Goal: Transaction & Acquisition: Purchase product/service

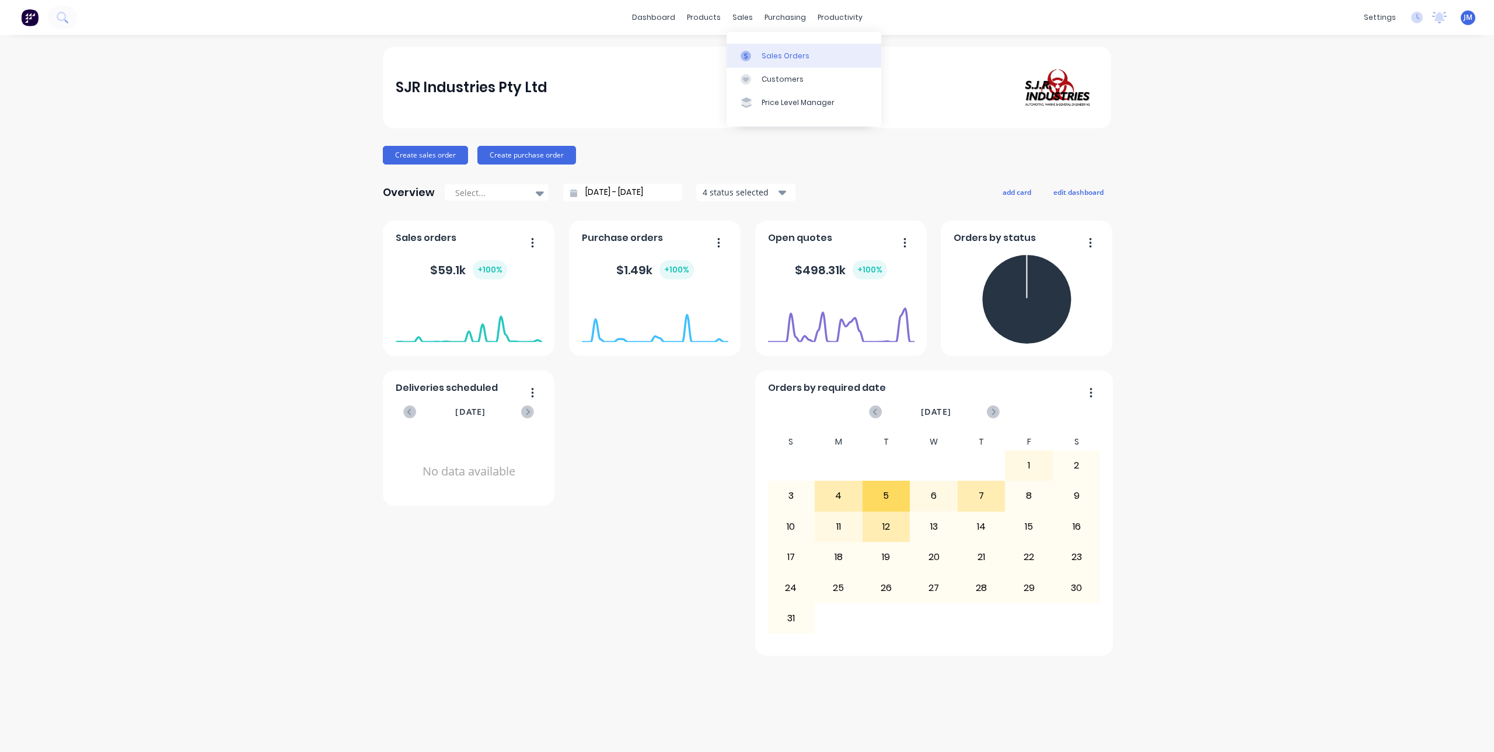
click at [755, 59] on div at bounding box center [749, 56] width 18 height 11
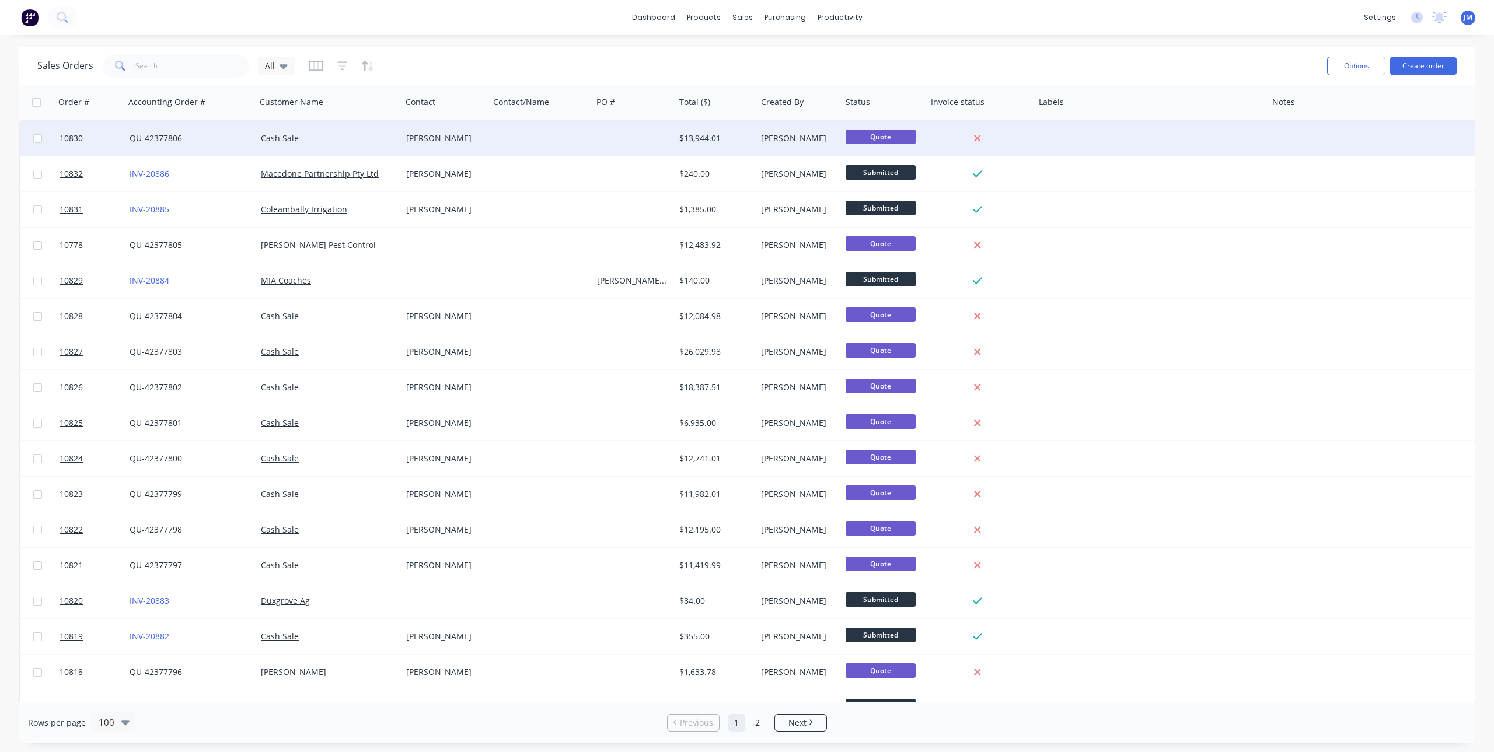
click at [442, 139] on div "[PERSON_NAME]" at bounding box center [443, 138] width 74 height 12
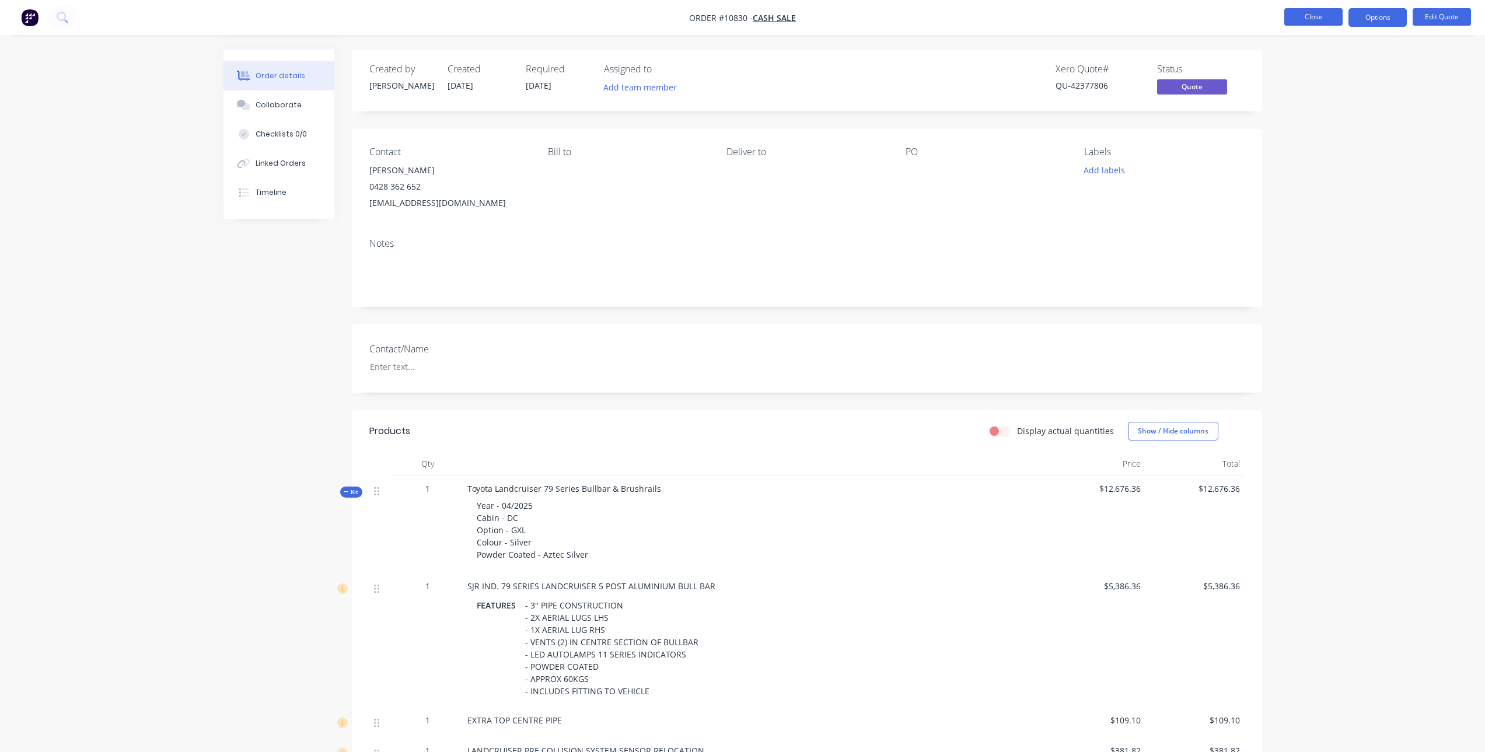
click at [1315, 12] on button "Close" at bounding box center [1313, 17] width 58 height 18
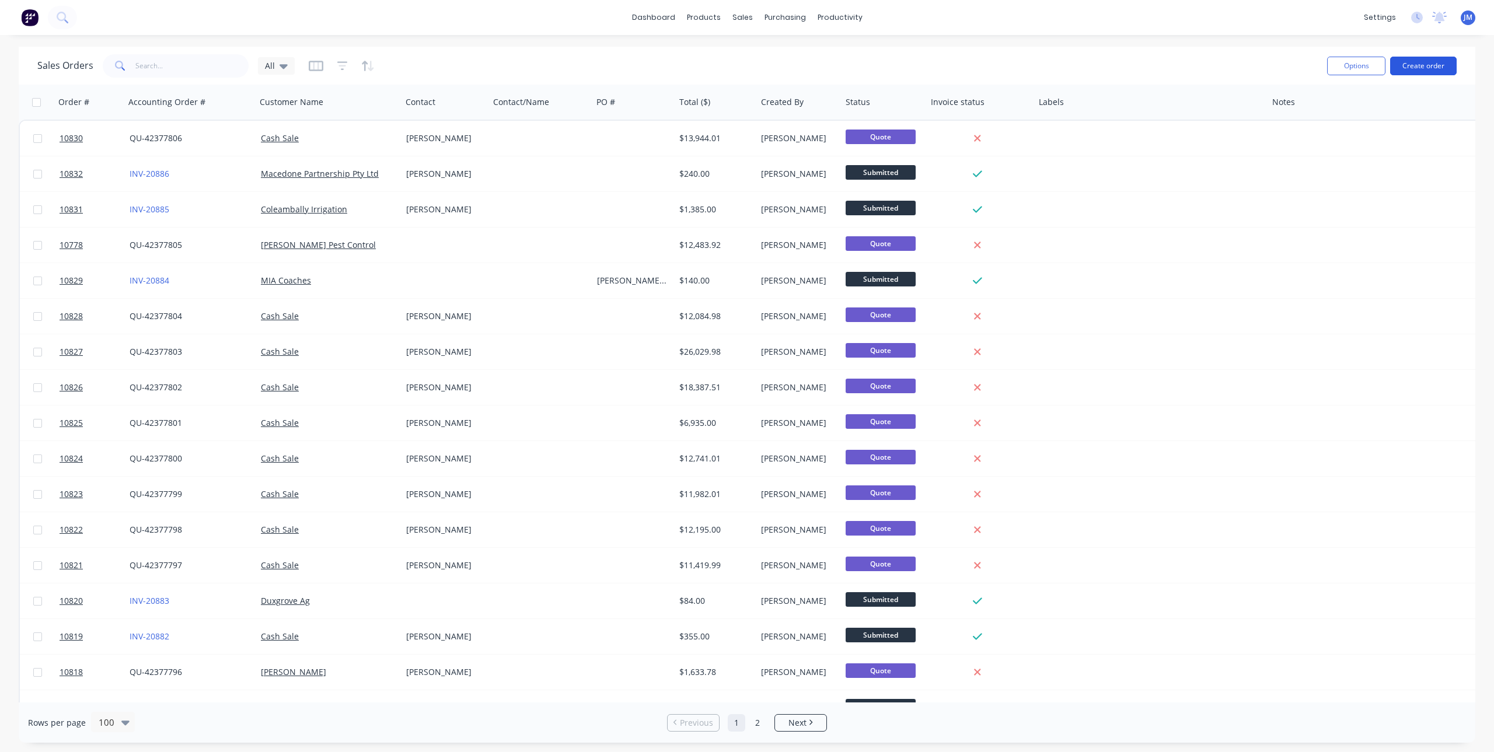
click at [1421, 69] on button "Create order" at bounding box center [1423, 66] width 67 height 19
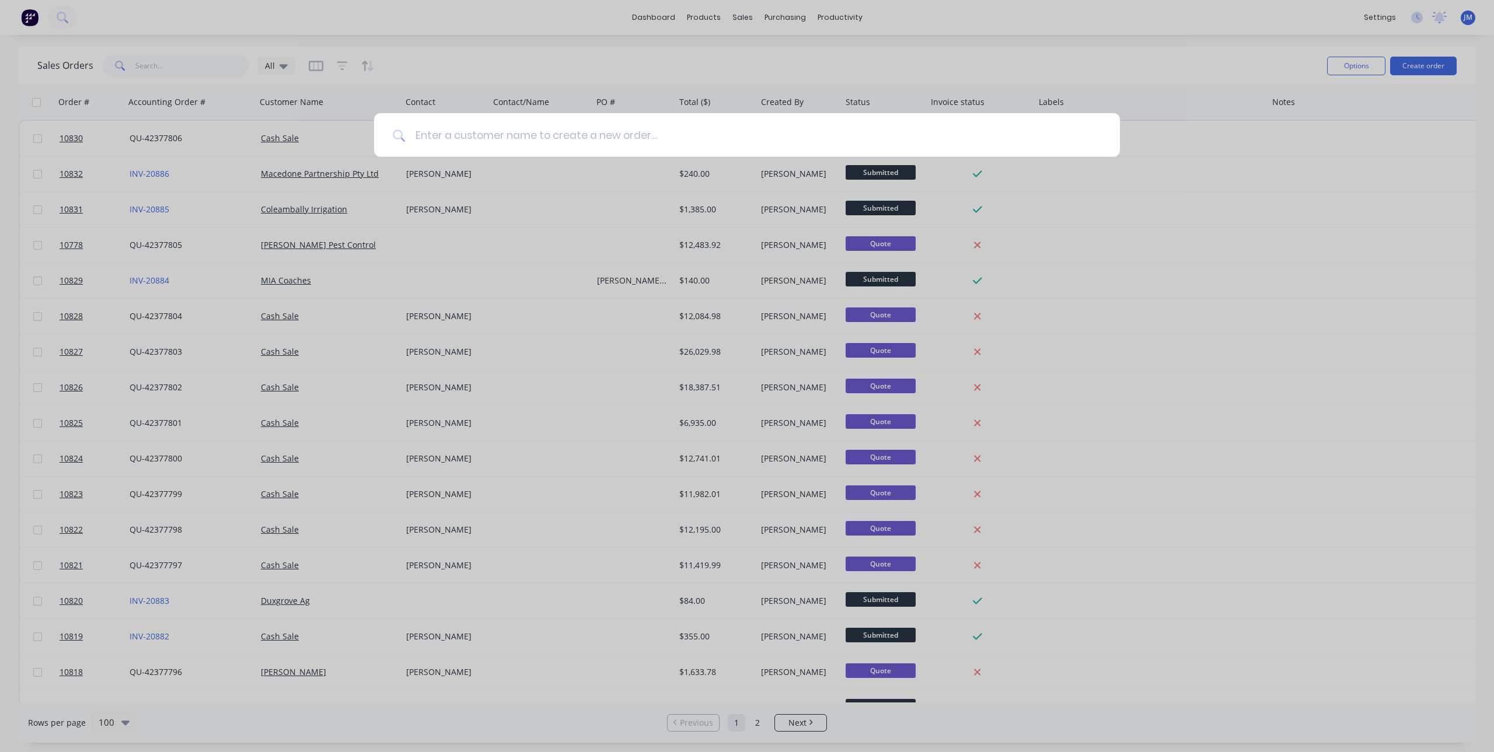
click at [504, 138] on input at bounding box center [754, 135] width 696 height 44
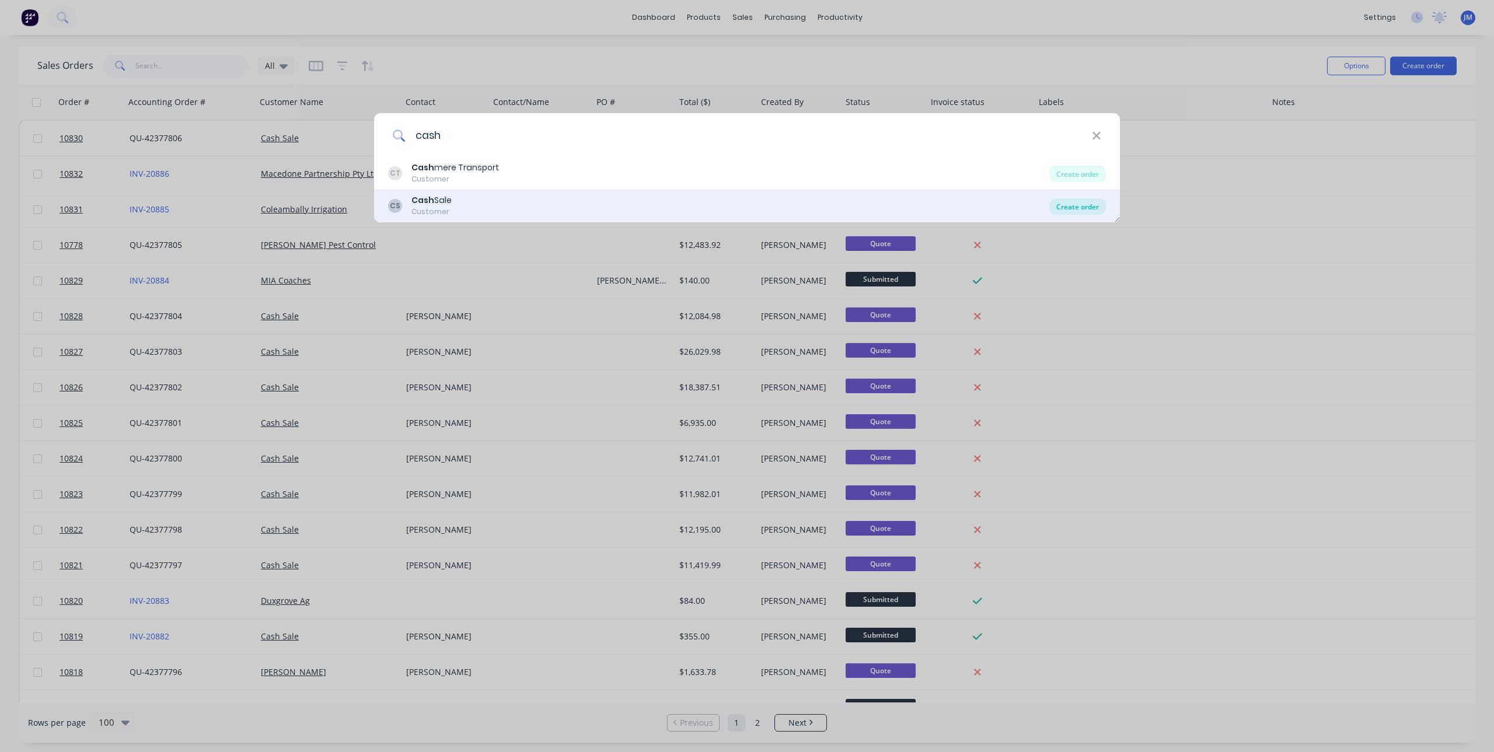
type input "cash"
click at [1075, 201] on div "Create order" at bounding box center [1077, 206] width 57 height 16
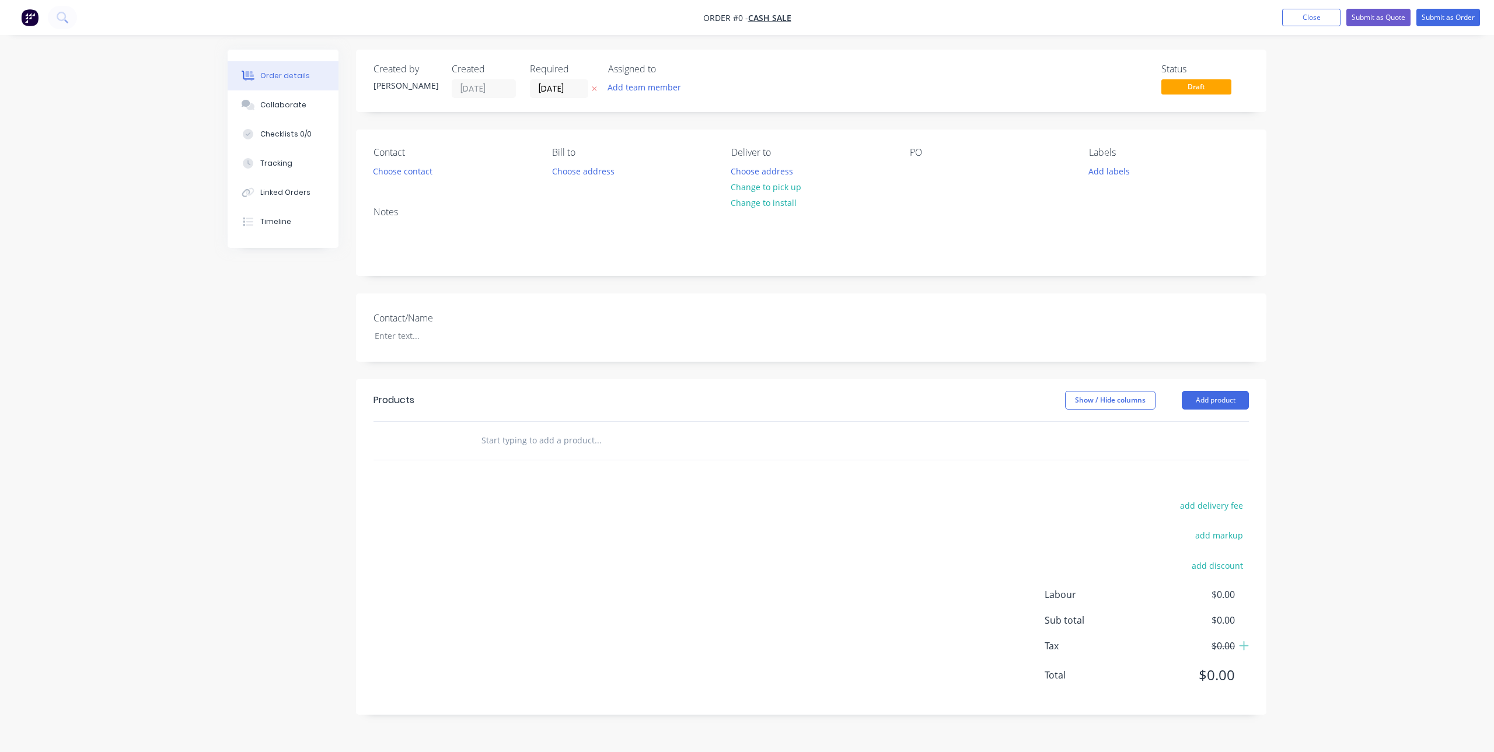
click at [591, 444] on input "text" at bounding box center [597, 440] width 233 height 23
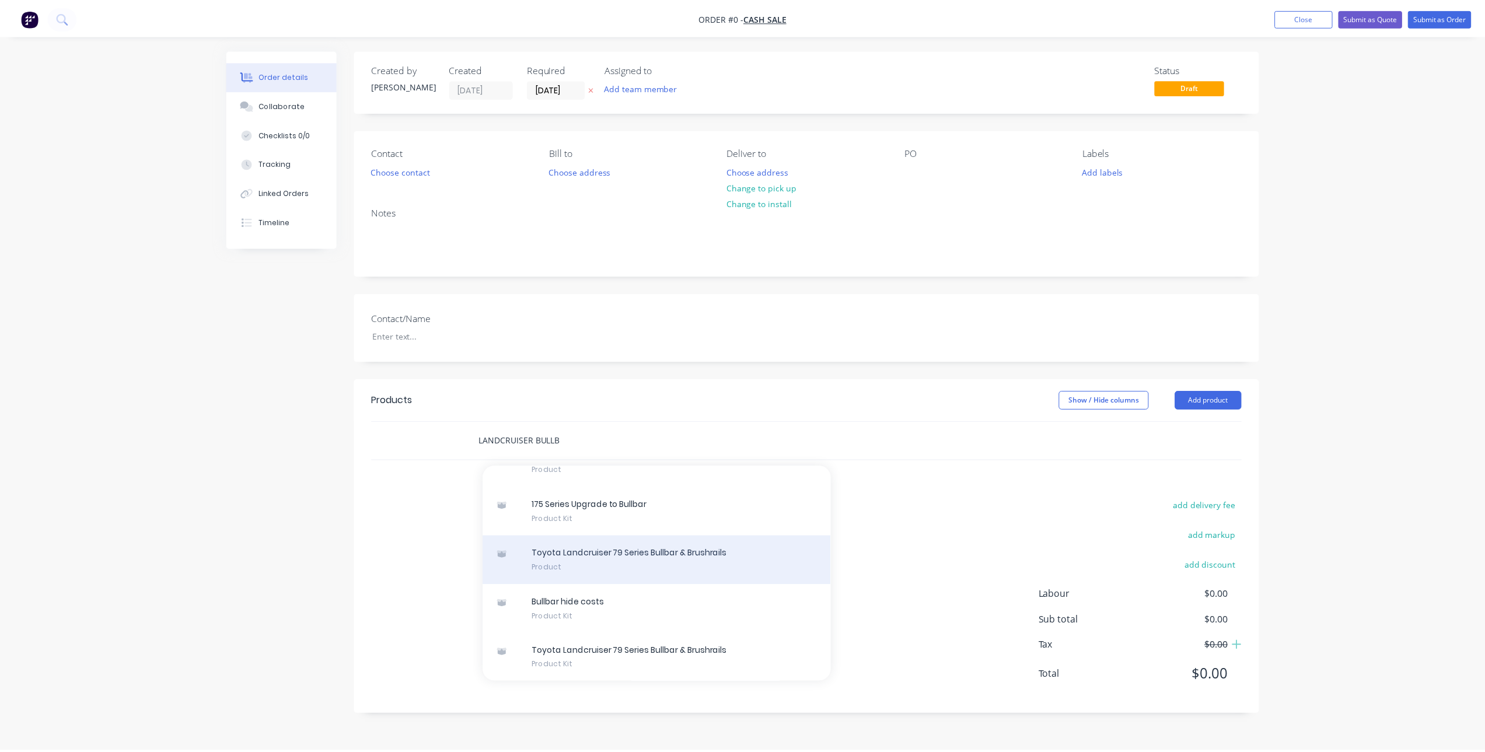
scroll to position [369, 0]
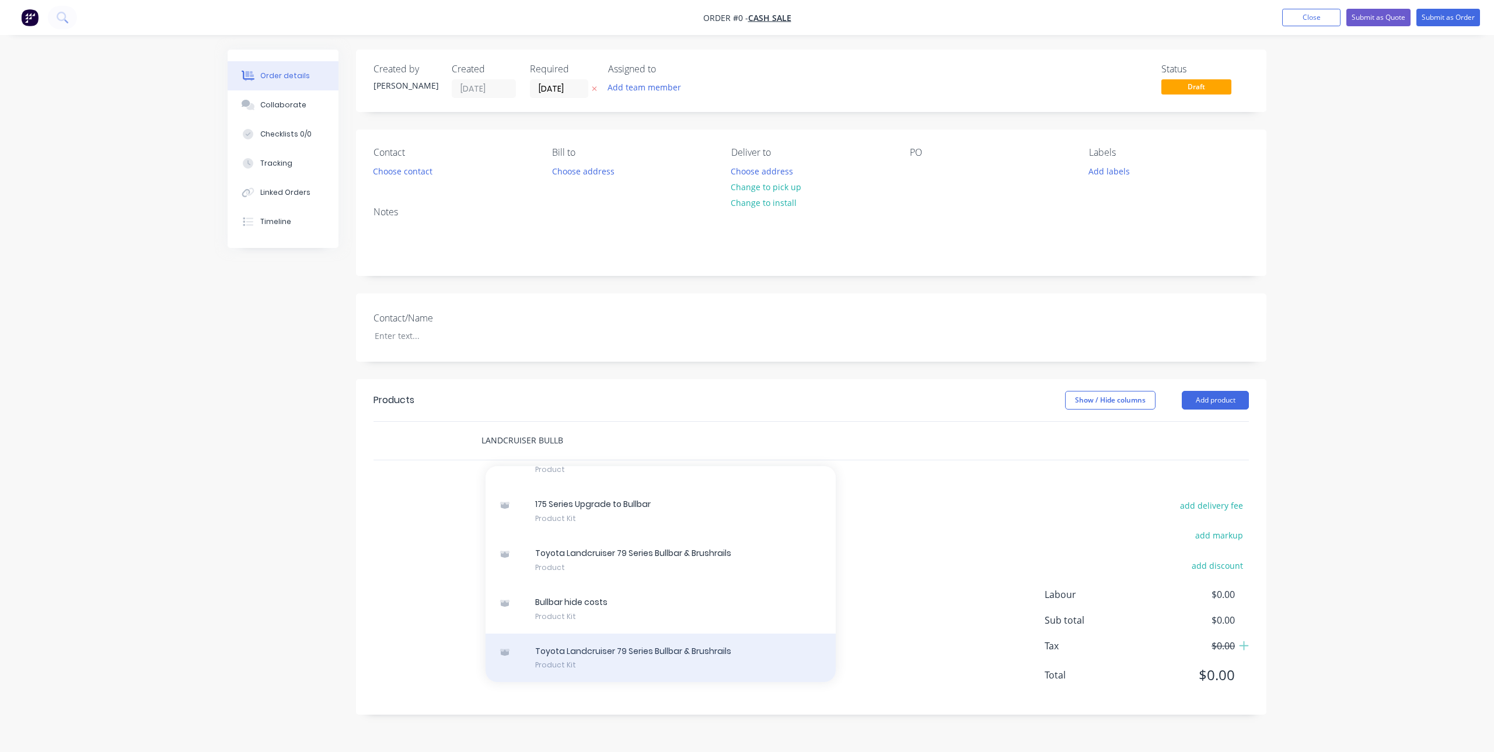
type input "LANDCRUISER BULLB"
click at [640, 656] on div "Toyota Landcruiser 79 Series Bullbar & Brushrails Product Kit" at bounding box center [660, 658] width 350 height 49
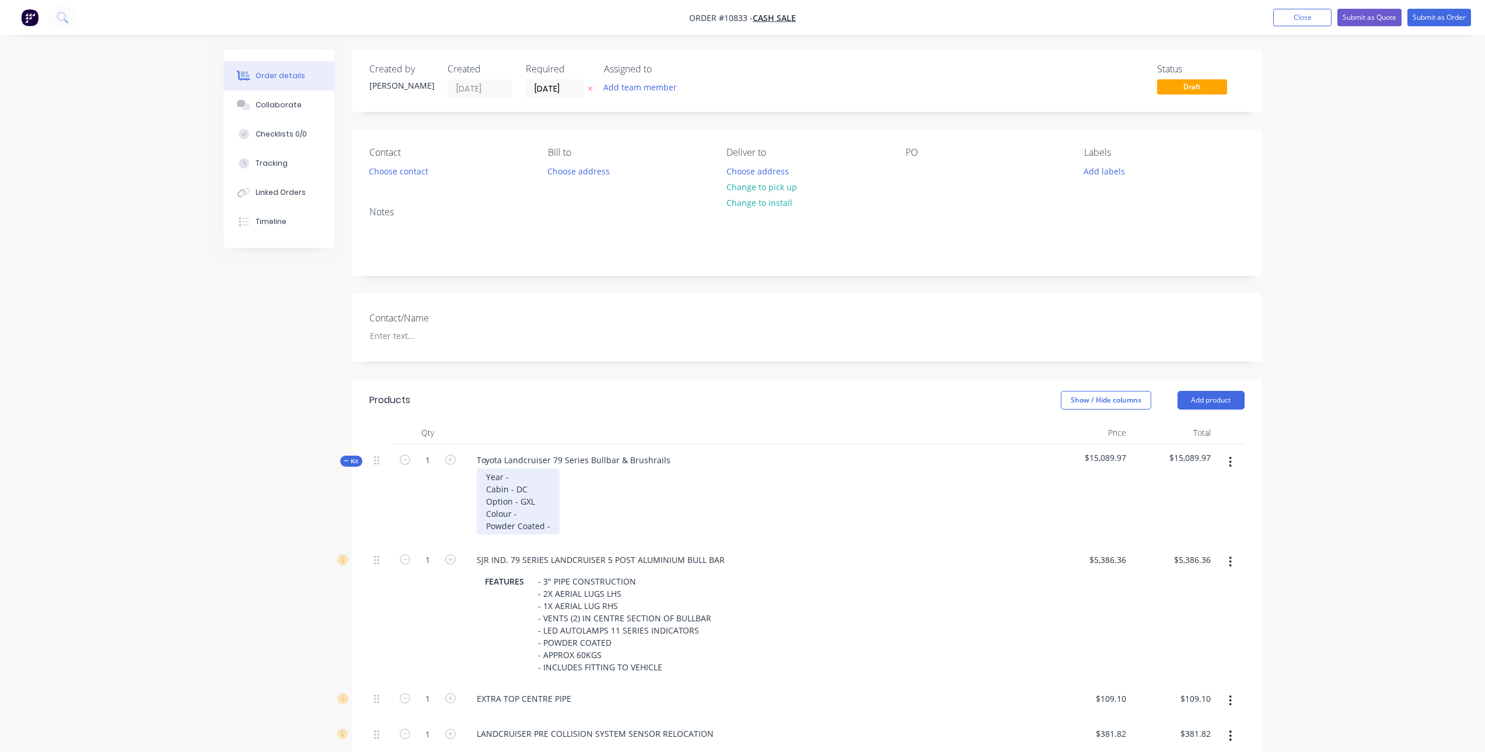
click at [508, 482] on div "Year - Cabin - DC Option - GXL Colour - Powder Coated -" at bounding box center [518, 502] width 83 height 66
click at [522, 518] on div "Year -2025 Cabin - DC Option - GXL Colour - Powder Coated -" at bounding box center [518, 502] width 83 height 66
click at [568, 524] on div "Year -2025 Cabin - DC Option - GXL Colour - Sandy Taupe 4E9 Powder Coated -" at bounding box center [556, 502] width 159 height 66
click at [656, 566] on div "SJR IND. 79 SERIES LANDCRUISER 5 POST ALUMINIUM BULL BAR" at bounding box center [600, 559] width 267 height 17
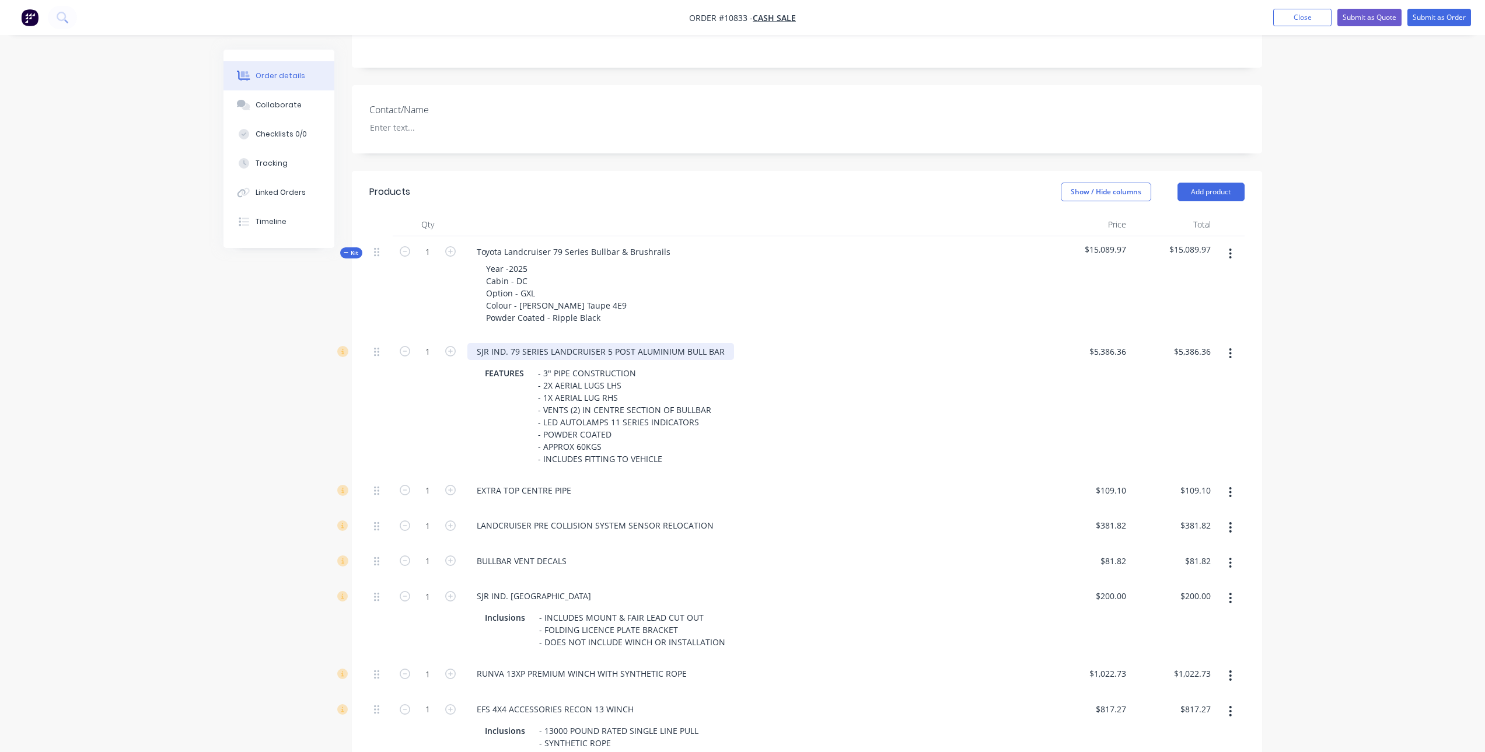
scroll to position [233, 0]
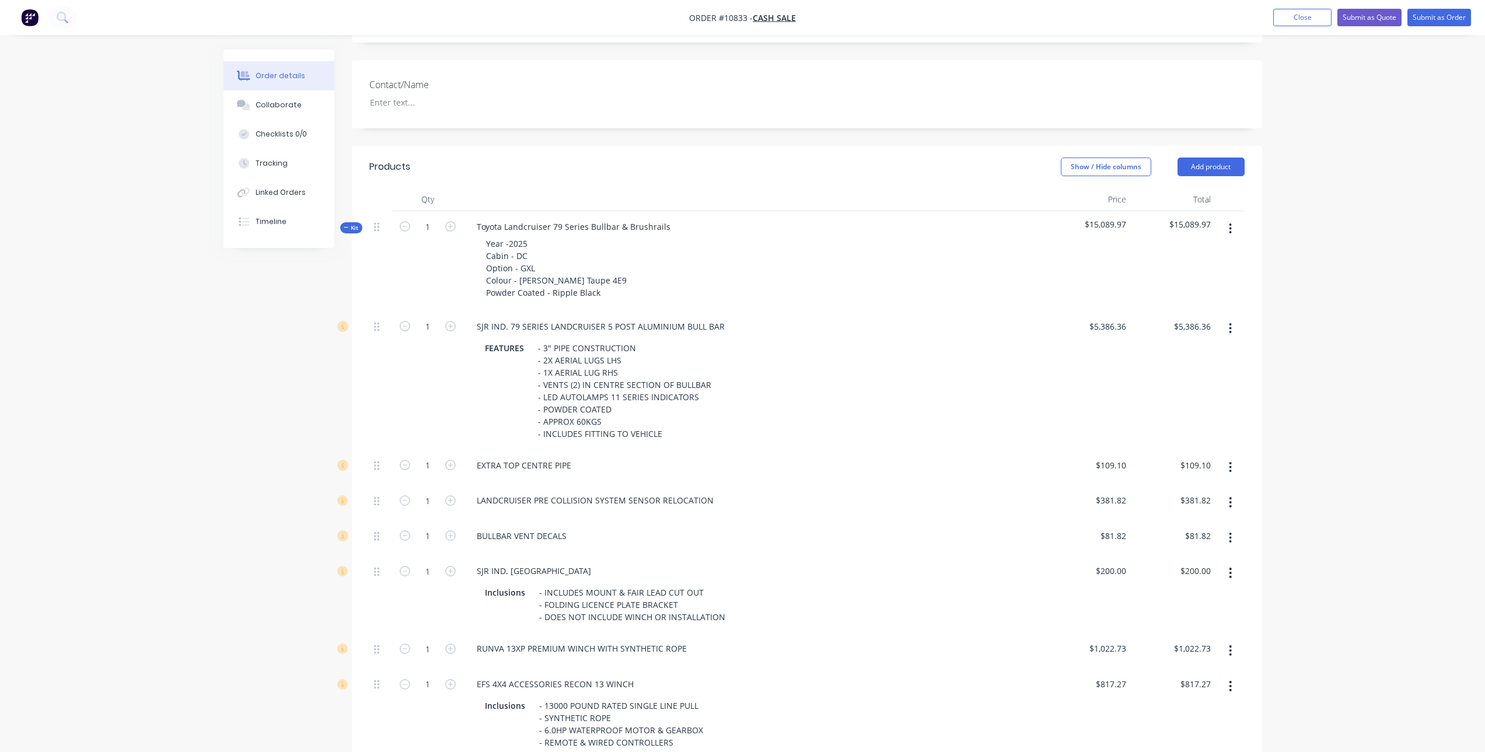
click at [1226, 461] on button "button" at bounding box center [1230, 467] width 27 height 21
click at [1180, 536] on div "Delete" at bounding box center [1189, 544] width 90 height 17
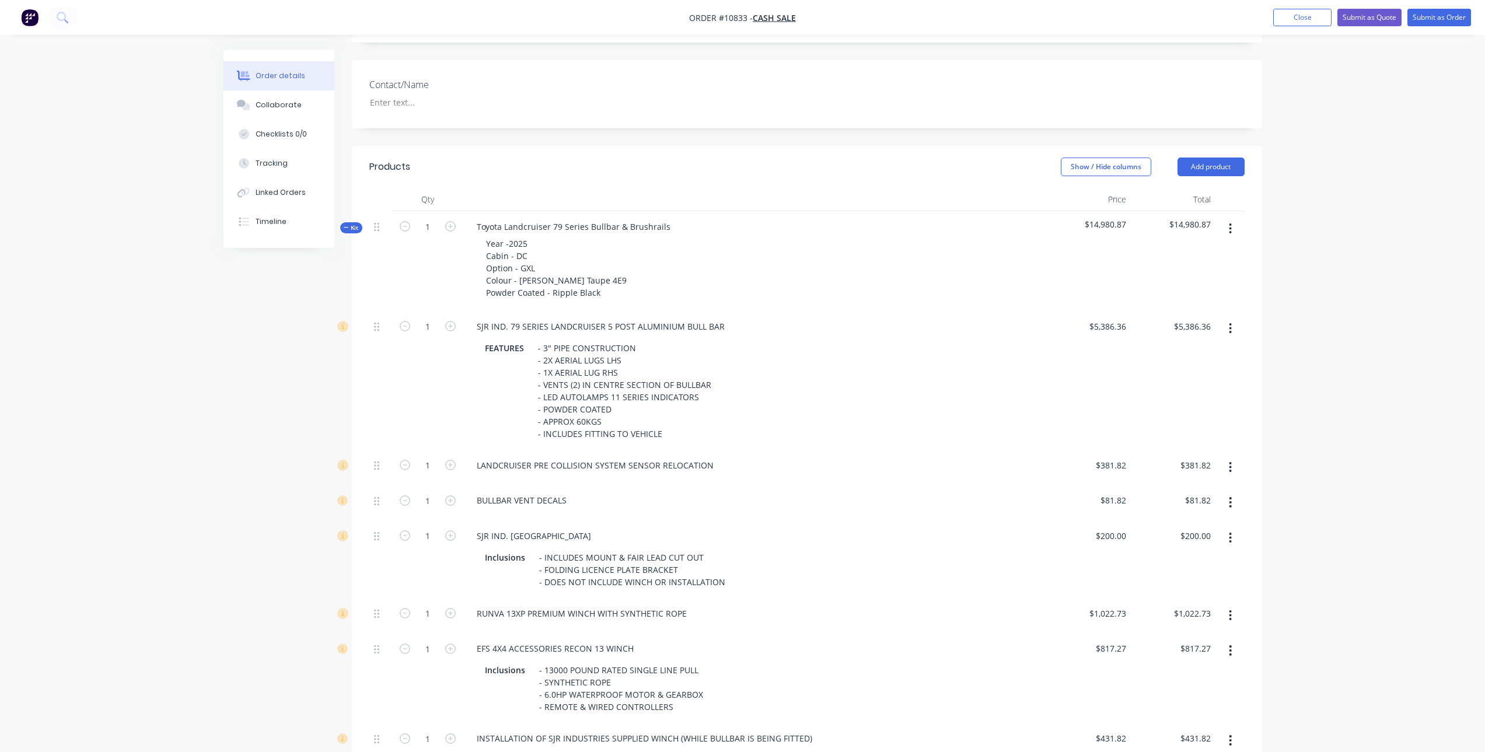
click at [1228, 502] on button "button" at bounding box center [1230, 502] width 27 height 21
click at [1164, 583] on div "Delete" at bounding box center [1189, 579] width 90 height 17
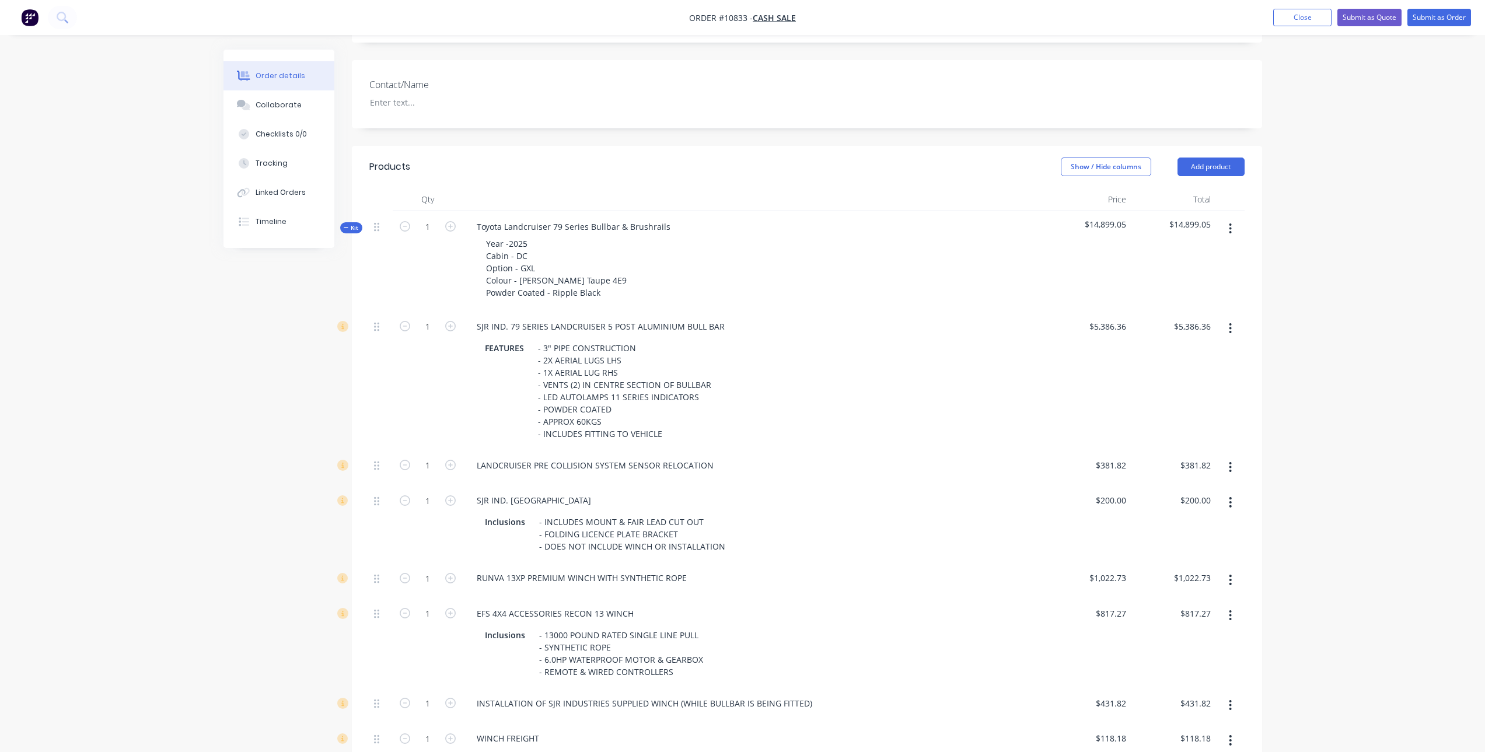
click at [1234, 503] on button "button" at bounding box center [1230, 502] width 27 height 21
click at [1197, 580] on div "Delete" at bounding box center [1189, 579] width 90 height 17
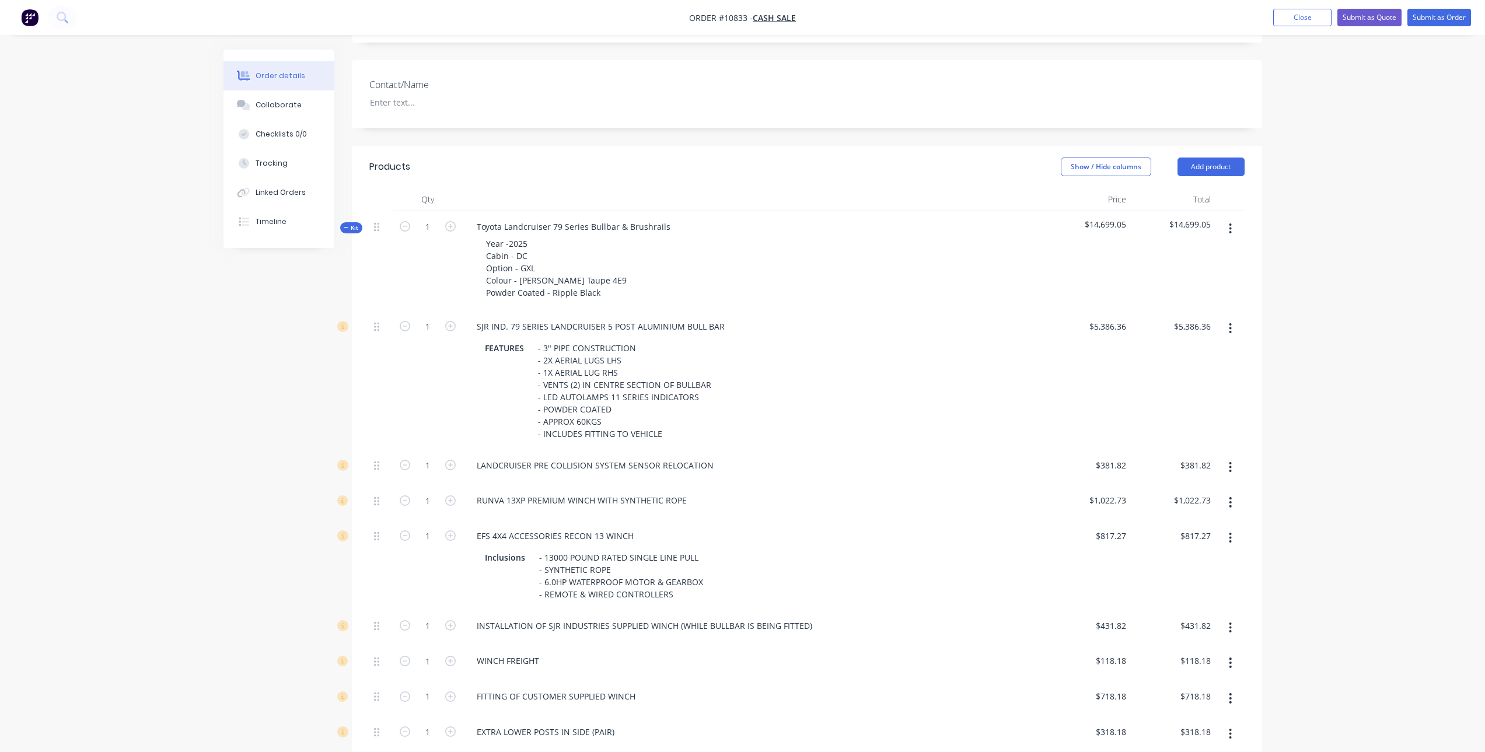
click at [1226, 504] on button "button" at bounding box center [1230, 502] width 27 height 21
click at [1184, 578] on div "Delete" at bounding box center [1189, 579] width 90 height 17
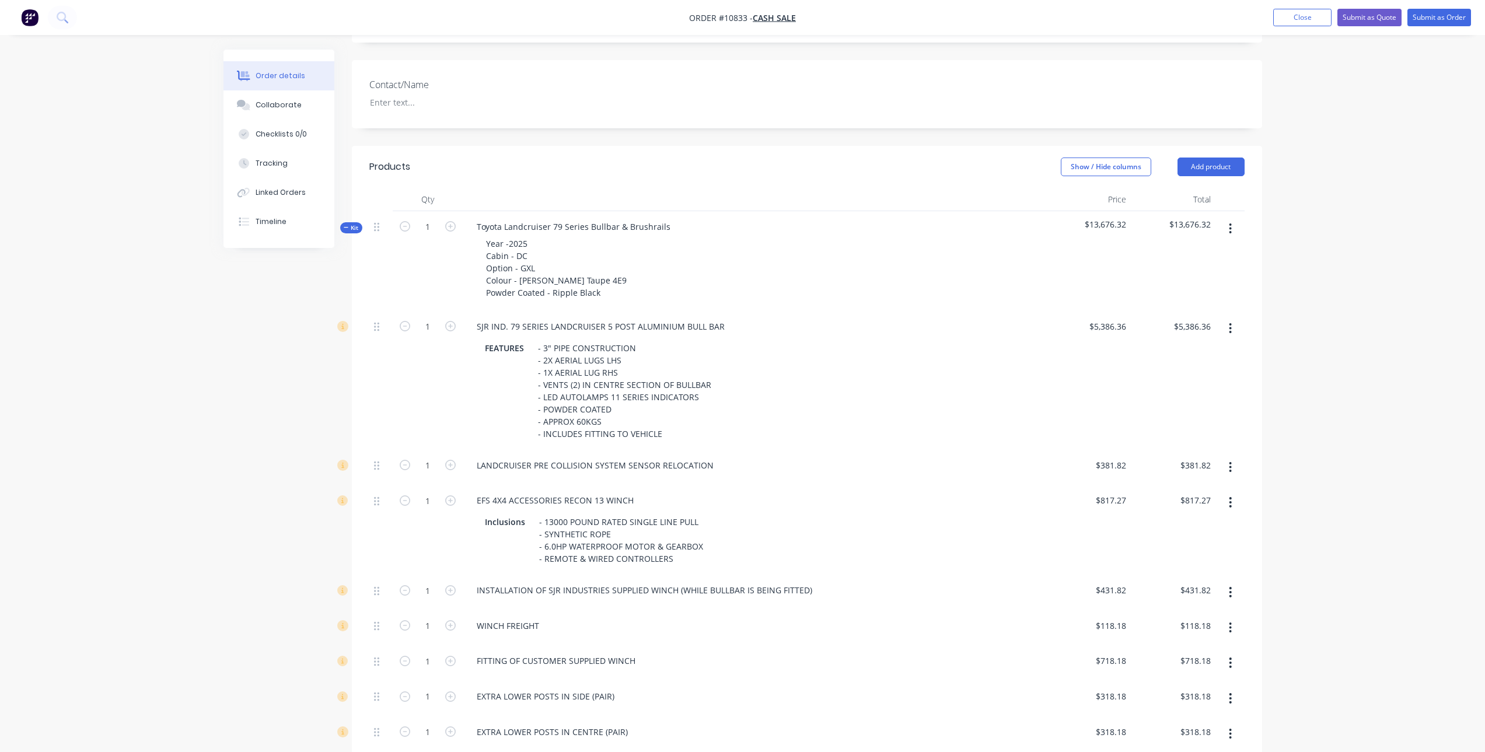
click at [1231, 499] on icon "button" at bounding box center [1230, 502] width 3 height 13
click at [1197, 578] on div "Delete" at bounding box center [1189, 579] width 90 height 17
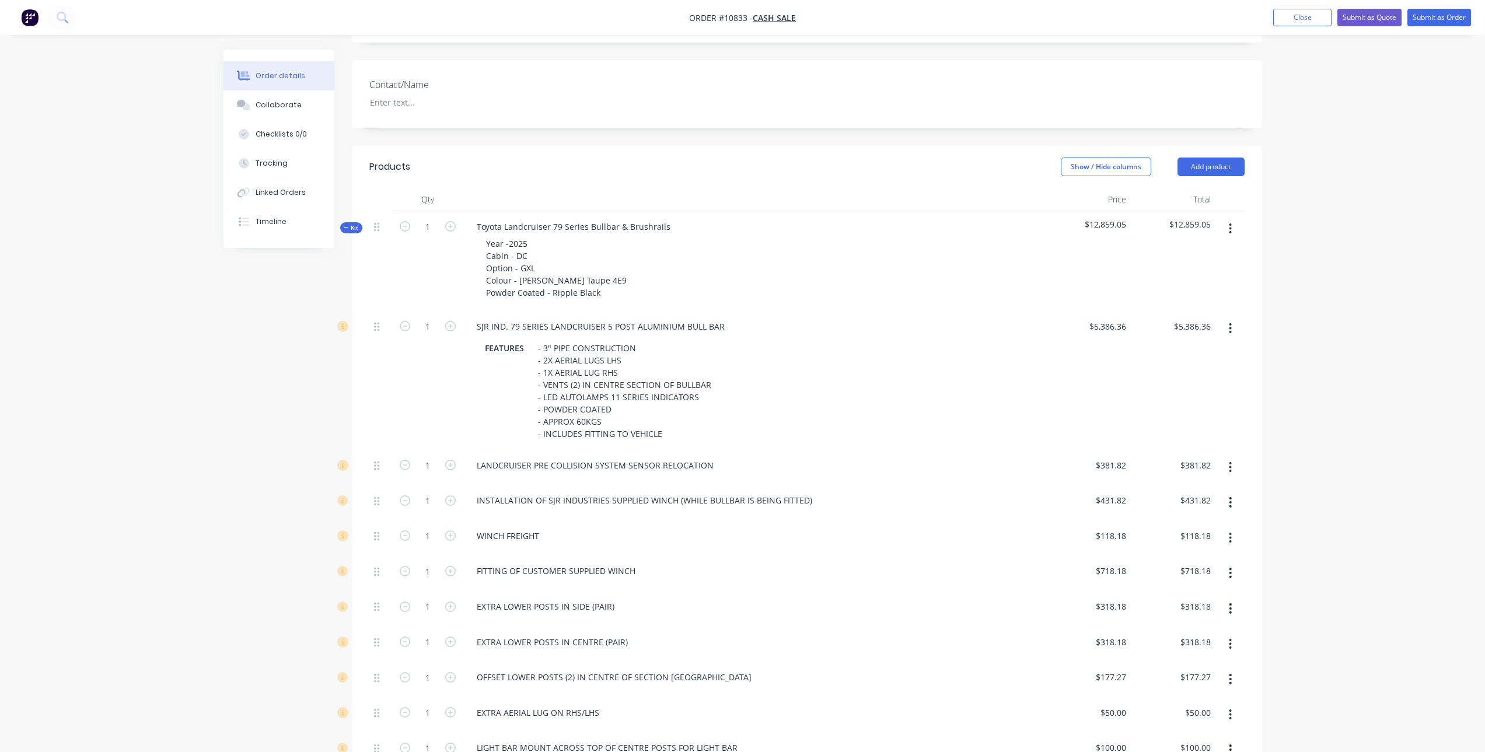
click at [1225, 503] on button "button" at bounding box center [1230, 502] width 27 height 21
click at [1193, 584] on div "Delete" at bounding box center [1189, 579] width 90 height 17
click at [1231, 503] on icon "button" at bounding box center [1230, 502] width 2 height 11
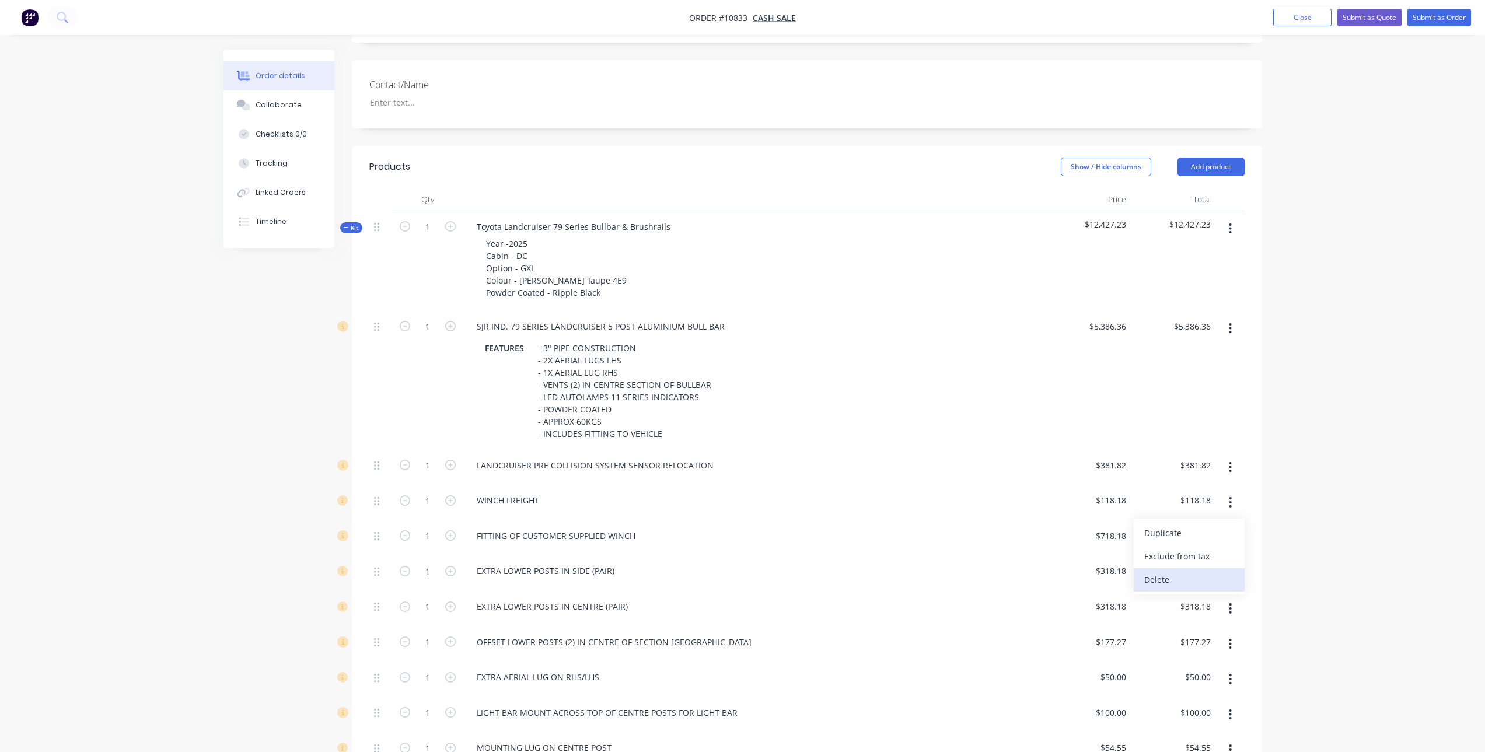
click at [1210, 571] on button "Delete" at bounding box center [1189, 579] width 111 height 23
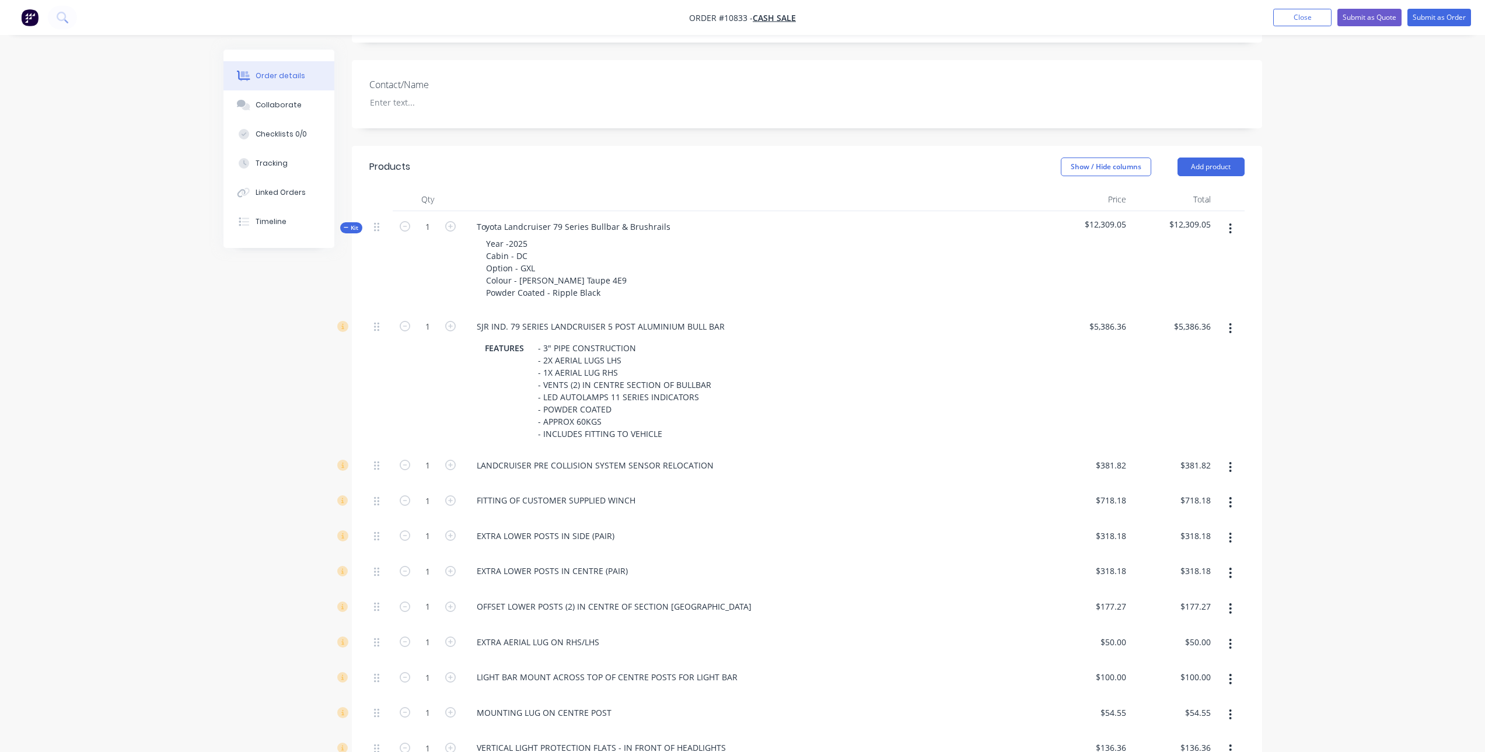
click at [1228, 502] on button "button" at bounding box center [1230, 502] width 27 height 21
click at [1201, 583] on div "Delete" at bounding box center [1189, 579] width 90 height 17
click at [1228, 542] on button "button" at bounding box center [1230, 537] width 27 height 21
click at [1194, 613] on div "Delete" at bounding box center [1189, 615] width 90 height 17
click at [1230, 536] on icon "button" at bounding box center [1230, 538] width 3 height 13
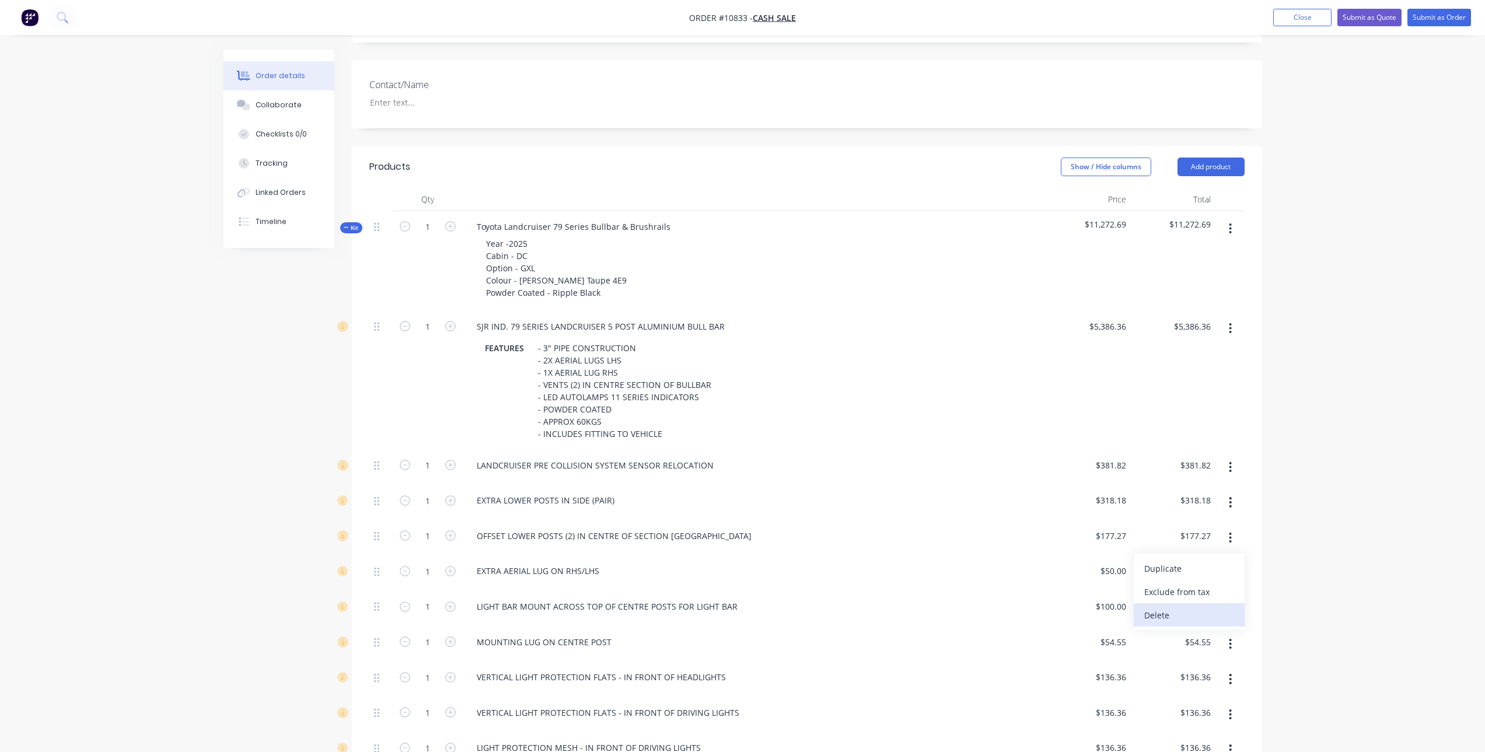
click at [1203, 620] on div "Delete" at bounding box center [1189, 615] width 90 height 17
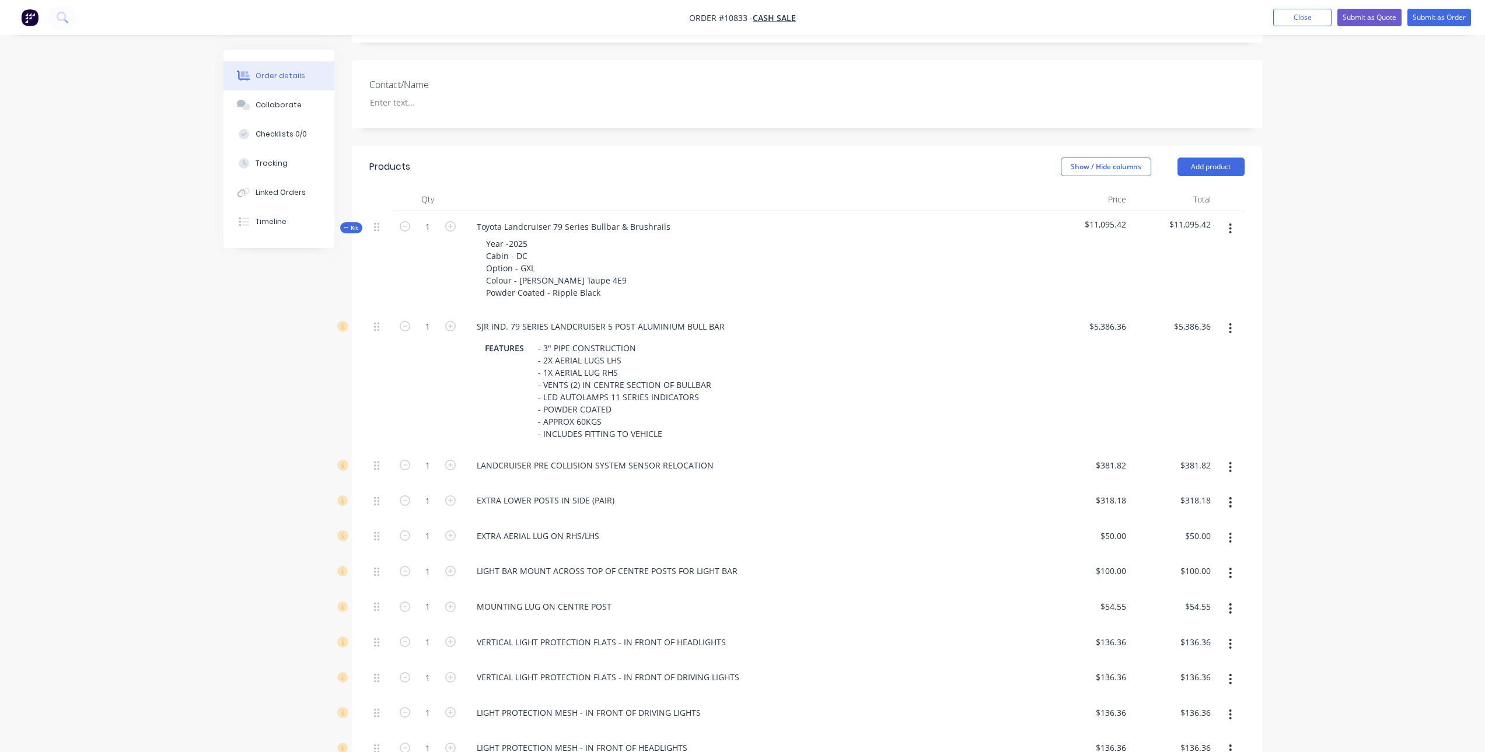
click at [1228, 540] on button "button" at bounding box center [1230, 537] width 27 height 21
click at [1210, 613] on div "Delete" at bounding box center [1189, 615] width 90 height 17
click at [1233, 537] on button "button" at bounding box center [1230, 537] width 27 height 21
click at [603, 579] on div "MOUNTING LUG ON CENTRE POST" at bounding box center [543, 570] width 153 height 17
click at [1231, 574] on icon "button" at bounding box center [1230, 573] width 2 height 11
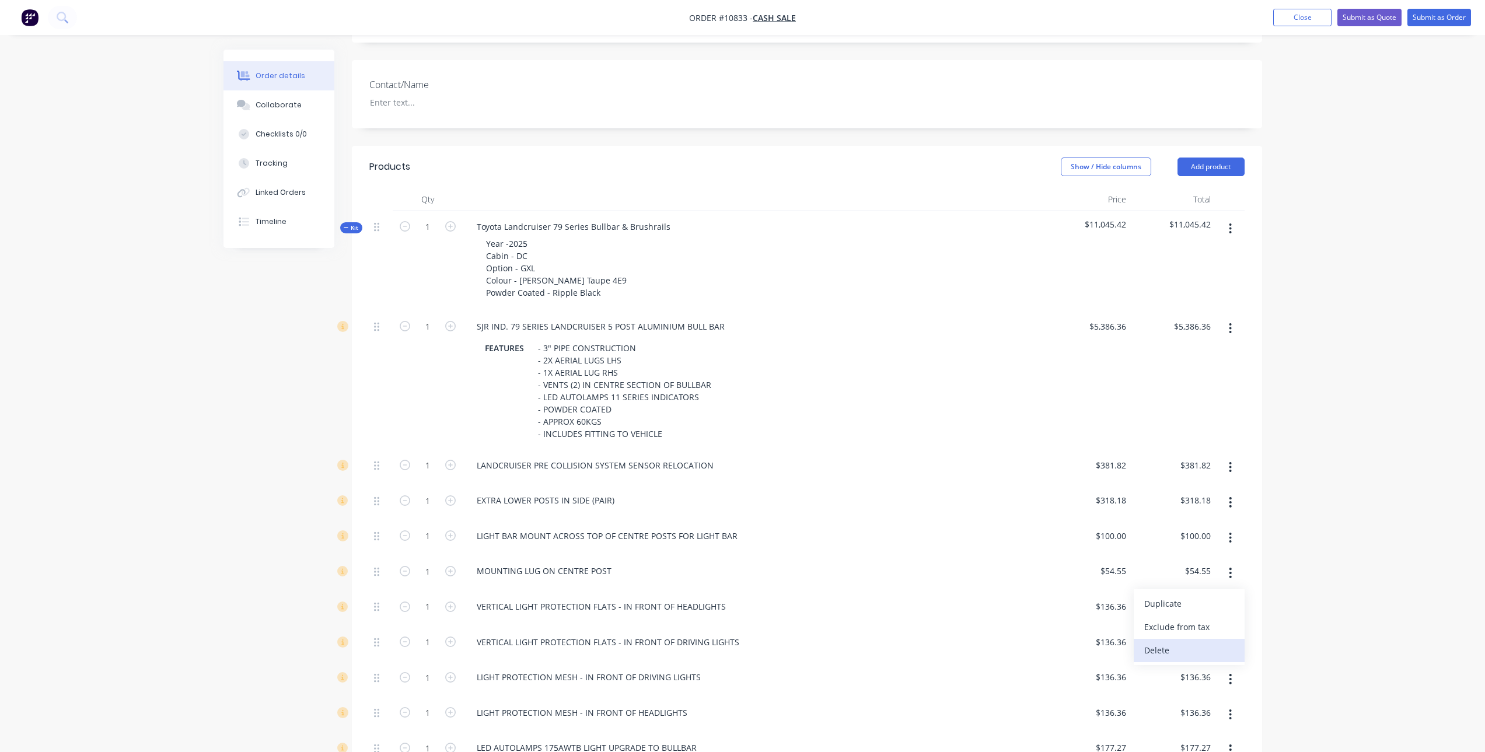
click at [1202, 646] on div "Delete" at bounding box center [1189, 650] width 90 height 17
click at [1230, 640] on icon "button" at bounding box center [1230, 644] width 2 height 11
click at [1207, 714] on div "Delete" at bounding box center [1189, 721] width 90 height 17
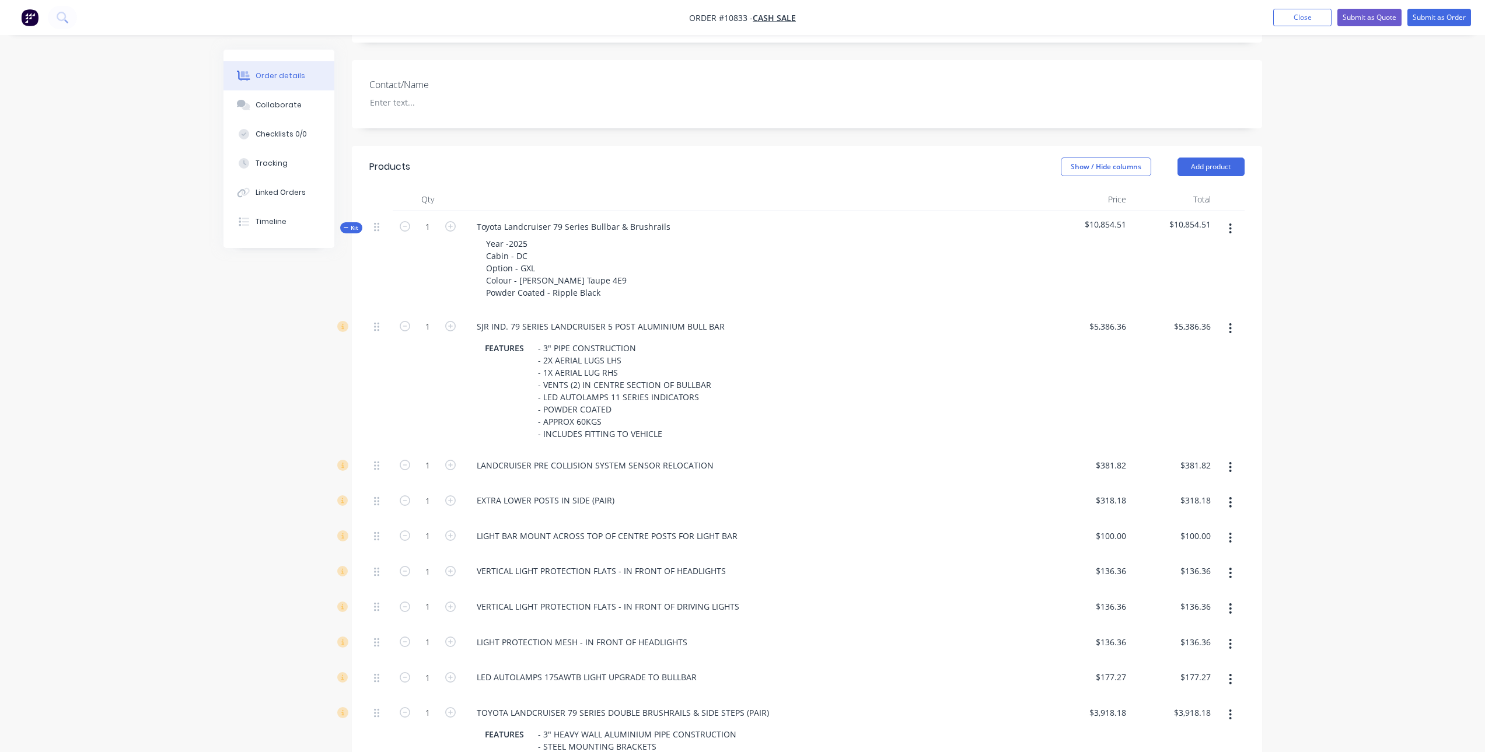
click at [1237, 644] on button "button" at bounding box center [1230, 644] width 27 height 21
click at [1206, 716] on div "Delete" at bounding box center [1189, 721] width 90 height 17
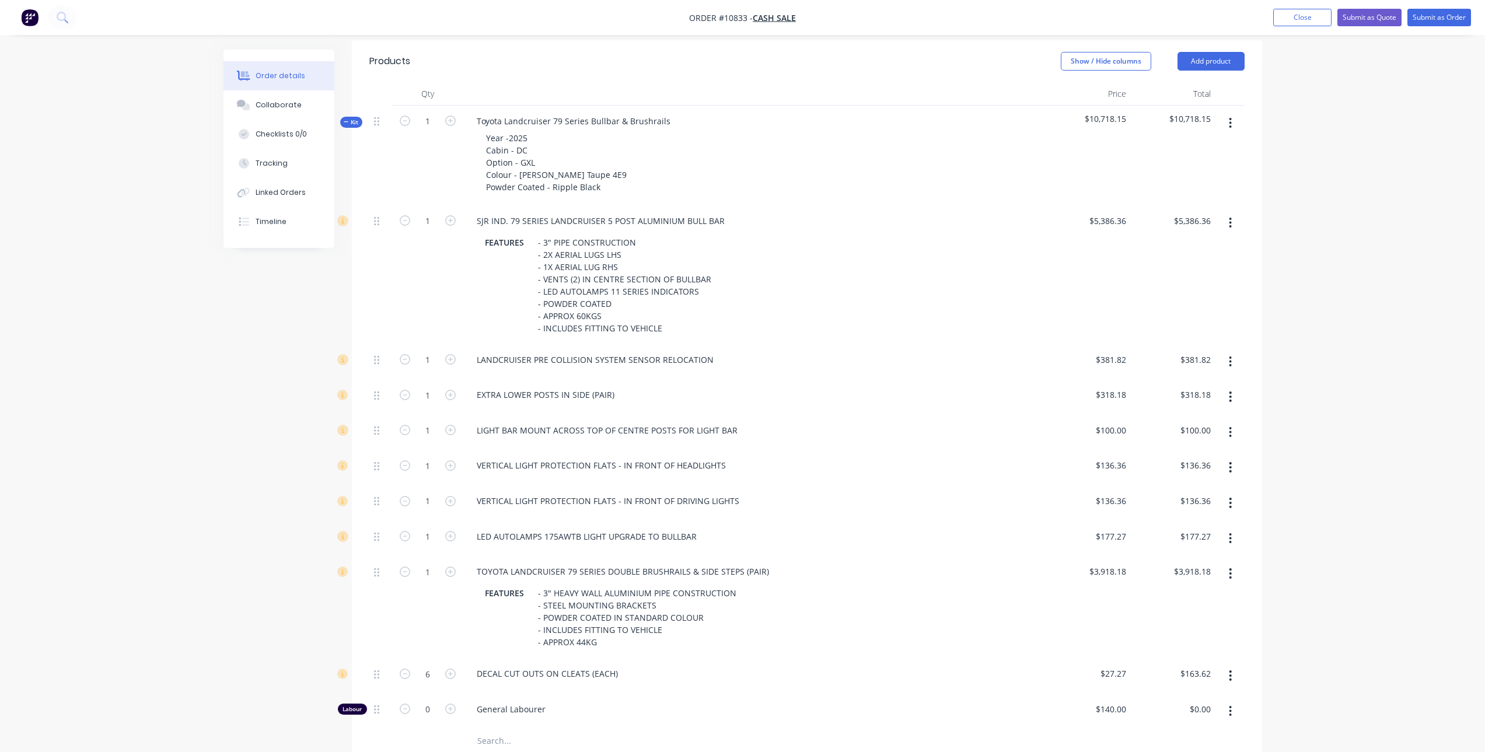
scroll to position [350, 0]
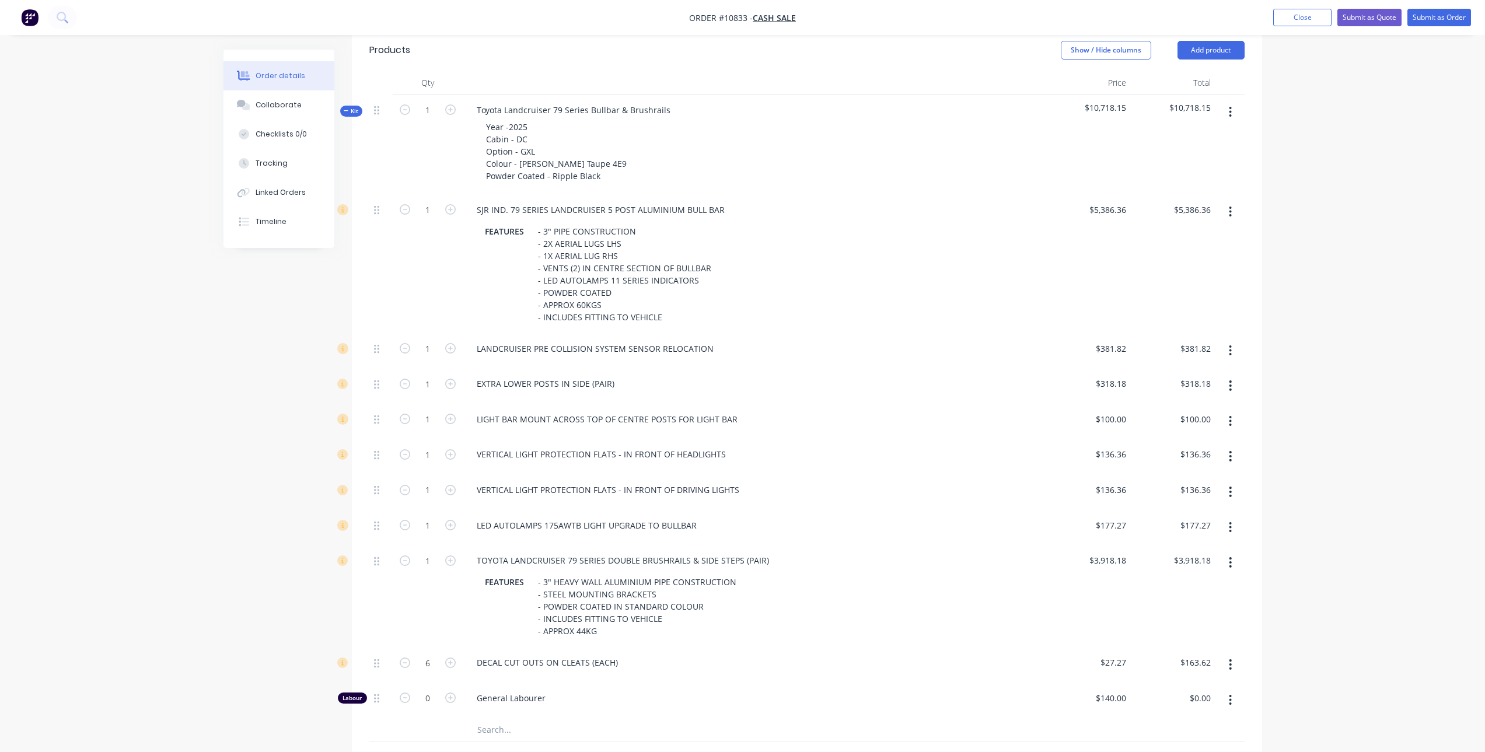
click at [1228, 528] on button "button" at bounding box center [1230, 527] width 27 height 21
click at [1192, 607] on div "Delete" at bounding box center [1189, 604] width 90 height 17
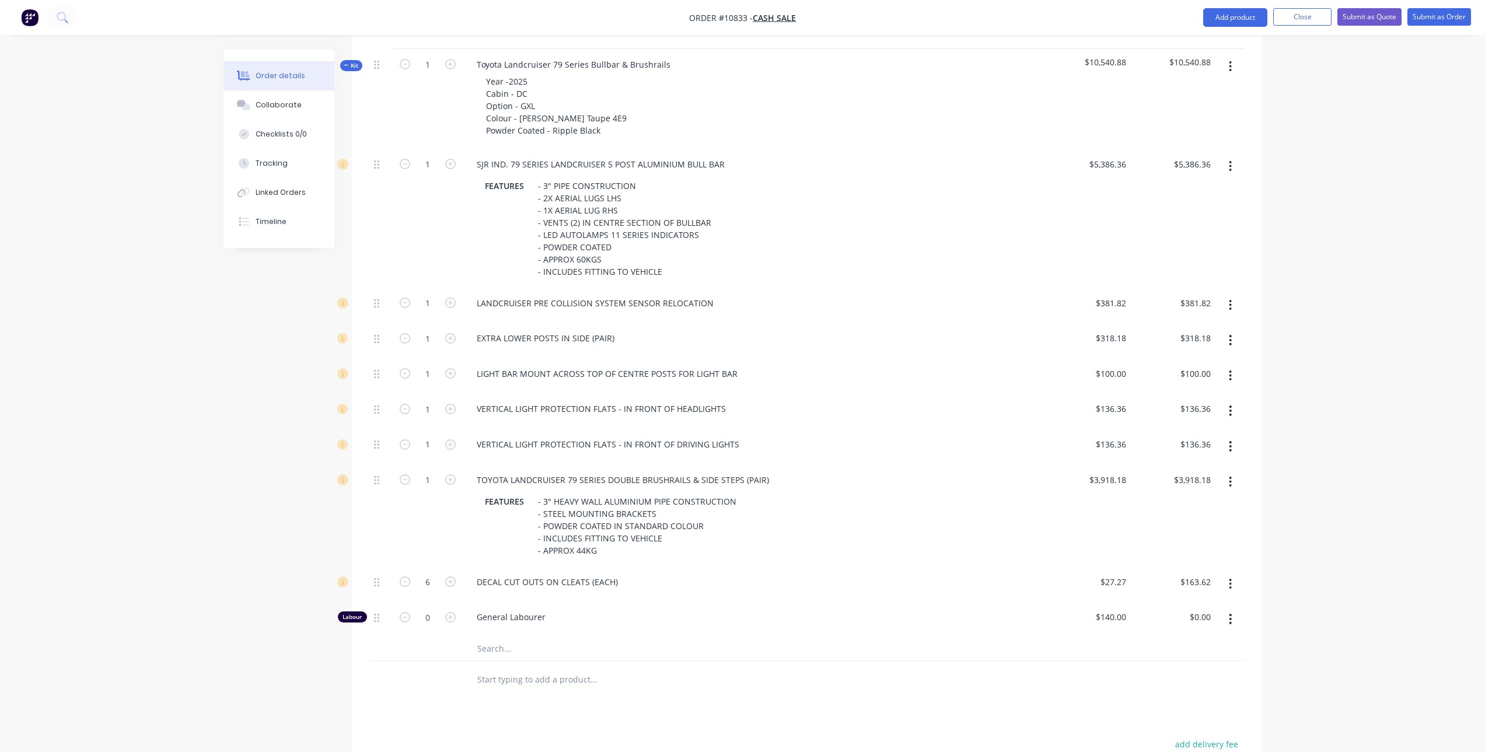
scroll to position [467, 0]
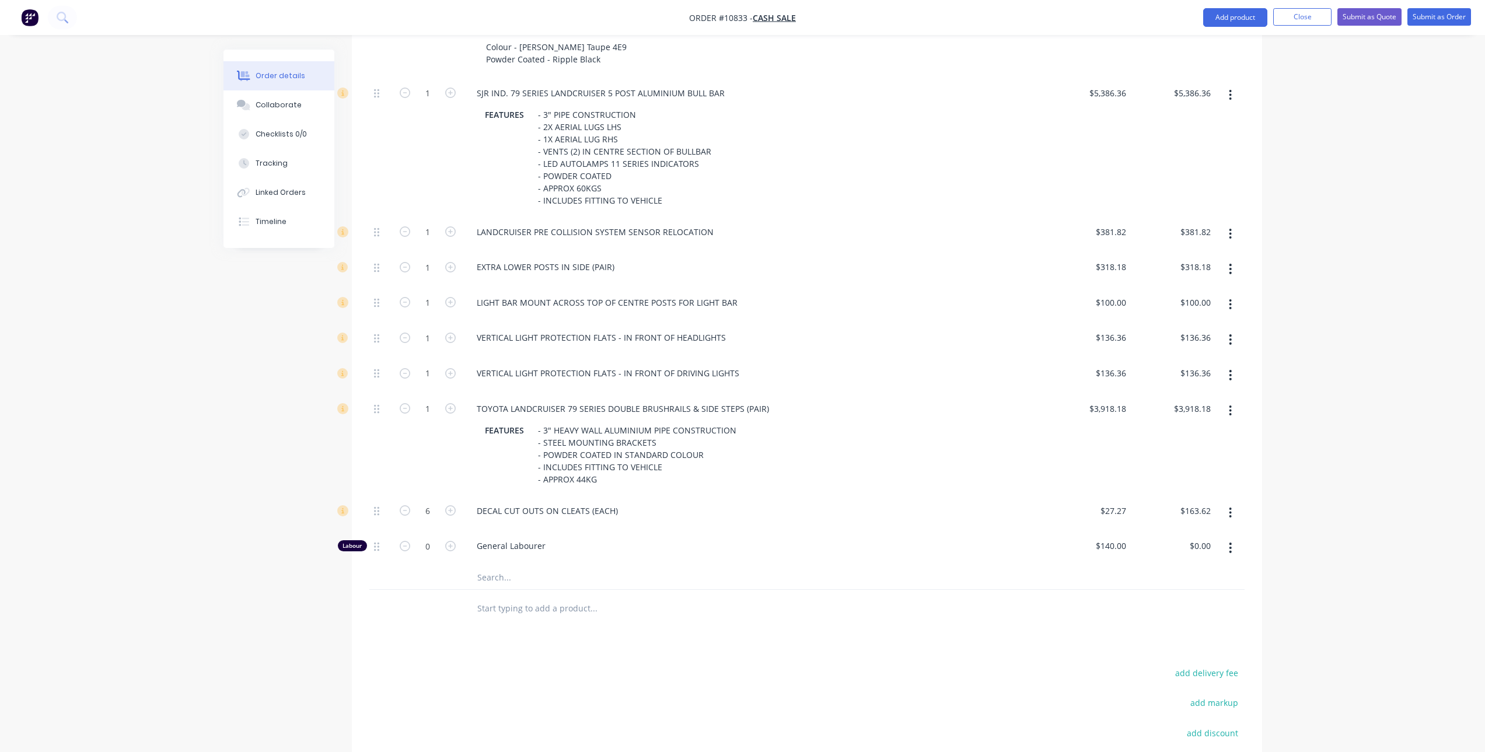
click at [1233, 513] on button "button" at bounding box center [1230, 512] width 27 height 21
click at [1189, 589] on div "Delete" at bounding box center [1189, 590] width 90 height 17
click at [1228, 506] on button "button" at bounding box center [1230, 512] width 27 height 21
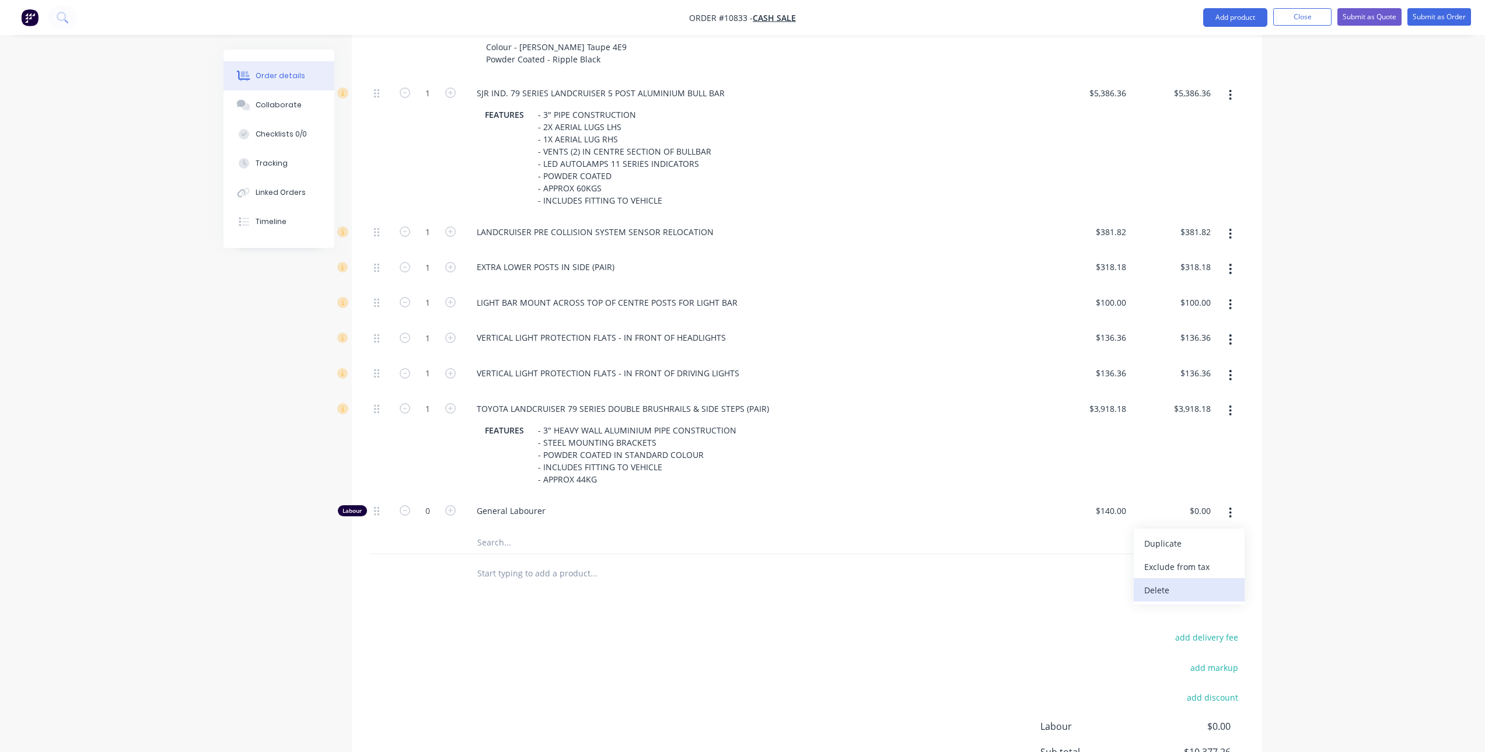
click at [1210, 586] on div "Delete" at bounding box center [1189, 590] width 90 height 17
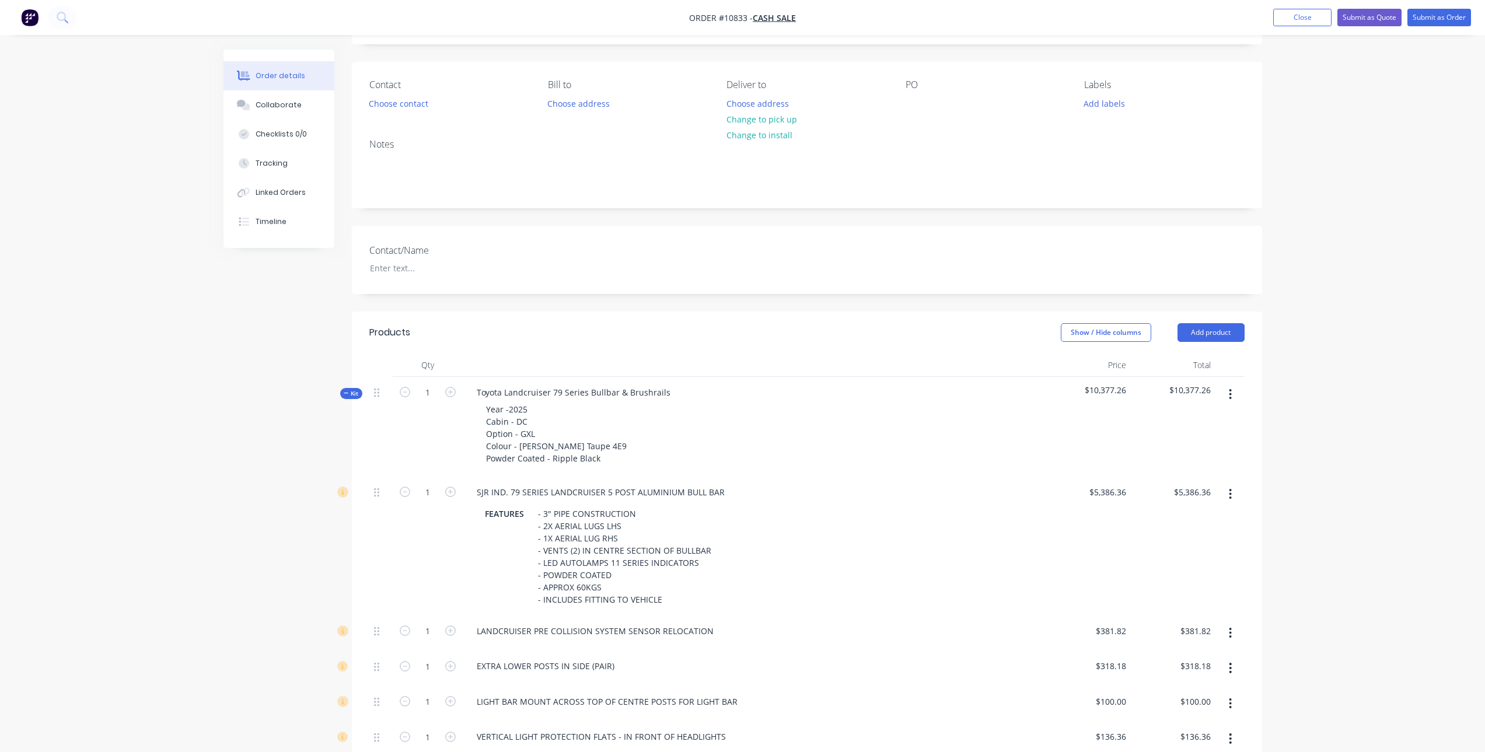
scroll to position [0, 0]
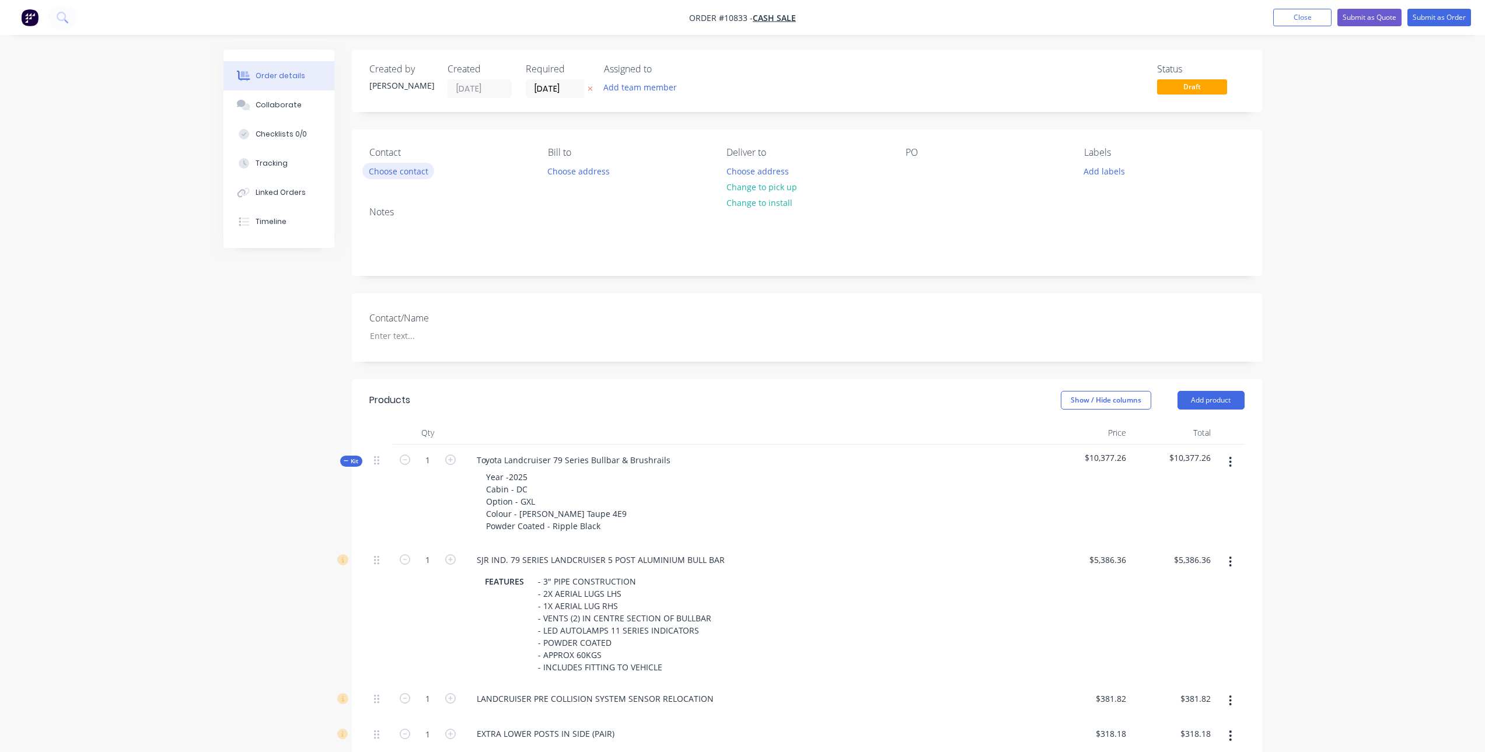
click at [390, 174] on button "Choose contact" at bounding box center [398, 171] width 72 height 16
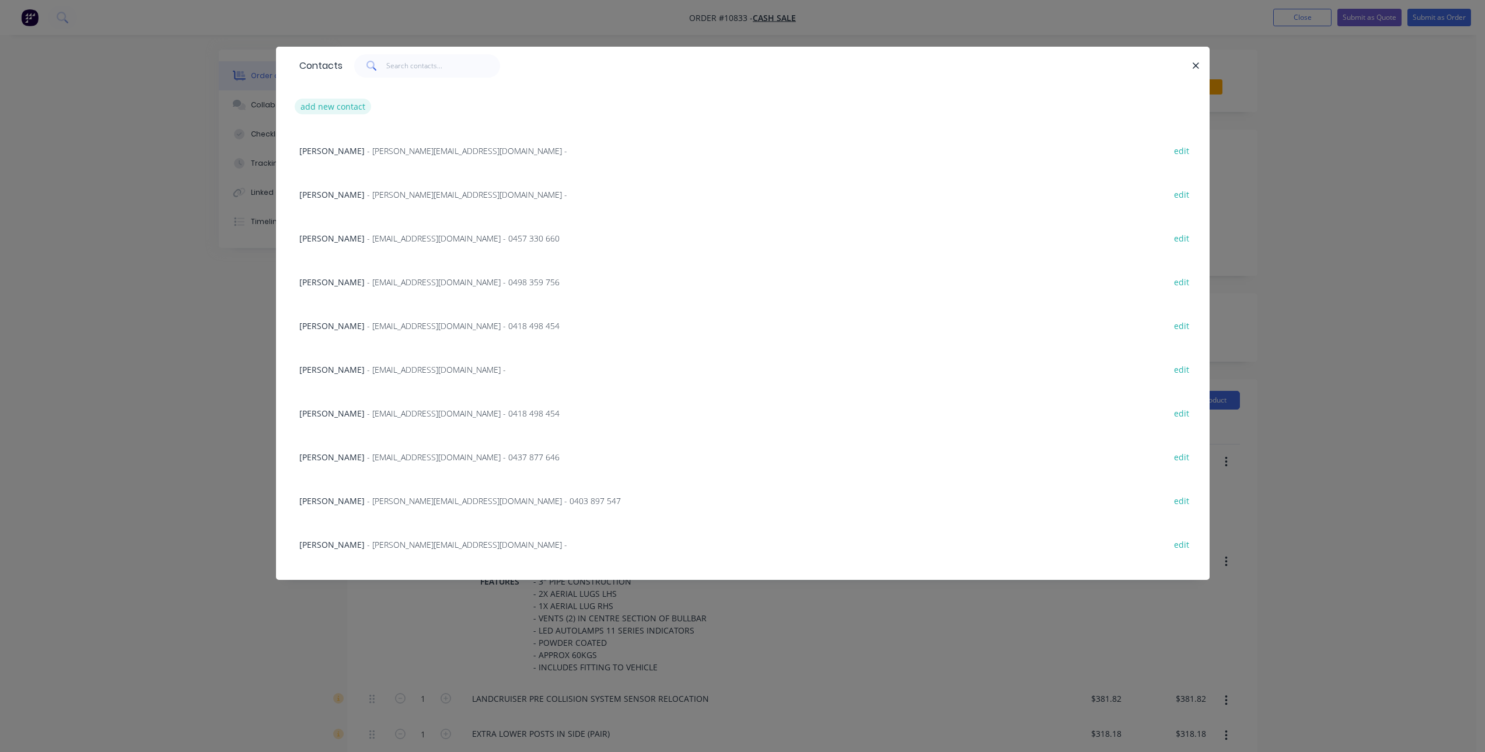
click at [337, 100] on button "add new contact" at bounding box center [333, 107] width 77 height 16
select select "AU"
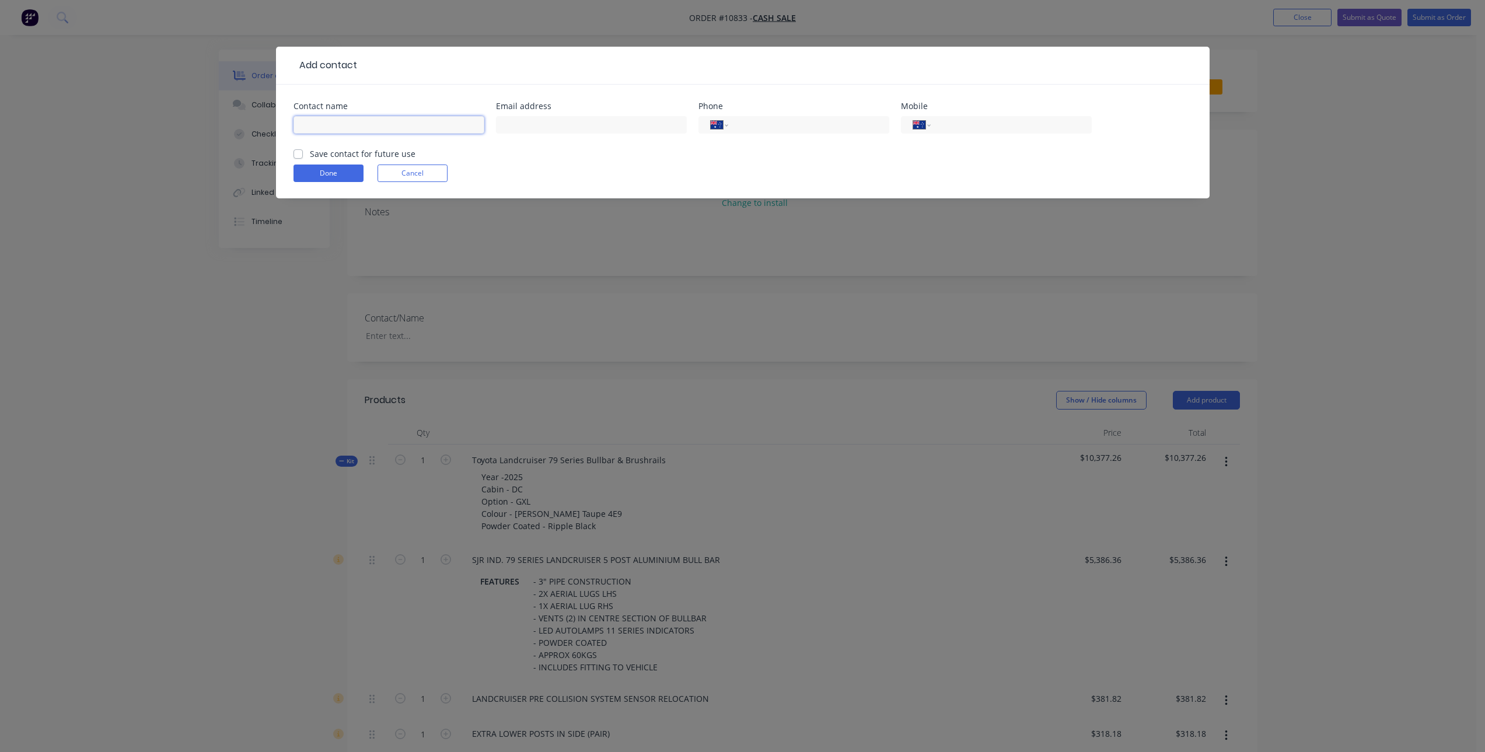
click at [346, 116] on input "text" at bounding box center [388, 125] width 191 height 18
paste input "[PERSON_NAME]"
type input "[PERSON_NAME]"
click at [626, 134] on div at bounding box center [591, 130] width 191 height 34
click at [604, 114] on div at bounding box center [591, 130] width 191 height 34
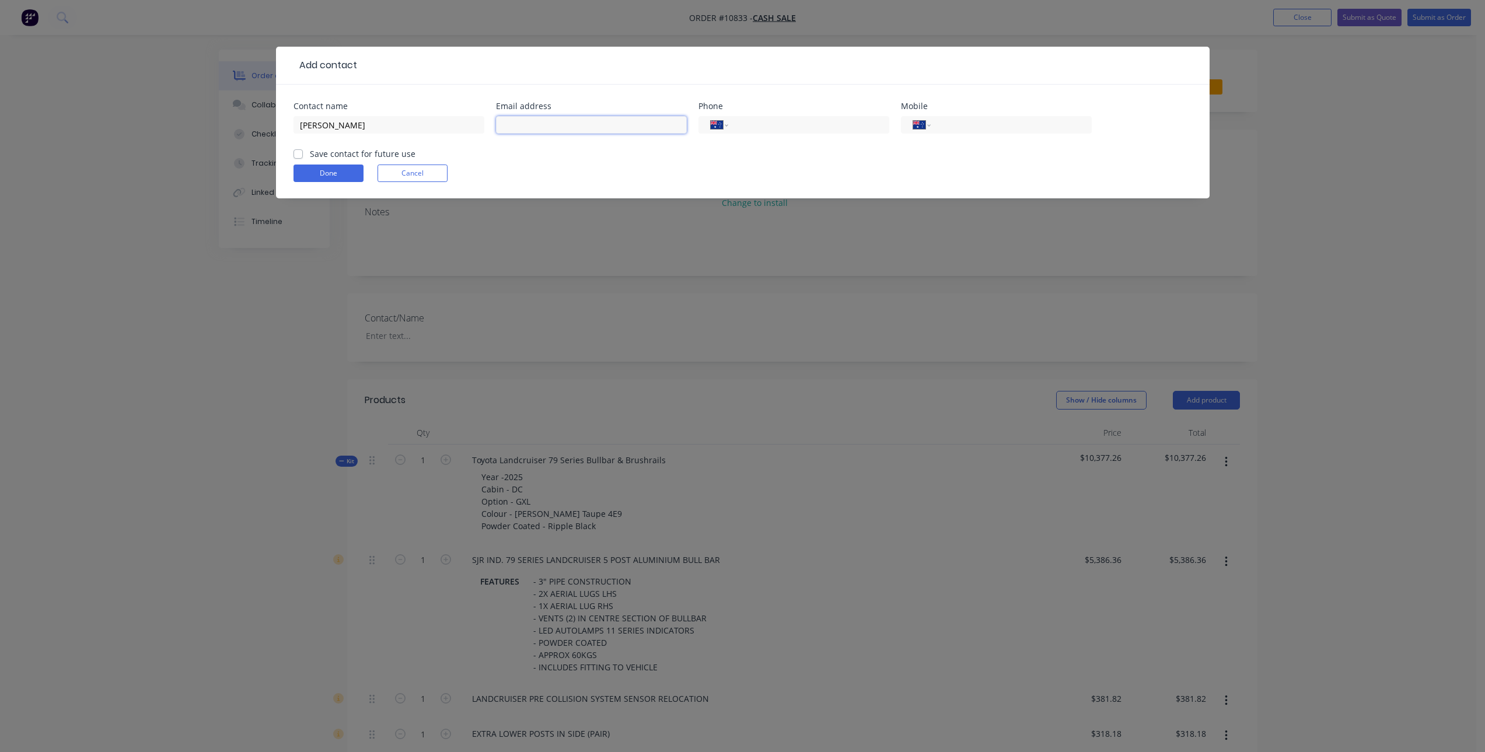
click at [610, 118] on input "text" at bounding box center [591, 125] width 191 height 18
paste input "tamati.1996@hotmail.com"
type input "tamati.1996@hotmail.com"
click at [952, 118] on input "tel" at bounding box center [1009, 124] width 140 height 13
paste input "0439 329 553"
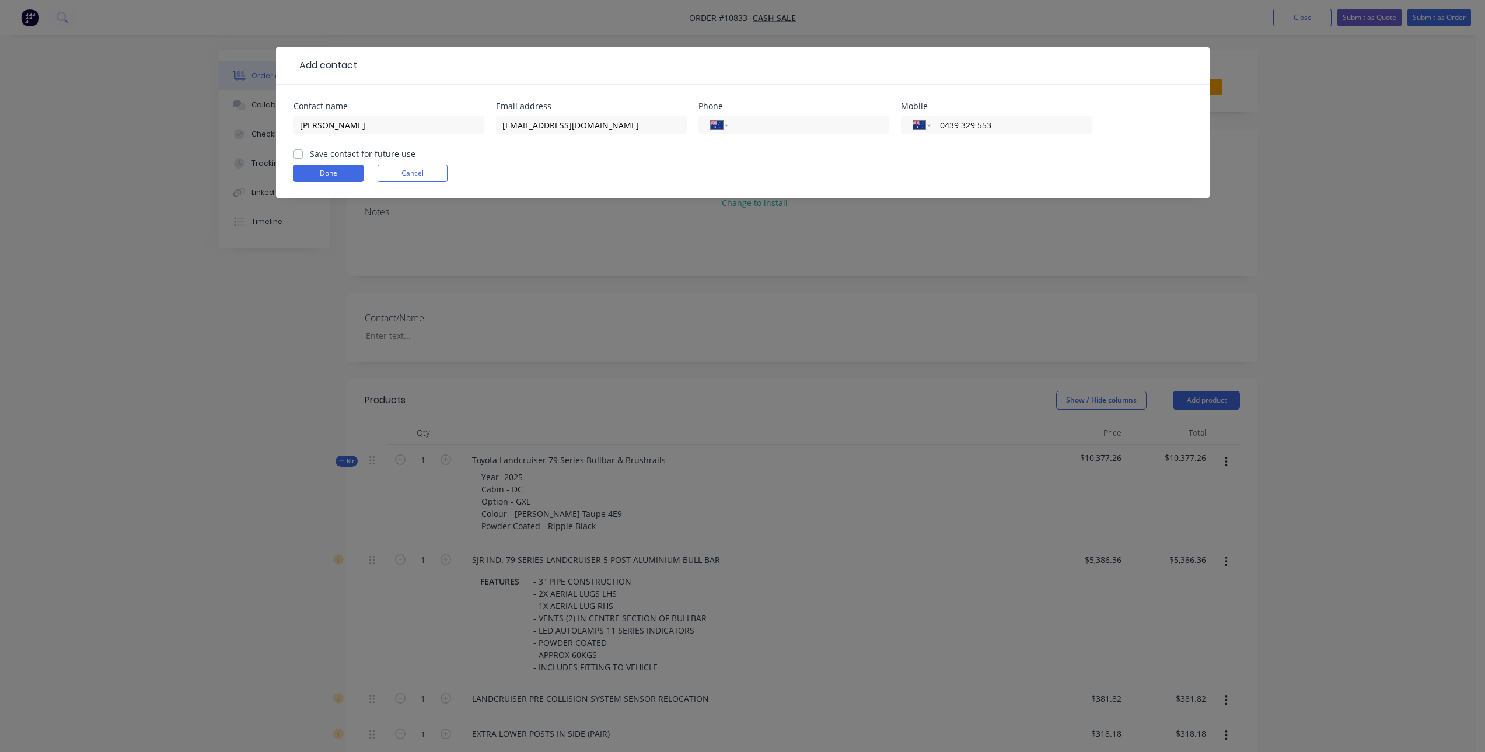
type input "0439 329 553"
click at [310, 153] on label "Save contact for future use" at bounding box center [363, 154] width 106 height 12
click at [296, 153] on input "Save contact for future use" at bounding box center [297, 153] width 9 height 11
checkbox input "true"
click at [331, 169] on button "Done" at bounding box center [328, 174] width 70 height 18
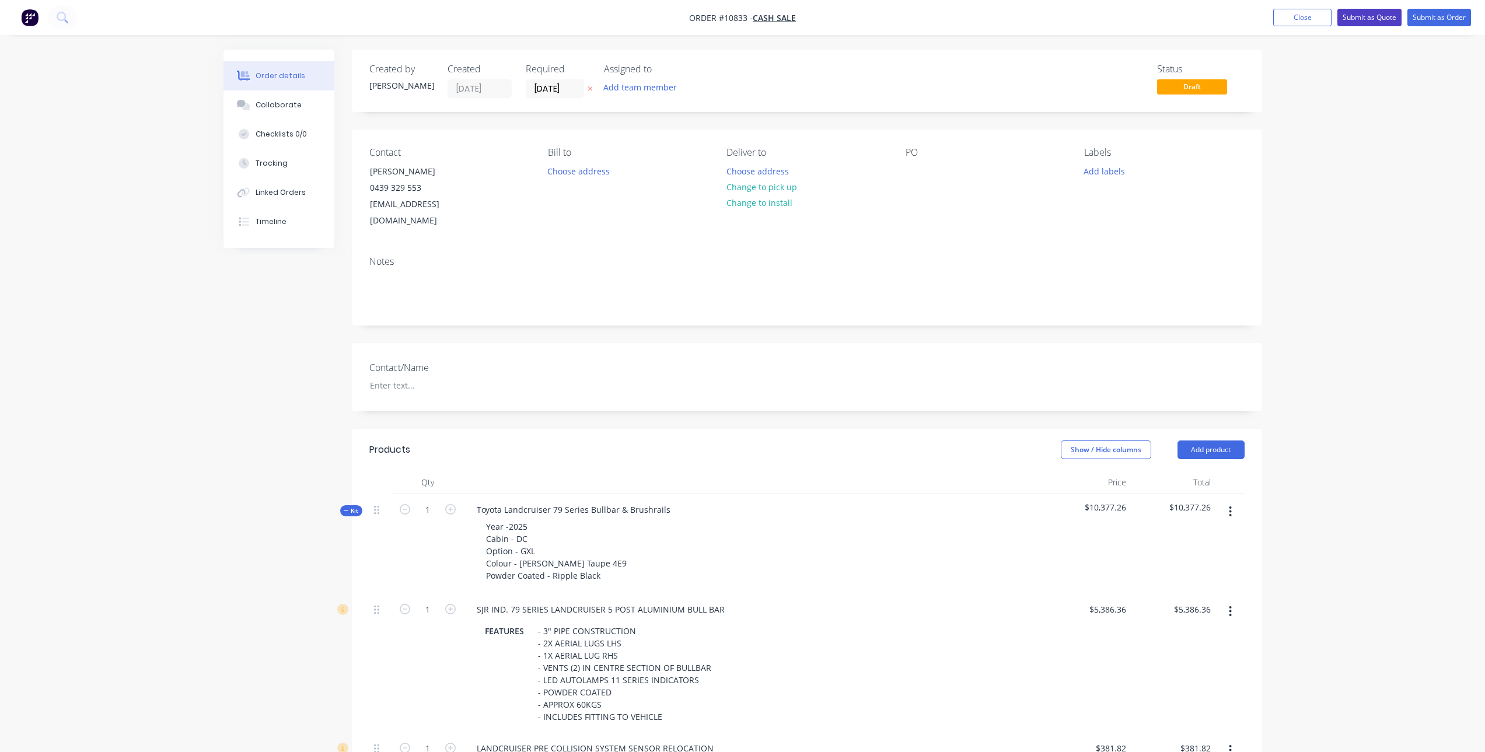
click at [1365, 17] on button "Submit as Quote" at bounding box center [1369, 18] width 64 height 18
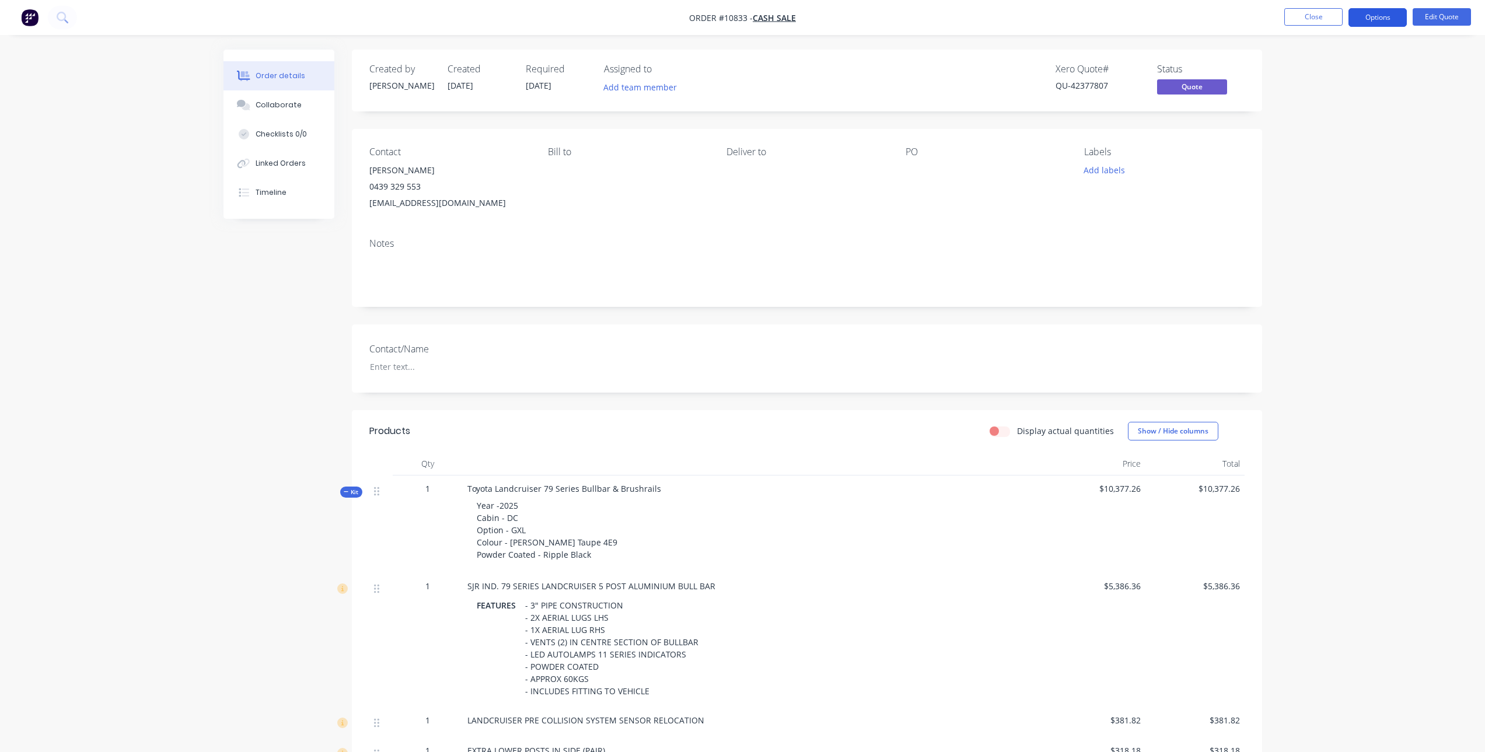
click at [1375, 23] on button "Options" at bounding box center [1377, 17] width 58 height 19
click at [1320, 74] on div "Quote" at bounding box center [1342, 70] width 107 height 17
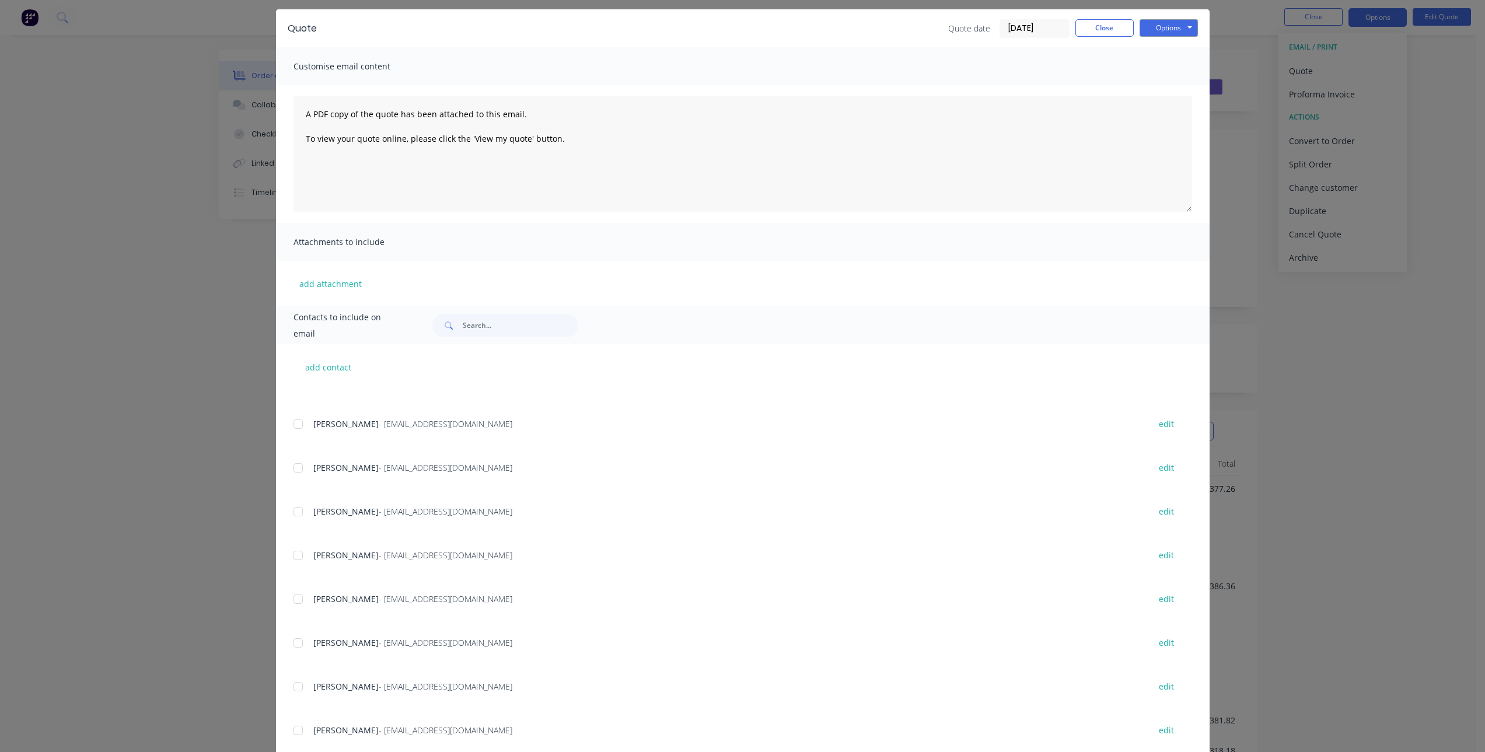
scroll to position [68, 0]
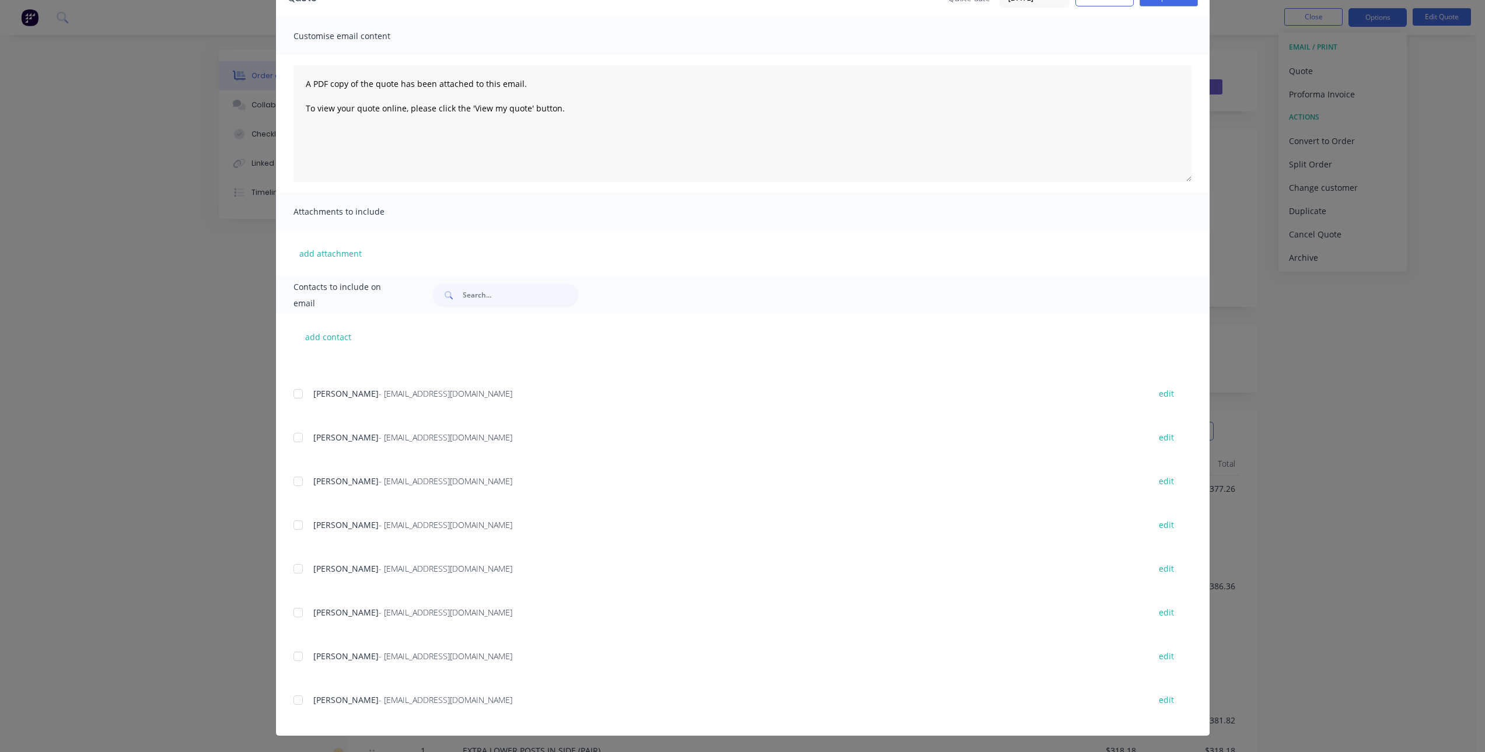
click at [296, 704] on div at bounding box center [297, 700] width 23 height 23
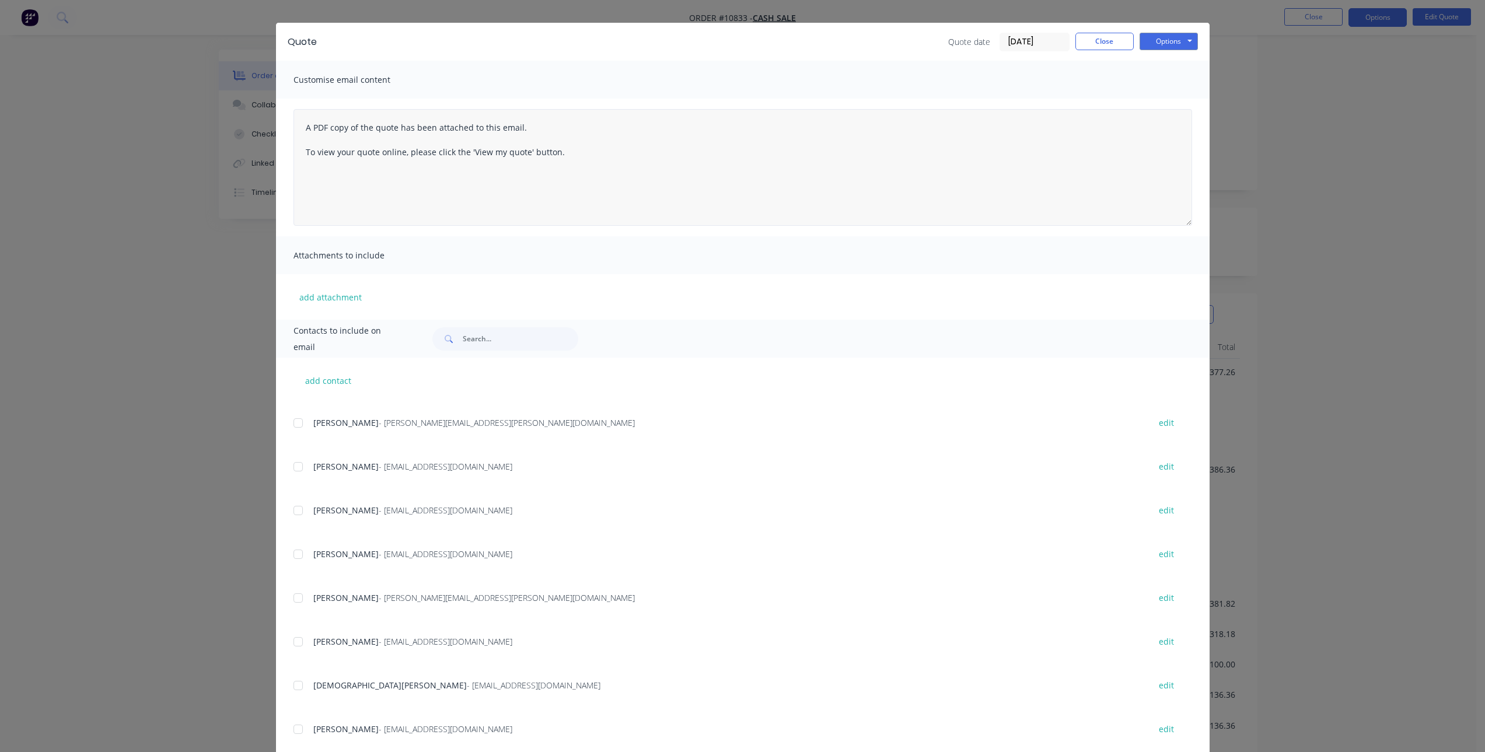
scroll to position [0, 0]
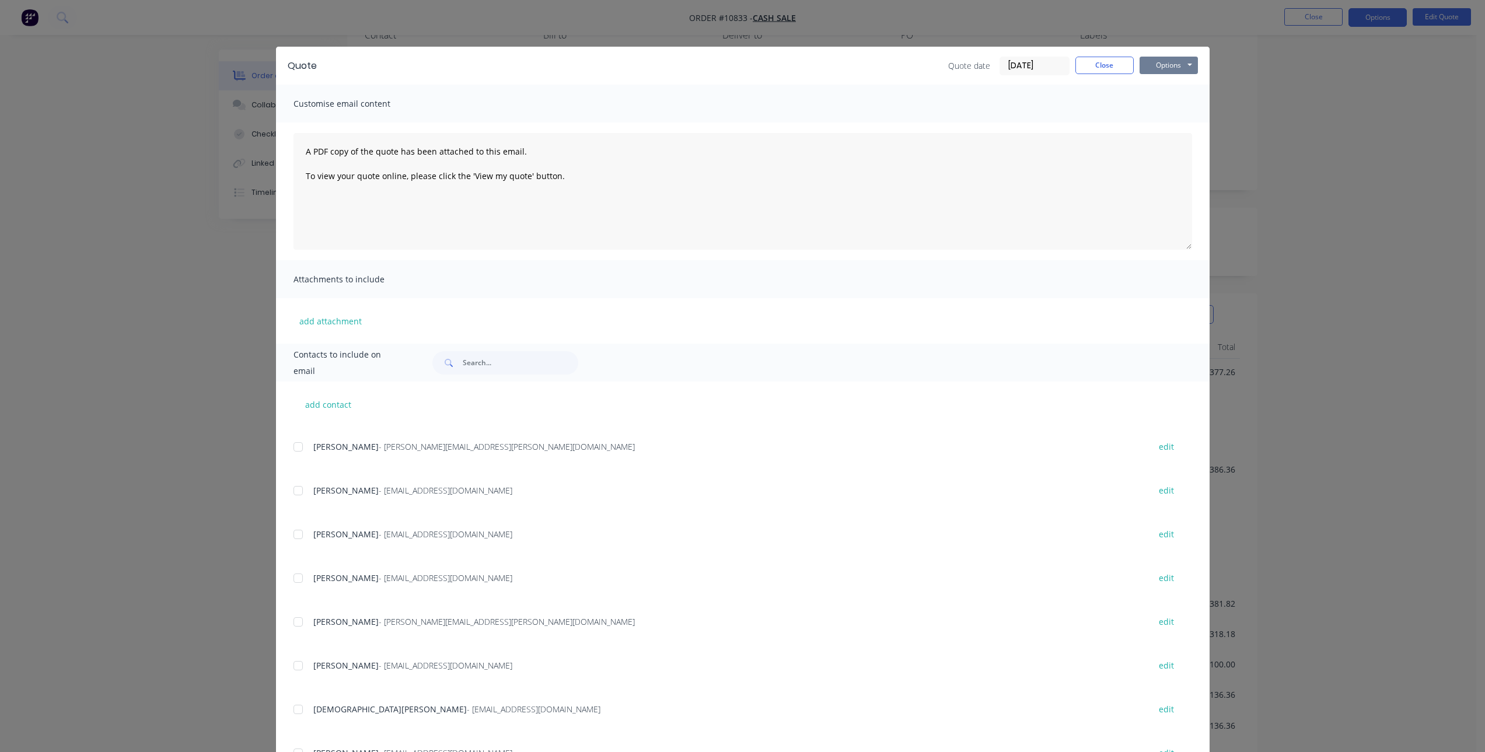
click at [1169, 68] on button "Options" at bounding box center [1169, 66] width 58 height 18
click at [1165, 124] on button "Email" at bounding box center [1177, 124] width 75 height 19
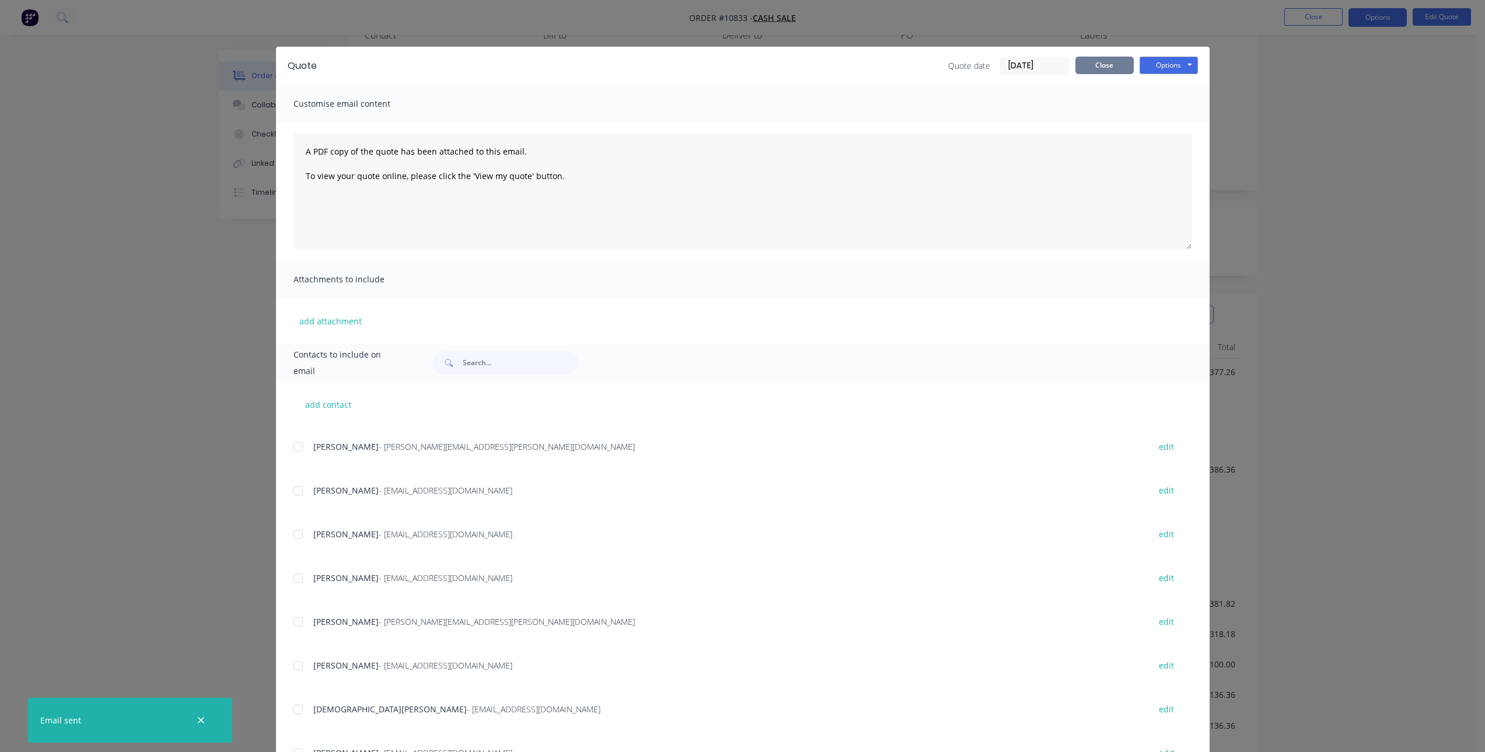
click at [1117, 61] on button "Close" at bounding box center [1104, 66] width 58 height 18
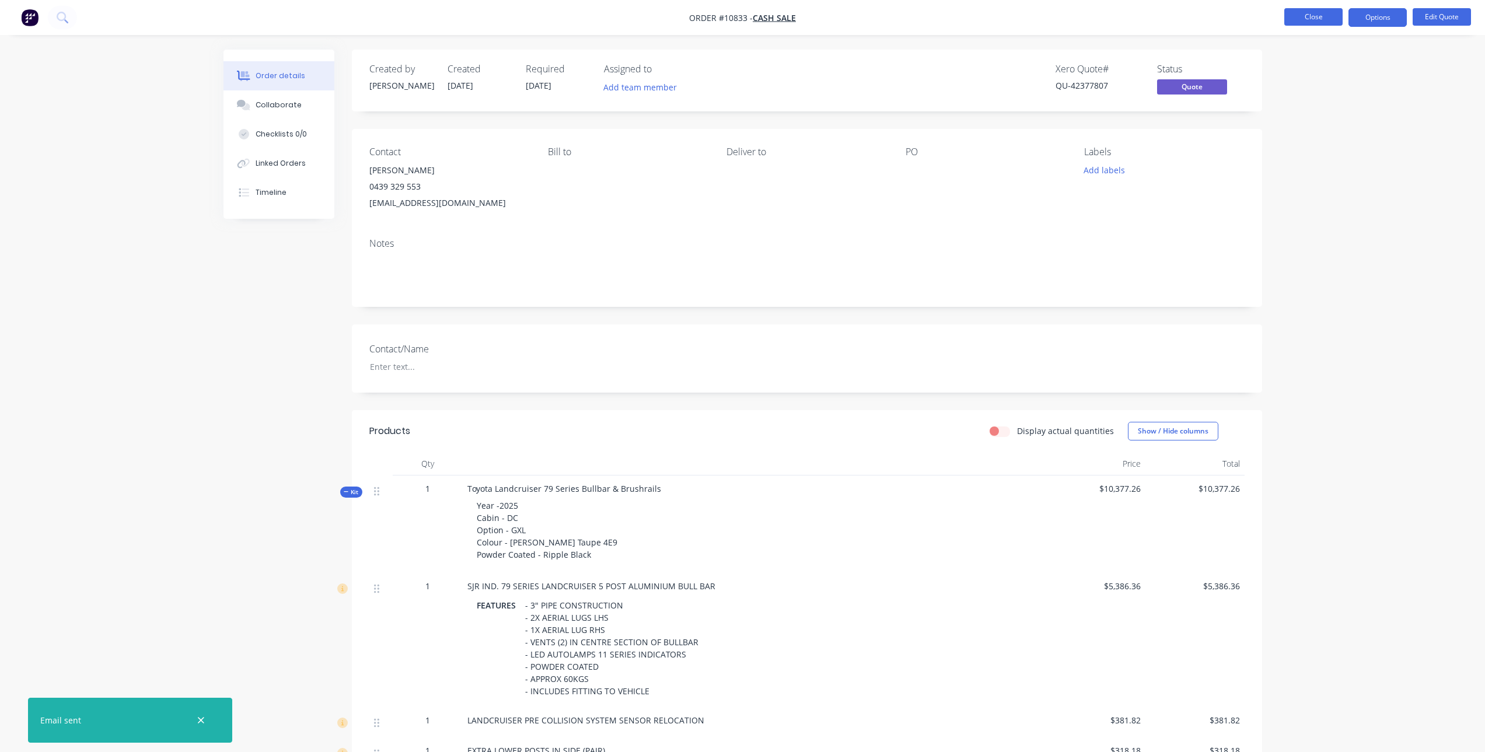
click at [1299, 18] on button "Close" at bounding box center [1313, 17] width 58 height 18
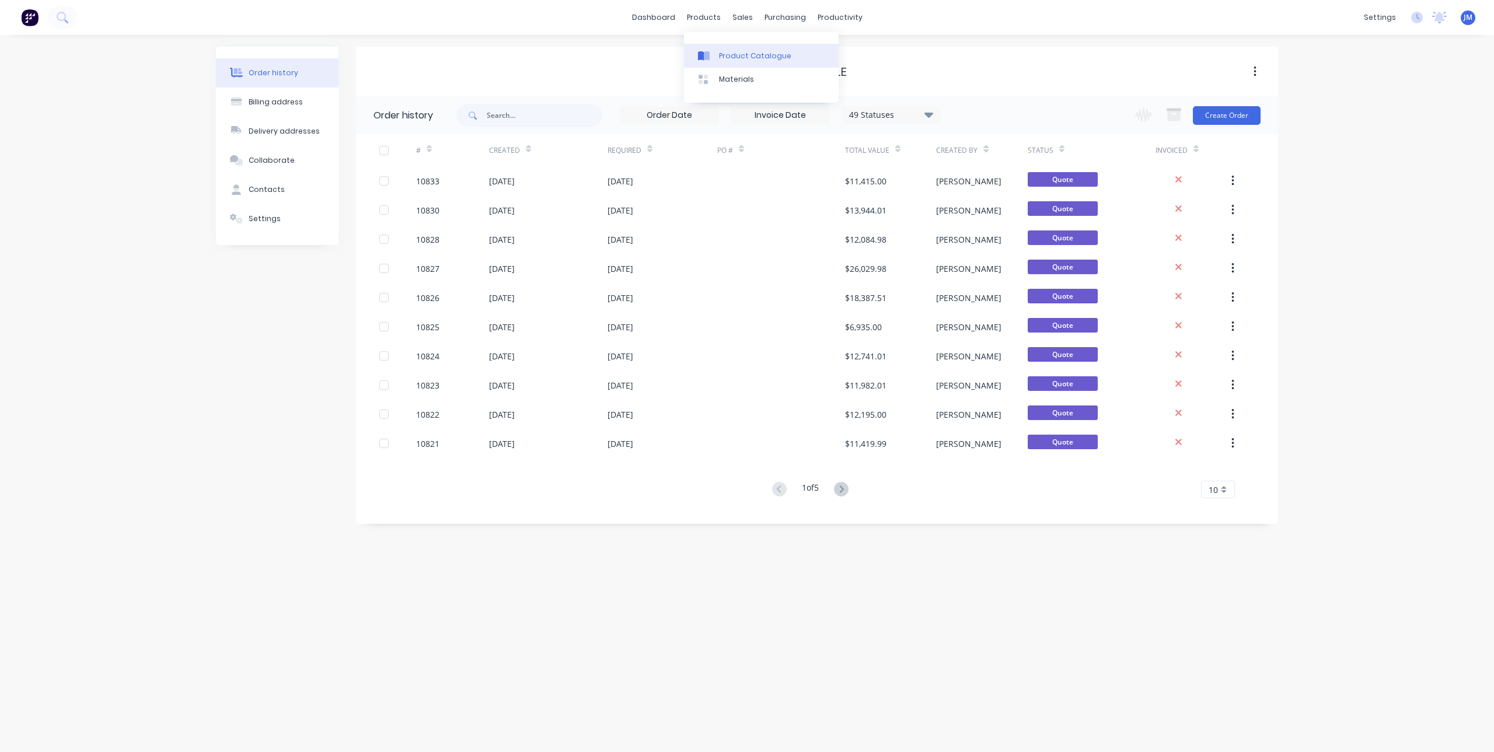
click at [723, 58] on div "Product Catalogue" at bounding box center [755, 56] width 72 height 11
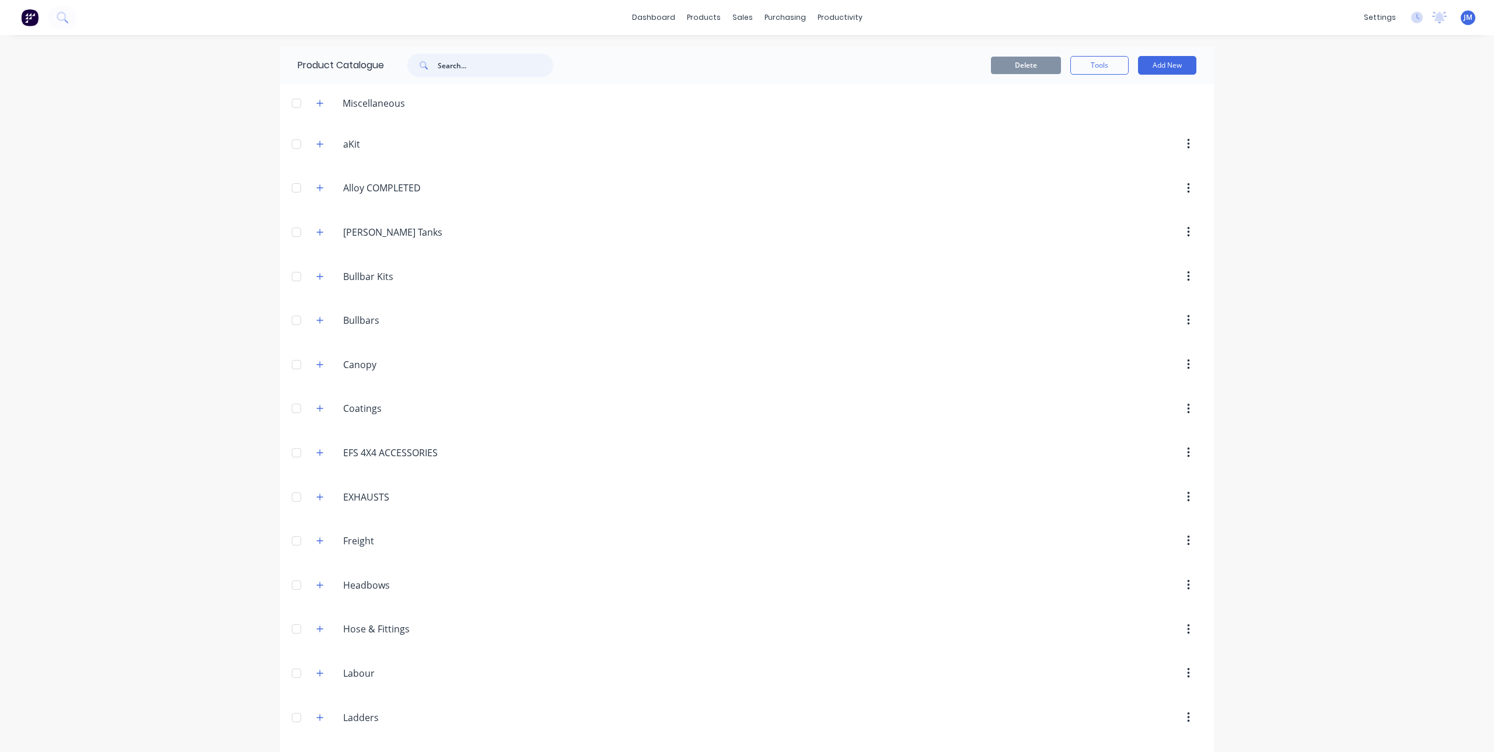
click at [453, 70] on input "text" at bounding box center [496, 65] width 116 height 23
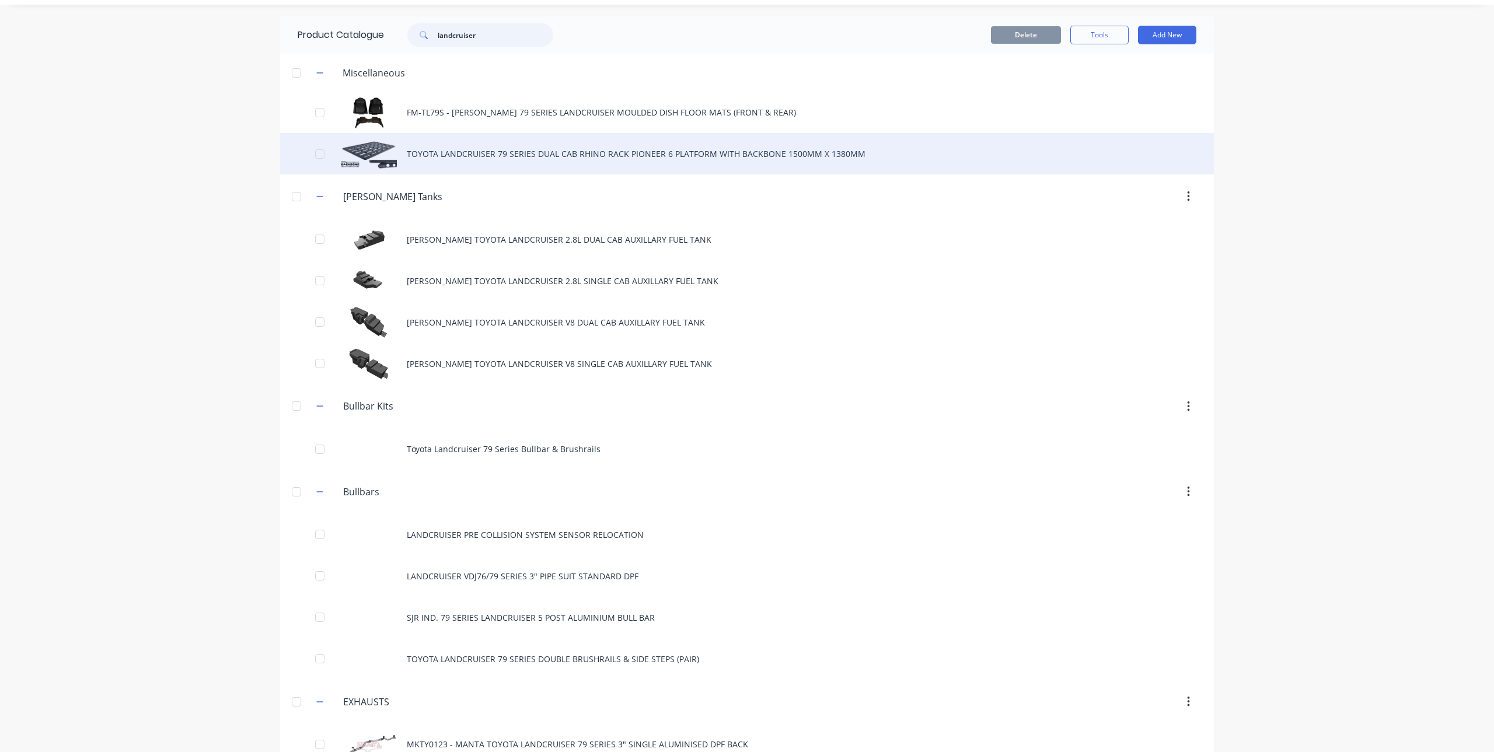
scroll to position [58, 0]
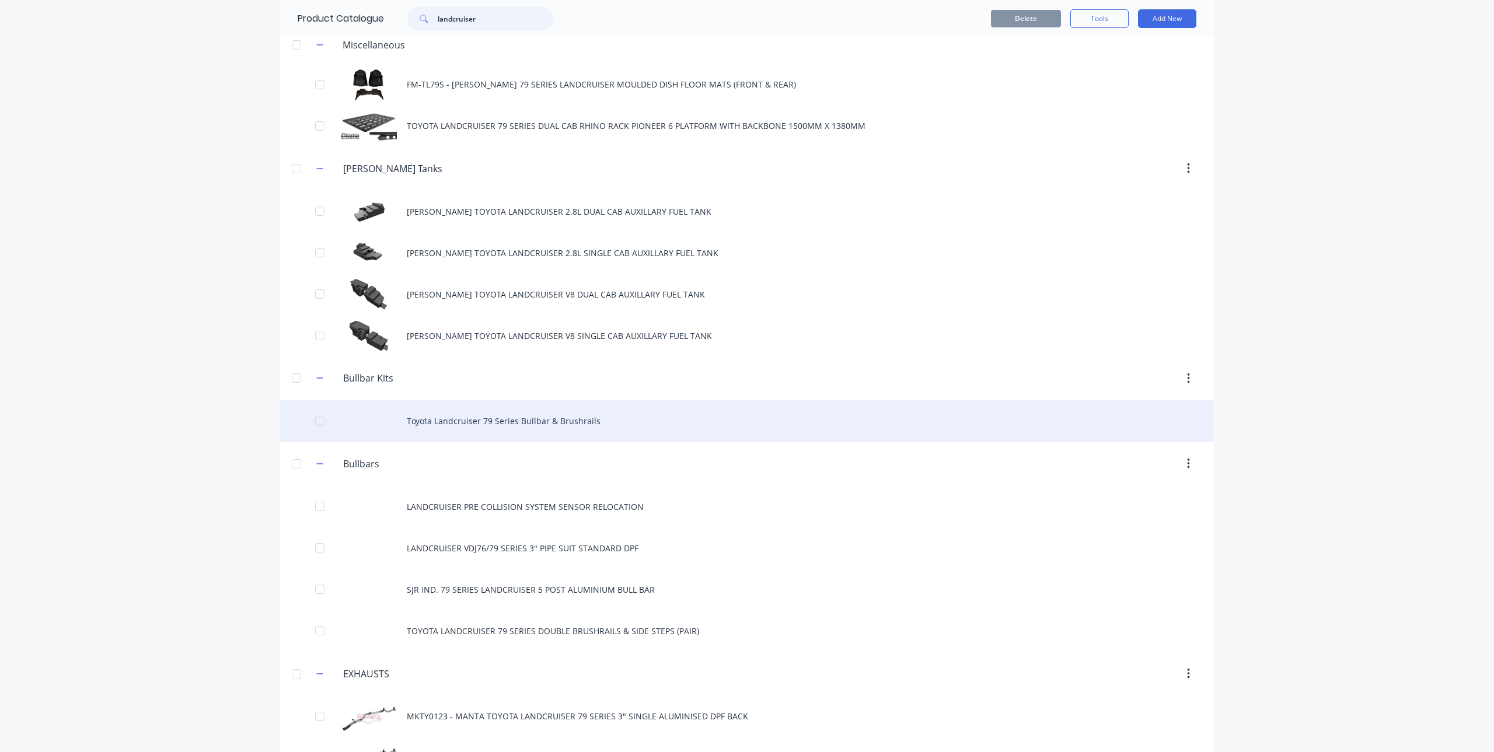
type input "landcruiser"
click at [501, 419] on div "Toyota Landcruiser 79 Series Bullbar & Brushrails" at bounding box center [747, 420] width 934 height 41
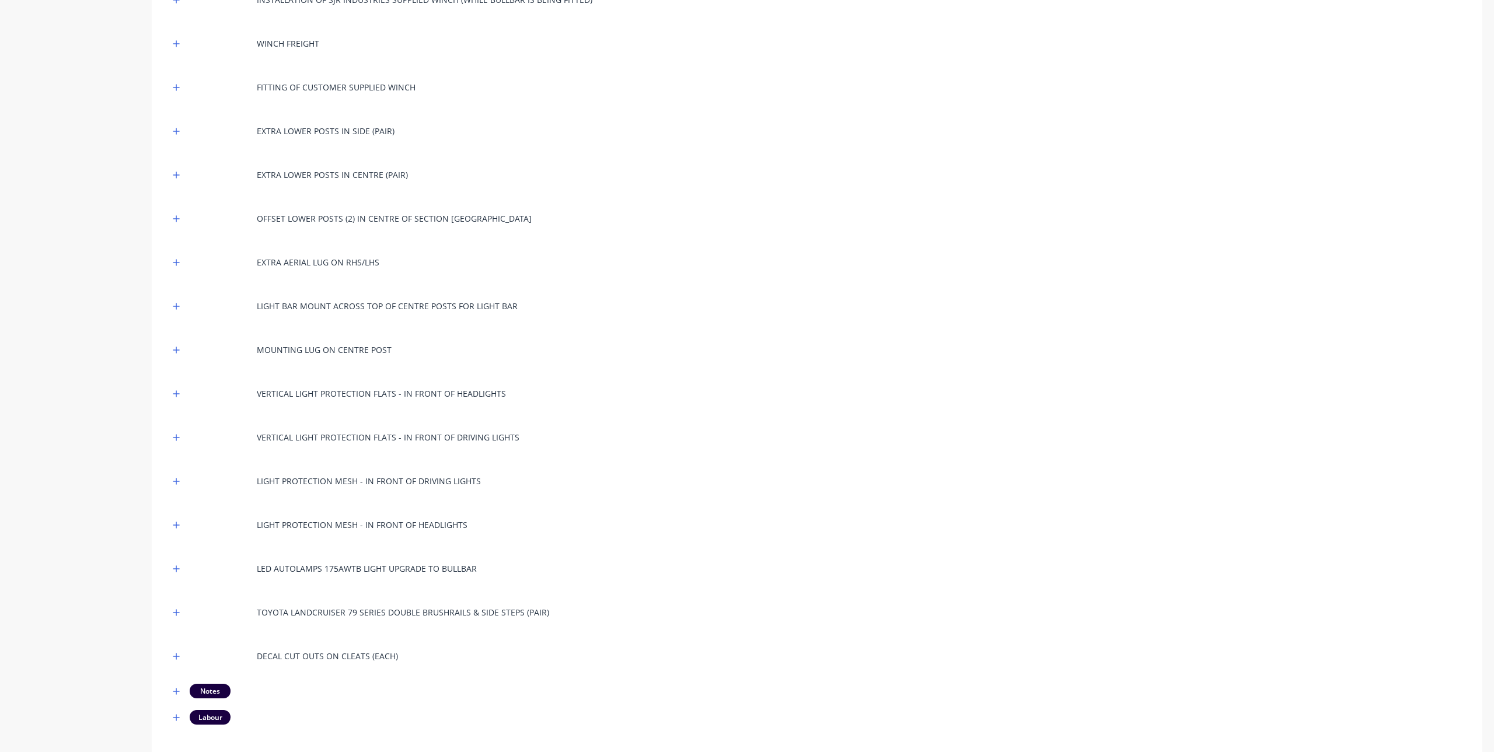
scroll to position [674, 0]
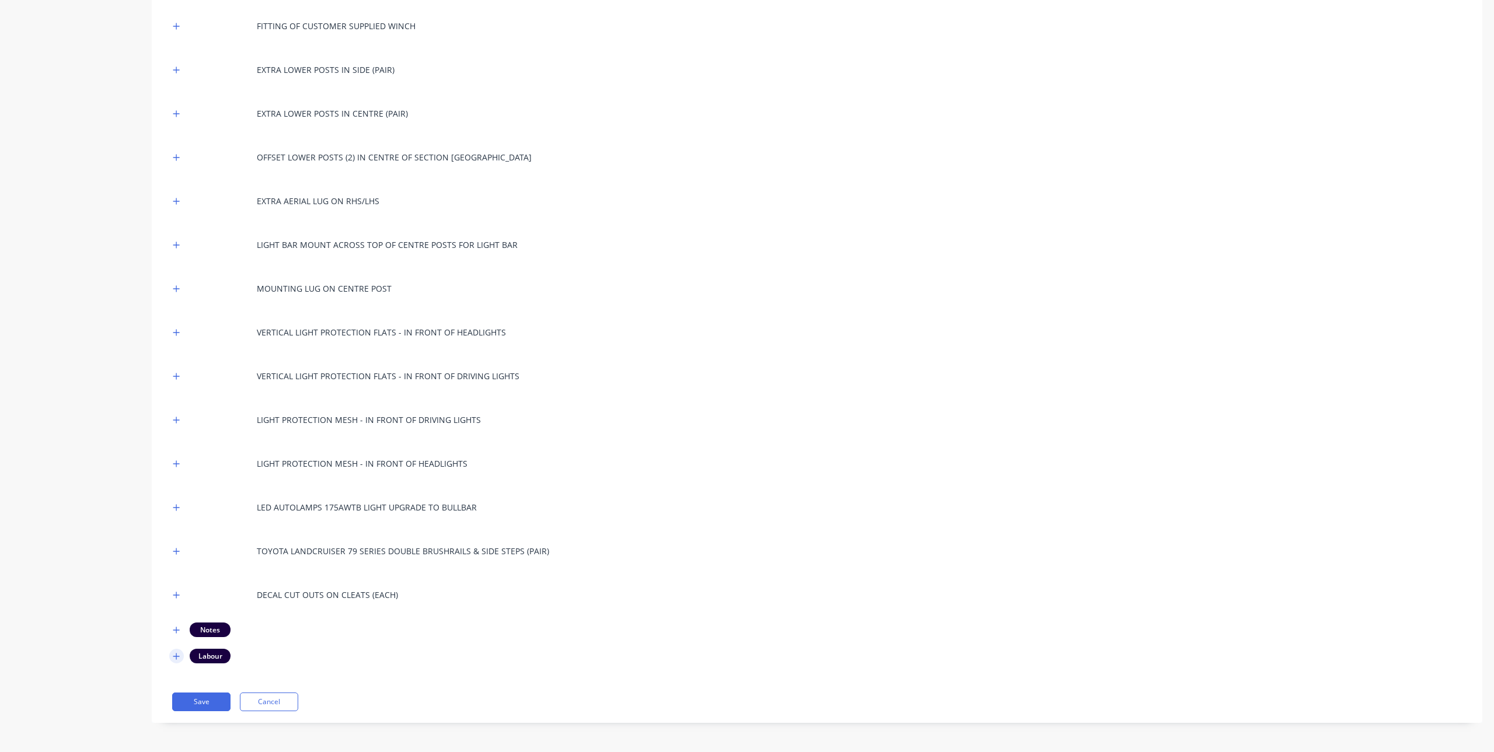
click at [176, 655] on icon "button" at bounding box center [176, 656] width 7 height 8
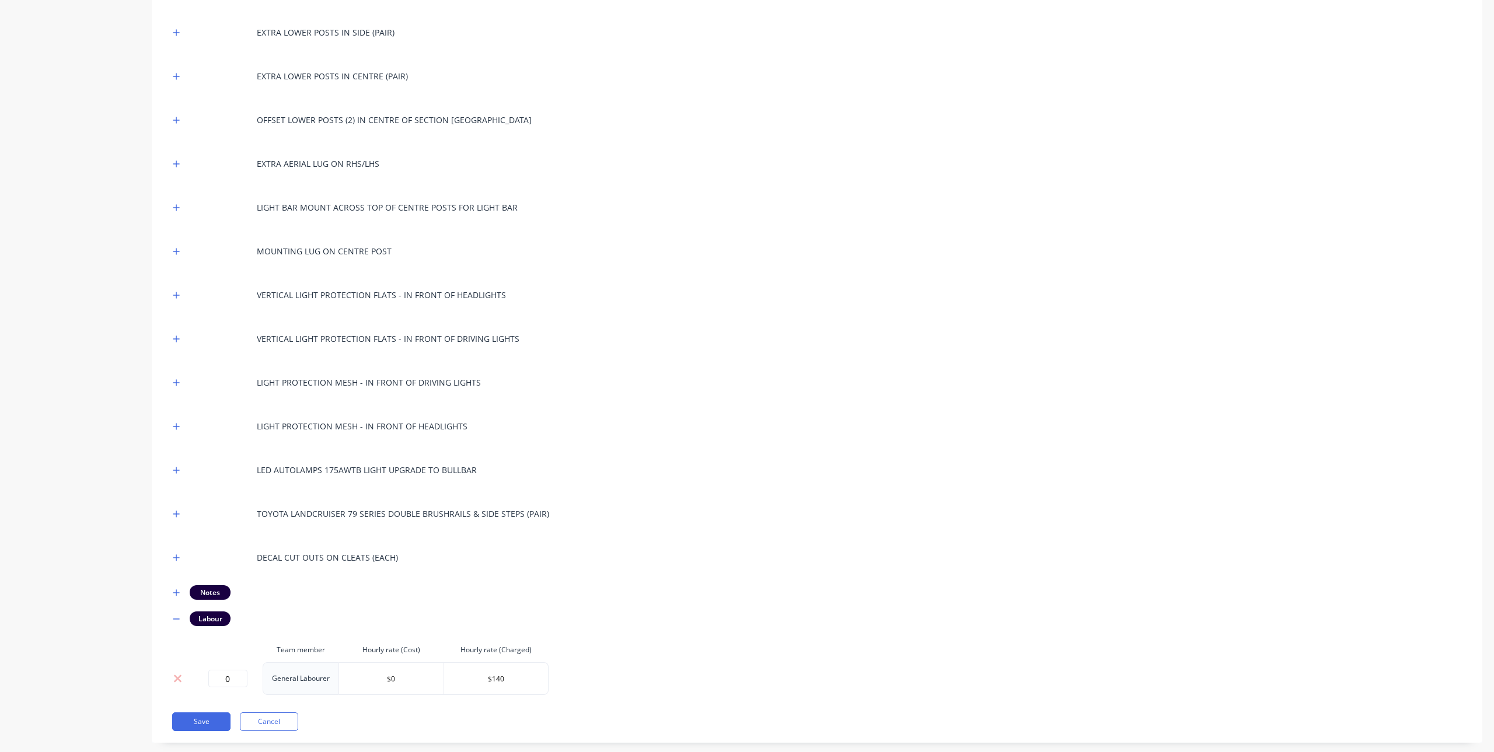
scroll to position [731, 0]
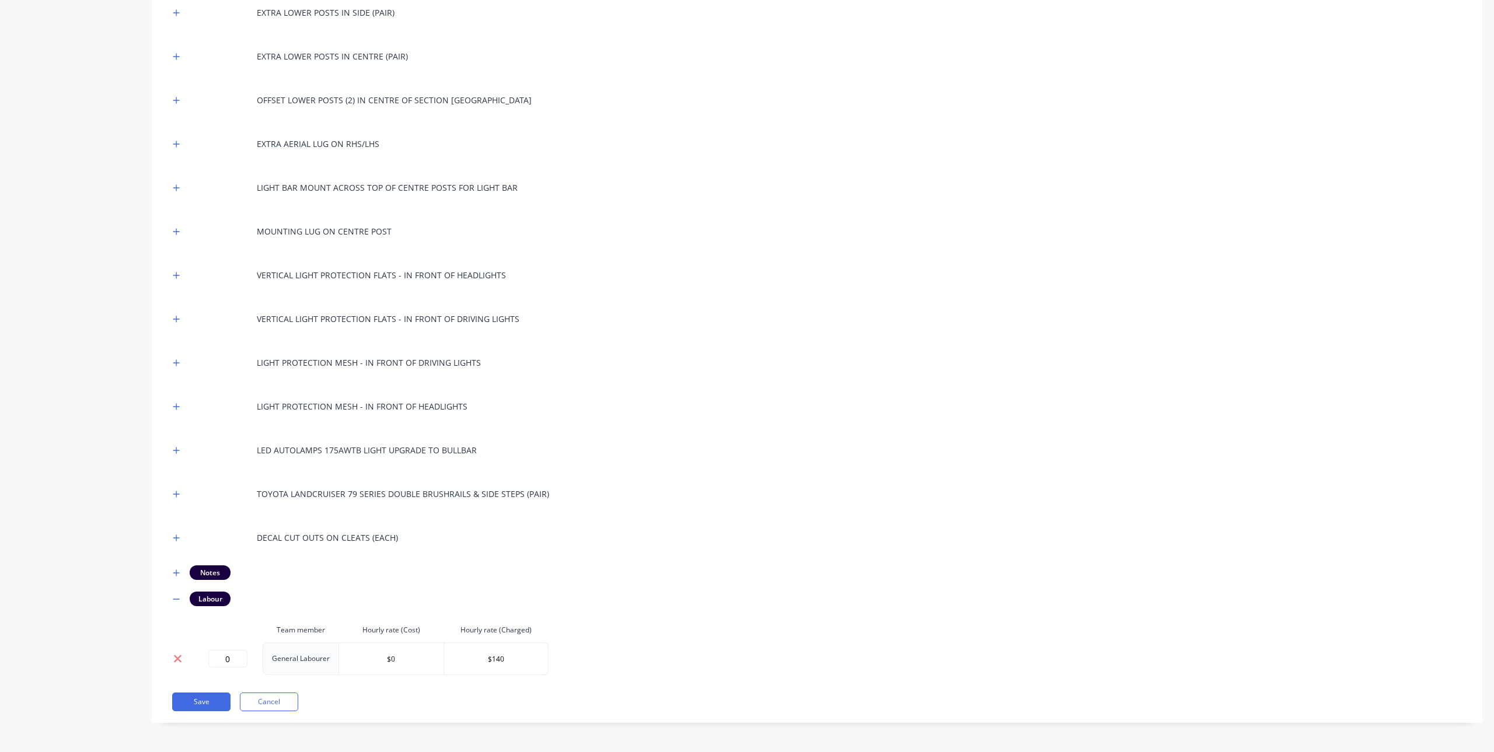
click at [179, 661] on icon at bounding box center [178, 659] width 8 height 8
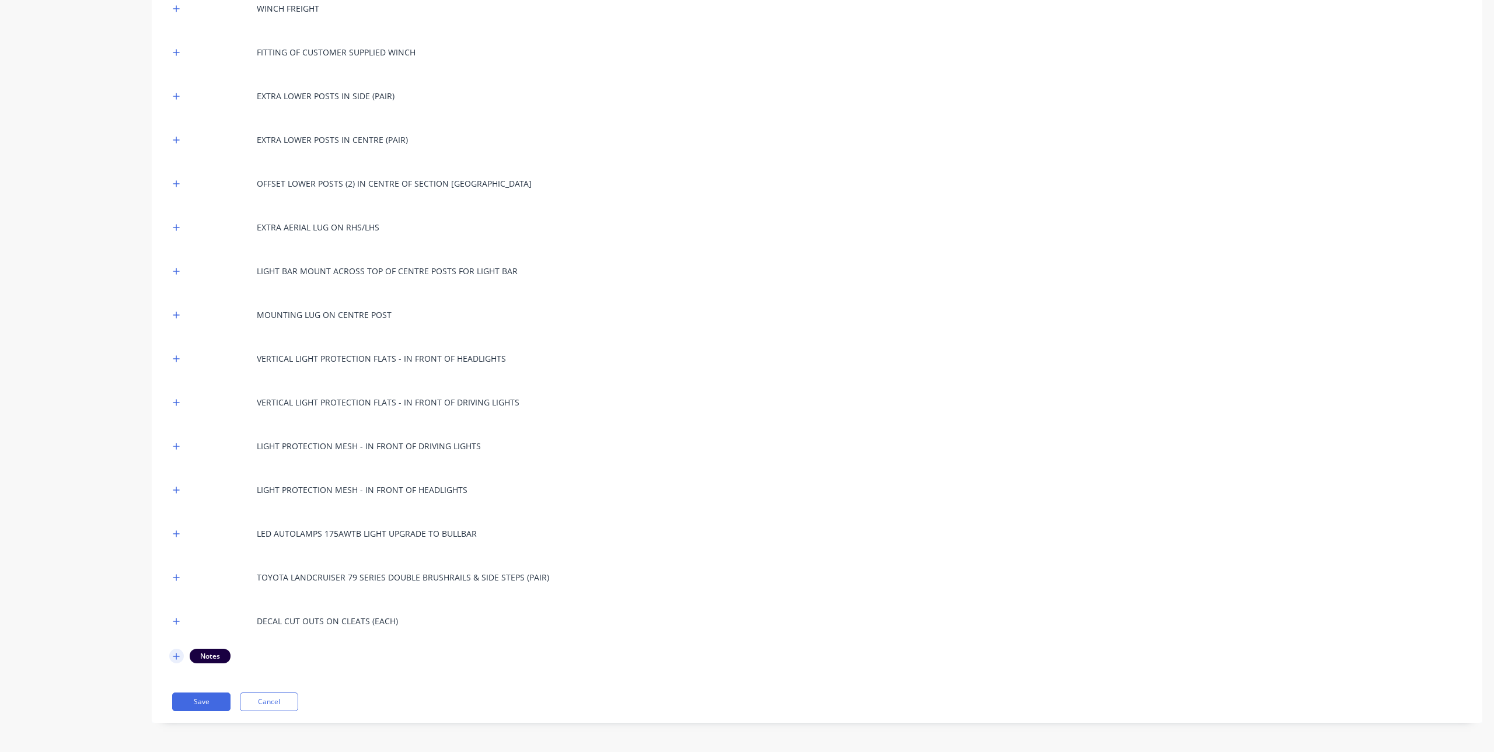
click at [174, 656] on icon "button" at bounding box center [176, 656] width 6 height 6
click at [173, 657] on icon "button" at bounding box center [176, 656] width 7 height 8
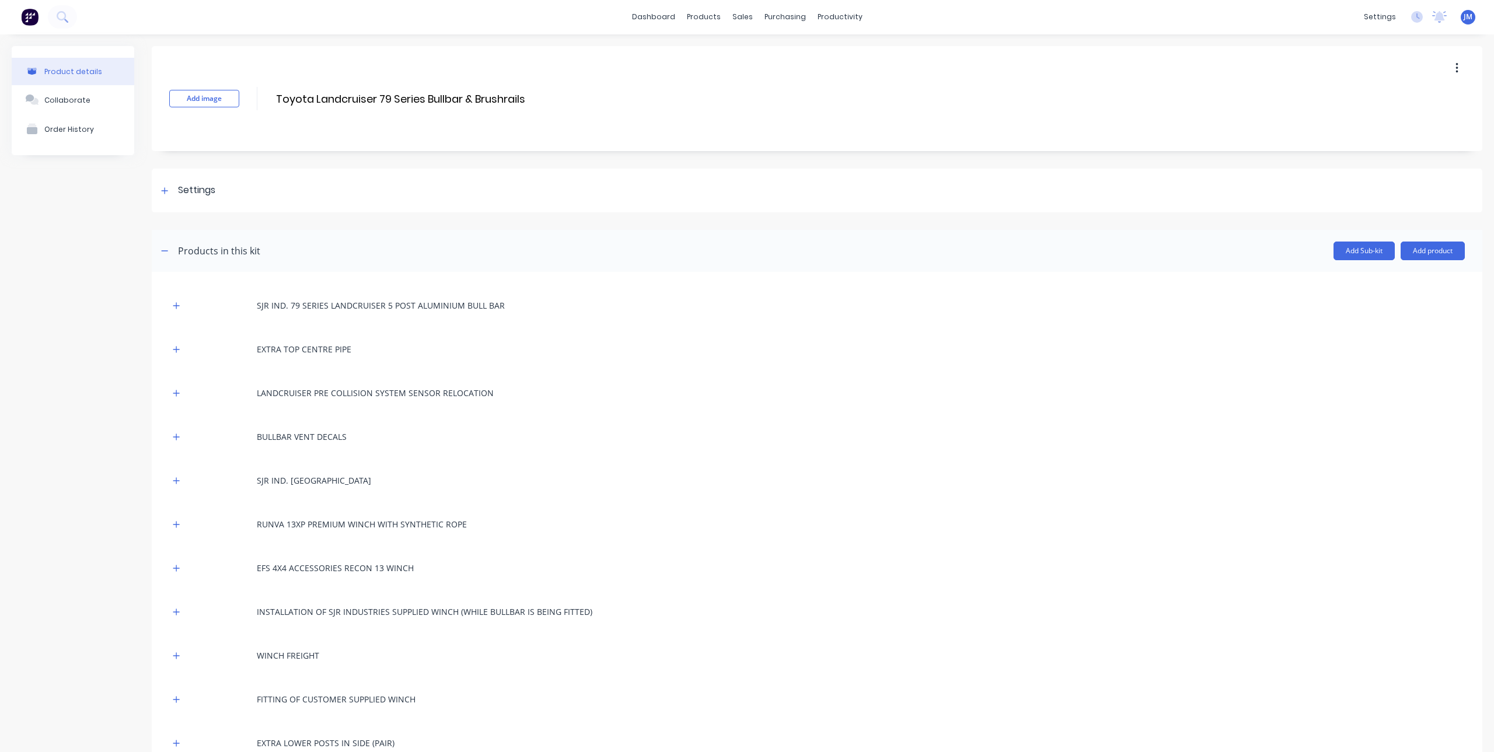
scroll to position [0, 0]
click at [163, 191] on icon at bounding box center [165, 191] width 6 height 6
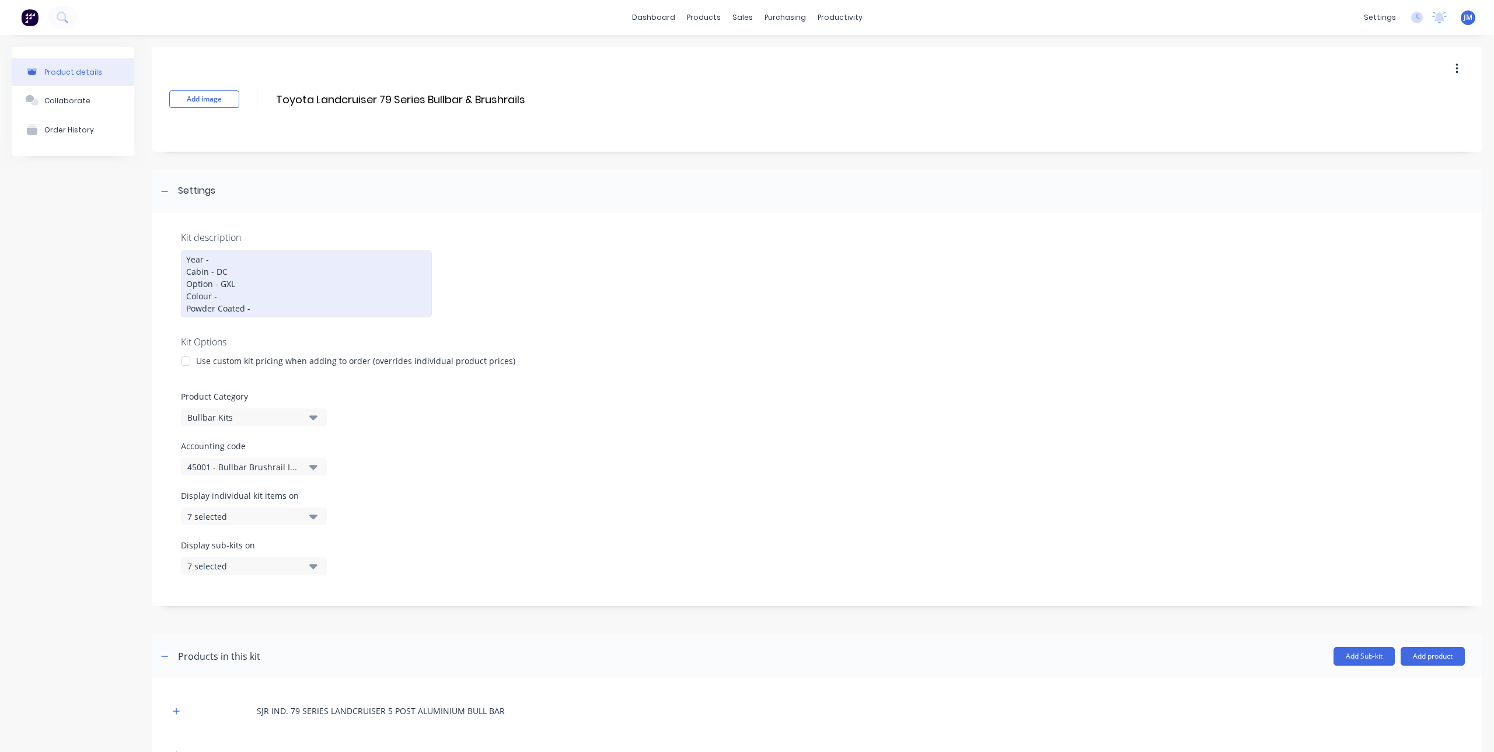
click at [219, 260] on div "Year - Cabin - DC Option - GXL Colour - Powder Coated -" at bounding box center [306, 283] width 251 height 67
click at [220, 299] on div "Year - Cabin - DC Option - GXL Colour - Powder Coated -" at bounding box center [306, 283] width 251 height 67
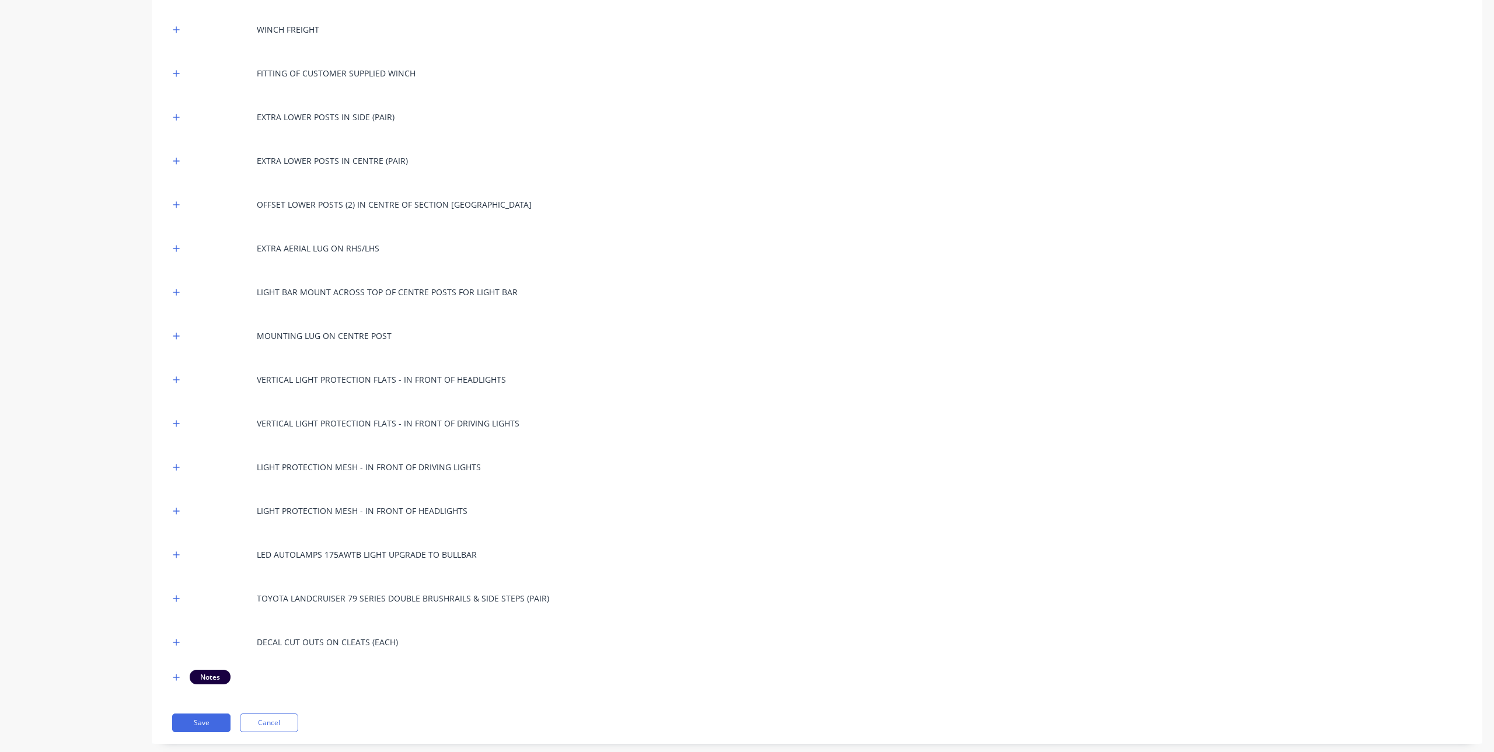
scroll to position [1053, 0]
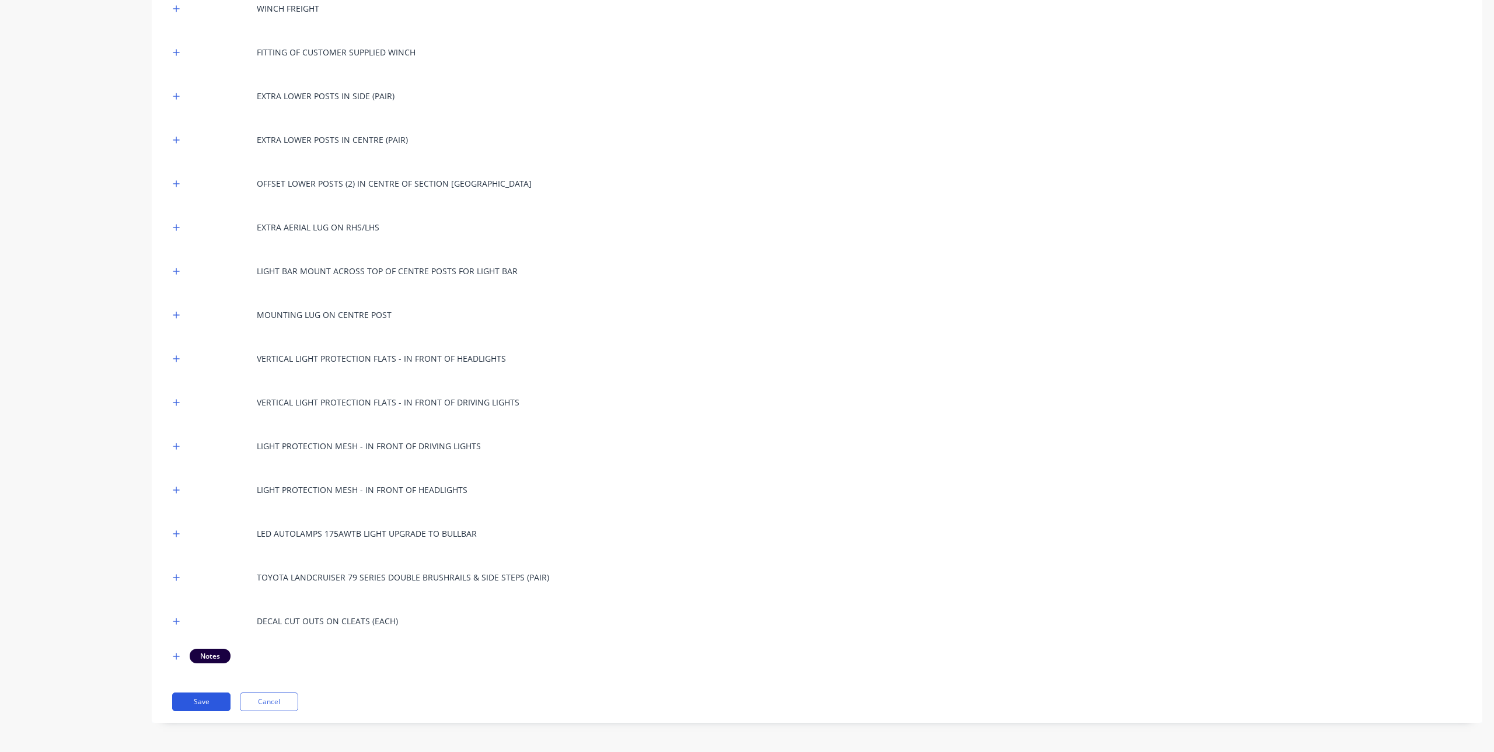
click at [195, 699] on button "Save" at bounding box center [201, 702] width 58 height 19
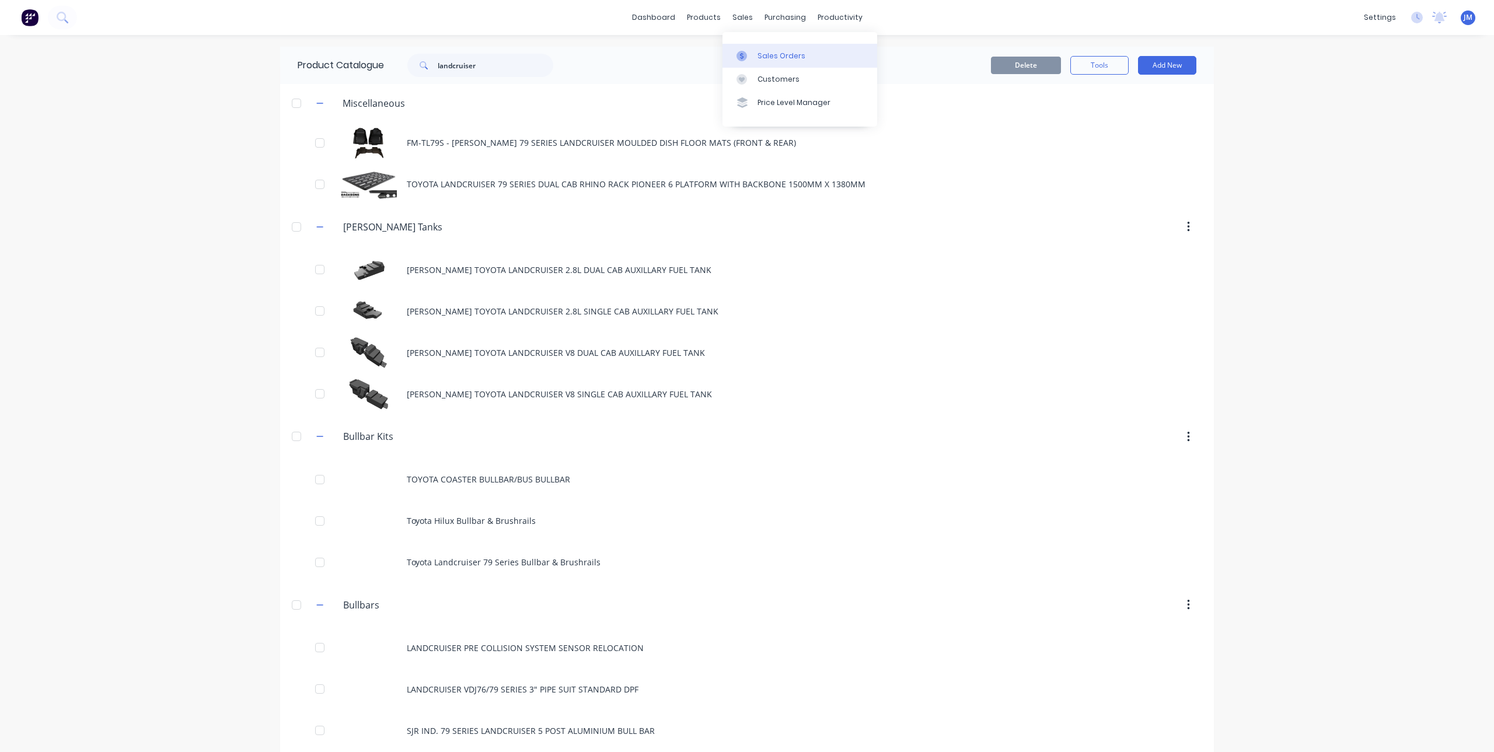
click at [749, 48] on link "Sales Orders" at bounding box center [799, 55] width 155 height 23
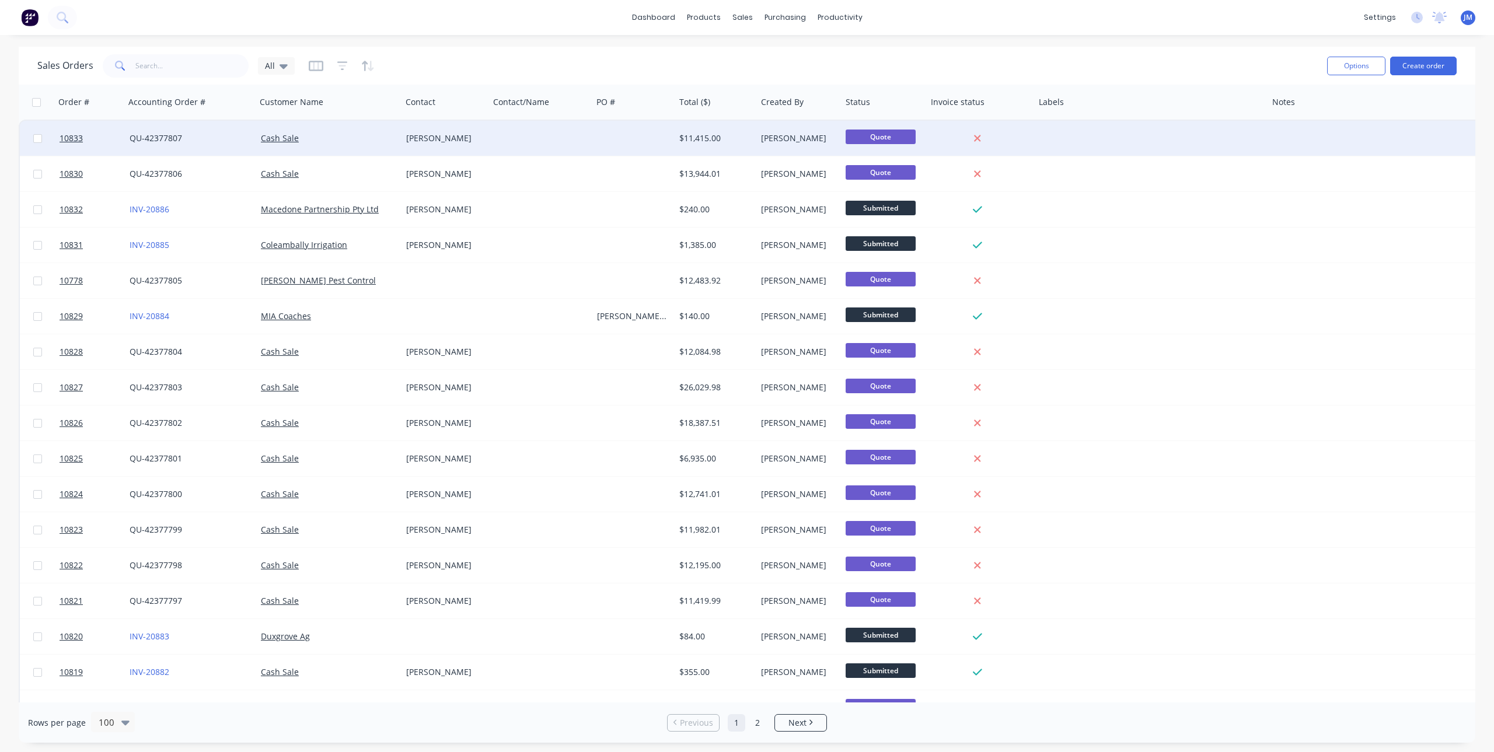
click at [336, 134] on div "Cash Sale" at bounding box center [326, 138] width 130 height 12
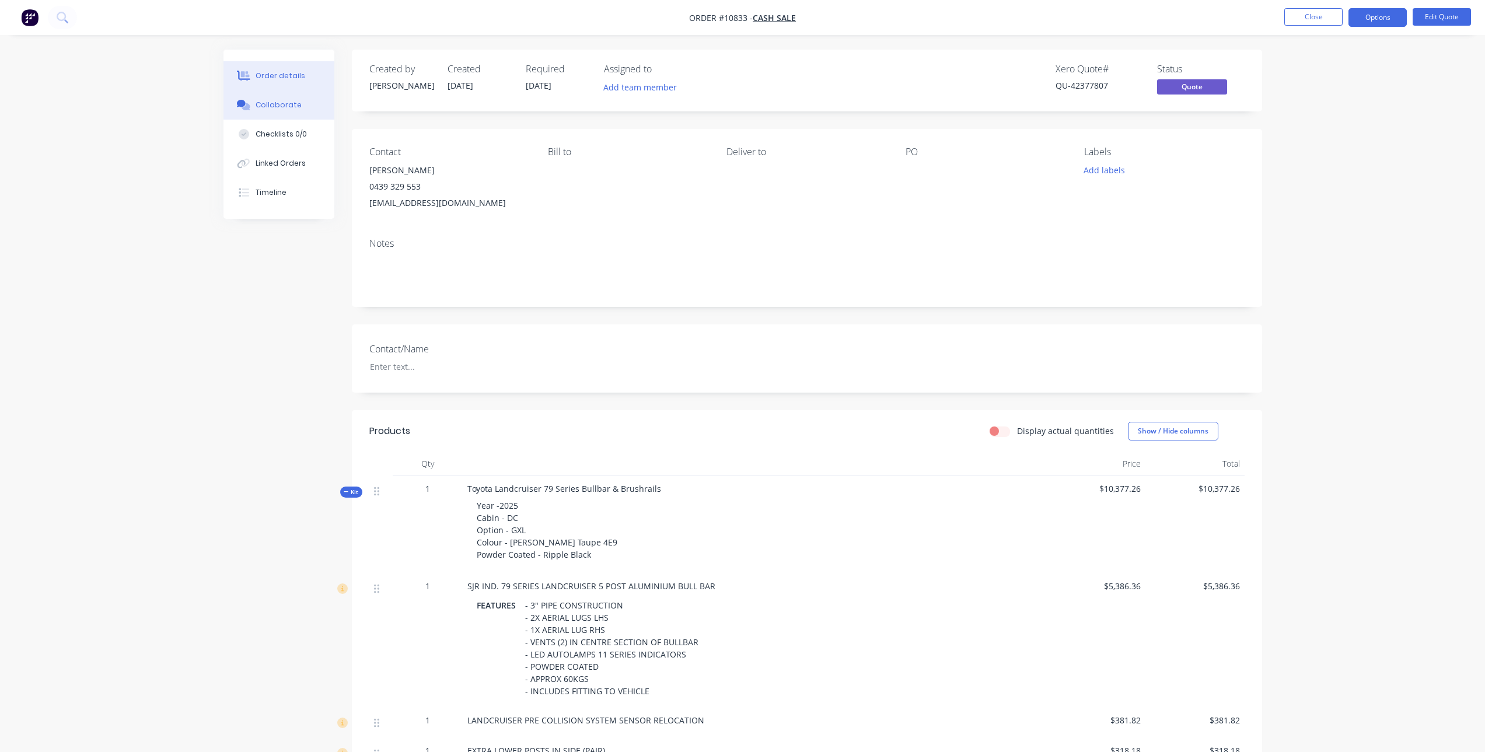
click at [277, 104] on div "Collaborate" at bounding box center [279, 105] width 46 height 11
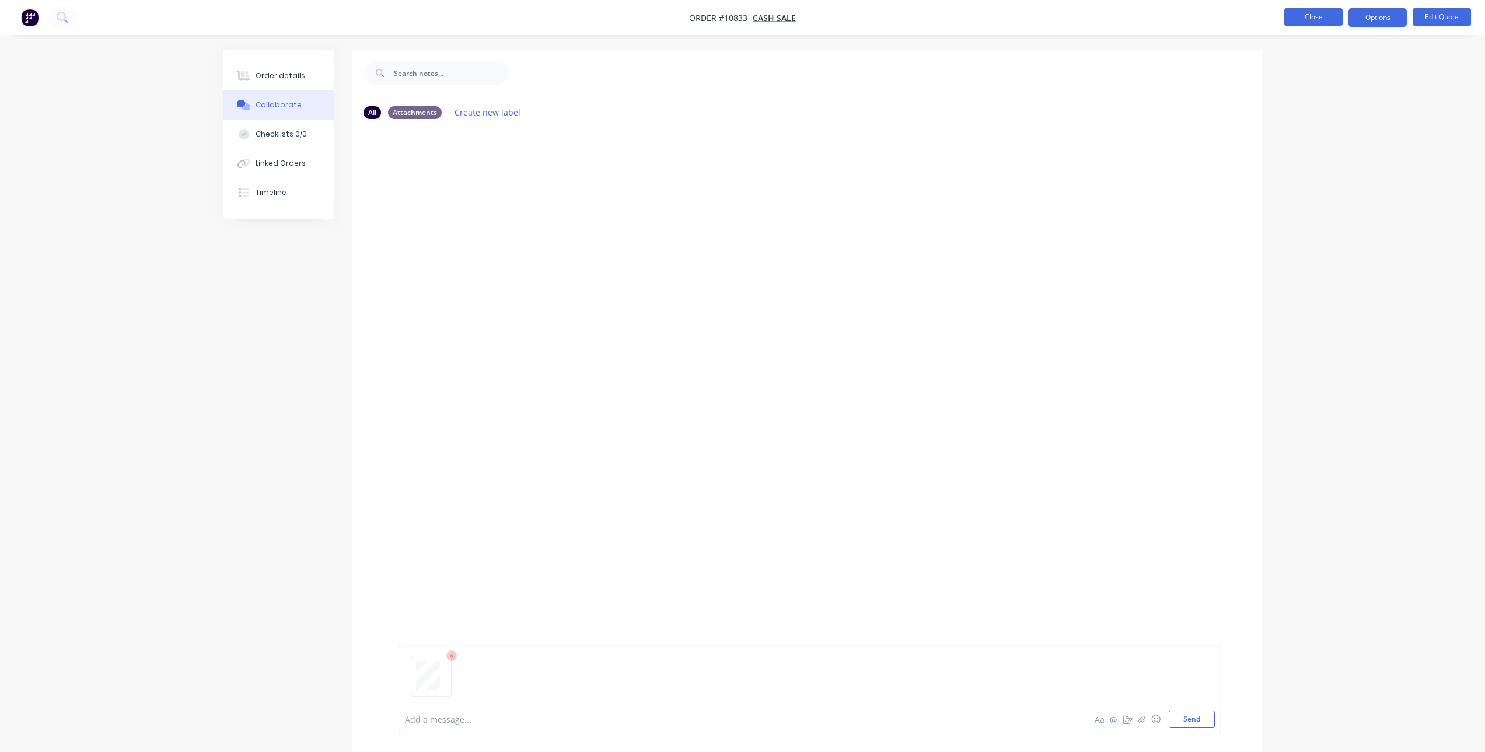
click at [1302, 17] on button "Close" at bounding box center [1313, 17] width 58 height 18
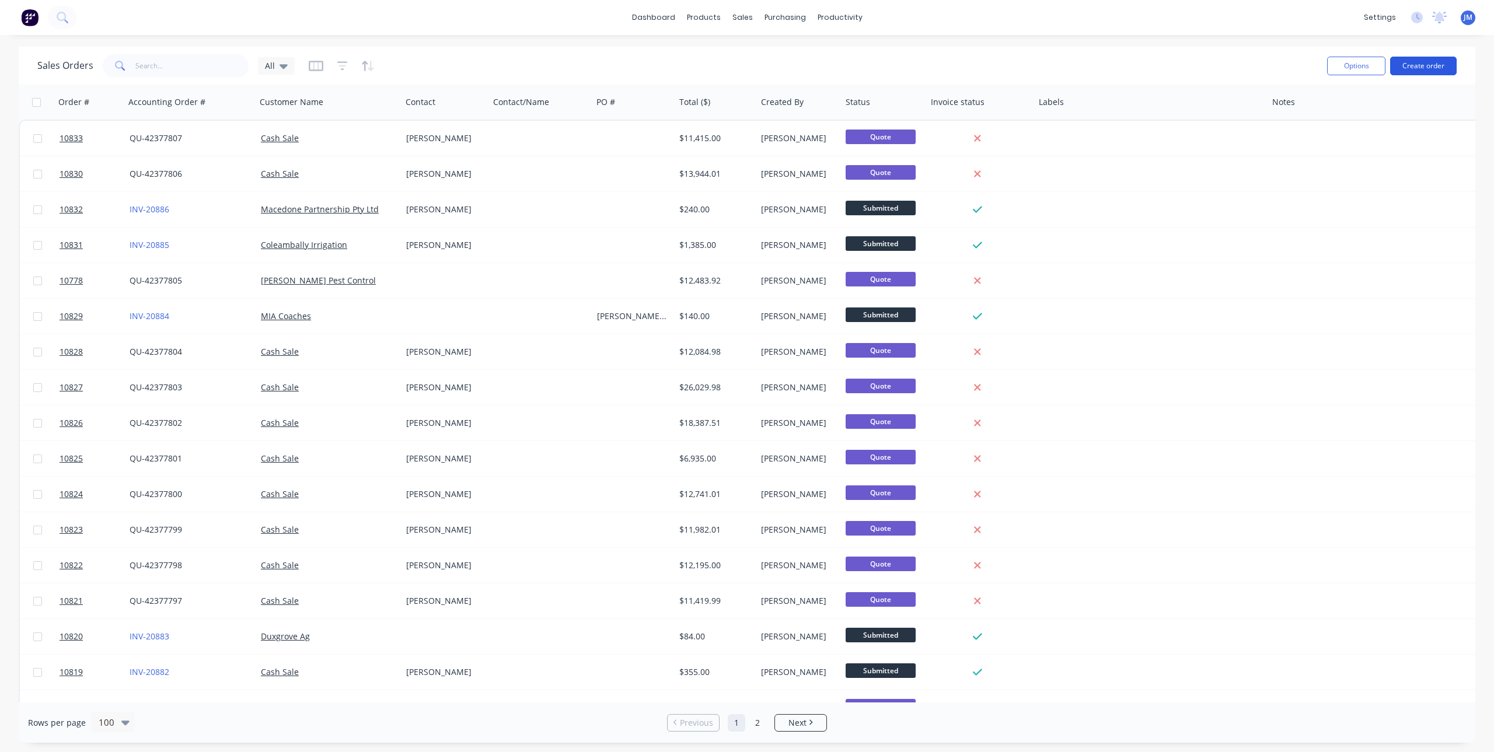
click at [1427, 62] on button "Create order" at bounding box center [1423, 66] width 67 height 19
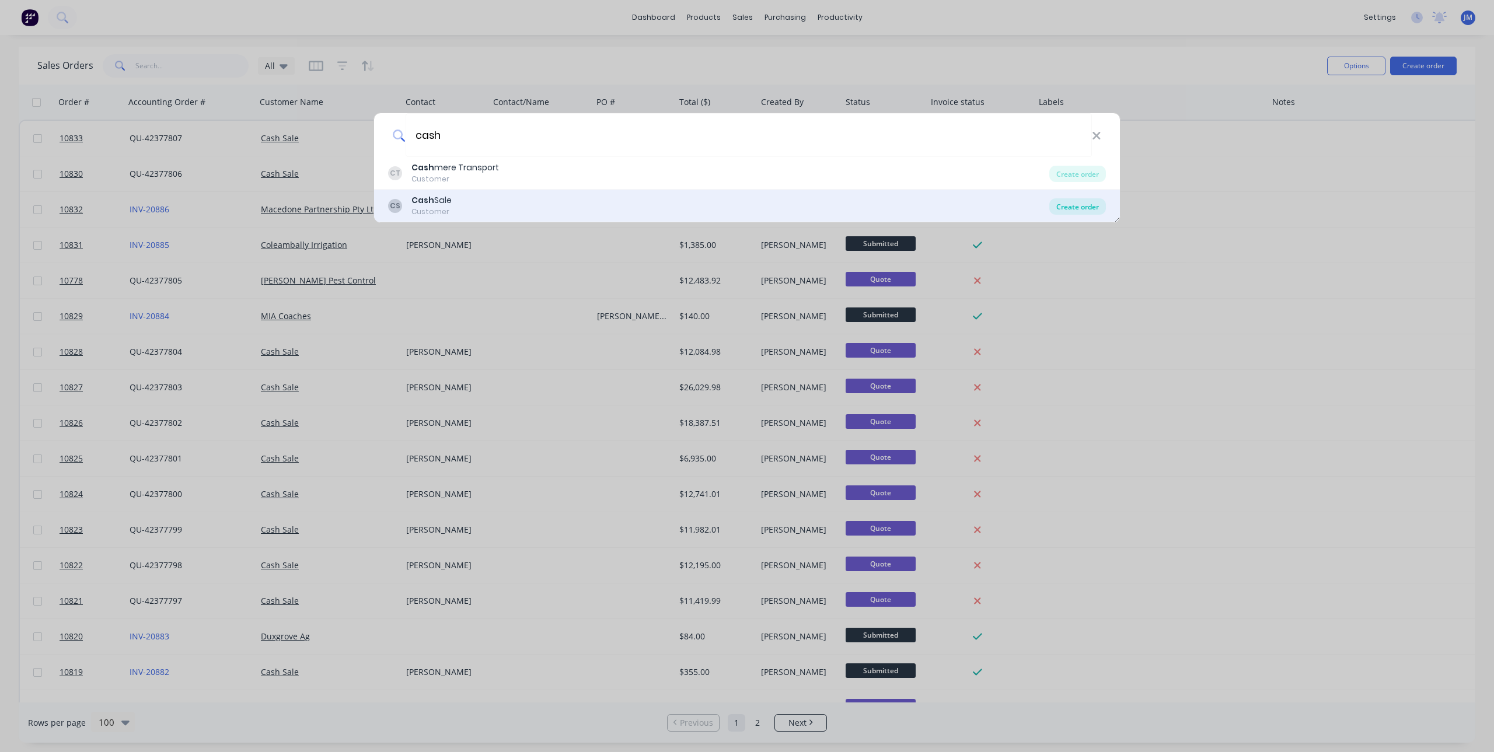
type input "cash"
click at [1087, 202] on div "Create order" at bounding box center [1077, 206] width 57 height 16
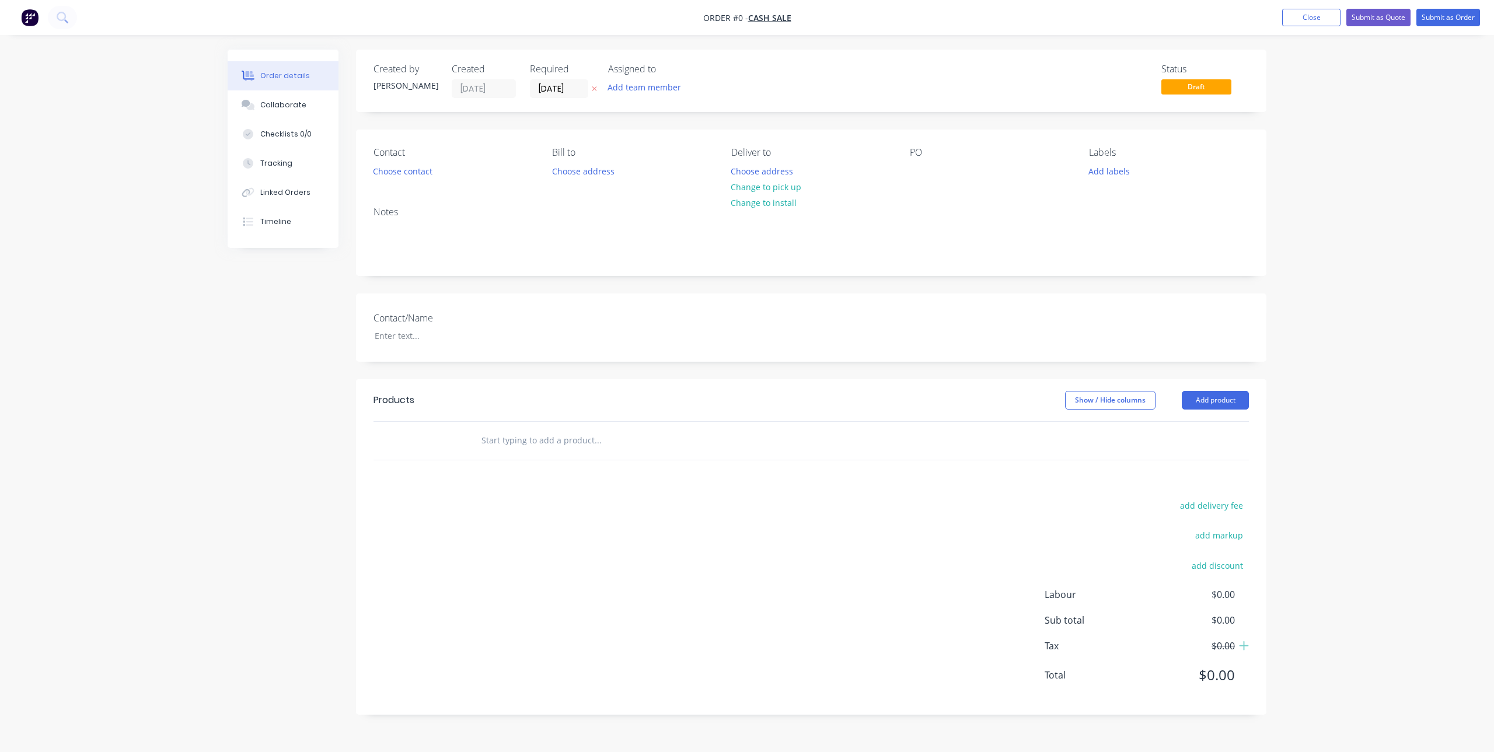
click at [498, 435] on input "text" at bounding box center [597, 440] width 233 height 23
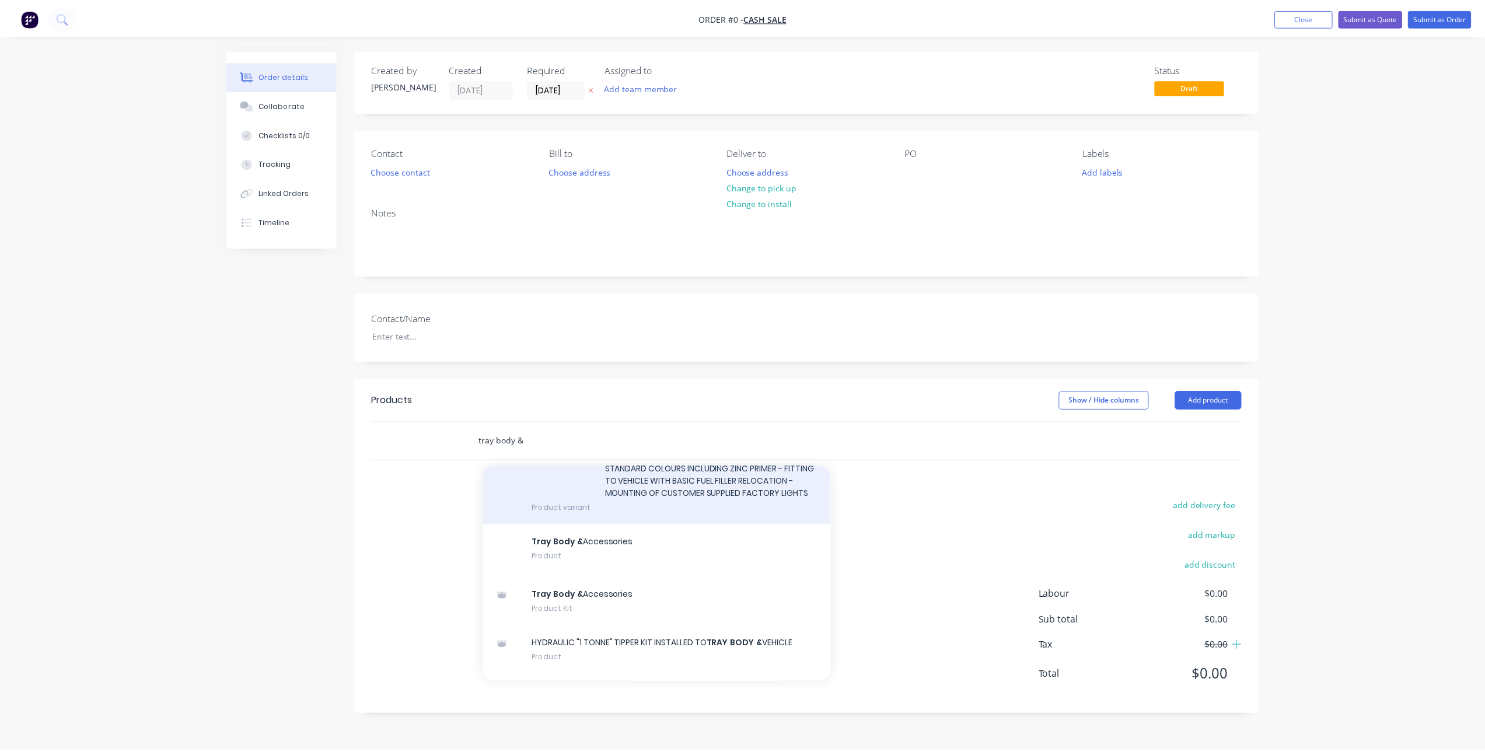
scroll to position [2742, 0]
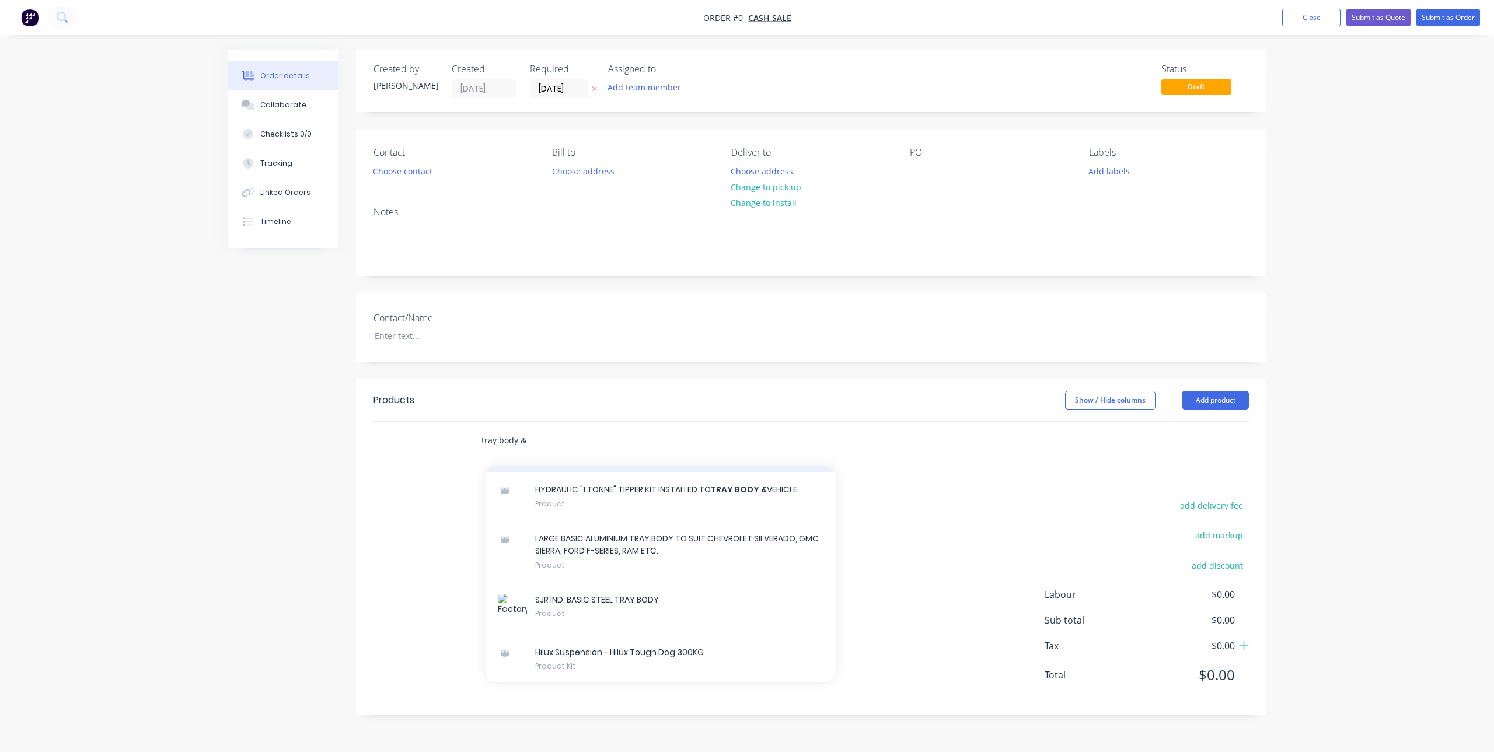
type input "tray body &"
click at [552, 472] on div "Tray Body & Accessories Product Kit" at bounding box center [660, 447] width 350 height 49
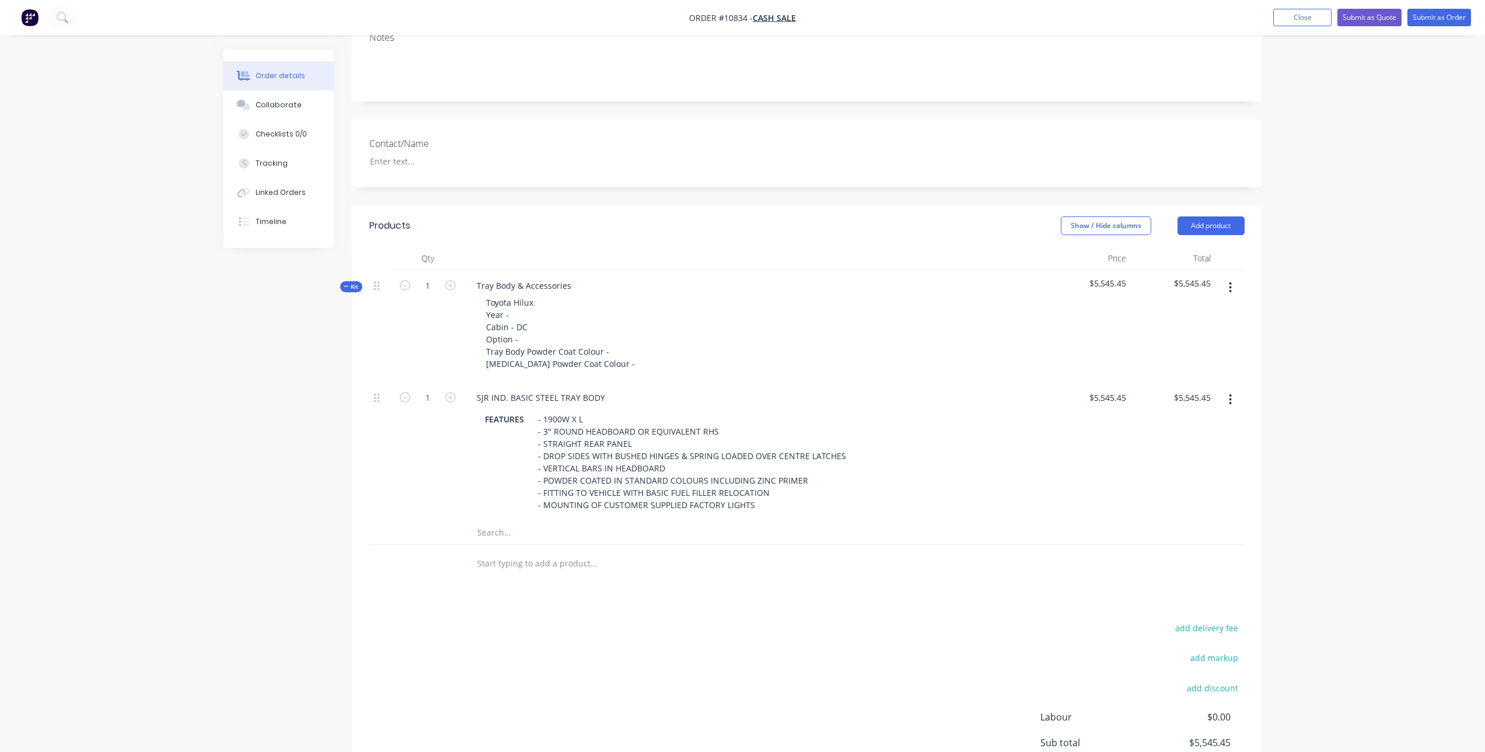
scroll to position [175, 0]
click at [533, 316] on div "Toyota Hilux Year - Cabin - DC Option - Tray Body Powder Coat Colour - Sideboar…" at bounding box center [560, 332] width 167 height 78
click at [533, 336] on div "Toyota Hilux Year - 09/2020 Cabin - DC Option - Tray Body Powder Coat Colour - …" at bounding box center [560, 332] width 167 height 78
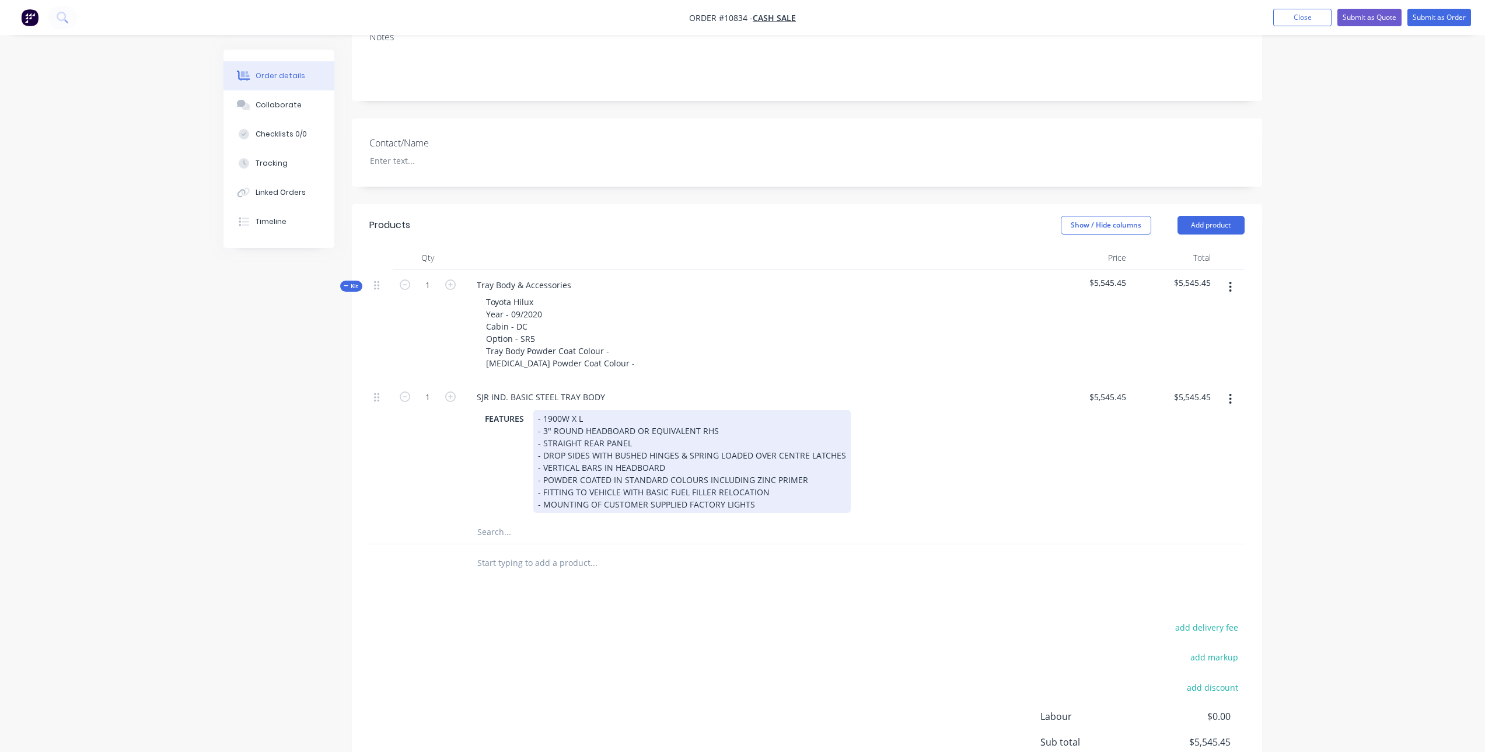
click at [575, 417] on div "- 1900W X L - 3" ROUND HEADBOARD OR EQUIVALENT RHS - STRAIGHT REAR PANEL - DROP…" at bounding box center [691, 461] width 317 height 103
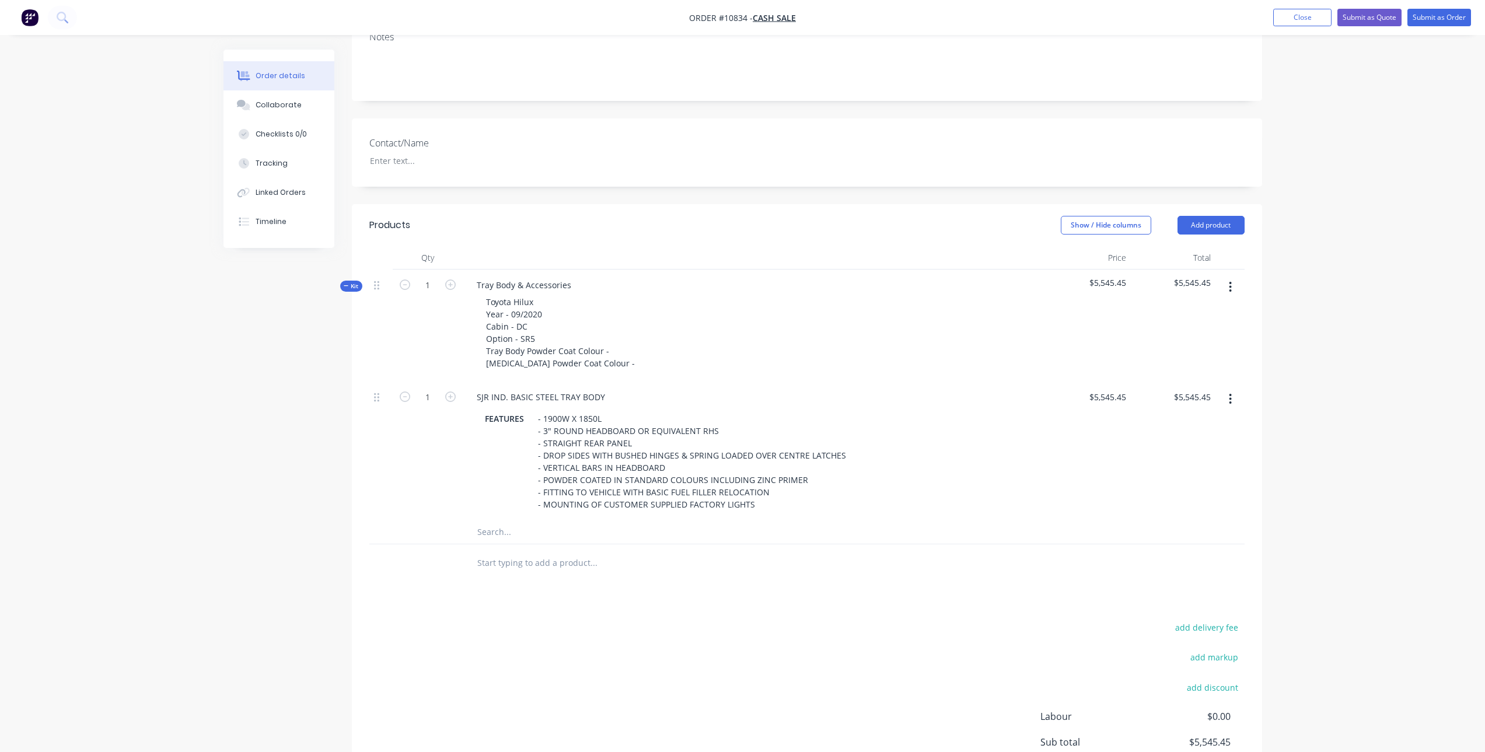
click at [529, 530] on input "text" at bounding box center [593, 531] width 233 height 23
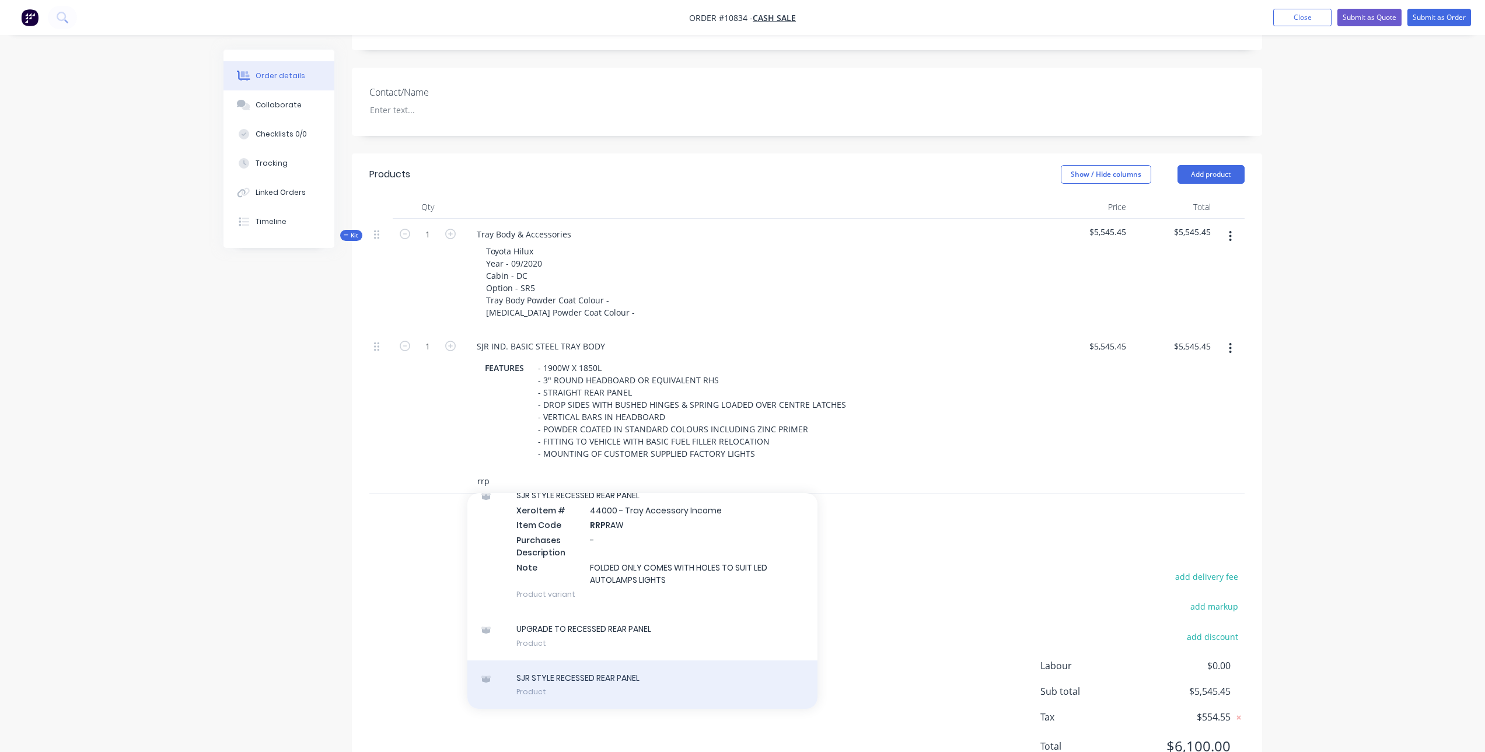
scroll to position [277, 0]
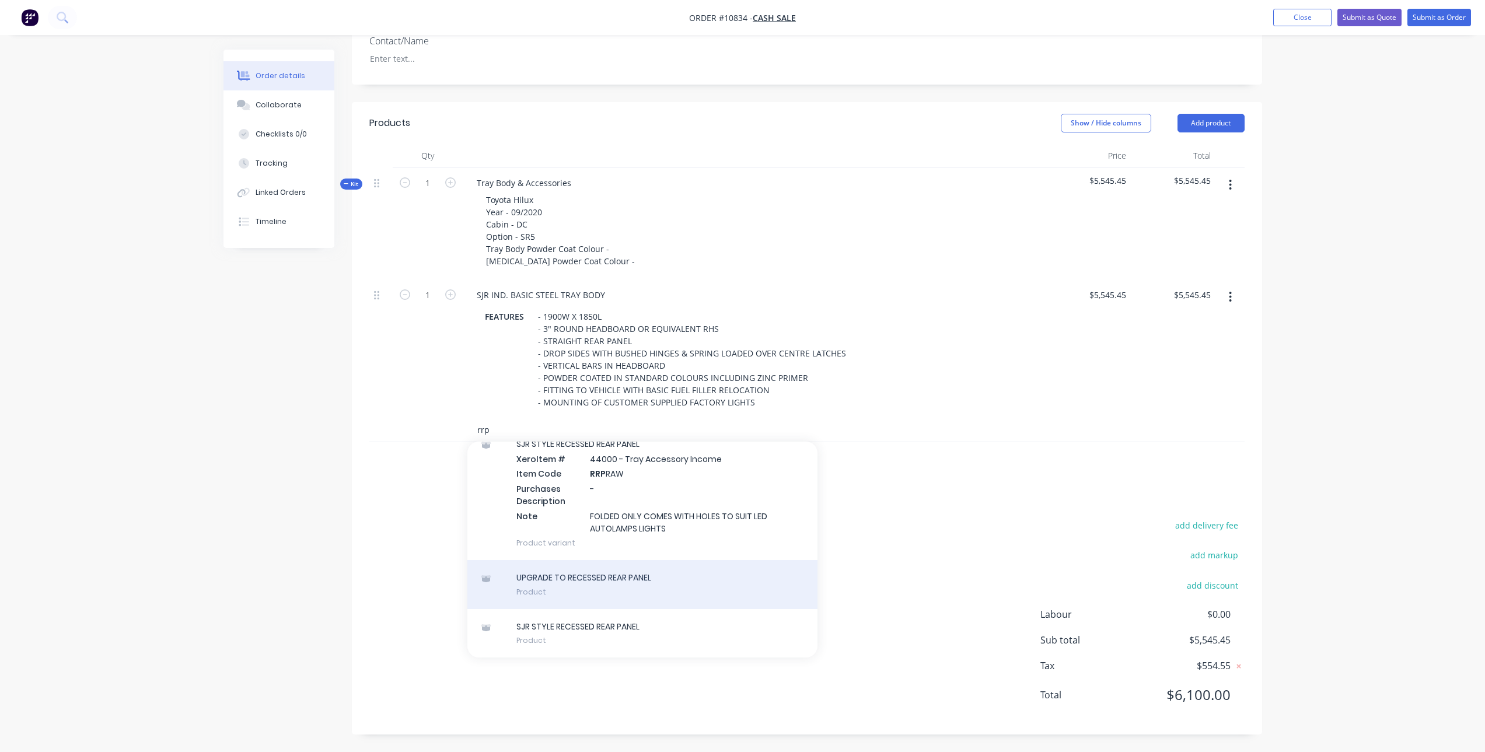
type input "rrp"
click at [616, 585] on div "UPGRADE TO RECESSED REAR PANEL Product" at bounding box center [642, 584] width 350 height 49
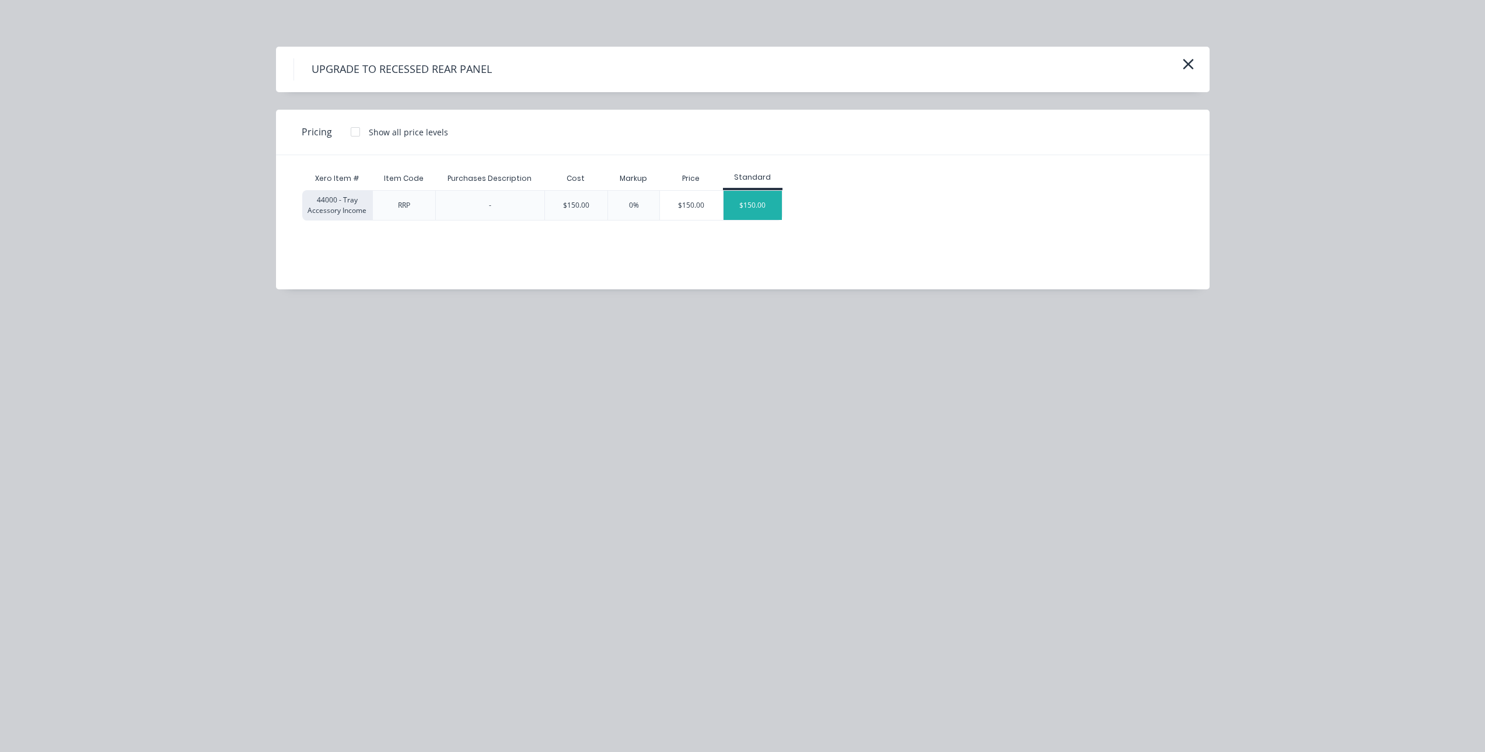
click at [765, 203] on div "$150.00" at bounding box center [753, 205] width 58 height 29
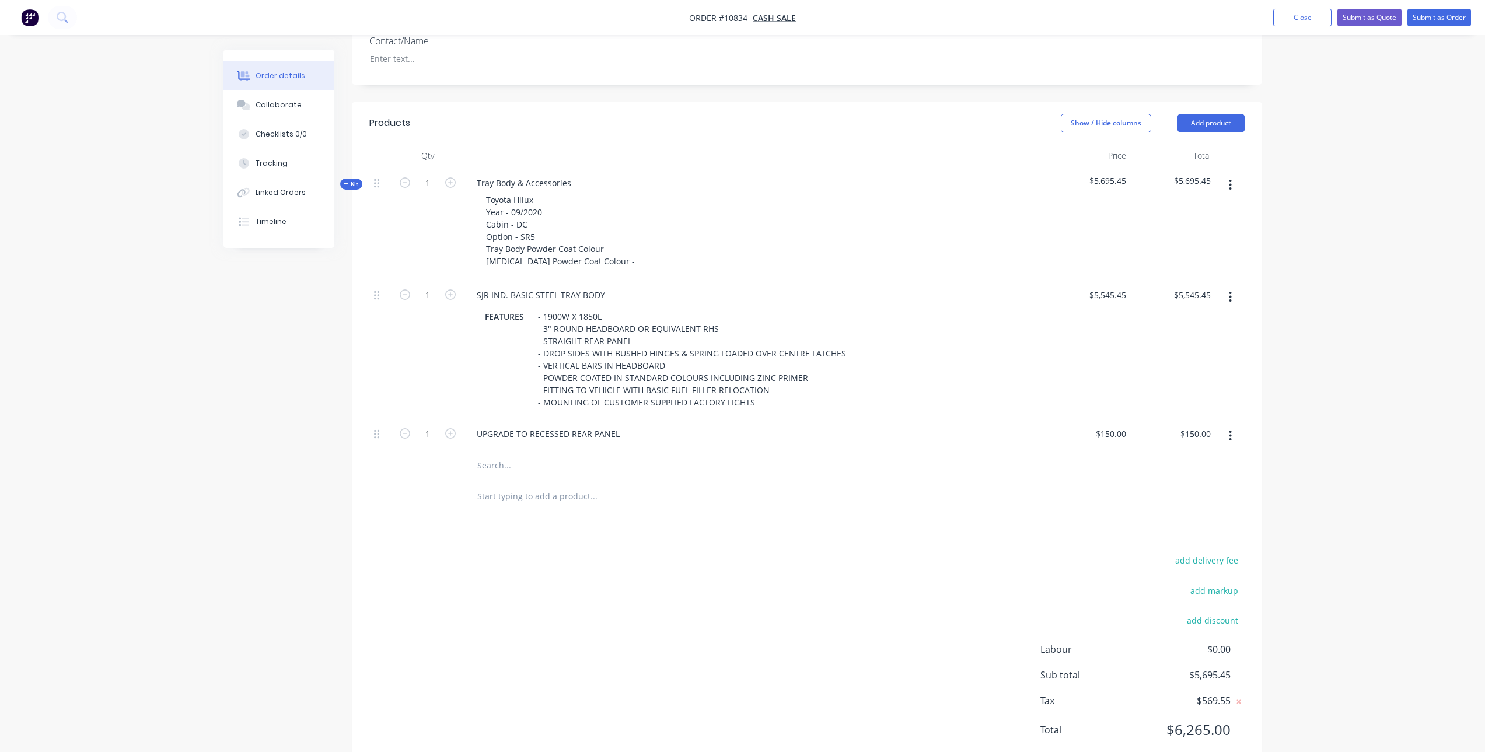
click at [504, 466] on input "text" at bounding box center [593, 464] width 233 height 23
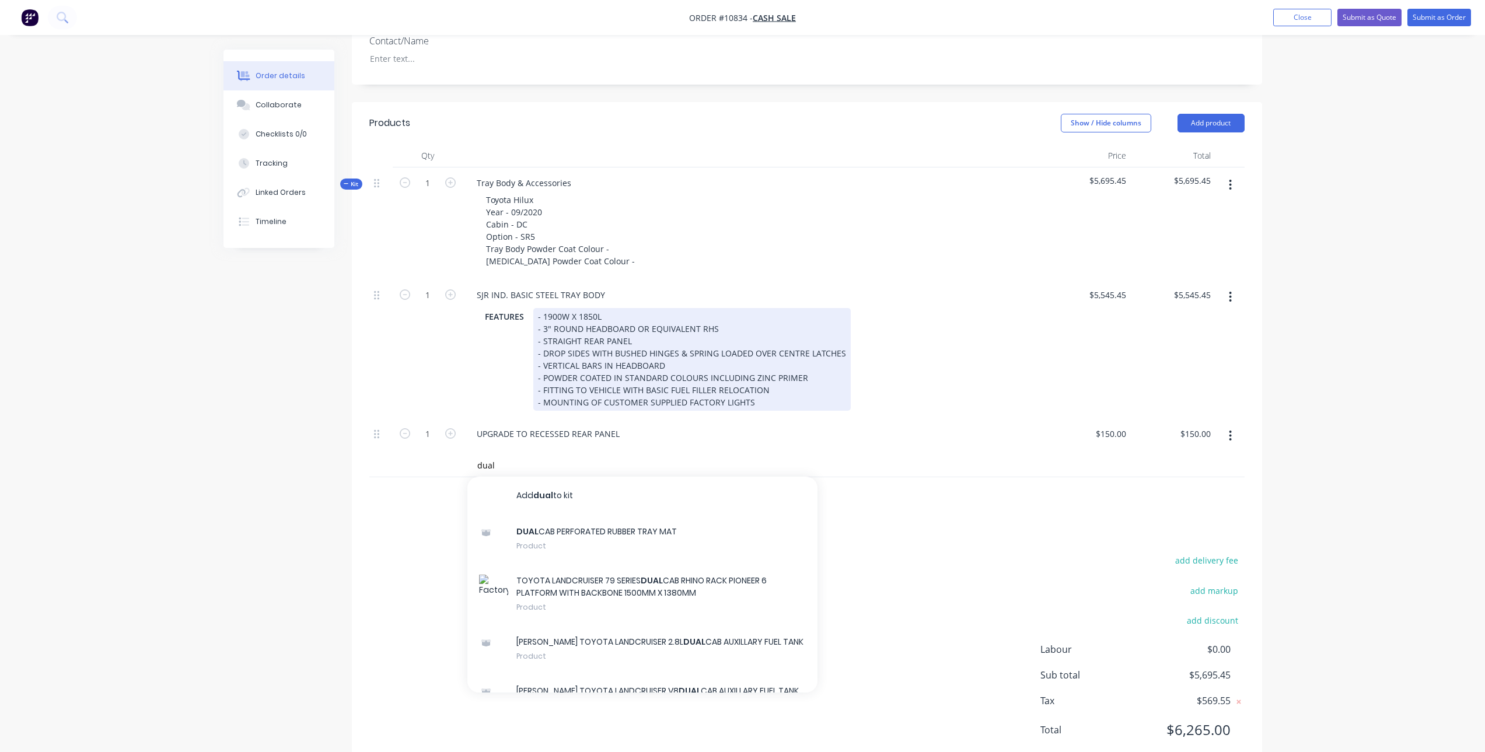
click at [694, 336] on div "- 1900W X 1850L - 3" ROUND HEADBOARD OR EQUIVALENT RHS - STRAIGHT REAR PANEL - …" at bounding box center [691, 359] width 317 height 103
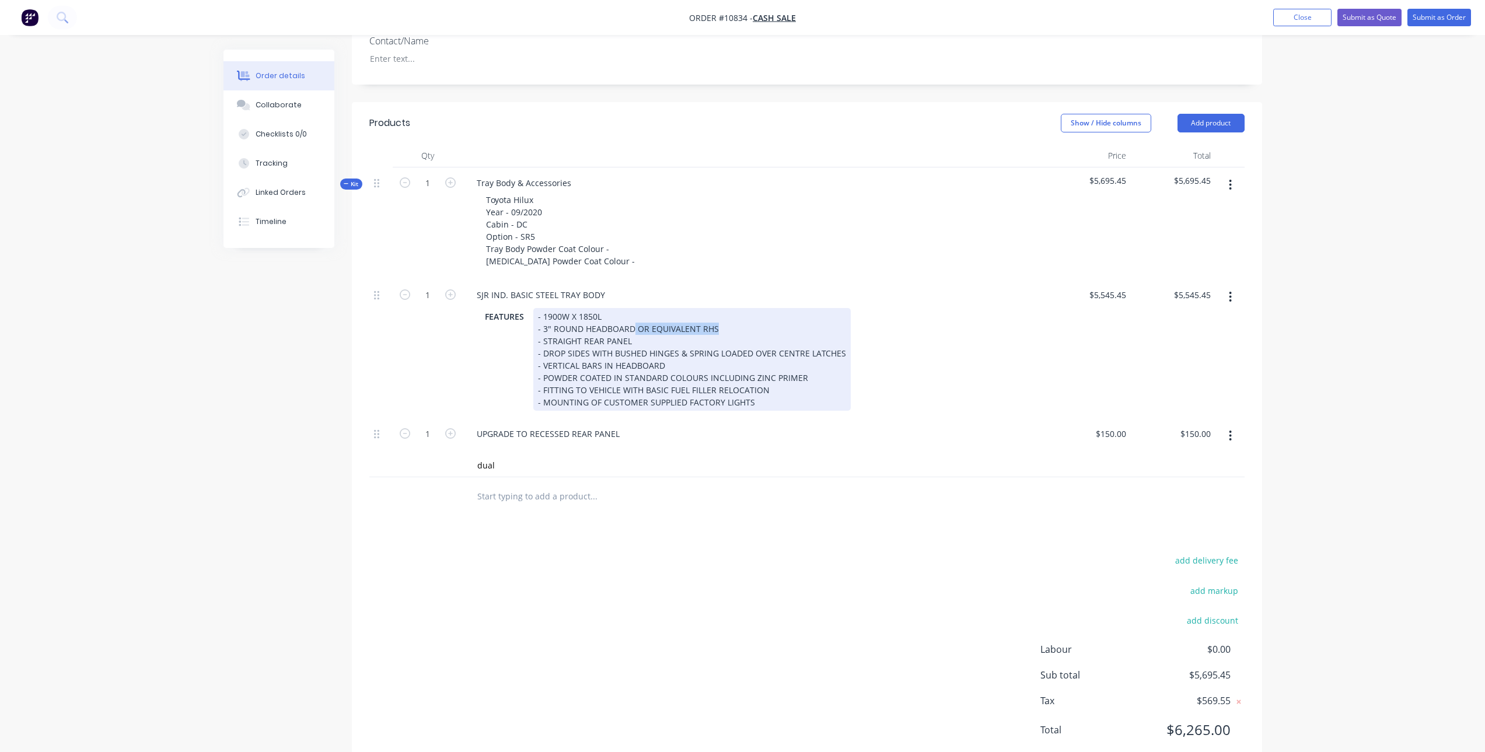
drag, startPoint x: 633, startPoint y: 324, endPoint x: 724, endPoint y: 334, distance: 91.5
click at [724, 334] on div "- 1900W X 1850L - 3" ROUND HEADBOARD OR EQUIVALENT RHS - STRAIGHT REAR PANEL - …" at bounding box center [691, 359] width 317 height 103
click at [721, 383] on div "- 1900W X 1850L - 3" ROUND HEADBOARD - STRAIGHT REAR PANEL - DROP SIDES WITH BU…" at bounding box center [691, 359] width 317 height 103
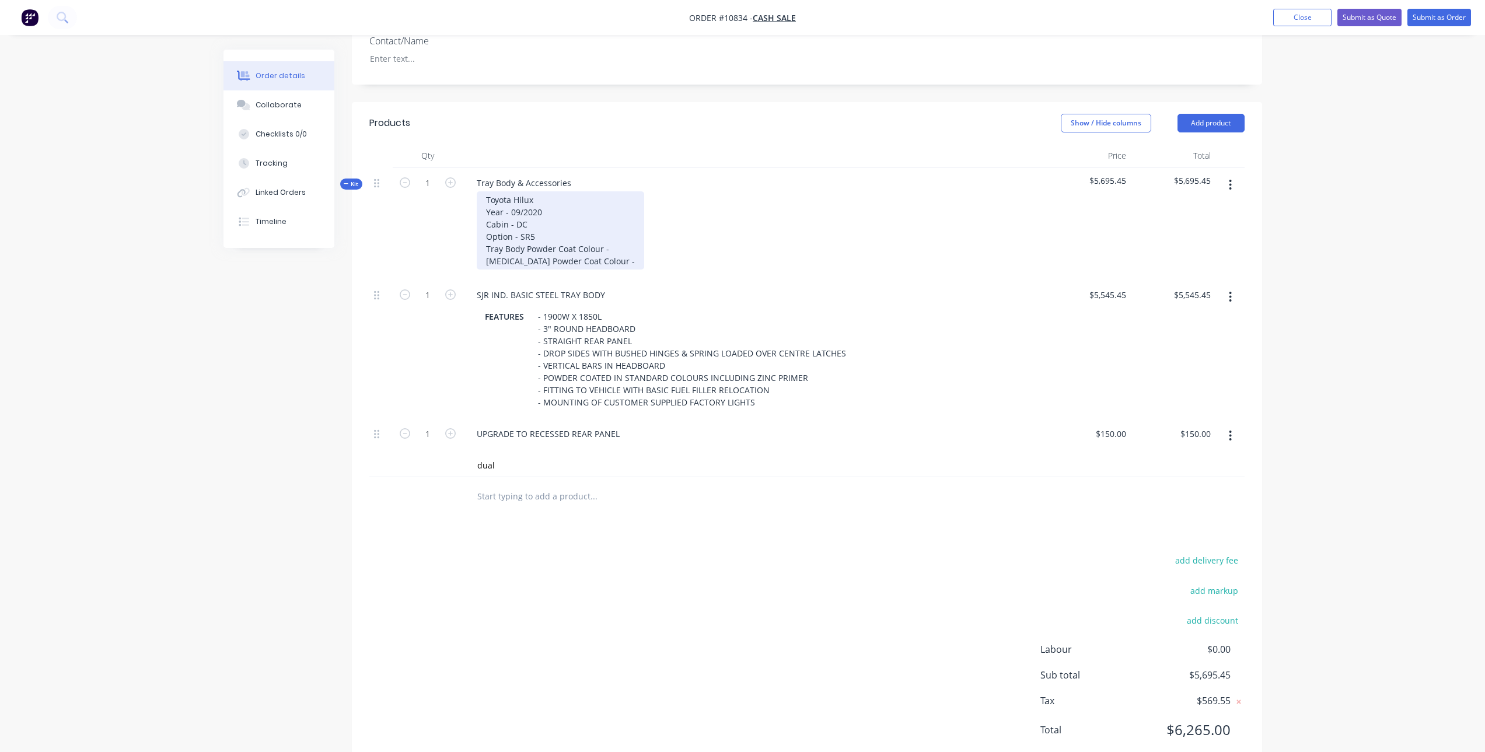
click at [607, 249] on div "Toyota Hilux Year - 09/2020 Cabin - DC Option - SR5 Tray Body Powder Coat Colou…" at bounding box center [560, 230] width 167 height 78
click at [616, 260] on div "Toyota Hilux Year - 09/2020 Cabin - DC Option - SR5 Tray Body Powder Coat Colou…" at bounding box center [573, 230] width 192 height 78
click at [504, 463] on input "dual" at bounding box center [593, 464] width 233 height 23
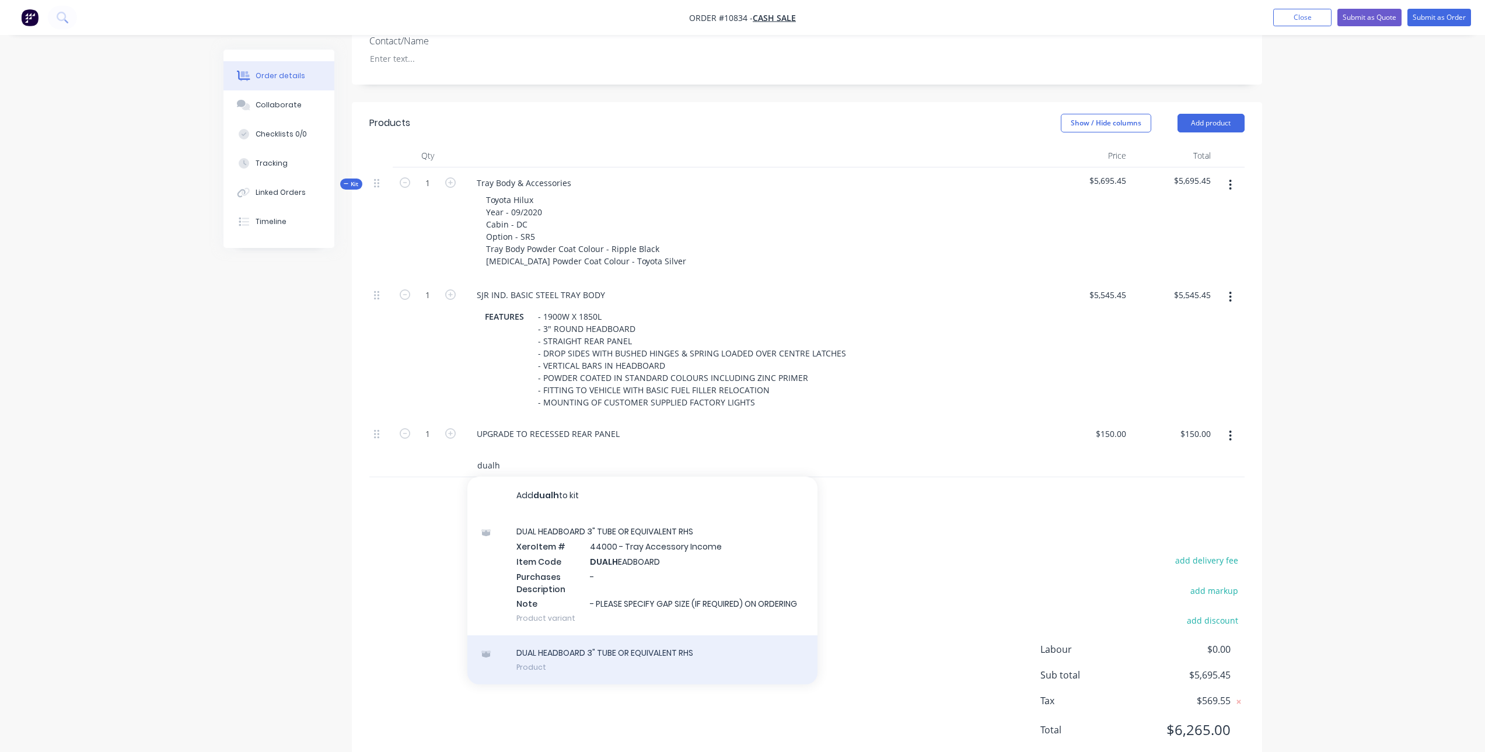
type input "dualh"
click at [624, 652] on div "DUAL HEADBOARD 3" TUBE OR EQUIVALENT RHS Product" at bounding box center [642, 659] width 350 height 49
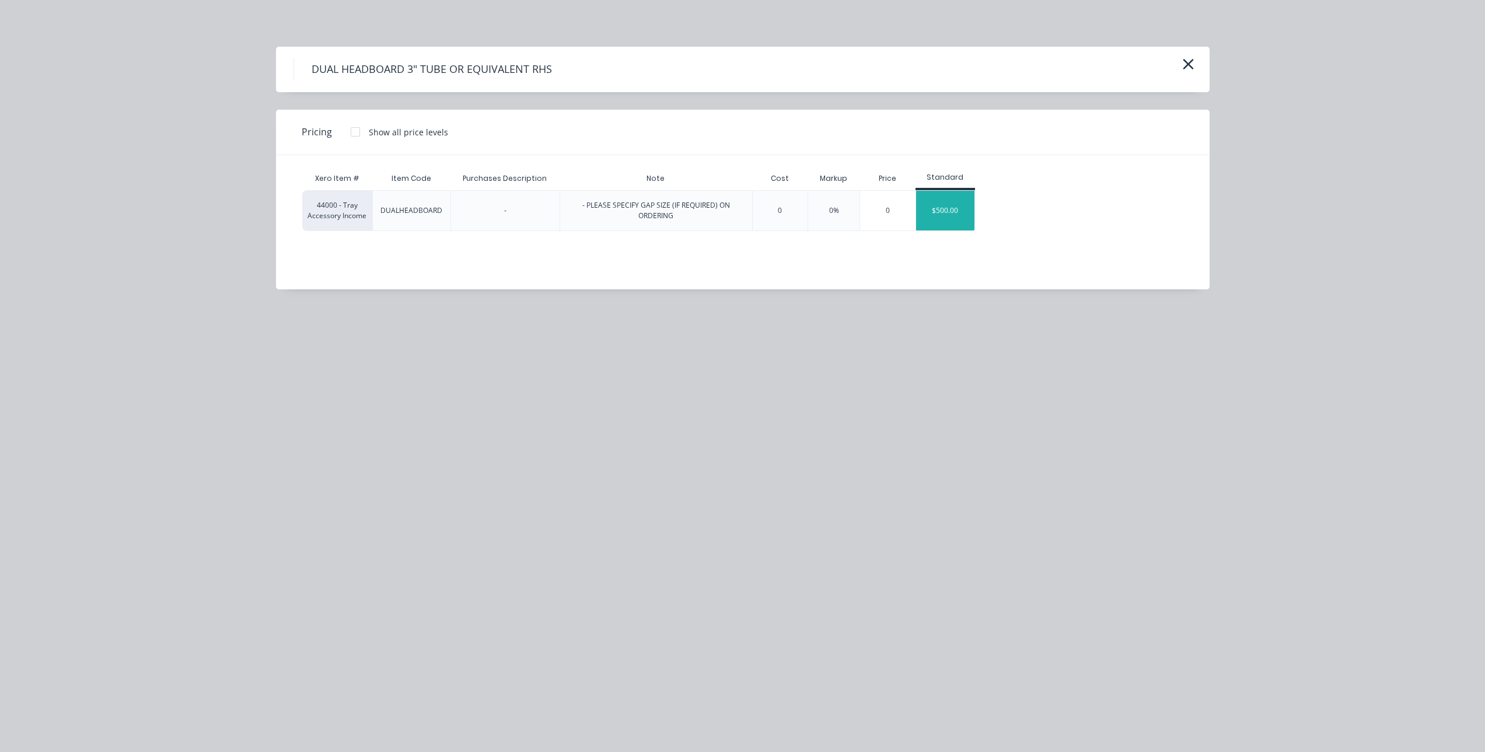
click at [928, 212] on div "$500.00" at bounding box center [945, 211] width 58 height 40
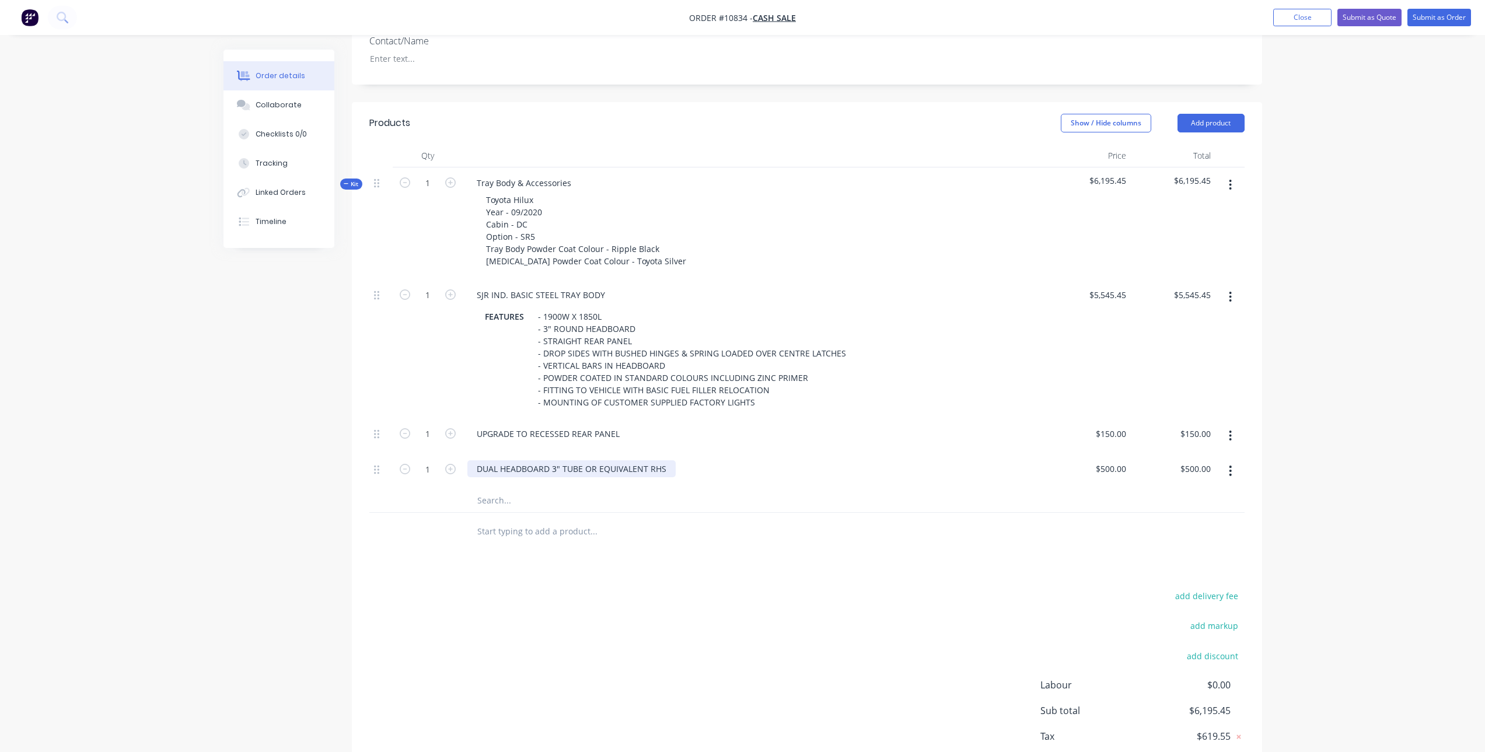
click at [603, 466] on div "DUAL HEADBOARD 3" TUBE OR EQUIVALENT RHS" at bounding box center [571, 468] width 208 height 17
drag, startPoint x: 582, startPoint y: 470, endPoint x: 699, endPoint y: 476, distance: 116.8
click at [699, 476] on div "DUAL HEADBOARD 3" TUBE OR EQUIVALENT RHS" at bounding box center [754, 468] width 574 height 17
click at [550, 463] on div "DUAL HEADBOARD 3" TUBE" at bounding box center [529, 468] width 125 height 17
click at [502, 500] on input "text" at bounding box center [593, 500] width 233 height 23
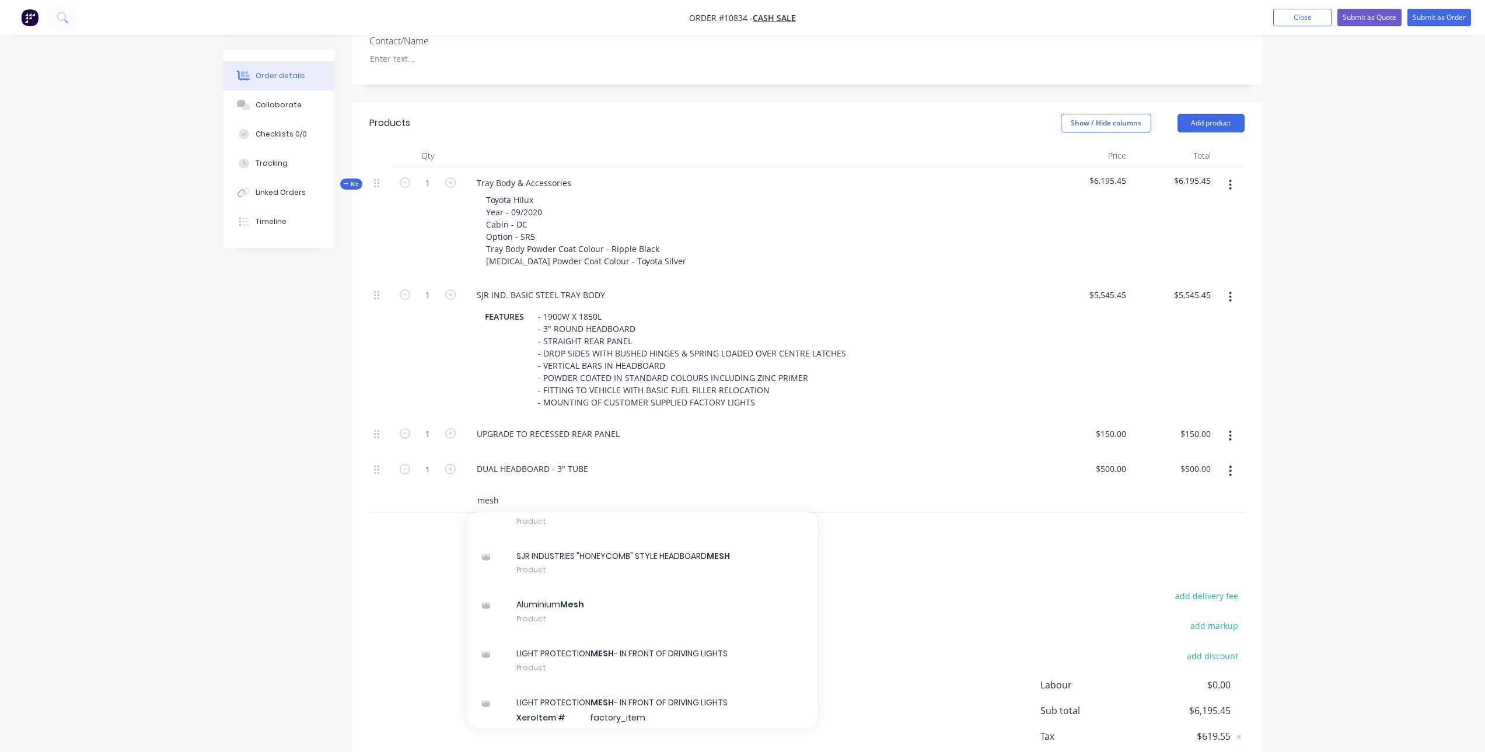
scroll to position [39, 0]
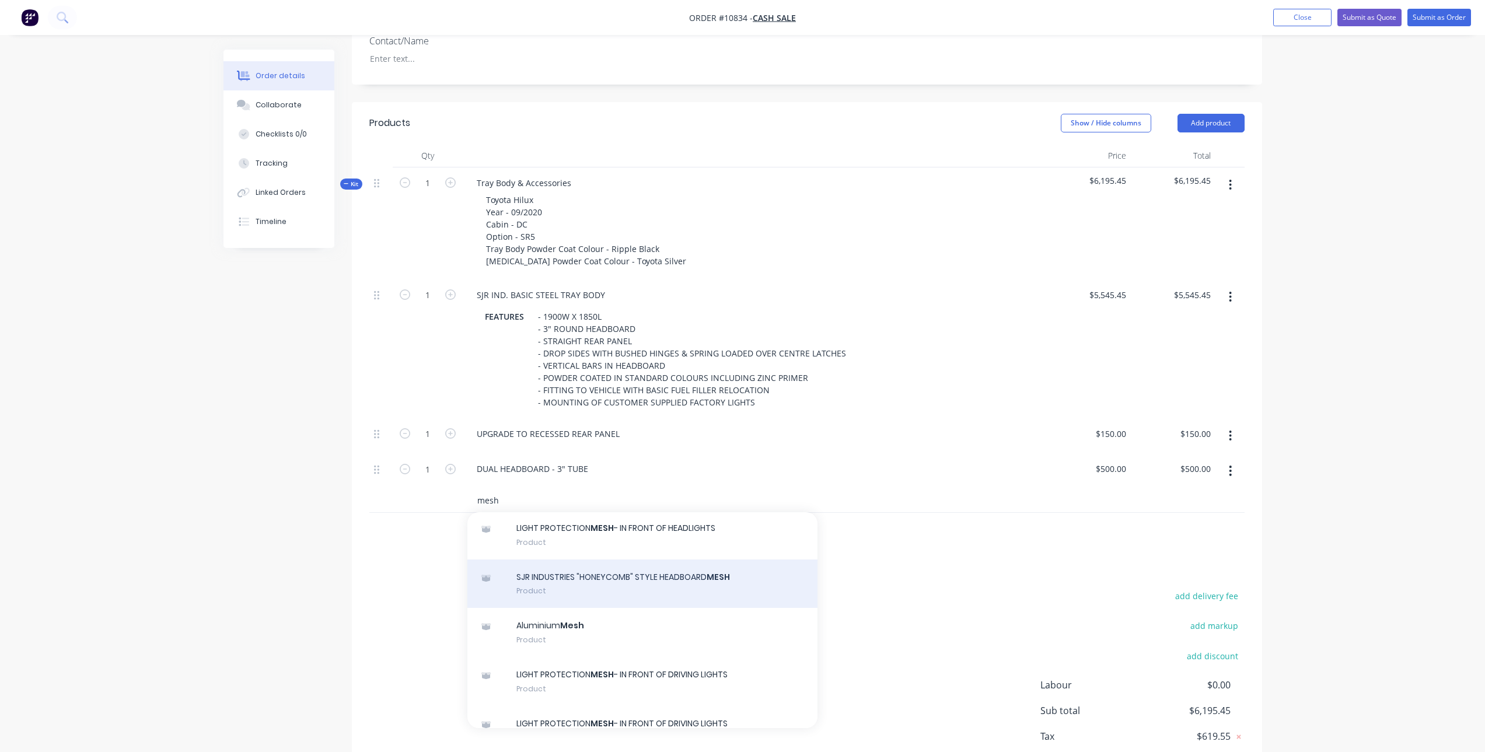
type input "mesh"
click at [648, 573] on div "SJR INDUSTRIES "HONEYCOMB" STYLE HEADBOARD MESH Product" at bounding box center [642, 584] width 350 height 49
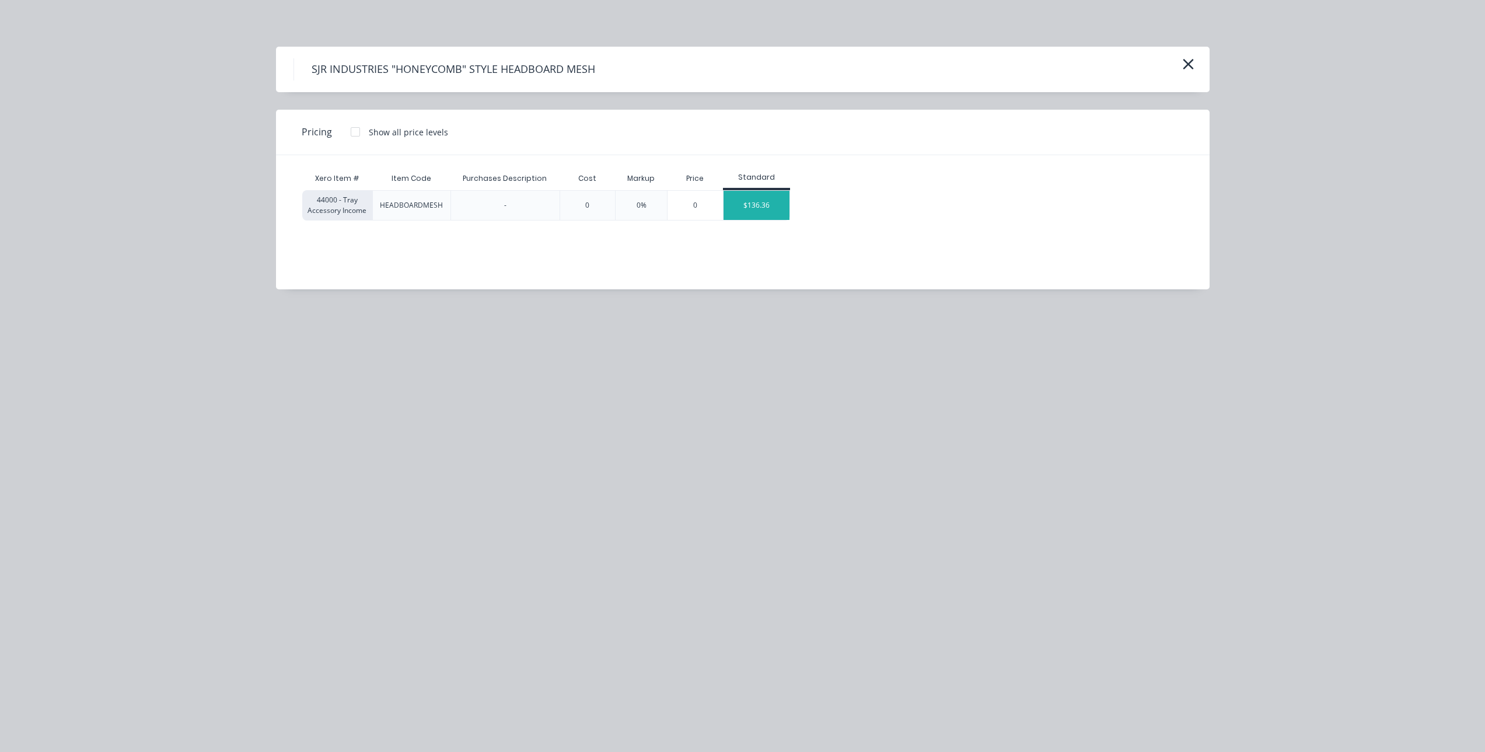
click at [787, 210] on div "$136.36" at bounding box center [757, 205] width 66 height 29
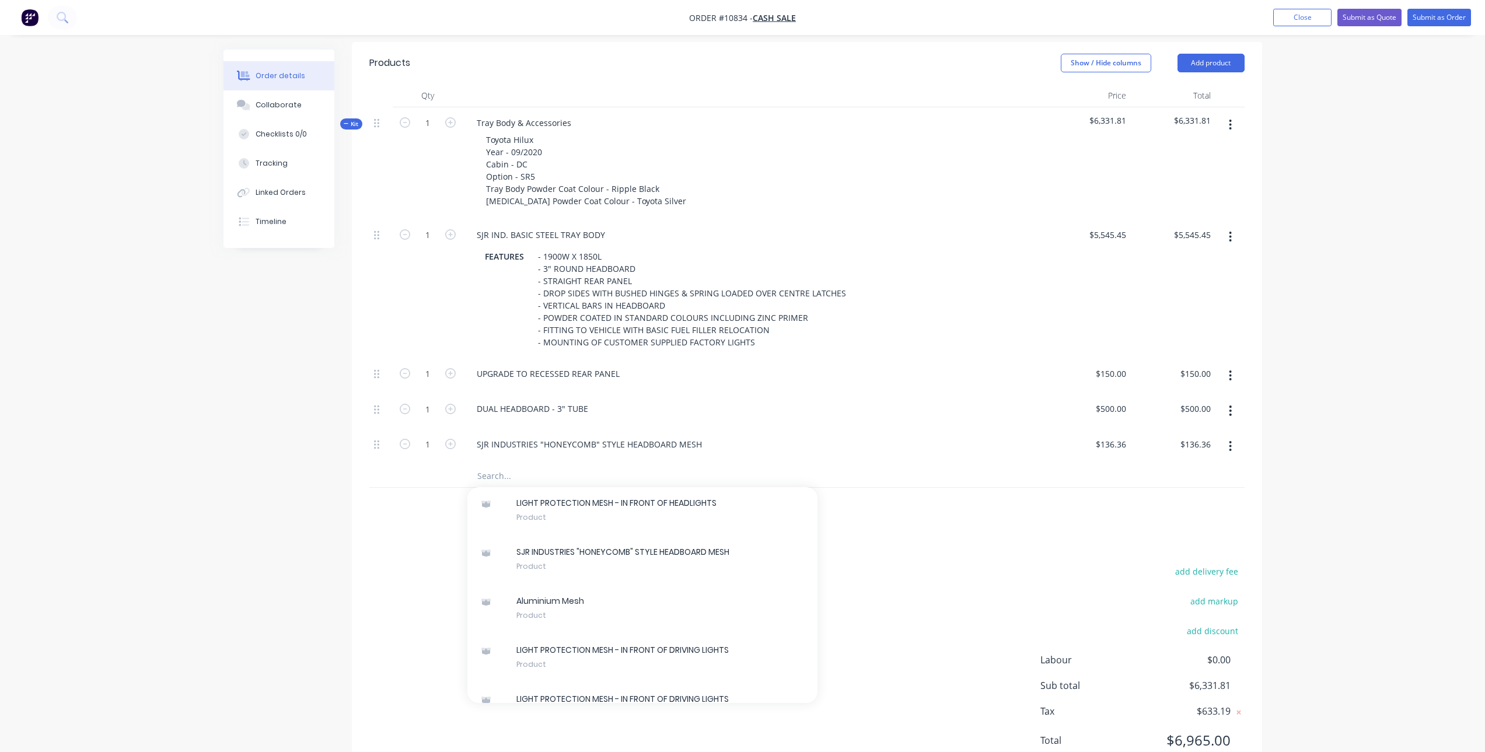
scroll to position [383, 0]
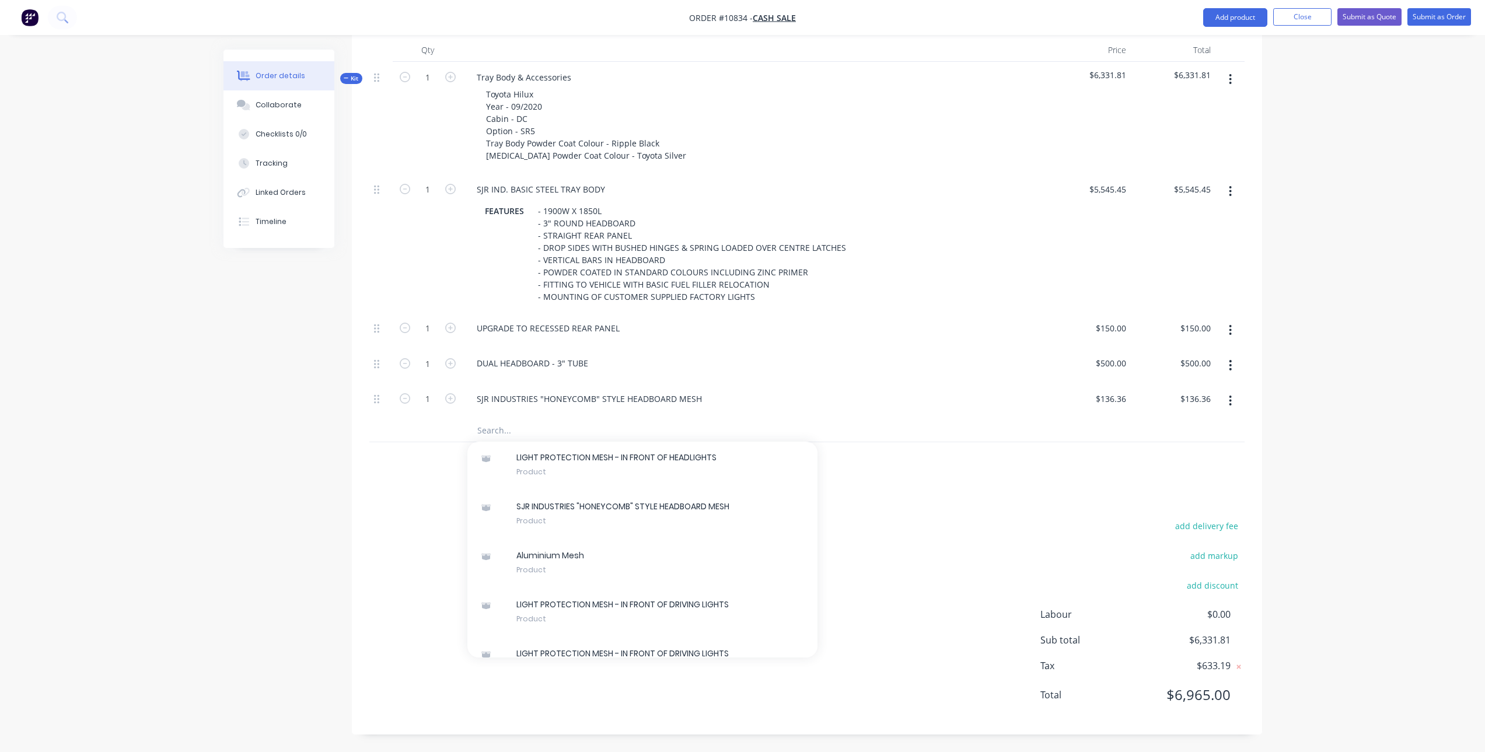
click at [509, 428] on input "text" at bounding box center [593, 429] width 233 height 23
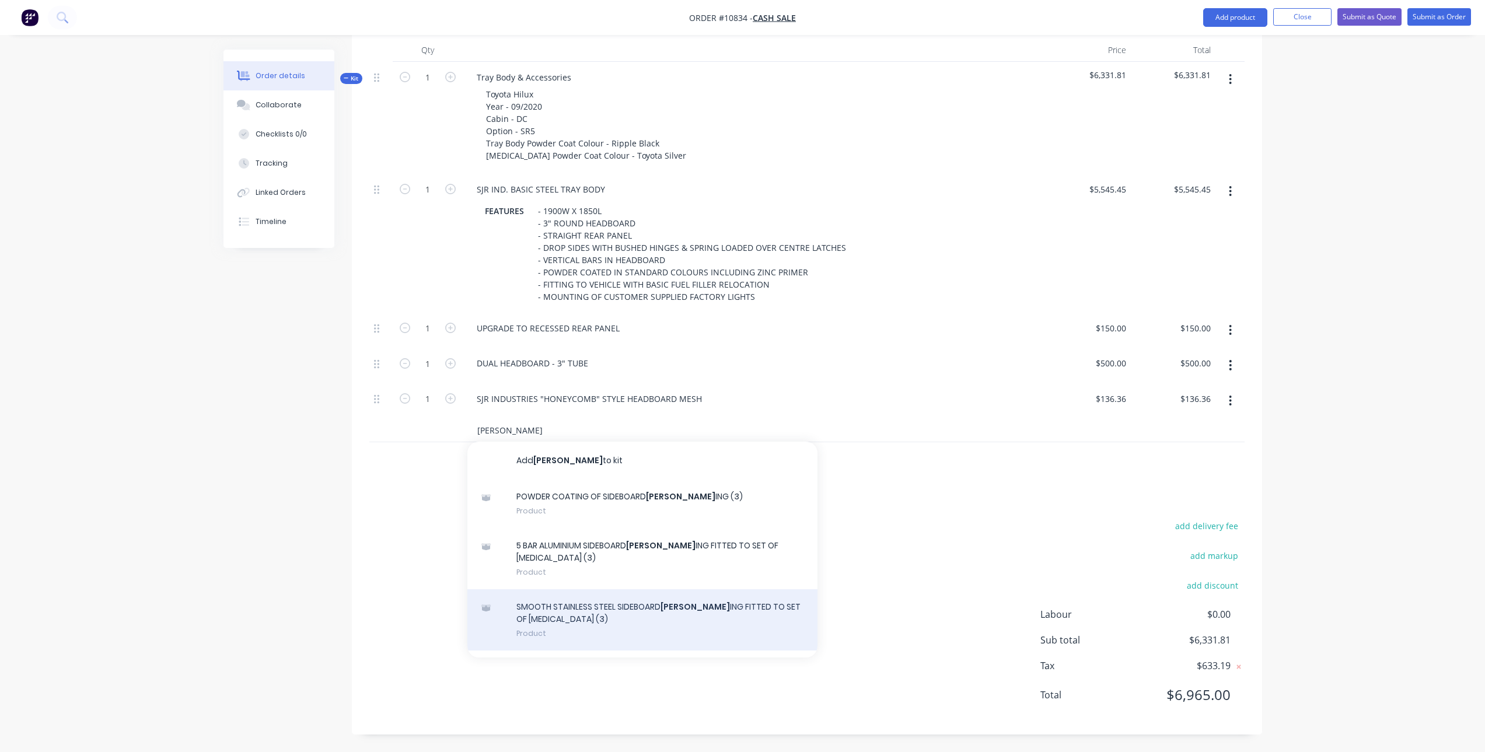
type input "capp"
click at [648, 602] on div "SMOOTH STAINLESS STEEL SIDEBOARD CAPP ING FITTED TO SET OF SIDEBOARDS (3) Produ…" at bounding box center [642, 619] width 350 height 61
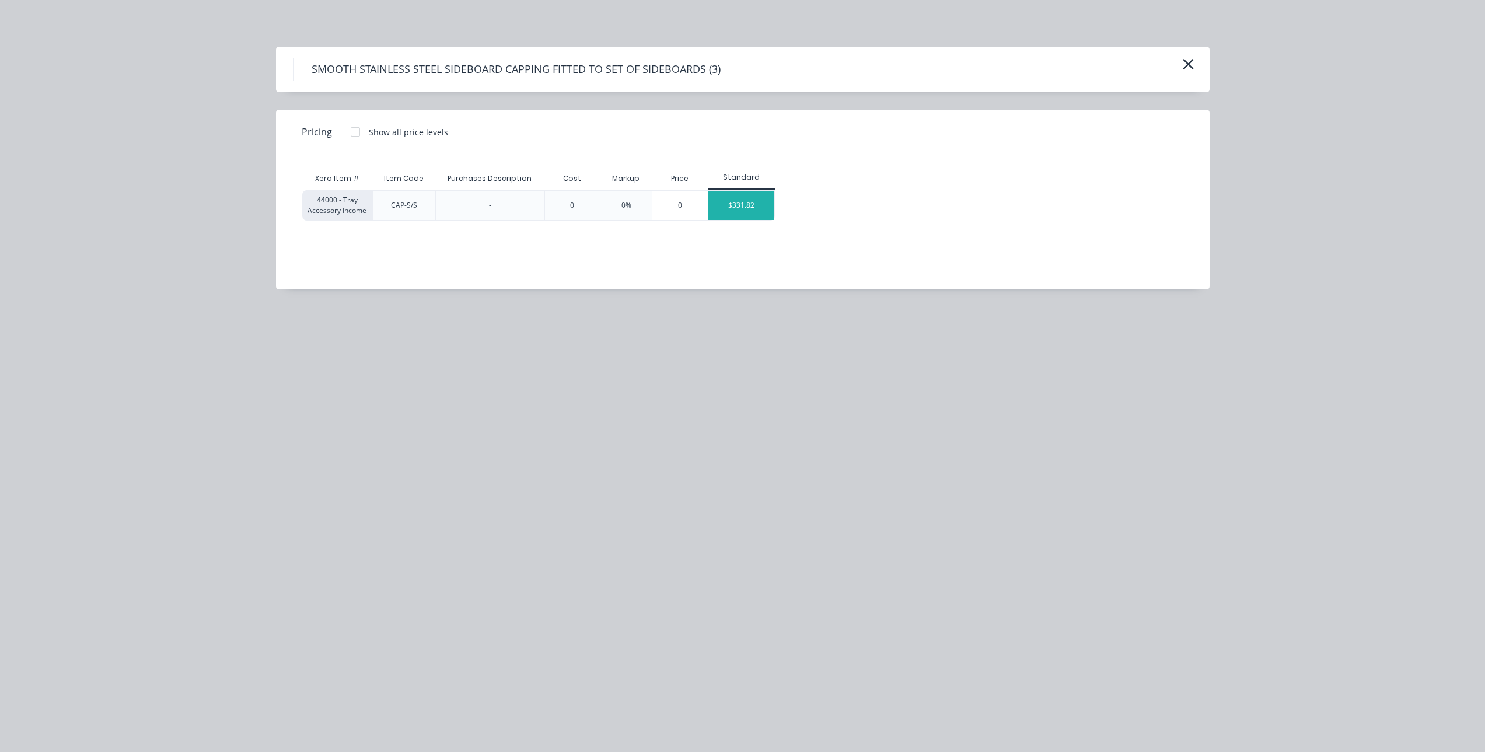
click at [734, 191] on div "$331.82" at bounding box center [741, 205] width 66 height 29
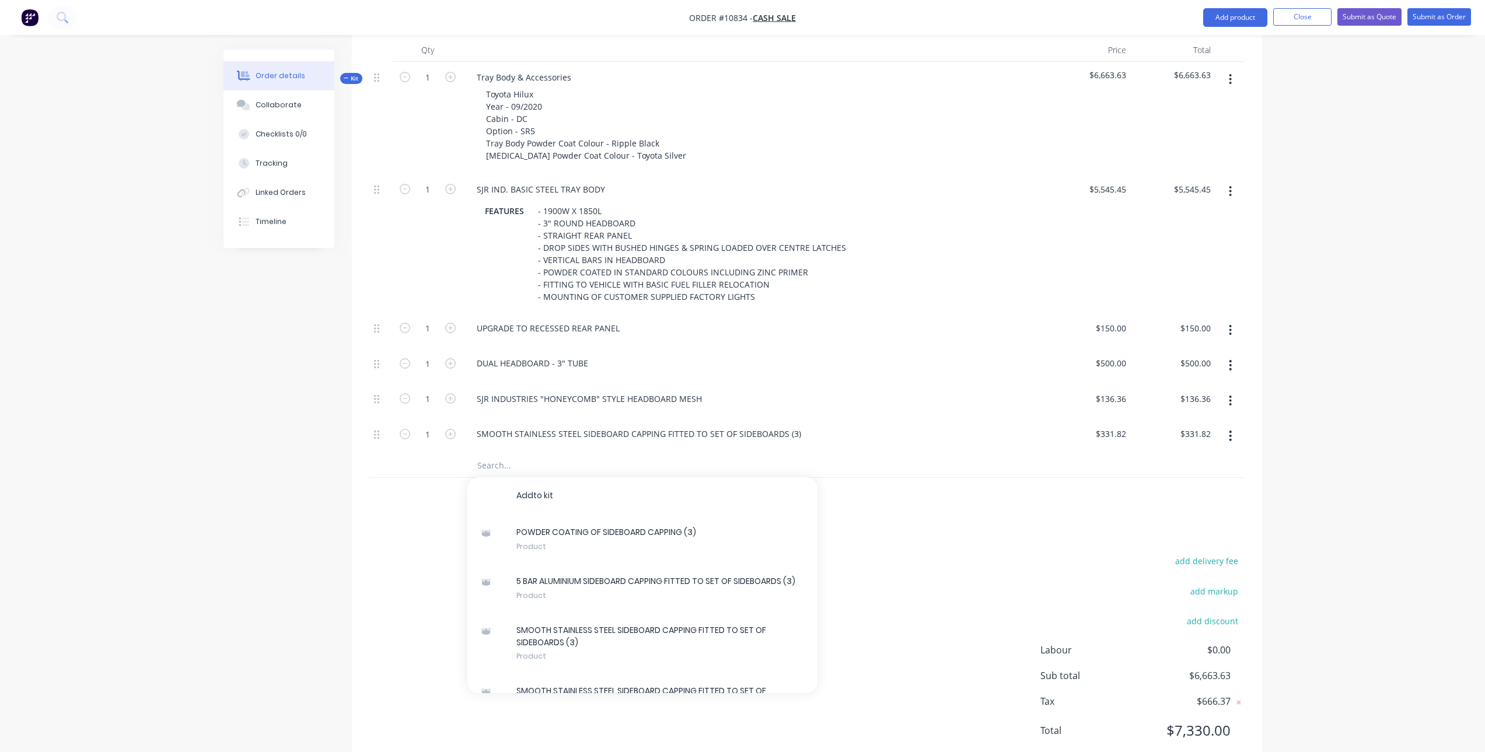
click at [499, 466] on input "text" at bounding box center [593, 465] width 233 height 23
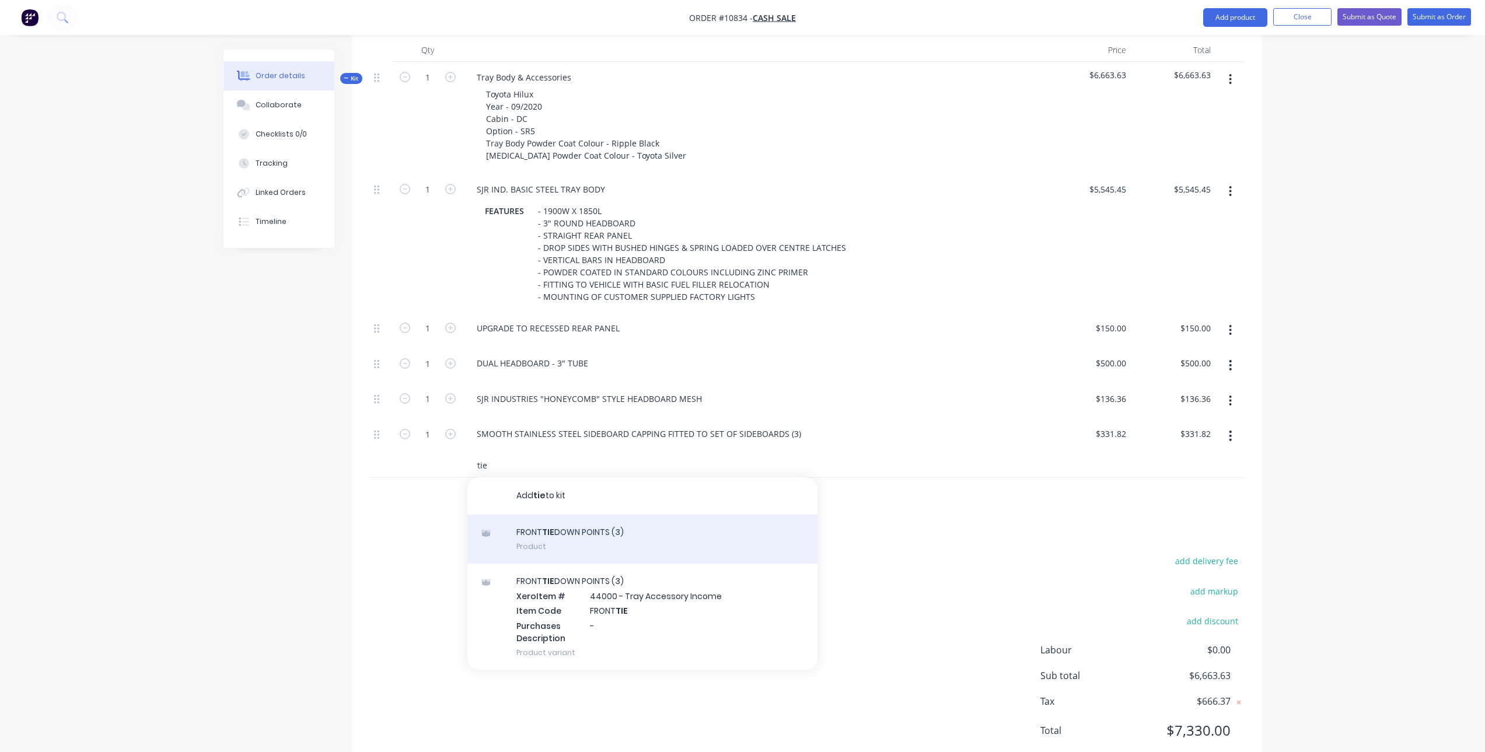
type input "tie"
click at [609, 534] on div "FRONT TIE DOWN POINTS (3) Product" at bounding box center [642, 539] width 350 height 49
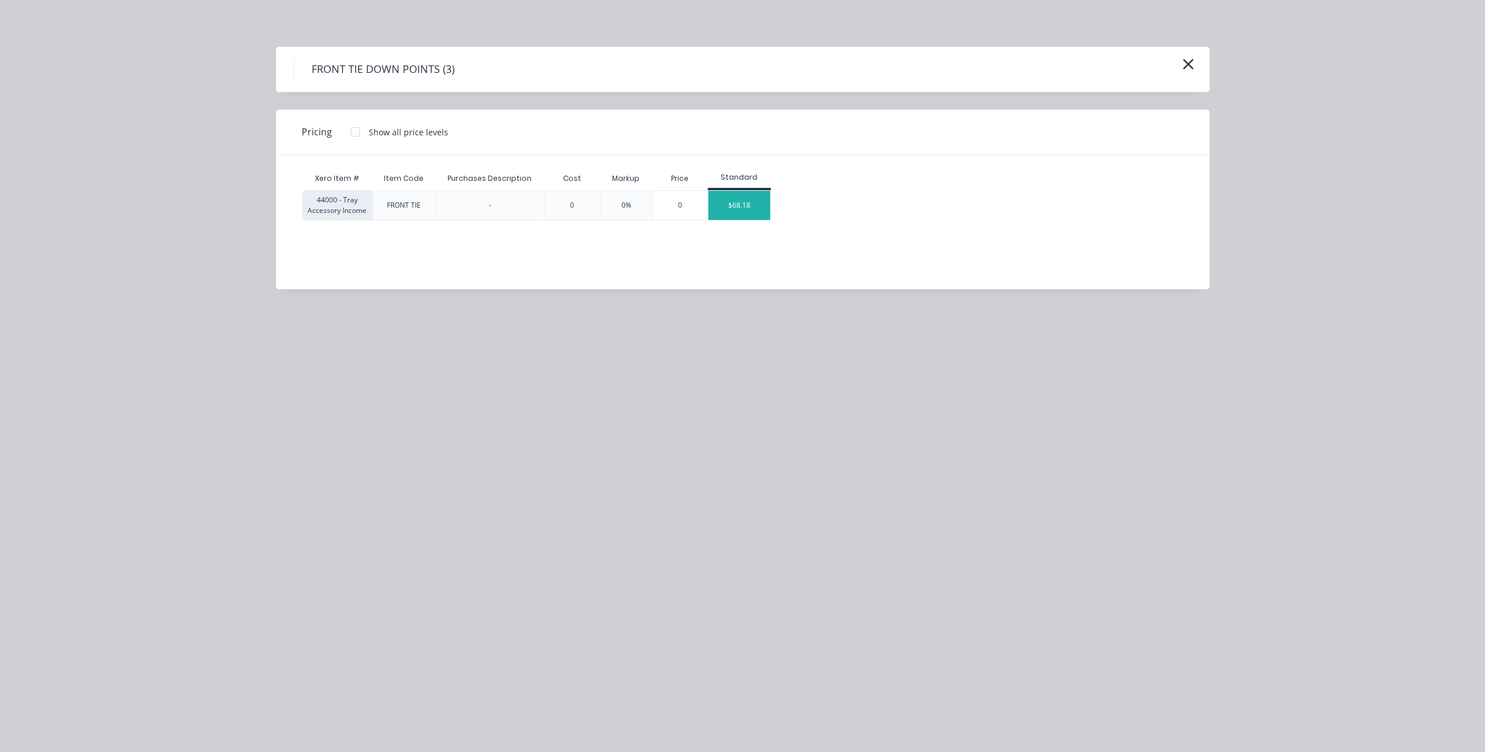
click at [740, 202] on div "$68.18" at bounding box center [739, 205] width 62 height 29
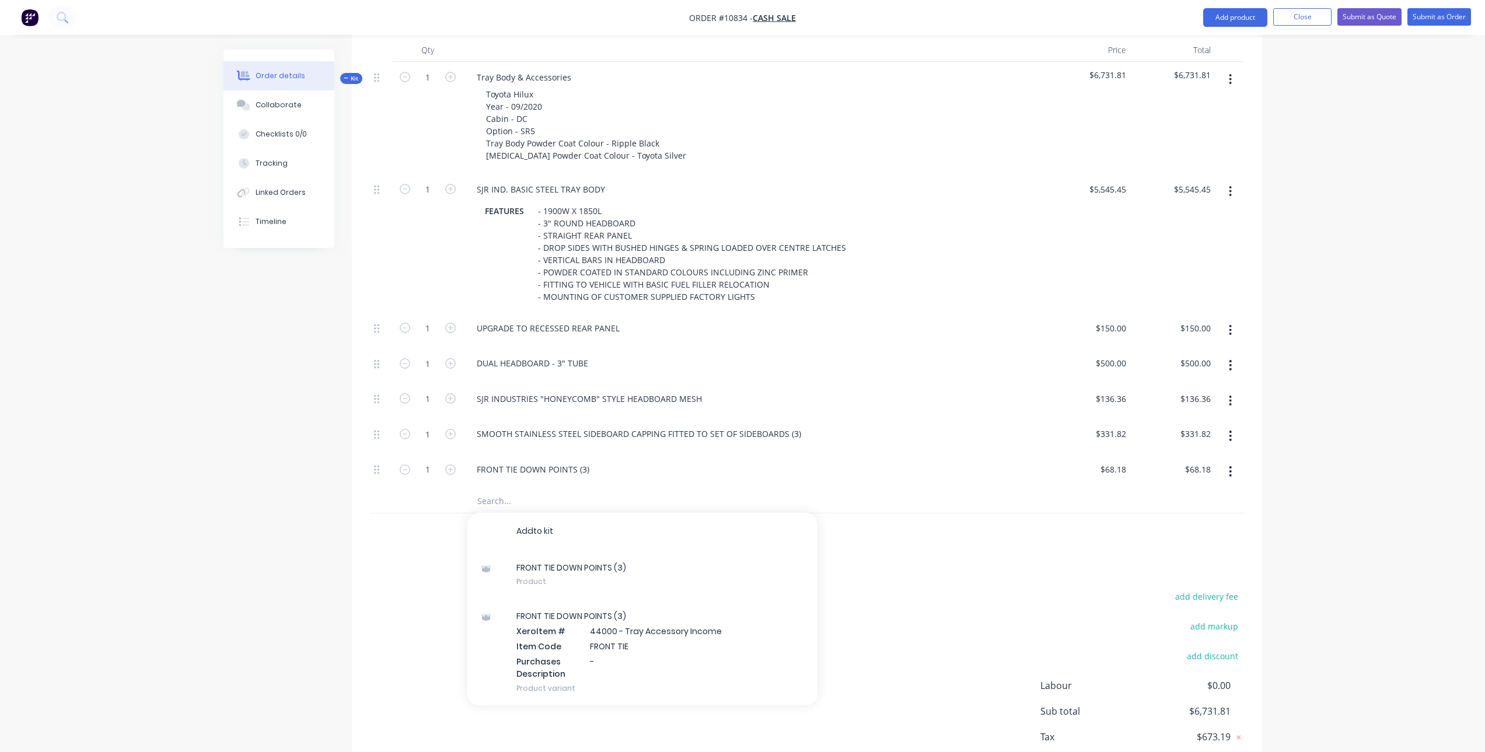
click at [516, 502] on input "text" at bounding box center [593, 501] width 233 height 23
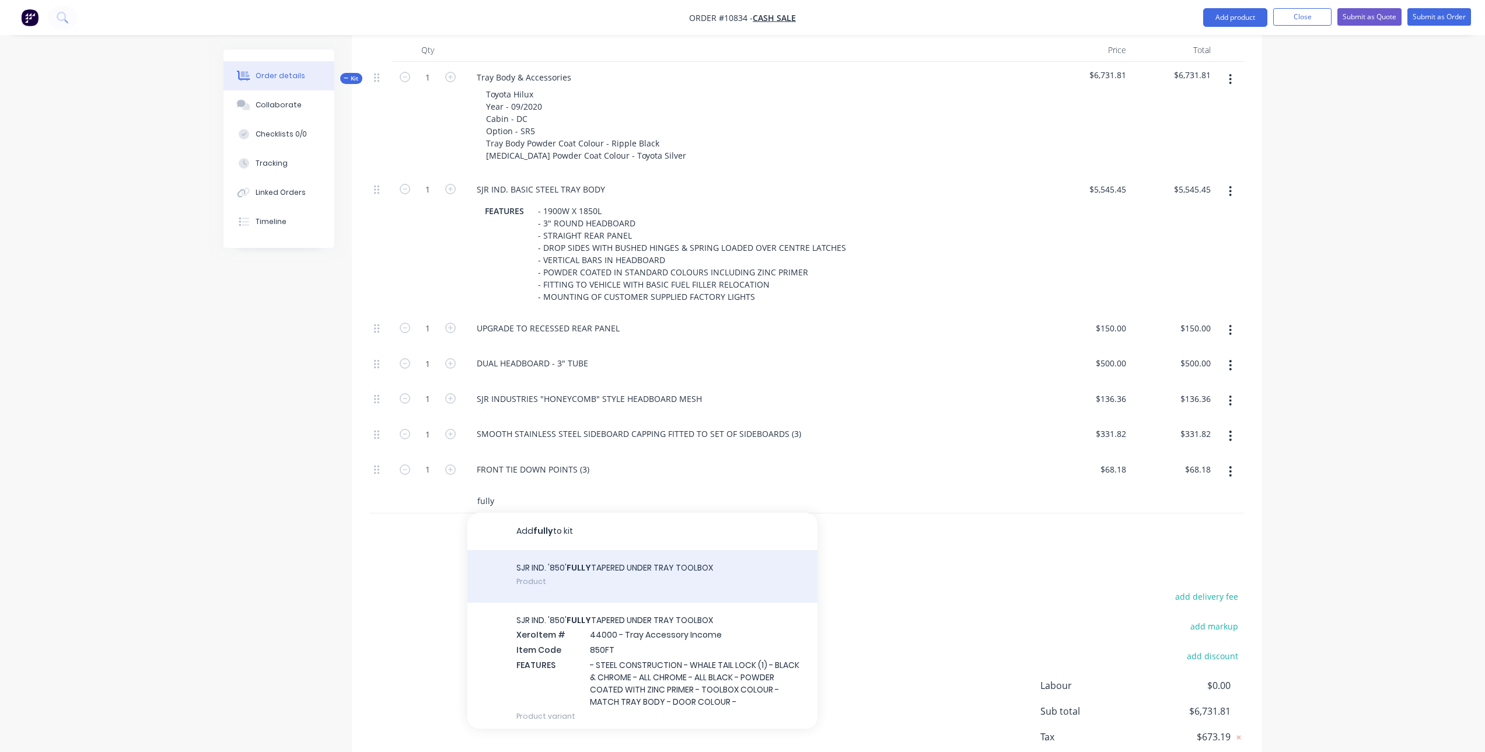
type input "fully"
click at [590, 576] on div "SJR IND. '850' FULLY TAPERED UNDER TRAY TOOLBOX Product" at bounding box center [642, 576] width 350 height 53
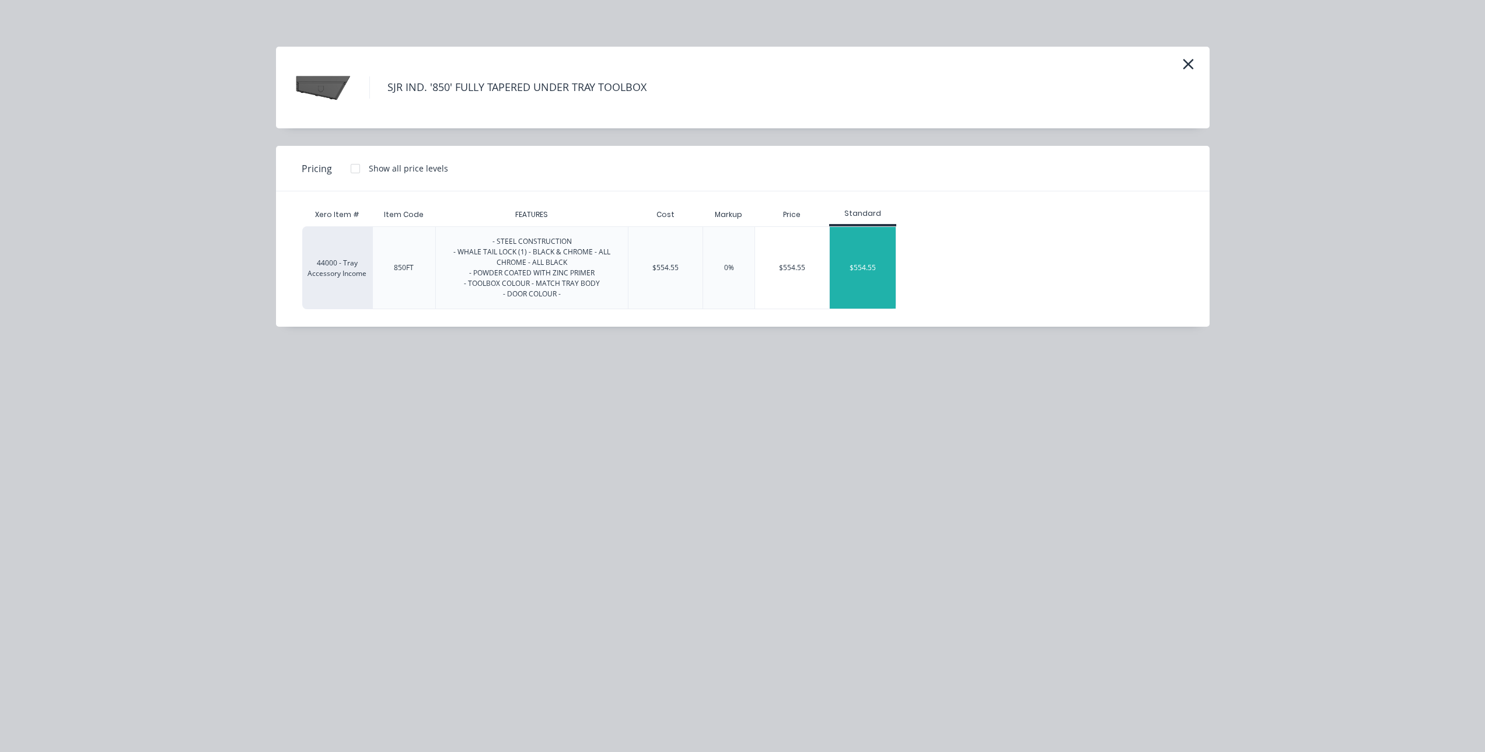
click at [861, 265] on div "$554.55" at bounding box center [863, 268] width 66 height 82
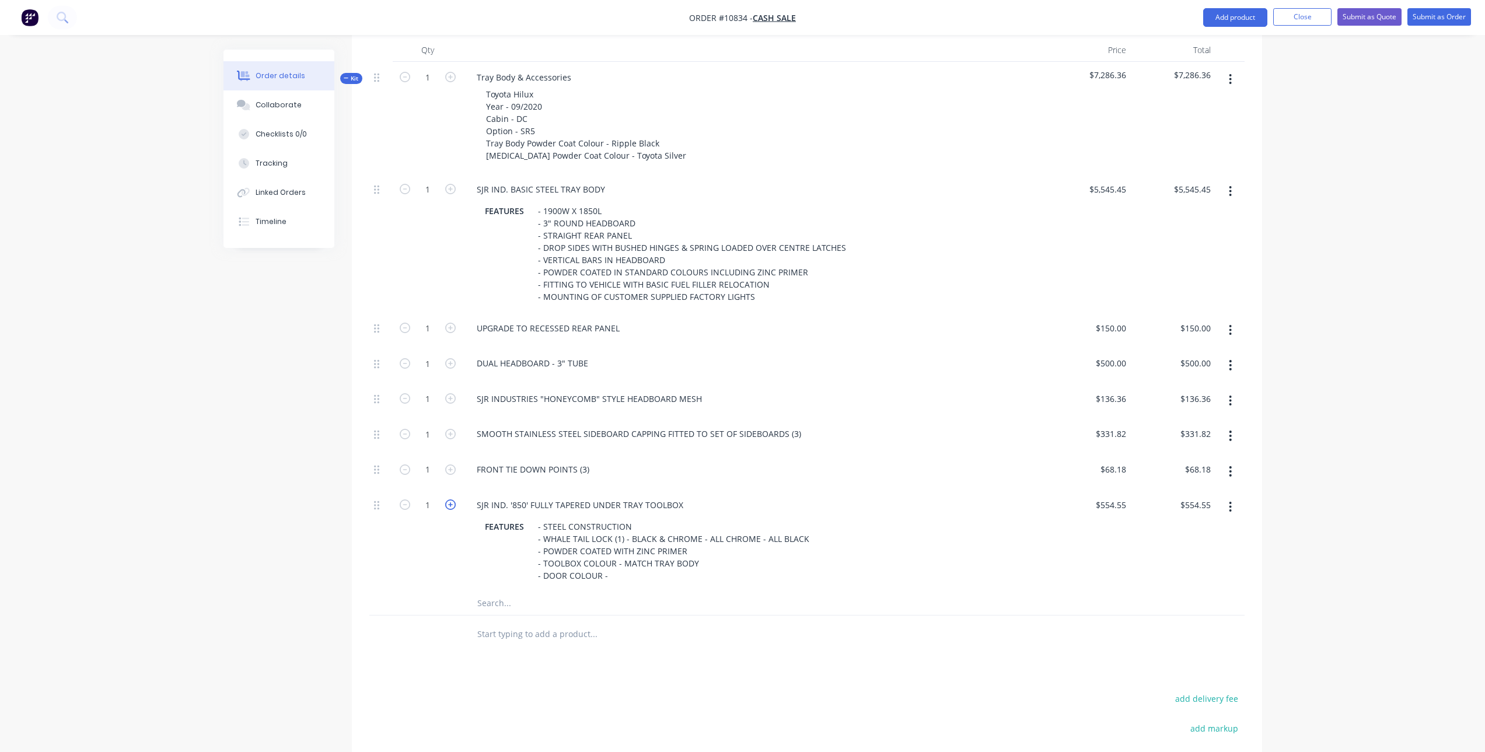
click at [454, 501] on icon "button" at bounding box center [450, 504] width 11 height 11
type input "2"
type input "$1,109.10"
click at [509, 604] on input "text" at bounding box center [593, 603] width 233 height 23
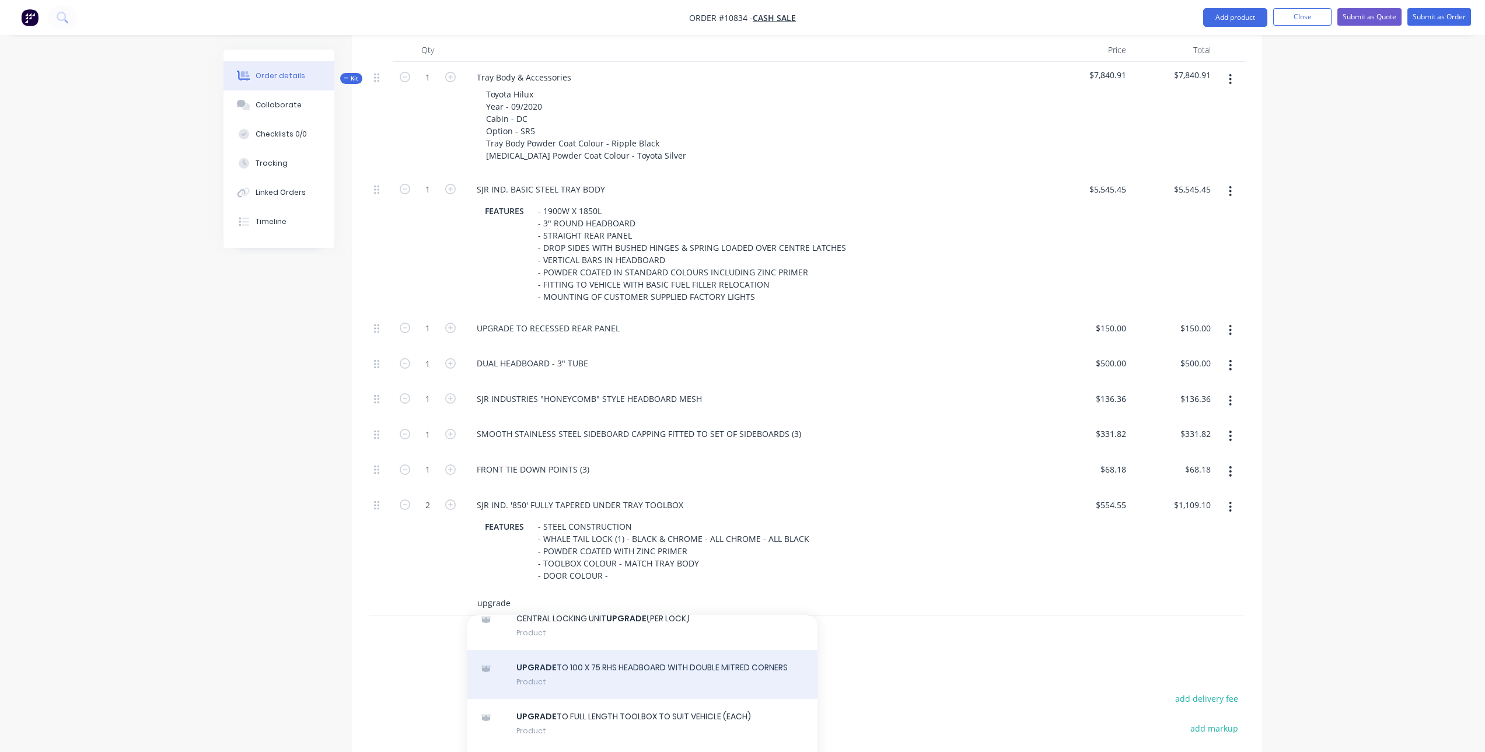
scroll to position [175, 0]
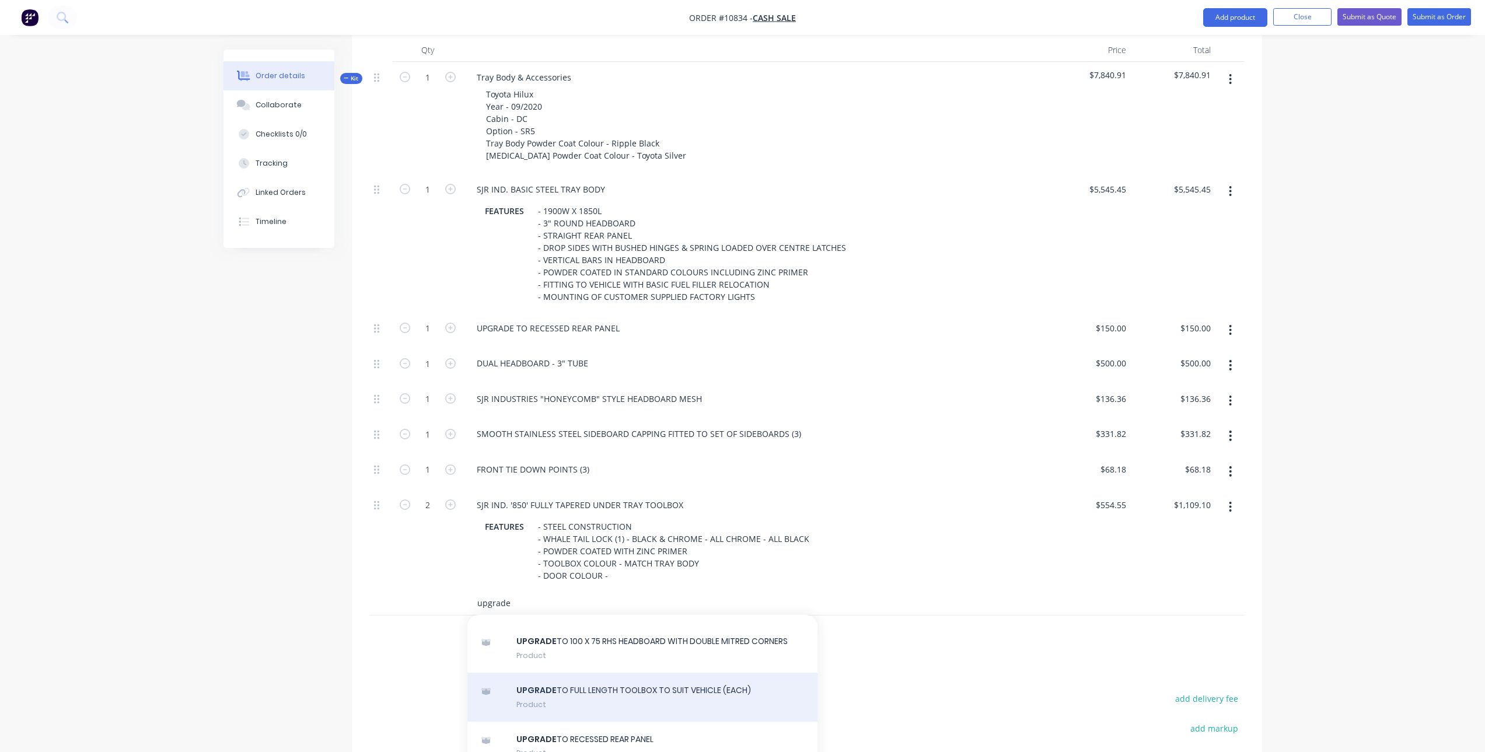
type input "upgrade"
click at [640, 690] on div "UPGRADE TO FULL LENGTH TOOLBOX TO SUIT VEHICLE (EACH) Product" at bounding box center [642, 697] width 350 height 49
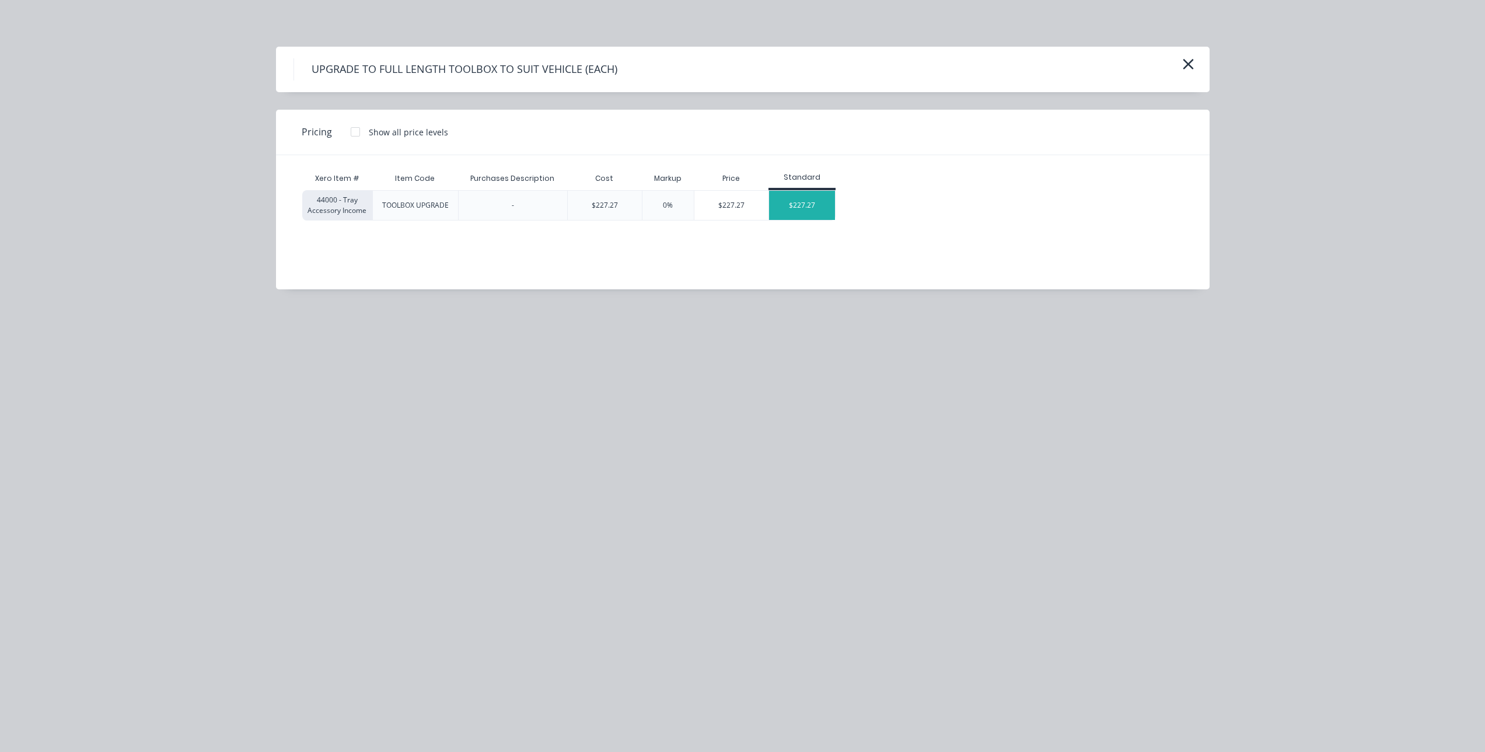
click at [824, 206] on div "$227.27" at bounding box center [802, 205] width 66 height 29
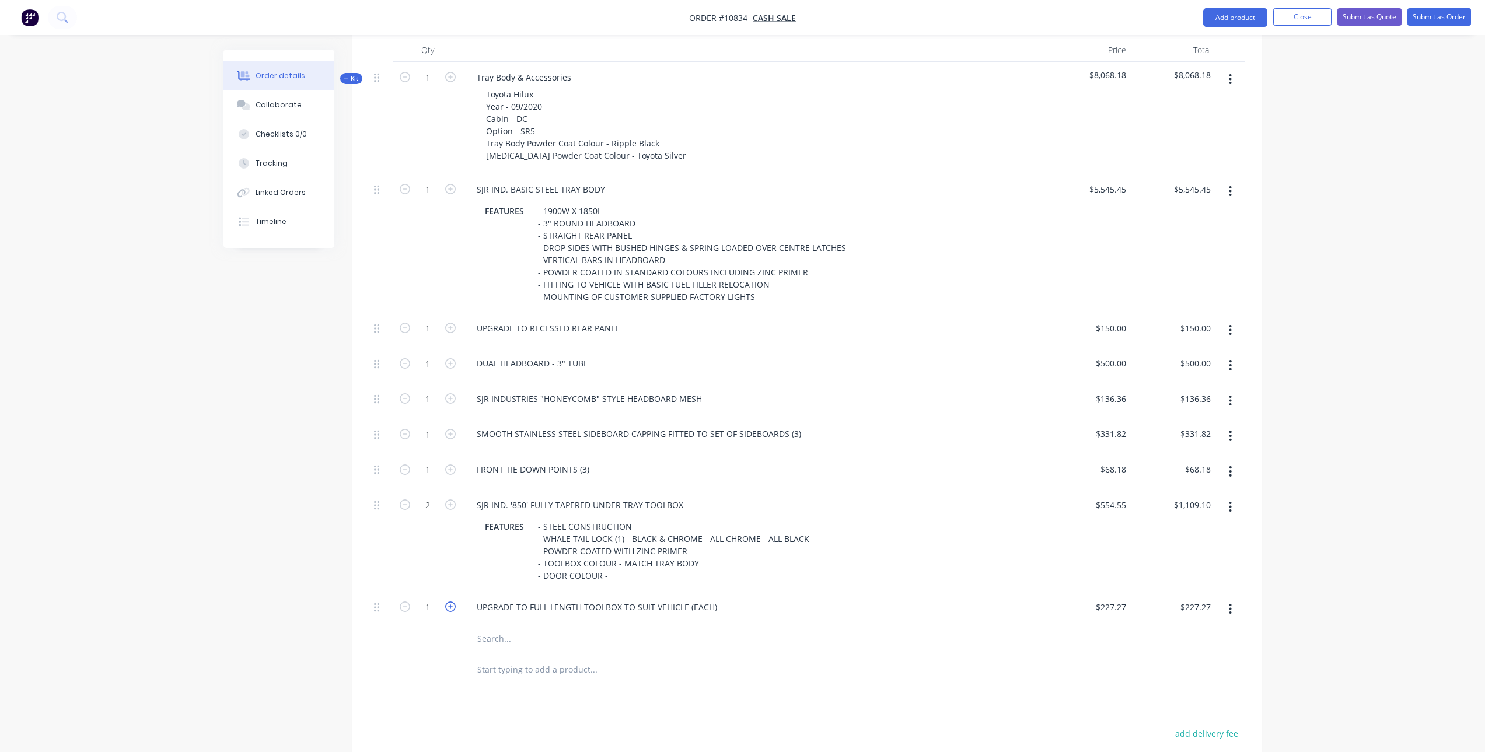
click at [446, 603] on icon "button" at bounding box center [450, 607] width 11 height 11
type input "2"
type input "$454.54"
click at [535, 626] on div "UPGRADE TO FULL LENGTH TOOLBOX TO SUIT VEHICLE (EACH)" at bounding box center [754, 610] width 583 height 36
click at [526, 644] on input "text" at bounding box center [593, 638] width 233 height 23
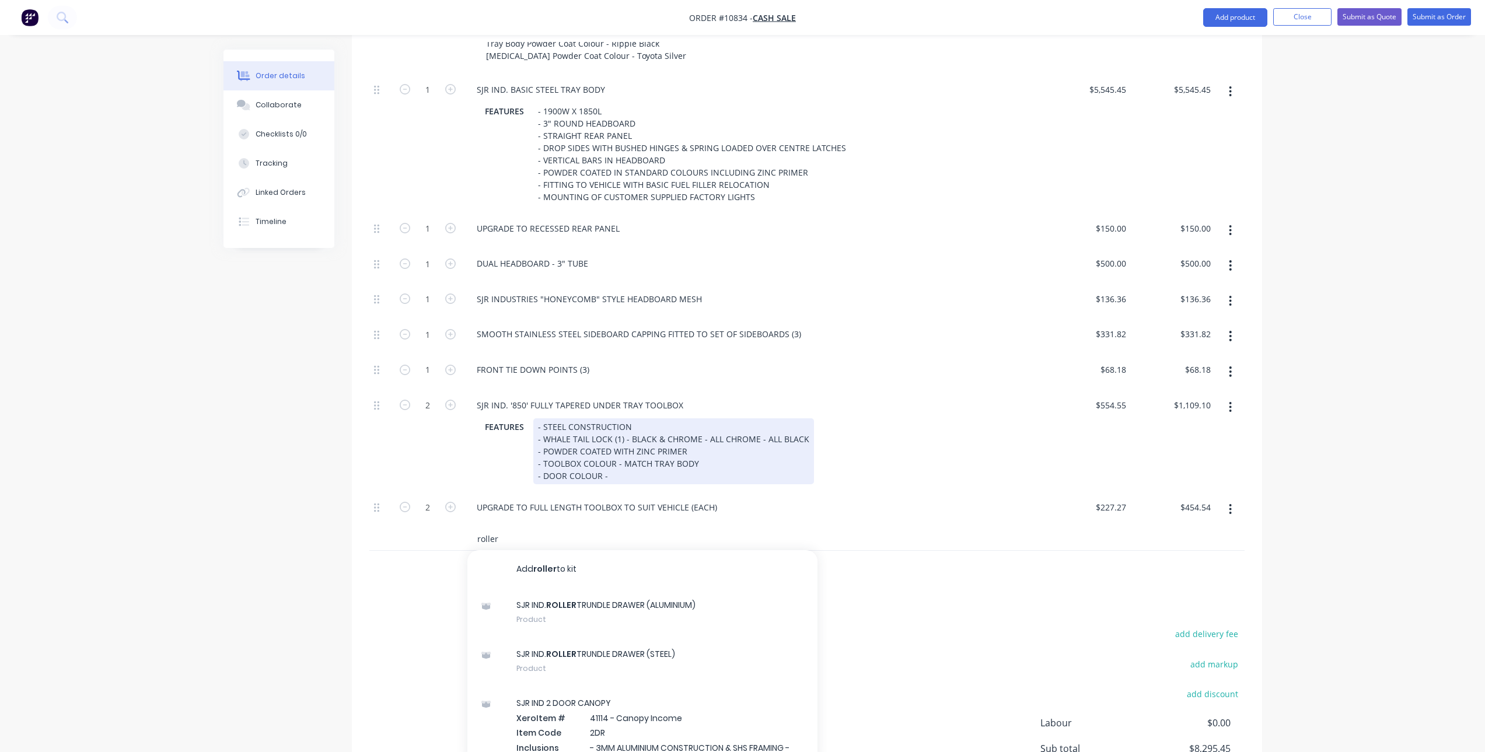
scroll to position [499, 0]
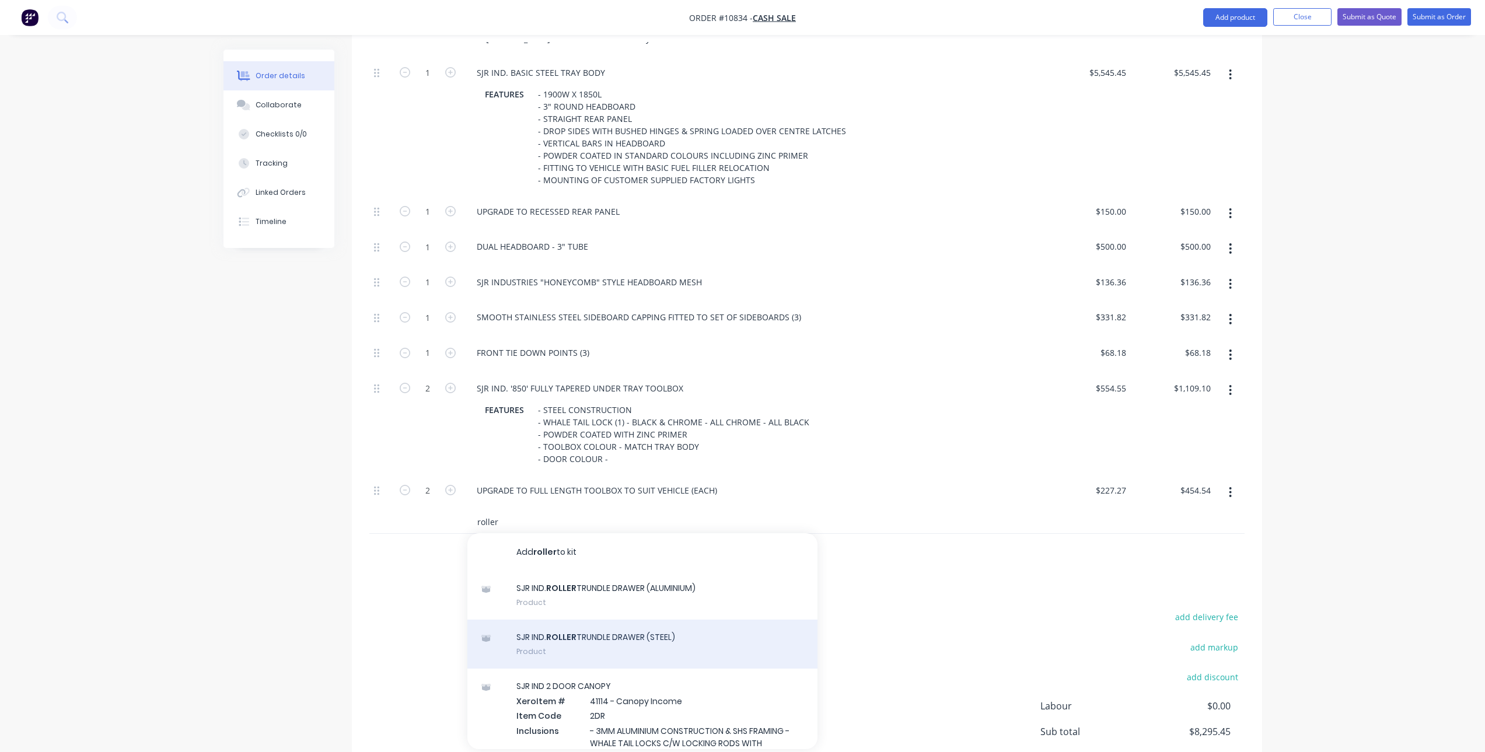
type input "roller"
click at [621, 637] on div "SJR IND. ROLLER TRUNDLE DRAWER (STEEL) Product" at bounding box center [642, 644] width 350 height 49
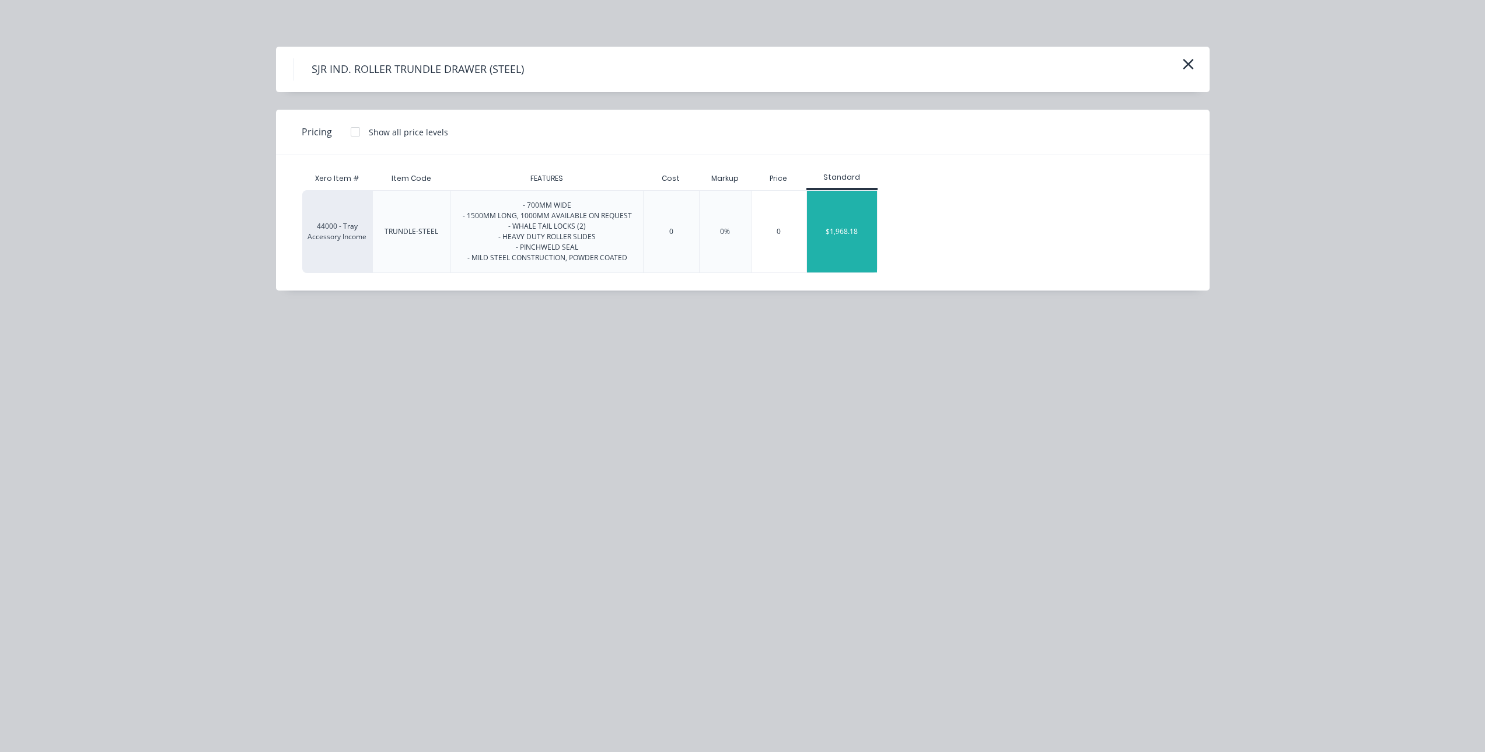
click at [823, 229] on div "$1,968.18" at bounding box center [842, 232] width 70 height 82
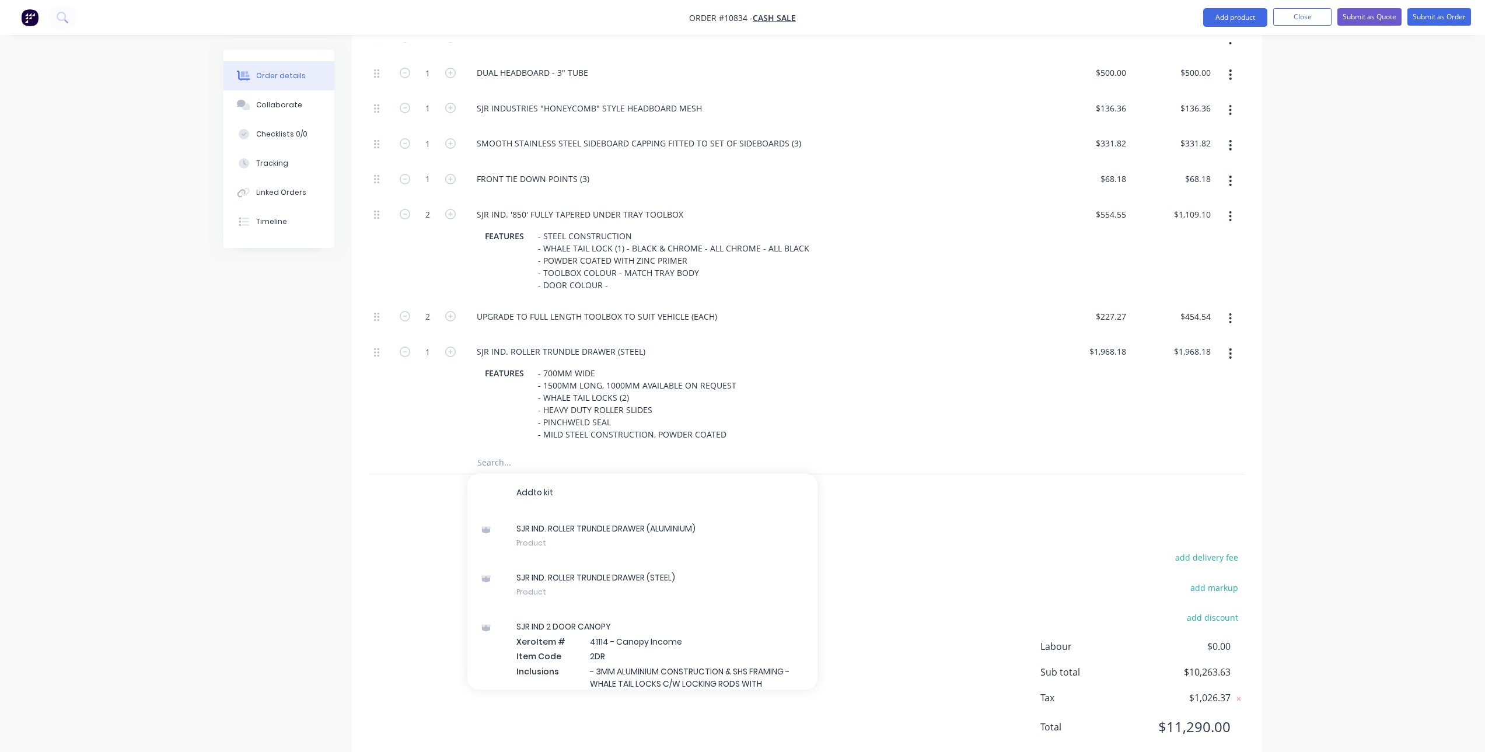
scroll to position [675, 0]
click at [540, 459] on input "text" at bounding box center [593, 460] width 233 height 23
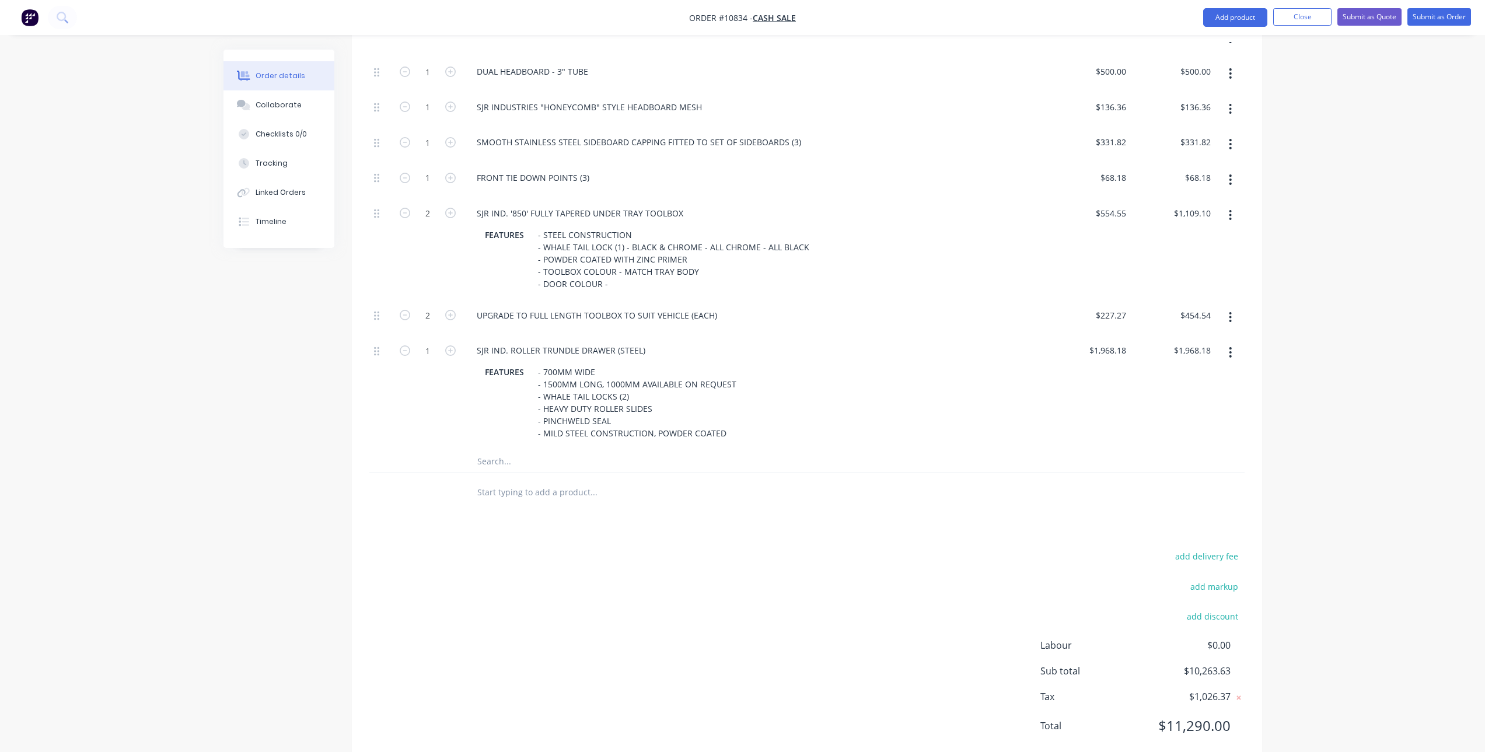
type input "m"
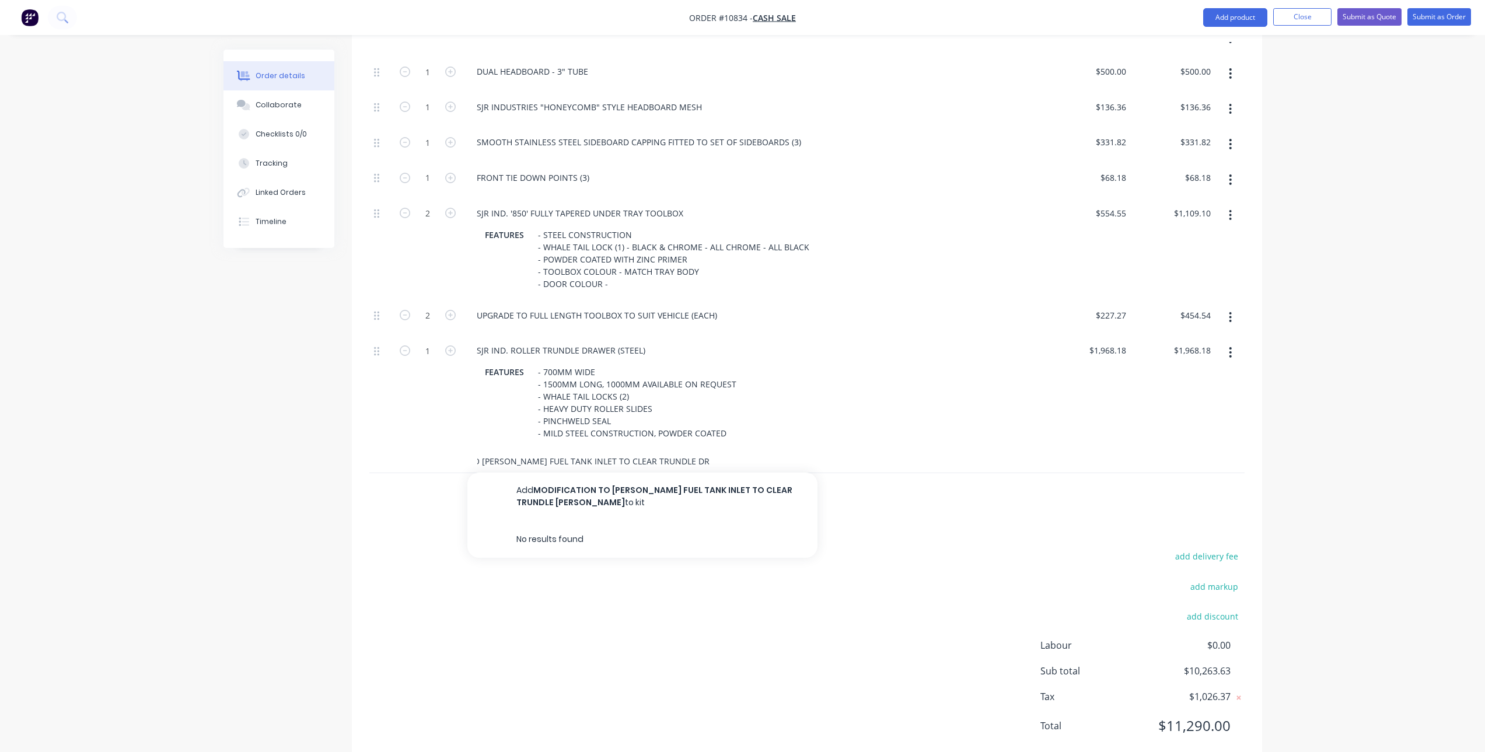
scroll to position [0, 75]
type input "MODIFICATION TO BROWN DAVIS FUEL TANK INLET TO CLEAR TRUNDLE DRAWER"
click at [573, 497] on button "Add MODIFICATION TO BROWN DAVIS FUEL TANK INLET TO CLEAR TRUNDLE DRAWER to kit" at bounding box center [642, 497] width 350 height 48
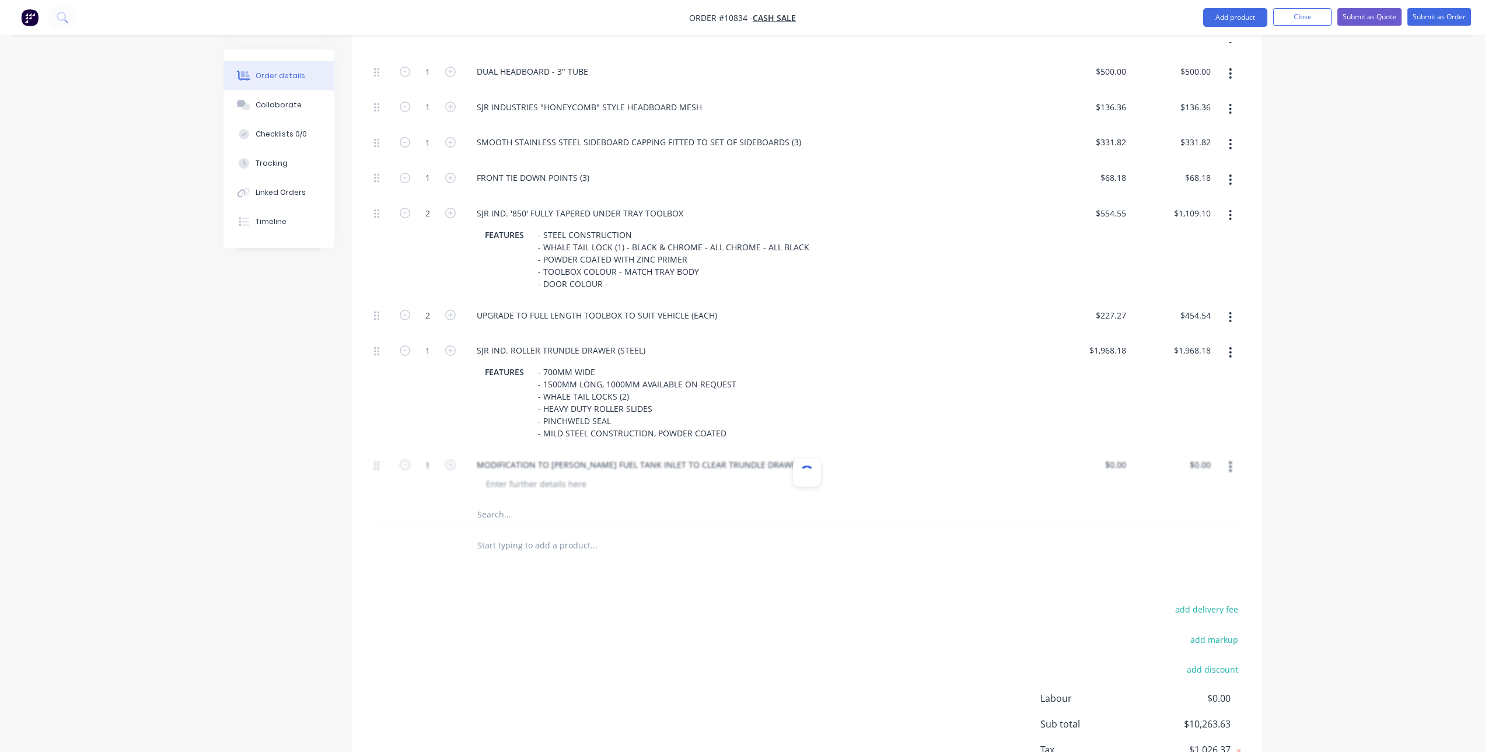
scroll to position [0, 0]
click at [1112, 465] on div "0 $0.00" at bounding box center [1088, 475] width 85 height 53
type input "$163.6363"
type input "$163.64"
click at [1073, 538] on div at bounding box center [806, 545] width 875 height 38
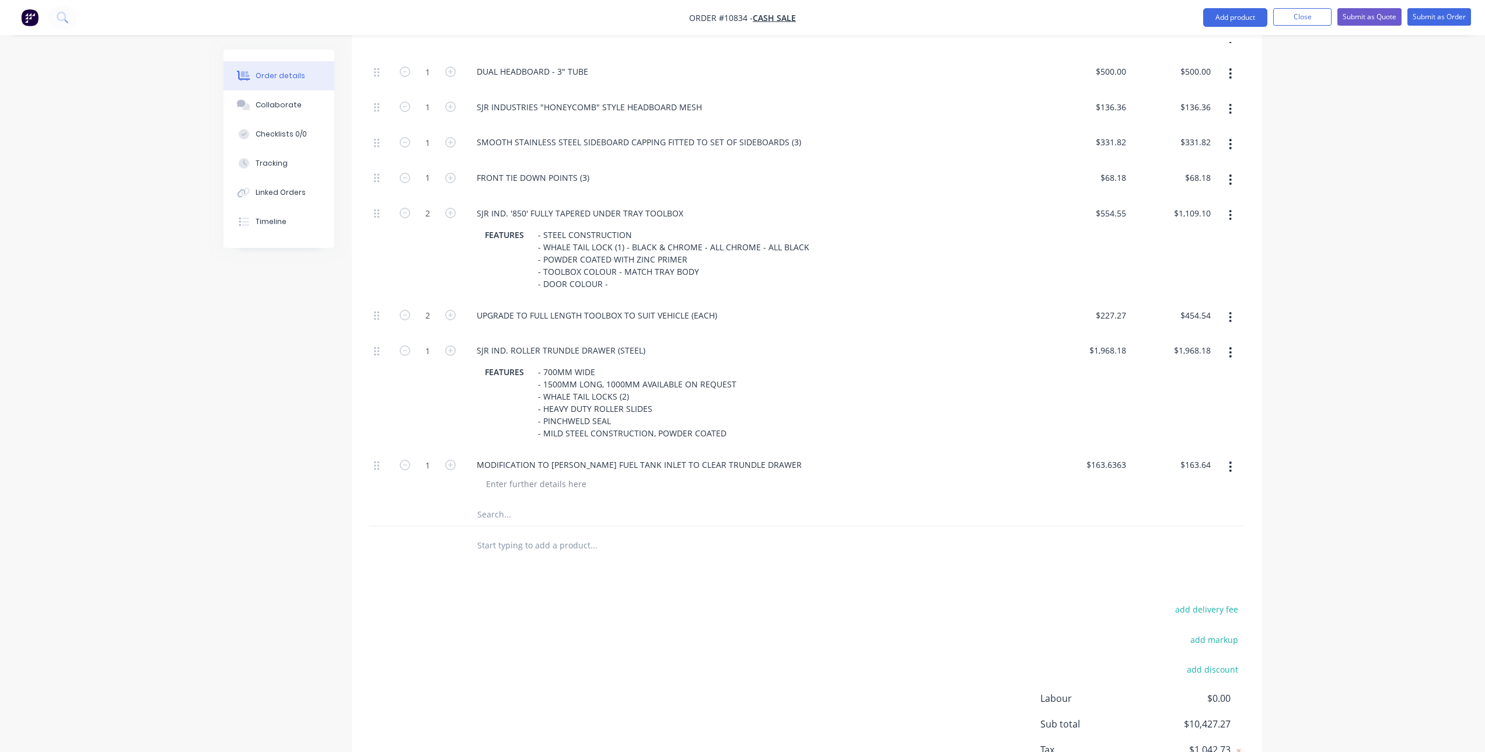
click at [522, 518] on input "text" at bounding box center [593, 513] width 233 height 23
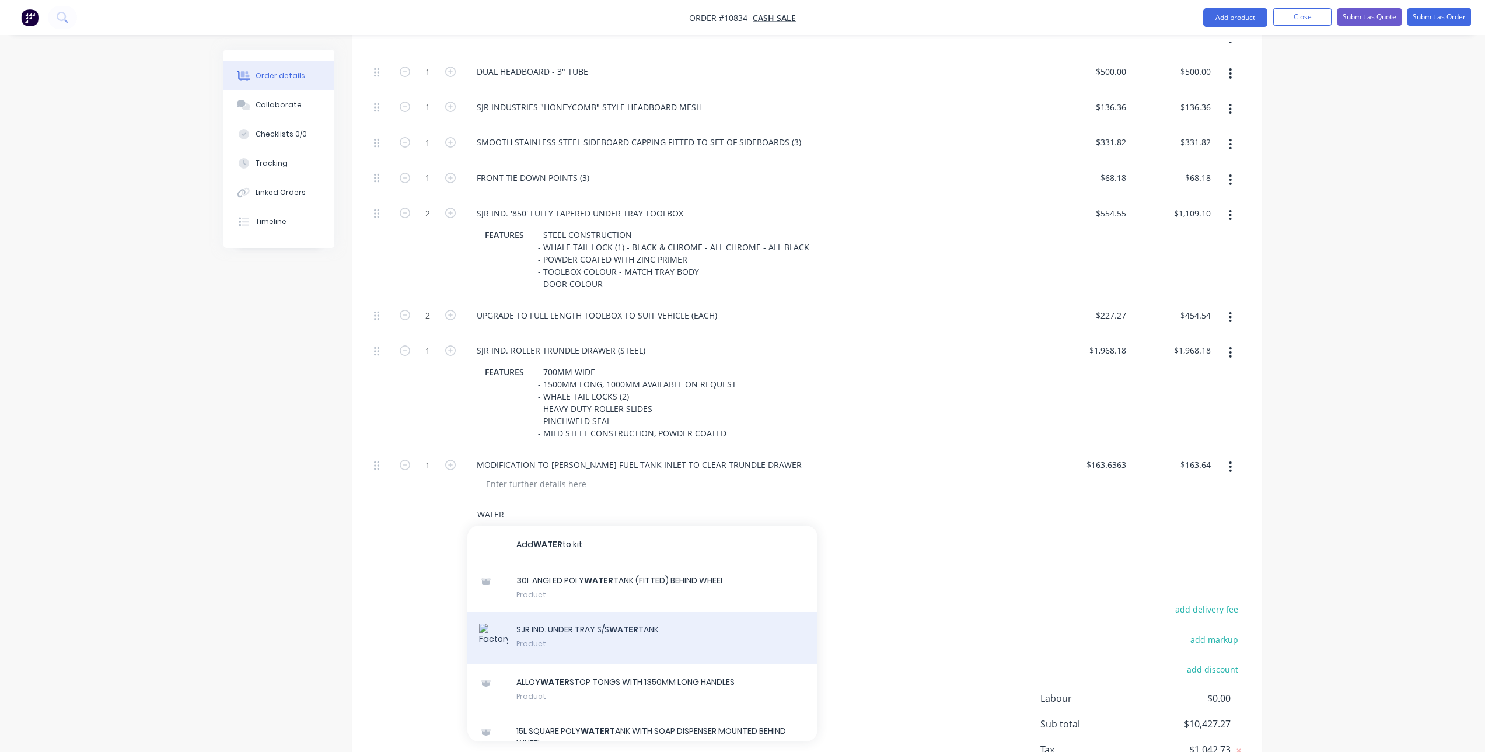
type input "WATER"
click at [575, 642] on div "SJR IND. UNDER TRAY S/S WATER TANK Product" at bounding box center [642, 638] width 350 height 53
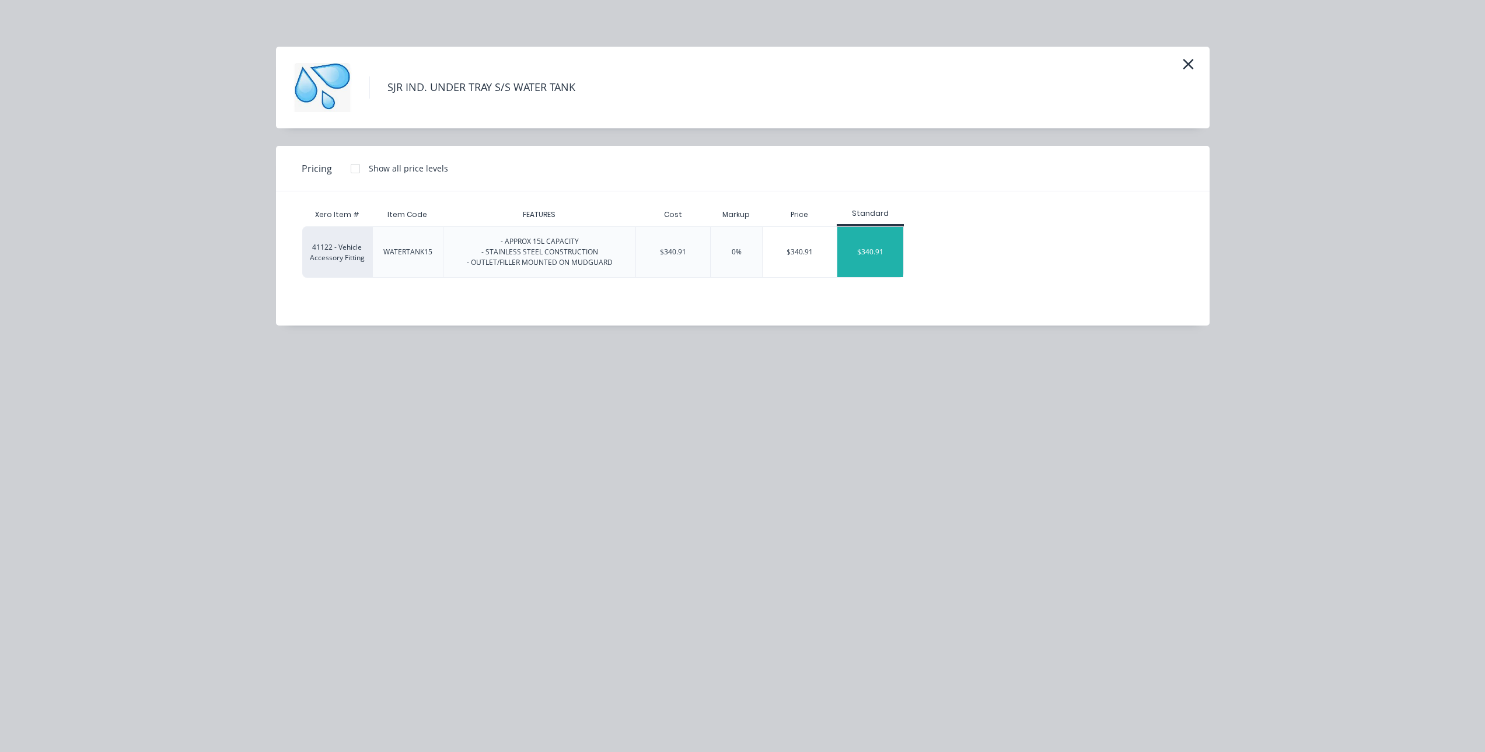
click at [889, 256] on div "$340.91" at bounding box center [870, 252] width 66 height 50
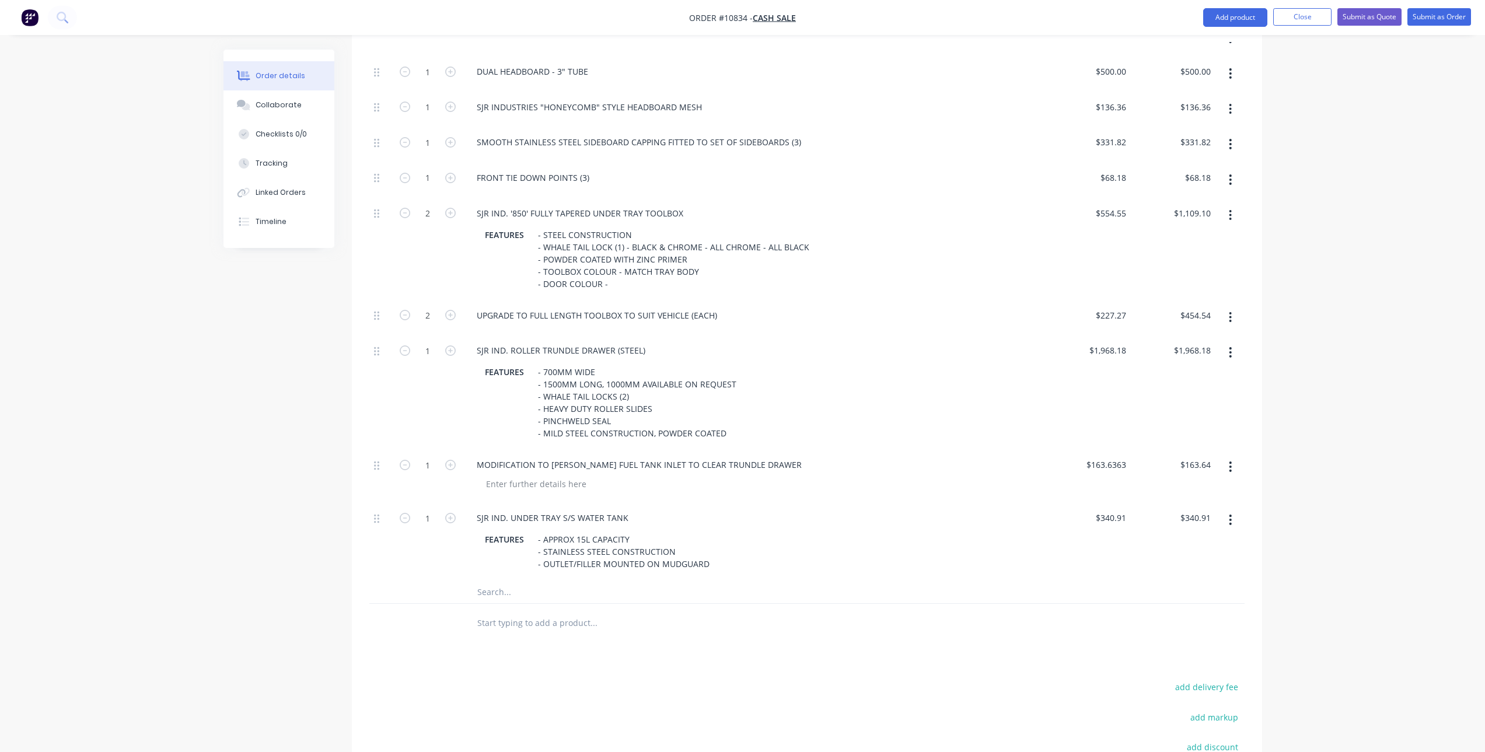
click at [499, 593] on input "text" at bounding box center [593, 591] width 233 height 23
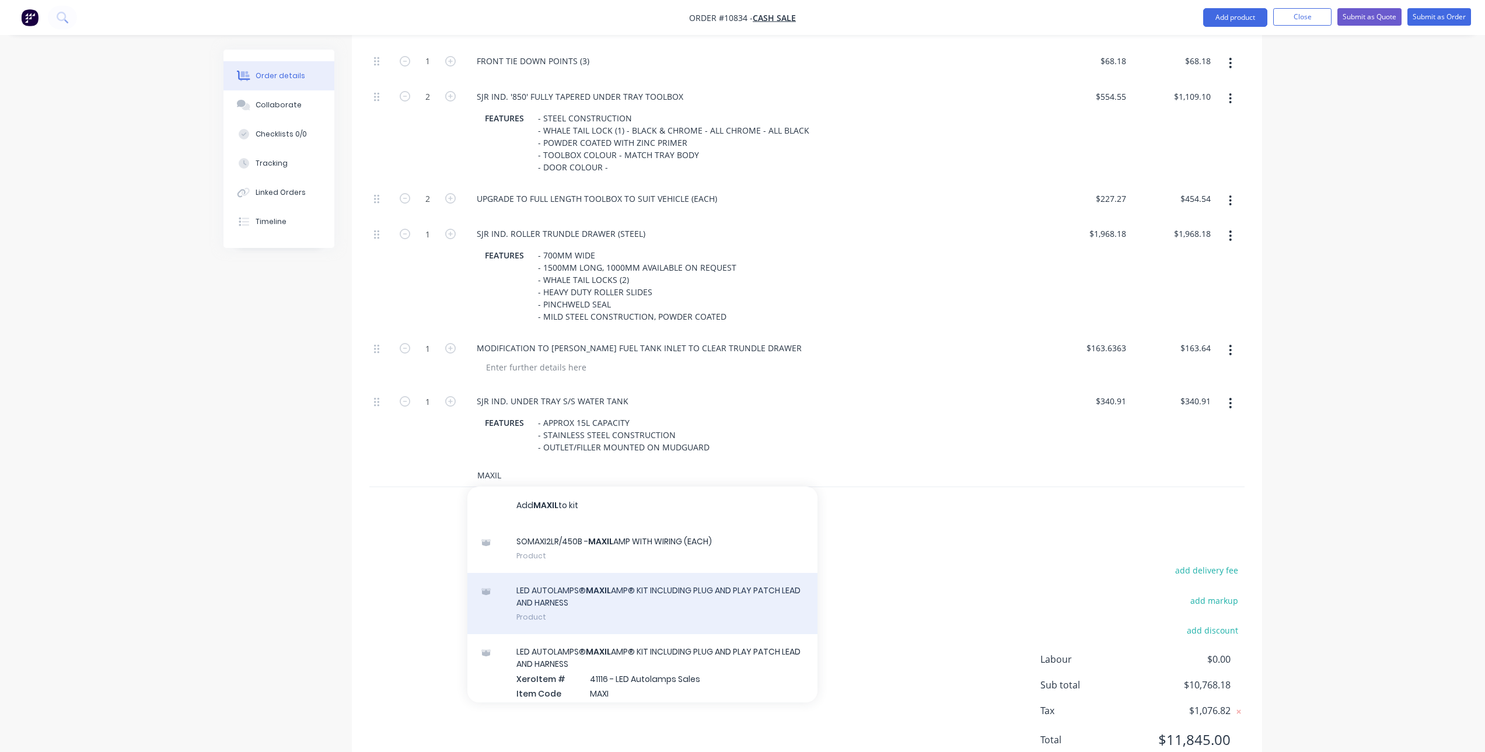
type input "MAXIL"
click at [578, 605] on div "LED AUTOLAMPS® MAXIL AMP® KIT INCLUDING PLUG AND PLAY PATCH LEAD AND HARNESS Pr…" at bounding box center [642, 603] width 350 height 61
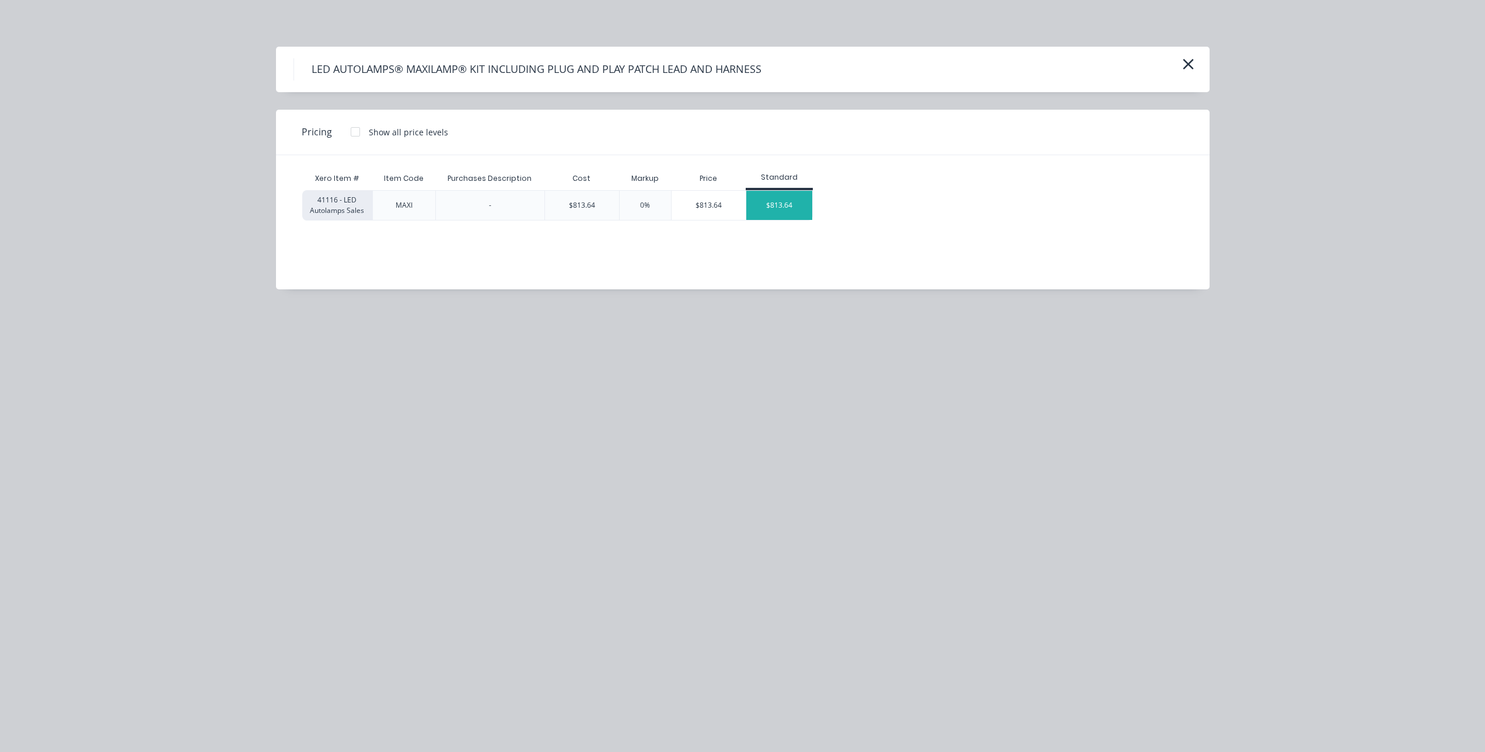
click at [782, 198] on div "$813.64" at bounding box center [779, 205] width 66 height 29
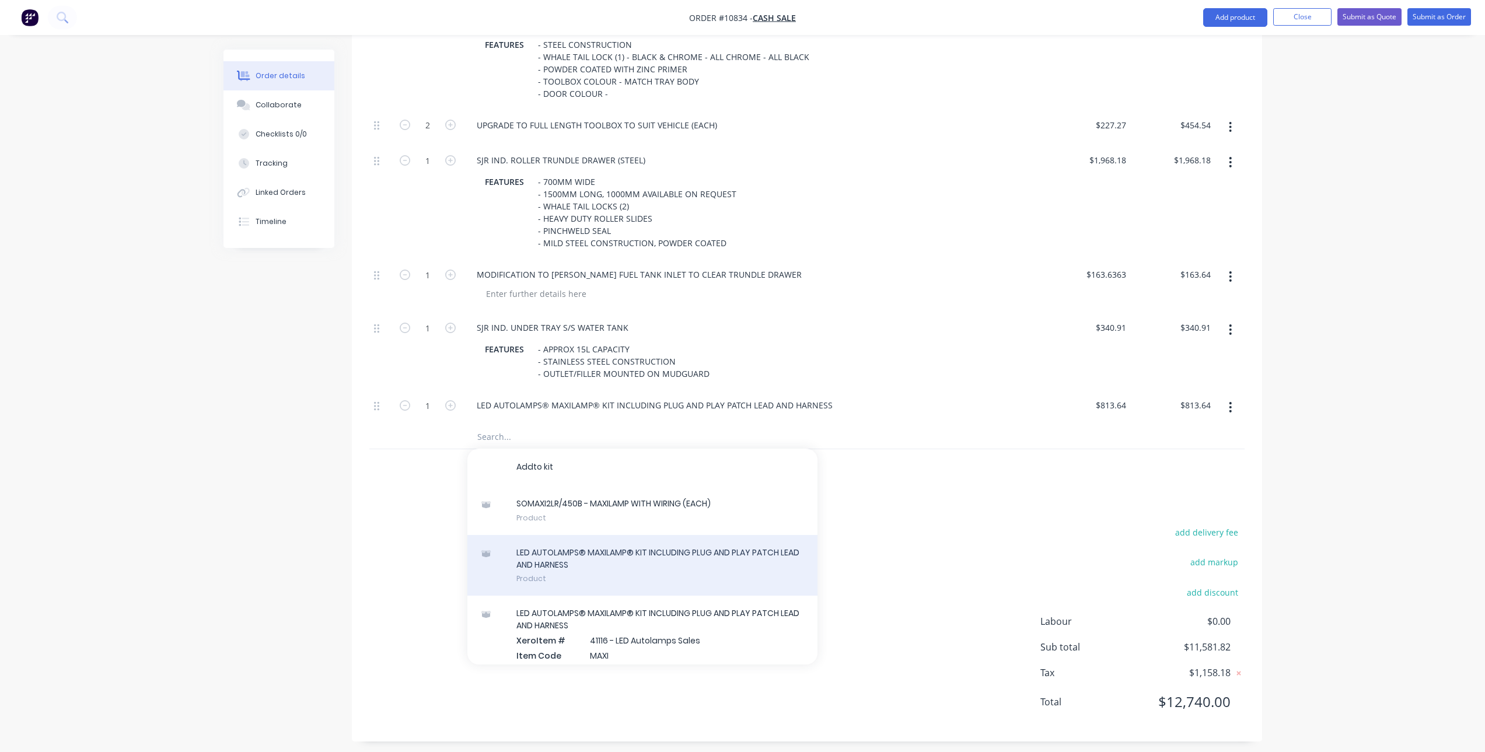
scroll to position [872, 0]
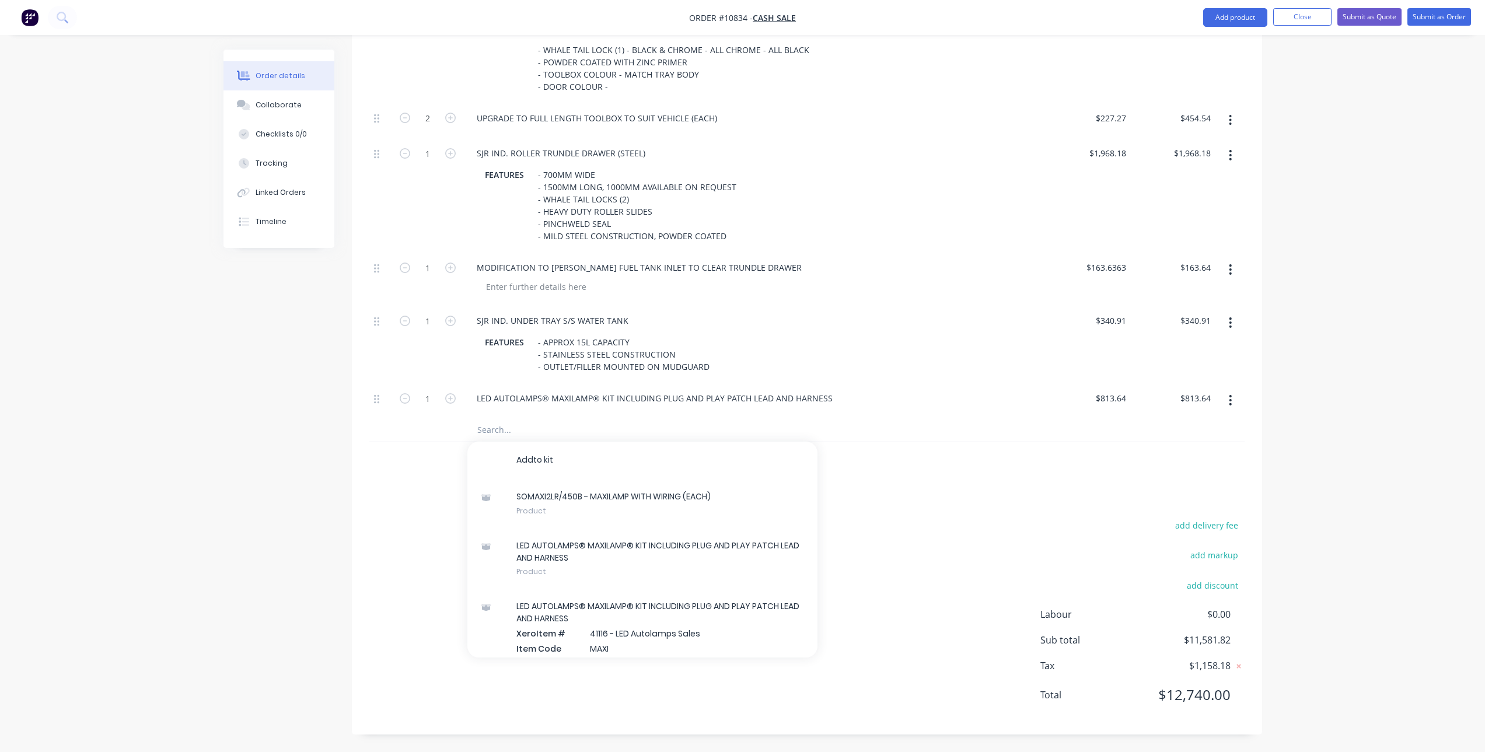
click at [522, 424] on input "text" at bounding box center [593, 429] width 233 height 23
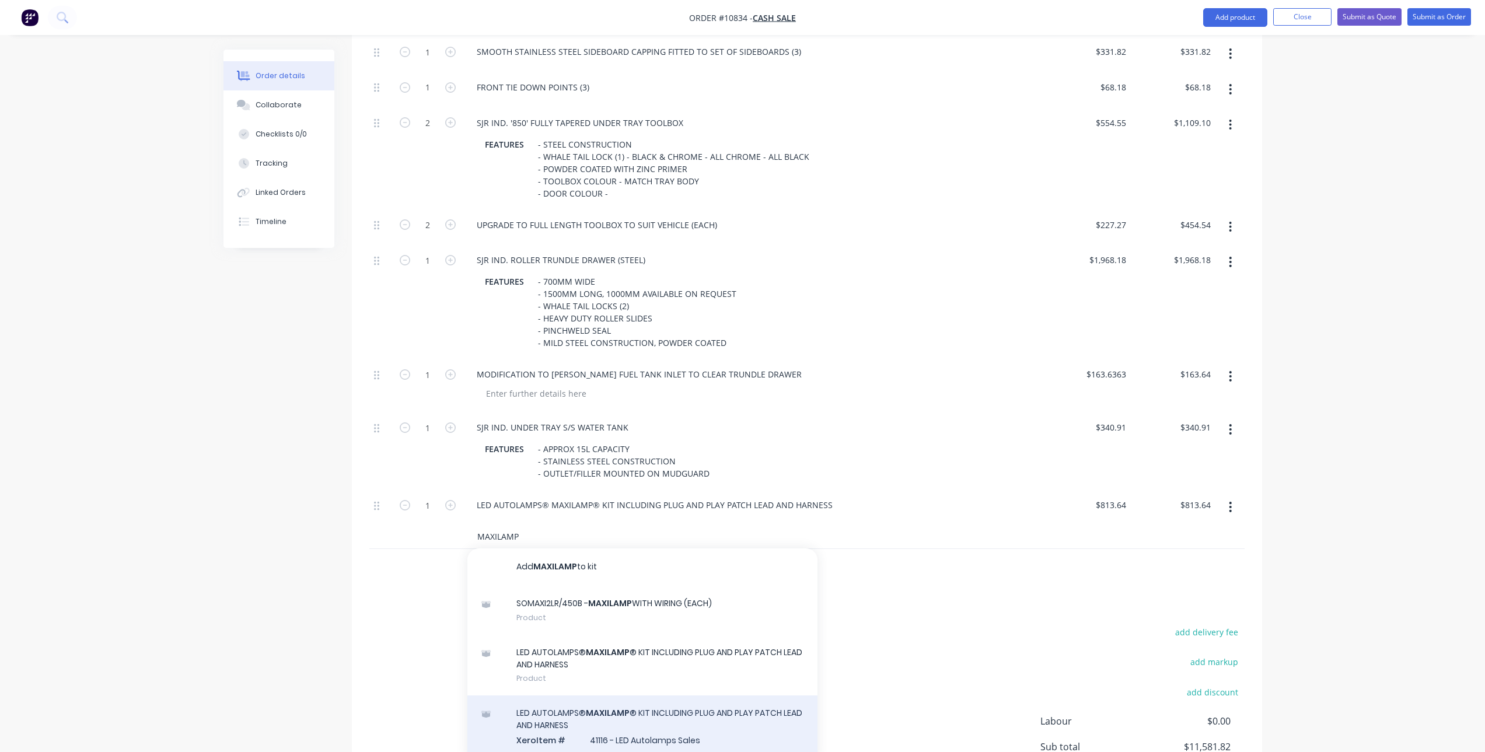
scroll to position [755, 0]
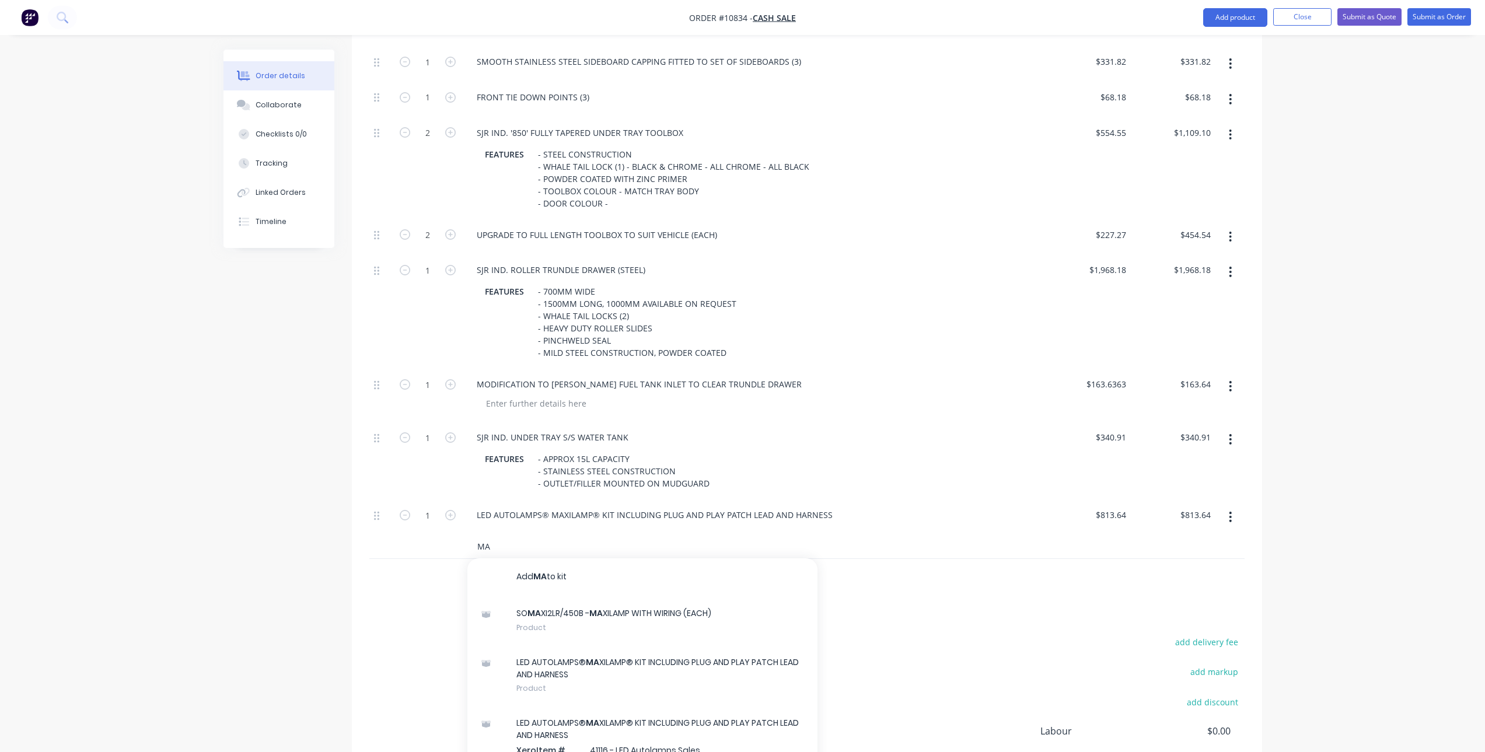
type input "M"
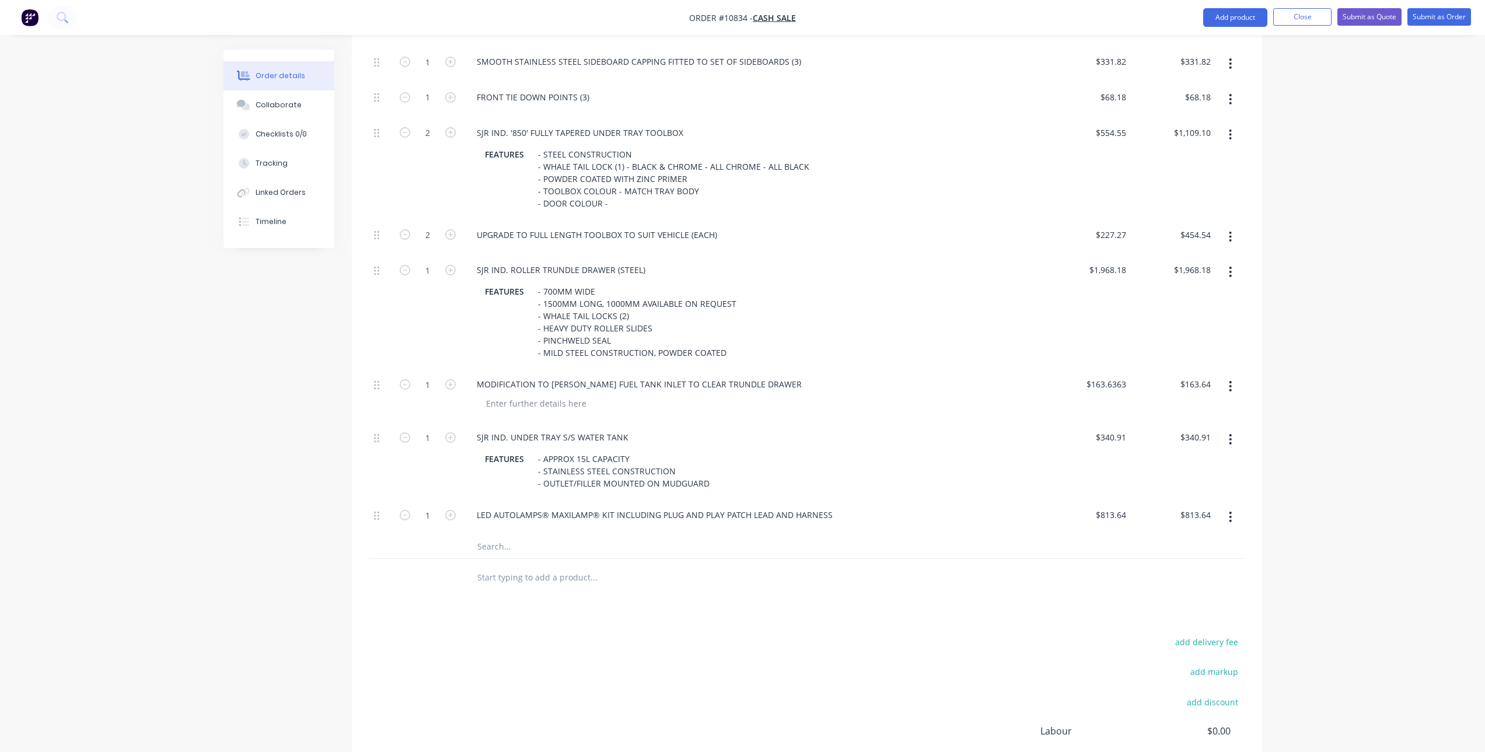
click at [505, 557] on input "text" at bounding box center [593, 546] width 233 height 23
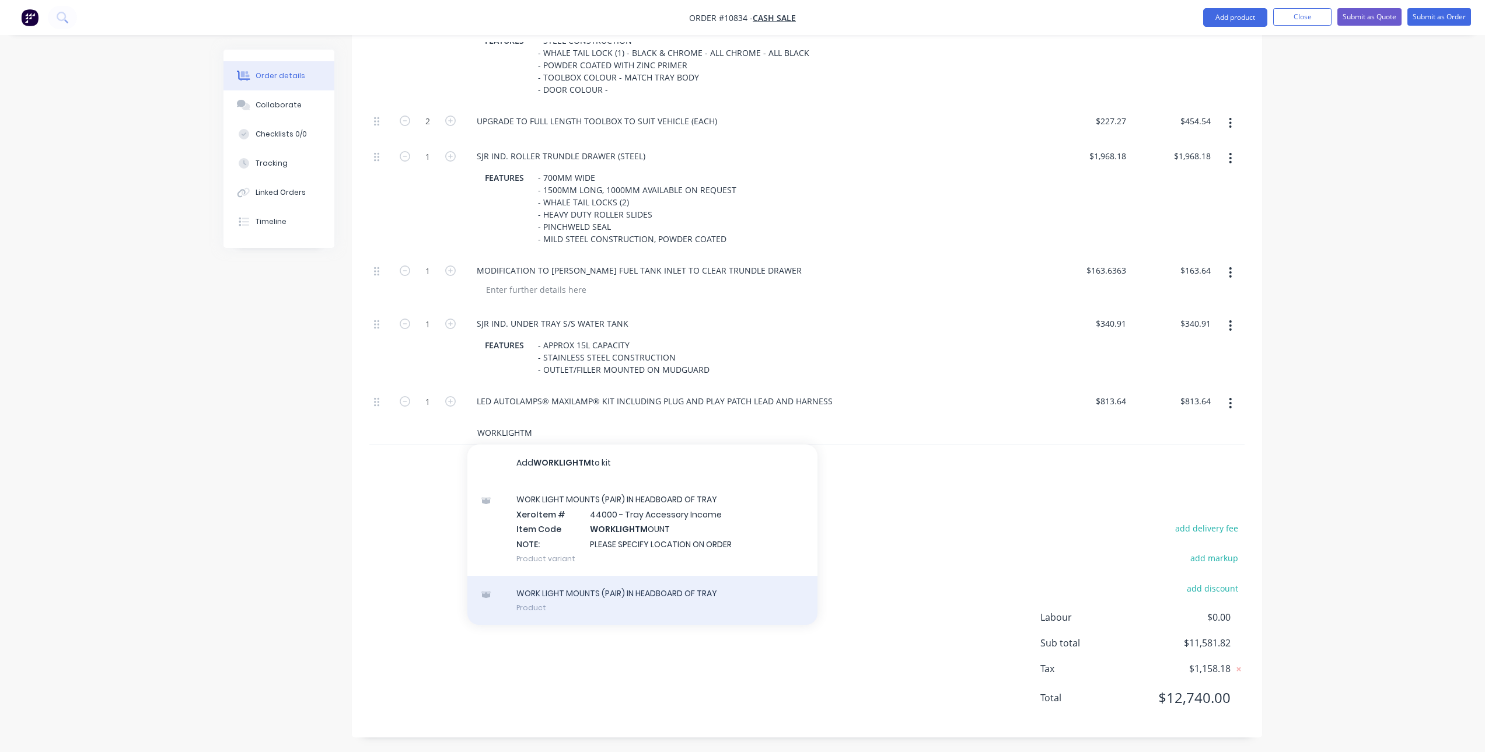
scroll to position [872, 0]
type input "WORKLIGHTM"
click at [633, 595] on div "WORK LIGHT MOUNTS (PAIR) IN HEADBOARD OF TRAY Product" at bounding box center [642, 597] width 350 height 49
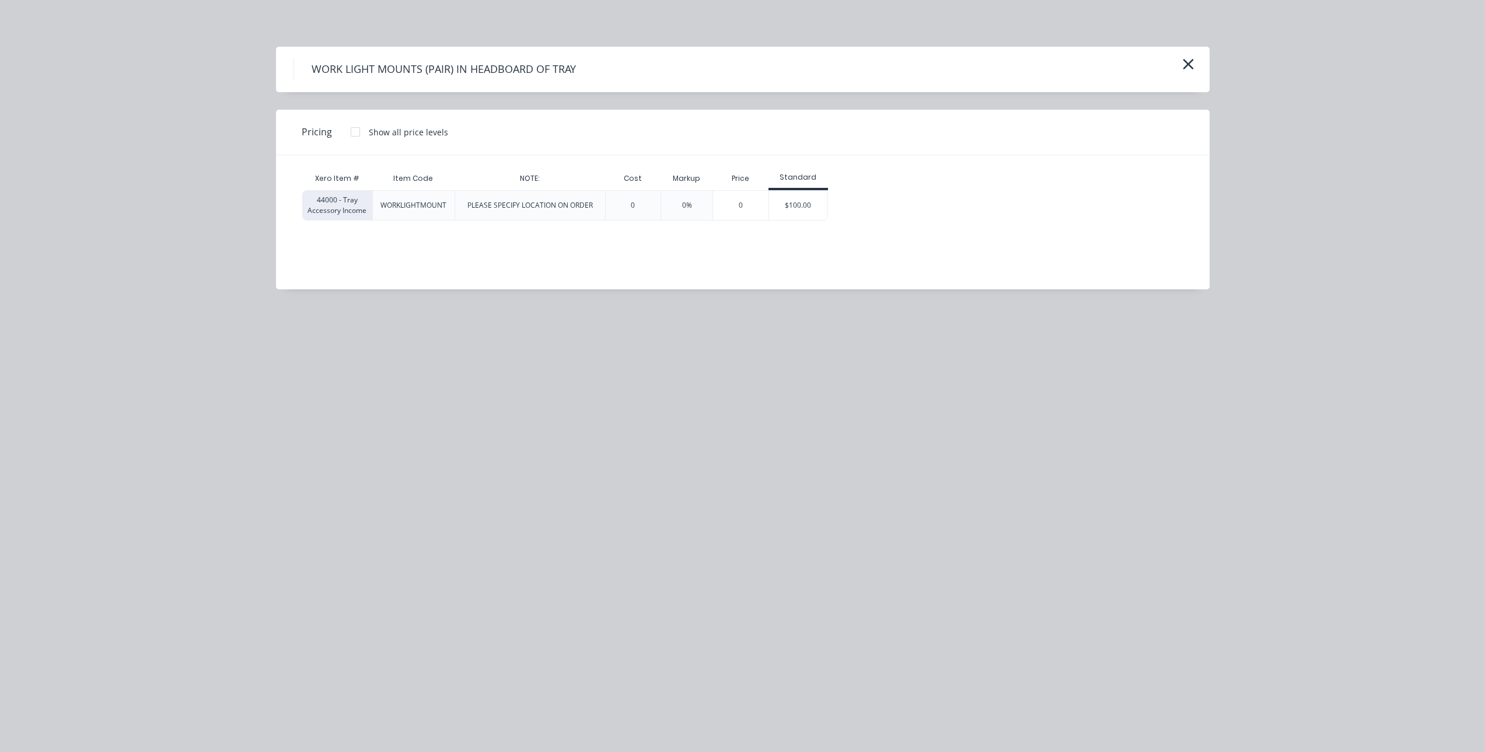
click at [560, 200] on div "PLEASE SPECIFY LOCATION ON ORDER" at bounding box center [529, 205] width 125 height 11
click at [806, 177] on div "Standard" at bounding box center [798, 177] width 60 height 11
click at [806, 202] on div "$100.00" at bounding box center [798, 205] width 58 height 29
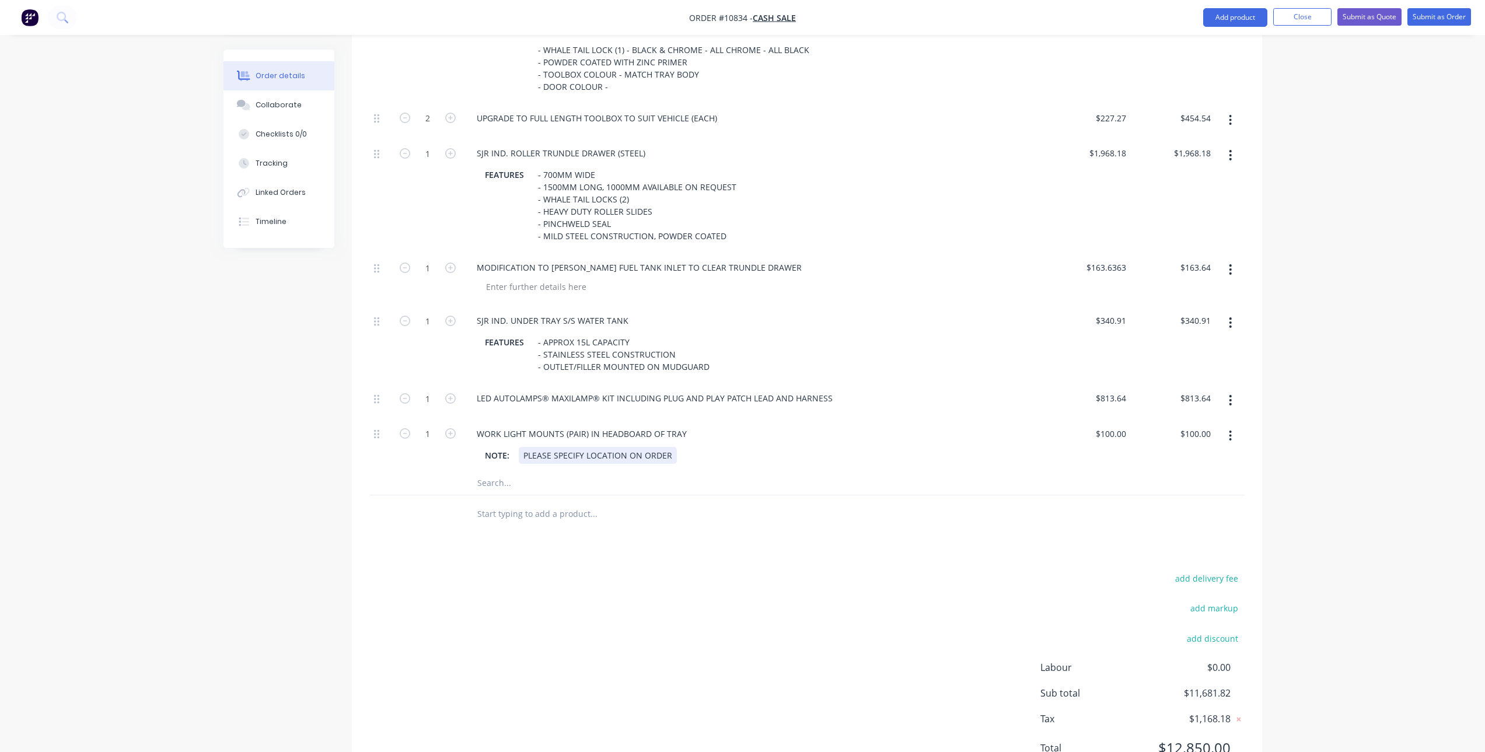
click at [671, 454] on div "PLEASE SPECIFY LOCATION ON ORDER" at bounding box center [598, 455] width 158 height 17
drag, startPoint x: 509, startPoint y: 457, endPoint x: 466, endPoint y: 461, distance: 42.8
click at [466, 461] on div "WORK LIGHT MOUNTS (PAIR) IN HEADBOARD OF TRAY NOTE: PLEASE SPECIFY LOCATION ON …" at bounding box center [754, 444] width 583 height 53
click at [595, 451] on div "PLEASE SPECIFY LOCATION ON ORDER" at bounding box center [615, 455] width 158 height 17
click at [697, 569] on div "Products Show / Hide columns Add product Qty Price Total Kit 1 Tray Body & Acce…" at bounding box center [807, 148] width 910 height 1280
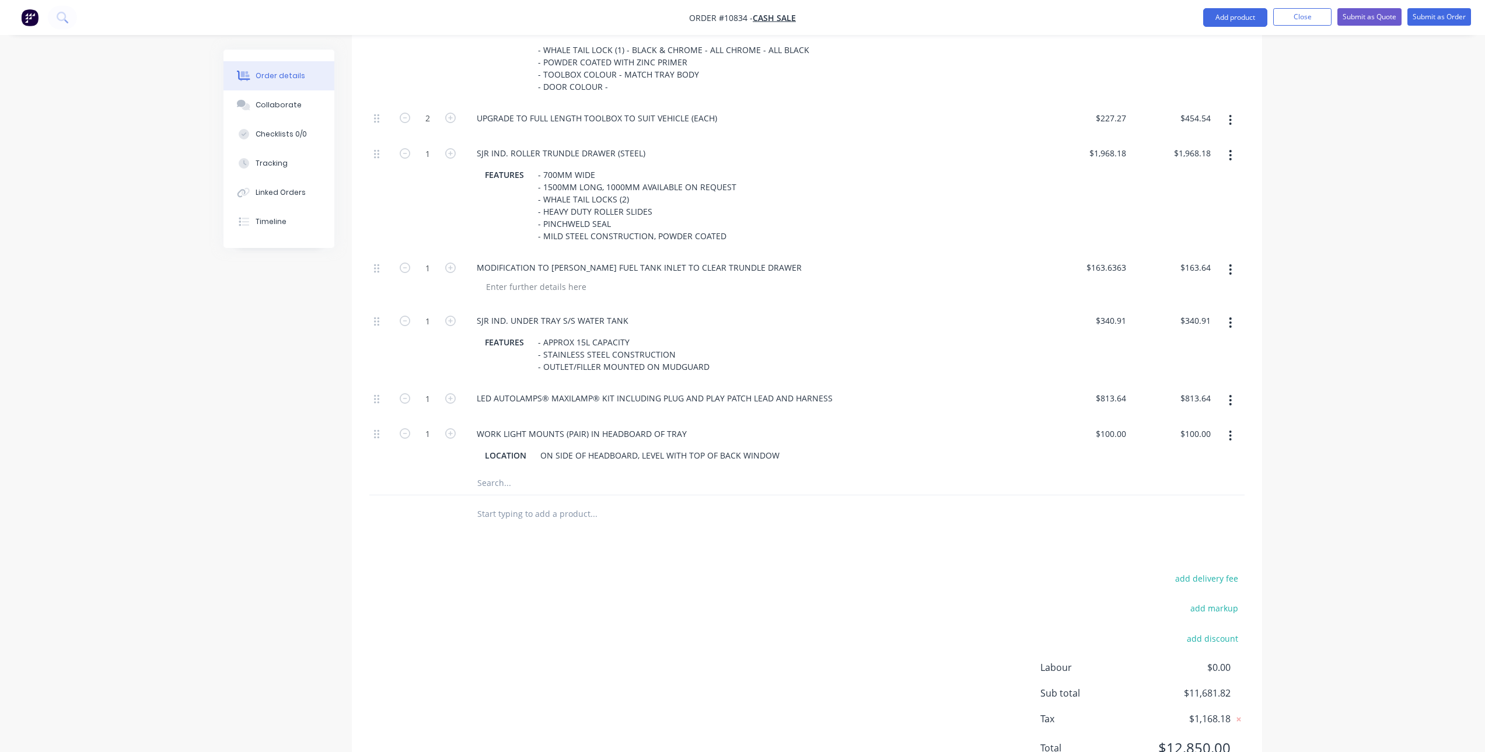
click at [532, 487] on input "text" at bounding box center [593, 482] width 233 height 23
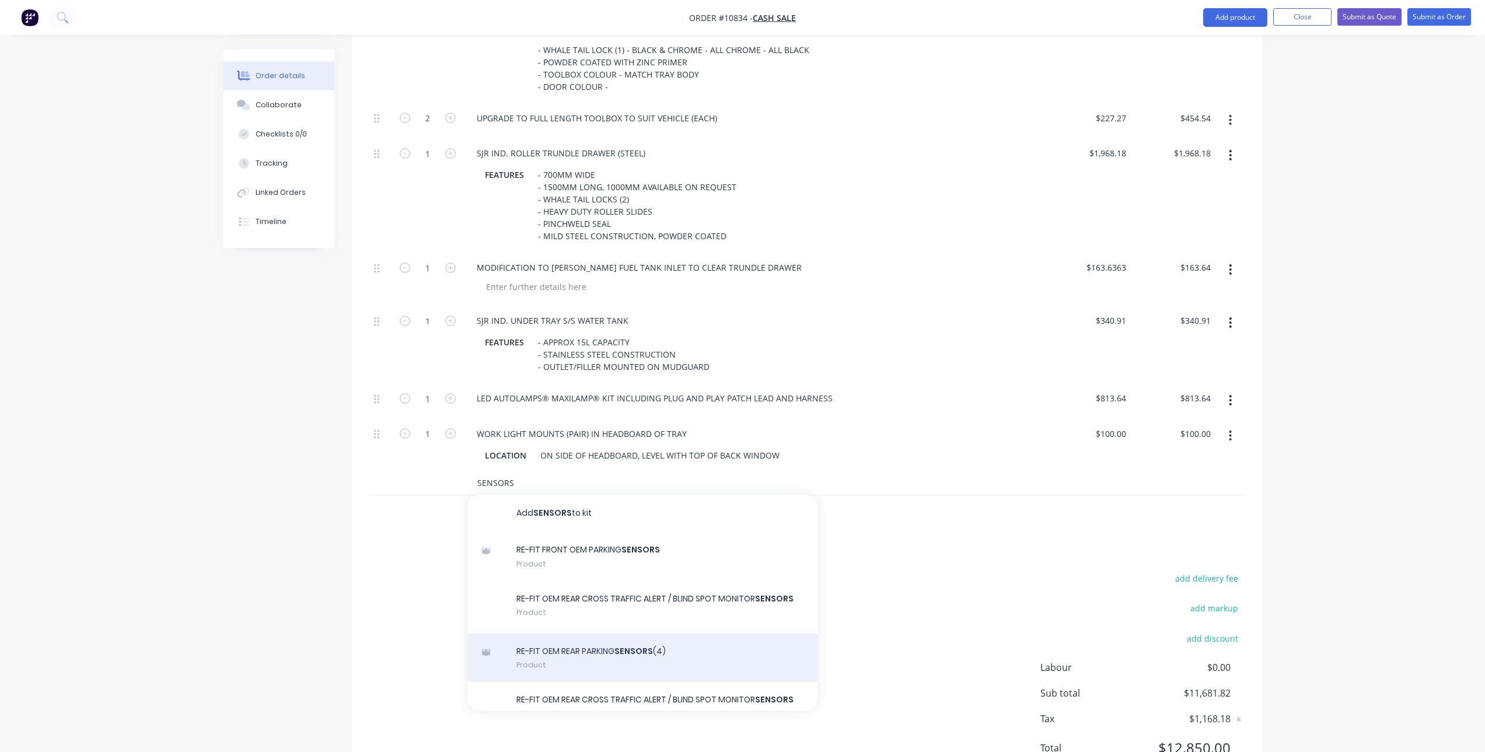
type input "SENSORS"
click at [633, 655] on div "RE-FIT OEM REAR PARKING SENSORS (4) Product" at bounding box center [642, 658] width 350 height 49
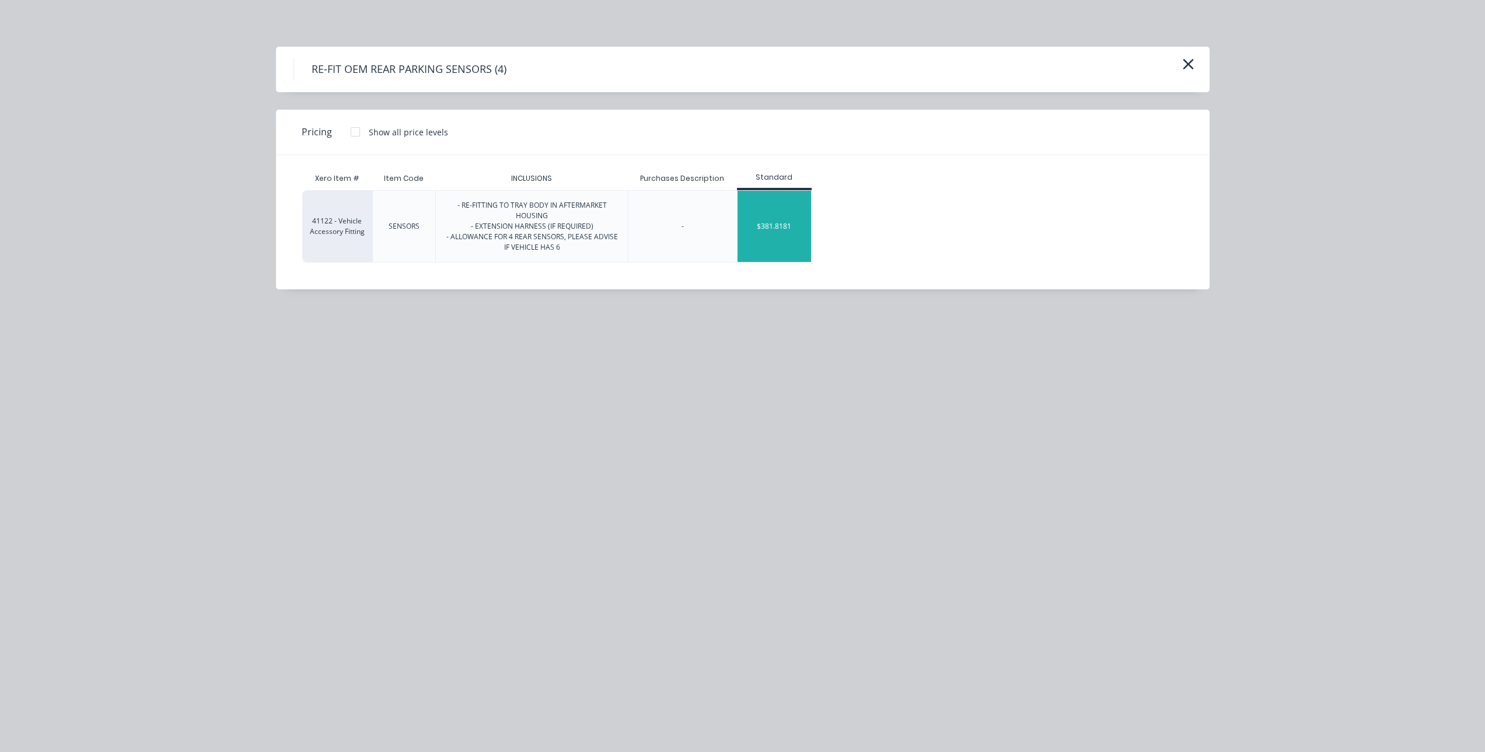
click at [780, 230] on div "$381.8181" at bounding box center [775, 226] width 74 height 71
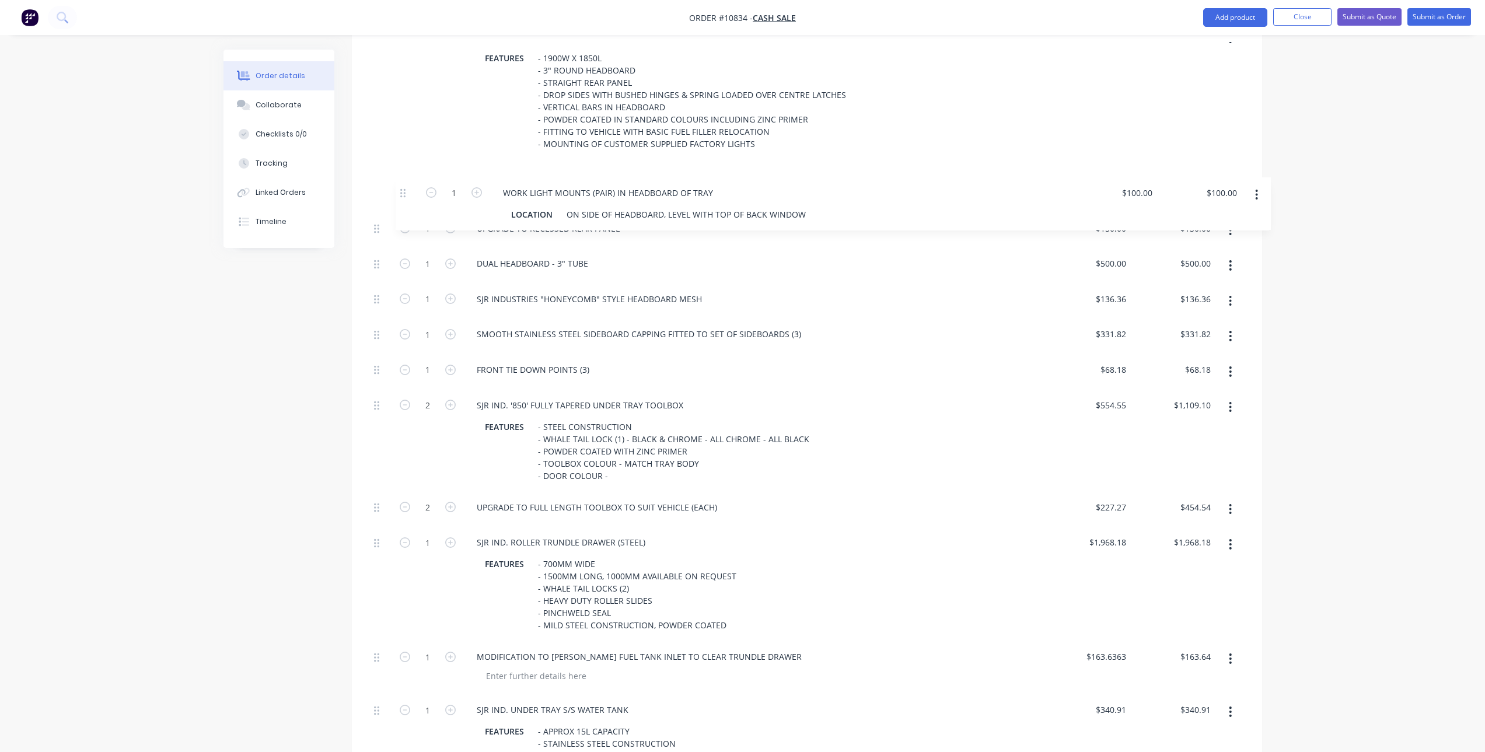
scroll to position [534, 0]
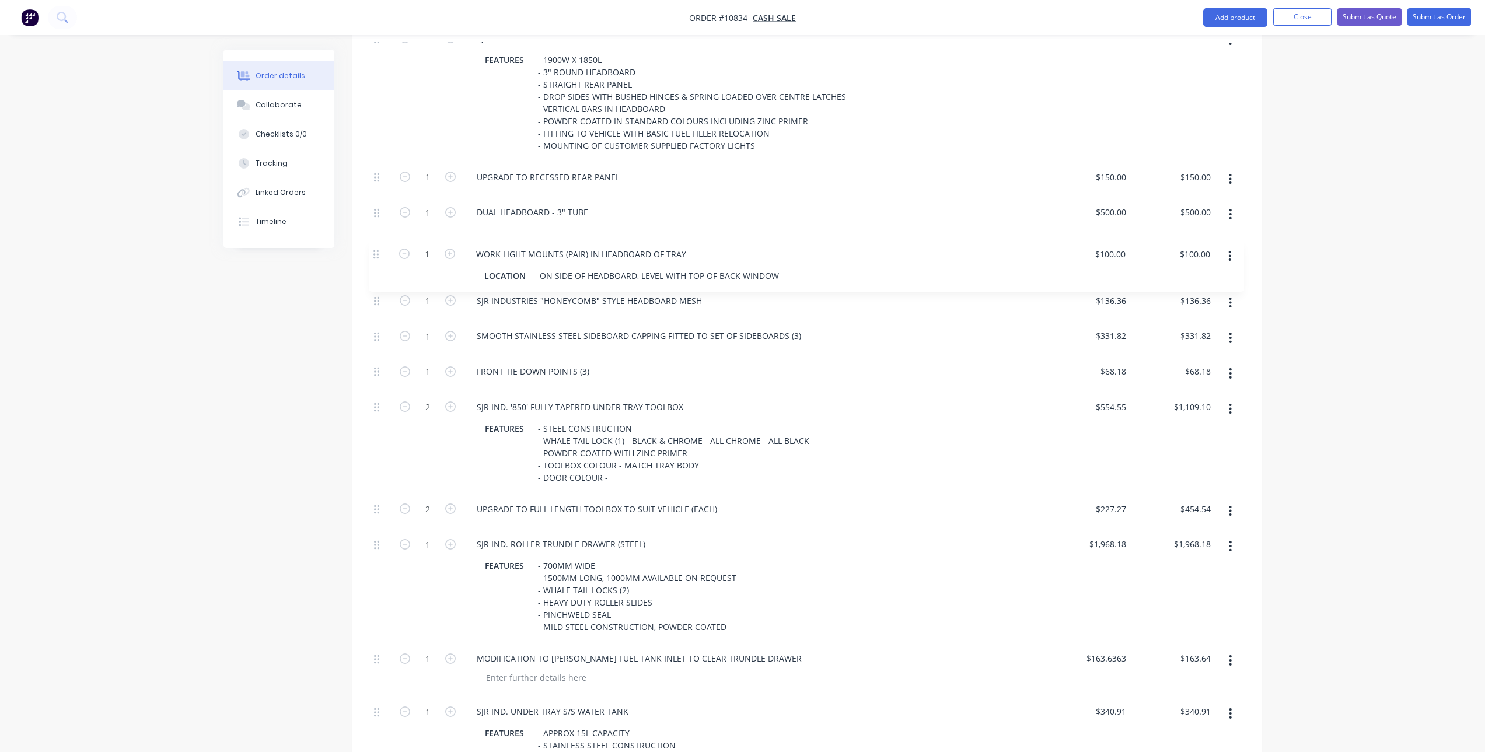
drag, startPoint x: 377, startPoint y: 433, endPoint x: 375, endPoint y: 249, distance: 183.8
click at [375, 249] on div "1 SJR IND. BASIC STEEL TRAY BODY FEATURES - 1900W X 1850L - 3" ROUND HEADBOARD …" at bounding box center [806, 455] width 875 height 864
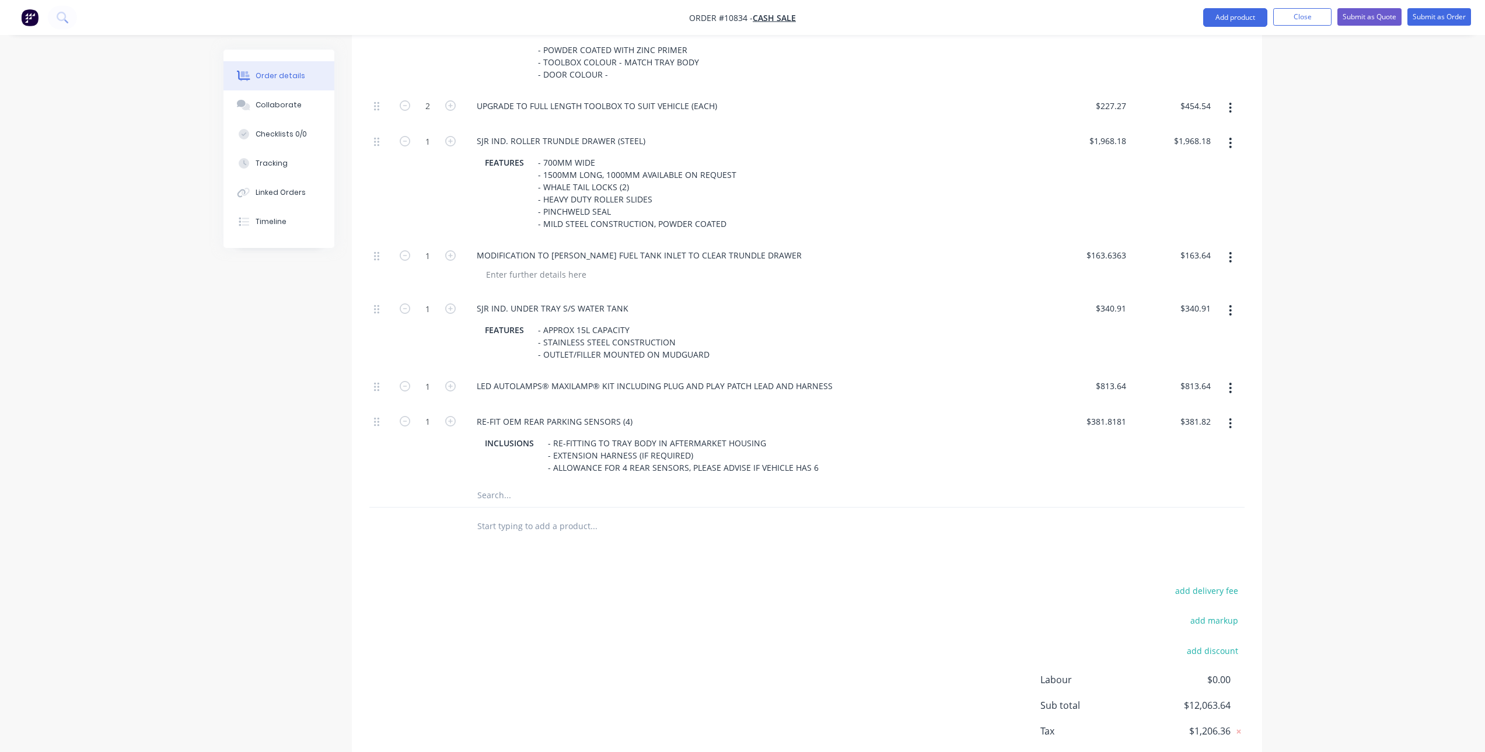
scroll to position [942, 0]
click at [523, 494] on input "text" at bounding box center [593, 489] width 233 height 23
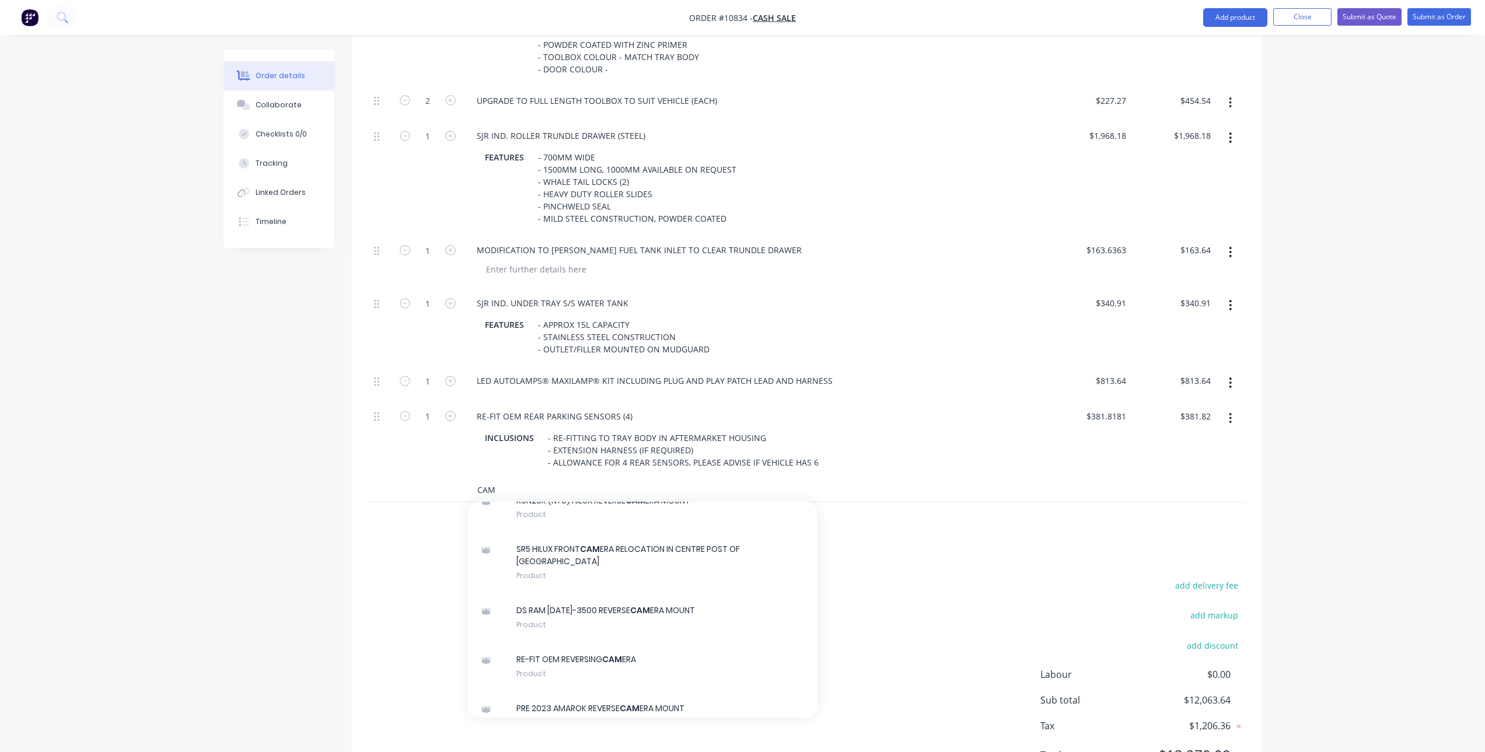
scroll to position [350, 0]
type input "CAM"
click at [614, 663] on div "RE-FIT OEM REVERSING CAM ERA Product" at bounding box center [642, 665] width 350 height 49
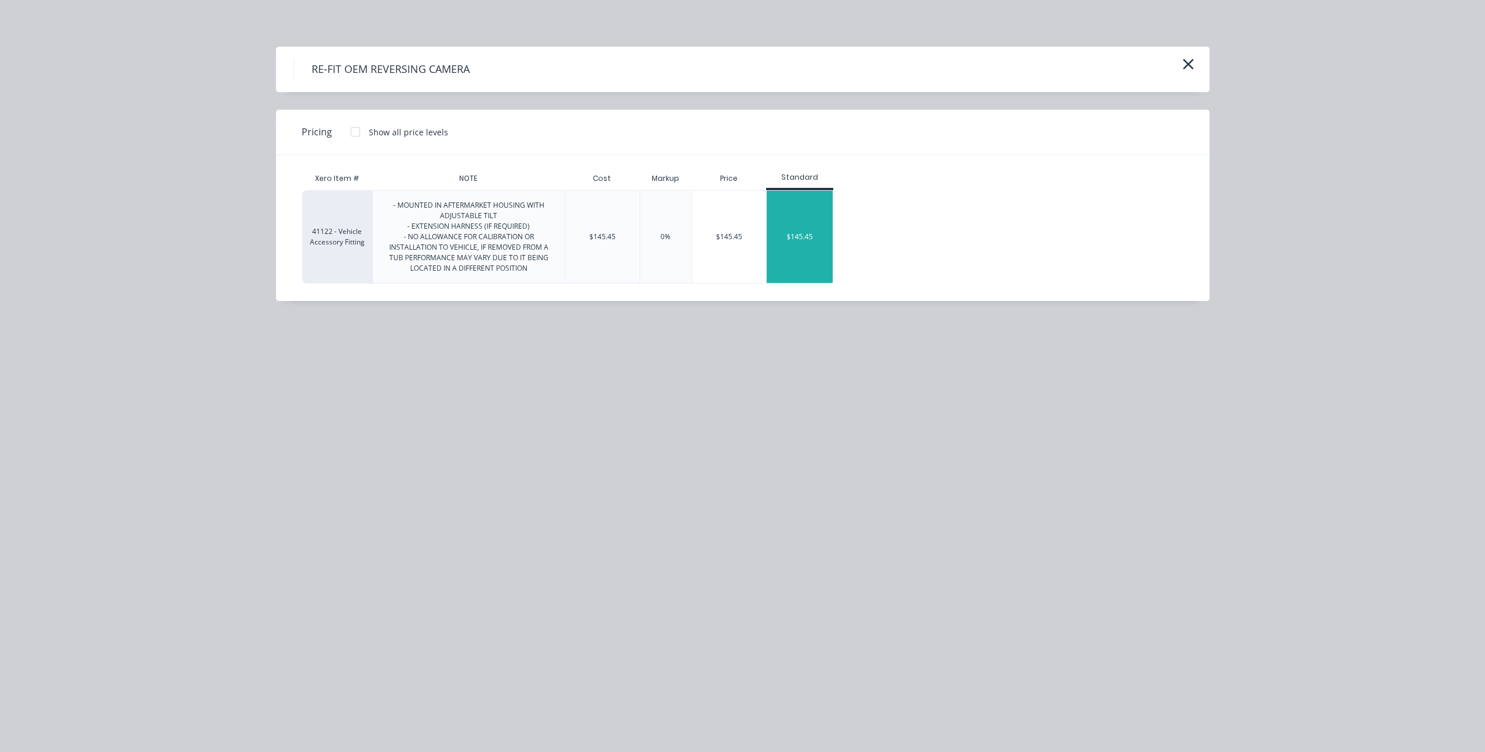
click at [805, 198] on div "$145.45" at bounding box center [800, 237] width 66 height 92
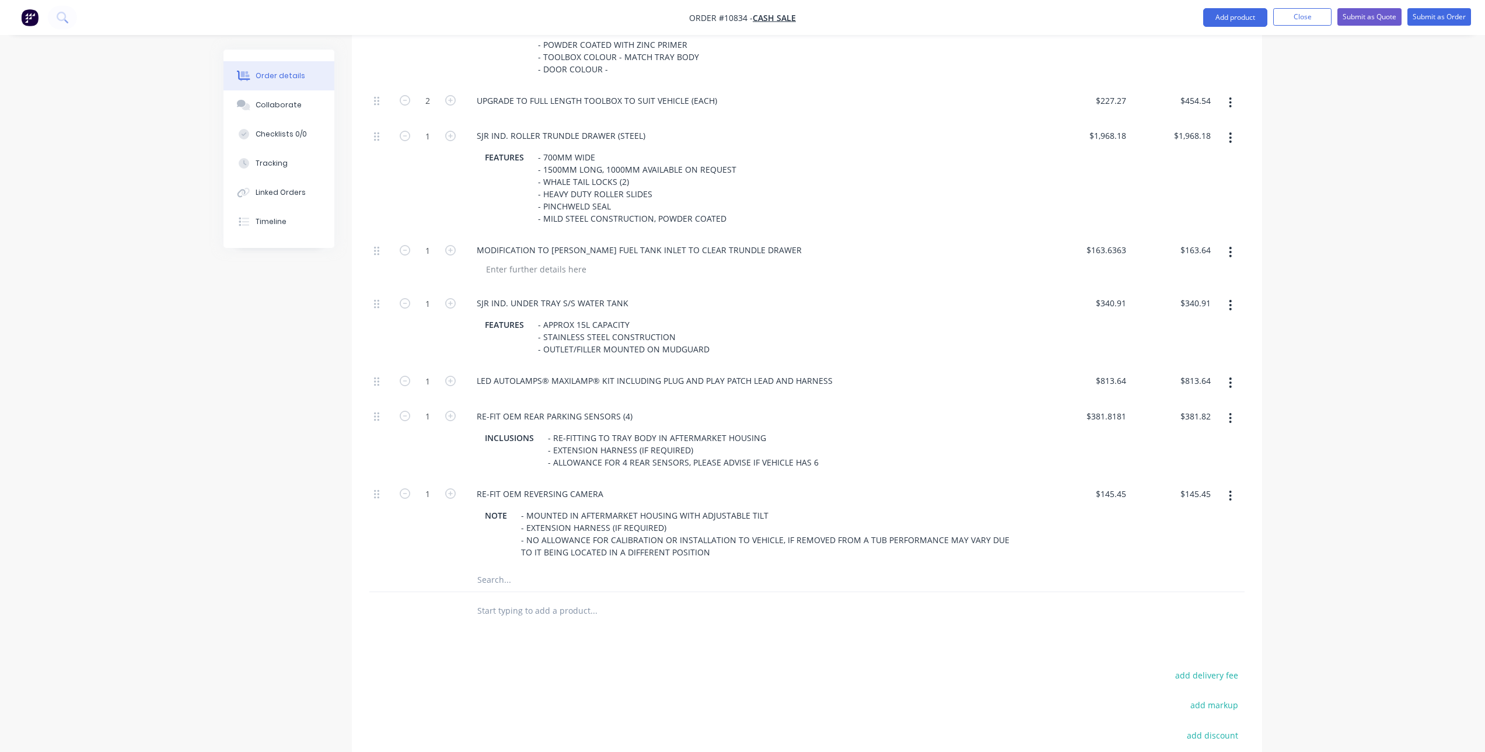
click at [518, 613] on input "text" at bounding box center [593, 610] width 233 height 23
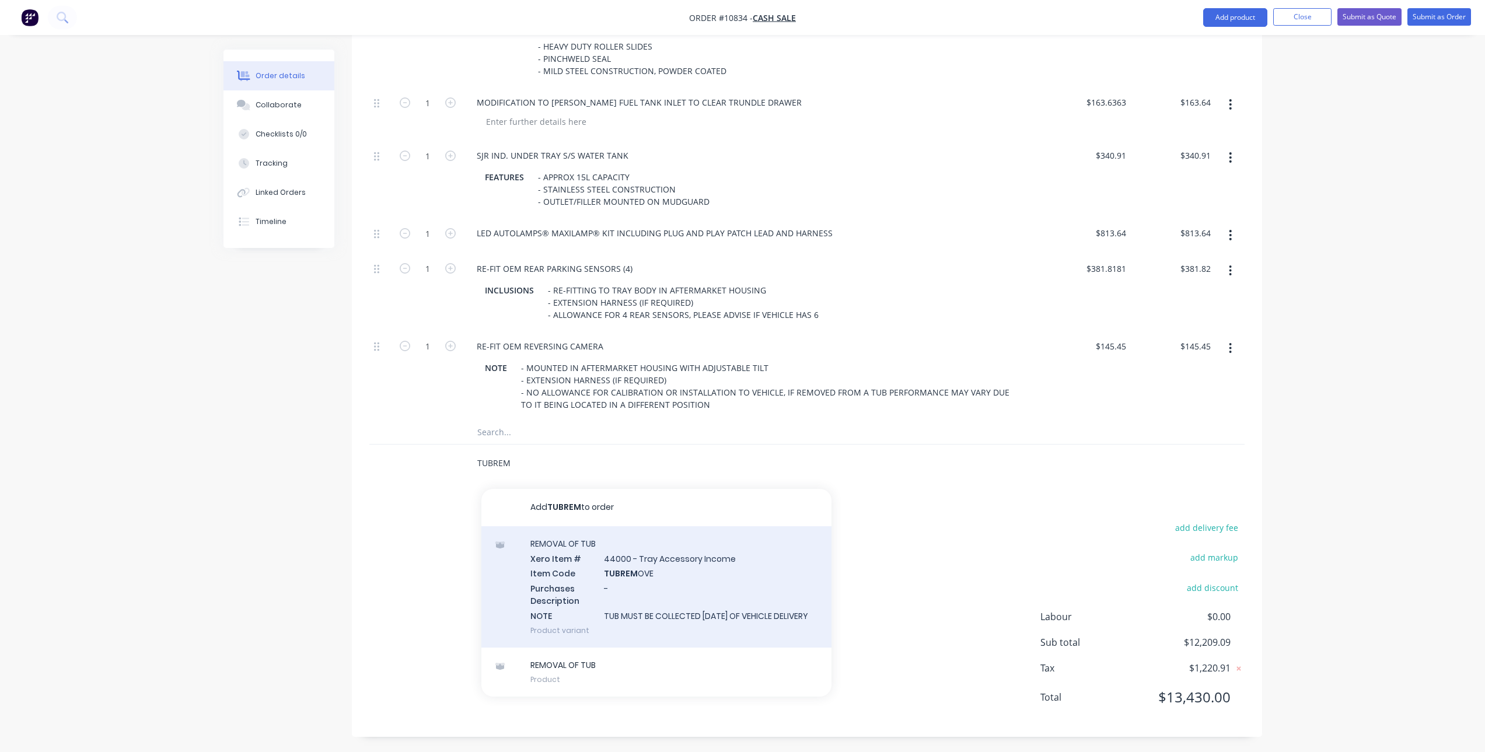
scroll to position [1092, 0]
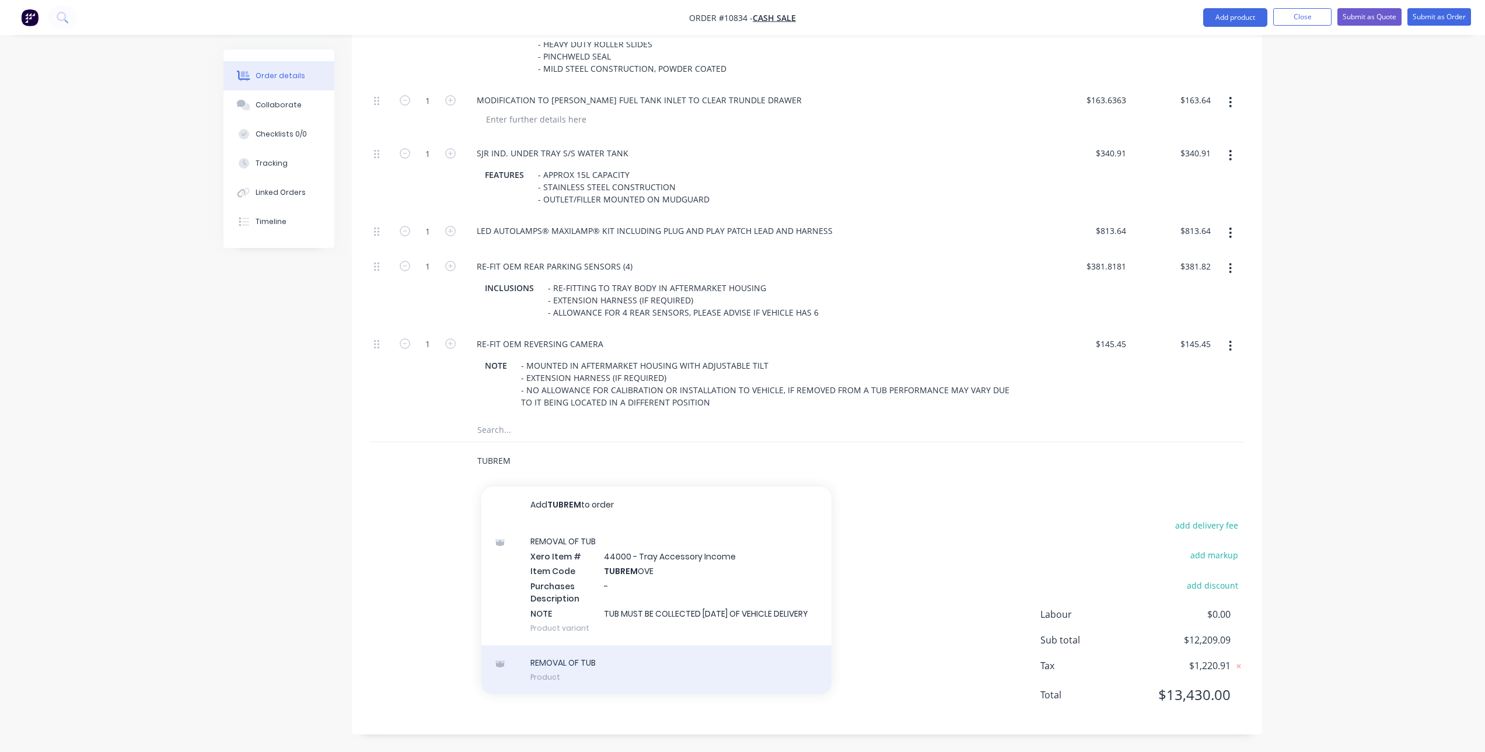
type input "TUBREM"
click at [581, 683] on div "REMOVAL OF TUB Product" at bounding box center [656, 669] width 350 height 49
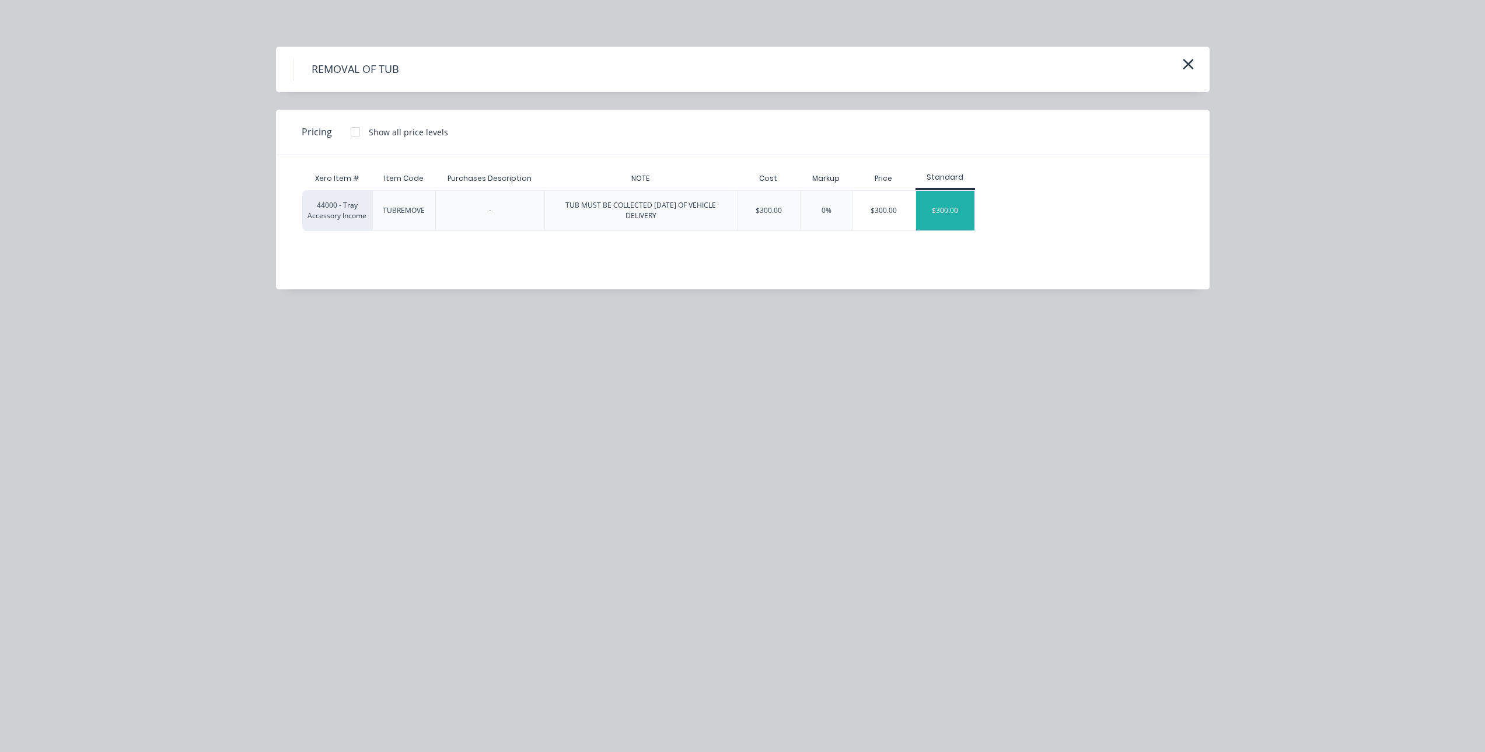
click at [938, 208] on div "$300.00" at bounding box center [945, 211] width 58 height 40
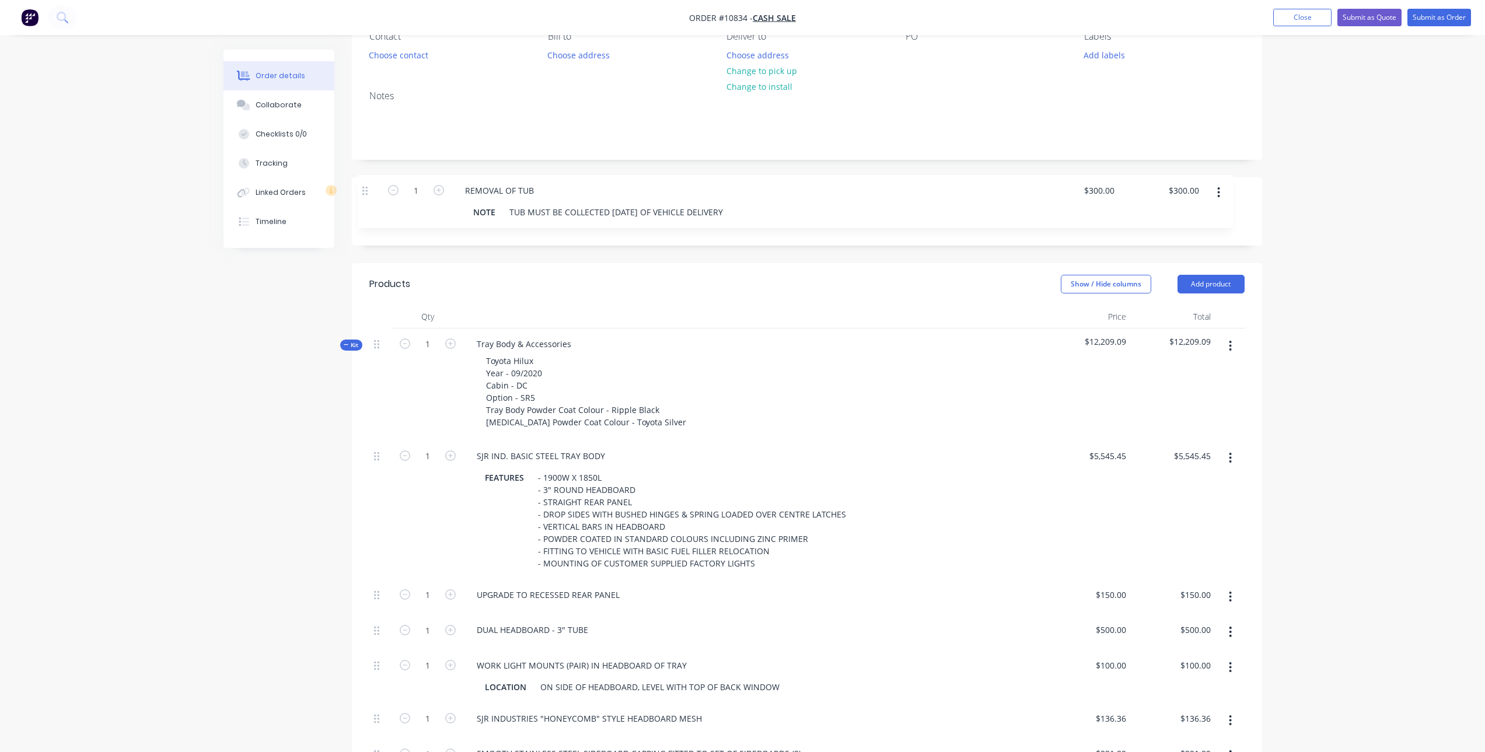
scroll to position [114, 0]
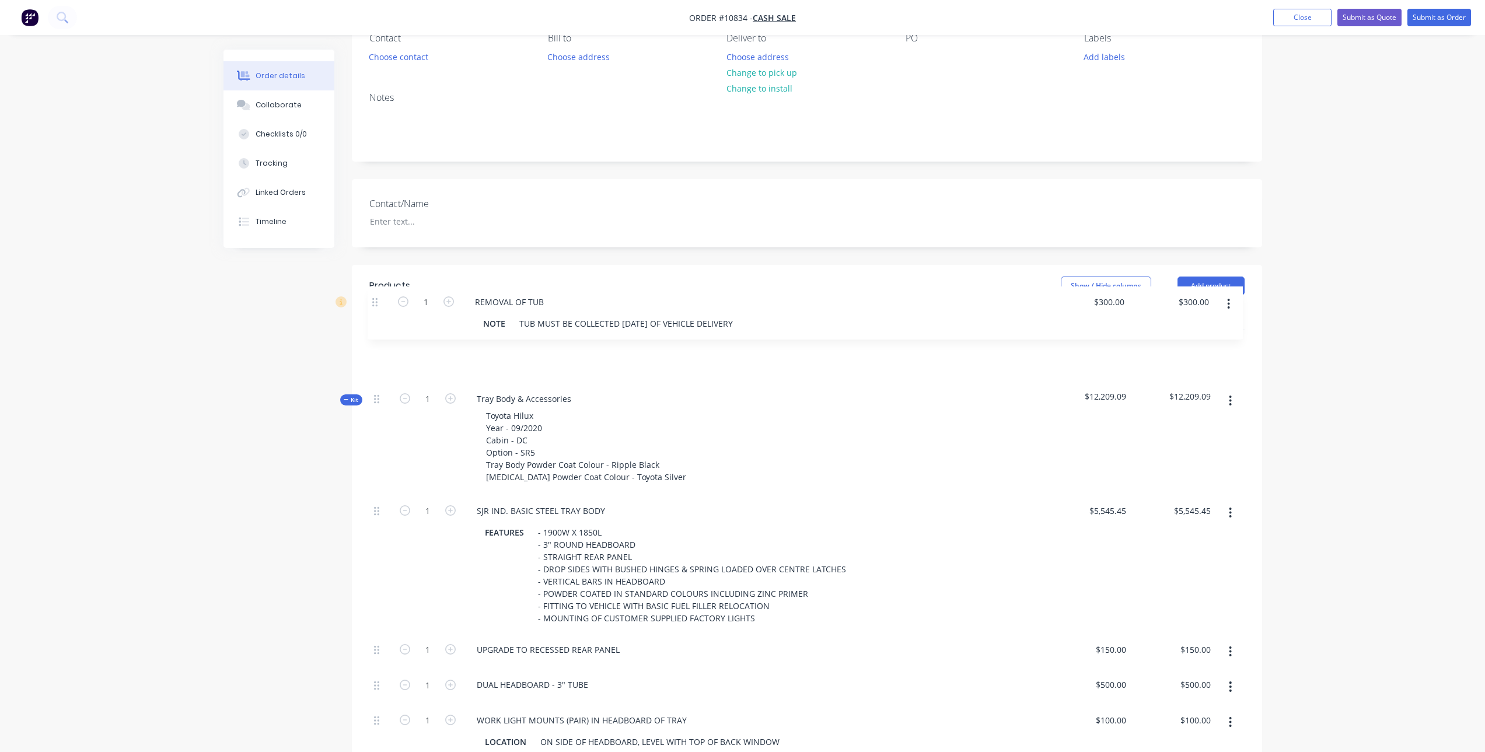
drag, startPoint x: 383, startPoint y: 463, endPoint x: 380, endPoint y: 282, distance: 180.3
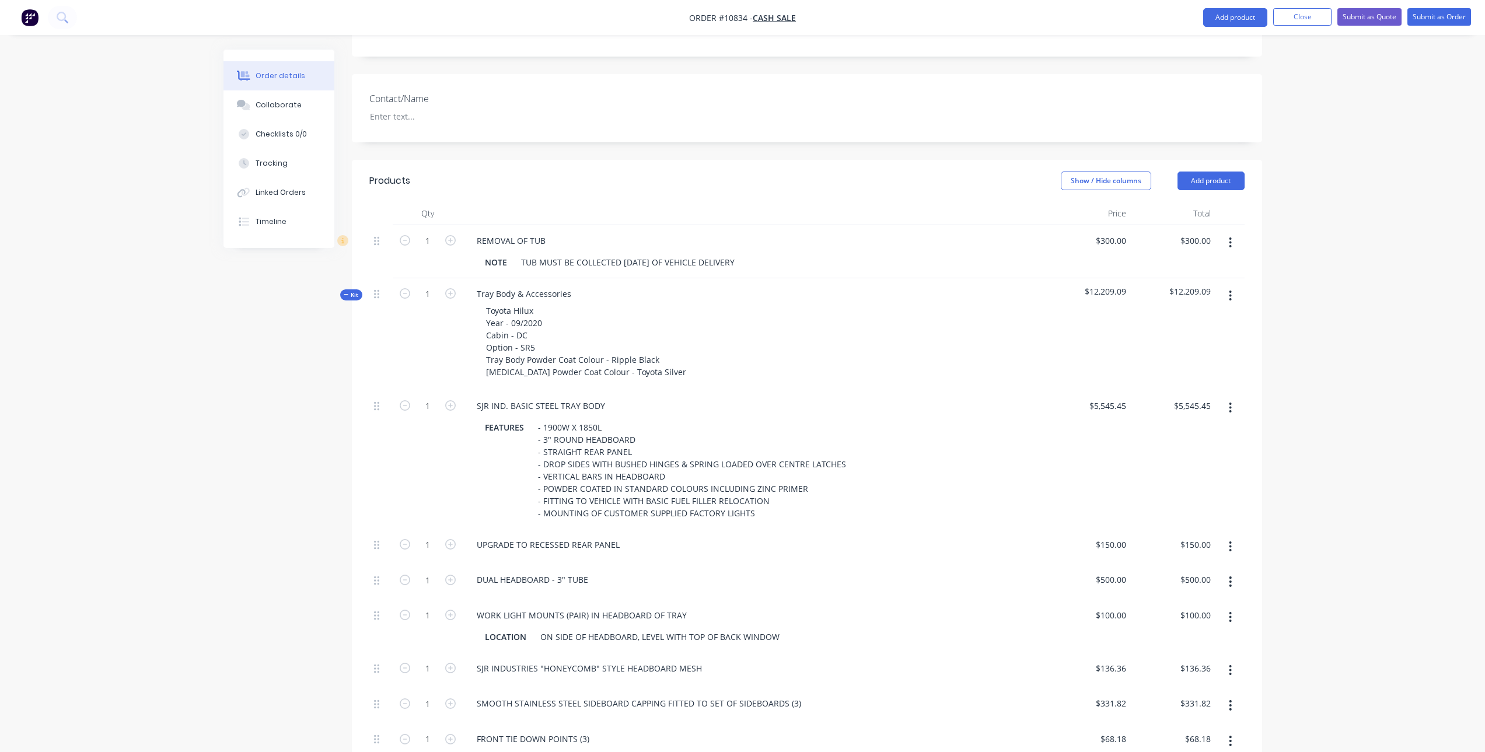
scroll to position [0, 0]
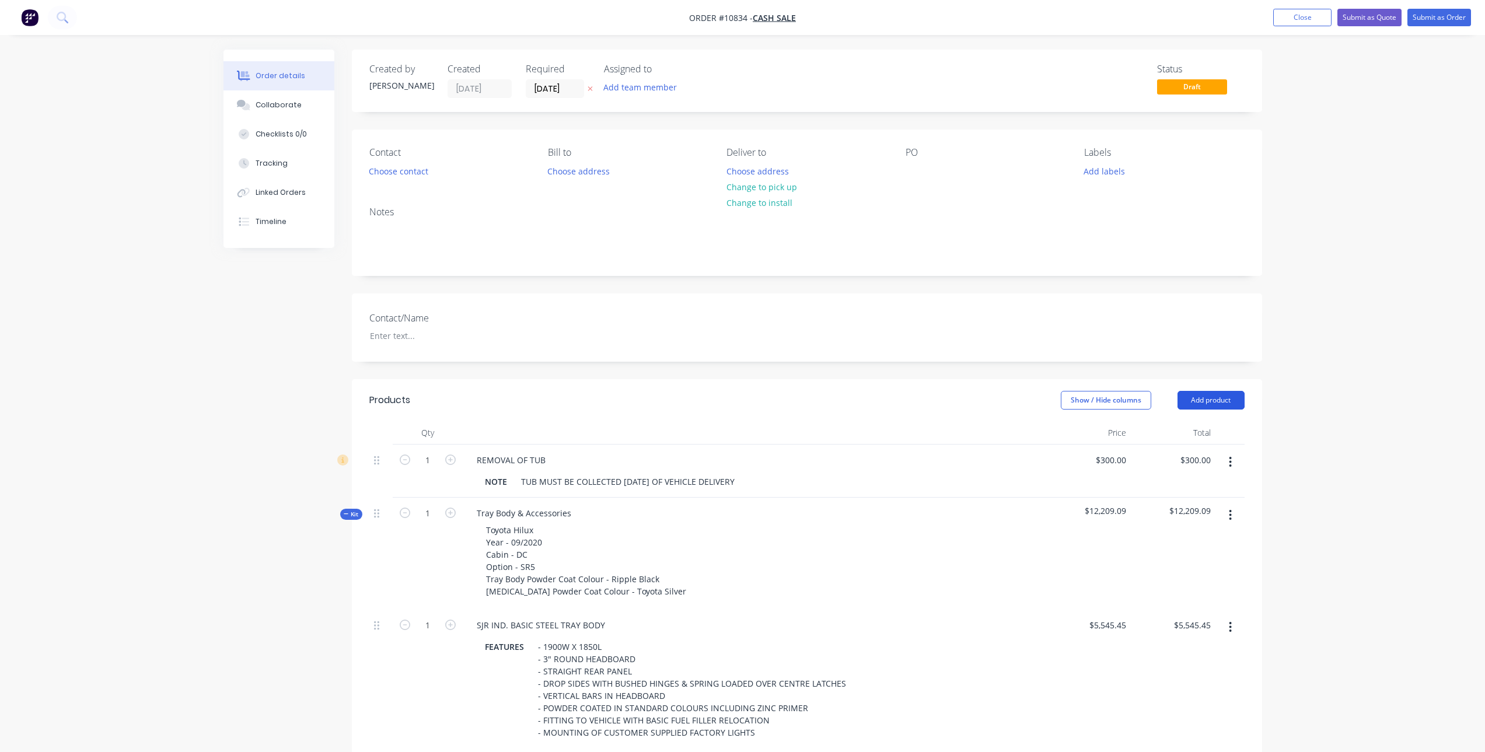
click at [1220, 397] on button "Add product" at bounding box center [1210, 400] width 67 height 19
click at [1190, 594] on div "Notes (External)" at bounding box center [1189, 593] width 90 height 17
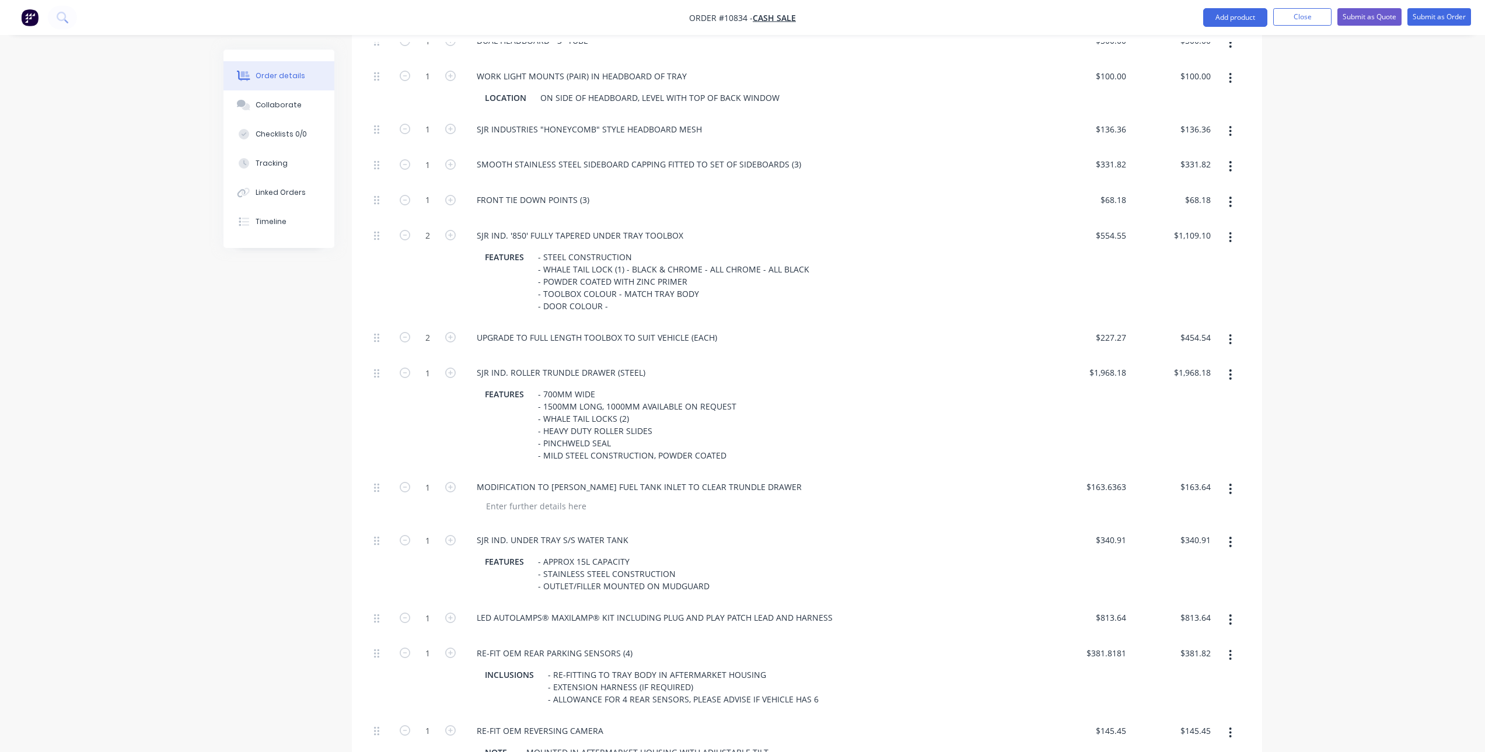
scroll to position [1050, 0]
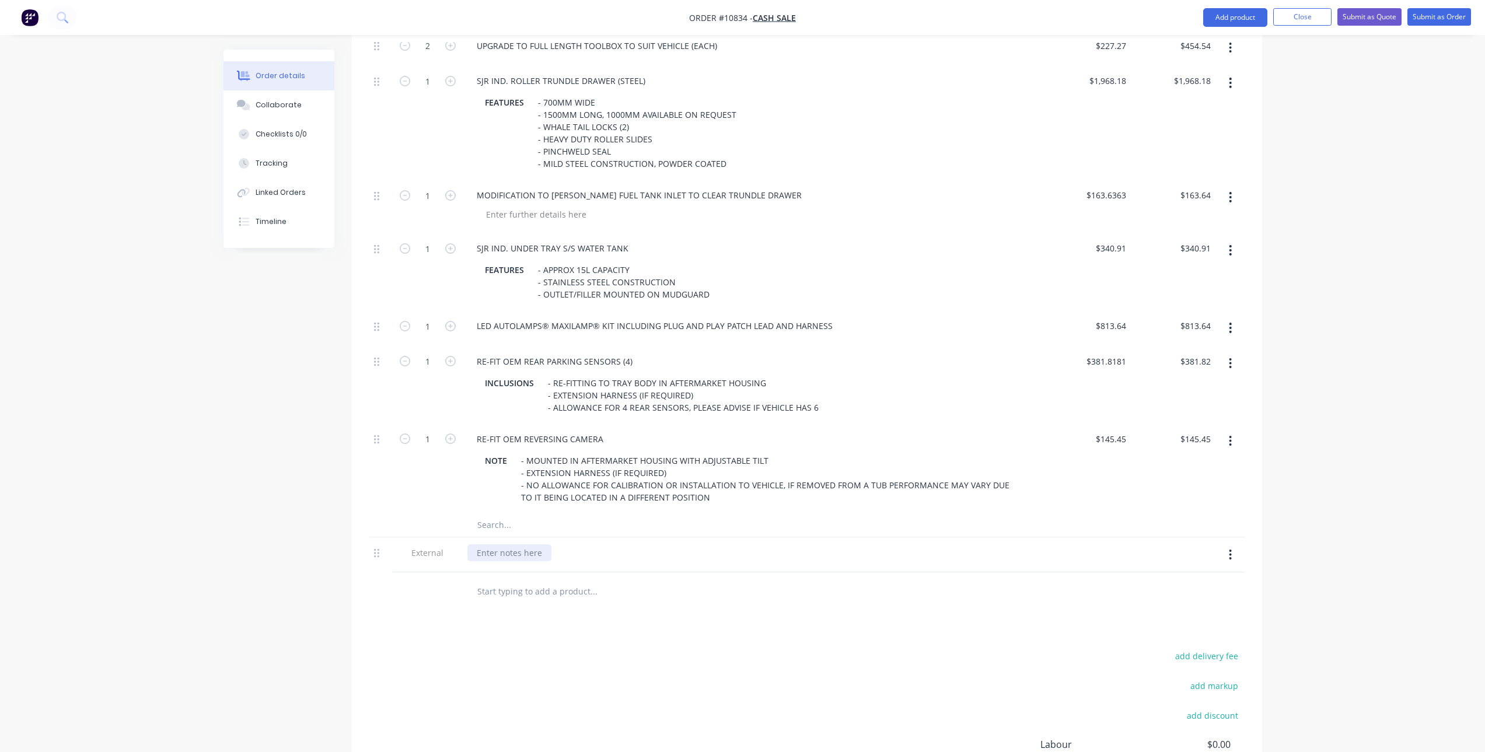
click at [519, 544] on div at bounding box center [509, 552] width 84 height 17
click at [541, 555] on div "WE DO NOT MAUNUFACTURE HEADBOARD FUEL TANKS" at bounding box center [584, 552] width 235 height 17
click at [669, 666] on div "add delivery fee add markup add discount Labour $0.00 Sub total $12,509.09 Tax …" at bounding box center [806, 748] width 875 height 200
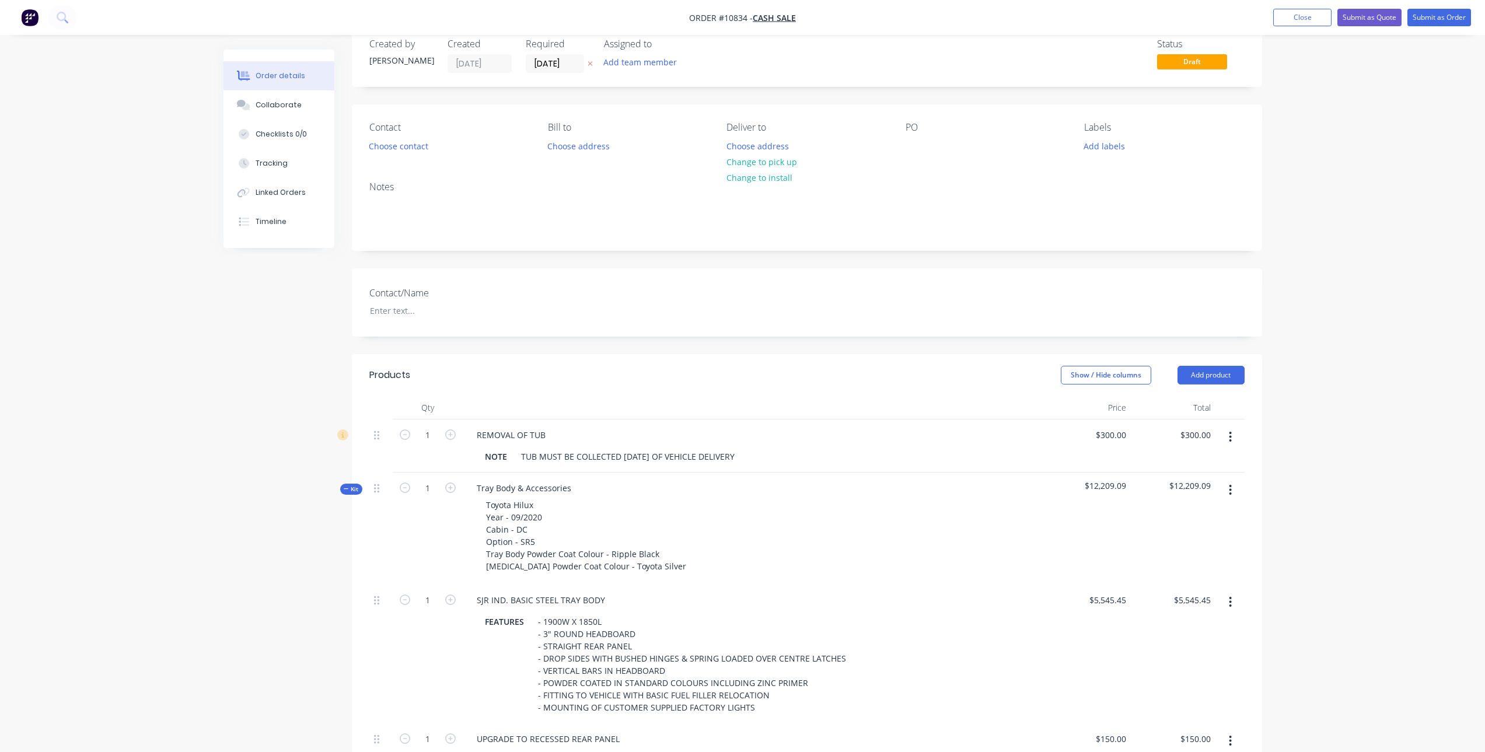
scroll to position [0, 0]
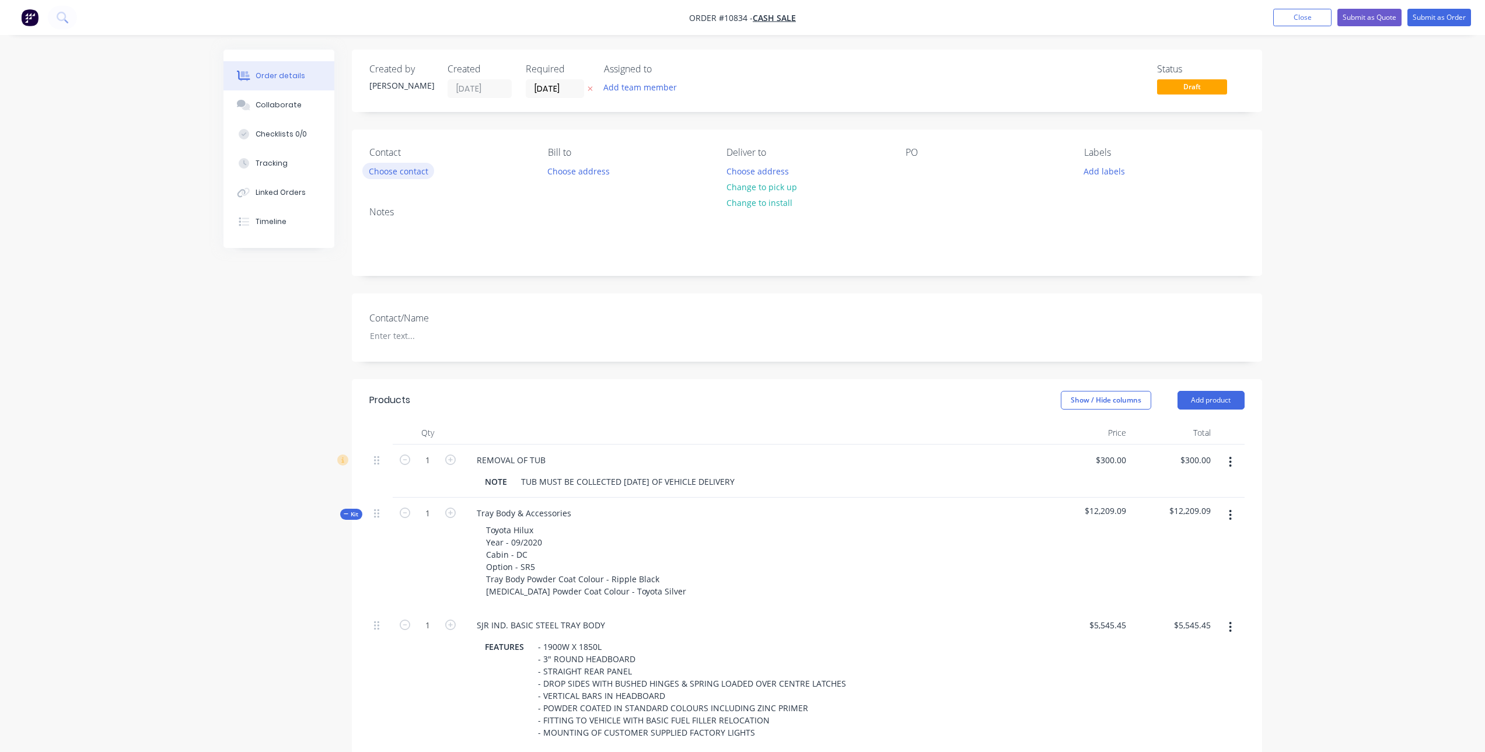
click at [392, 169] on button "Choose contact" at bounding box center [398, 171] width 72 height 16
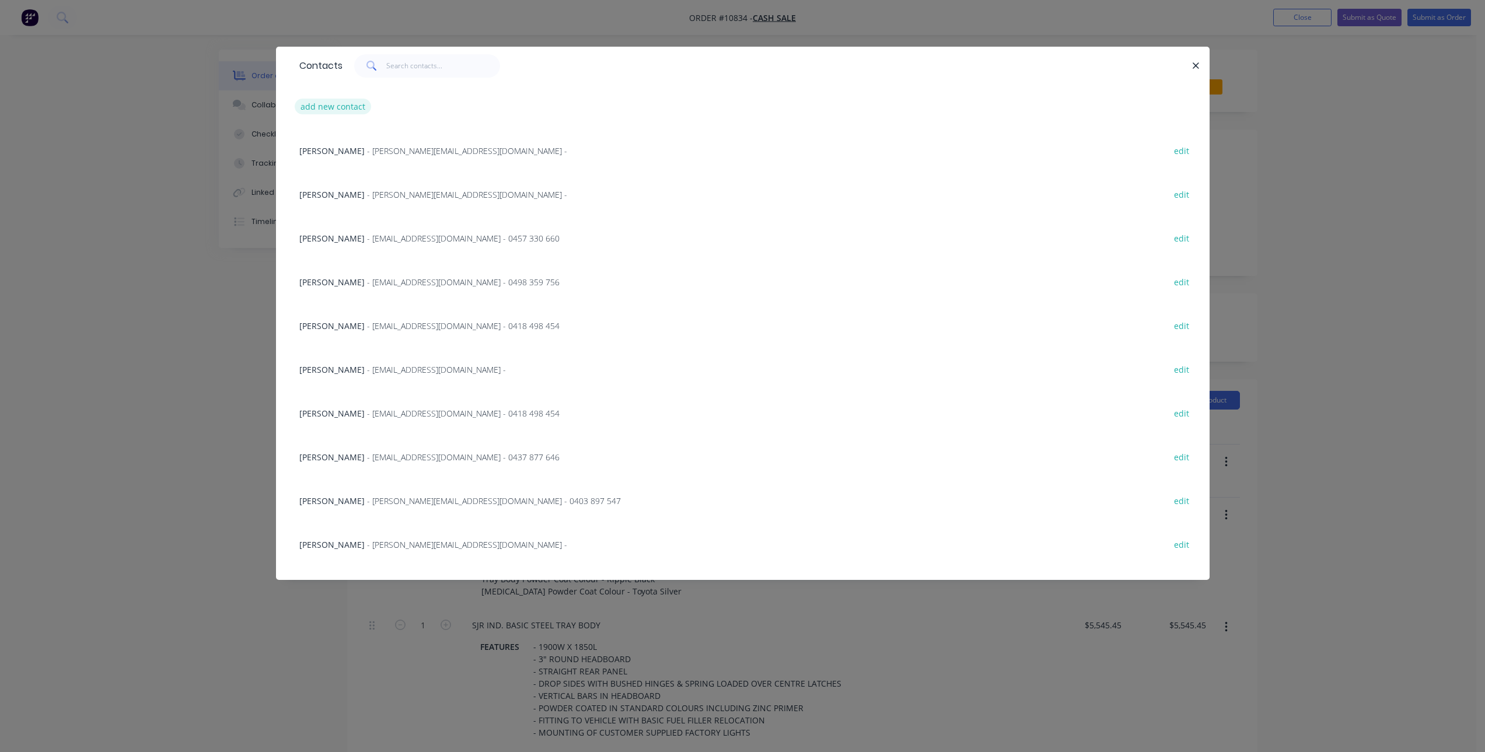
click at [334, 111] on button "add new contact" at bounding box center [333, 107] width 77 height 16
select select "AU"
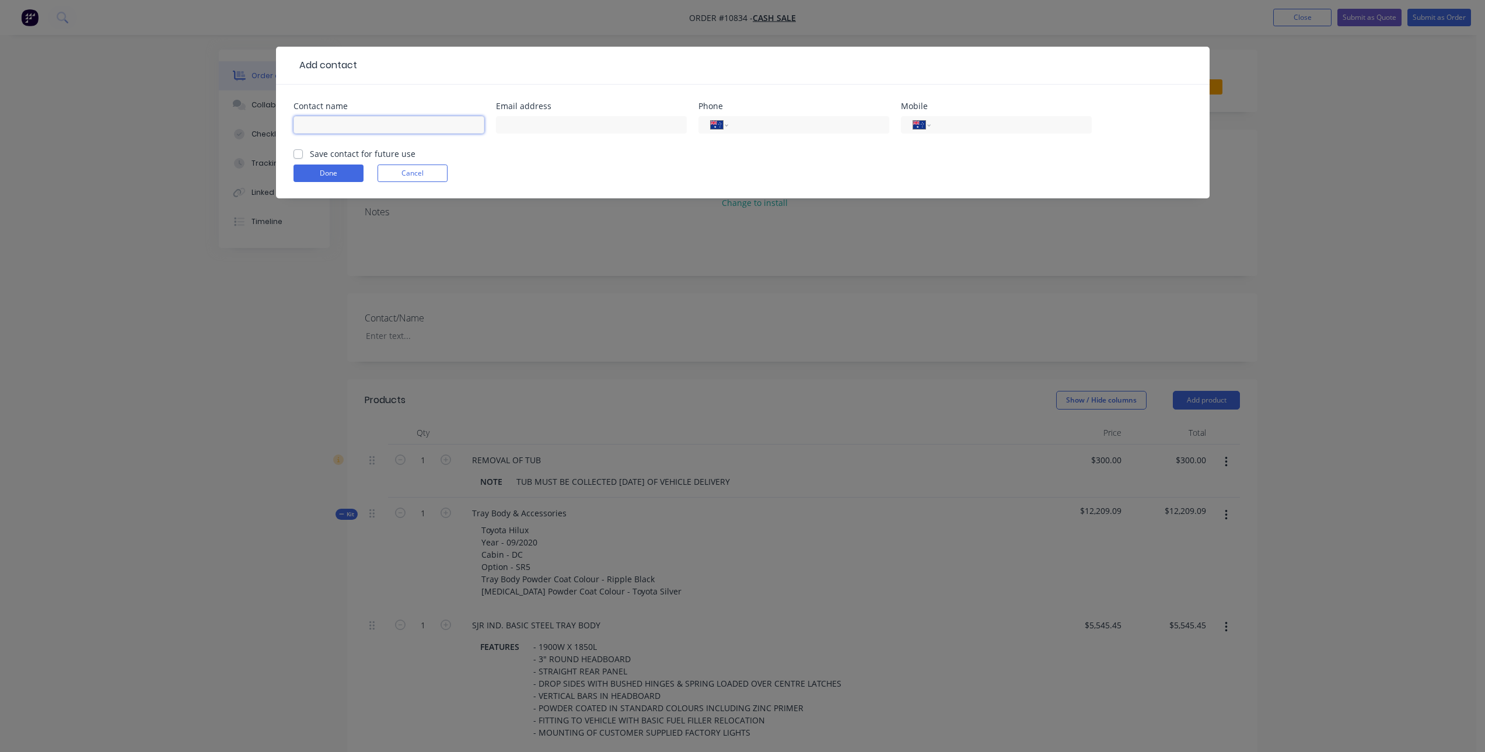
click at [354, 132] on input "text" at bounding box center [388, 125] width 191 height 18
paste input "[PERSON_NAME]"
type input "[PERSON_NAME]"
click at [951, 123] on input "tel" at bounding box center [1009, 124] width 140 height 13
paste input "0457 166 089"
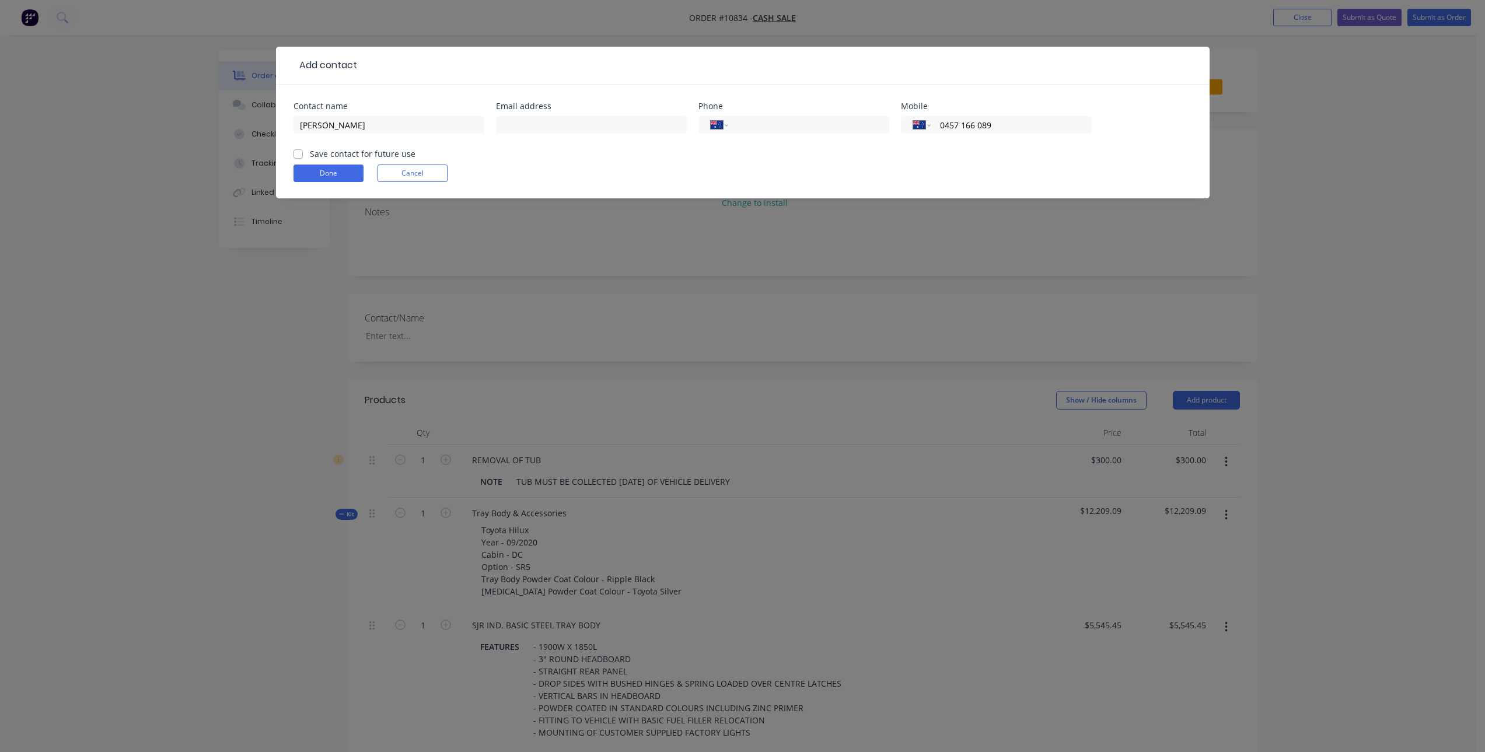
type input "0457 166 089"
click at [578, 123] on input "text" at bounding box center [591, 125] width 191 height 18
paste input "webb_liv@outlook.com"
type input "webb_liv@outlook.com"
click at [310, 153] on label "Save contact for future use" at bounding box center [363, 154] width 106 height 12
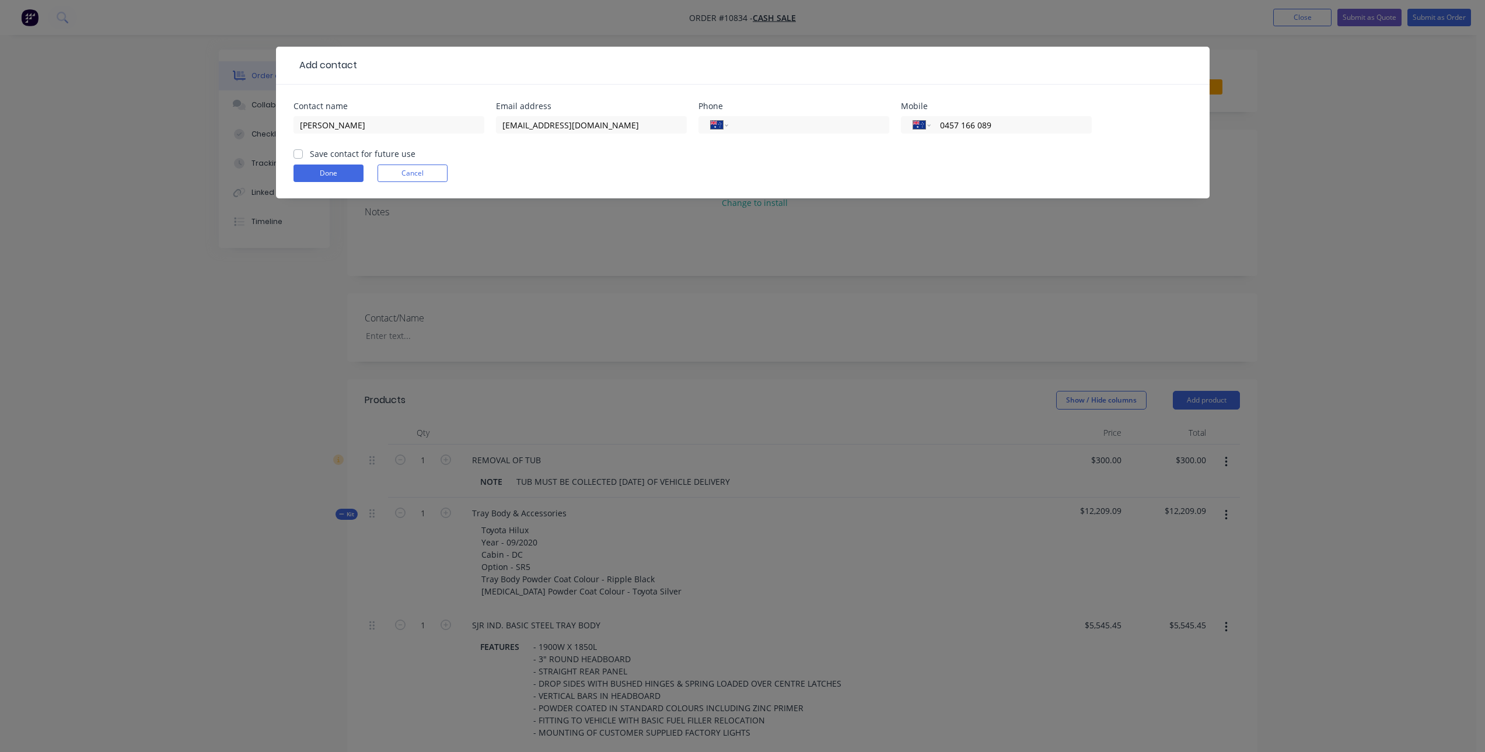
click at [296, 153] on input "Save contact for future use" at bounding box center [297, 153] width 9 height 11
checkbox input "true"
click at [336, 172] on button "Done" at bounding box center [328, 174] width 70 height 18
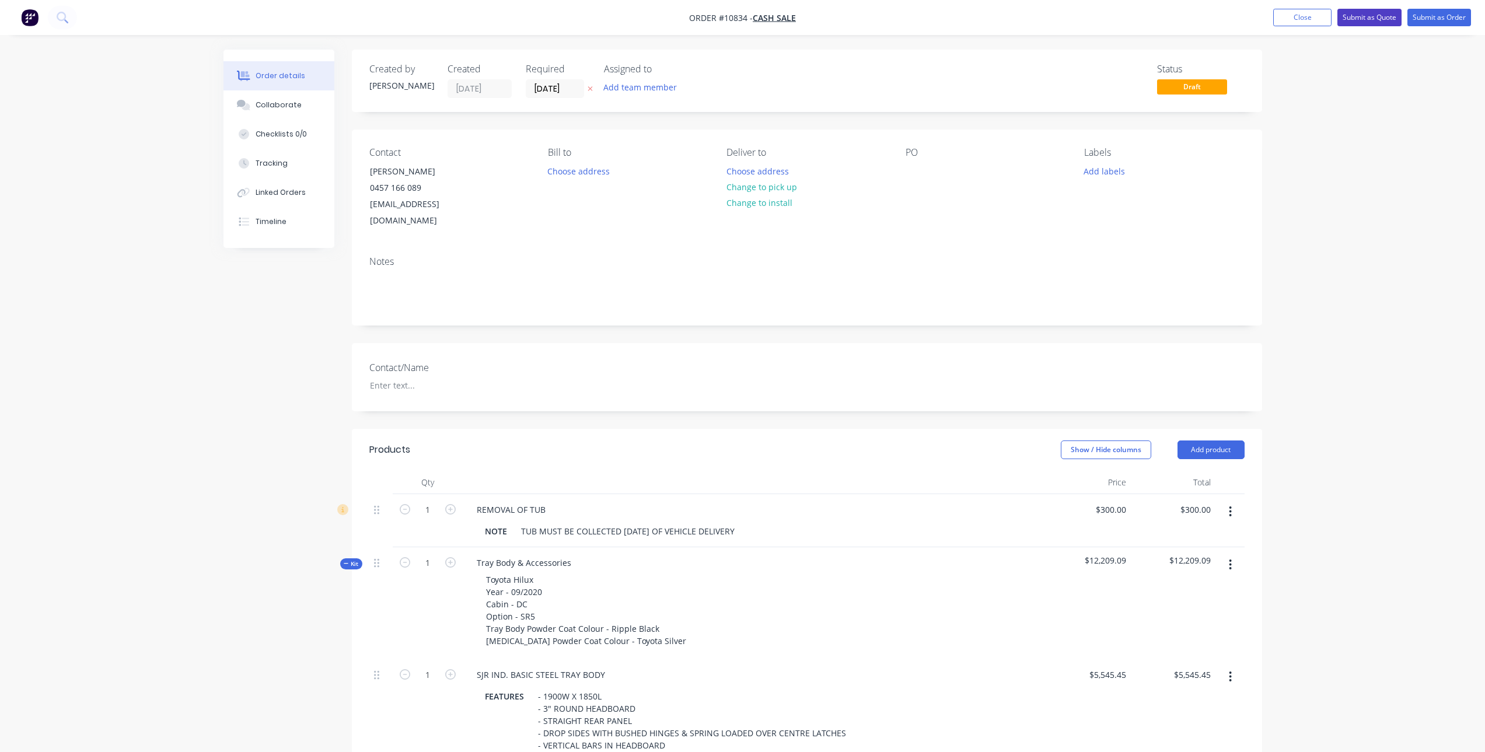
click at [1364, 13] on button "Submit as Quote" at bounding box center [1369, 18] width 64 height 18
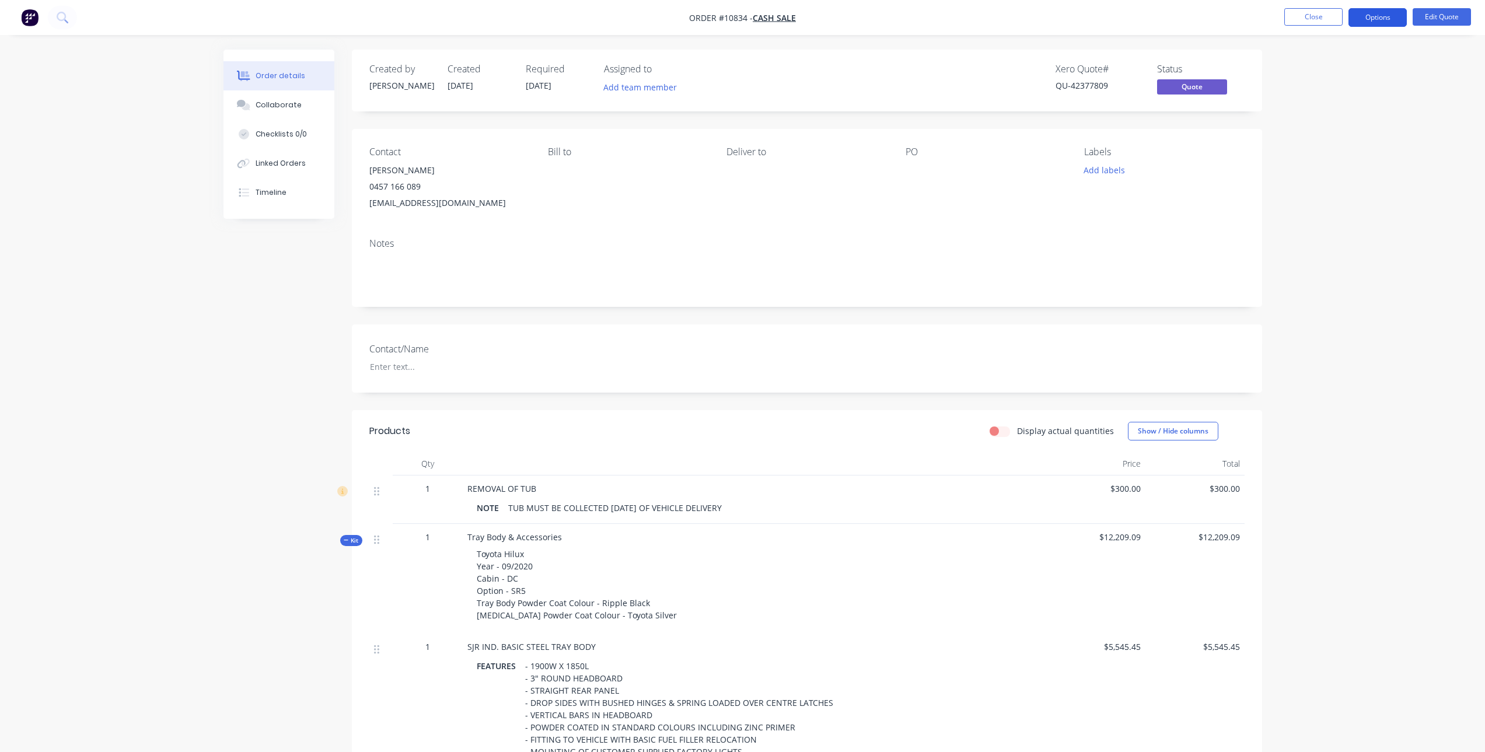
click at [1370, 15] on button "Options" at bounding box center [1377, 17] width 58 height 19
click at [1308, 72] on div "Quote" at bounding box center [1342, 70] width 107 height 17
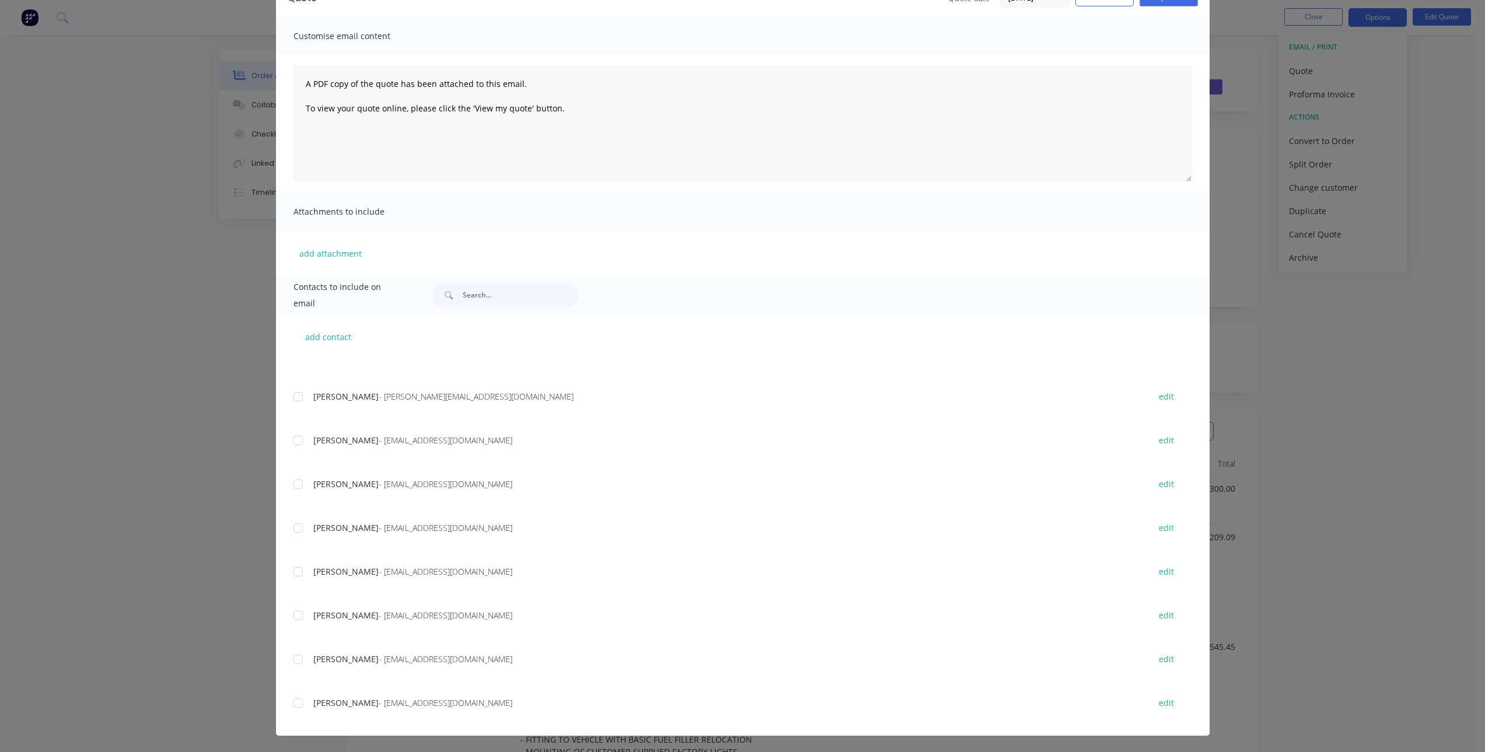
scroll to position [1374, 0]
click at [291, 703] on div at bounding box center [297, 700] width 23 height 23
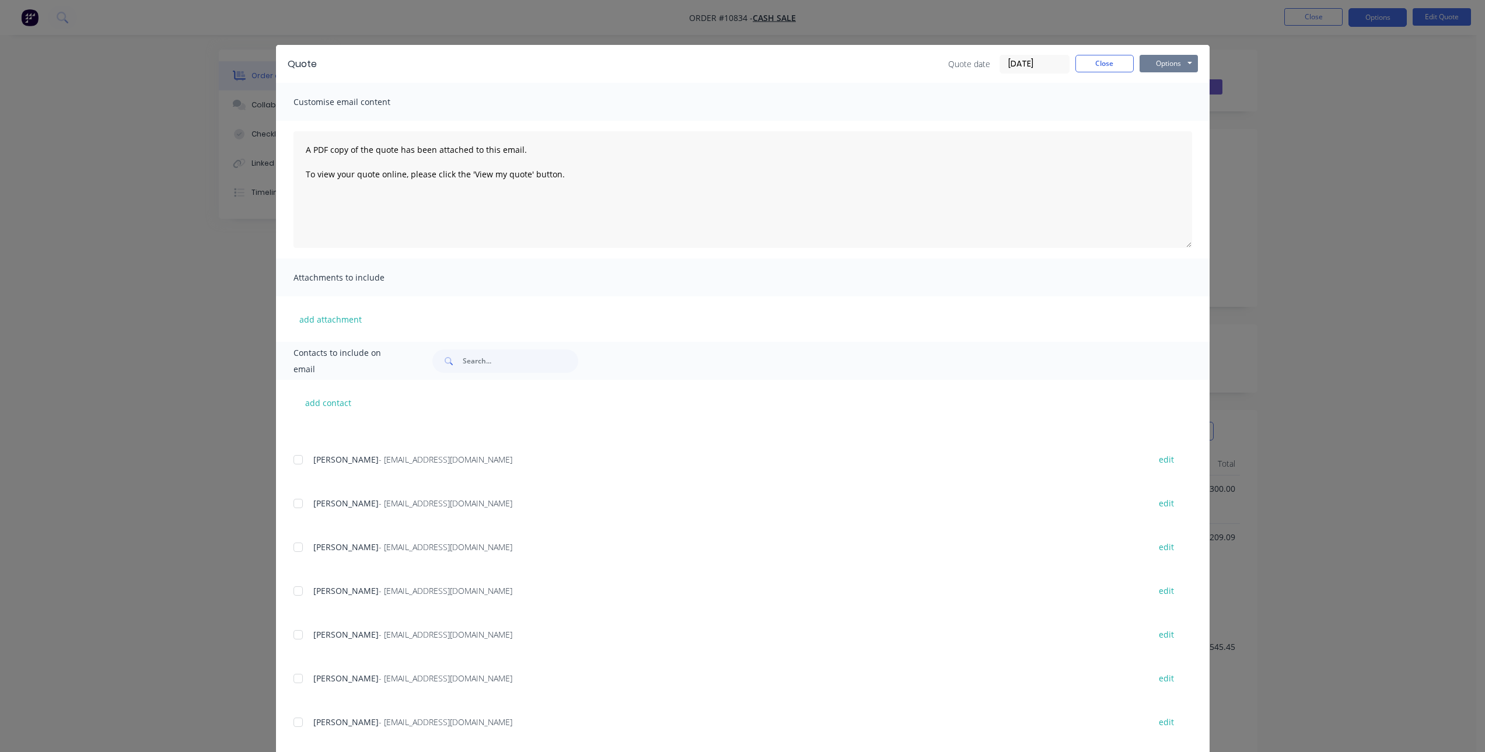
scroll to position [0, 0]
click at [1166, 66] on button "Options" at bounding box center [1169, 66] width 58 height 18
click at [1175, 121] on button "Email" at bounding box center [1177, 124] width 75 height 19
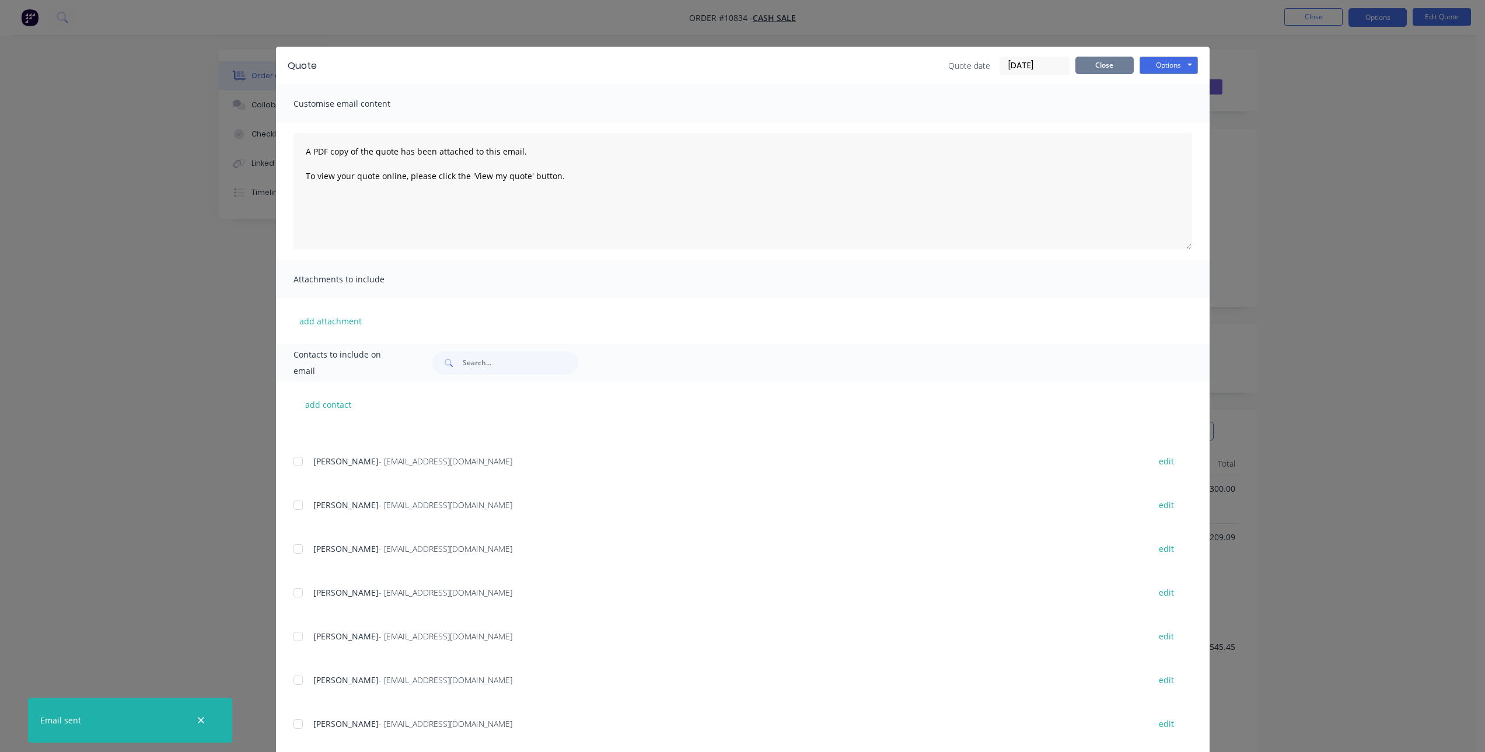
click at [1098, 68] on button "Close" at bounding box center [1104, 66] width 58 height 18
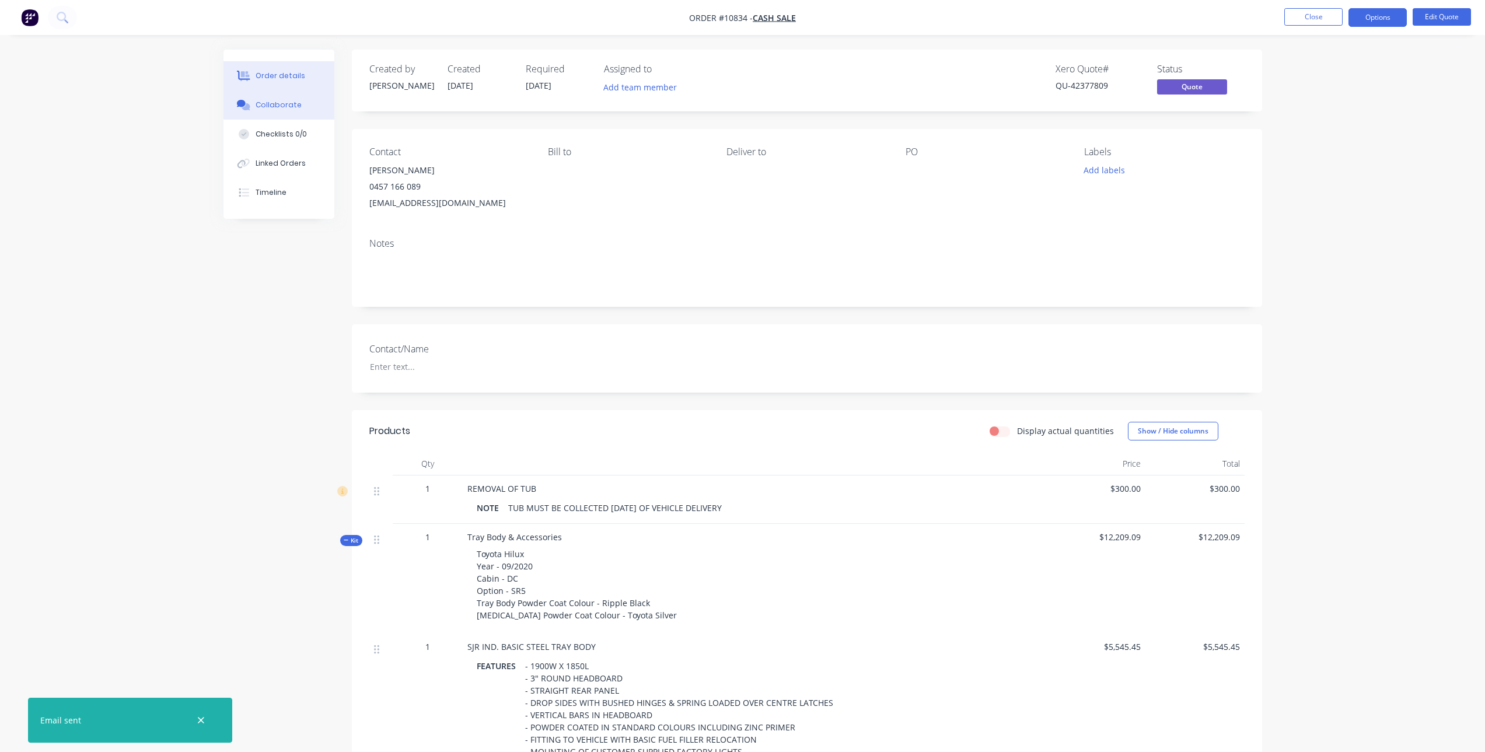
click at [287, 107] on div "Collaborate" at bounding box center [279, 105] width 46 height 11
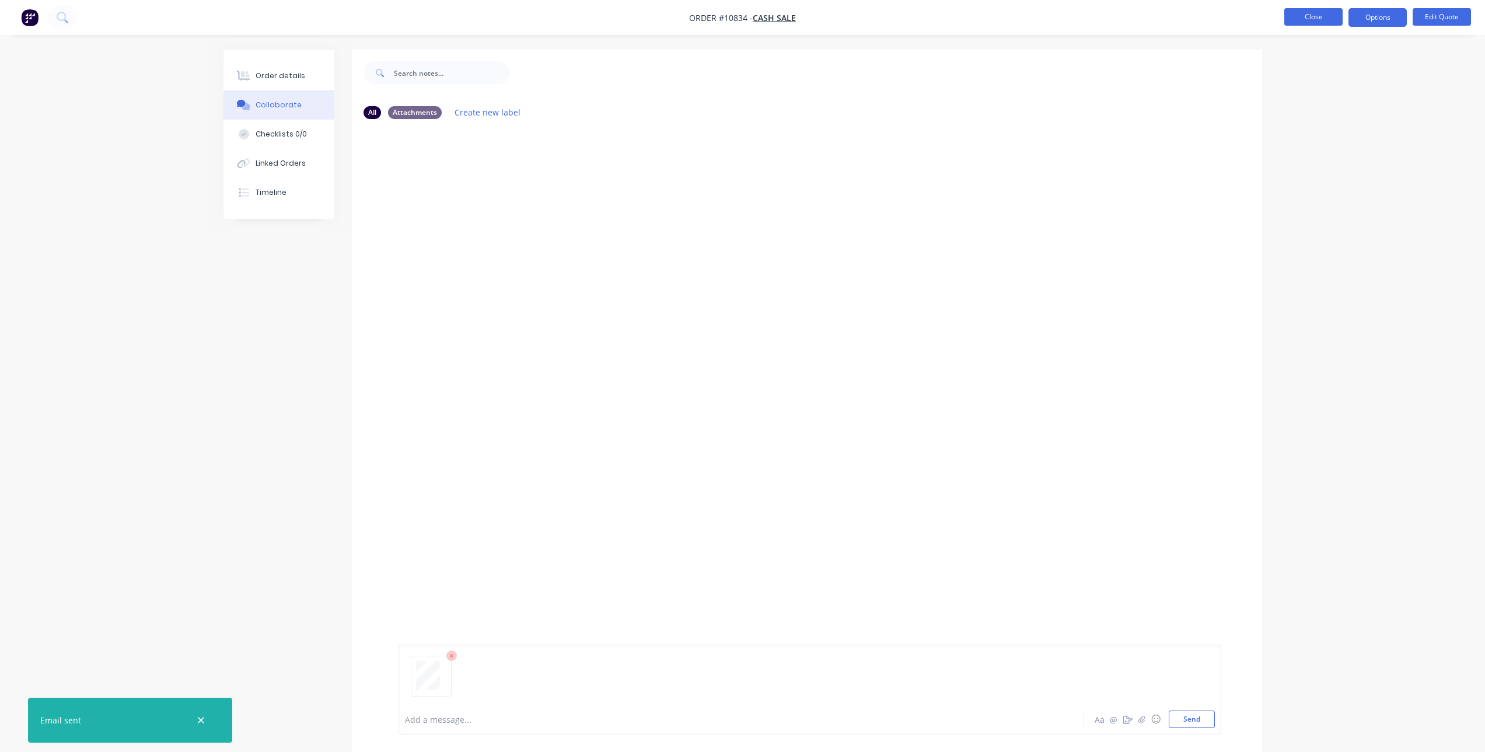
click at [1313, 10] on button "Close" at bounding box center [1313, 17] width 58 height 18
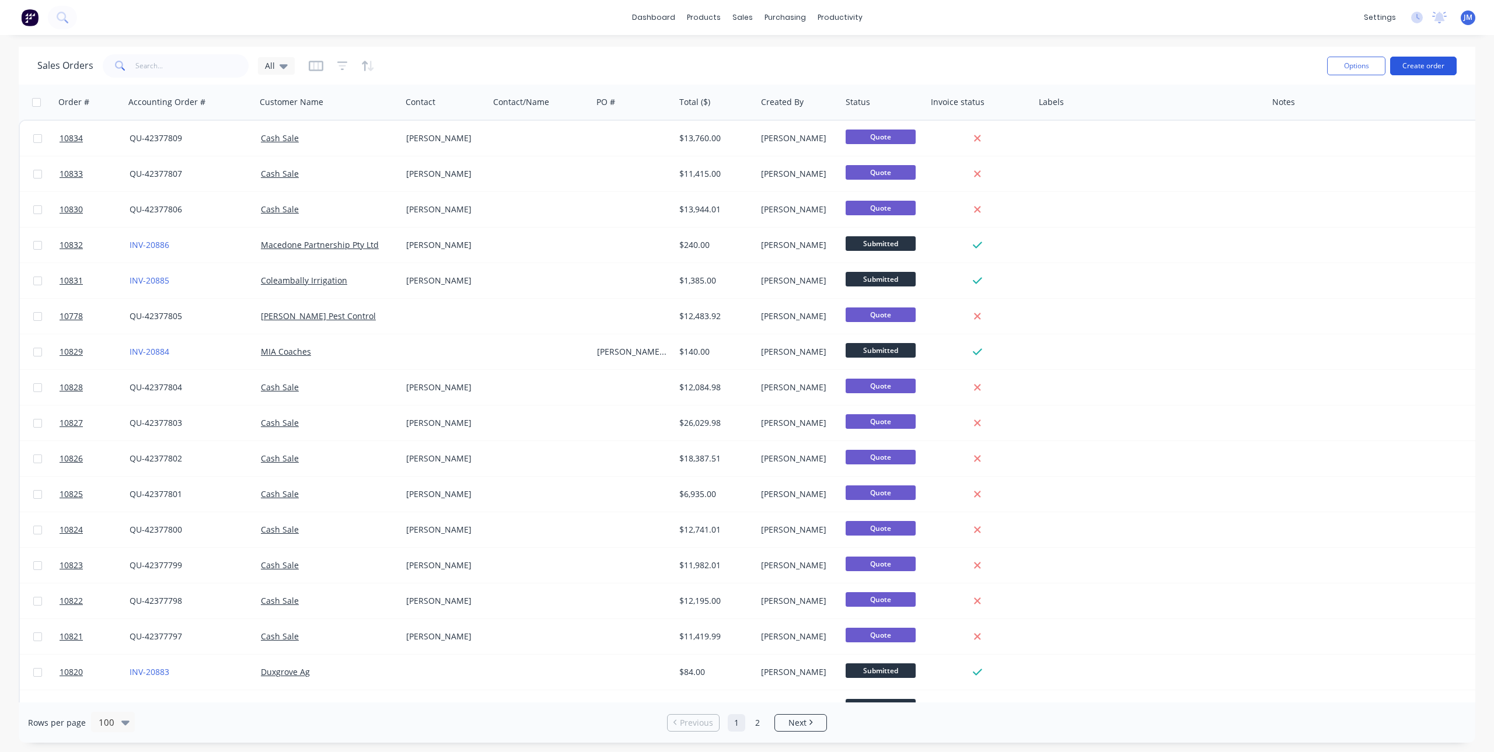
click at [1412, 64] on button "Create order" at bounding box center [1423, 66] width 67 height 19
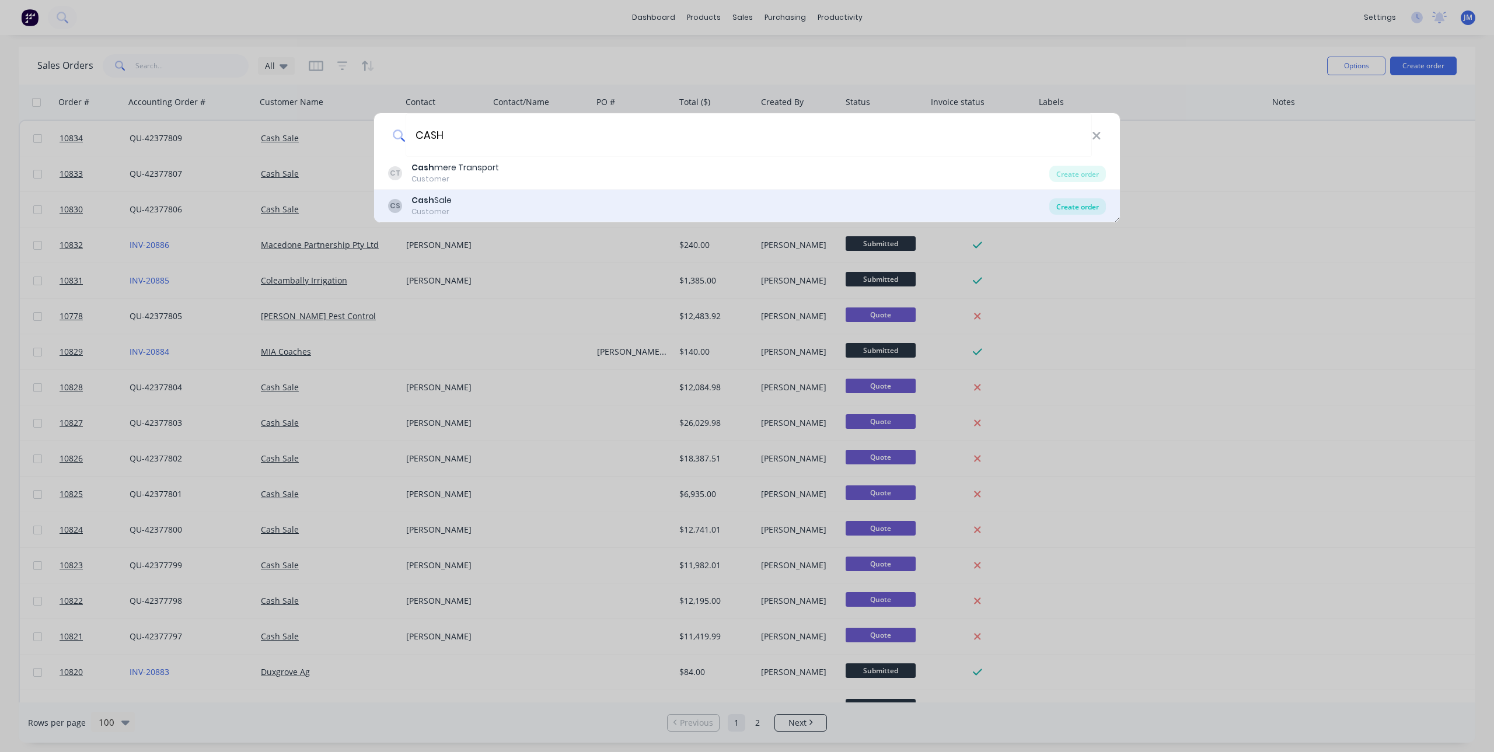
type input "CASH"
click at [1087, 207] on div "Create order" at bounding box center [1077, 206] width 57 height 16
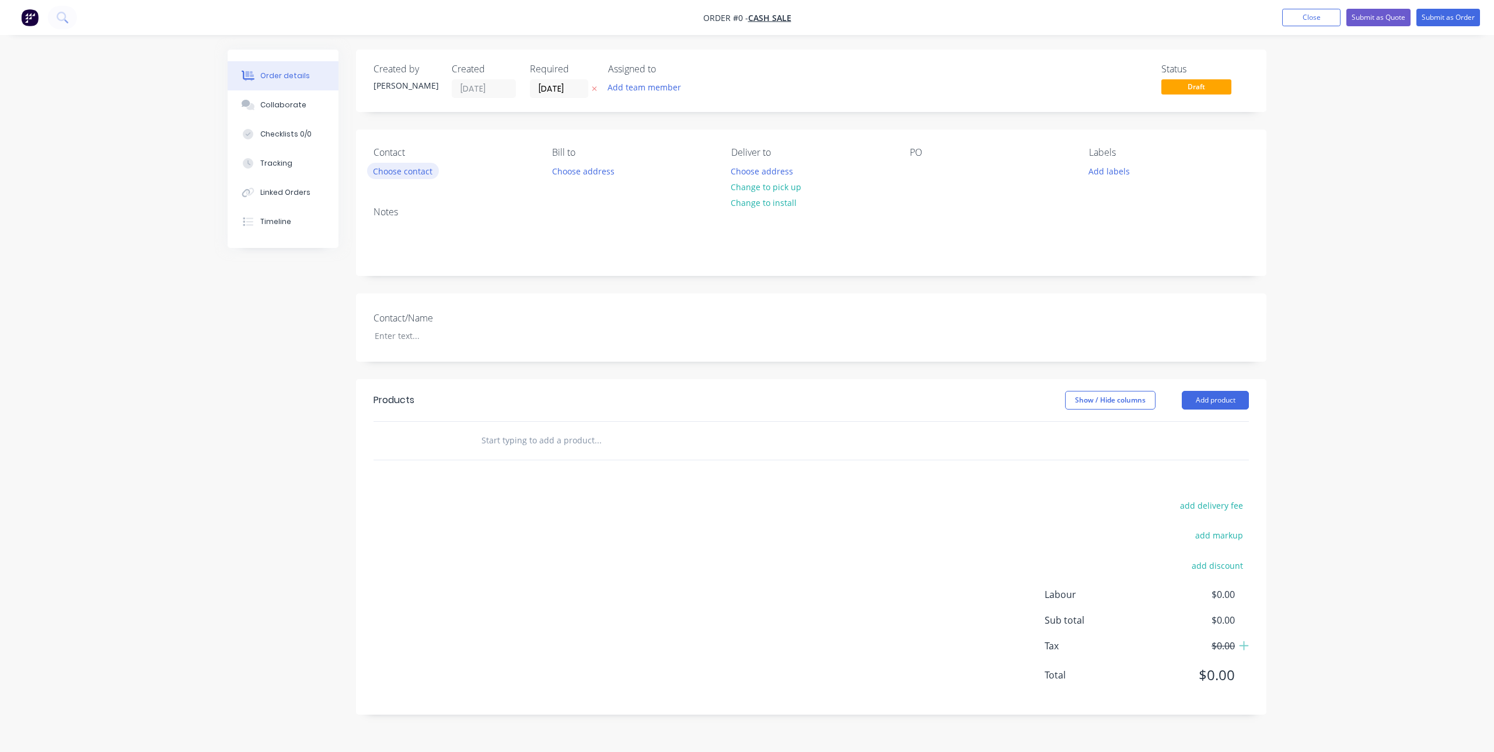
click at [395, 177] on button "Choose contact" at bounding box center [403, 171] width 72 height 16
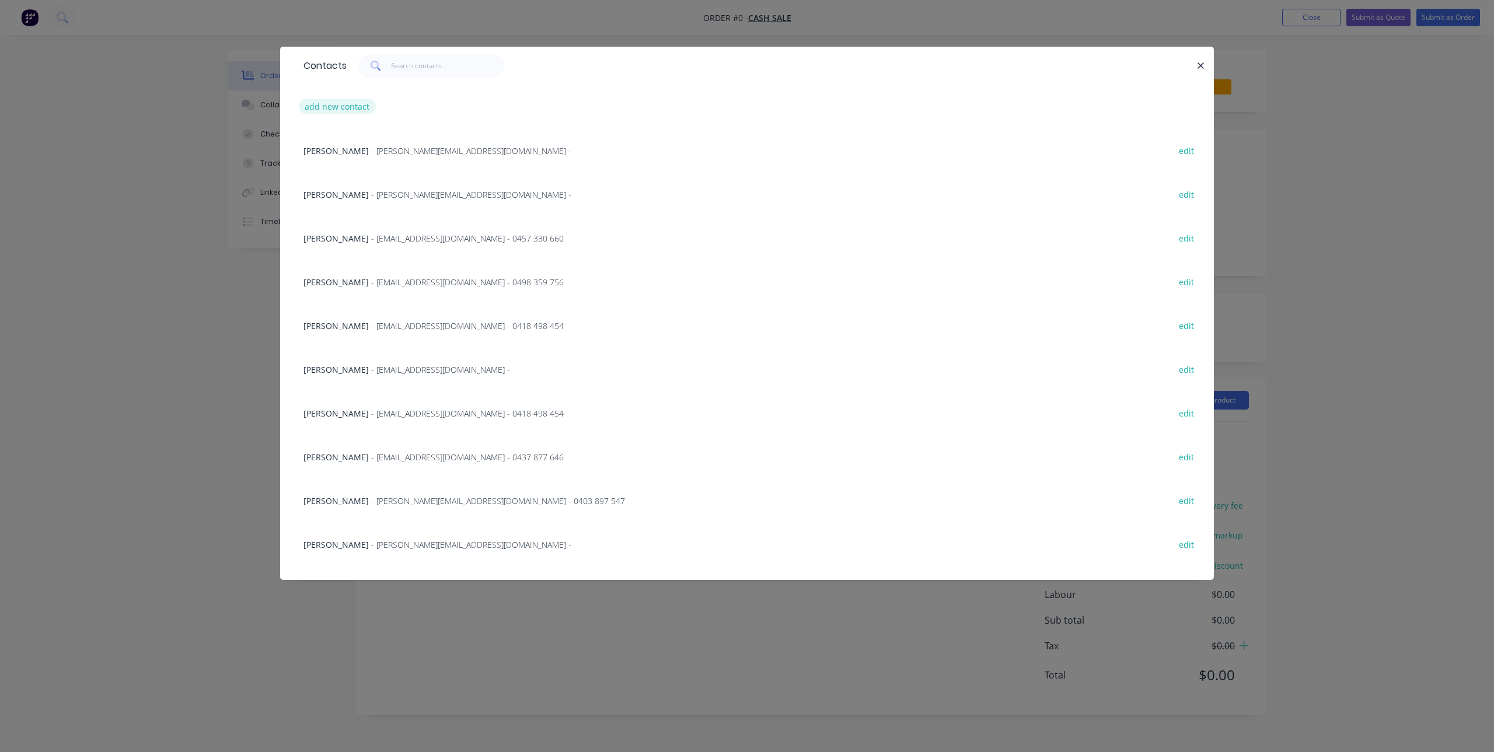
click at [344, 110] on button "add new contact" at bounding box center [337, 107] width 77 height 16
select select "AU"
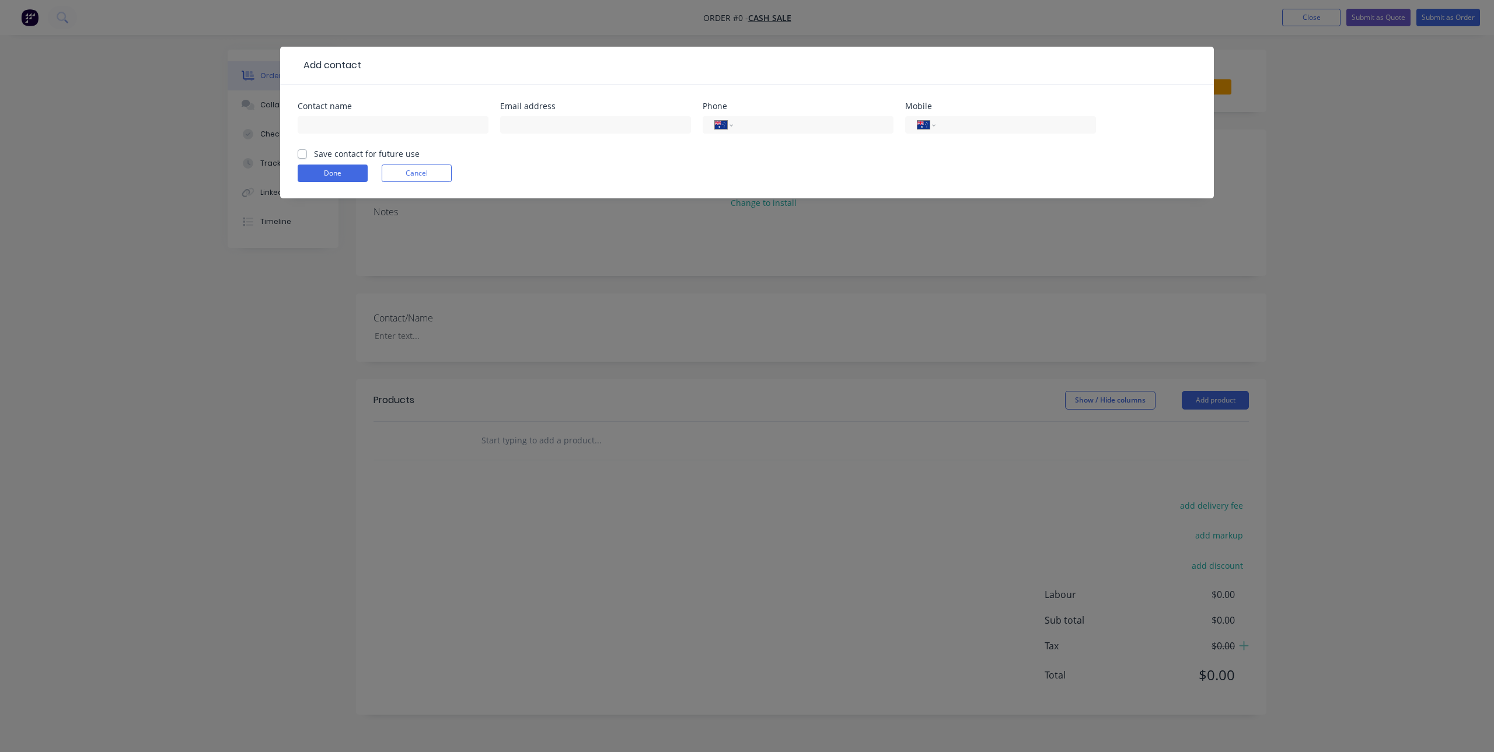
click at [367, 137] on div at bounding box center [393, 130] width 191 height 34
click at [360, 121] on input "text" at bounding box center [393, 125] width 191 height 18
paste input "[PERSON_NAME]"
type input "[PERSON_NAME]"
click at [294, 156] on div "Contact name Ian Dixon Email address Phone International Afghanistan Åland Isla…" at bounding box center [747, 142] width 934 height 114
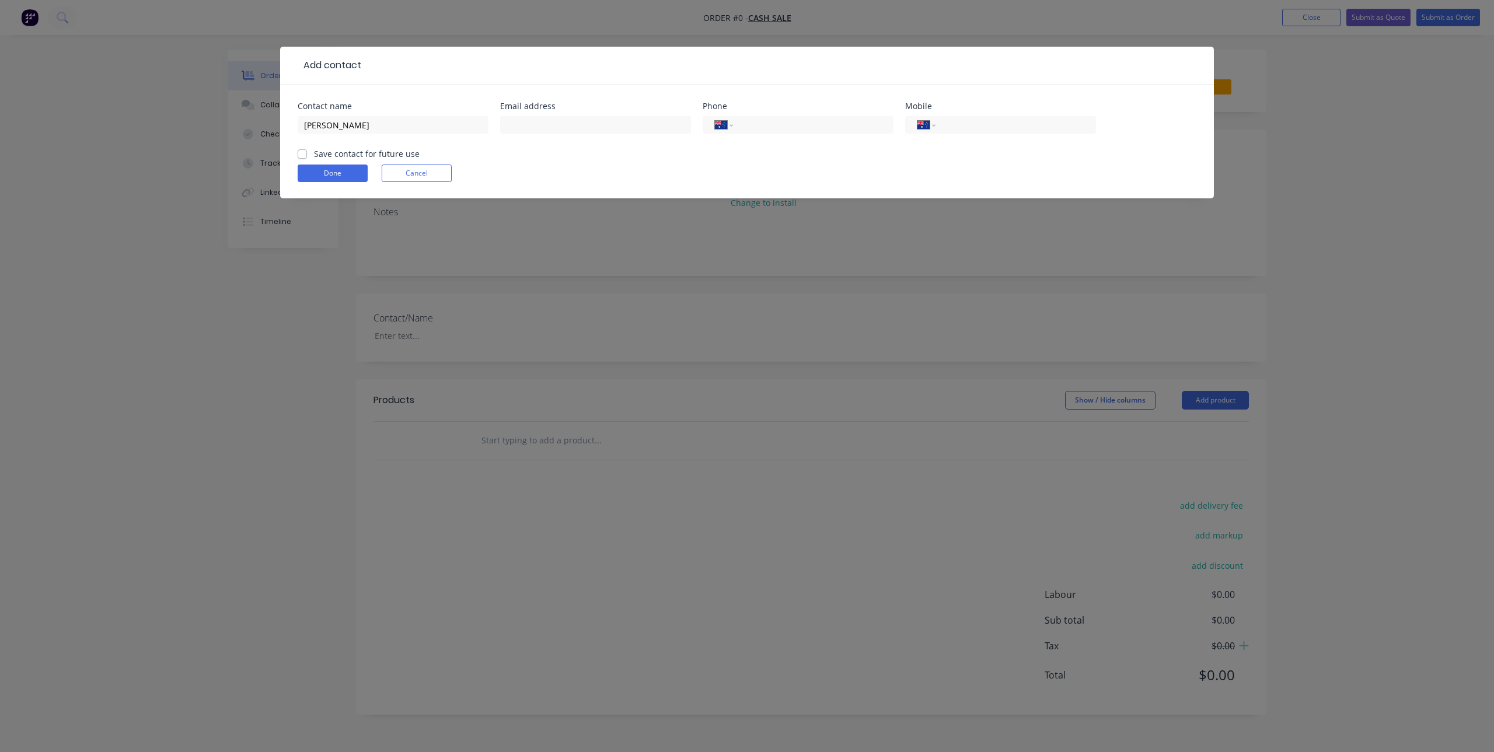
click at [314, 156] on label "Save contact for future use" at bounding box center [367, 154] width 106 height 12
click at [302, 156] on input "Save contact for future use" at bounding box center [302, 153] width 9 height 11
checkbox input "true"
click at [590, 117] on input "text" at bounding box center [595, 125] width 191 height 18
paste input "iandixon247@gmail.com"
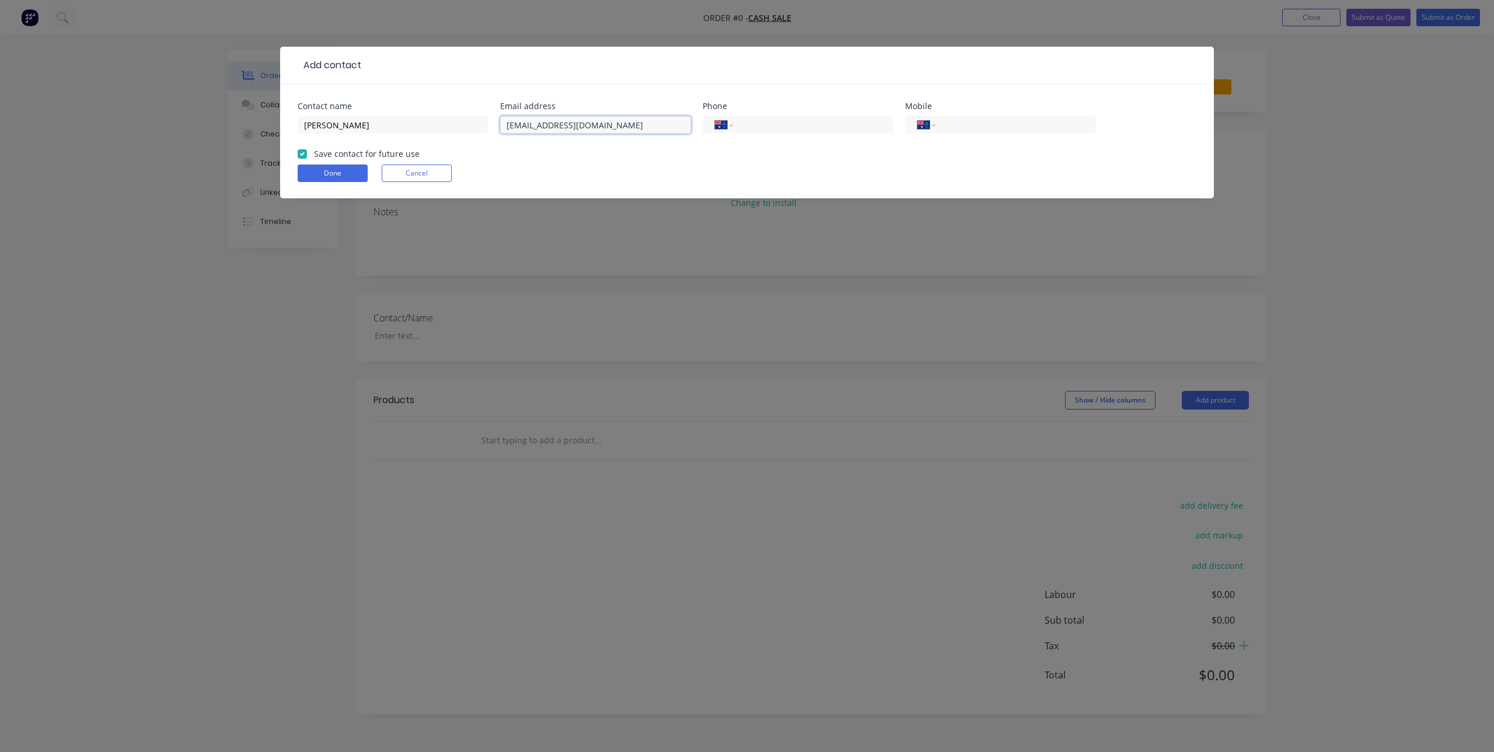
type input "iandixon247@gmail.com"
click at [782, 125] on input "tel" at bounding box center [811, 124] width 140 height 13
click at [971, 121] on input "tel" at bounding box center [1014, 124] width 140 height 13
paste input "0436 317 742"
type input "0436 317 742"
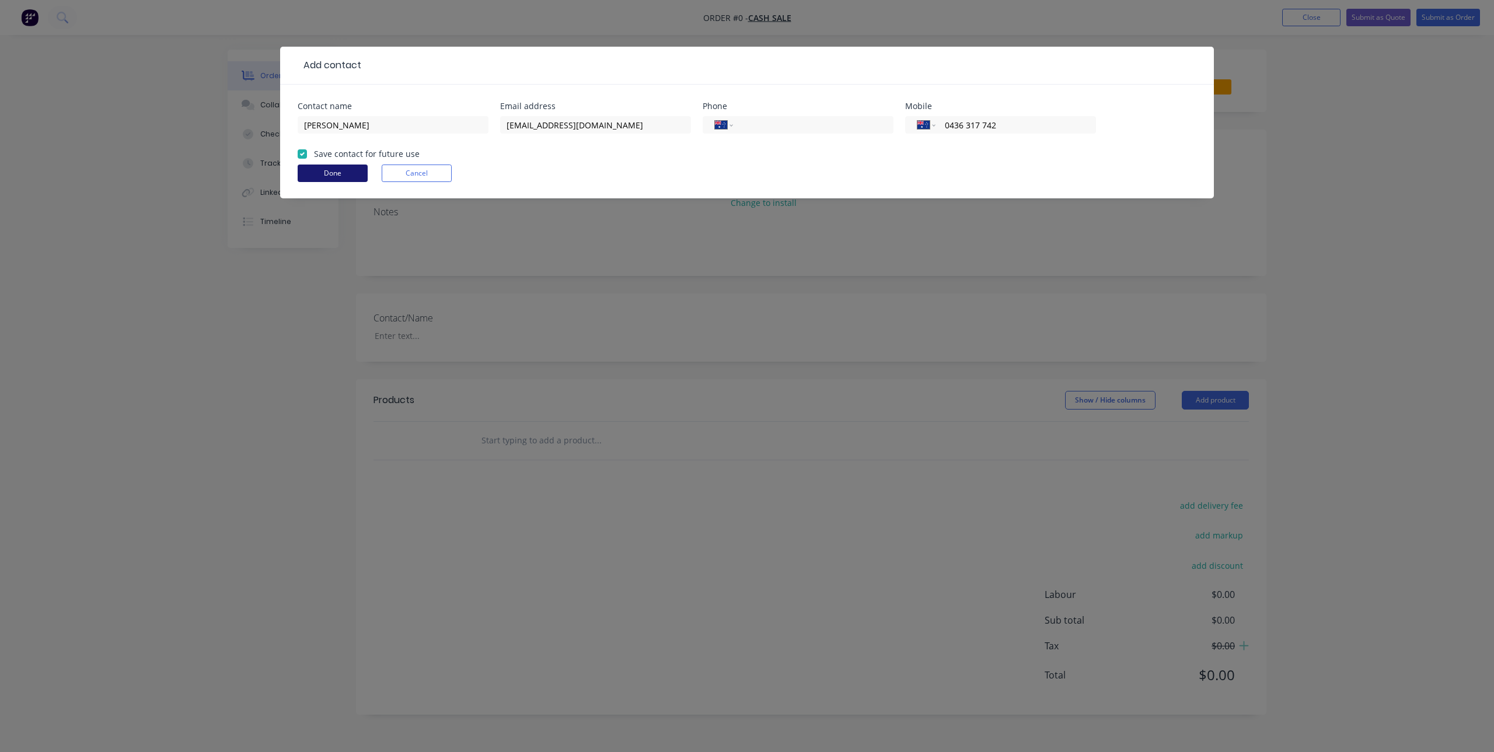
click at [324, 171] on button "Done" at bounding box center [333, 174] width 70 height 18
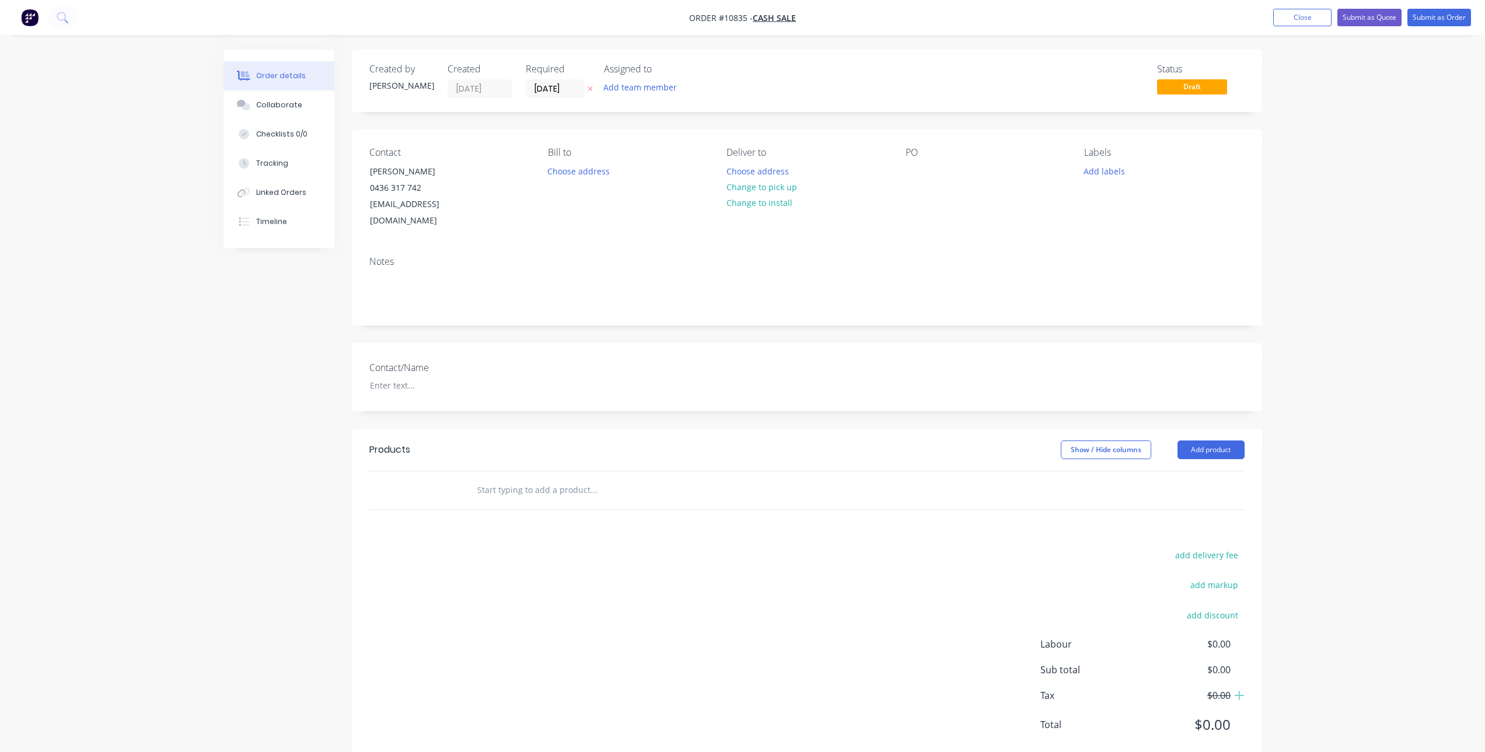
click at [543, 478] on input "text" at bounding box center [593, 489] width 233 height 23
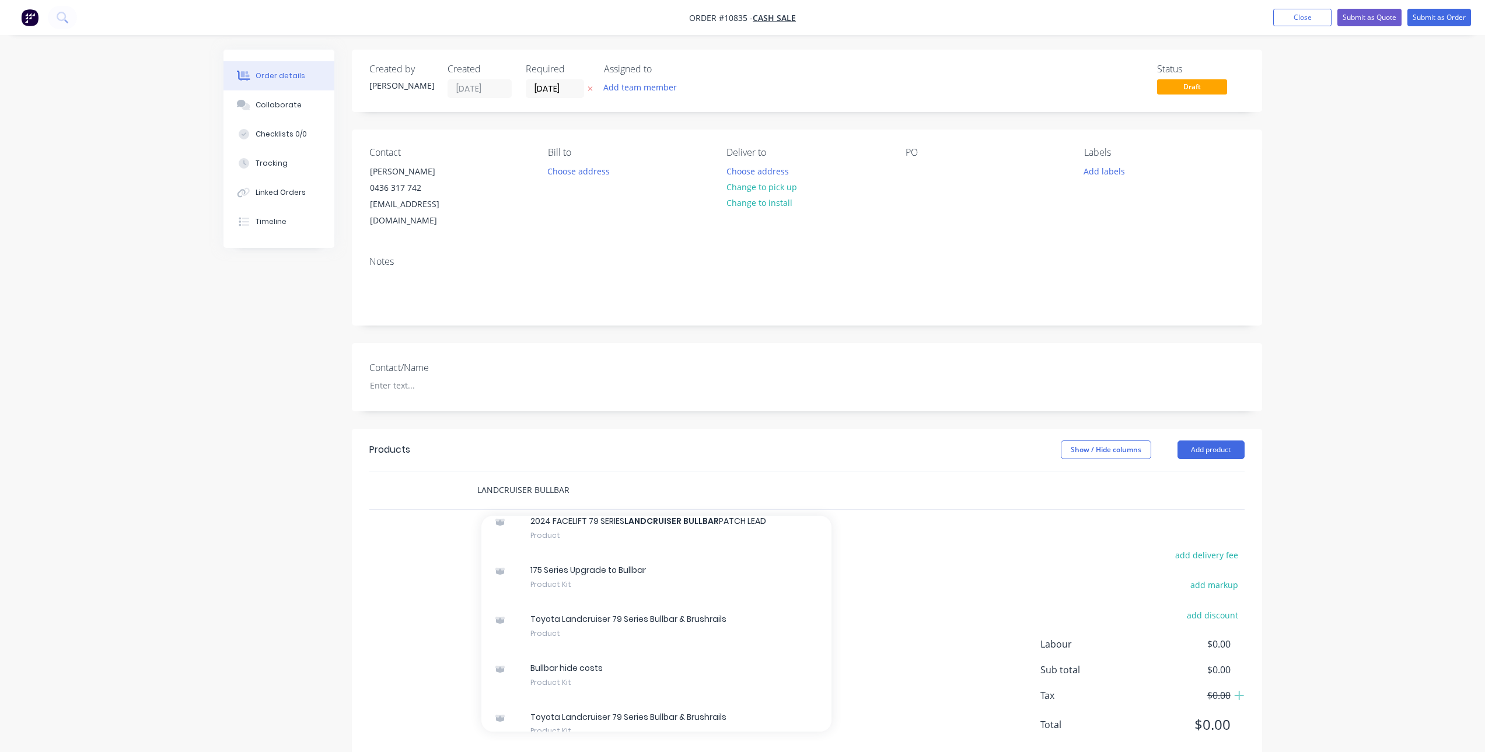
scroll to position [369, 0]
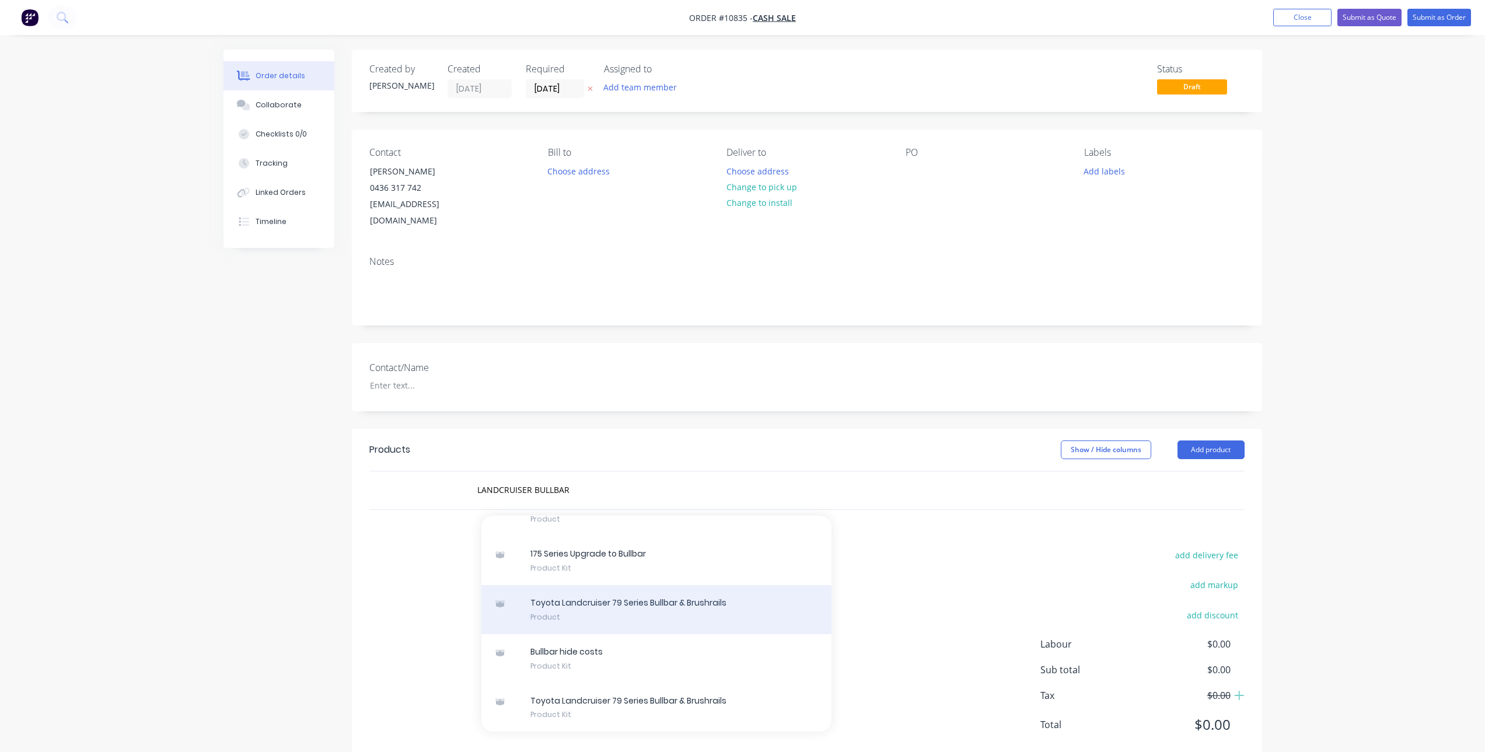
click at [656, 586] on div "Toyota Landcruiser 79 Series Bullbar & Brushrails Product" at bounding box center [656, 609] width 350 height 49
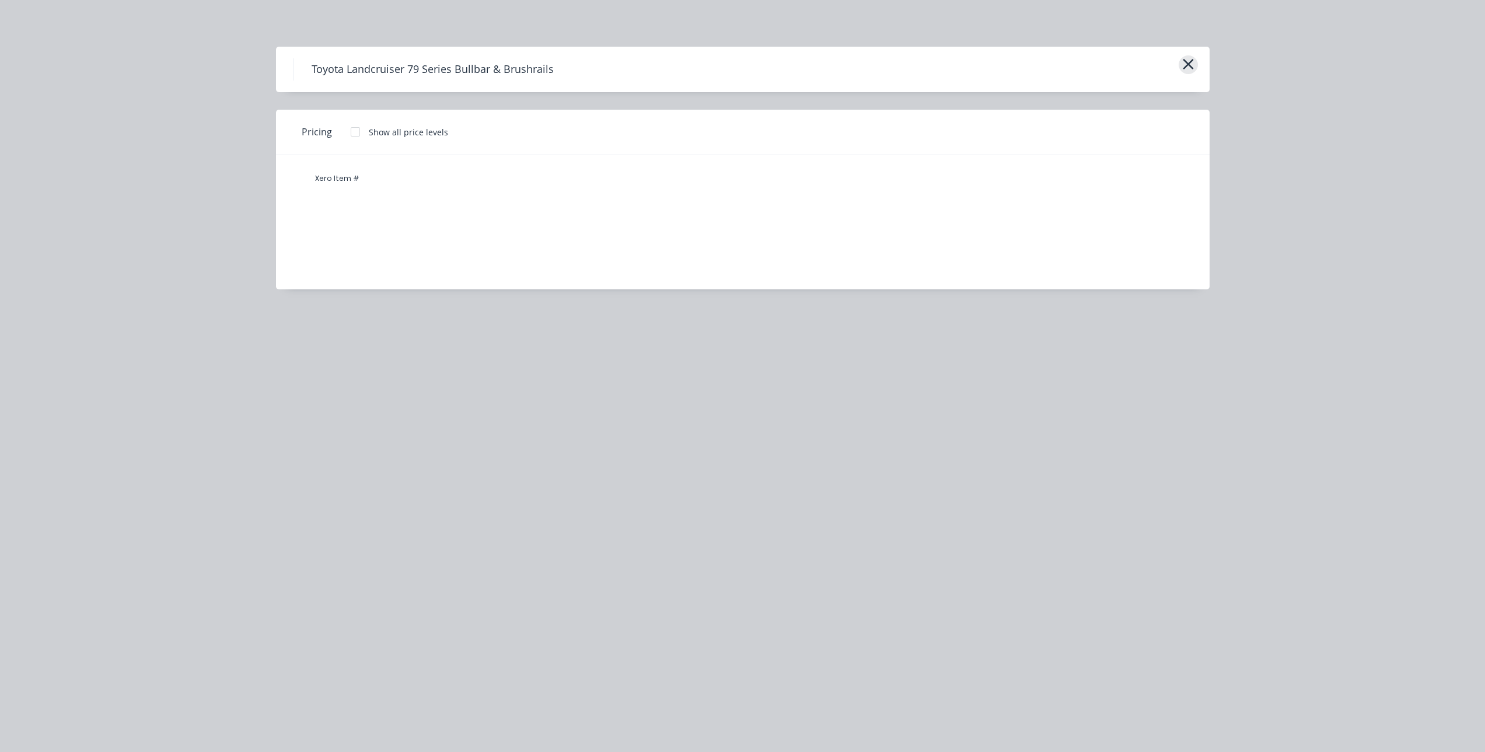
click at [1185, 65] on icon "button" at bounding box center [1188, 64] width 12 height 16
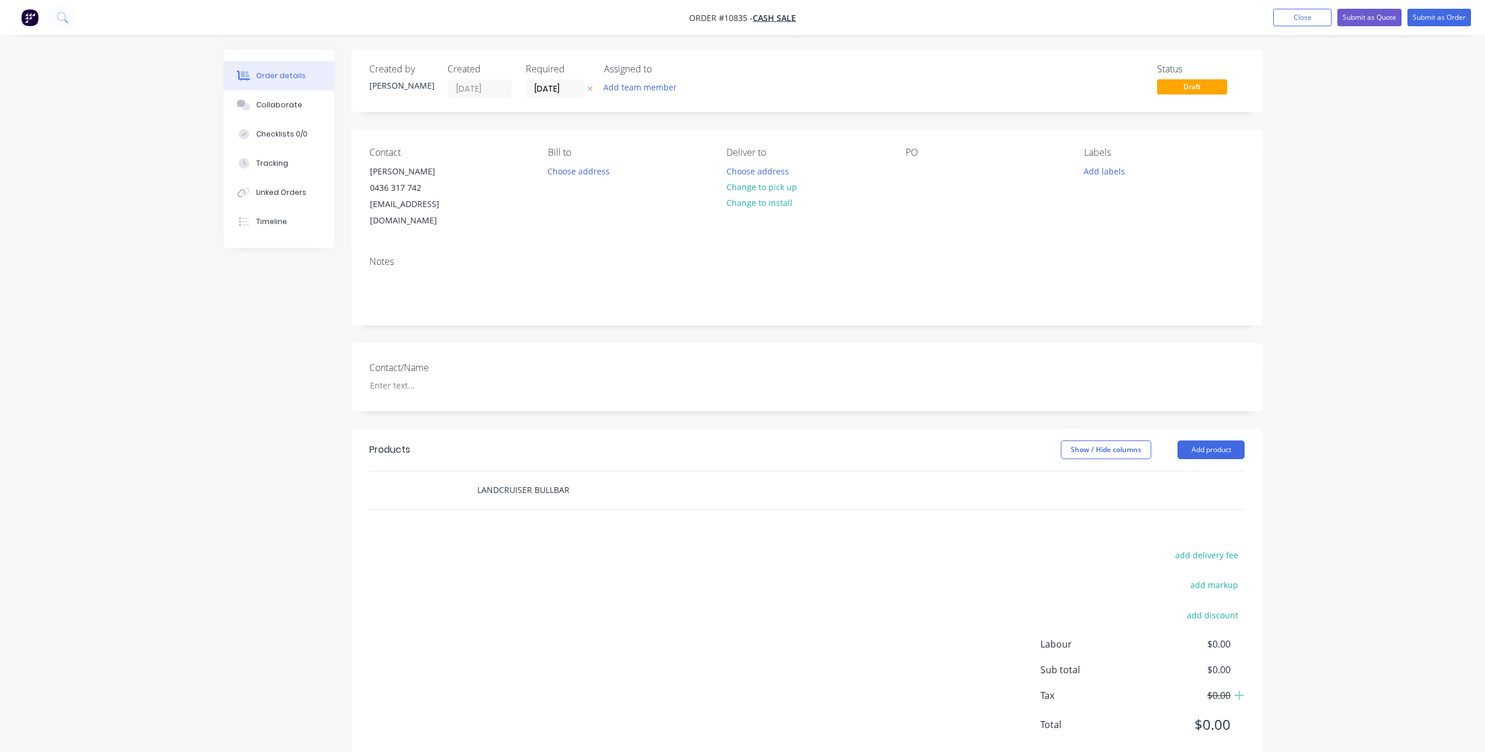
click at [571, 483] on input "LANDCRUISER BULLBAR" at bounding box center [593, 489] width 233 height 23
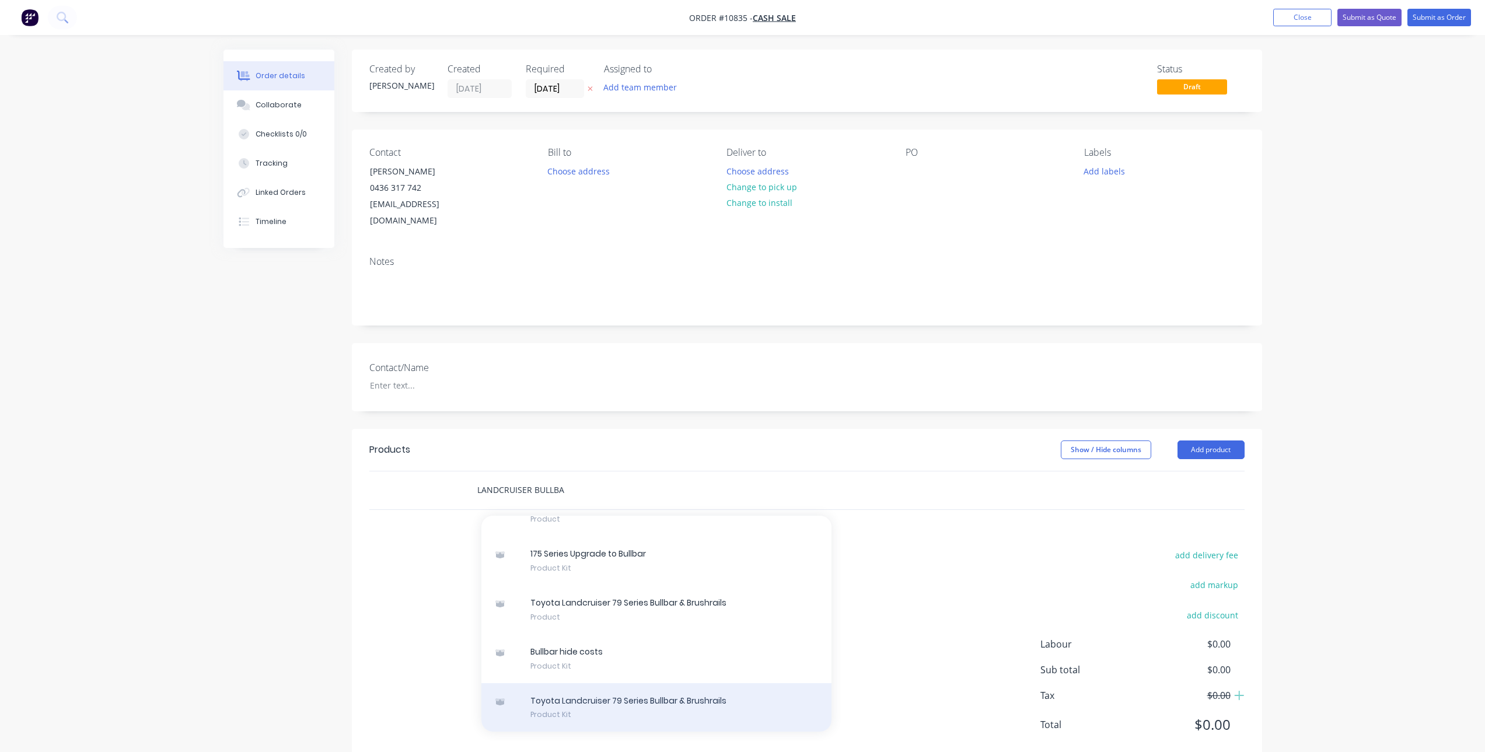
type input "LANDCRUISER BULLBA"
click at [624, 693] on div "Toyota Landcruiser 79 Series Bullbar & Brushrails Product Kit" at bounding box center [656, 707] width 350 height 49
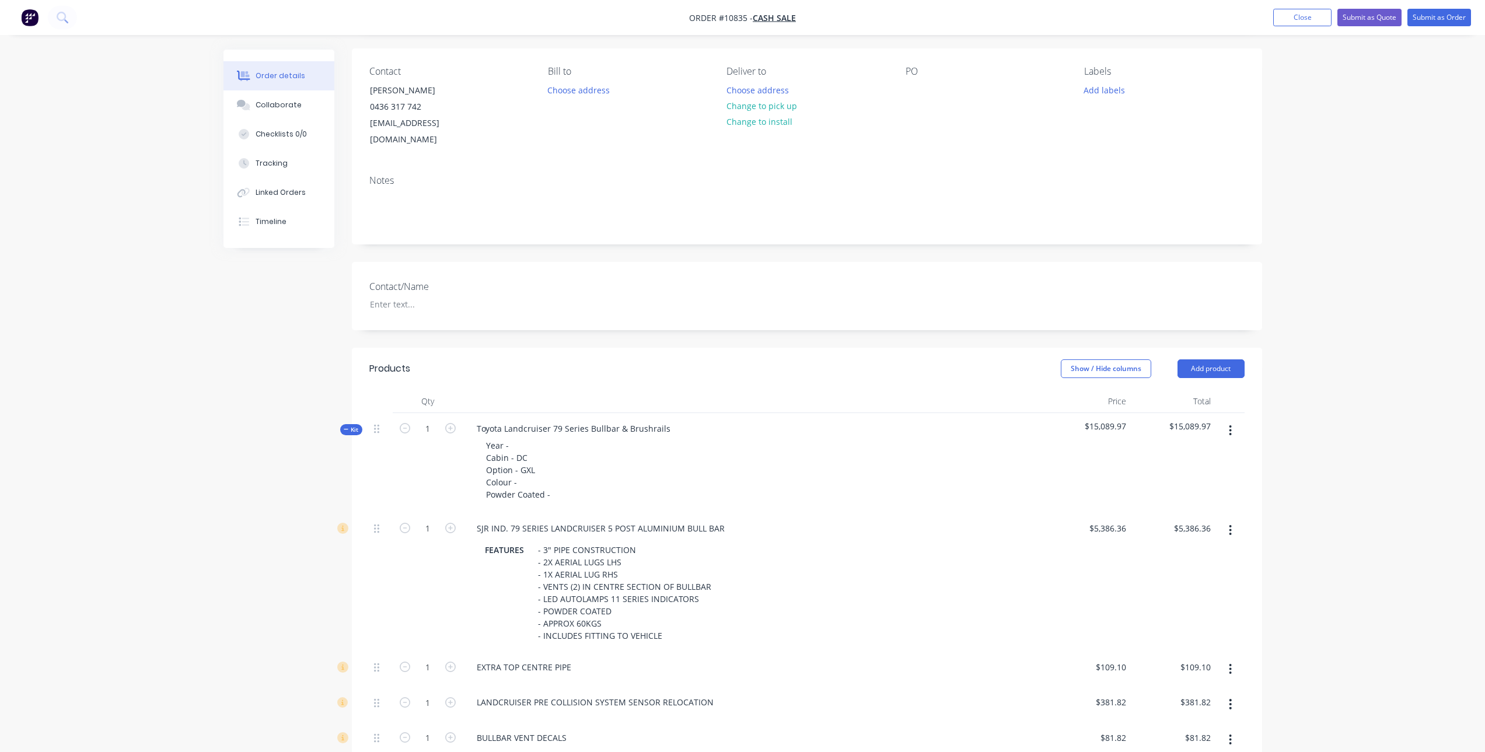
scroll to position [233, 0]
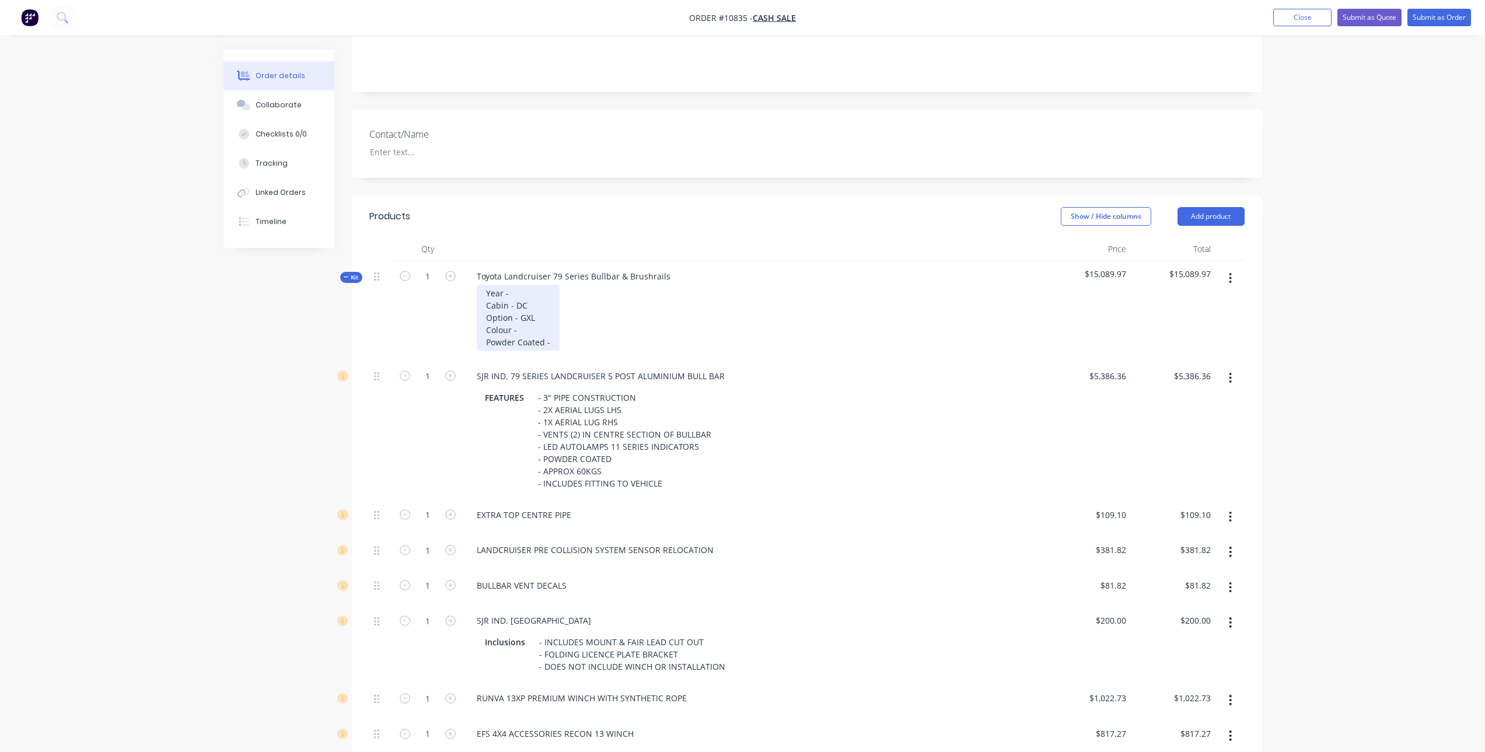
click at [515, 285] on div "Year - Cabin - DC Option - GXL Colour - Powder Coated -" at bounding box center [518, 318] width 83 height 66
click at [532, 316] on div "Year - 2025 Cabin - DC Option - GXL Colour - Powder Coated -" at bounding box center [518, 318] width 83 height 66
click at [560, 329] on div "Year - 2025 Cabin - DC Option - GXL Colour - Graphite 1G3 Powder Coated -" at bounding box center [529, 318] width 104 height 66
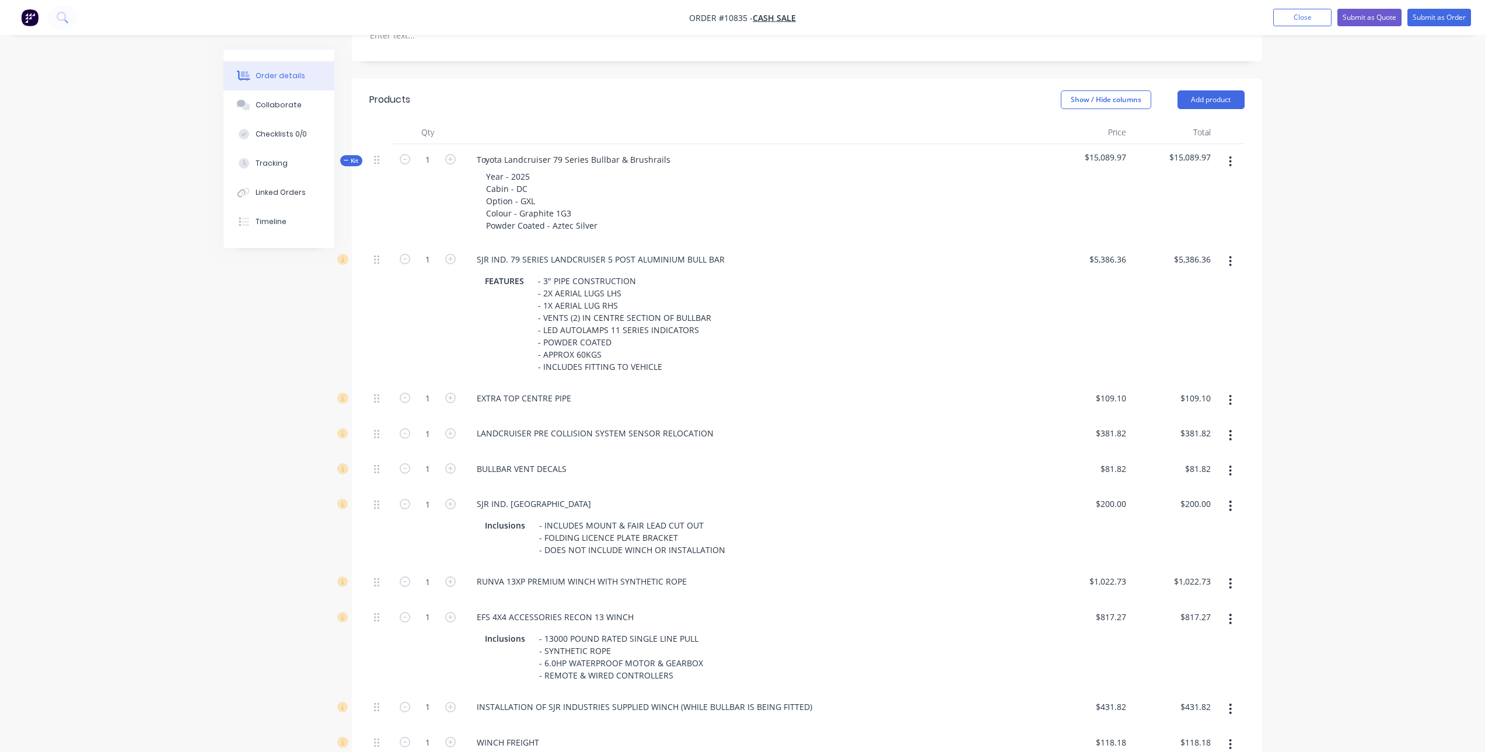
click at [1225, 460] on button "button" at bounding box center [1230, 470] width 27 height 21
click at [1173, 540] on div "Delete" at bounding box center [1189, 548] width 90 height 17
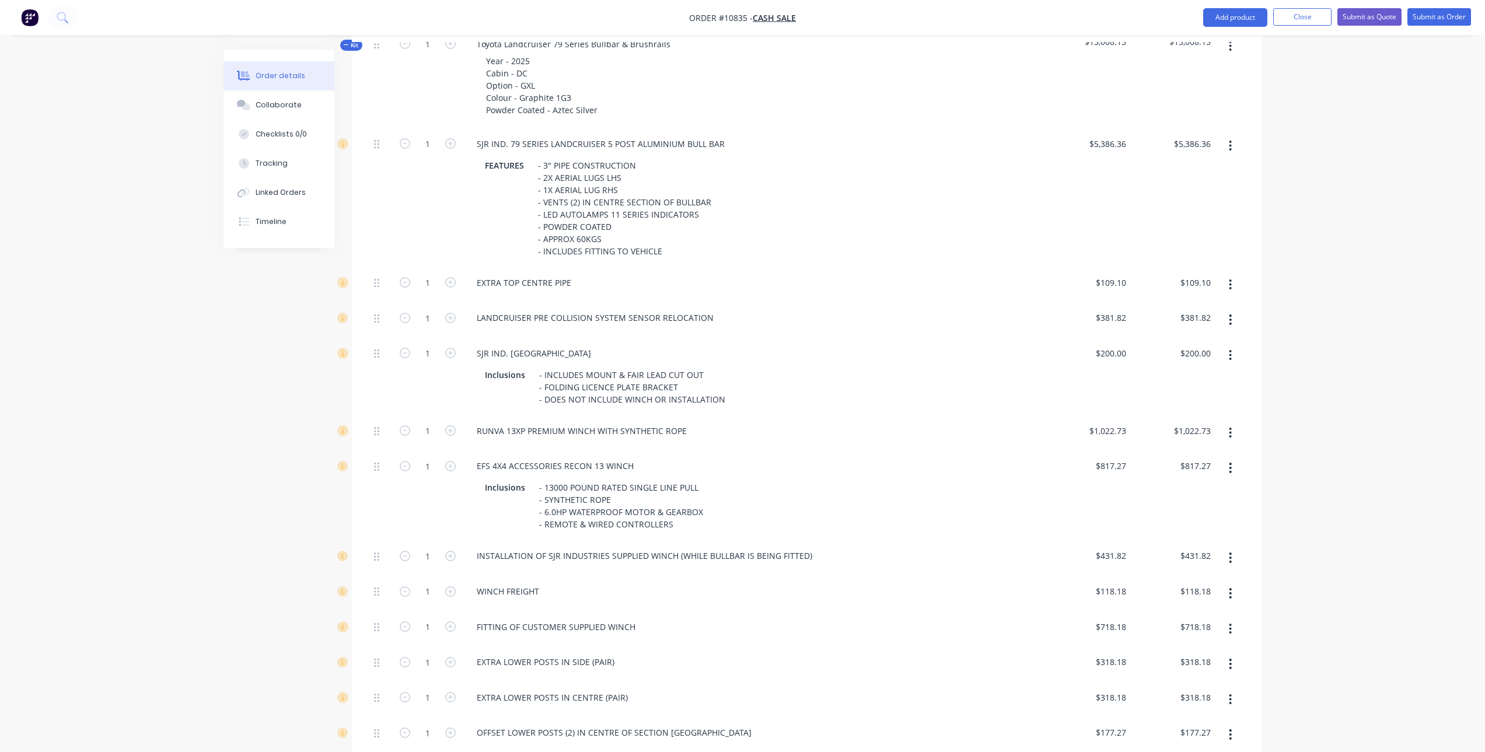
scroll to position [467, 0]
click at [1231, 425] on icon "button" at bounding box center [1230, 431] width 3 height 13
click at [1209, 501] on div "Delete" at bounding box center [1189, 509] width 90 height 17
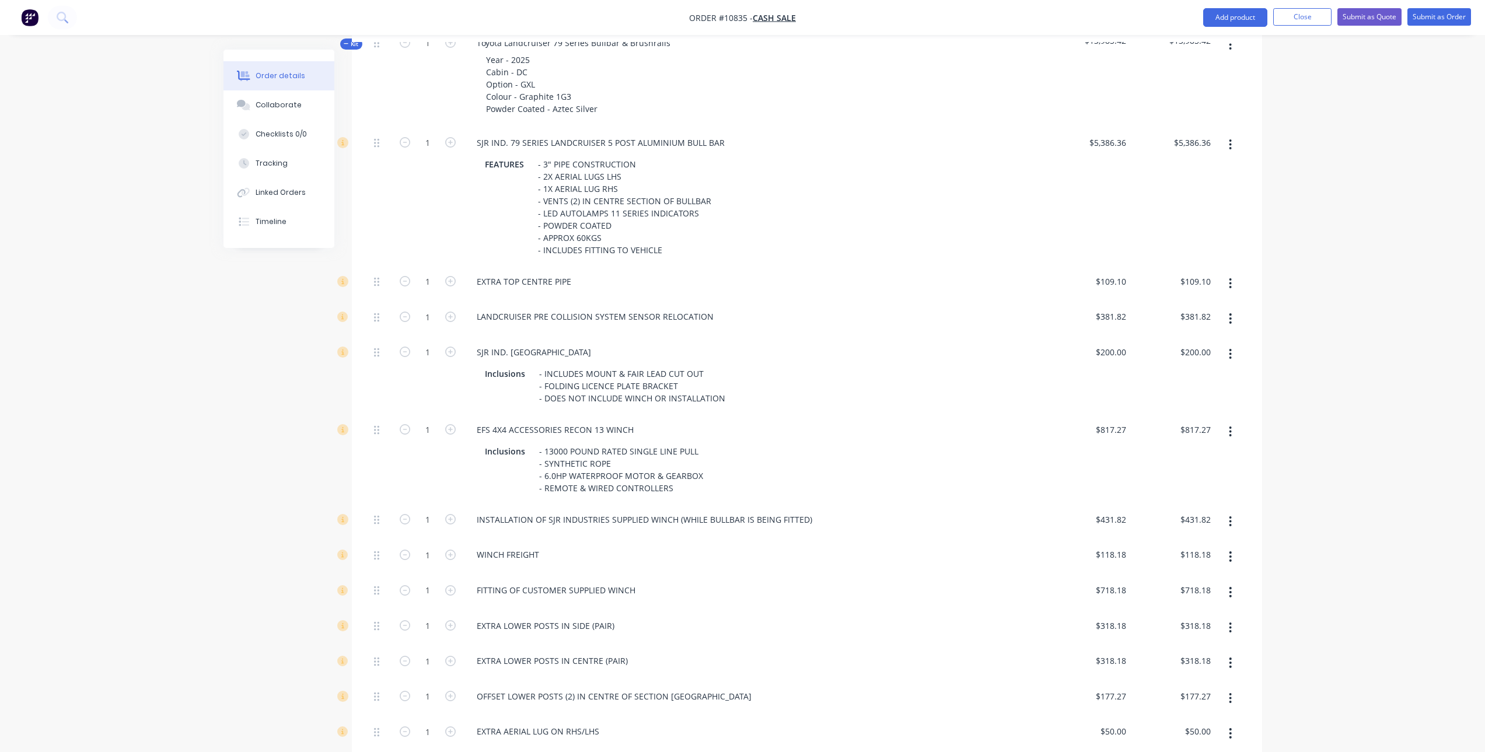
click at [1232, 425] on icon "button" at bounding box center [1230, 431] width 3 height 13
click at [1200, 501] on div "Delete" at bounding box center [1189, 509] width 90 height 17
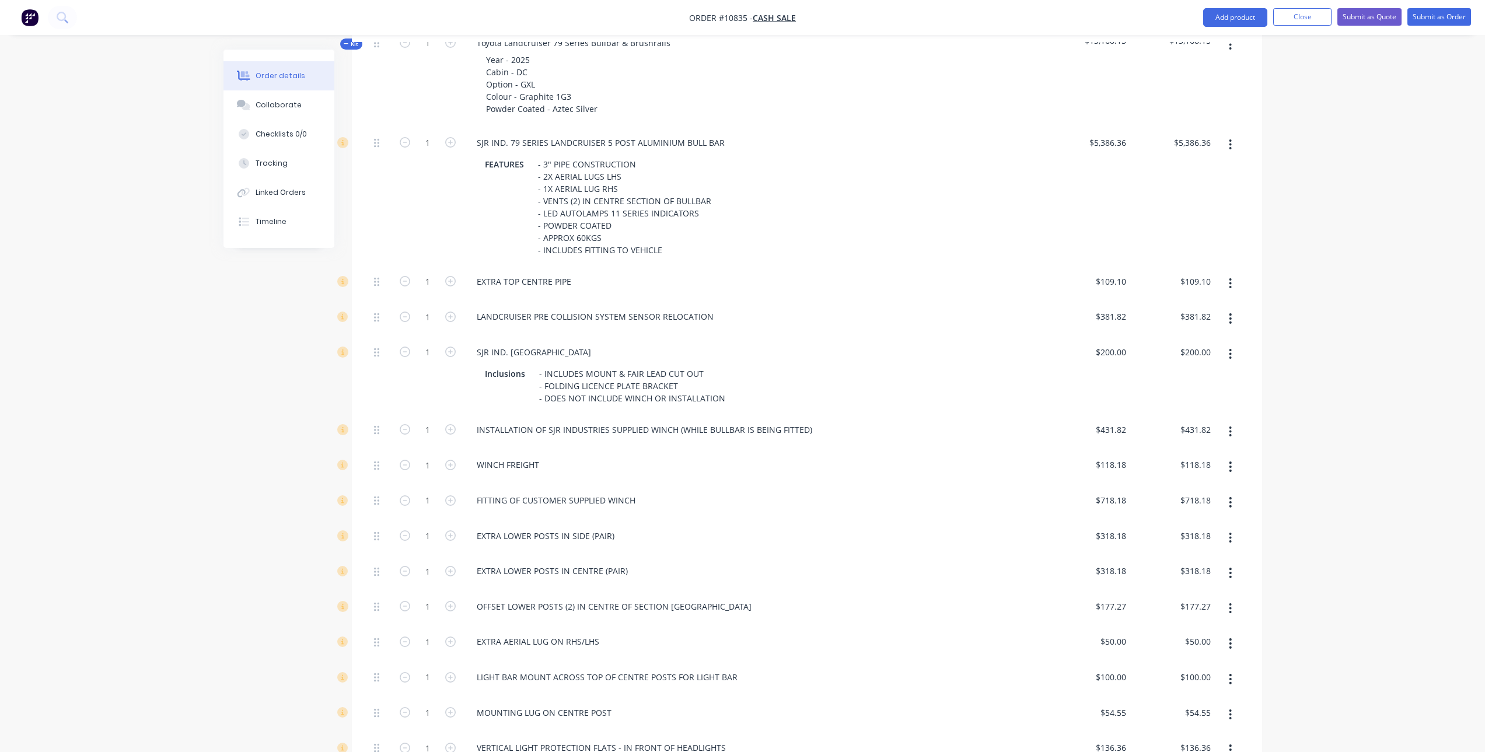
drag, startPoint x: 1233, startPoint y: 414, endPoint x: 1226, endPoint y: 431, distance: 18.0
click at [1232, 421] on button "button" at bounding box center [1230, 431] width 27 height 21
click at [1204, 501] on div "Delete" at bounding box center [1189, 509] width 90 height 17
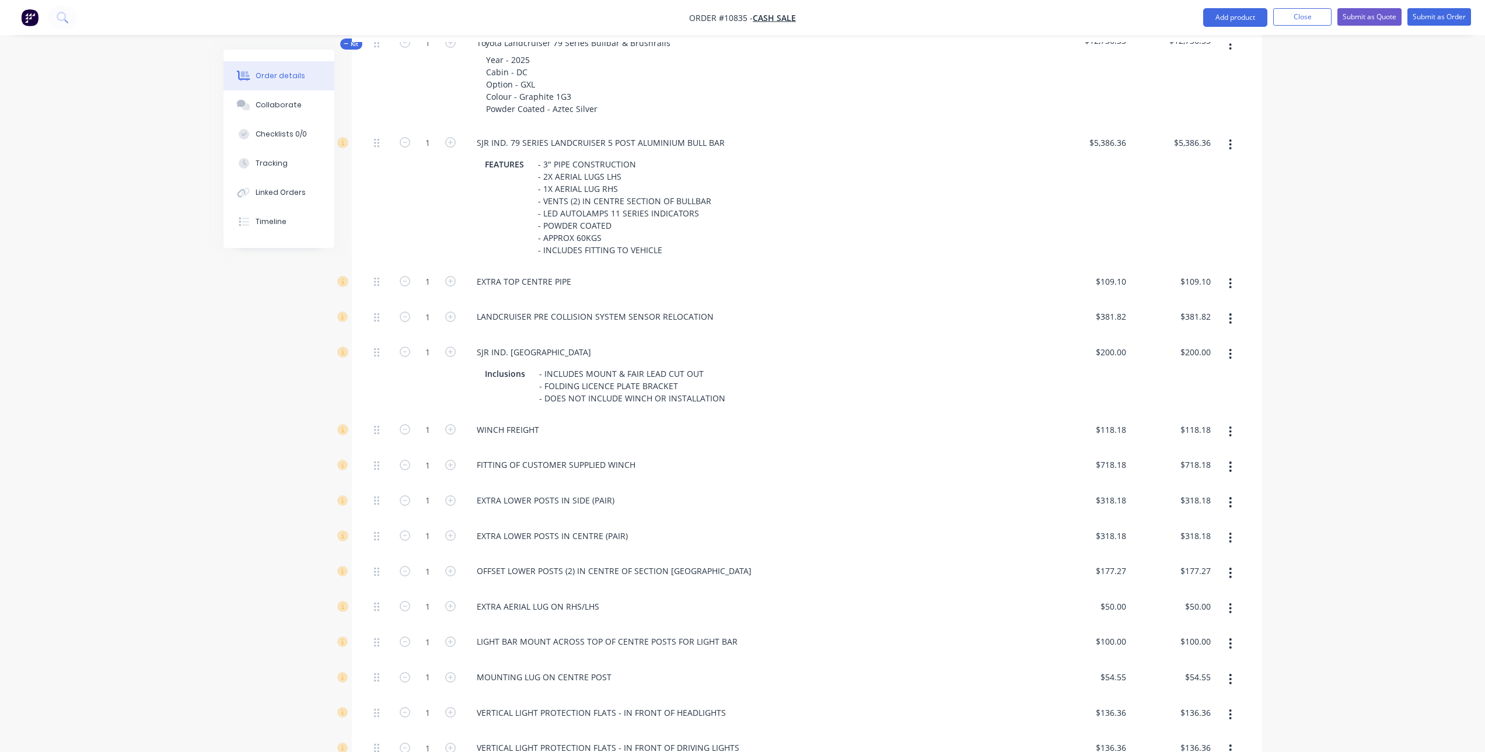
click at [1231, 427] on icon "button" at bounding box center [1230, 432] width 2 height 11
click at [1198, 501] on div "Delete" at bounding box center [1189, 509] width 90 height 17
click at [1110, 421] on input "718.18" at bounding box center [1113, 429] width 36 height 17
type input "$815.00"
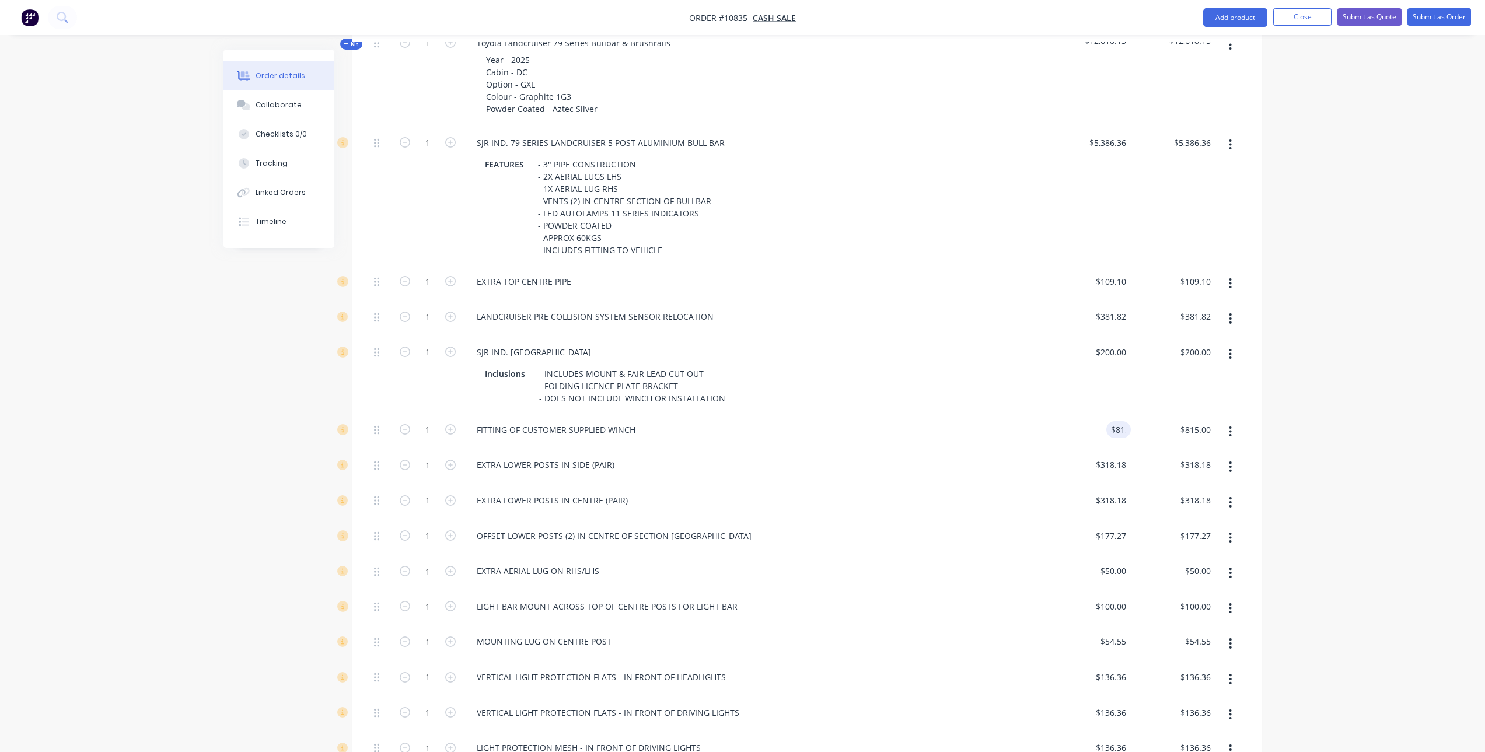
click at [1031, 492] on div "EXTRA LOWER POSTS IN CENTRE (PAIR)" at bounding box center [754, 500] width 574 height 17
click at [647, 421] on div "FITTING OF CUSTOMER SUPPLIED WINCH" at bounding box center [754, 429] width 574 height 17
click at [637, 421] on div "FITTING OF CUSTOMER SUPPLIED WINCH" at bounding box center [555, 429] width 177 height 17
click at [1228, 527] on button "button" at bounding box center [1230, 537] width 27 height 21
click at [1187, 607] on div "Delete" at bounding box center [1189, 615] width 90 height 17
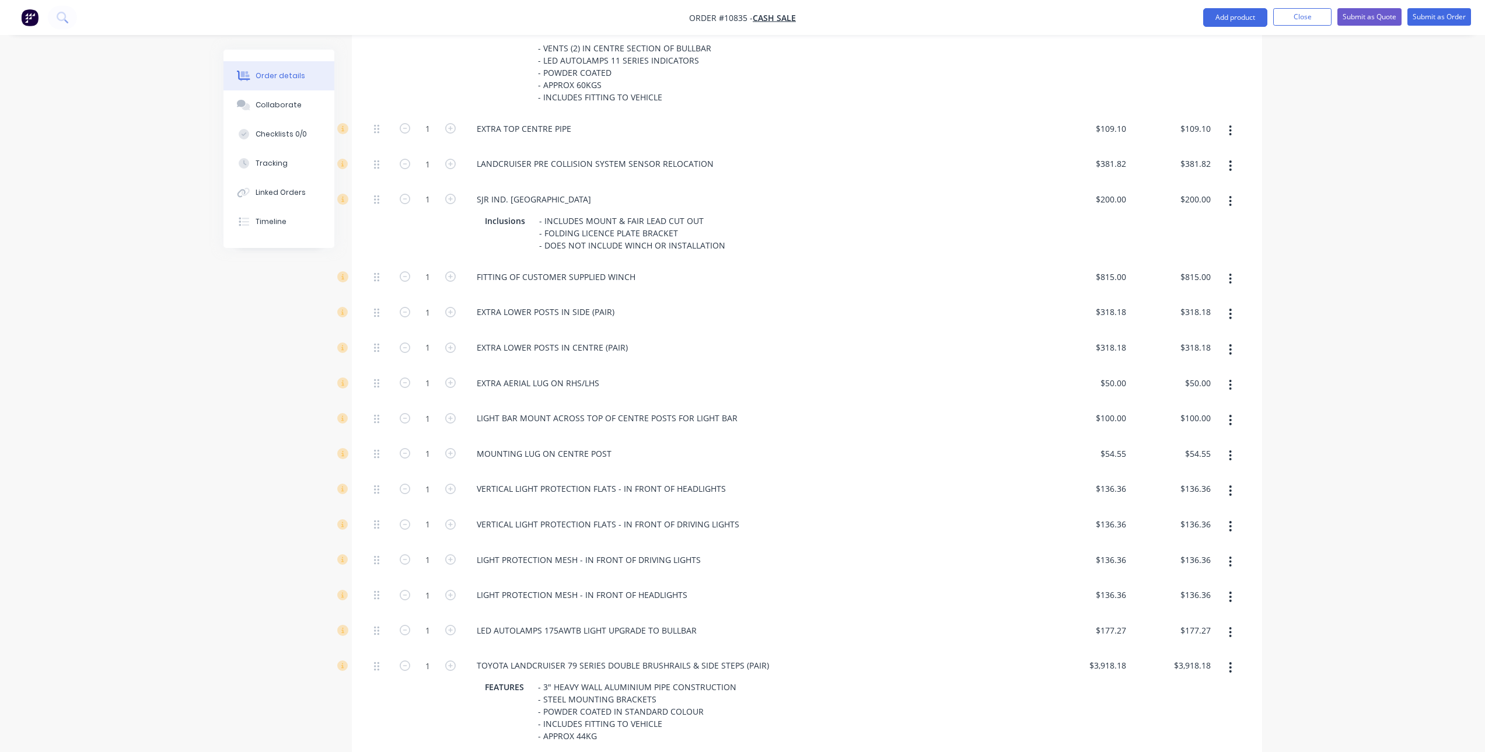
scroll to position [642, 0]
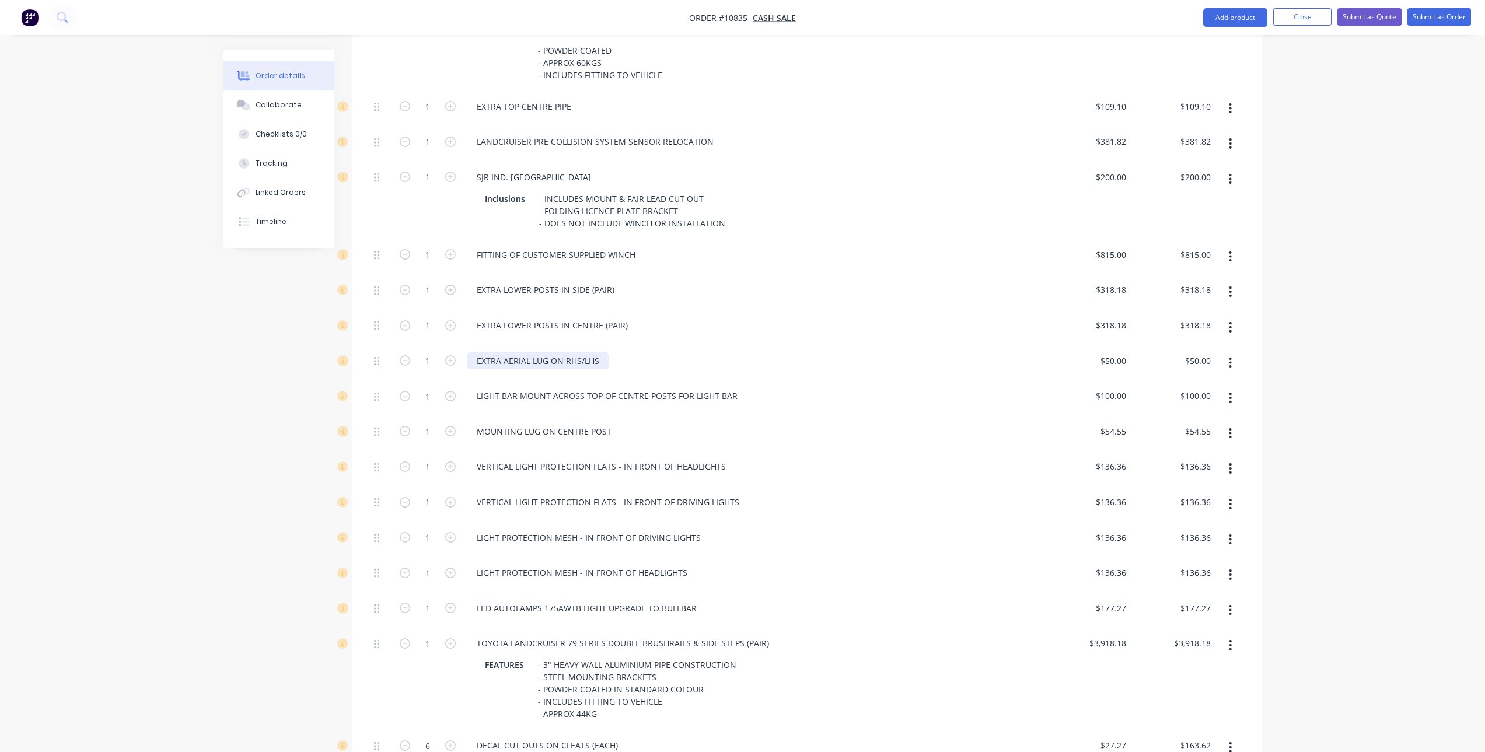
click at [582, 352] on div "EXTRA AERIAL LUG ON RHS/LHS" at bounding box center [537, 360] width 141 height 17
drag, startPoint x: 600, startPoint y: 345, endPoint x: 580, endPoint y: 373, distance: 34.7
click at [580, 373] on div "1 SJR IND. 79 SERIES LANDCRUISER 5 POST ALUMINIUM BULL BAR FEATURES - 3" PIPE C…" at bounding box center [806, 358] width 875 height 813
click at [1231, 428] on icon "button" at bounding box center [1230, 433] width 2 height 11
click at [1220, 502] on div "Delete" at bounding box center [1189, 510] width 90 height 17
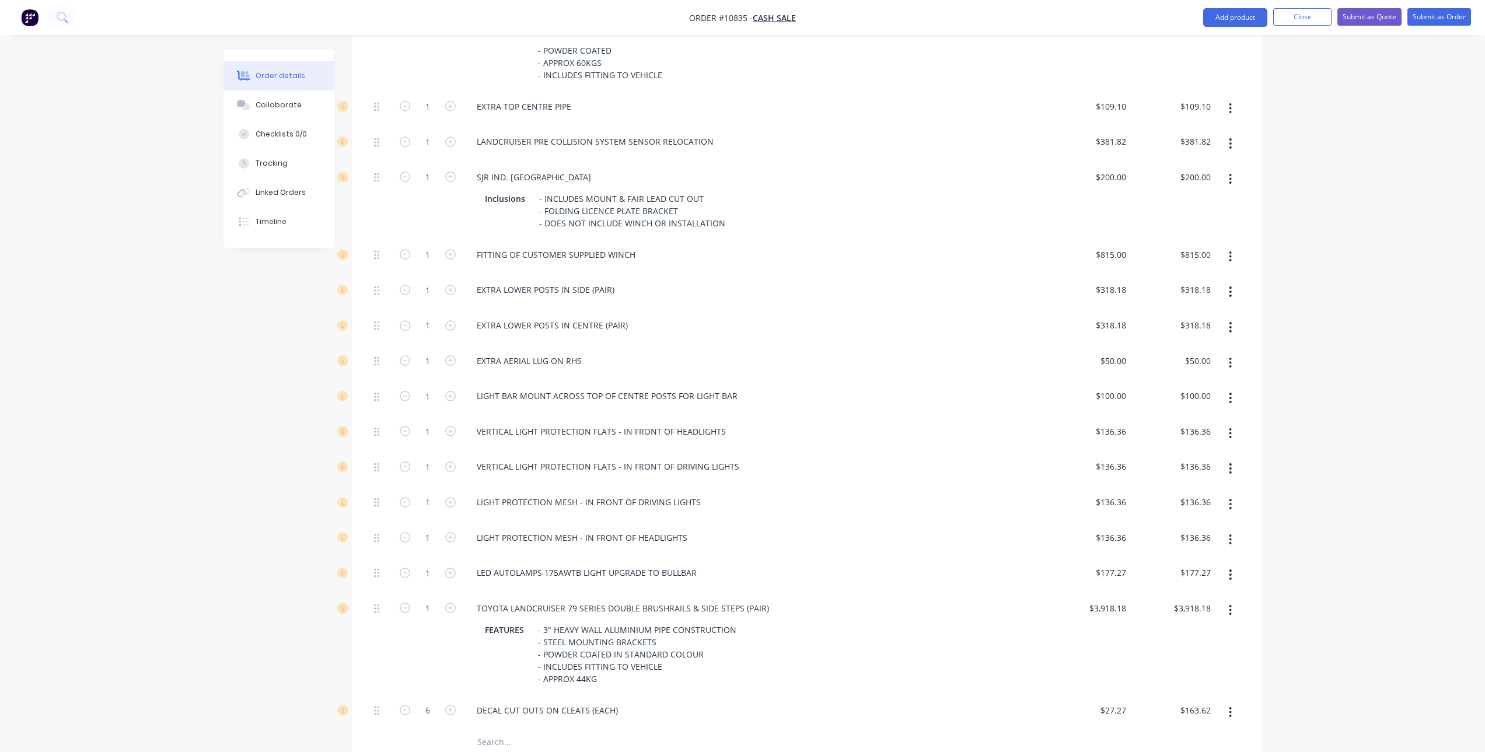
click at [1231, 498] on icon "button" at bounding box center [1230, 504] width 3 height 13
click at [1179, 573] on div "Delete" at bounding box center [1189, 581] width 90 height 17
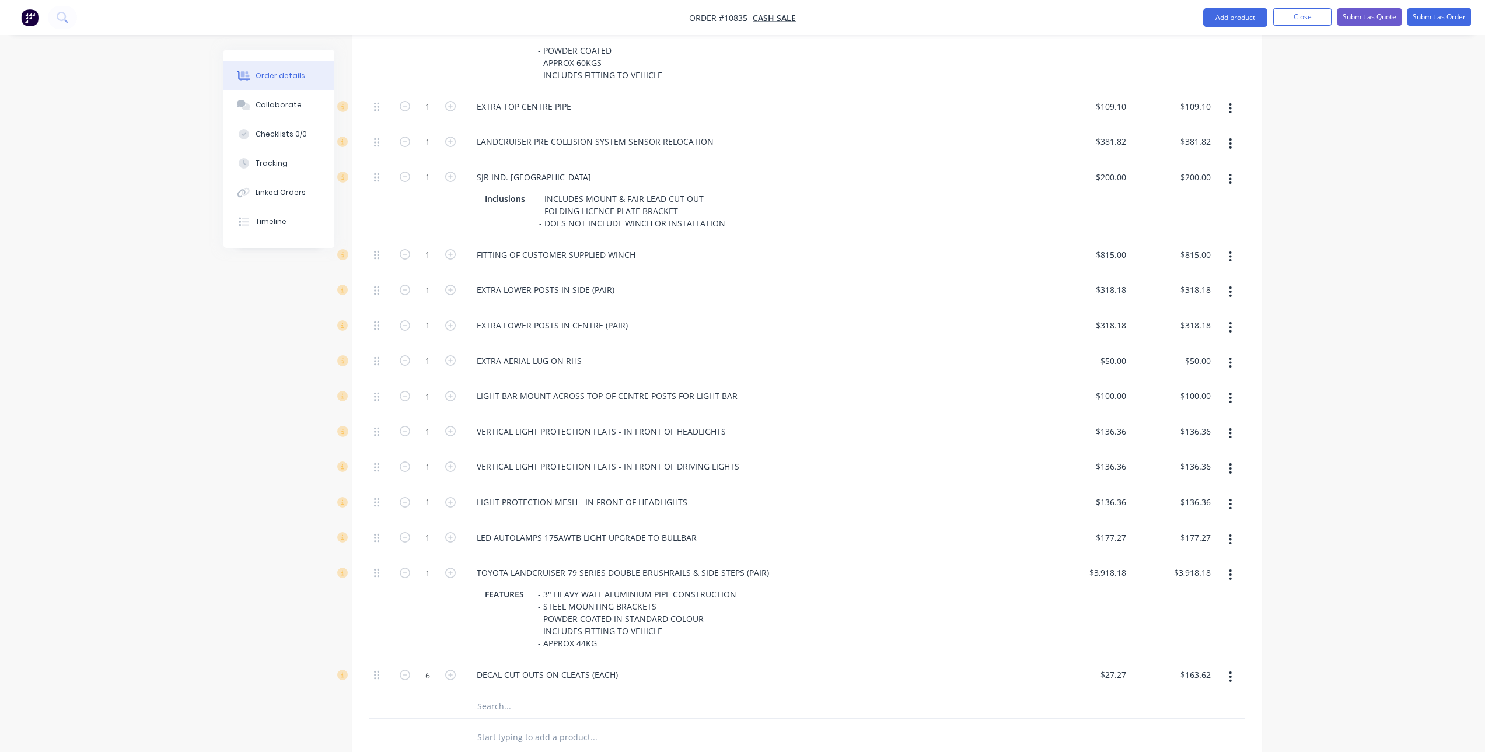
click at [1229, 499] on icon "button" at bounding box center [1230, 504] width 2 height 11
click at [1199, 573] on div "Delete" at bounding box center [1189, 581] width 90 height 17
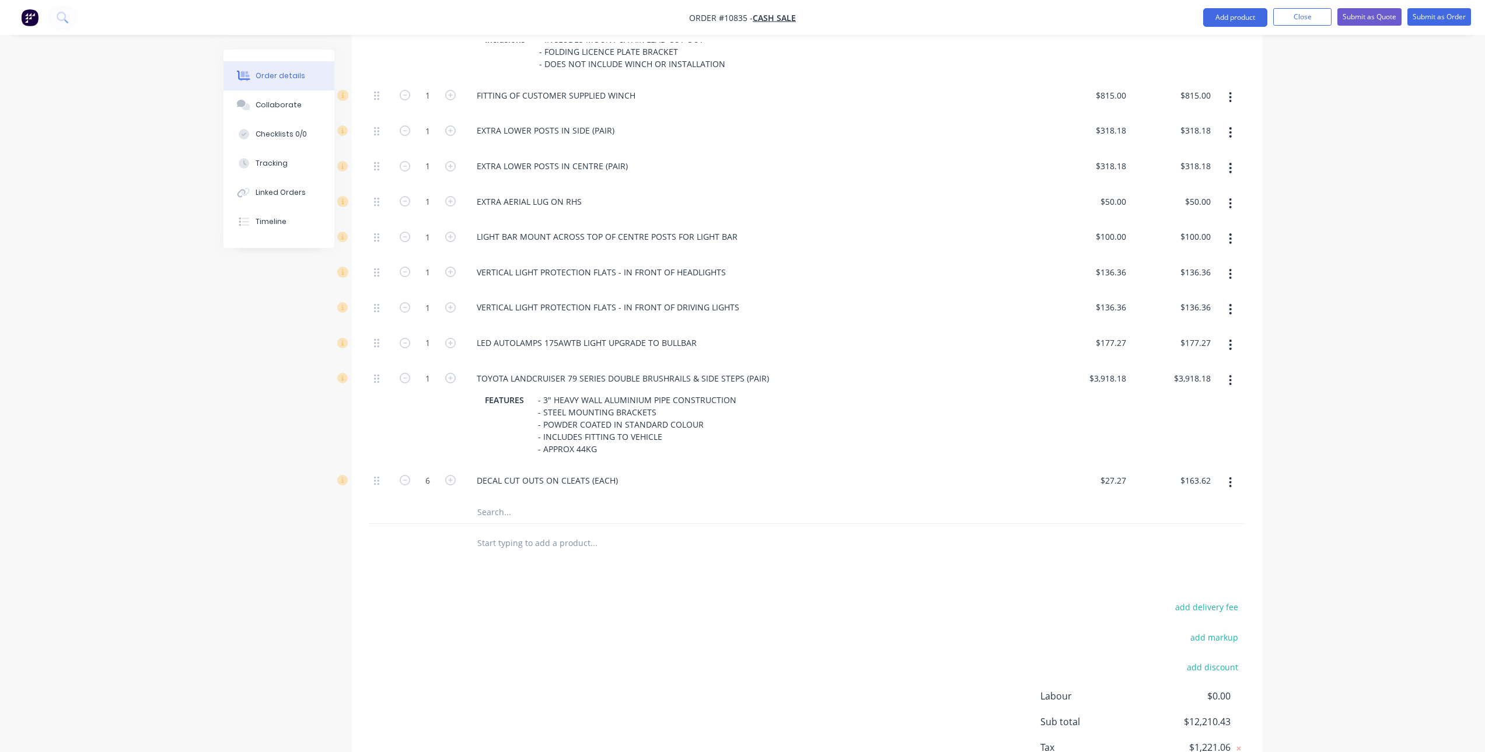
scroll to position [817, 0]
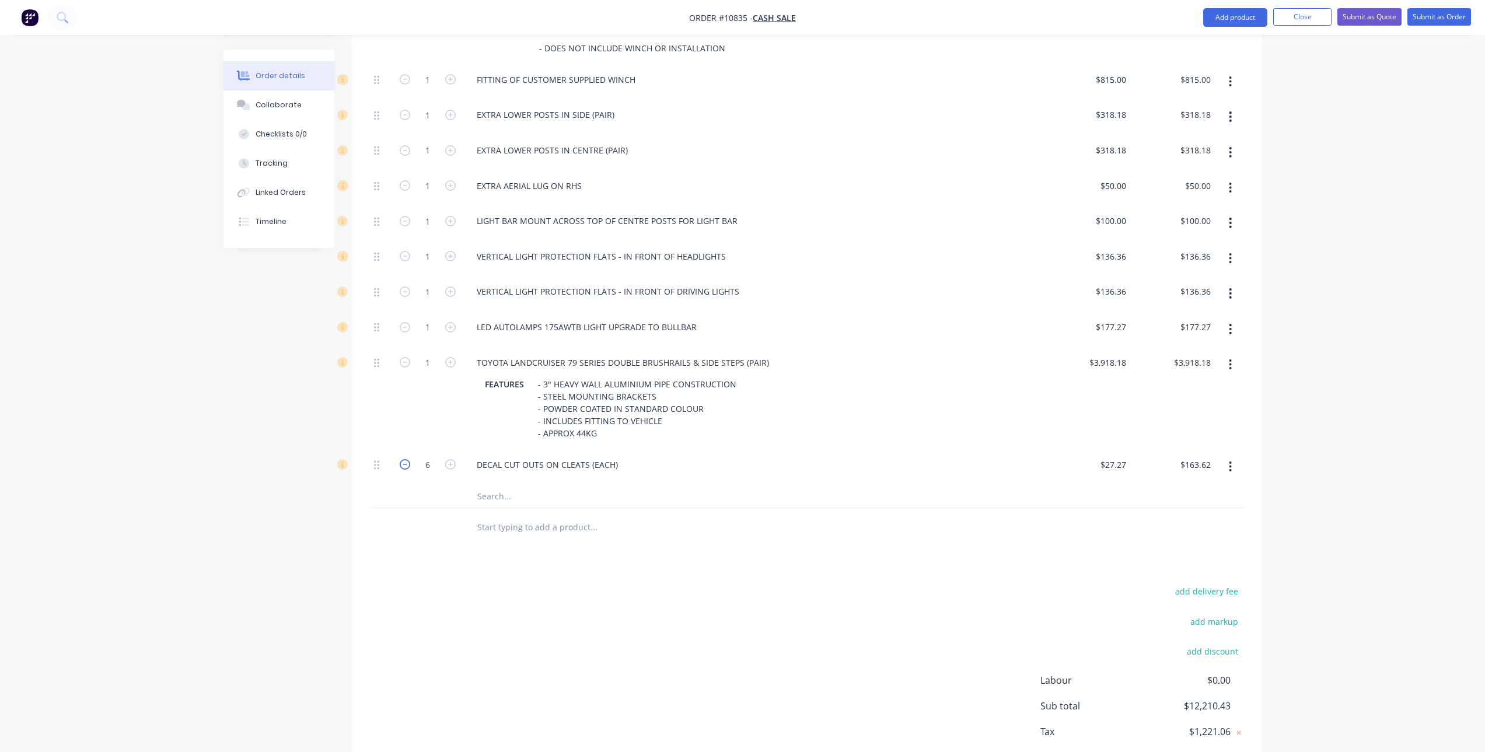
click at [408, 459] on icon "button" at bounding box center [405, 464] width 11 height 11
type input "5"
type input "$136.35"
click at [408, 459] on icon "button" at bounding box center [405, 464] width 11 height 11
type input "4"
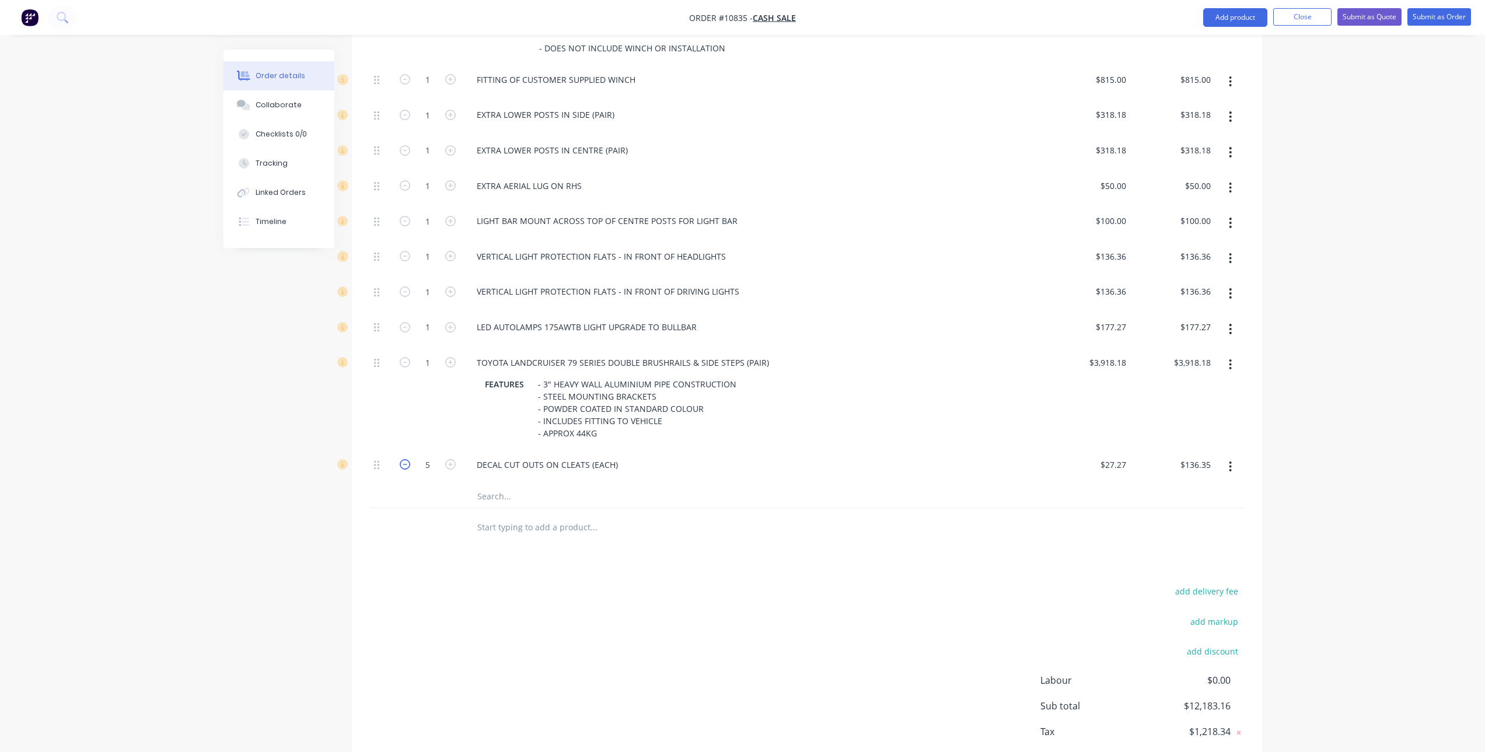
type input "$109.08"
click at [408, 459] on icon "button" at bounding box center [405, 464] width 11 height 11
type input "3"
type input "$81.81"
click at [408, 459] on icon "button" at bounding box center [405, 464] width 11 height 11
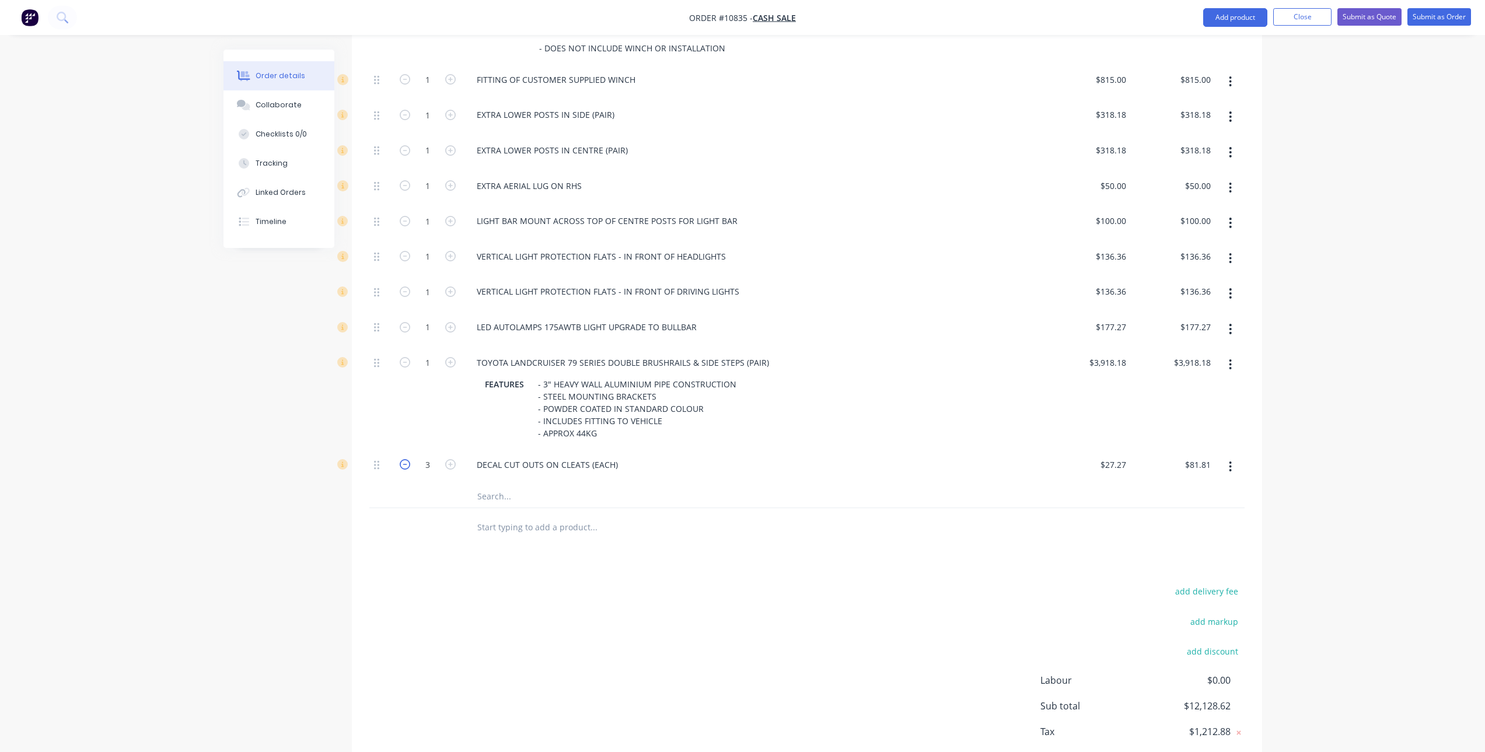
type input "2"
type input "$54.54"
click at [616, 456] on div "DECAL CUT OUTS ON CLEATS (EACH)" at bounding box center [547, 464] width 160 height 17
click at [1103, 456] on div "27.27 27.27" at bounding box center [1115, 464] width 32 height 17
type input "$120.00"
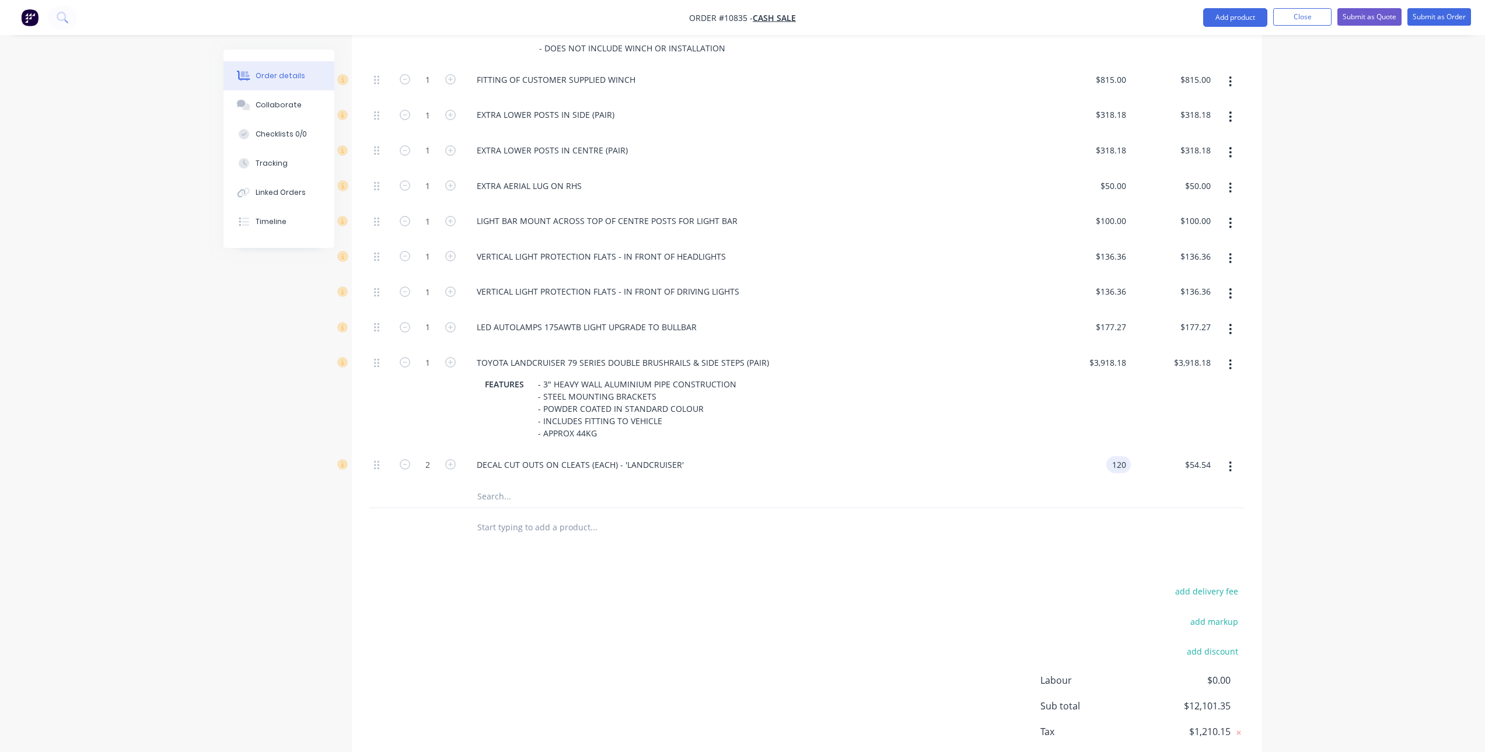
type input "$240.00"
click at [1145, 583] on div "add delivery fee" at bounding box center [1172, 598] width 146 height 30
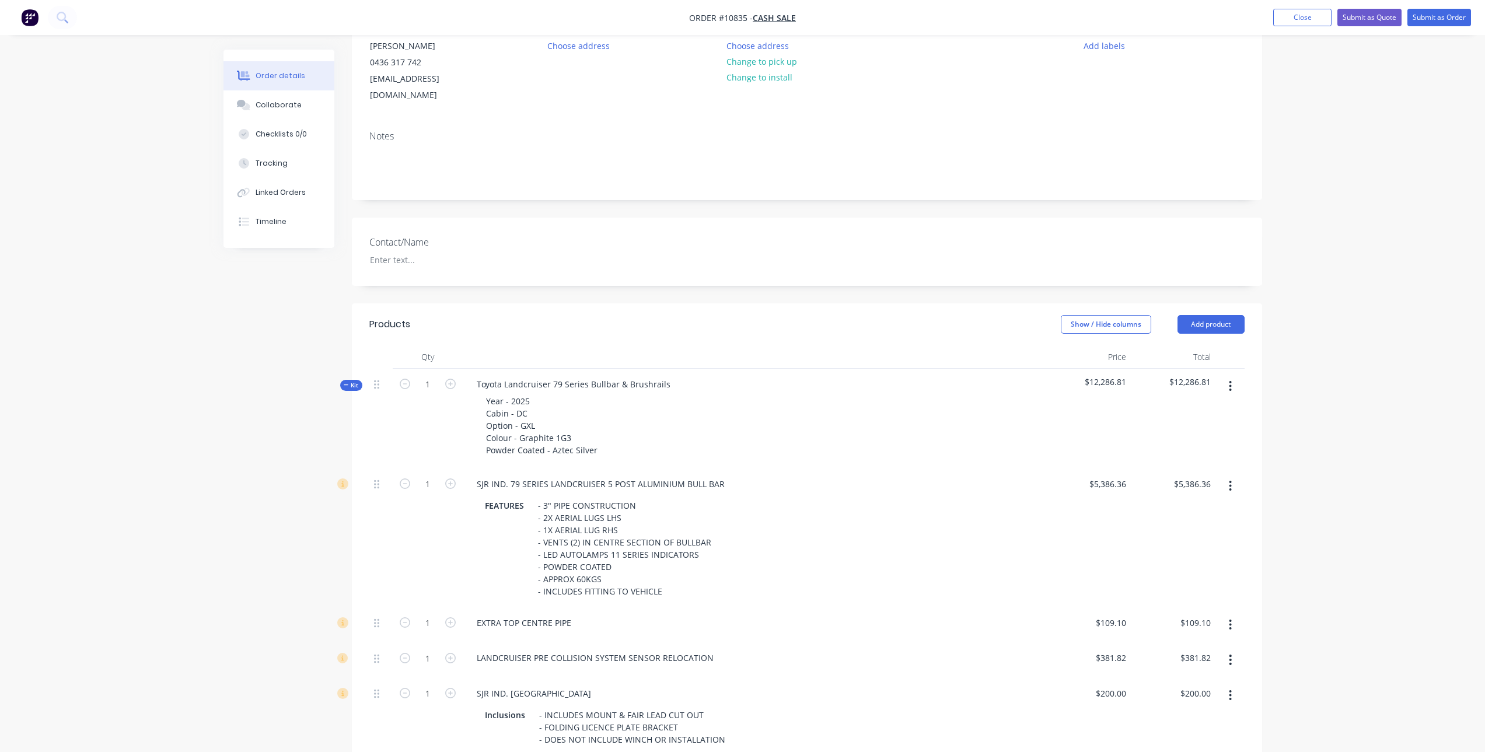
scroll to position [0, 0]
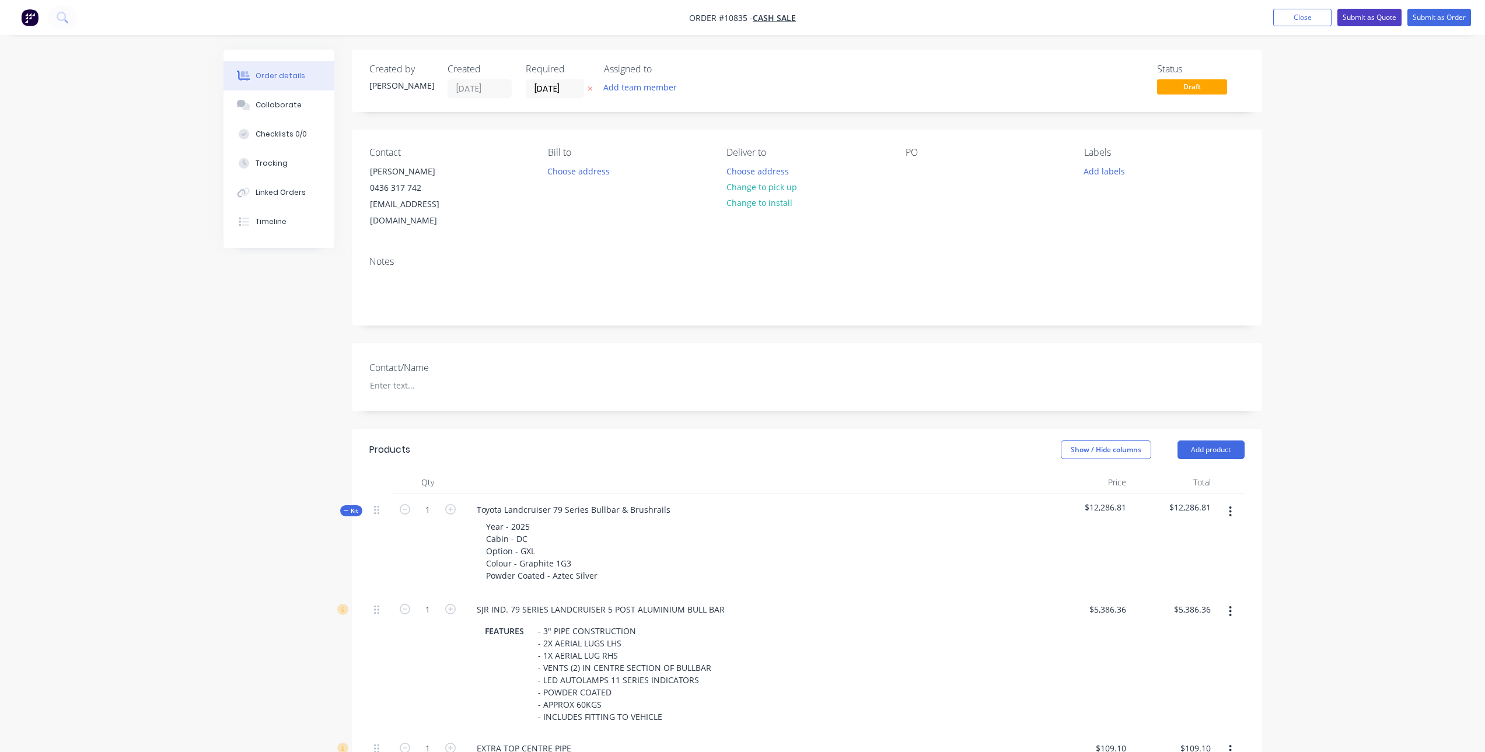
click at [1383, 17] on button "Submit as Quote" at bounding box center [1369, 18] width 64 height 18
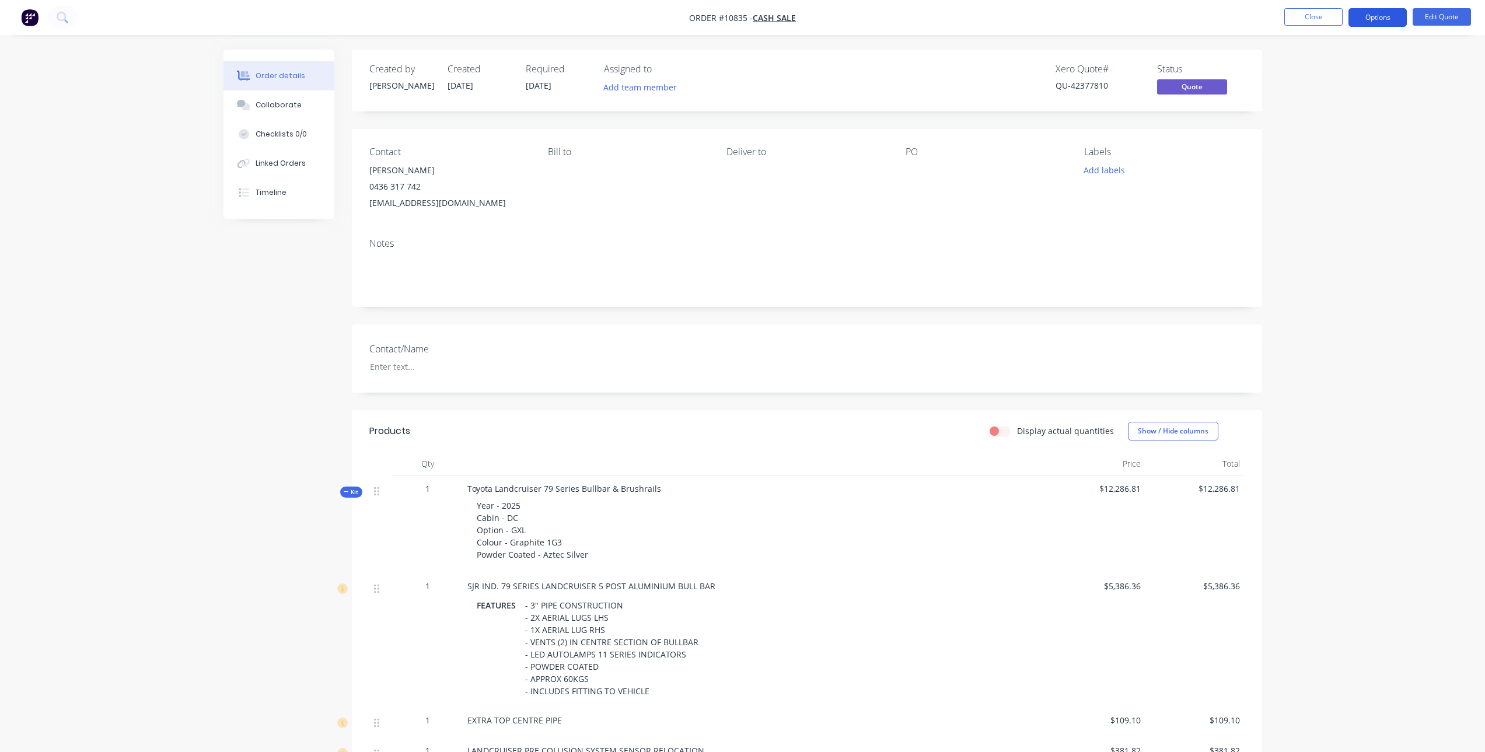
click at [1385, 20] on button "Options" at bounding box center [1377, 17] width 58 height 19
click at [1332, 69] on div "Quote" at bounding box center [1342, 70] width 107 height 17
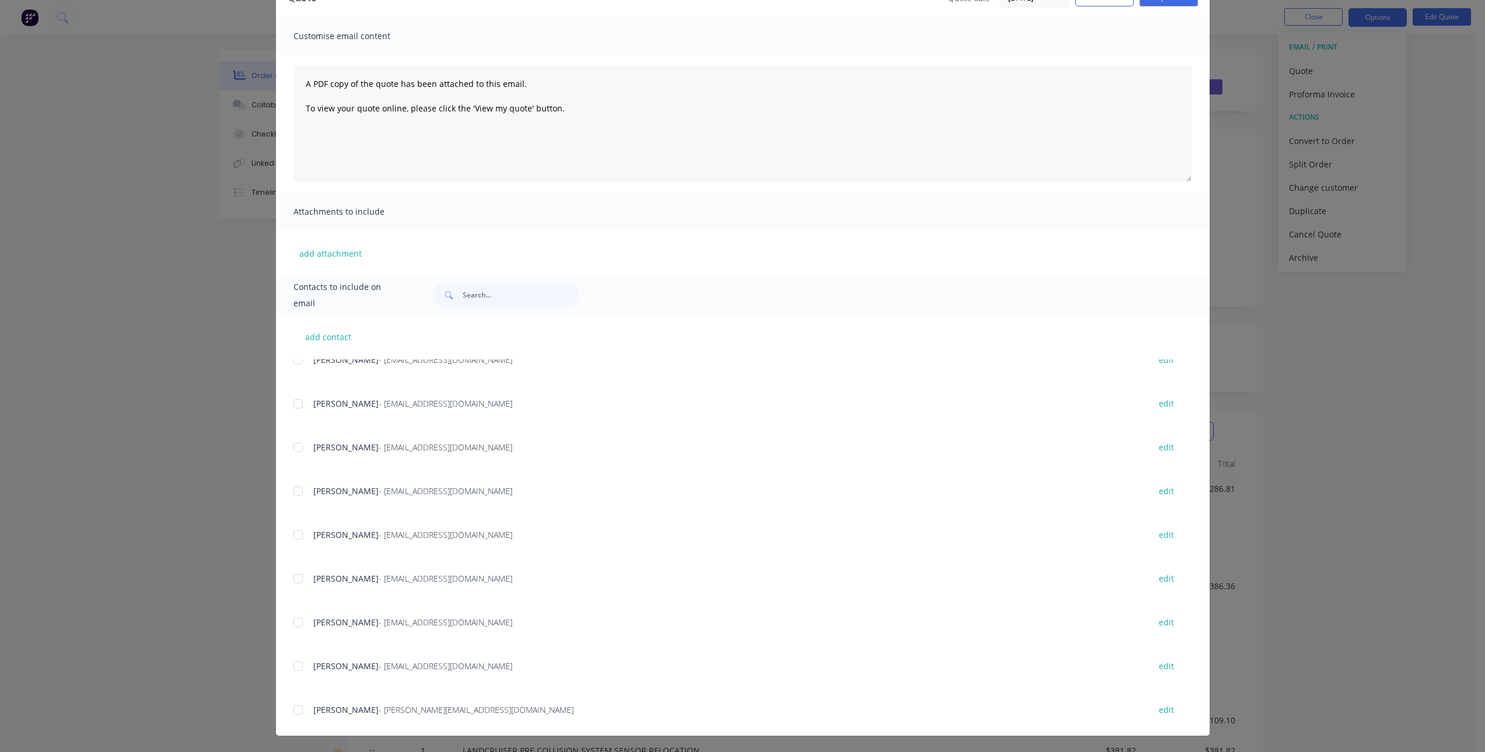
scroll to position [1418, 0]
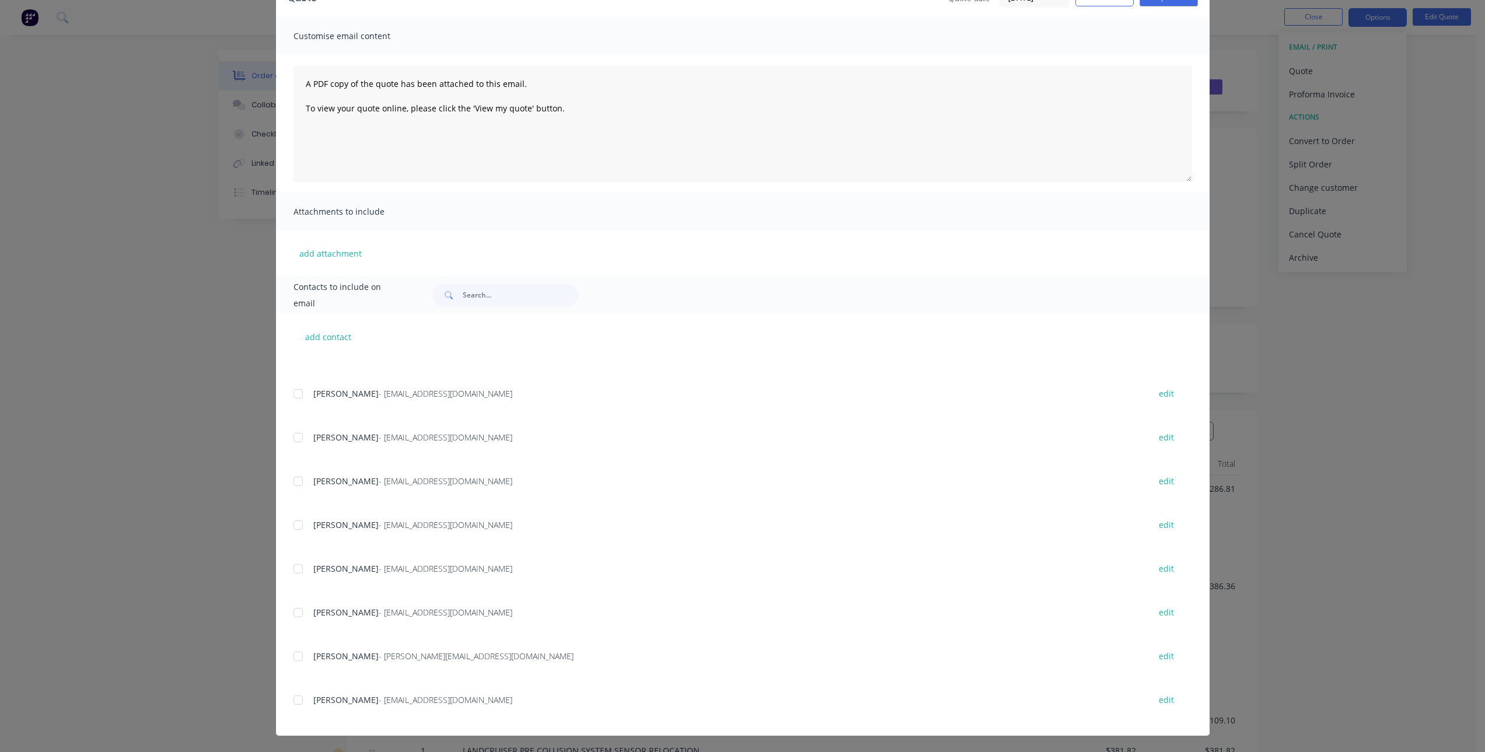
click at [296, 700] on div at bounding box center [297, 700] width 23 height 23
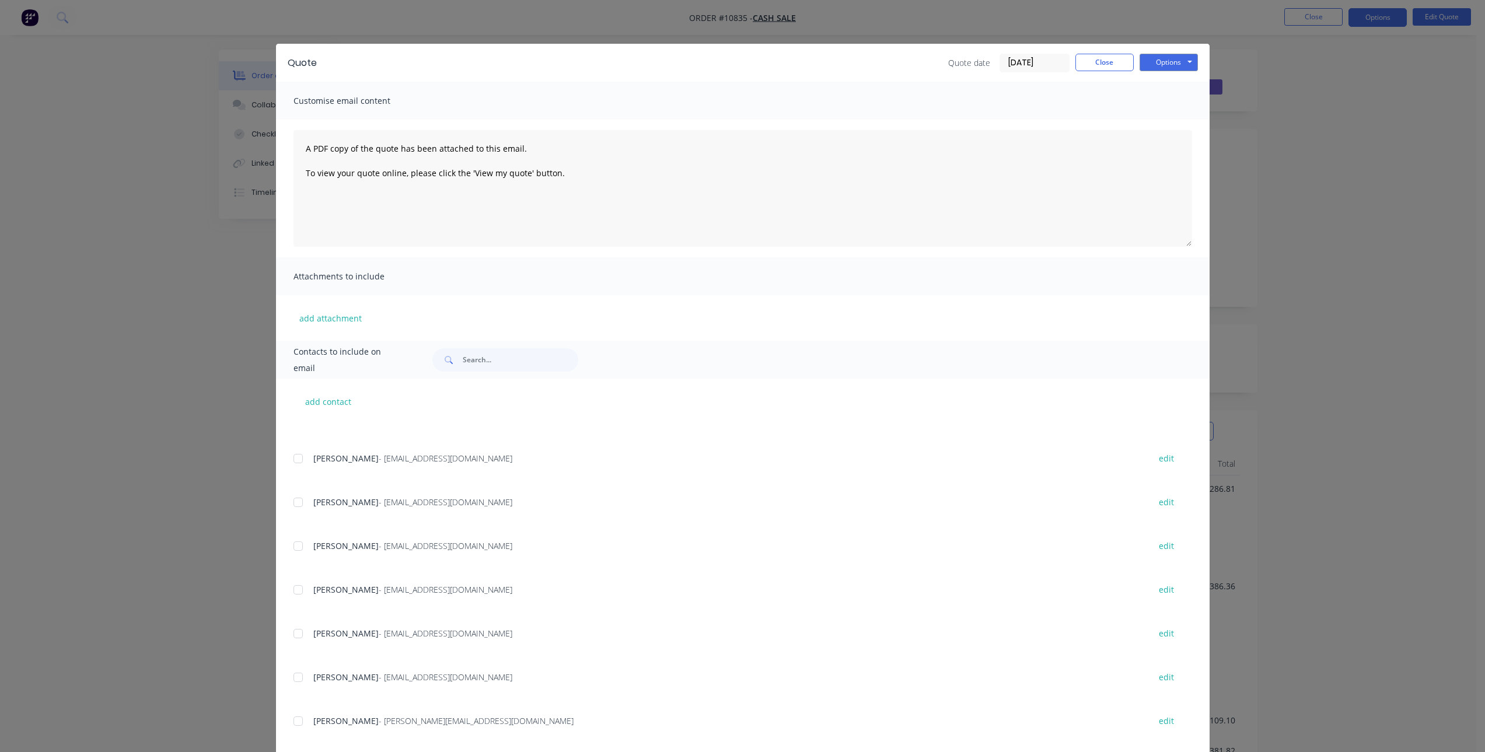
scroll to position [0, 0]
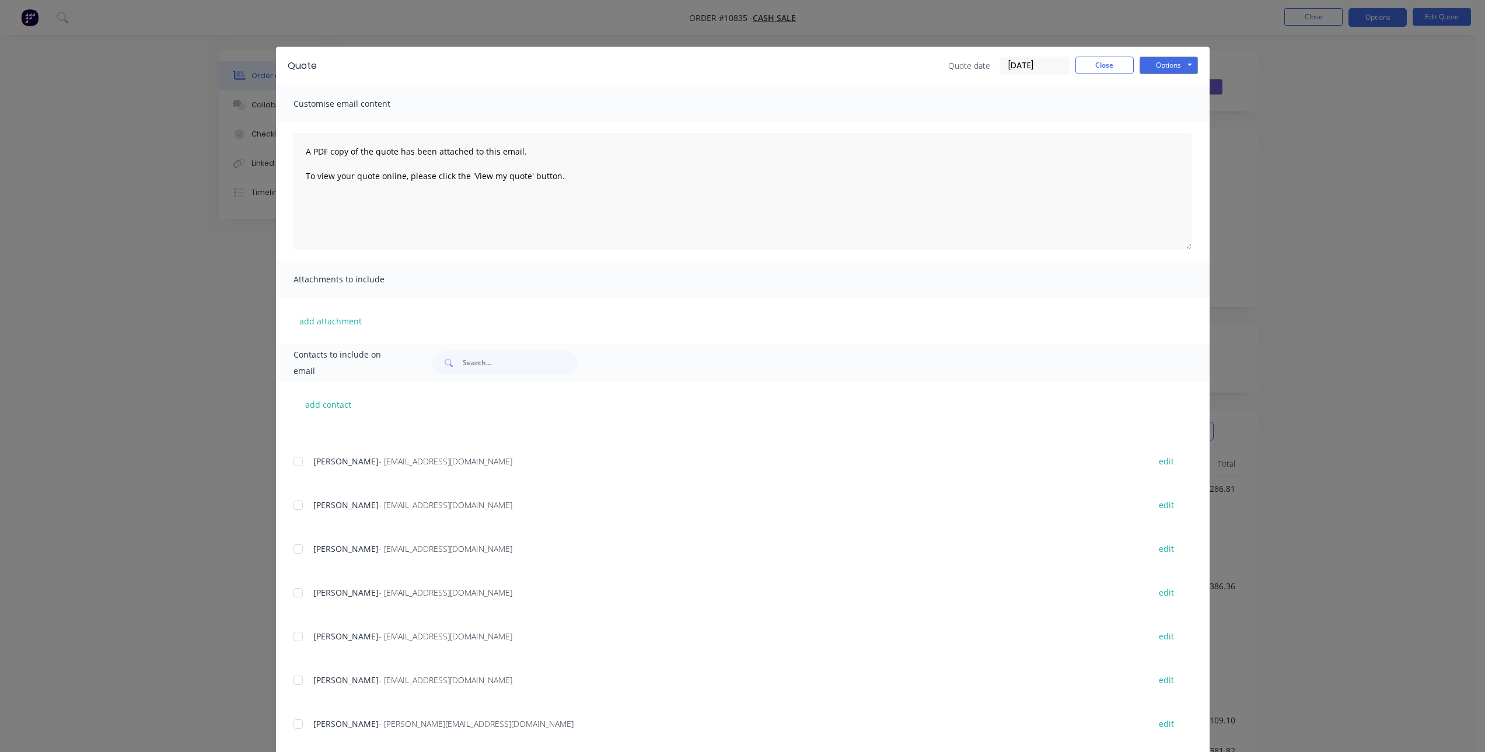
click at [1170, 74] on div "Options Preview Print Email" at bounding box center [1169, 66] width 58 height 19
click at [1170, 69] on button "Options" at bounding box center [1169, 66] width 58 height 18
click at [1168, 127] on button "Email" at bounding box center [1177, 124] width 75 height 19
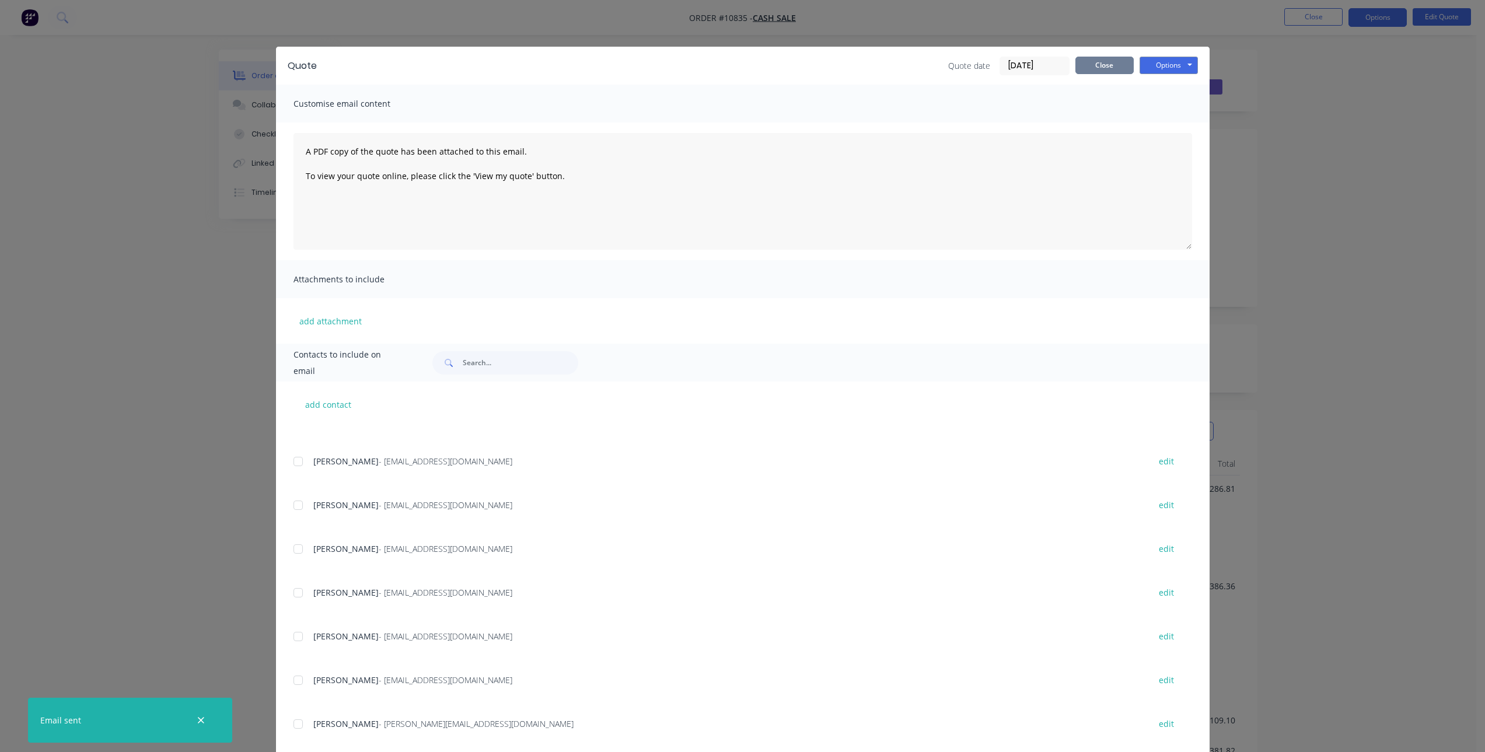
click at [1105, 70] on button "Close" at bounding box center [1104, 66] width 58 height 18
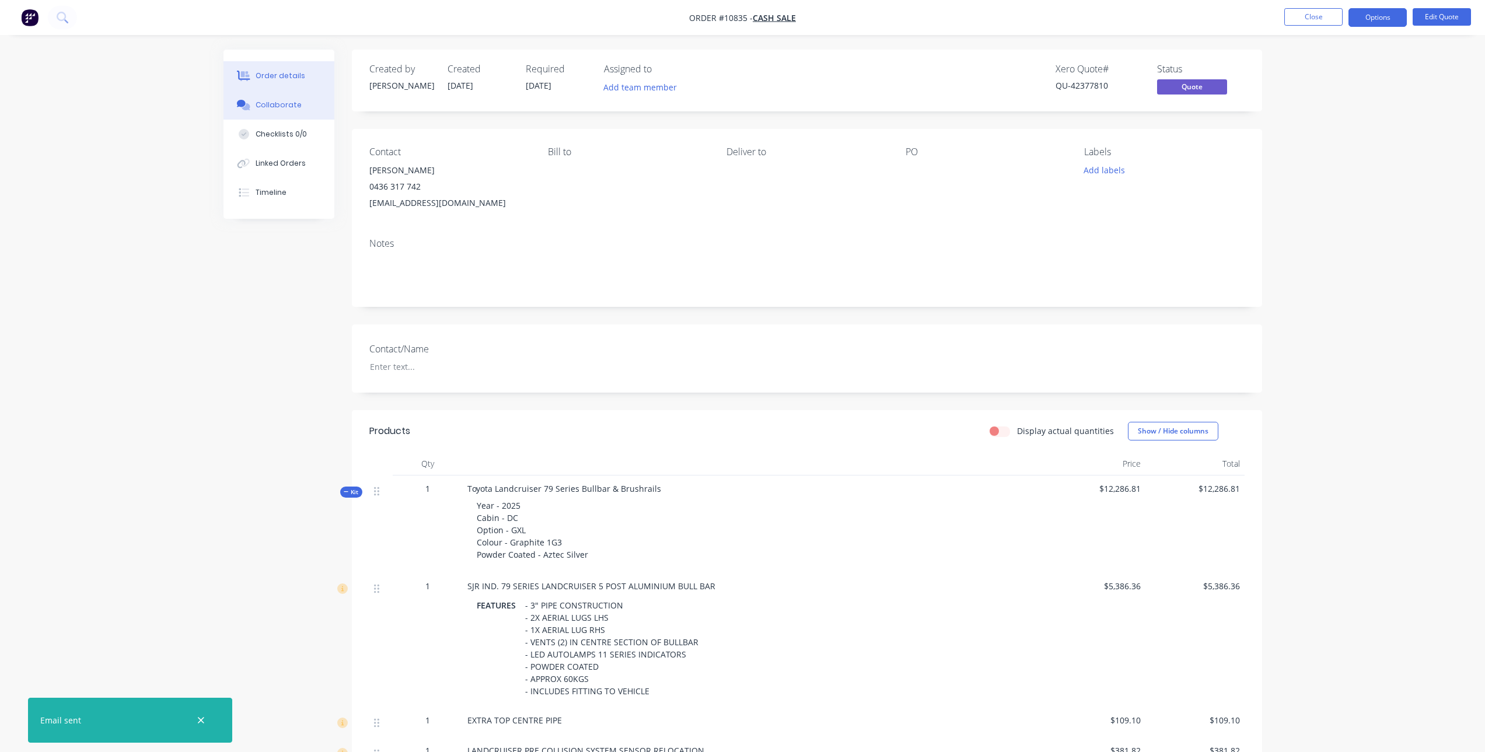
click at [285, 114] on button "Collaborate" at bounding box center [278, 104] width 111 height 29
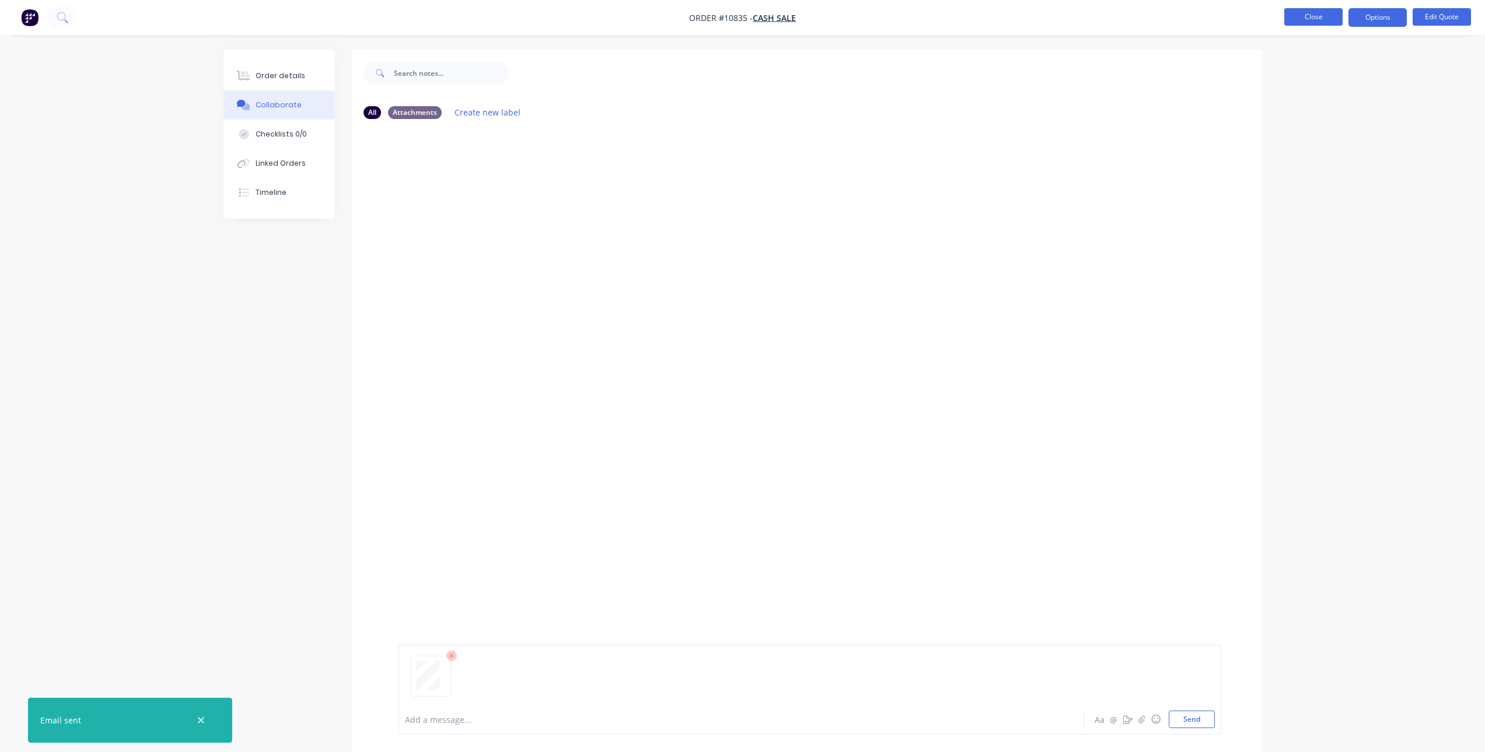
click at [1308, 16] on button "Close" at bounding box center [1313, 17] width 58 height 18
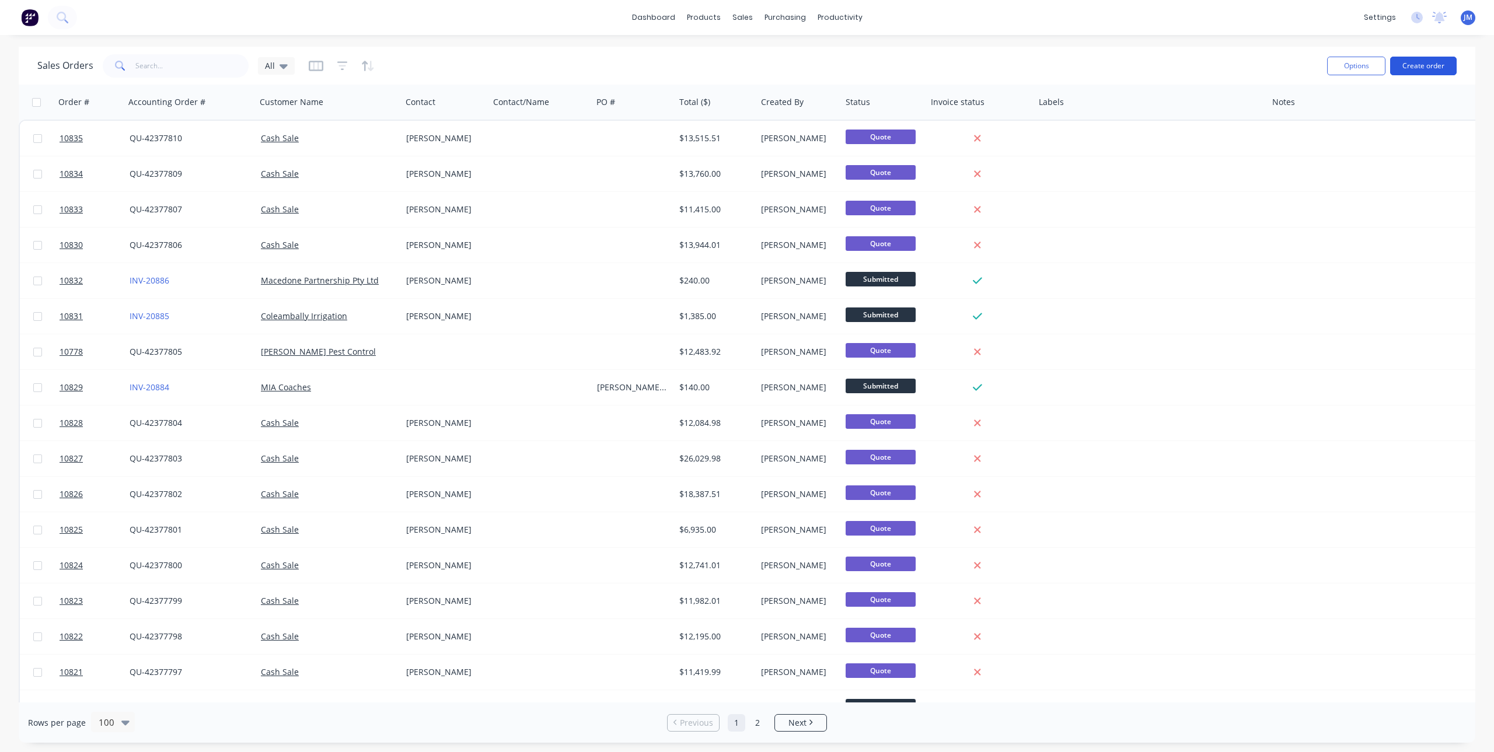
click at [1420, 67] on button "Create order" at bounding box center [1423, 66] width 67 height 19
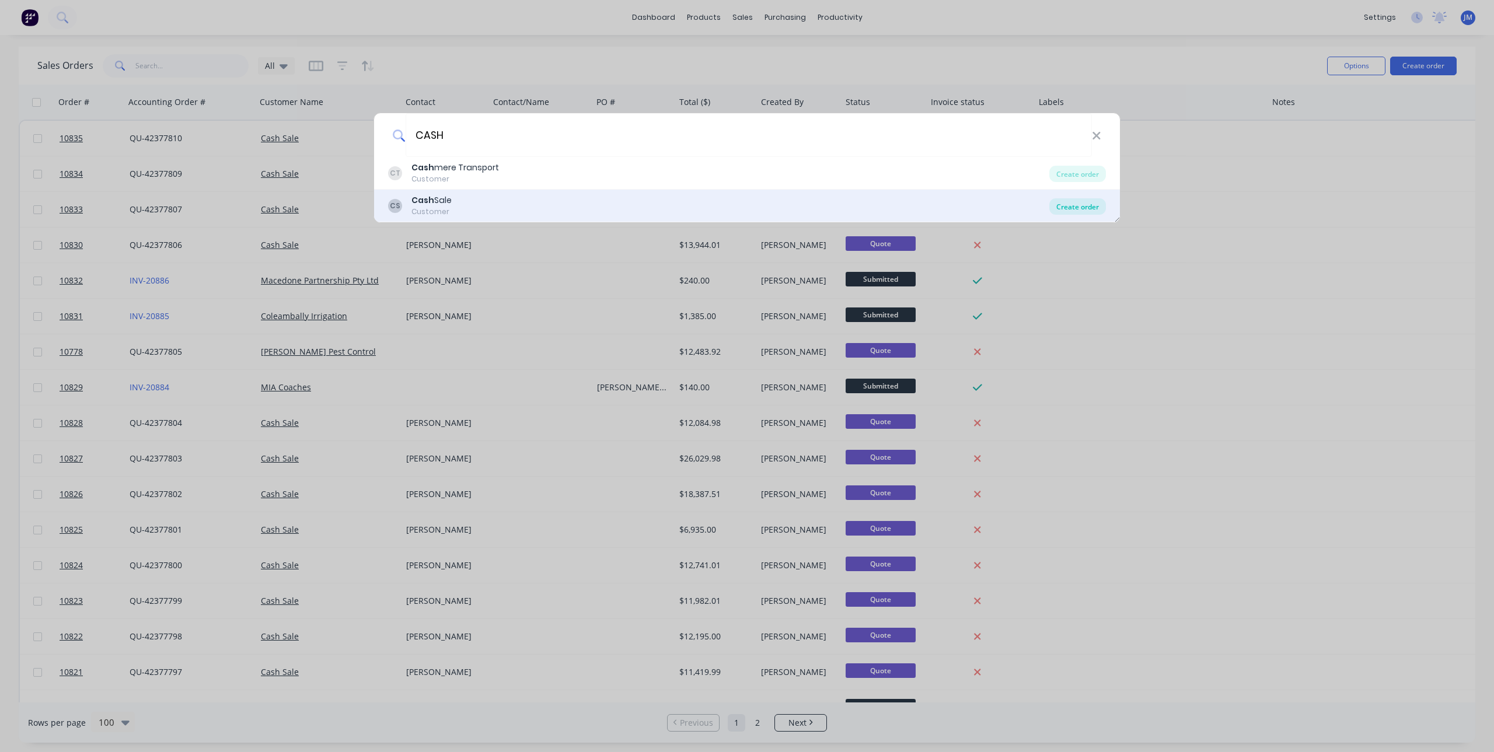
type input "CASH"
click at [1072, 204] on div "Create order" at bounding box center [1077, 206] width 57 height 16
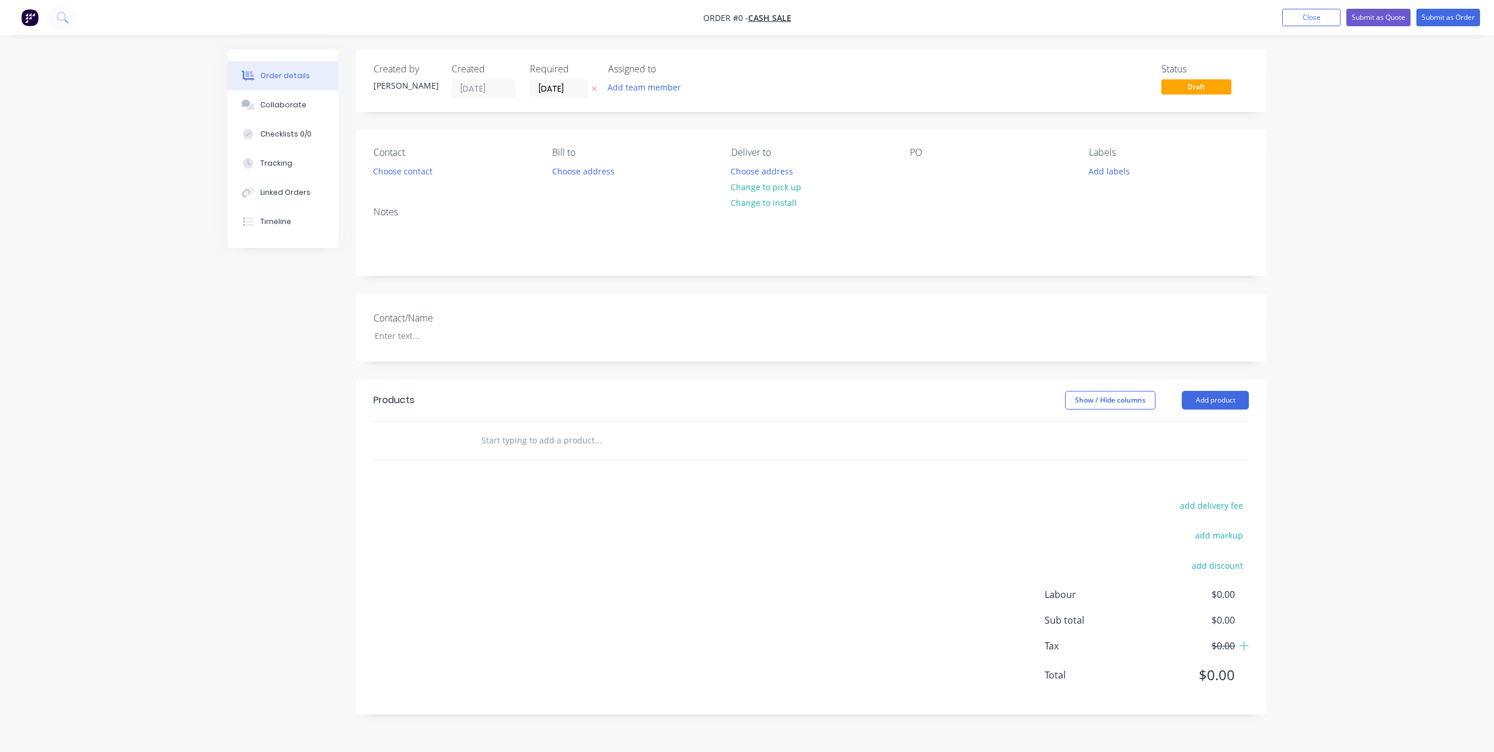
click at [396, 181] on div "Contact Choose contact Bill to Choose address Deliver to Choose address Change …" at bounding box center [811, 164] width 910 height 68
click at [387, 165] on button "Choose contact" at bounding box center [403, 171] width 72 height 16
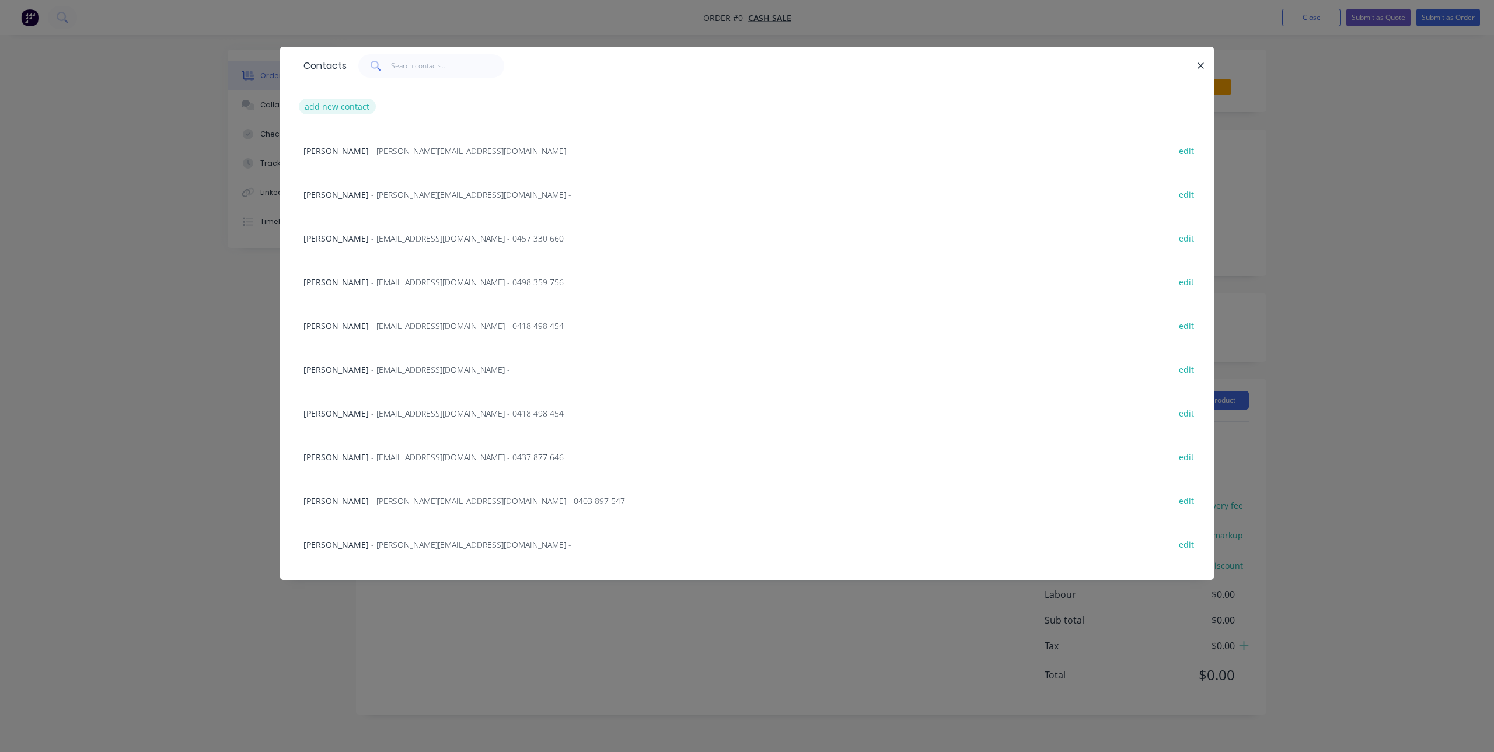
click at [348, 104] on button "add new contact" at bounding box center [337, 107] width 77 height 16
select select "AU"
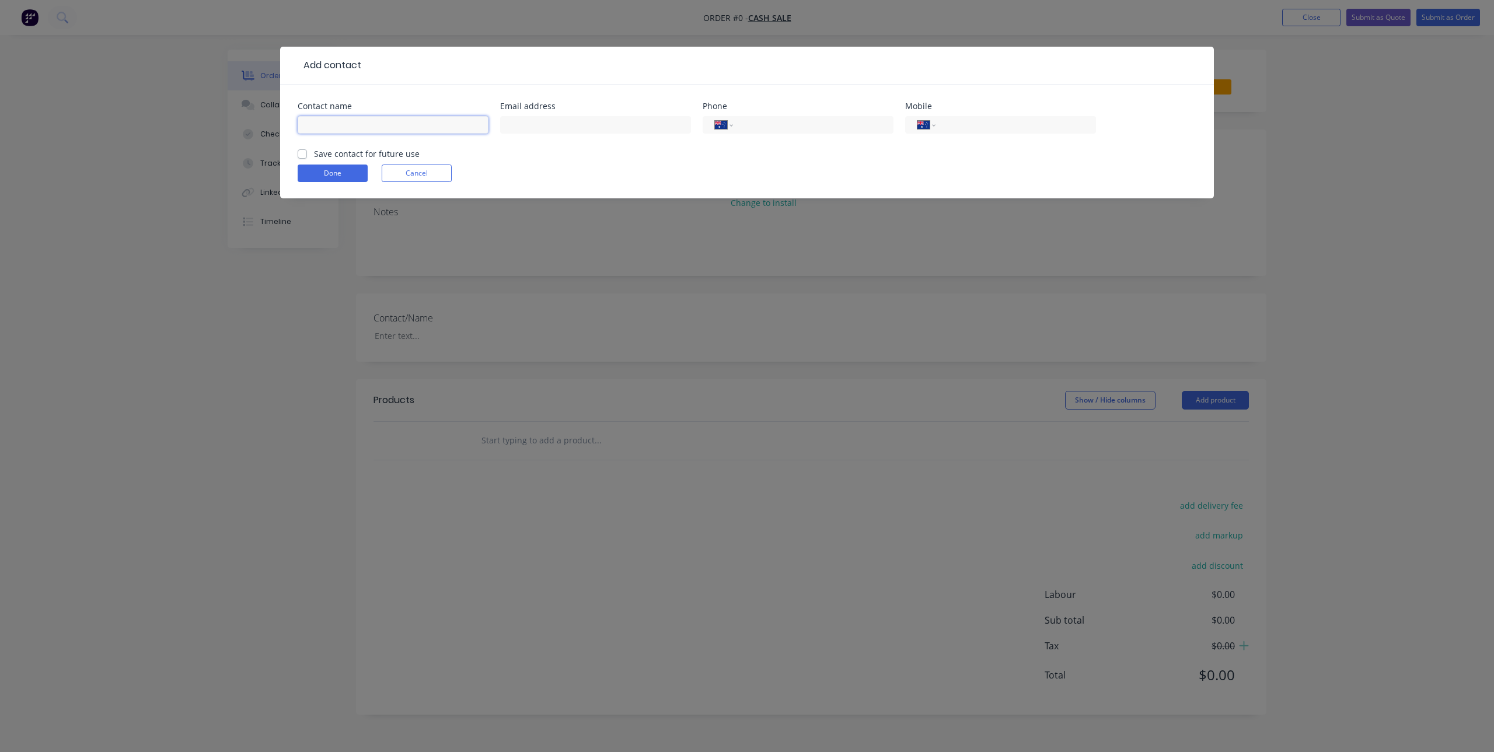
click at [331, 124] on input "text" at bounding box center [393, 125] width 191 height 18
paste input "[PERSON_NAME]"
type input "[PERSON_NAME]"
click at [314, 152] on label "Save contact for future use" at bounding box center [367, 154] width 106 height 12
click at [305, 152] on input "Save contact for future use" at bounding box center [302, 153] width 9 height 11
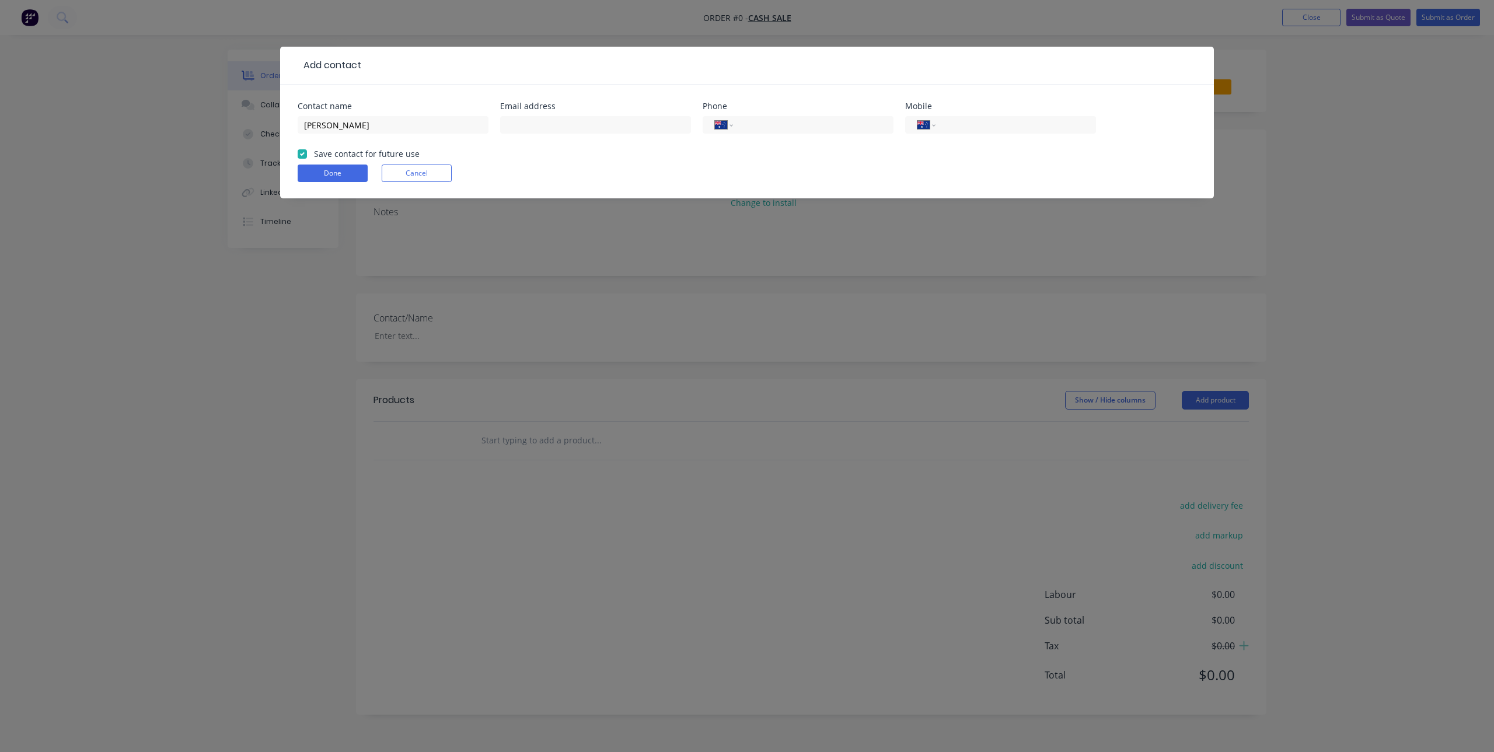
checkbox input "true"
click at [969, 119] on input "tel" at bounding box center [1014, 124] width 140 height 13
click at [533, 123] on input "text" at bounding box center [595, 125] width 191 height 18
paste input "jackkendall2810@gmail.com"
type input "jackkendall2810@gmail.com"
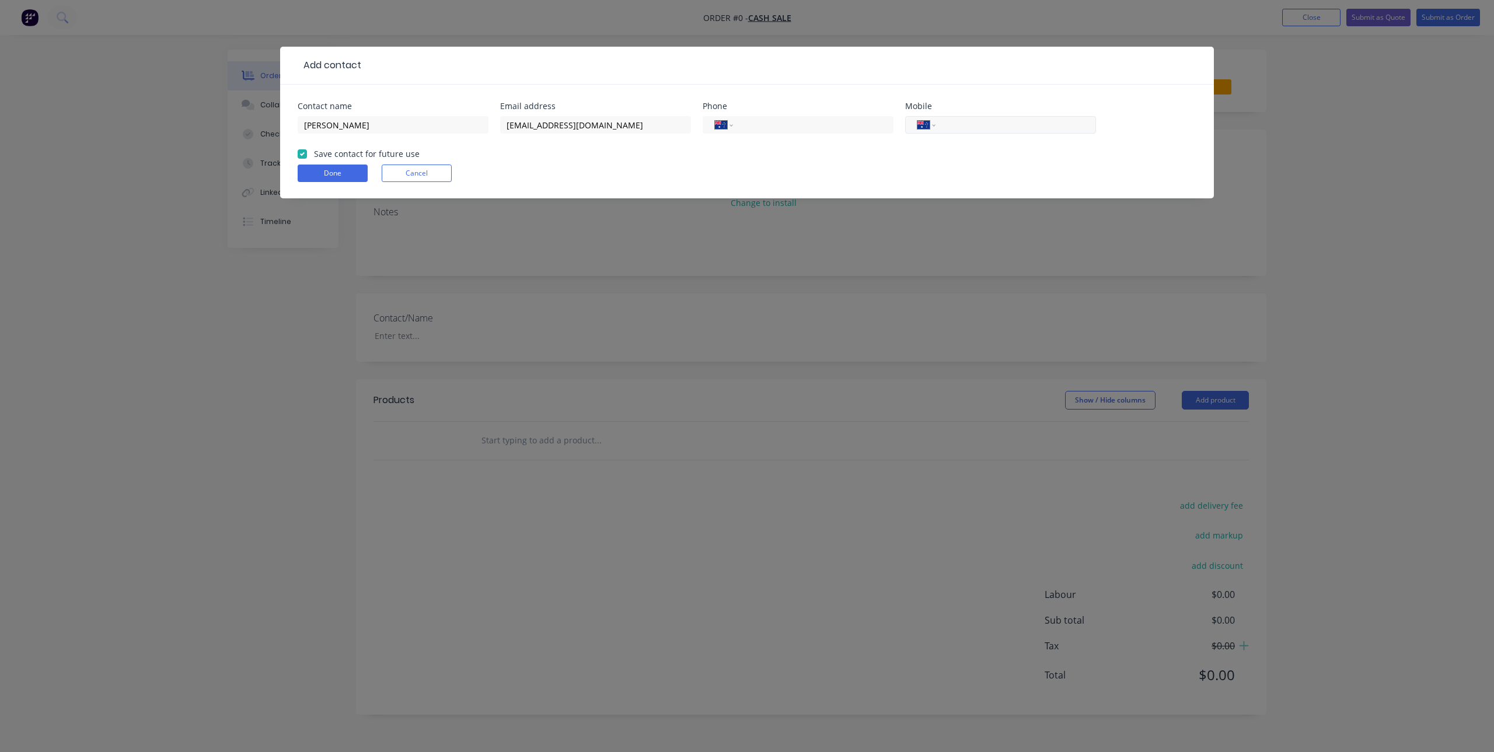
click at [974, 118] on input "tel" at bounding box center [1014, 124] width 140 height 13
paste input "0421 834 376"
type input "0421 834 376"
click at [323, 167] on button "Done" at bounding box center [333, 174] width 70 height 18
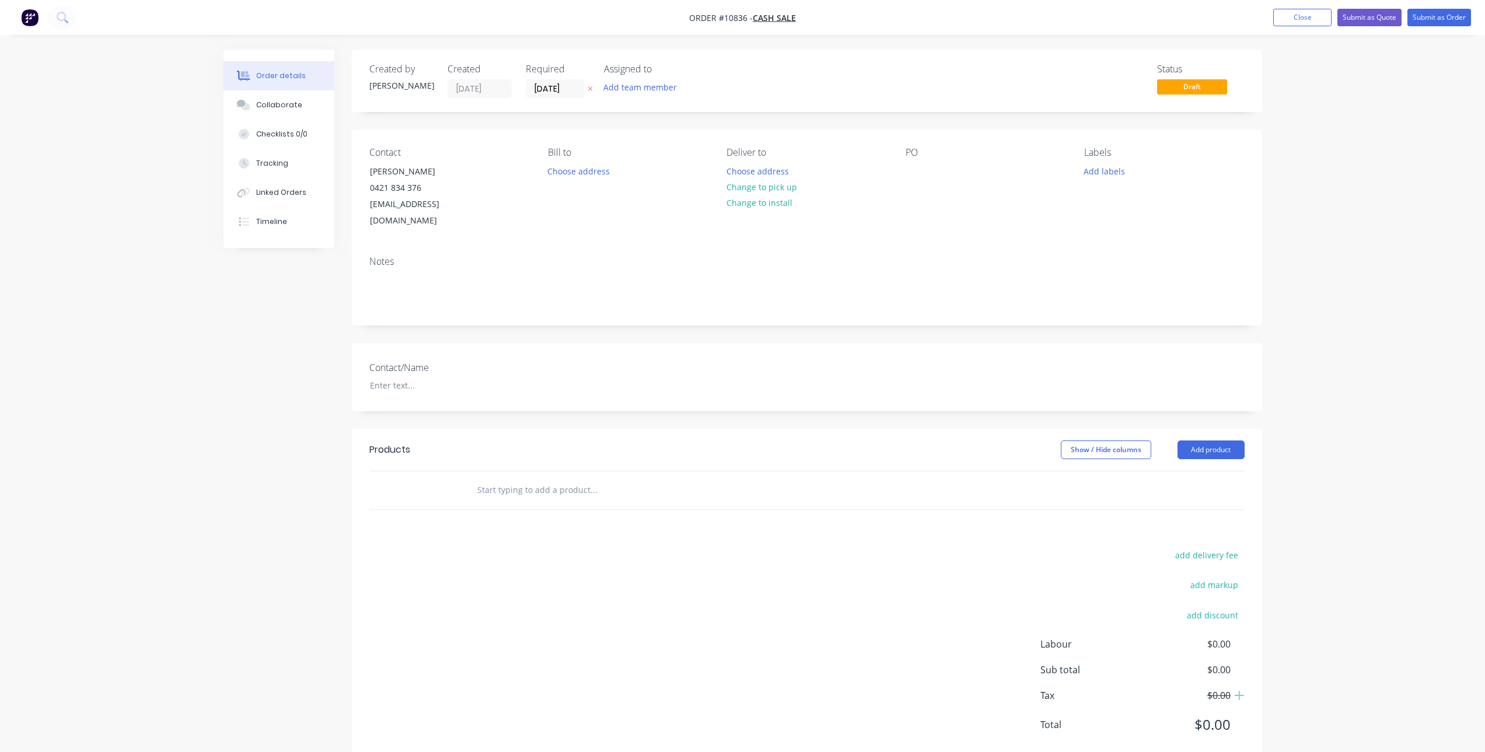
click at [574, 478] on input "text" at bounding box center [593, 489] width 233 height 23
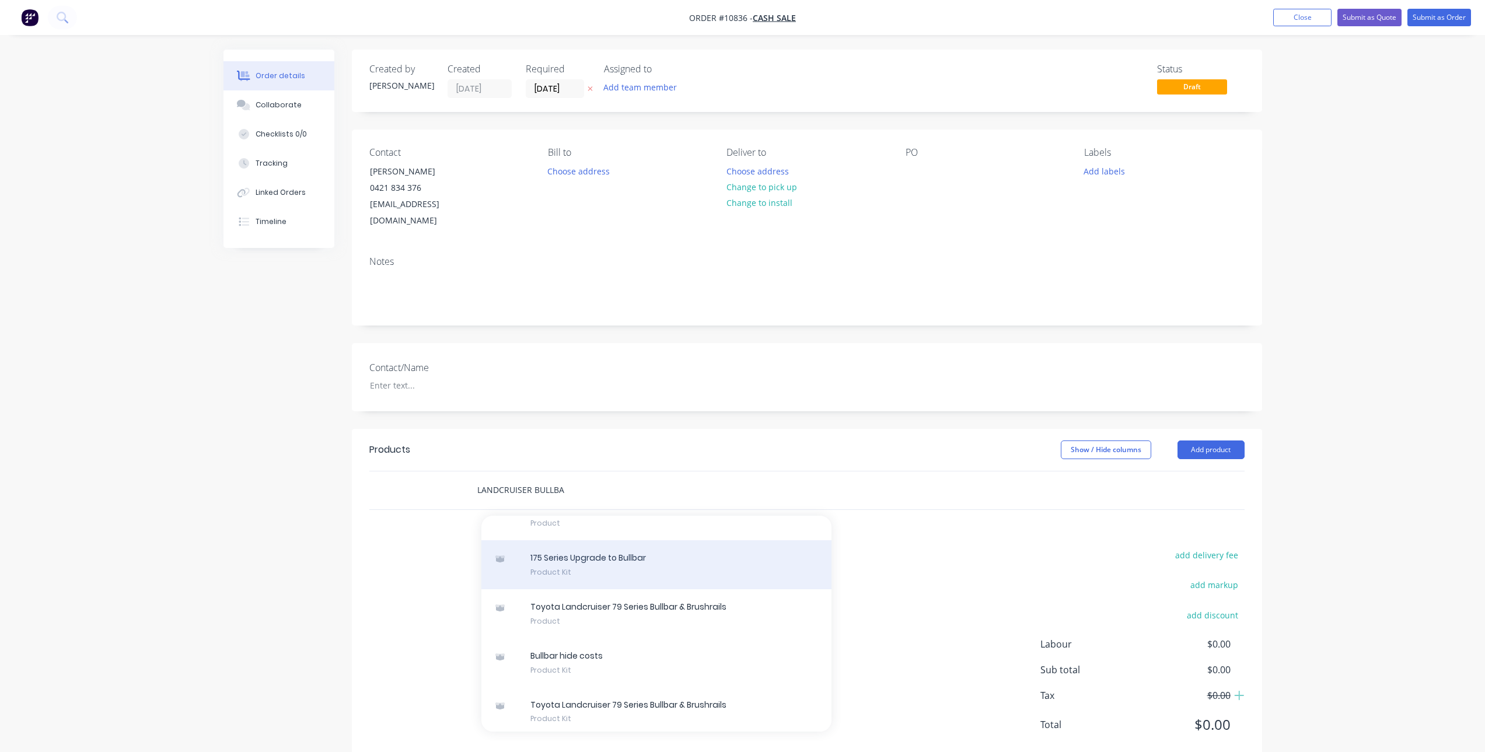
scroll to position [369, 0]
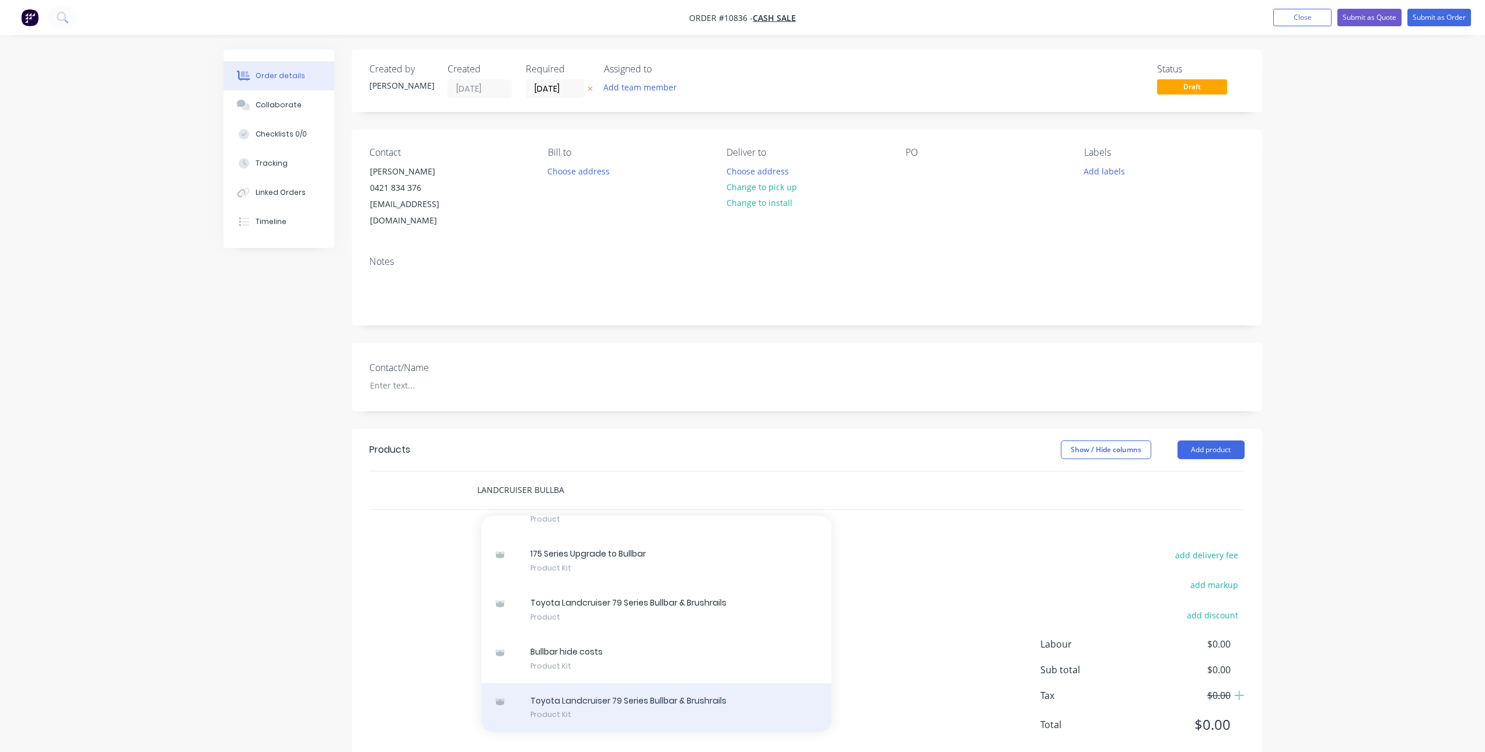
type input "LANDCRUISER BULLBA"
click at [694, 683] on div "Toyota Landcruiser 79 Series Bullbar & Brushrails Product Kit" at bounding box center [656, 707] width 350 height 49
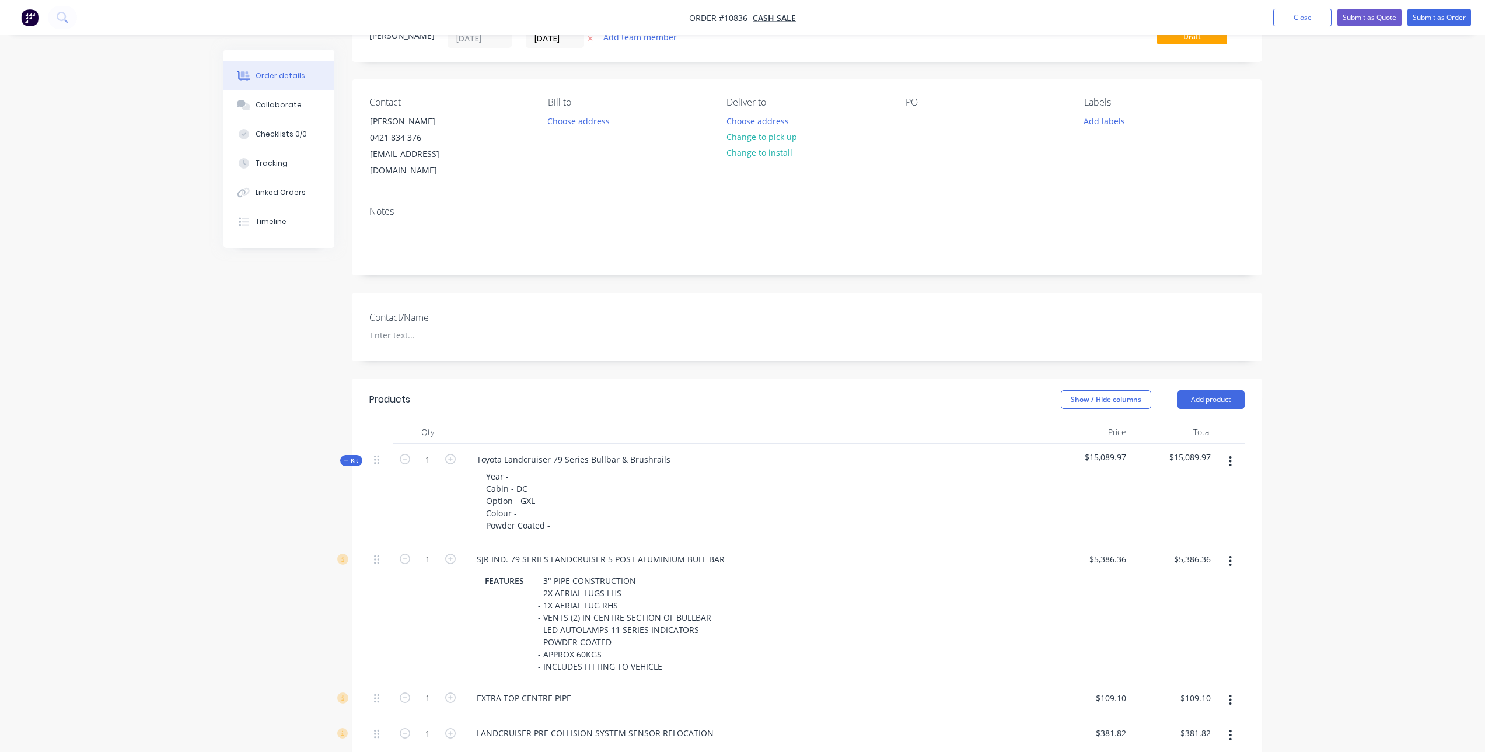
scroll to position [117, 0]
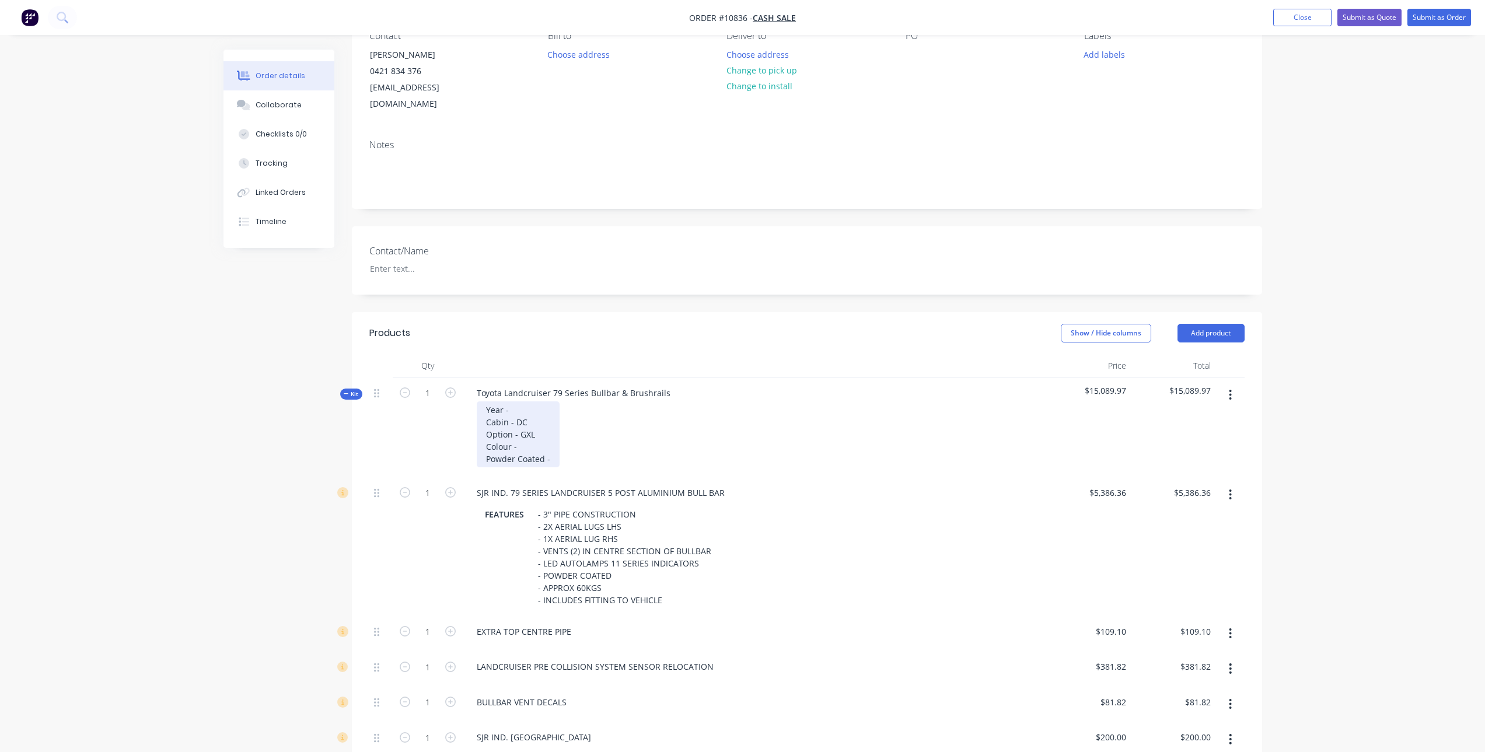
click at [524, 401] on div "Year - Cabin - DC Option - GXL Colour - Powder Coated -" at bounding box center [518, 434] width 83 height 66
click at [537, 429] on div "Year - 01/2016 Cabin - DC Option - GXL Colour - Powder Coated -" at bounding box center [518, 434] width 83 height 66
click at [549, 439] on div "Year - 01/2016 Cabin - DC Option - GXL Colour - Graphite 1G3 Powder Coated -" at bounding box center [529, 434] width 104 height 66
click at [581, 444] on div "Year - 01/2016 Cabin - DC Option - GXL Colour - Graphite 1G3 Powder Coated - Az…" at bounding box center [542, 434] width 130 height 66
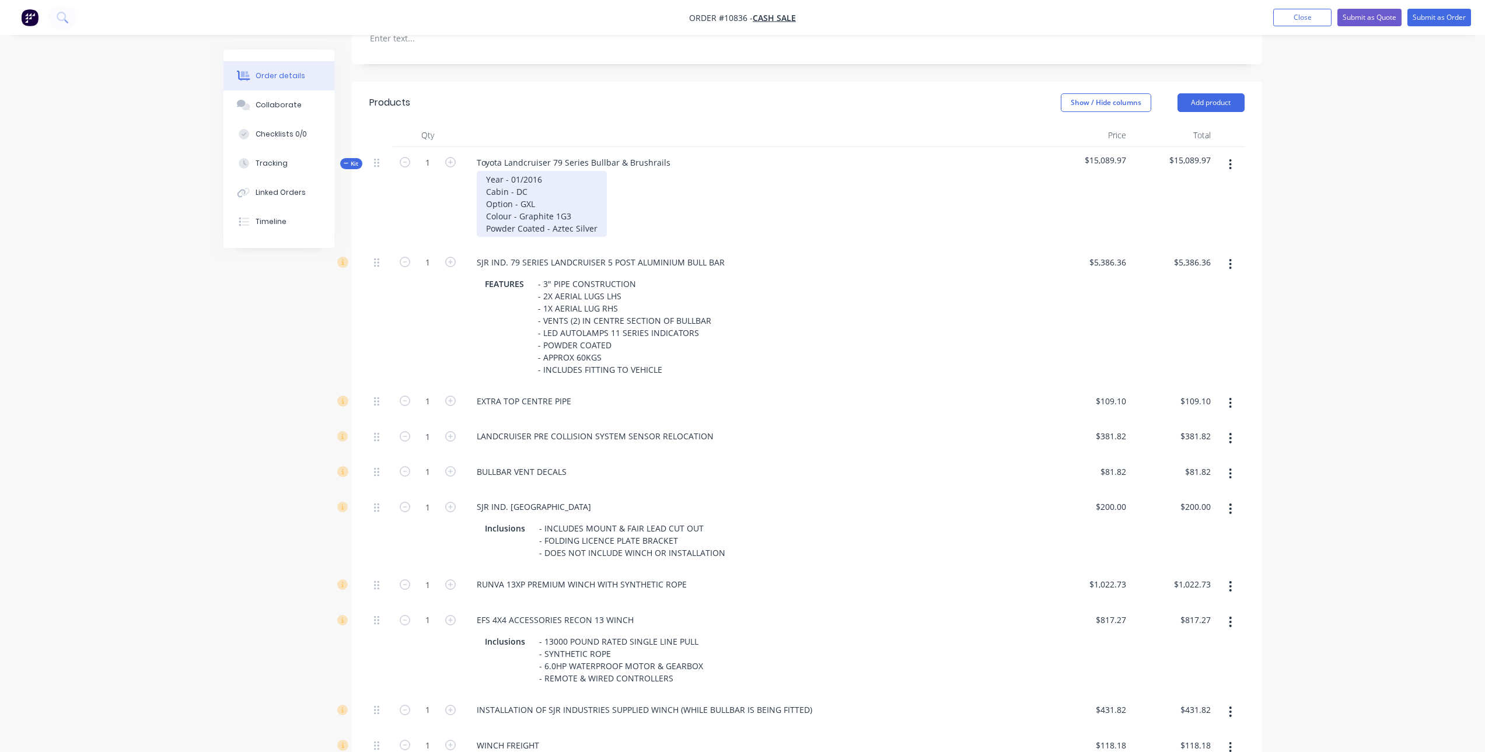
scroll to position [350, 0]
click at [1229, 429] on icon "button" at bounding box center [1230, 435] width 3 height 13
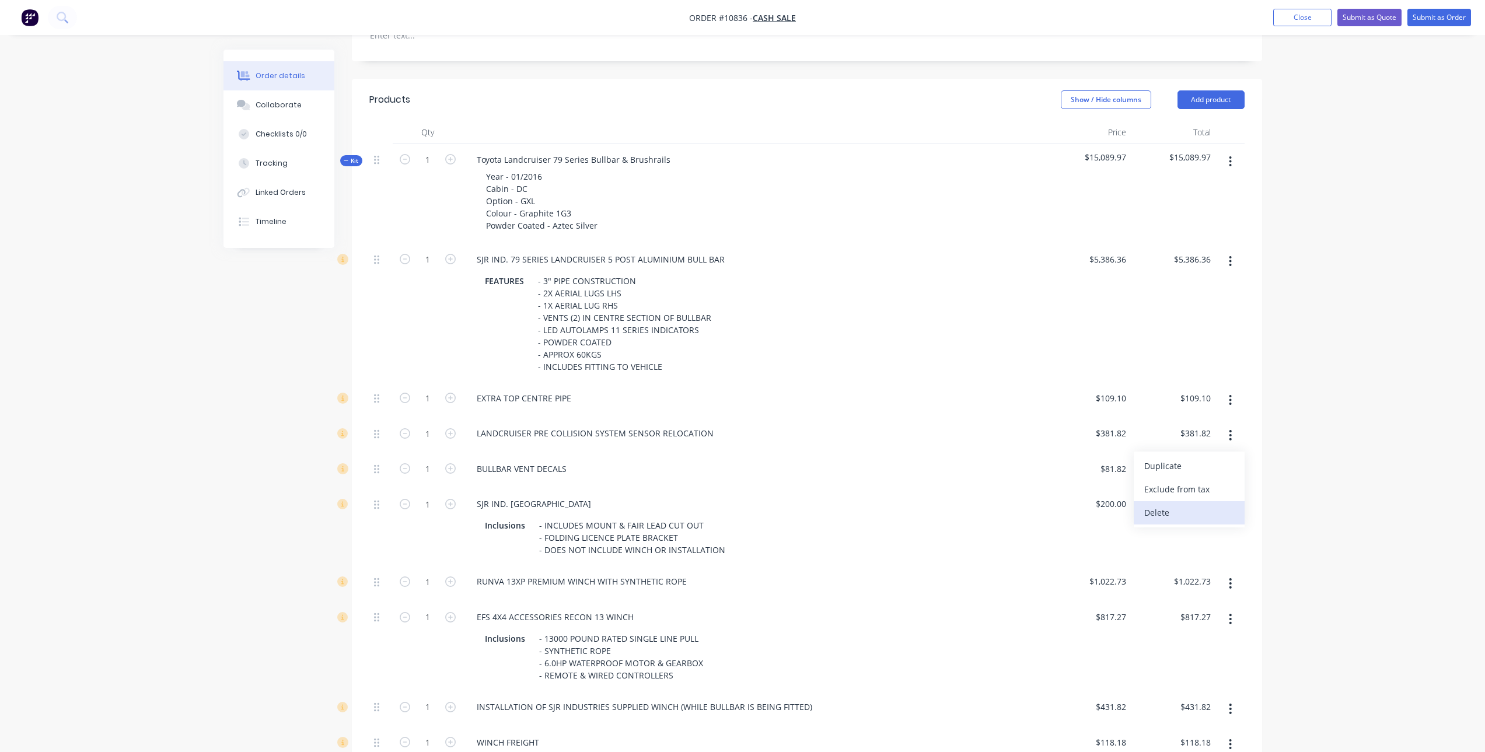
click at [1173, 504] on div "Delete" at bounding box center [1189, 512] width 90 height 17
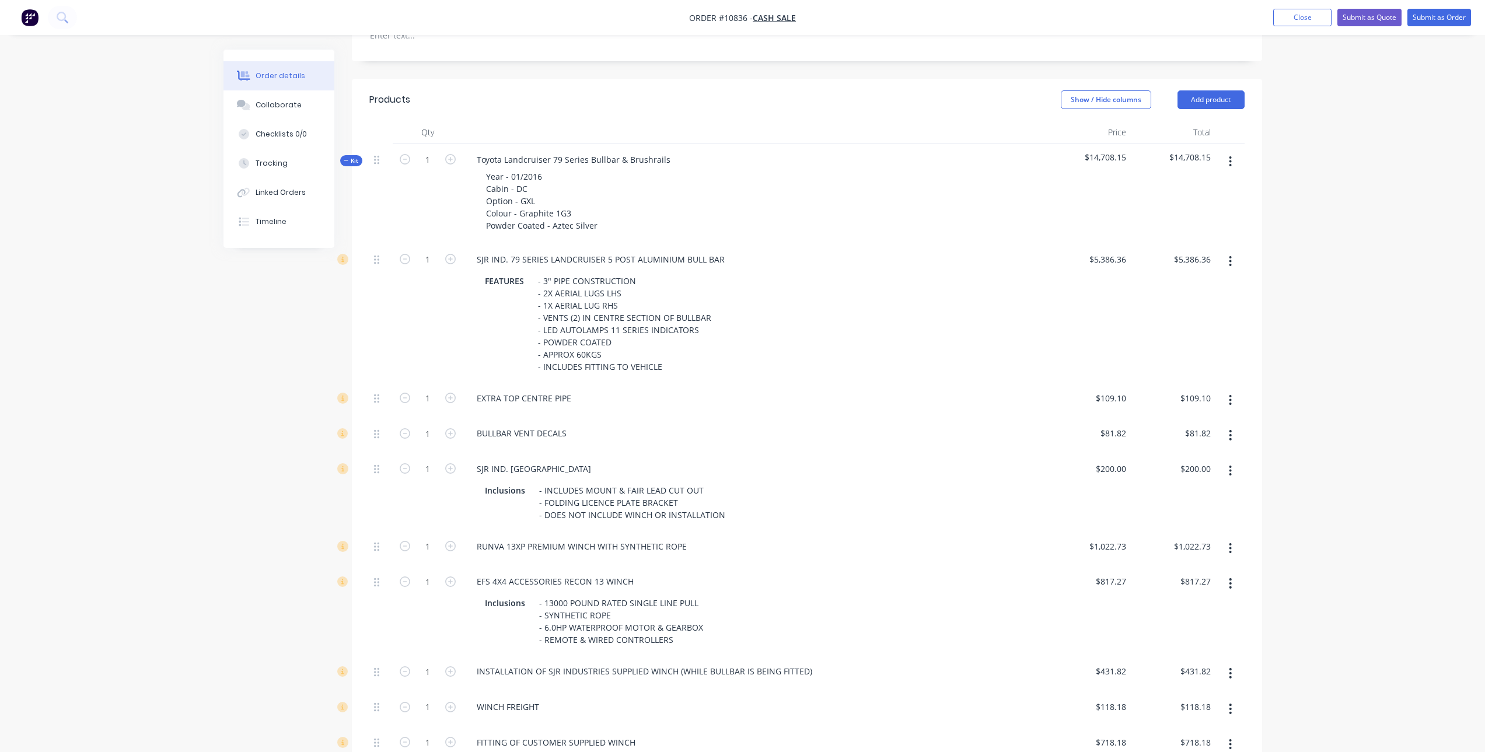
click at [1234, 425] on button "button" at bounding box center [1230, 435] width 27 height 21
click at [1176, 504] on div "Delete" at bounding box center [1189, 512] width 90 height 17
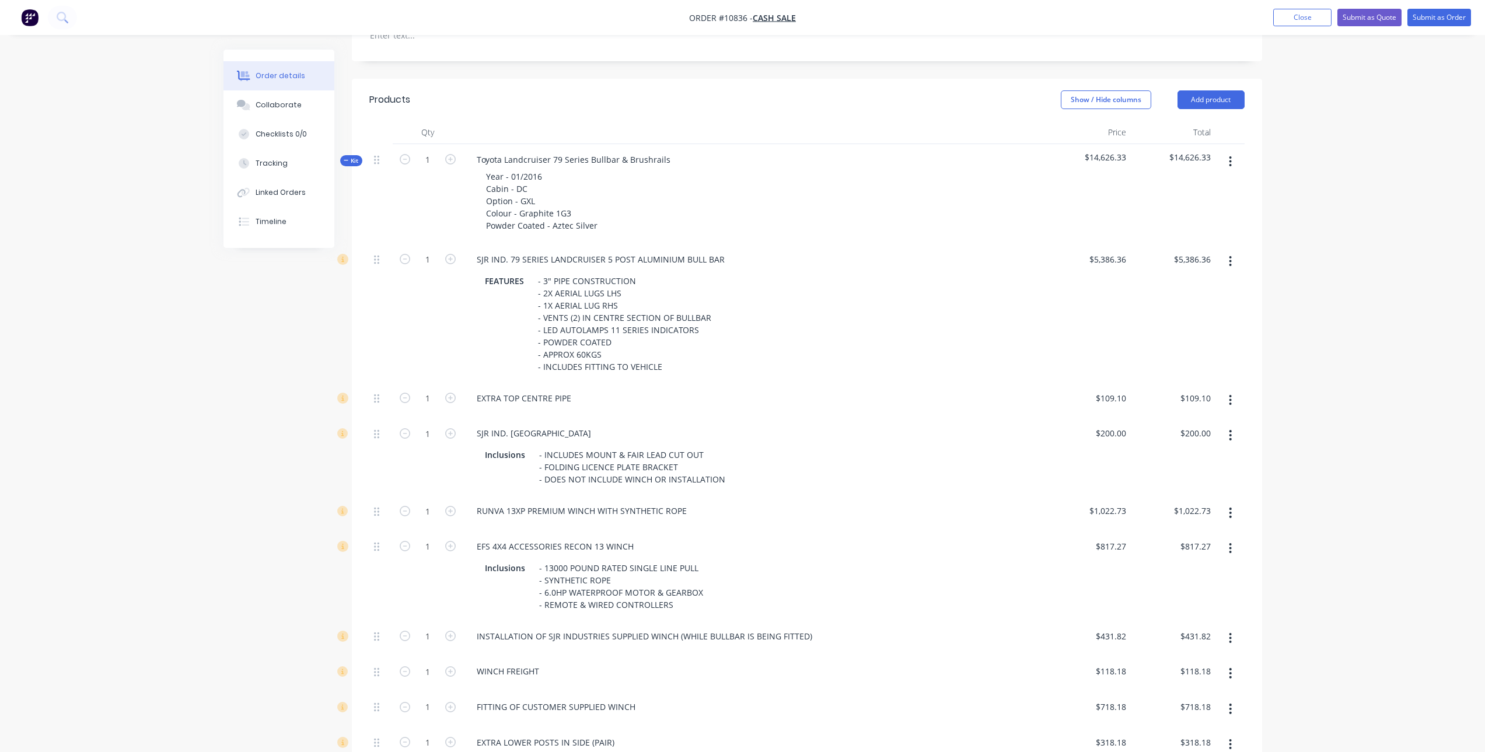
click at [1230, 430] on icon "button" at bounding box center [1230, 435] width 2 height 11
click at [1193, 504] on div "Delete" at bounding box center [1189, 512] width 90 height 17
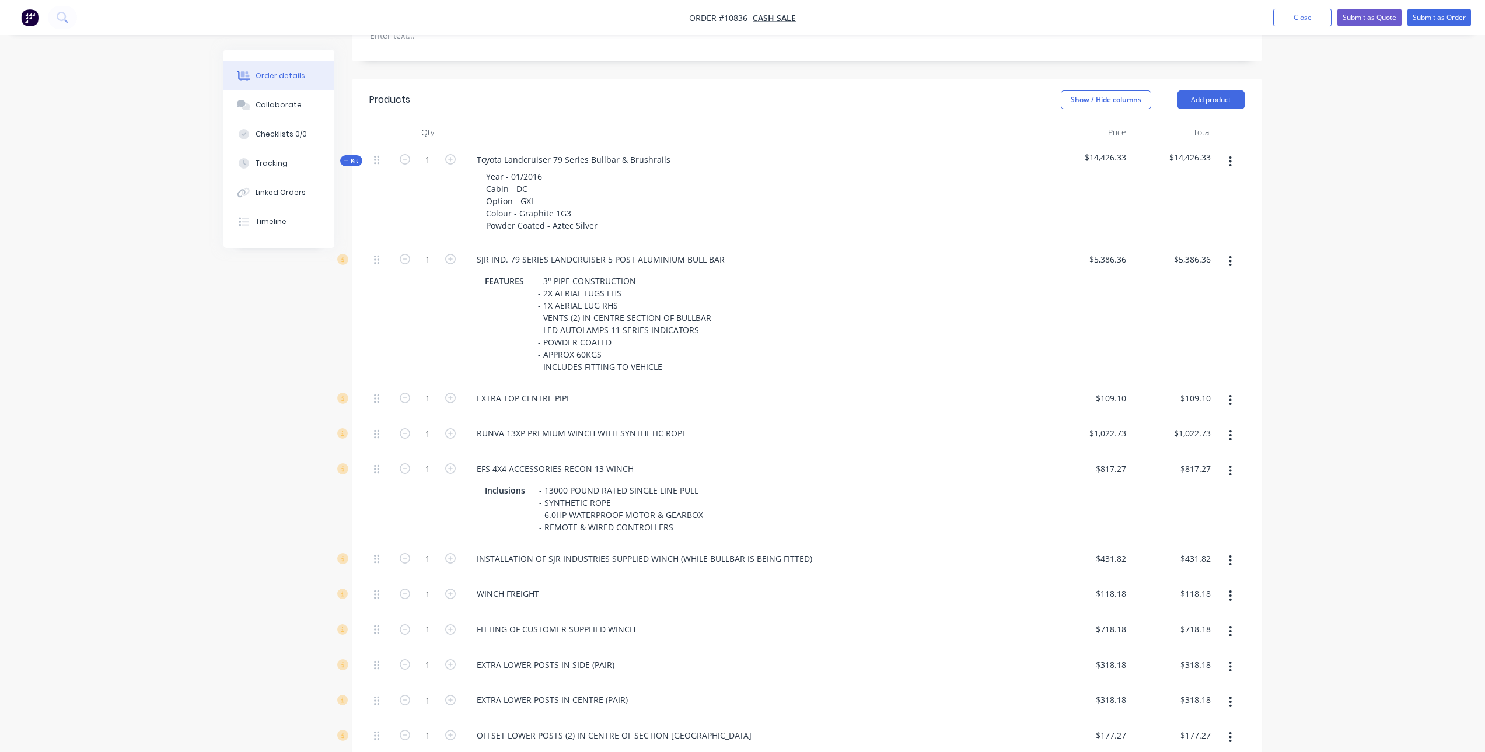
click at [1228, 425] on button "button" at bounding box center [1230, 435] width 27 height 21
drag, startPoint x: 1204, startPoint y: 488, endPoint x: 1229, endPoint y: 436, distance: 57.1
click at [1203, 501] on button "Delete" at bounding box center [1189, 512] width 111 height 23
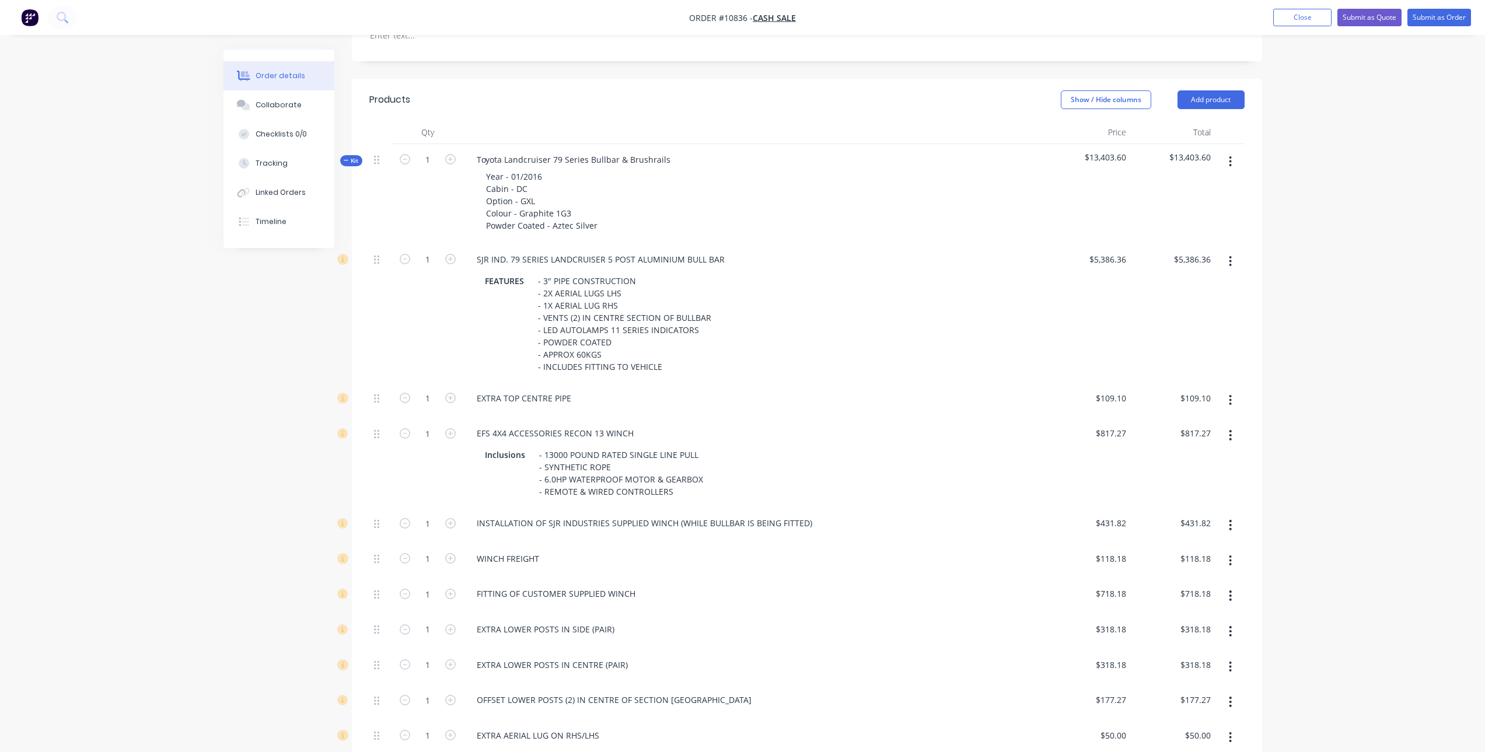
click at [1232, 425] on button "button" at bounding box center [1230, 435] width 27 height 21
click at [1217, 504] on div "Delete" at bounding box center [1189, 512] width 90 height 17
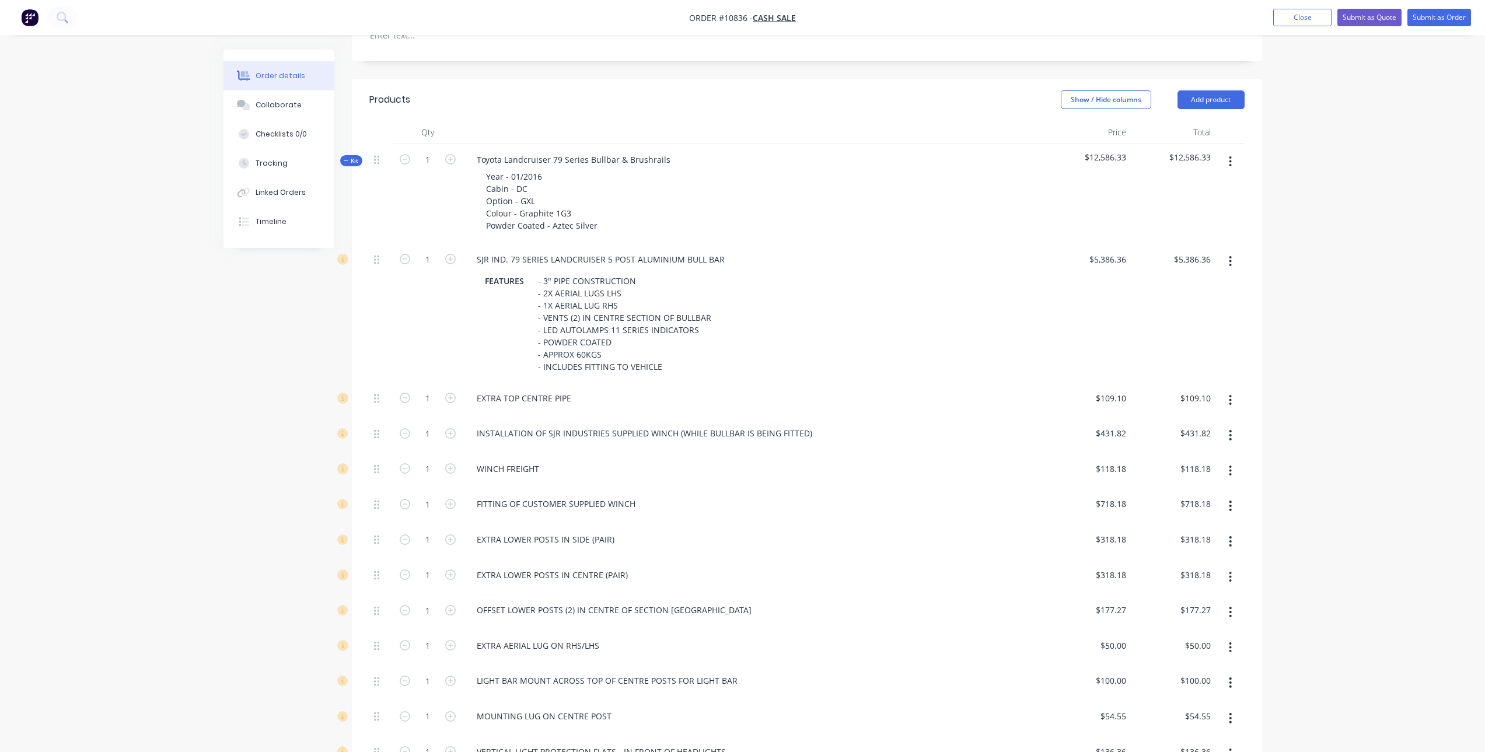
click at [1228, 425] on button "button" at bounding box center [1230, 435] width 27 height 21
click at [1200, 504] on div "Delete" at bounding box center [1189, 512] width 90 height 17
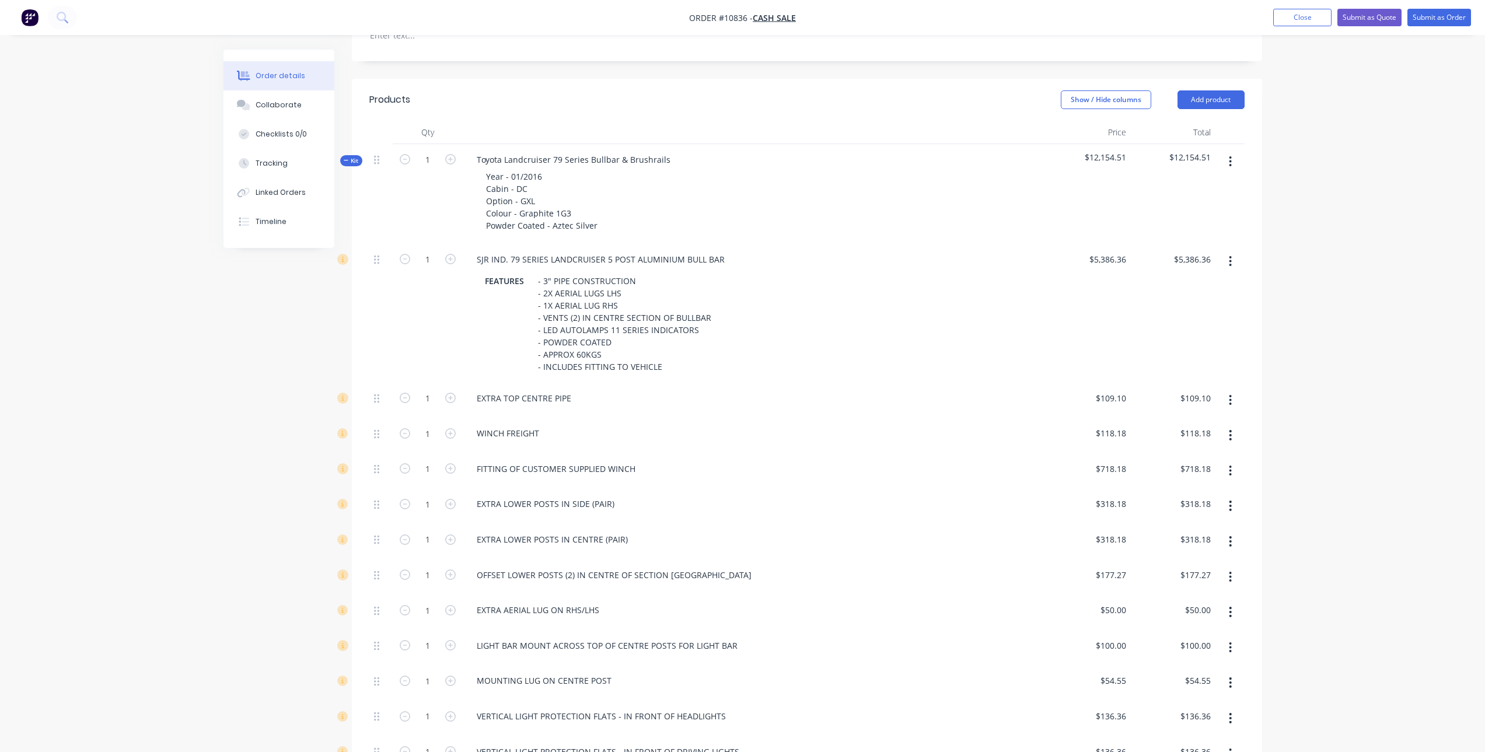
click at [1231, 430] on icon "button" at bounding box center [1230, 435] width 2 height 11
click at [1207, 504] on div "Delete" at bounding box center [1189, 512] width 90 height 17
click at [1228, 425] on button "button" at bounding box center [1230, 435] width 27 height 21
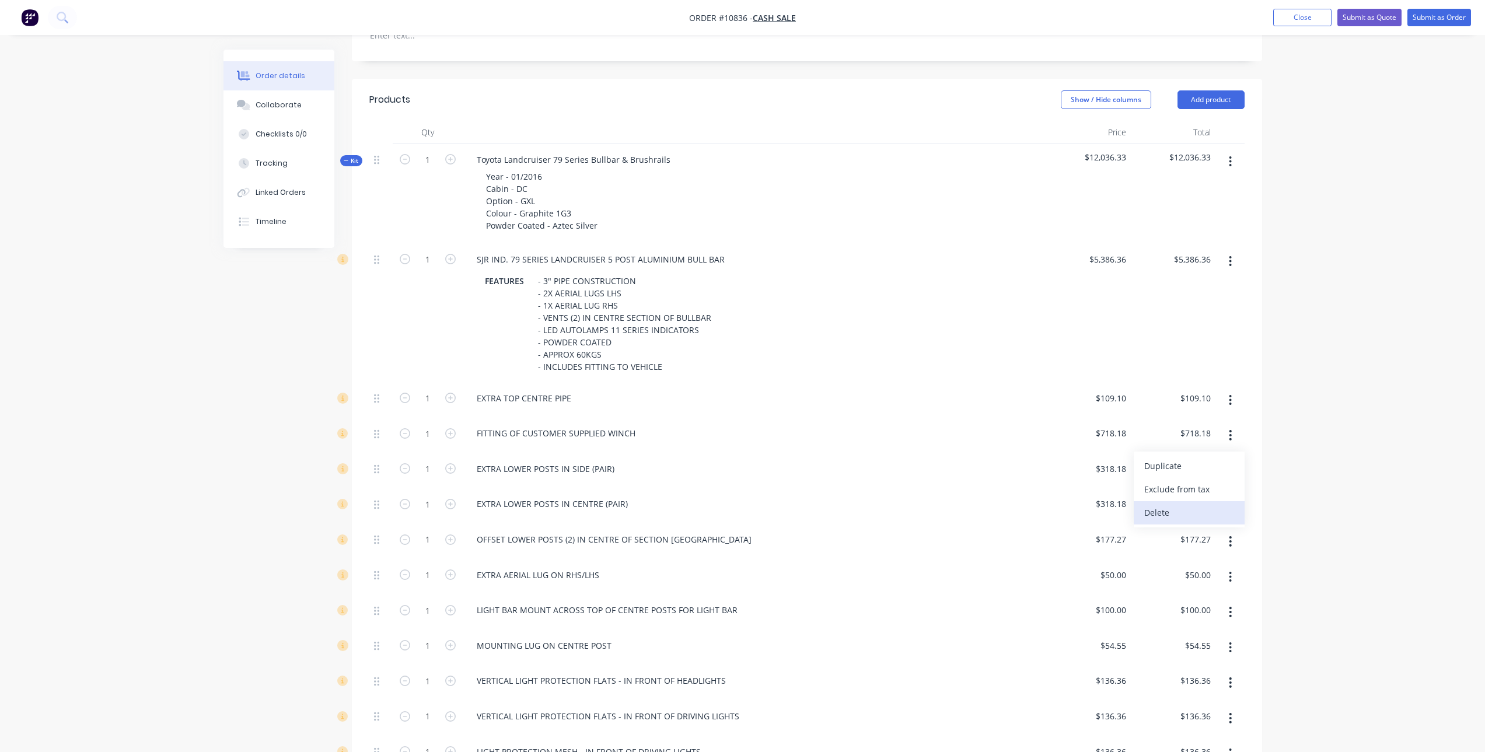
click at [1200, 504] on div "Delete" at bounding box center [1189, 512] width 90 height 17
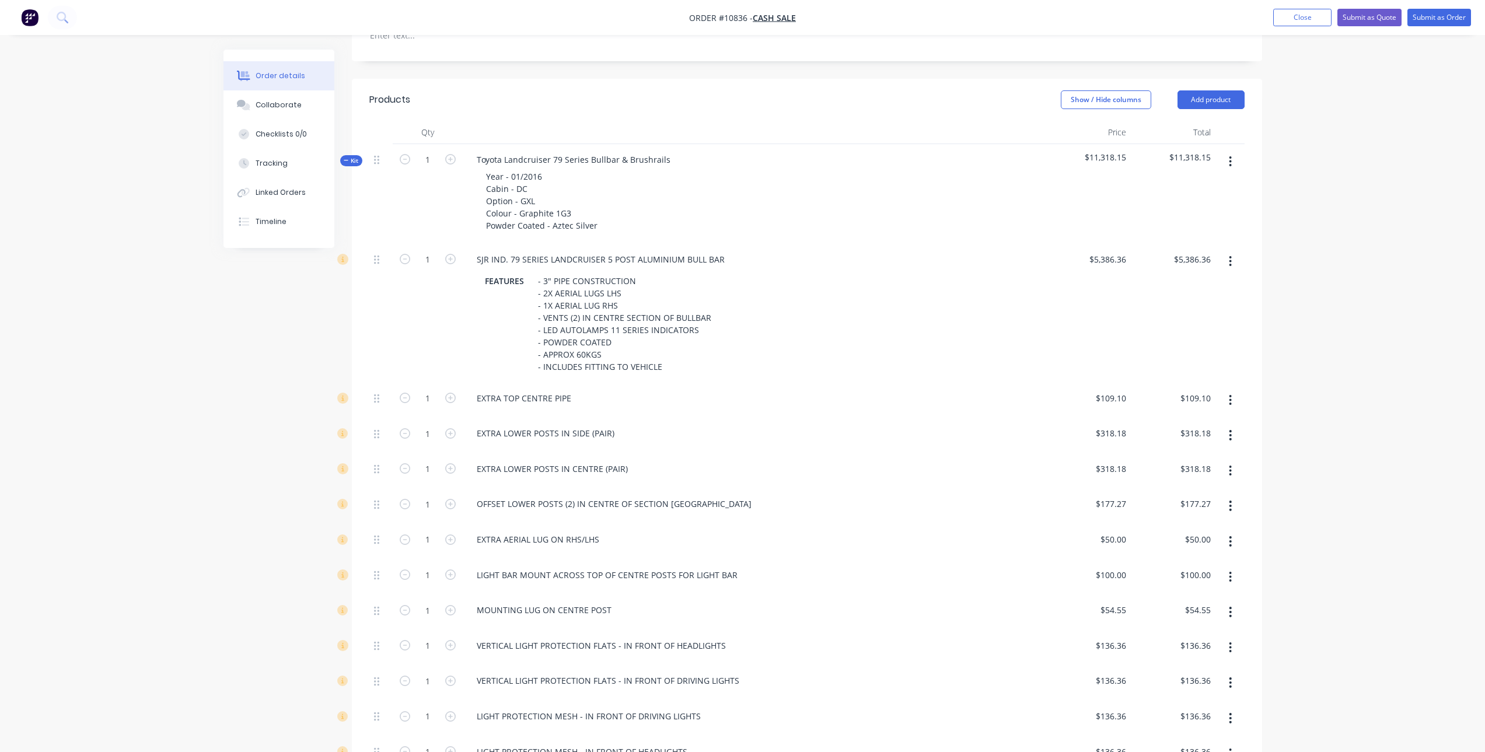
click at [1228, 426] on button "button" at bounding box center [1230, 435] width 27 height 21
click at [1194, 504] on div "Delete" at bounding box center [1189, 512] width 90 height 17
click at [1233, 425] on button "button" at bounding box center [1230, 435] width 27 height 21
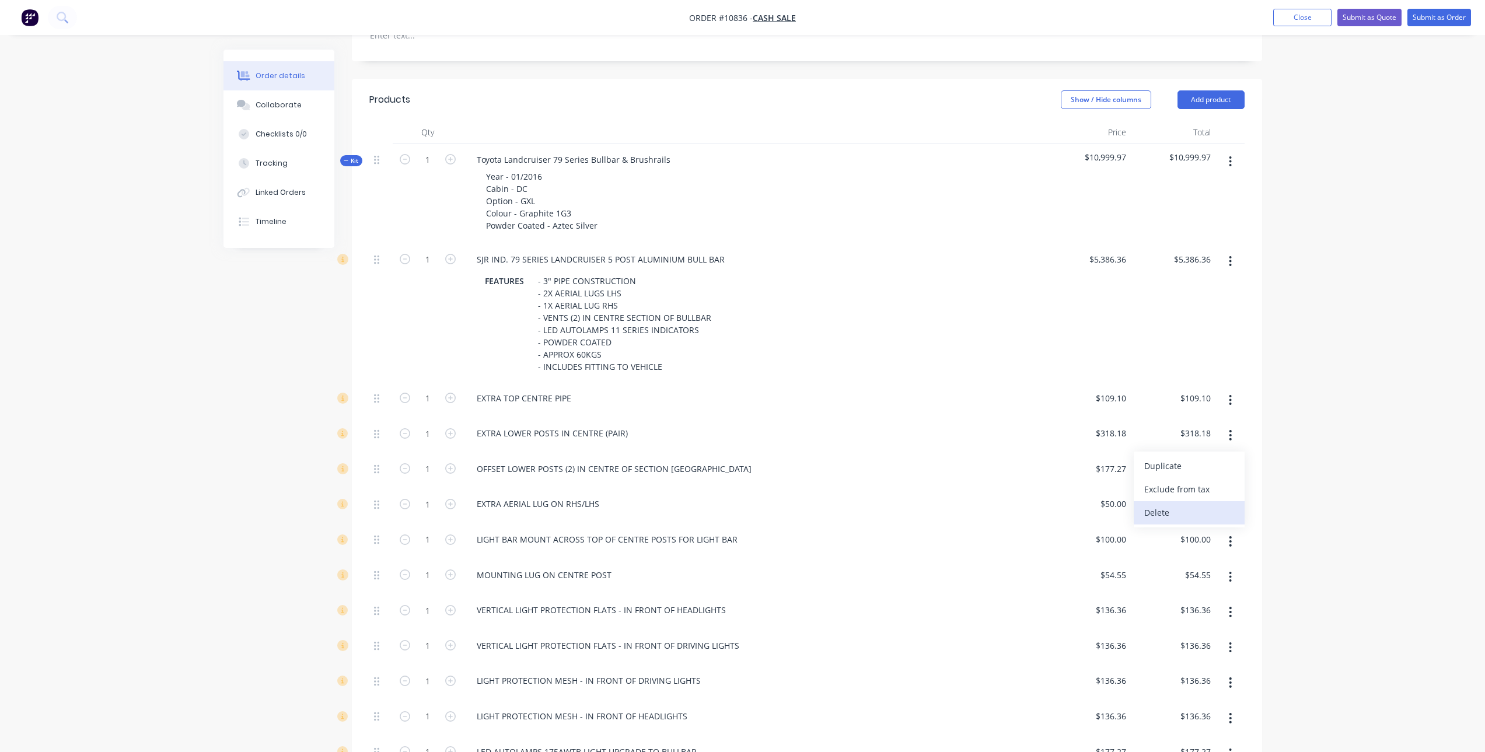
click at [1211, 504] on div "Delete" at bounding box center [1189, 512] width 90 height 17
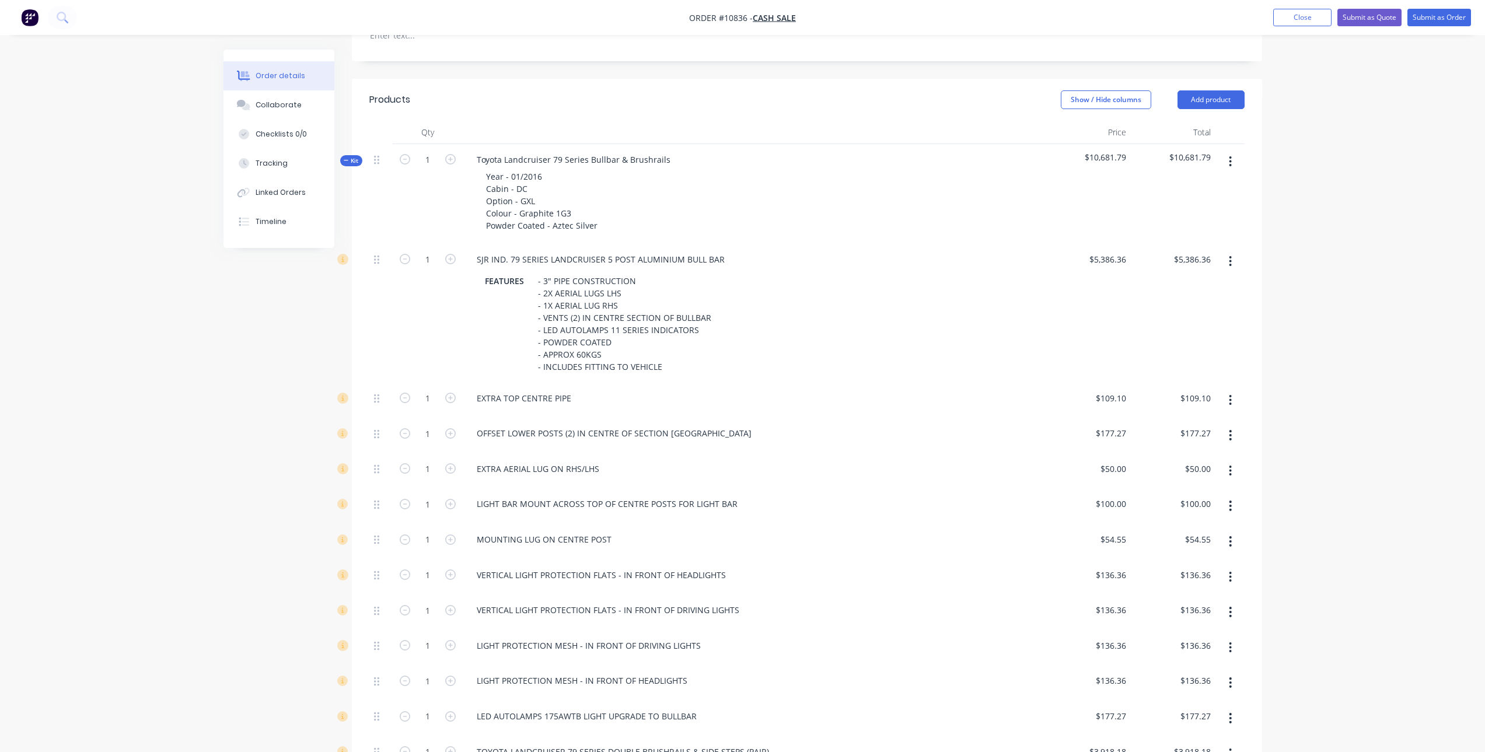
click at [1228, 425] on button "button" at bounding box center [1230, 435] width 27 height 21
click at [1210, 504] on div "Delete" at bounding box center [1189, 512] width 90 height 17
click at [1233, 425] on button "button" at bounding box center [1230, 435] width 27 height 21
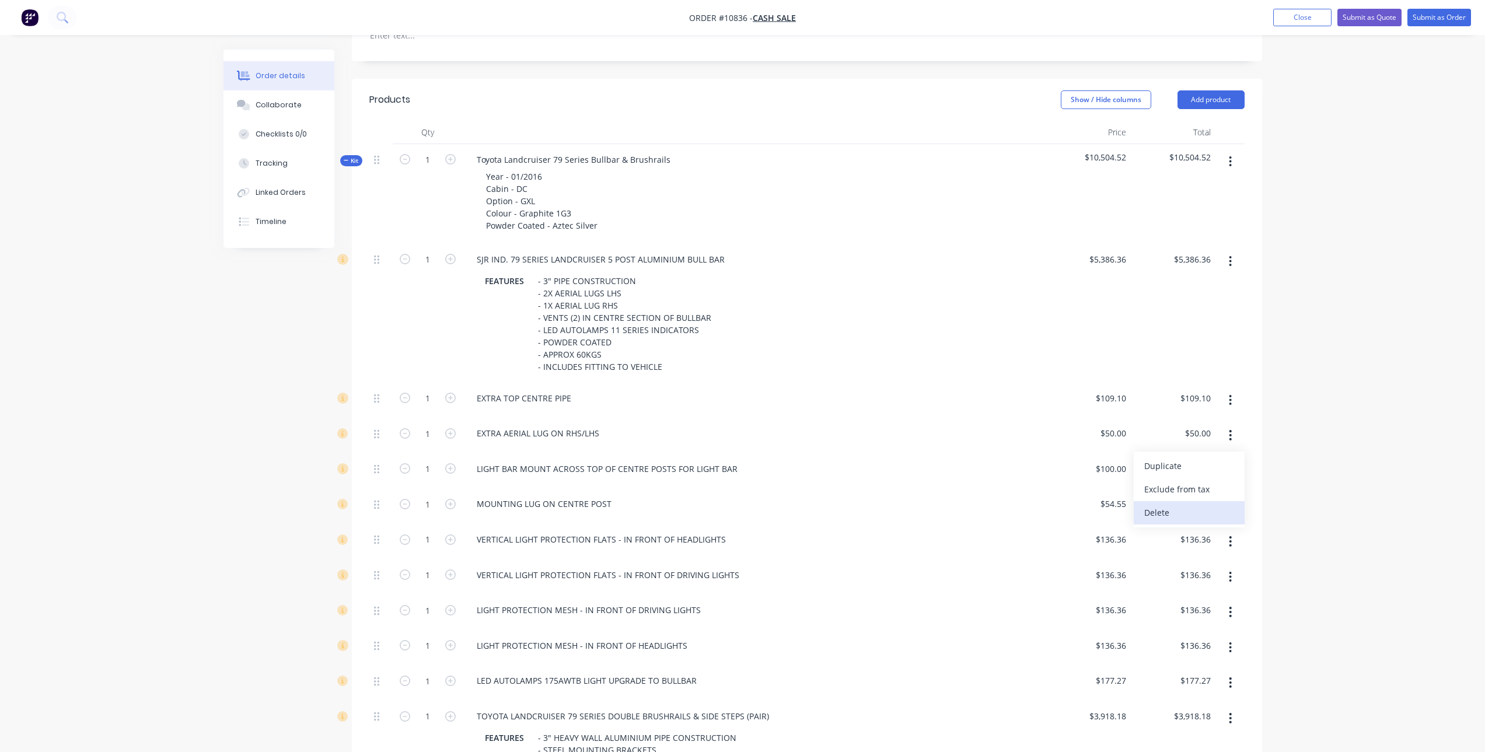
click at [1203, 504] on div "Delete" at bounding box center [1189, 512] width 90 height 17
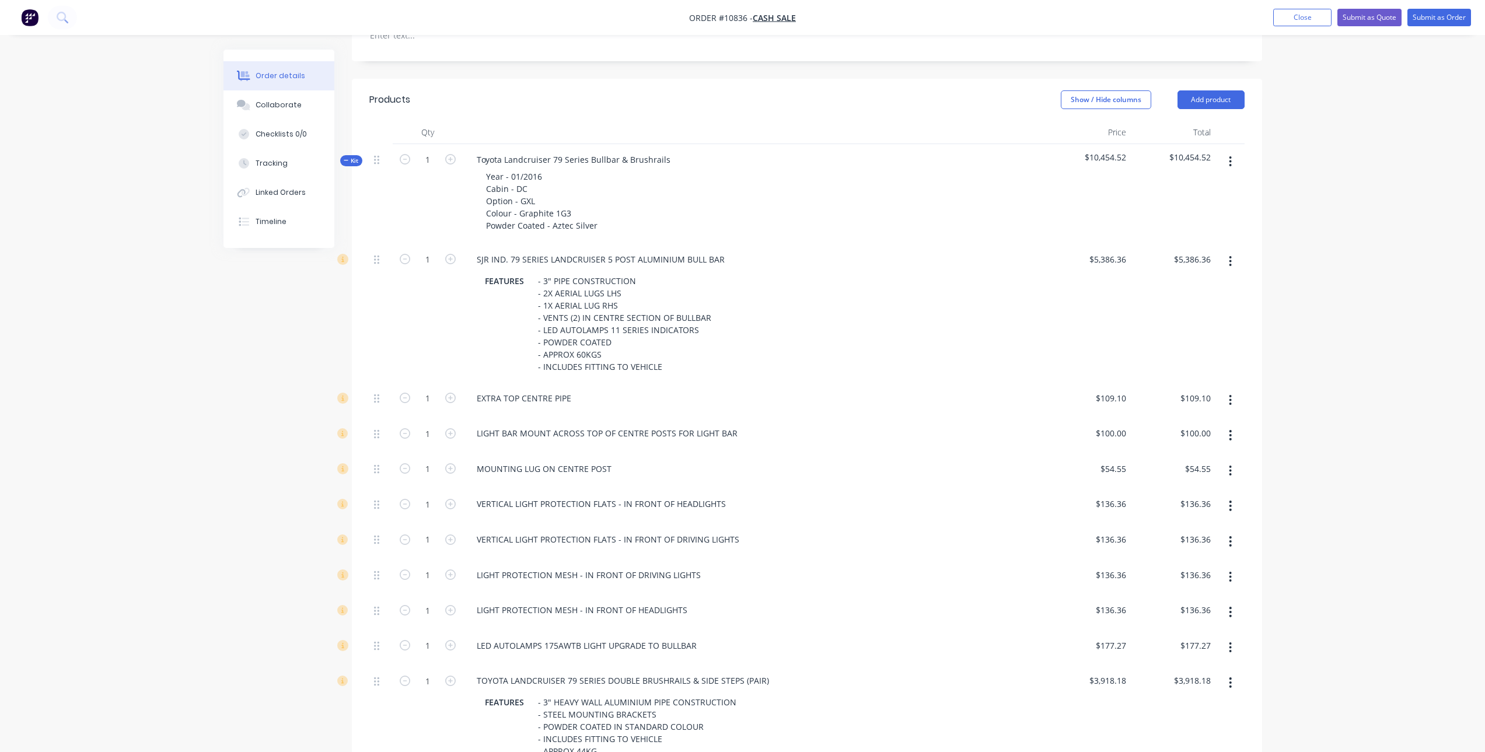
click at [1225, 460] on button "button" at bounding box center [1230, 470] width 27 height 21
click at [1195, 540] on div "Delete" at bounding box center [1189, 548] width 90 height 17
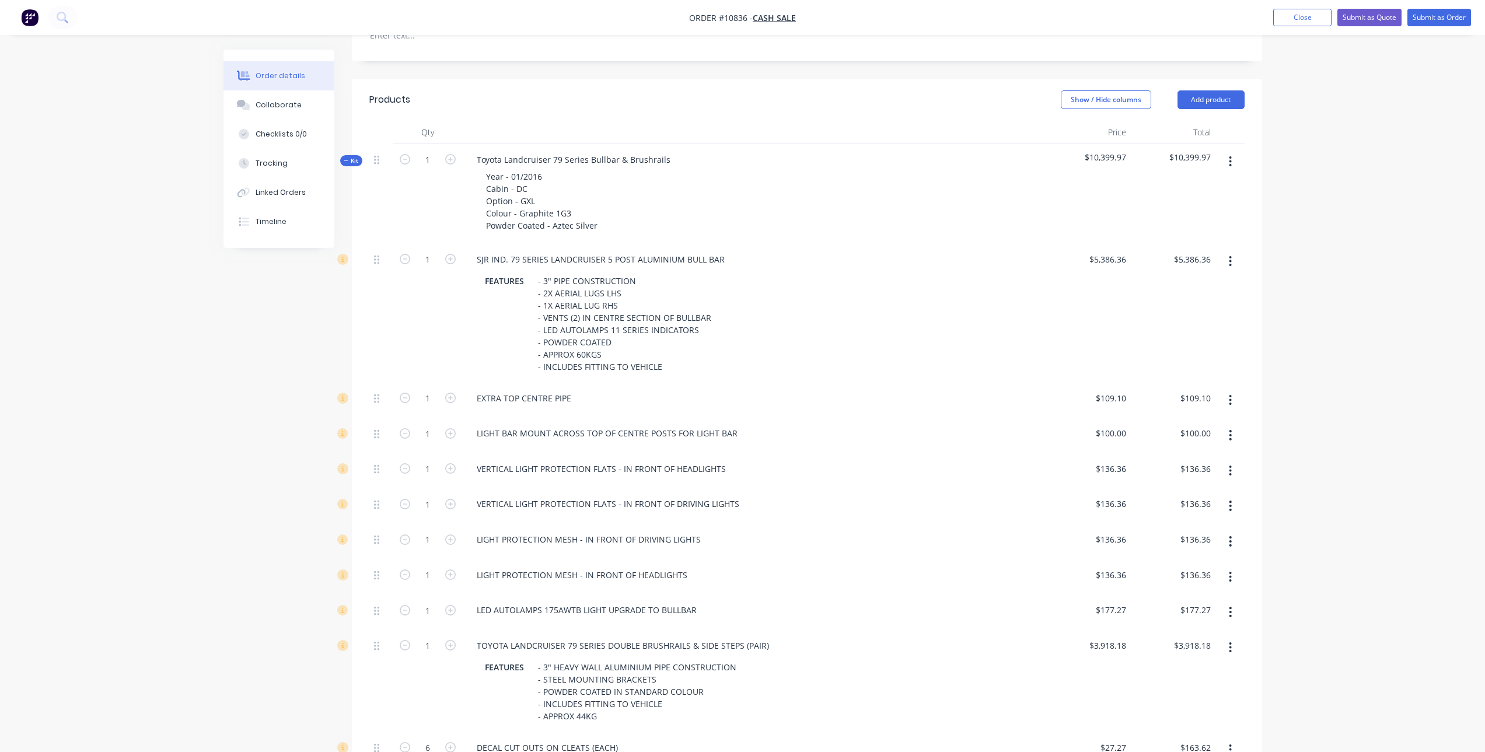
click at [1232, 464] on icon "button" at bounding box center [1230, 470] width 3 height 13
click at [1207, 536] on button "Delete" at bounding box center [1189, 547] width 111 height 23
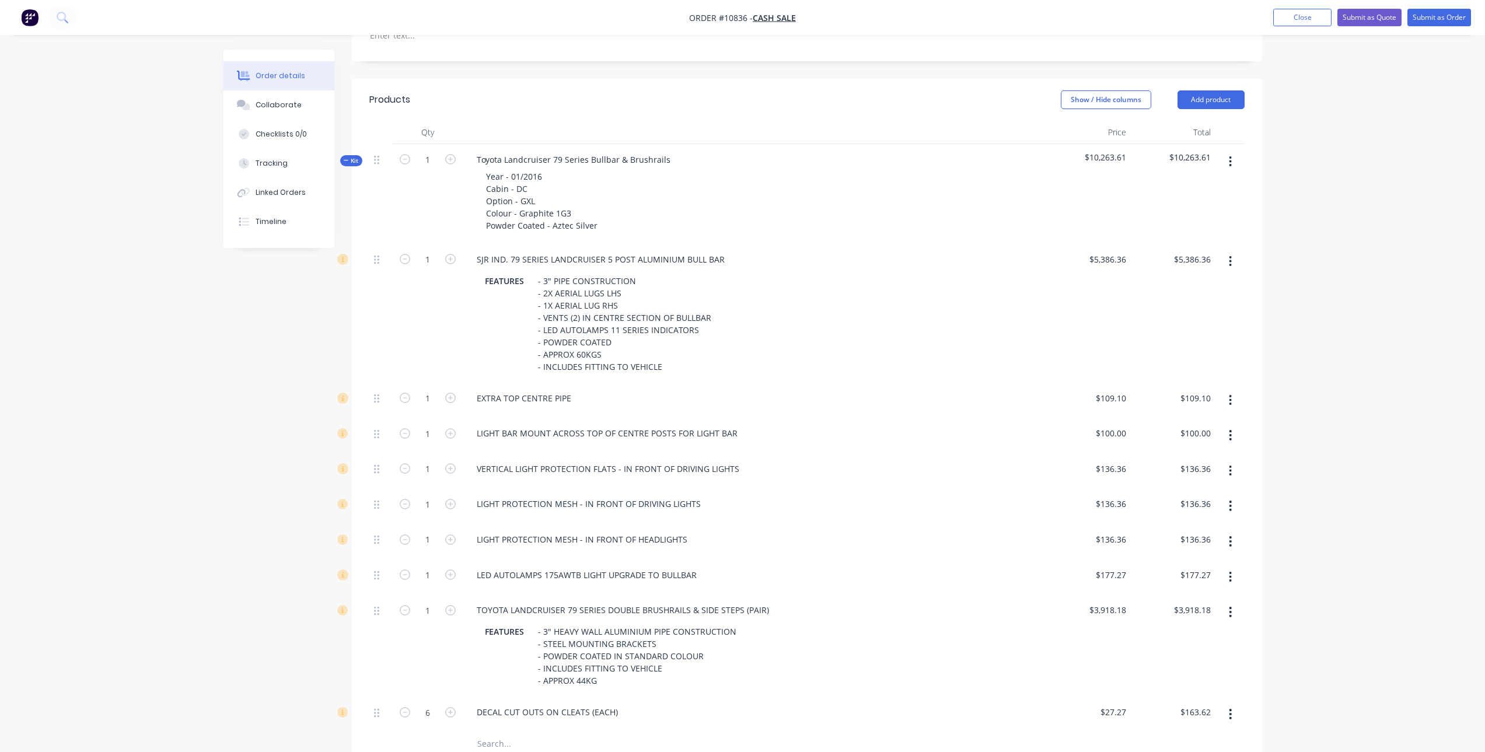
click at [1227, 531] on button "button" at bounding box center [1230, 541] width 27 height 21
click at [1201, 607] on button "Delete" at bounding box center [1189, 618] width 111 height 23
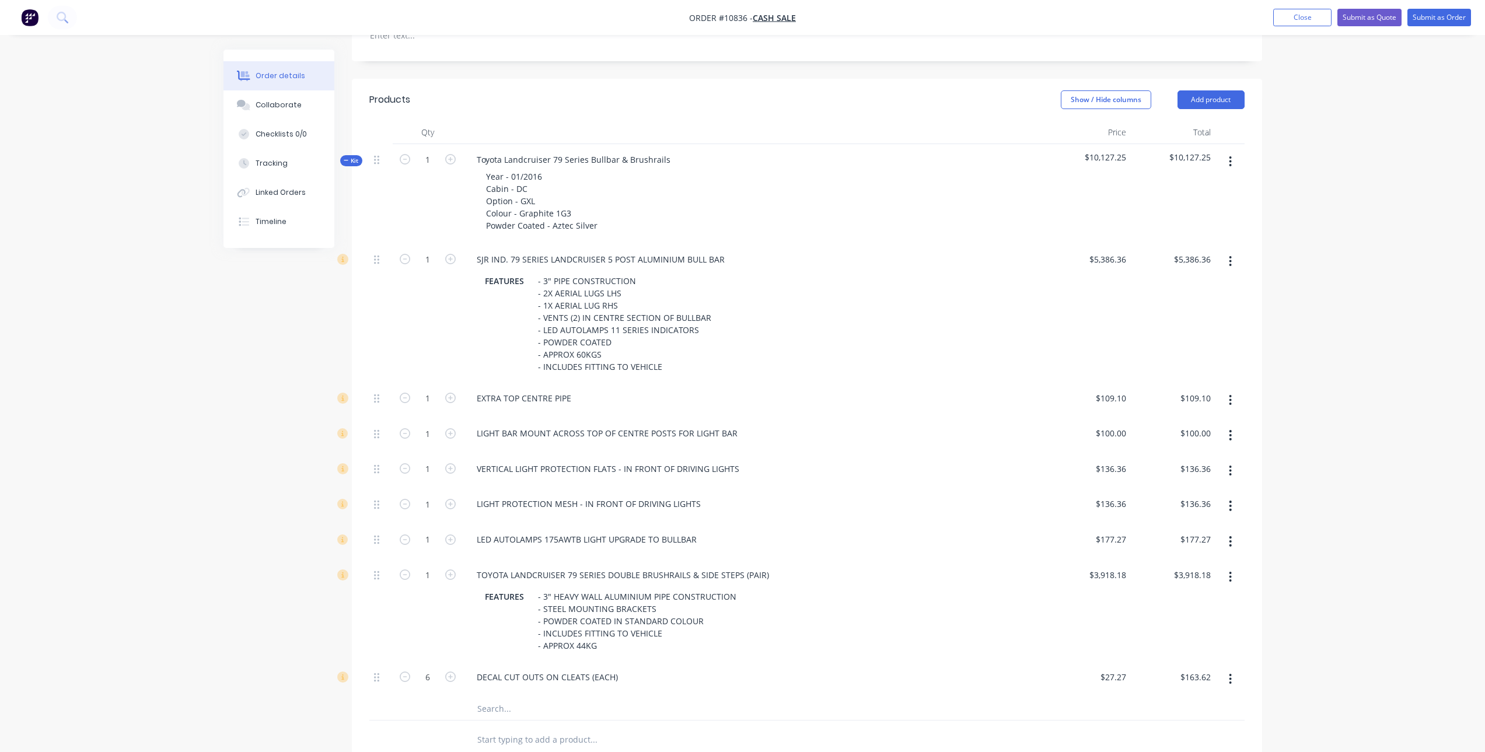
click at [1226, 531] on button "button" at bounding box center [1230, 541] width 27 height 21
click at [1199, 610] on div "Delete" at bounding box center [1189, 618] width 90 height 17
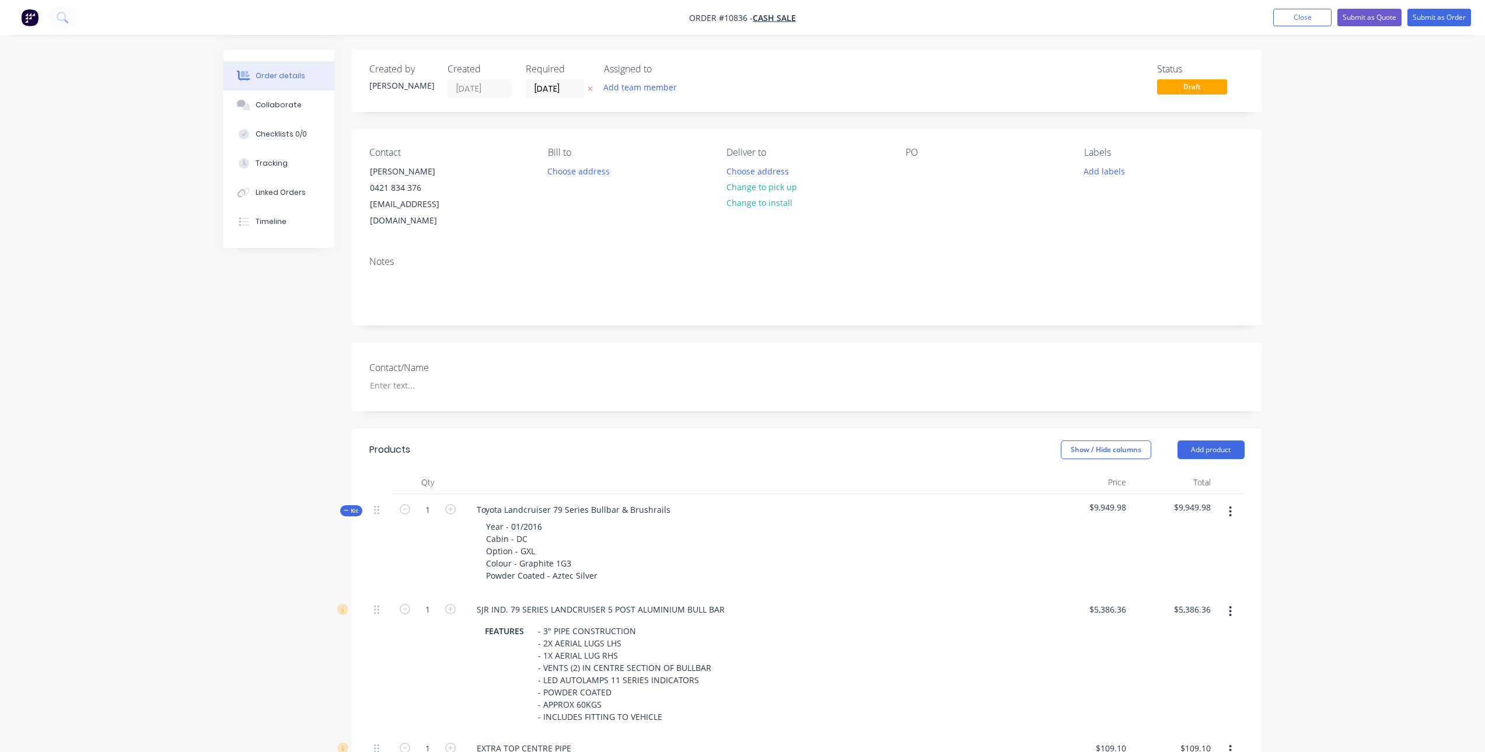
scroll to position [350, 0]
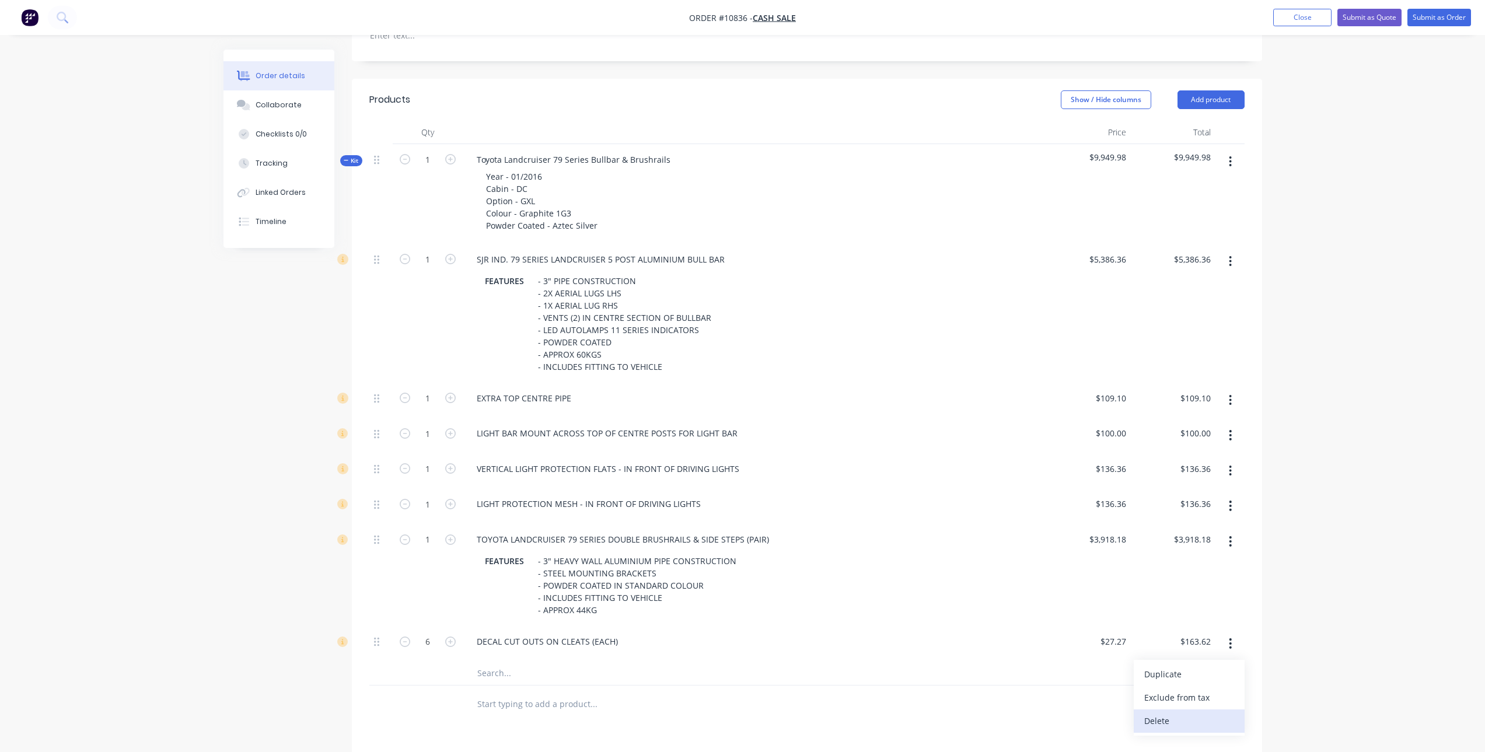
click at [1159, 712] on div "Delete" at bounding box center [1189, 720] width 90 height 17
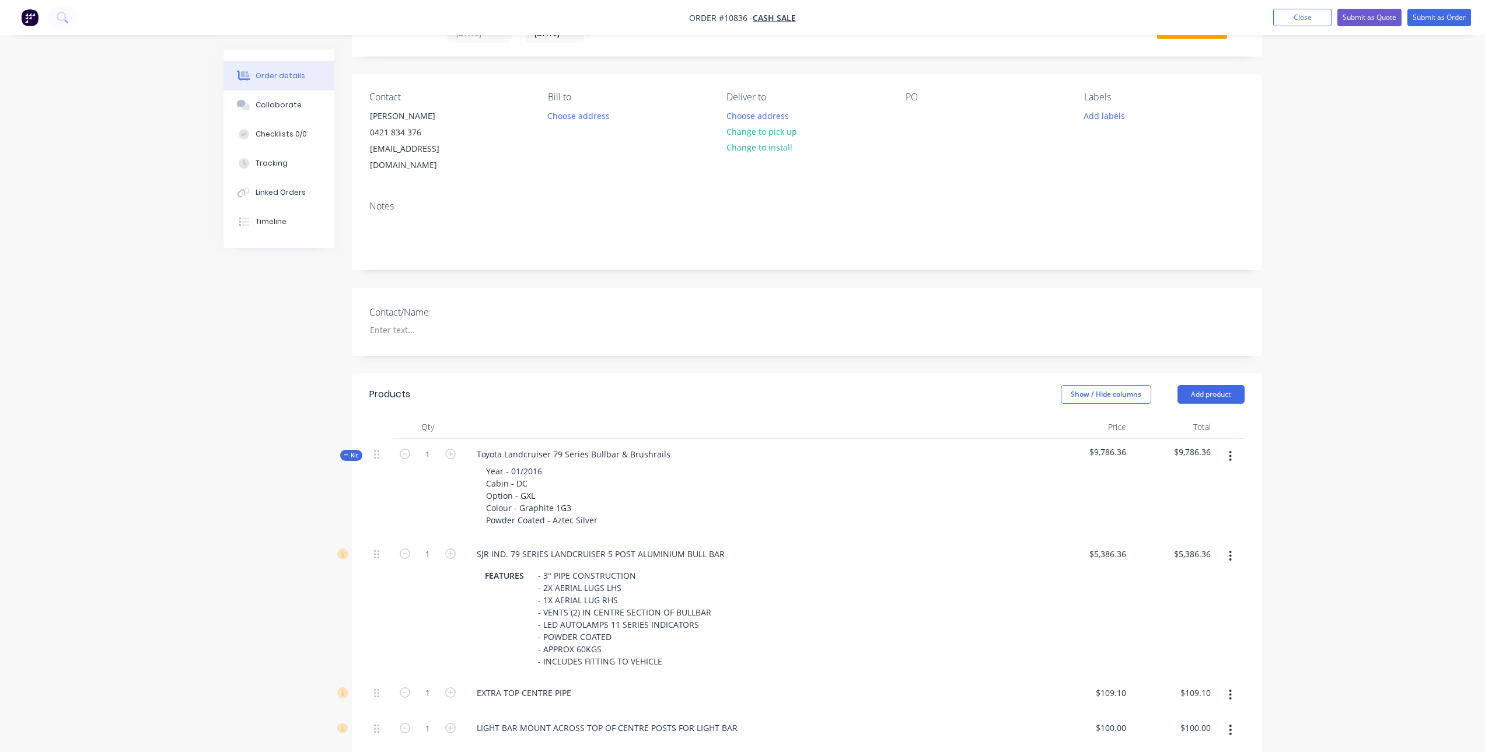
scroll to position [0, 0]
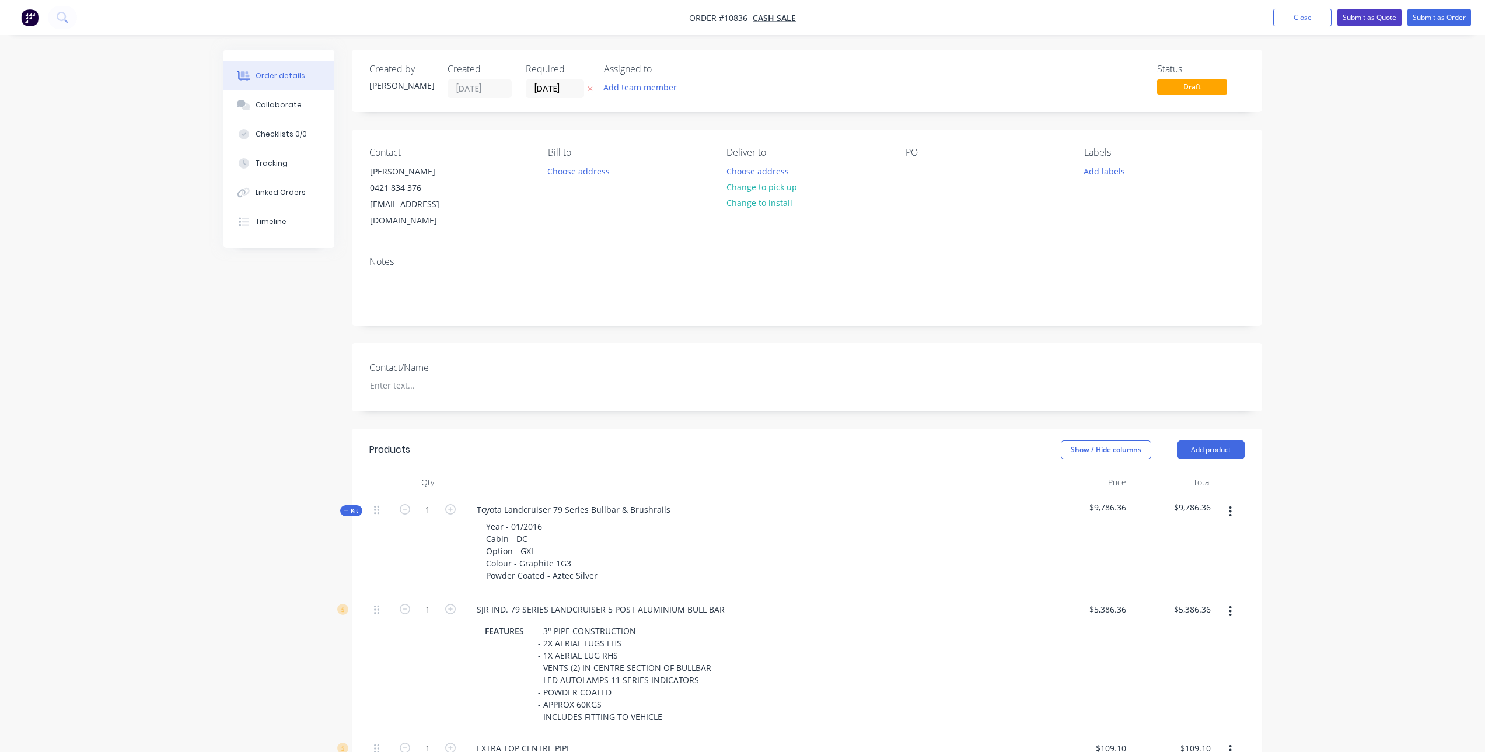
click at [1369, 19] on button "Submit as Quote" at bounding box center [1369, 18] width 64 height 18
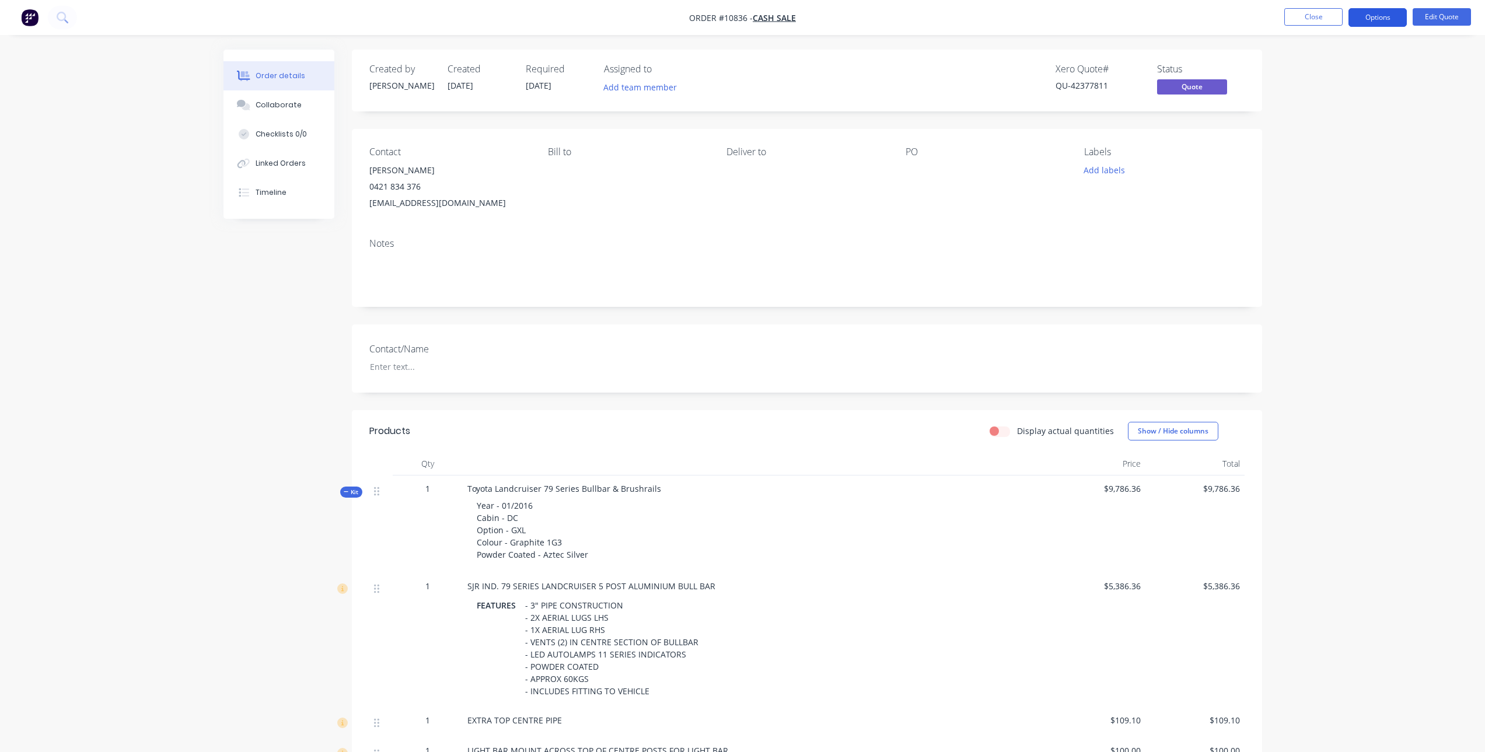
click at [1377, 15] on button "Options" at bounding box center [1377, 17] width 58 height 19
click at [1324, 74] on div "Quote" at bounding box center [1342, 70] width 107 height 17
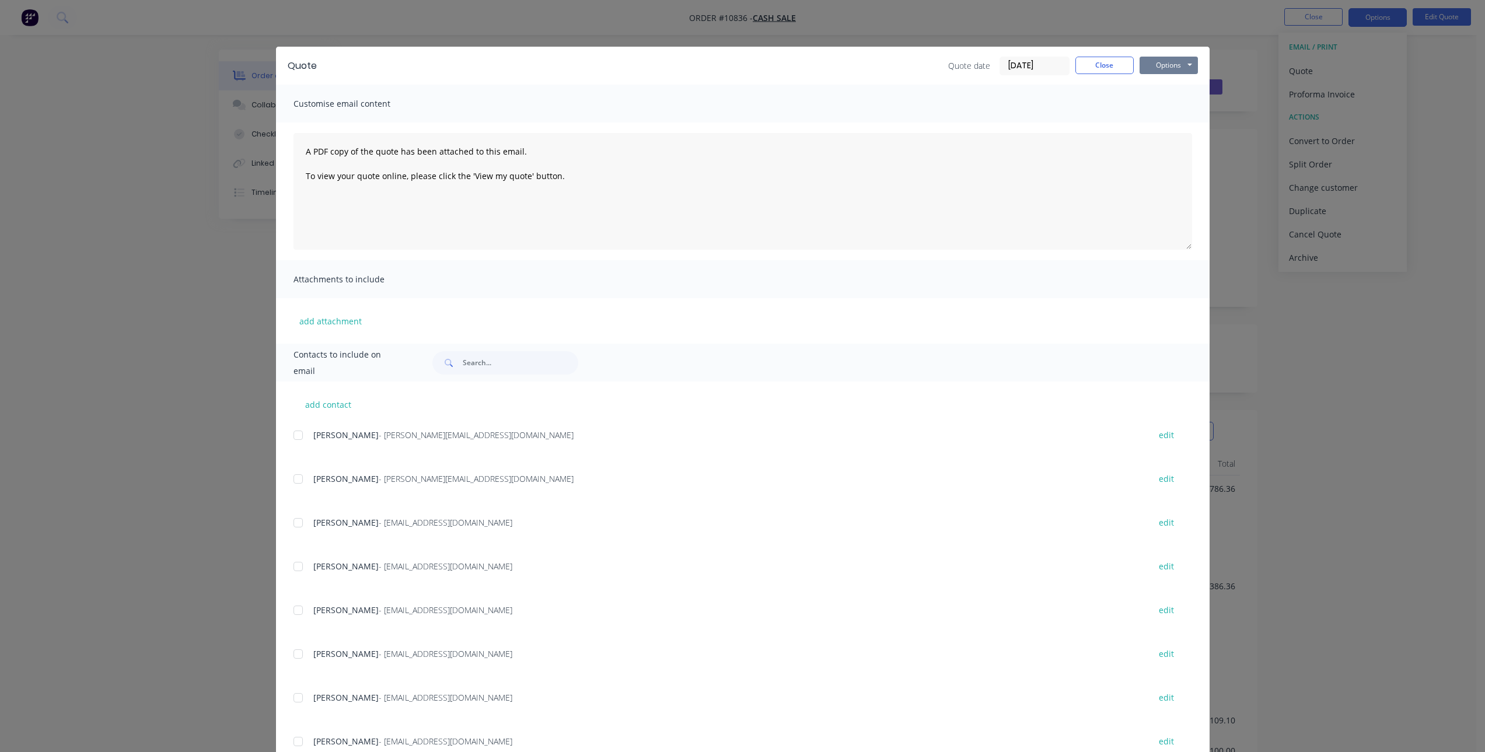
click at [1150, 62] on button "Options" at bounding box center [1169, 66] width 58 height 18
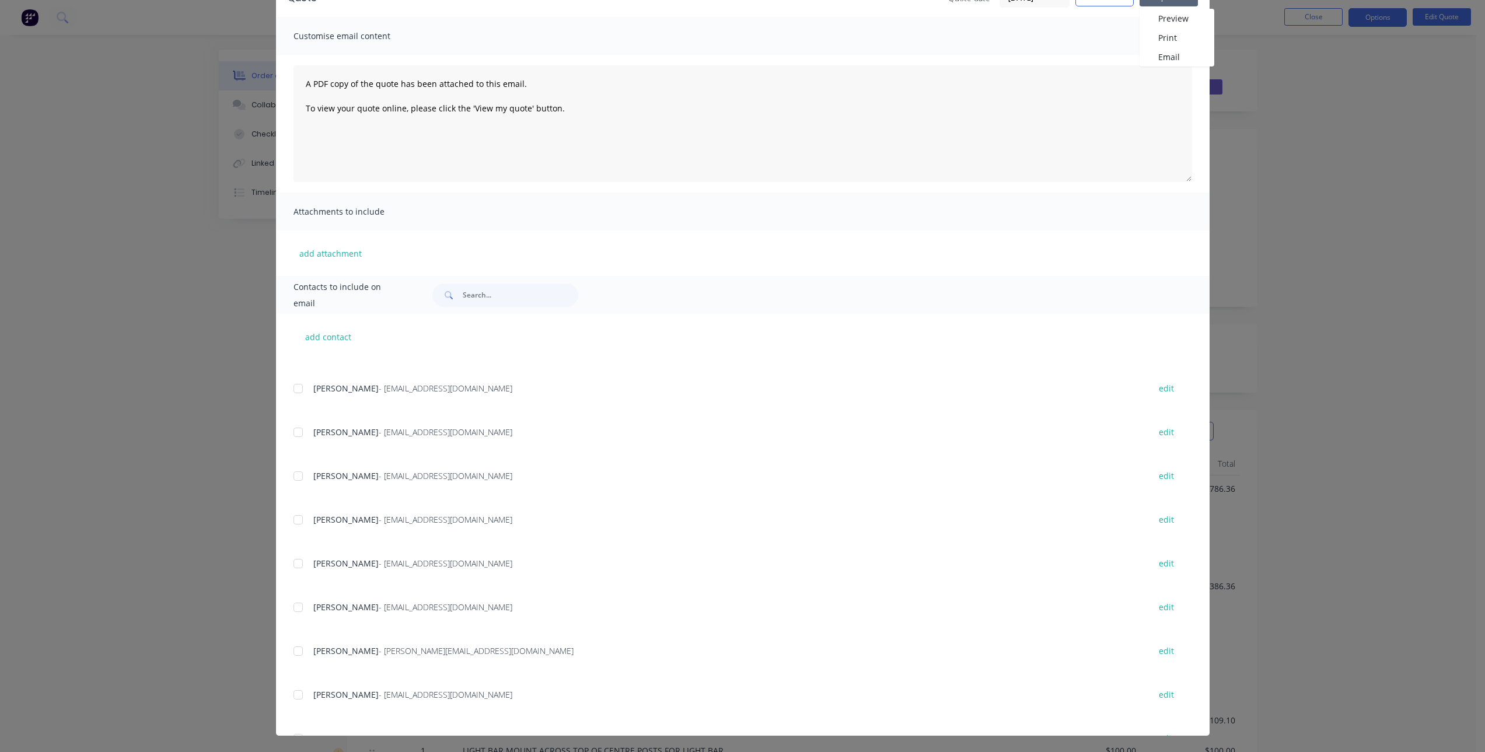
scroll to position [1462, 0]
click at [300, 698] on div at bounding box center [297, 700] width 23 height 23
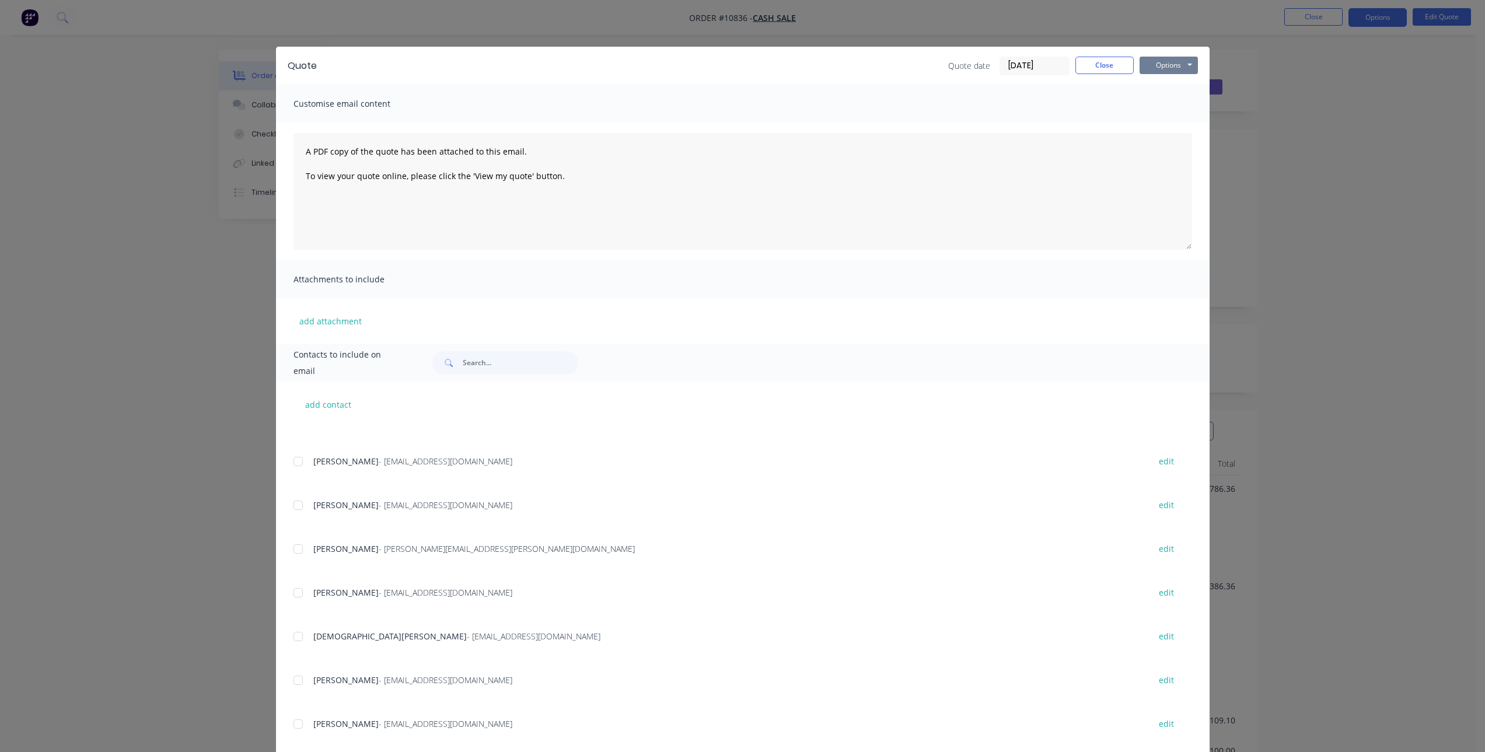
click at [1173, 64] on button "Options" at bounding box center [1169, 66] width 58 height 18
click at [1154, 124] on button "Email" at bounding box center [1177, 124] width 75 height 19
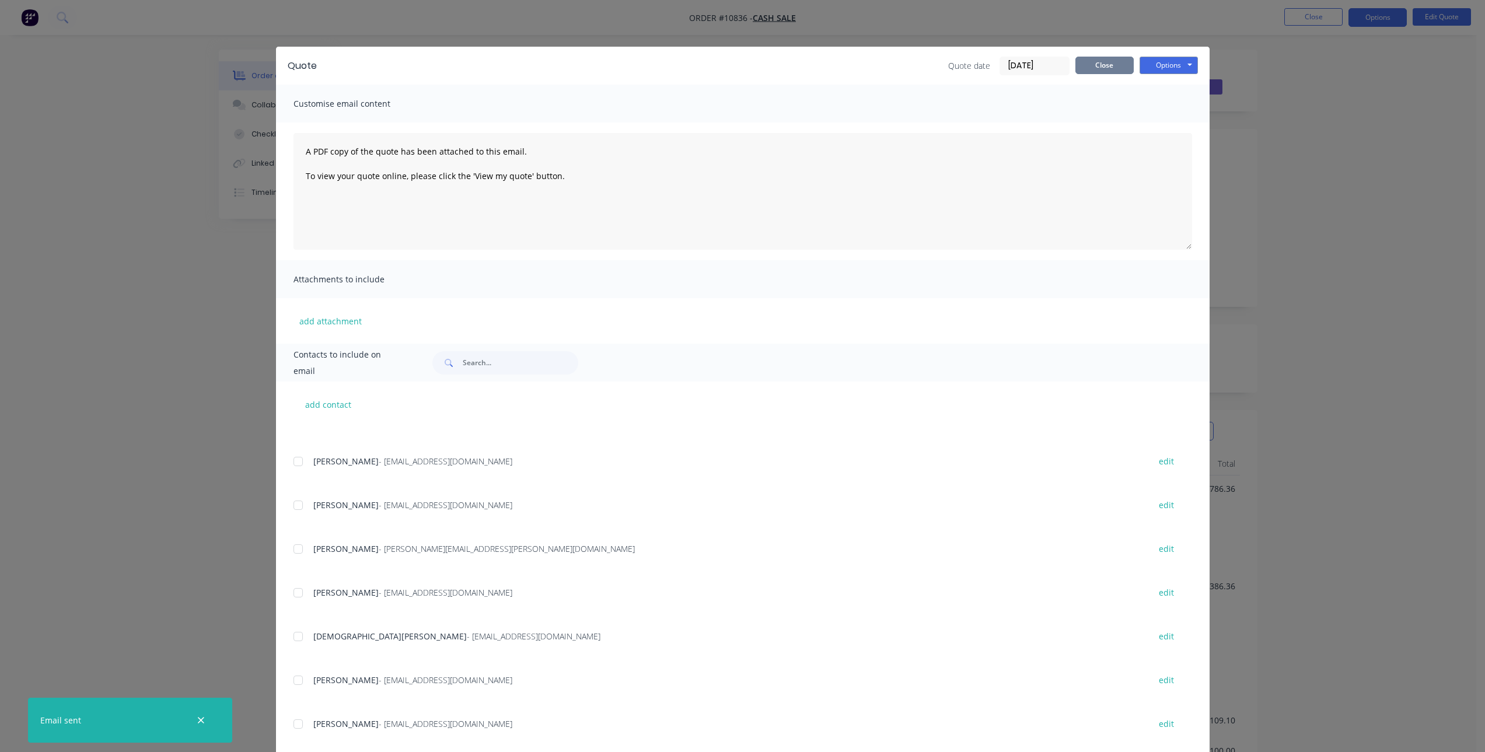
click at [1092, 68] on button "Close" at bounding box center [1104, 66] width 58 height 18
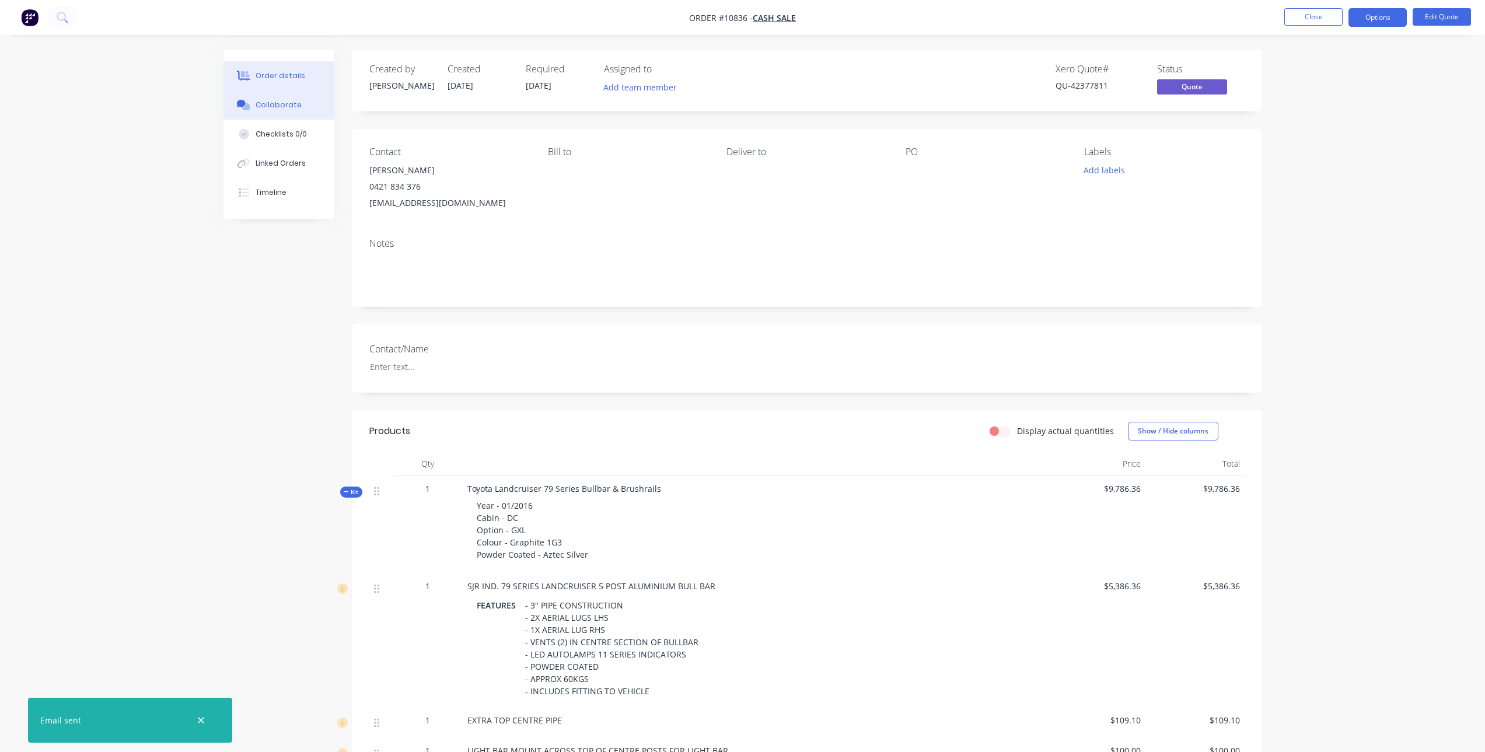
click at [274, 113] on button "Collaborate" at bounding box center [278, 104] width 111 height 29
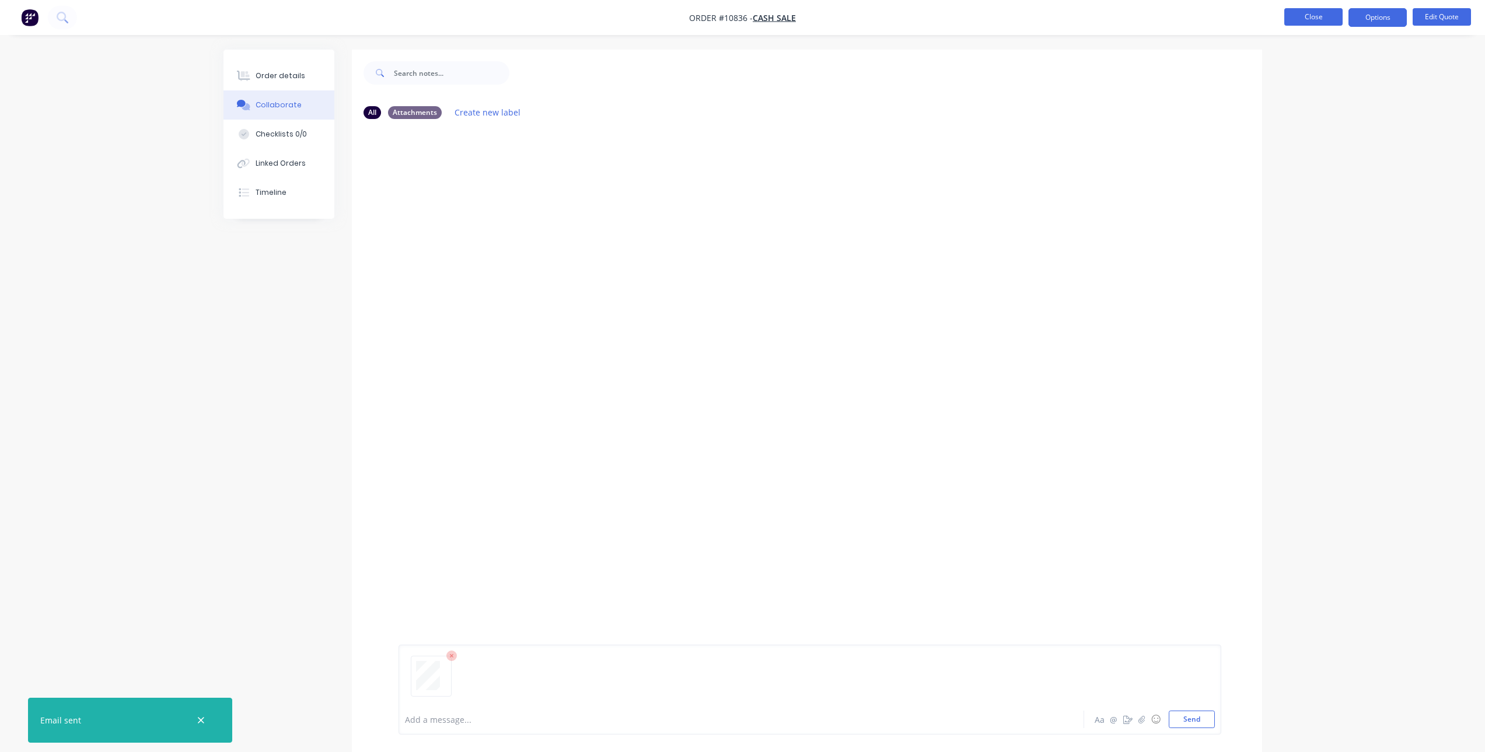
click at [1305, 13] on button "Close" at bounding box center [1313, 17] width 58 height 18
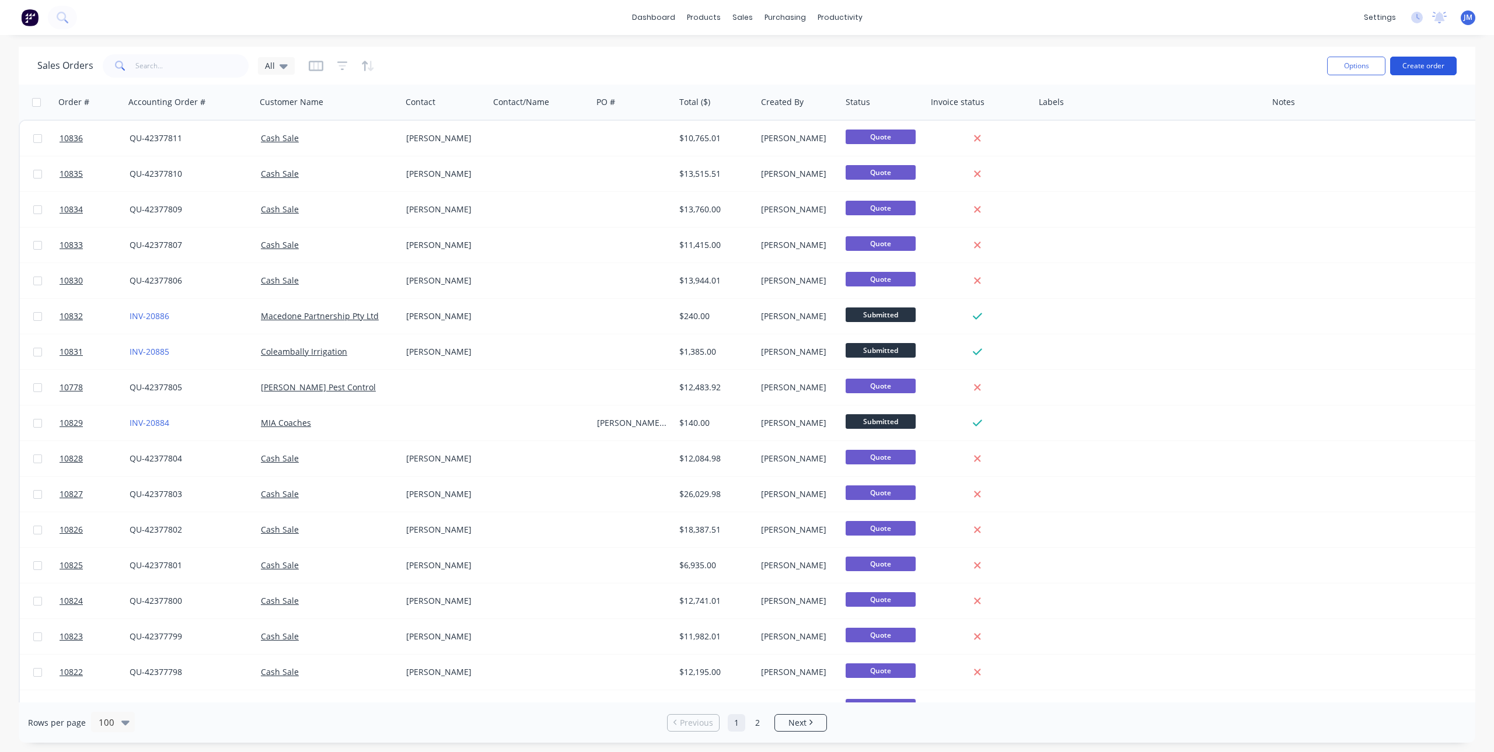
click at [1415, 59] on button "Create order" at bounding box center [1423, 66] width 67 height 19
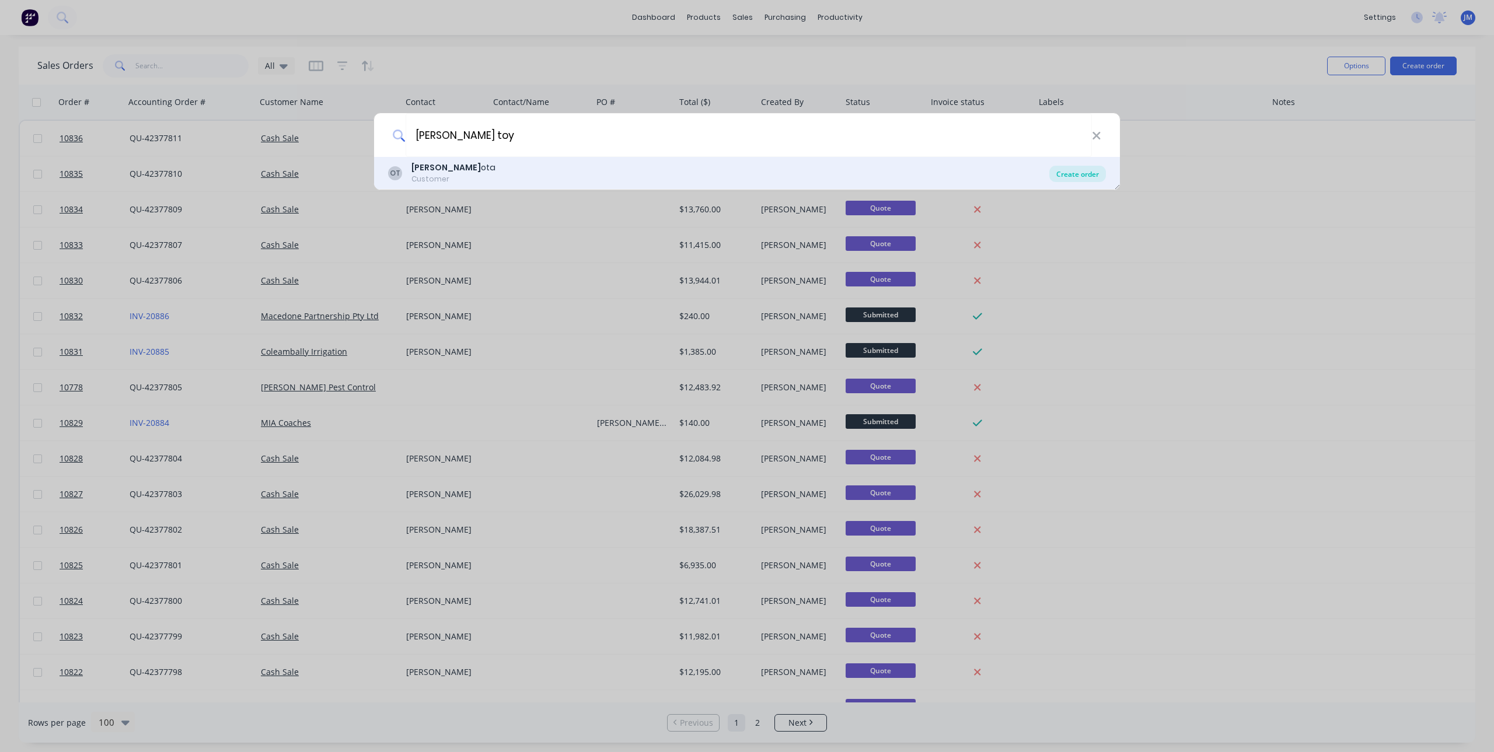
type input "owen toy"
click at [1085, 169] on div "Create order" at bounding box center [1077, 174] width 57 height 16
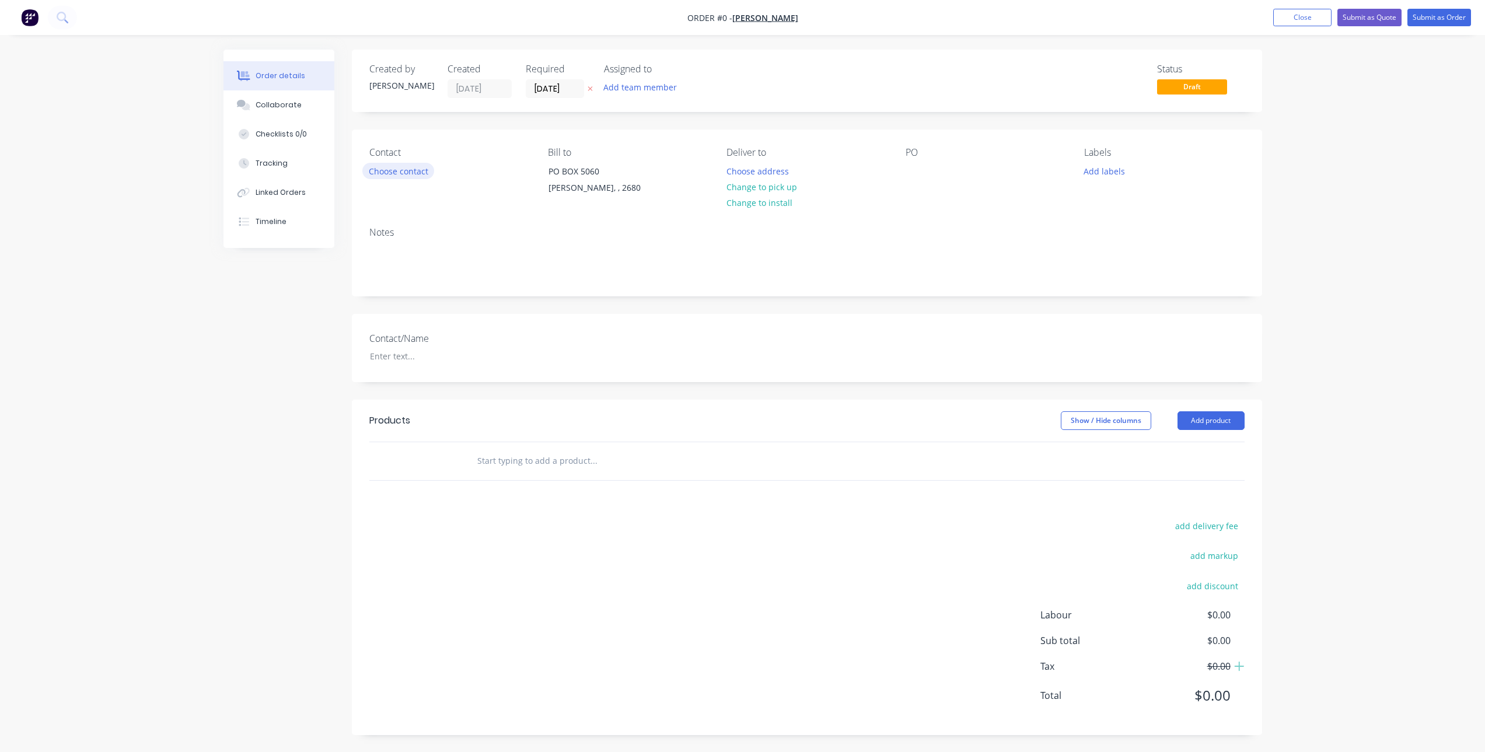
click at [408, 172] on button "Choose contact" at bounding box center [398, 171] width 72 height 16
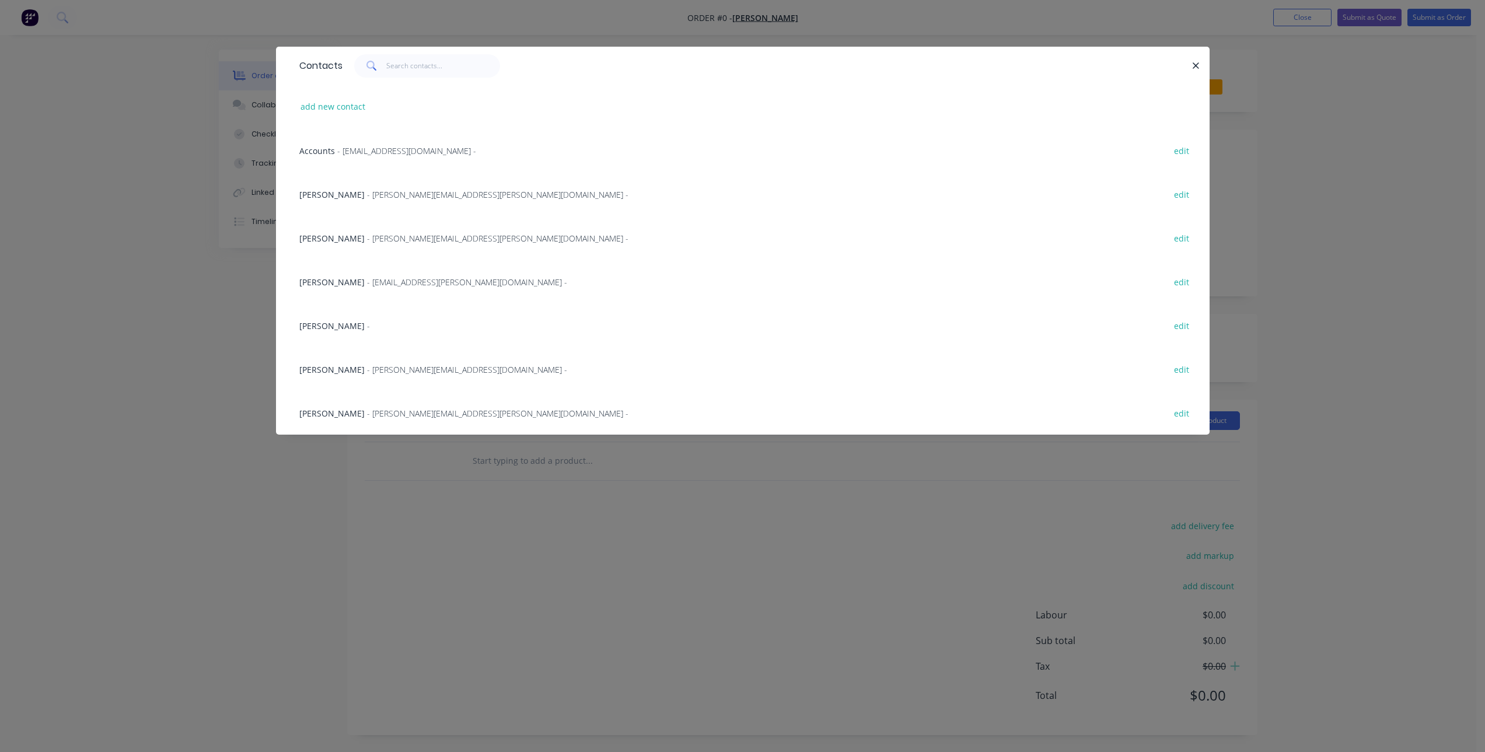
scroll to position [1, 0]
click at [1185, 327] on button "edit" at bounding box center [1181, 325] width 27 height 16
select select "AU"
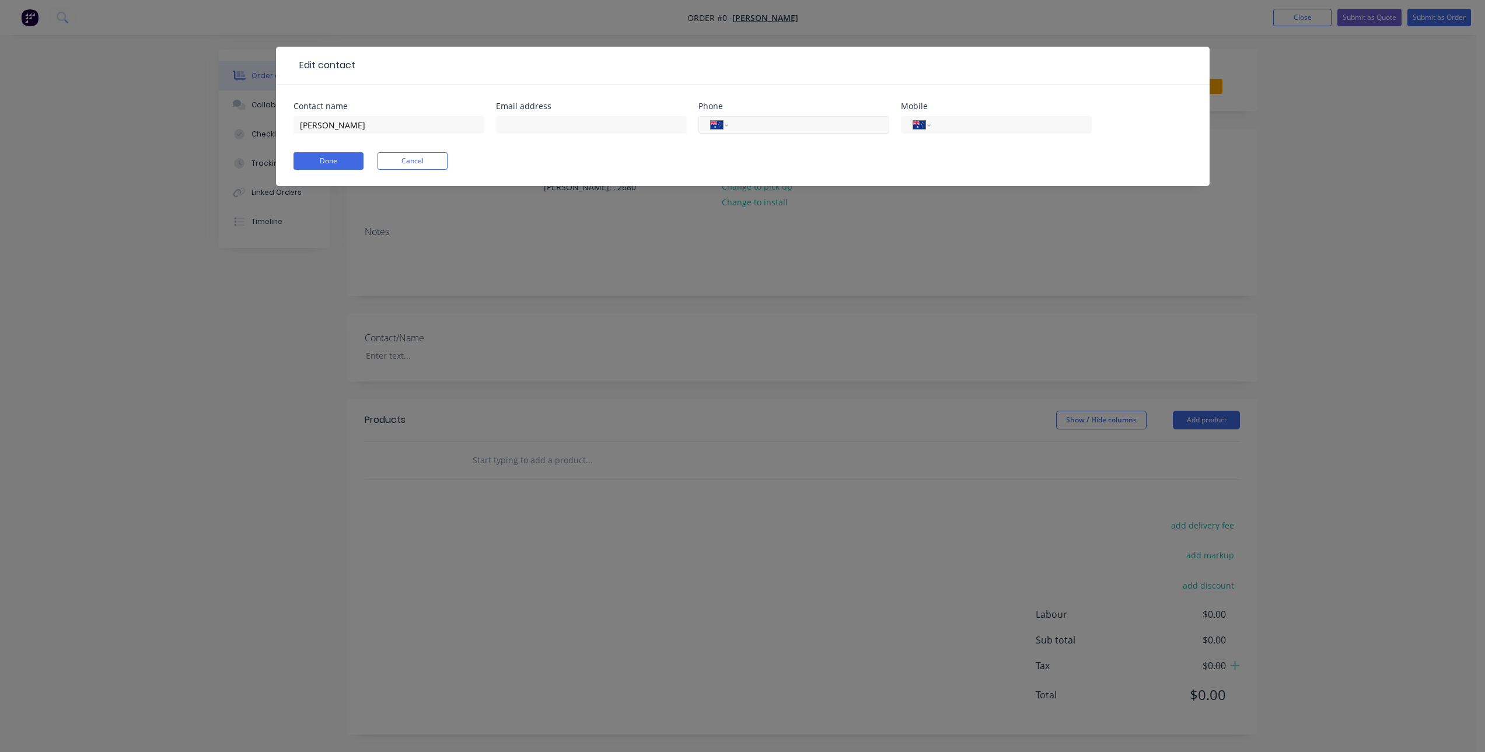
click at [819, 129] on input "tel" at bounding box center [806, 124] width 140 height 13
paste input "(02) 6962 8803"
type input "(02) 6962 8803"
click at [536, 120] on input "text" at bounding box center [591, 125] width 191 height 18
paste input "dane.sutcliffe@owentoyota.com.au"
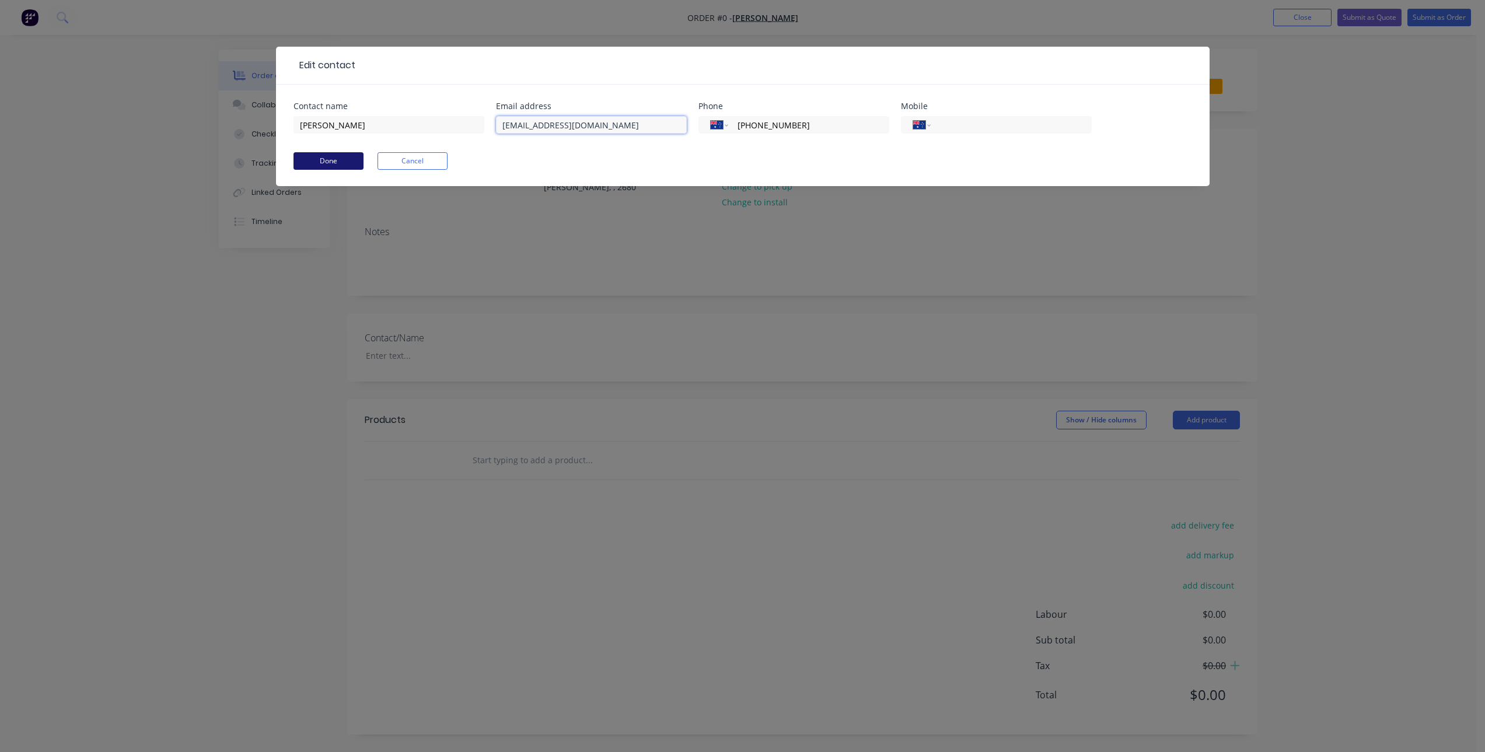
type input "dane.sutcliffe@owentoyota.com.au"
click at [303, 165] on button "Done" at bounding box center [328, 161] width 70 height 18
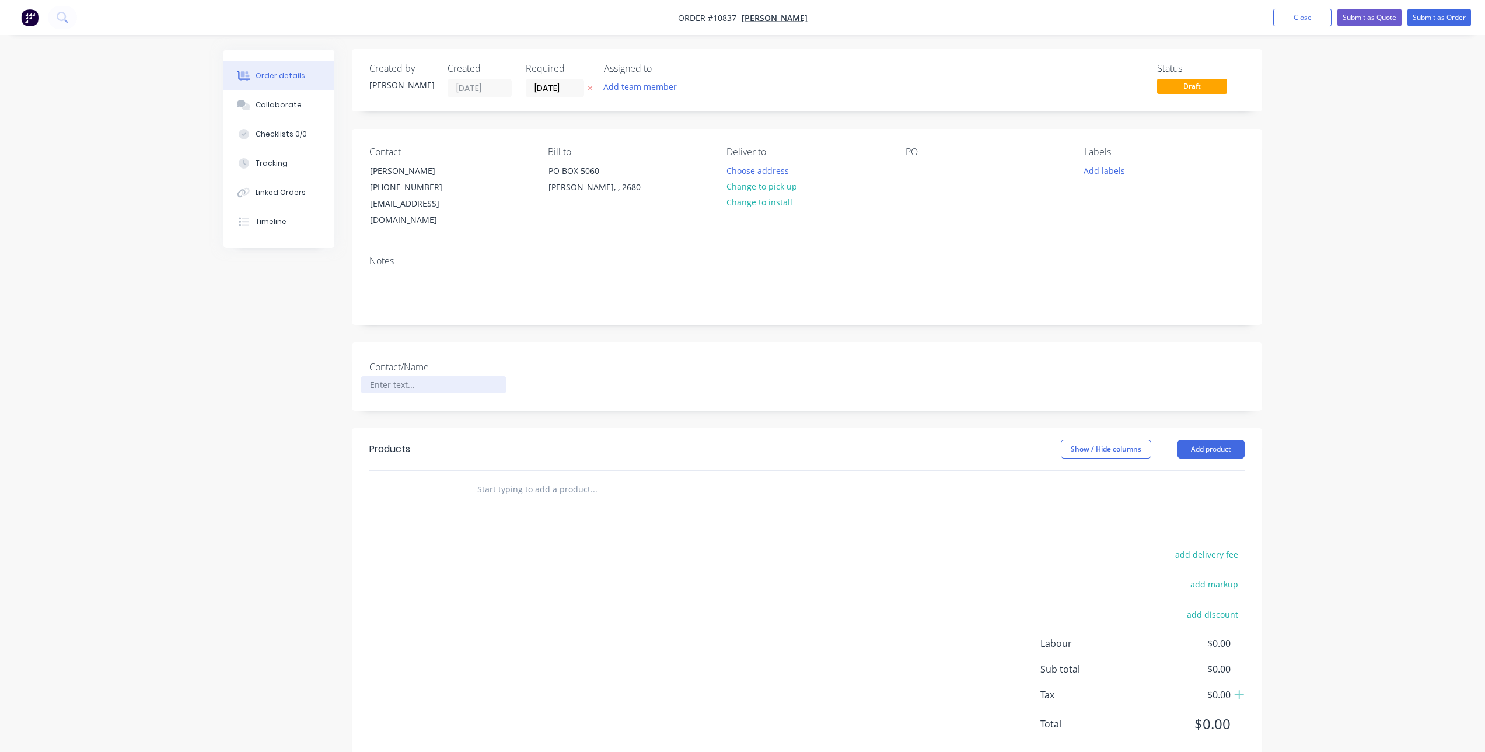
click at [423, 376] on div at bounding box center [434, 384] width 146 height 17
paste div
click at [922, 169] on div at bounding box center [915, 170] width 19 height 17
paste div
click at [535, 483] on input "text" at bounding box center [593, 489] width 233 height 23
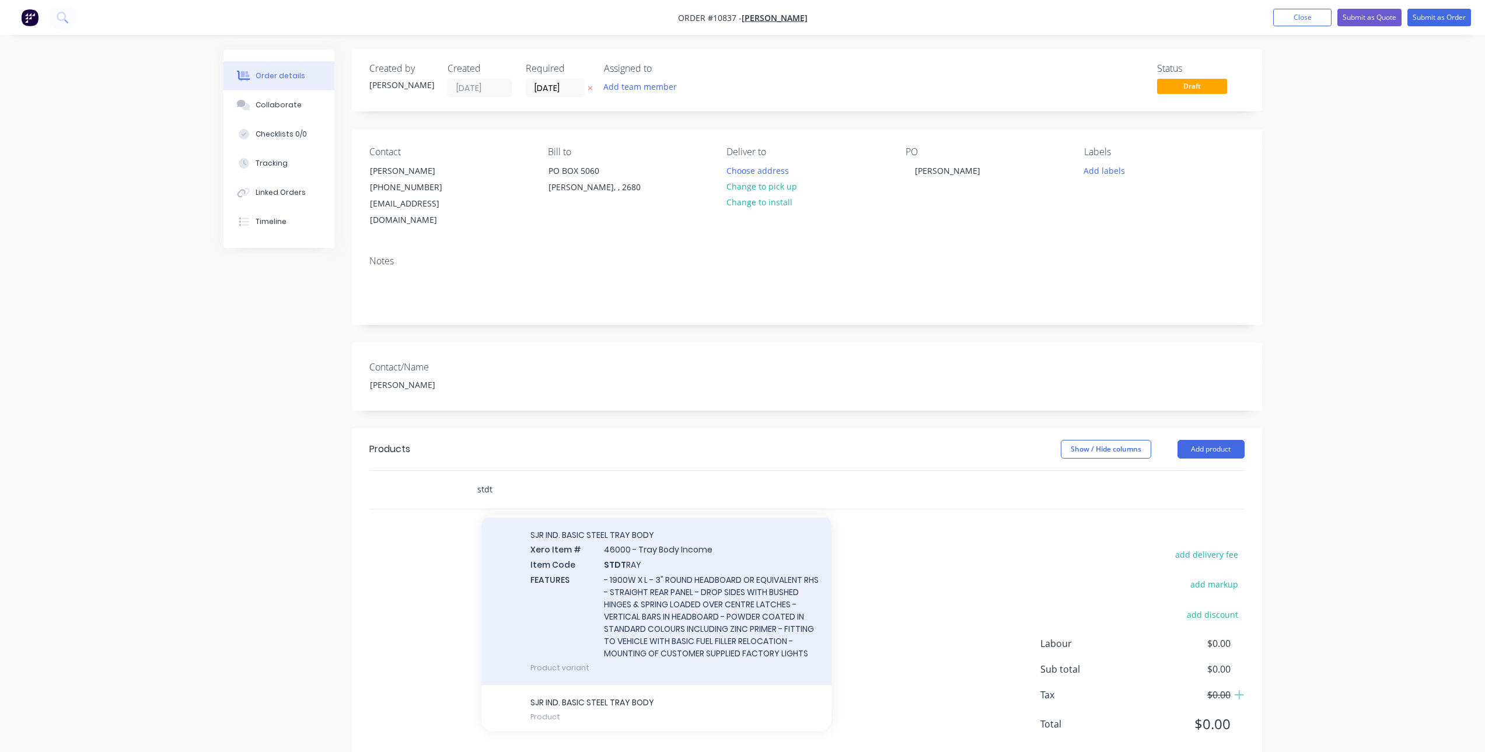
scroll to position [54, 0]
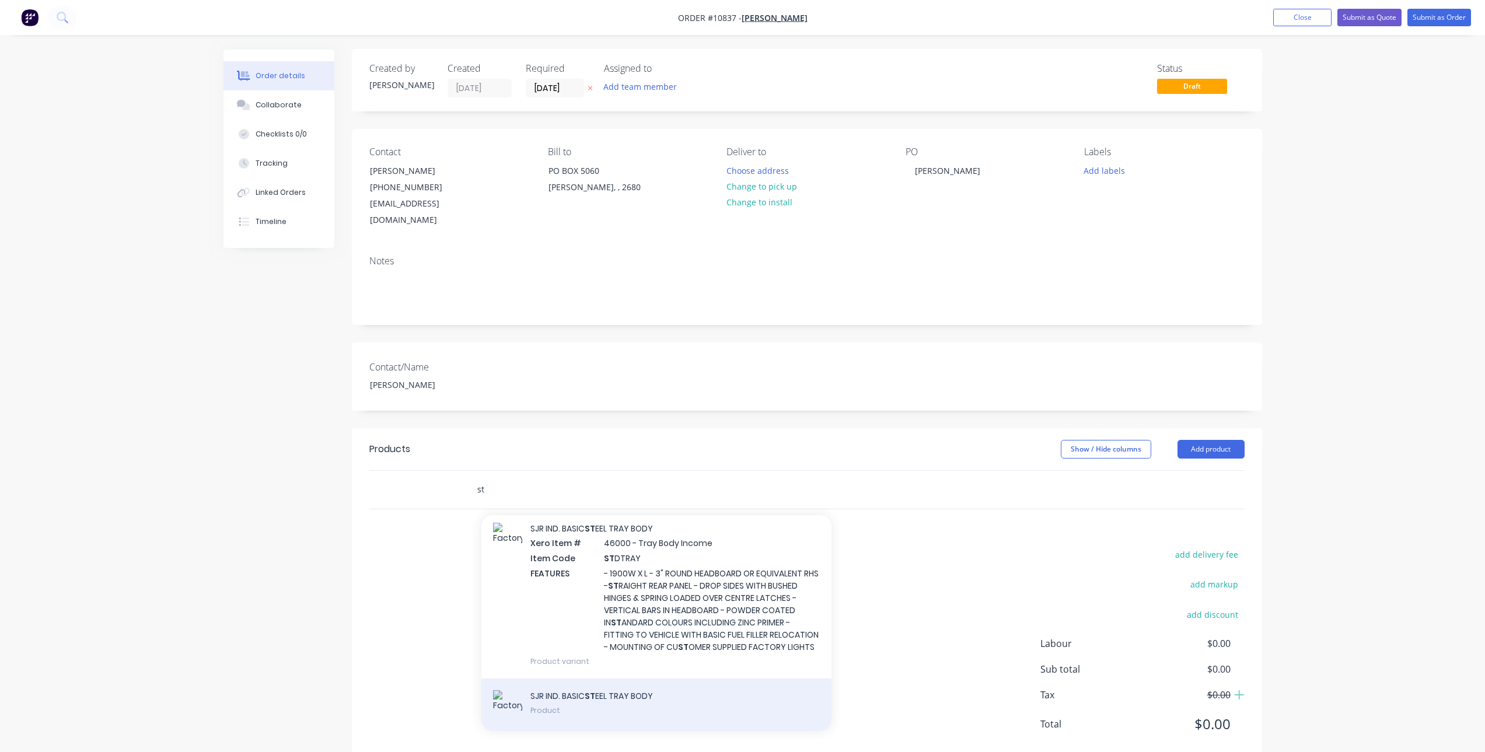
type input "s"
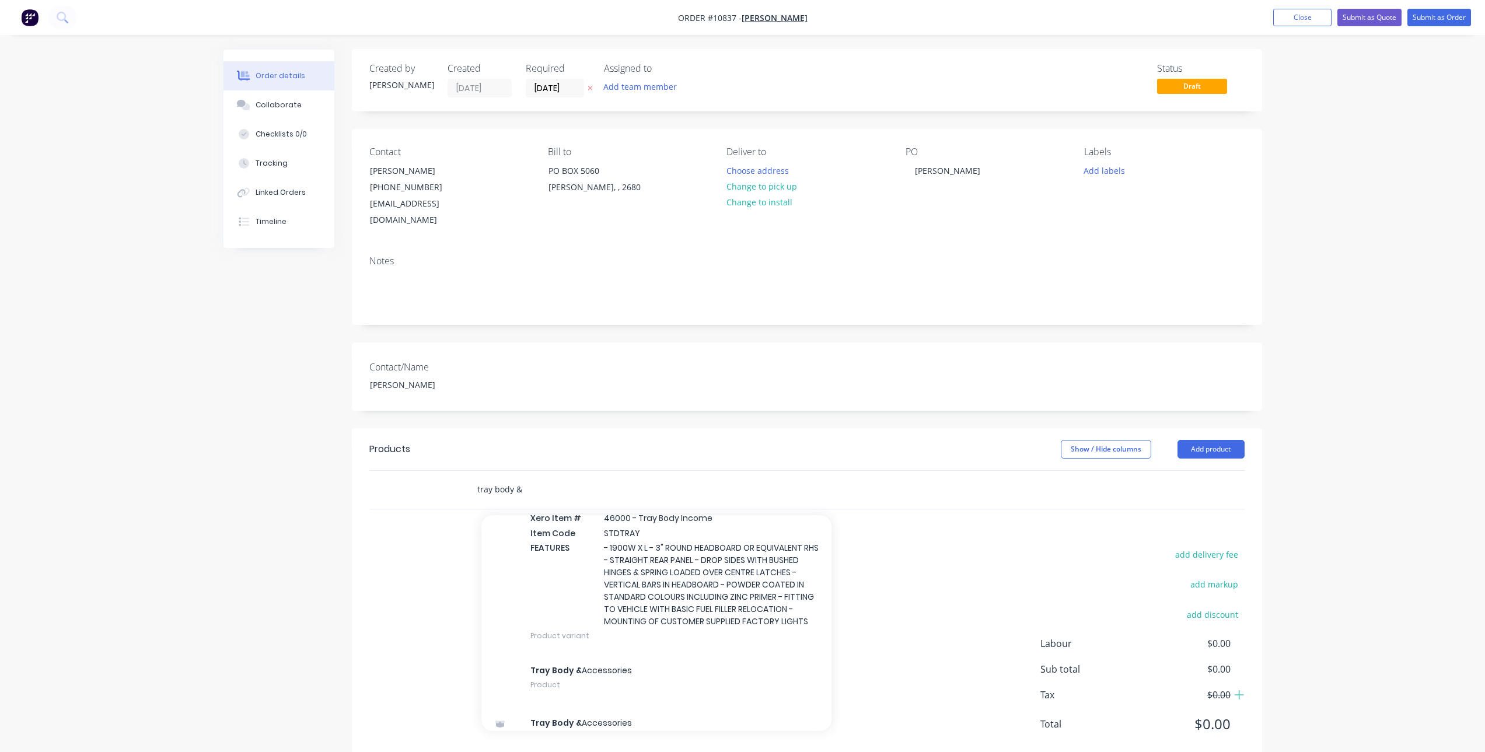
scroll to position [2567, 0]
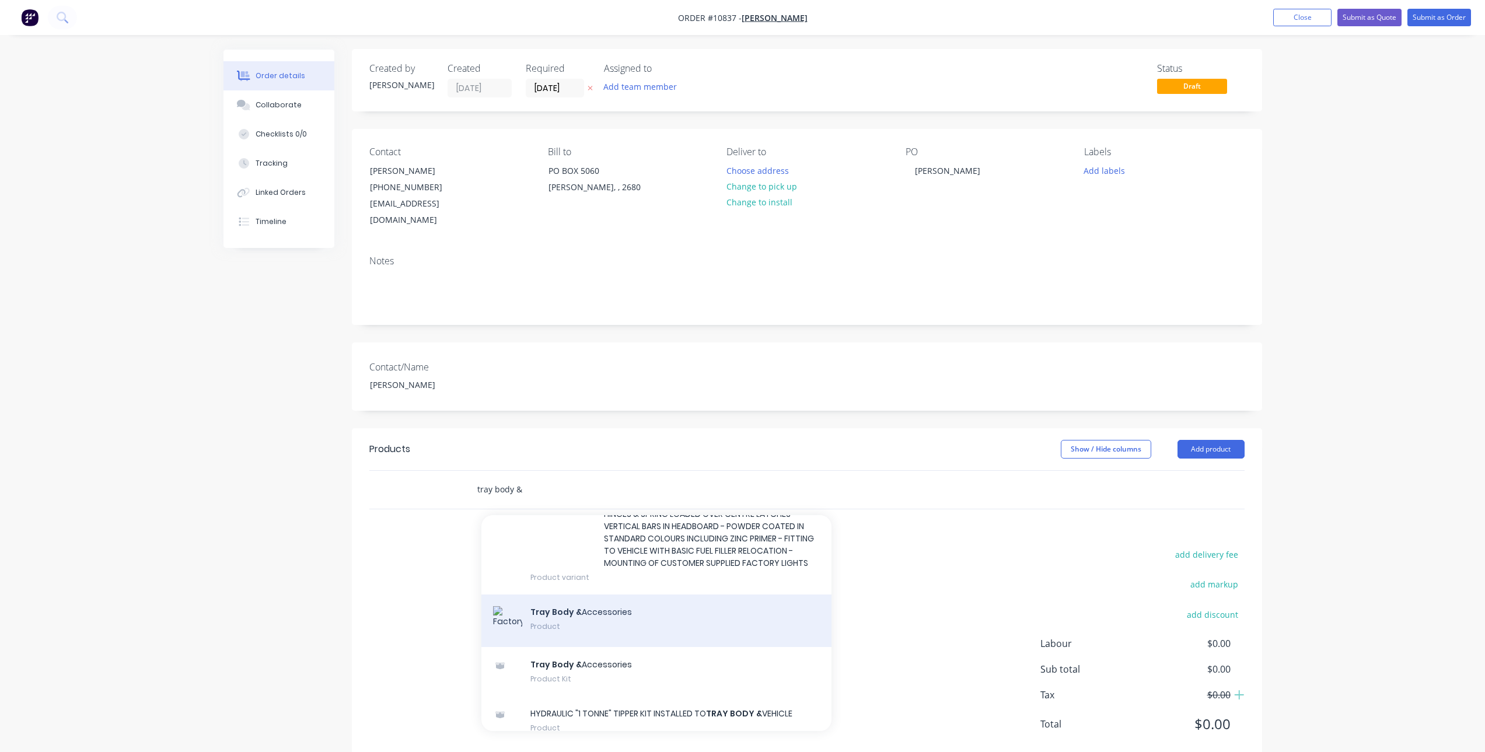
type input "tray body &"
click at [616, 647] on div "Tray Body & Accessories Product" at bounding box center [656, 621] width 350 height 53
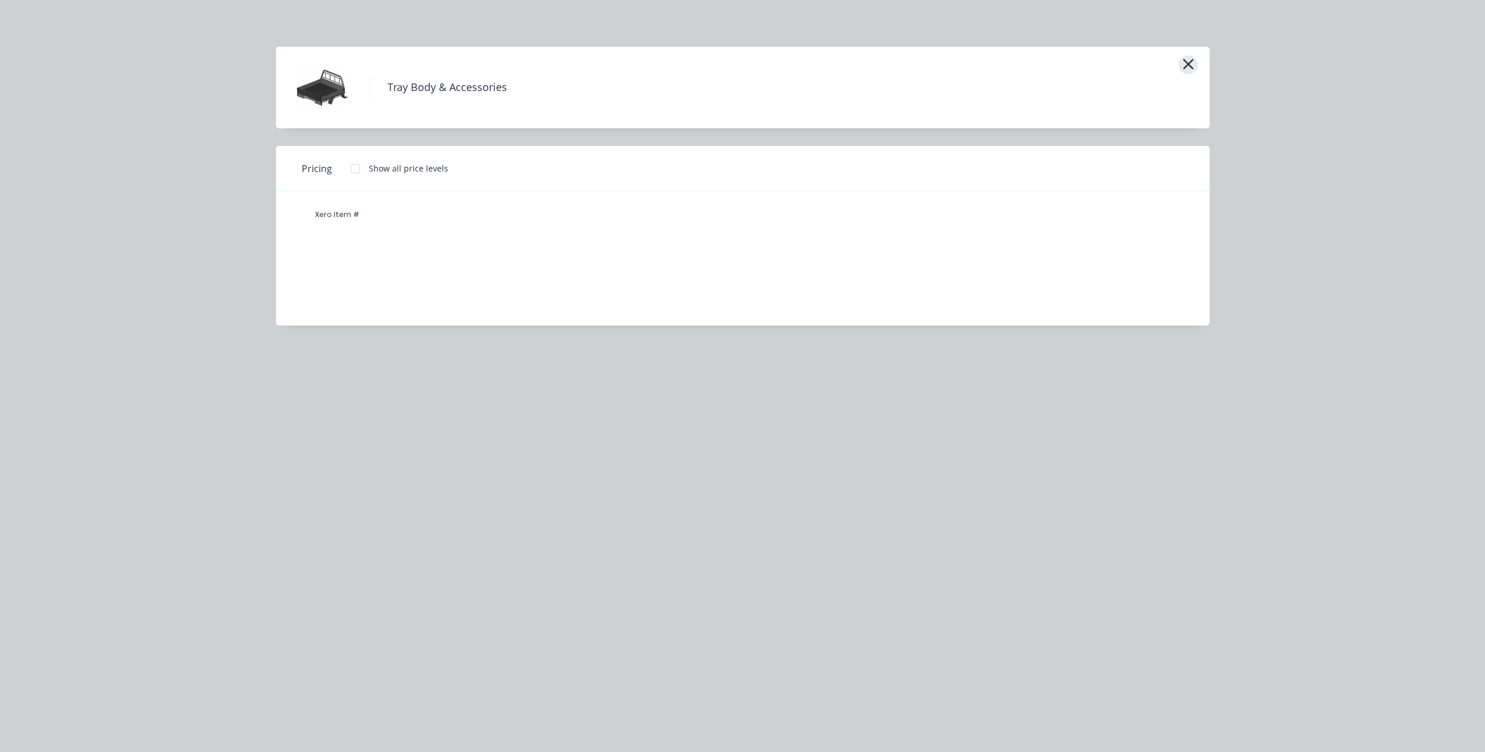
click at [1194, 62] on button "button" at bounding box center [1188, 64] width 19 height 19
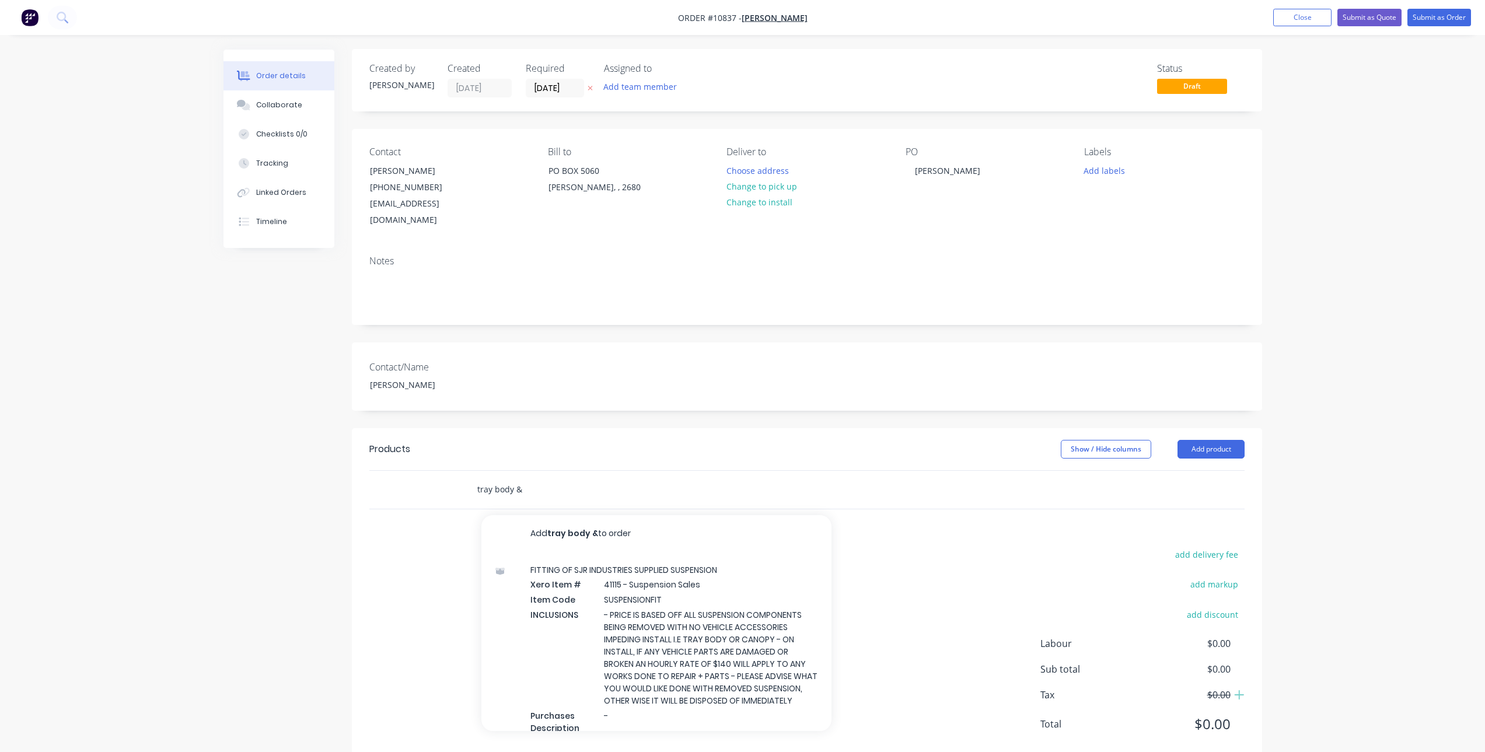
click at [539, 481] on input "tray body &" at bounding box center [593, 489] width 233 height 23
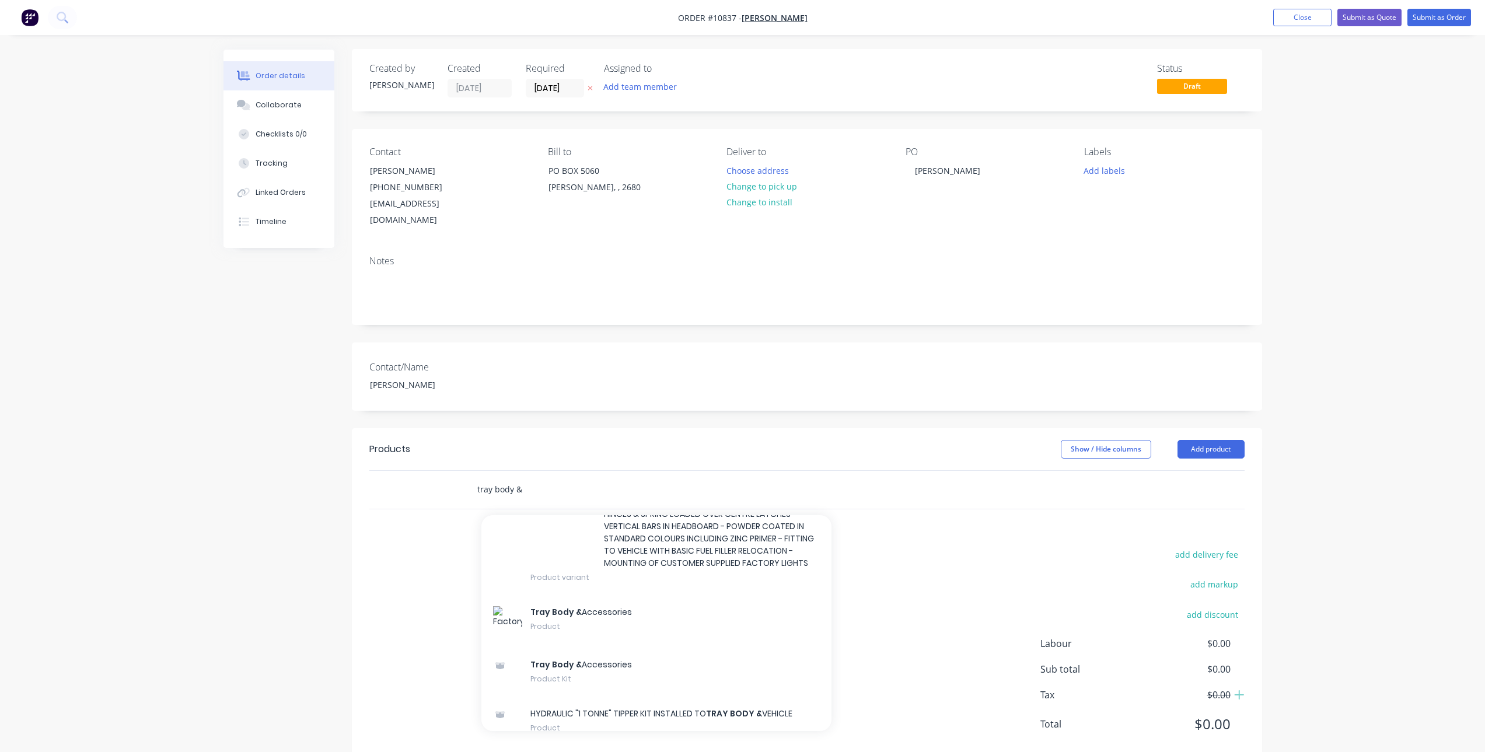
scroll to position [2626, 0]
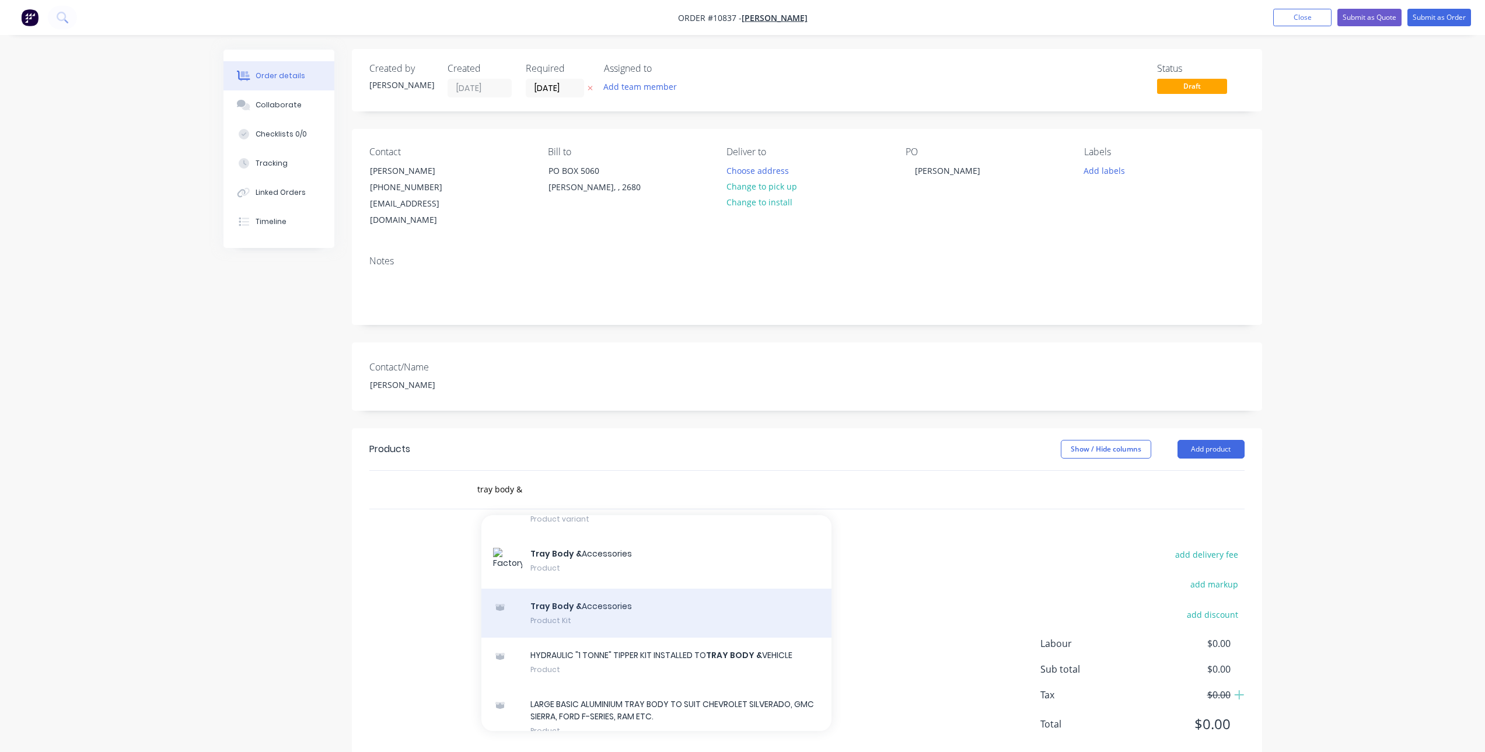
click at [595, 638] on div "Tray Body & Accessories Product Kit" at bounding box center [656, 613] width 350 height 49
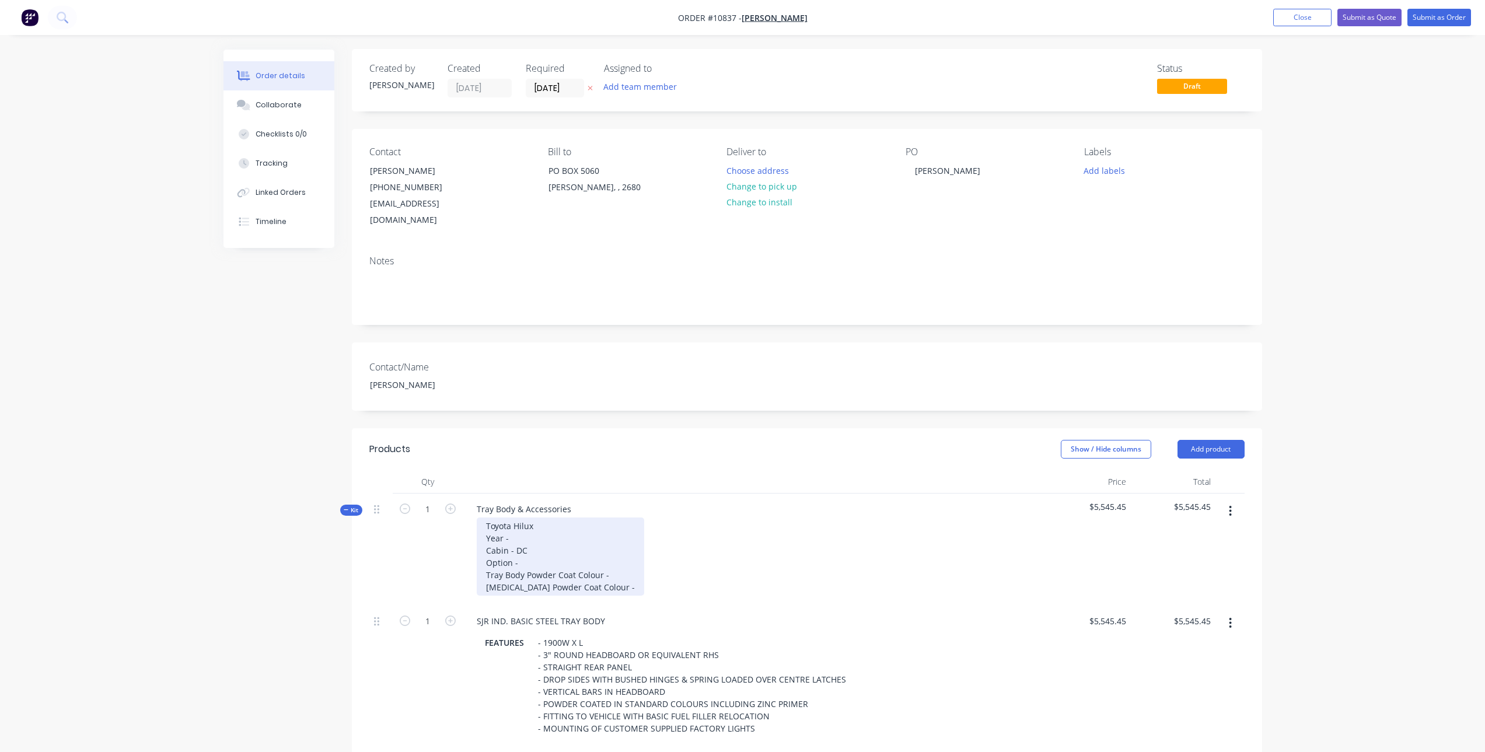
click at [525, 522] on div "Toyota Hilux Year - Cabin - DC Option - Tray Body Powder Coat Colour - Sideboar…" at bounding box center [560, 557] width 167 height 78
click at [533, 547] on div "Toyota Hilux Year - 2025 Cabin - DC Option - Tray Body Powder Coat Colour - Sid…" at bounding box center [560, 557] width 167 height 78
click at [521, 536] on div "Toyota Hilux Year - 2025 Cabin - DC Option - SR Tray Body Powder Coat Colour - …" at bounding box center [560, 557] width 167 height 78
click at [530, 533] on div "Toyota Hilux Year - 2025 Cabin - EC Option - SR Tray Body Powder Coat Colour - …" at bounding box center [560, 557] width 167 height 78
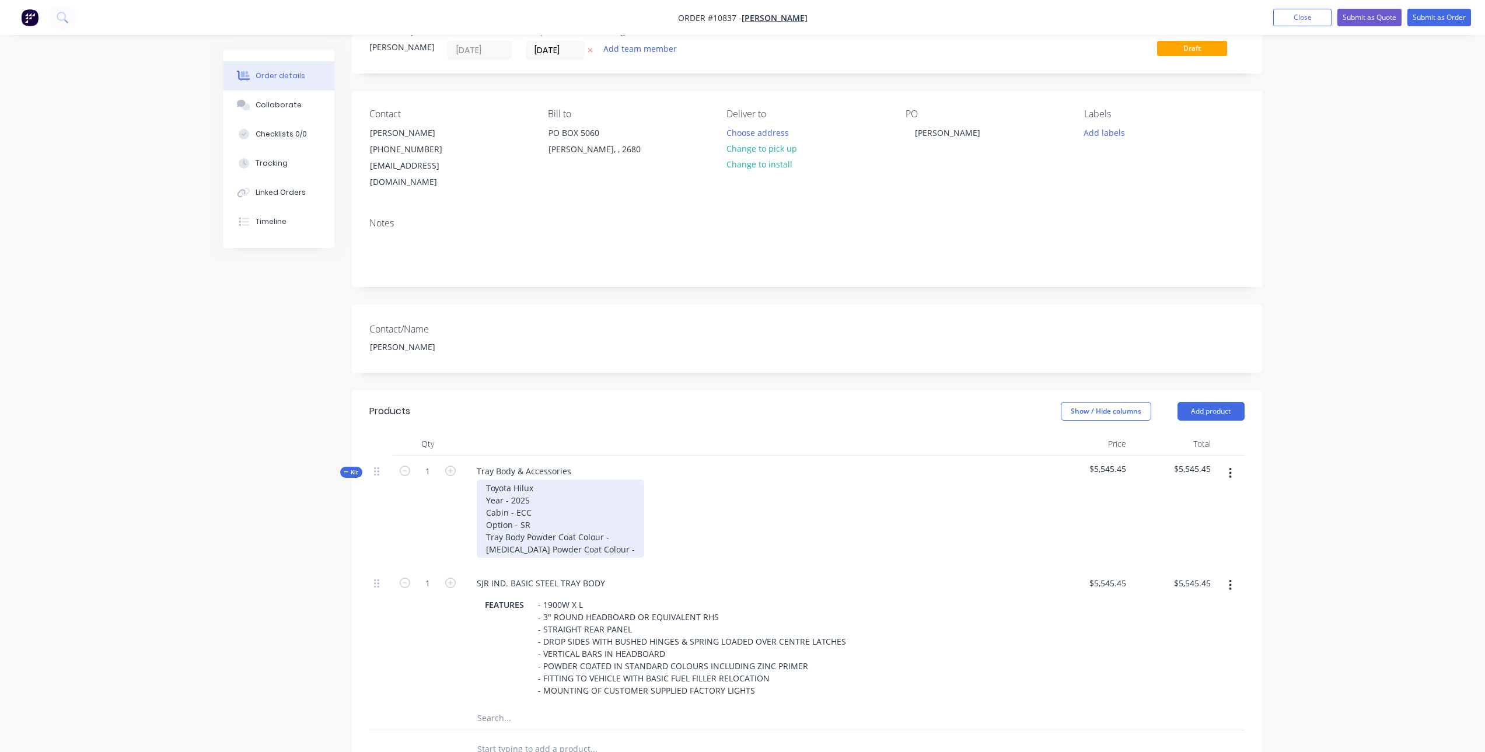
scroll to position [59, 0]
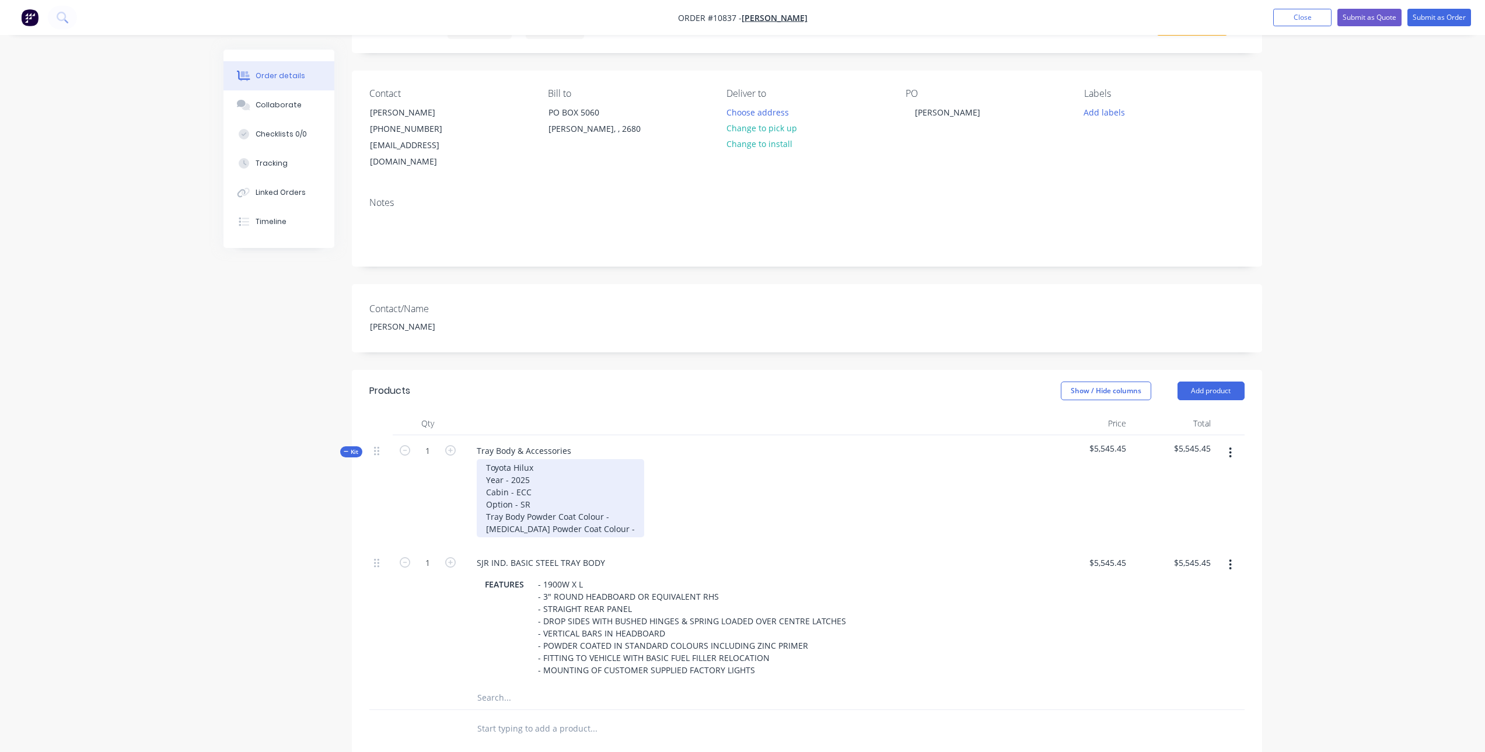
click at [612, 499] on div "Toyota Hilux Year - 2025 Cabin - ECC Option - SR Tray Body Powder Coat Colour -…" at bounding box center [560, 498] width 167 height 78
drag, startPoint x: 607, startPoint y: 498, endPoint x: 708, endPoint y: 501, distance: 101.0
click at [708, 501] on div "Toyota Hilux Year - 2025 Cabin - ECC Option - SR Tray Body Powder Coat Colour -…" at bounding box center [754, 498] width 574 height 78
copy div "040 Hilux Glacier White"
click at [640, 515] on div "Toyota Hilux Year - 2025 Cabin - ECC Option - SR Tray Body Powder Coat Colour -…" at bounding box center [594, 498] width 235 height 78
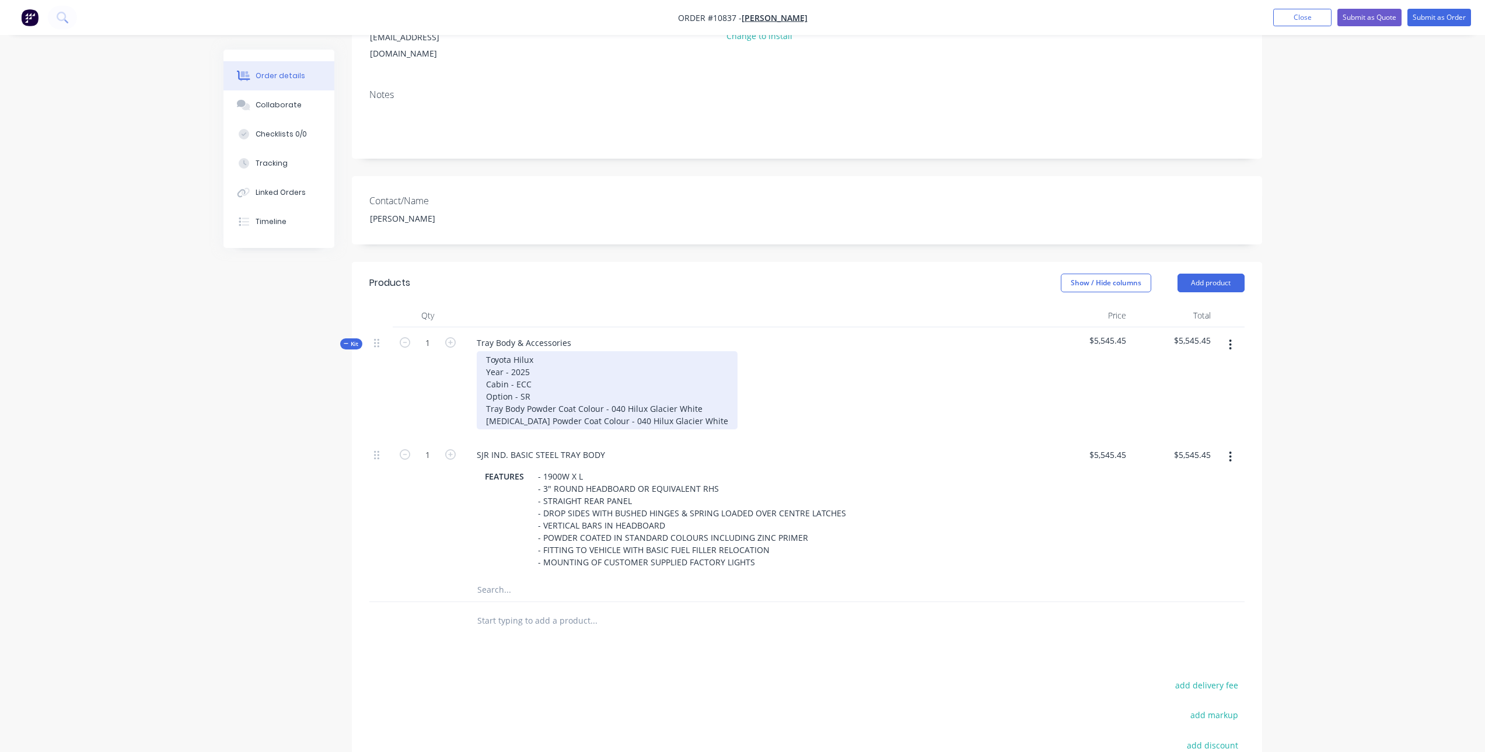
scroll to position [176, 0]
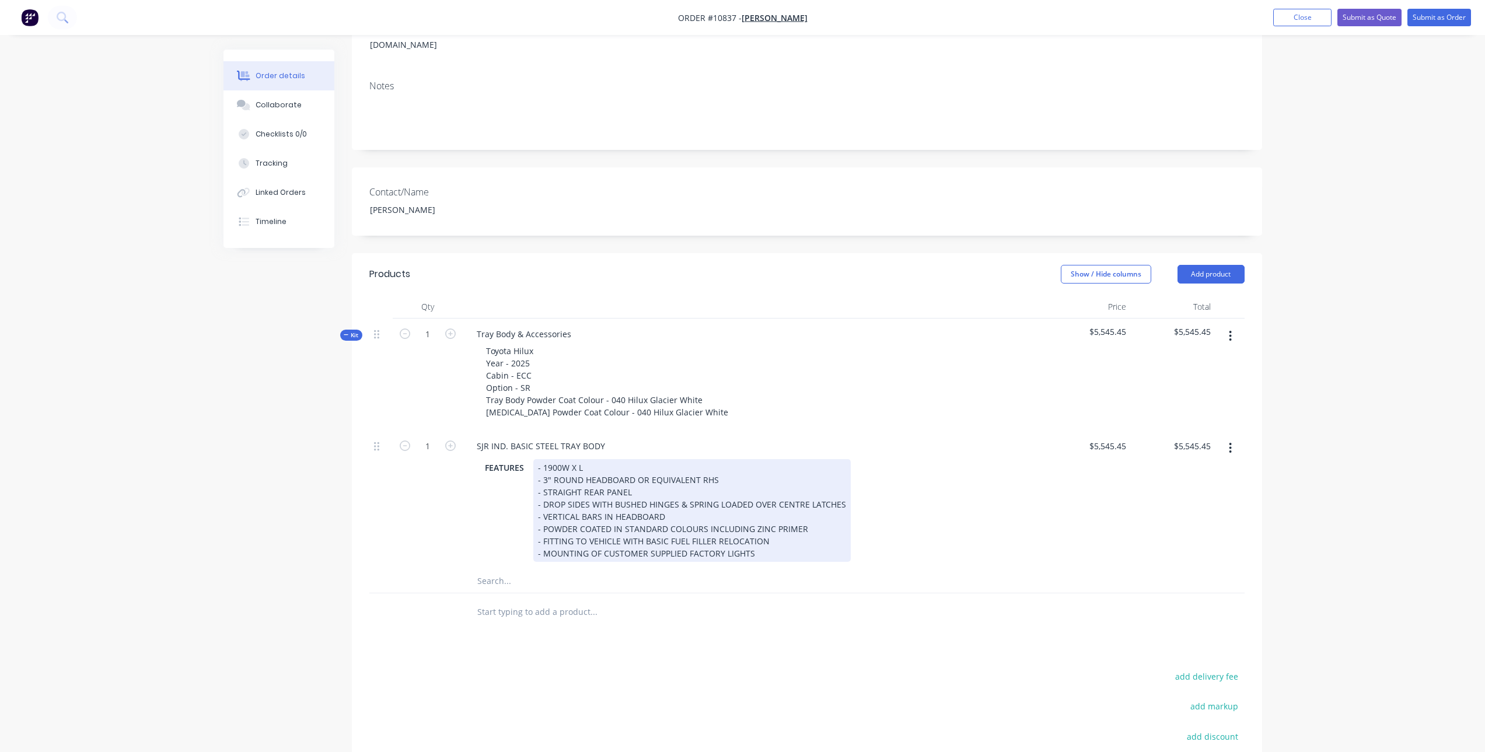
click at [590, 459] on div "- 1900W X L - 3" ROUND HEADBOARD OR EQUIVALENT RHS - STRAIGHT REAR PANEL - DROP…" at bounding box center [691, 510] width 317 height 103
click at [576, 459] on div "- 1900W X L - 3" ROUND HEADBOARD OR EQUIVALENT RHS - STRAIGHT REAR PANEL - DROP…" at bounding box center [691, 510] width 317 height 103
click at [656, 483] on div "- 1900W X 2100L - 3" ROUND HEADBOARD OR EQUIVALENT RHS - STRAIGHT REAR PANEL - …" at bounding box center [691, 510] width 317 height 103
drag, startPoint x: 632, startPoint y: 459, endPoint x: 728, endPoint y: 465, distance: 95.9
click at [728, 465] on div "- 1900W X 2100L - 3" ROUND HEADBOARD OR EQUIVALENT RHS - STRAIGHT REAR PANEL - …" at bounding box center [691, 510] width 317 height 103
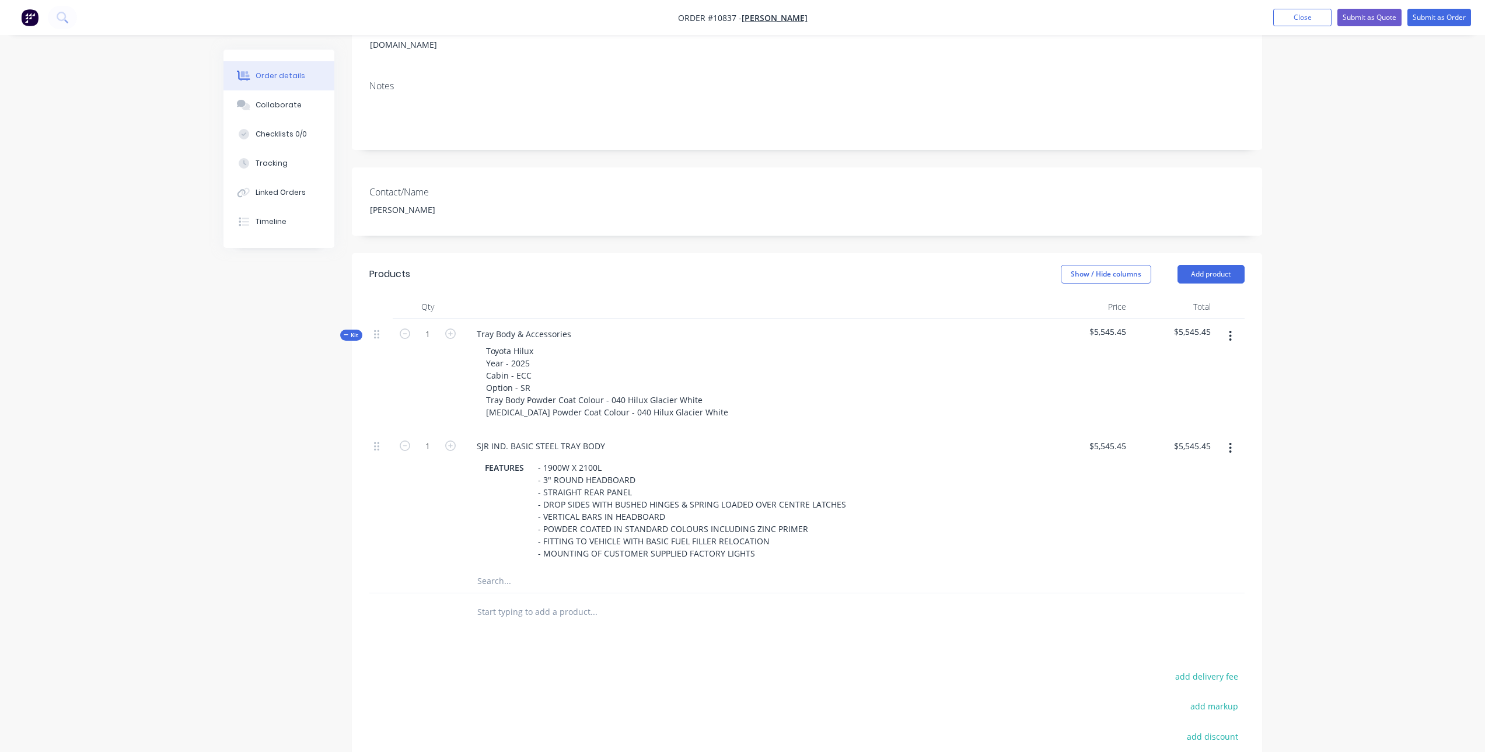
click at [490, 569] on input "text" at bounding box center [593, 580] width 233 height 23
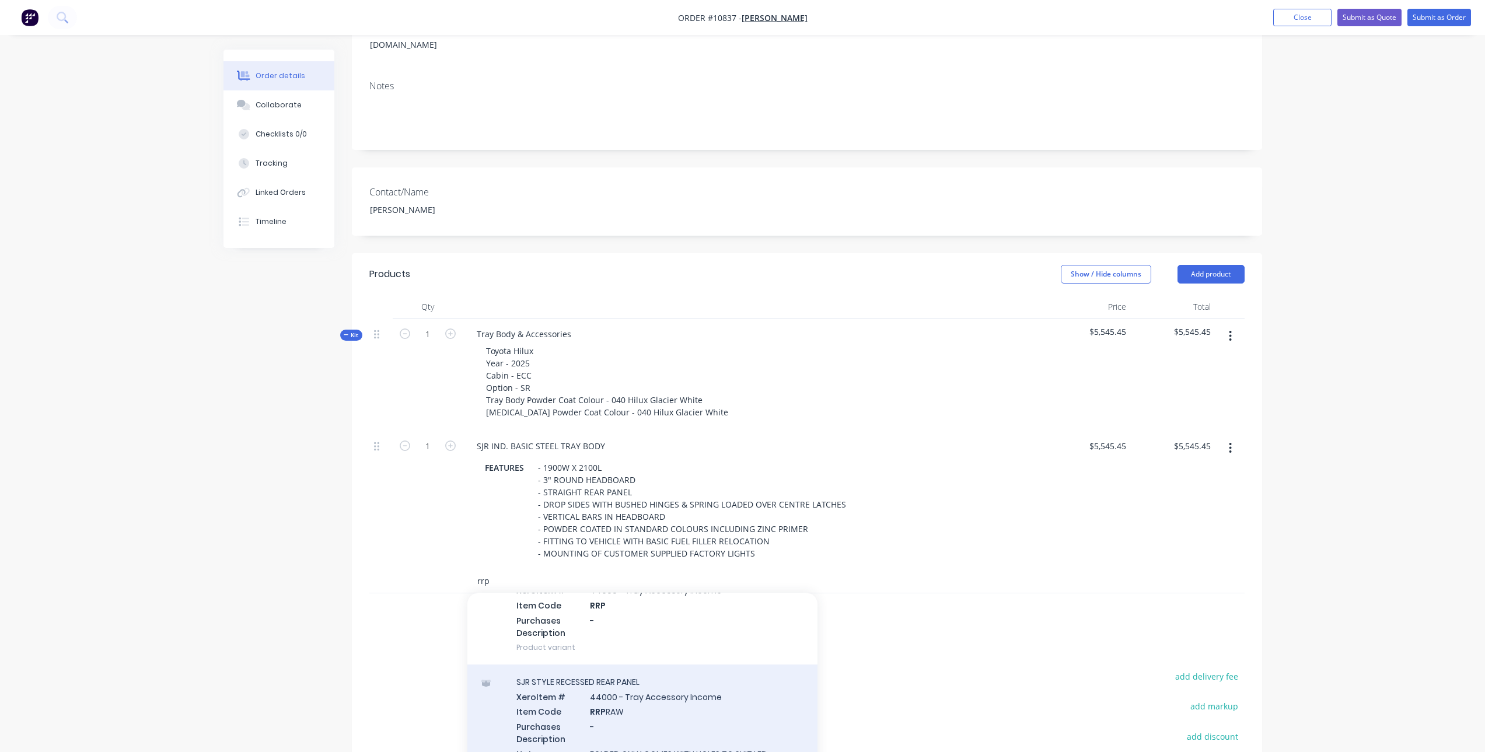
scroll to position [159, 0]
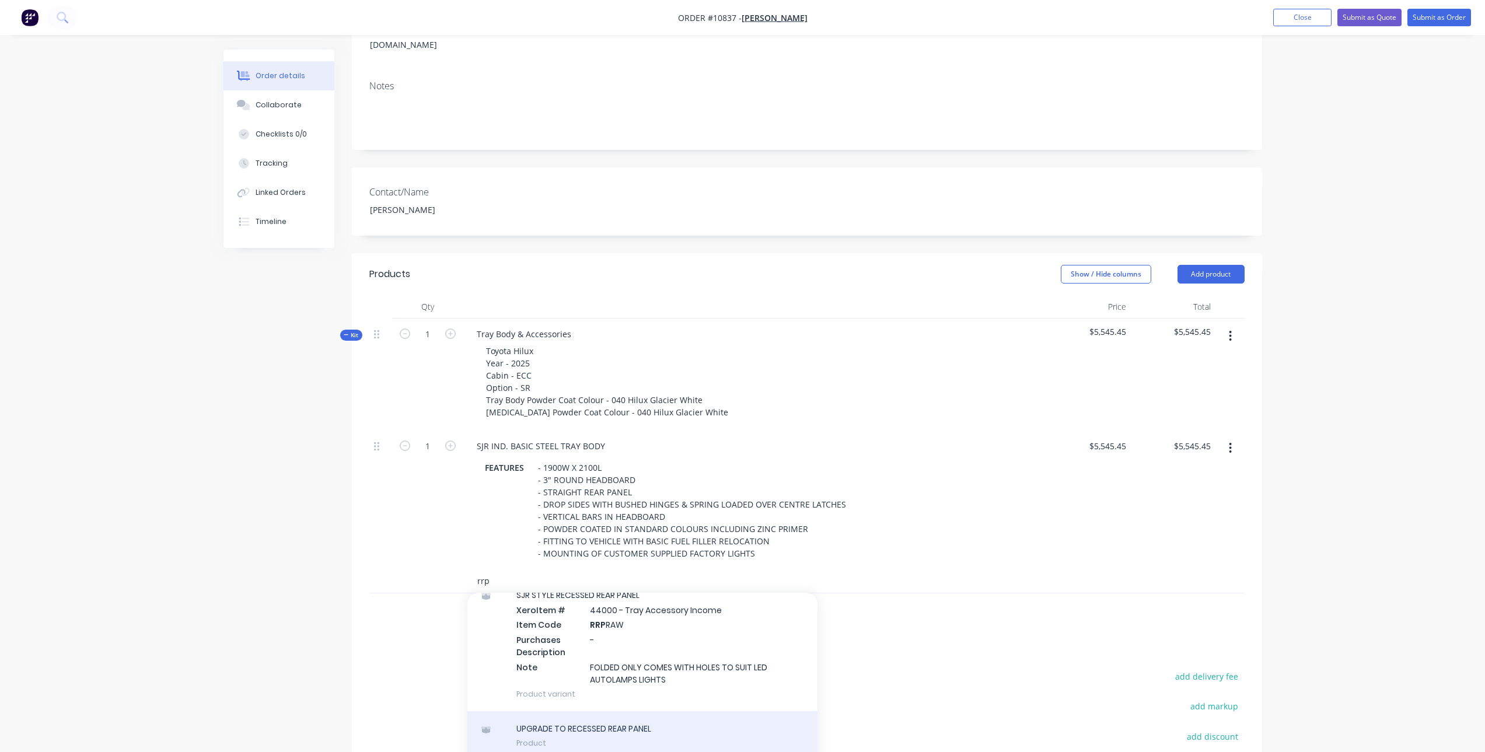
type input "rrp"
click at [619, 711] on div "UPGRADE TO RECESSED REAR PANEL Product" at bounding box center [642, 735] width 350 height 49
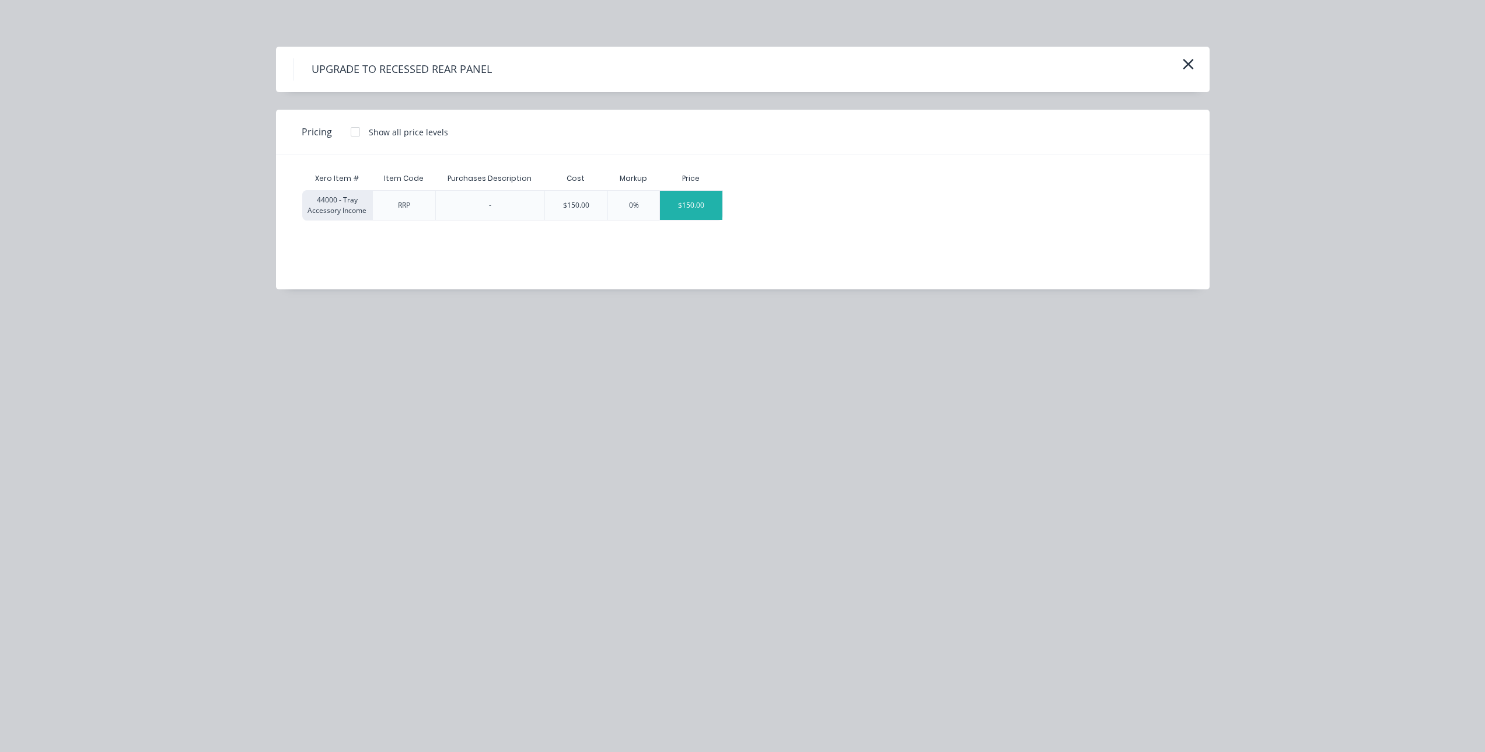
click at [710, 209] on div "$150.00" at bounding box center [691, 205] width 62 height 29
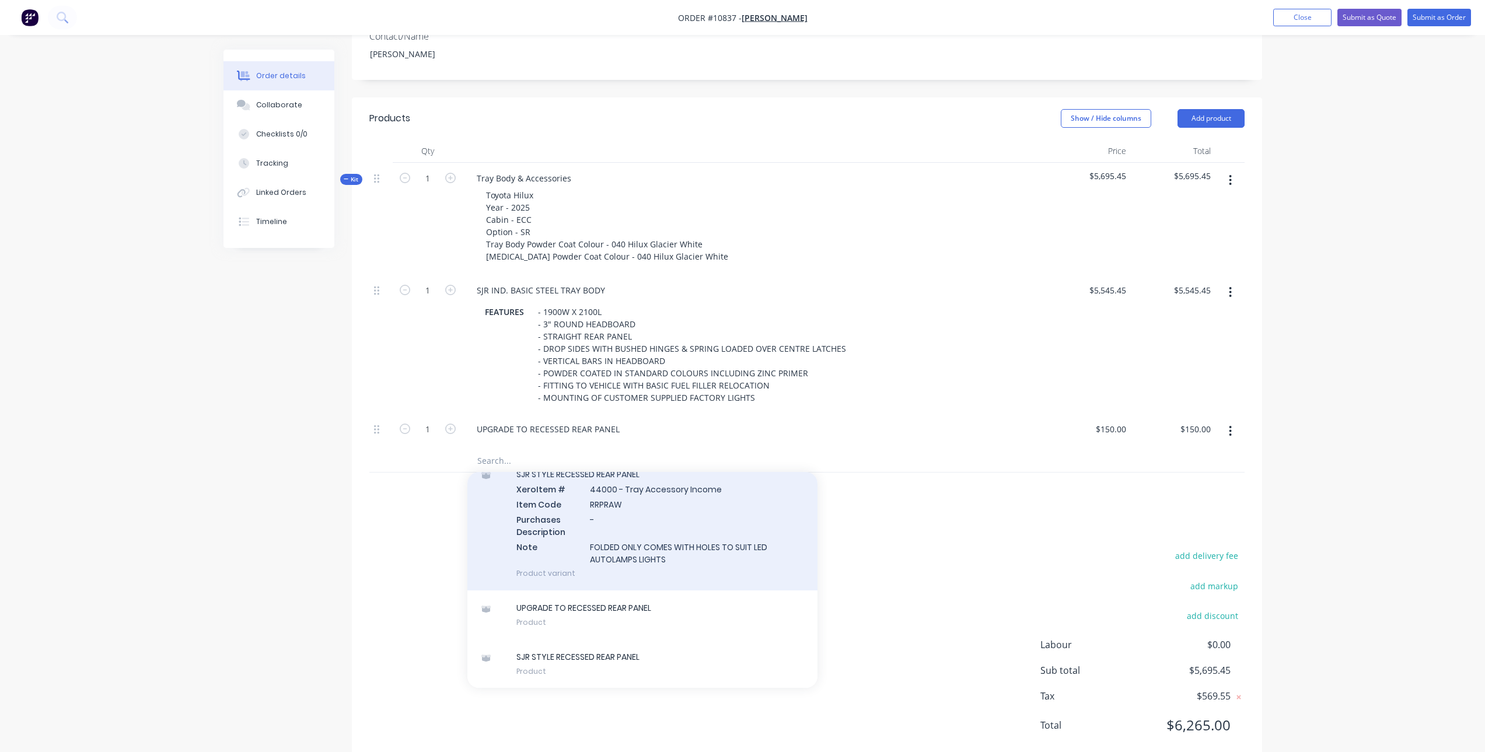
scroll to position [345, 0]
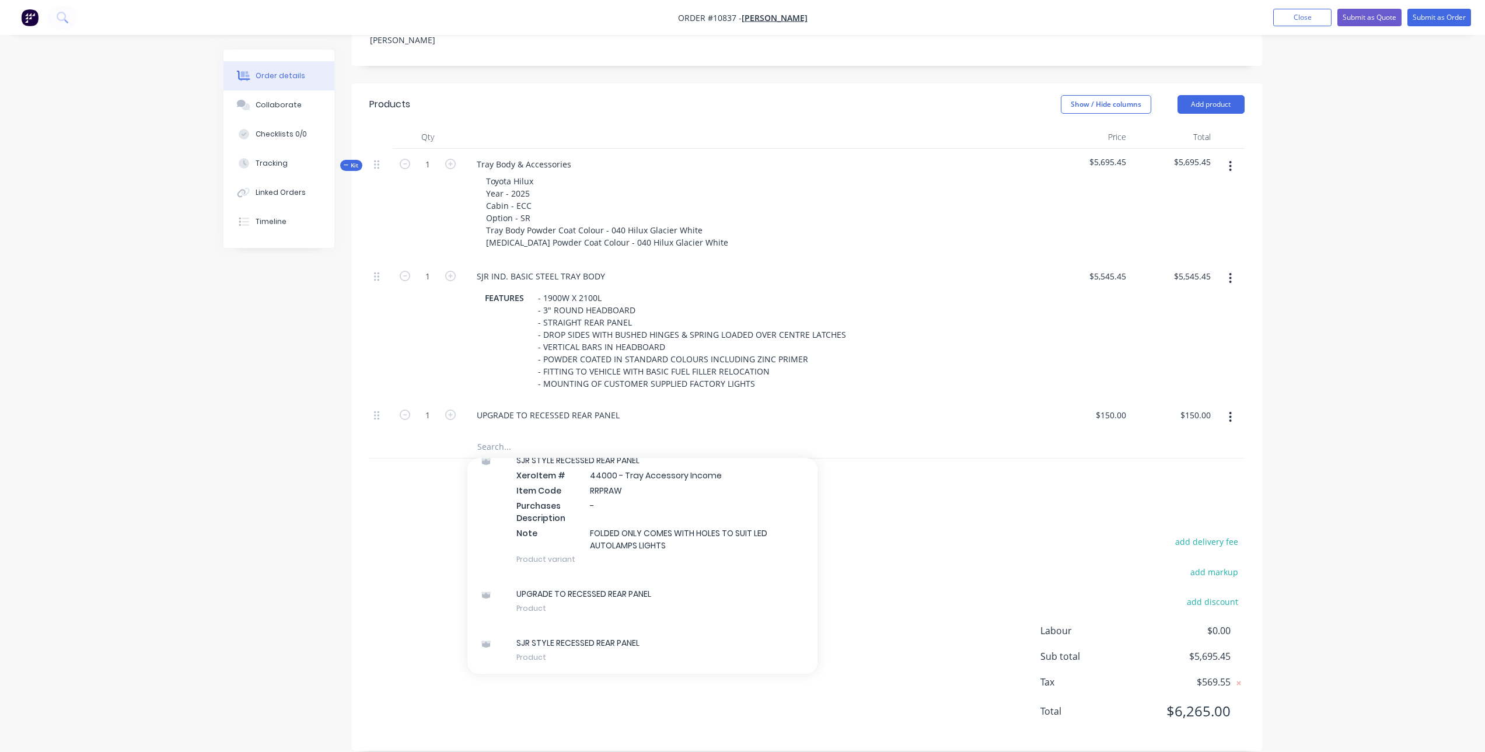
click at [501, 435] on input "text" at bounding box center [593, 446] width 233 height 23
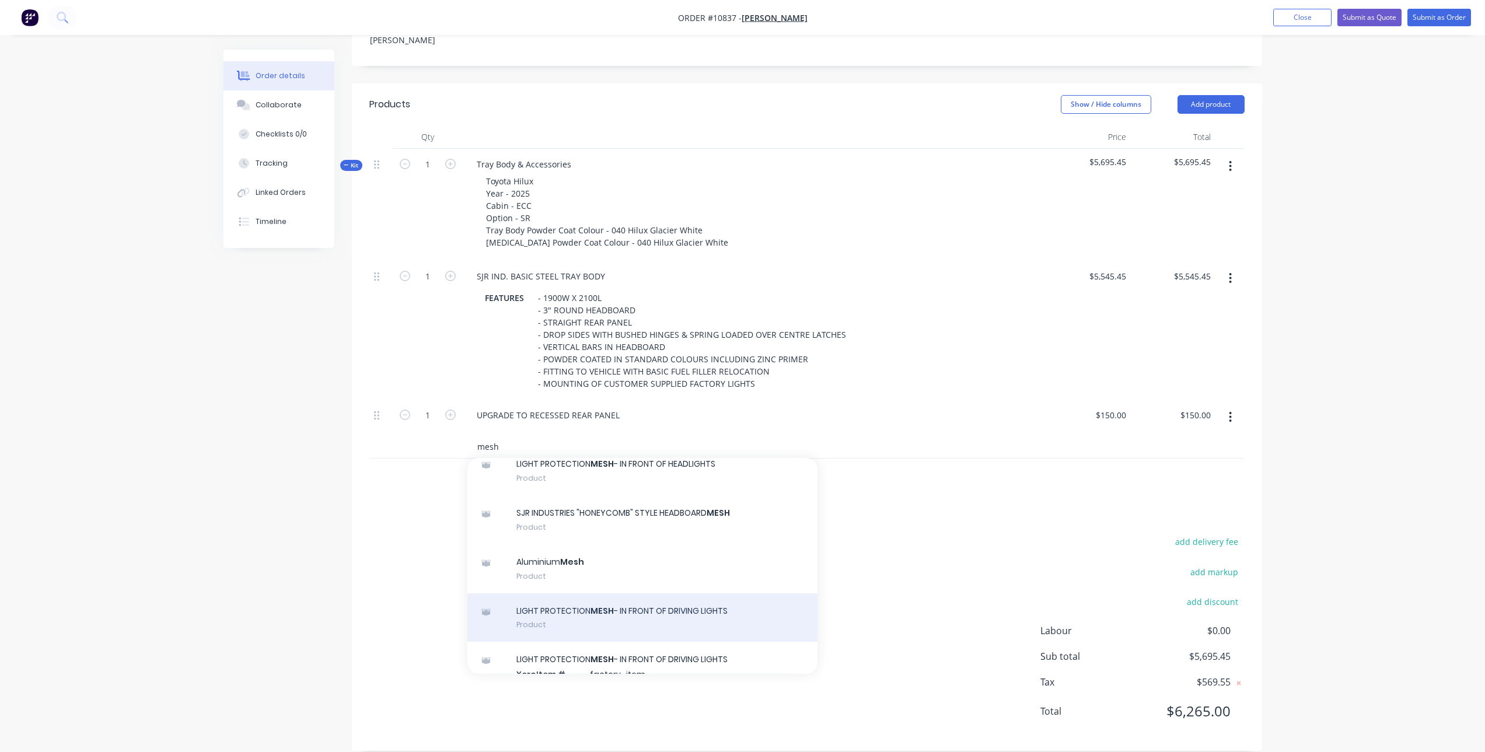
scroll to position [0, 0]
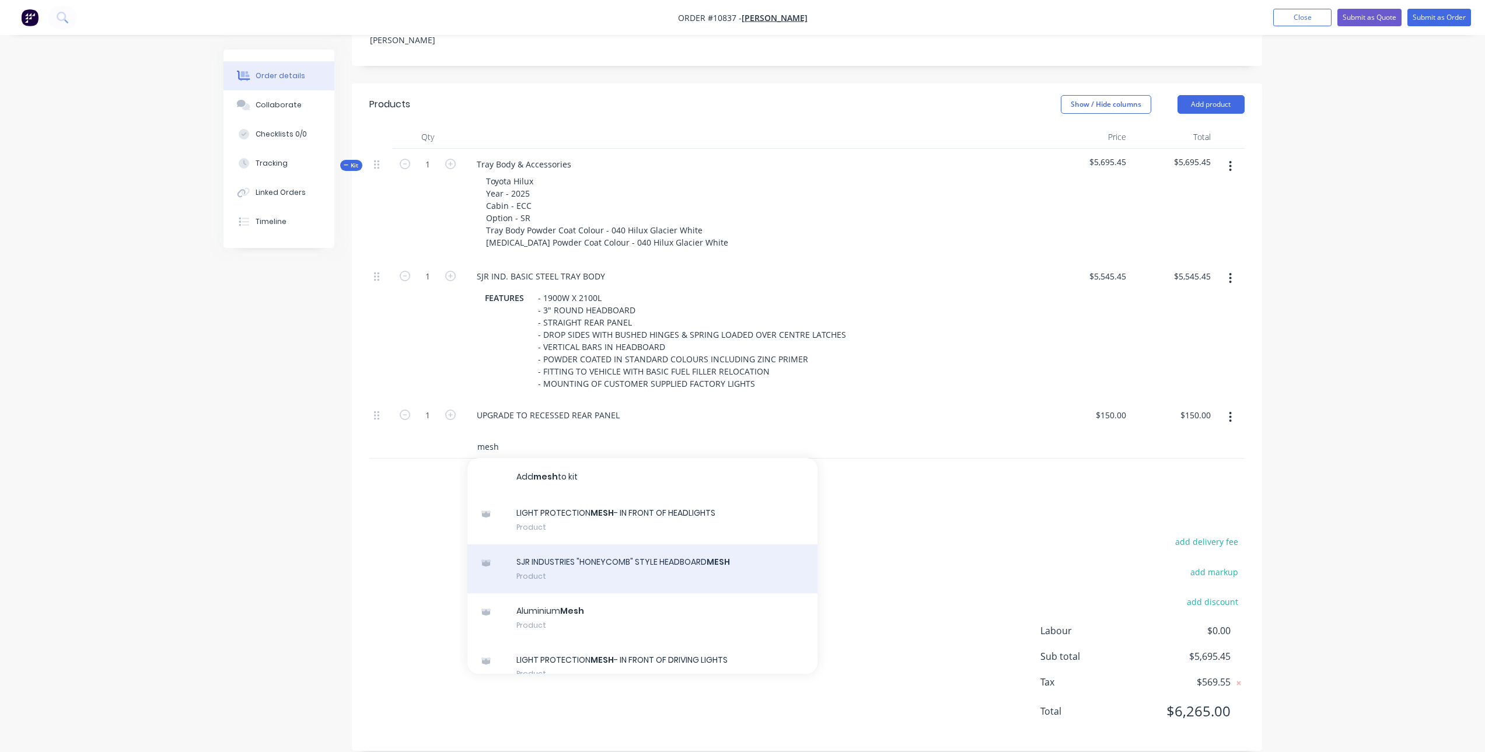
type input "mesh"
click at [635, 554] on div "SJR INDUSTRIES "HONEYCOMB" STYLE HEADBOARD MESH Product" at bounding box center [642, 568] width 350 height 49
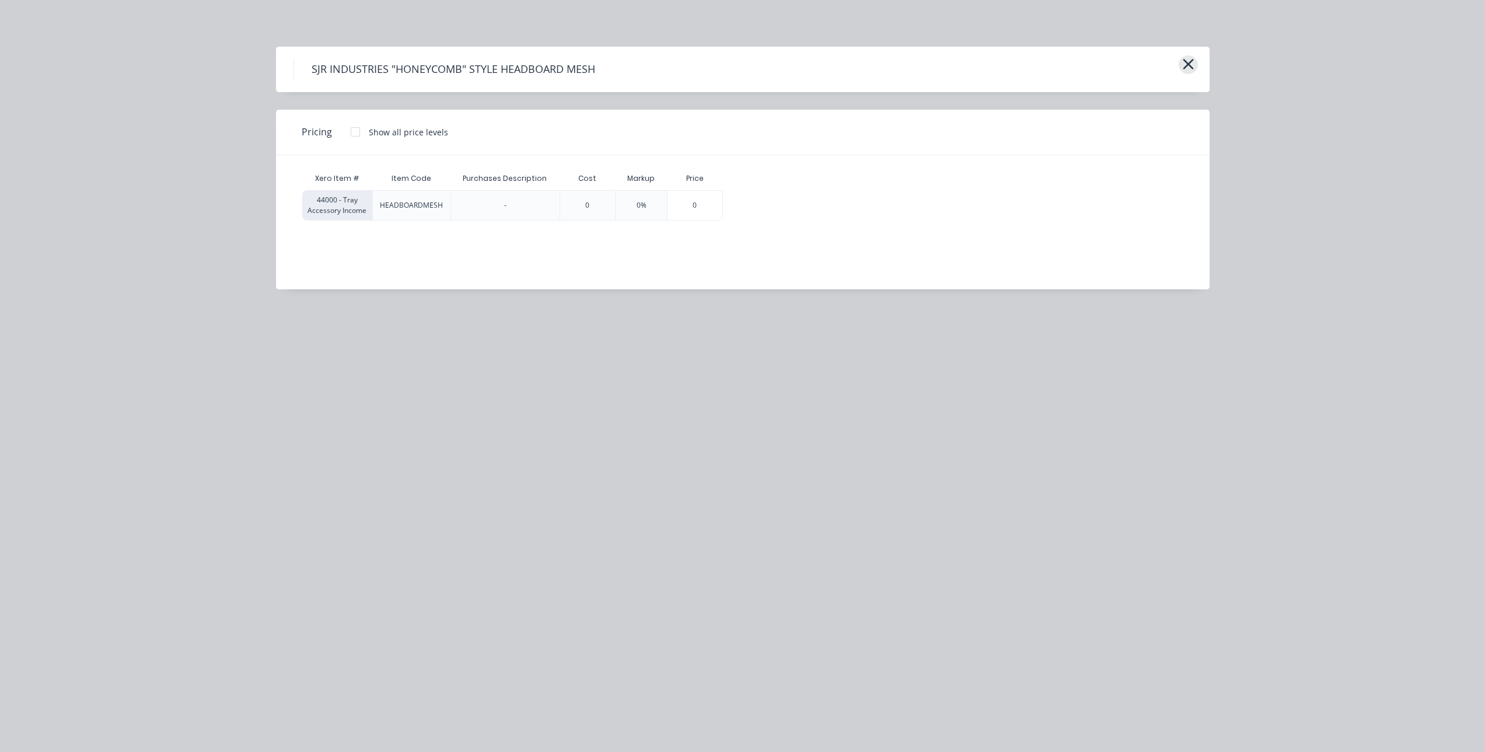
click at [1184, 63] on icon "button" at bounding box center [1188, 64] width 12 height 16
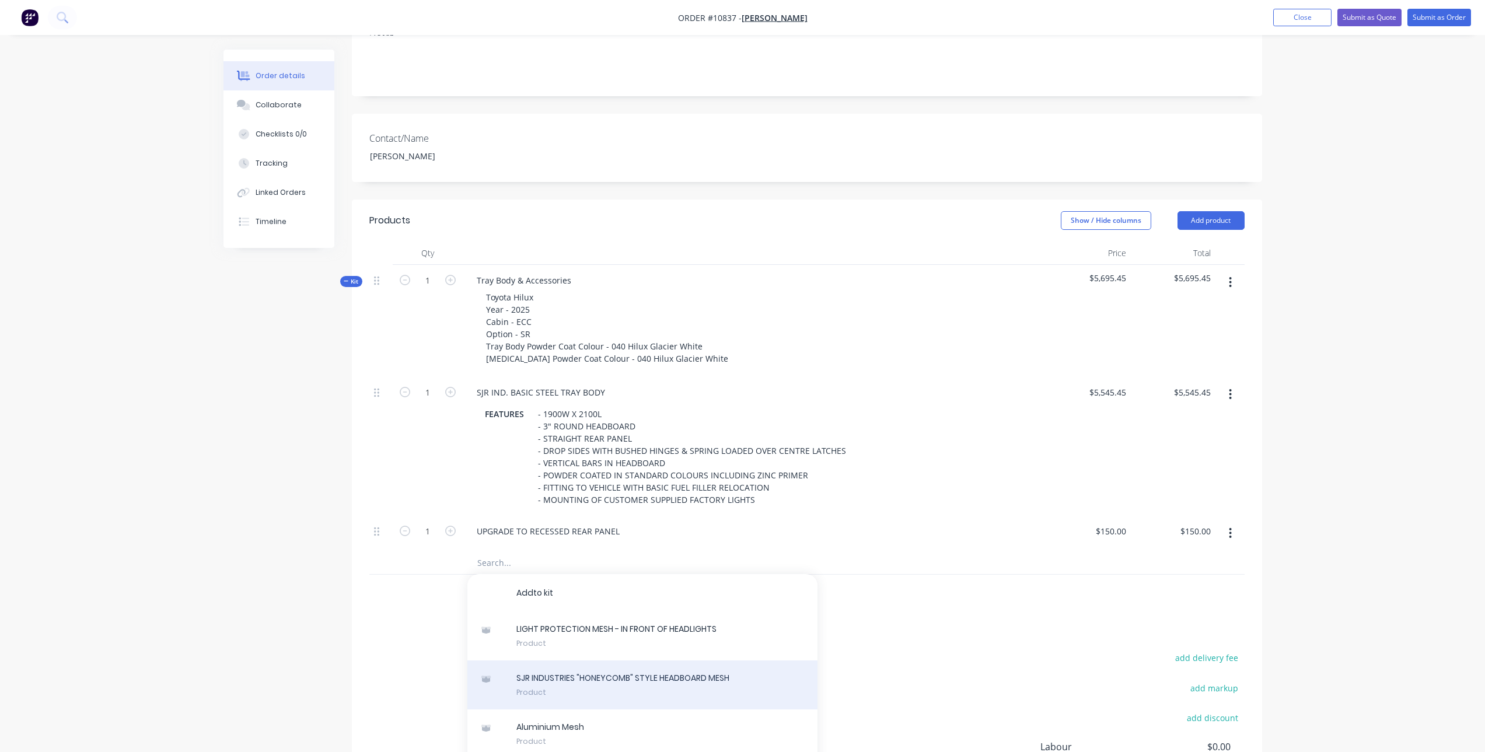
scroll to position [229, 0]
click at [616, 669] on div "S J R I N D U S T R I E S " H O N E Y C O M B " S T Y L E H E A D B O A R D M E…" at bounding box center [642, 685] width 350 height 49
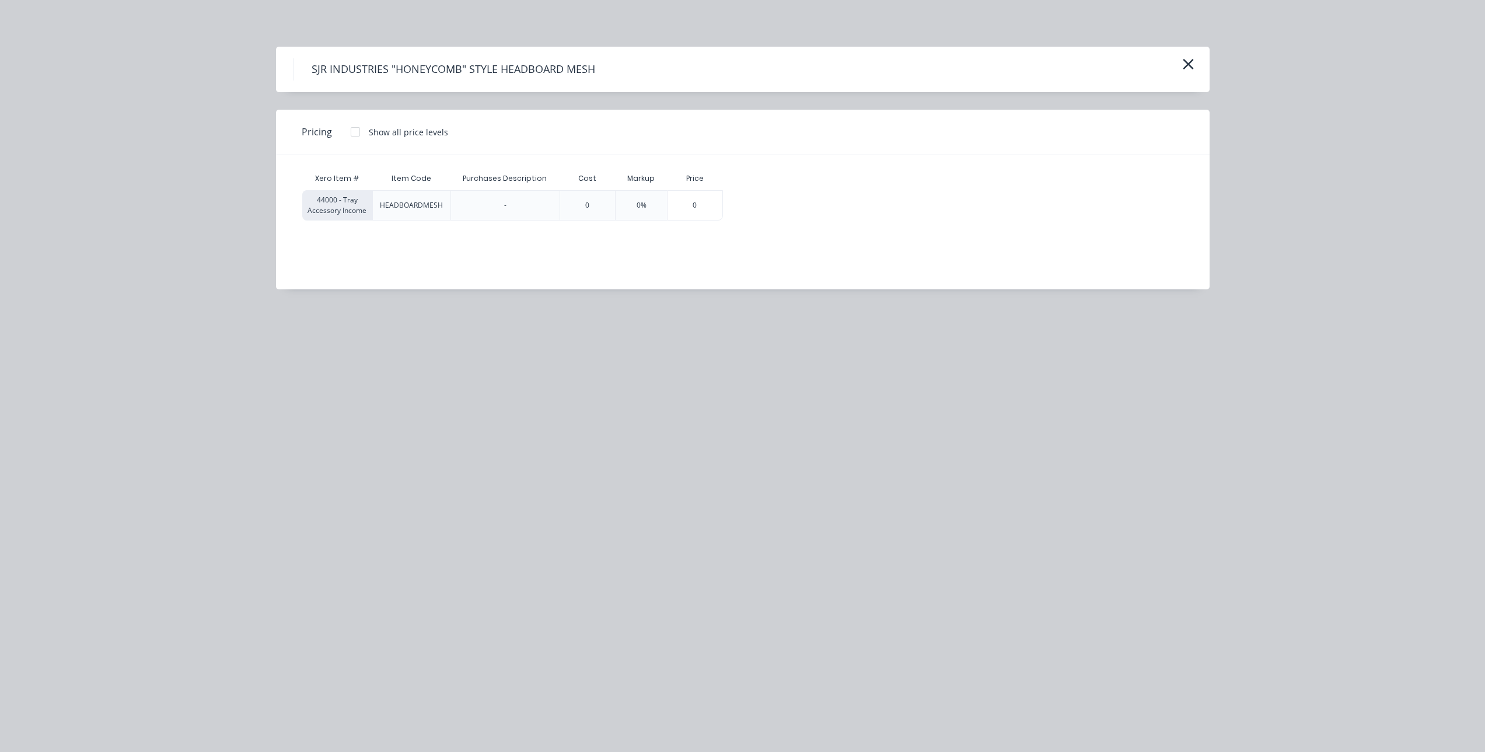
click at [352, 132] on div at bounding box center [355, 131] width 23 height 23
click at [752, 208] on div "$136.36" at bounding box center [757, 205] width 66 height 29
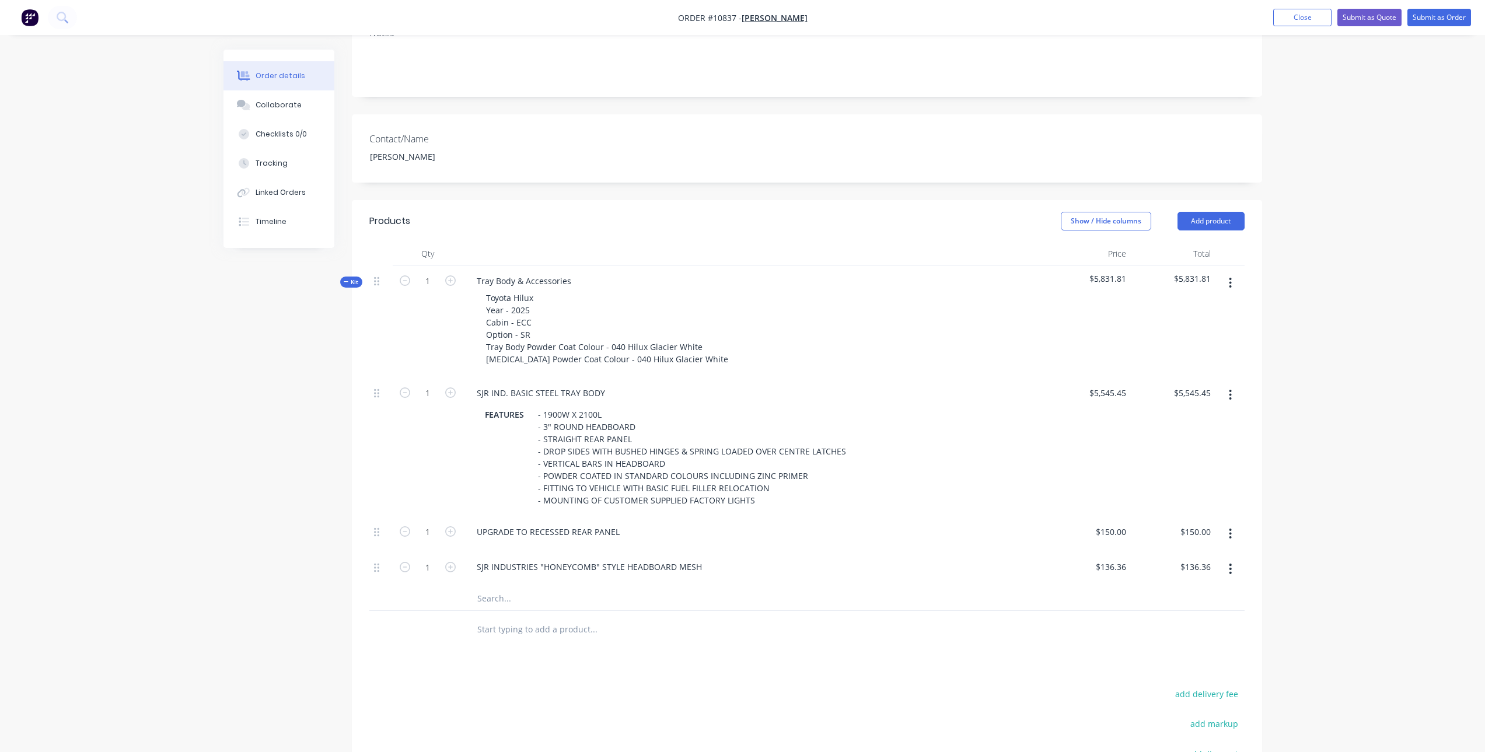
click at [506, 587] on input "text" at bounding box center [593, 598] width 233 height 23
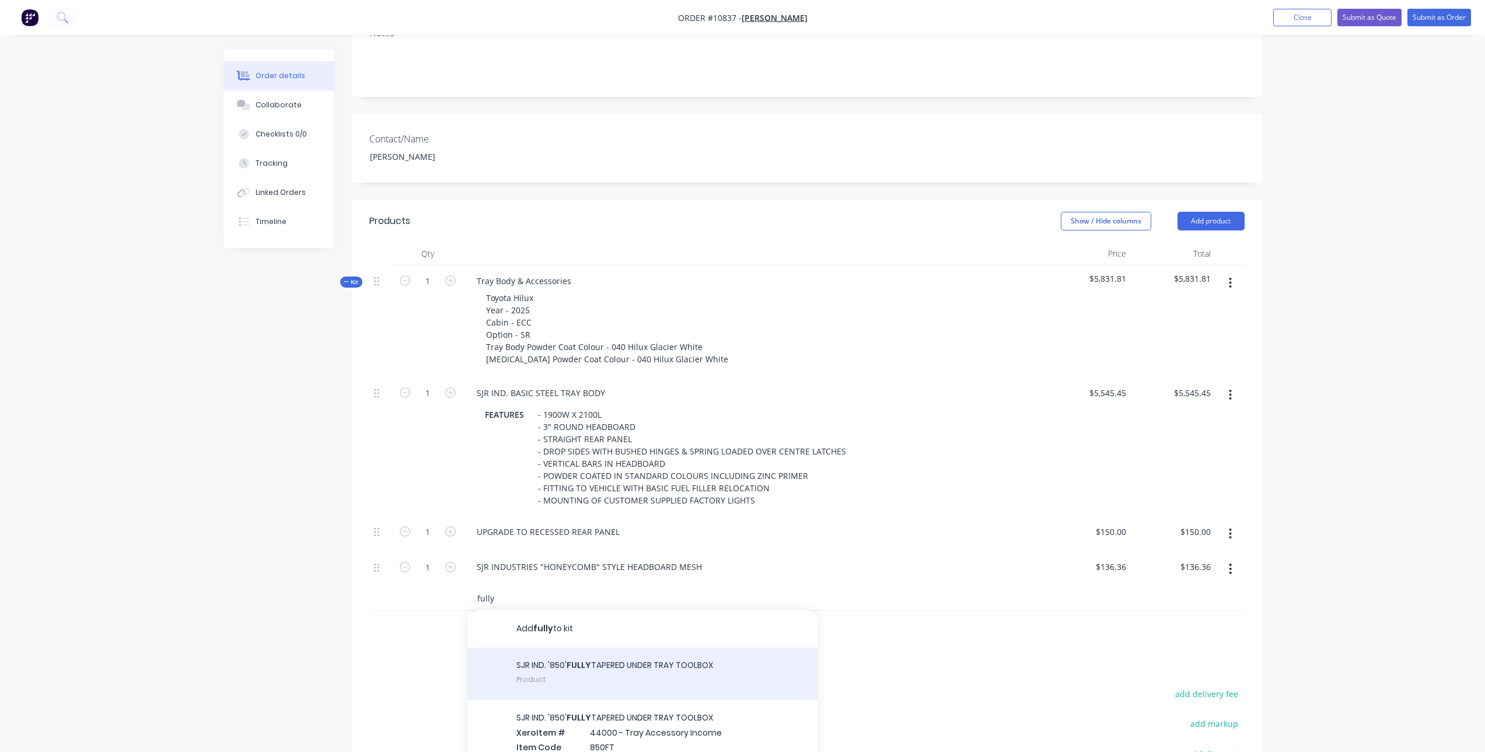
scroll to position [58, 0]
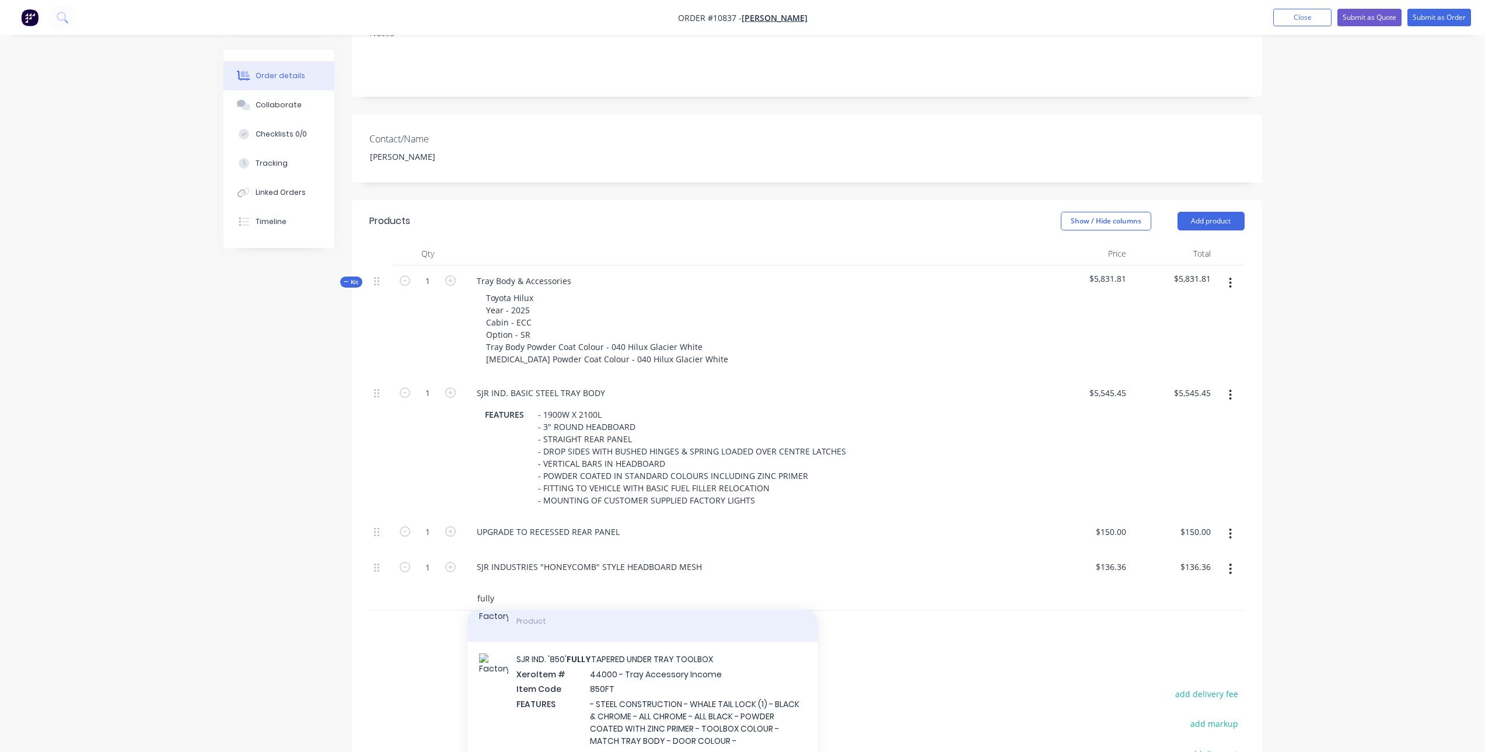
type input "fully"
click at [589, 614] on div "SJR IND. '850' FULLY TAPERED UNDER TRAY TOOLBOX Product" at bounding box center [642, 615] width 350 height 53
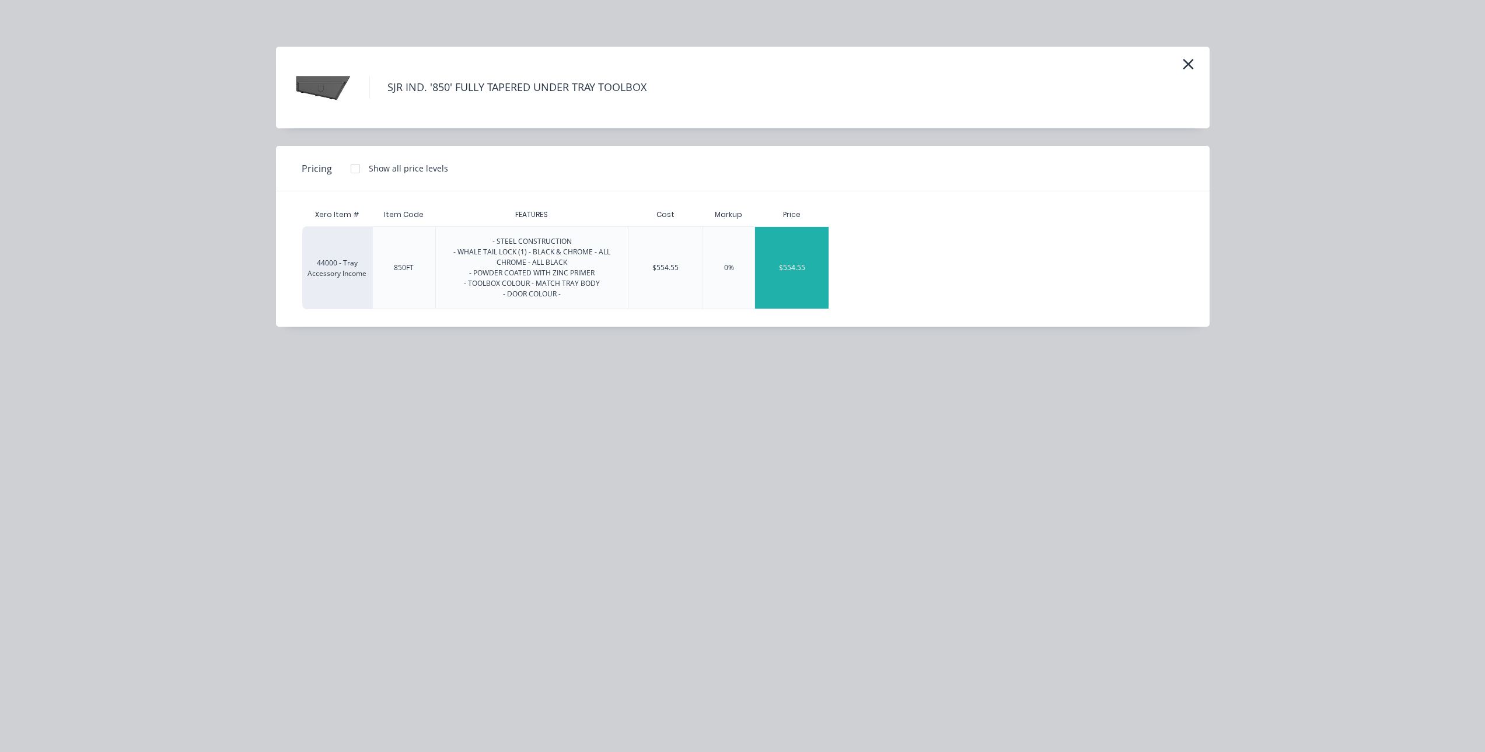
click at [797, 276] on div "$554.55" at bounding box center [792, 268] width 74 height 82
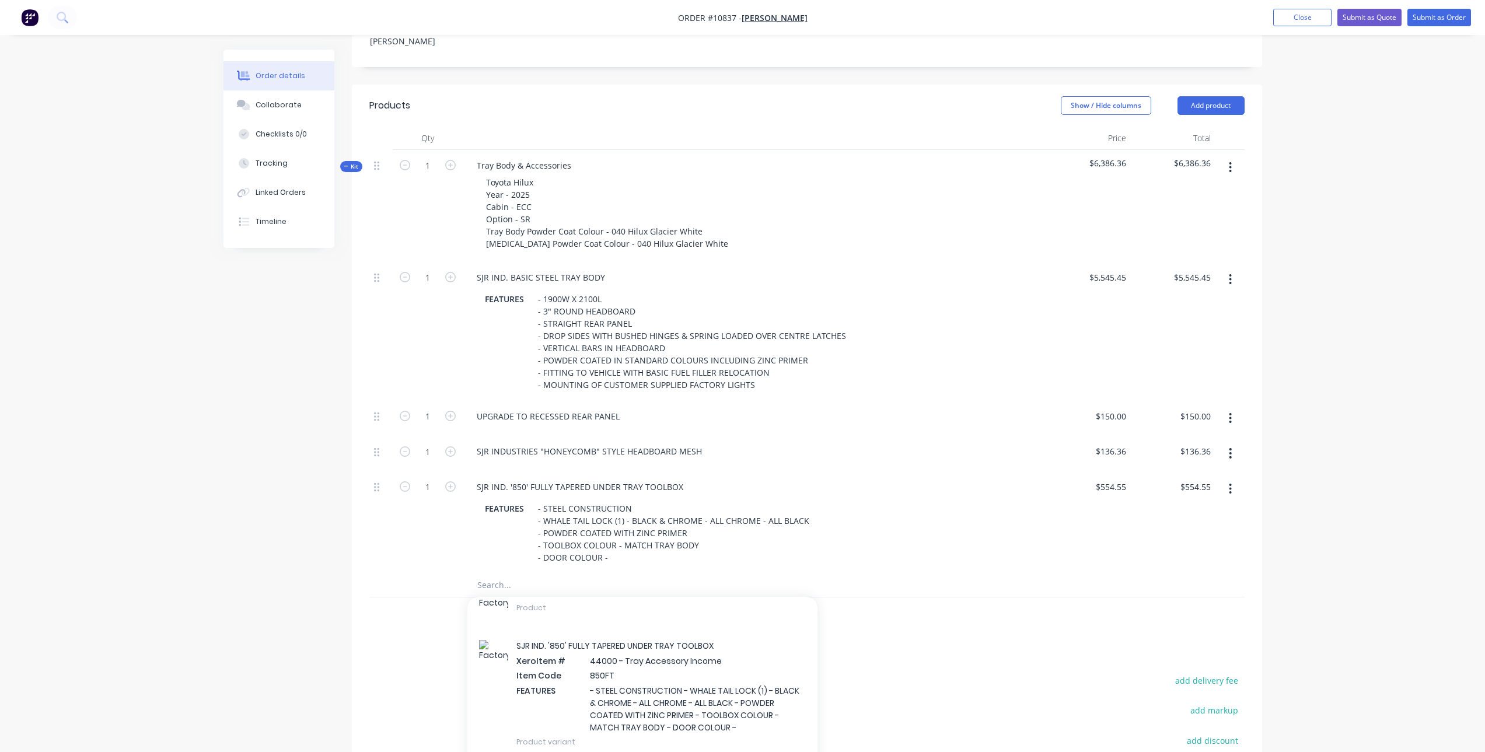
scroll to position [345, 0]
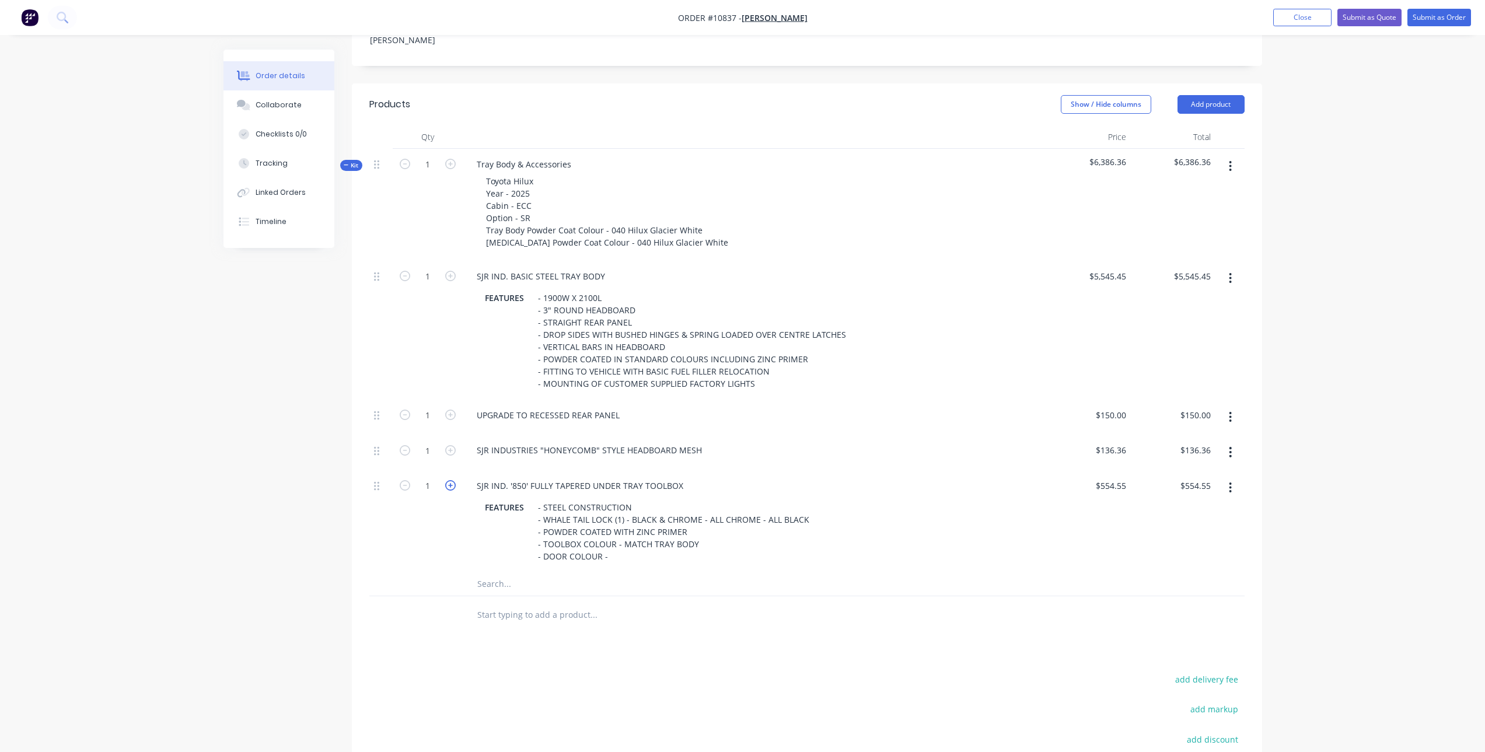
click at [447, 480] on icon "button" at bounding box center [450, 485] width 11 height 11
type input "2"
type input "$1,109.10"
click at [519, 572] on input "text" at bounding box center [593, 583] width 233 height 23
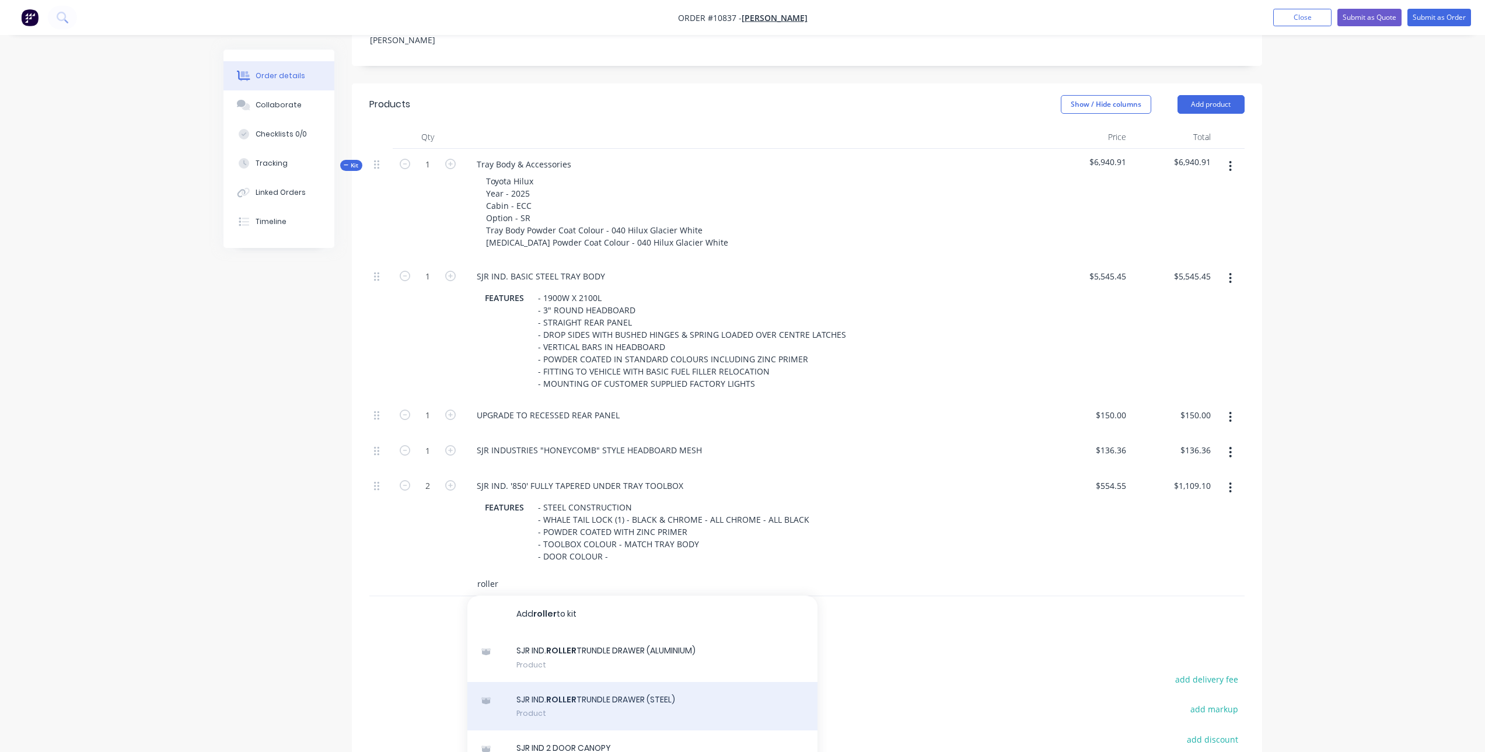
type input "roller"
click at [607, 685] on div "SJR IND. ROLLER TRUNDLE DRAWER (STEEL) Product" at bounding box center [642, 706] width 350 height 49
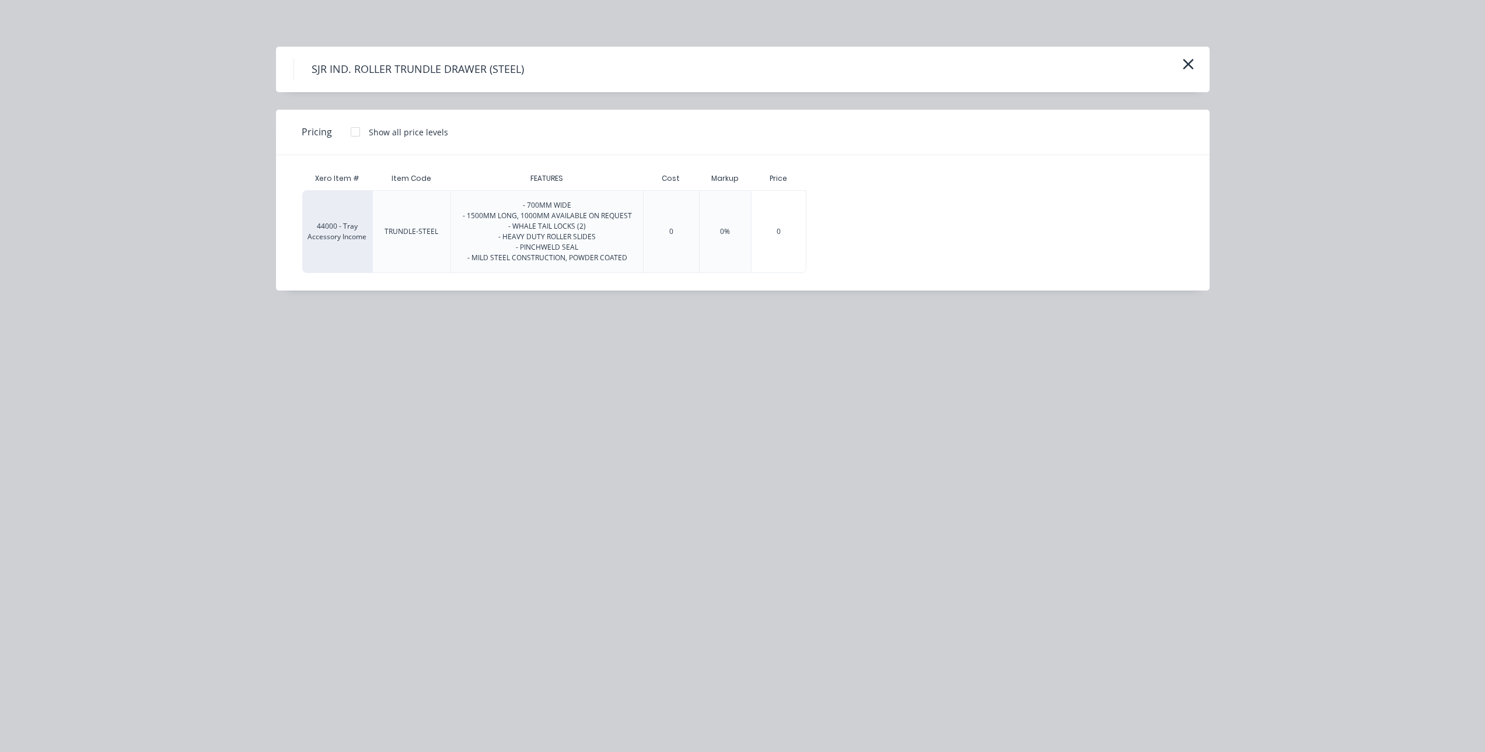
click at [361, 130] on div at bounding box center [355, 131] width 23 height 23
click at [852, 223] on div "$1,968.18" at bounding box center [842, 232] width 70 height 82
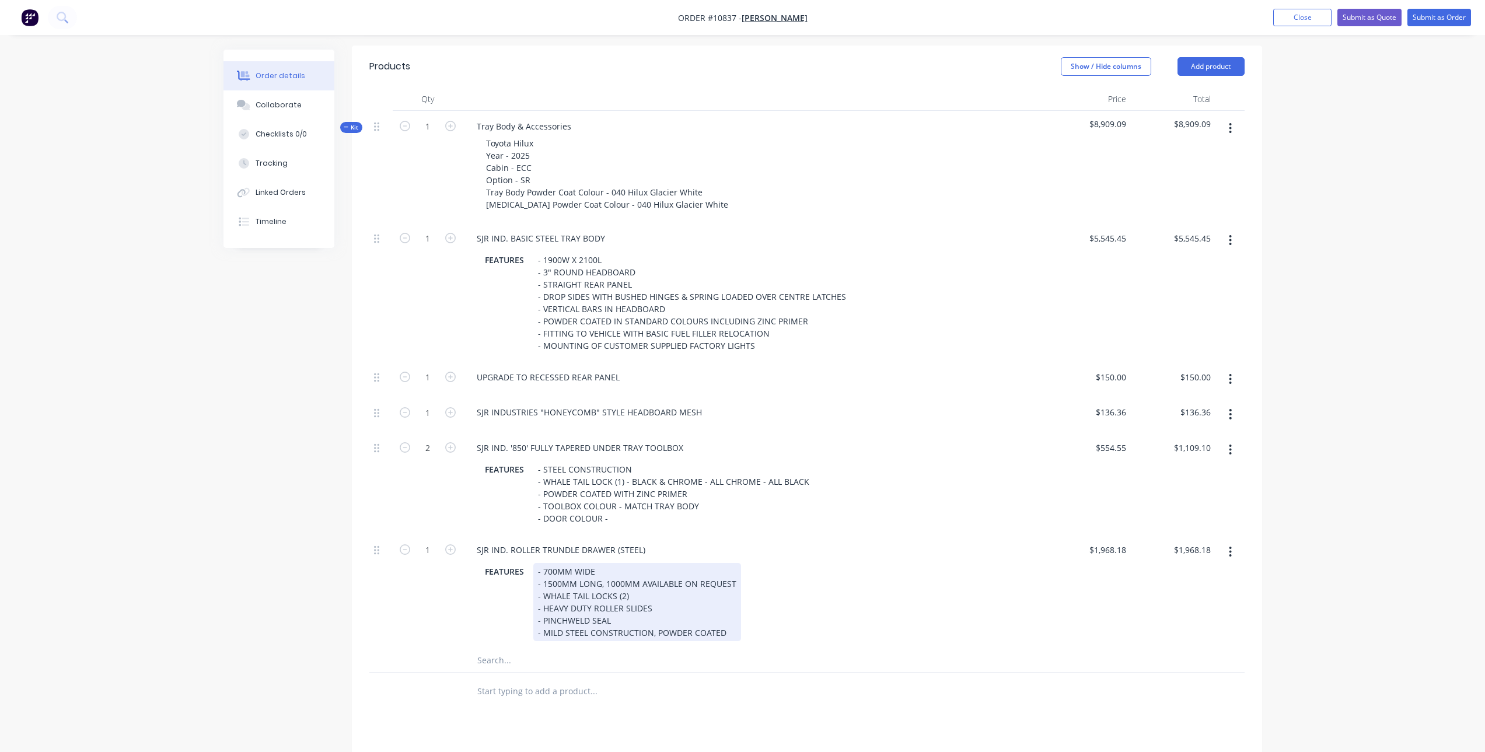
scroll to position [404, 0]
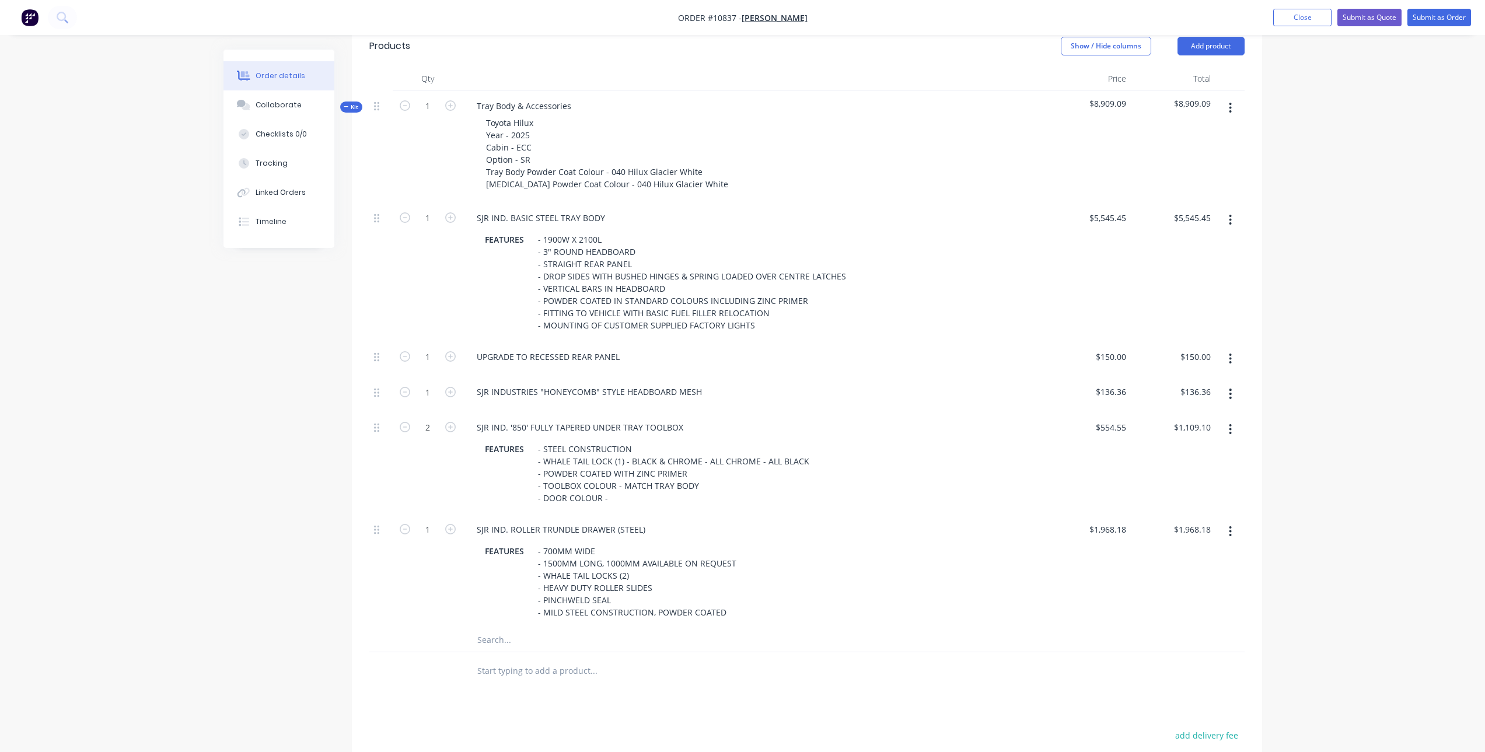
click at [520, 628] on input "text" at bounding box center [593, 639] width 233 height 23
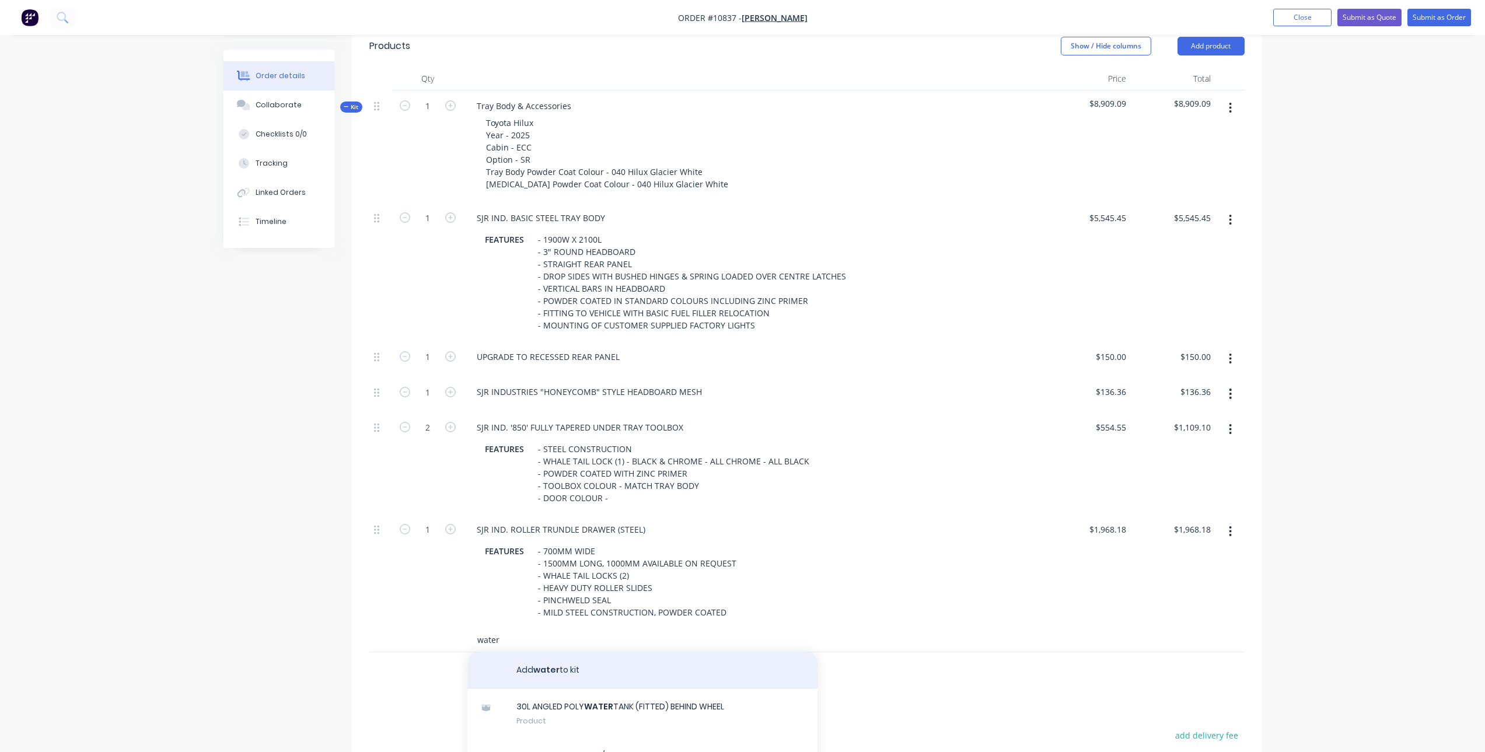
scroll to position [58, 0]
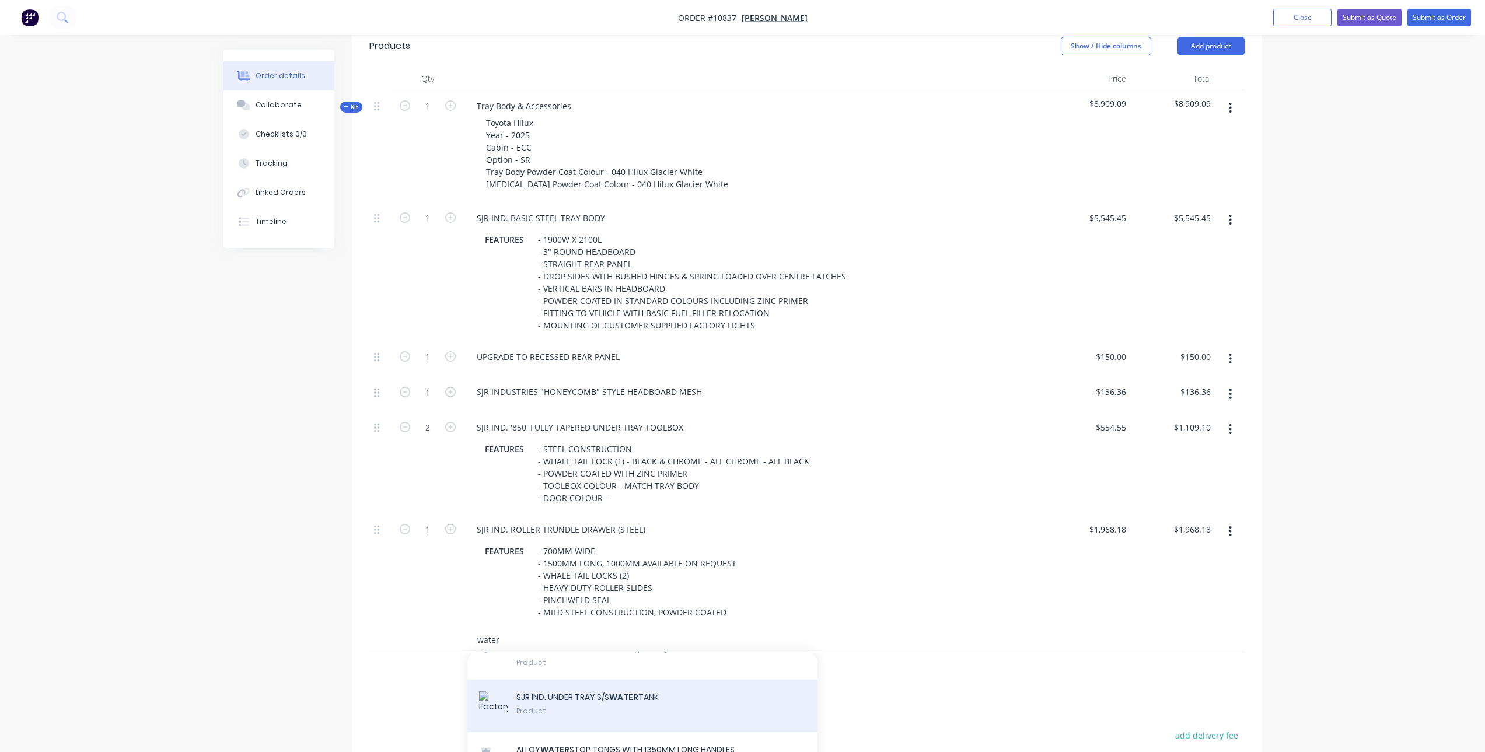
type input "water"
click at [608, 697] on div "SJR IND. UNDER TRAY S/S WATER TANK Product" at bounding box center [642, 706] width 350 height 53
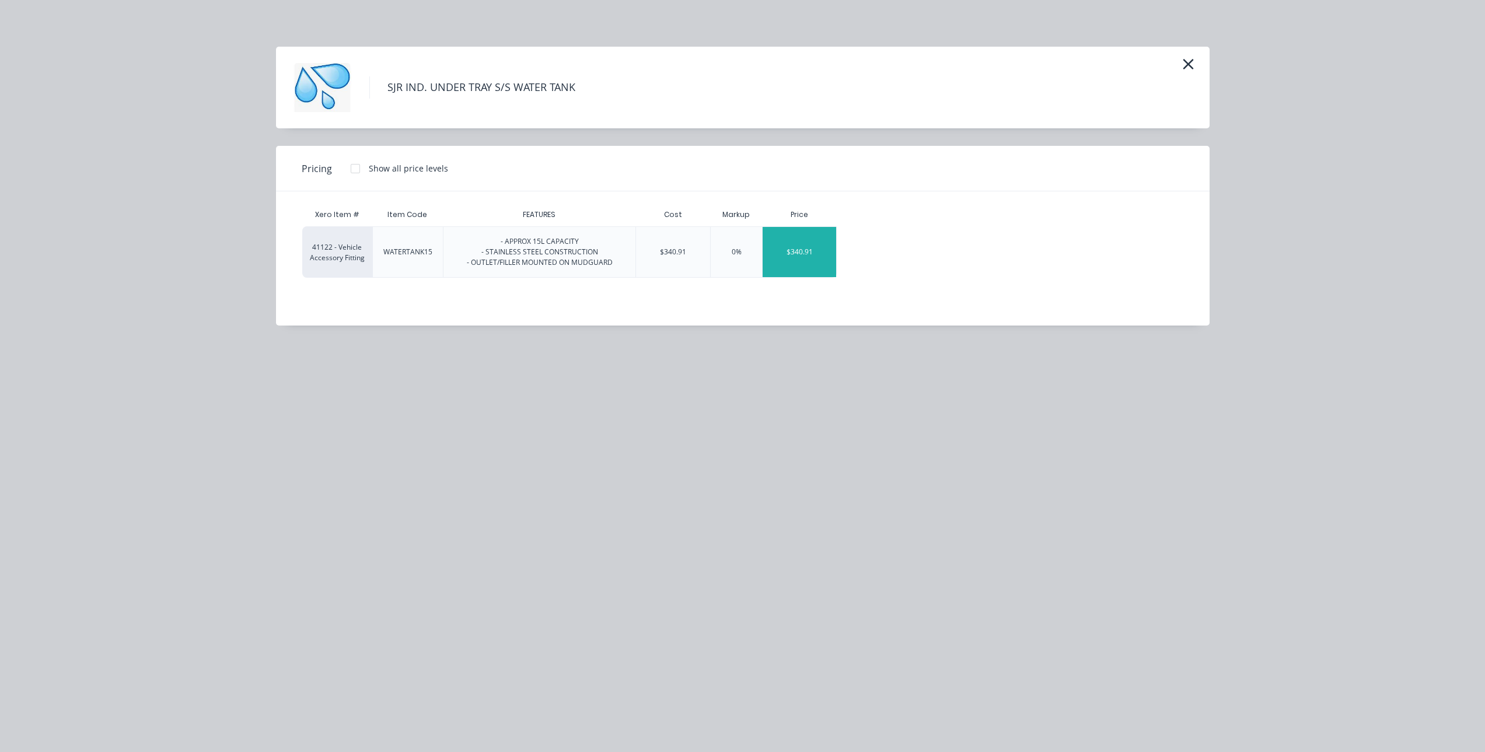
click at [803, 249] on div "$340.91" at bounding box center [800, 252] width 74 height 50
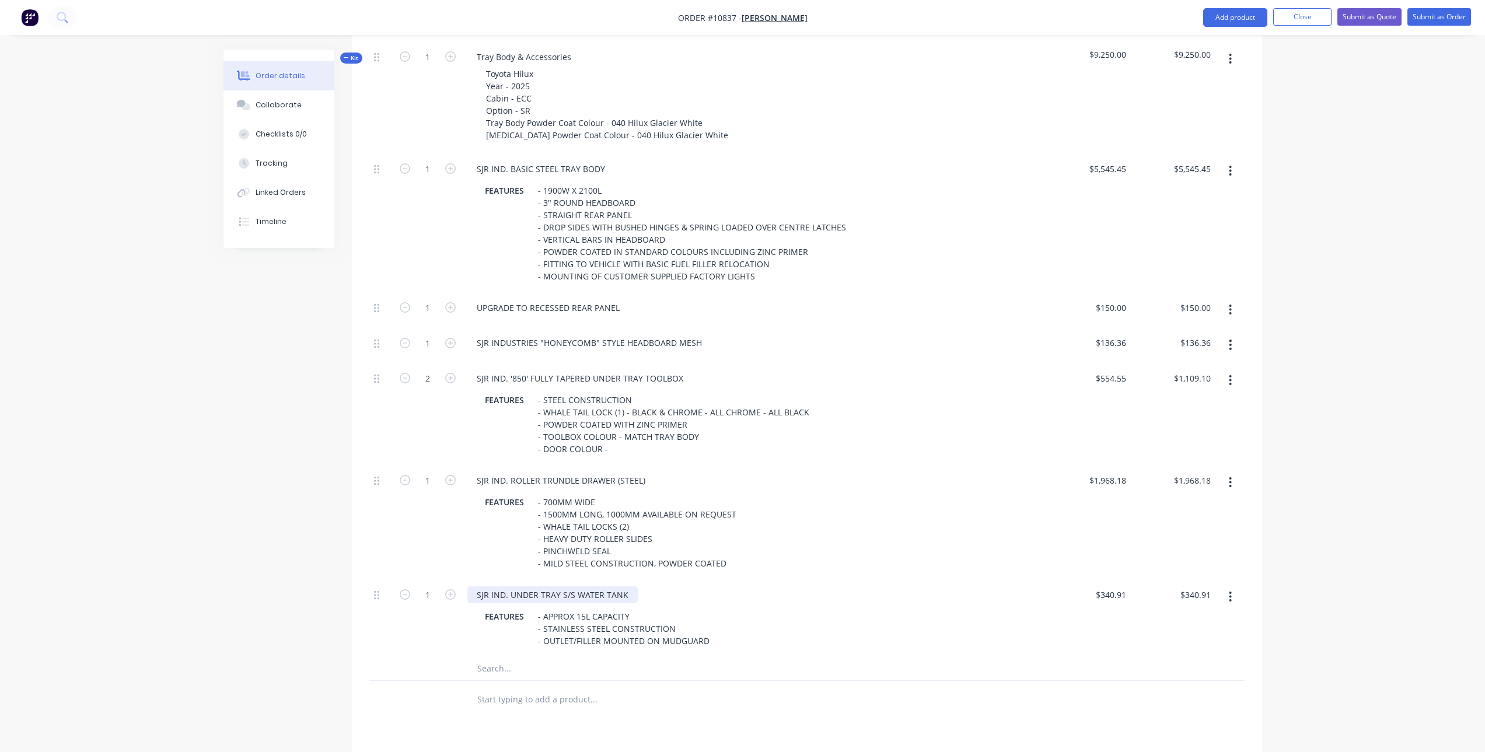
scroll to position [520, 0]
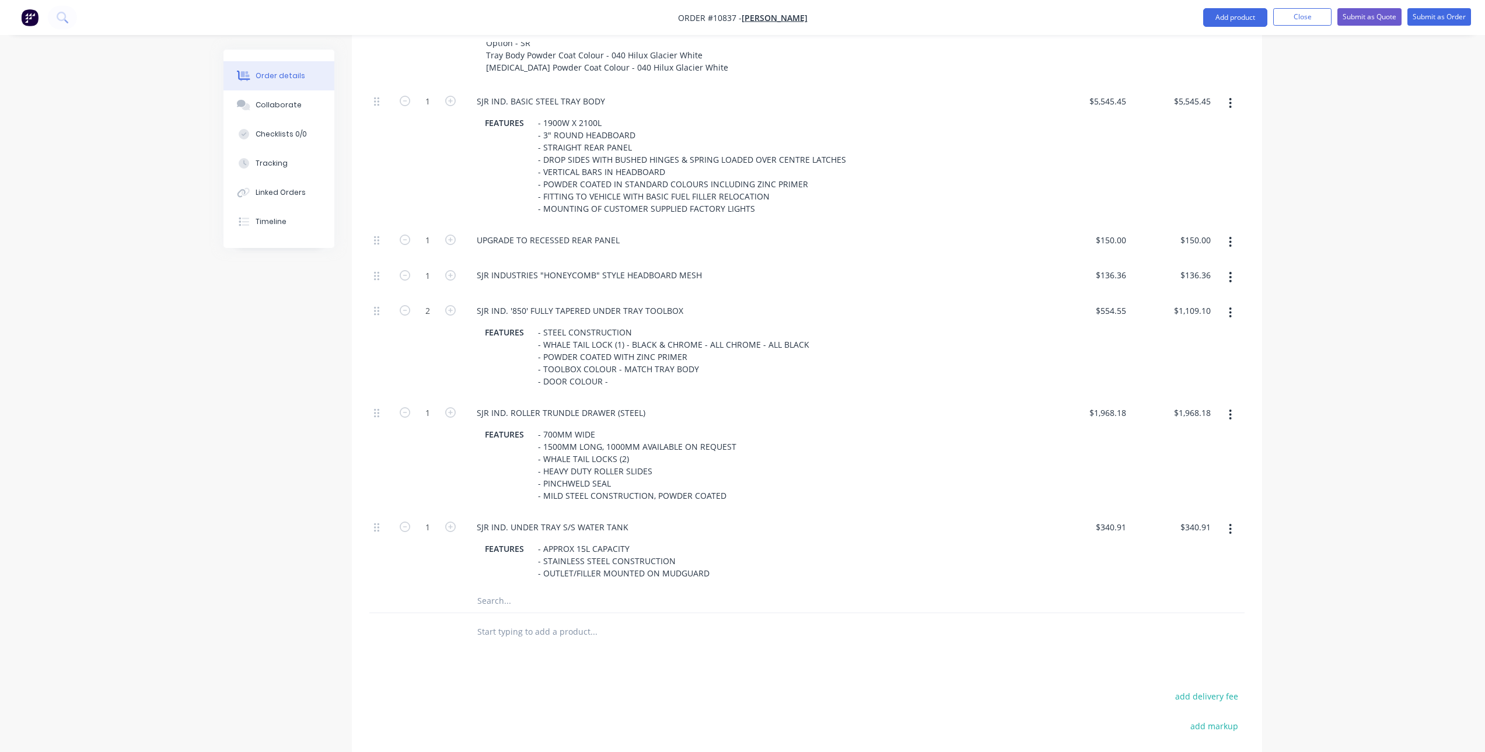
click at [520, 589] on input "text" at bounding box center [593, 600] width 233 height 23
type input "cam"
click at [614, 642] on div "RE-FIT OEM REVERSING CAM ERA Product" at bounding box center [642, 659] width 350 height 49
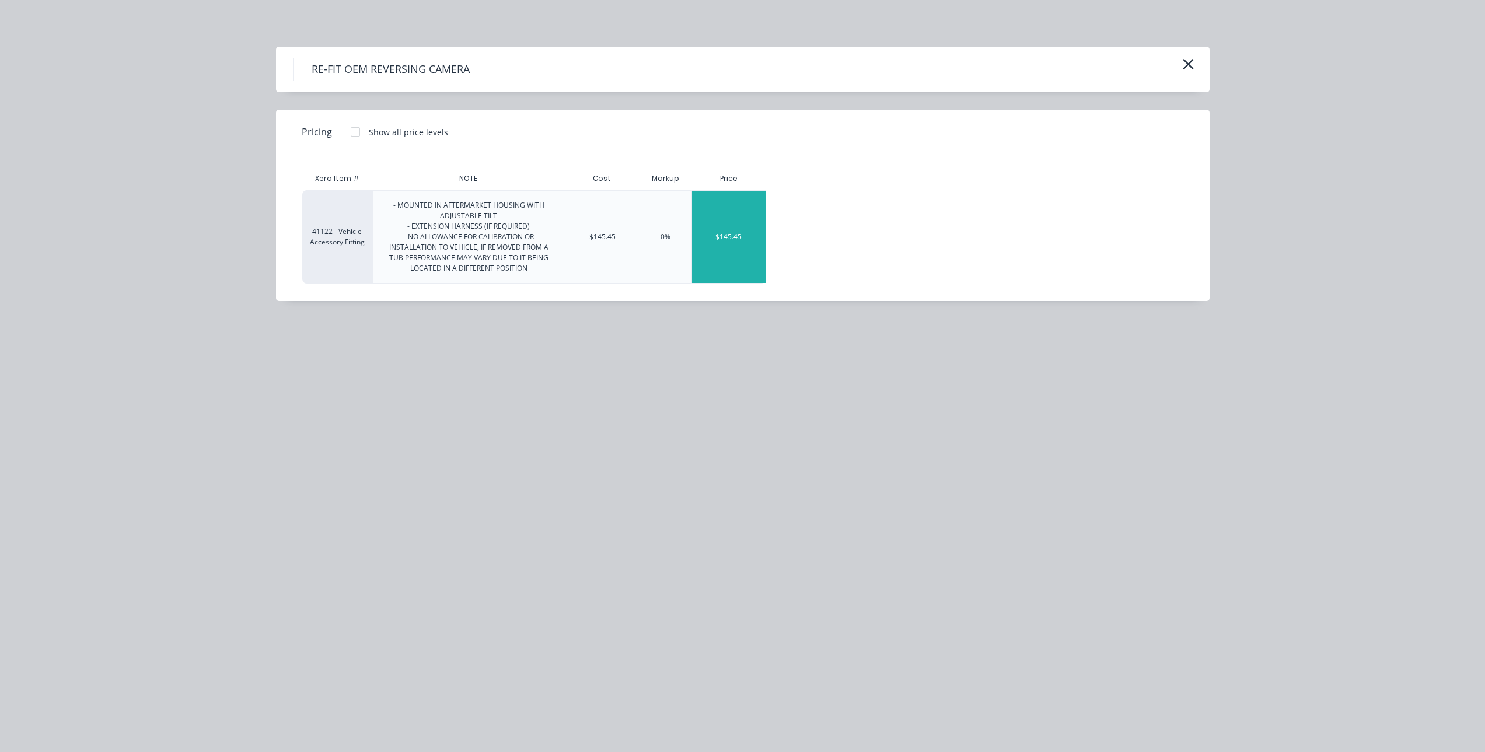
click at [740, 254] on div "$145.45" at bounding box center [729, 237] width 74 height 92
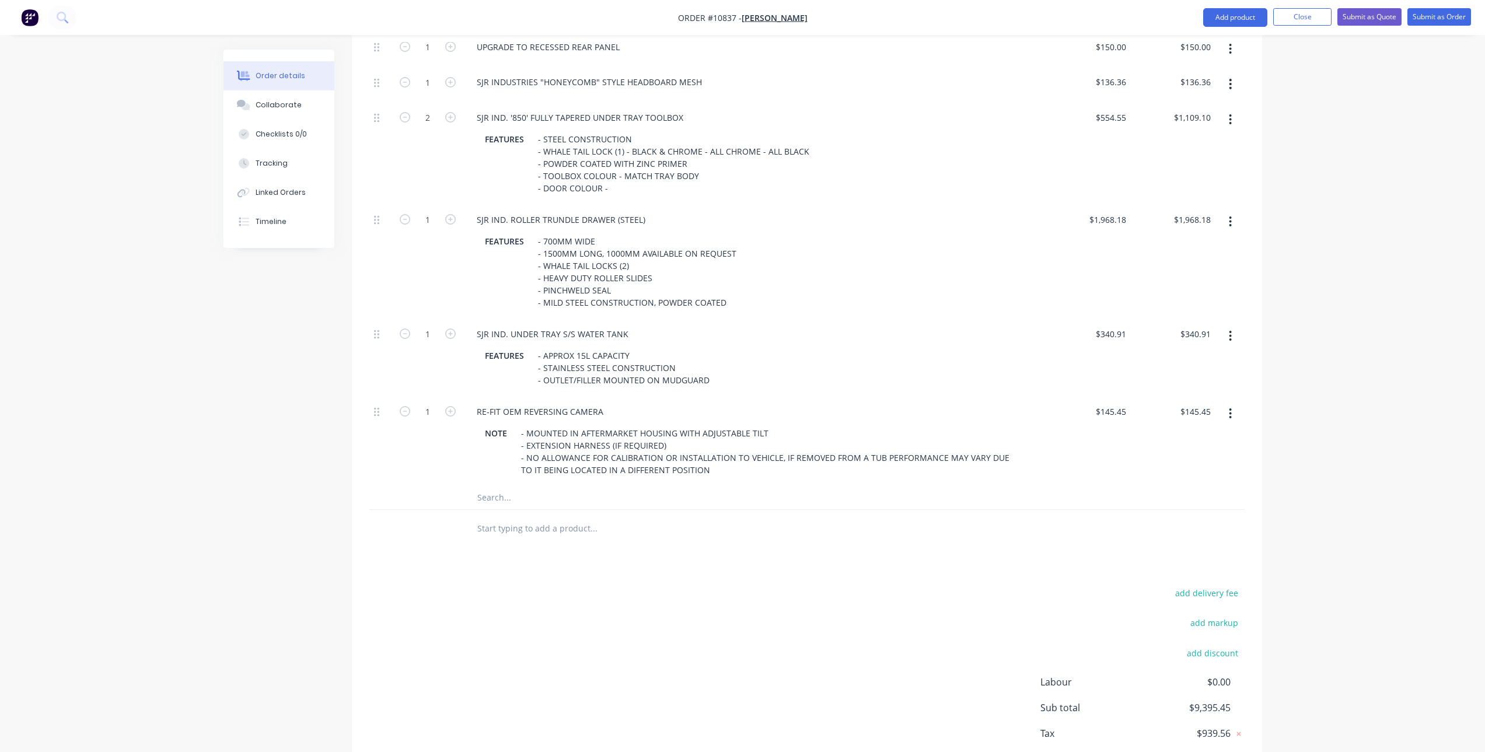
scroll to position [754, 0]
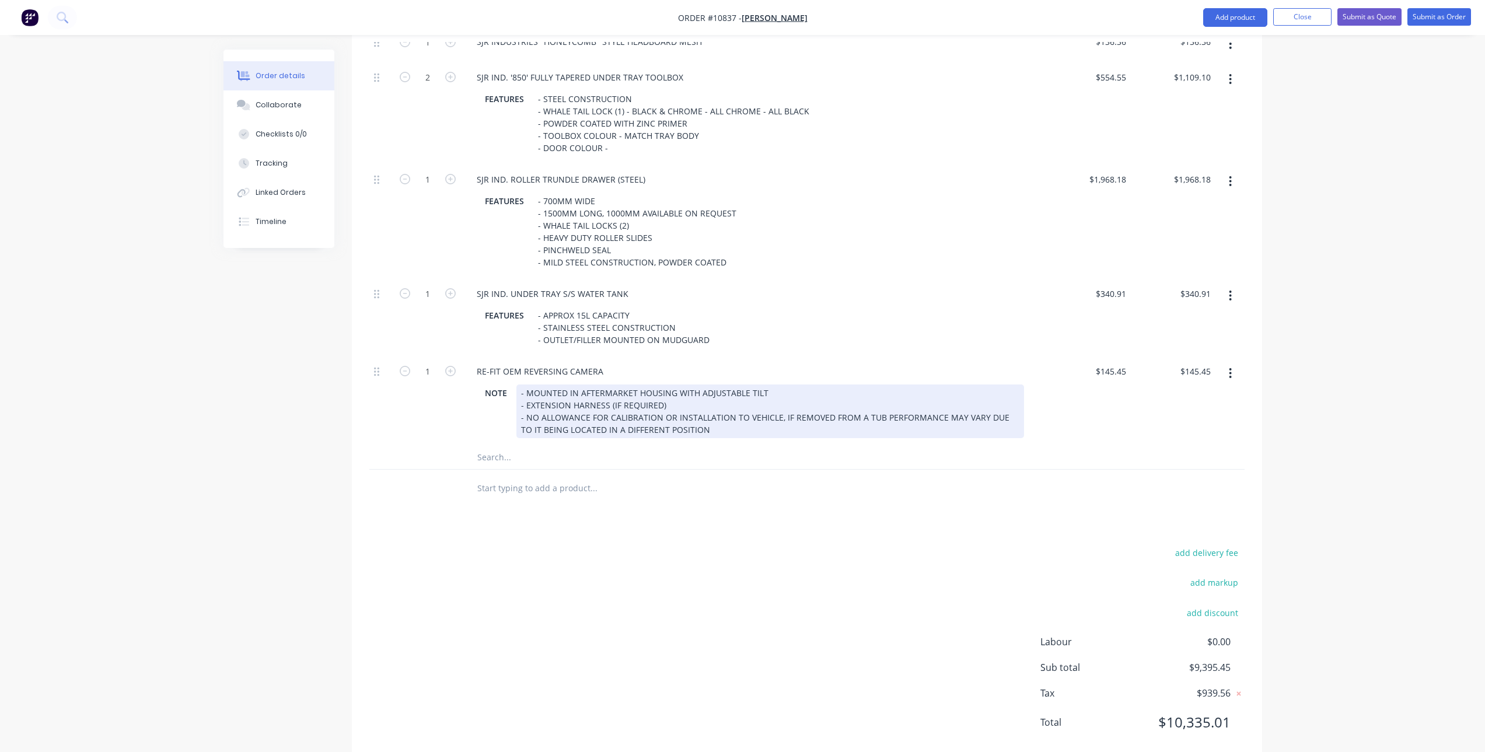
click at [537, 385] on div "- MOUNTED IN AFTERMARKET HOUSING WITH ADJUSTABLE TILT - EXTENSION HARNESS (IF R…" at bounding box center [770, 412] width 508 height 54
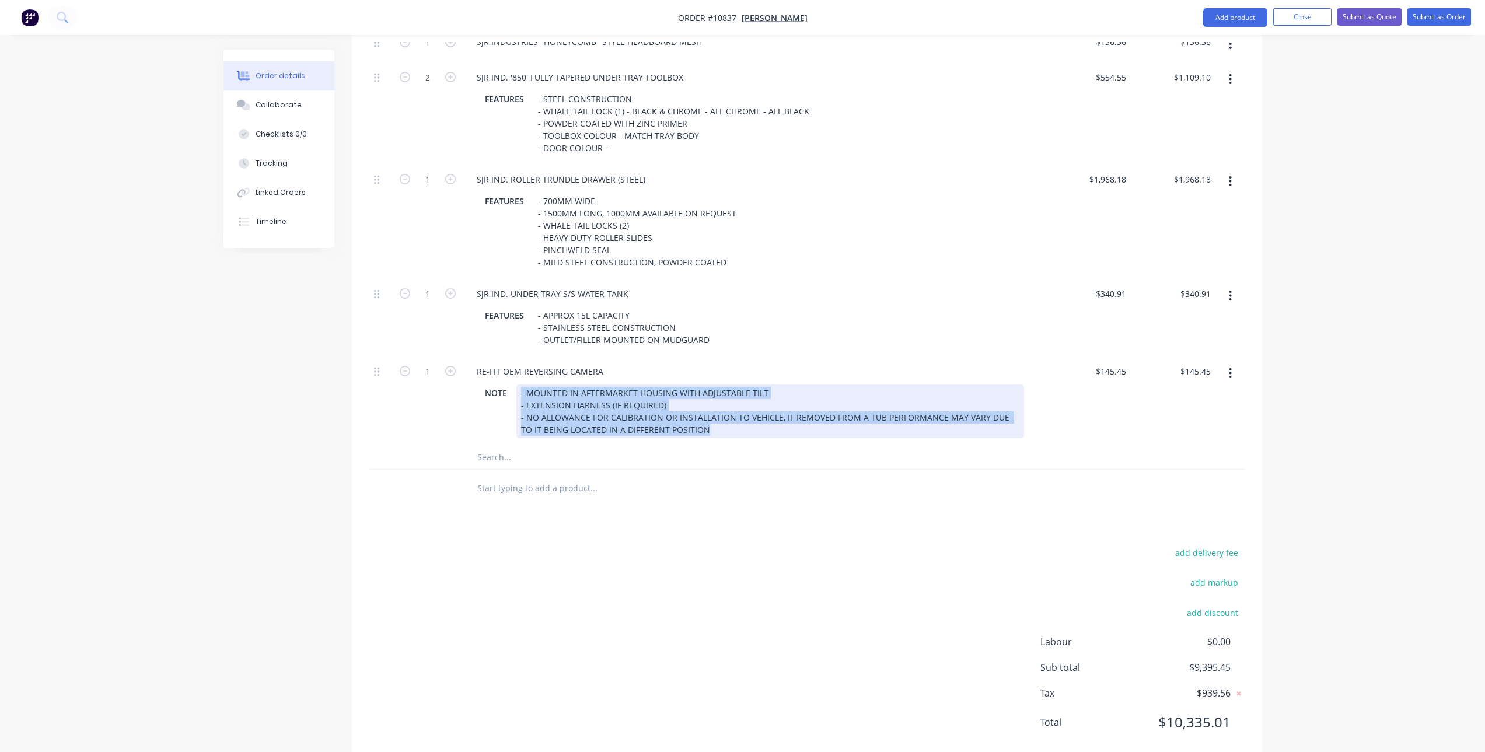
drag, startPoint x: 521, startPoint y: 376, endPoint x: 829, endPoint y: 447, distance: 316.2
click at [829, 447] on div "1 SJR IND. BASIC STEEL TRAY BODY FEATURES - 1900W X 2100L - 3" ROUND HEADBOARD …" at bounding box center [806, 160] width 875 height 617
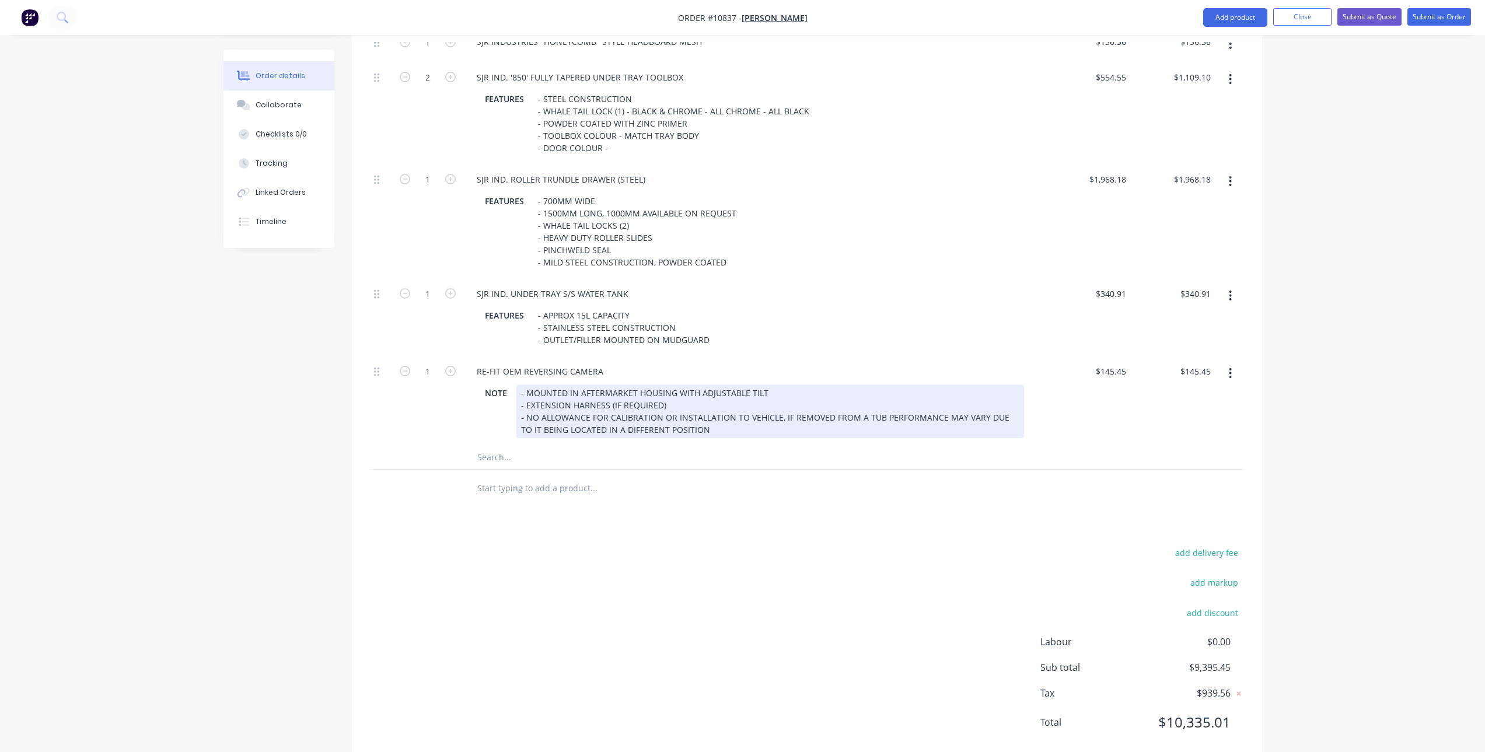
scroll to position [728, 0]
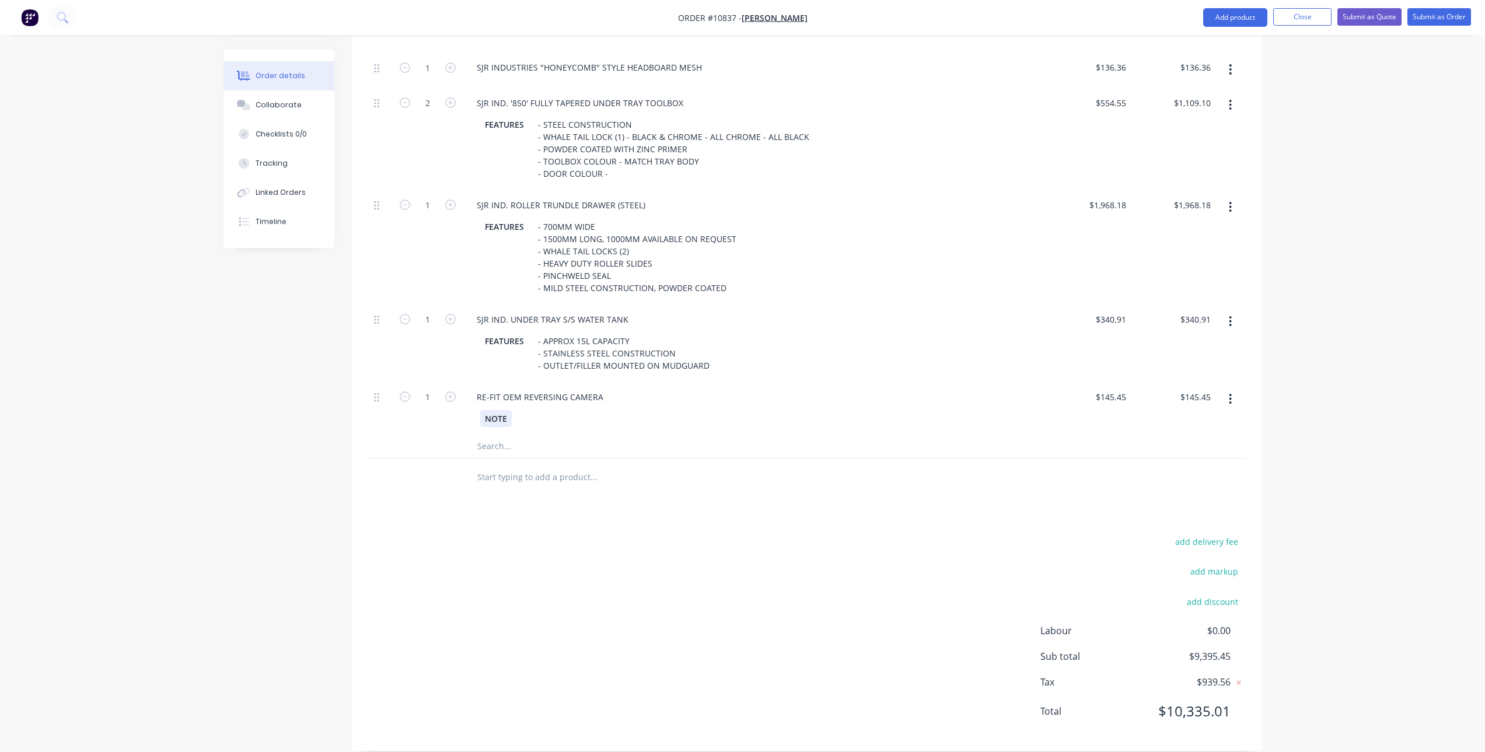
click at [493, 410] on div "NOTE" at bounding box center [496, 418] width 32 height 17
click at [550, 553] on div "add delivery fee add markup add discount Labour $0.00 Sub total $9,395.45 Tax $…" at bounding box center [806, 634] width 875 height 200
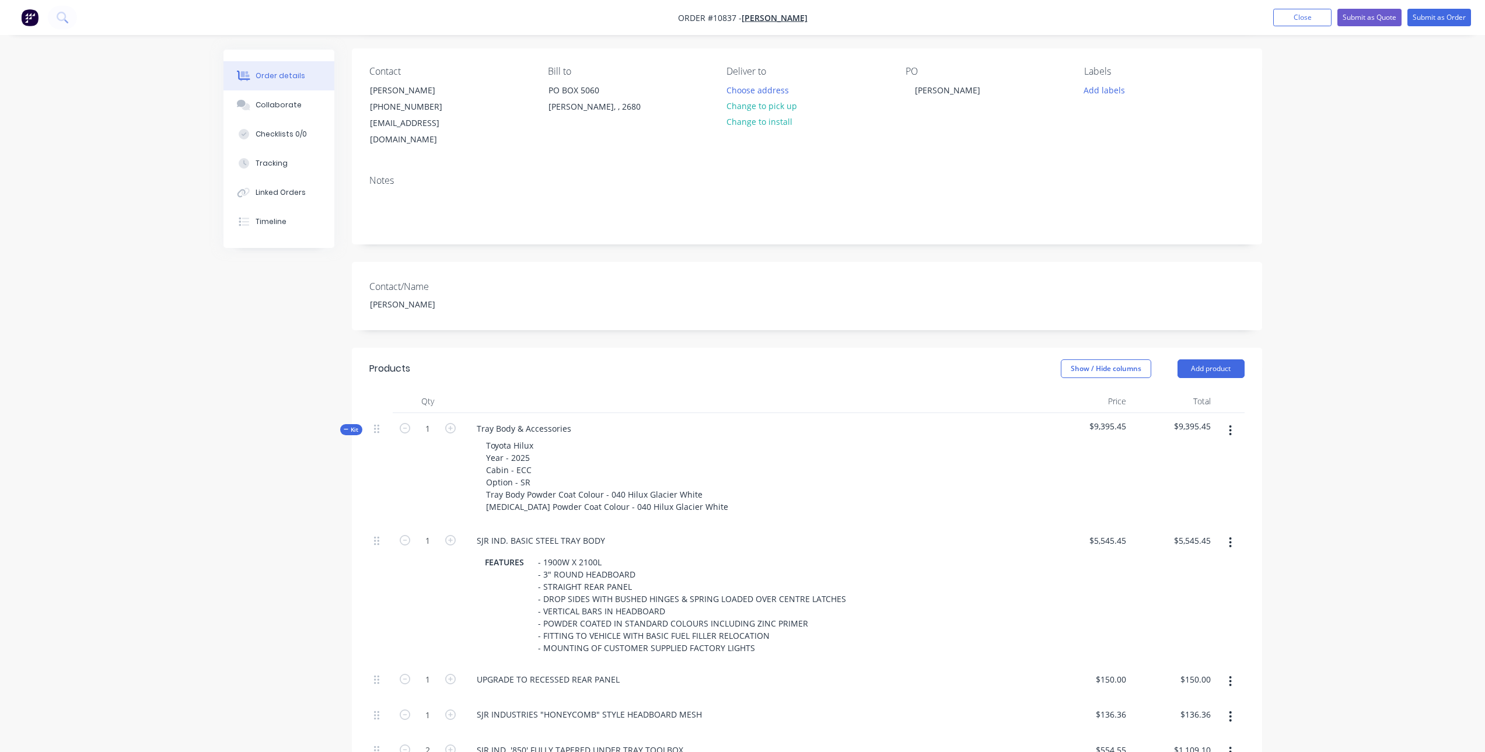
scroll to position [0, 0]
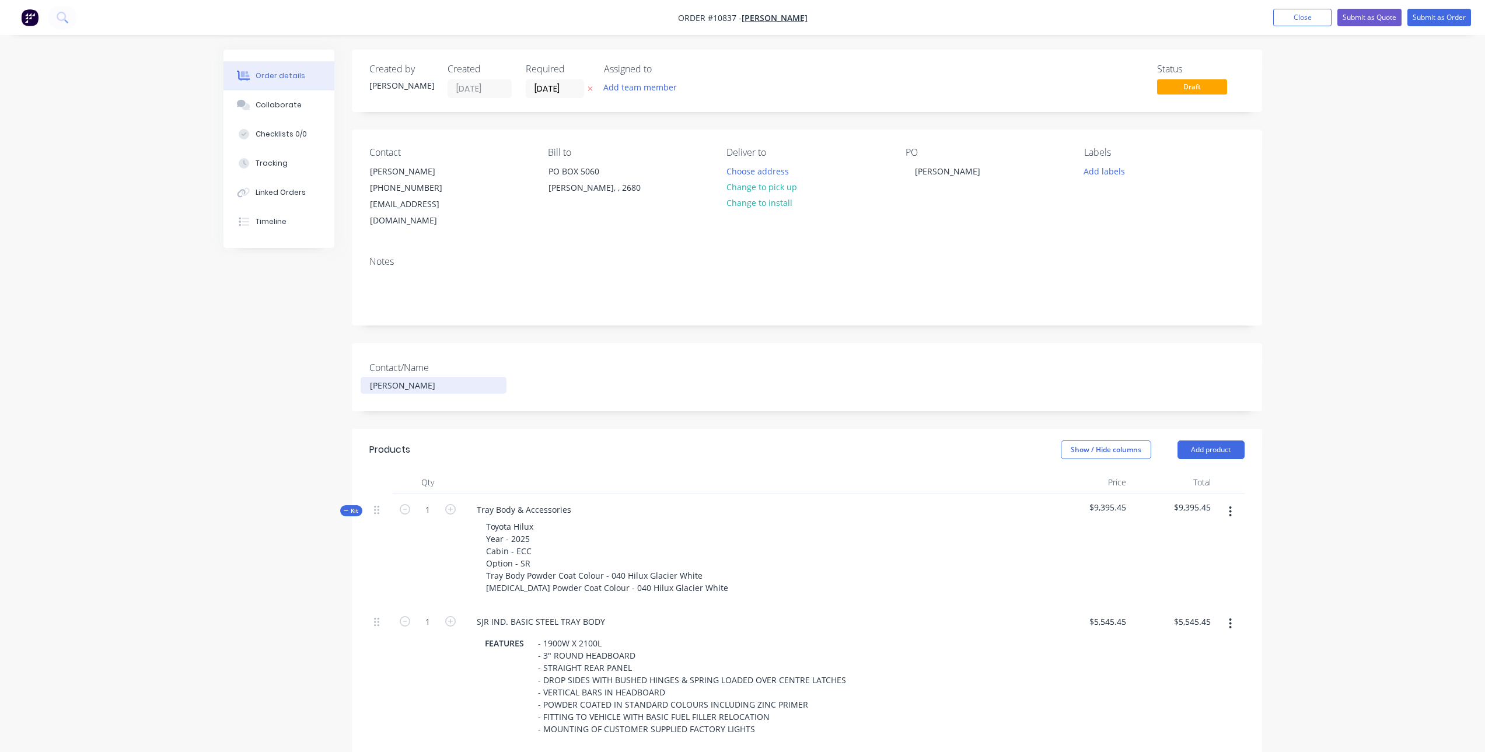
click at [448, 377] on div "[PERSON_NAME]" at bounding box center [434, 385] width 146 height 17
click at [984, 171] on div "[PERSON_NAME]" at bounding box center [948, 171] width 84 height 17
click at [439, 377] on div "[PERSON_NAME]" at bounding box center [434, 385] width 146 height 17
click at [442, 377] on div "[PERSON_NAME]" at bounding box center [434, 385] width 146 height 17
click at [496, 377] on div "Darren Neyenhuis 0458758792" at bounding box center [434, 385] width 146 height 17
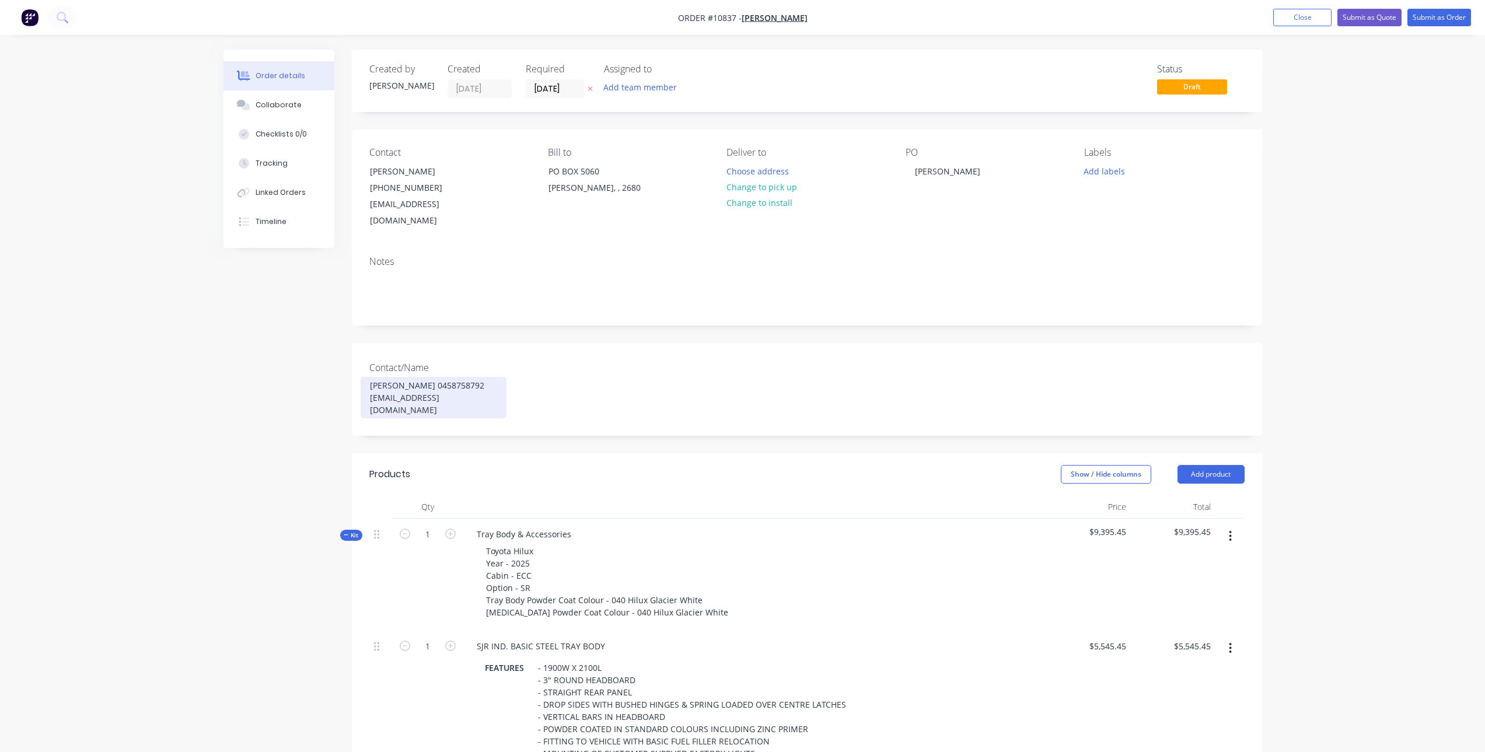
click at [441, 377] on div "Darren Neyenhuis 0458758792 bulldogexcavation@hotmail.com" at bounding box center [434, 397] width 146 height 41
click at [1367, 20] on button "Submit as Quote" at bounding box center [1369, 18] width 64 height 18
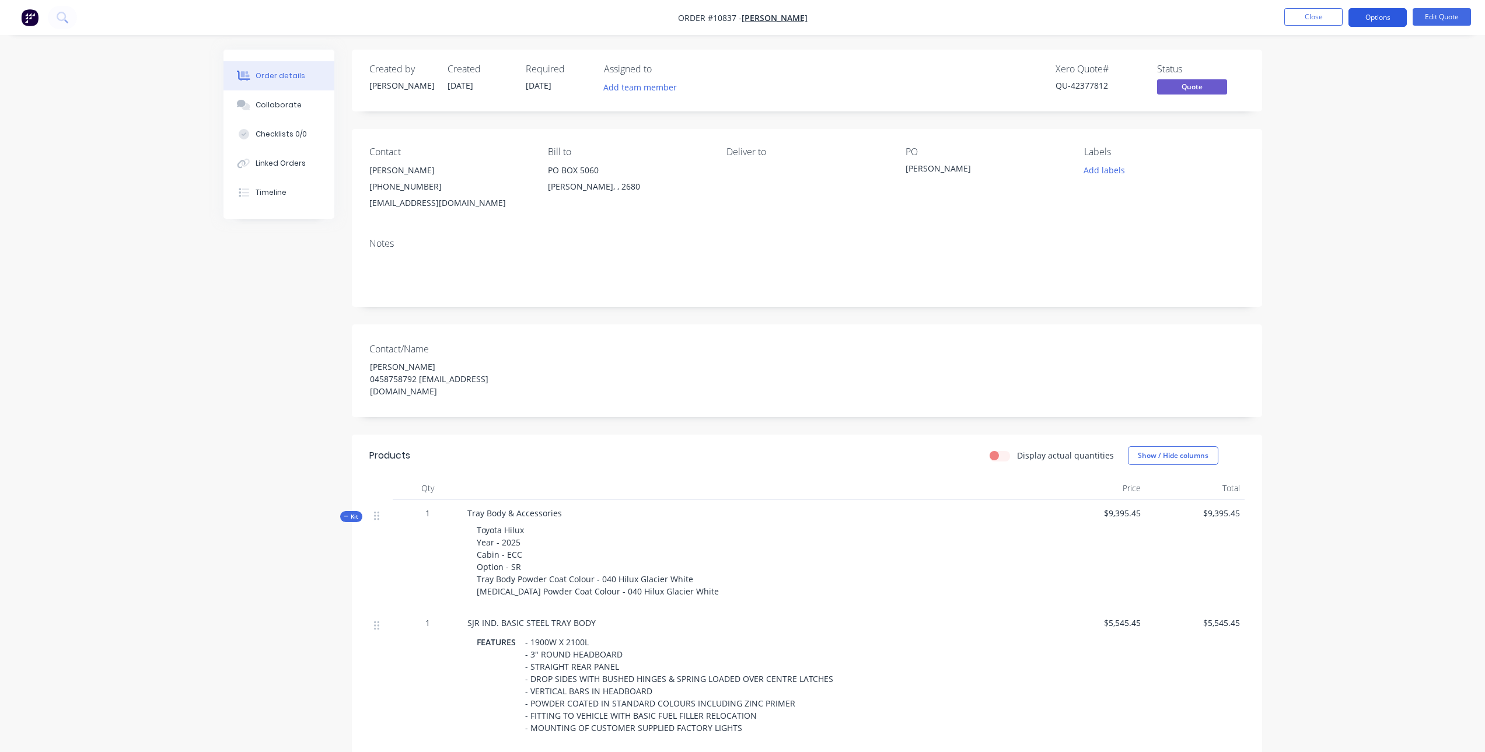
click at [1392, 14] on button "Options" at bounding box center [1377, 17] width 58 height 19
click at [1322, 73] on div "Quote" at bounding box center [1342, 70] width 107 height 17
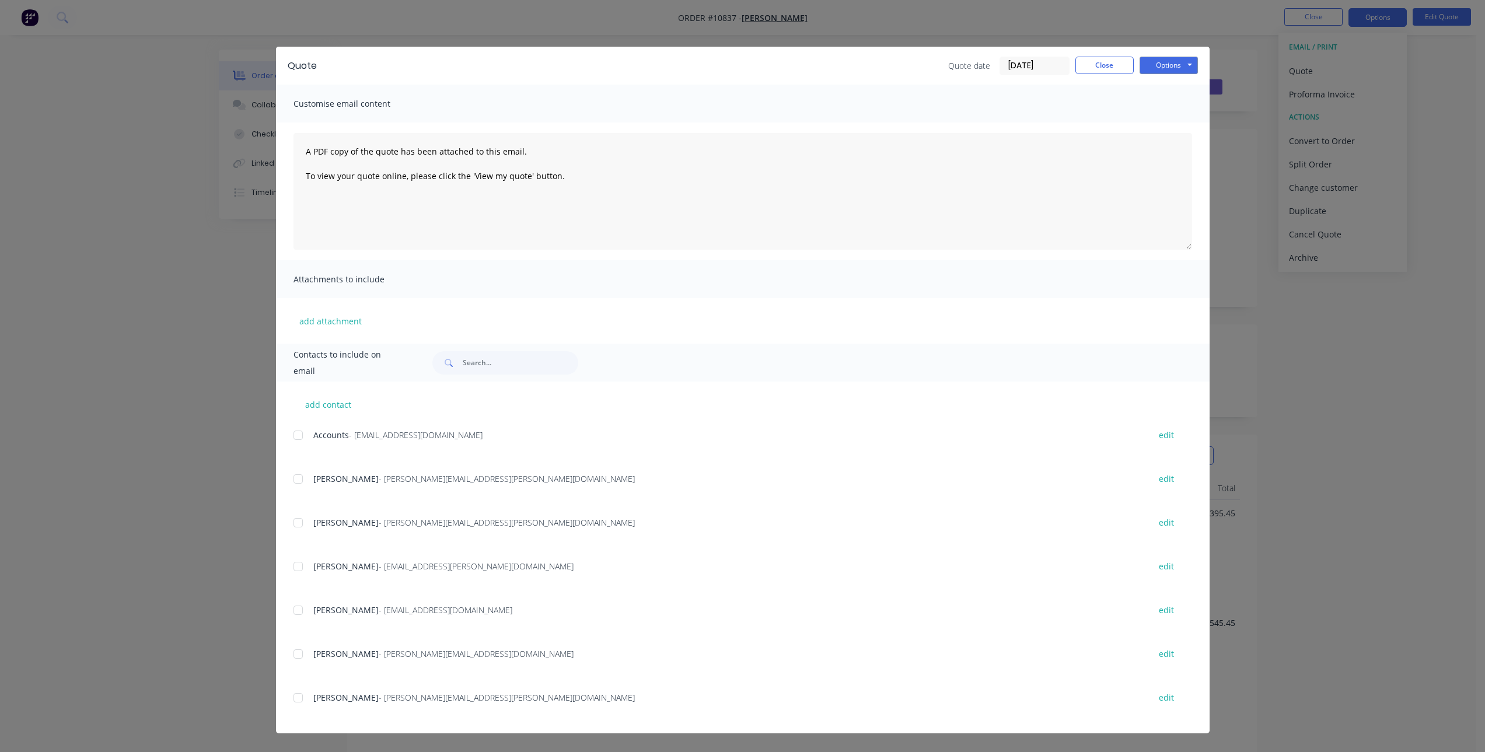
click at [297, 609] on div at bounding box center [297, 610] width 23 height 23
click at [333, 405] on button "add contact" at bounding box center [328, 405] width 70 height 18
select select "AU"
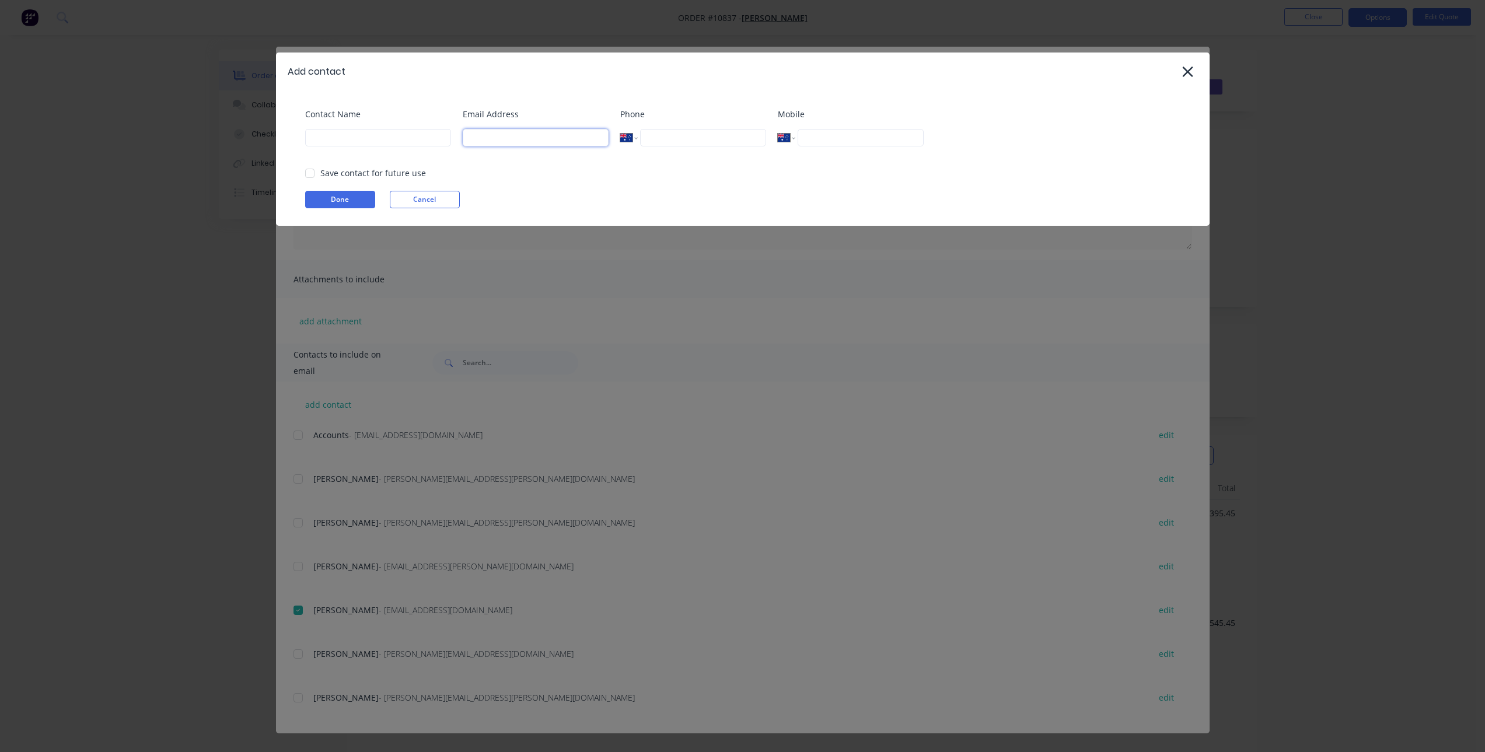
click at [511, 138] on input at bounding box center [536, 138] width 146 height 18
paste input "bulldogexcavation@hotmail.com"
type input "bulldogexcavation@hotmail.com"
click at [351, 196] on button "Done" at bounding box center [340, 200] width 70 height 18
click at [405, 145] on input at bounding box center [378, 138] width 146 height 18
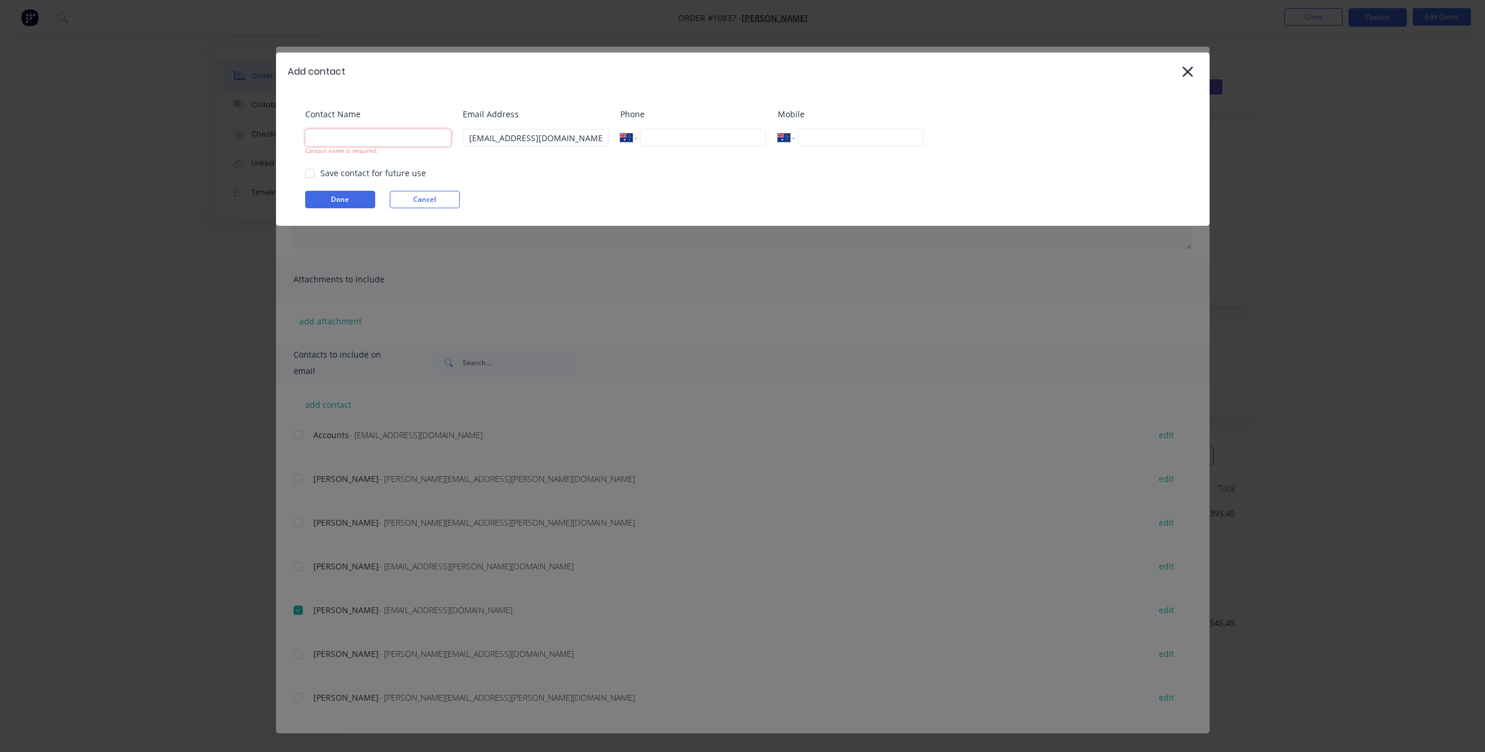
paste input "[PERSON_NAME]"
type input "[PERSON_NAME]"
click at [346, 202] on button "Done" at bounding box center [340, 200] width 70 height 18
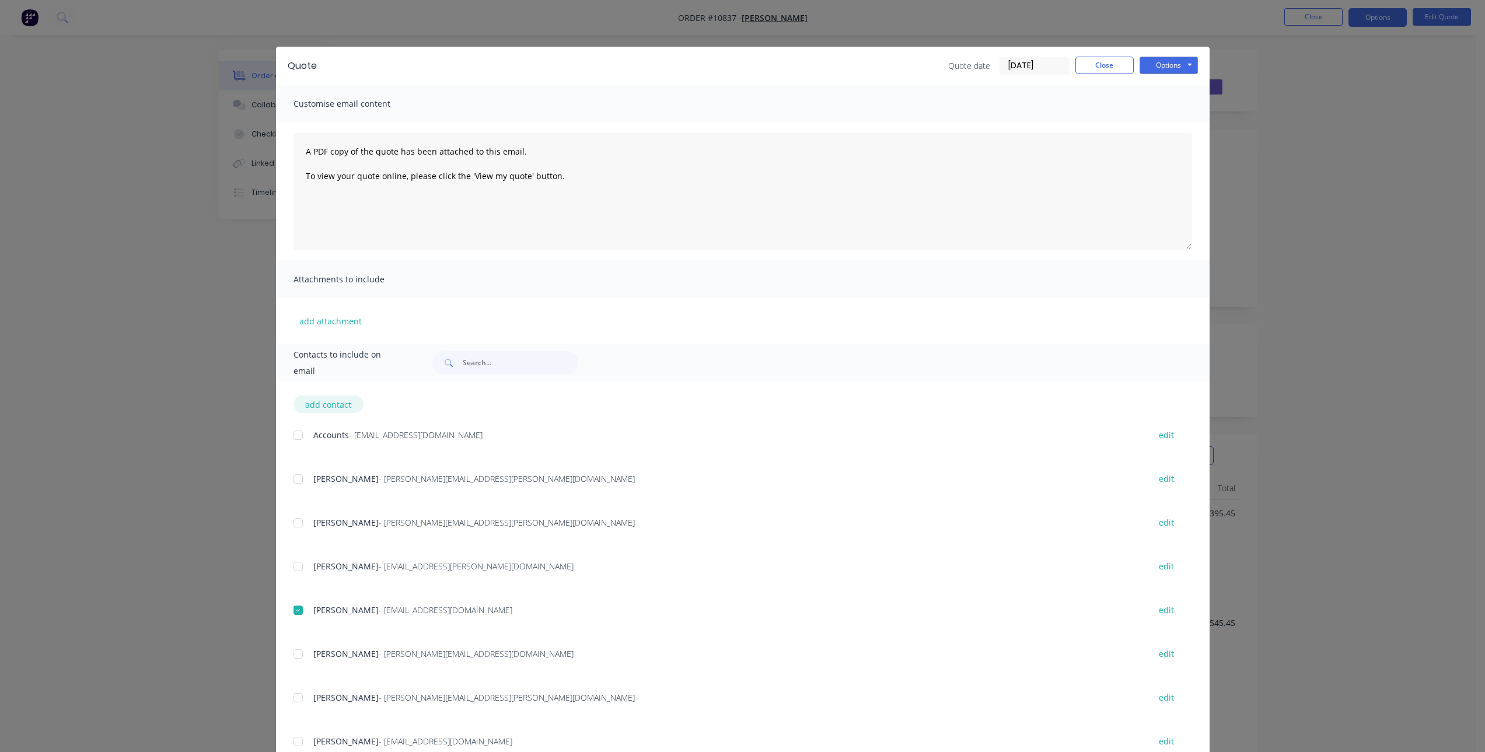
click at [337, 402] on button "add contact" at bounding box center [328, 405] width 70 height 18
select select "AU"
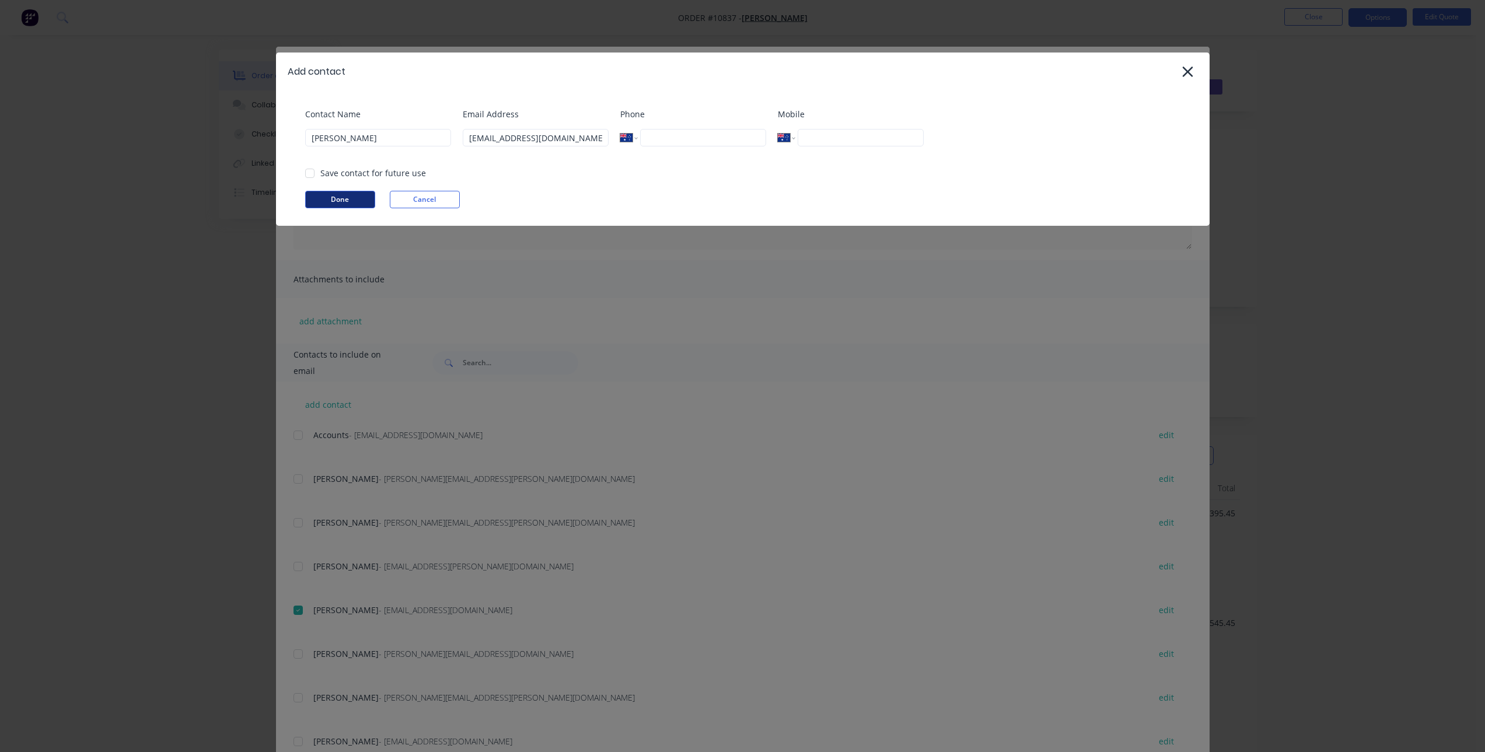
click at [349, 204] on button "Done" at bounding box center [340, 200] width 70 height 18
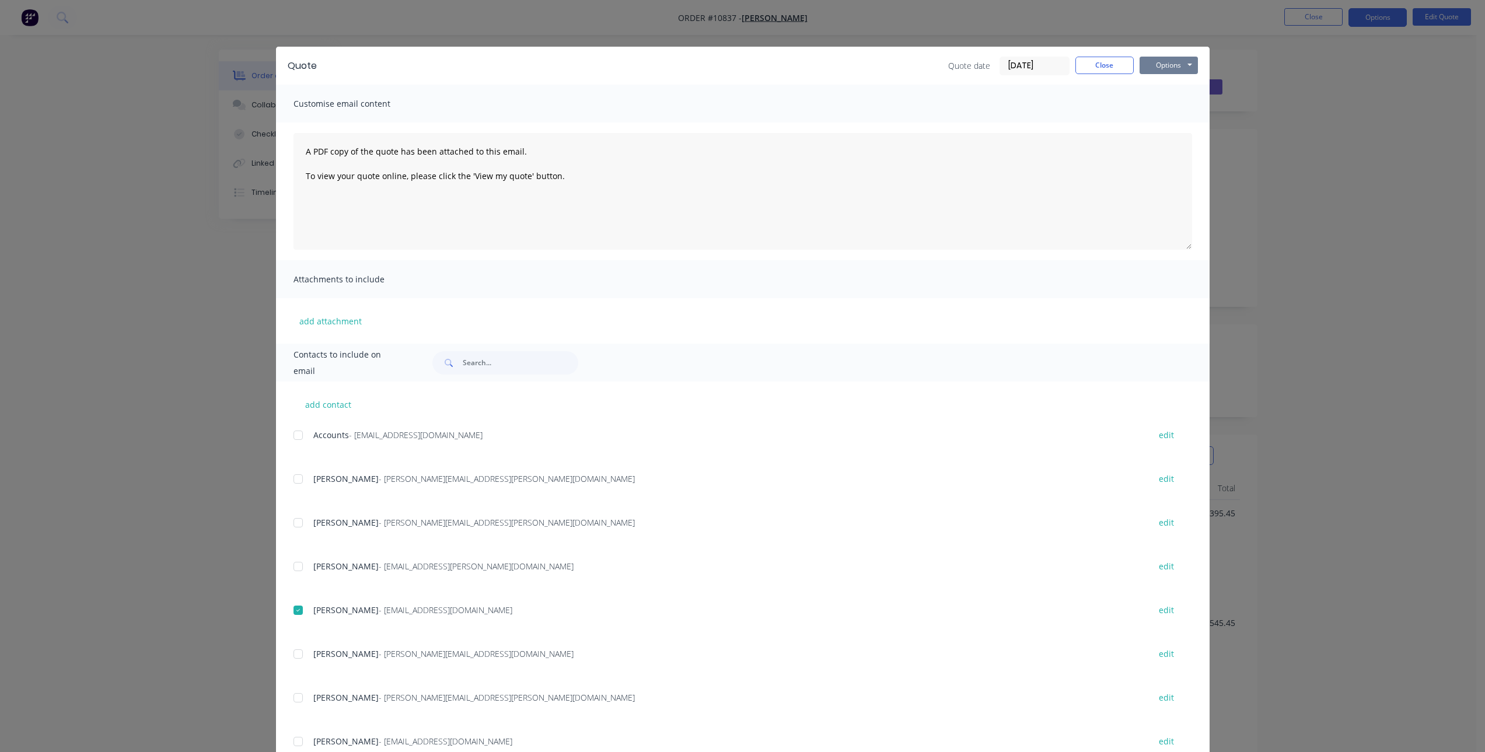
click at [1166, 57] on button "Options" at bounding box center [1169, 66] width 58 height 18
click at [1172, 119] on button "Email" at bounding box center [1177, 124] width 75 height 19
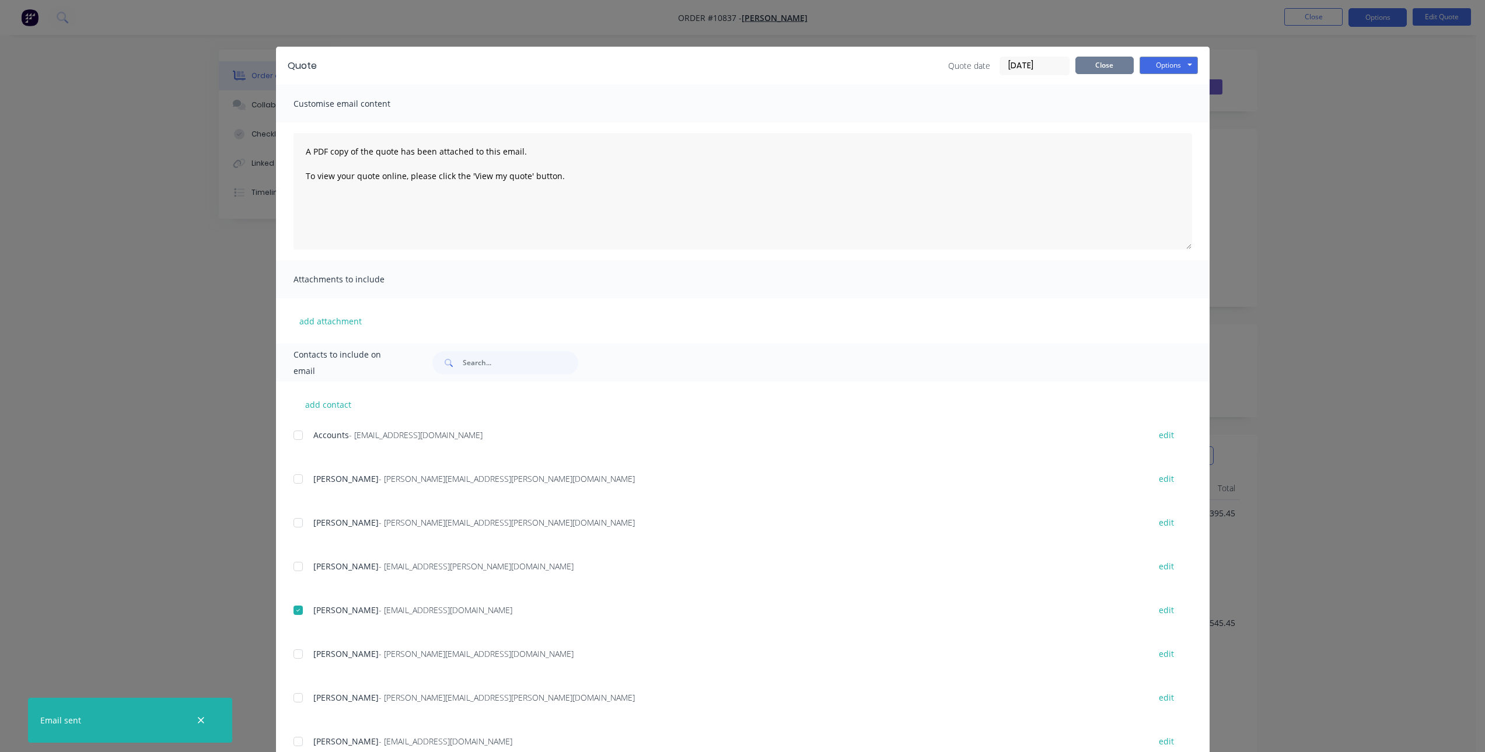
click at [1106, 68] on button "Close" at bounding box center [1104, 66] width 58 height 18
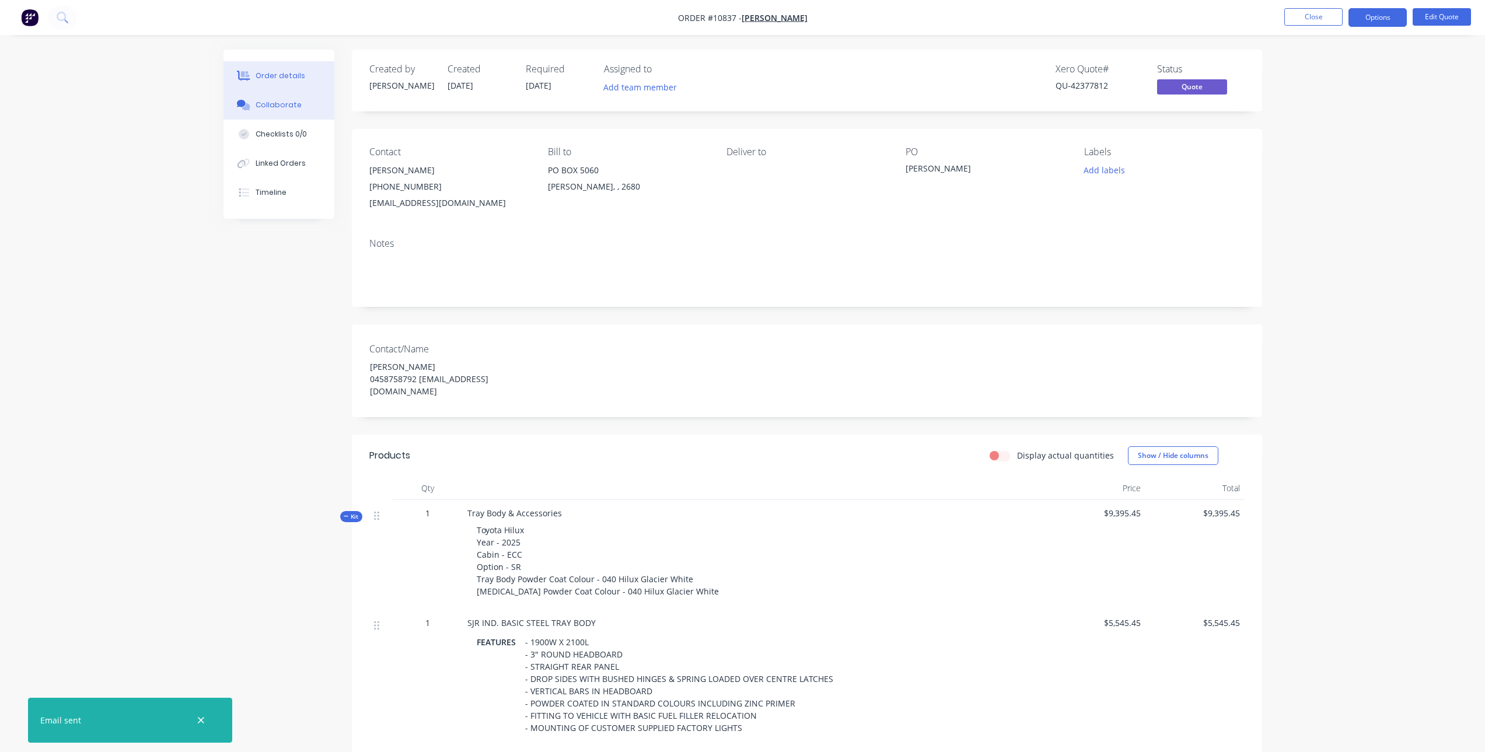
click at [269, 111] on button "Collaborate" at bounding box center [278, 104] width 111 height 29
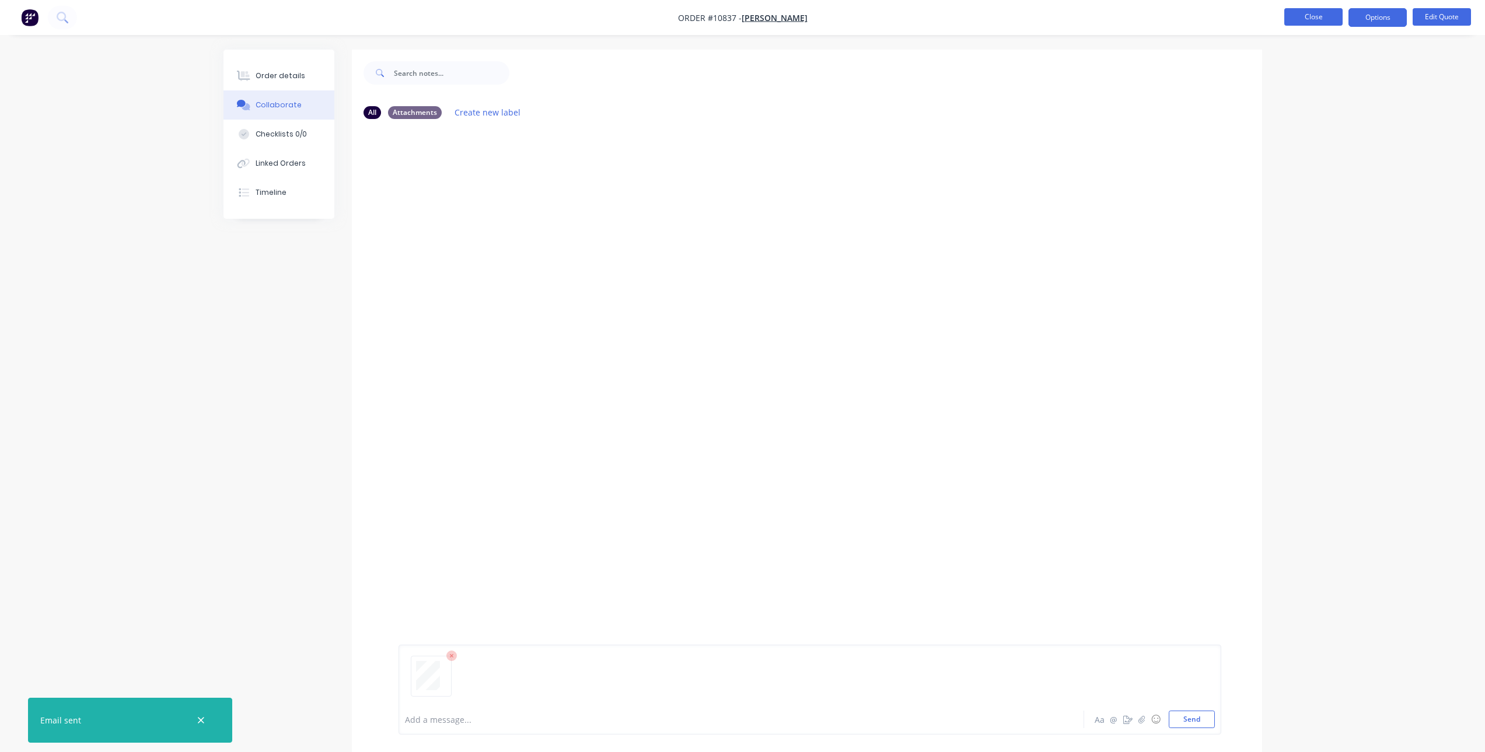
click at [1295, 12] on button "Close" at bounding box center [1313, 17] width 58 height 18
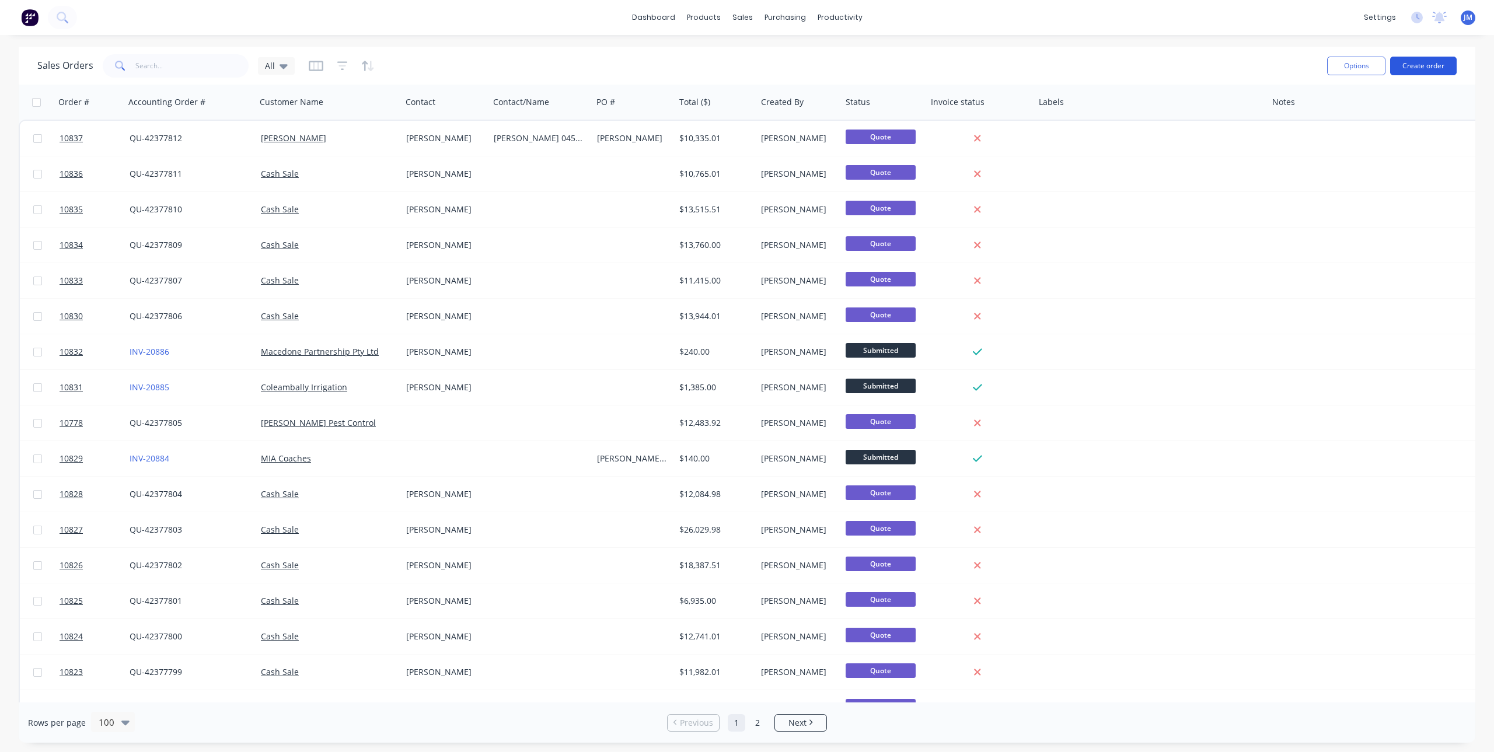
click at [1400, 59] on button "Create order" at bounding box center [1423, 66] width 67 height 19
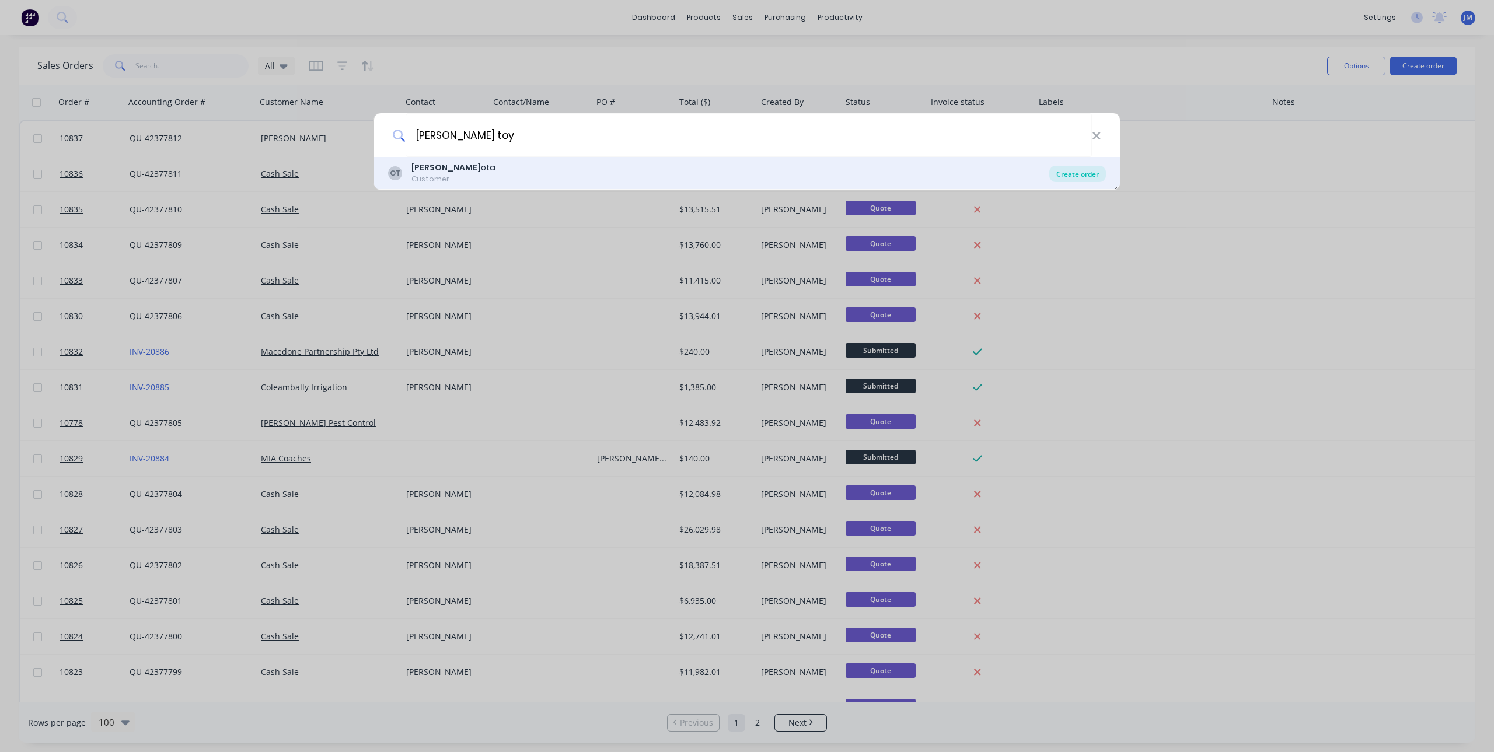
type input "owen toy"
click at [1072, 179] on div "Create order" at bounding box center [1077, 174] width 57 height 16
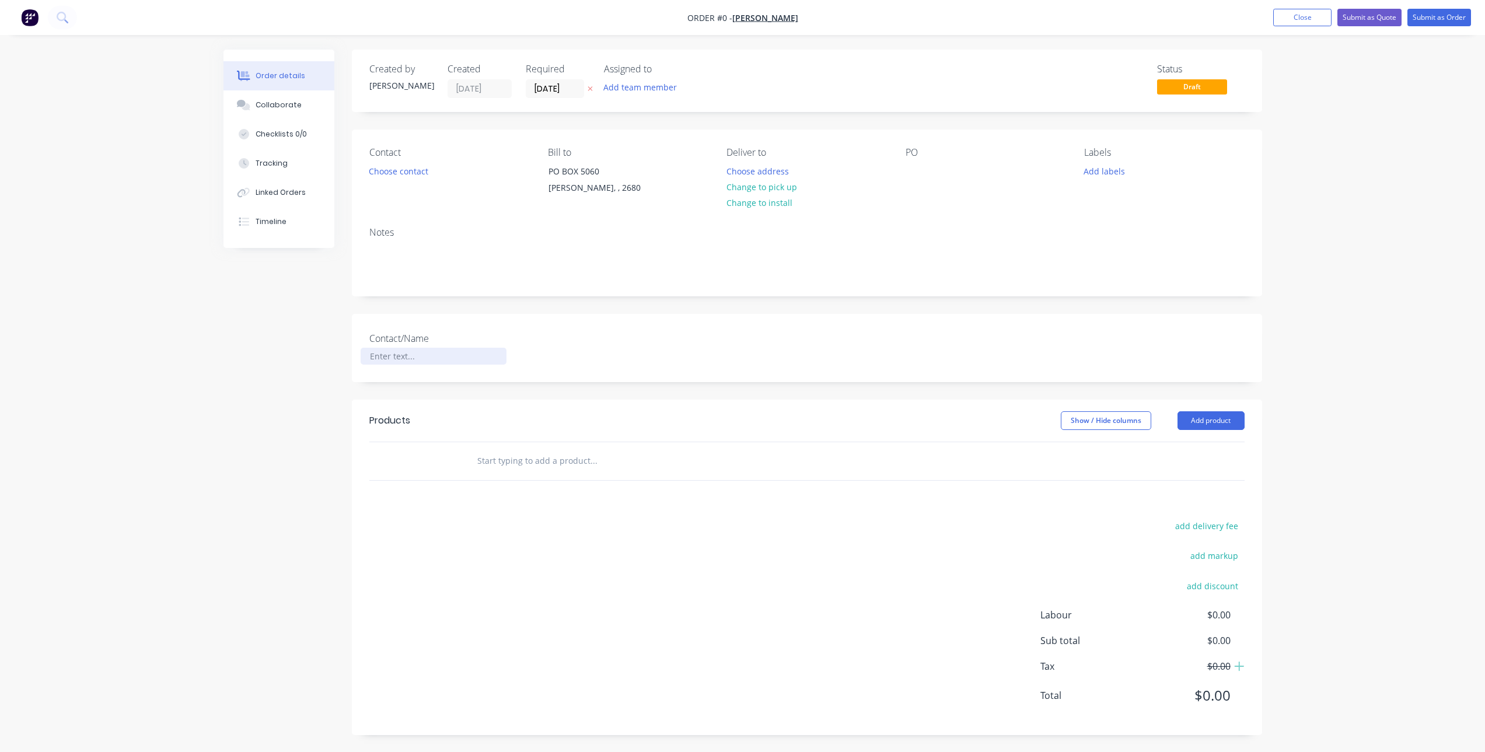
click at [423, 361] on div at bounding box center [434, 356] width 146 height 17
click at [431, 359] on div at bounding box center [434, 356] width 146 height 17
paste div
click at [378, 368] on div "[PERSON_NAME]" at bounding box center [434, 362] width 146 height 29
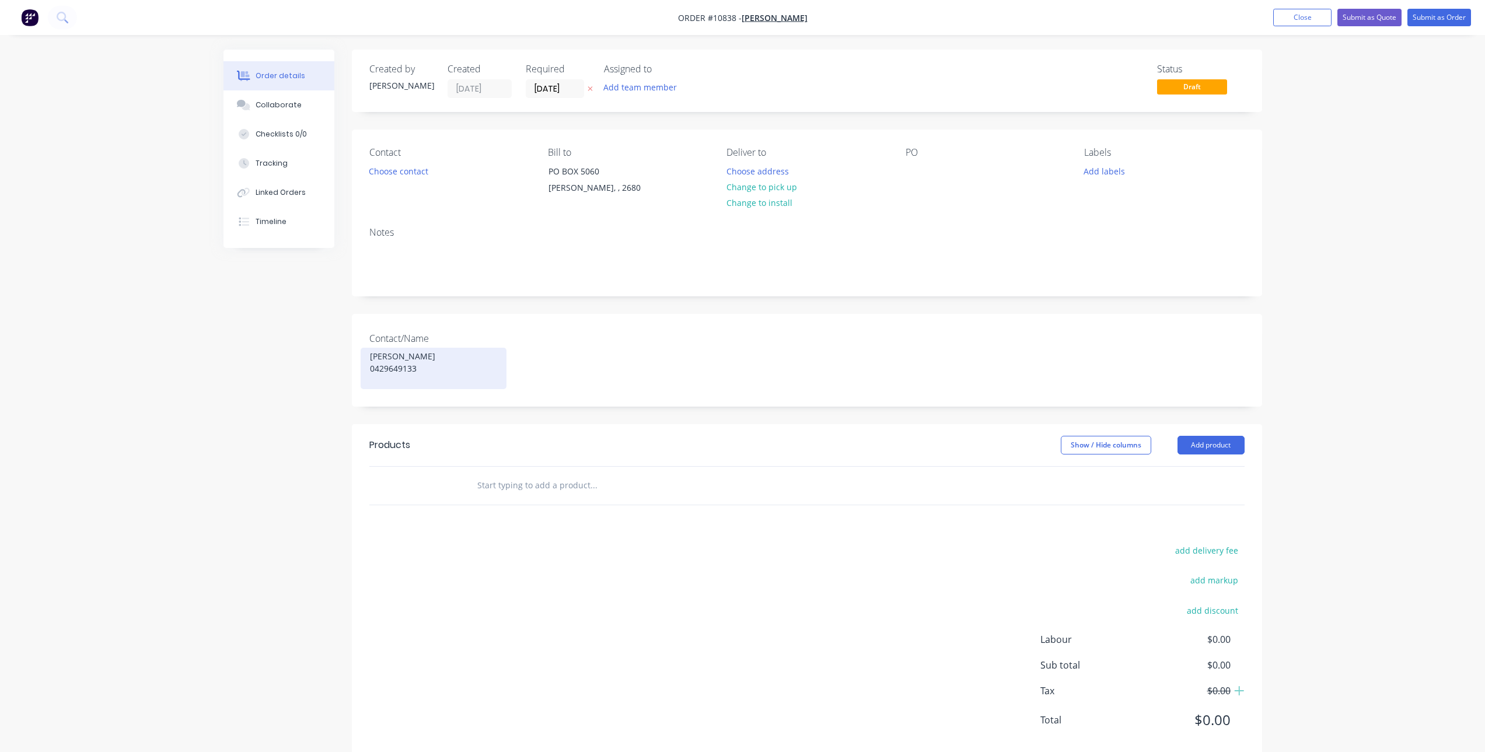
click at [443, 369] on div "David Meyer 0429649133" at bounding box center [434, 368] width 146 height 41
click at [369, 377] on div "David Meyer 0429649133" at bounding box center [434, 368] width 146 height 41
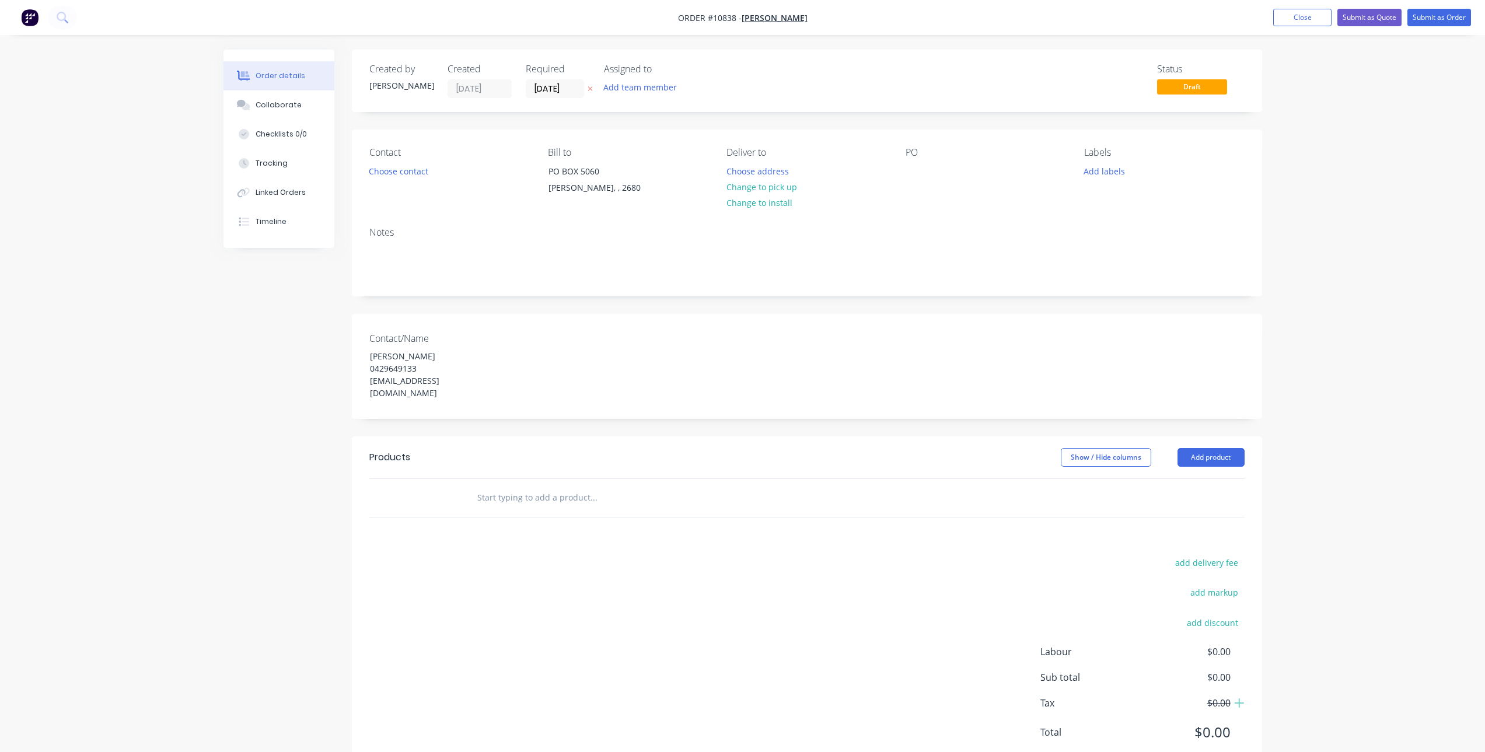
click at [544, 488] on input "text" at bounding box center [593, 497] width 233 height 23
type input "y"
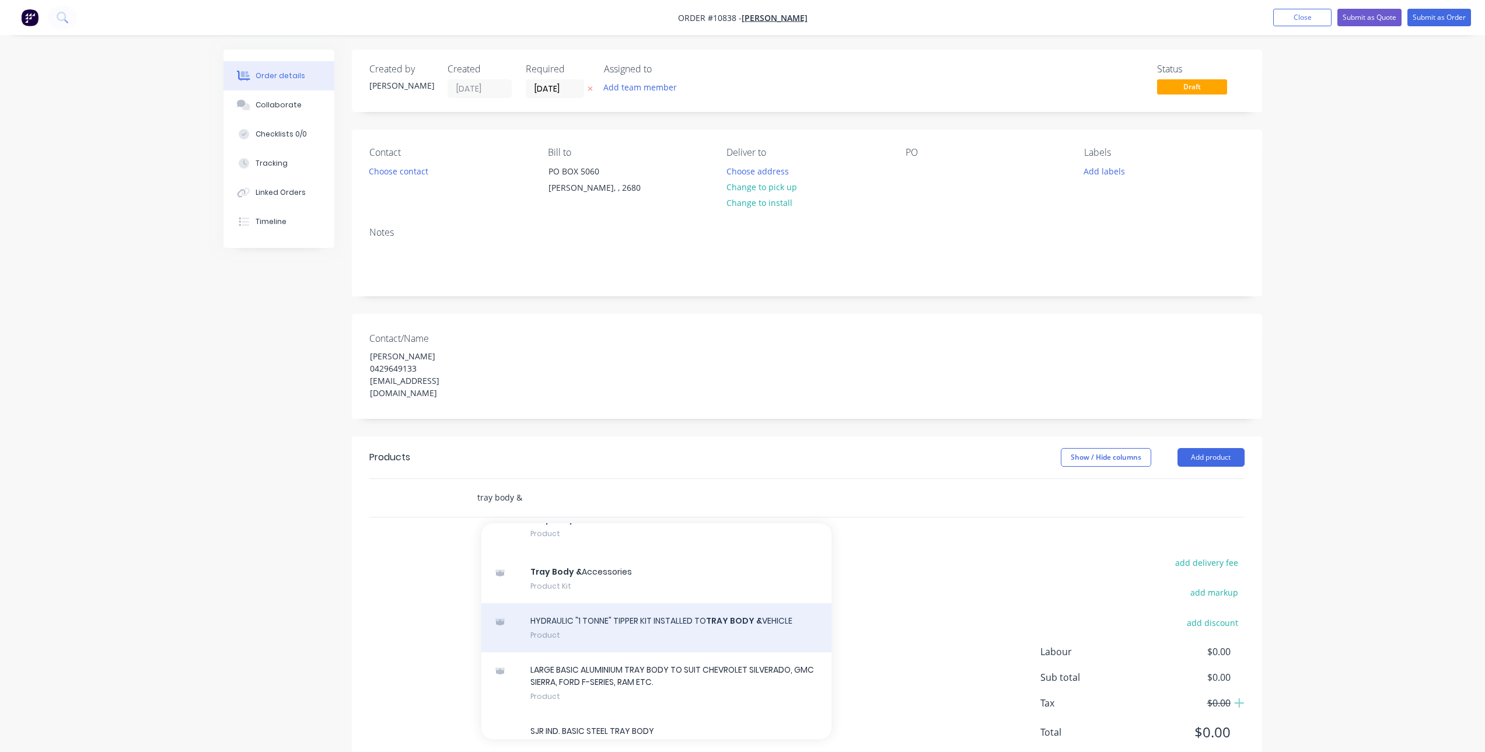
scroll to position [2684, 0]
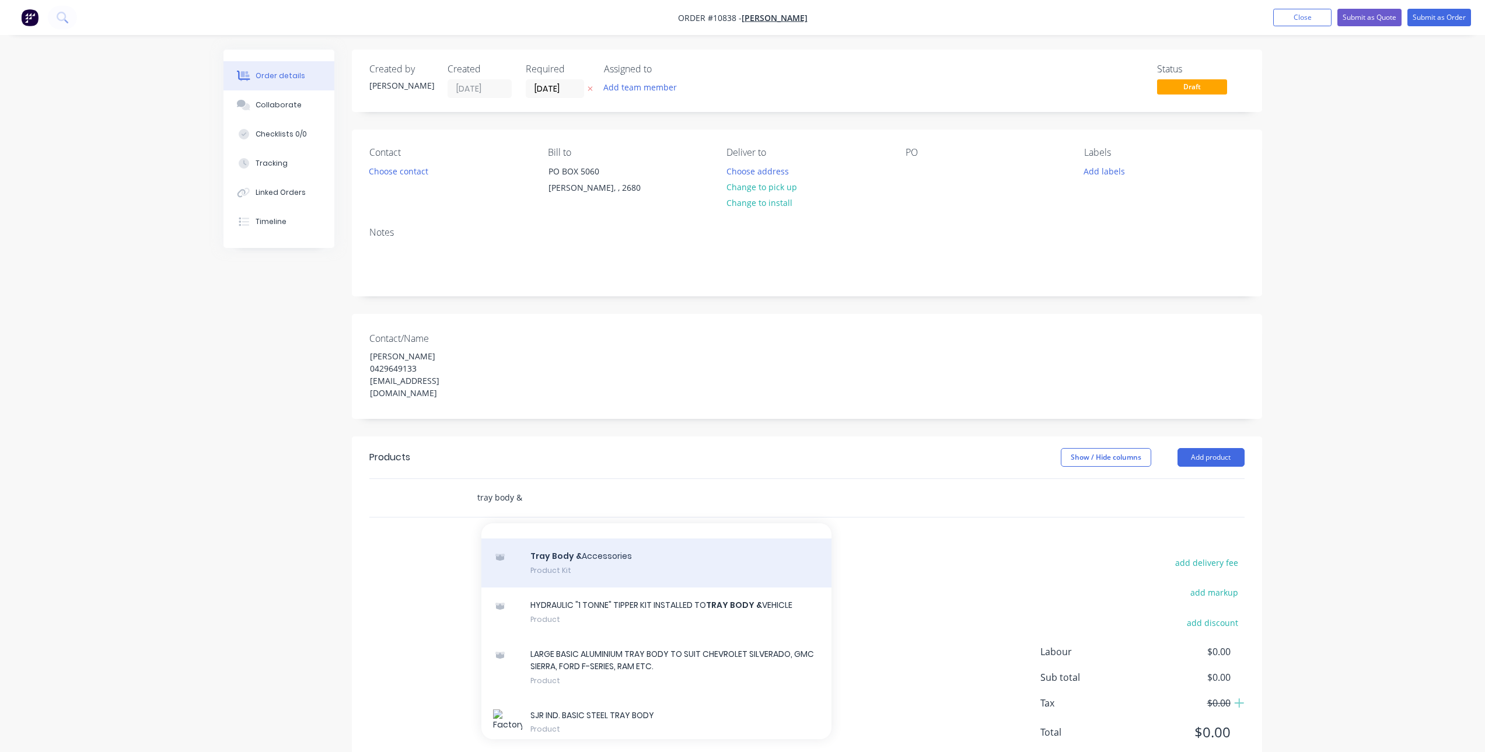
type input "tray body &"
click at [602, 588] on div "Tray Body & Accessories Product Kit" at bounding box center [656, 563] width 350 height 49
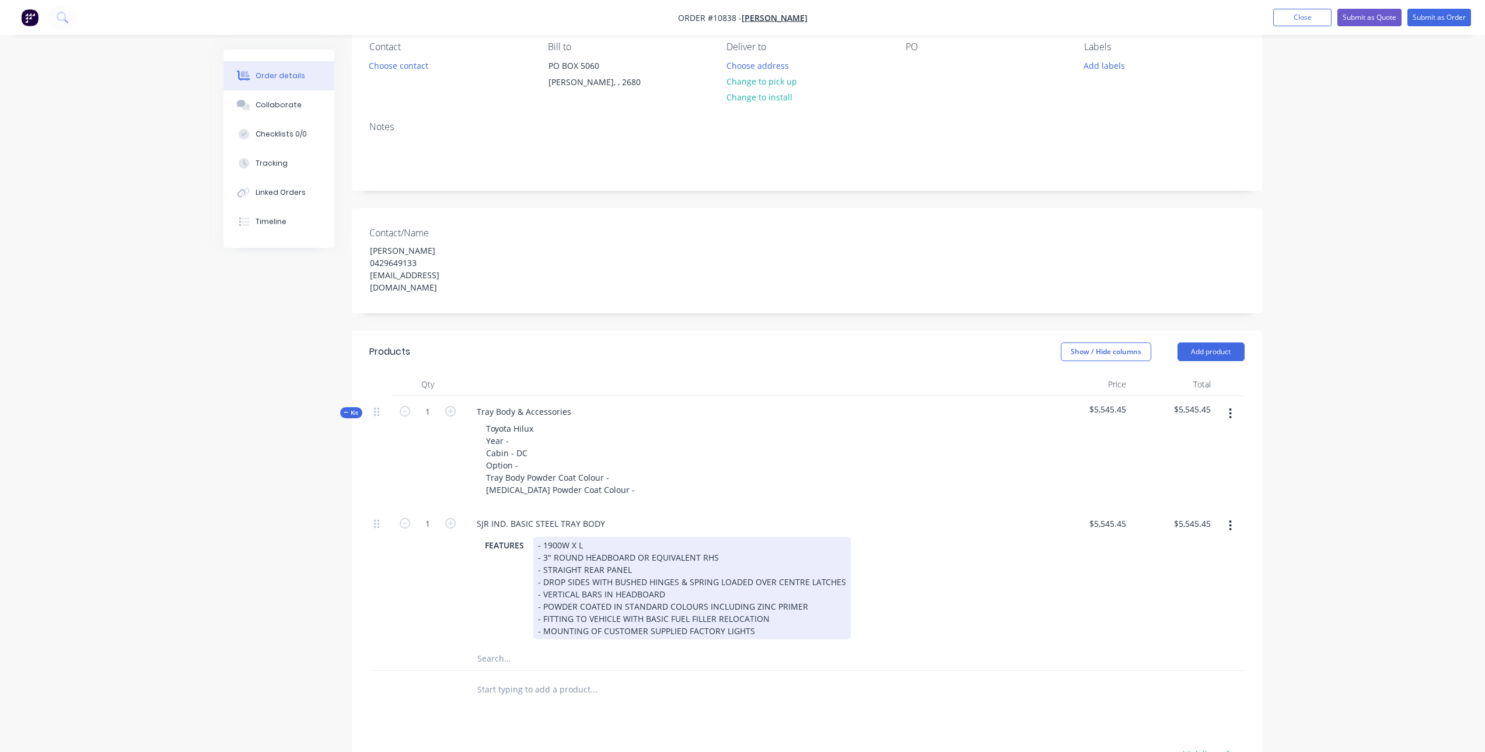
scroll to position [117, 0]
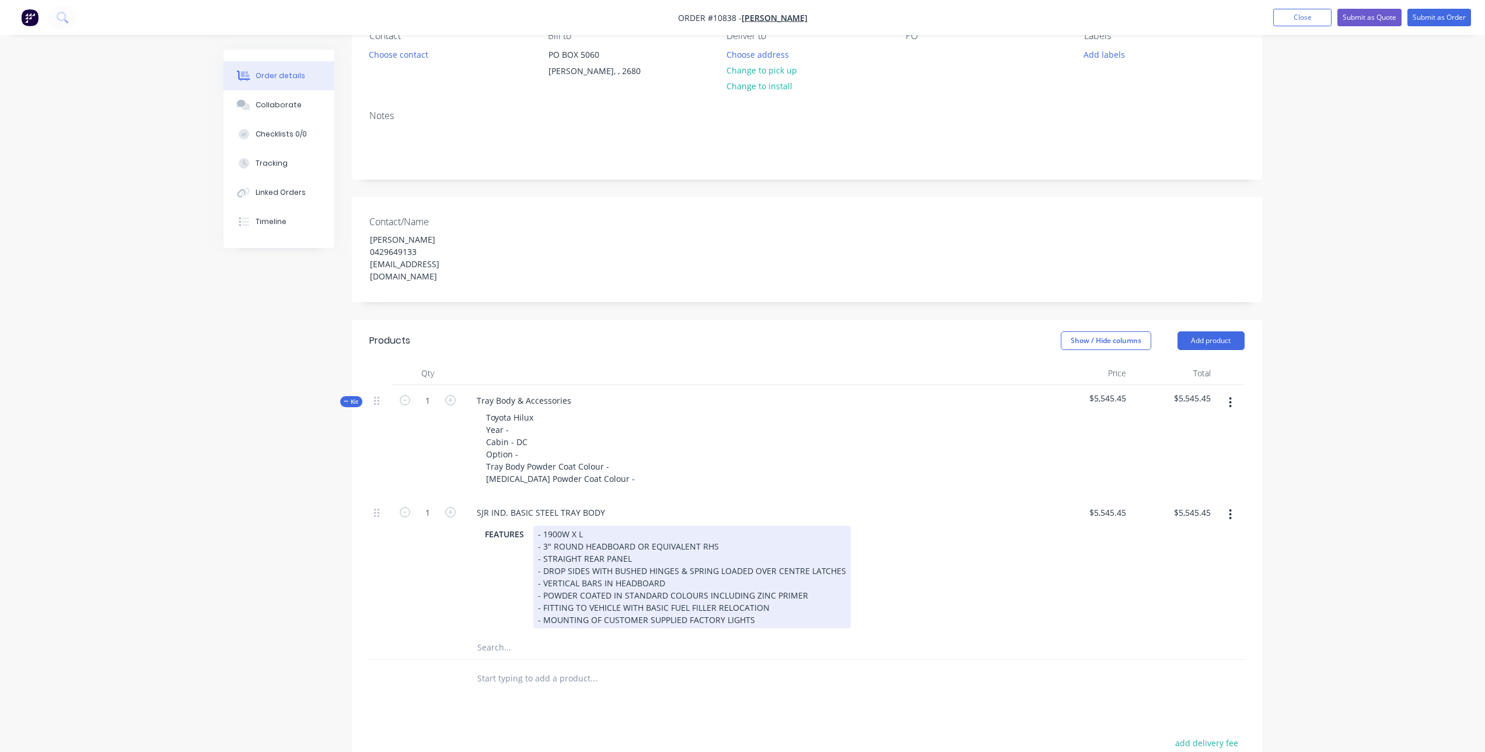
click at [574, 526] on div "- 1900W X L - 3" ROUND HEADBOARD OR EQUIVALENT RHS - STRAIGHT REAR PANEL - DROP…" at bounding box center [691, 577] width 317 height 103
click at [576, 526] on div "- 1900W X L - 3" ROUND HEADBOARD OR EQUIVALENT RHS - STRAIGHT REAR PANEL - DROP…" at bounding box center [691, 577] width 317 height 103
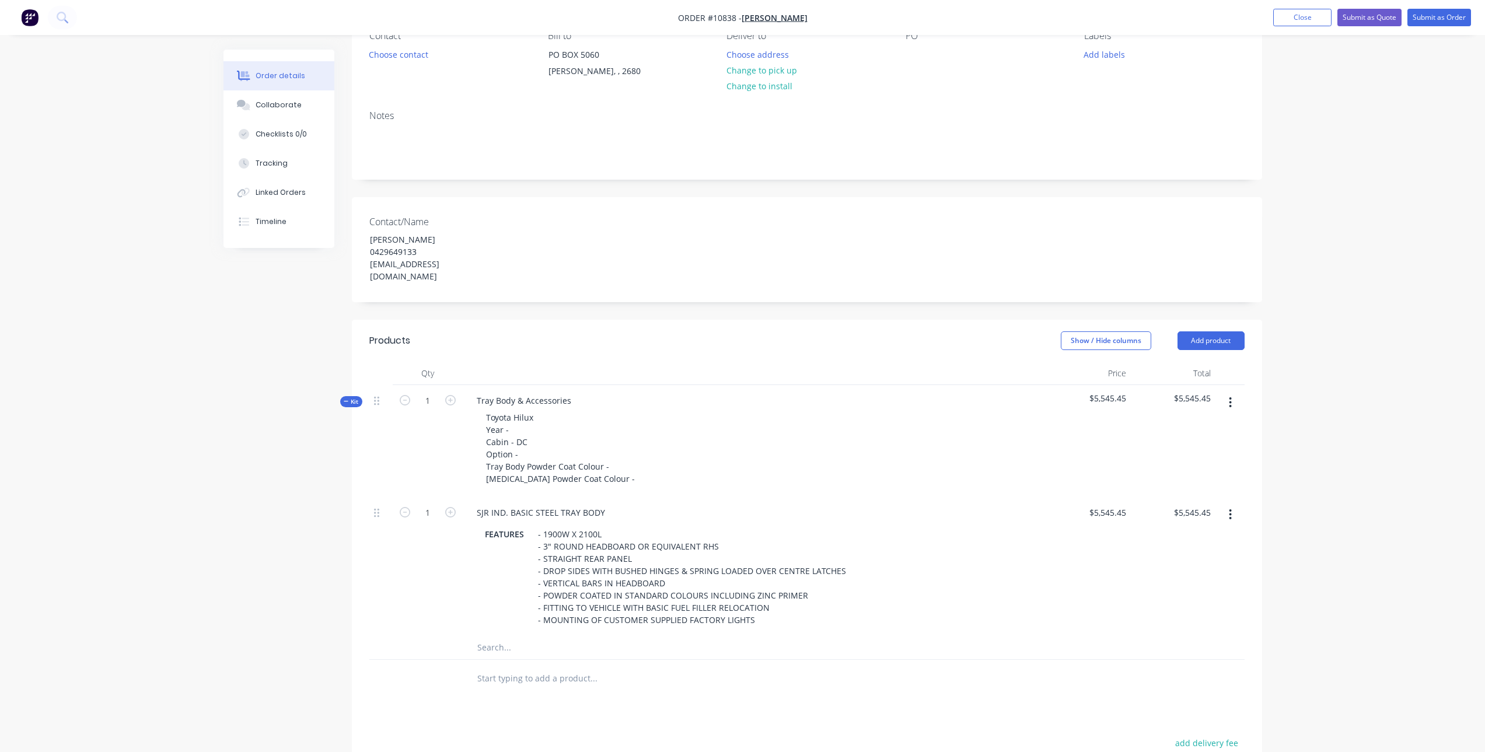
click at [523, 637] on input "text" at bounding box center [593, 647] width 233 height 23
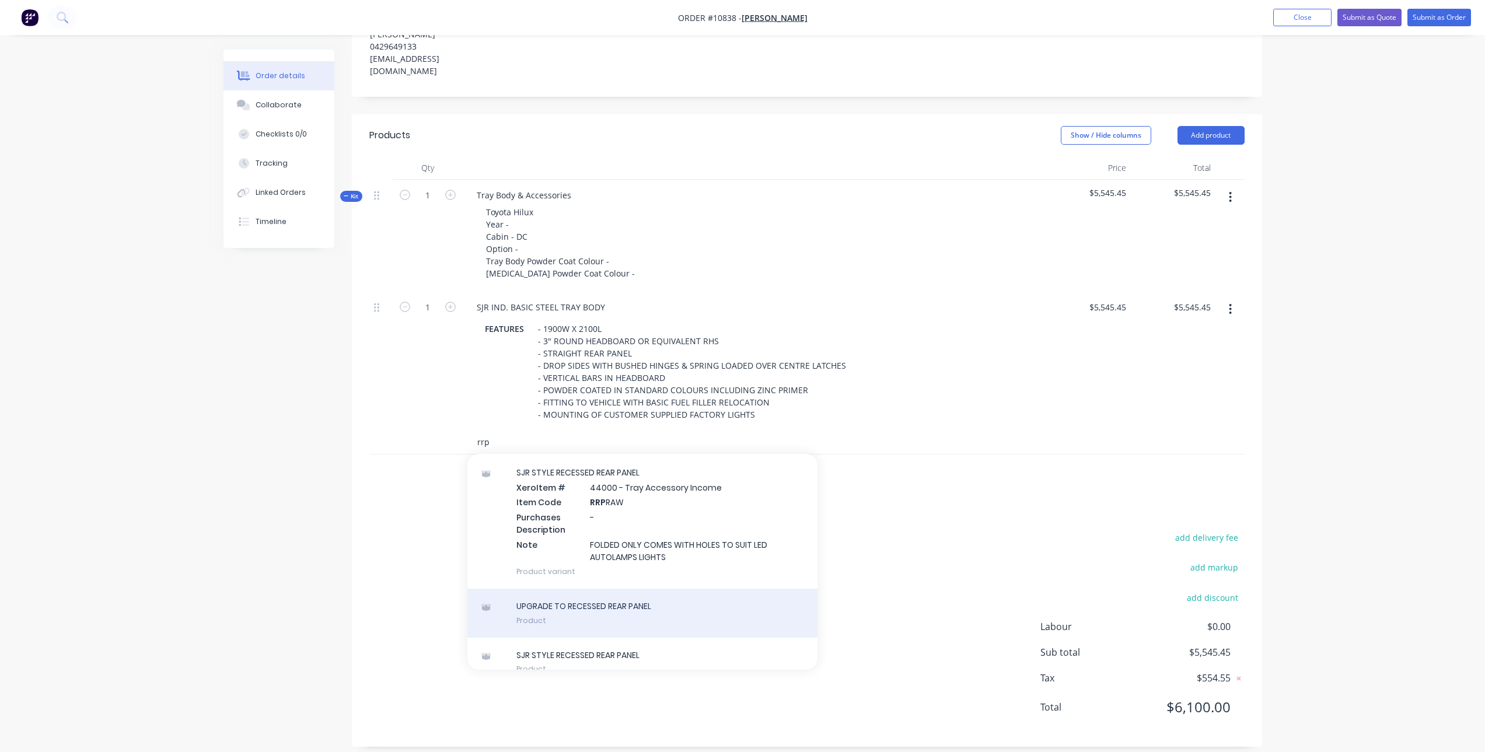
scroll to position [159, 0]
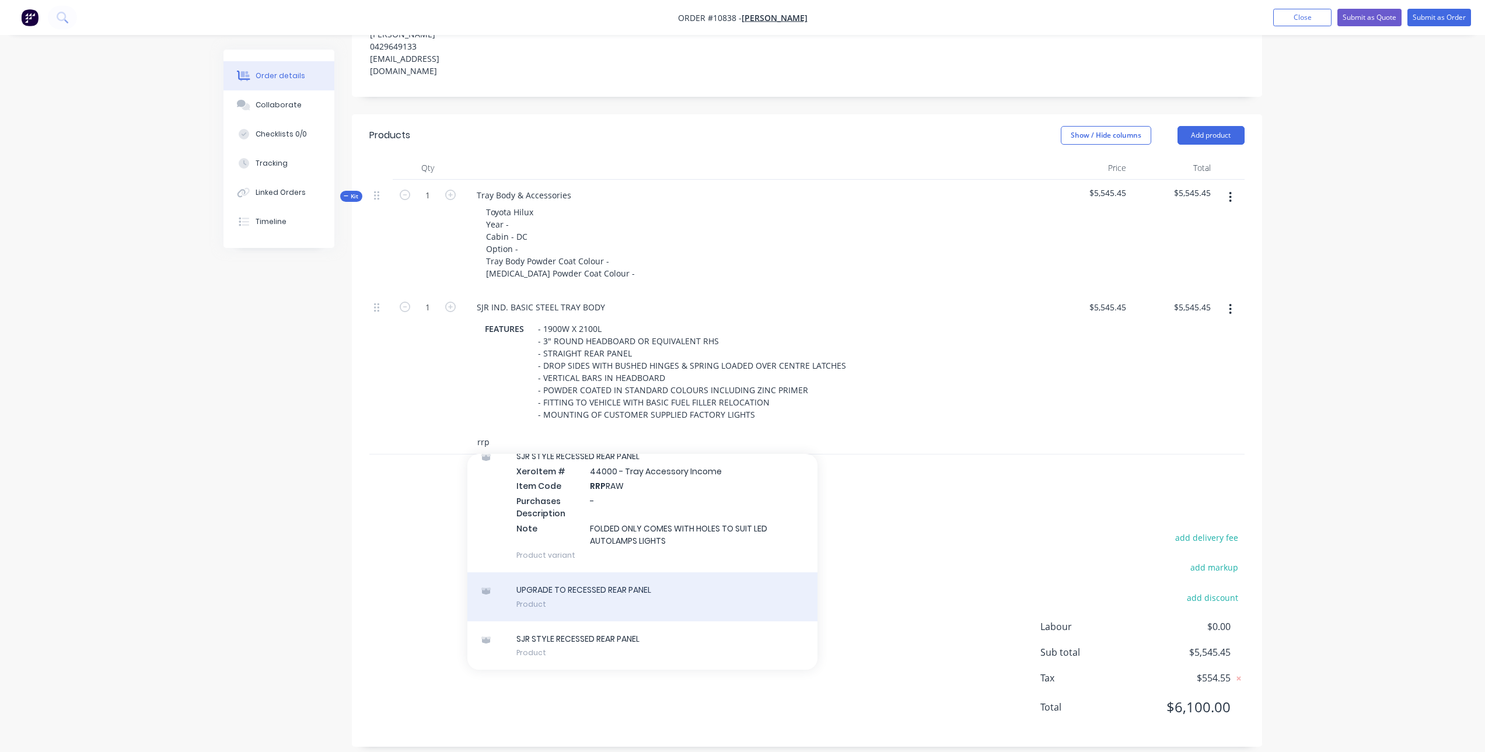
type input "rrp"
click at [628, 590] on div "UPGRADE TO RECESSED REAR PANEL Product" at bounding box center [642, 596] width 350 height 49
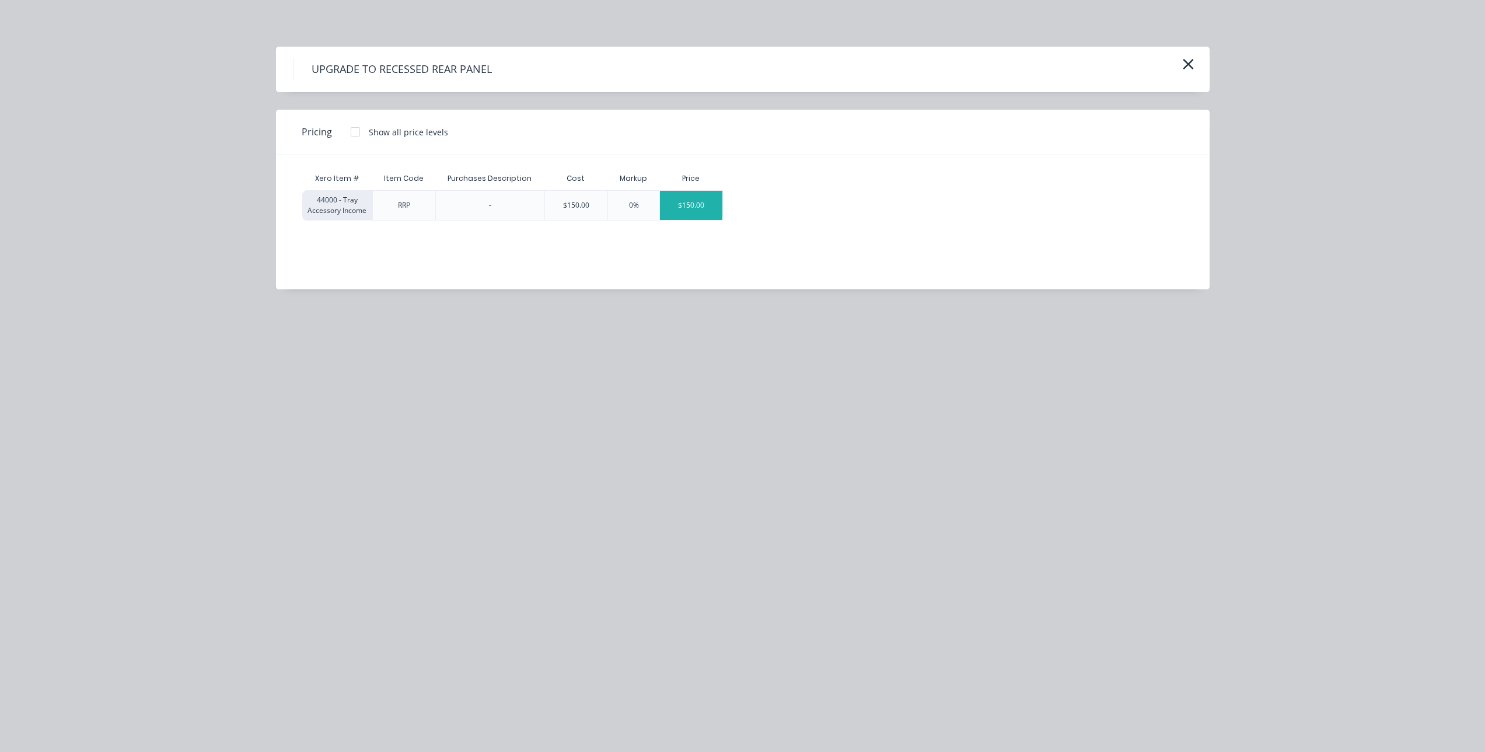
click at [700, 199] on div "$150.00" at bounding box center [691, 205] width 62 height 29
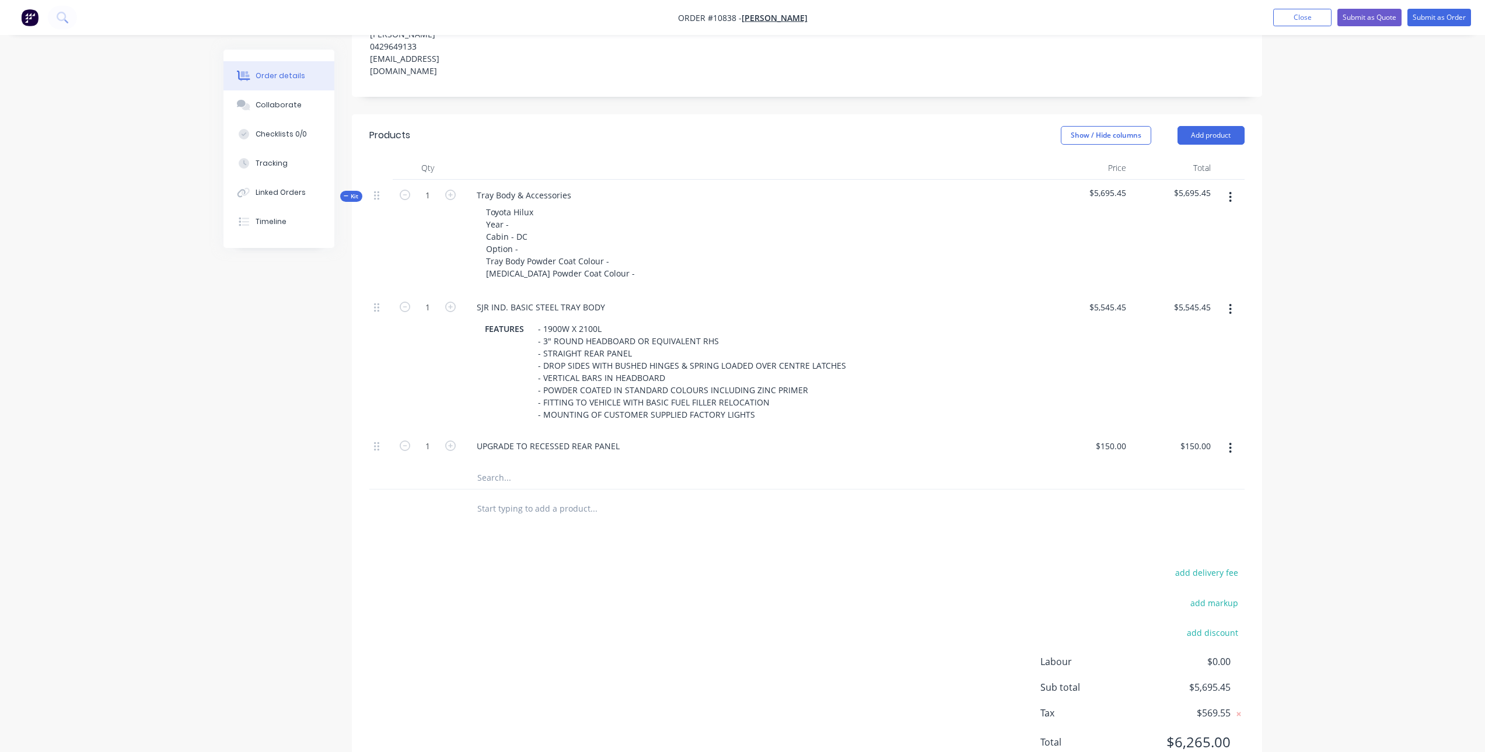
click at [505, 466] on input "text" at bounding box center [593, 477] width 233 height 23
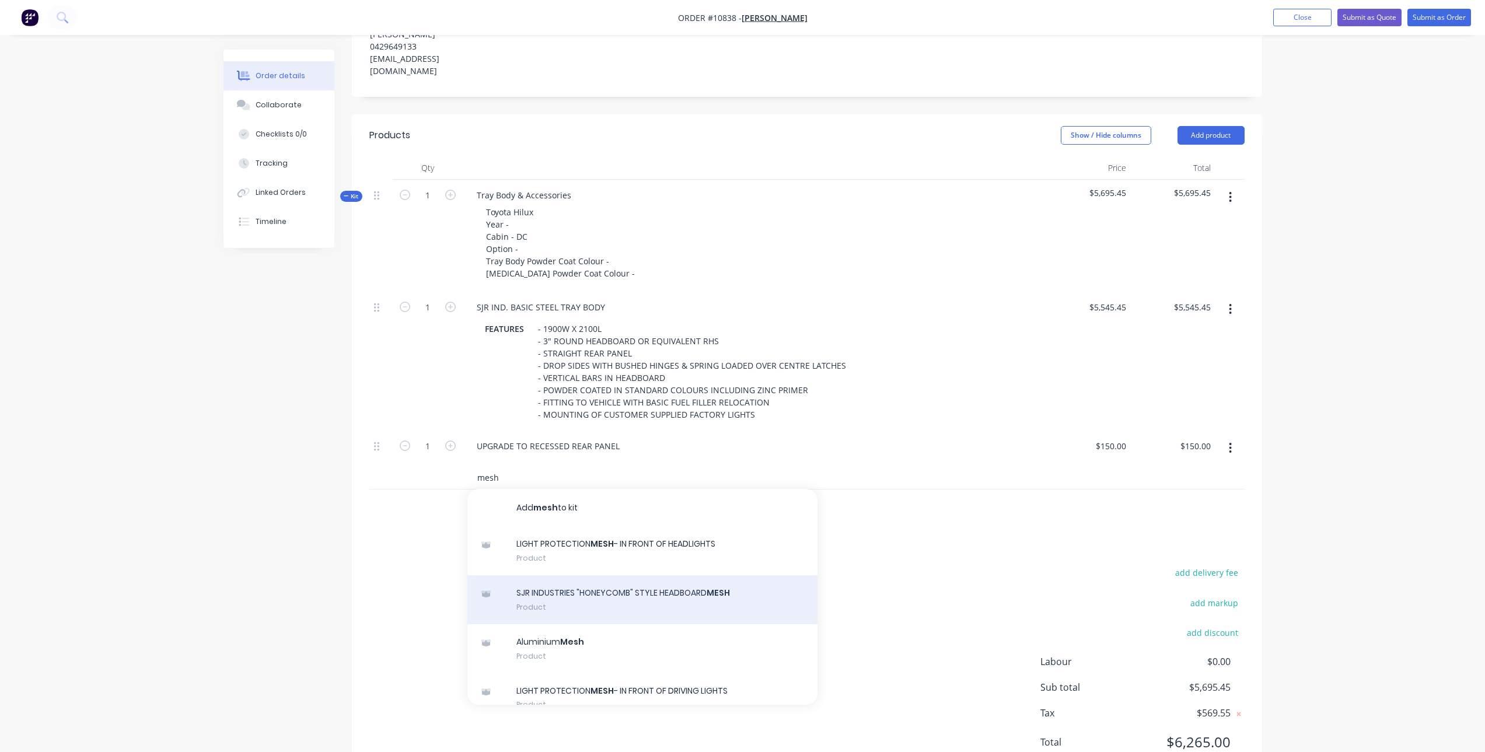
type input "mesh"
click at [622, 584] on div "SJR INDUSTRIES "HONEYCOMB" STYLE HEADBOARD MESH Product" at bounding box center [642, 599] width 350 height 49
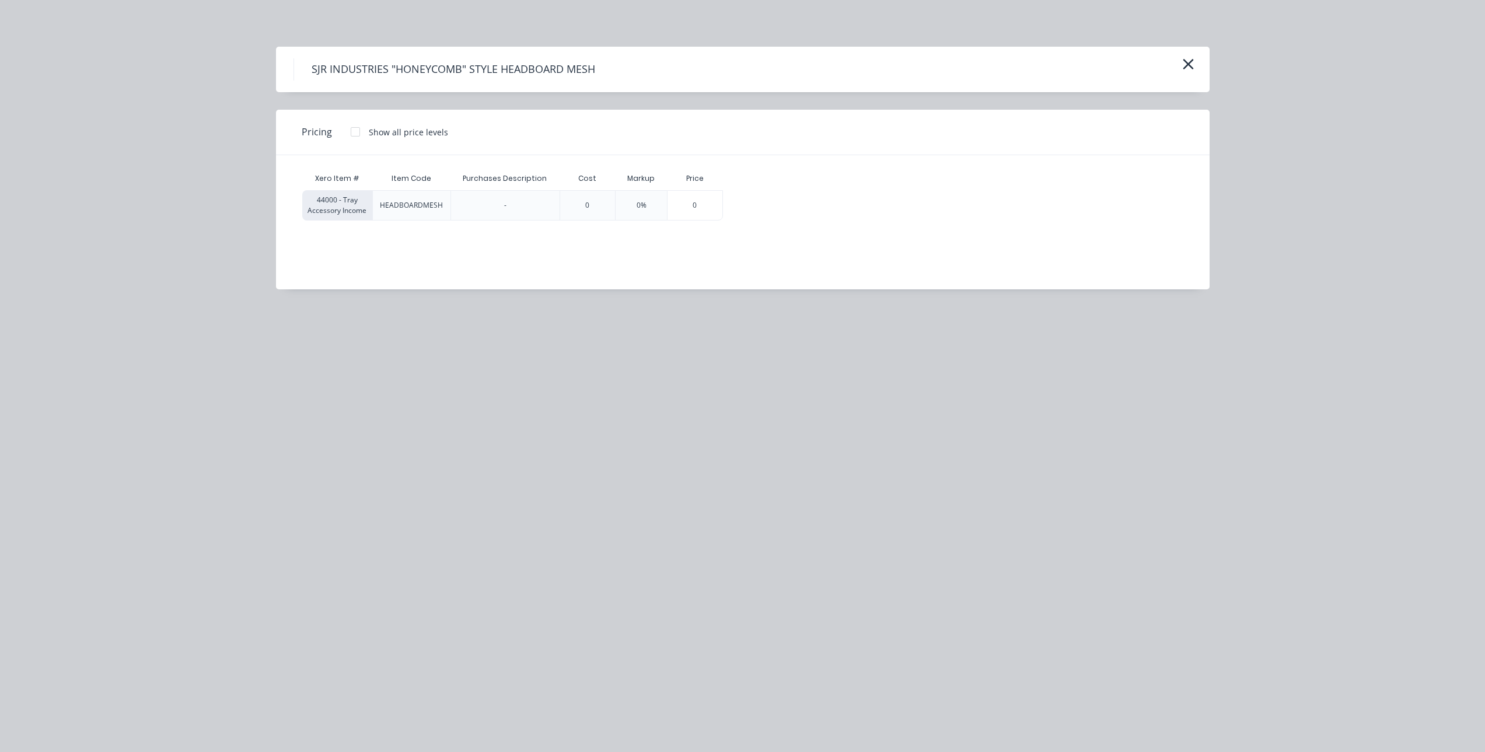
click at [390, 132] on div "Show all price levels" at bounding box center [408, 132] width 79 height 12
click at [360, 131] on div at bounding box center [355, 131] width 23 height 23
click at [755, 203] on div "$136.36" at bounding box center [757, 205] width 66 height 29
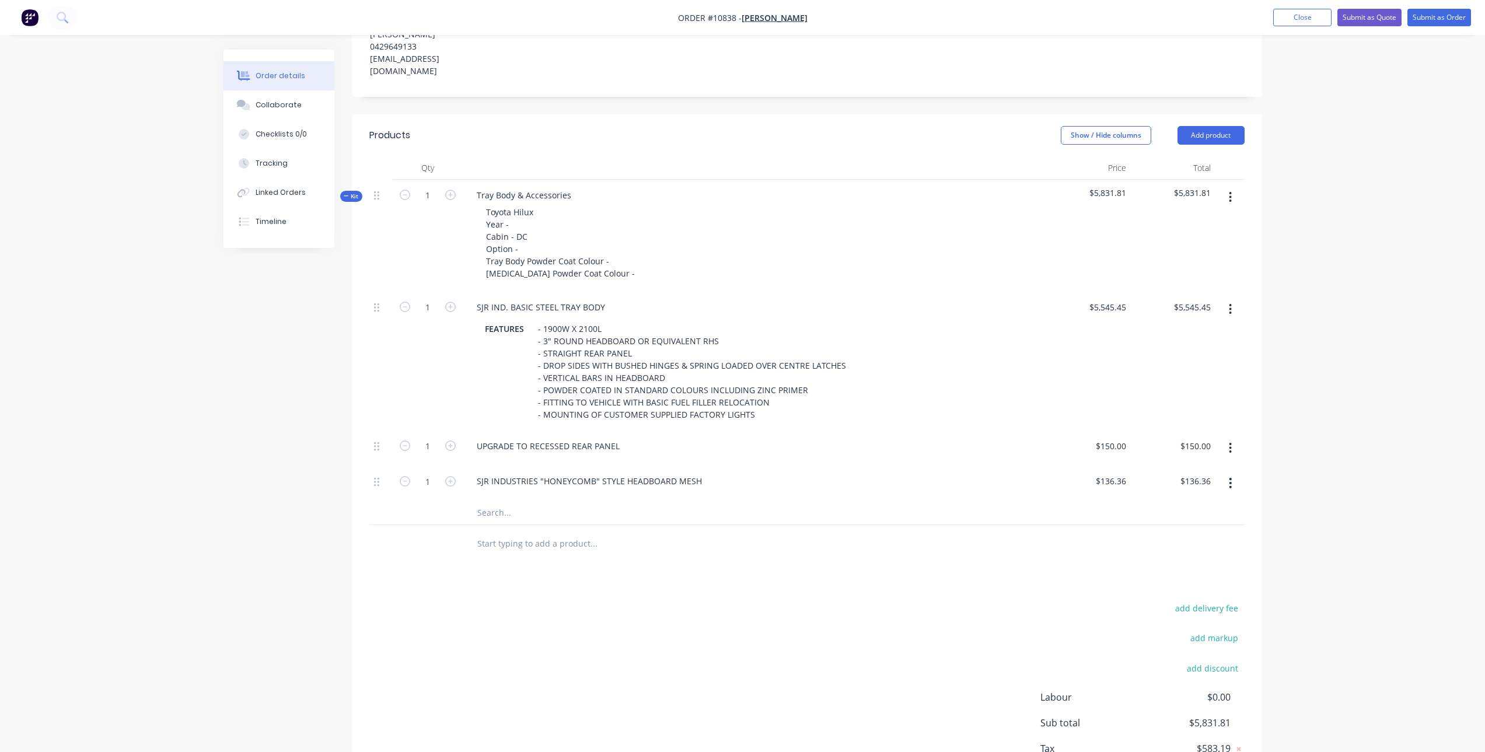
click at [541, 501] on input "text" at bounding box center [593, 512] width 233 height 23
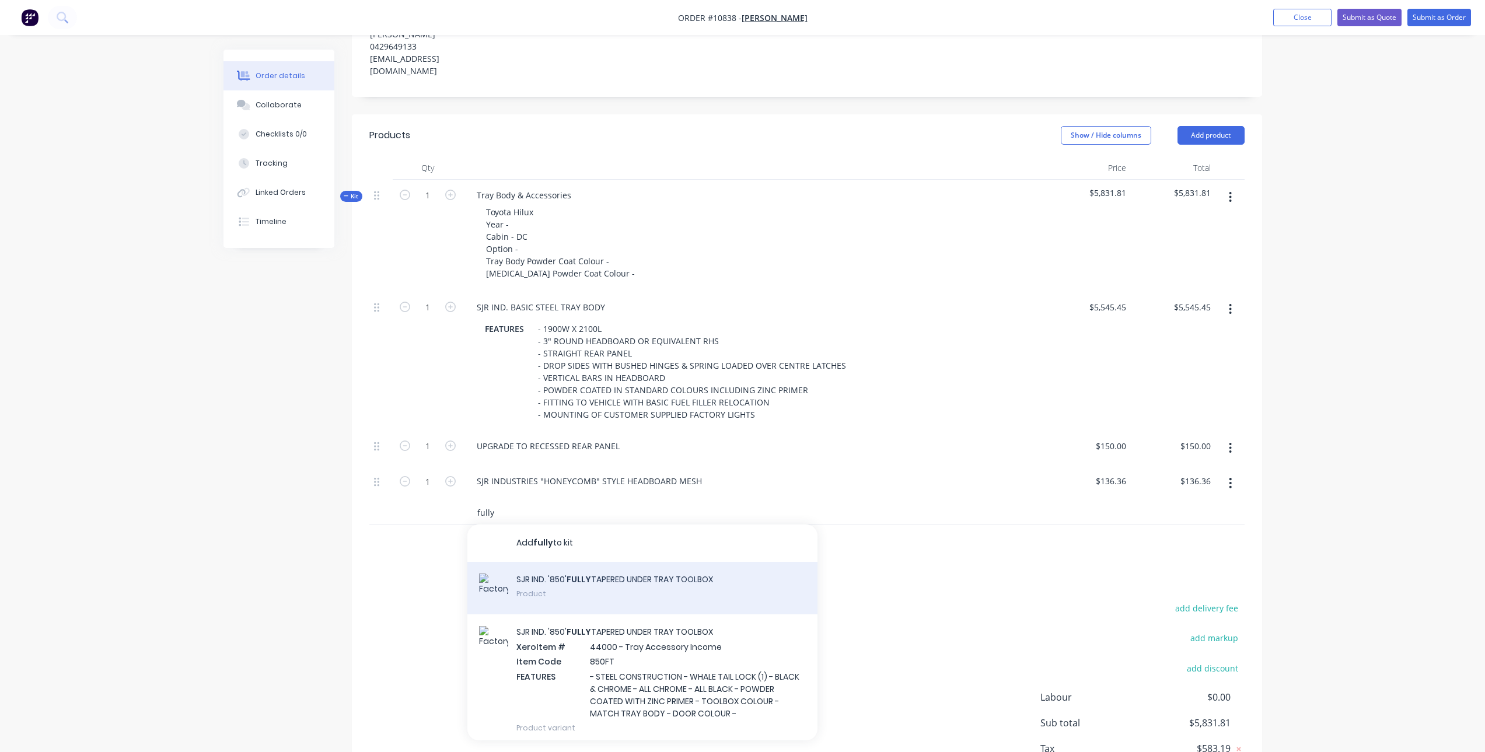
type input "fully"
click at [624, 583] on div "SJR IND. '850' FULLY TAPERED UNDER TRAY TOOLBOX Product" at bounding box center [642, 588] width 350 height 53
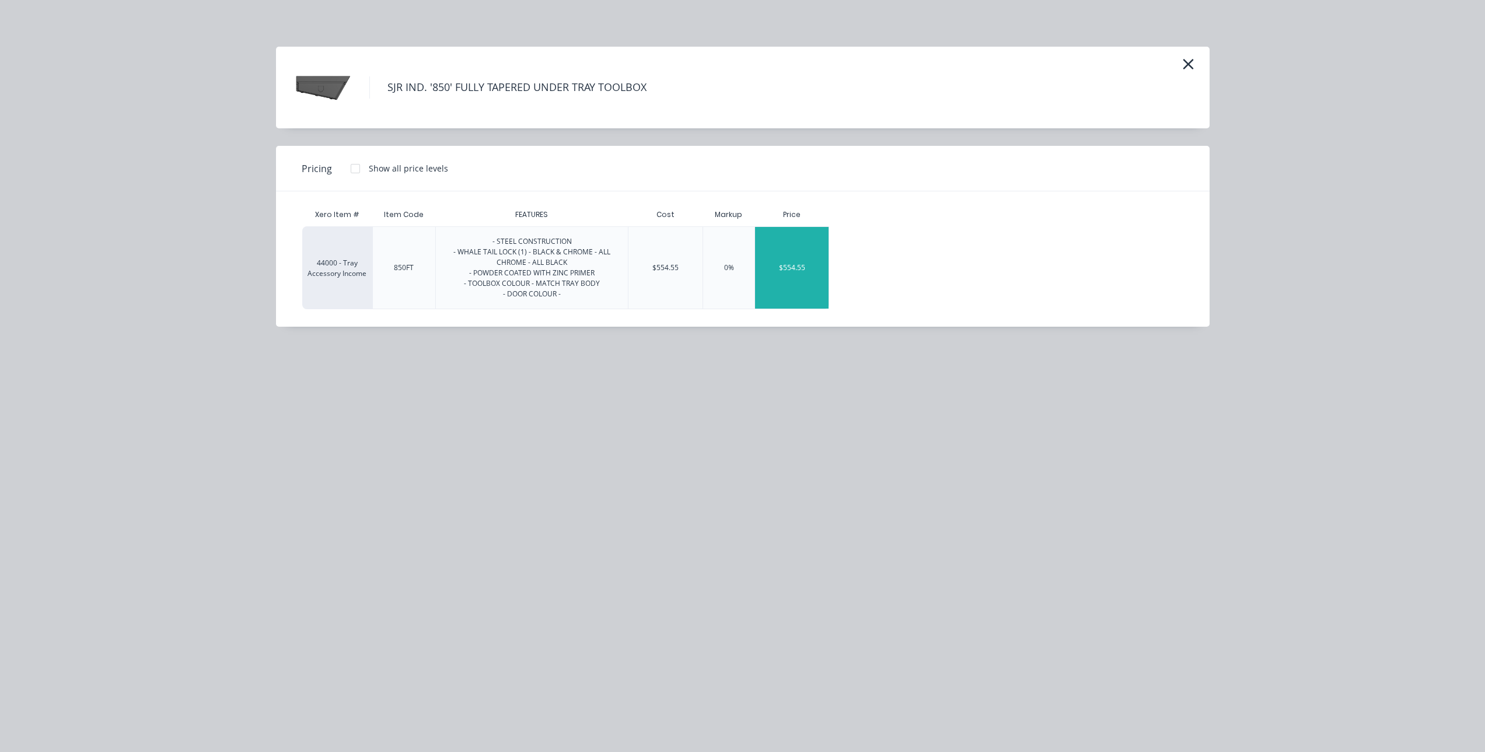
click at [784, 263] on div "$554.55" at bounding box center [792, 268] width 74 height 82
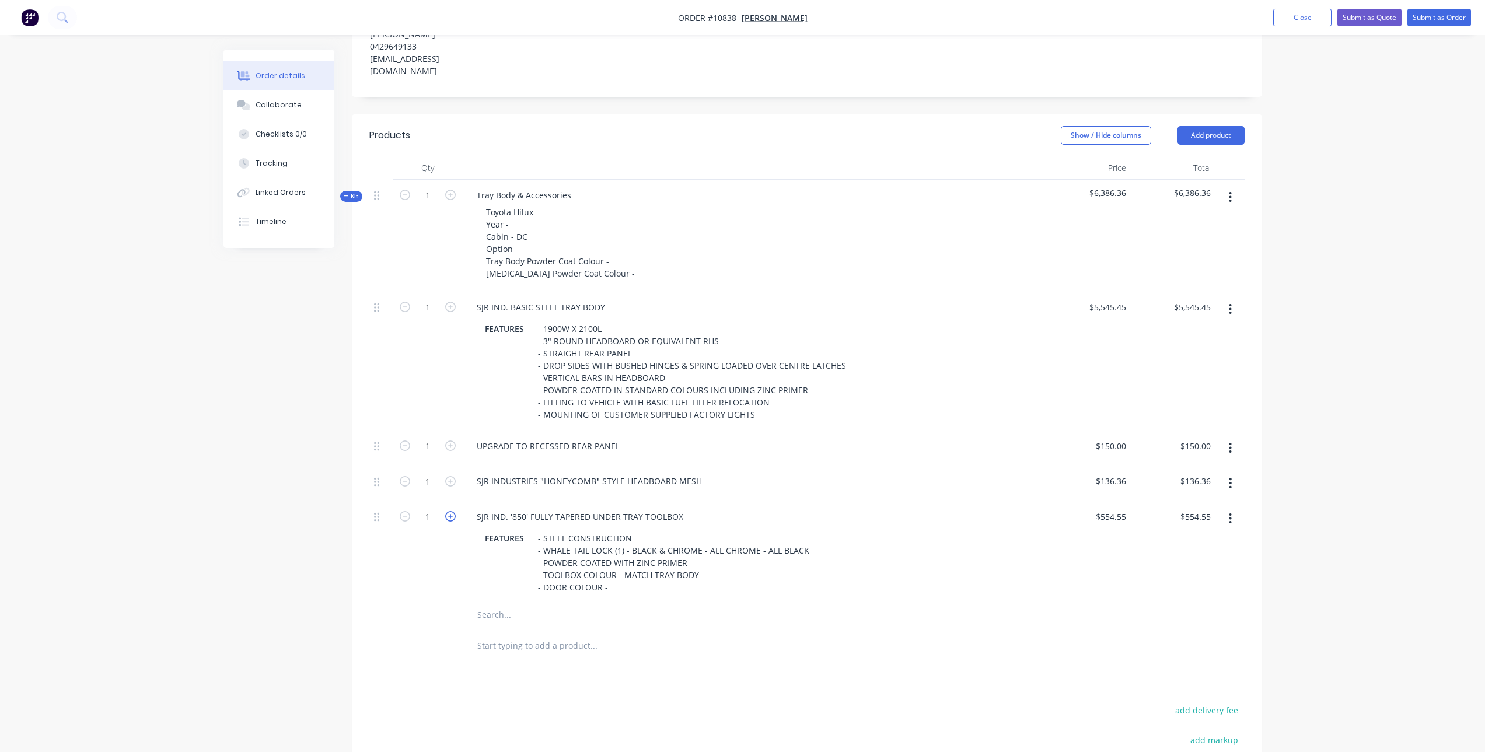
click at [448, 511] on icon "button" at bounding box center [450, 516] width 11 height 11
type input "2"
type input "$1,109.10"
click at [499, 603] on input "text" at bounding box center [593, 614] width 233 height 23
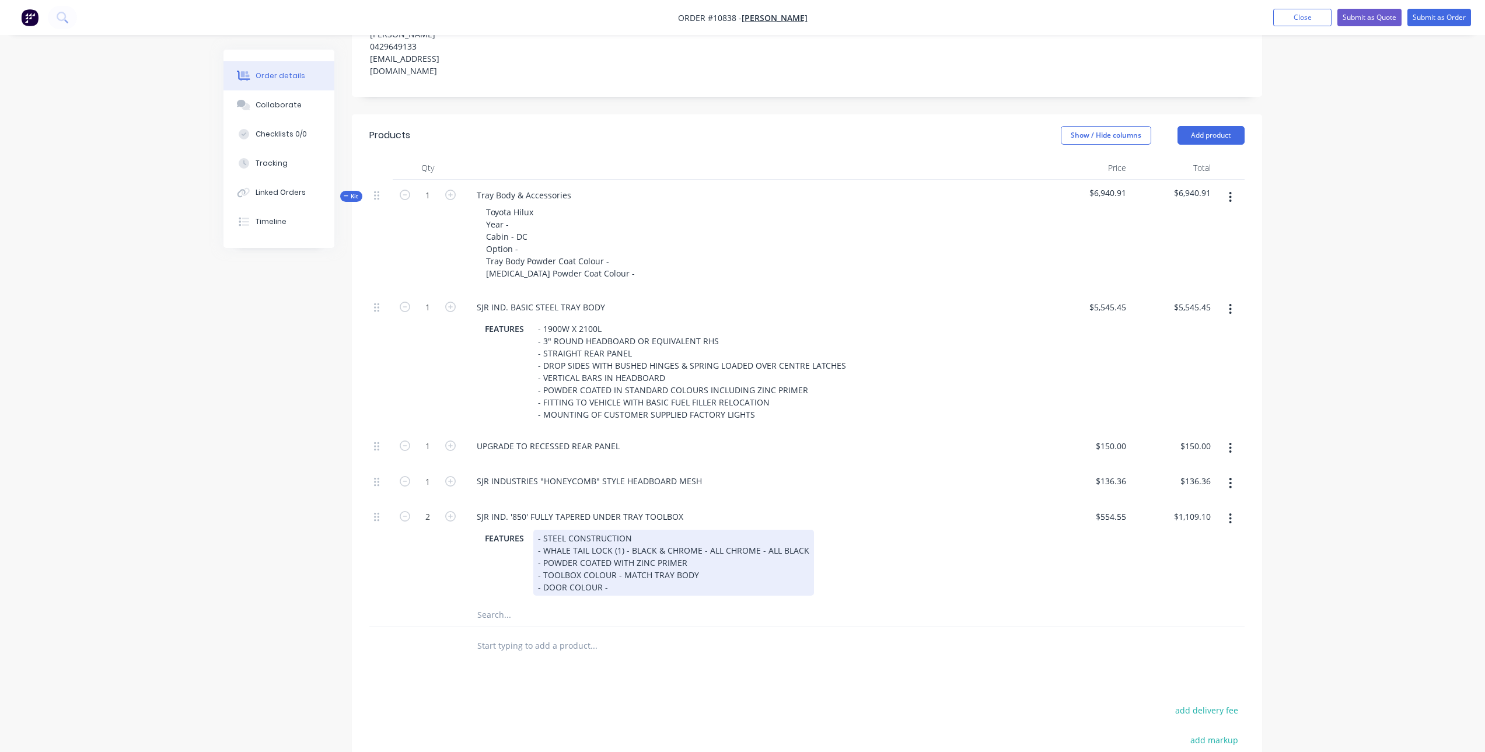
click at [656, 544] on div "- STEEL CONSTRUCTION - WHALE TAIL LOCK (1) - BLACK & CHROME - ALL CHROME - ALL …" at bounding box center [673, 563] width 281 height 66
drag, startPoint x: 697, startPoint y: 537, endPoint x: 808, endPoint y: 536, distance: 110.3
click at [808, 536] on div "FEATURES - STEEL CONSTRUCTION - WHALE TAIL LOCK (1) - BLACK & CHROME - ALL CHRO…" at bounding box center [752, 563] width 544 height 66
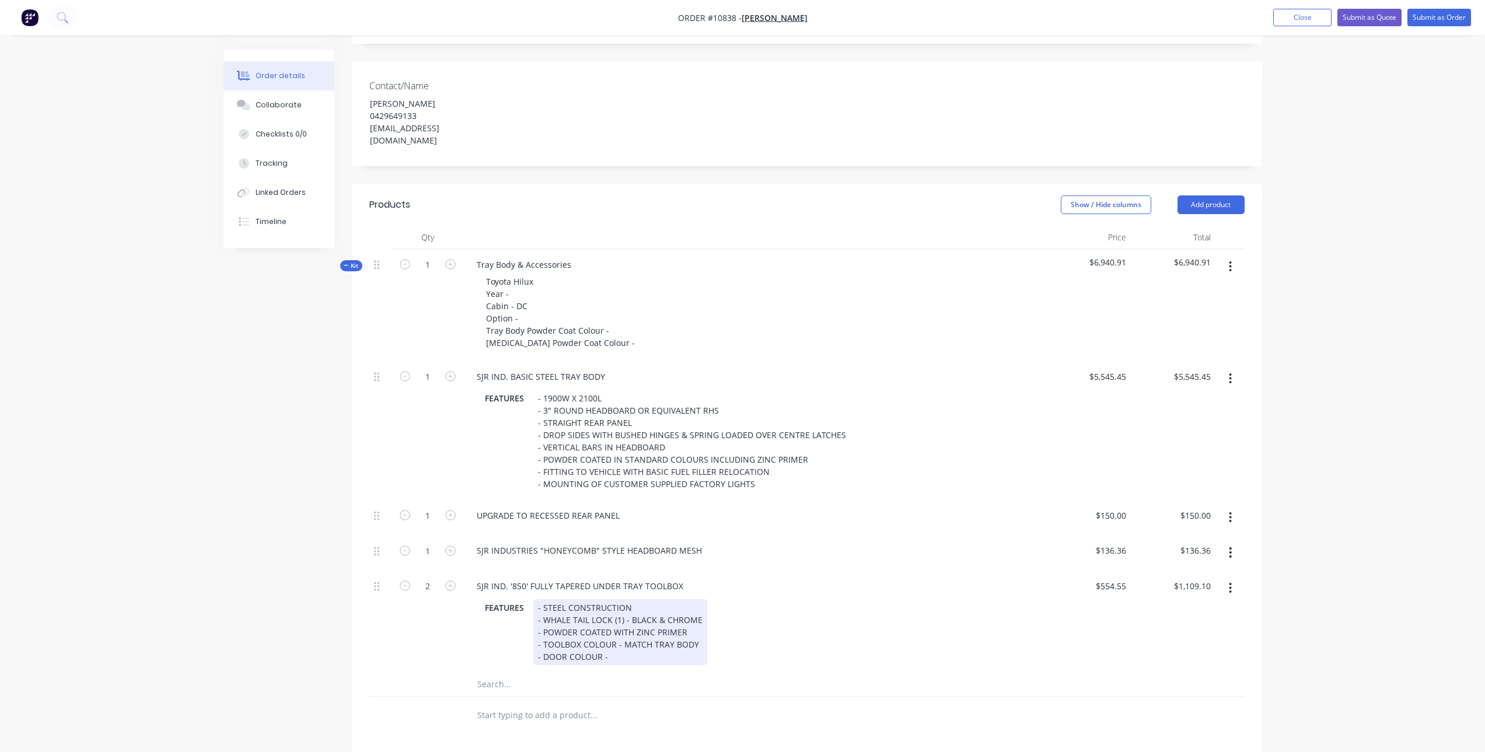
scroll to position [147, 0]
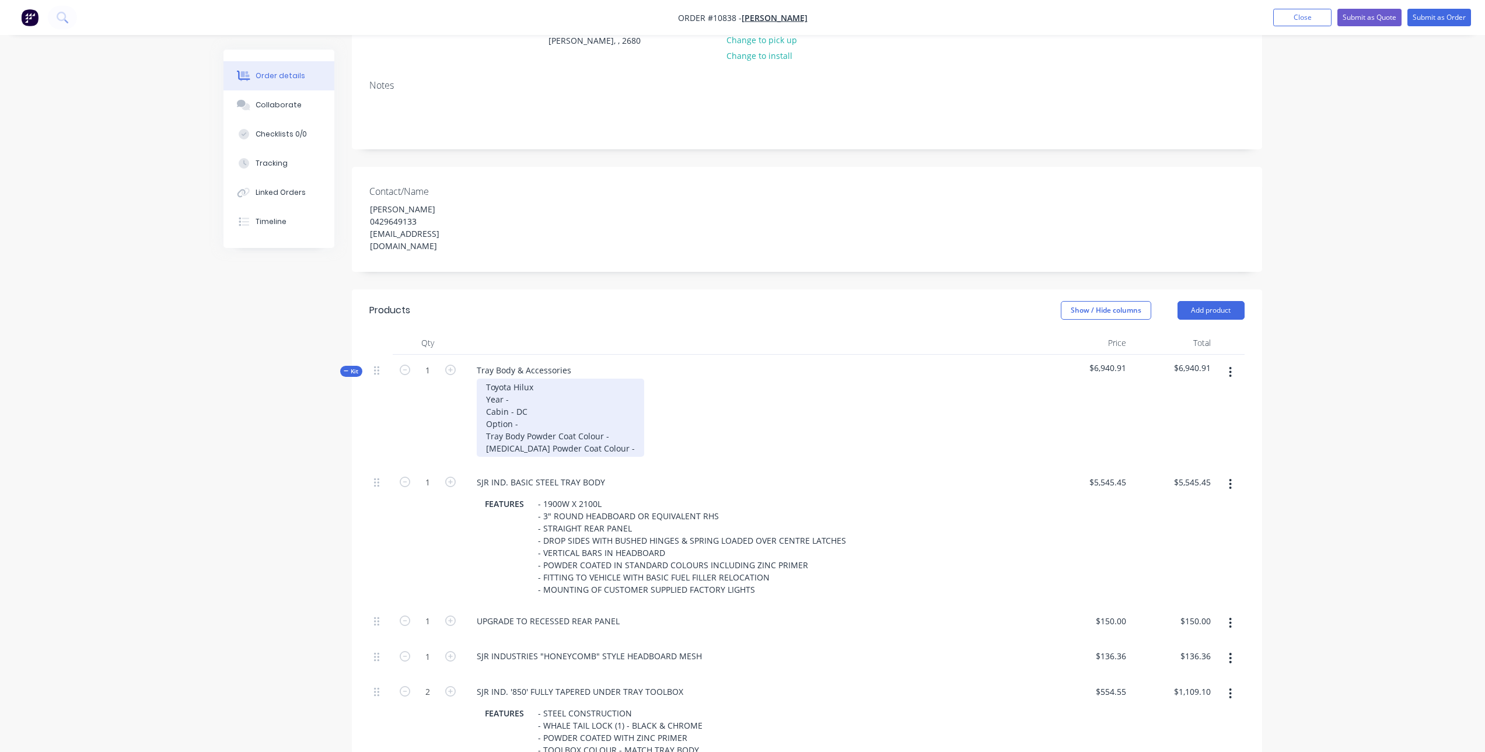
click at [527, 389] on div "Toyota Hilux Year - Cabin - DC Option - Tray Body Powder Coat Colour - Sideboar…" at bounding box center [560, 418] width 167 height 78
click at [520, 396] on div "Toyota Hilux Year - 2025 Cabin - DC Option - Tray Body Powder Coat Colour - Sid…" at bounding box center [560, 418] width 167 height 78
click at [546, 414] on div "Toyota Hilux Year - 2025 Cabin - ECC Option - Tray Body Powder Coat Colour - Si…" at bounding box center [560, 418] width 167 height 78
click at [614, 422] on div "Toyota Hilux Year - 2025 Cabin - ECC Option - SR Tray Body Powder Coat Colour -…" at bounding box center [560, 418] width 167 height 78
drag, startPoint x: 700, startPoint y: 422, endPoint x: 658, endPoint y: 430, distance: 42.8
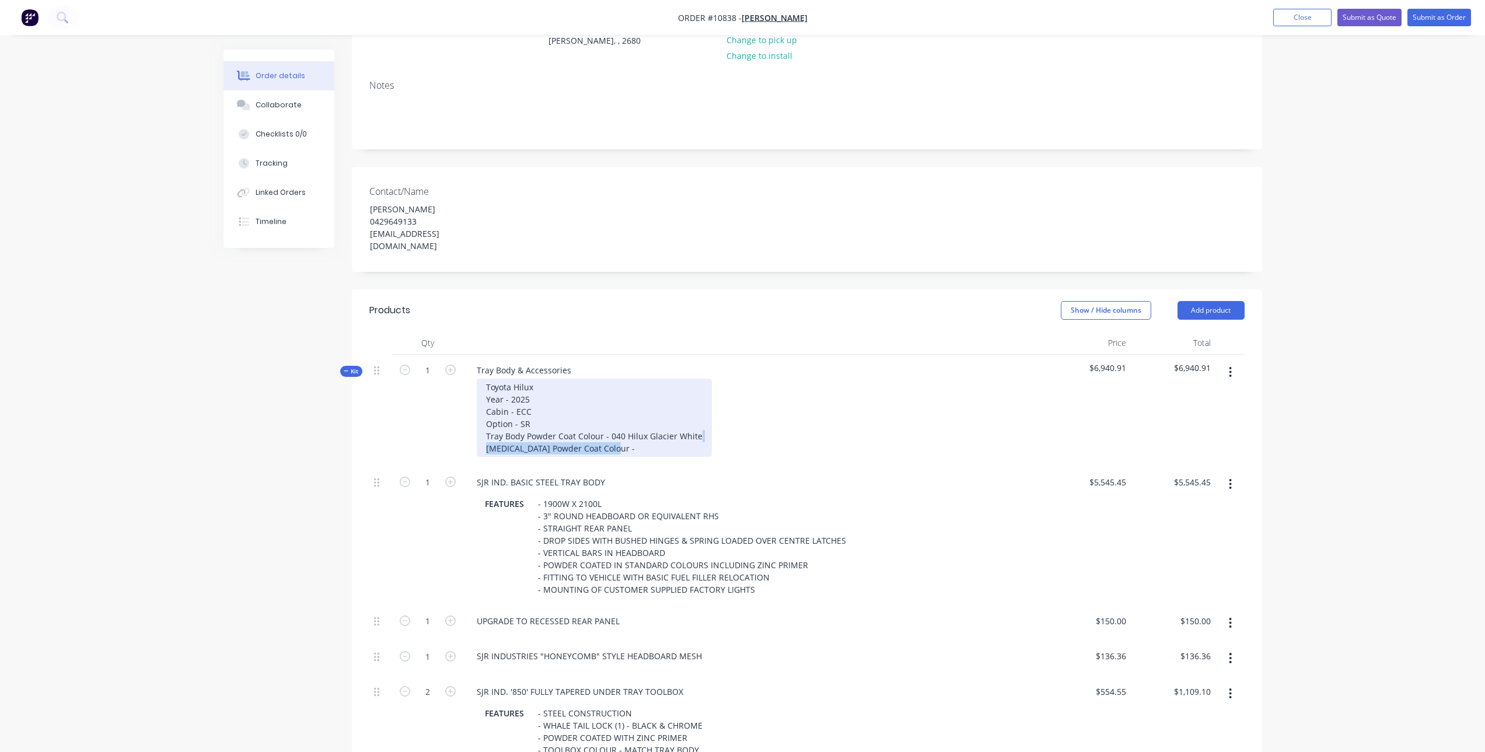
click at [658, 430] on div "Toyota Hilux Year - 2025 Cabin - ECC Option - SR Tray Body Powder Coat Colour -…" at bounding box center [594, 418] width 235 height 78
drag, startPoint x: 698, startPoint y: 424, endPoint x: 610, endPoint y: 425, distance: 87.5
click at [610, 425] on div "Toyota Hilux Year - 2025 Cabin - ECC Option - SR Tray Body Powder Coat Colour -…" at bounding box center [594, 418] width 235 height 78
copy div "040 Hilux Glacier White"
click at [640, 442] on div "Toyota Hilux Year - 2025 Cabin - ECC Option - SR Tray Body Powder Coat Colour -…" at bounding box center [594, 418] width 235 height 78
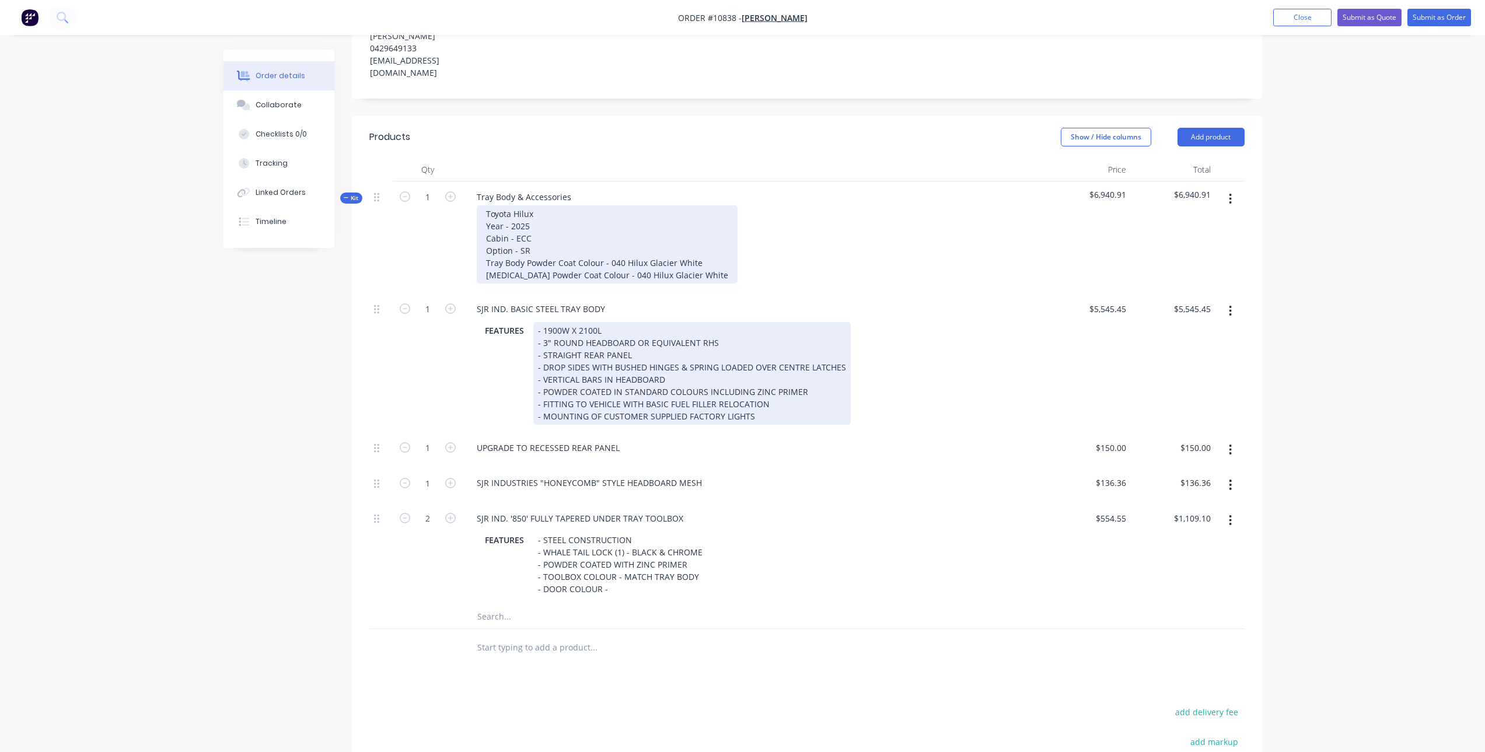
scroll to position [322, 0]
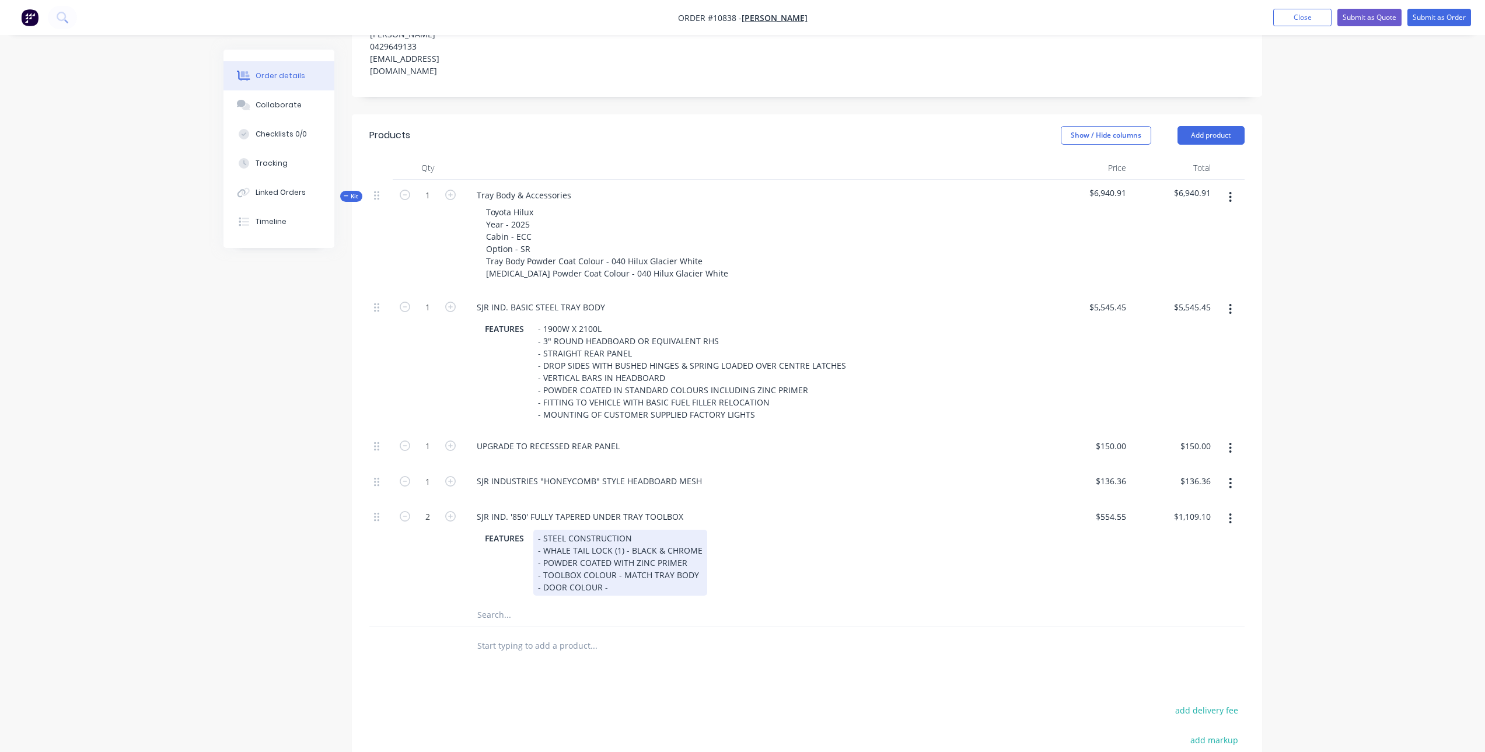
click at [627, 578] on div "- STEEL CONSTRUCTION - WHALE TAIL LOCK (1) - BLACK & CHROME - POWDER COATED WIT…" at bounding box center [620, 563] width 174 height 66
click at [480, 609] on input "text" at bounding box center [593, 614] width 233 height 23
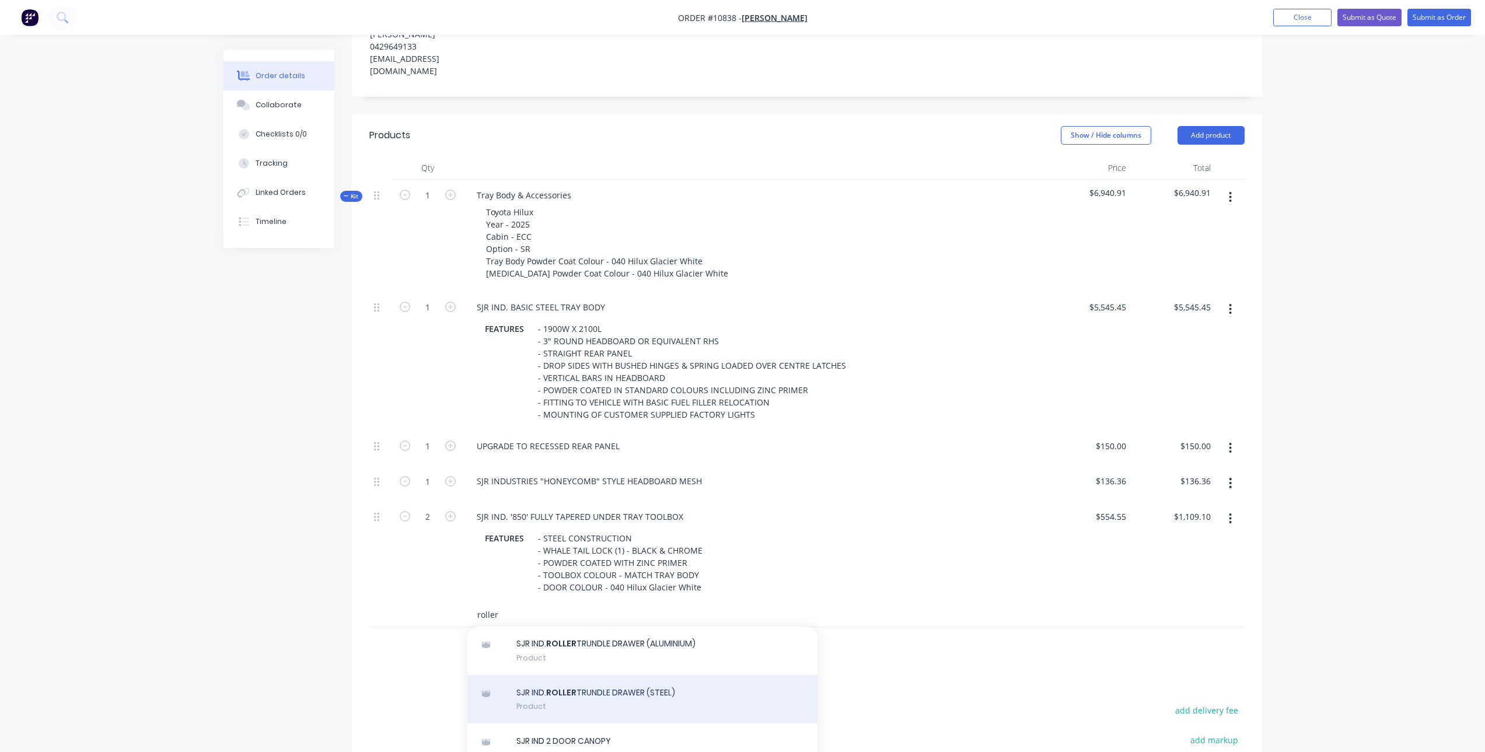
scroll to position [58, 0]
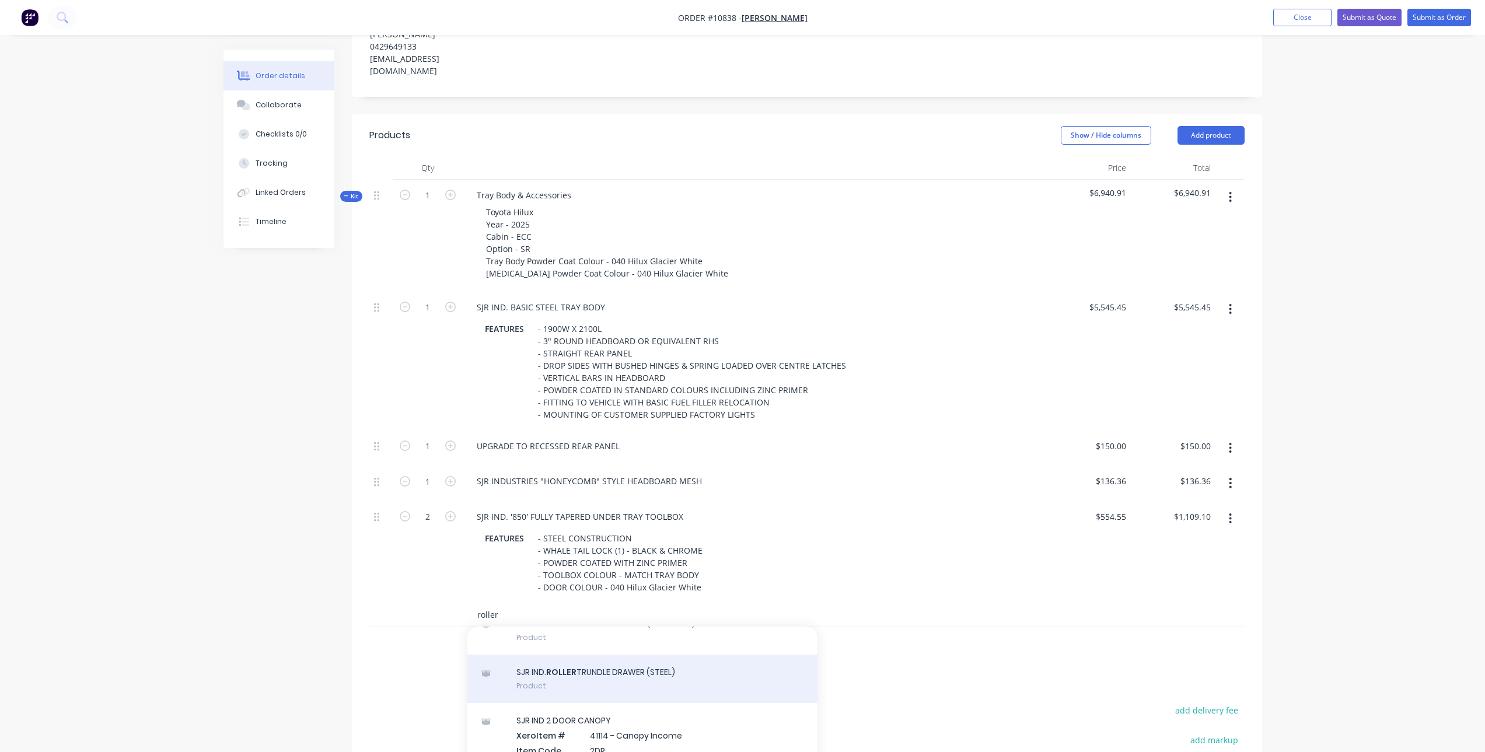
type input "roller"
click at [620, 668] on div "SJR IND. ROLLER TRUNDLE DRAWER (STEEL) Product" at bounding box center [642, 679] width 350 height 49
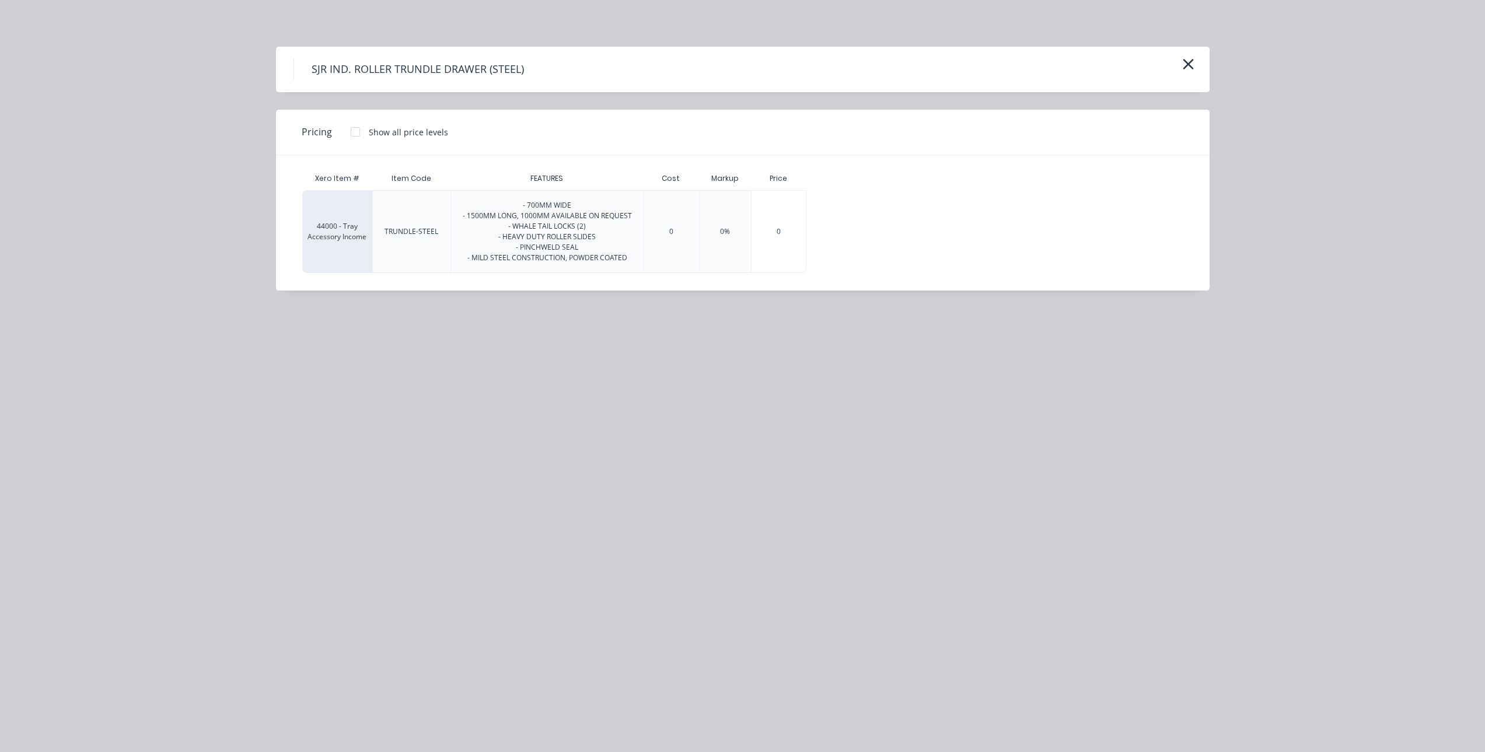
click at [385, 137] on div "Show all price levels" at bounding box center [408, 132] width 79 height 12
click at [349, 131] on div at bounding box center [355, 131] width 23 height 23
click at [855, 250] on div "$1,968.18" at bounding box center [842, 232] width 70 height 82
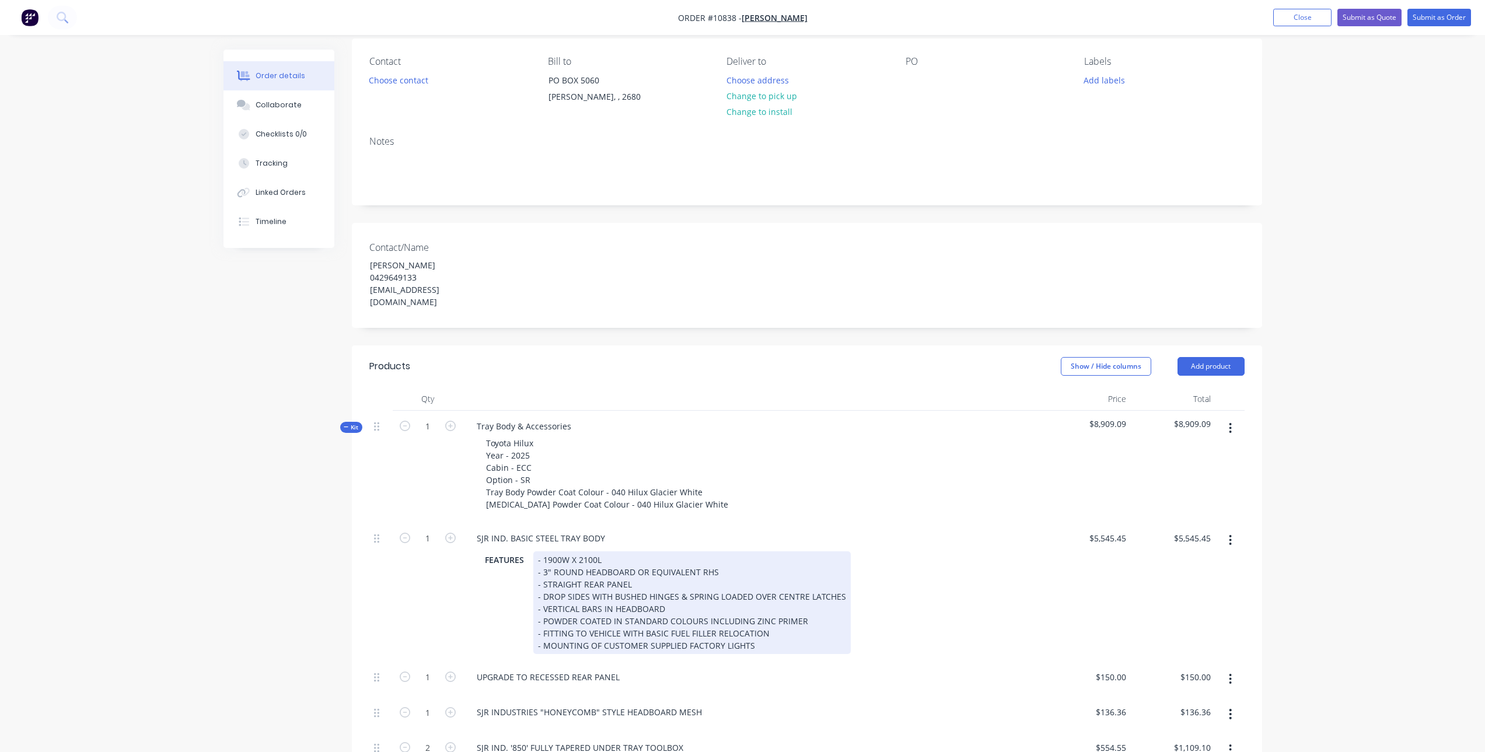
scroll to position [0, 0]
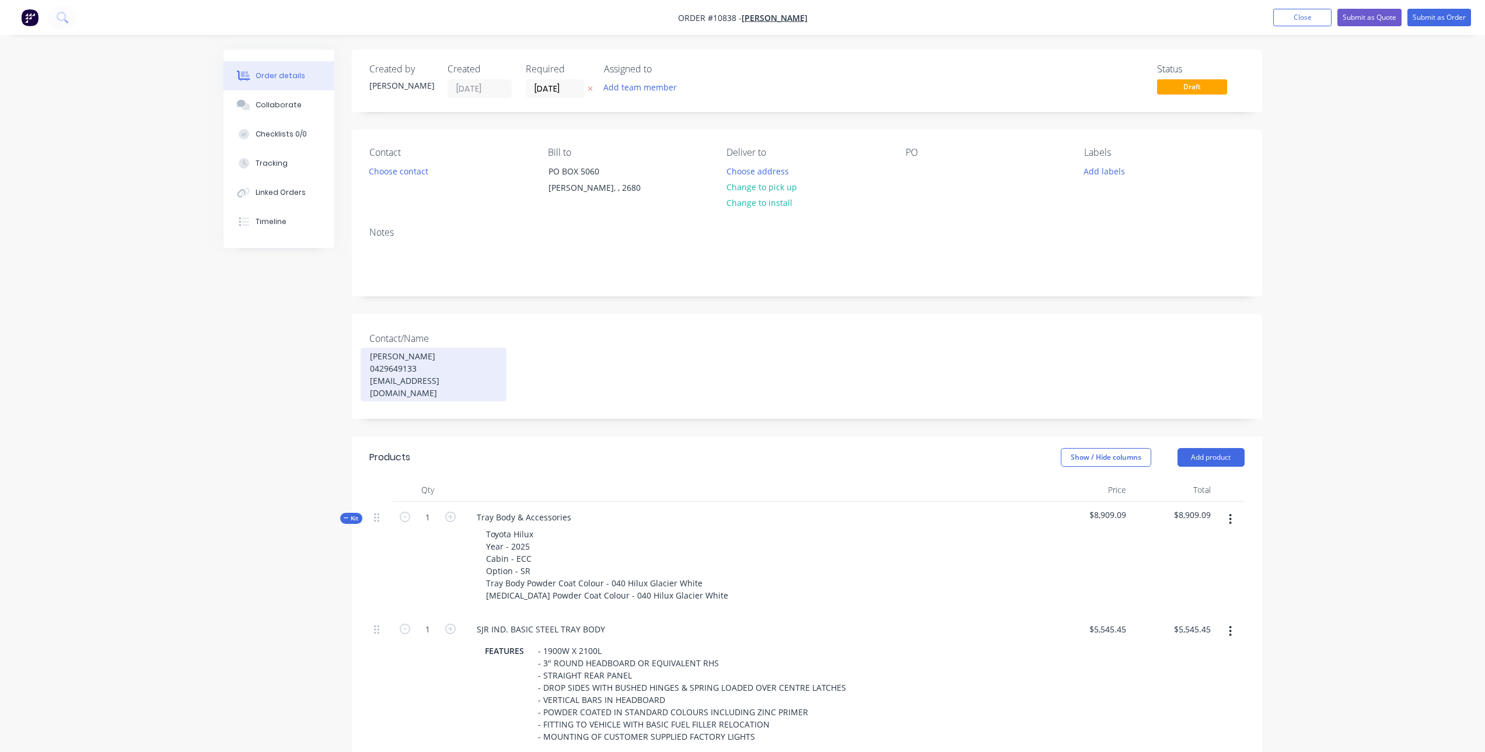
click at [428, 350] on div "David Meyer 0429649133 admin@meyerbros.com.au" at bounding box center [434, 375] width 146 height 54
drag, startPoint x: 429, startPoint y: 354, endPoint x: 334, endPoint y: 365, distance: 95.1
click at [334, 365] on div "Created by Joe Created 13/08/25 Required 13/08/25 Assigned to Add team member S…" at bounding box center [742, 712] width 1039 height 1324
click at [334, 362] on div "Created by Joe Created 13/08/25 Required 13/08/25 Assigned to Add team member S…" at bounding box center [742, 712] width 1039 height 1324
click at [429, 358] on div "David Meyer 0429649133 admin@meyerbros.com.au" at bounding box center [434, 375] width 146 height 54
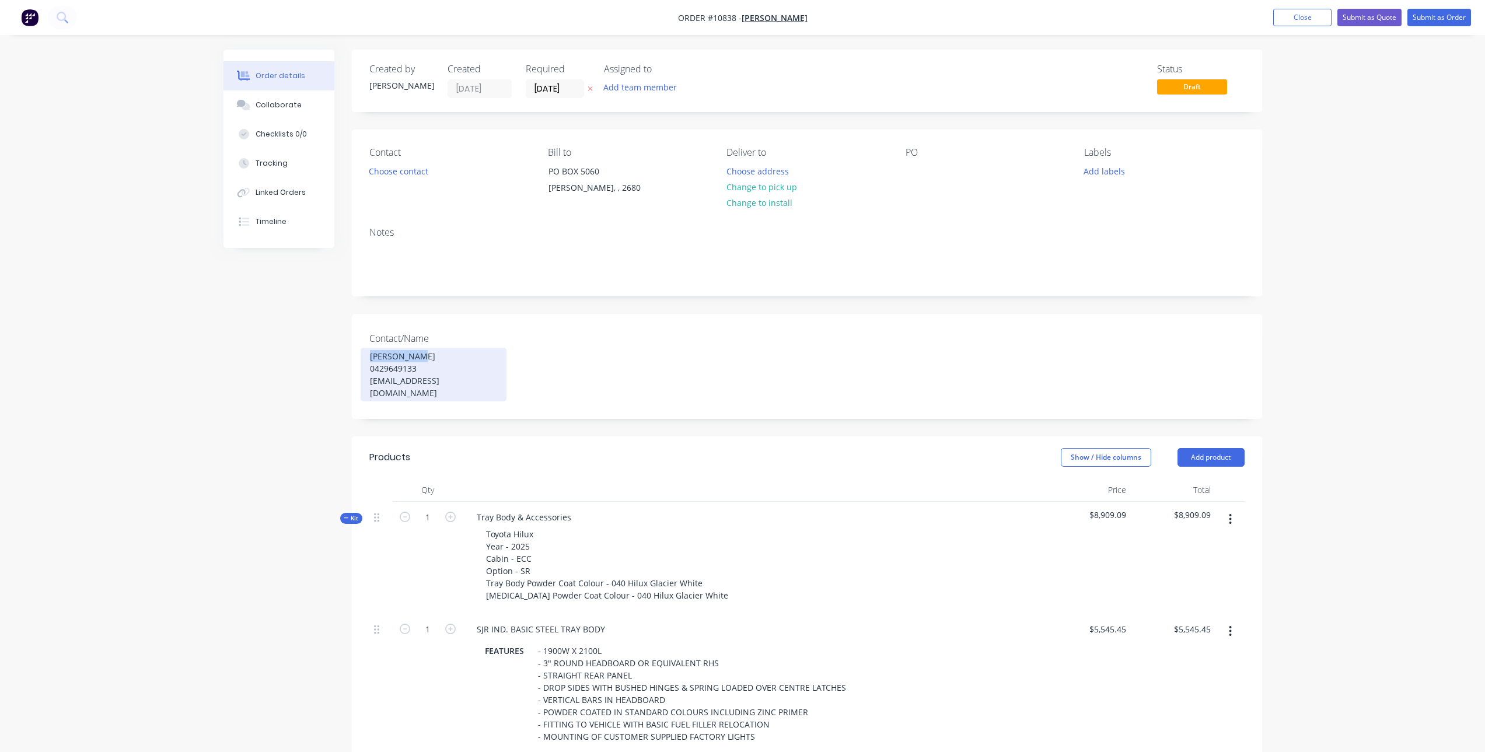
drag, startPoint x: 393, startPoint y: 357, endPoint x: 365, endPoint y: 356, distance: 28.0
click at [365, 356] on div "David Meyer 0429649133 admin@meyerbros.com.au" at bounding box center [434, 375] width 146 height 54
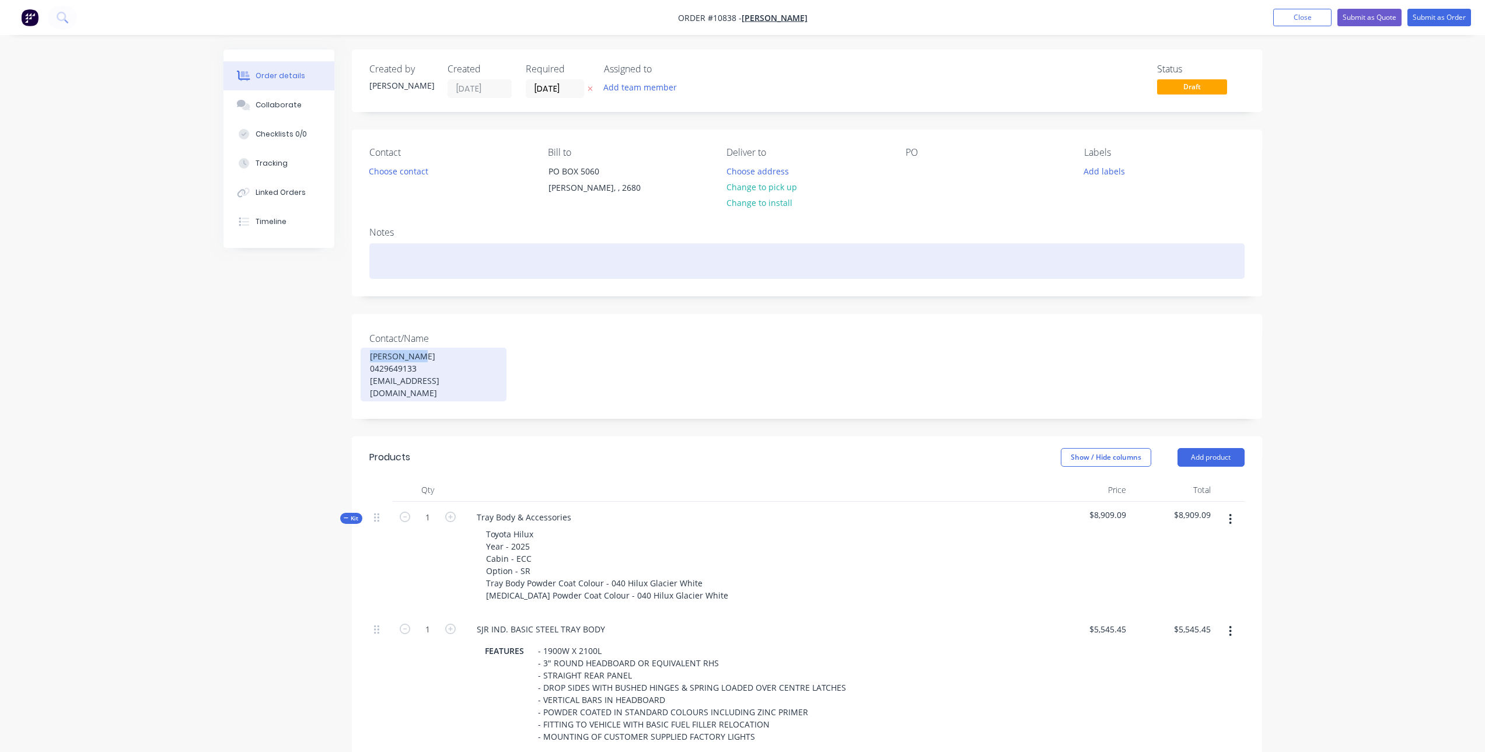
copy div "[PERSON_NAME]"
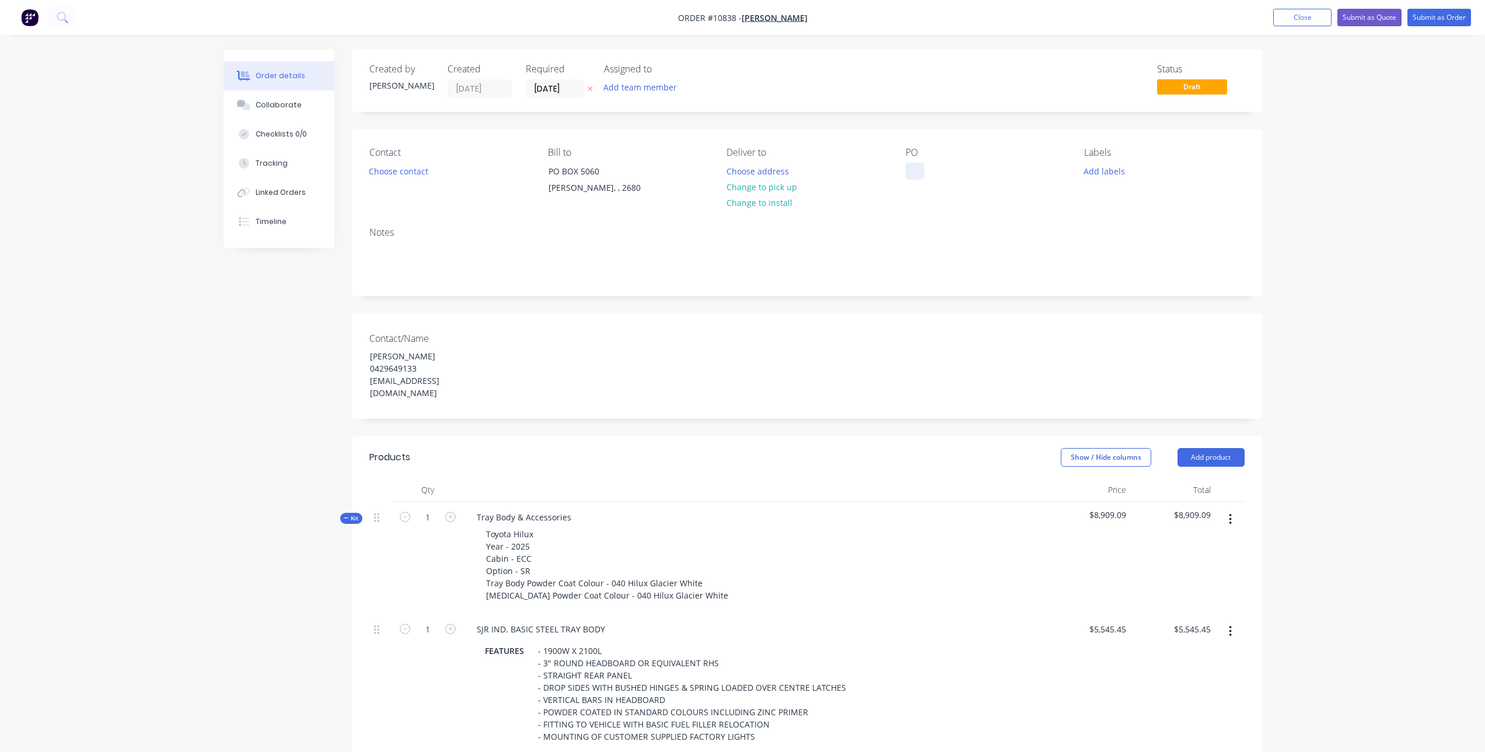
click at [915, 169] on div at bounding box center [915, 171] width 19 height 17
paste div
click at [944, 214] on div "Contact Choose contact Bill to PO BOX 5060 Griffith, , 2680 Deliver to Choose a…" at bounding box center [807, 174] width 910 height 88
click at [1366, 17] on button "Submit as Quote" at bounding box center [1369, 18] width 64 height 18
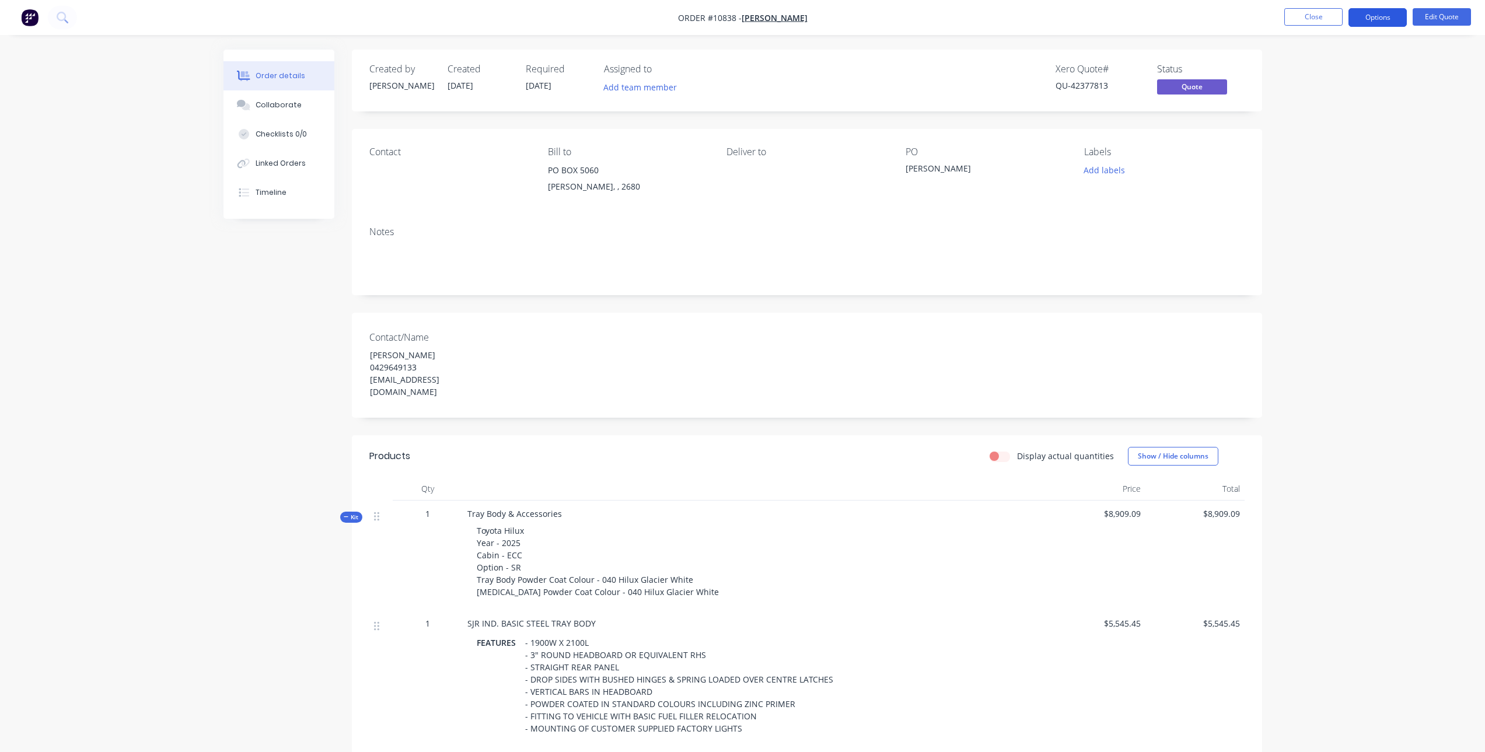
click at [1383, 25] on button "Options" at bounding box center [1377, 17] width 58 height 19
click at [1317, 69] on div "Quote" at bounding box center [1342, 70] width 107 height 17
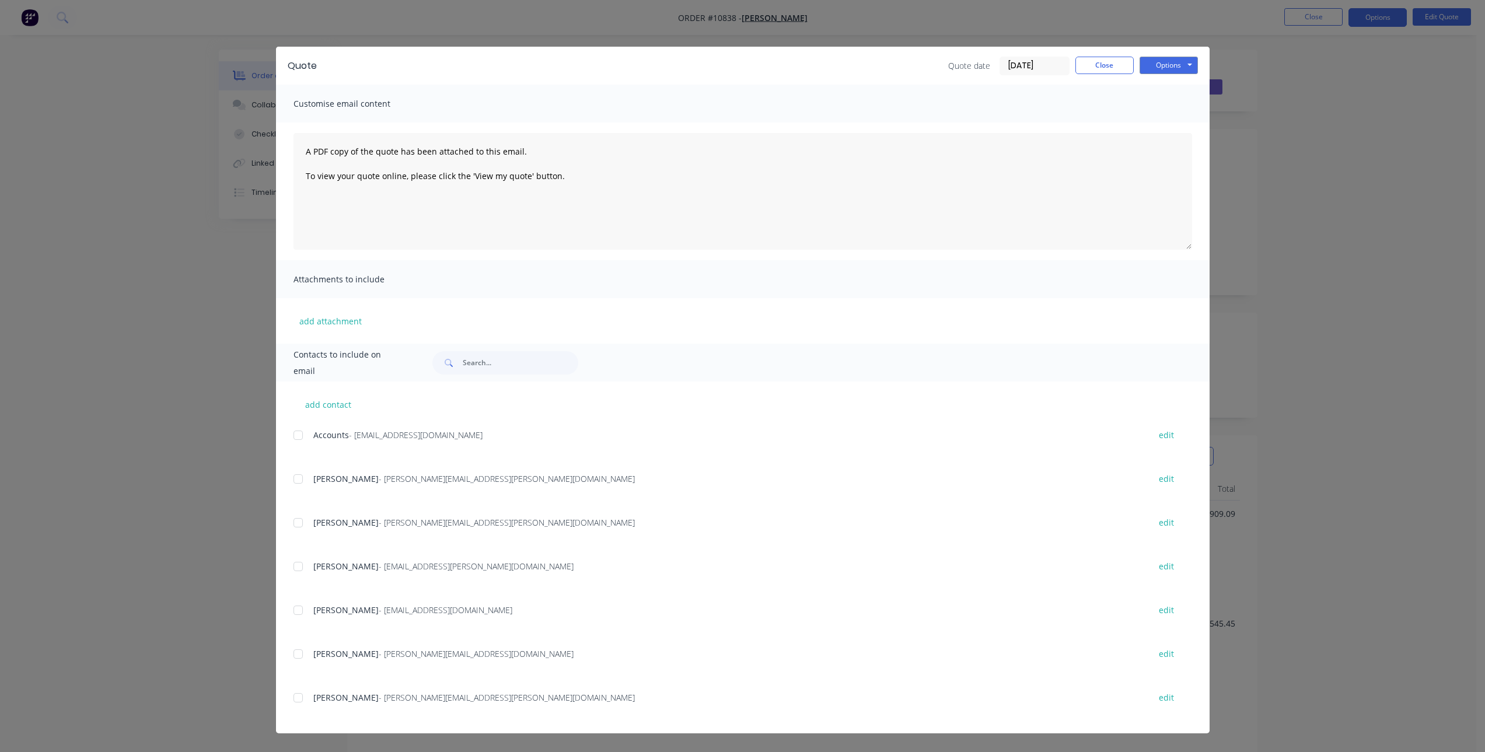
click at [293, 611] on div at bounding box center [297, 610] width 23 height 23
click at [326, 406] on button "add contact" at bounding box center [328, 405] width 70 height 18
select select "AU"
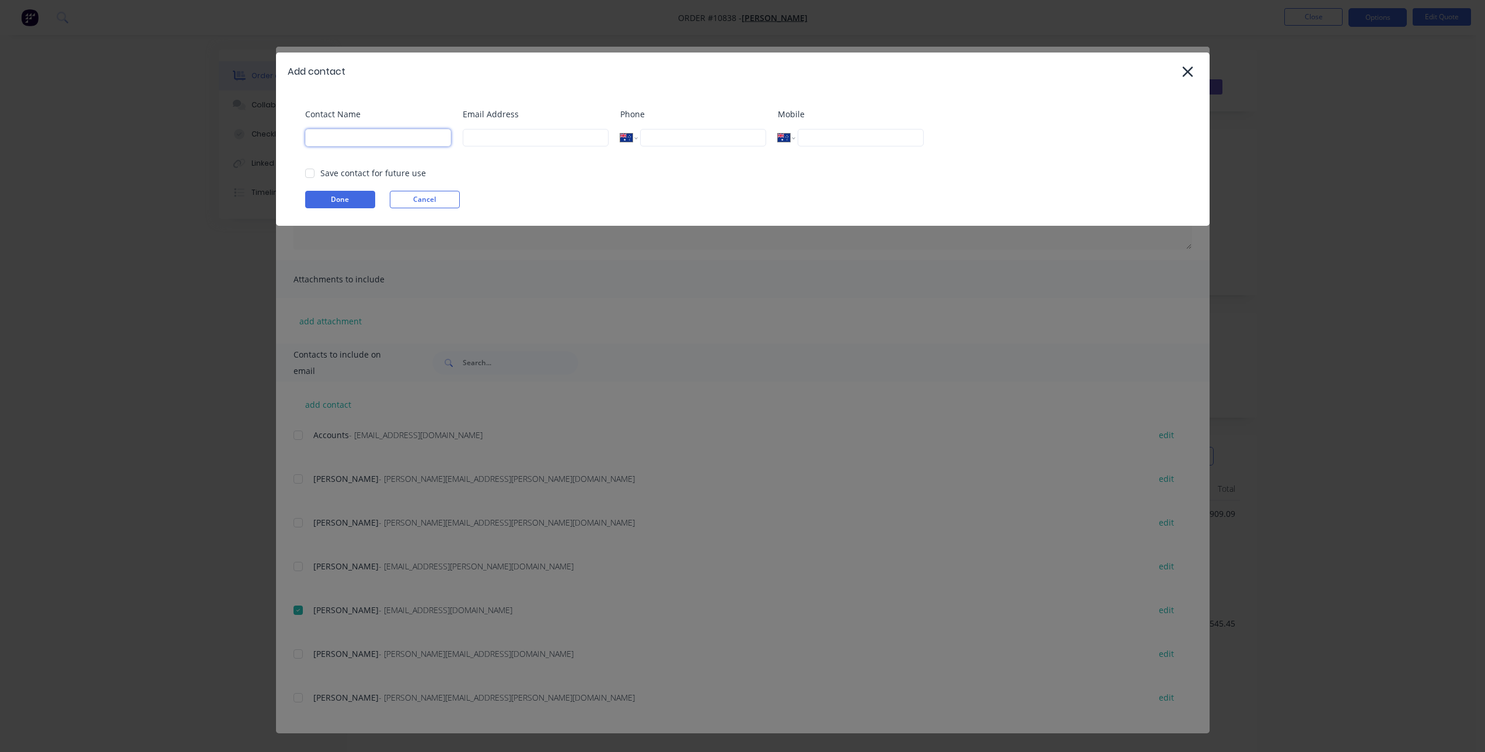
click at [414, 142] on input at bounding box center [378, 138] width 146 height 18
paste input "[PERSON_NAME]"
type input "[PERSON_NAME]"
click at [868, 144] on input "tel" at bounding box center [860, 138] width 125 height 18
paste input "0429 649 133"
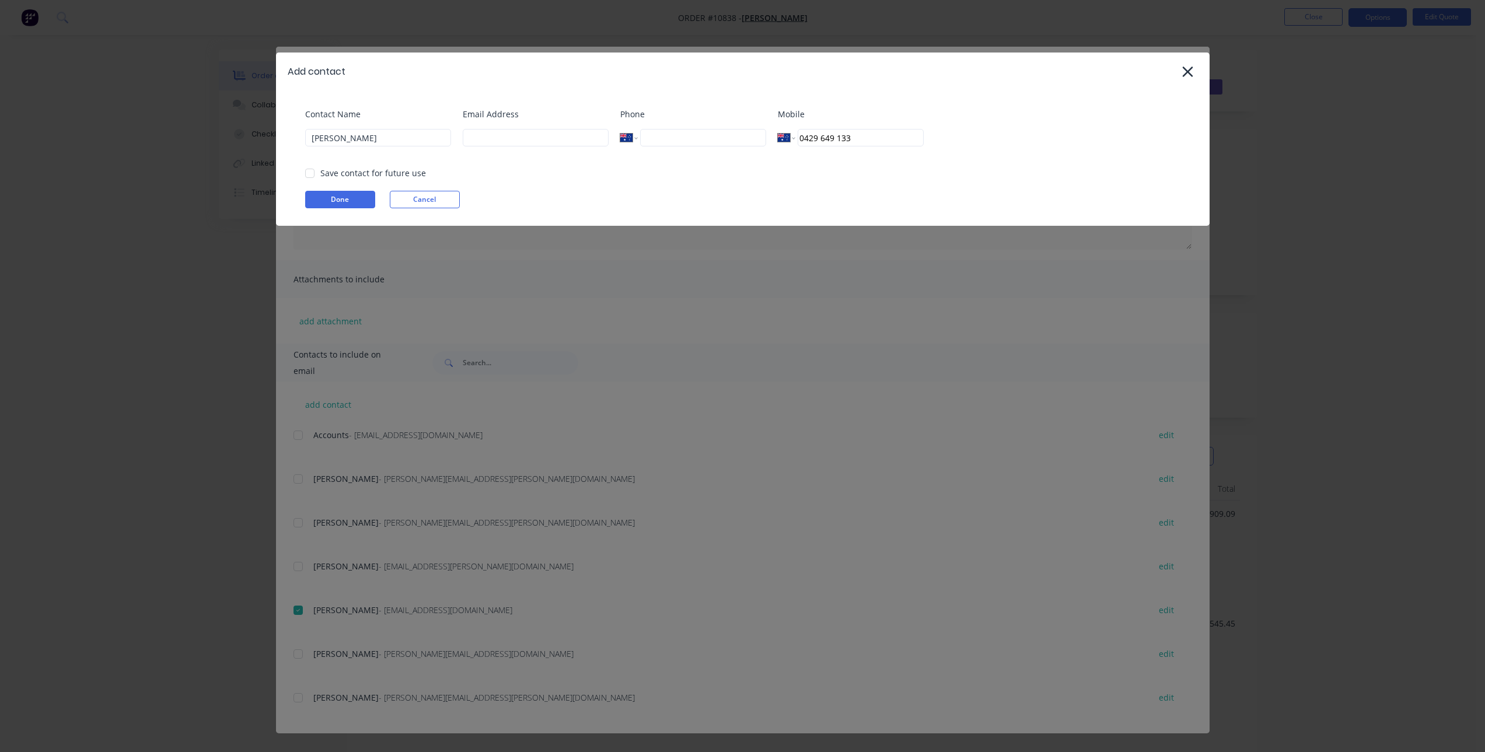
type input "0429 649 133"
click at [506, 141] on input at bounding box center [536, 138] width 146 height 18
paste input "admin@meyerbros.com.au"
type input "admin@meyerbros.com.au"
click at [451, 155] on div "Contact Name David Meyer" at bounding box center [378, 131] width 146 height 47
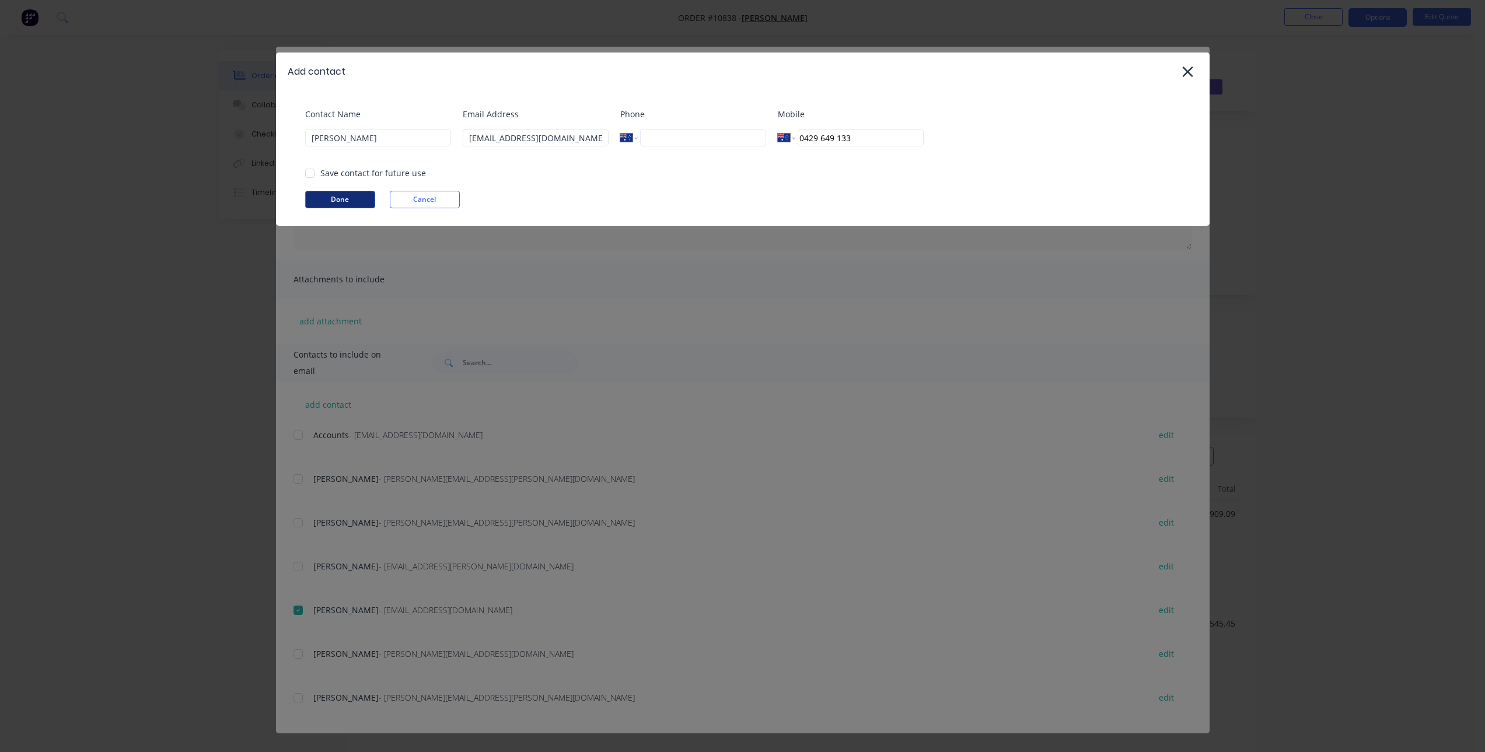
click at [347, 196] on button "Done" at bounding box center [340, 200] width 70 height 18
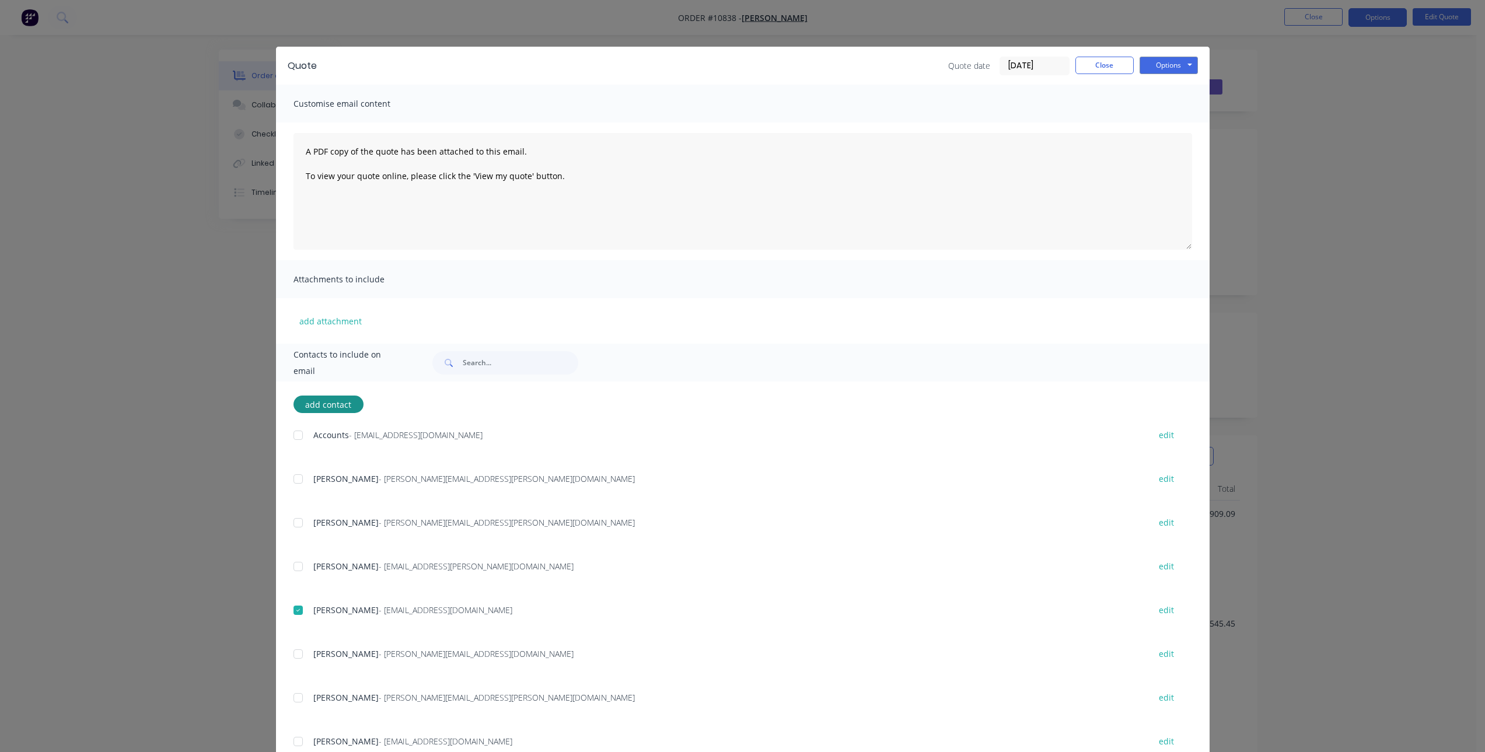
scroll to position [41, 0]
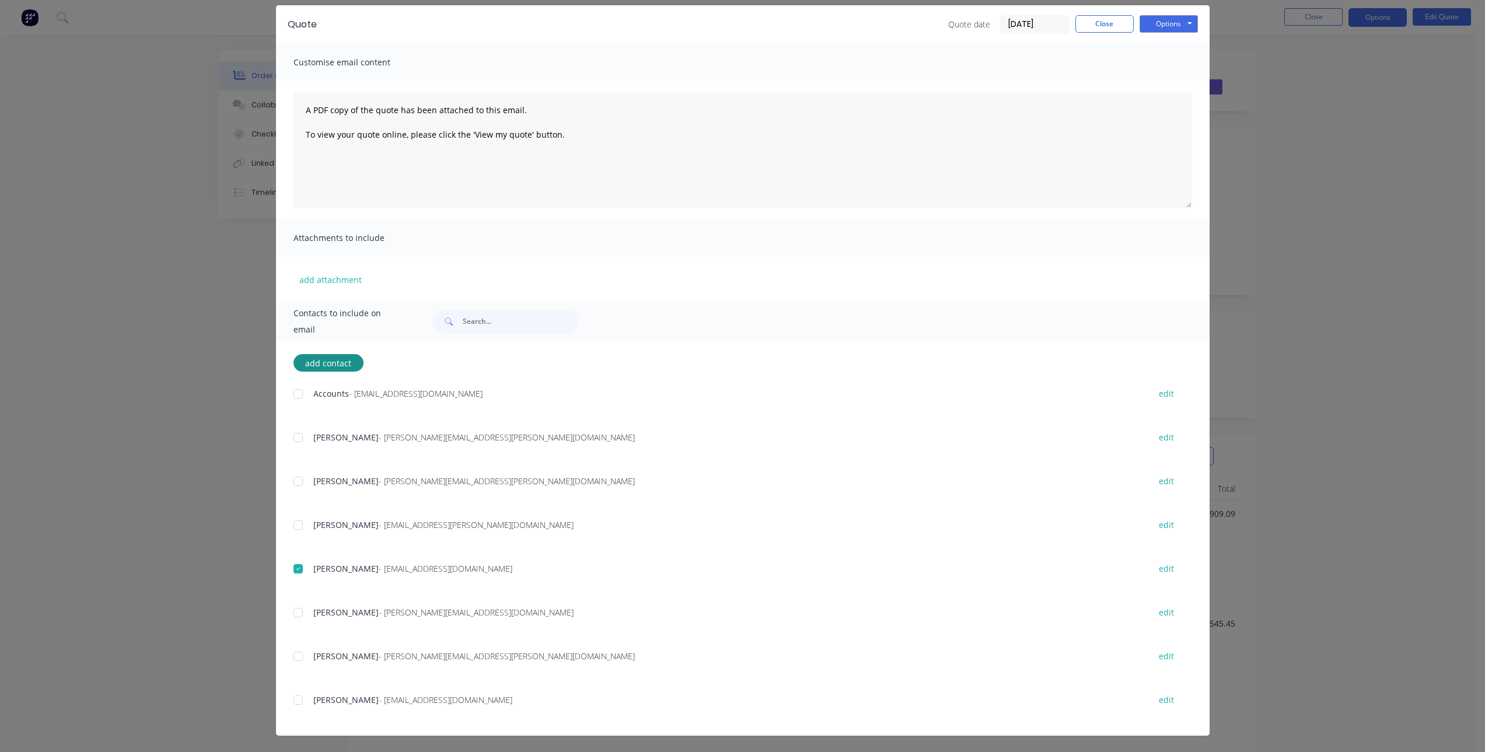
click at [298, 698] on div at bounding box center [297, 700] width 23 height 23
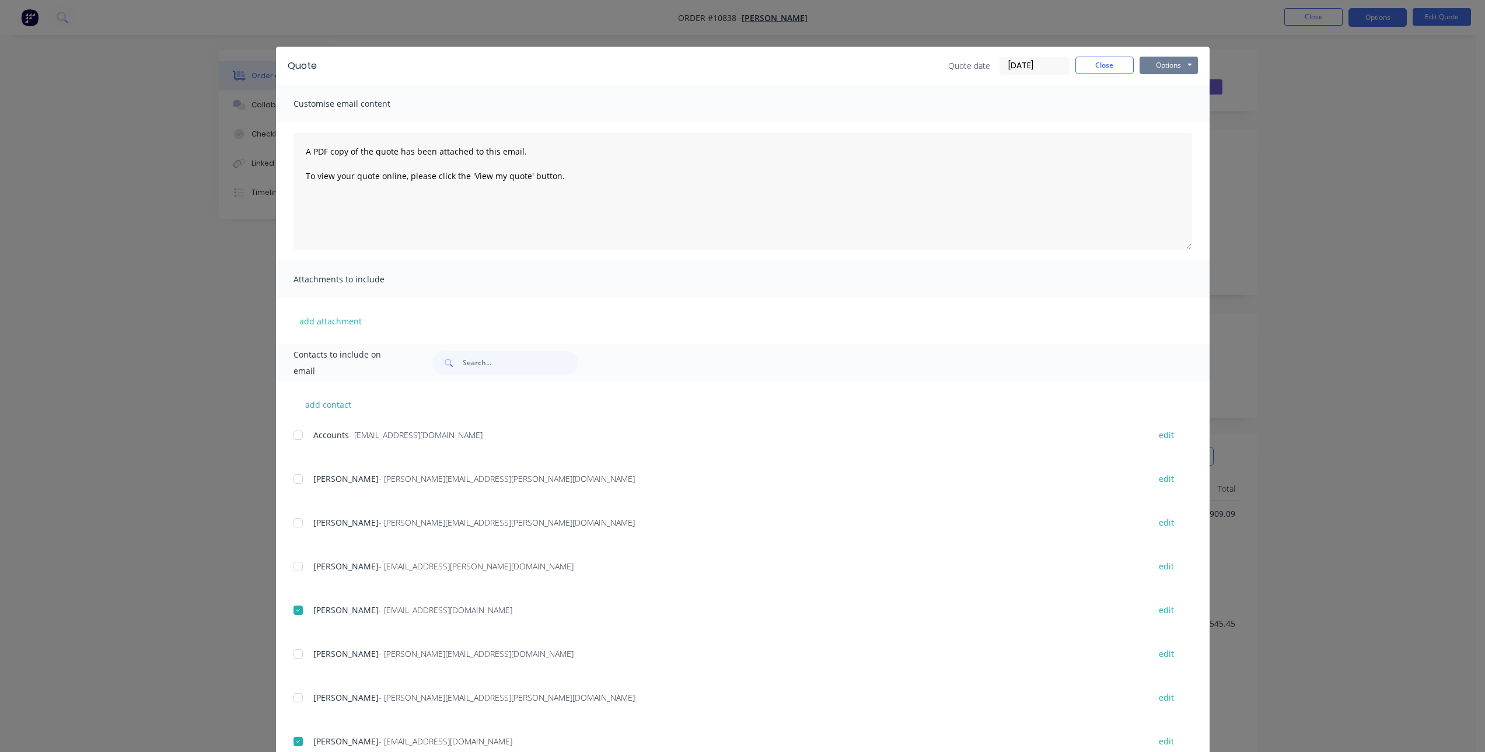
click at [1155, 62] on button "Options" at bounding box center [1169, 66] width 58 height 18
click at [1168, 127] on button "Email" at bounding box center [1177, 124] width 75 height 19
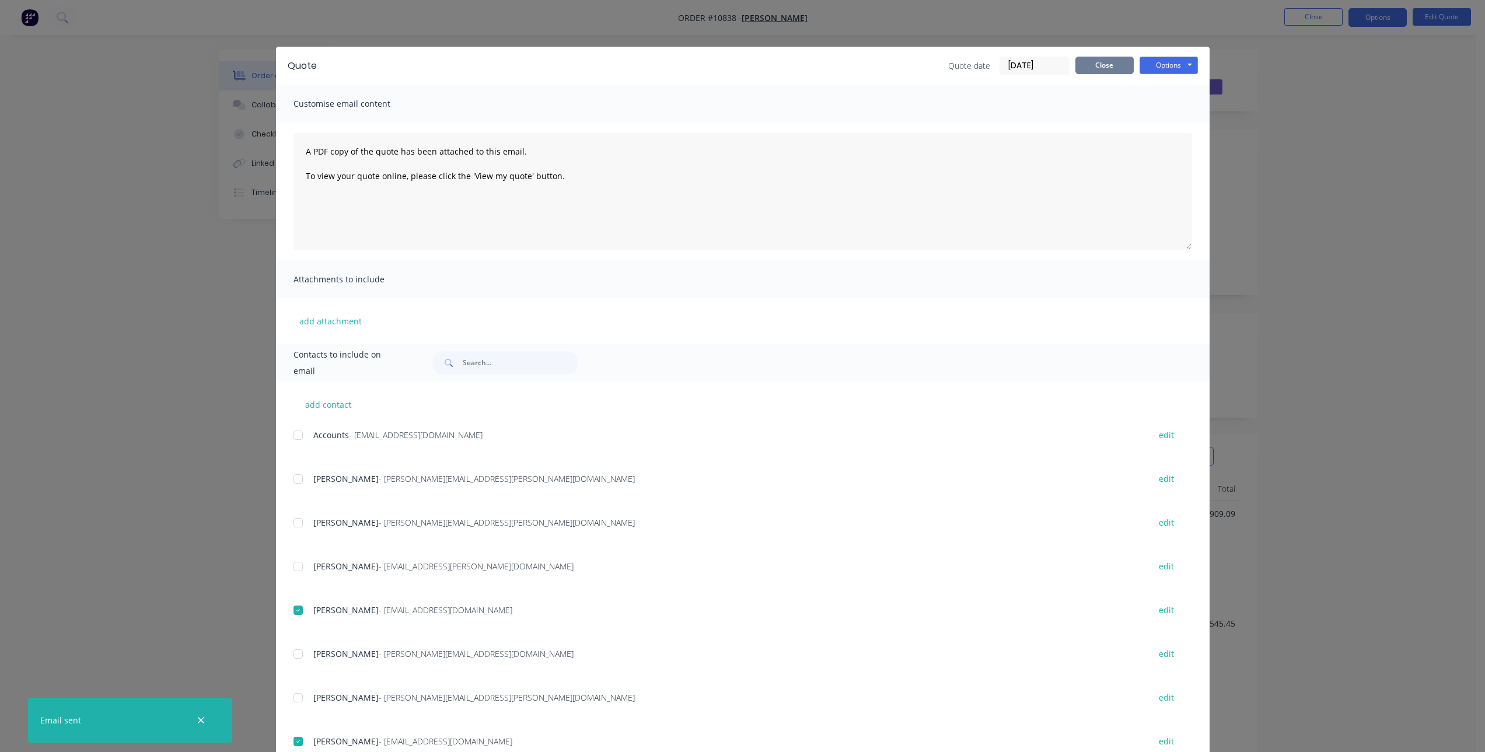
click at [1113, 60] on button "Close" at bounding box center [1104, 66] width 58 height 18
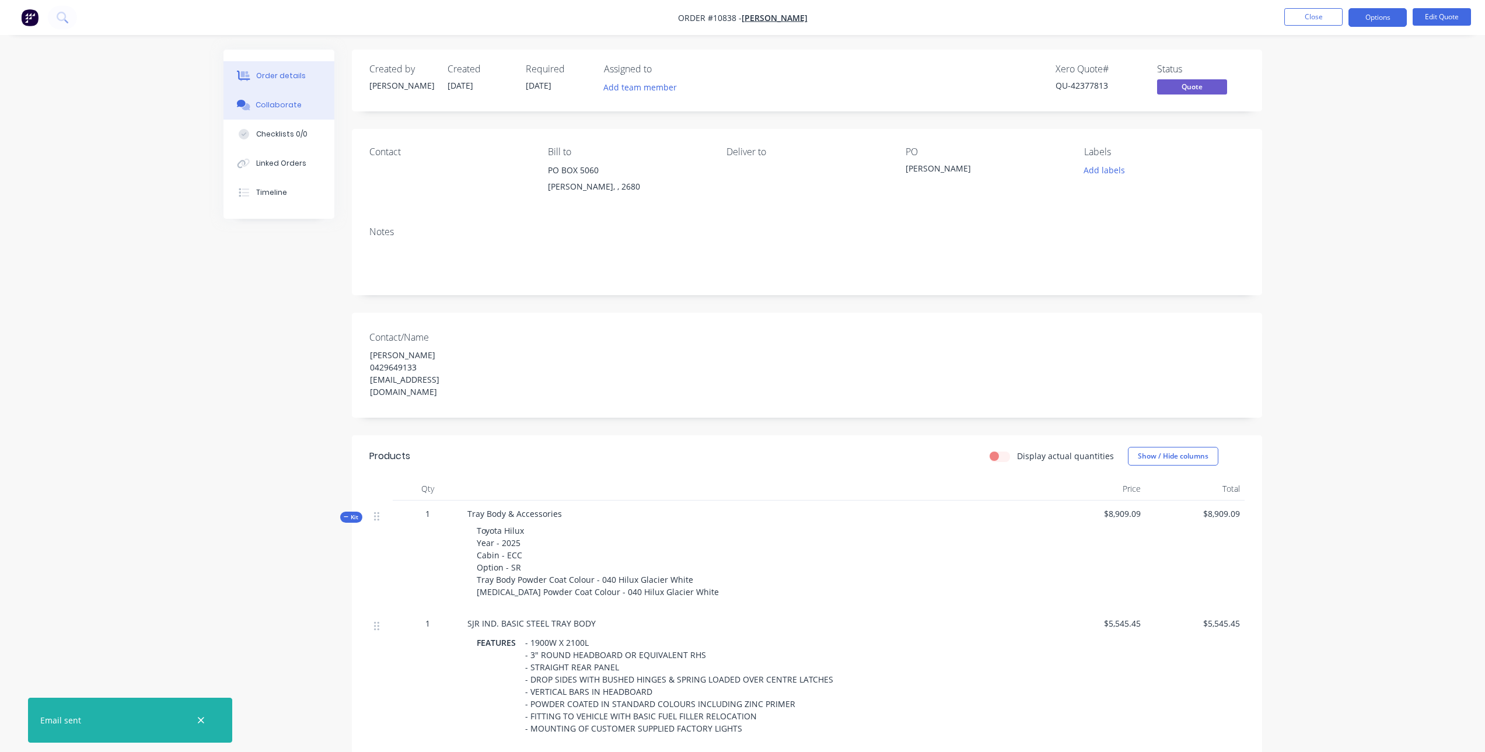
click at [276, 104] on div "Collaborate" at bounding box center [279, 105] width 46 height 11
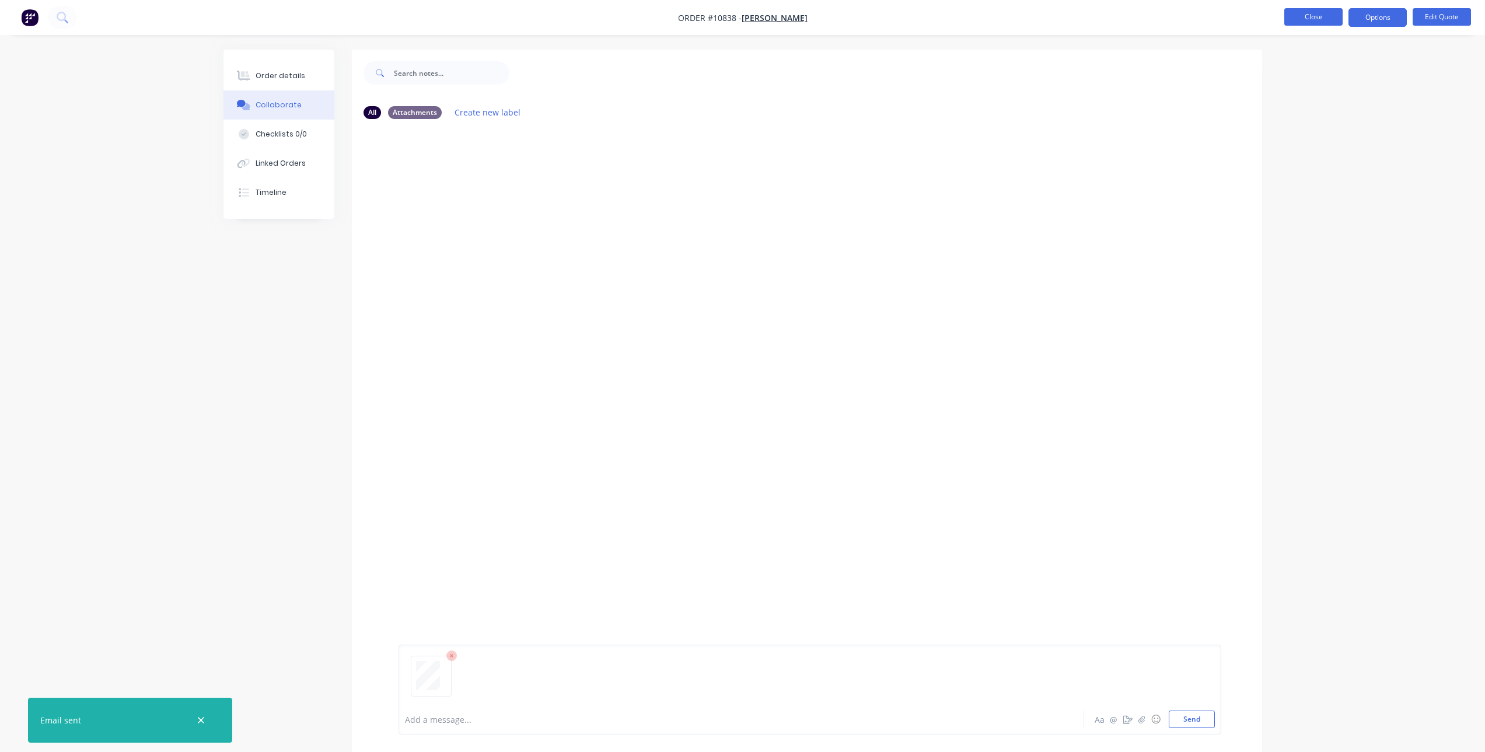
click at [1315, 16] on button "Close" at bounding box center [1313, 17] width 58 height 18
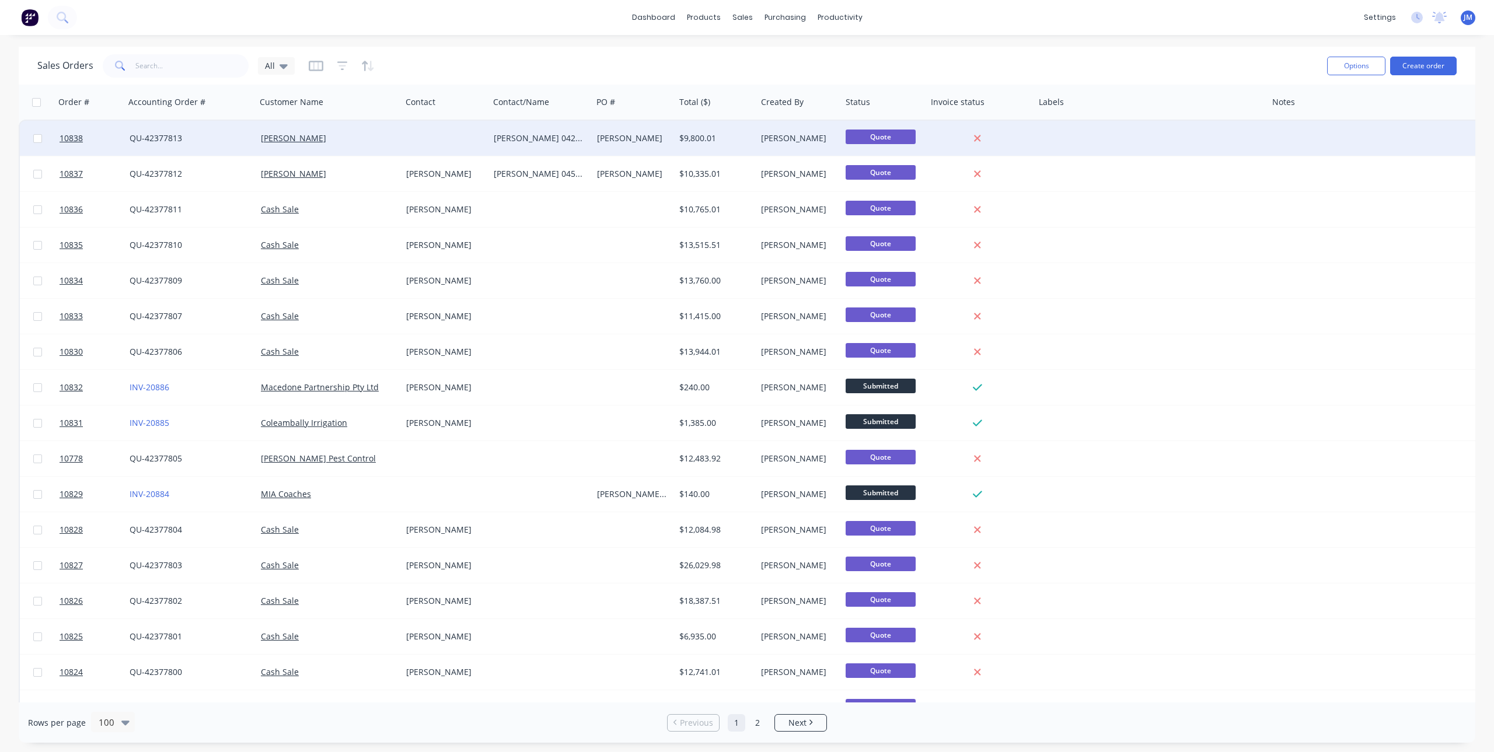
click at [226, 144] on div "QU-42377813" at bounding box center [188, 138] width 116 height 12
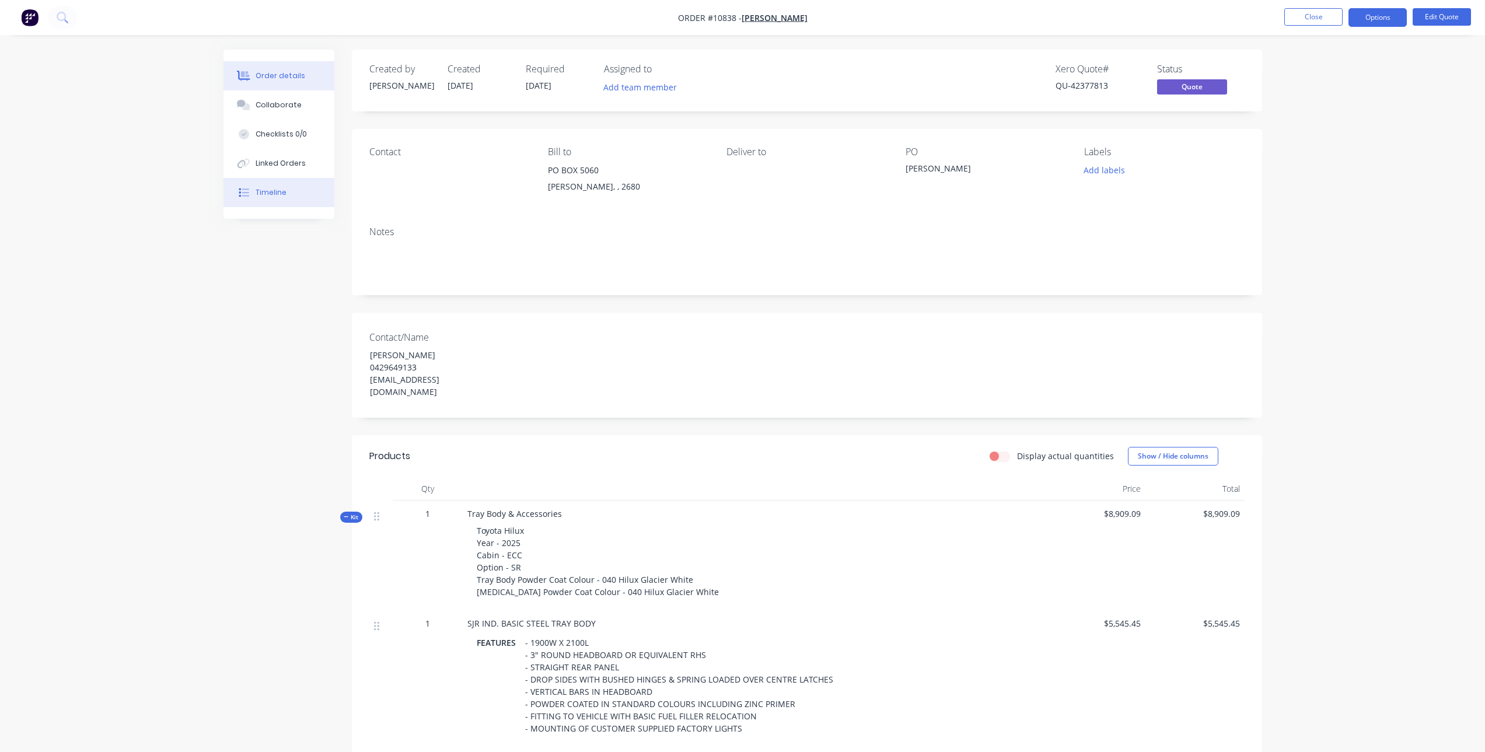
click at [274, 186] on button "Timeline" at bounding box center [278, 192] width 111 height 29
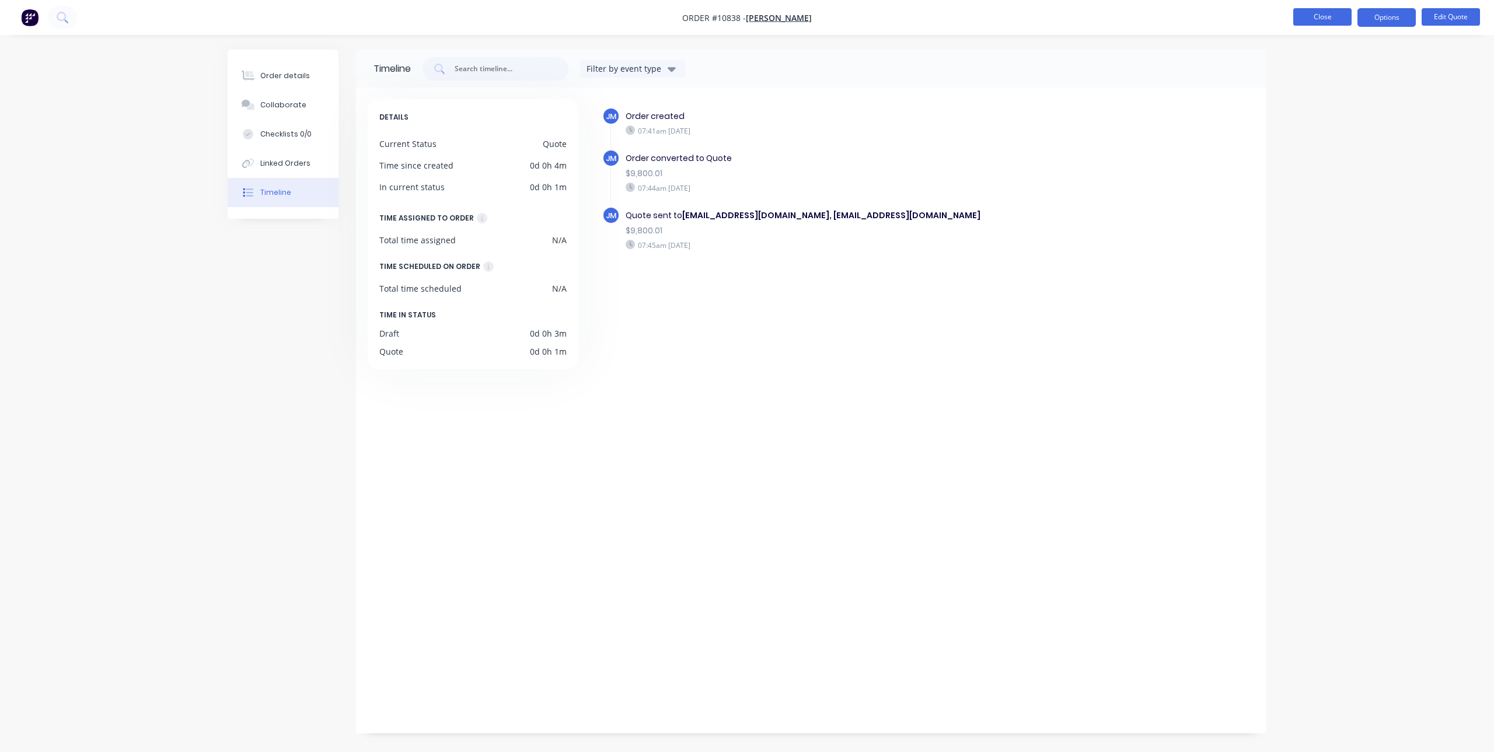
click at [1333, 13] on button "Close" at bounding box center [1322, 17] width 58 height 18
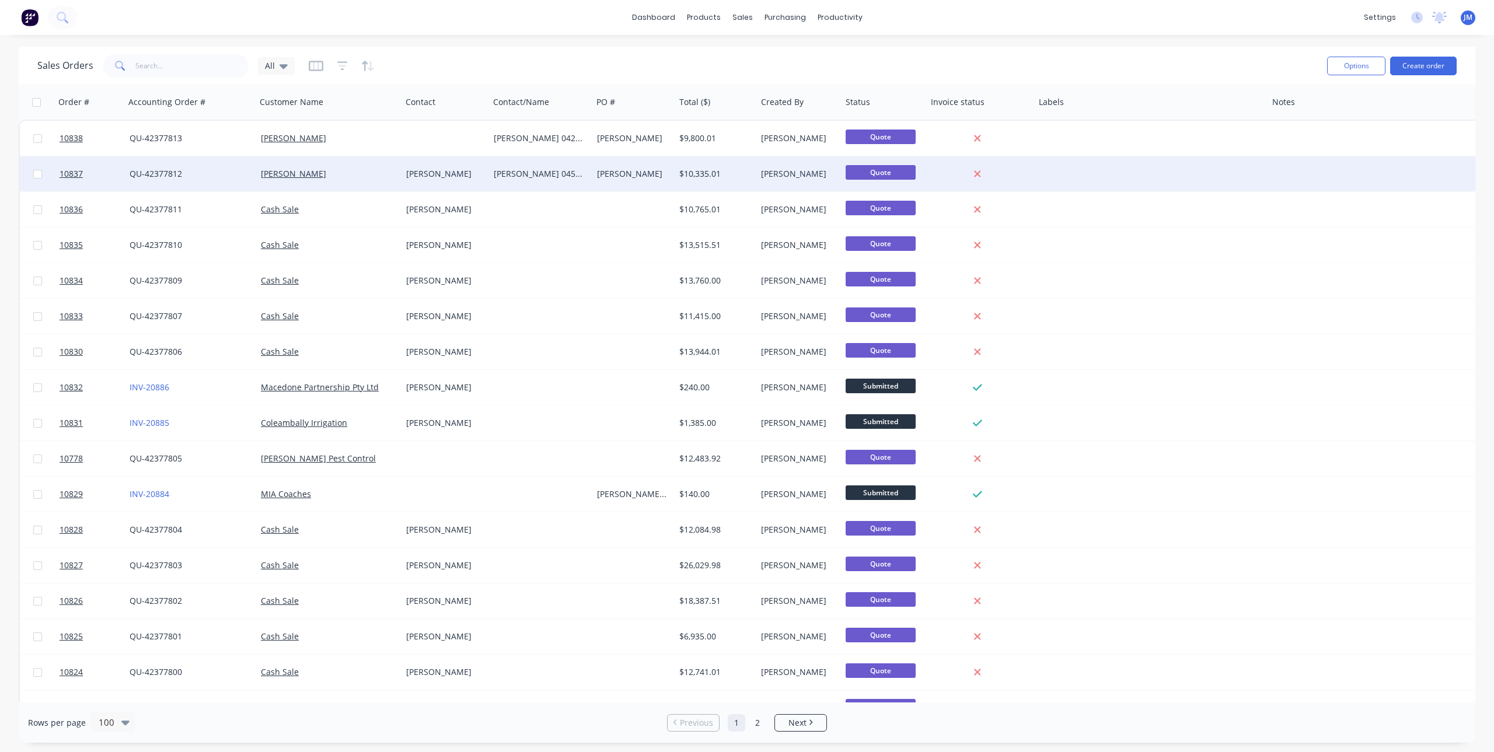
click at [360, 173] on div "[PERSON_NAME]" at bounding box center [326, 174] width 130 height 12
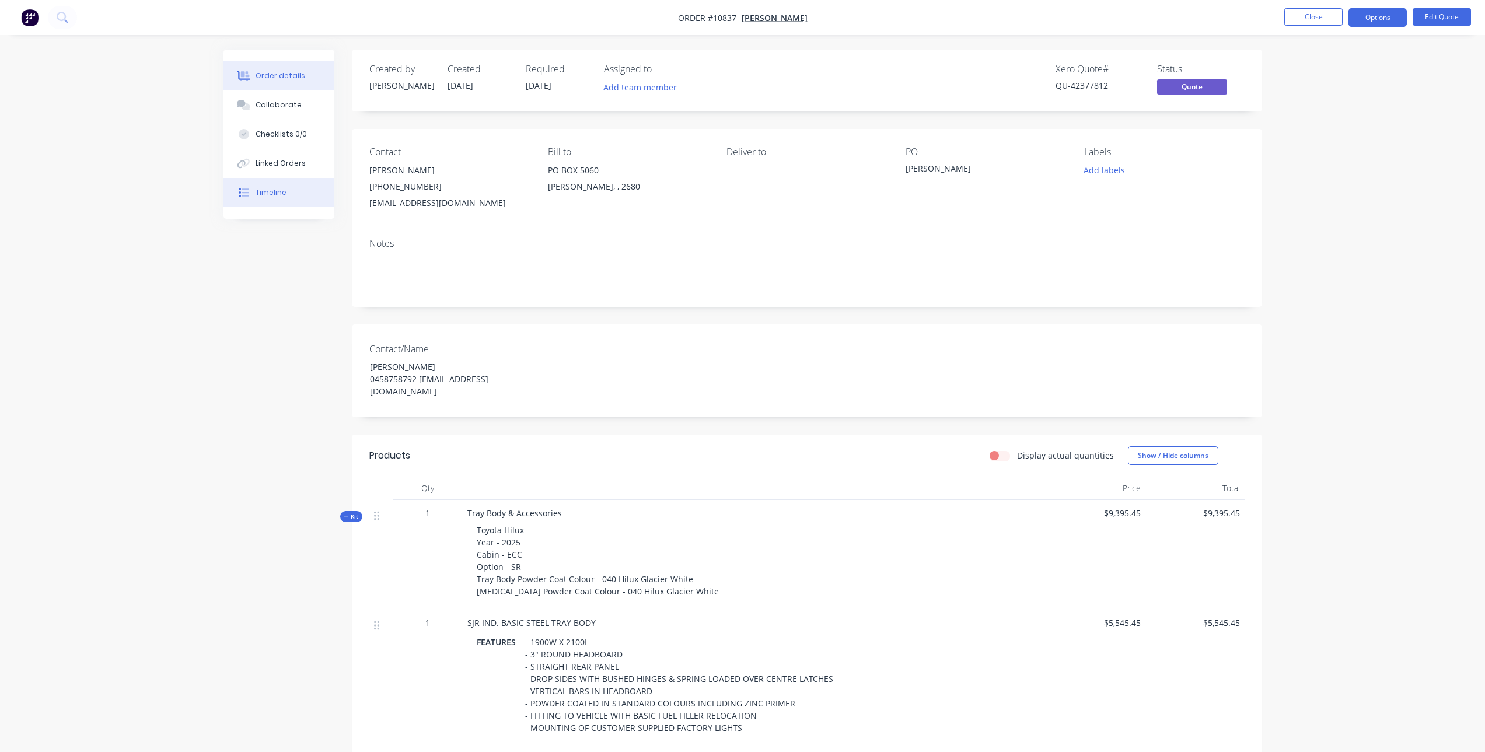
click at [269, 186] on button "Timeline" at bounding box center [278, 192] width 111 height 29
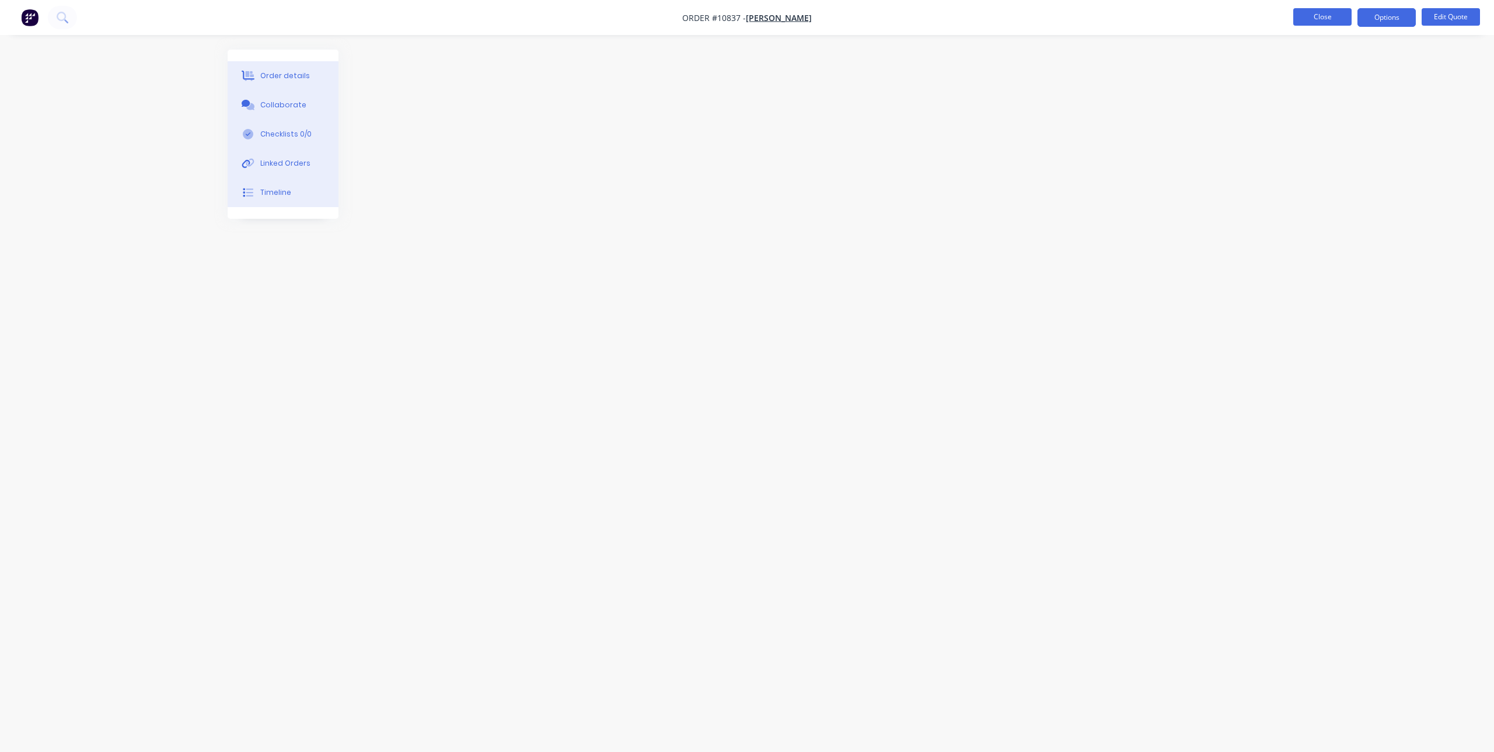
click at [1319, 15] on button "Close" at bounding box center [1322, 17] width 58 height 18
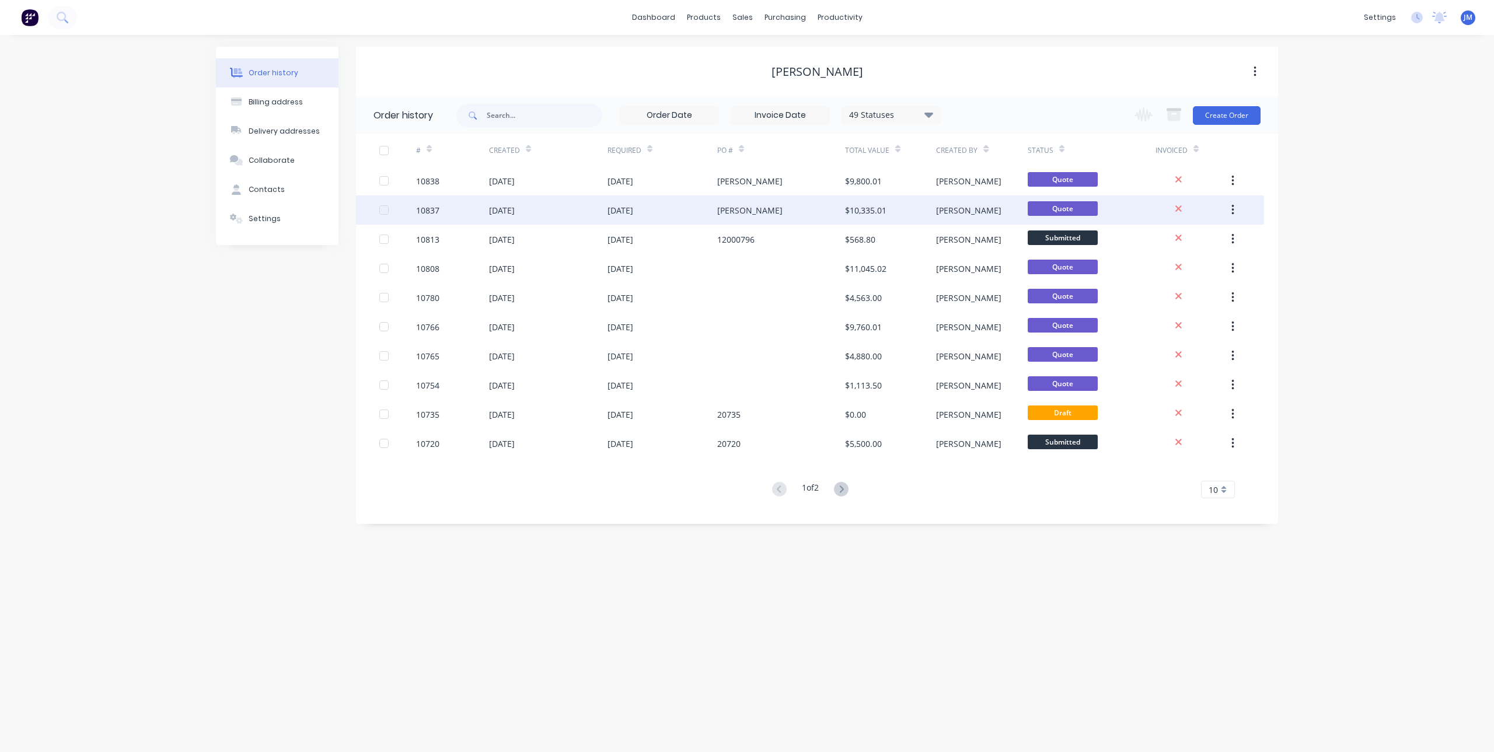
click at [591, 214] on div "13 Aug 2025" at bounding box center [548, 209] width 118 height 29
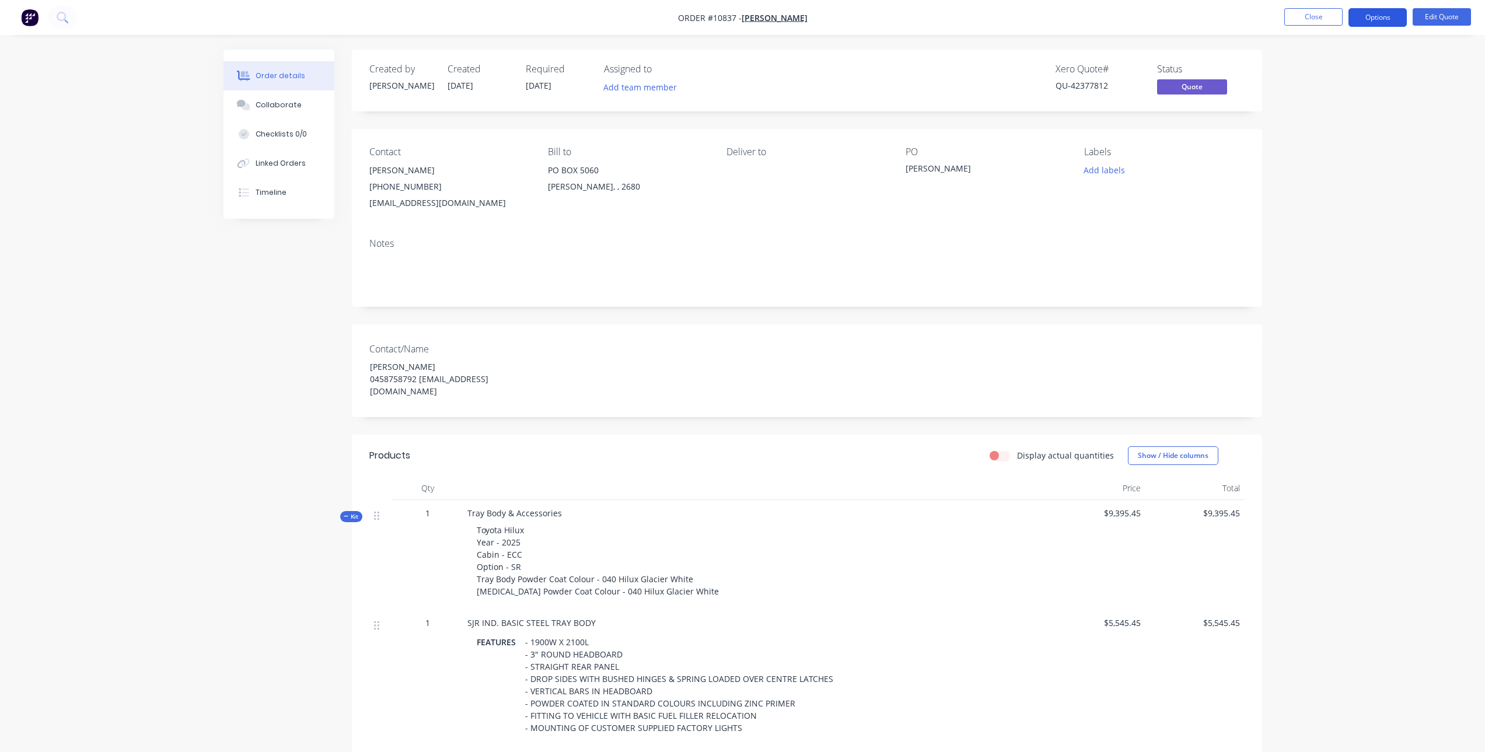
click at [1373, 18] on button "Options" at bounding box center [1377, 17] width 58 height 19
click at [1325, 73] on div "Quote" at bounding box center [1342, 70] width 107 height 17
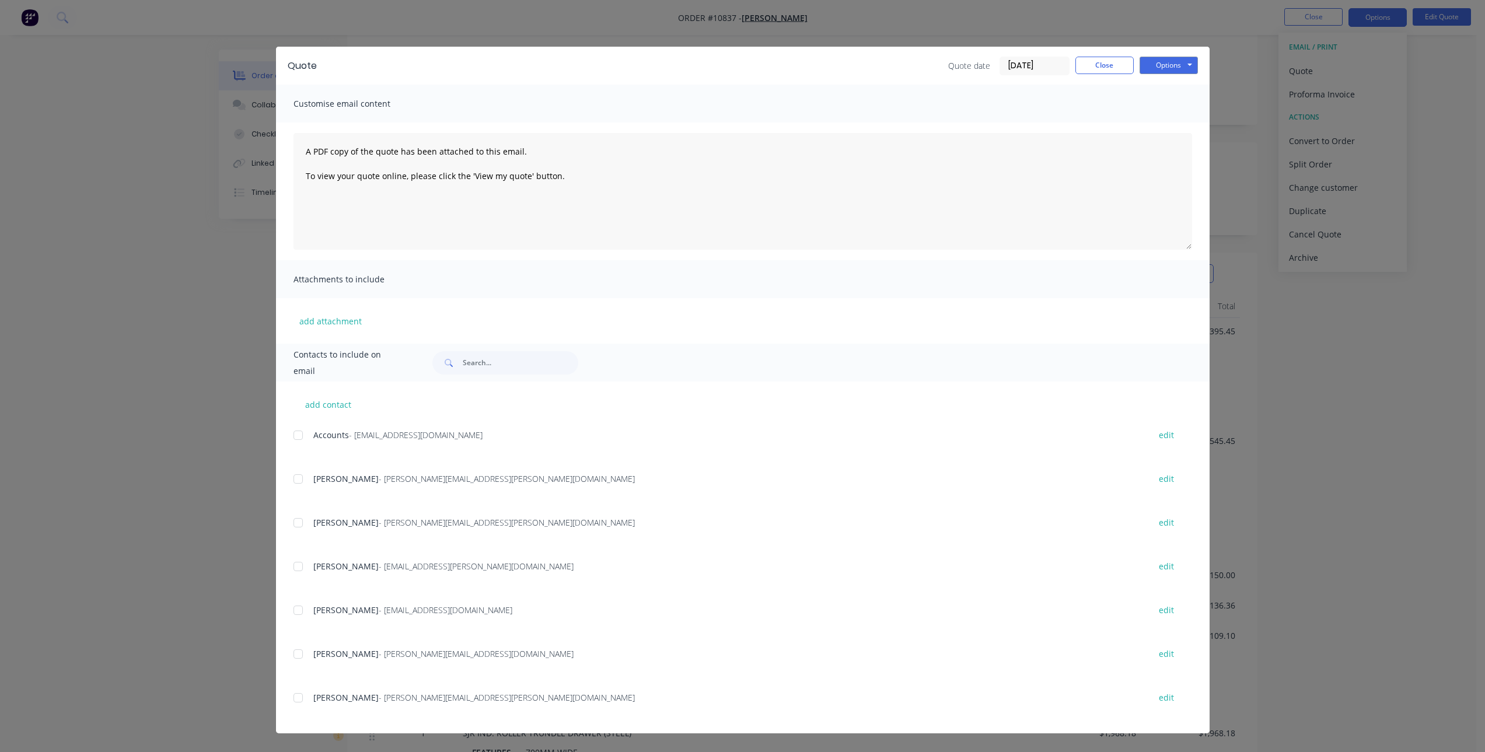
scroll to position [175, 0]
click at [326, 401] on button "add contact" at bounding box center [328, 405] width 70 height 18
select select "AU"
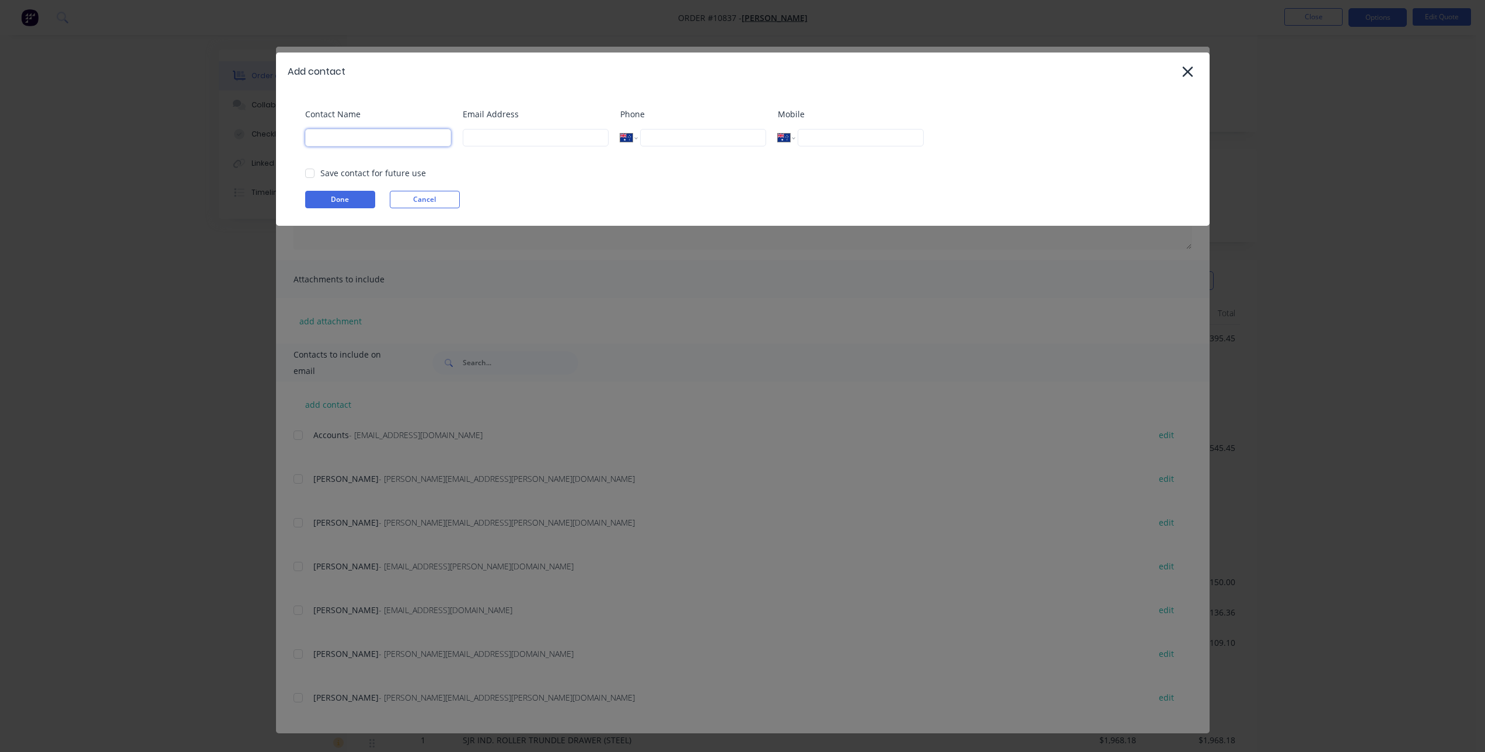
click at [334, 145] on input at bounding box center [378, 138] width 146 height 18
paste input "[PERSON_NAME]"
type input "[PERSON_NAME]"
click at [451, 155] on div "Contact Name Darren Neyenhuis" at bounding box center [378, 131] width 146 height 47
click at [841, 137] on input "tel" at bounding box center [860, 138] width 125 height 18
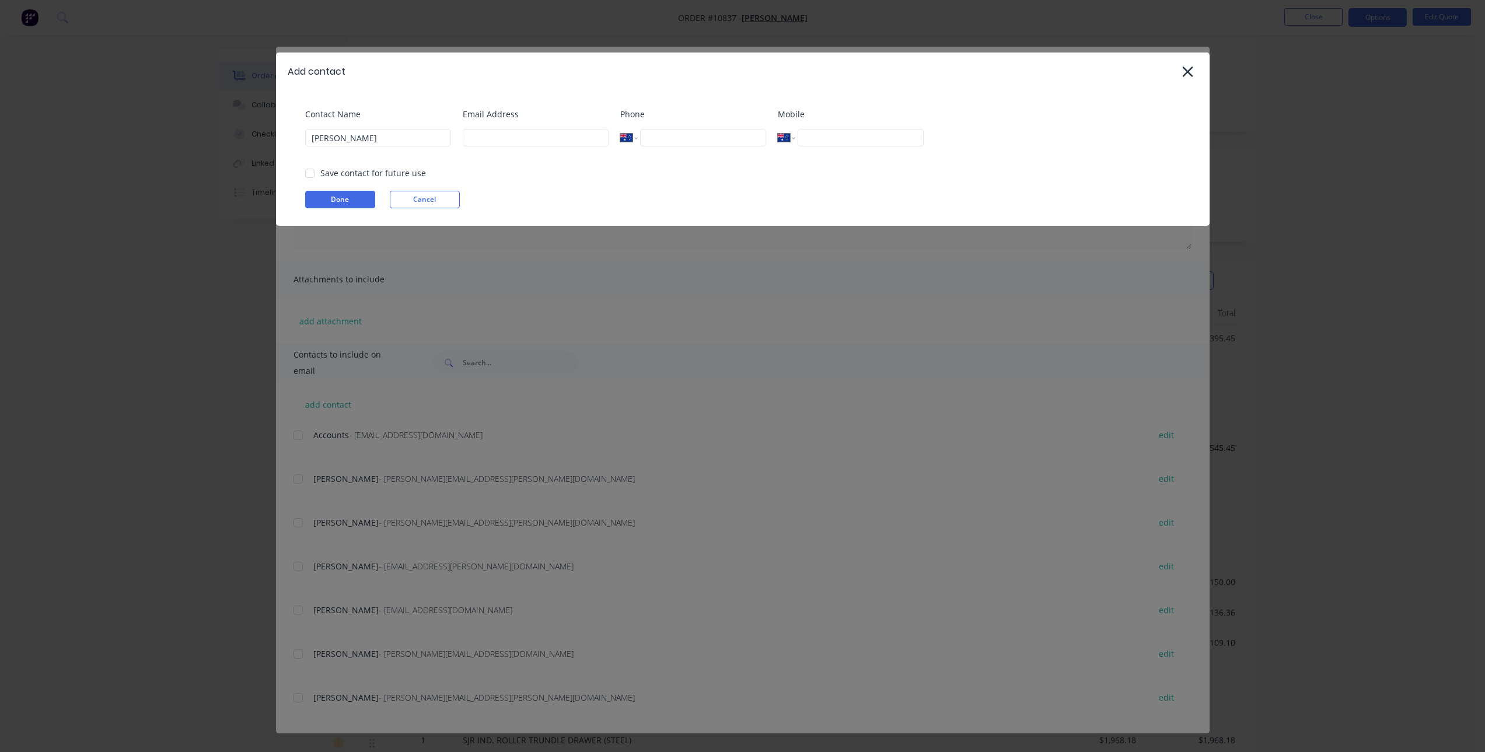
paste input "0458 758 792"
type input "0458 758 792"
click at [501, 144] on input at bounding box center [536, 138] width 146 height 18
paste input "bulldogexcavation@hotmail.com"
type input "bulldogexcavation@hotmail.com"
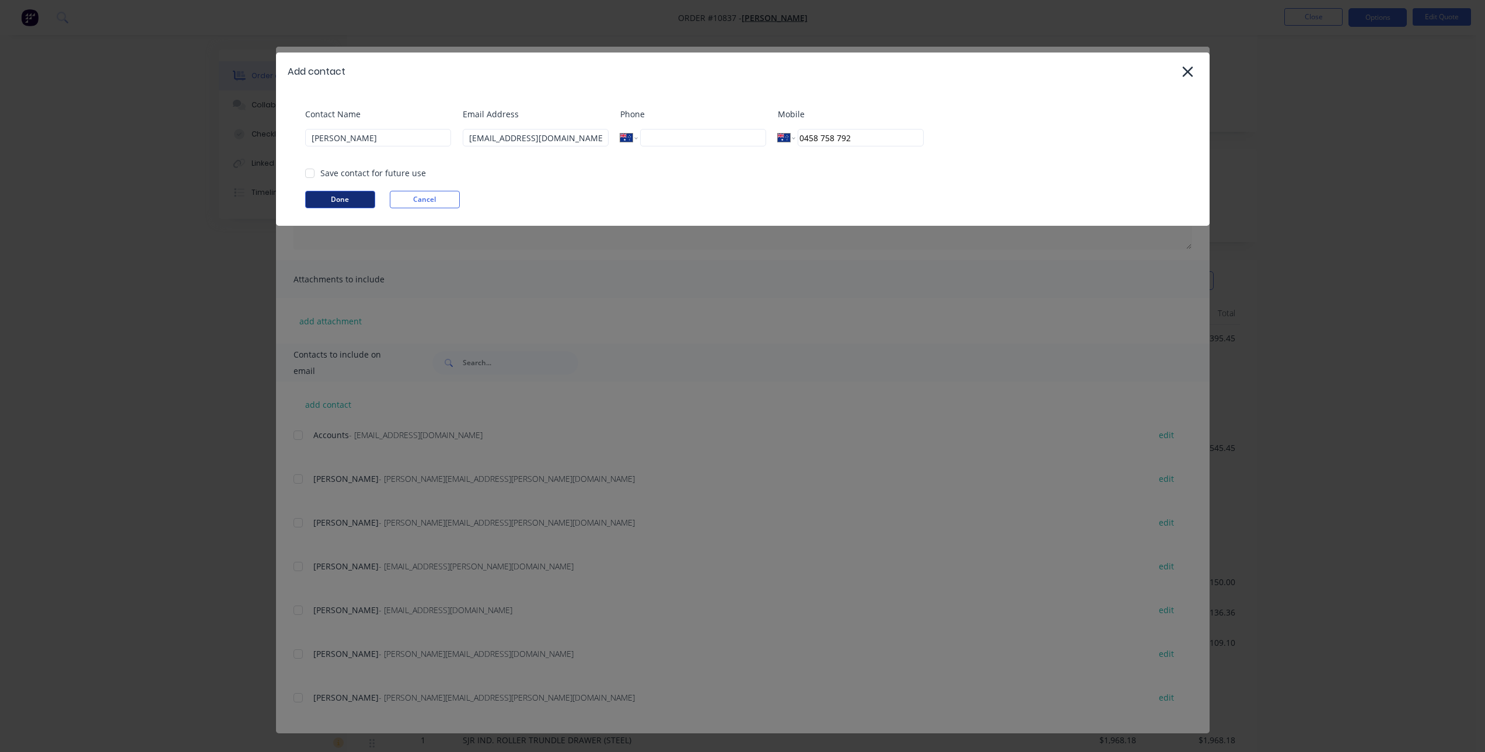
click at [352, 201] on button "Done" at bounding box center [340, 200] width 70 height 18
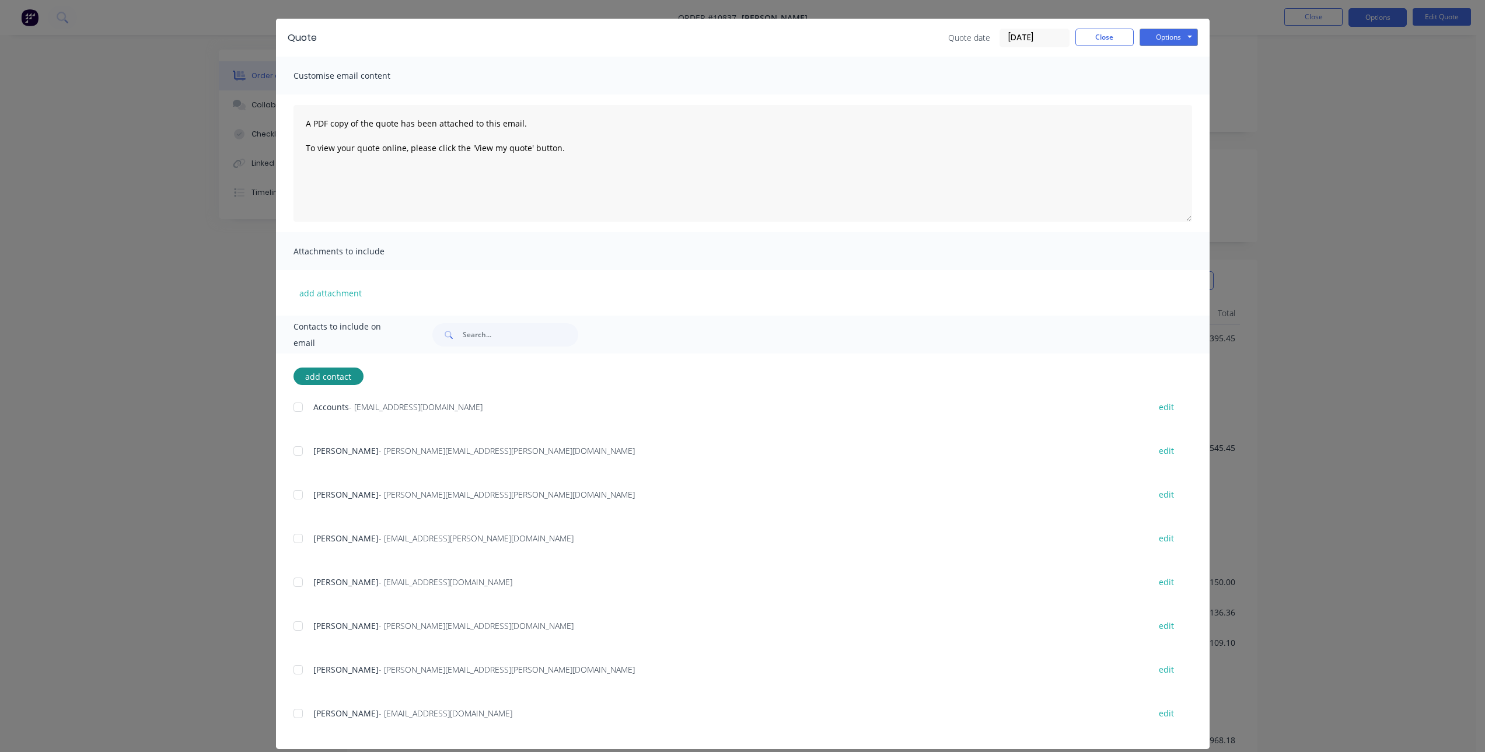
scroll to position [41, 0]
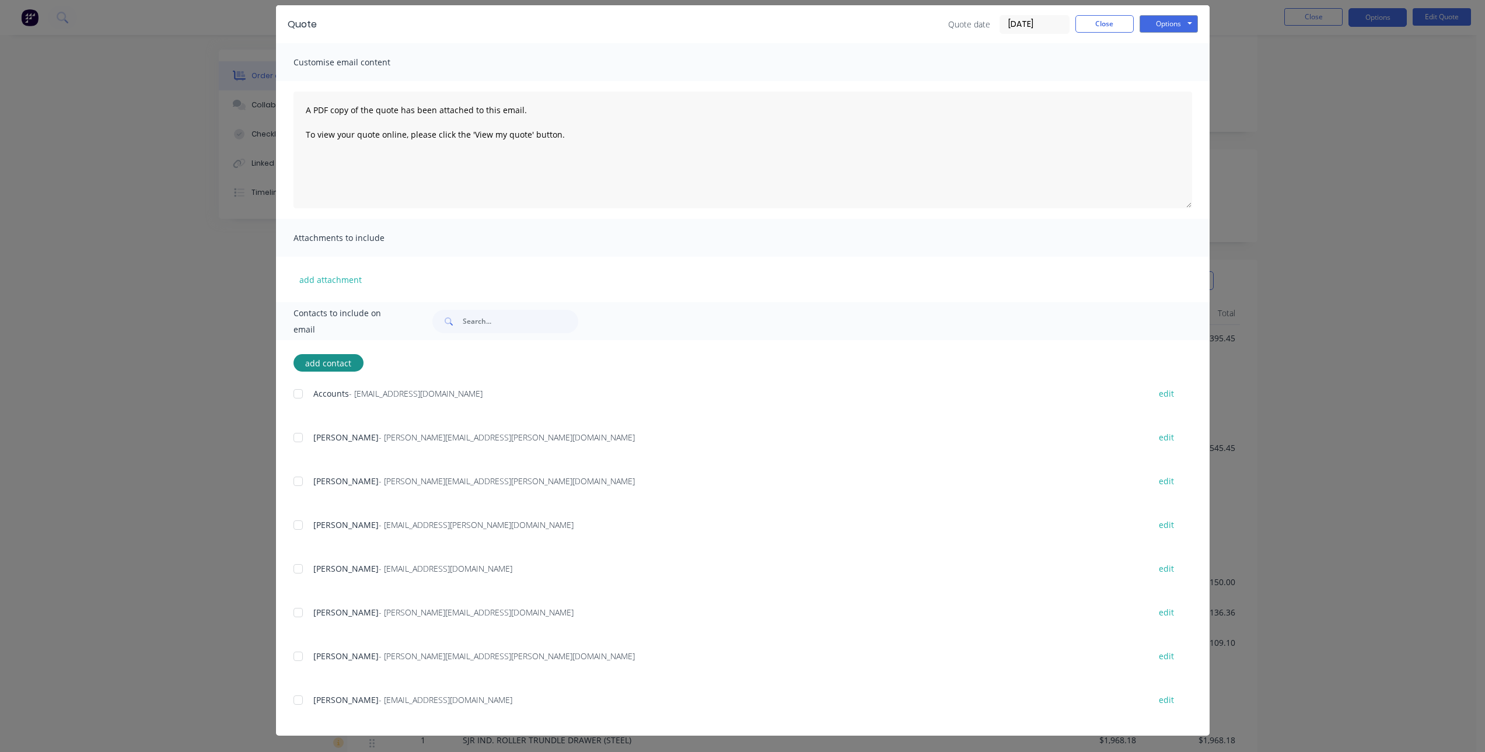
click at [297, 703] on div at bounding box center [297, 700] width 23 height 23
click at [1179, 16] on button "Options" at bounding box center [1169, 24] width 58 height 18
click at [1173, 79] on button "Email" at bounding box center [1177, 83] width 75 height 19
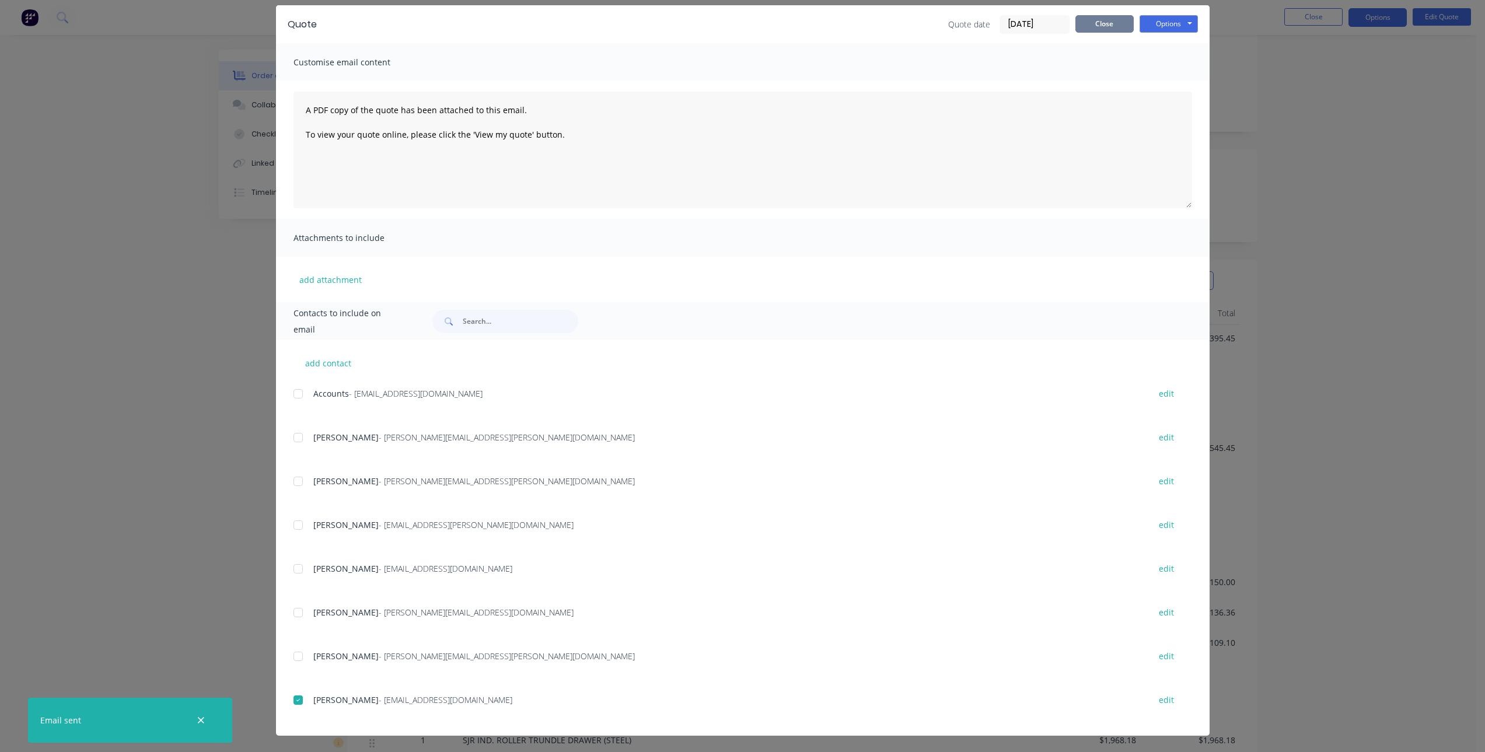
click at [1099, 25] on button "Close" at bounding box center [1104, 24] width 58 height 18
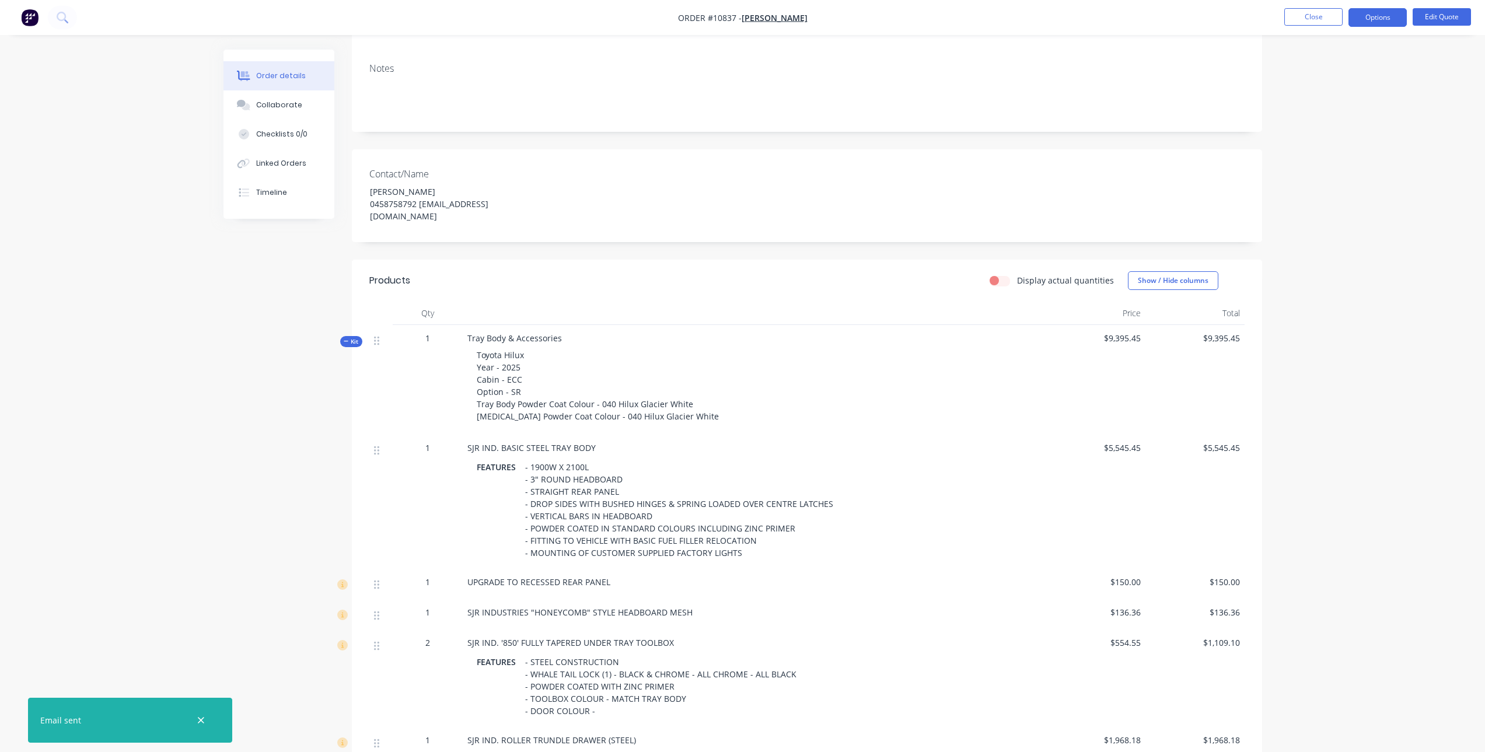
click at [201, 369] on div "Order details Collaborate Checklists 0/0 Linked Orders Timeline Order details C…" at bounding box center [742, 482] width 1485 height 1315
click at [254, 392] on div "Created by Joe Created 13/08/25 Required 13/08/25 Assigned to Add team member X…" at bounding box center [742, 508] width 1039 height 1266
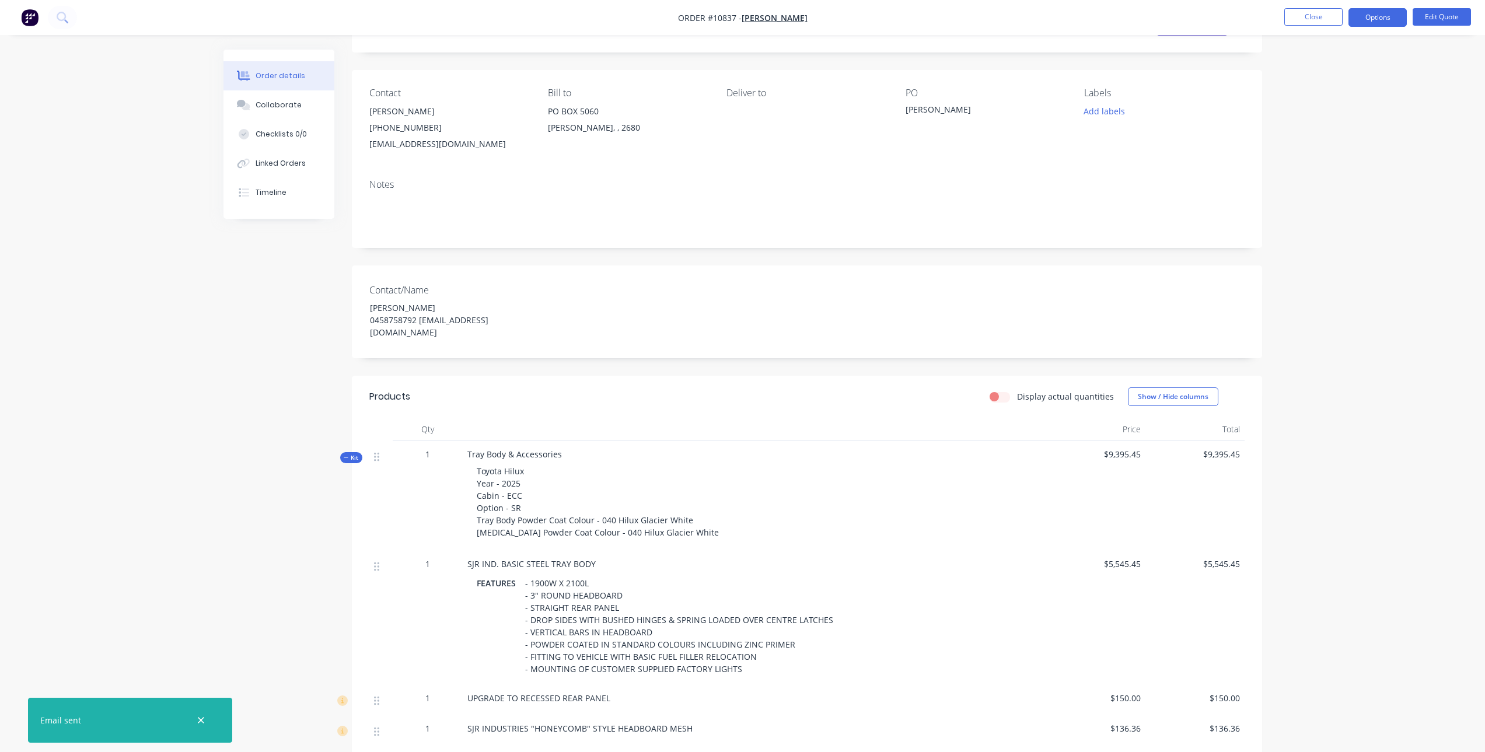
scroll to position [0, 0]
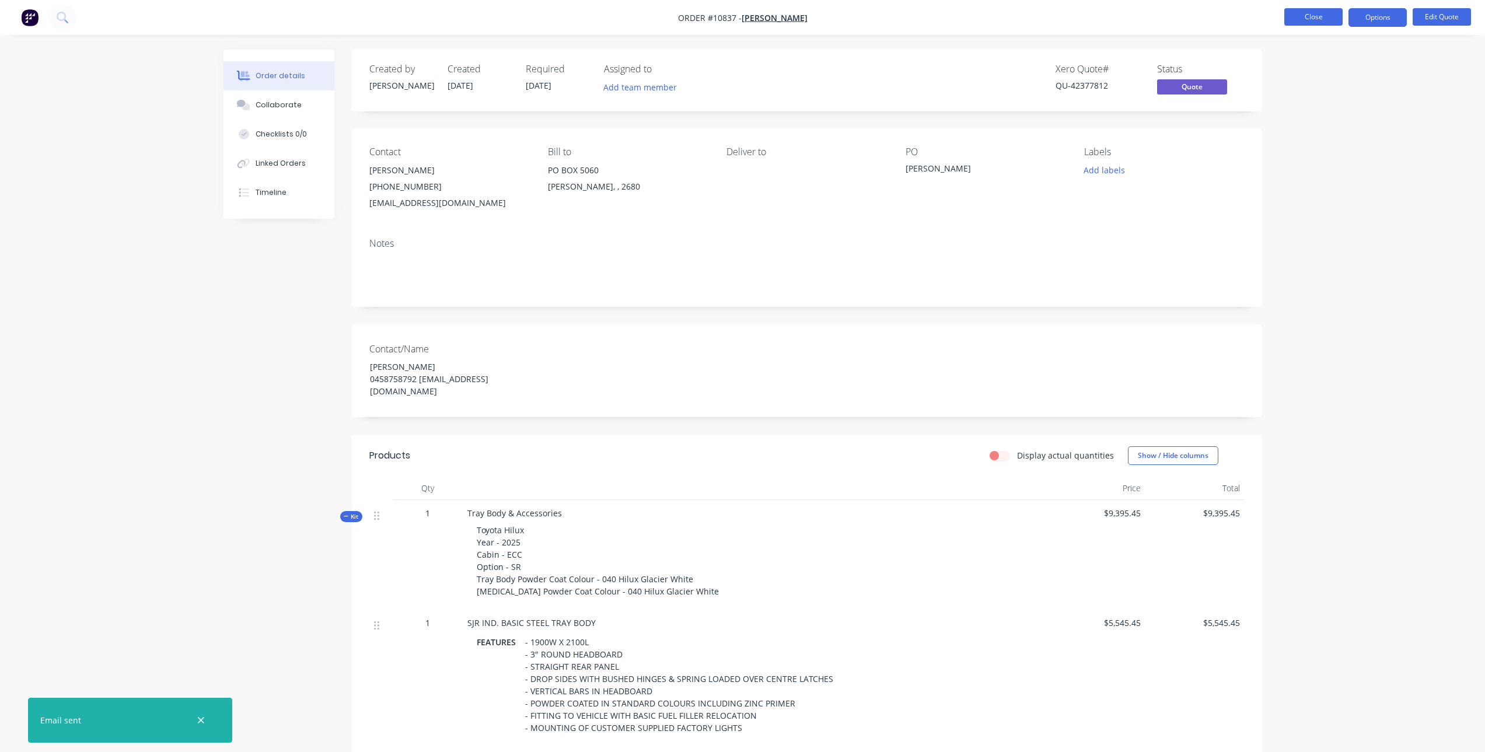
click at [1318, 17] on button "Close" at bounding box center [1313, 17] width 58 height 18
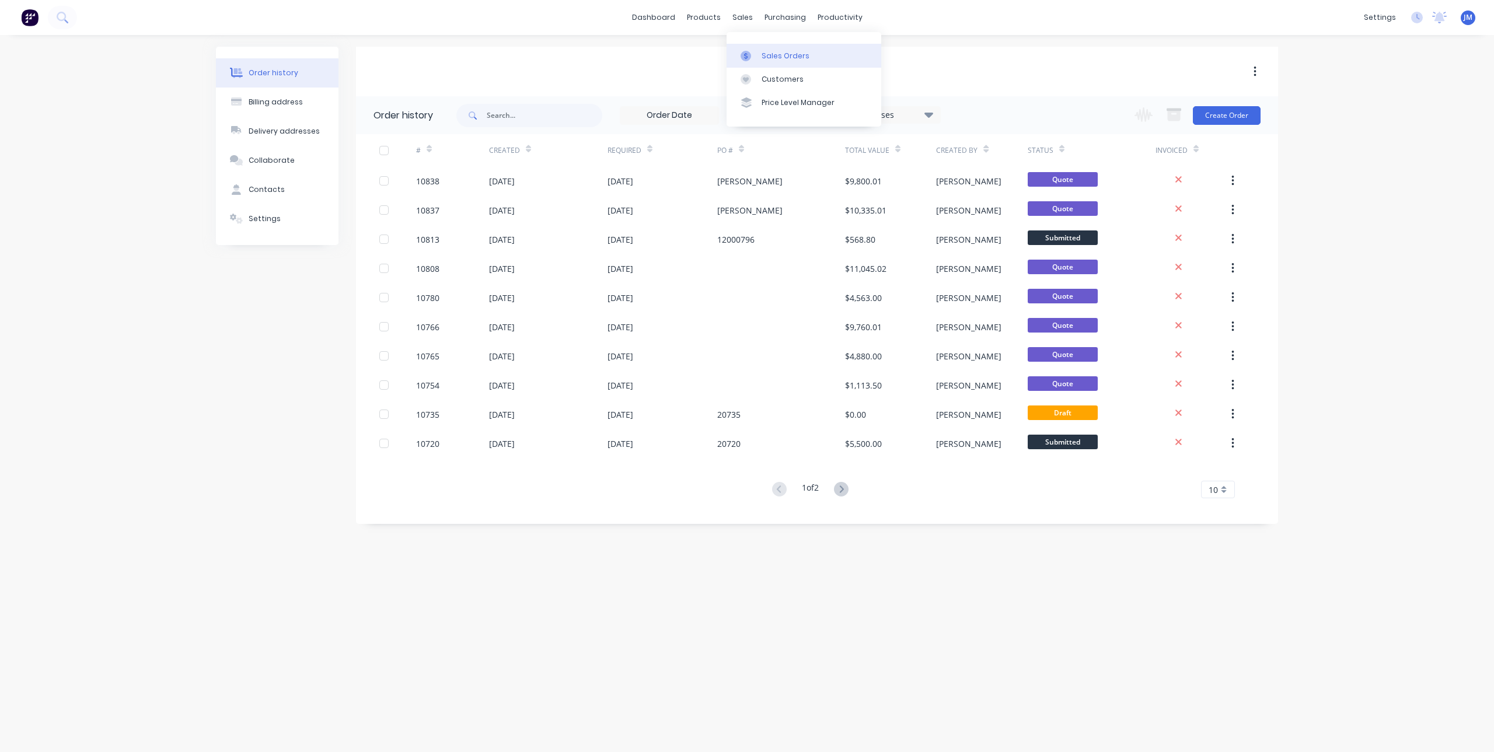
click at [760, 56] on link "Sales Orders" at bounding box center [803, 55] width 155 height 23
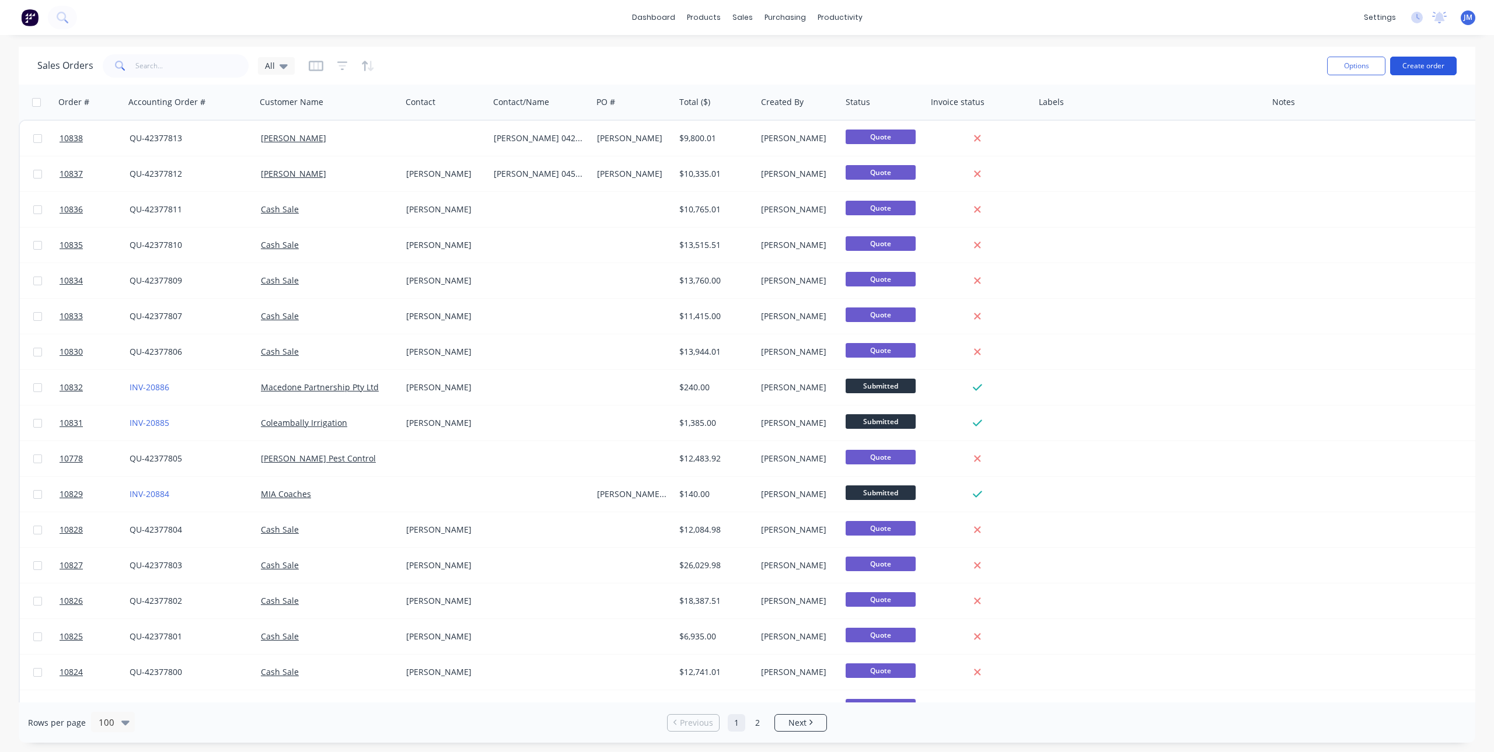
click at [1407, 67] on button "Create order" at bounding box center [1423, 66] width 67 height 19
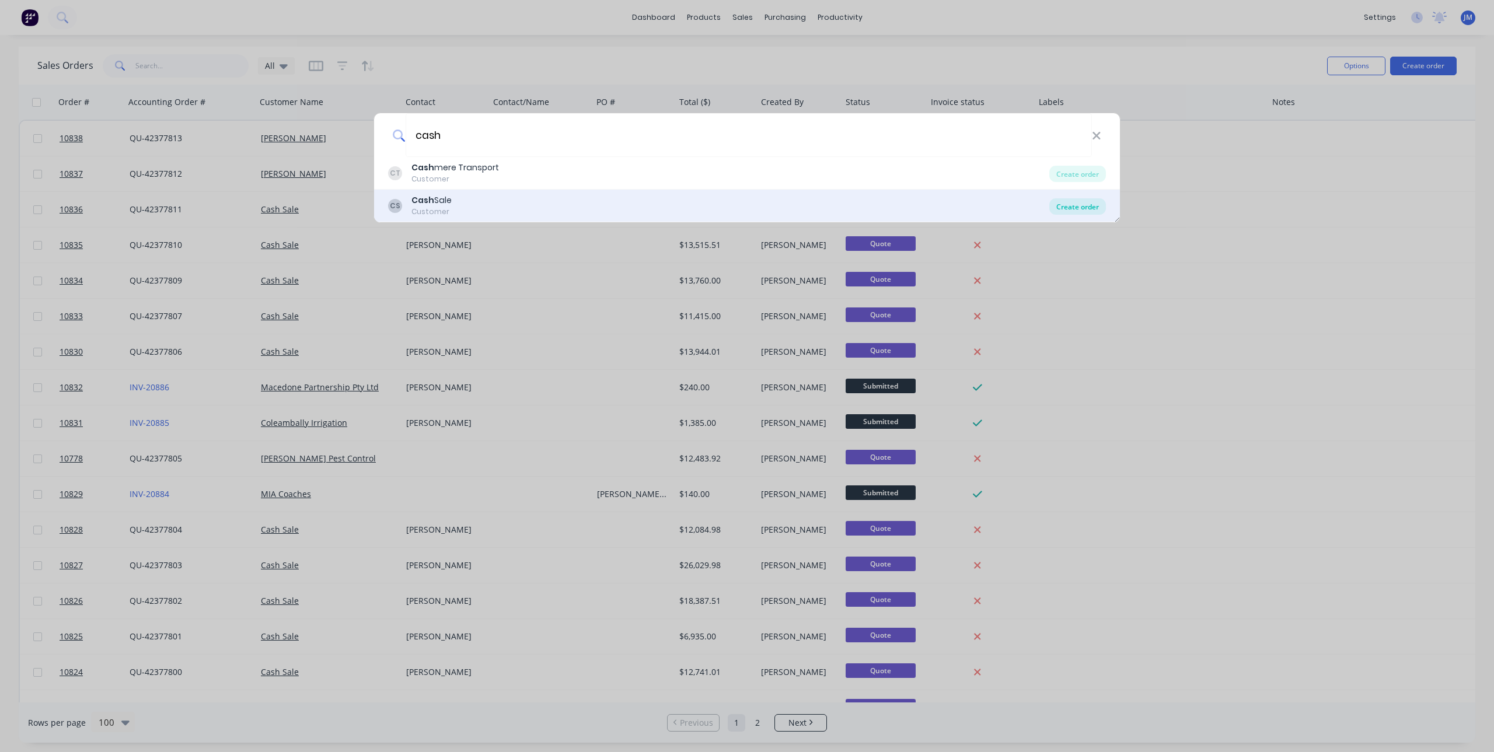
type input "cash"
click at [1085, 204] on div "Create order" at bounding box center [1077, 206] width 57 height 16
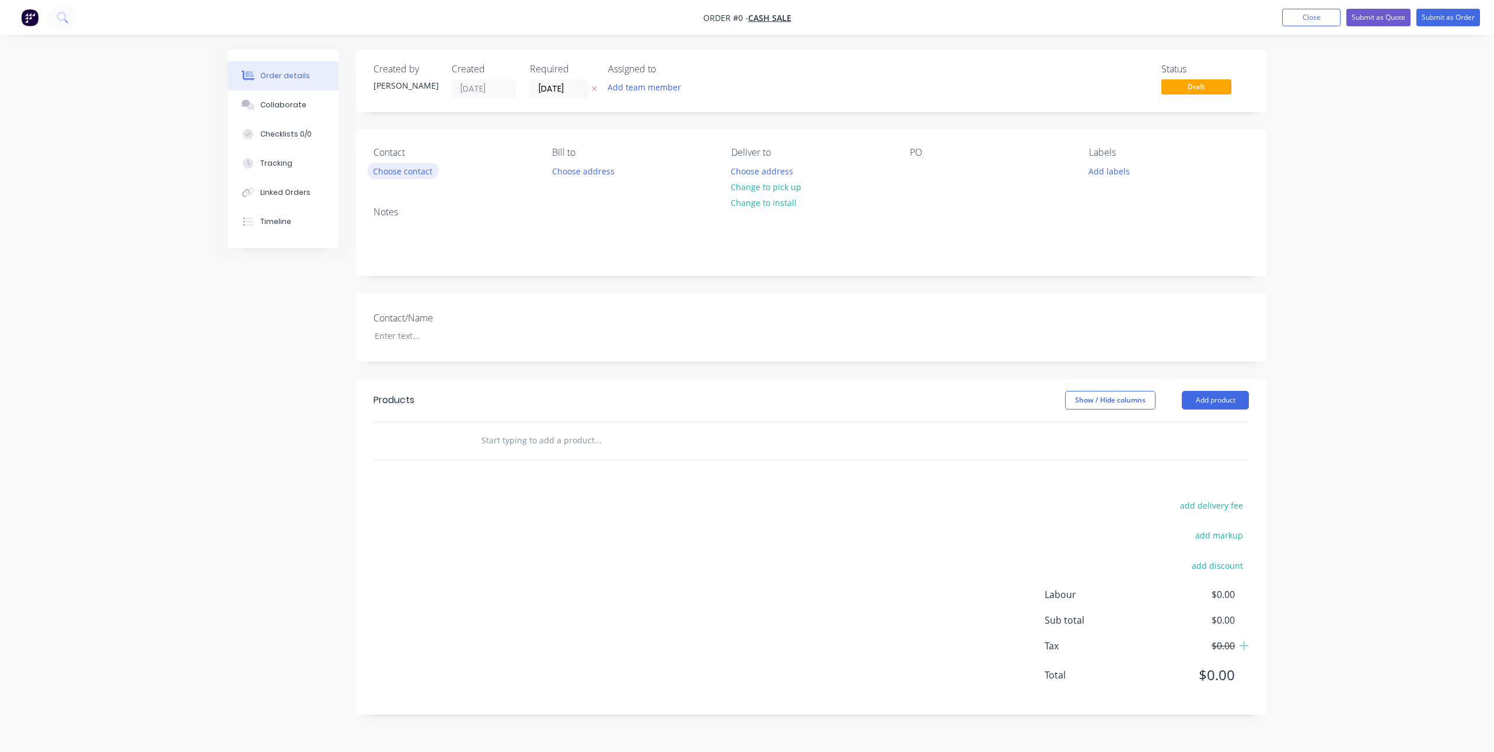
click at [407, 173] on button "Choose contact" at bounding box center [403, 171] width 72 height 16
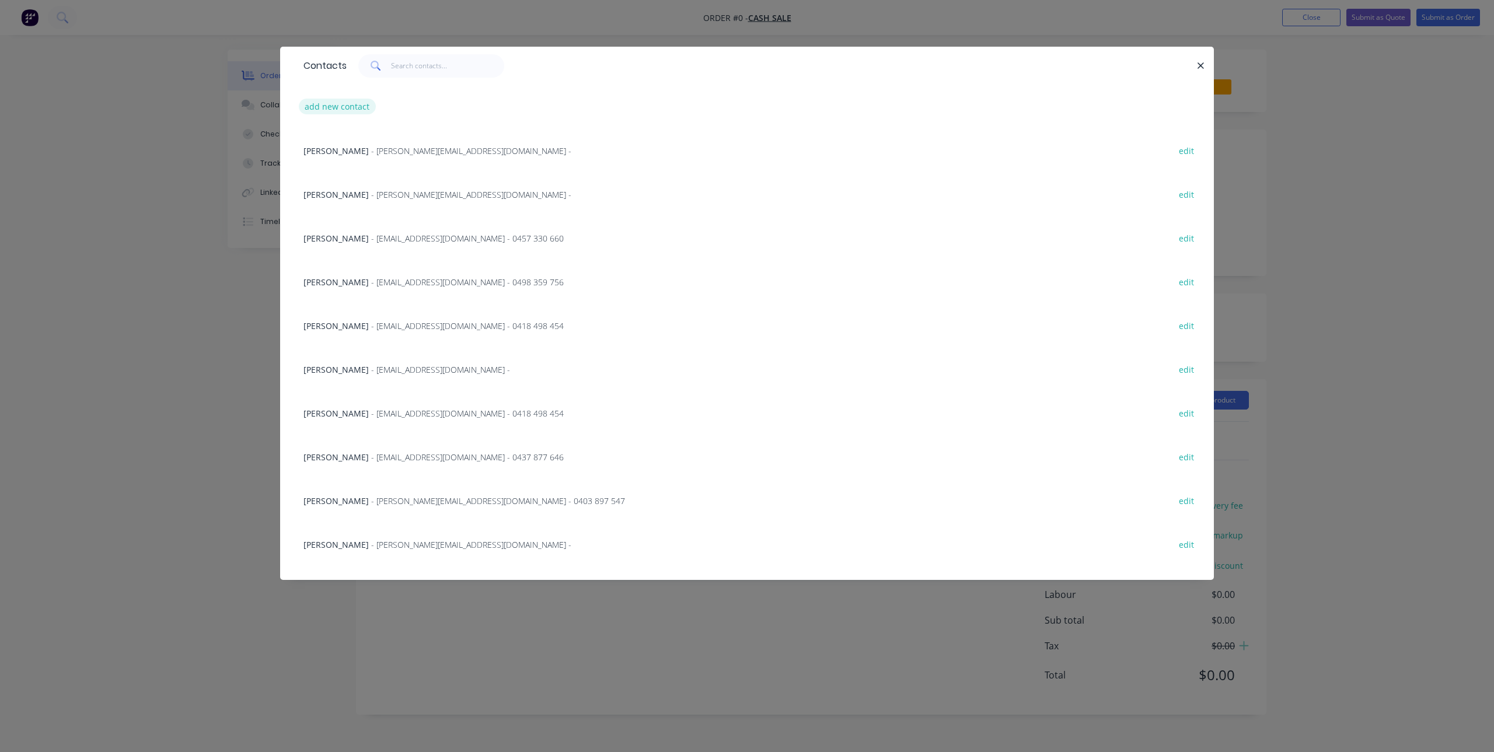
click at [347, 106] on button "add new contact" at bounding box center [337, 107] width 77 height 16
select select "AU"
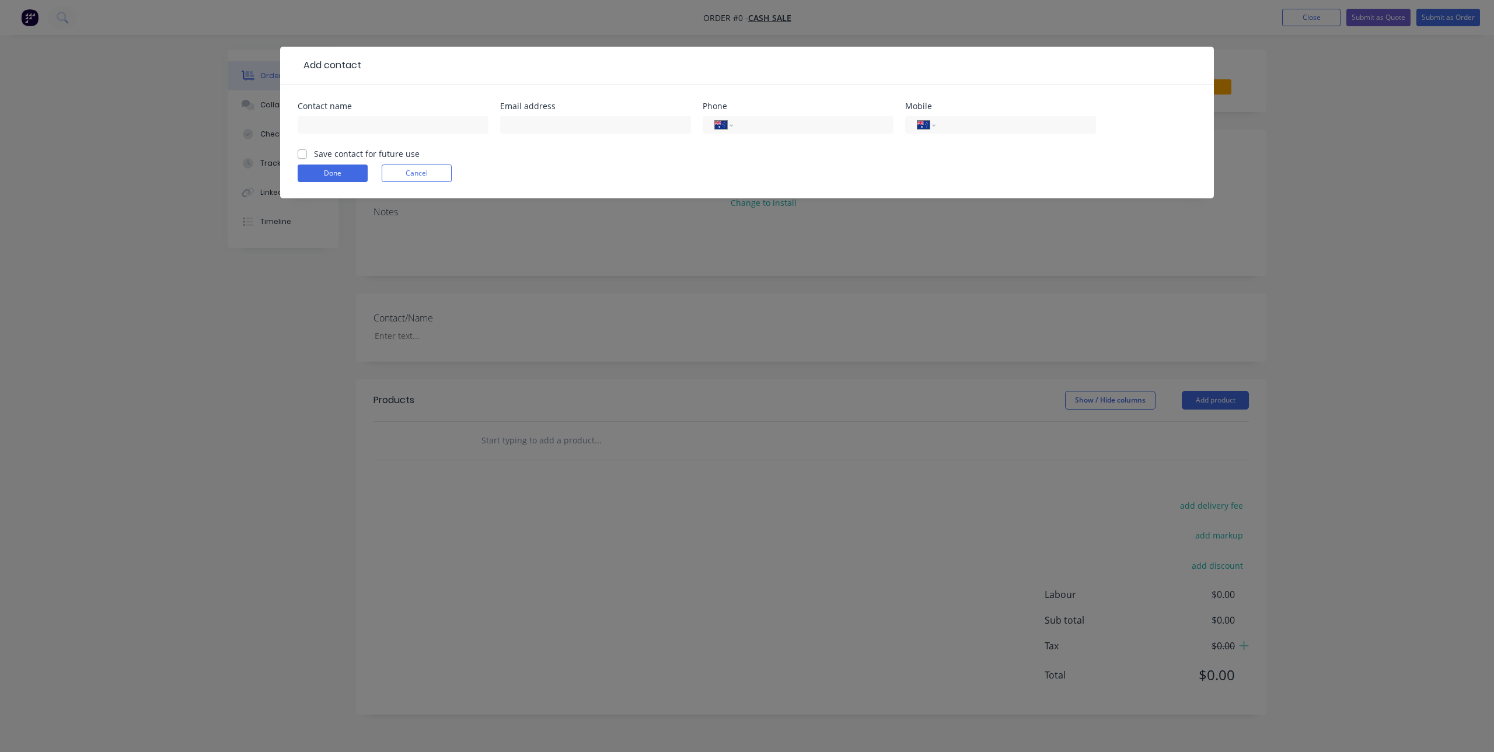
click at [314, 155] on label "Save contact for future use" at bounding box center [367, 154] width 106 height 12
click at [302, 155] on input "Save contact for future use" at bounding box center [302, 153] width 9 height 11
checkbox input "true"
click at [383, 125] on input "text" at bounding box center [393, 125] width 191 height 18
paste input "[PERSON_NAME]"
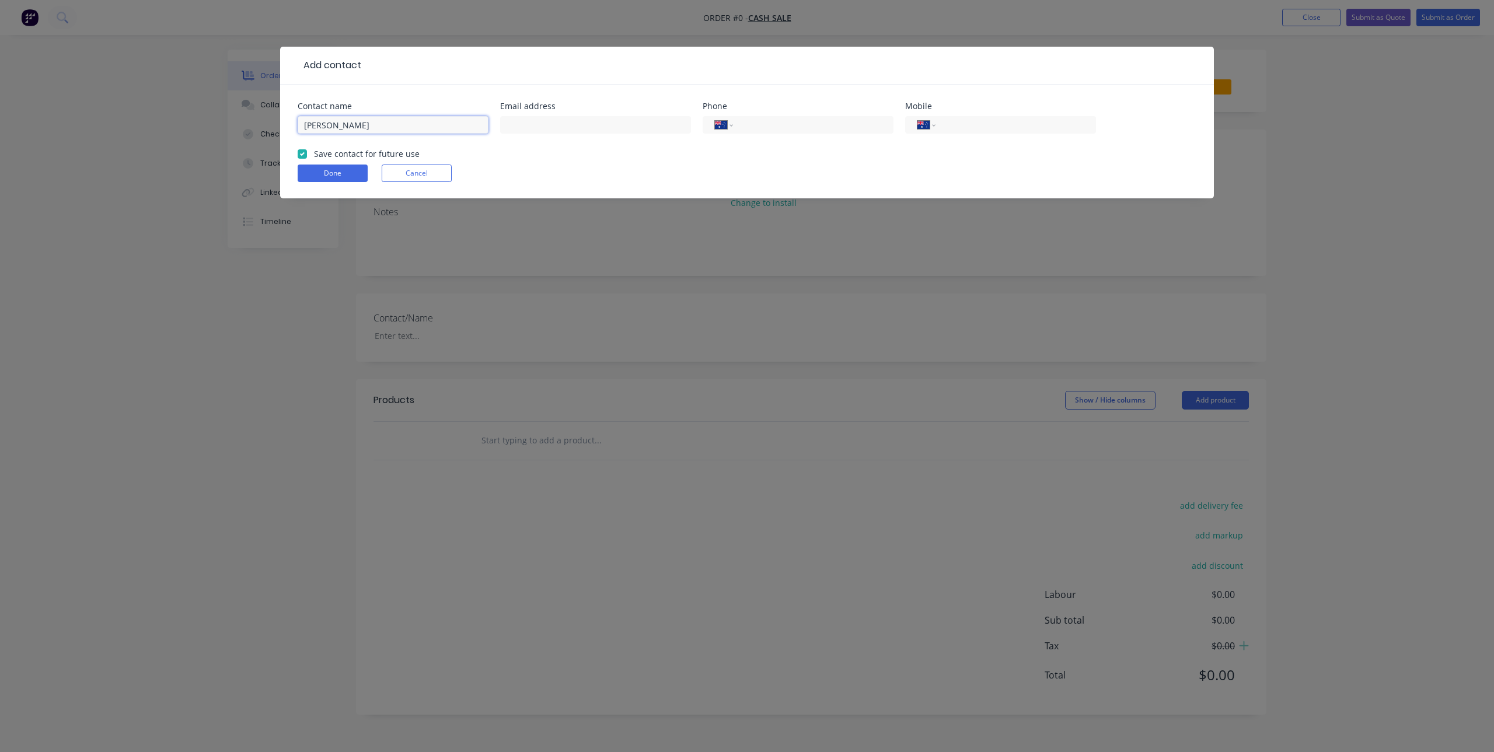
type input "[PERSON_NAME]"
click at [975, 127] on input "tel" at bounding box center [1014, 124] width 140 height 13
paste input "0468 348 443"
type input "0468 348 443"
click at [591, 134] on div at bounding box center [595, 130] width 191 height 34
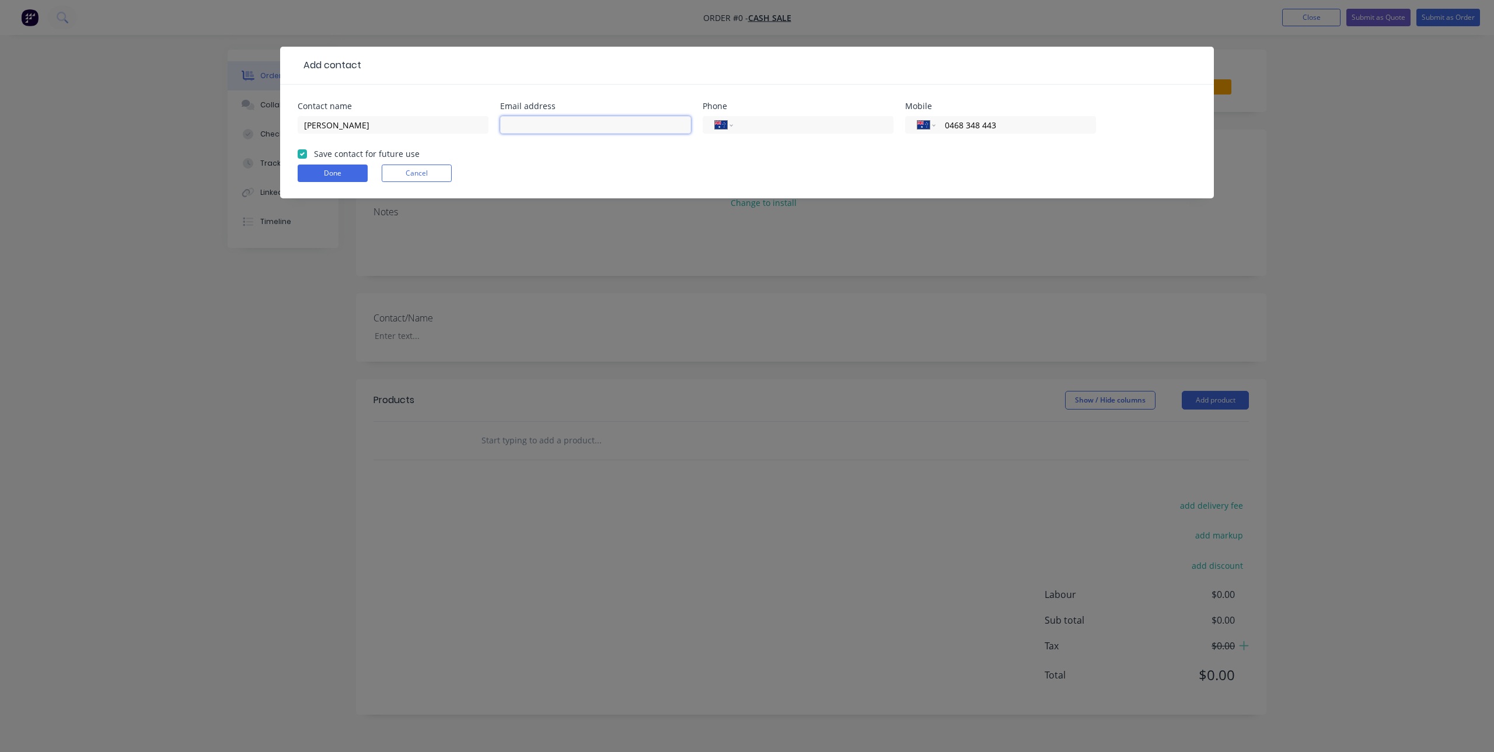
click at [582, 127] on input "text" at bounding box center [595, 125] width 191 height 18
paste input "rileyandreazza1@gmail.com"
type input "rileyandreazza1@gmail.com"
click at [338, 165] on button "Done" at bounding box center [333, 174] width 70 height 18
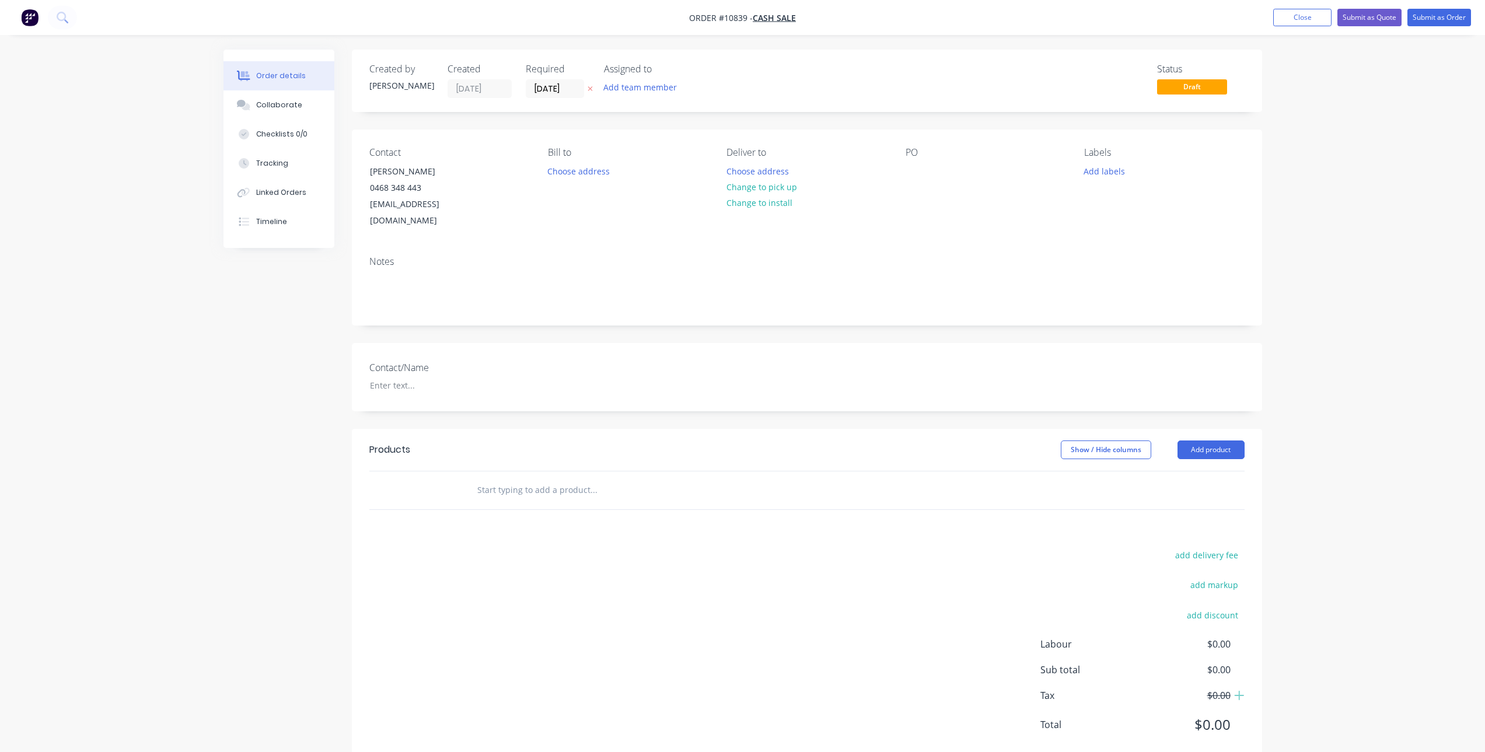
click at [539, 478] on input "text" at bounding box center [593, 489] width 233 height 23
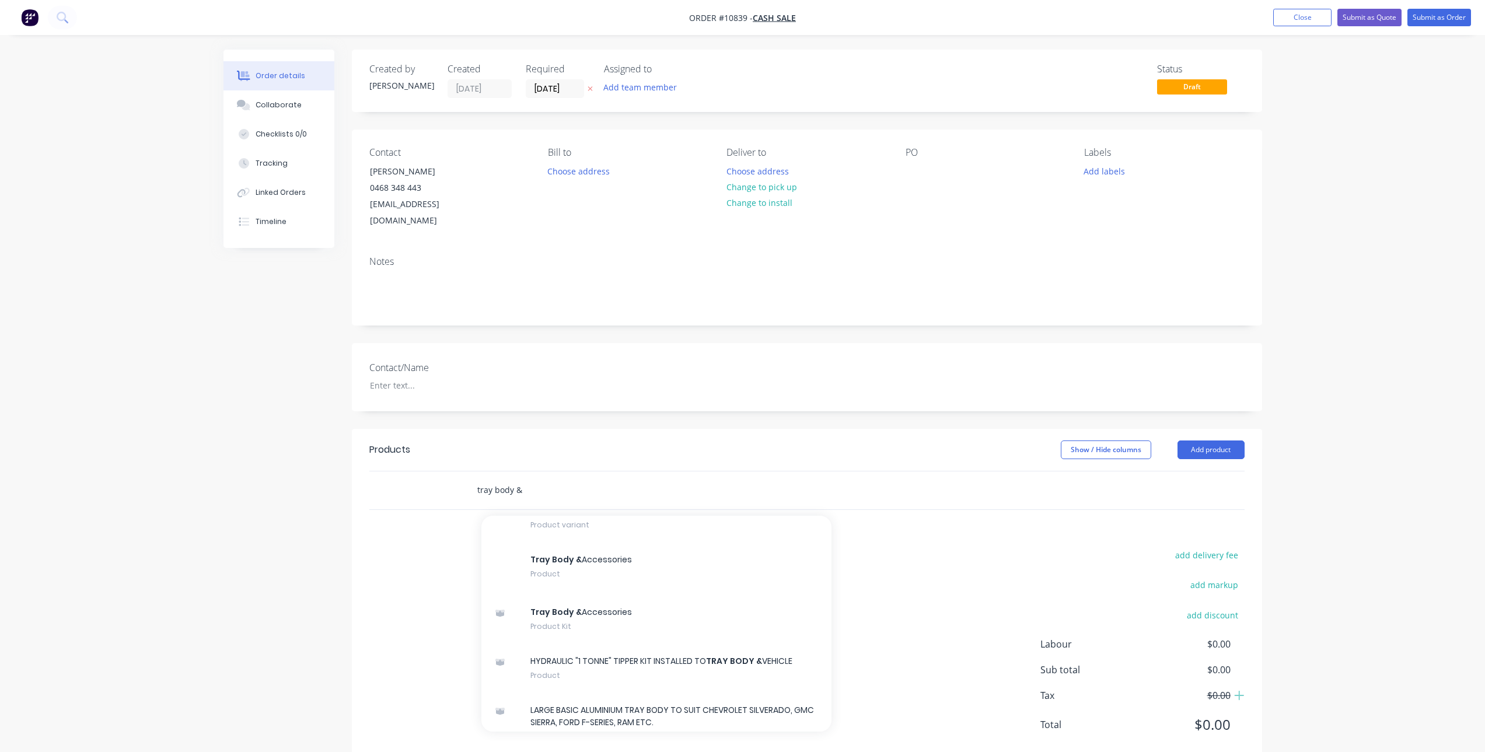
scroll to position [2684, 0]
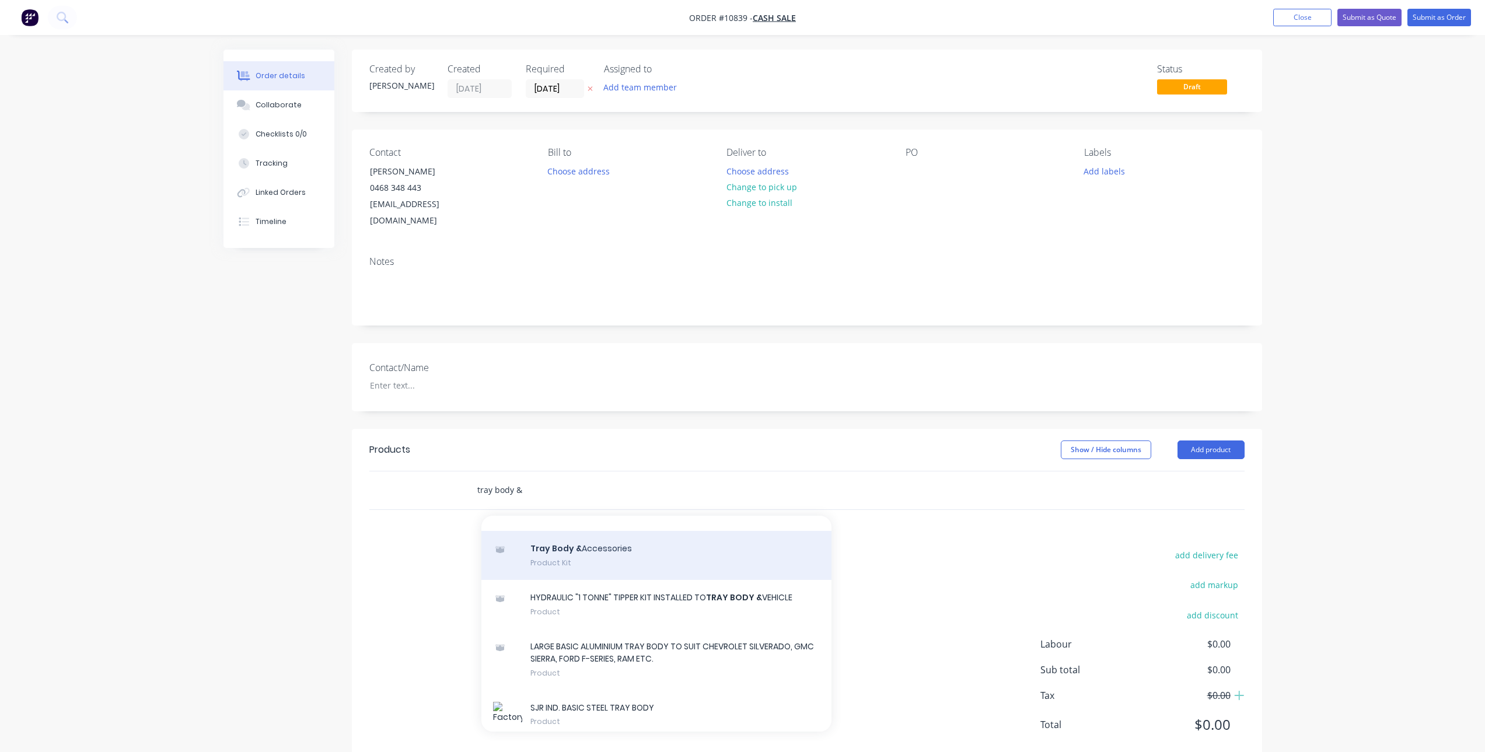
type input "tray body &"
click at [602, 580] on div "Tray Body & Accessories Product Kit" at bounding box center [656, 555] width 350 height 49
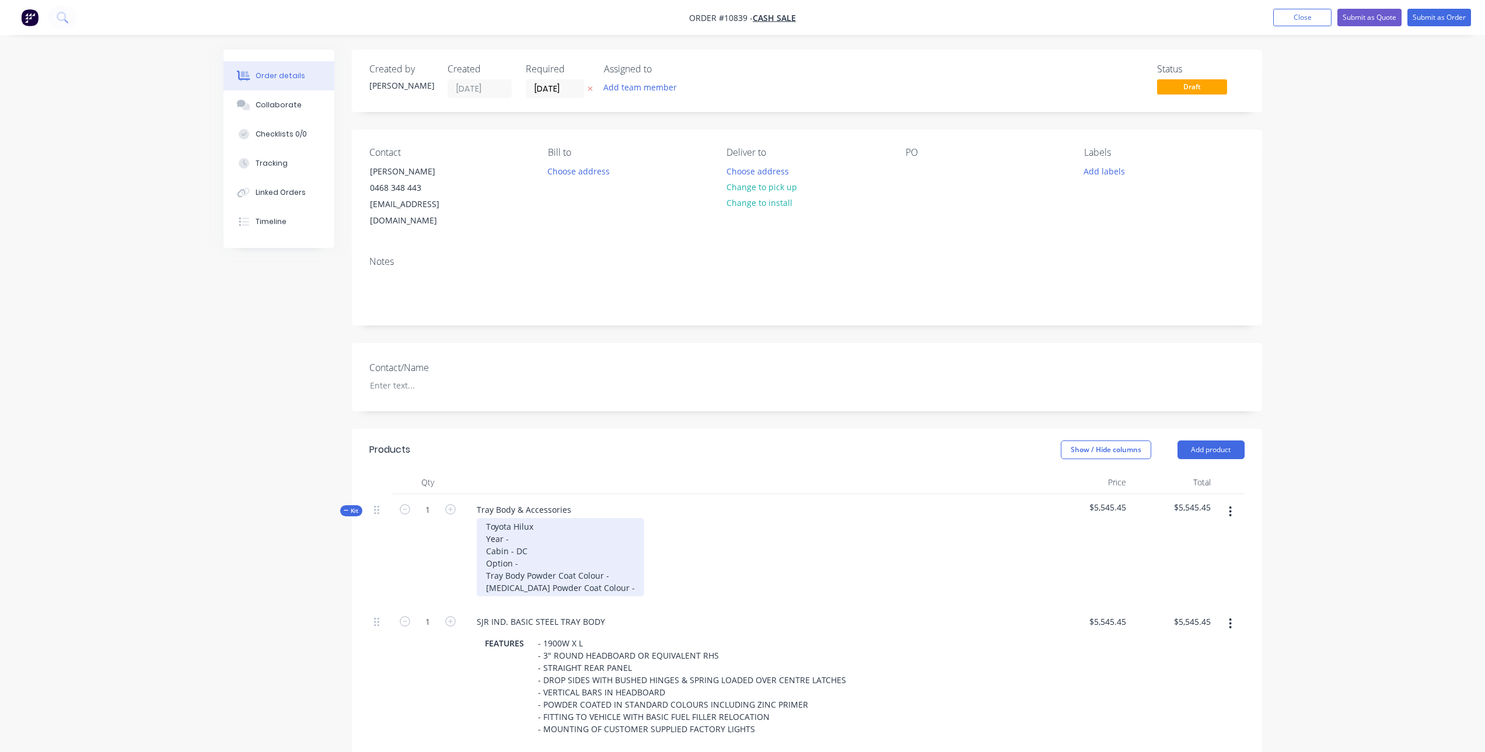
click at [552, 522] on div "Toyota Hilux Year - Cabin - DC Option - Tray Body Powder Coat Colour - Sideboar…" at bounding box center [560, 557] width 167 height 78
click at [544, 553] on div "Toyota Hilux Year - 08/2017 Cabin - DC Option - Tray Body Powder Coat Colour - …" at bounding box center [560, 557] width 167 height 78
click at [612, 557] on div "Toyota Hilux Year - 08/2017 Cabin - DC Option - SR5 Tray Body Powder Coat Colou…" at bounding box center [560, 557] width 167 height 78
drag, startPoint x: 661, startPoint y: 557, endPoint x: 609, endPoint y: 557, distance: 52.5
click at [609, 557] on div "Toyota Hilux Year - 08/2017 Cabin - DC Option - SR5 Tray Body Powder Coat Colou…" at bounding box center [575, 557] width 196 height 78
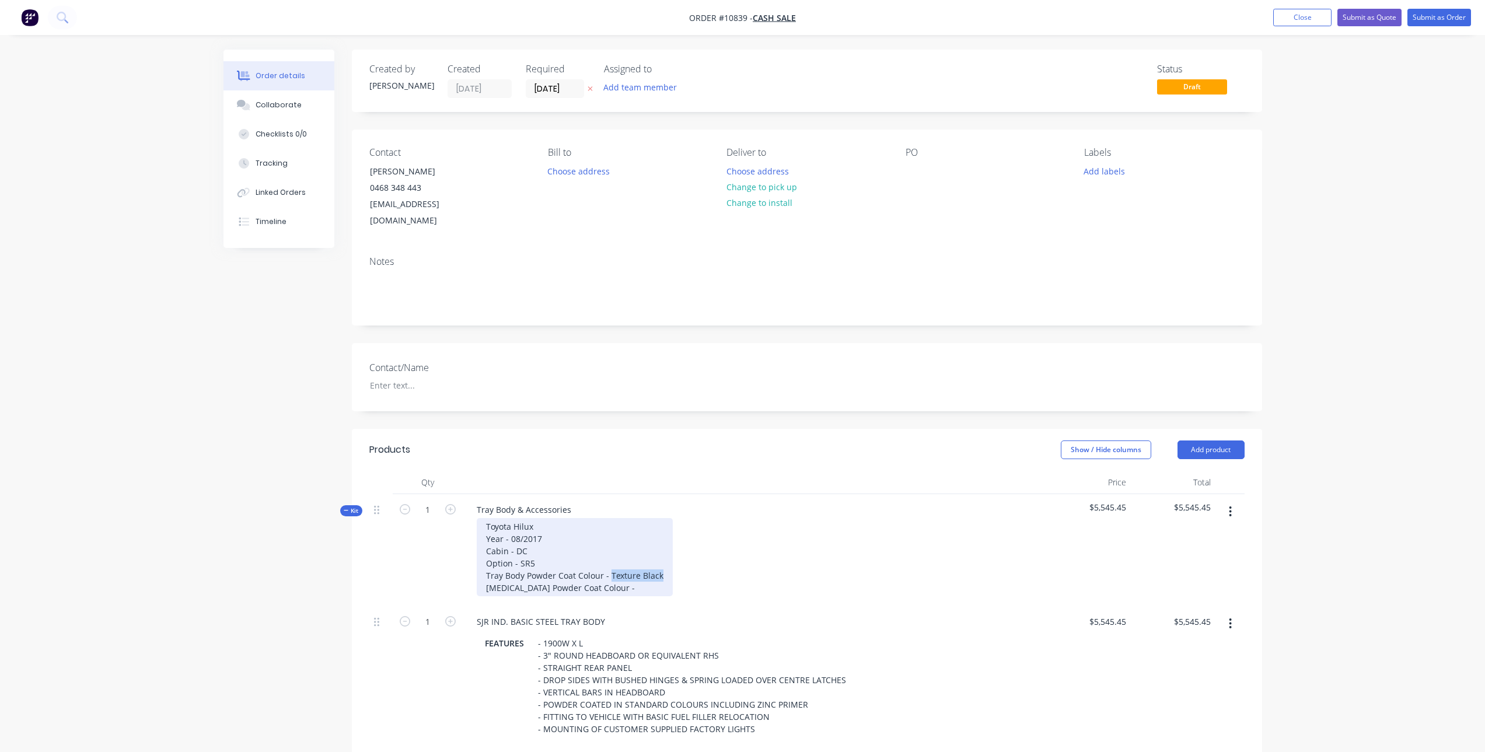
copy div "Texture Black"
click at [614, 576] on div "Toyota Hilux Year - 08/2017 Cabin - DC Option - SR5 Tray Body Powder Coat Colou…" at bounding box center [575, 557] width 196 height 78
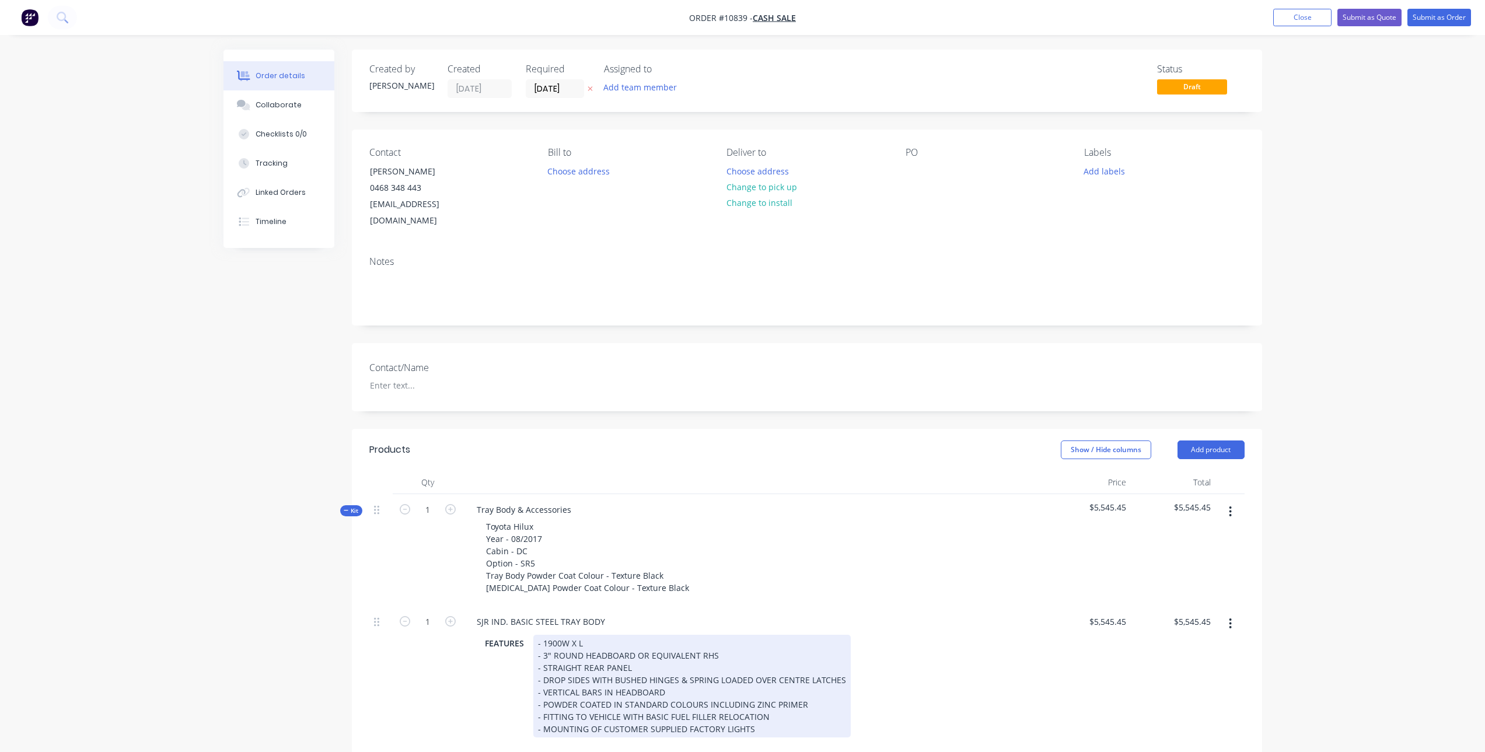
click at [579, 635] on div "- 1900W X L - 3" ROUND HEADBOARD OR EQUIVALENT RHS - STRAIGHT REAR PANEL - DROP…" at bounding box center [691, 686] width 317 height 103
click at [578, 635] on div "- 1900W X L - 3" ROUND HEADBOARD OR EQUIVALENT RHS - STRAIGHT REAR PANEL - DROP…" at bounding box center [691, 686] width 317 height 103
click at [627, 655] on div "- 1900W X 1800L - 3" ROUND HEADBOARD OR EQUIVALENT RHS - STRAIGHT REAR PANEL - …" at bounding box center [691, 686] width 317 height 103
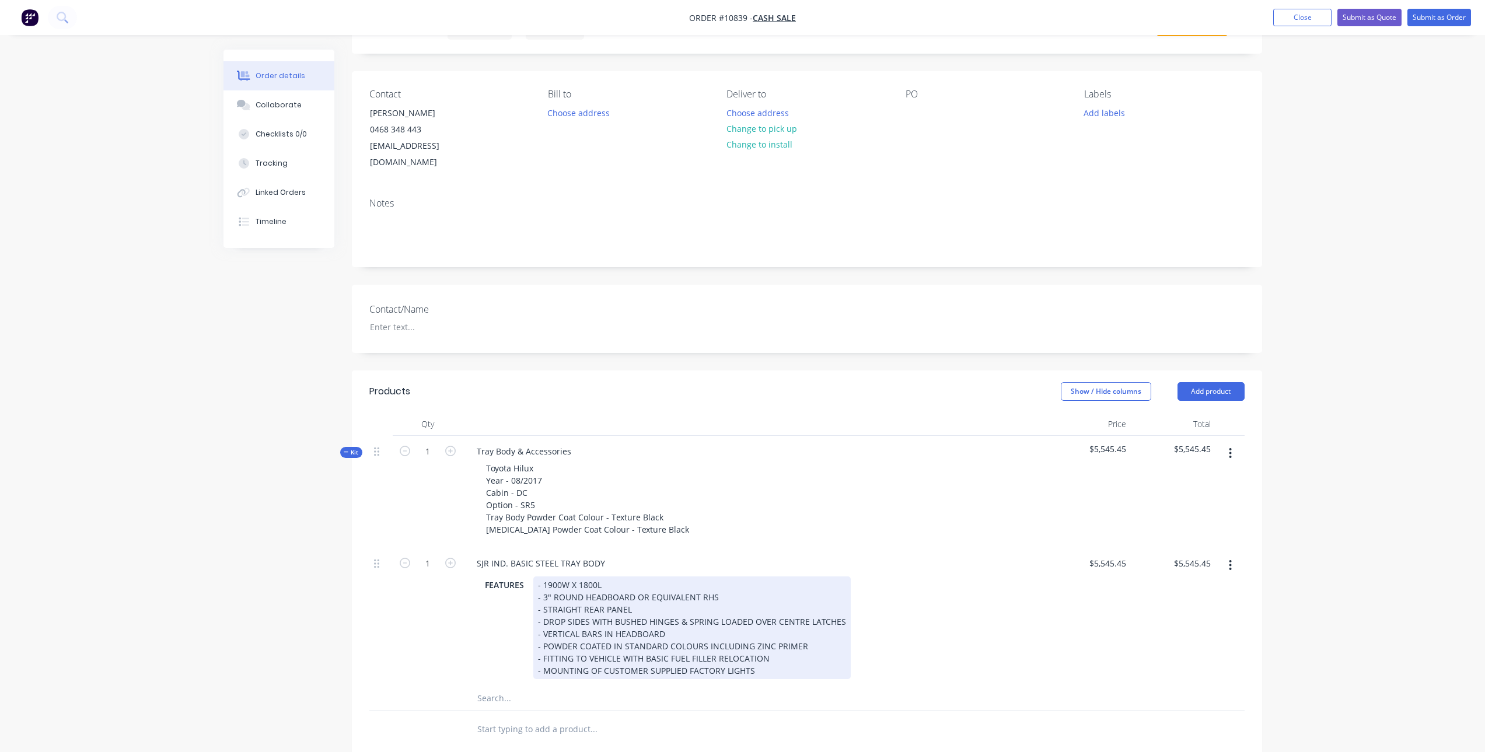
click at [637, 592] on div "- 1900W X 1800L - 3" ROUND HEADBOARD OR EQUIVALENT RHS - STRAIGHT REAR PANEL - …" at bounding box center [691, 627] width 317 height 103
drag, startPoint x: 700, startPoint y: 581, endPoint x: 541, endPoint y: 576, distance: 159.4
click at [541, 576] on div "- 1900W X 1800L - 3" ROUND HEADBOARD OR EQUIVALENT RHS - STRAIGHT REAR PANEL - …" at bounding box center [691, 627] width 317 height 103
click at [602, 581] on div "- 1900W X 1800L -75 X 75 RHS - STRAIGHT REAR PANEL - DROP SIDES WITH BUSHED HIN…" at bounding box center [691, 627] width 317 height 103
click at [541, 582] on div "- 1900W X 1800L -75 X 75 RHS HEADBOARD - STRAIGHT REAR PANEL - DROP SIDES WITH …" at bounding box center [691, 627] width 317 height 103
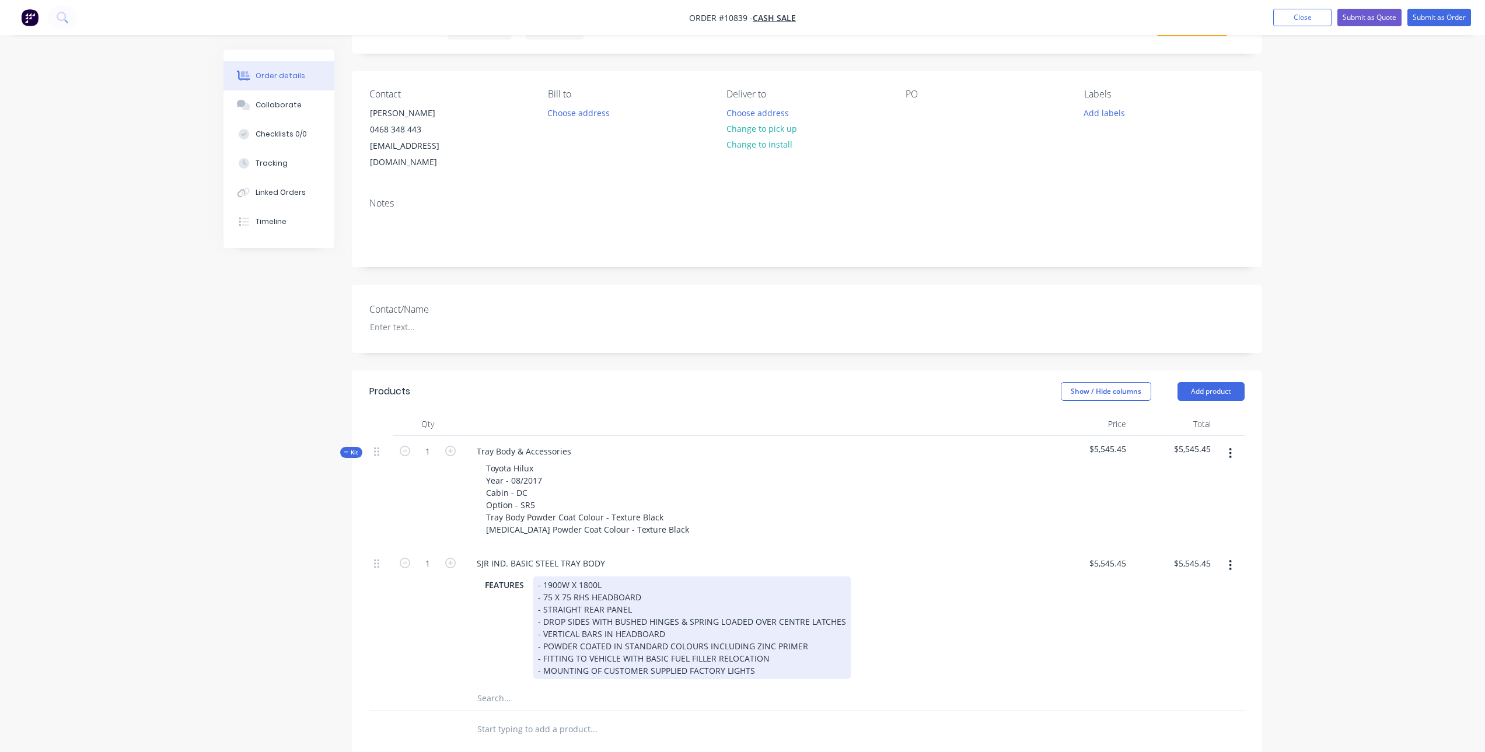
click at [650, 588] on div "- 1900W X 1800L - 75 X 75 RHS HEADBOARD - STRAIGHT REAR PANEL - DROP SIDES WITH…" at bounding box center [691, 627] width 317 height 103
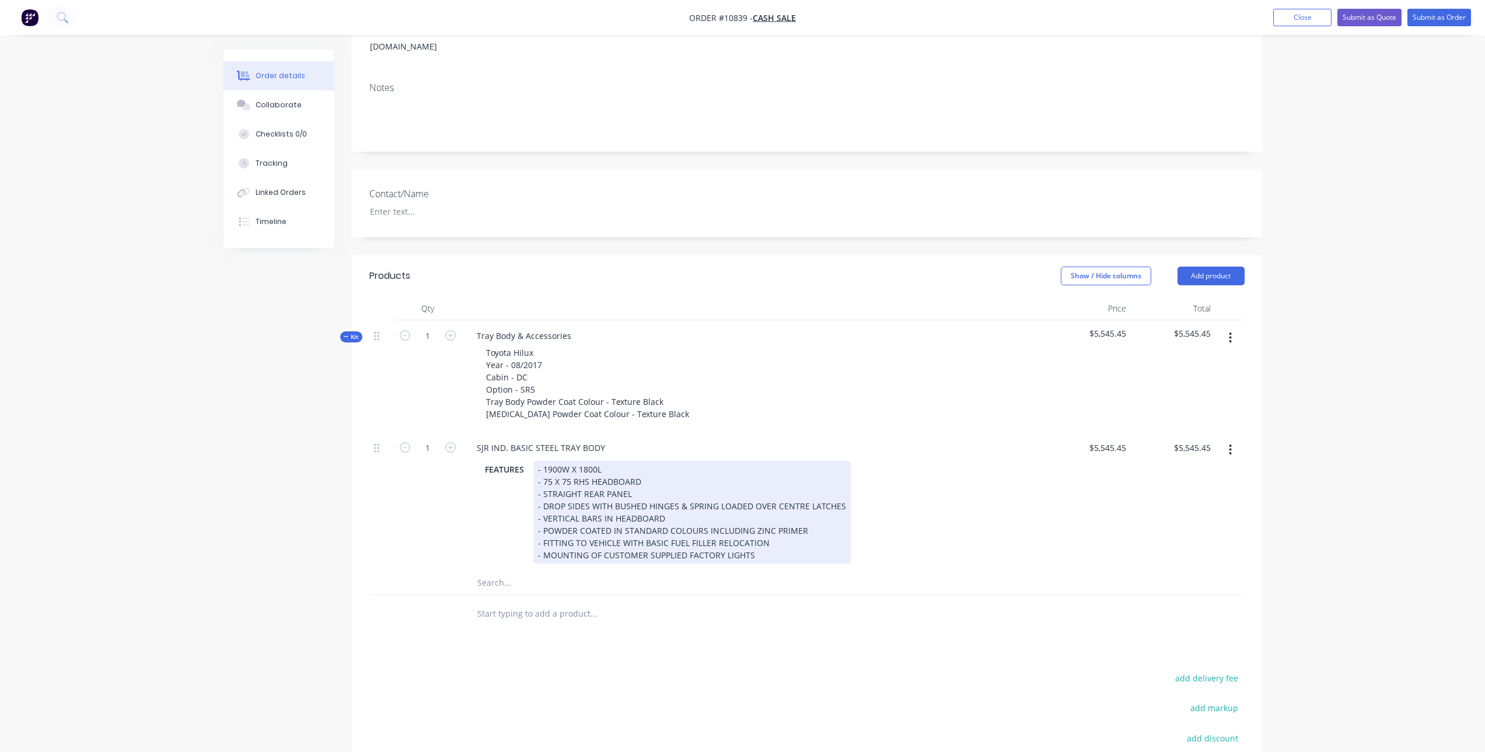
scroll to position [175, 0]
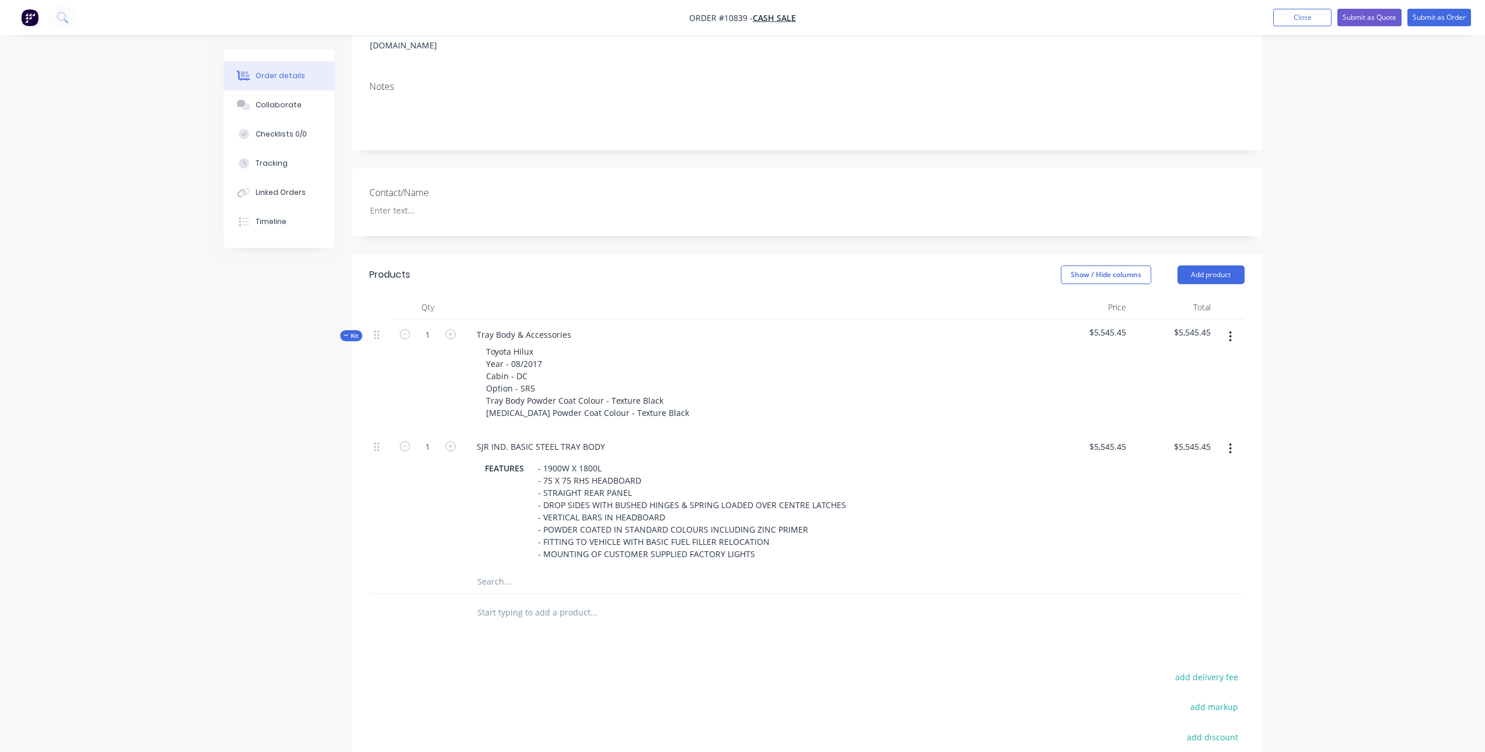
click at [525, 570] on input "text" at bounding box center [593, 581] width 233 height 23
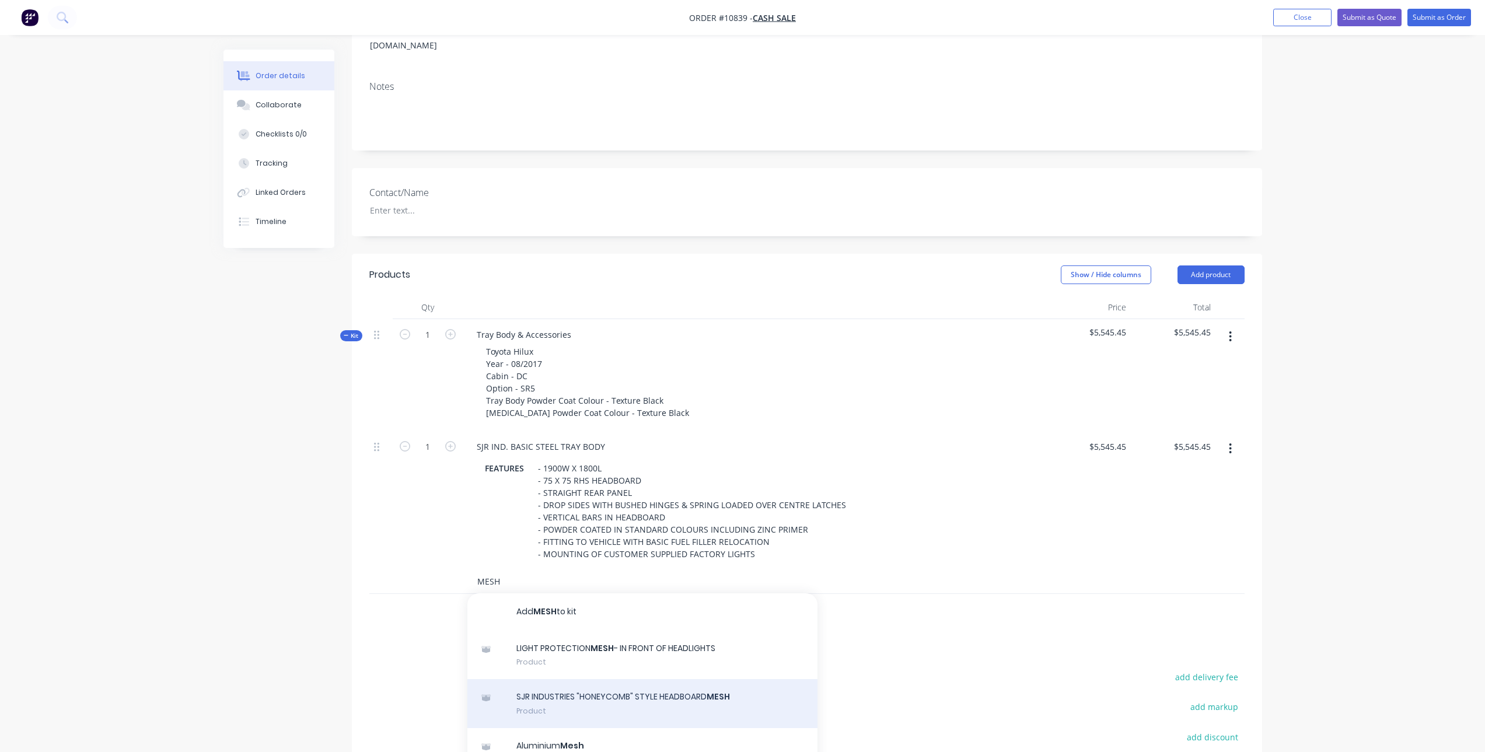
type input "MESH"
click at [630, 679] on div "SJR INDUSTRIES "HONEYCOMB" STYLE HEADBOARD MESH Product" at bounding box center [642, 703] width 350 height 49
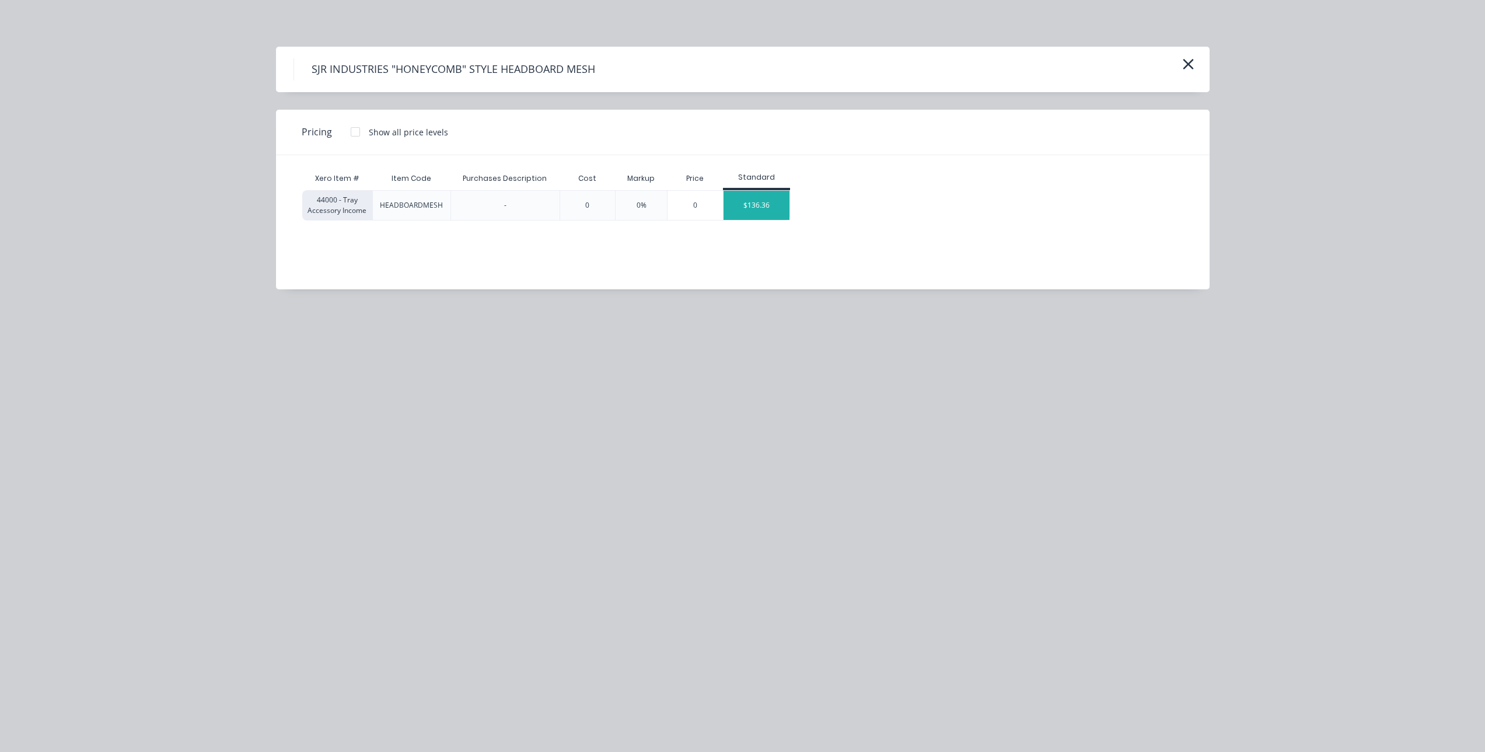
click at [759, 202] on div "$136.36" at bounding box center [757, 205] width 66 height 29
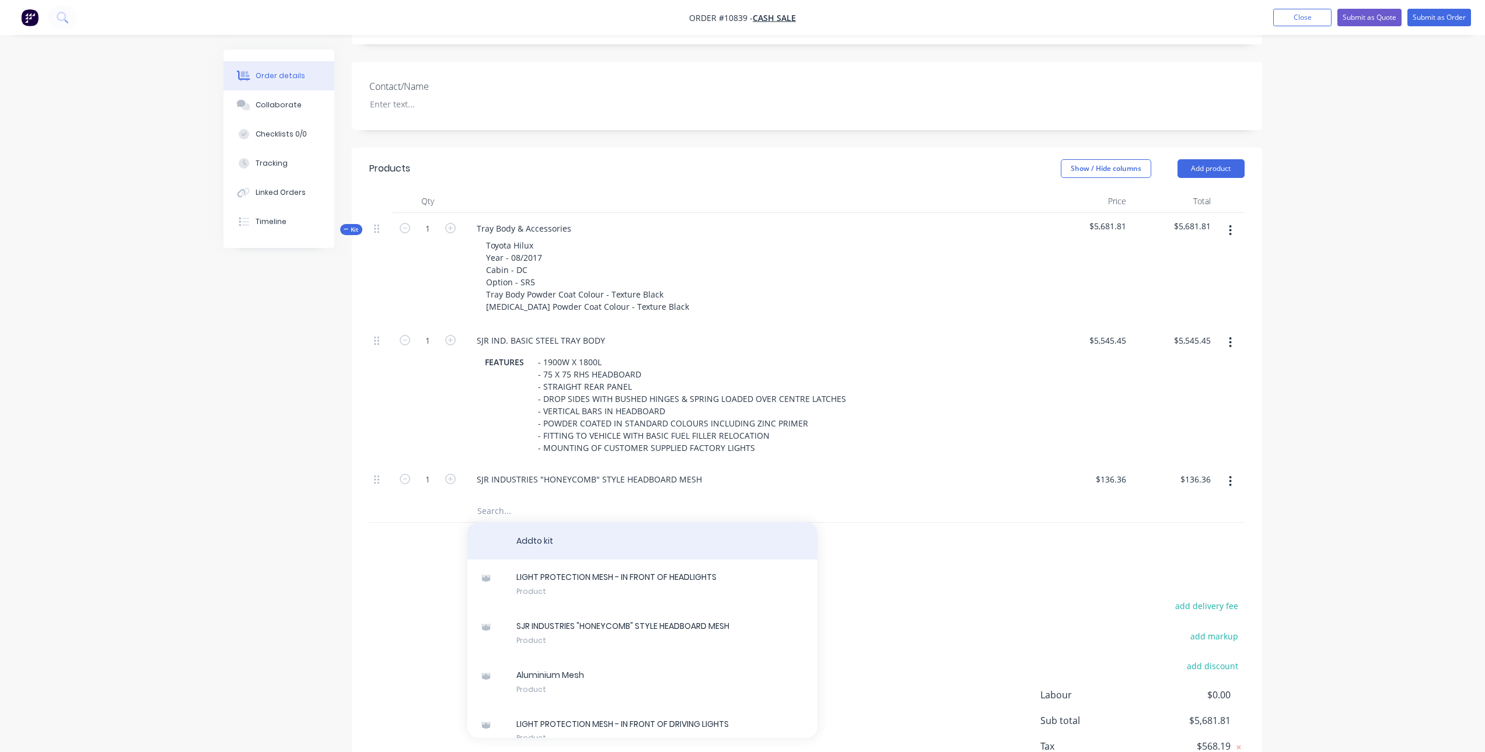
scroll to position [292, 0]
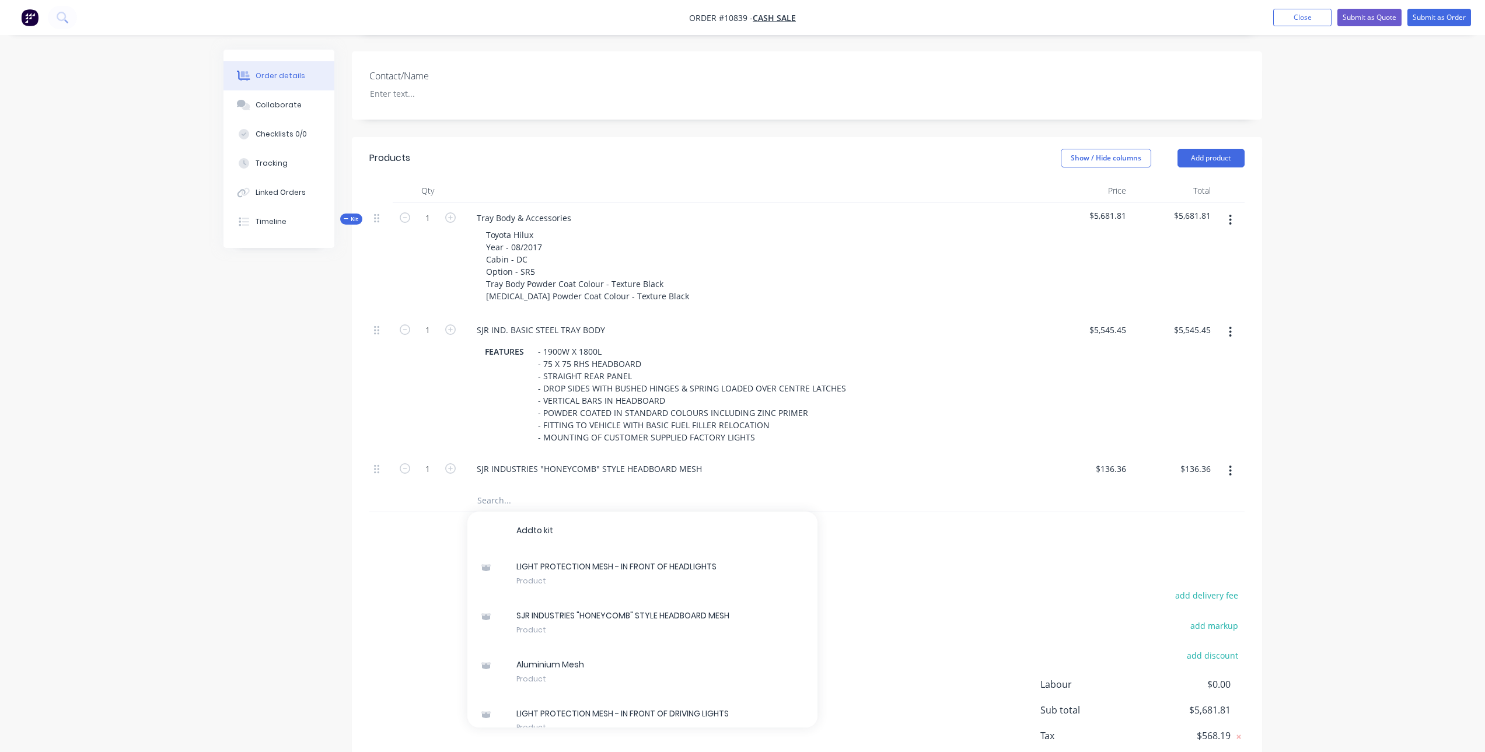
click at [548, 488] on input "text" at bounding box center [593, 499] width 233 height 23
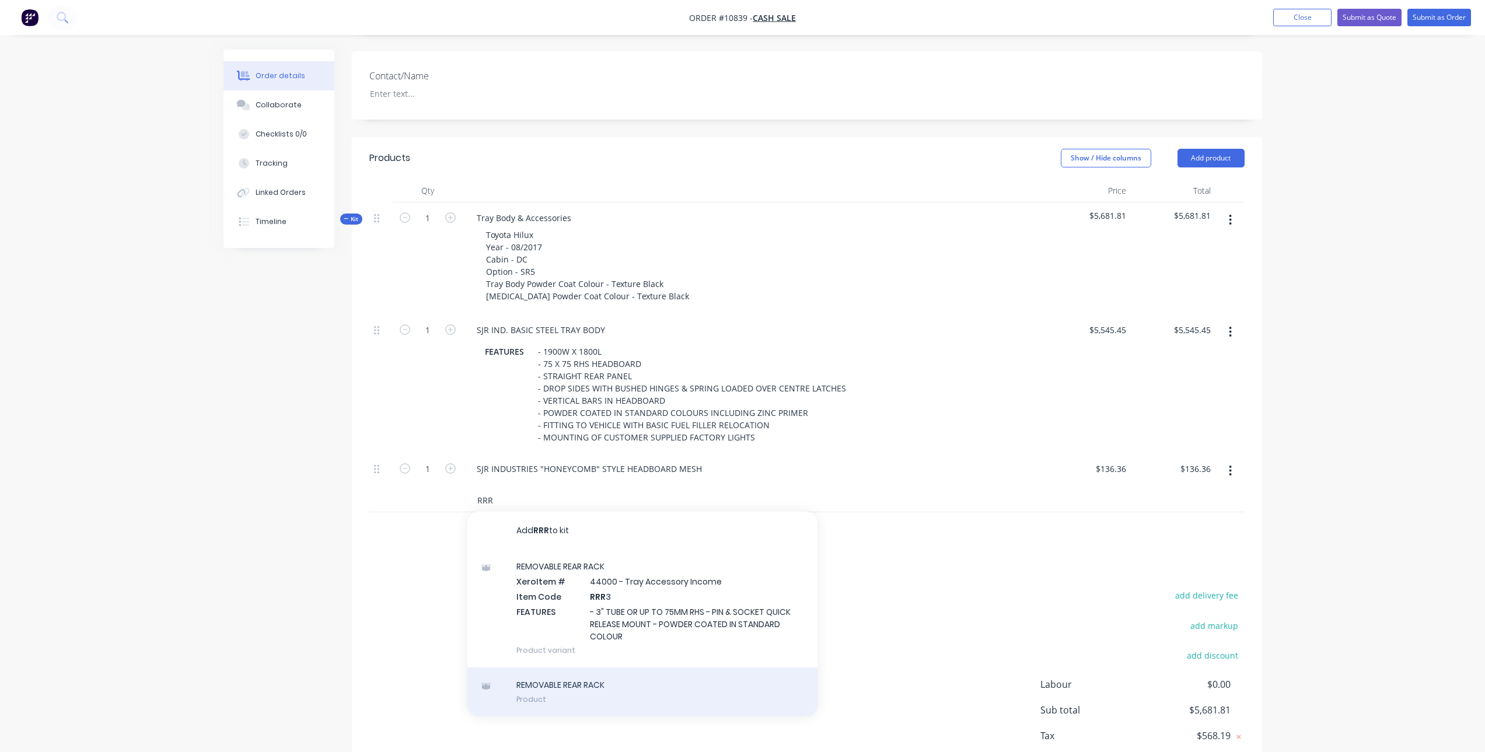
type input "RRR"
click at [582, 687] on div "REMOVABLE REAR RACK Product" at bounding box center [642, 692] width 350 height 49
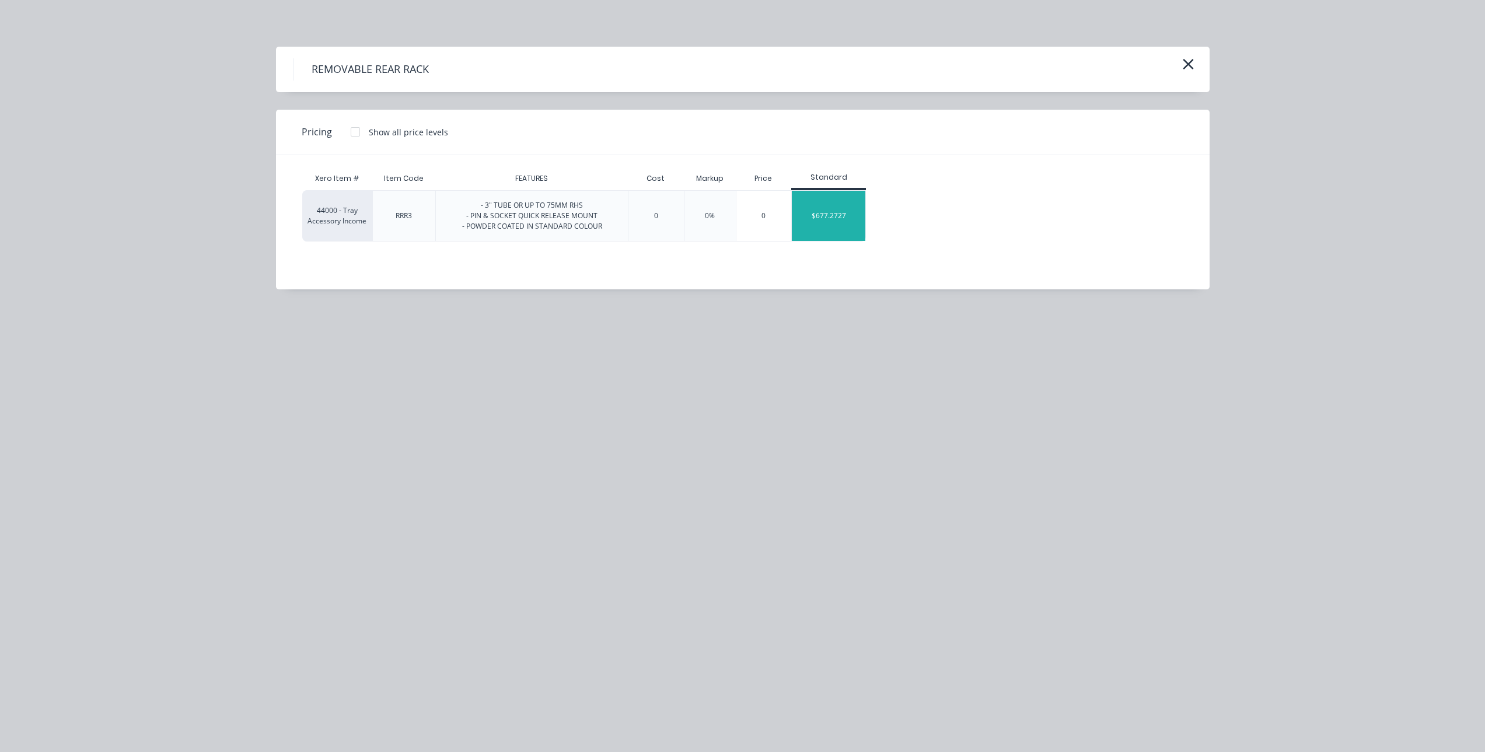
click at [845, 212] on div "$677.2727" at bounding box center [829, 216] width 74 height 50
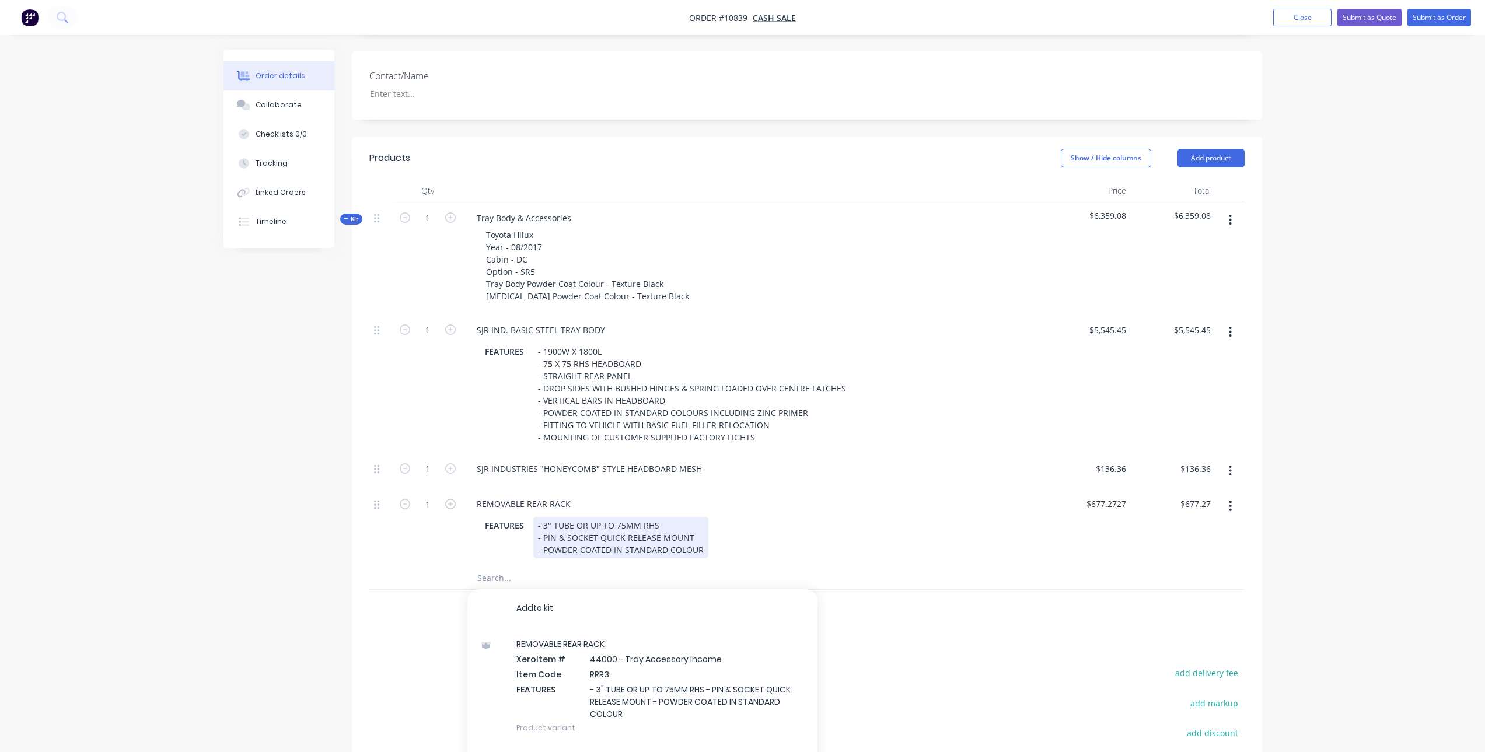
click at [592, 517] on div "- 3" TUBE OR UP TO 75MM RHS - PIN & SOCKET QUICK RELEASE MOUNT - POWDER COATED …" at bounding box center [620, 537] width 175 height 41
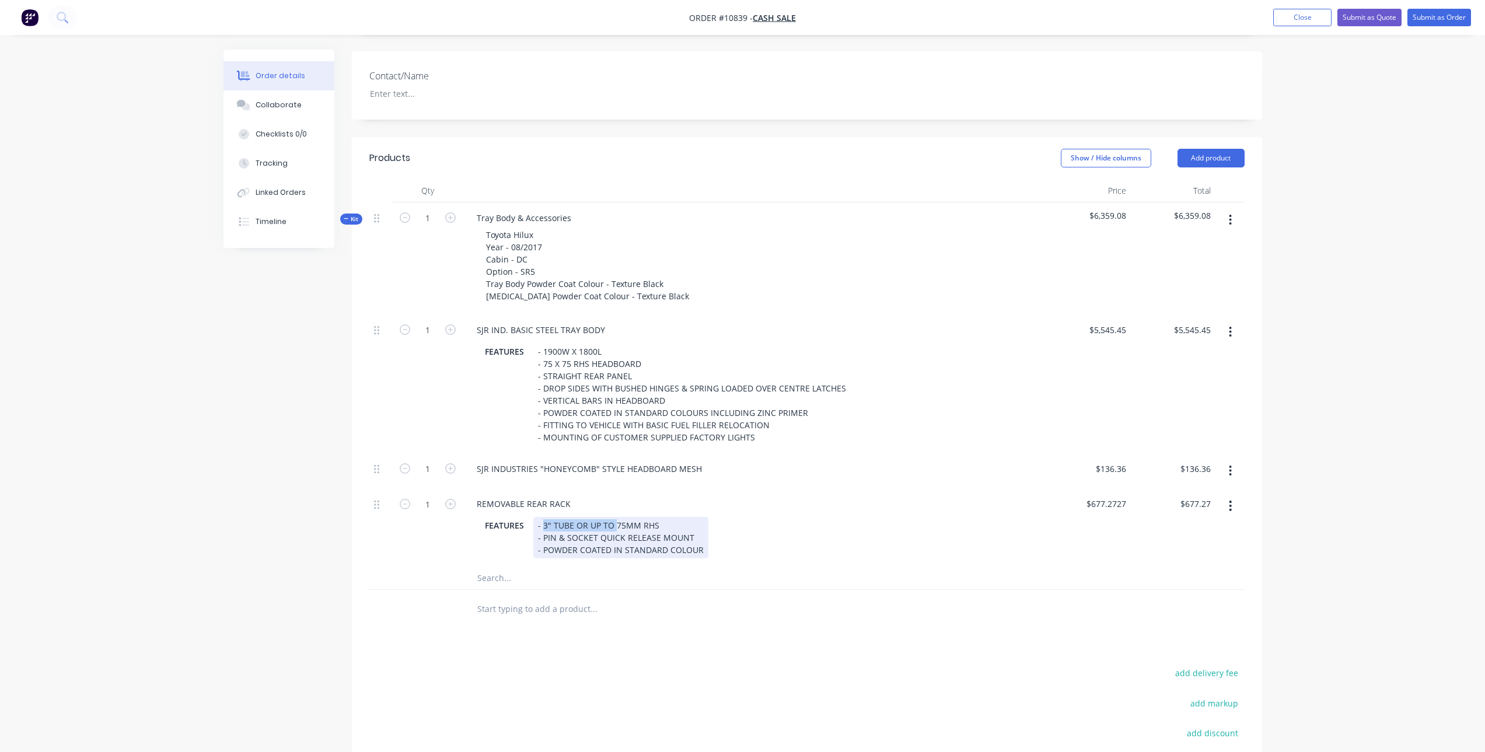
drag, startPoint x: 616, startPoint y: 507, endPoint x: 544, endPoint y: 506, distance: 71.8
click at [544, 517] on div "- 3" TUBE OR UP TO 75MM RHS - PIN & SOCKET QUICK RELEASE MOUNT - POWDER COATED …" at bounding box center [620, 537] width 175 height 41
click at [648, 609] on div at bounding box center [673, 609] width 420 height 38
click at [533, 566] on input "text" at bounding box center [593, 577] width 233 height 23
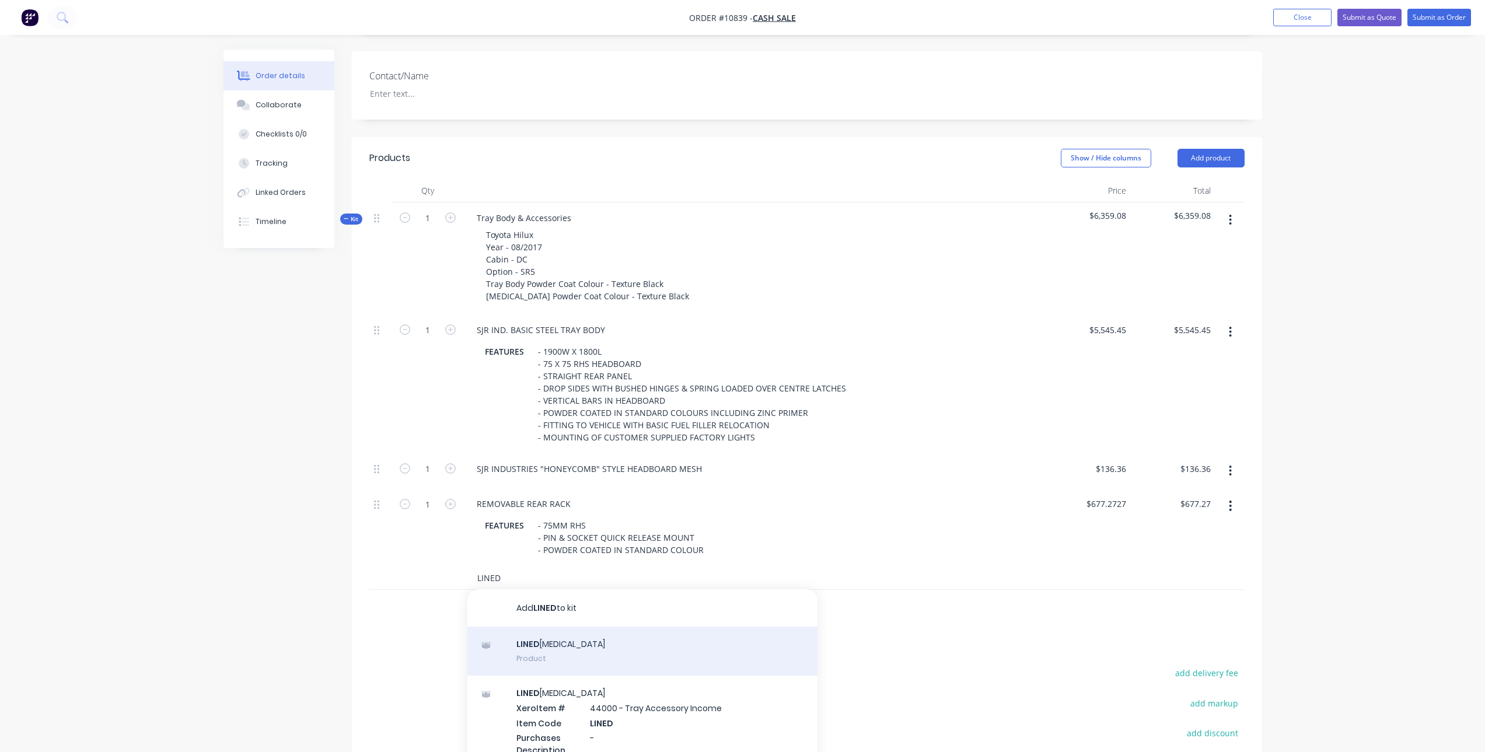
type input "LINED"
click at [628, 636] on div "LINED SIDEBOARDS Product" at bounding box center [642, 651] width 350 height 49
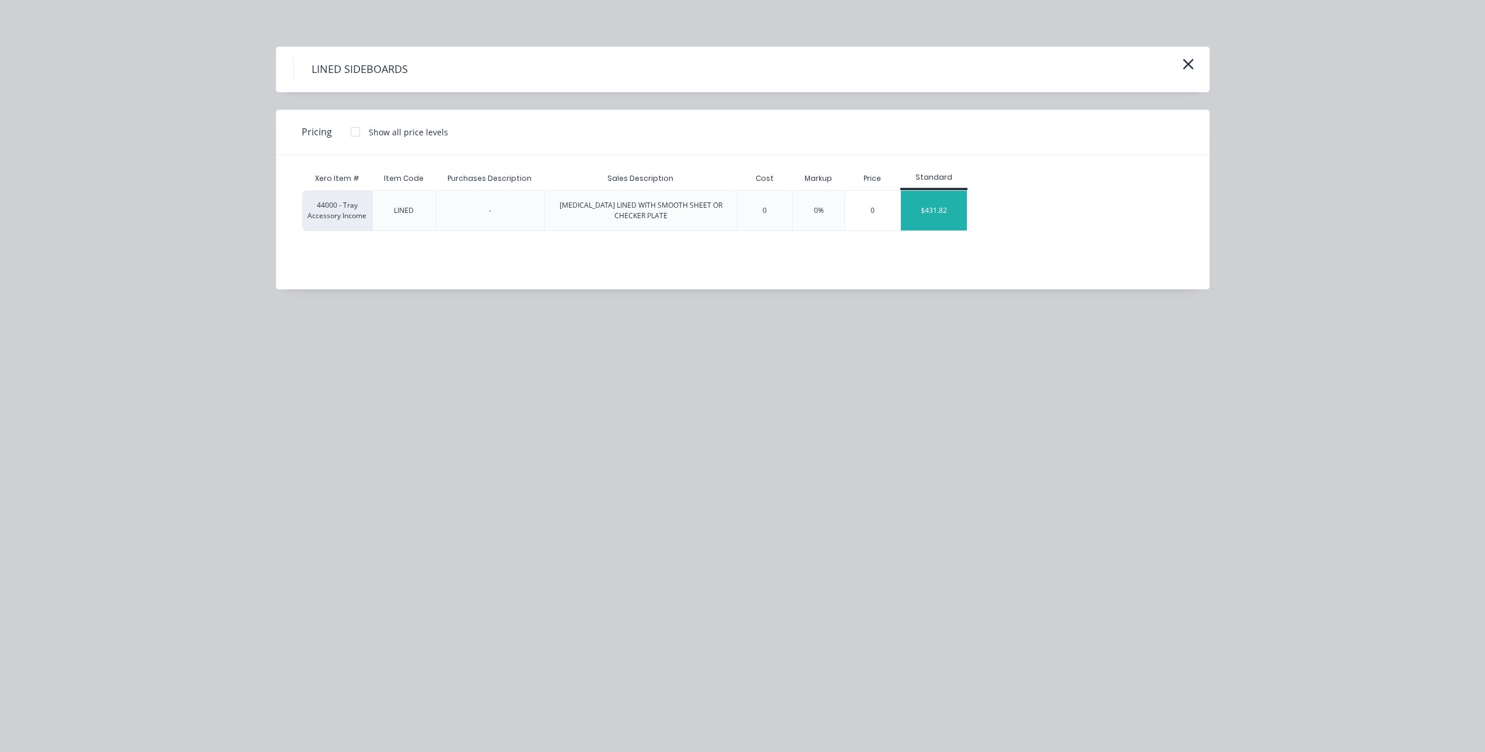
click at [911, 218] on div "$431.82" at bounding box center [934, 211] width 66 height 40
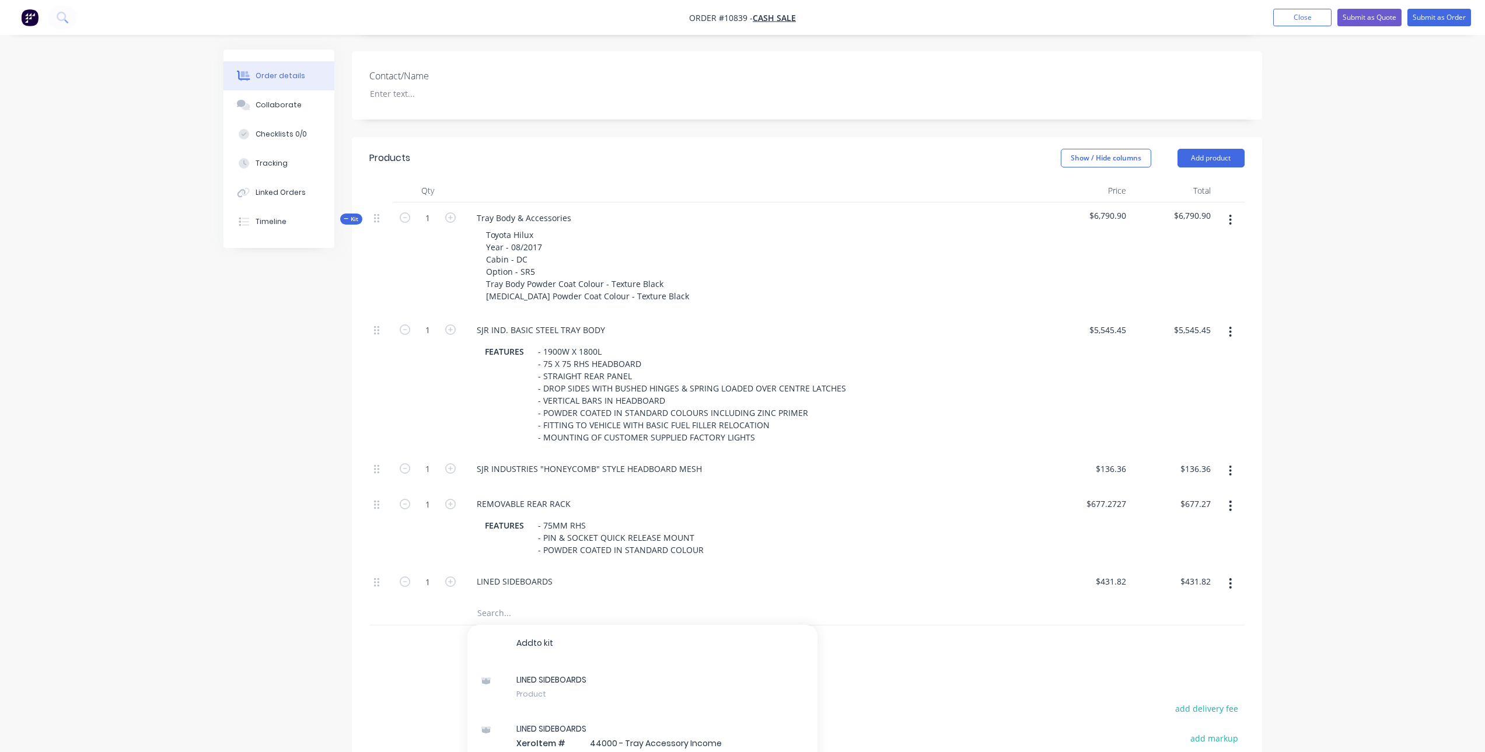
drag, startPoint x: 666, startPoint y: 574, endPoint x: 578, endPoint y: 571, distance: 88.2
click at [666, 573] on div "LINED SIDEBOARDS" at bounding box center [754, 581] width 574 height 17
click at [559, 573] on div "LINED SIDEBOARDS" at bounding box center [514, 581] width 95 height 17
click at [637, 633] on input "text" at bounding box center [593, 644] width 233 height 23
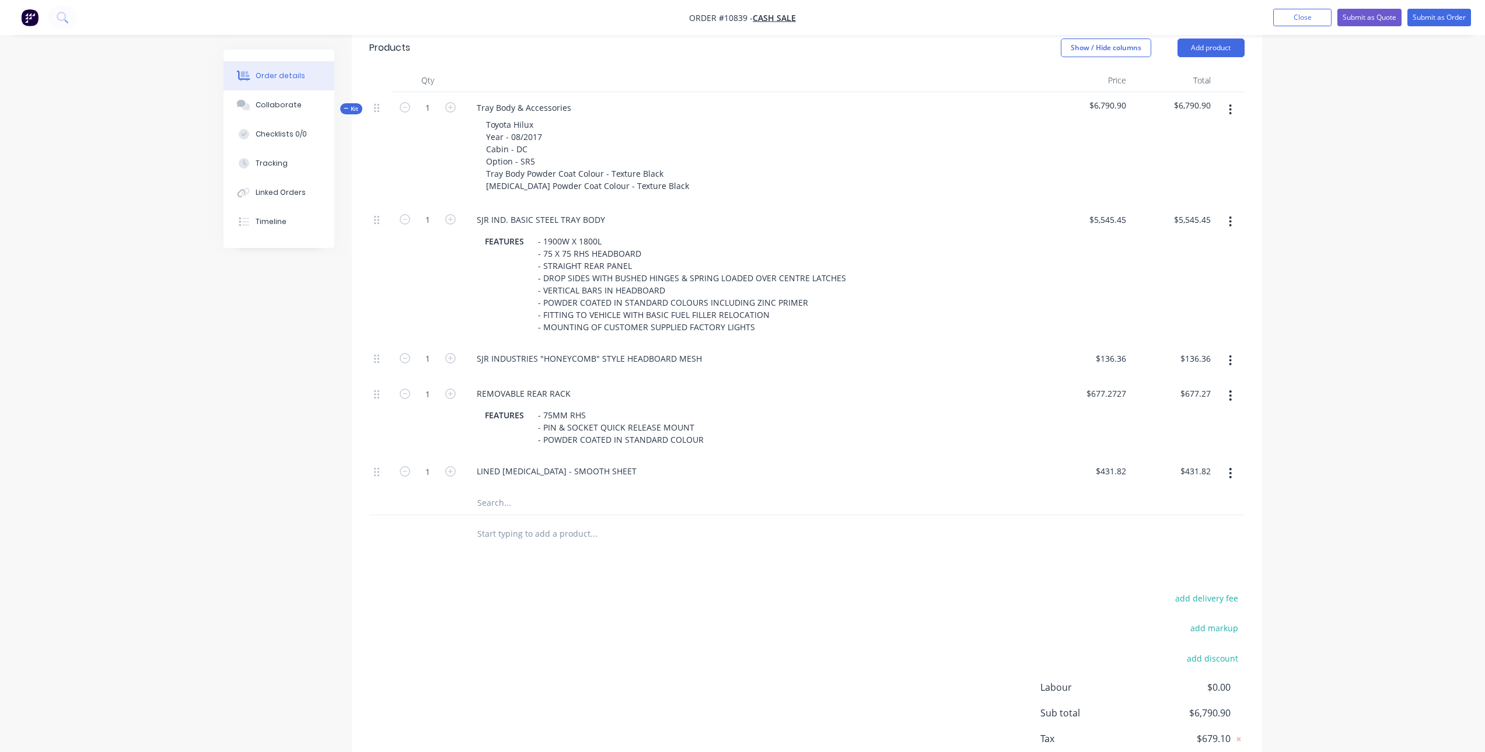
scroll to position [408, 0]
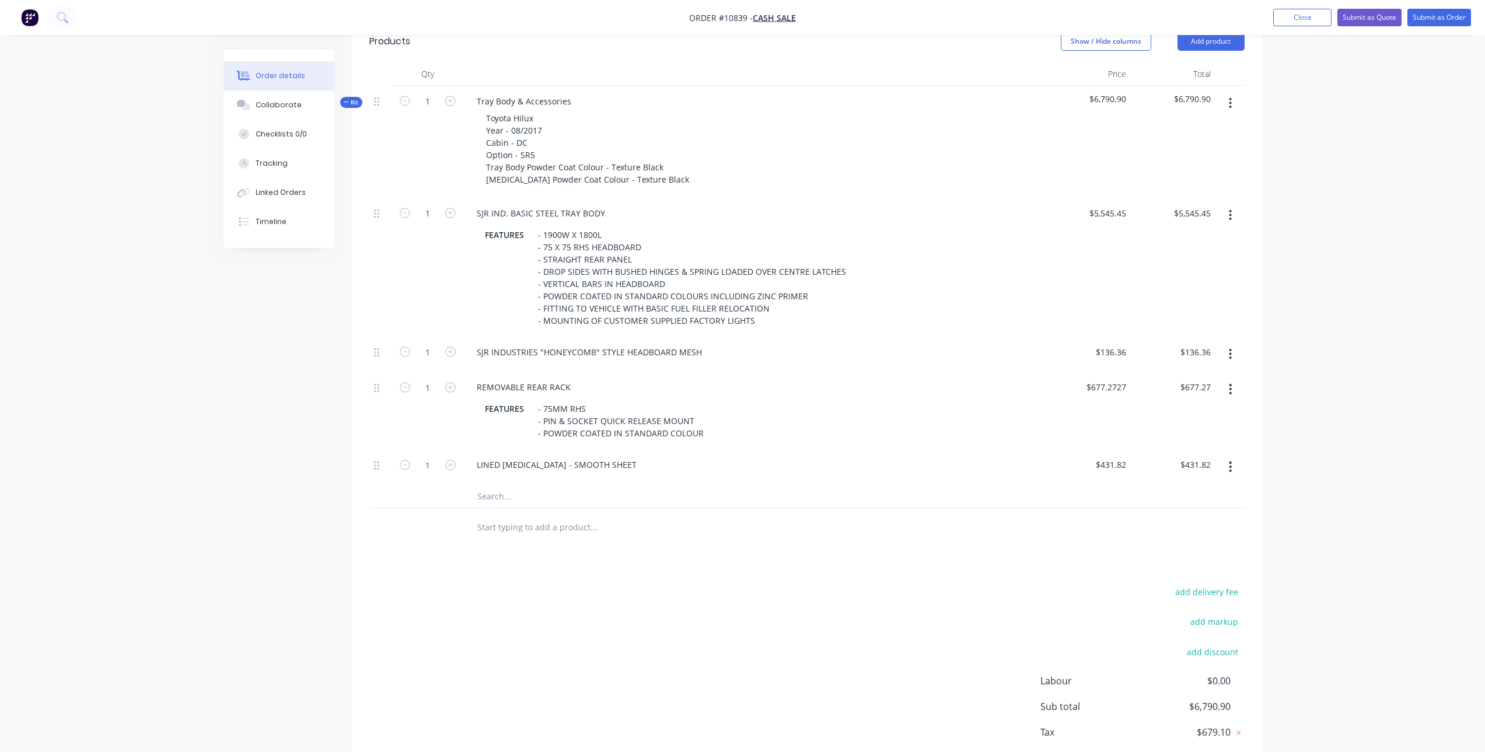
click at [505, 485] on input "text" at bounding box center [593, 496] width 233 height 23
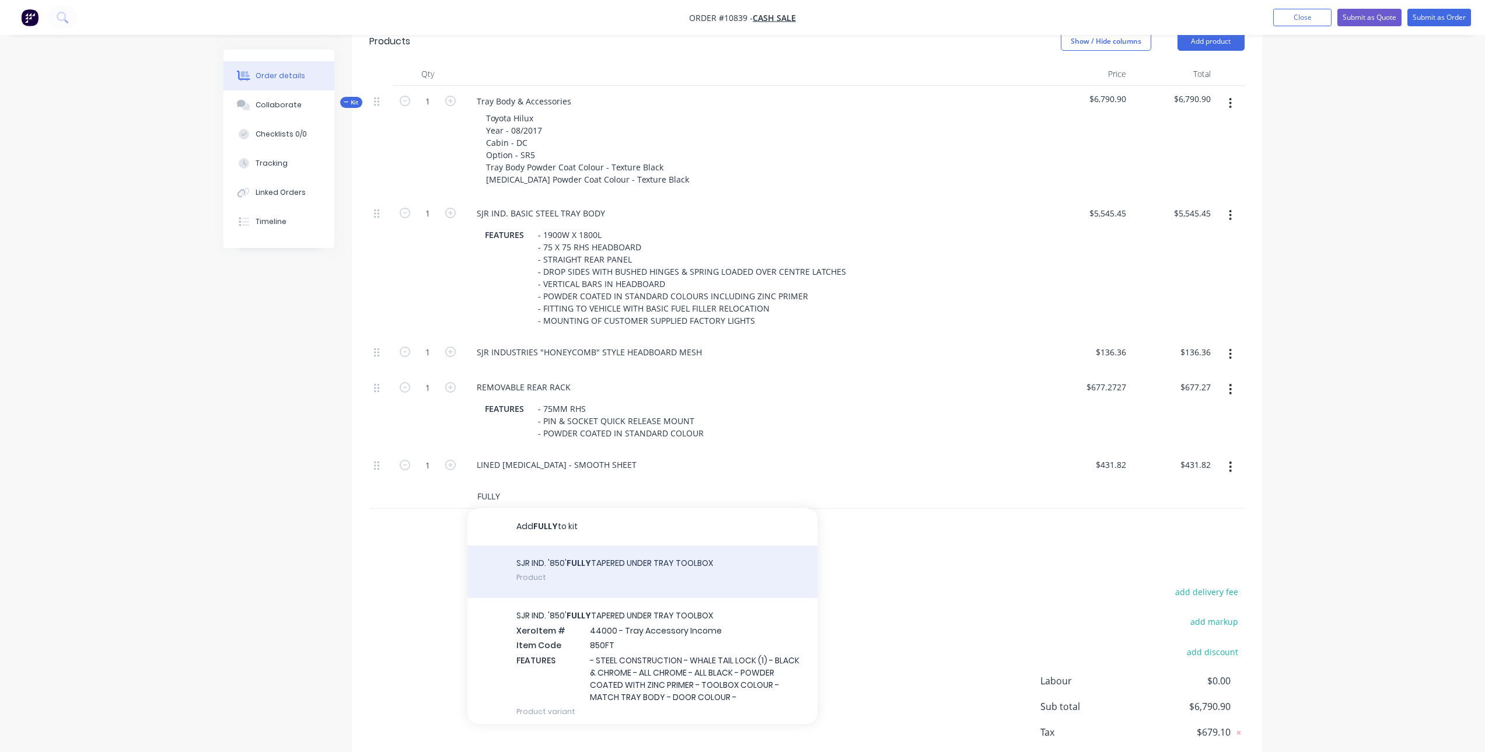
type input "FULLY"
click at [565, 549] on div "SJR IND. '850' FULLY TAPERED UNDER TRAY TOOLBOX Product" at bounding box center [642, 572] width 350 height 53
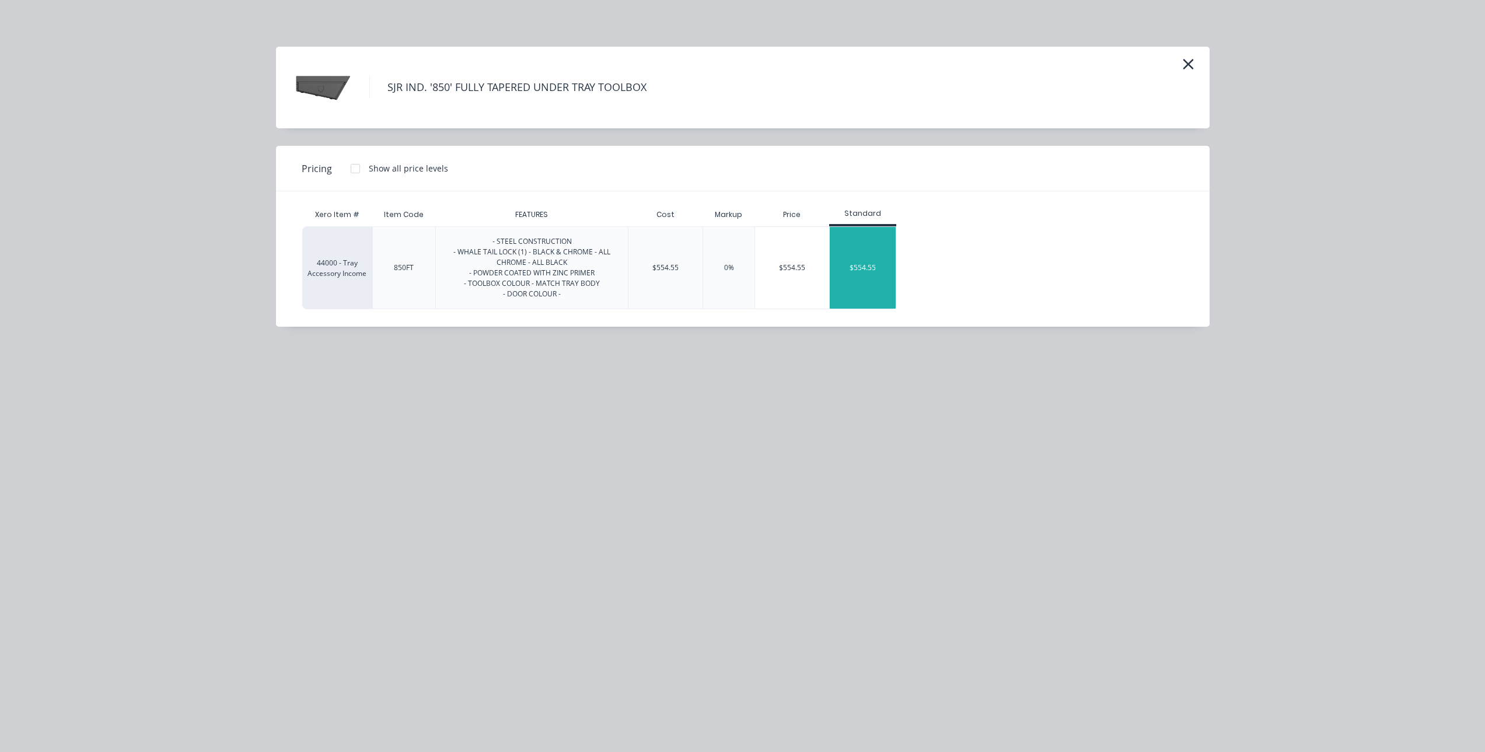
click at [856, 271] on div "$554.55" at bounding box center [863, 268] width 66 height 82
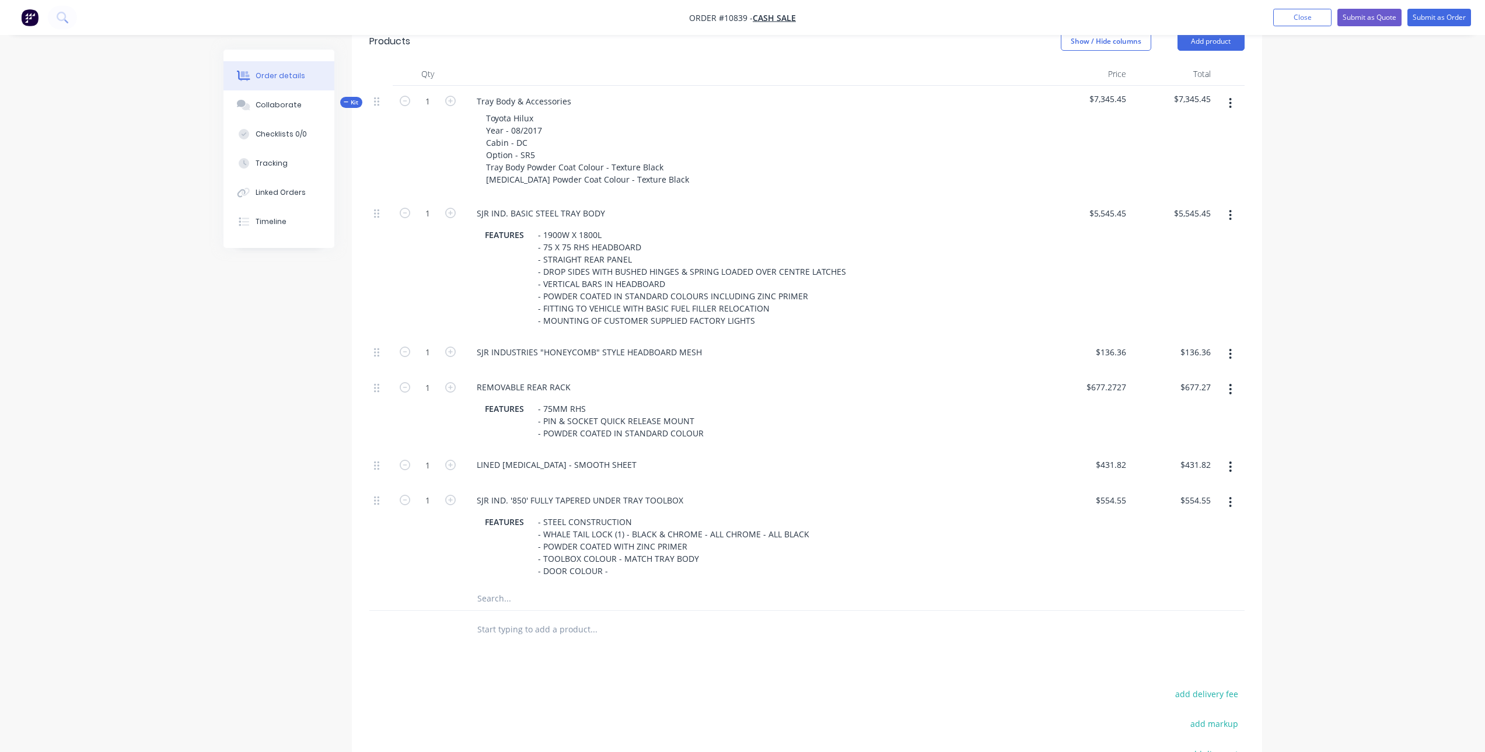
click at [458, 485] on div "1" at bounding box center [428, 536] width 70 height 102
click at [455, 495] on icon "button" at bounding box center [450, 500] width 11 height 11
type input "2"
type input "$1,109.10"
click at [529, 587] on input "text" at bounding box center [593, 598] width 233 height 23
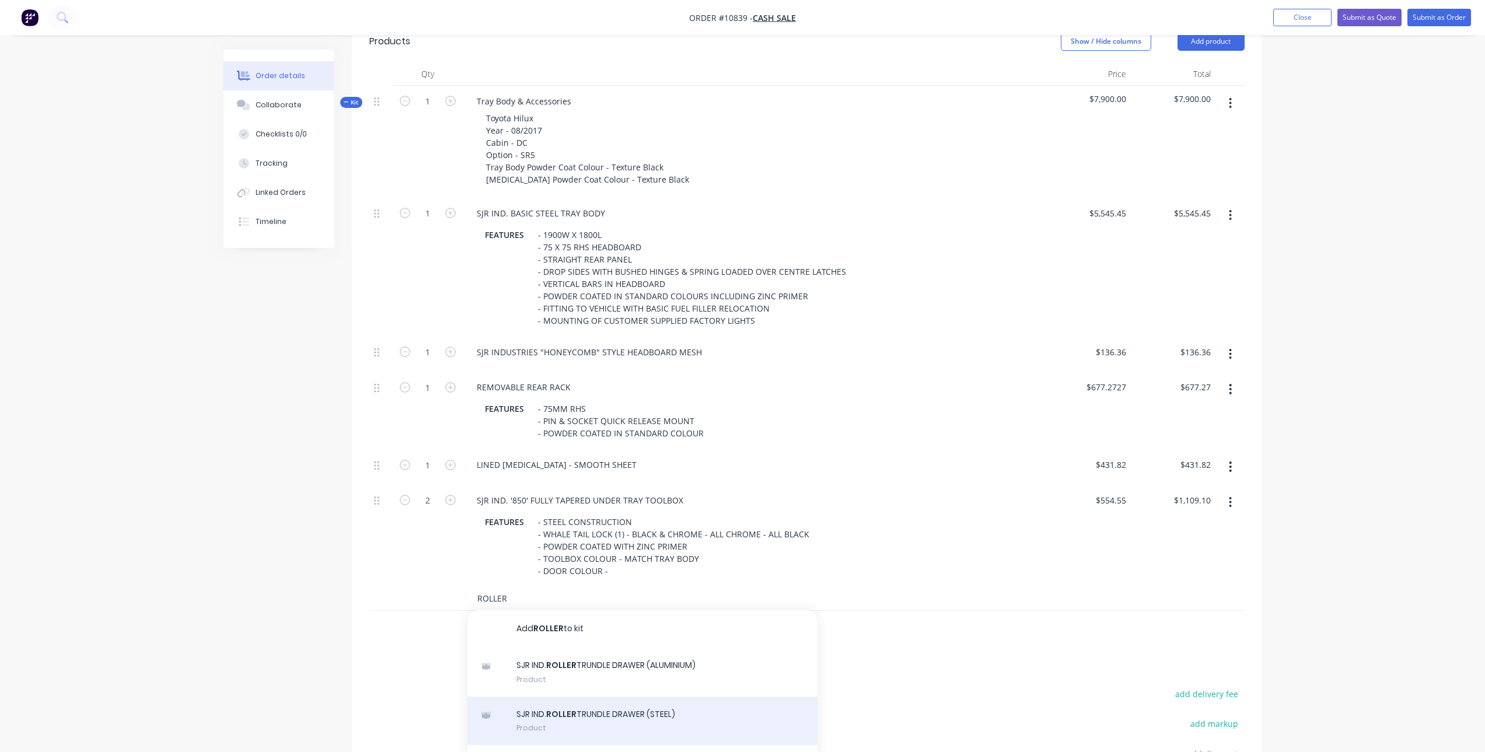
type input "ROLLER"
click at [614, 707] on div "SJR IND. ROLLER TRUNDLE DRAWER (STEEL) Product" at bounding box center [642, 721] width 350 height 49
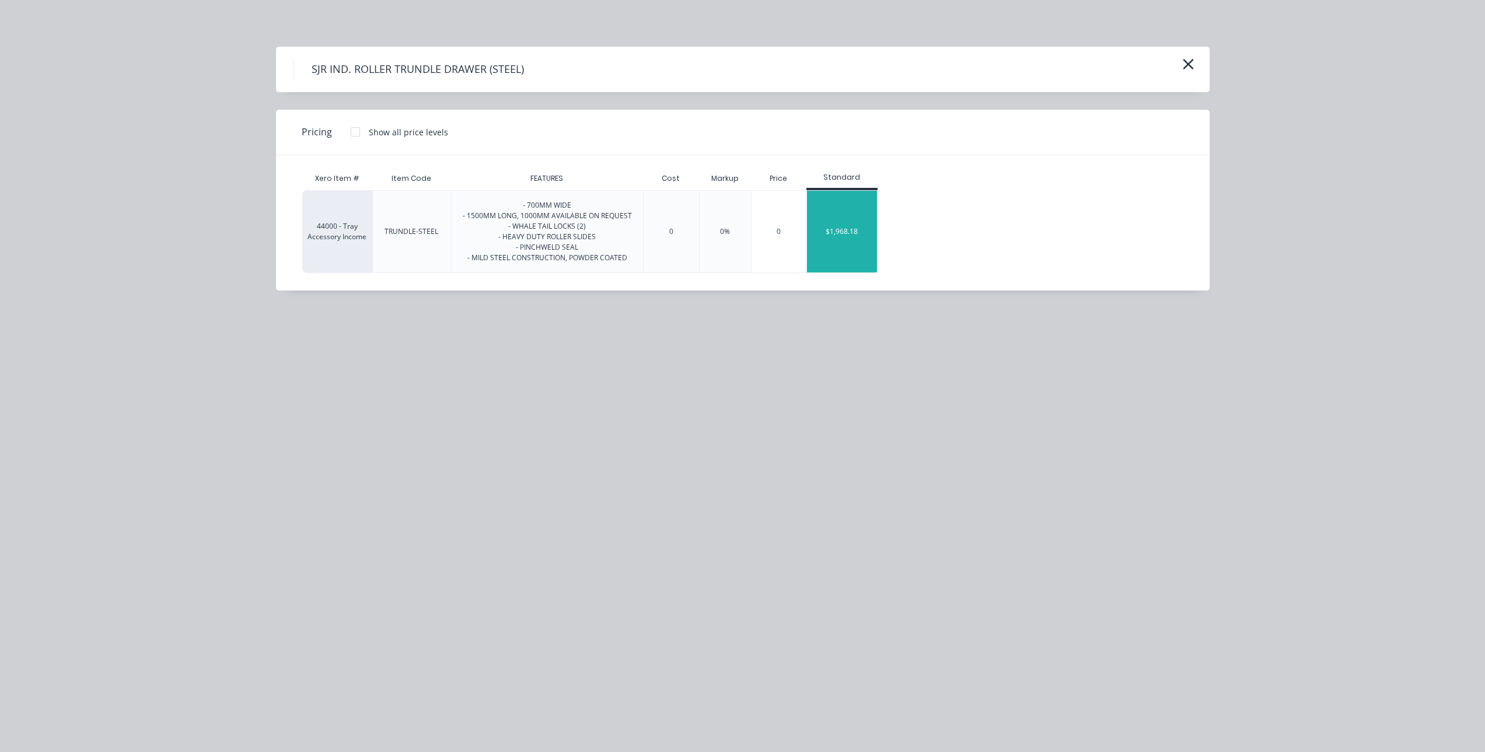
click at [833, 233] on div "$1,968.18" at bounding box center [842, 232] width 70 height 82
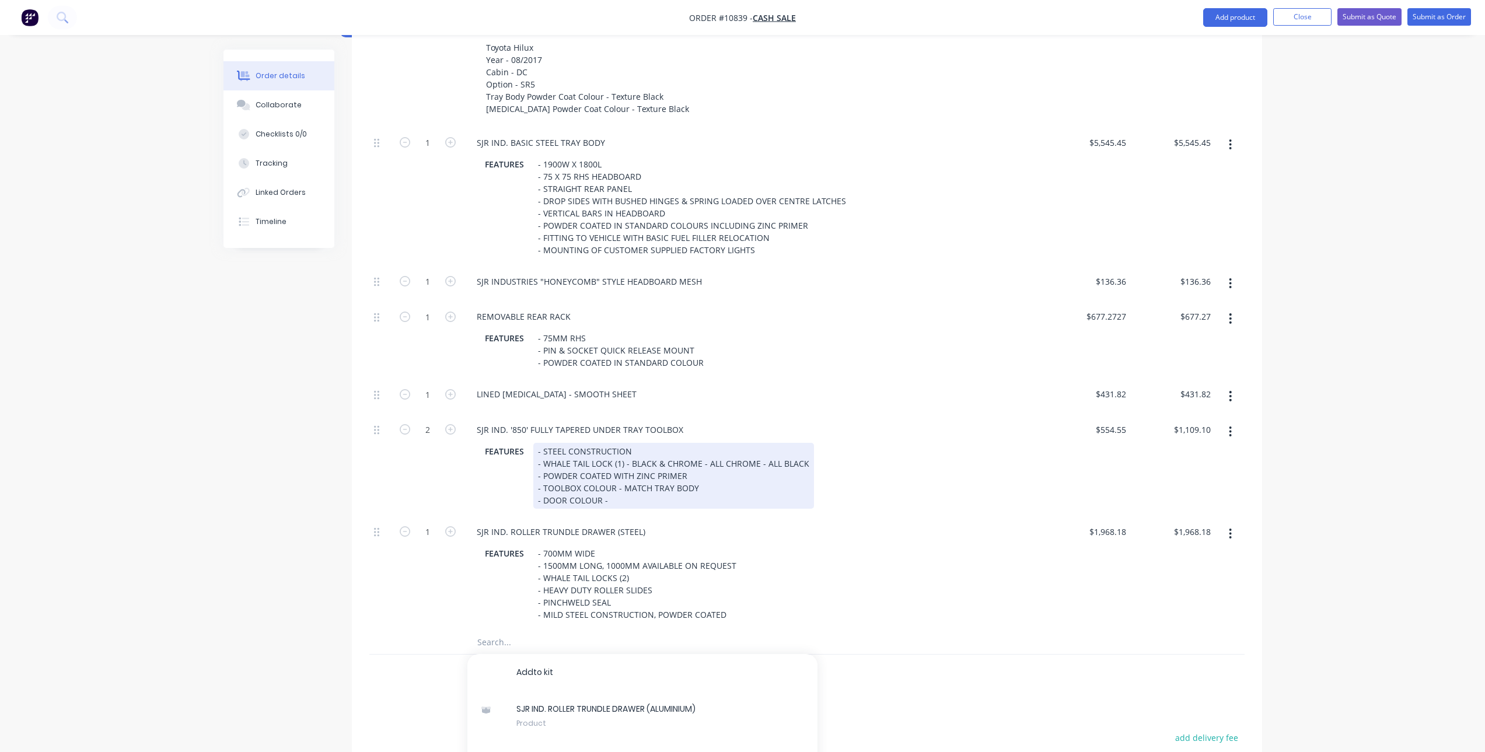
scroll to position [583, 0]
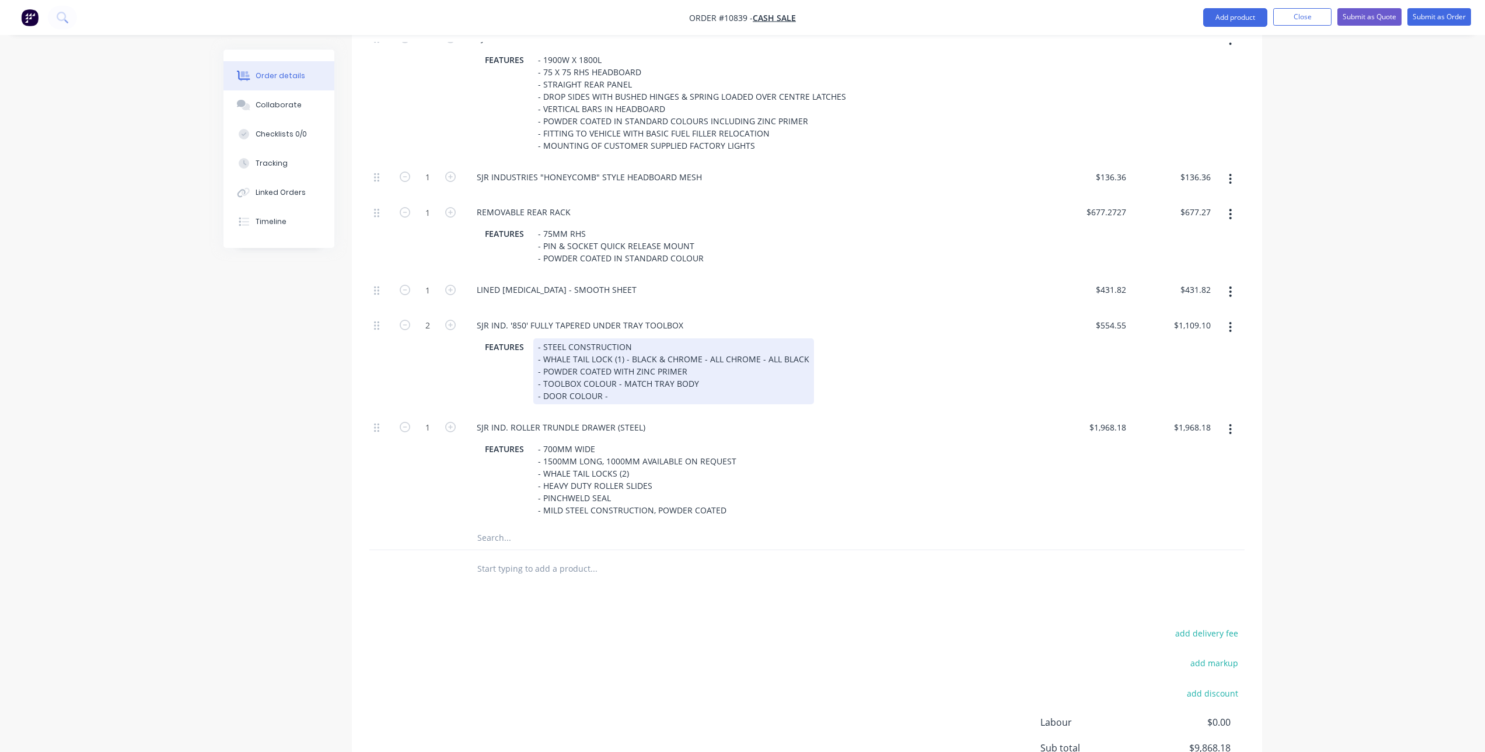
click at [632, 378] on div "- STEEL CONSTRUCTION - WHALE TAIL LOCK (1) - BLACK & CHROME - ALL CHROME - ALL …" at bounding box center [673, 371] width 281 height 66
paste div
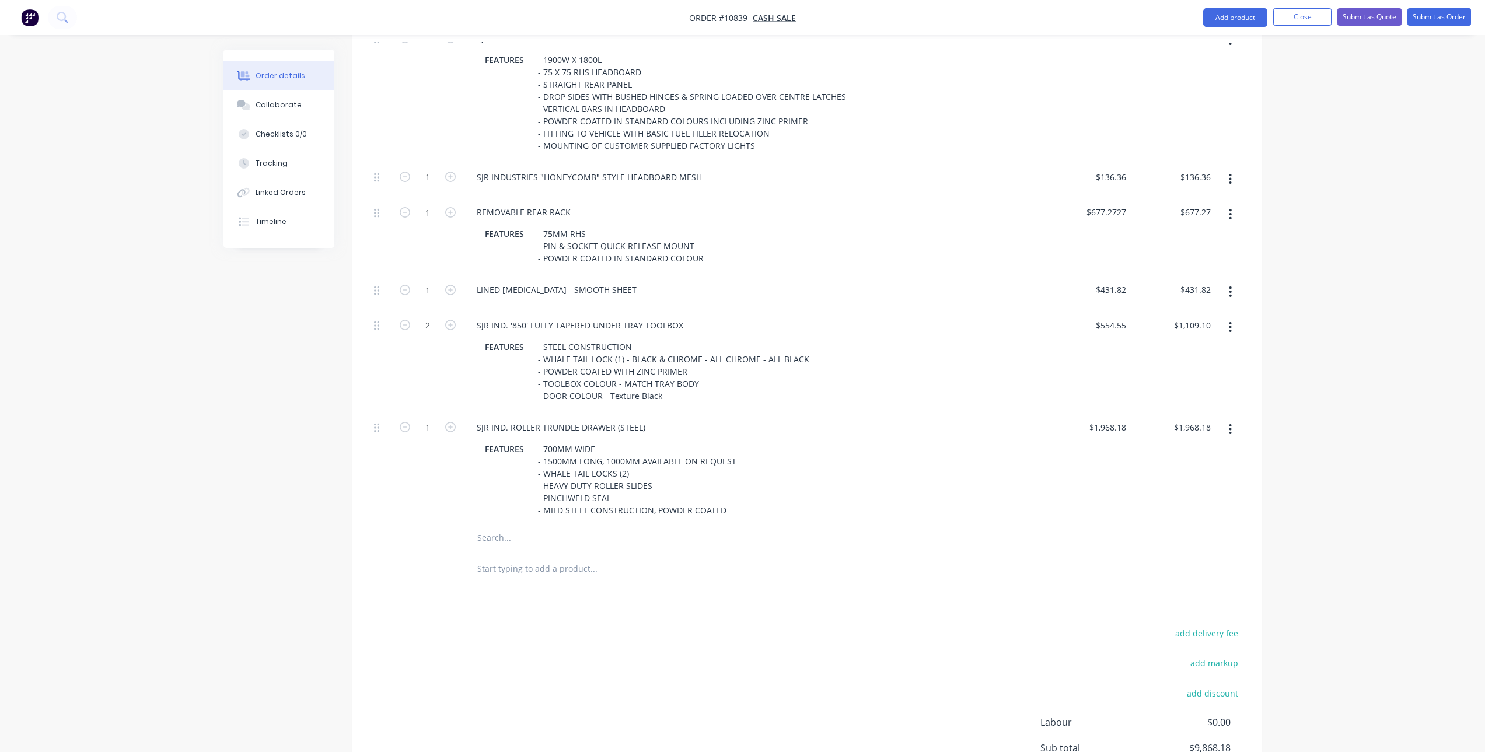
click at [483, 526] on input "text" at bounding box center [593, 537] width 233 height 23
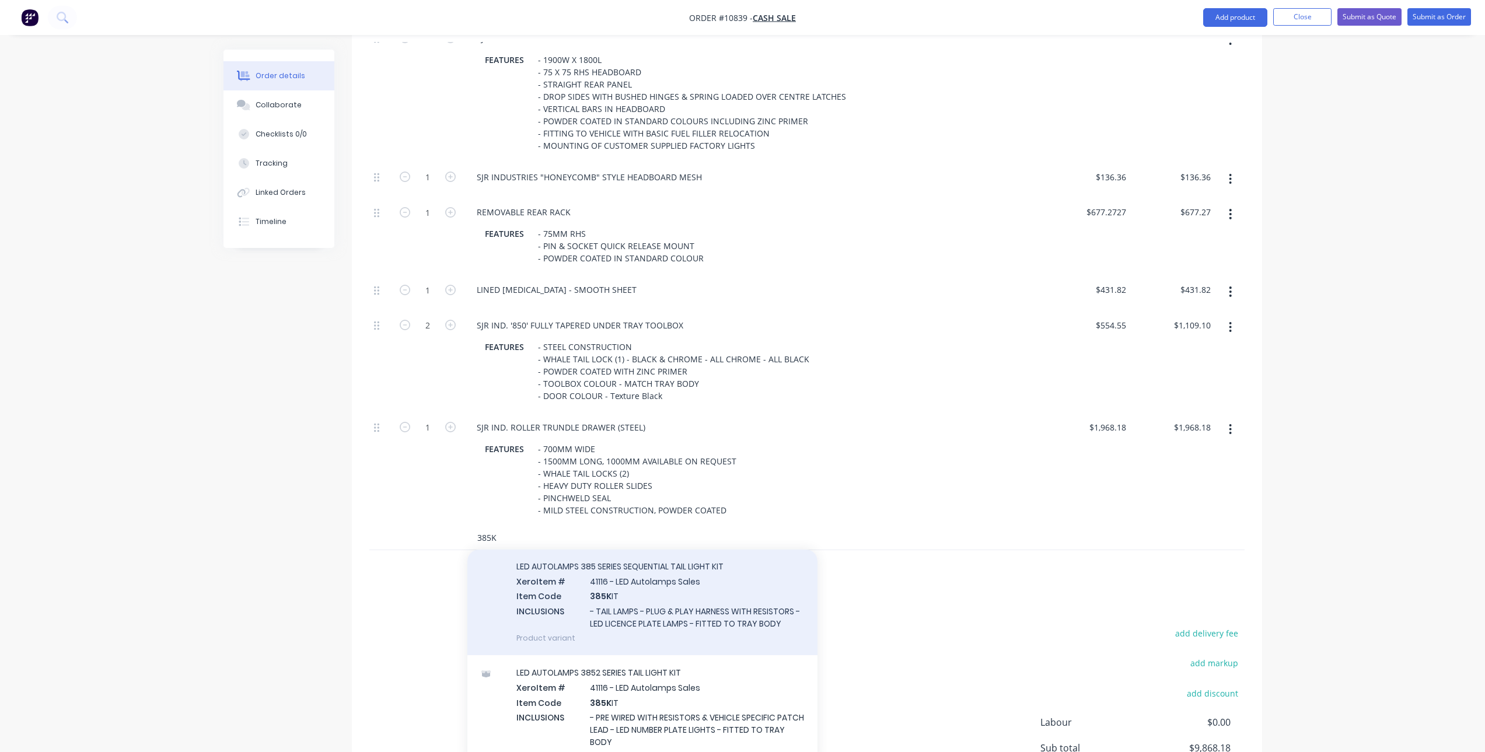
scroll to position [58, 0]
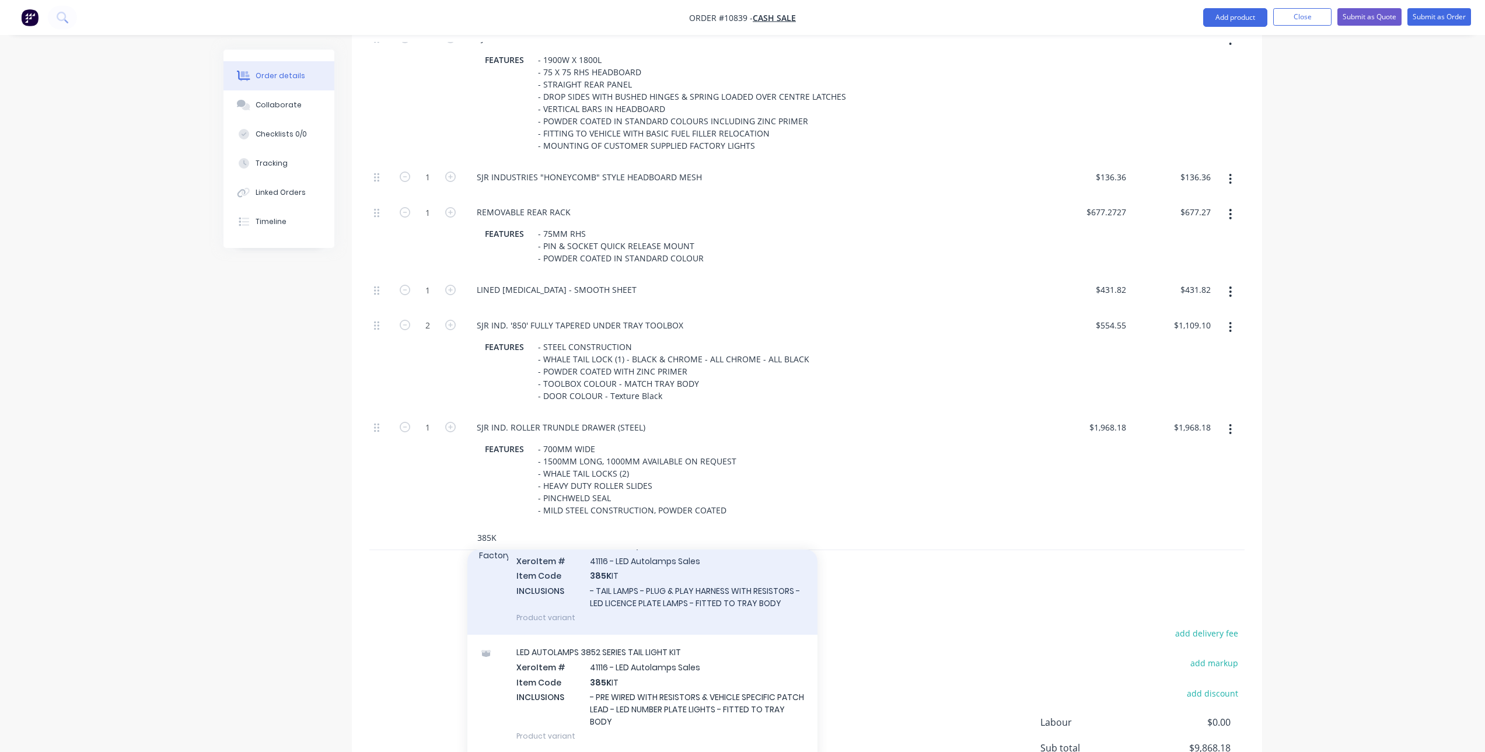
type input "385K"
click at [738, 579] on div "LED AUTOLAMPS 385 SERIES SEQUENTIAL TAIL LIGHT KIT Xero Item # 41116 - LED Auto…" at bounding box center [642, 582] width 350 height 106
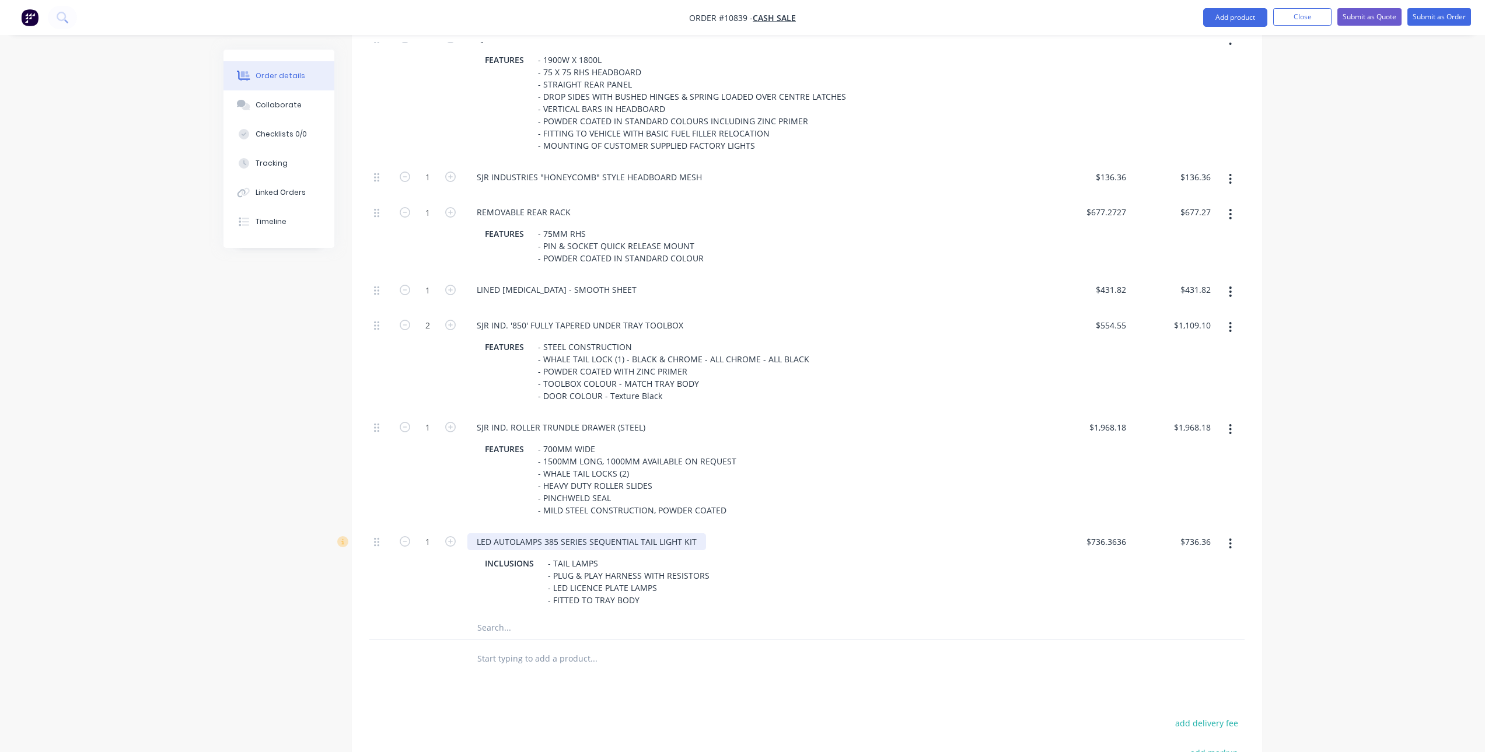
click at [557, 533] on div "LED AUTOLAMPS 385 SERIES SEQUENTIAL TAIL LIGHT KIT" at bounding box center [586, 541] width 239 height 17
click at [494, 616] on input "text" at bounding box center [593, 627] width 233 height 23
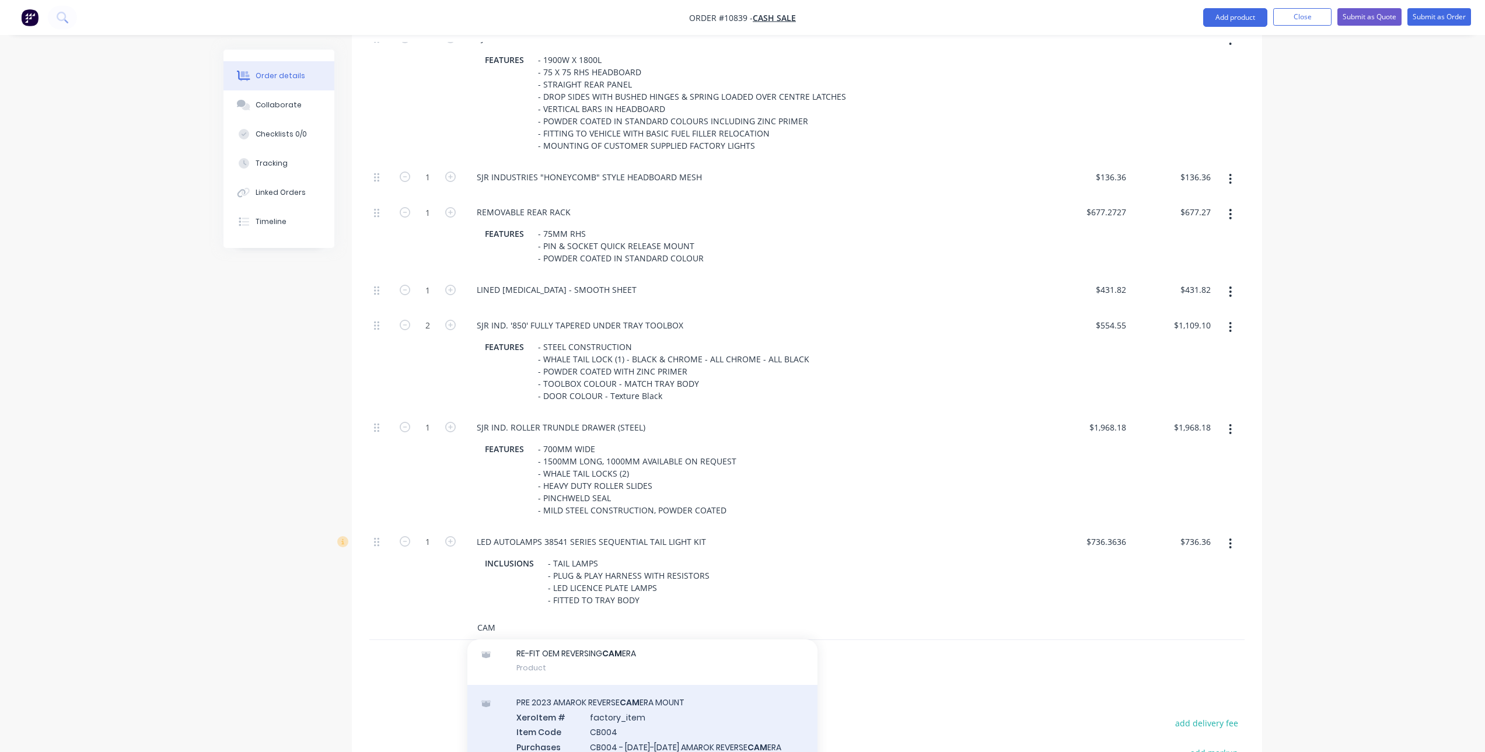
scroll to position [467, 0]
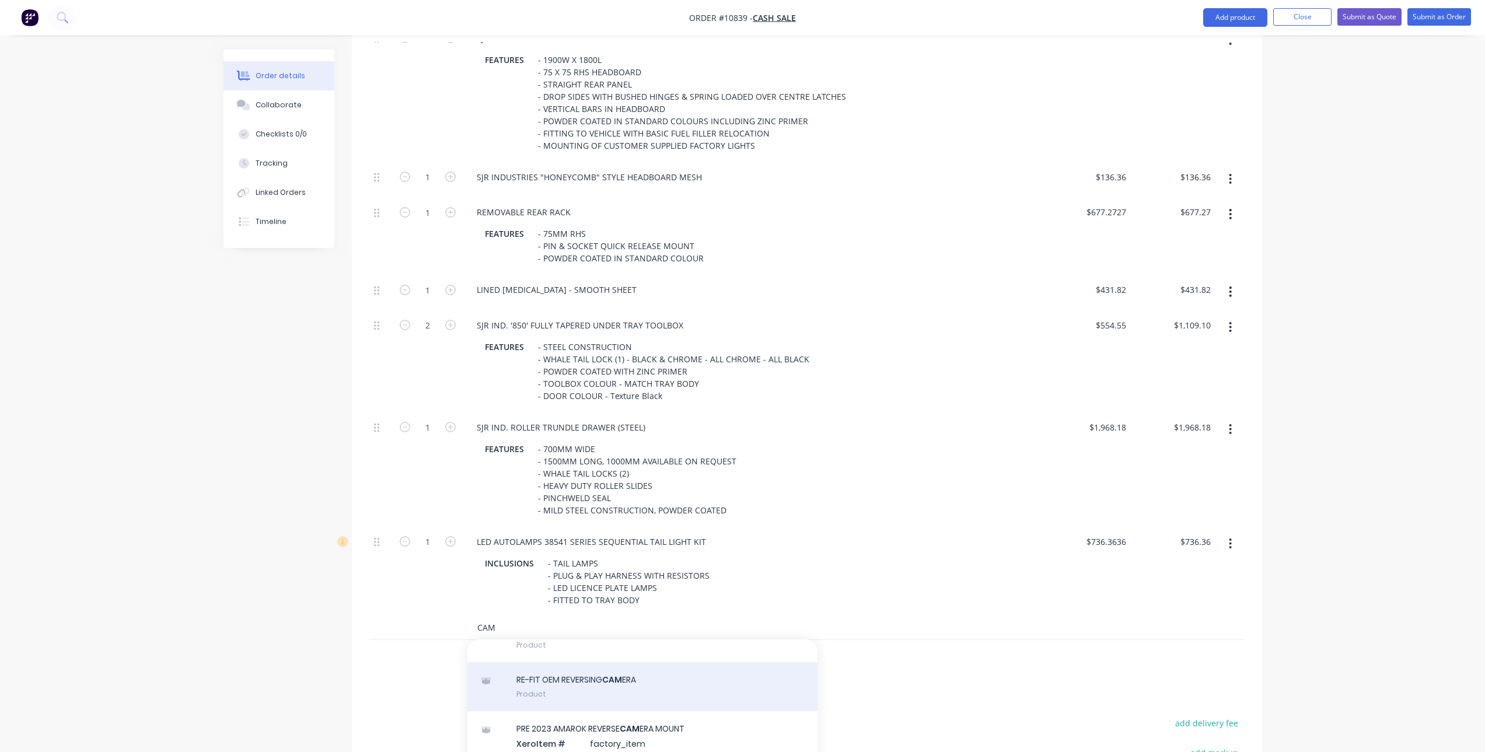
type input "CAM"
click at [576, 665] on div "RE-FIT OEM REVERSING CAM ERA Product" at bounding box center [642, 686] width 350 height 49
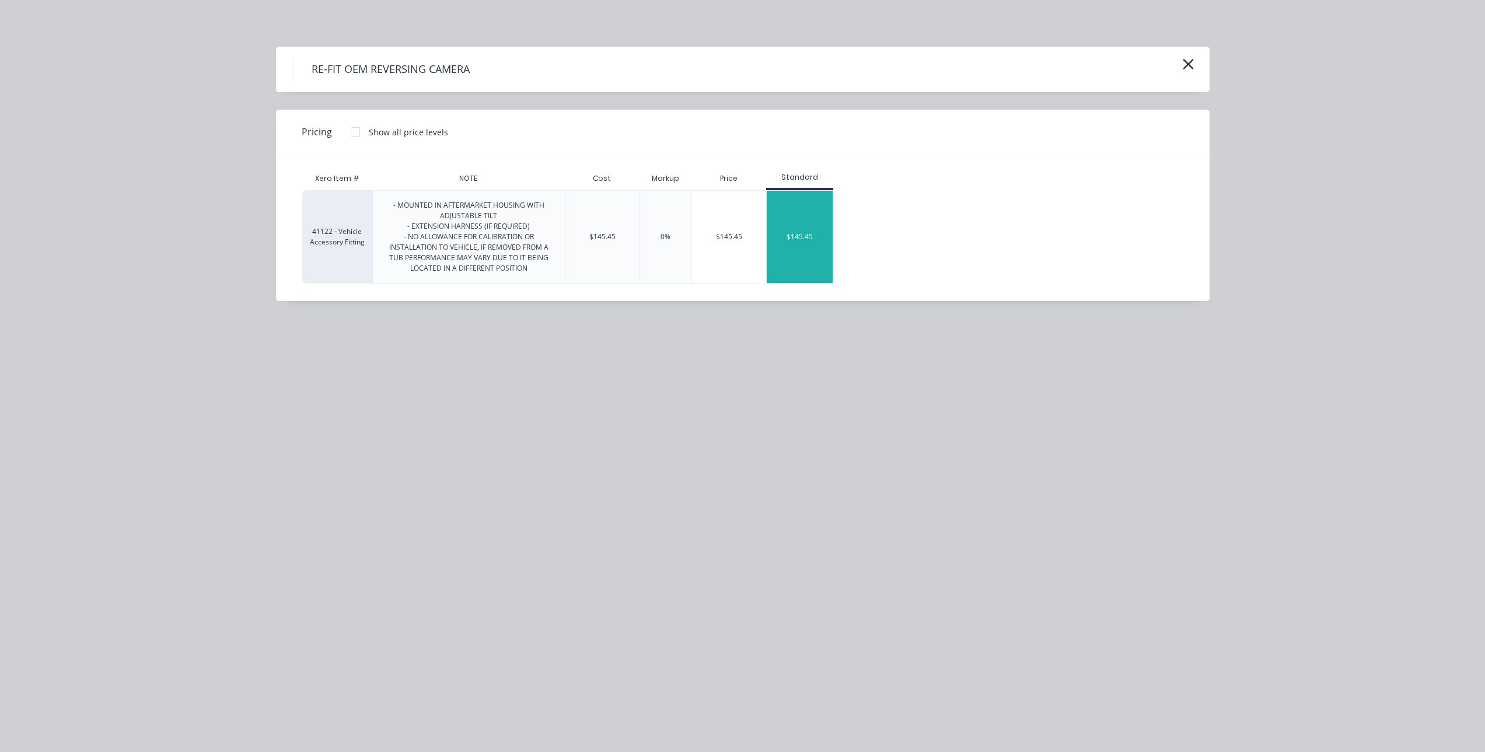
click at [806, 237] on div "$145.45" at bounding box center [800, 237] width 66 height 92
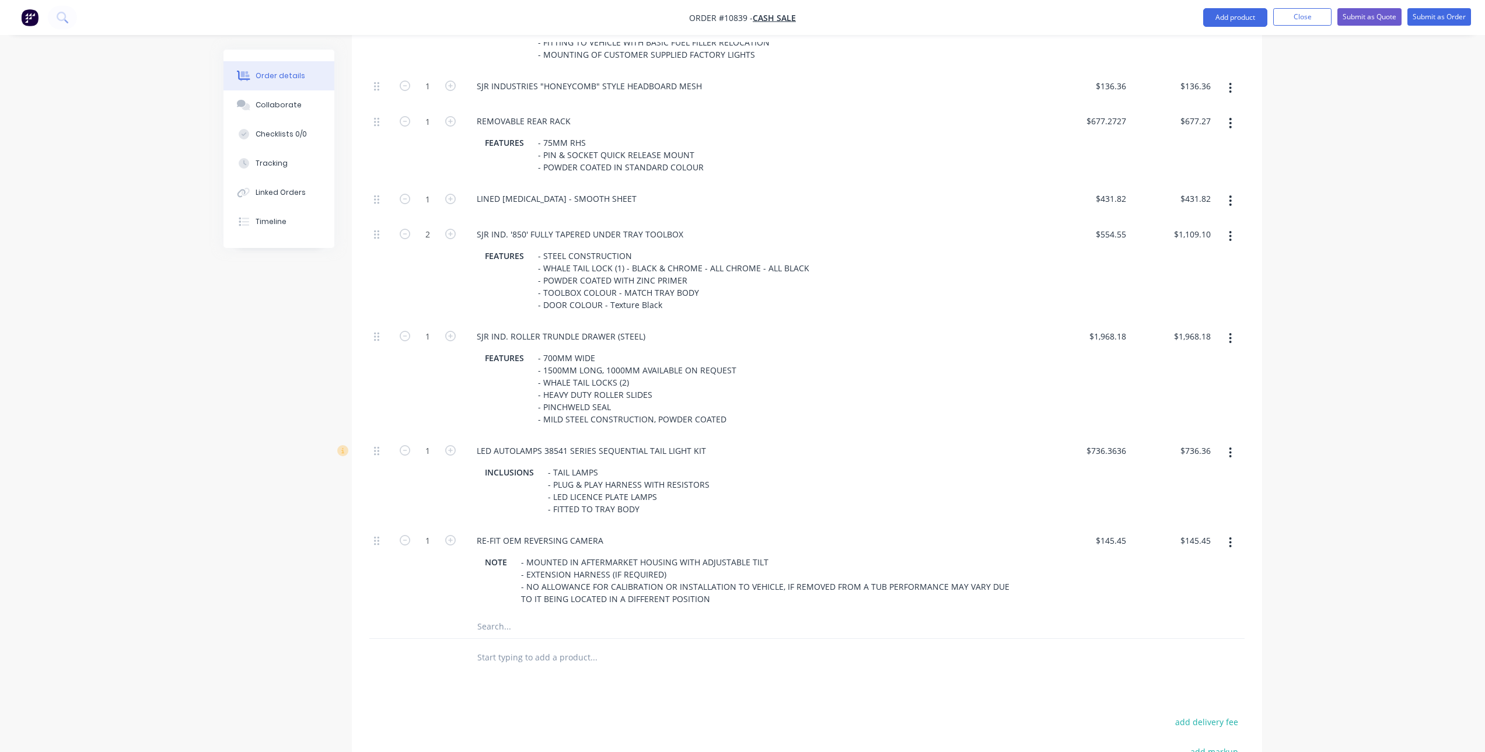
scroll to position [700, 0]
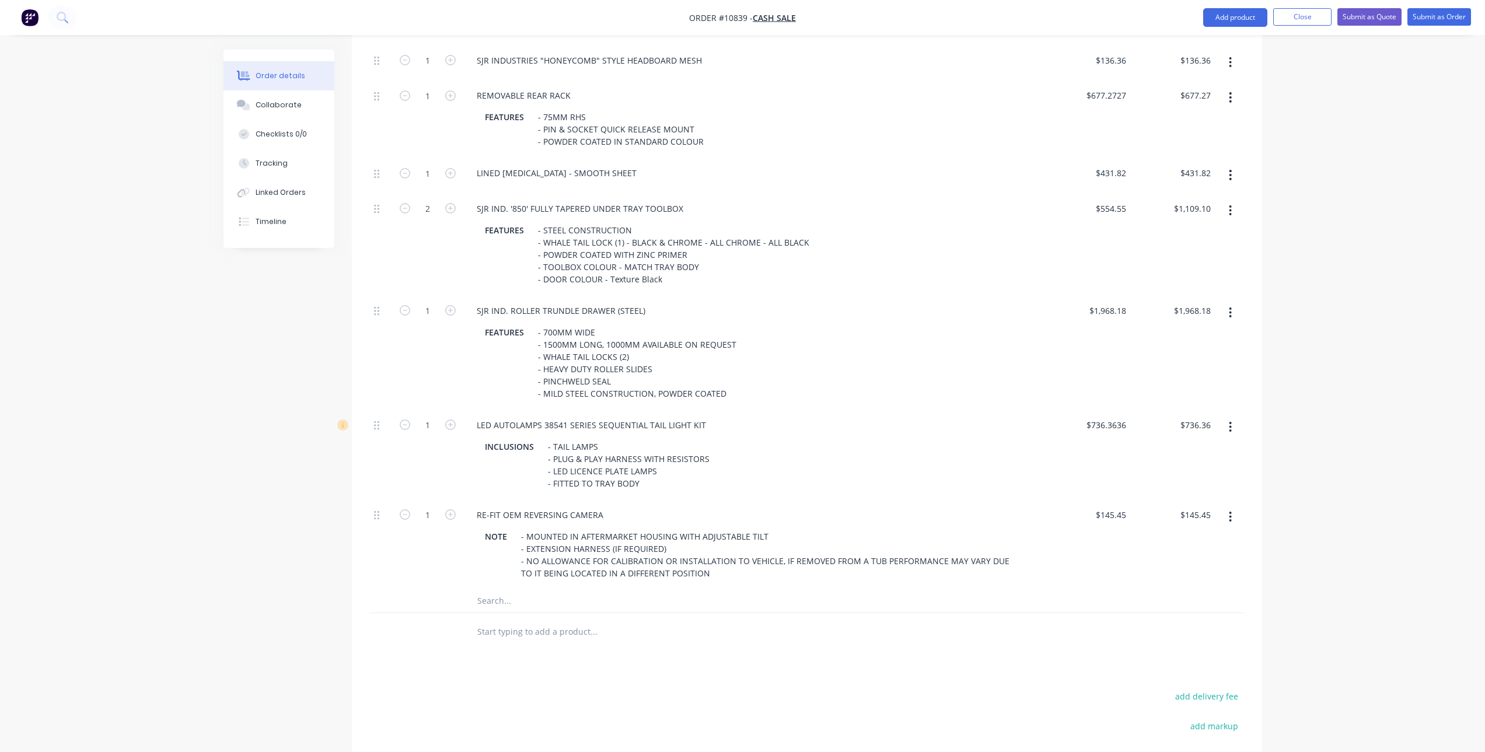
click at [609, 645] on div "Products Show / Hide columns Add product Qty Price Total Kit 1 Tray Body & Acce…" at bounding box center [807, 317] width 910 height 1177
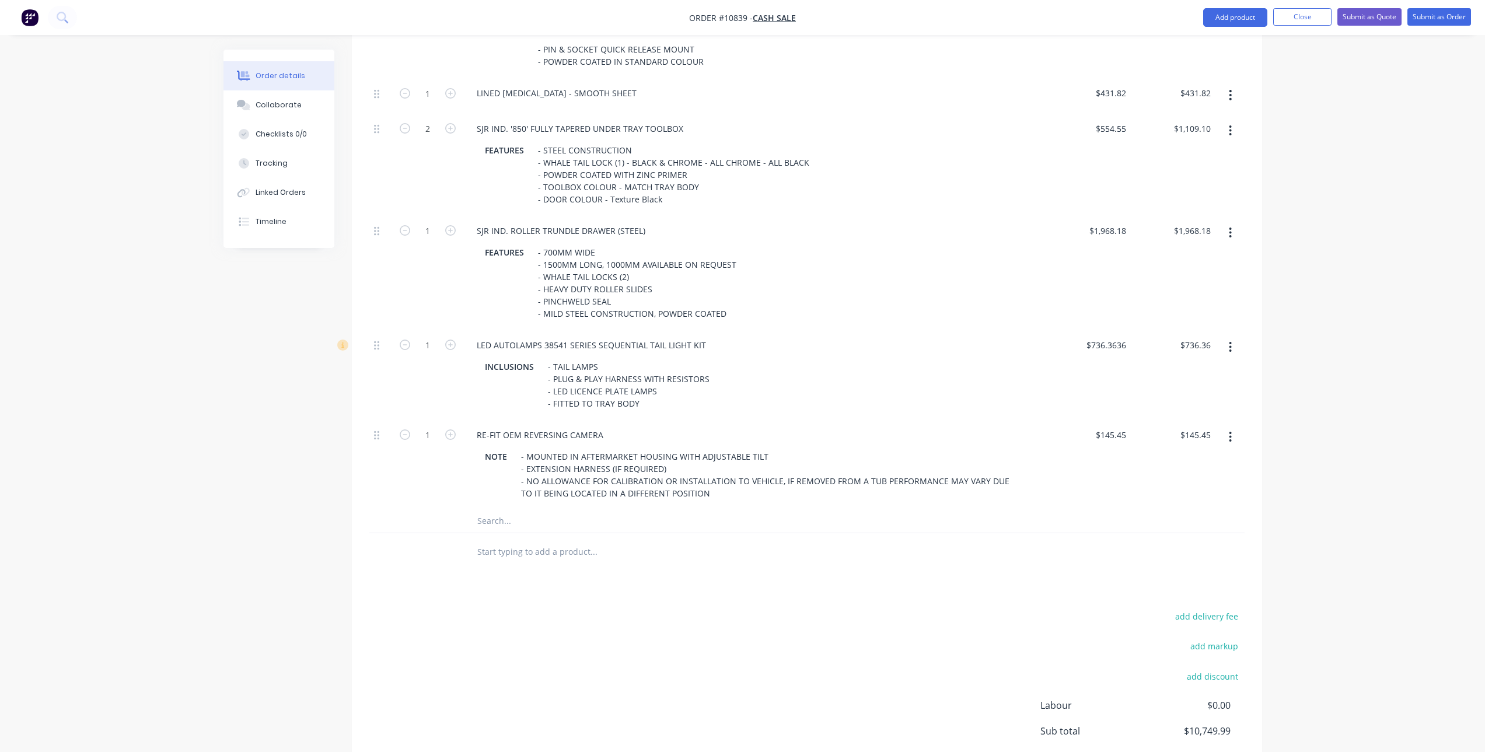
scroll to position [855, 0]
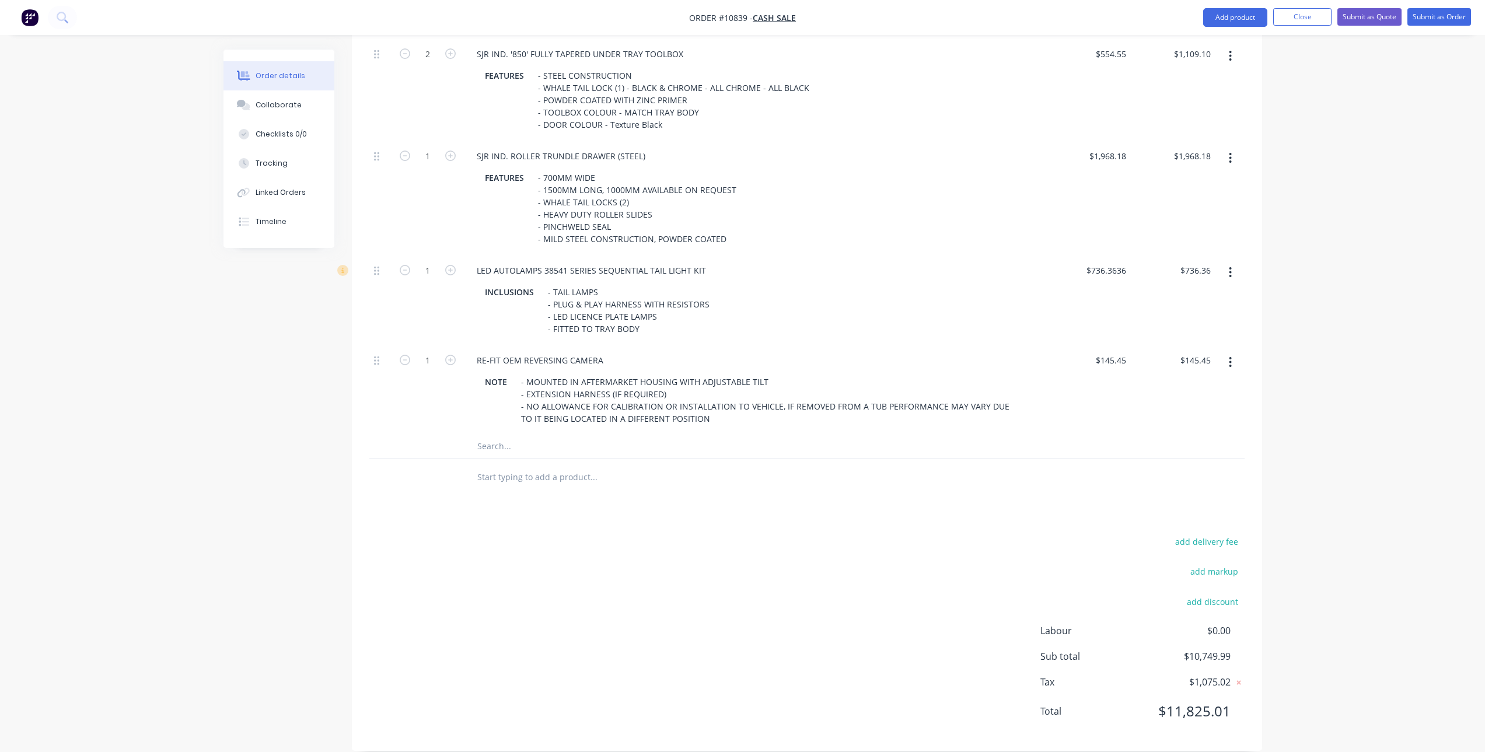
click at [548, 466] on input "text" at bounding box center [593, 477] width 233 height 23
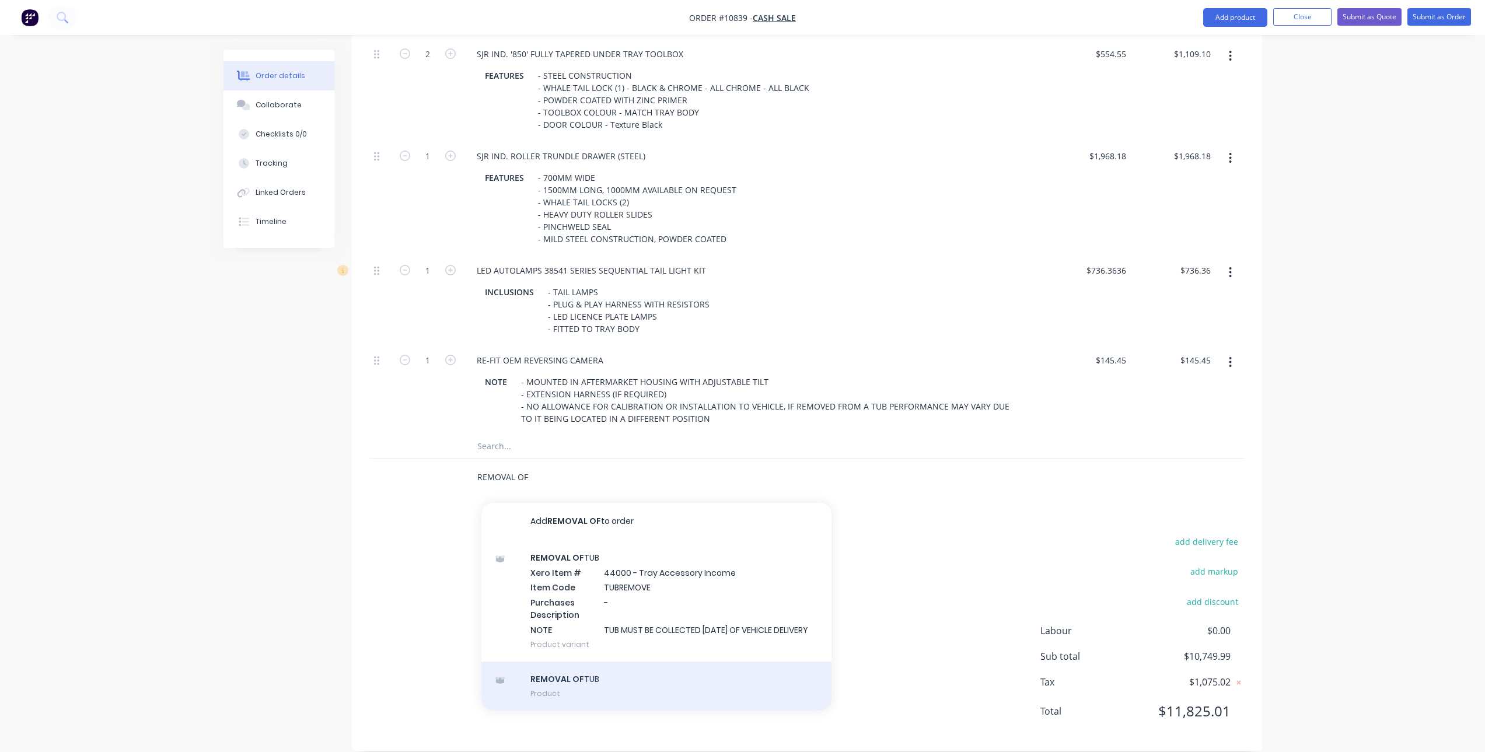
type input "REMOVAL OF"
click at [608, 677] on div "REMOVAL OF TUB Product" at bounding box center [656, 686] width 350 height 49
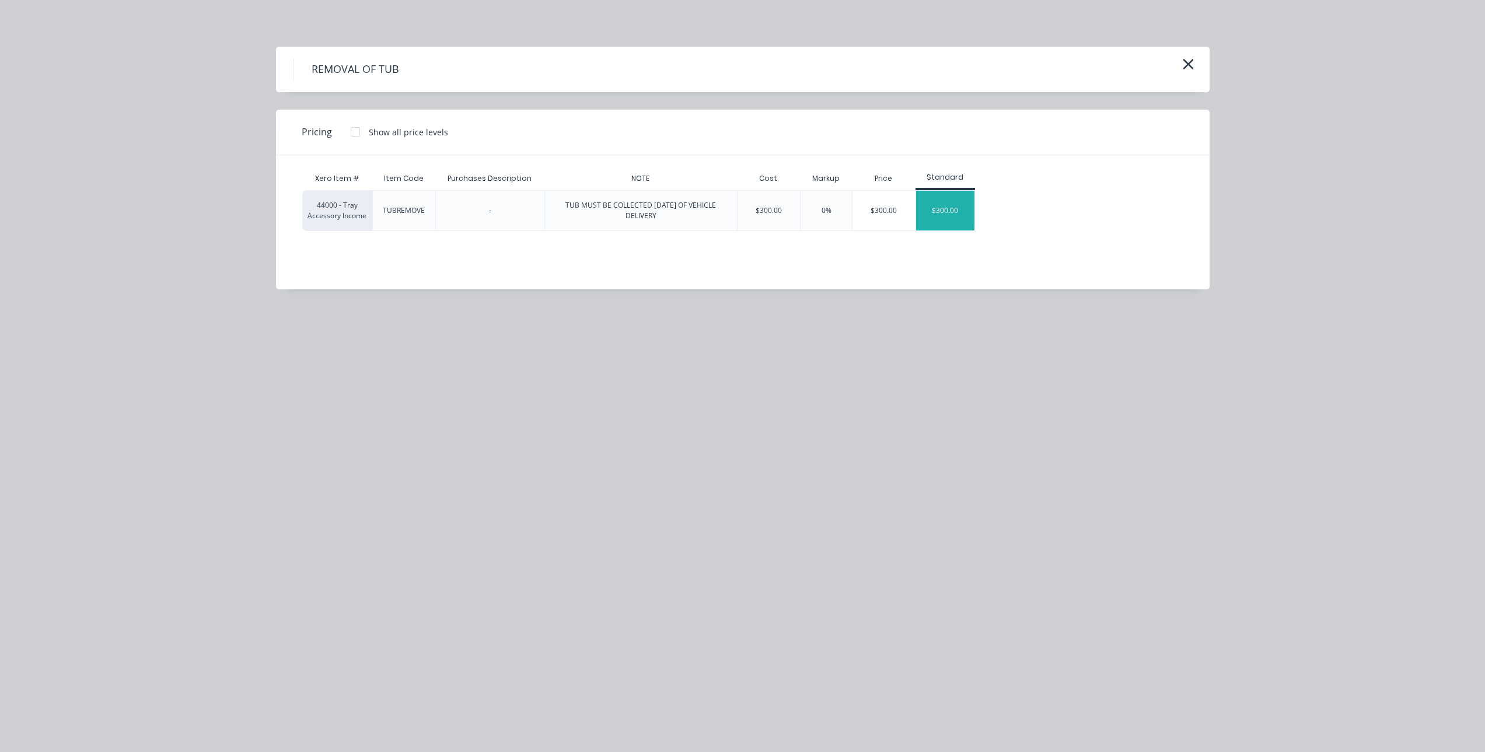
click at [955, 200] on div "$300.00" at bounding box center [945, 211] width 58 height 40
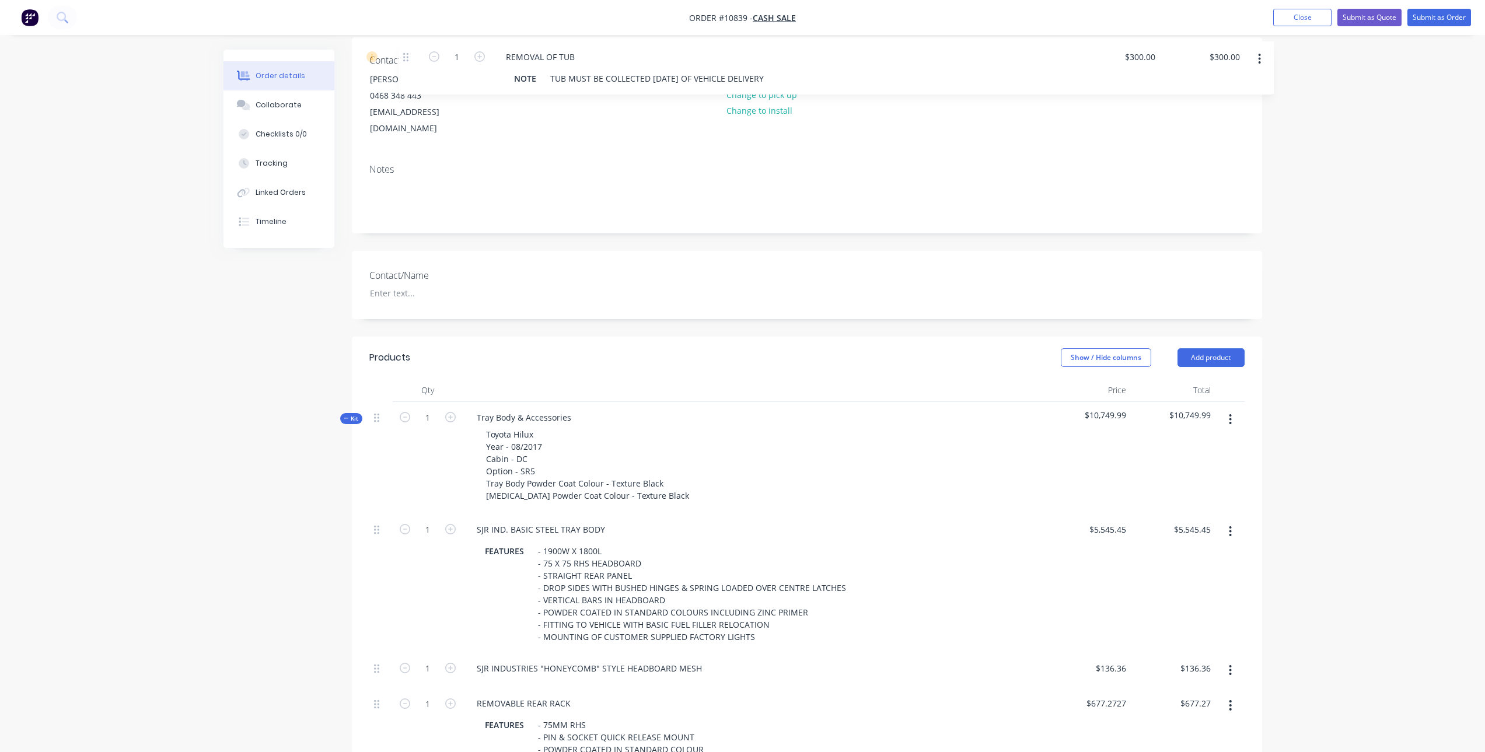
scroll to position [54, 0]
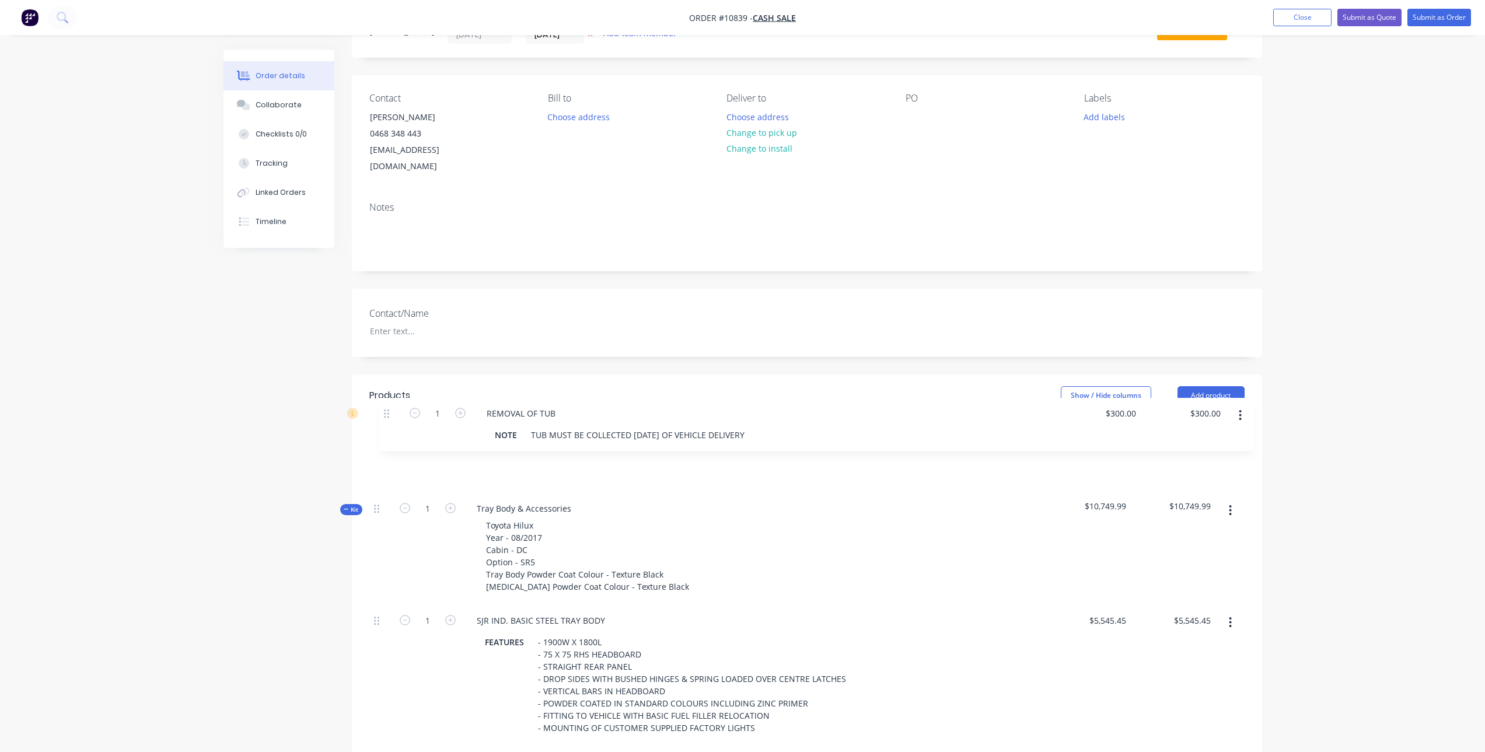
drag, startPoint x: 375, startPoint y: 461, endPoint x: 385, endPoint y: 392, distance: 70.1
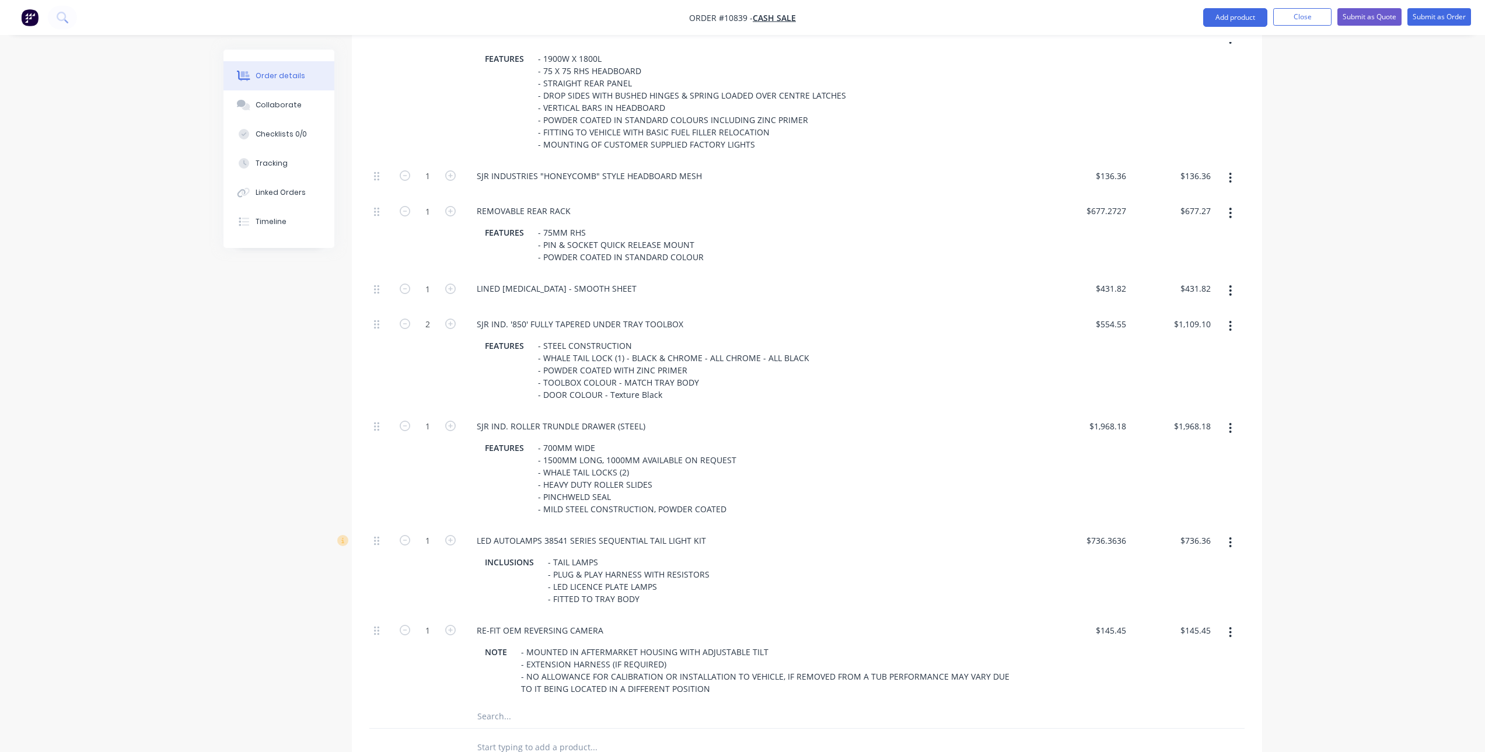
scroll to position [908, 0]
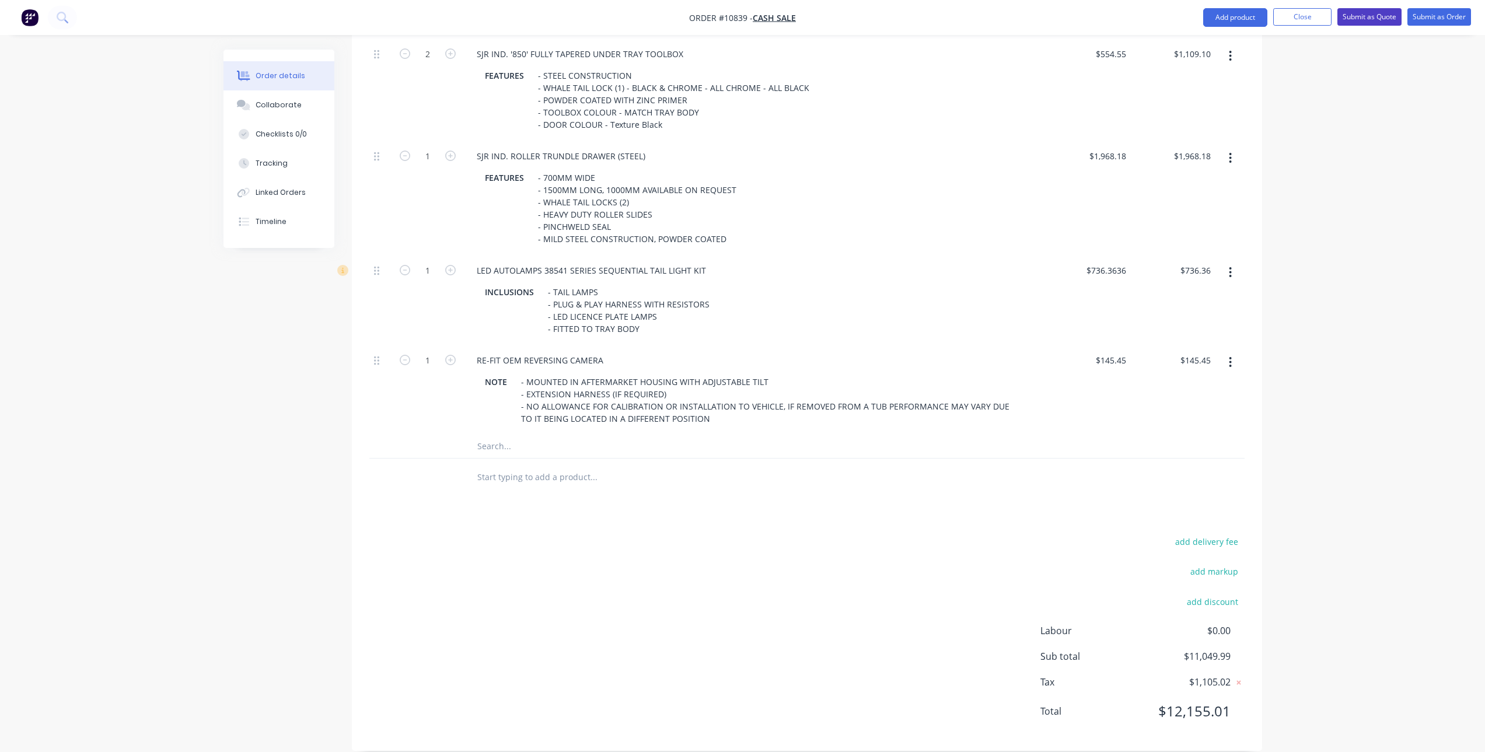
click at [1358, 14] on button "Submit as Quote" at bounding box center [1369, 17] width 64 height 18
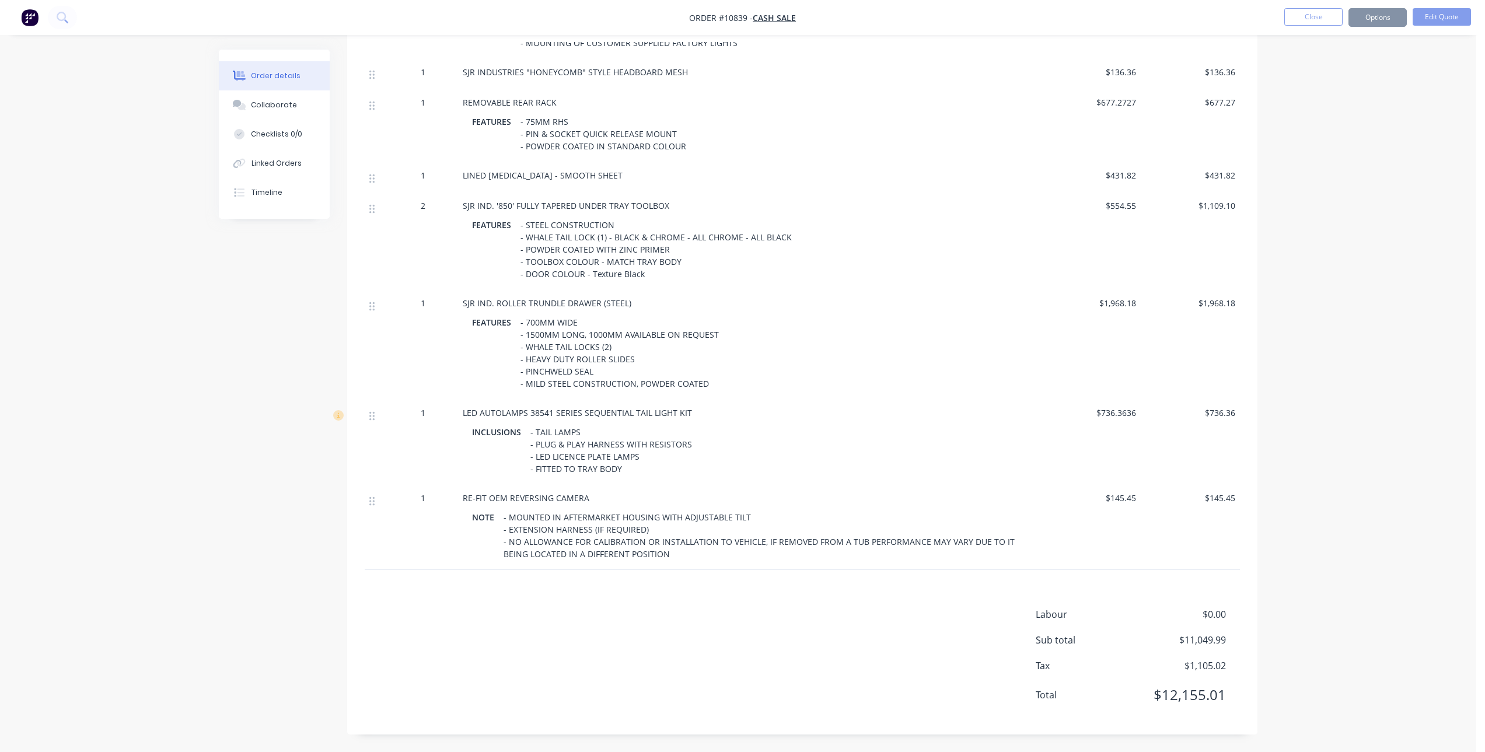
scroll to position [0, 0]
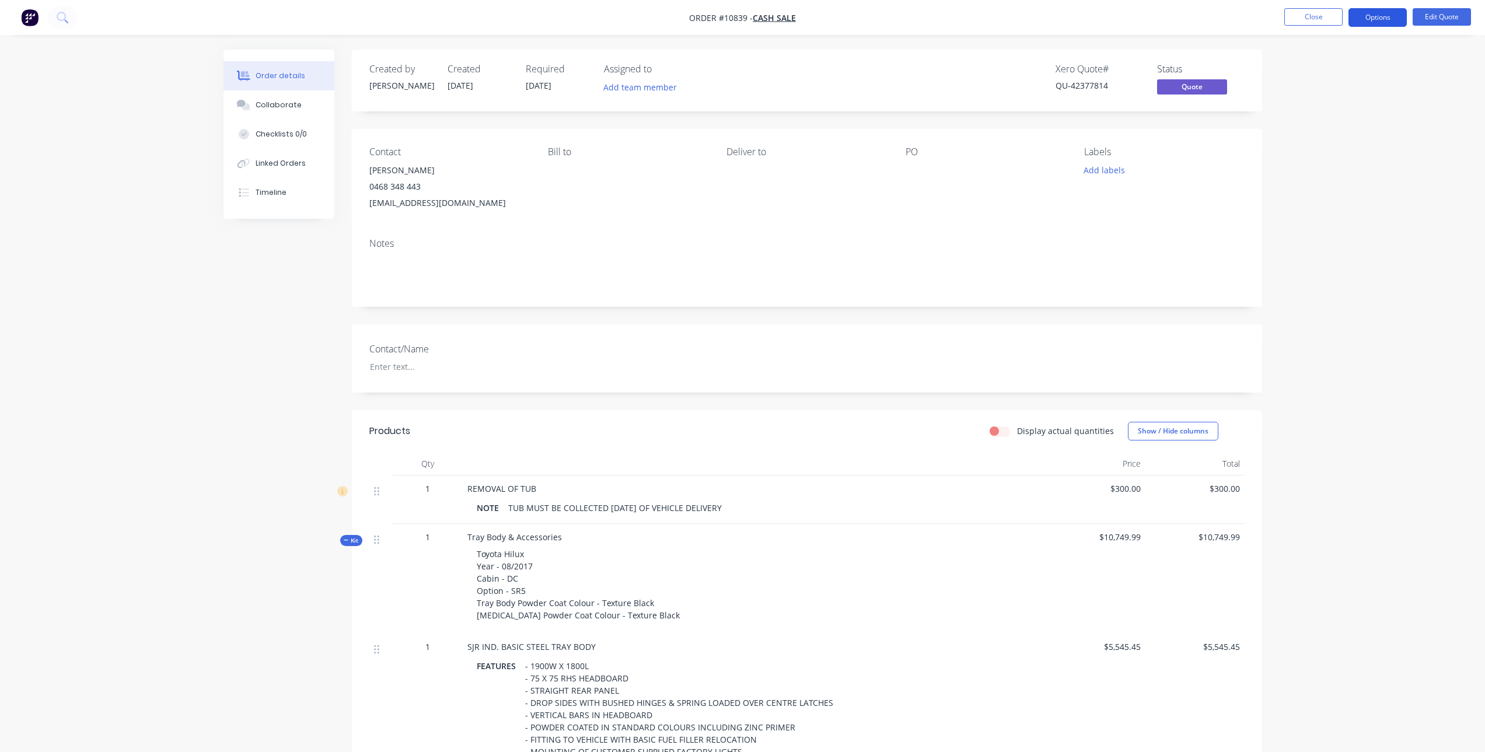
click at [1358, 14] on button "Options" at bounding box center [1377, 17] width 58 height 19
click at [1336, 60] on button "Quote" at bounding box center [1342, 70] width 128 height 23
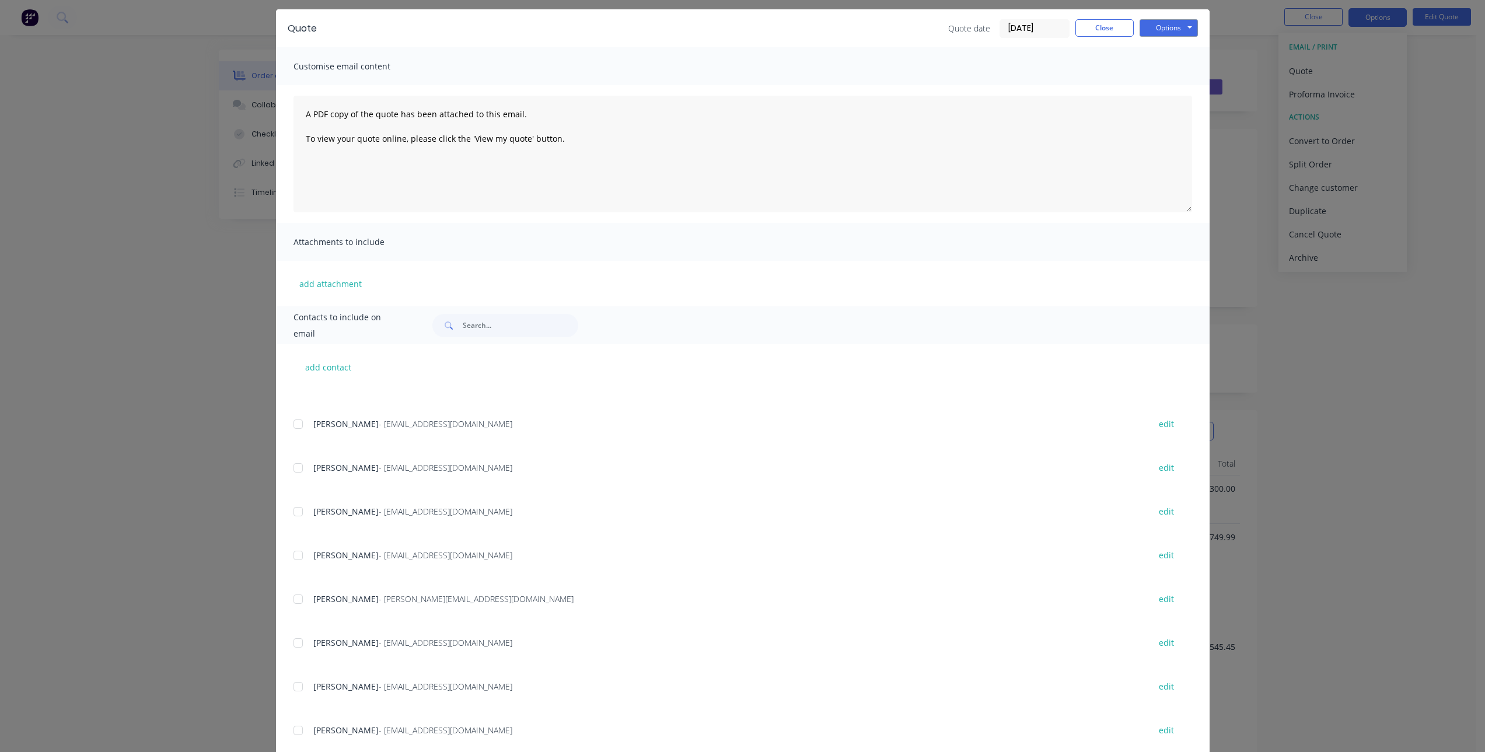
scroll to position [68, 0]
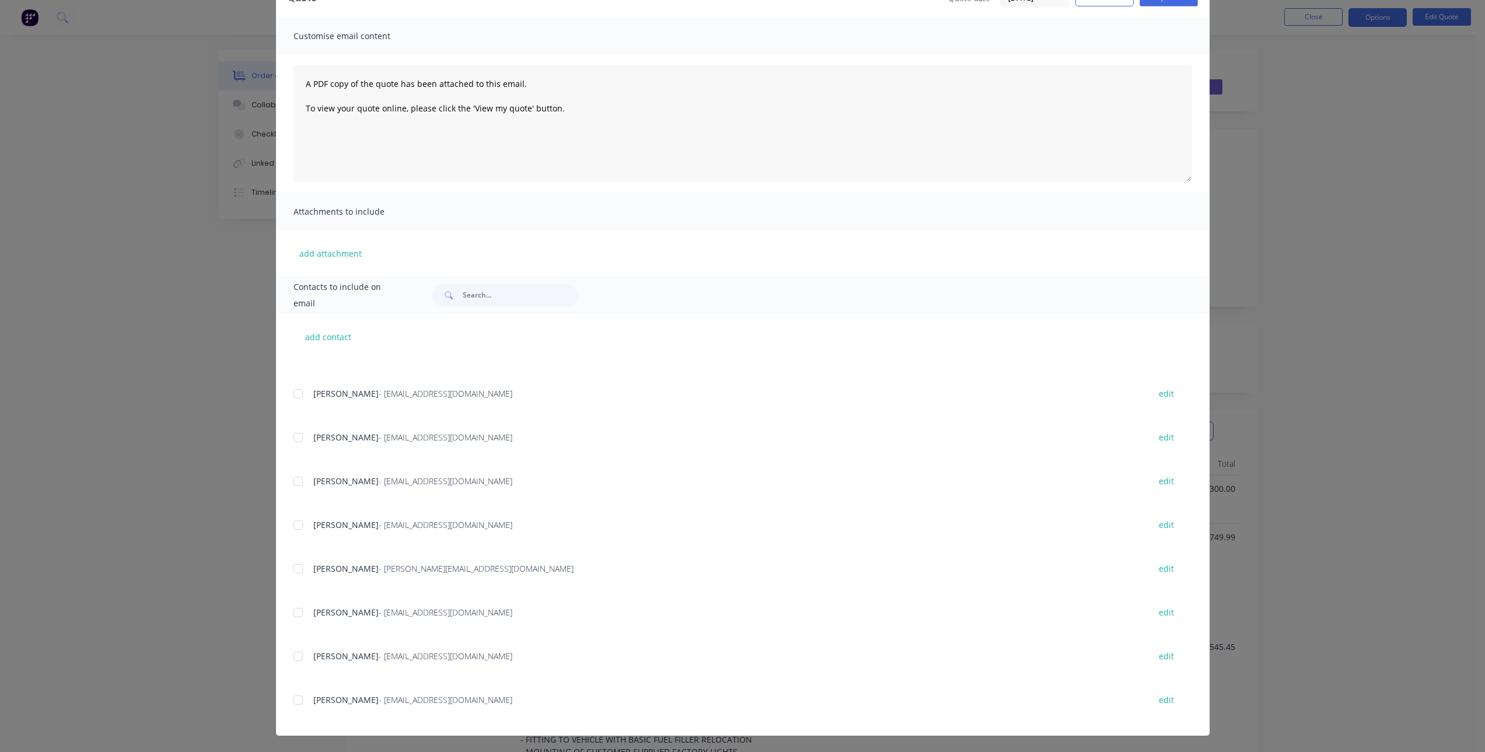
click at [293, 698] on div at bounding box center [297, 700] width 23 height 23
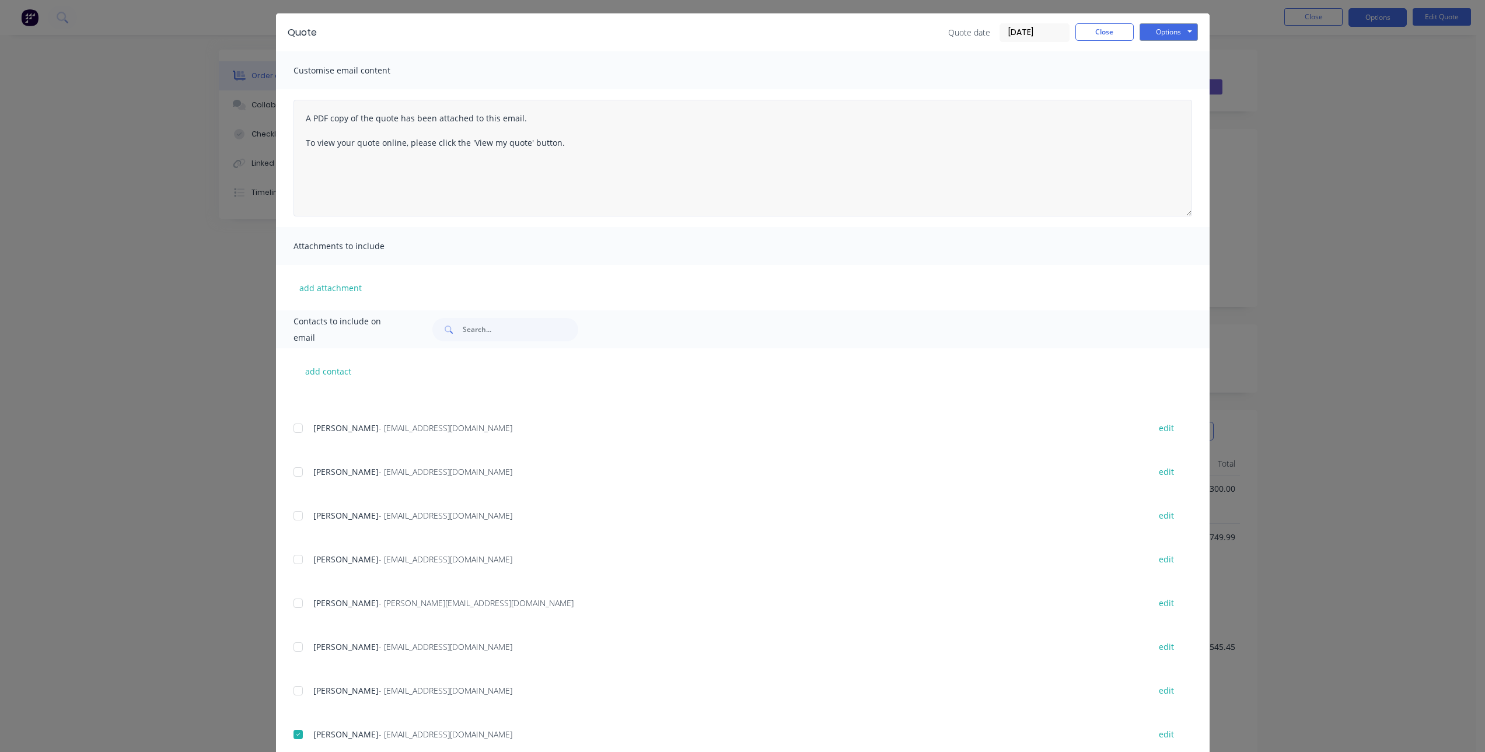
scroll to position [0, 0]
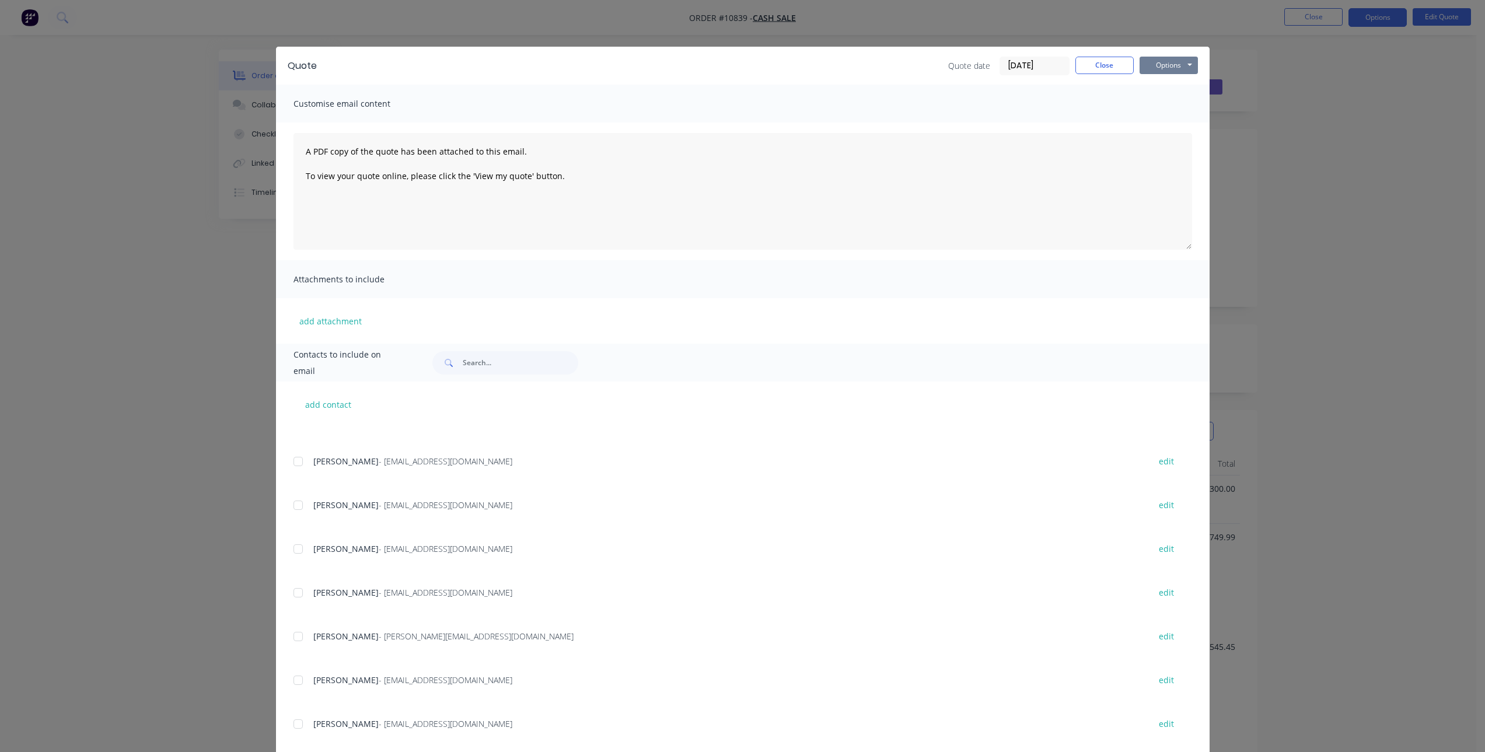
click at [1176, 60] on button "Options" at bounding box center [1169, 66] width 58 height 18
click at [1170, 121] on button "Email" at bounding box center [1177, 124] width 75 height 19
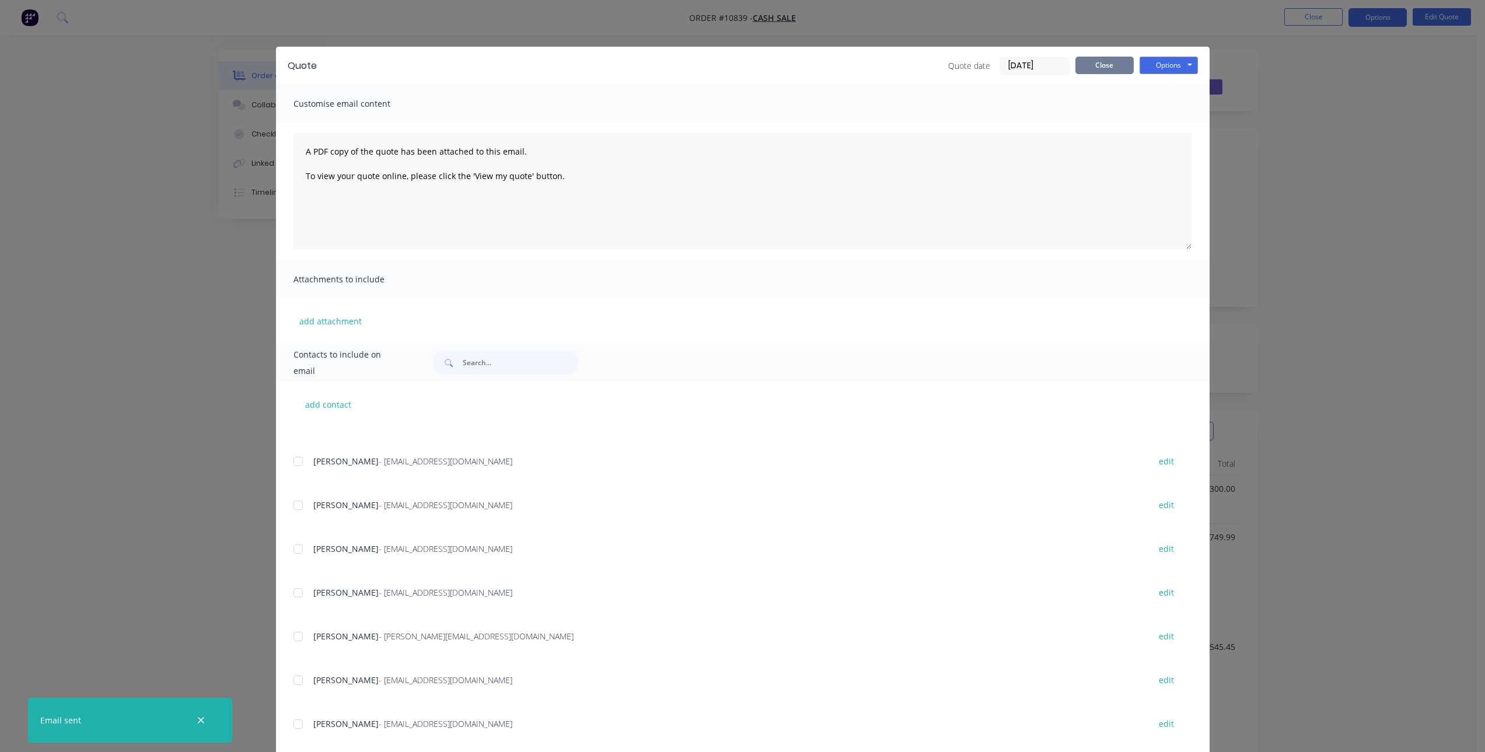
click at [1091, 67] on button "Close" at bounding box center [1104, 66] width 58 height 18
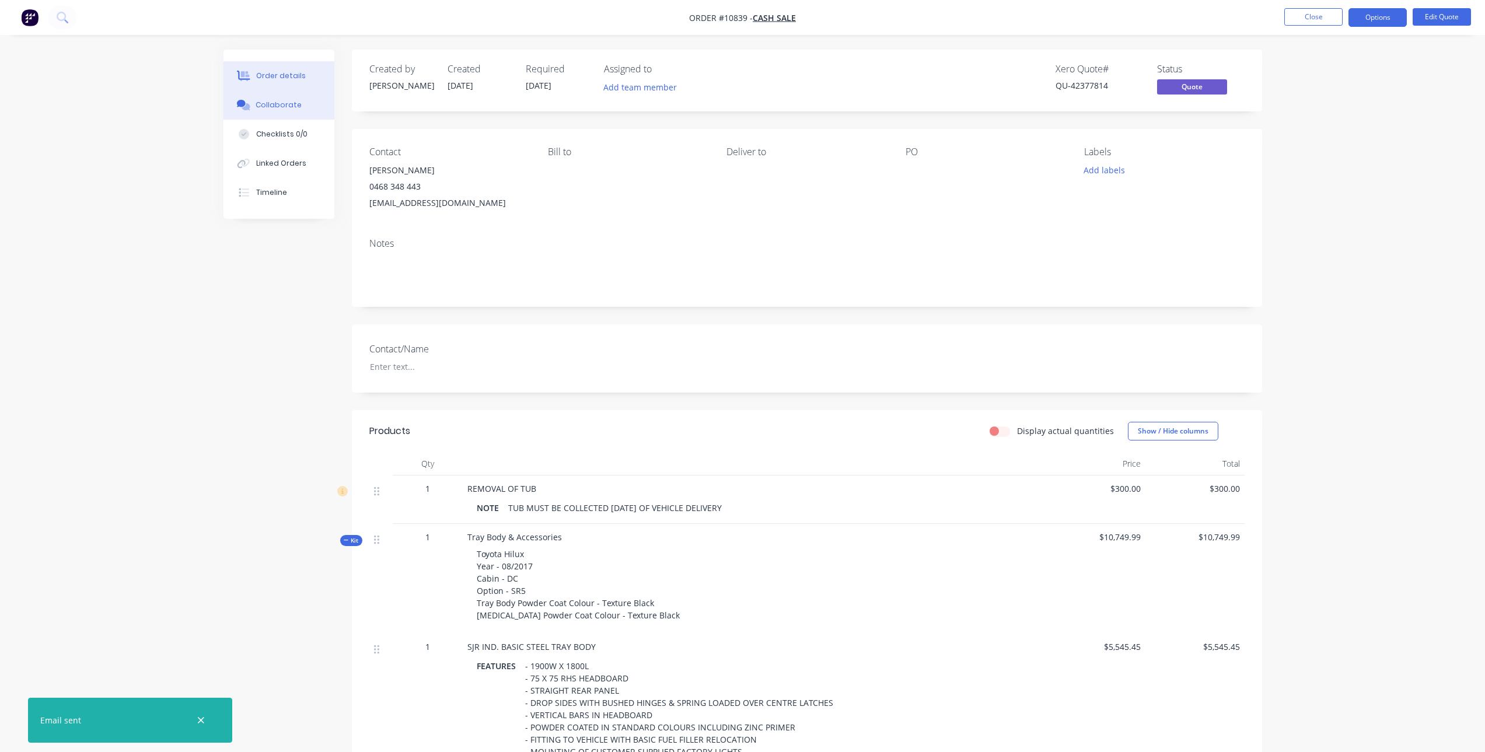
click at [264, 113] on button "Collaborate" at bounding box center [278, 104] width 111 height 29
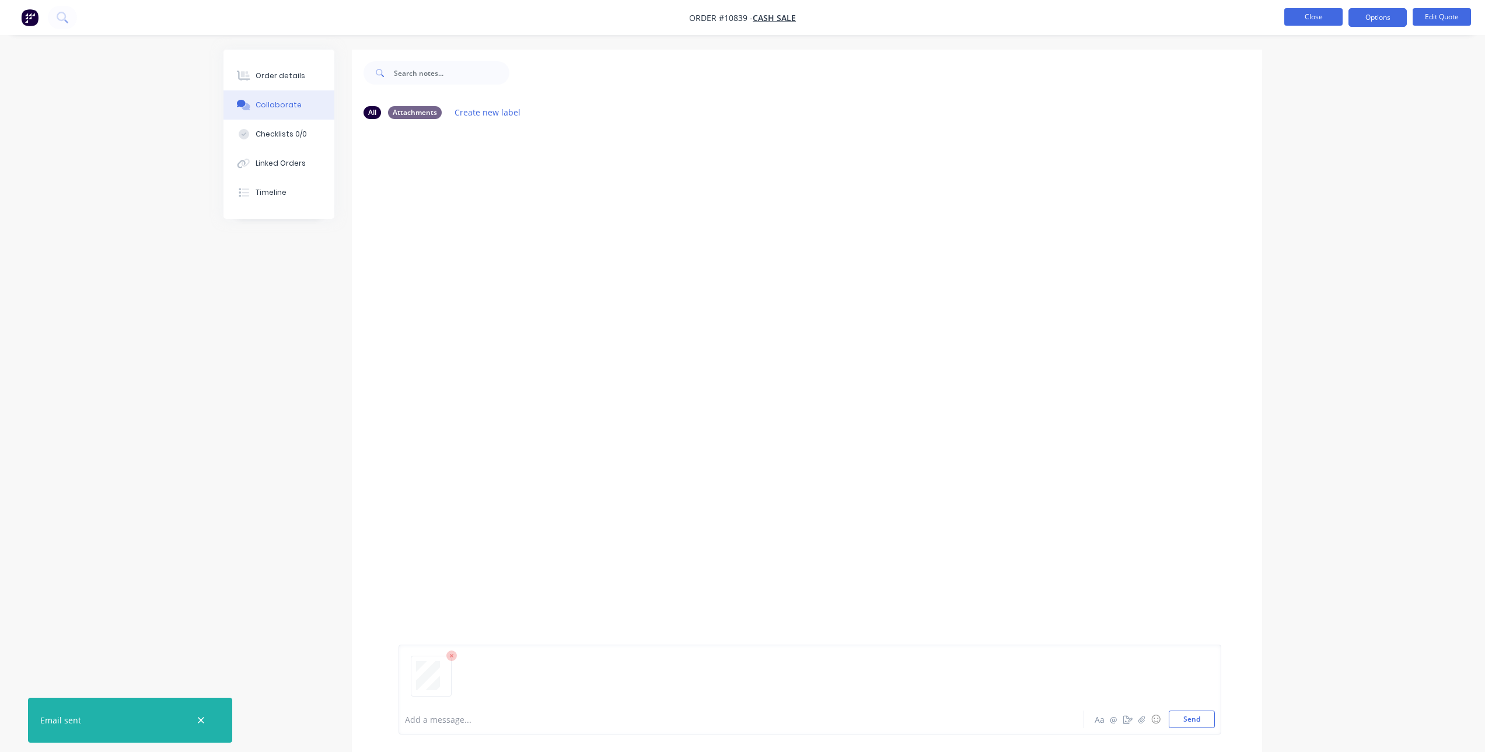
click at [1321, 18] on button "Close" at bounding box center [1313, 17] width 58 height 18
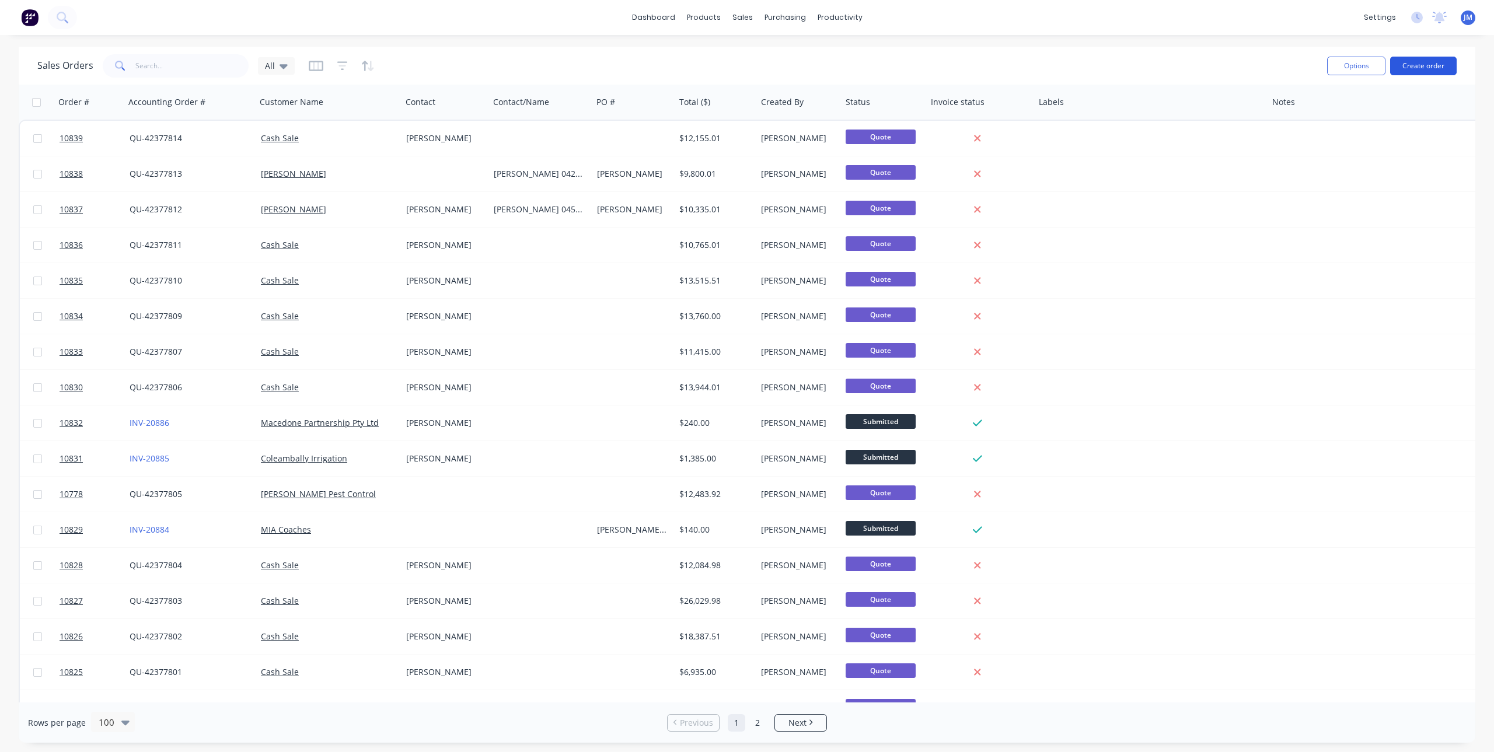
click at [1431, 58] on button "Create order" at bounding box center [1423, 66] width 67 height 19
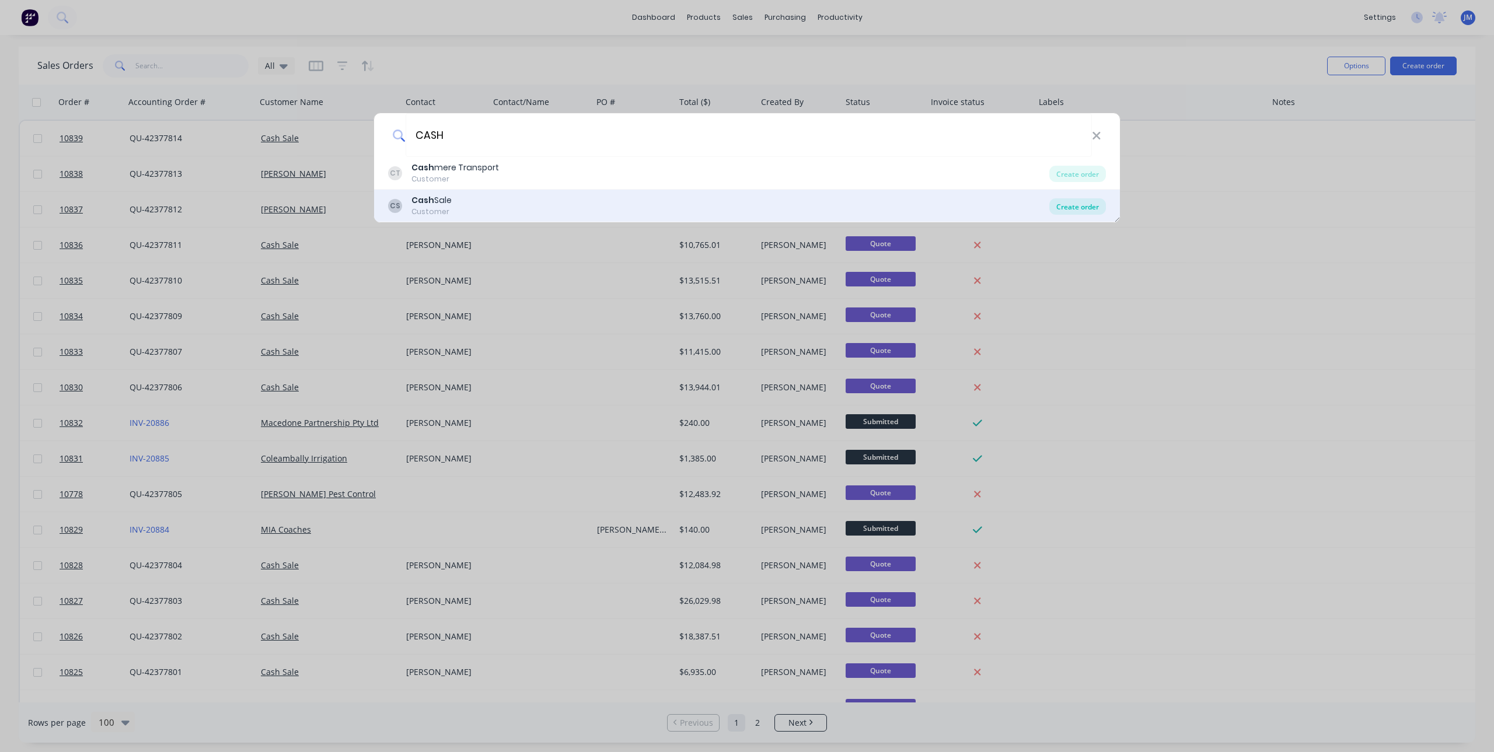
type input "CASH"
click at [1076, 208] on div "Create order" at bounding box center [1077, 206] width 57 height 16
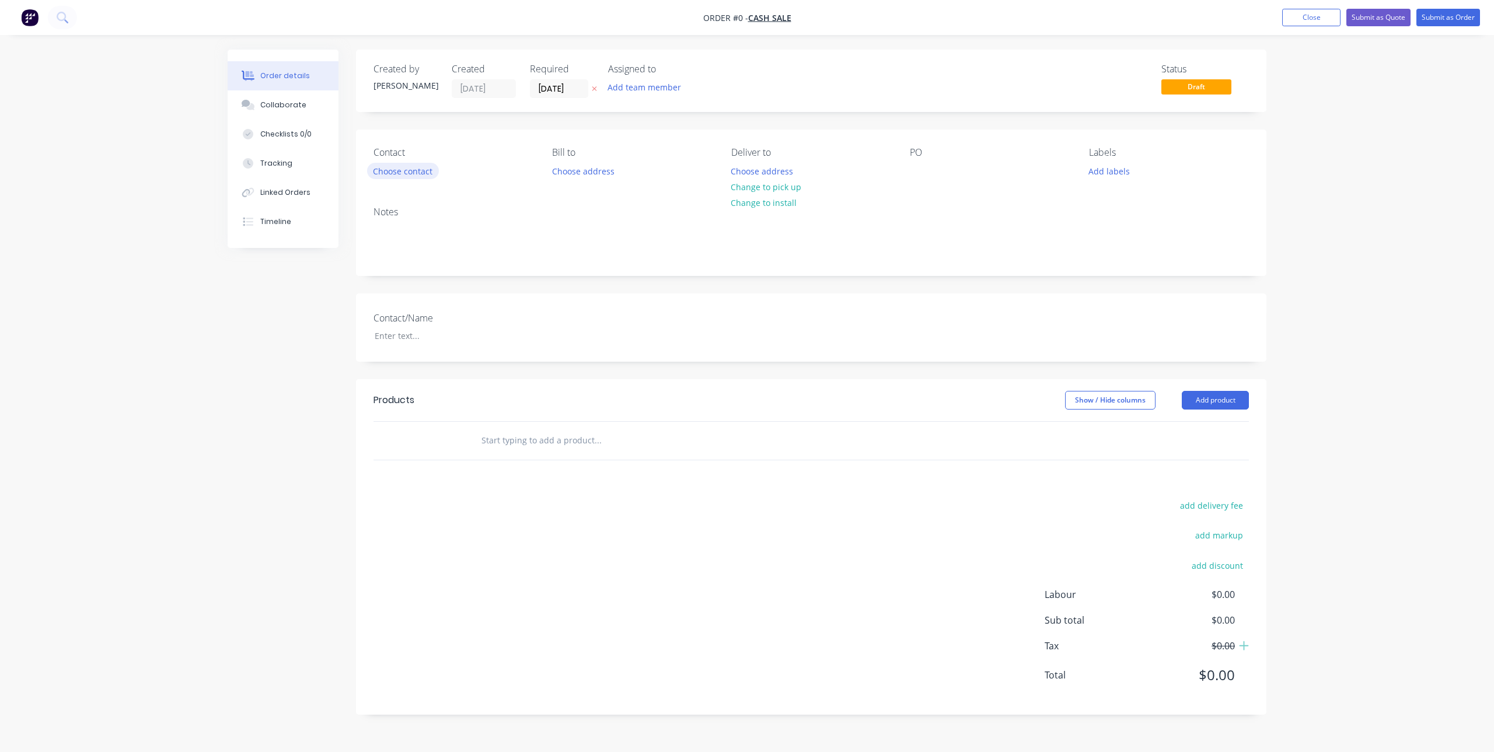
click at [384, 169] on button "Choose contact" at bounding box center [403, 171] width 72 height 16
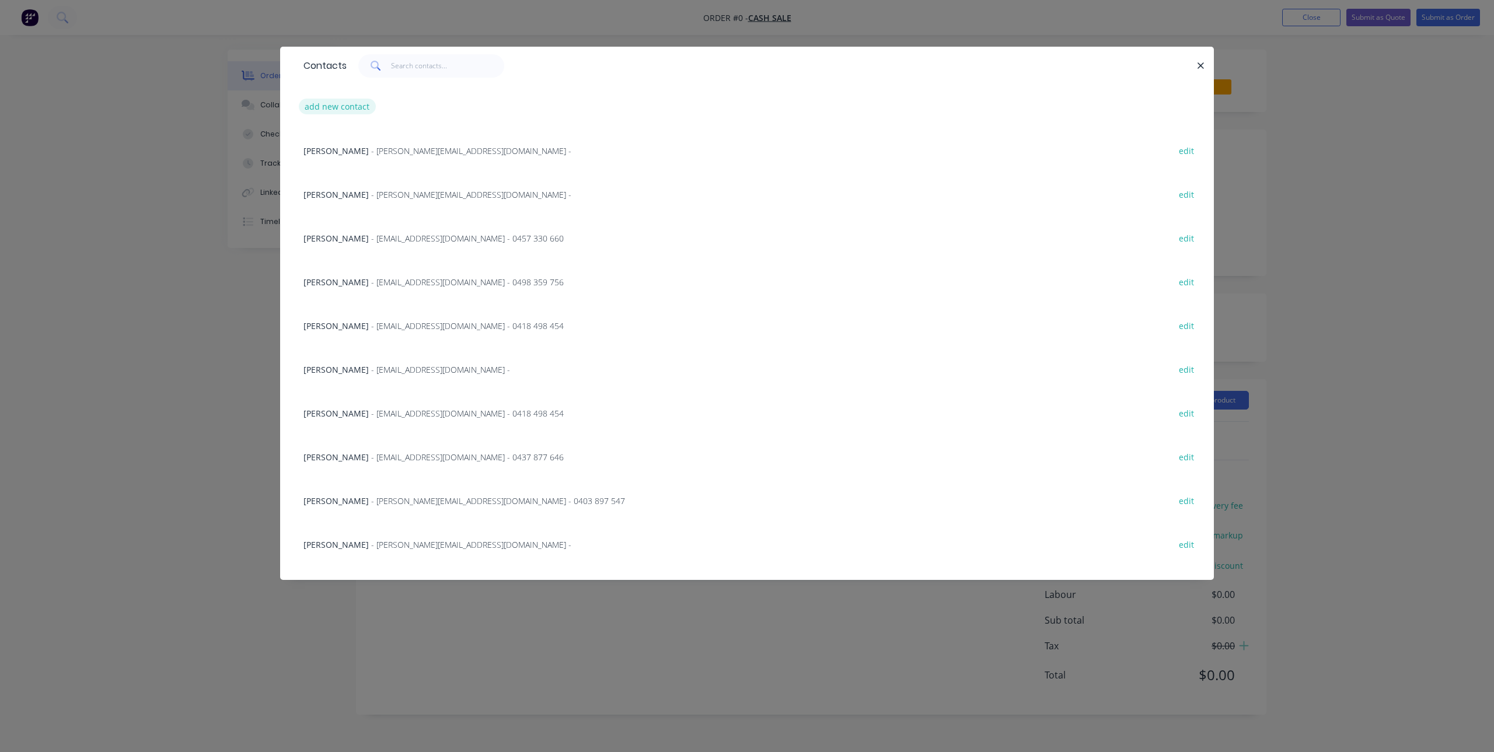
click at [329, 109] on button "add new contact" at bounding box center [337, 107] width 77 height 16
select select "AU"
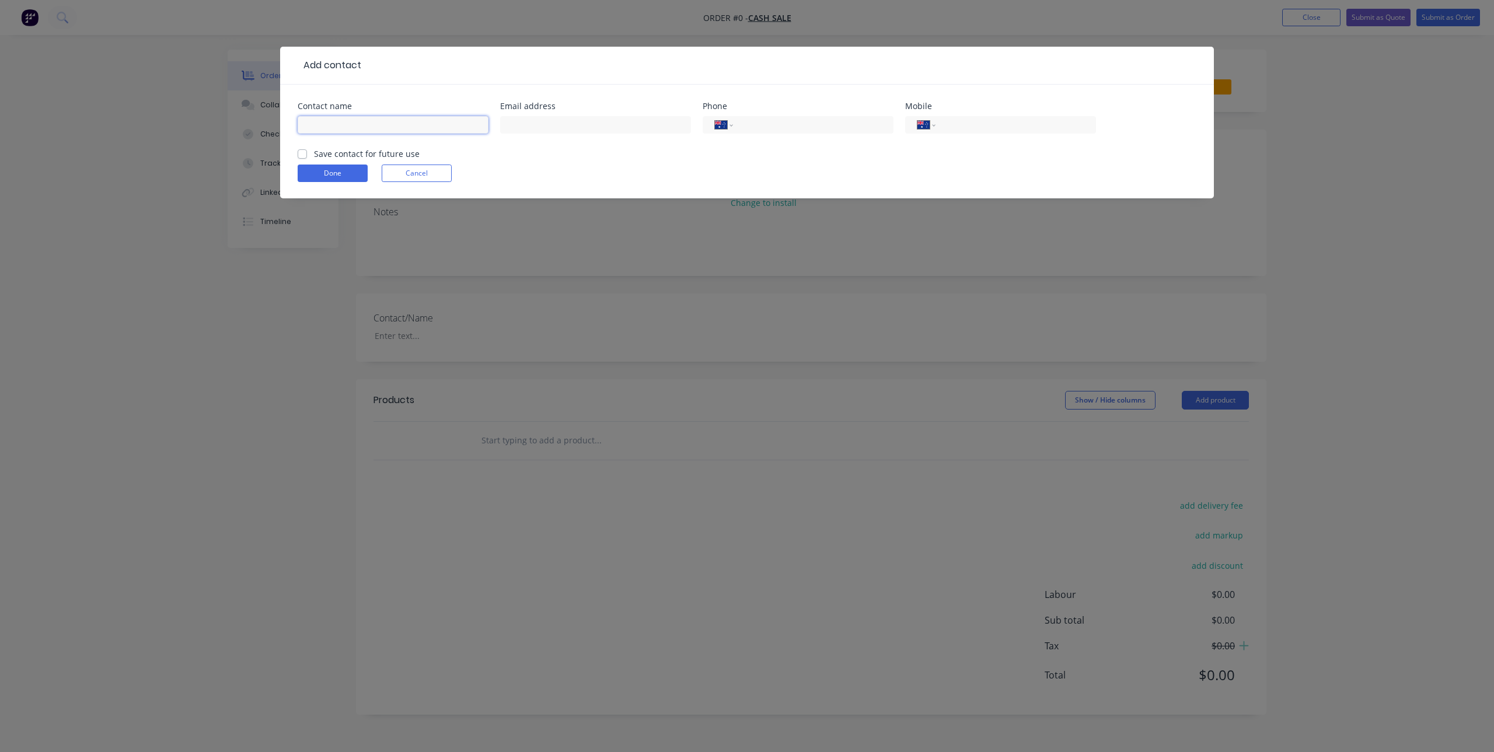
click at [347, 129] on input "text" at bounding box center [393, 125] width 191 height 18
paste input "[PERSON_NAME]"
type input "[PERSON_NAME]"
click at [1033, 129] on input "tel" at bounding box center [1014, 124] width 140 height 13
paste input "0417 325 309"
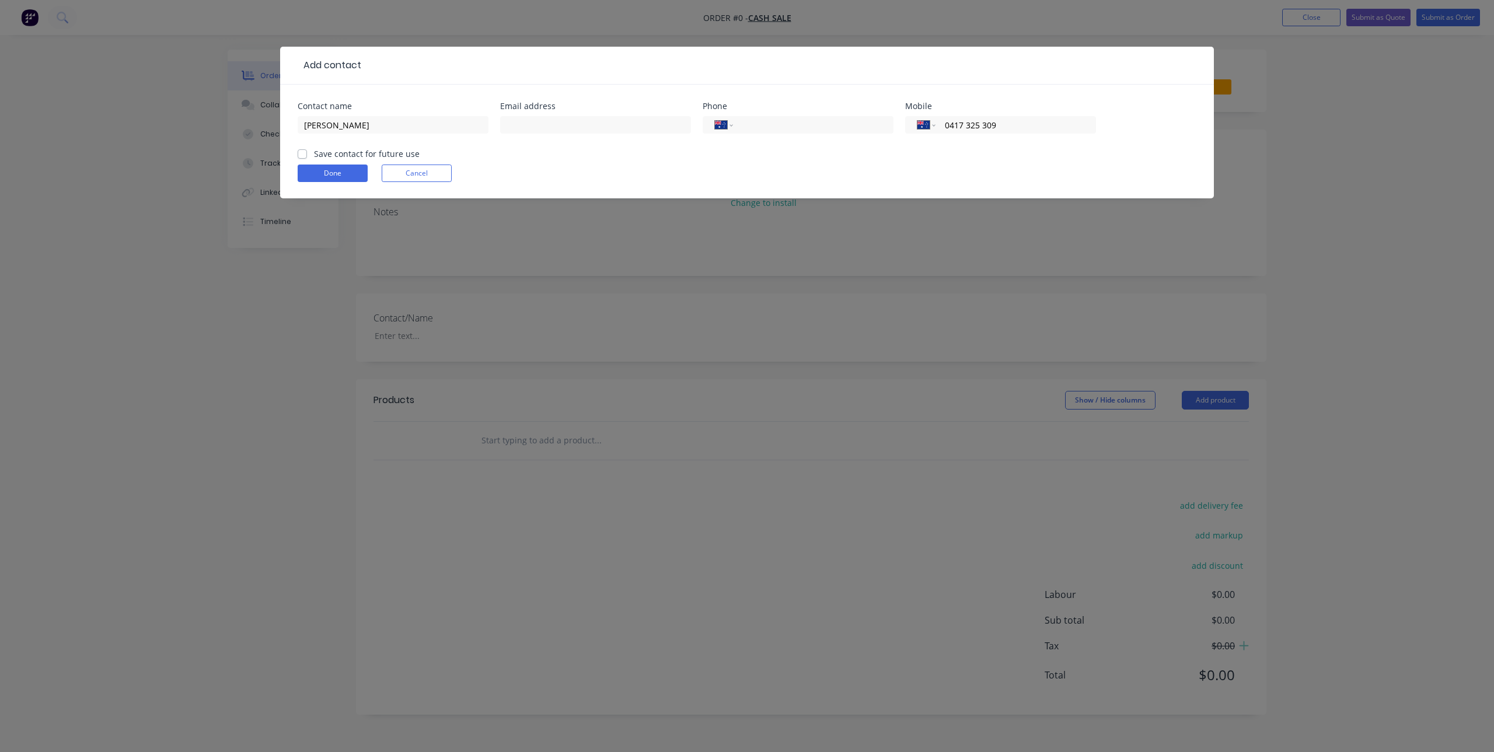
type input "0417 325 309"
click at [557, 127] on input "text" at bounding box center [595, 125] width 191 height 18
paste input "Jaredadamredmond@gmail.com"
type input "Jaredadamredmond@gmail.com"
click at [297, 155] on div "Contact name Jared Redmond Email address Jaredadamredmond@gmail.com Phone Inter…" at bounding box center [747, 142] width 934 height 114
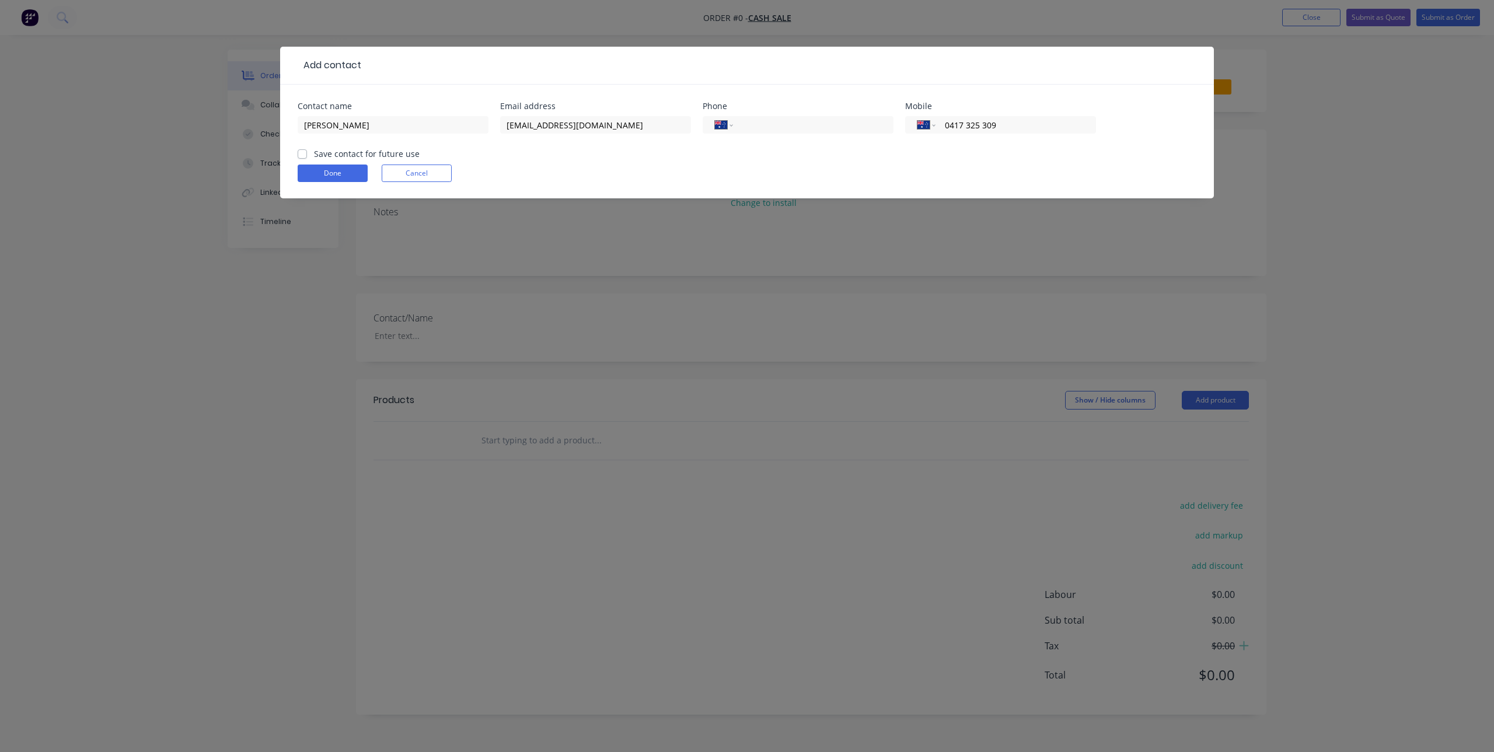
click at [314, 158] on label "Save contact for future use" at bounding box center [367, 154] width 106 height 12
click at [306, 158] on input "Save contact for future use" at bounding box center [302, 153] width 9 height 11
checkbox input "true"
click at [317, 170] on button "Done" at bounding box center [333, 174] width 70 height 18
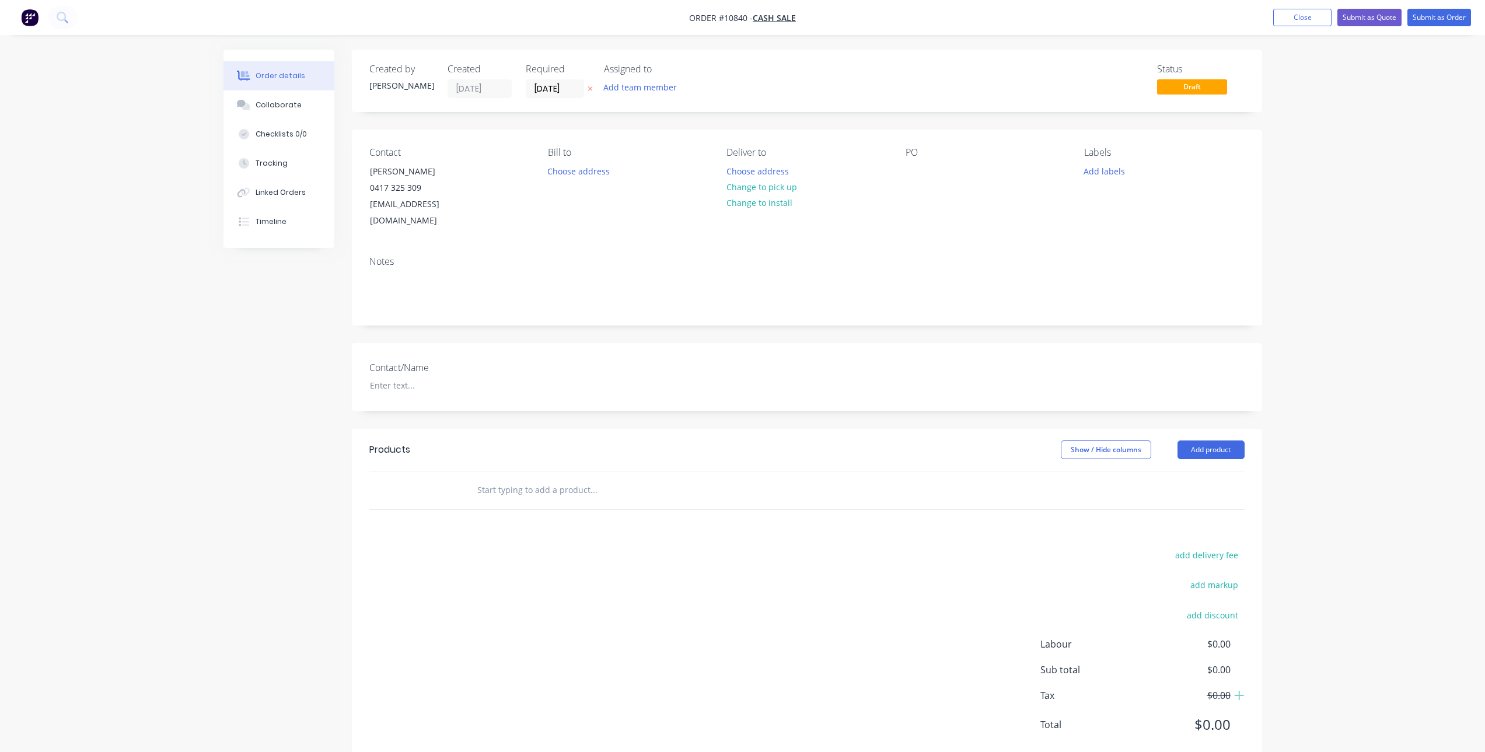
click at [548, 478] on input "text" at bounding box center [593, 489] width 233 height 23
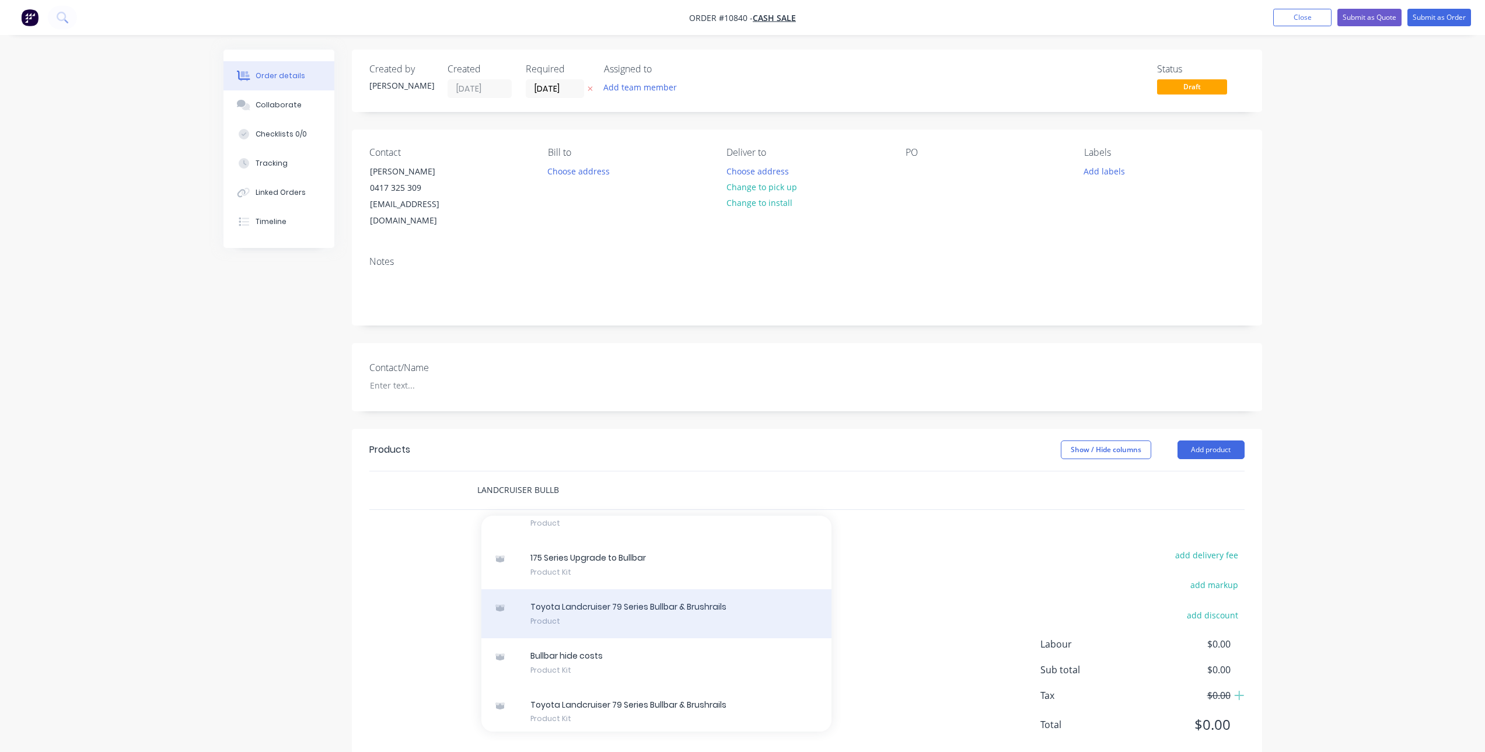
scroll to position [369, 0]
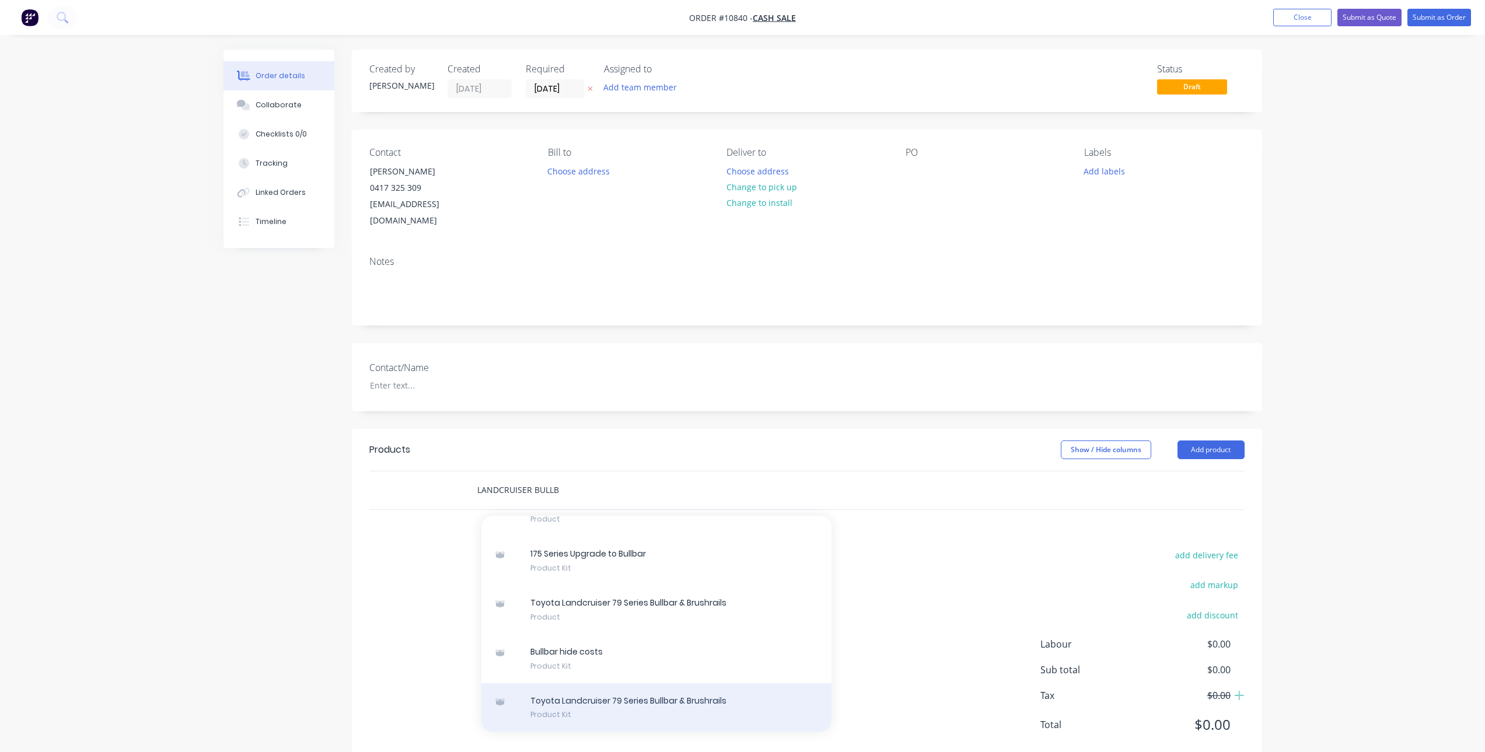
type input "LANDCRUISER BULLB"
click at [696, 683] on div "Toyota Landcruiser 79 Series Bullbar & Brushrails Product Kit" at bounding box center [656, 707] width 350 height 49
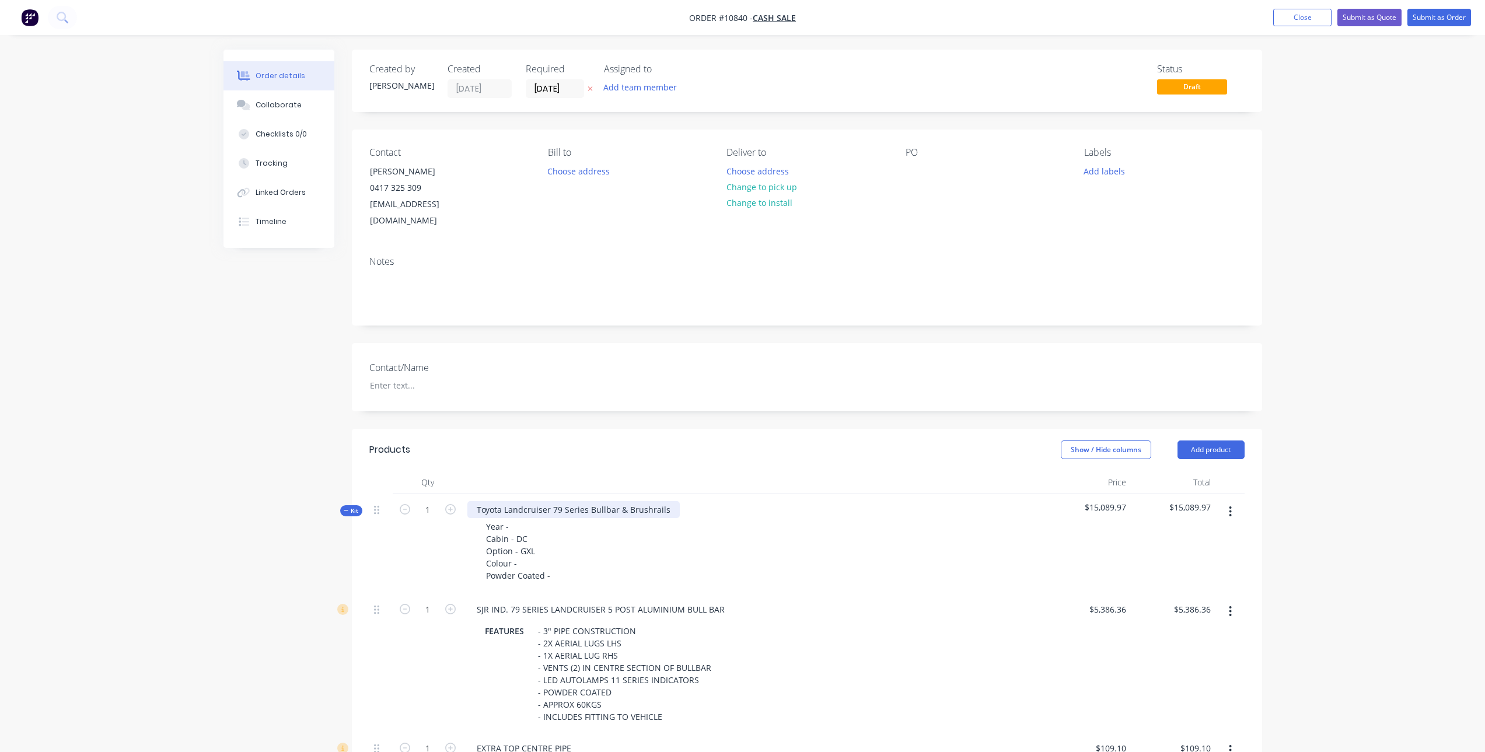
click at [623, 501] on div "Toyota Landcruiser 79 Series Bullbar & Brushrails" at bounding box center [573, 509] width 212 height 17
drag, startPoint x: 614, startPoint y: 492, endPoint x: 775, endPoint y: 504, distance: 161.5
click at [775, 504] on div "Toyota Landcruiser 79 Series Bullbar & Brushrails Year - Cabin - DC Option - GX…" at bounding box center [754, 544] width 583 height 100
click at [526, 518] on div "Year - Cabin - DC Option - GXL Colour - Powder Coated -" at bounding box center [518, 551] width 83 height 66
click at [512, 518] on div "Year - 2017 Cabin - DC Option - GXL Colour - Powder Coated -" at bounding box center [518, 551] width 83 height 66
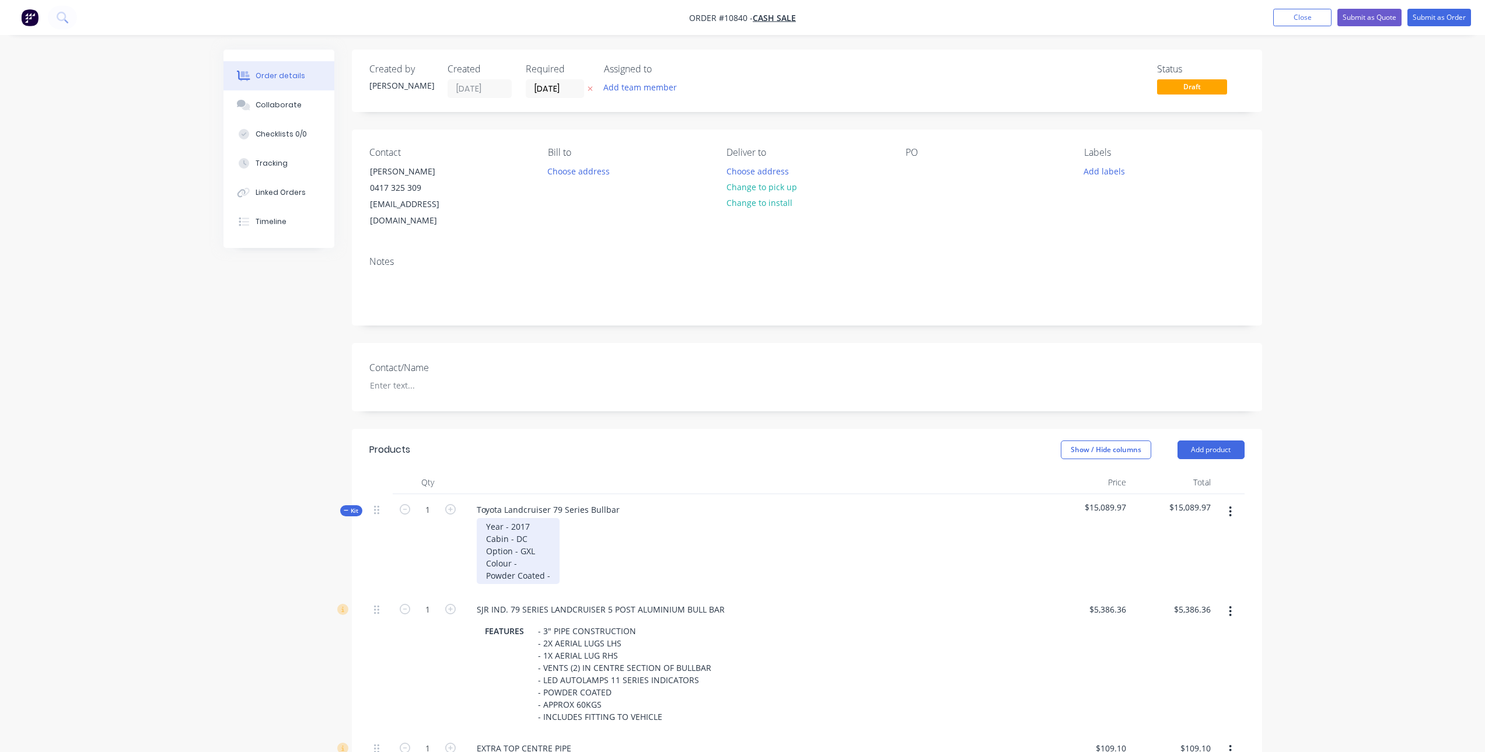
click at [511, 518] on div "Year - 2017 Cabin - DC Option - GXL Colour - Powder Coated -" at bounding box center [518, 551] width 83 height 66
click at [536, 549] on div "Year - 06/2017 Cabin - DC Option - GXL Colour - Powder Coated -" at bounding box center [518, 551] width 83 height 66
click at [553, 562] on div "Year - 06/2017 Cabin - DC Option - GXL Colour - Gold Powder Coated -" at bounding box center [518, 551] width 83 height 66
click at [693, 562] on div "Year - 06/2017 Cabin - DC Option - GXL Colour - Gold Powder Coated - Ripple Bla…" at bounding box center [754, 551] width 574 height 66
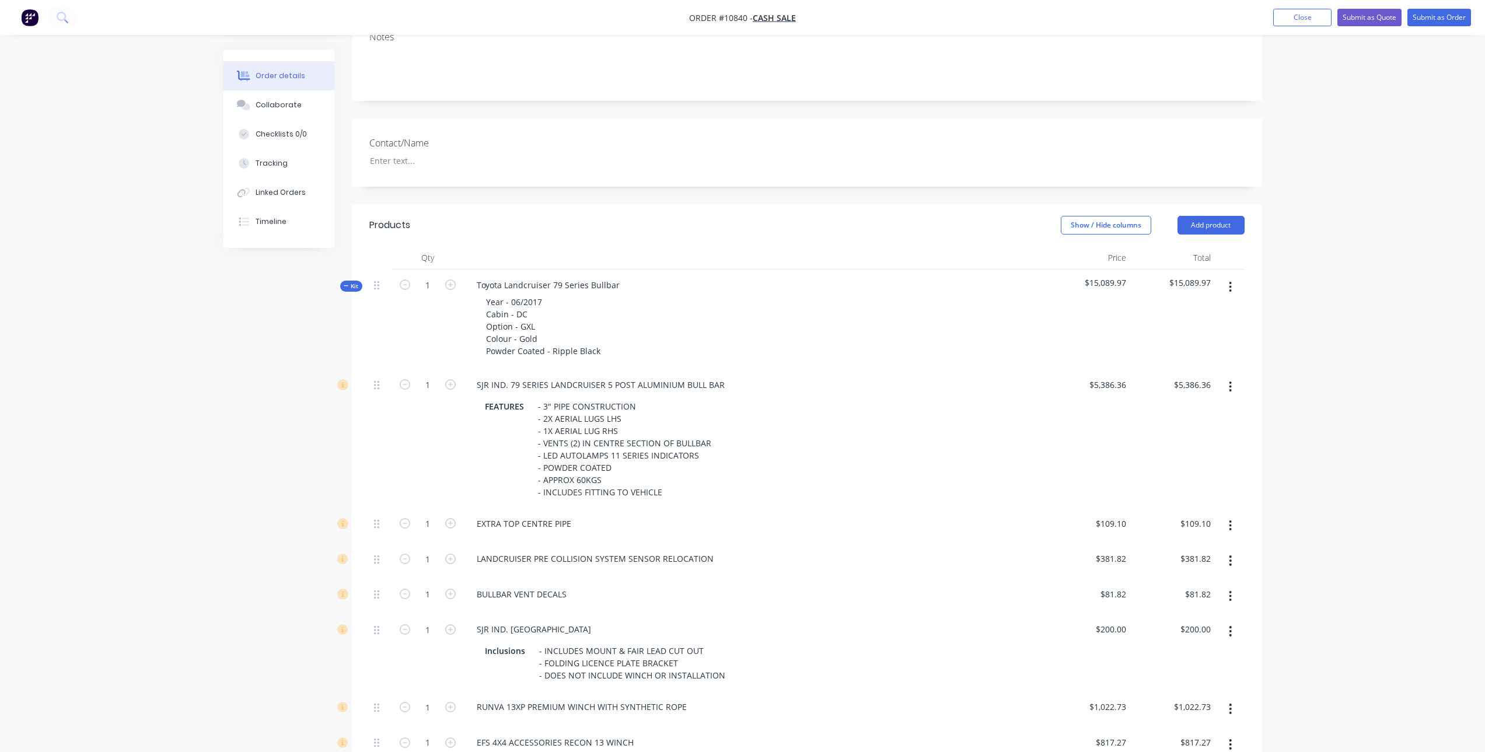
scroll to position [233, 0]
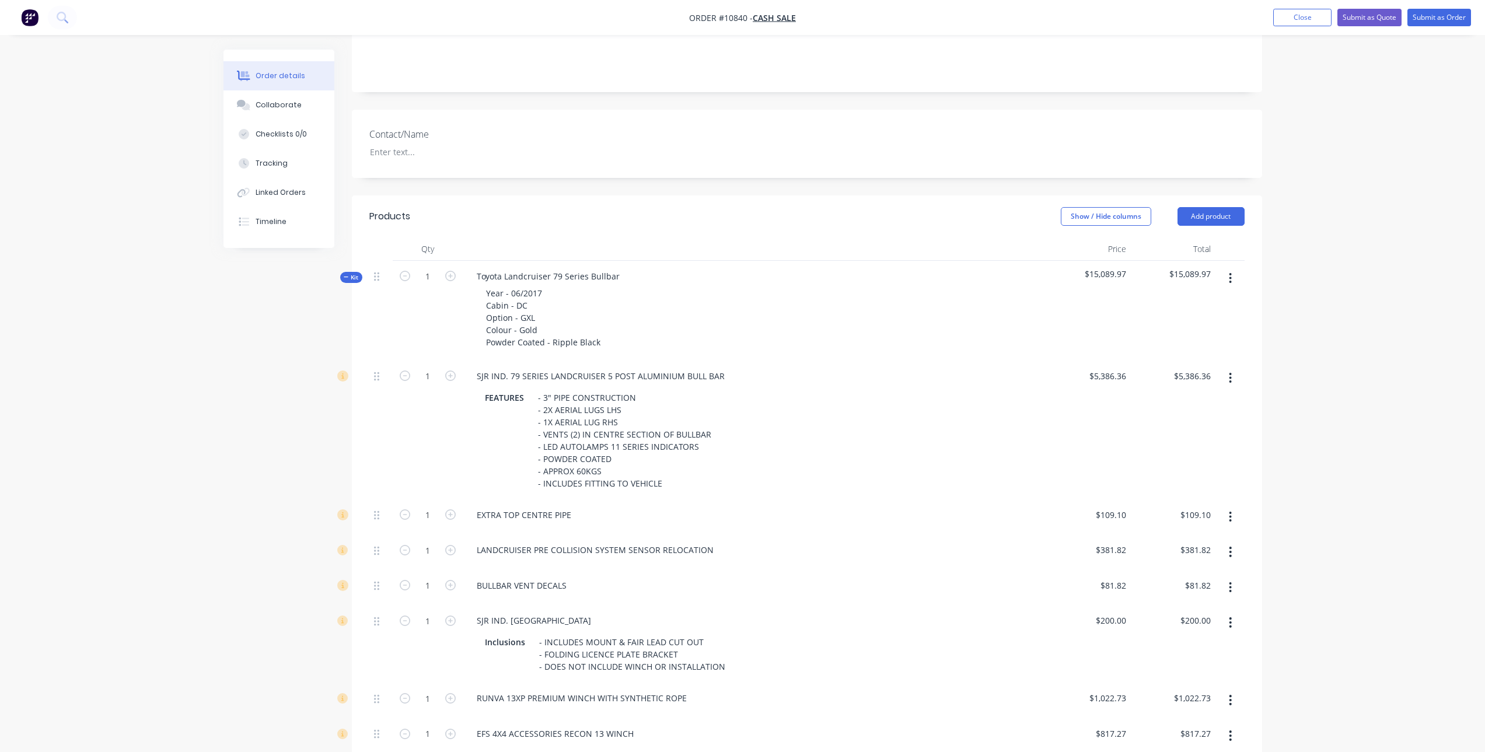
click at [1231, 511] on icon "button" at bounding box center [1230, 517] width 3 height 13
click at [1172, 586] on div "Delete" at bounding box center [1189, 594] width 90 height 17
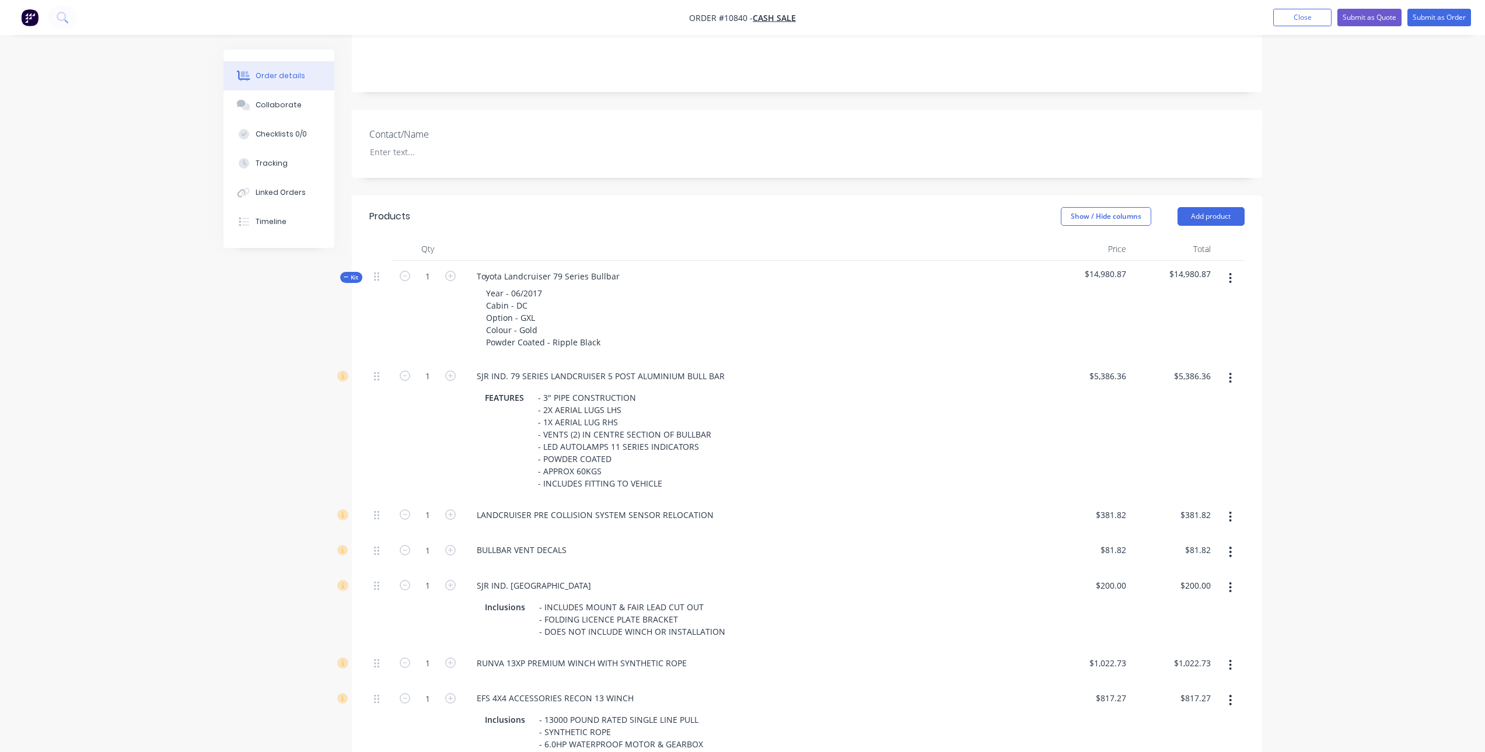
click at [1231, 512] on icon "button" at bounding box center [1230, 517] width 2 height 11
click at [1173, 586] on div "Delete" at bounding box center [1189, 594] width 90 height 17
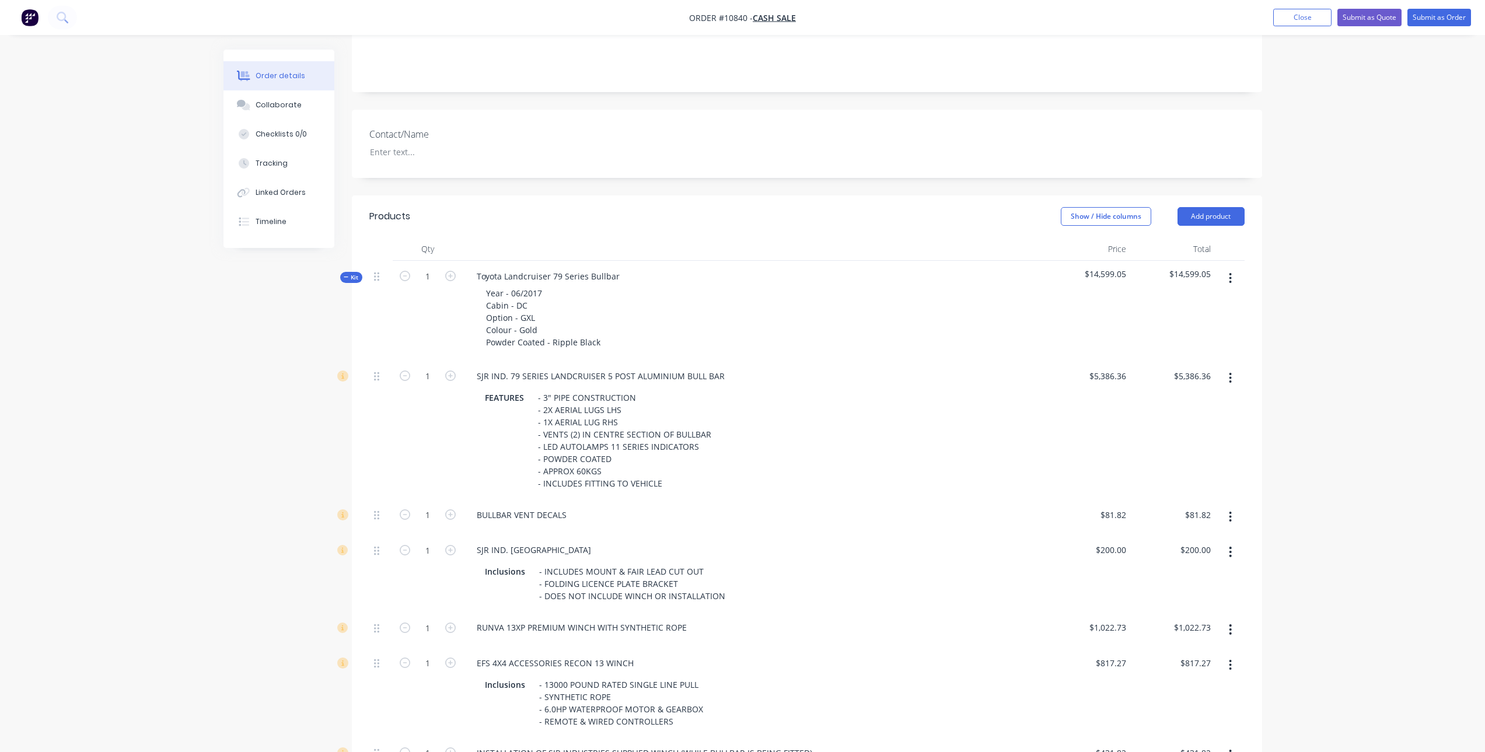
click at [1235, 506] on button "button" at bounding box center [1230, 516] width 27 height 21
click at [1191, 586] on div "Delete" at bounding box center [1189, 594] width 90 height 17
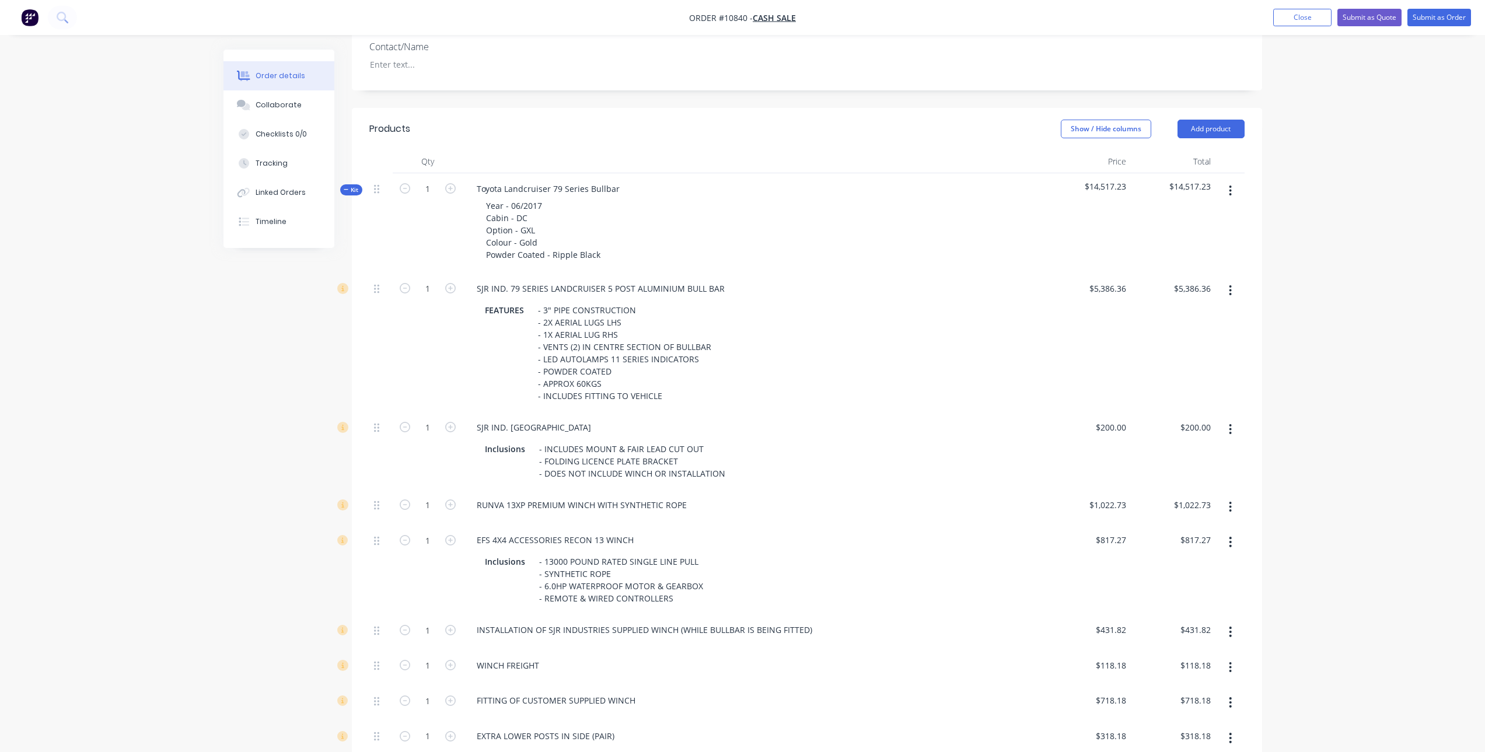
scroll to position [350, 0]
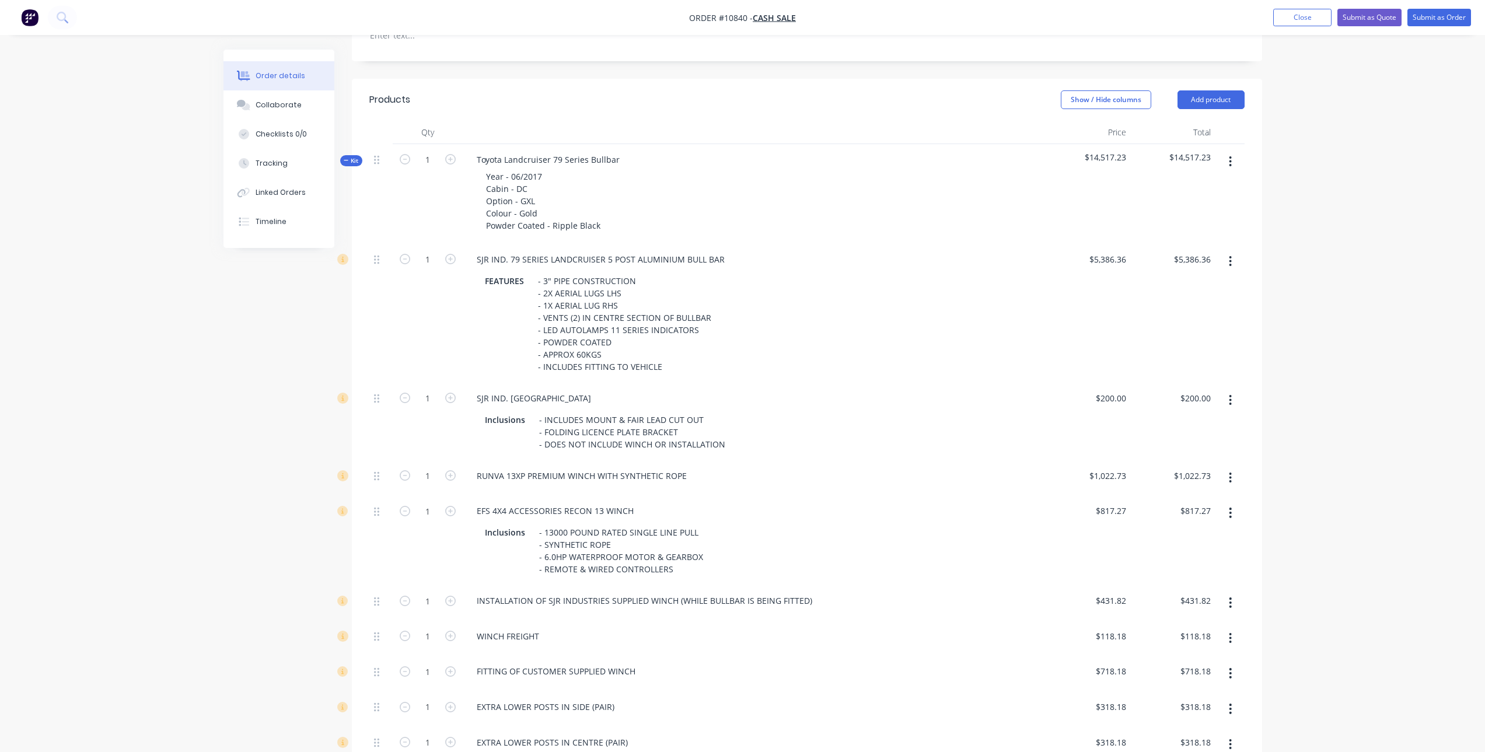
click at [1231, 508] on icon "button" at bounding box center [1230, 513] width 2 height 11
click at [1182, 582] on div "Delete" at bounding box center [1189, 590] width 90 height 17
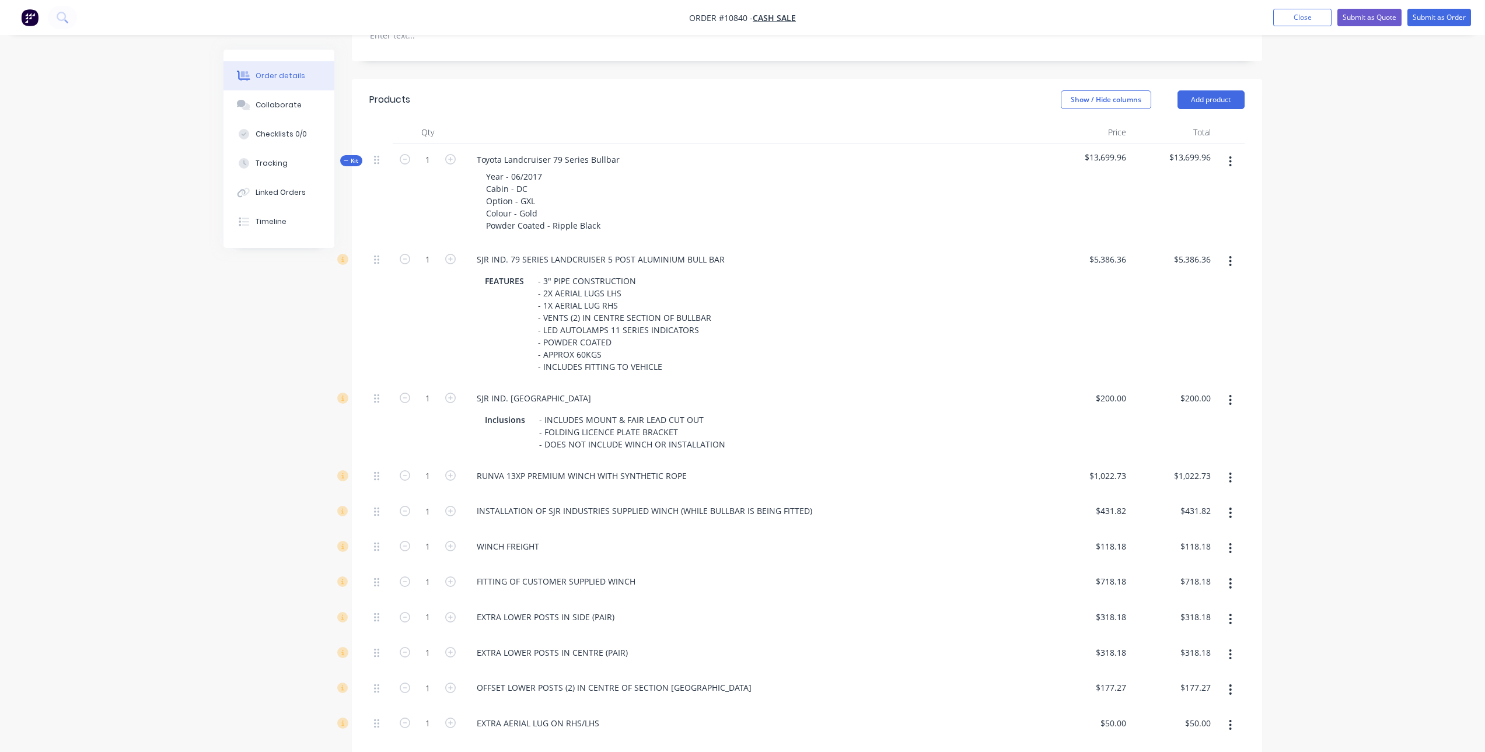
click at [1235, 573] on button "button" at bounding box center [1230, 583] width 27 height 21
click at [1187, 652] on div "Delete" at bounding box center [1189, 660] width 90 height 17
click at [1229, 614] on icon "button" at bounding box center [1230, 619] width 2 height 11
click at [1194, 688] on div "Delete" at bounding box center [1189, 696] width 90 height 17
click at [1226, 609] on button "button" at bounding box center [1230, 619] width 27 height 21
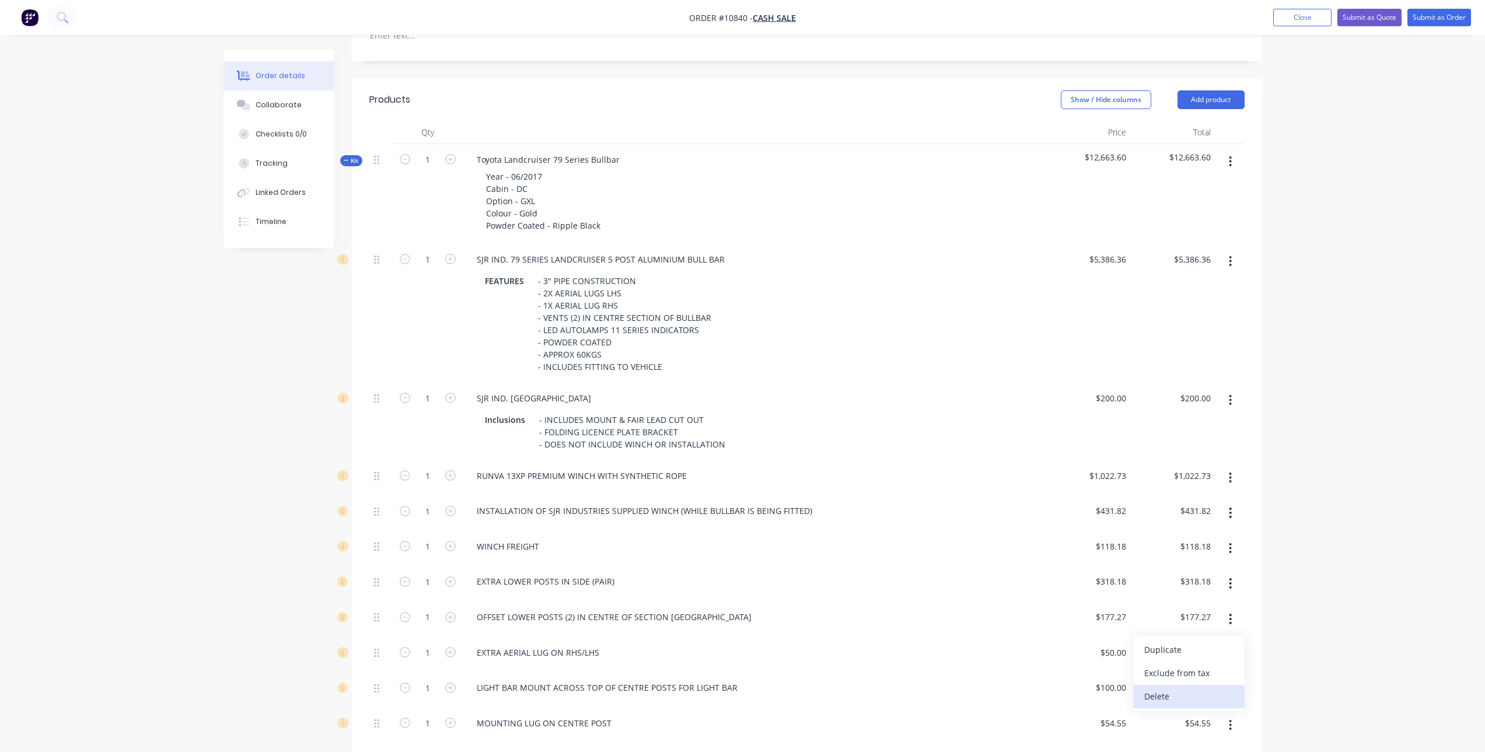
click at [1203, 688] on div "Delete" at bounding box center [1189, 696] width 90 height 17
click at [1228, 609] on button "button" at bounding box center [1230, 619] width 27 height 21
click at [1158, 688] on div "Delete" at bounding box center [1189, 696] width 90 height 17
click at [1232, 613] on icon "button" at bounding box center [1230, 619] width 3 height 13
click at [1213, 685] on button "Delete" at bounding box center [1189, 696] width 111 height 23
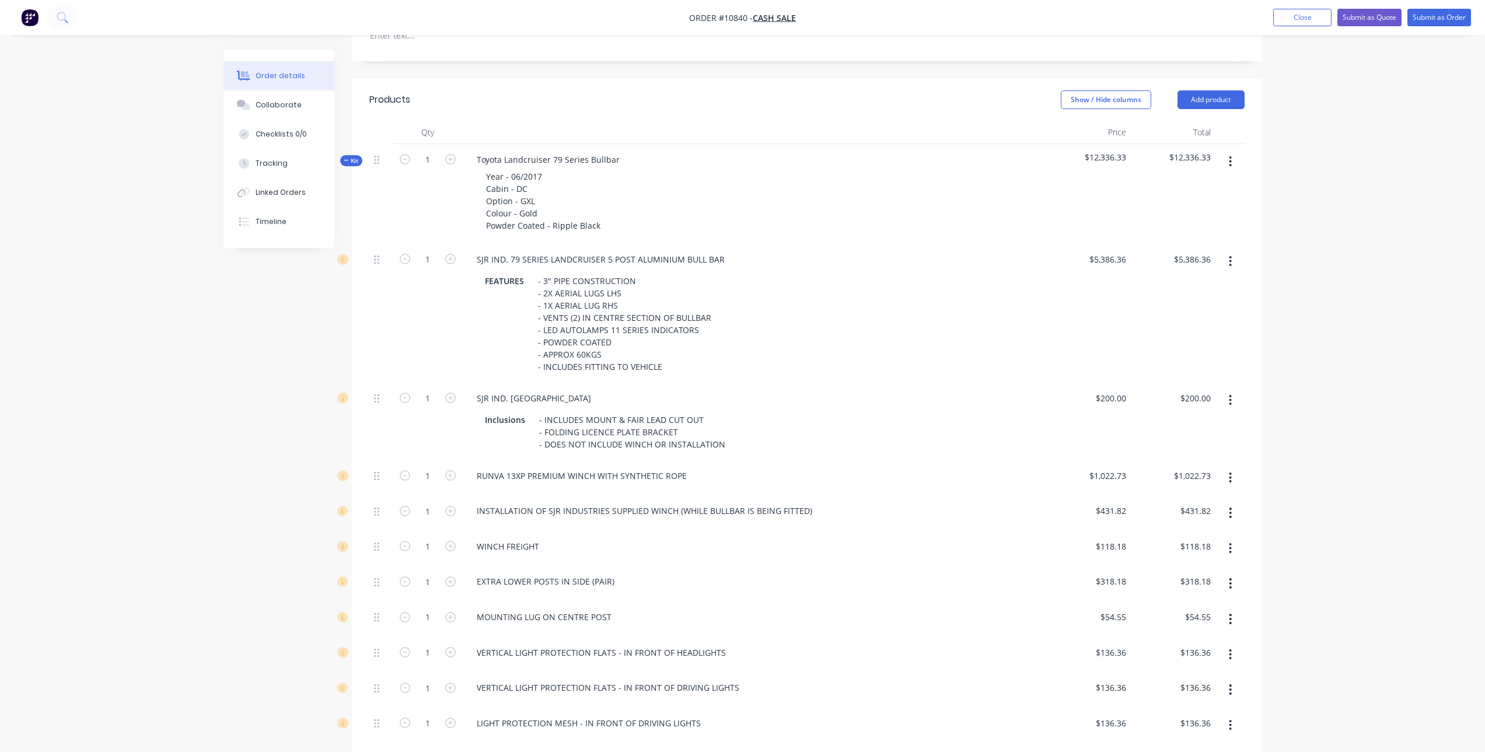
click at [1232, 609] on button "button" at bounding box center [1230, 619] width 27 height 21
click at [1204, 688] on div "Delete" at bounding box center [1189, 696] width 90 height 17
click at [1230, 684] on icon "button" at bounding box center [1230, 689] width 2 height 11
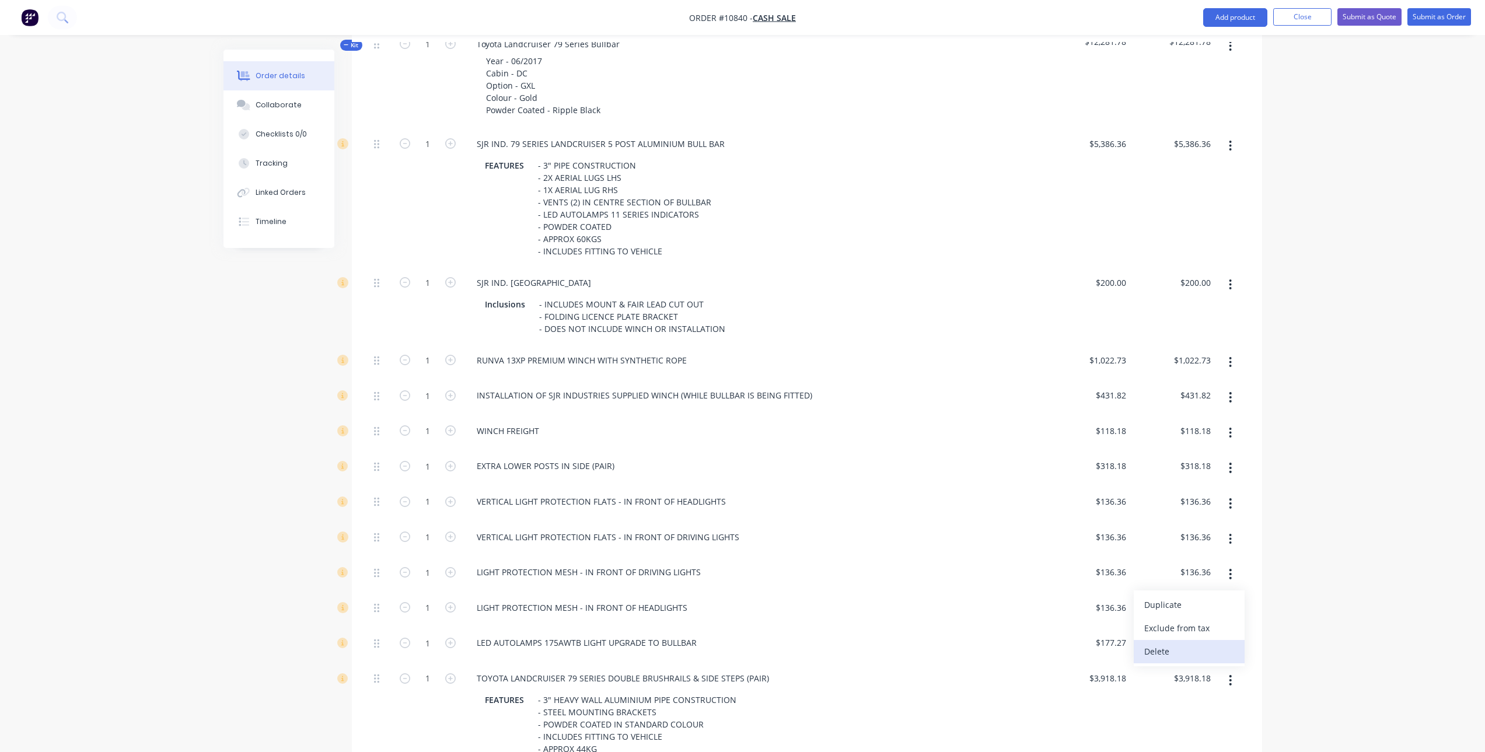
scroll to position [467, 0]
click at [1187, 642] on div "Delete" at bounding box center [1189, 650] width 90 height 17
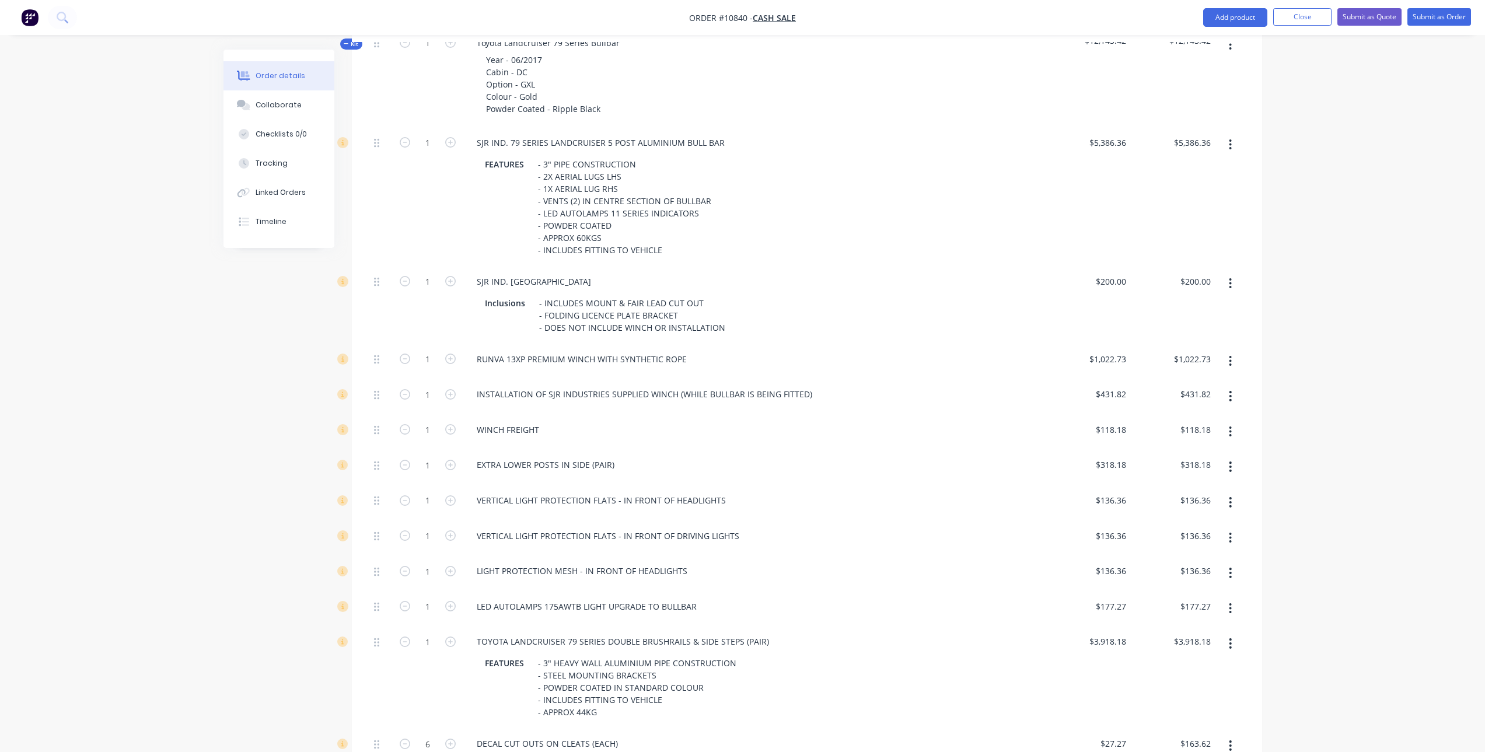
click at [1232, 562] on button "button" at bounding box center [1230, 572] width 27 height 21
click at [1201, 642] on div "Delete" at bounding box center [1189, 650] width 90 height 17
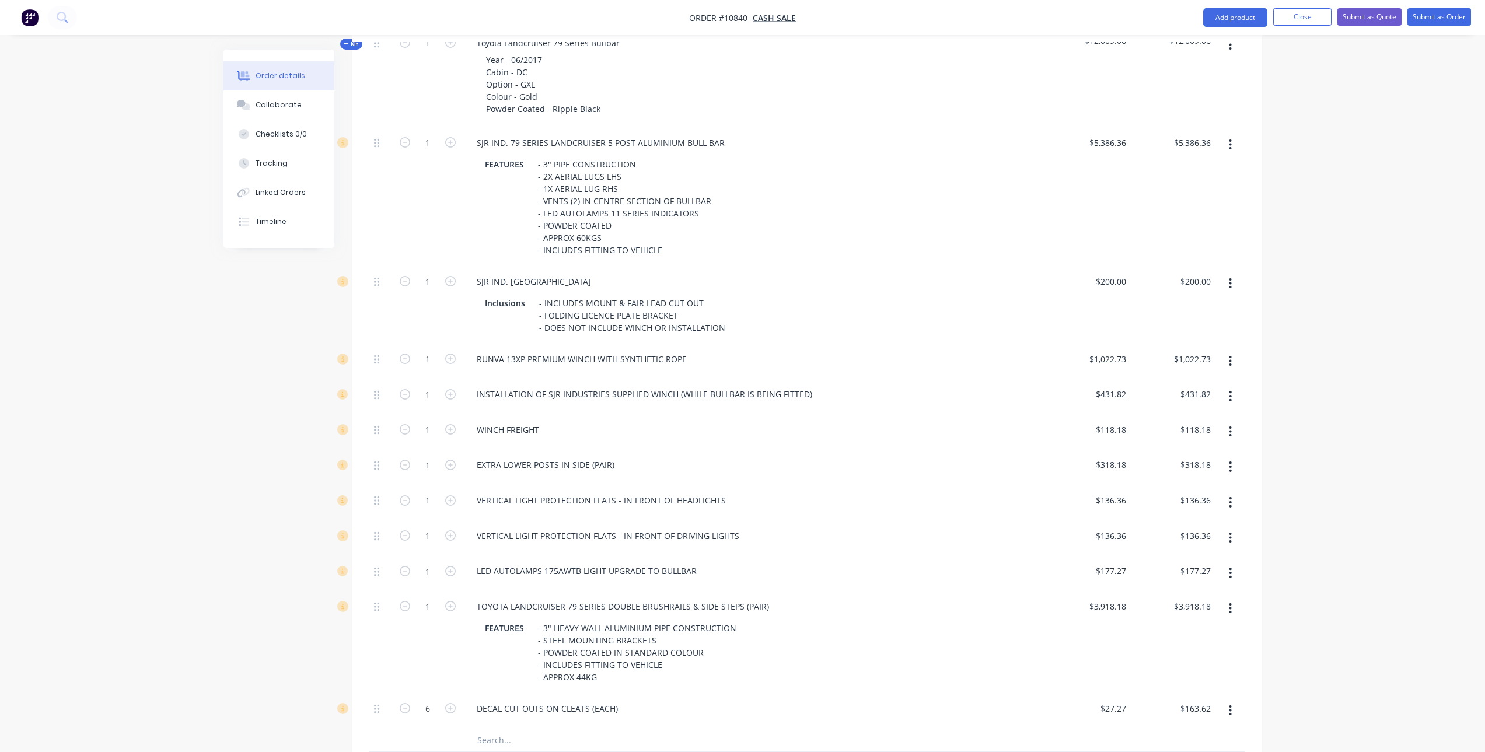
click at [1226, 562] on button "button" at bounding box center [1230, 572] width 27 height 21
click at [1190, 642] on div "Delete" at bounding box center [1189, 650] width 90 height 17
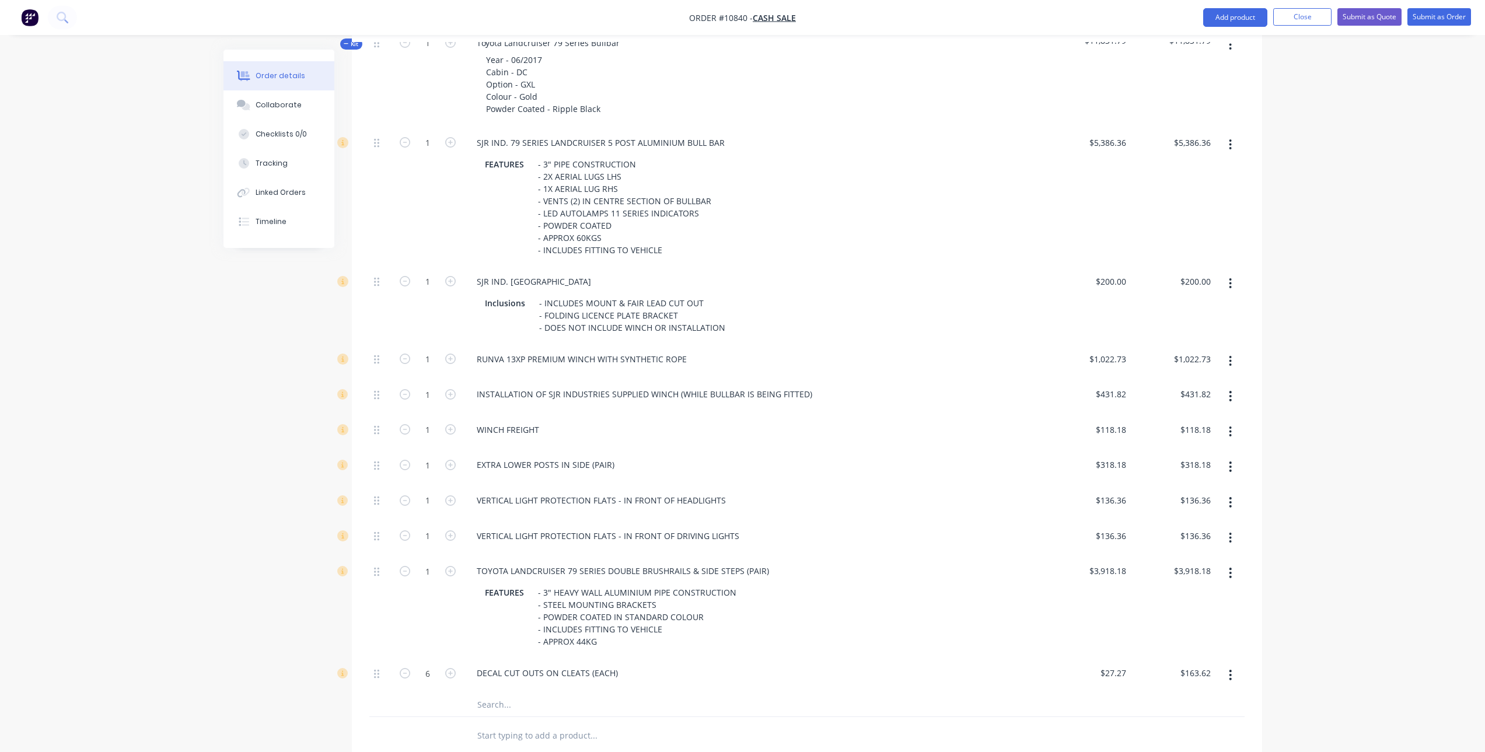
click at [1229, 567] on icon "button" at bounding box center [1230, 573] width 3 height 13
click at [1187, 642] on div "Delete" at bounding box center [1189, 650] width 90 height 17
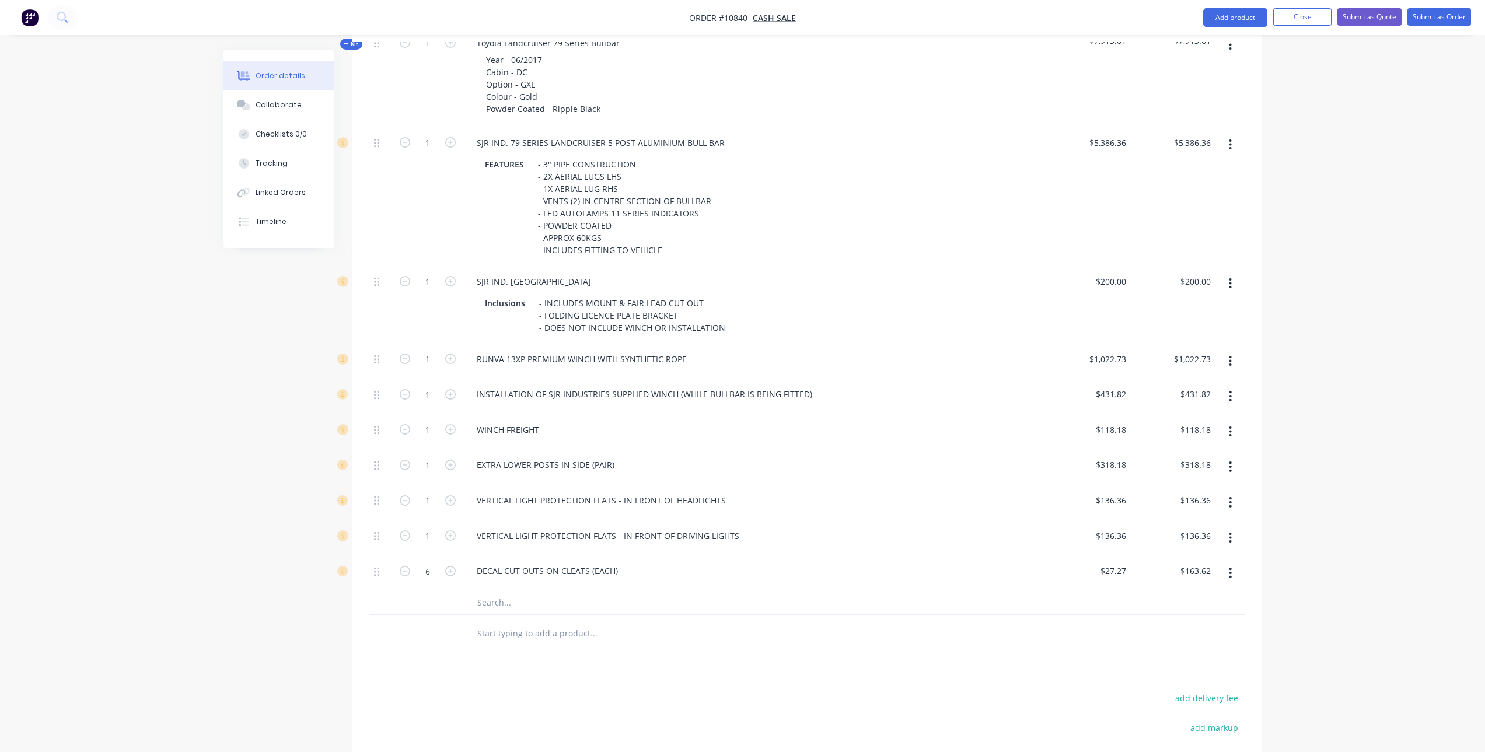
click at [1231, 567] on icon "button" at bounding box center [1230, 573] width 3 height 13
click at [1189, 642] on div "Delete" at bounding box center [1189, 650] width 90 height 17
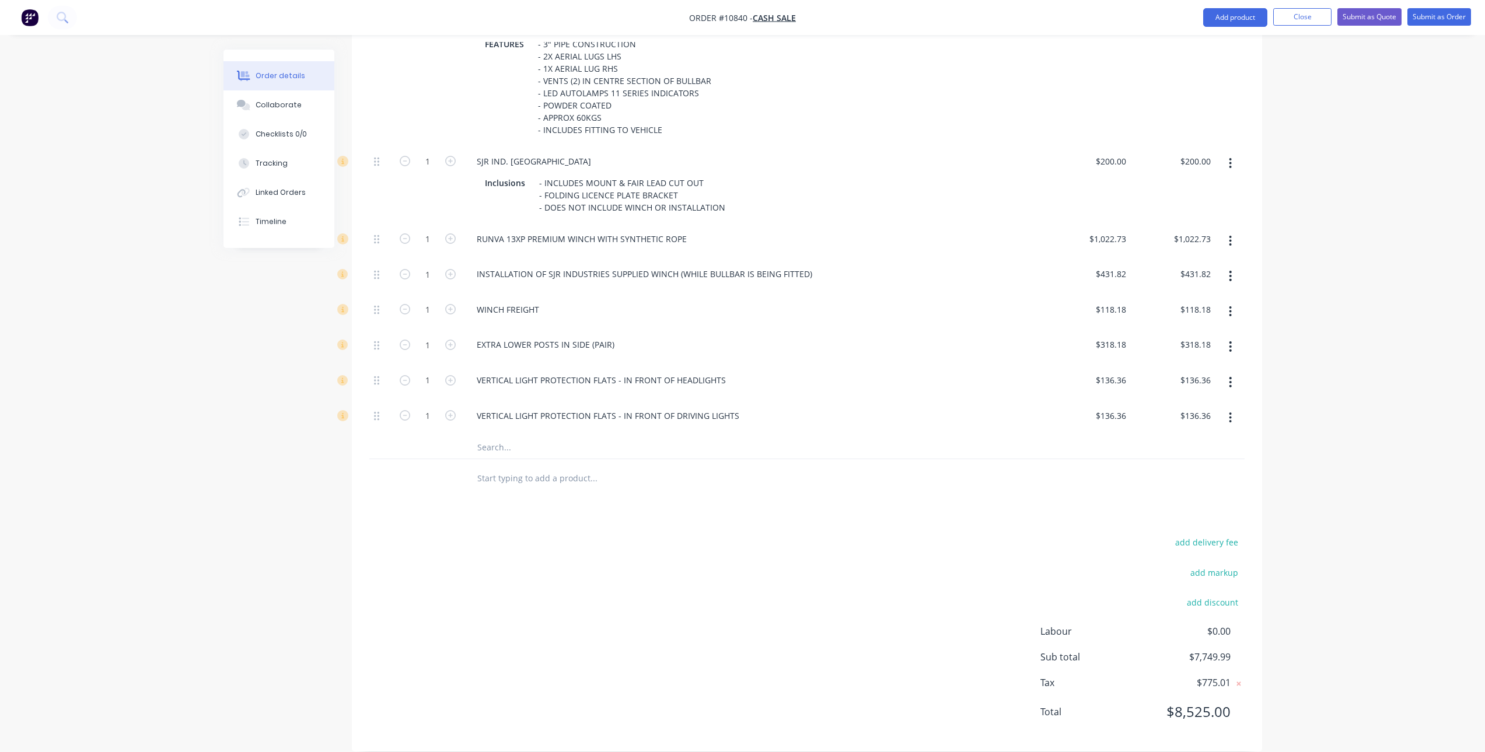
scroll to position [588, 0]
click at [645, 551] on div "add delivery fee add markup add discount Labour $0.00 Sub total $7,749.99 Tax $…" at bounding box center [806, 634] width 875 height 200
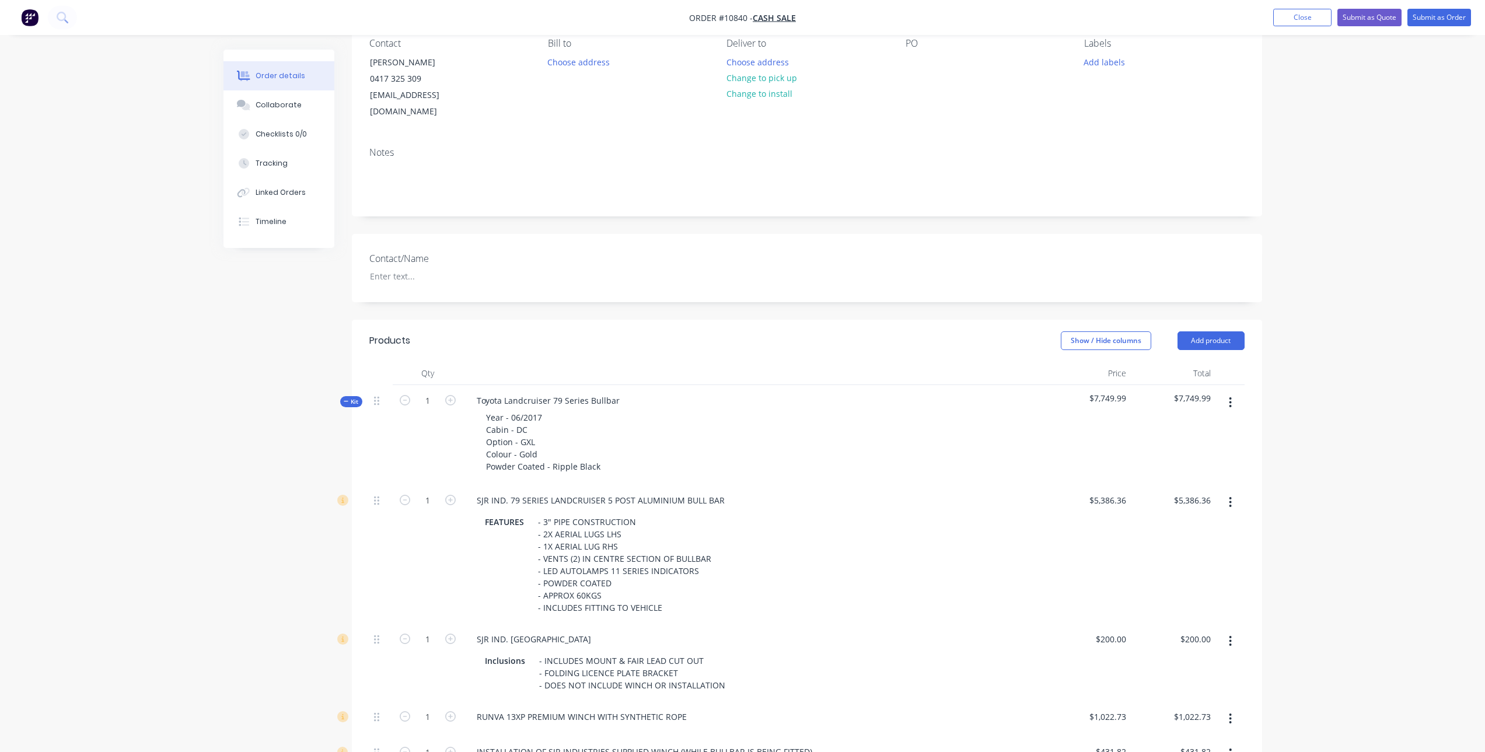
scroll to position [0, 0]
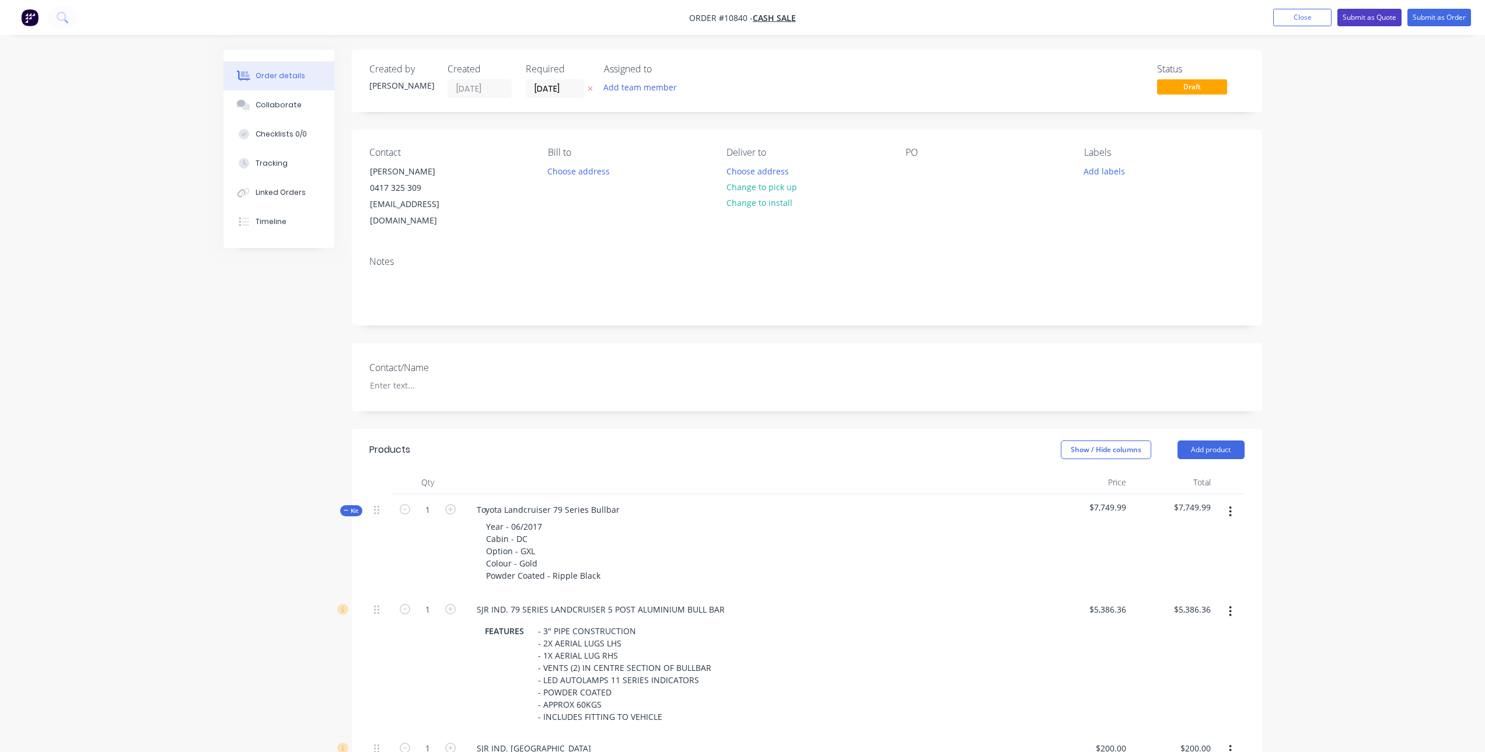
click at [1369, 15] on button "Submit as Quote" at bounding box center [1369, 18] width 64 height 18
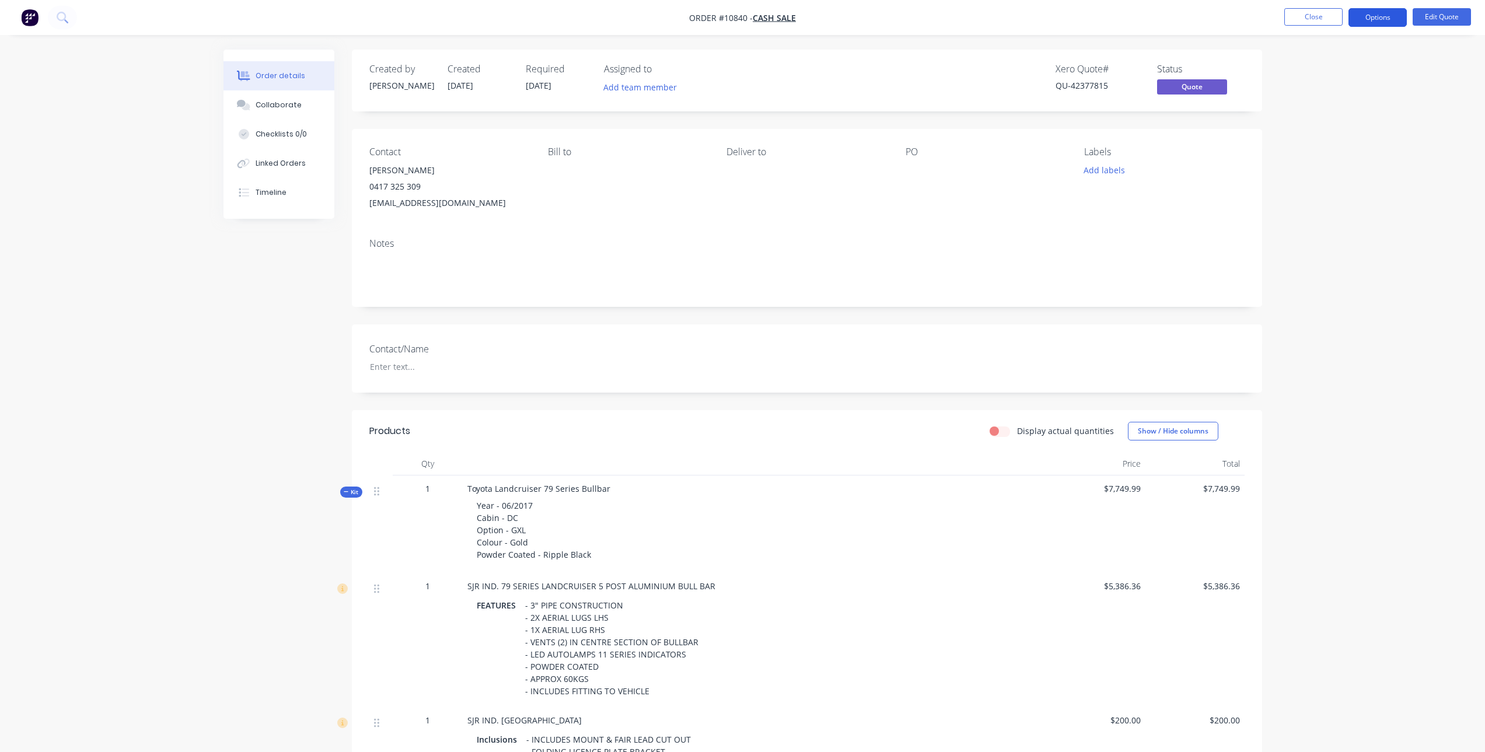
click at [1395, 19] on button "Options" at bounding box center [1377, 17] width 58 height 19
click at [1315, 77] on div "Quote" at bounding box center [1342, 70] width 107 height 17
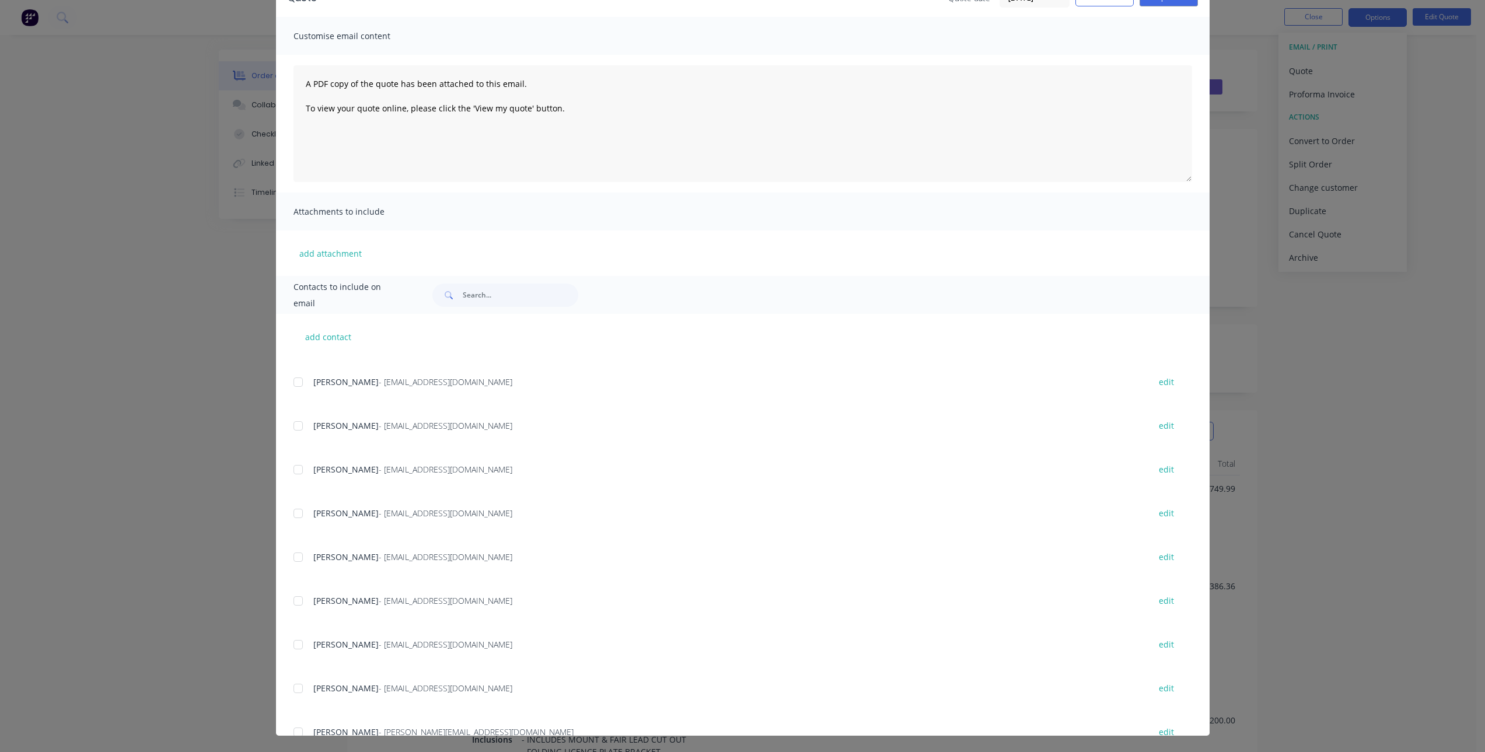
scroll to position [1549, 0]
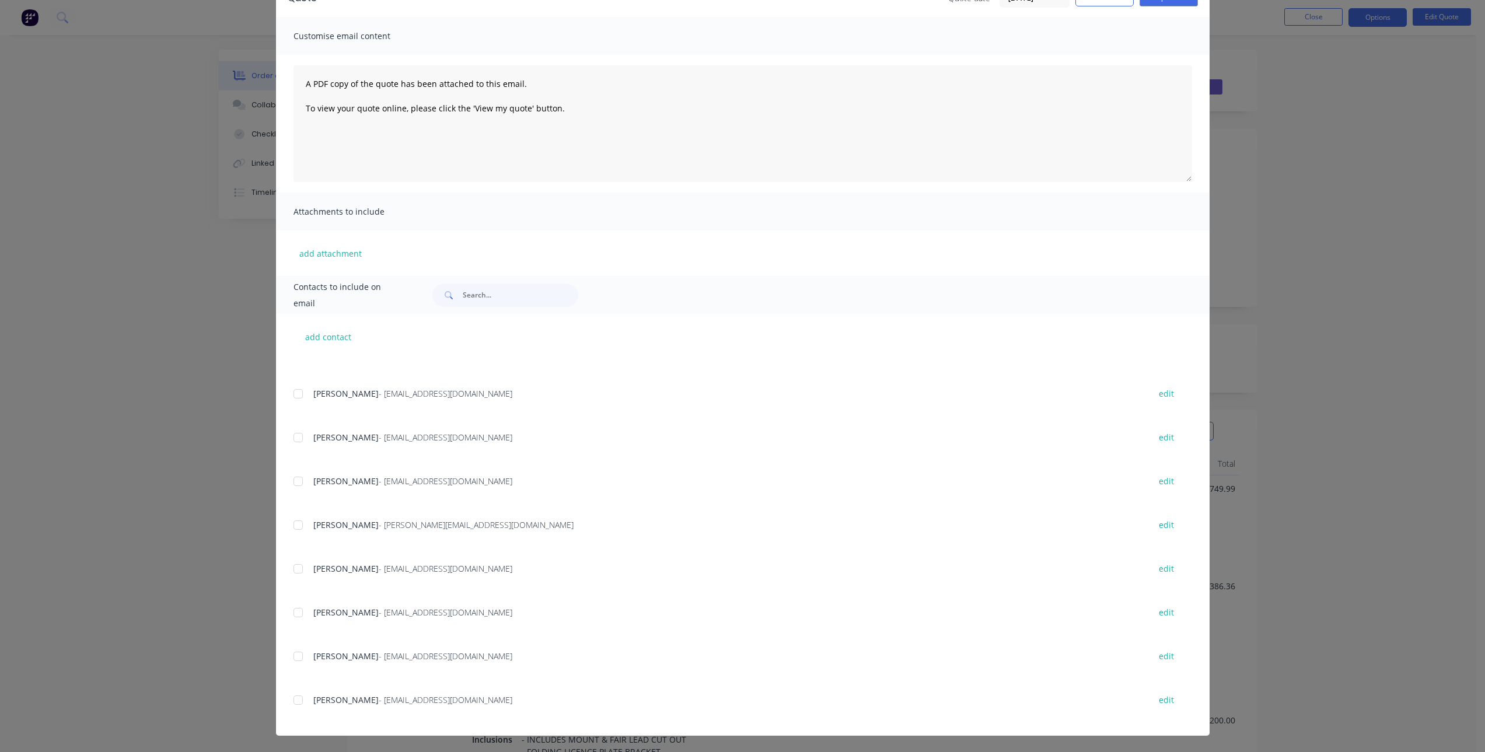
click at [291, 697] on div at bounding box center [297, 700] width 23 height 23
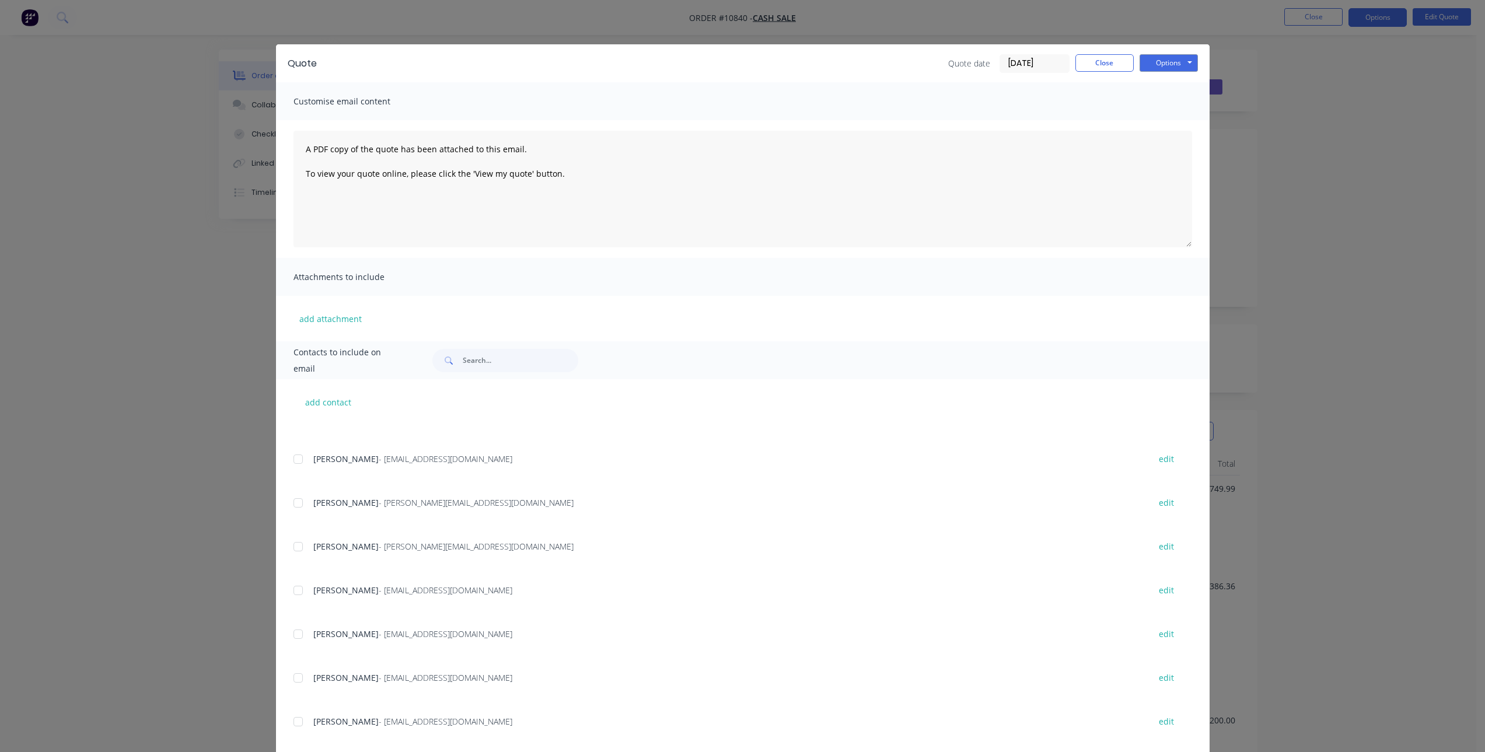
scroll to position [0, 0]
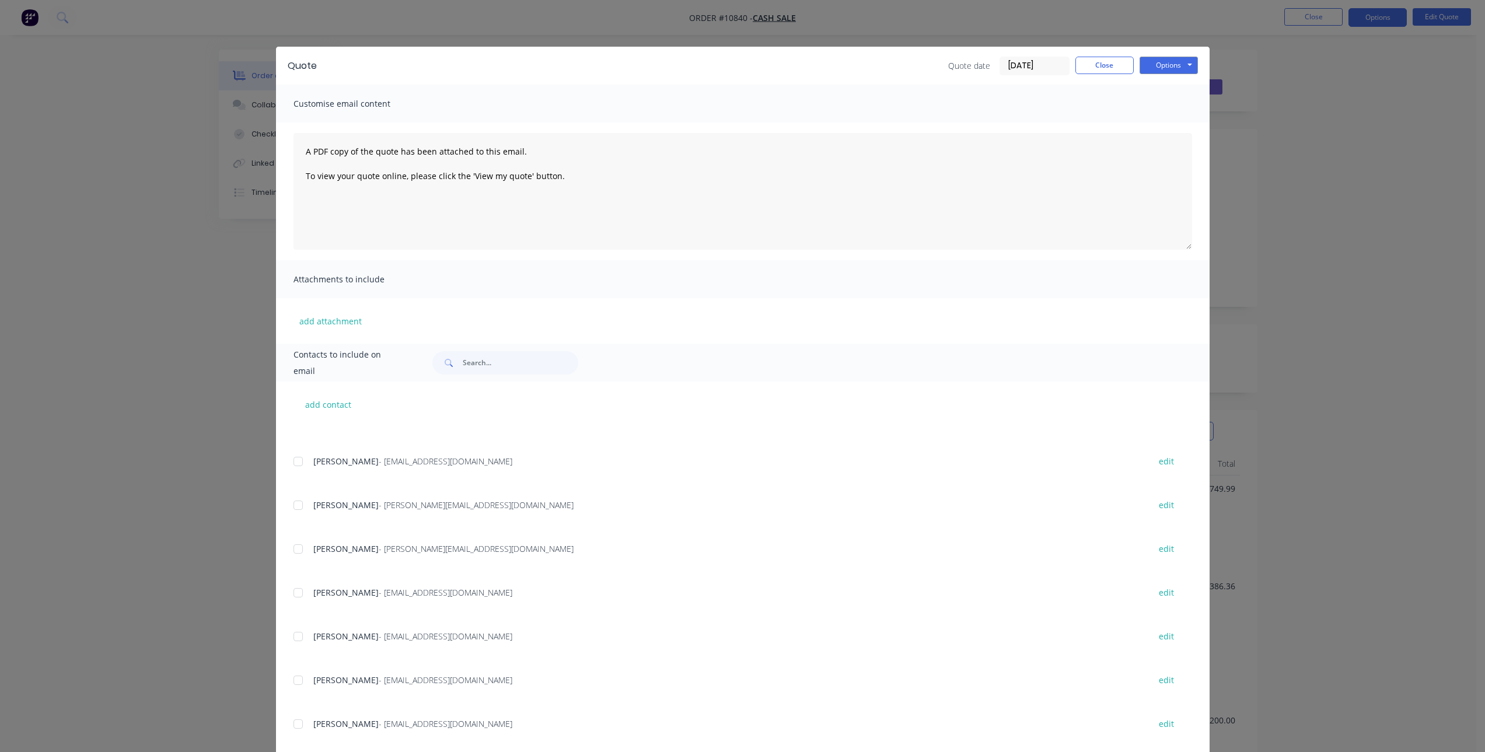
click at [1169, 53] on div "Quote Quote date 13/08/25 Close Options Preview Print Email" at bounding box center [743, 66] width 934 height 38
click at [1169, 68] on button "Options" at bounding box center [1169, 66] width 58 height 18
click at [1165, 128] on button "Email" at bounding box center [1177, 124] width 75 height 19
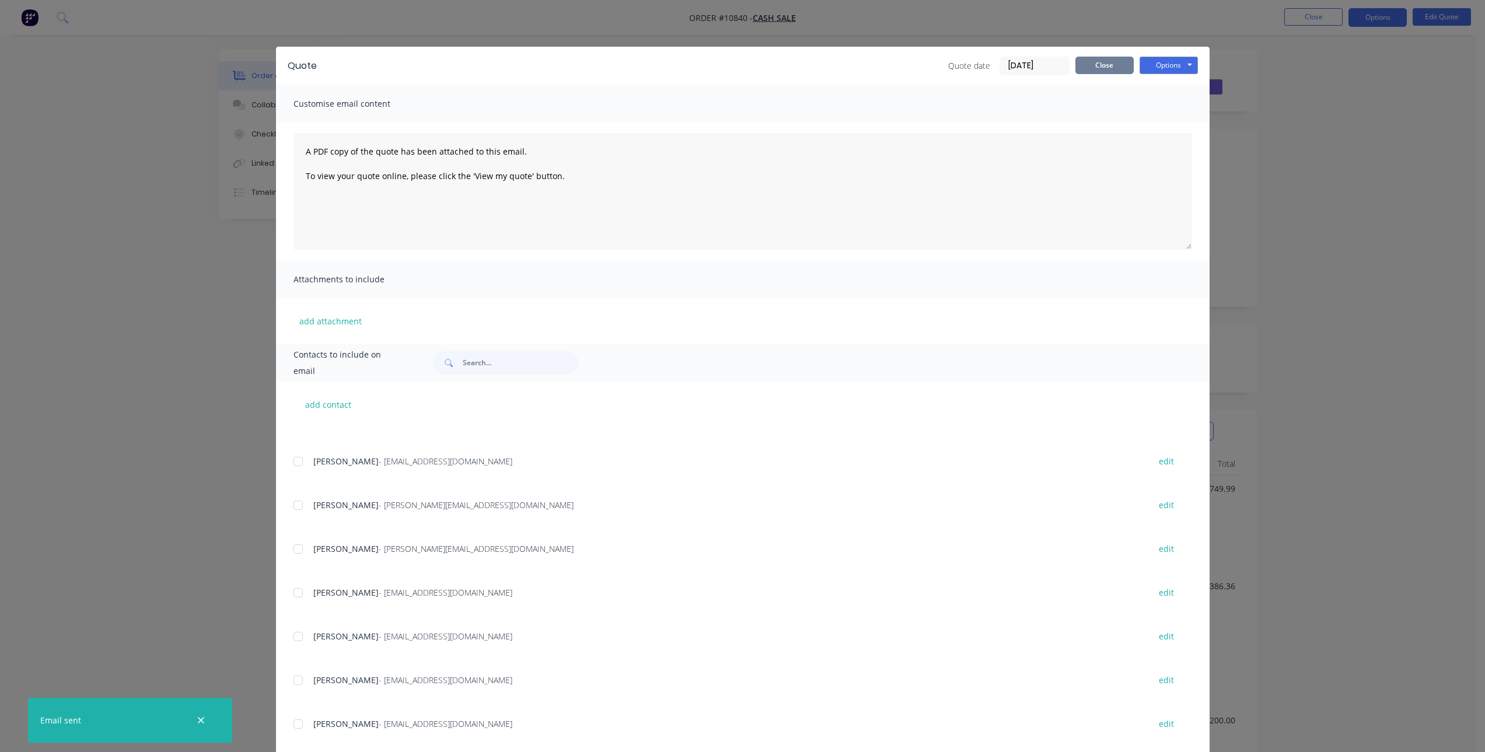
click at [1091, 60] on button "Close" at bounding box center [1104, 66] width 58 height 18
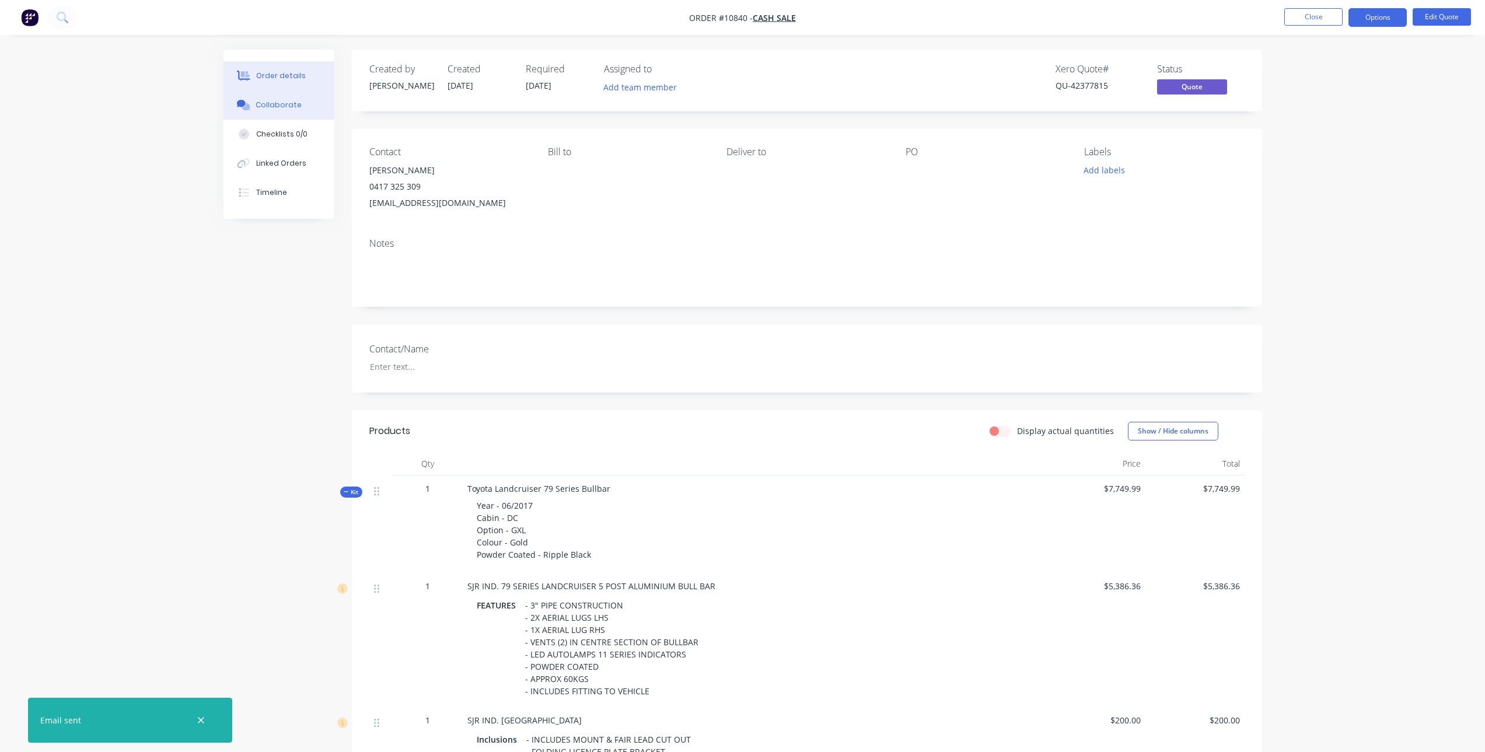
click at [267, 103] on div "Collaborate" at bounding box center [279, 105] width 46 height 11
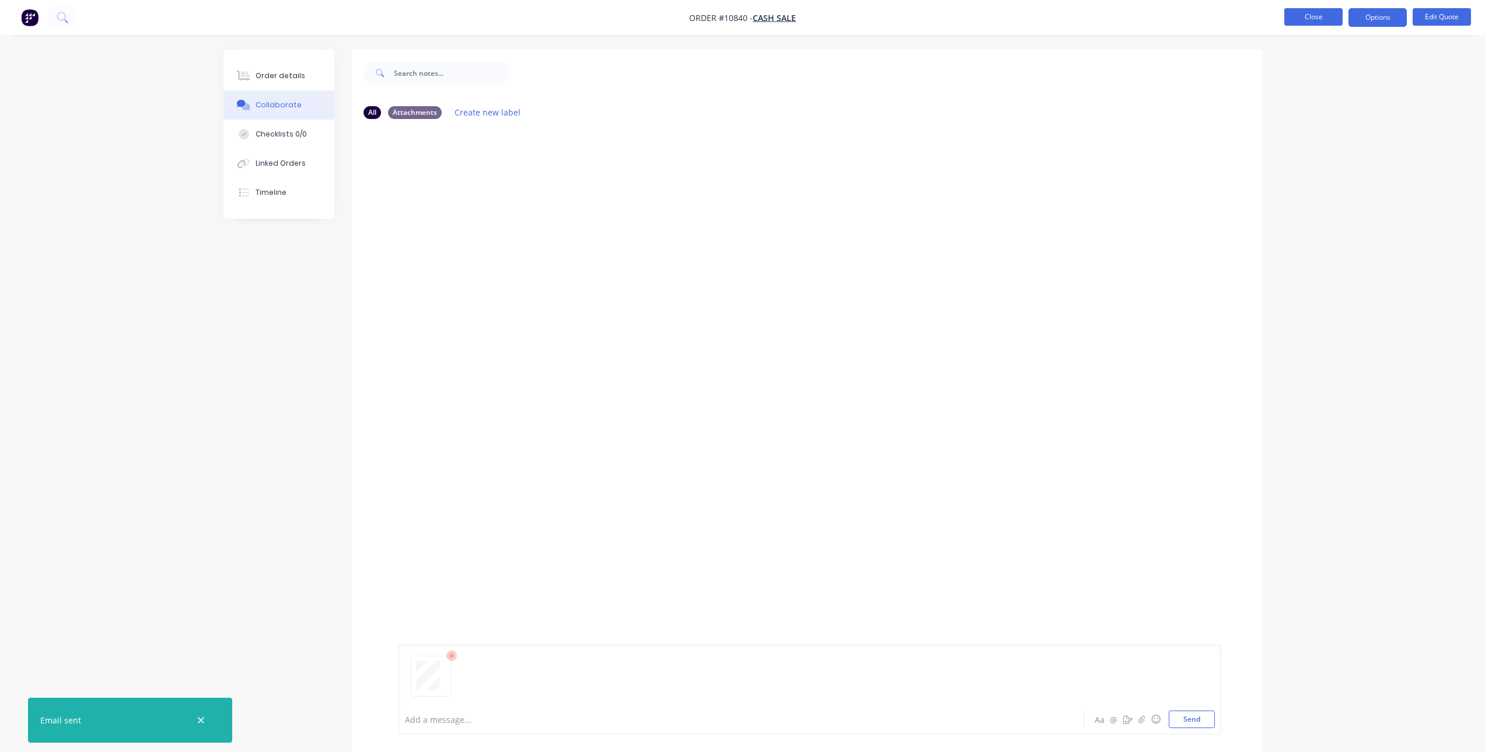
click at [1312, 18] on button "Close" at bounding box center [1313, 17] width 58 height 18
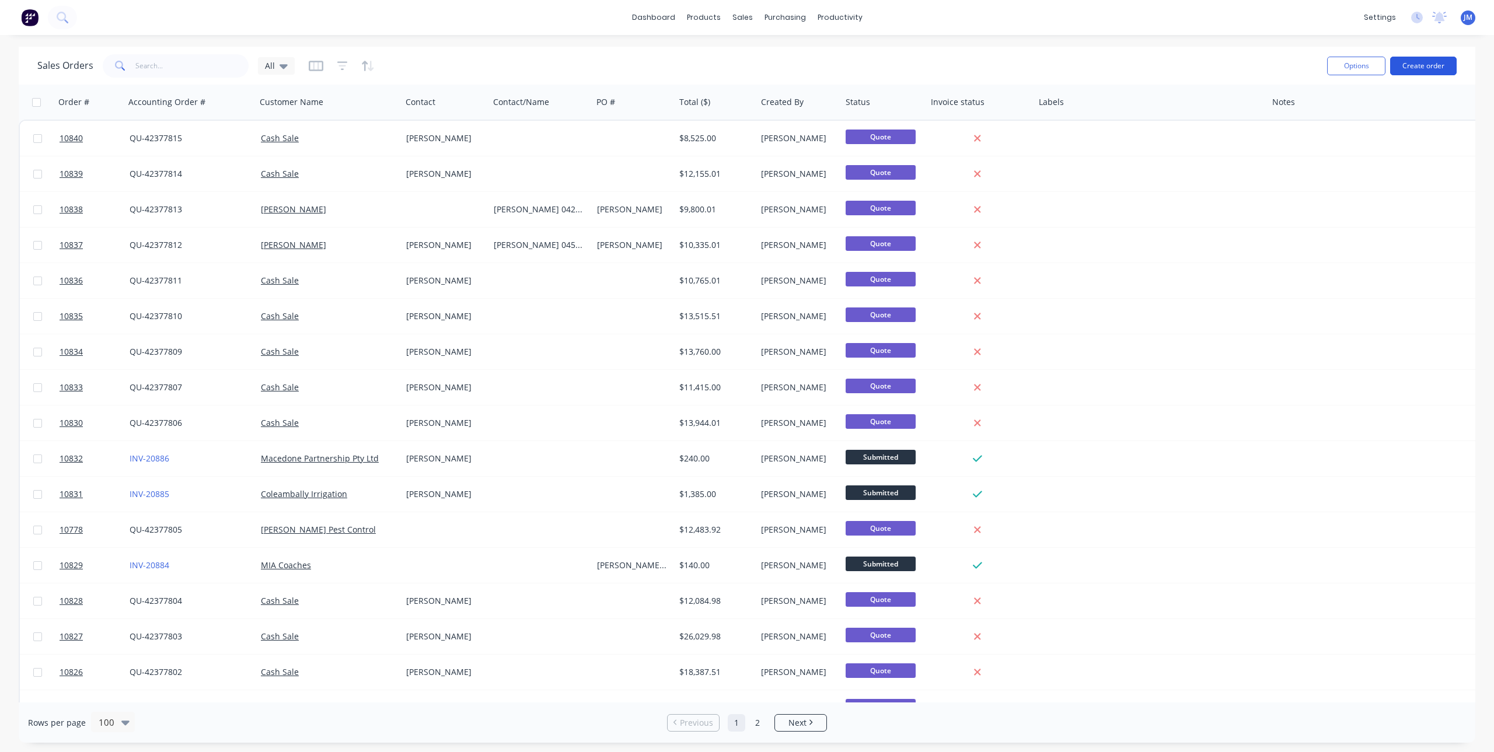
click at [1432, 65] on button "Create order" at bounding box center [1423, 66] width 67 height 19
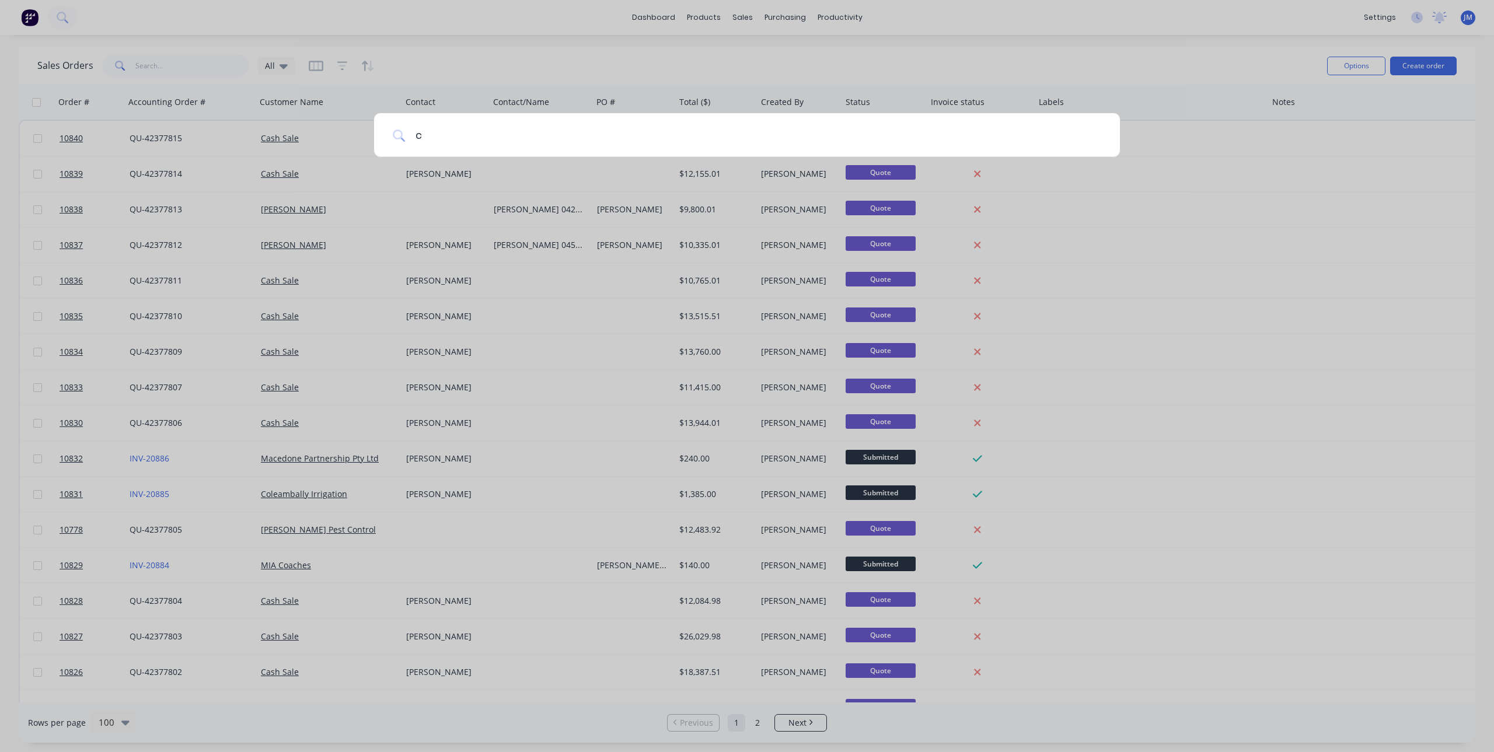
type input "c"
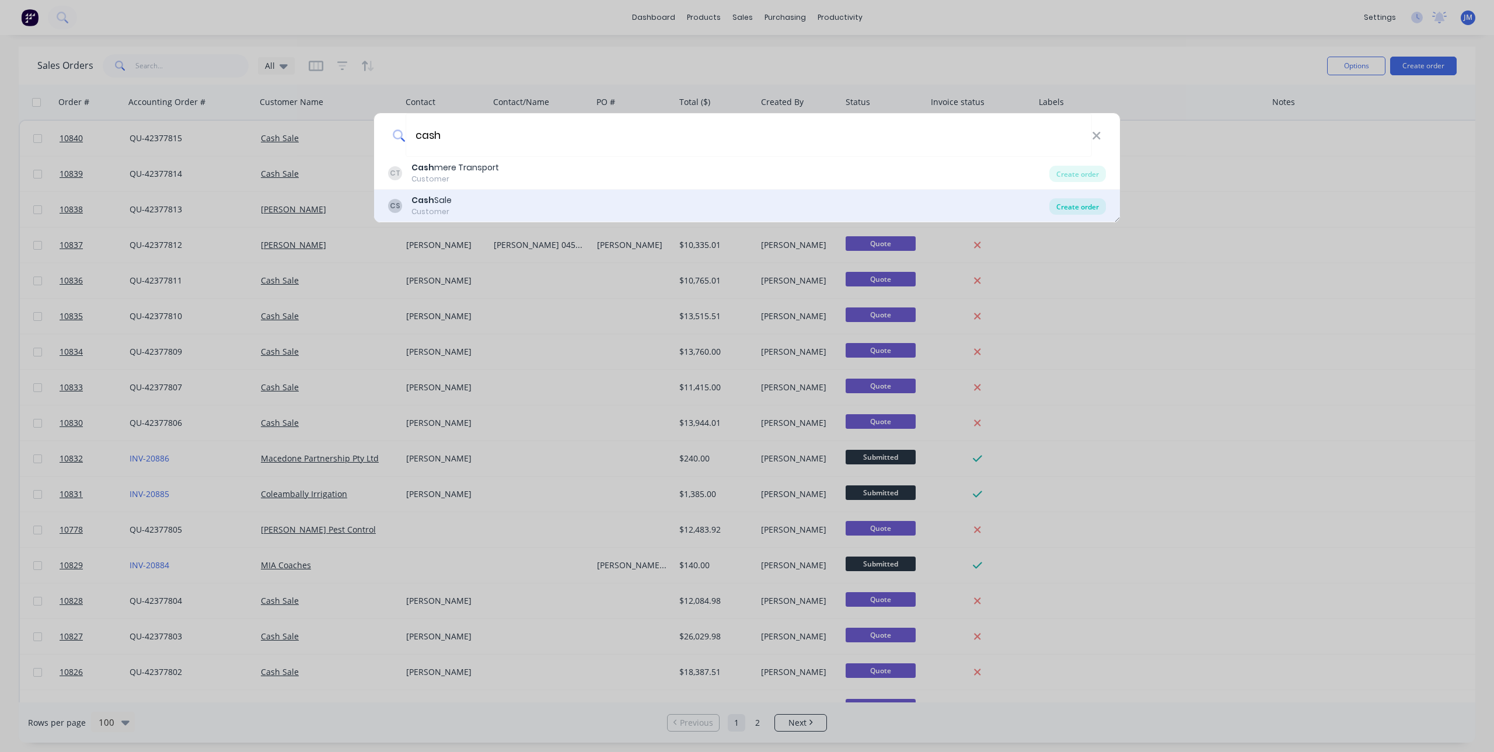
type input "cash"
click at [1083, 206] on div "Create order" at bounding box center [1077, 206] width 57 height 16
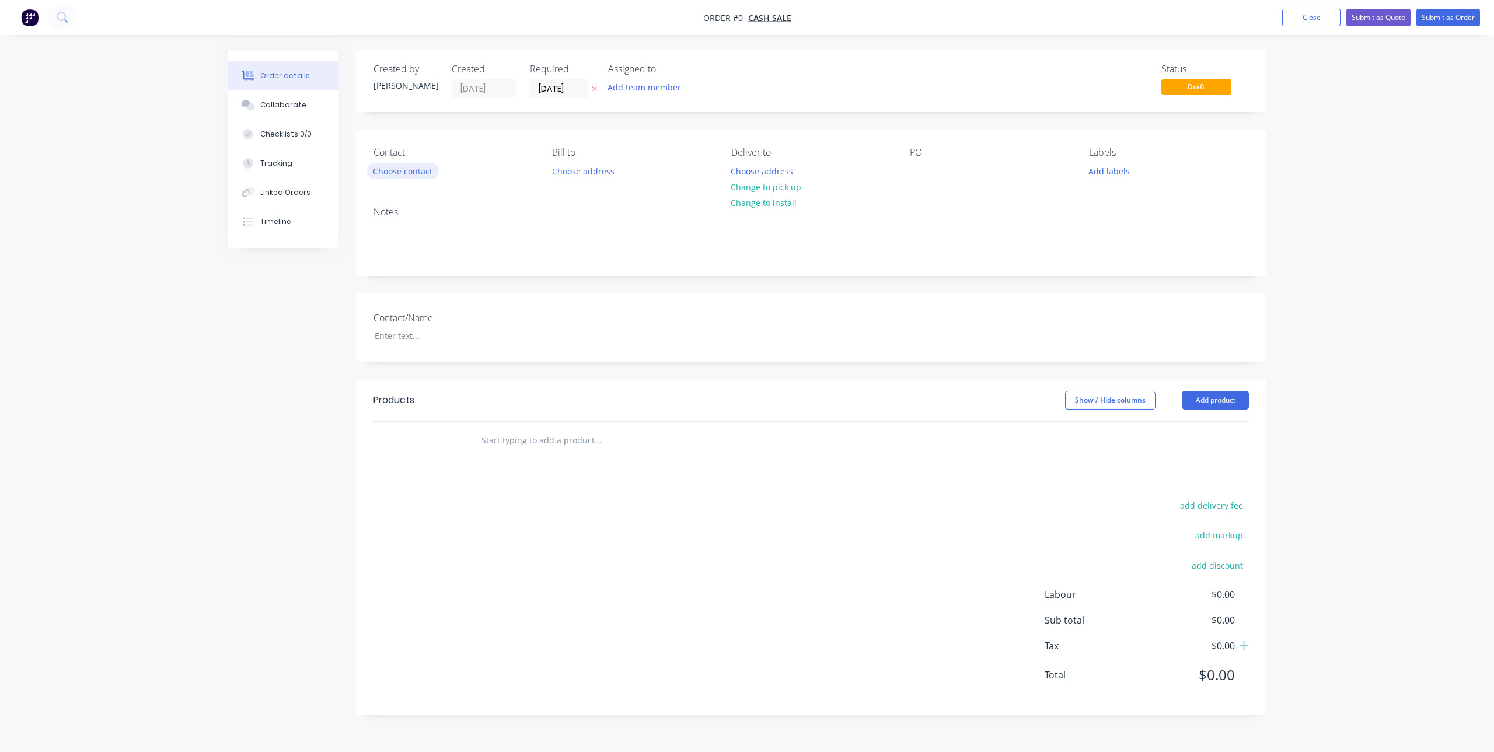
click at [391, 179] on button "Choose contact" at bounding box center [403, 171] width 72 height 16
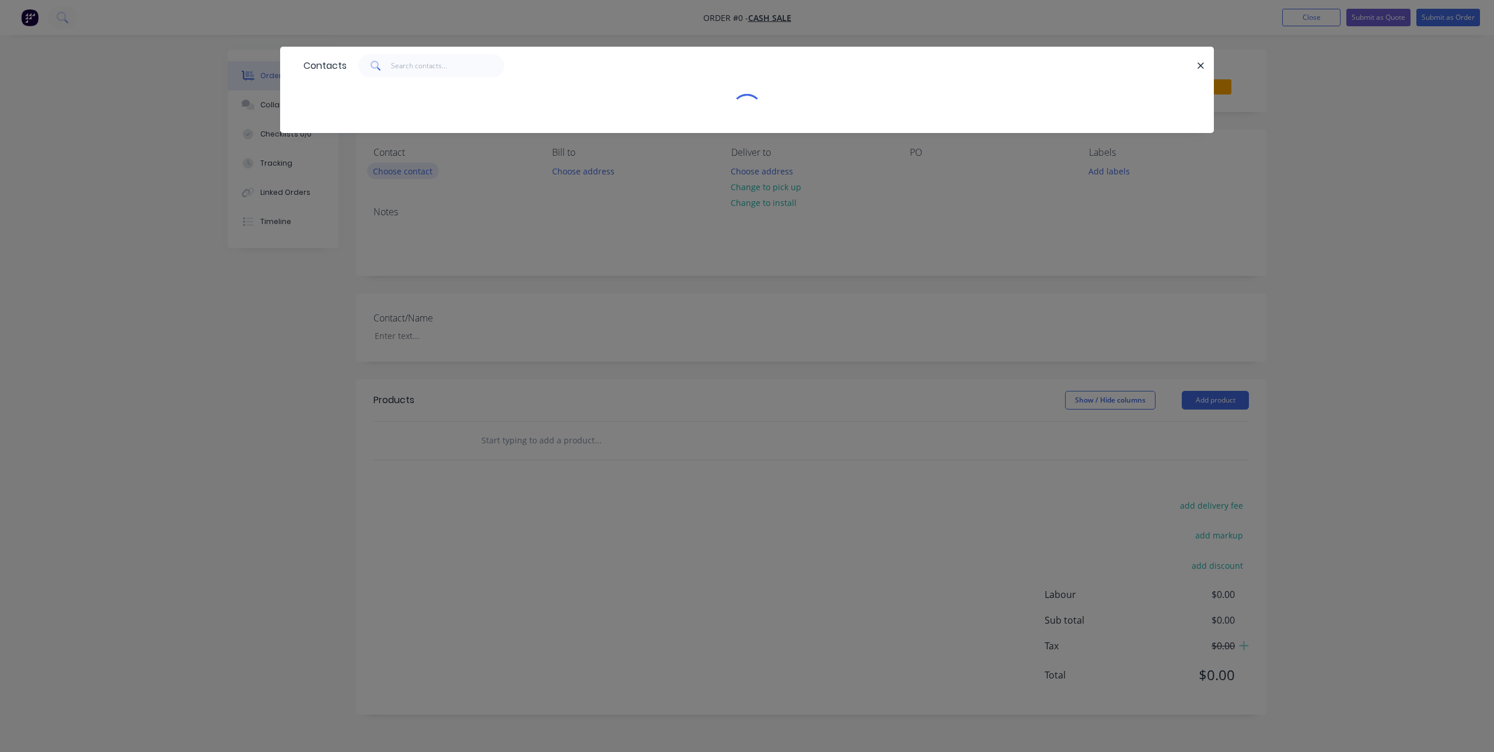
click at [391, 179] on div "Contacts" at bounding box center [747, 376] width 1494 height 752
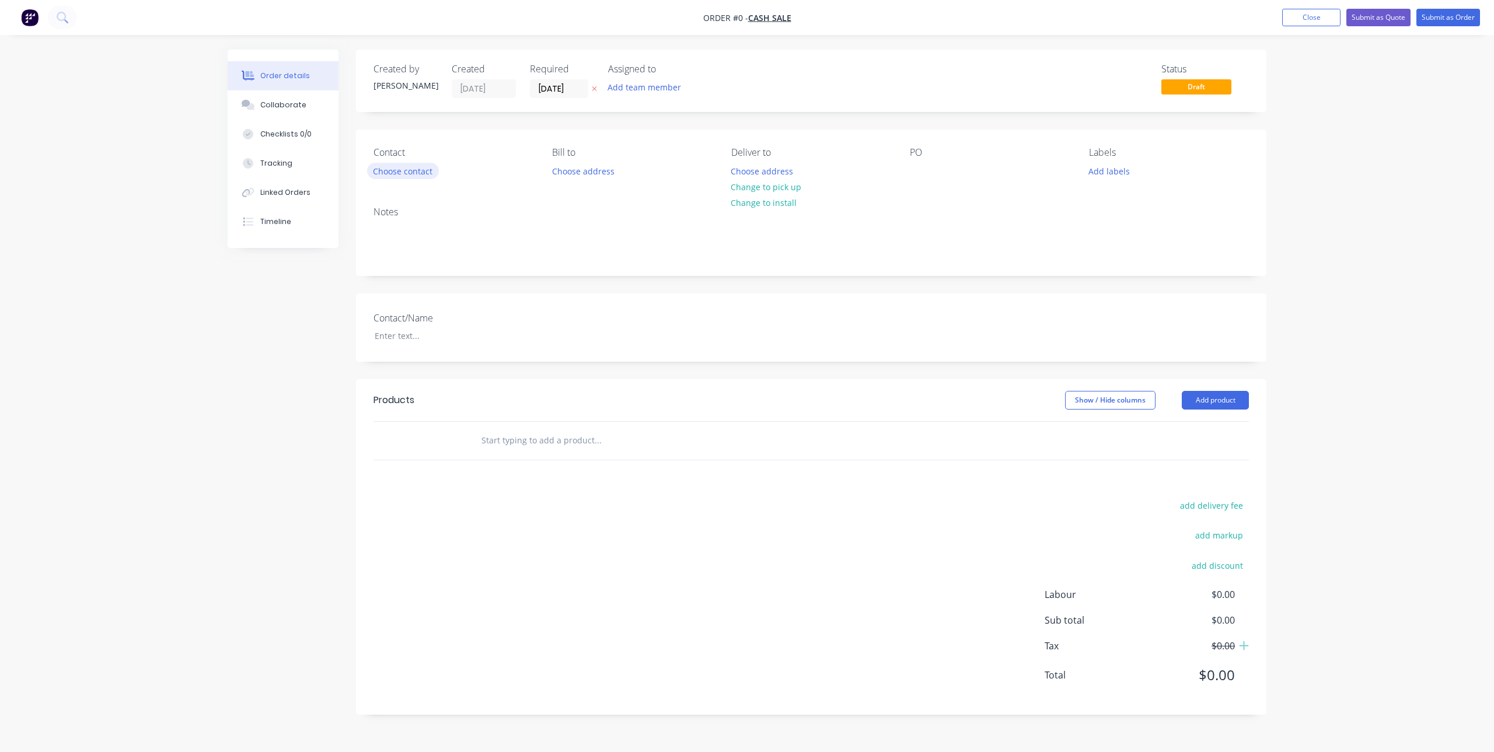
click at [390, 173] on button "Choose contact" at bounding box center [403, 171] width 72 height 16
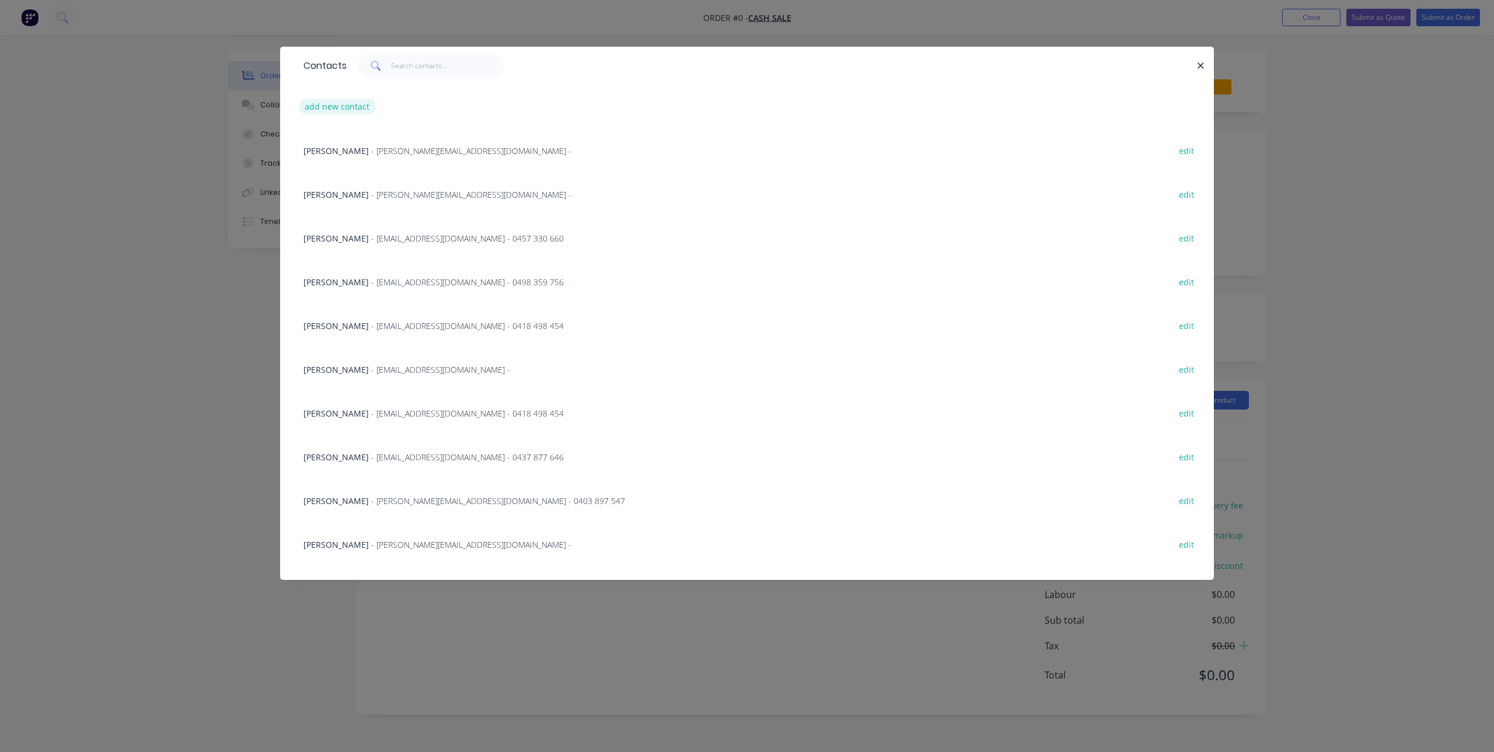
click at [339, 101] on button "add new contact" at bounding box center [337, 107] width 77 height 16
select select "AU"
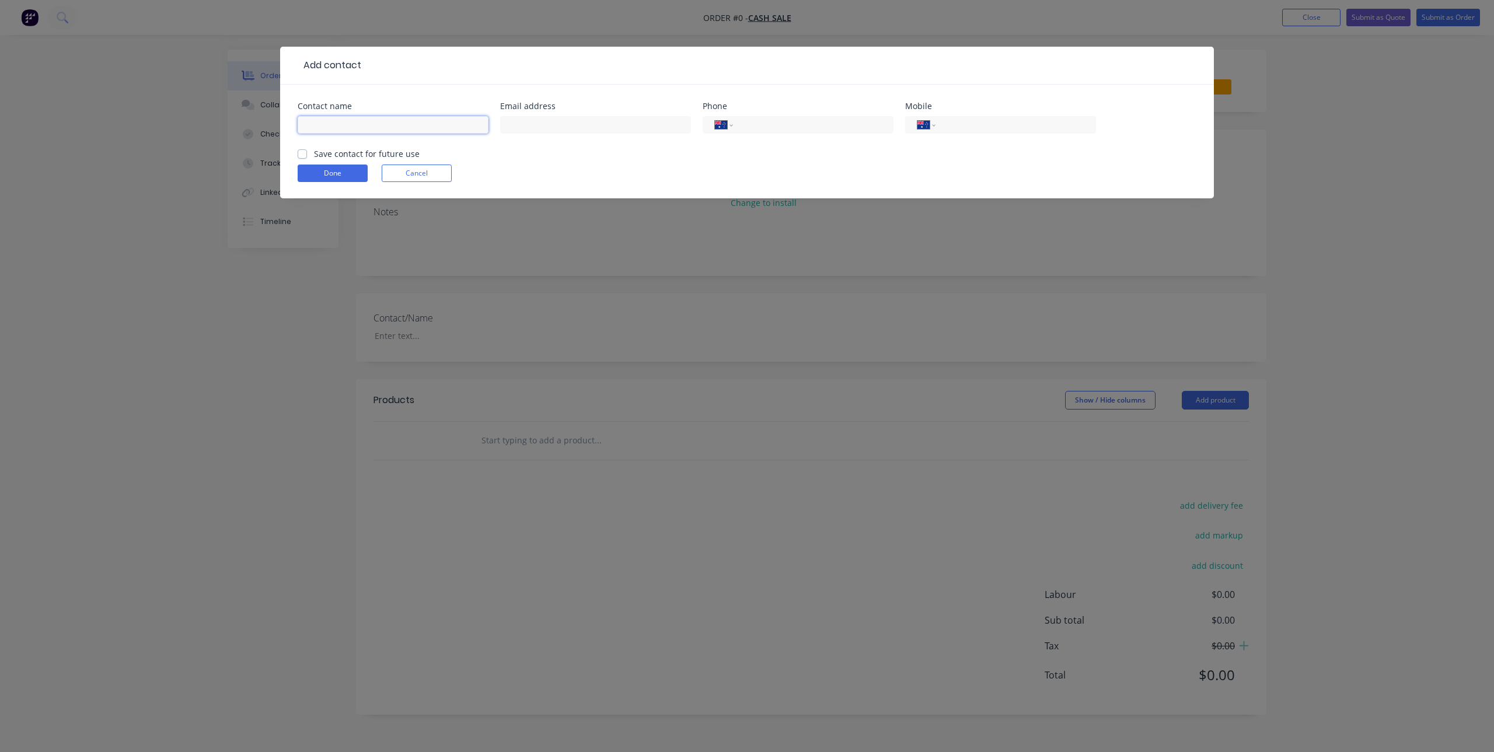
click at [327, 132] on input "text" at bounding box center [393, 125] width 191 height 18
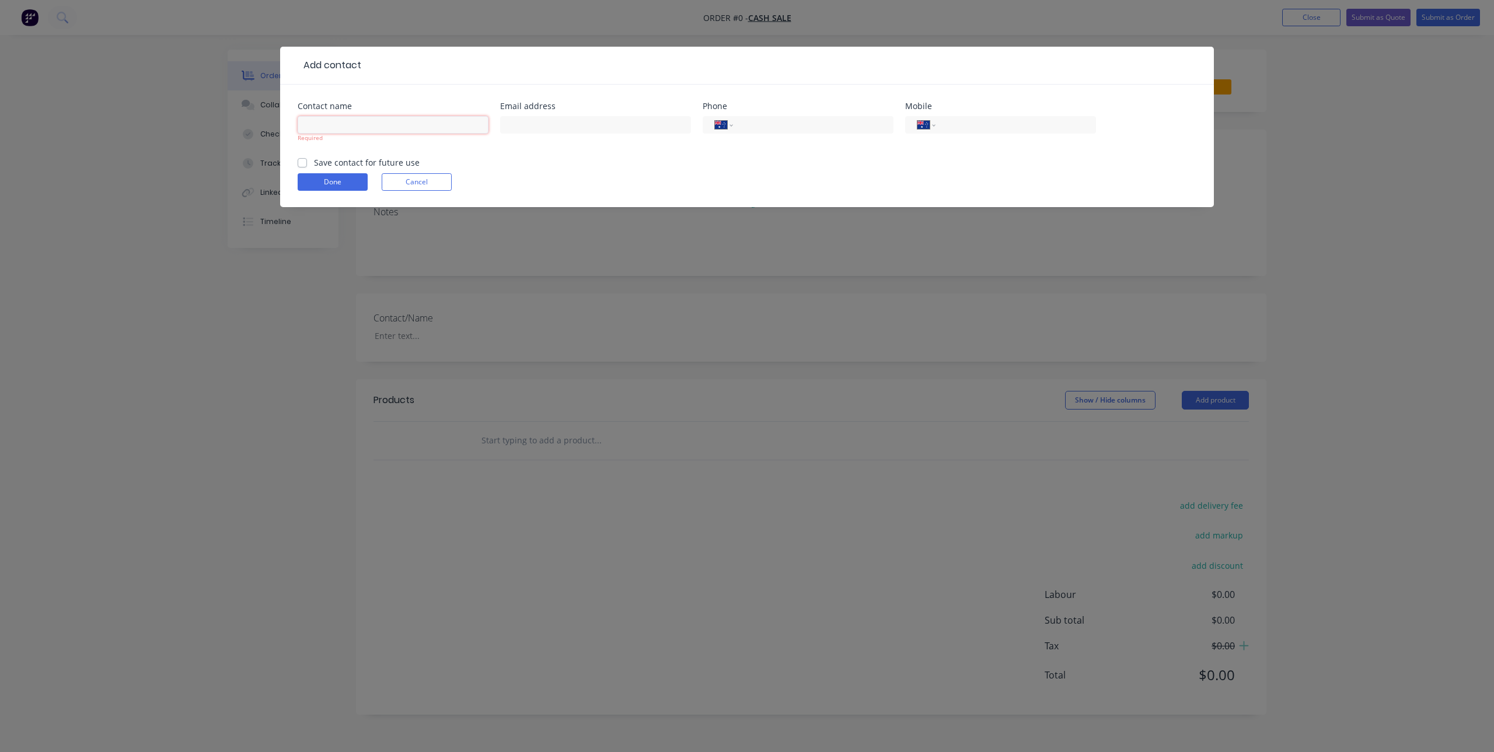
click at [348, 129] on input "text" at bounding box center [393, 125] width 191 height 18
paste input "[PERSON_NAME]"
type input "[PERSON_NAME]"
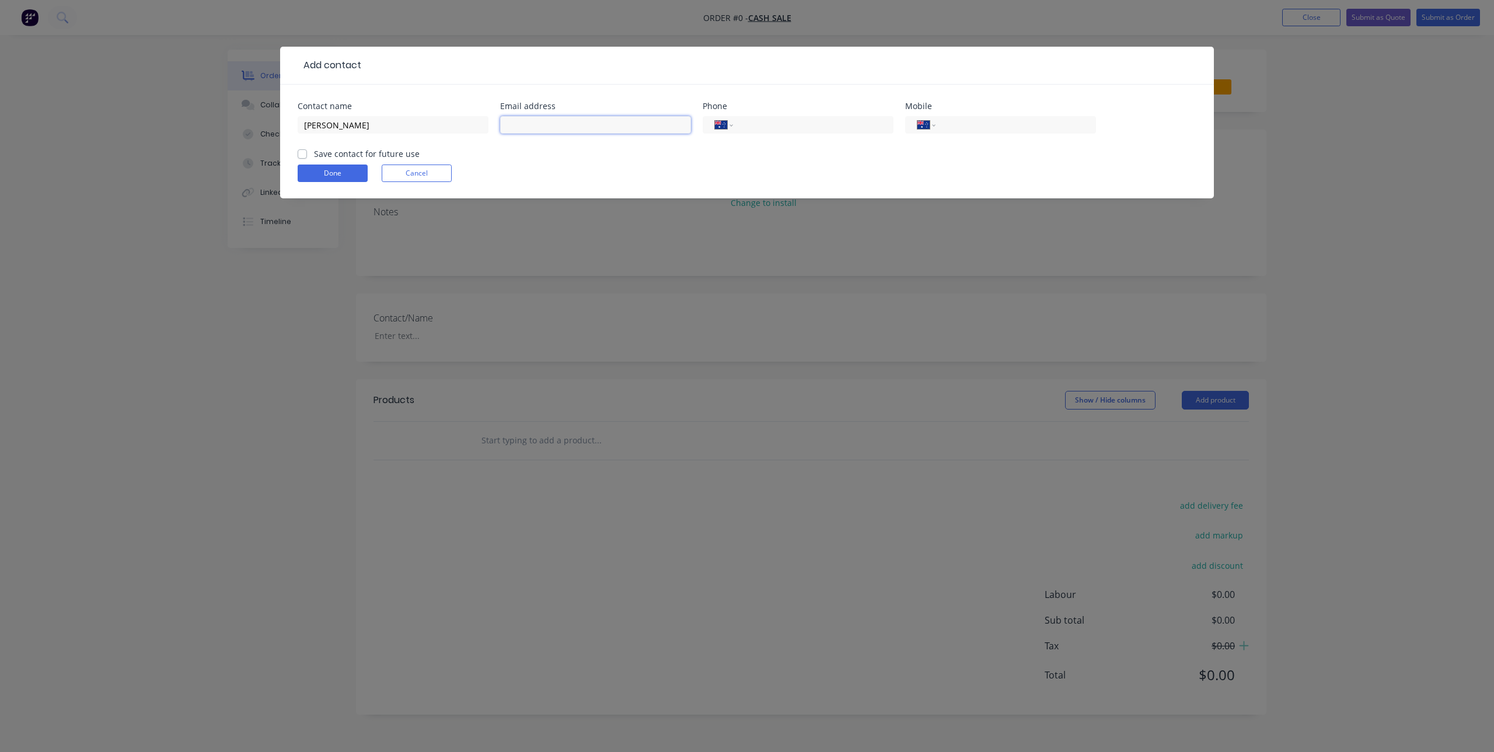
click at [532, 120] on input "text" at bounding box center [595, 125] width 191 height 18
paste input "charliehaw4.2@gmail.com"
type input "charliehaw4.2@gmail.com"
click at [974, 124] on input "tel" at bounding box center [1014, 124] width 140 height 13
paste input "0493 117 017"
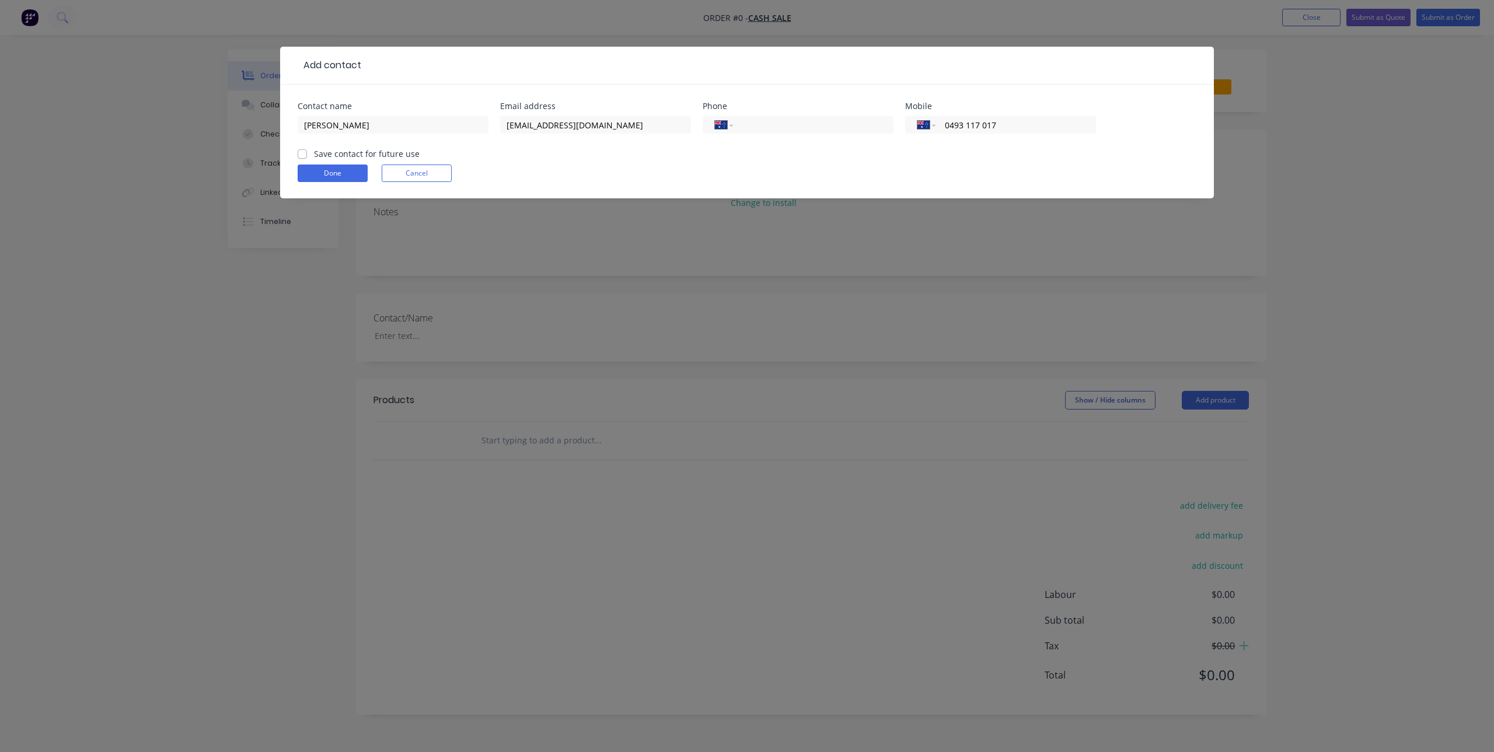
type input "0493 117 017"
click at [314, 152] on label "Save contact for future use" at bounding box center [367, 154] width 106 height 12
click at [300, 152] on input "Save contact for future use" at bounding box center [302, 153] width 9 height 11
checkbox input "true"
click at [316, 173] on button "Done" at bounding box center [333, 174] width 70 height 18
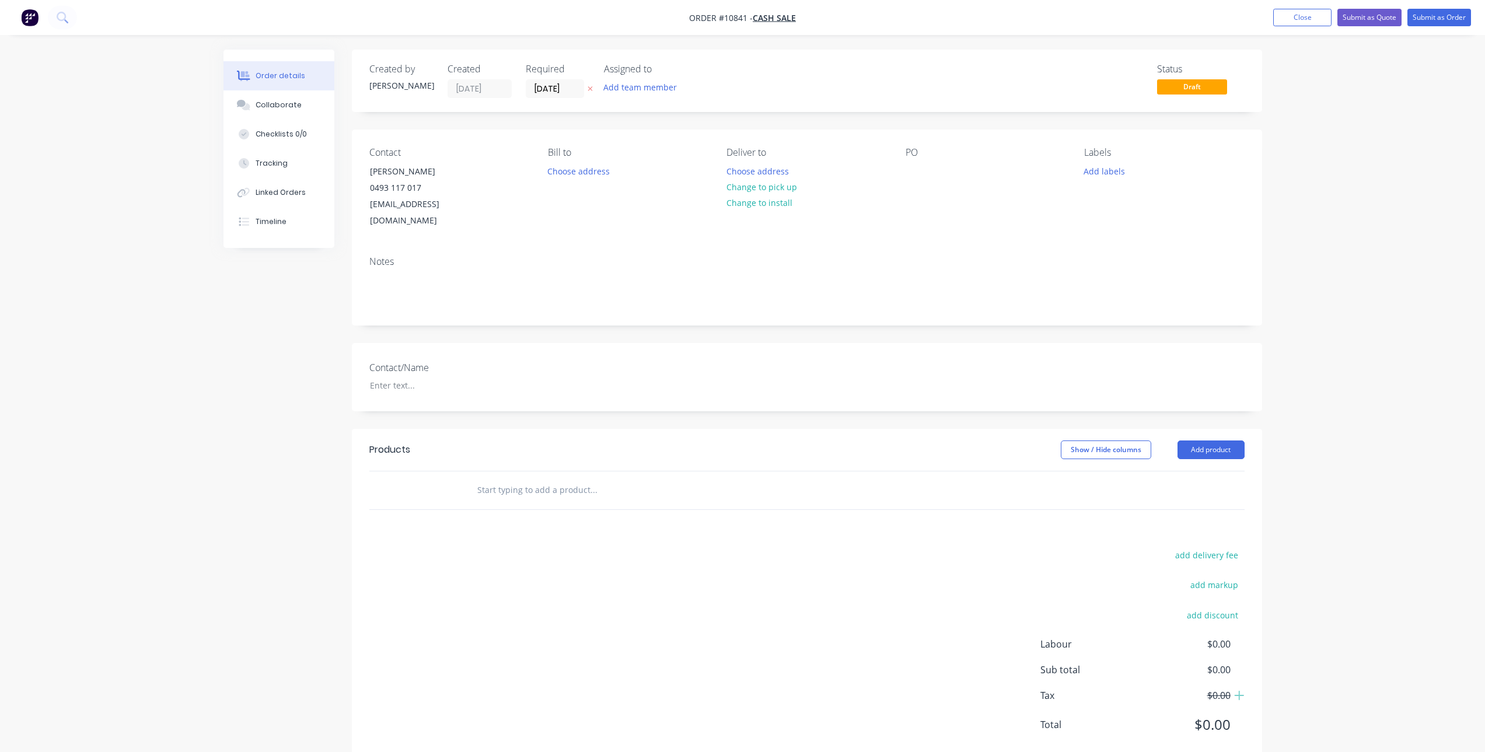
click at [555, 478] on input "text" at bounding box center [593, 489] width 233 height 23
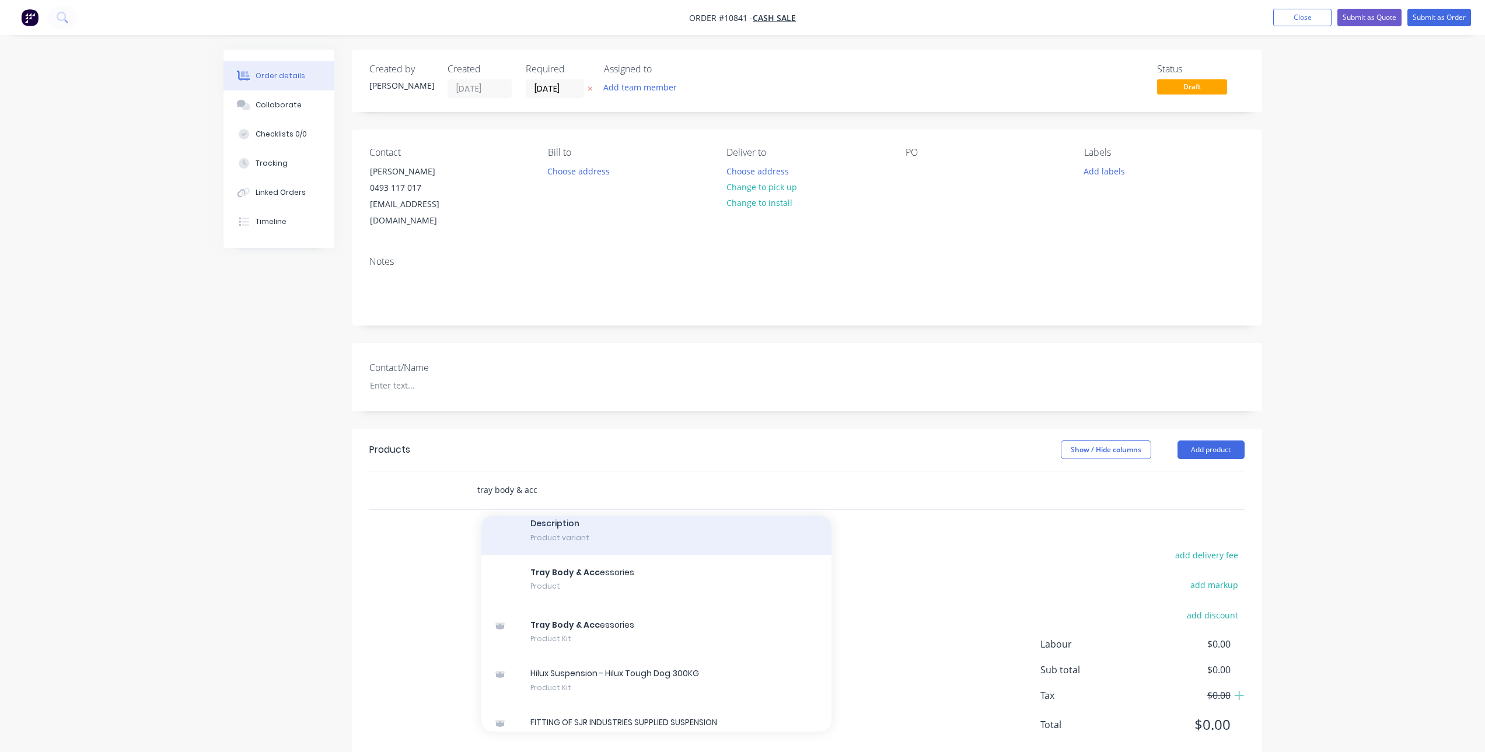
scroll to position [233, 0]
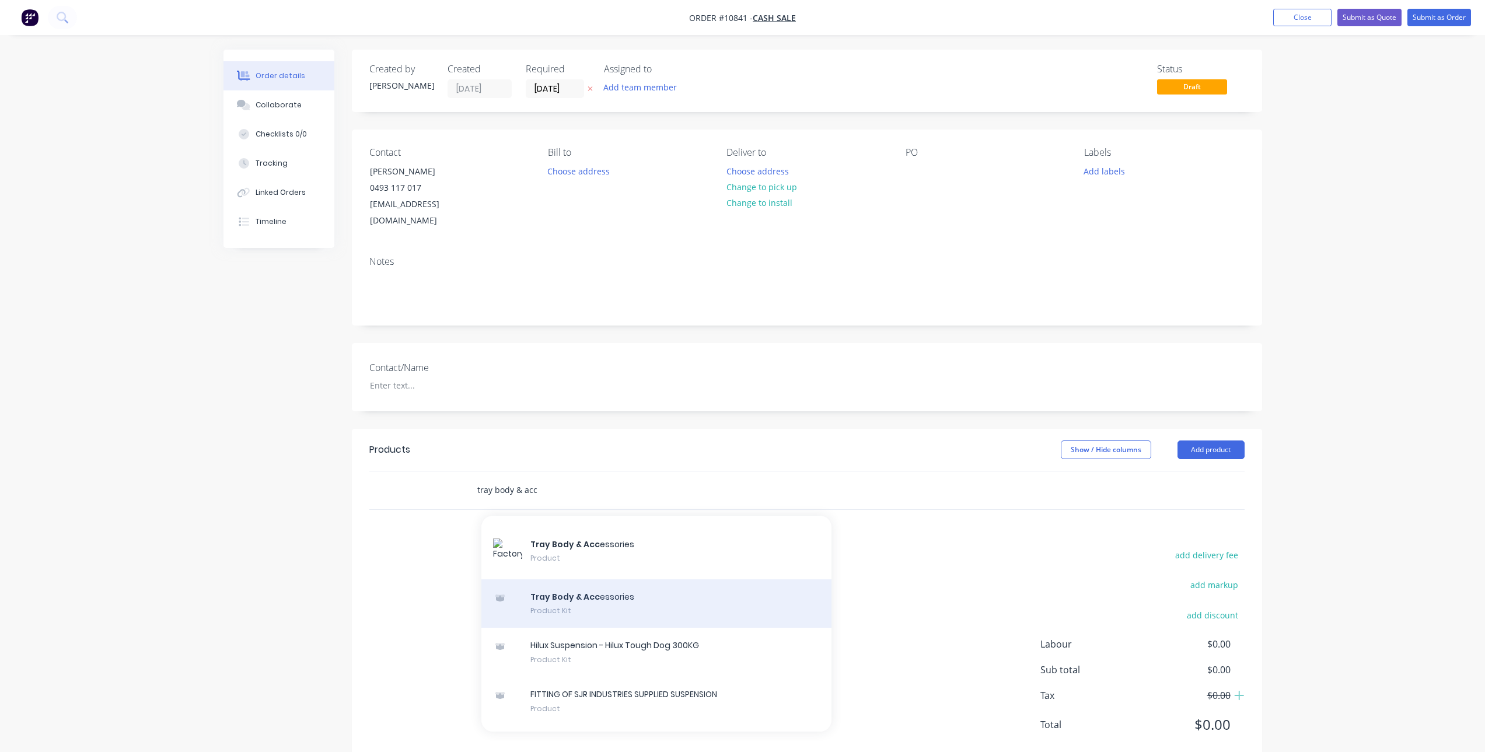
type input "tray body & acc"
click at [600, 585] on div "Tray Body & Acc essories Product Kit" at bounding box center [656, 603] width 350 height 49
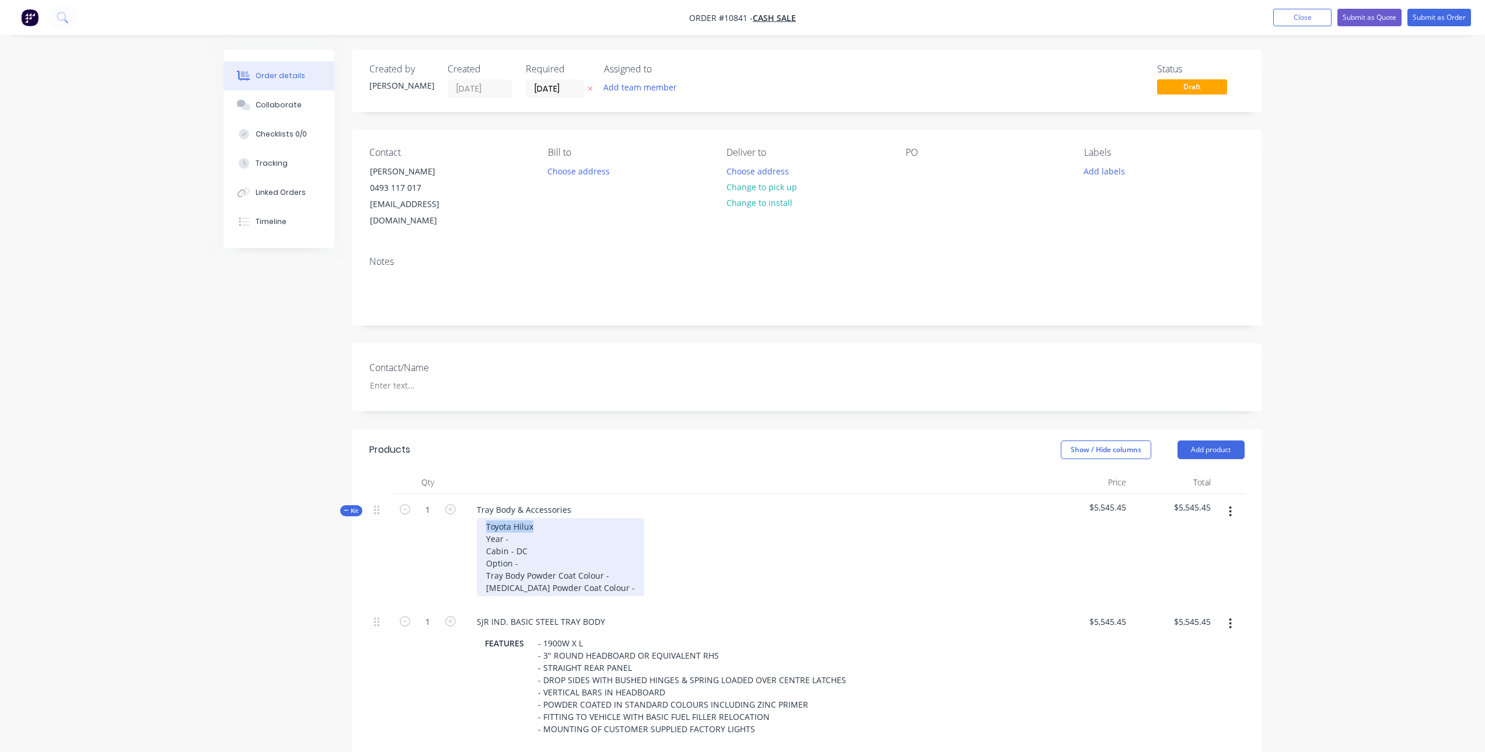
drag, startPoint x: 550, startPoint y: 508, endPoint x: 462, endPoint y: 506, distance: 88.1
click at [462, 506] on div "Kit 1 Tray Body & Accessories Toyota Hilux Year - Cabin - DC Option - Tray Body…" at bounding box center [806, 550] width 875 height 112
click at [540, 520] on div "Nissan Navara Year - Cabin - DC Option - Tray Body Powder Coat Colour - Sideboa…" at bounding box center [560, 557] width 167 height 78
click at [532, 543] on div "Nissan Navara Year - 03/2012 Cabin - DC Option - Tray Body Powder Coat Colour -…" at bounding box center [560, 557] width 167 height 78
click at [614, 557] on div "Nissan Navara Year - 03/2012 Cabin - DC Option - ST Tray Body Powder Coat Colou…" at bounding box center [560, 557] width 167 height 78
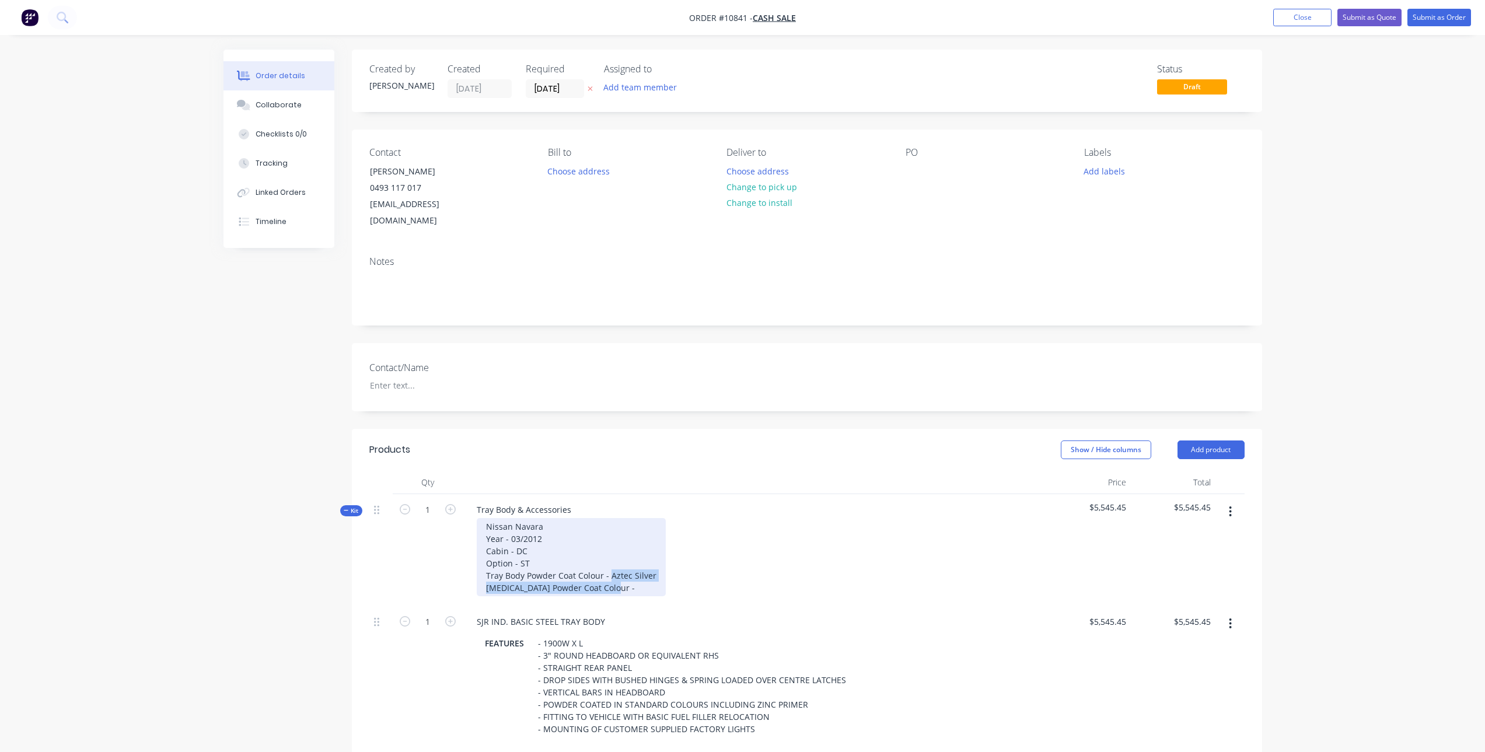
drag, startPoint x: 610, startPoint y: 558, endPoint x: 689, endPoint y: 565, distance: 79.1
click at [689, 565] on div "Nissan Navara Year - 03/2012 Cabin - DC Option - ST Tray Body Powder Coat Colou…" at bounding box center [754, 557] width 574 height 78
click at [614, 565] on div "Nissan Navara Year - 03/2012 Cabin - DC Option - ST Tray Body Powder Coat Colou…" at bounding box center [571, 557] width 189 height 78
drag, startPoint x: 655, startPoint y: 558, endPoint x: 610, endPoint y: 558, distance: 44.9
click at [610, 558] on div "Nissan Navara Year - 03/2012 Cabin - DC Option - ST Tray Body Powder Coat Colou…" at bounding box center [571, 557] width 189 height 78
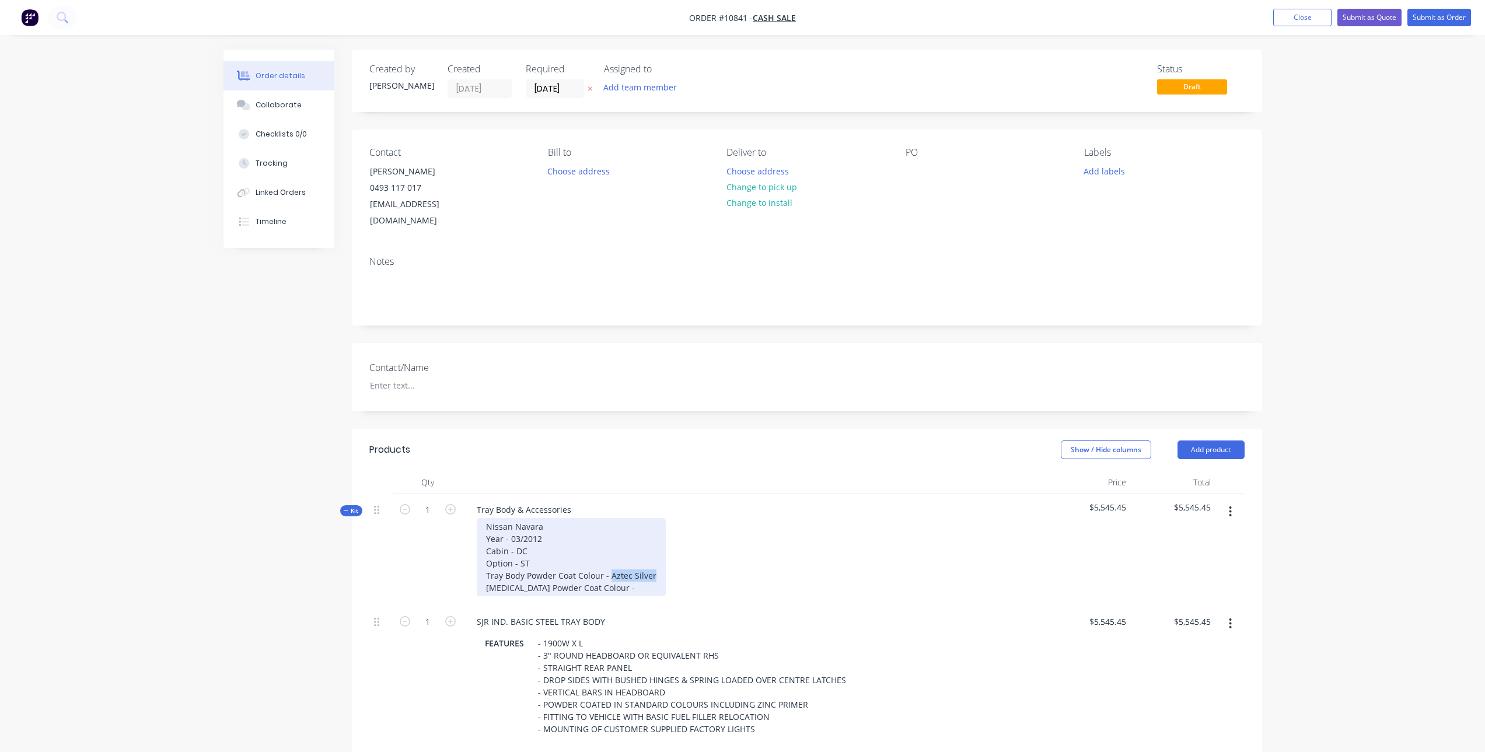
copy div "Aztec Silver"
click at [623, 570] on div "Nissan Navara Year - 03/2012 Cabin - DC Option - ST Tray Body Powder Coat Colou…" at bounding box center [571, 557] width 189 height 78
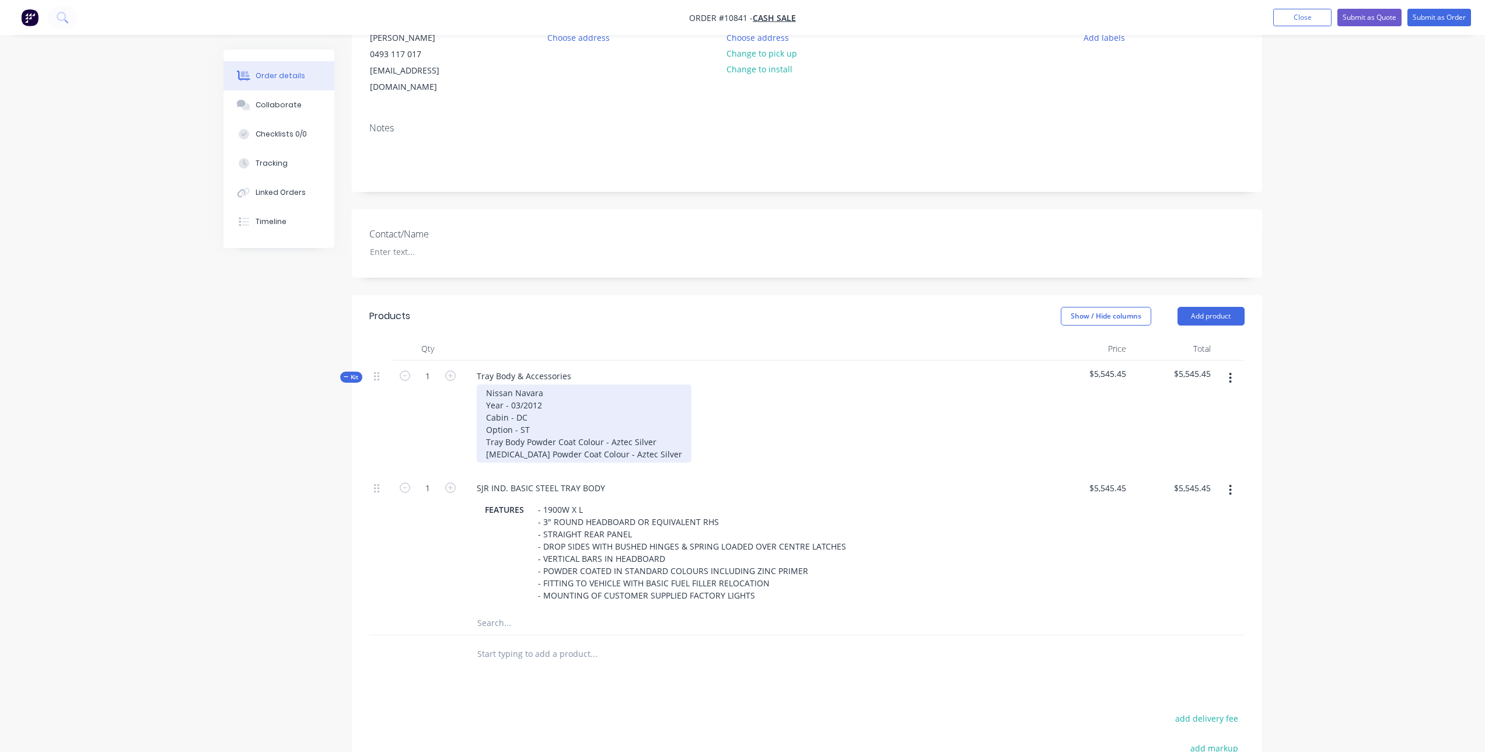
scroll to position [175, 0]
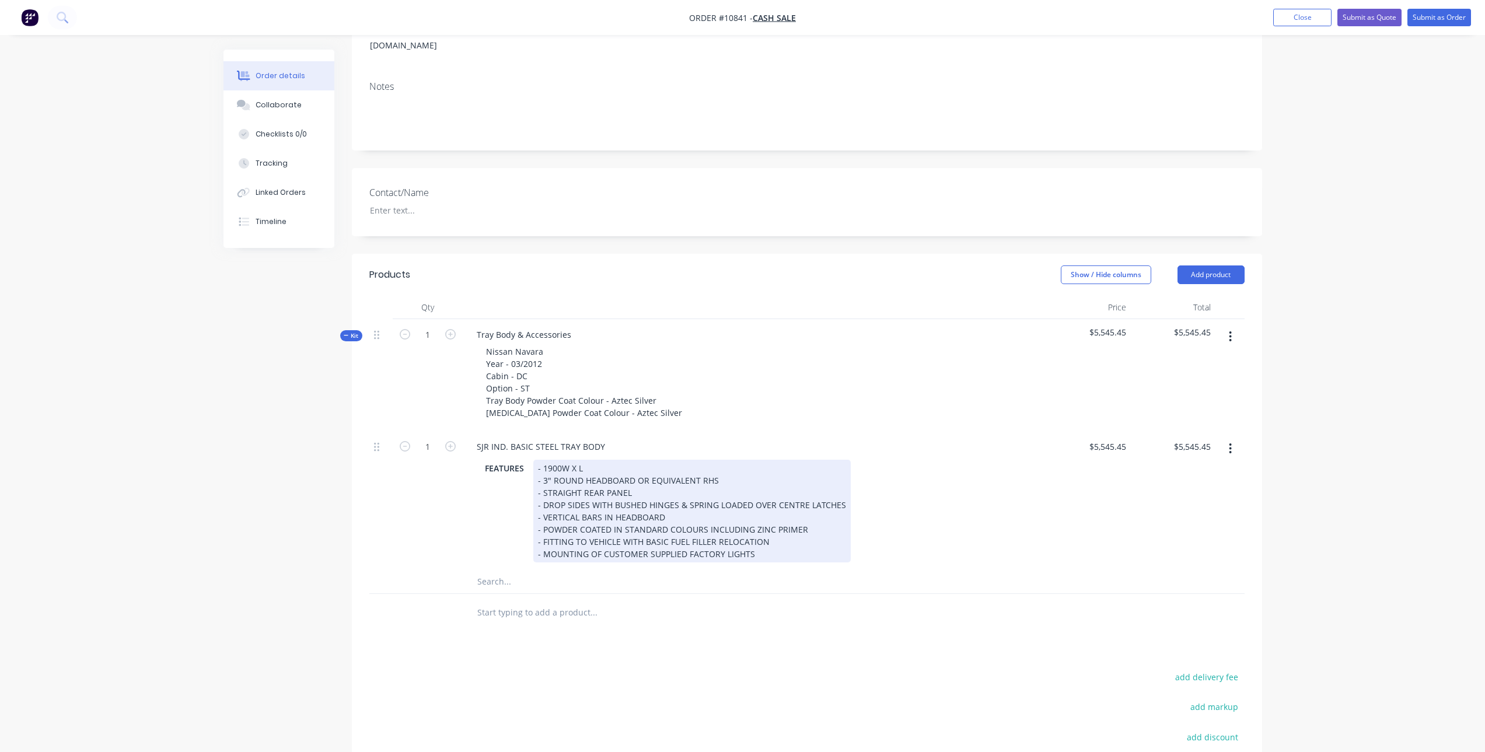
click at [592, 460] on div "- 1900W X L - 3" ROUND HEADBOARD OR EQUIVALENT RHS - STRAIGHT REAR PANEL - DROP…" at bounding box center [691, 511] width 317 height 103
click at [578, 460] on div "- 1900W X L - 3" ROUND HEADBOARD OR EQUIVALENT RHS - STRAIGHT REAR PANEL - DROP…" at bounding box center [691, 511] width 317 height 103
click at [634, 471] on div "- 1900W X 1800L - 3" ROUND HEADBOARD OR EQUIVALENT RHS - STRAIGHT REAR PANEL - …" at bounding box center [691, 511] width 317 height 103
drag, startPoint x: 632, startPoint y: 463, endPoint x: 728, endPoint y: 481, distance: 97.5
click at [728, 481] on div "- 1900W X 1800L - 3" ROUND HEADBOARD OR EQUIVALENT RHS - STRAIGHT REAR PANEL - …" at bounding box center [691, 511] width 317 height 103
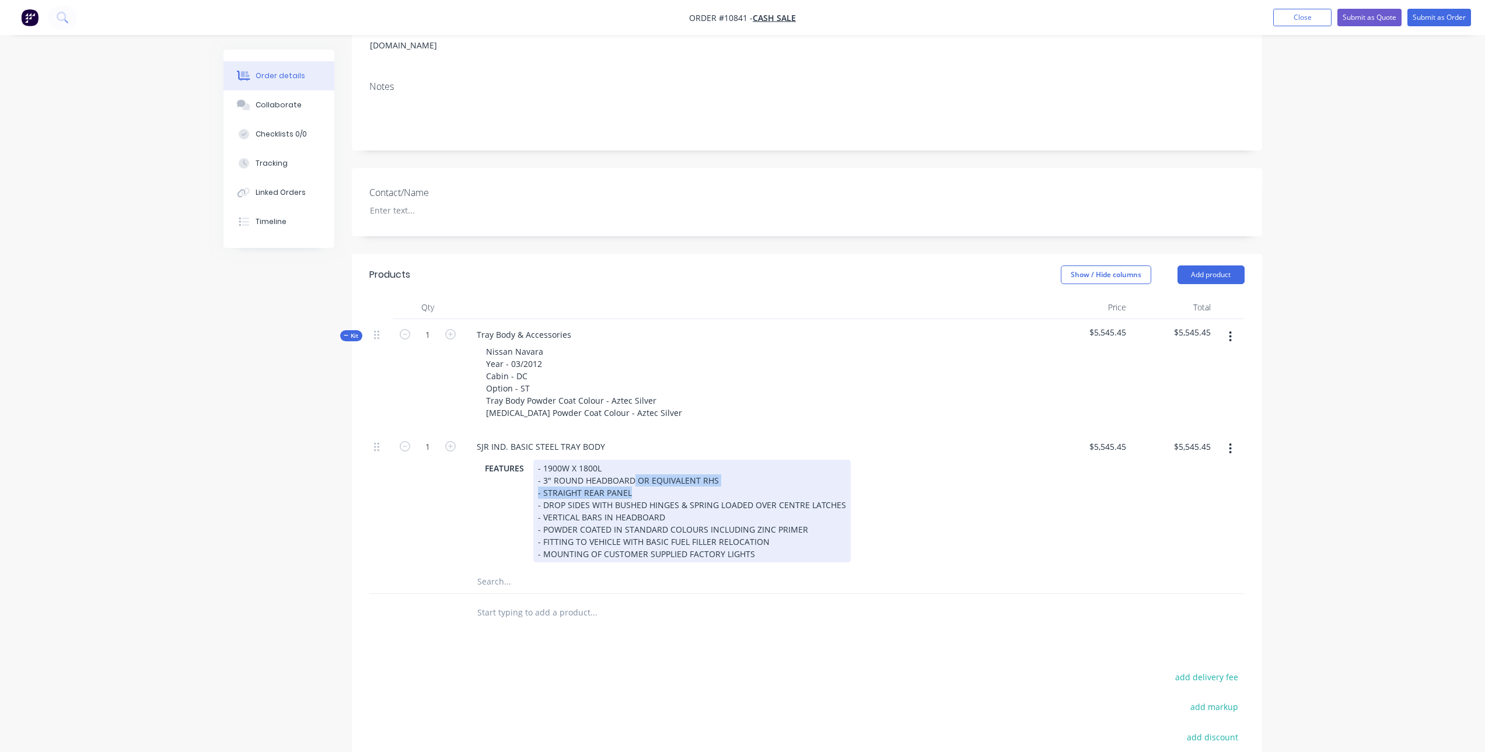
click at [728, 481] on div "- 1900W X 1800L - 3" ROUND HEADBOARD OR EQUIVALENT RHS - STRAIGHT REAR PANEL - …" at bounding box center [691, 511] width 317 height 103
drag, startPoint x: 633, startPoint y: 462, endPoint x: 721, endPoint y: 463, distance: 88.1
click at [721, 463] on div "- 1900W X 1800L - 3" ROUND HEADBOARD OR EQUIVALENT RHS - STRAIGHT REAR PANEL - …" at bounding box center [691, 511] width 317 height 103
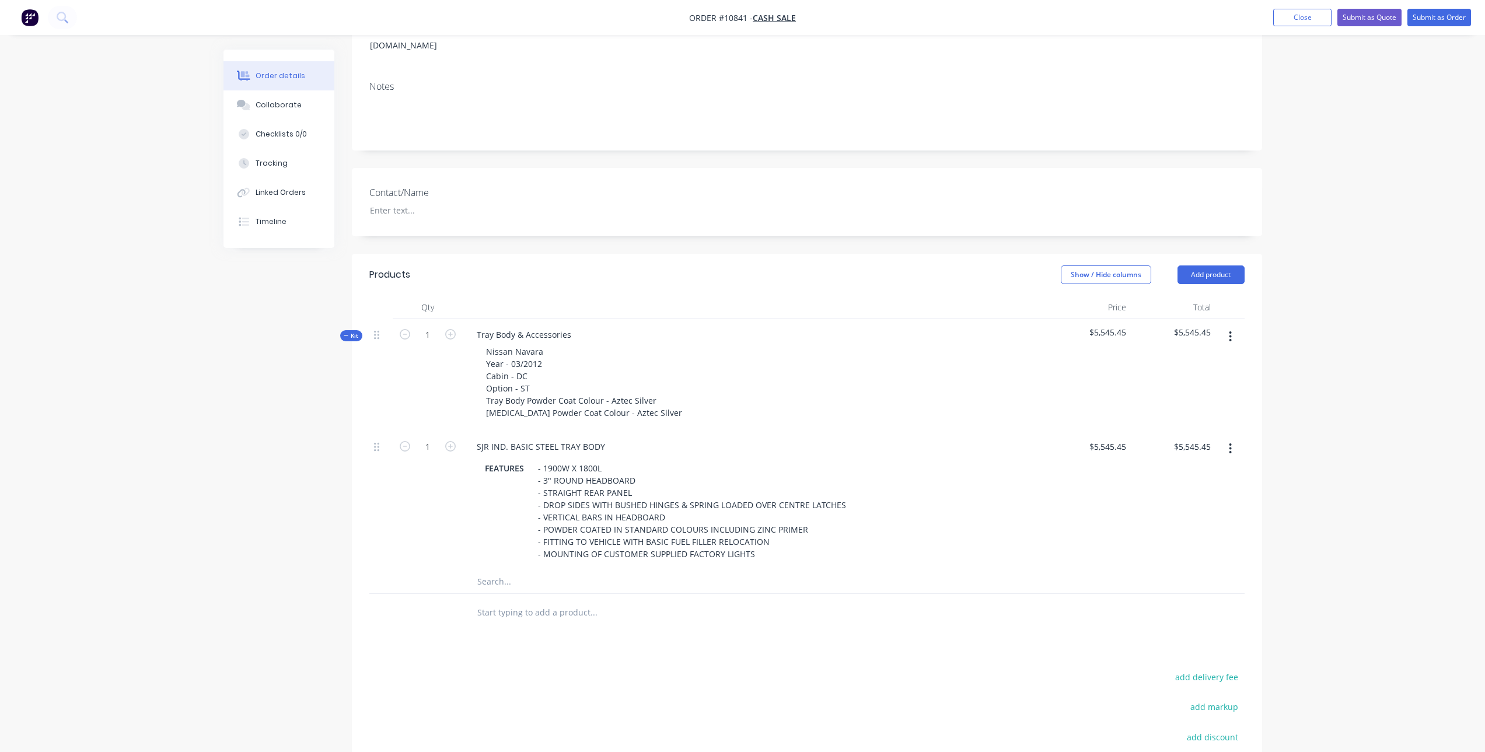
click at [541, 570] on input "text" at bounding box center [593, 581] width 233 height 23
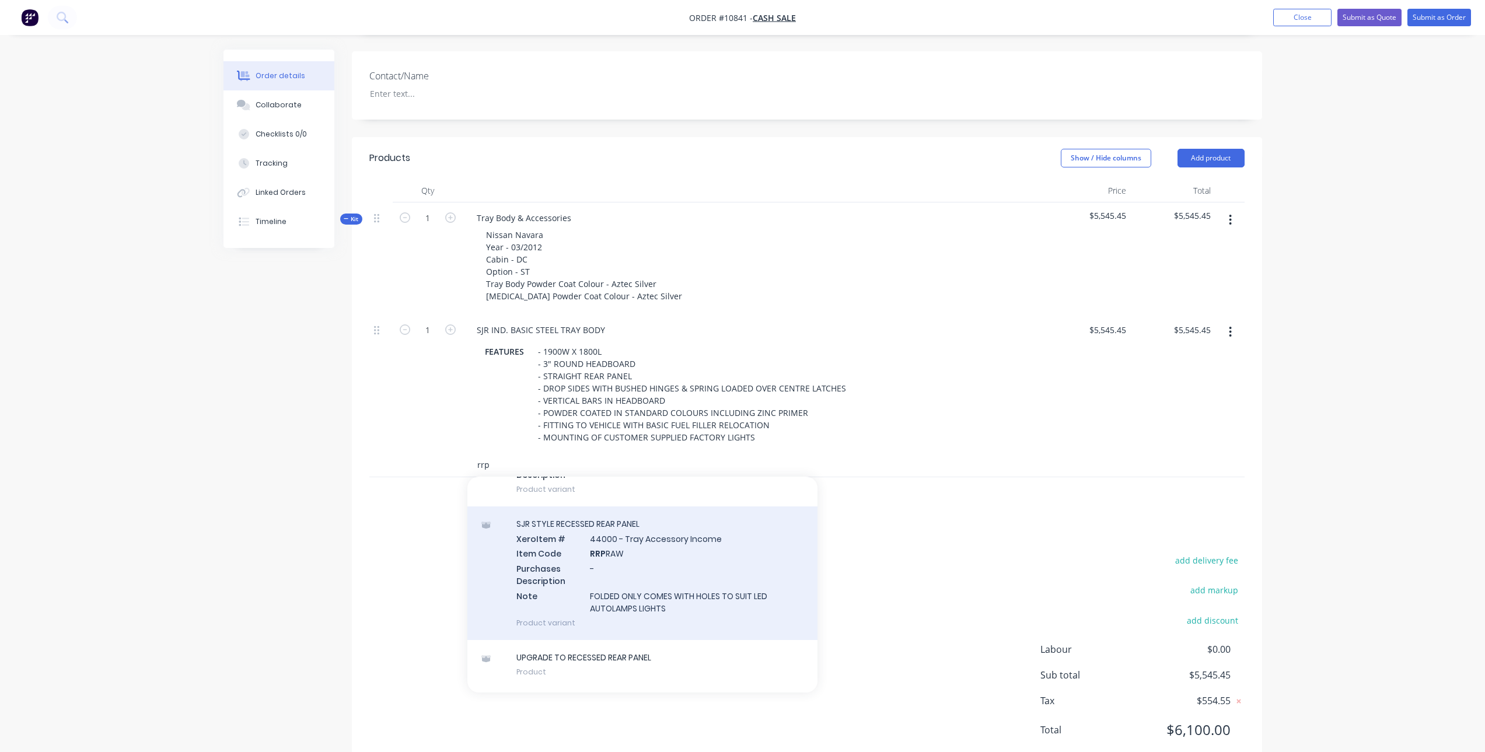
scroll to position [117, 0]
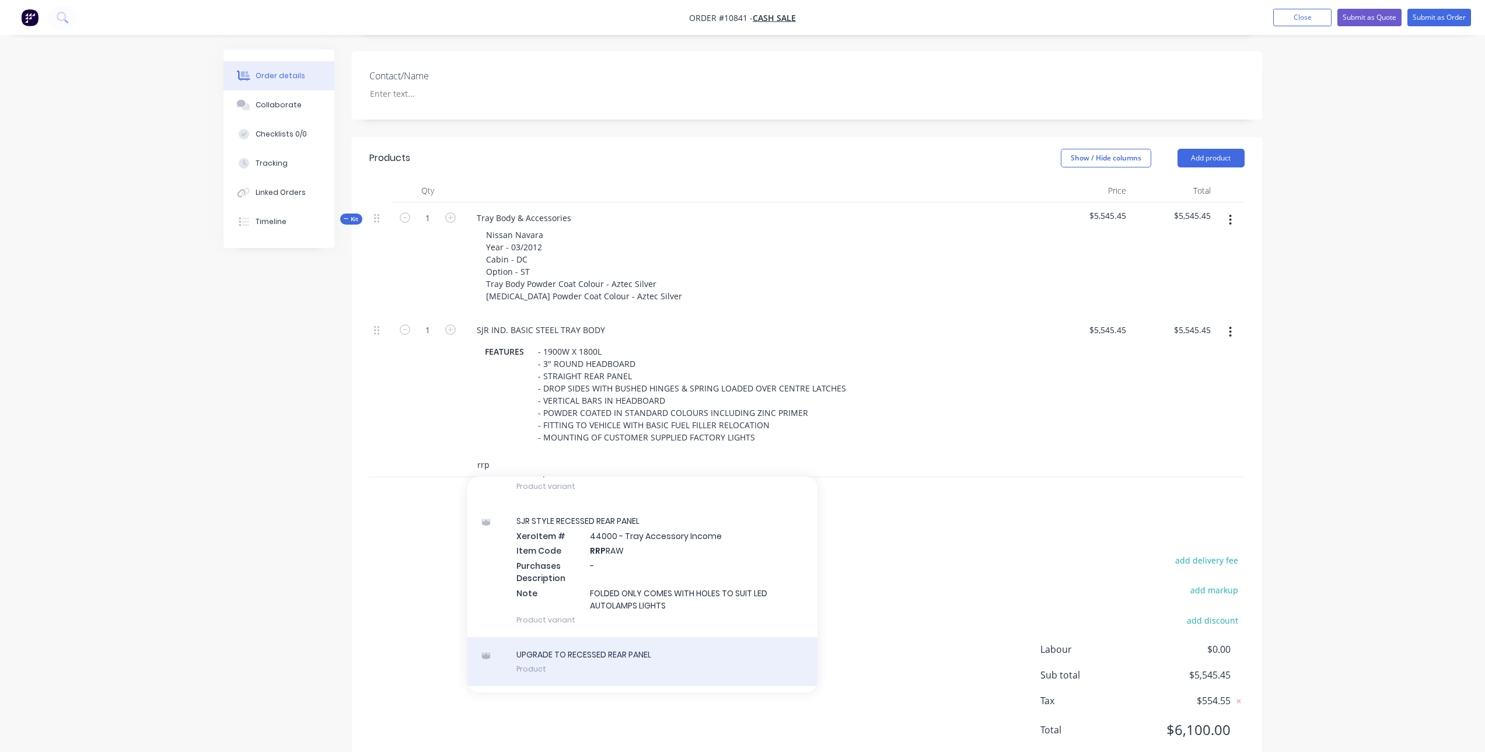
type input "rrp"
click at [598, 637] on div "UPGRADE TO RECESSED REAR PANEL Product" at bounding box center [642, 661] width 350 height 49
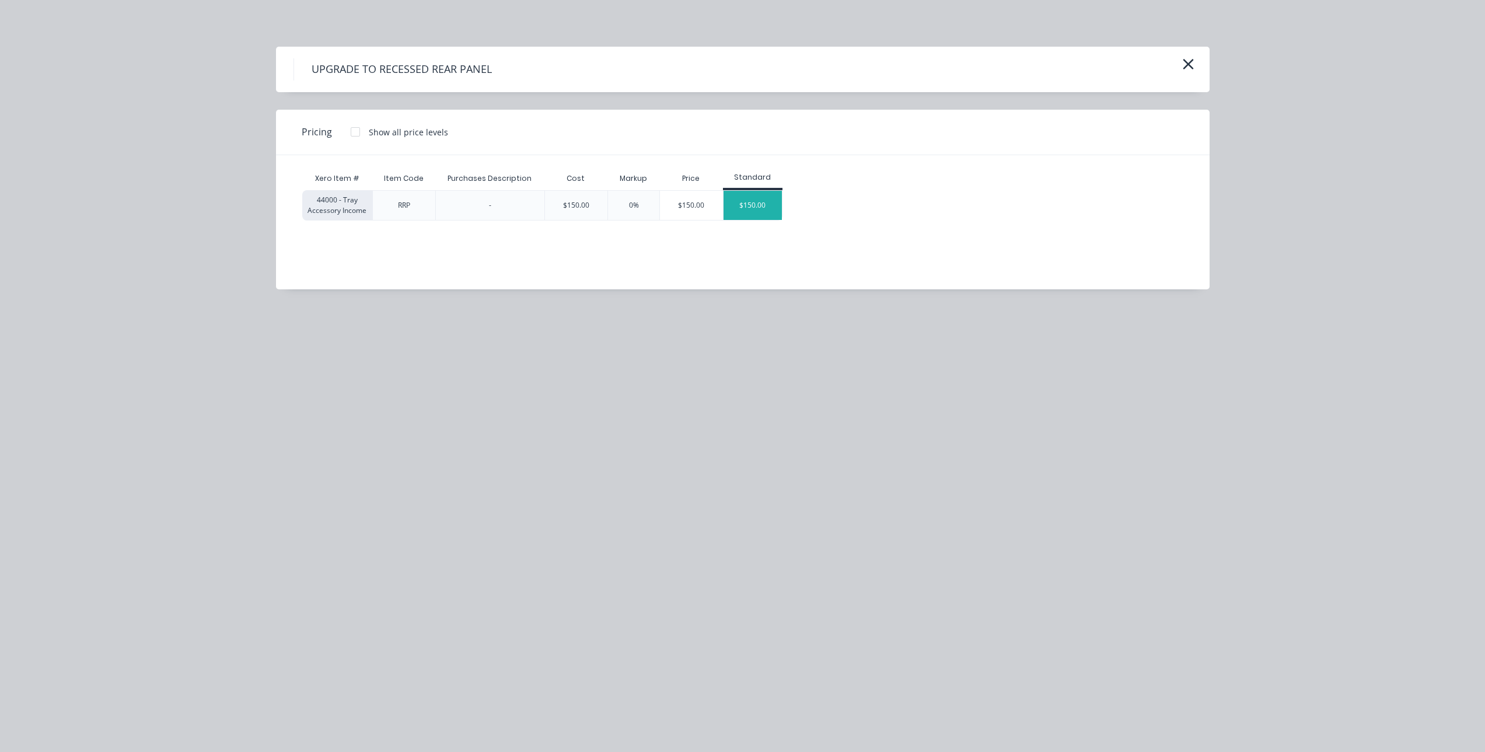
click at [756, 204] on div "$150.00" at bounding box center [753, 205] width 58 height 29
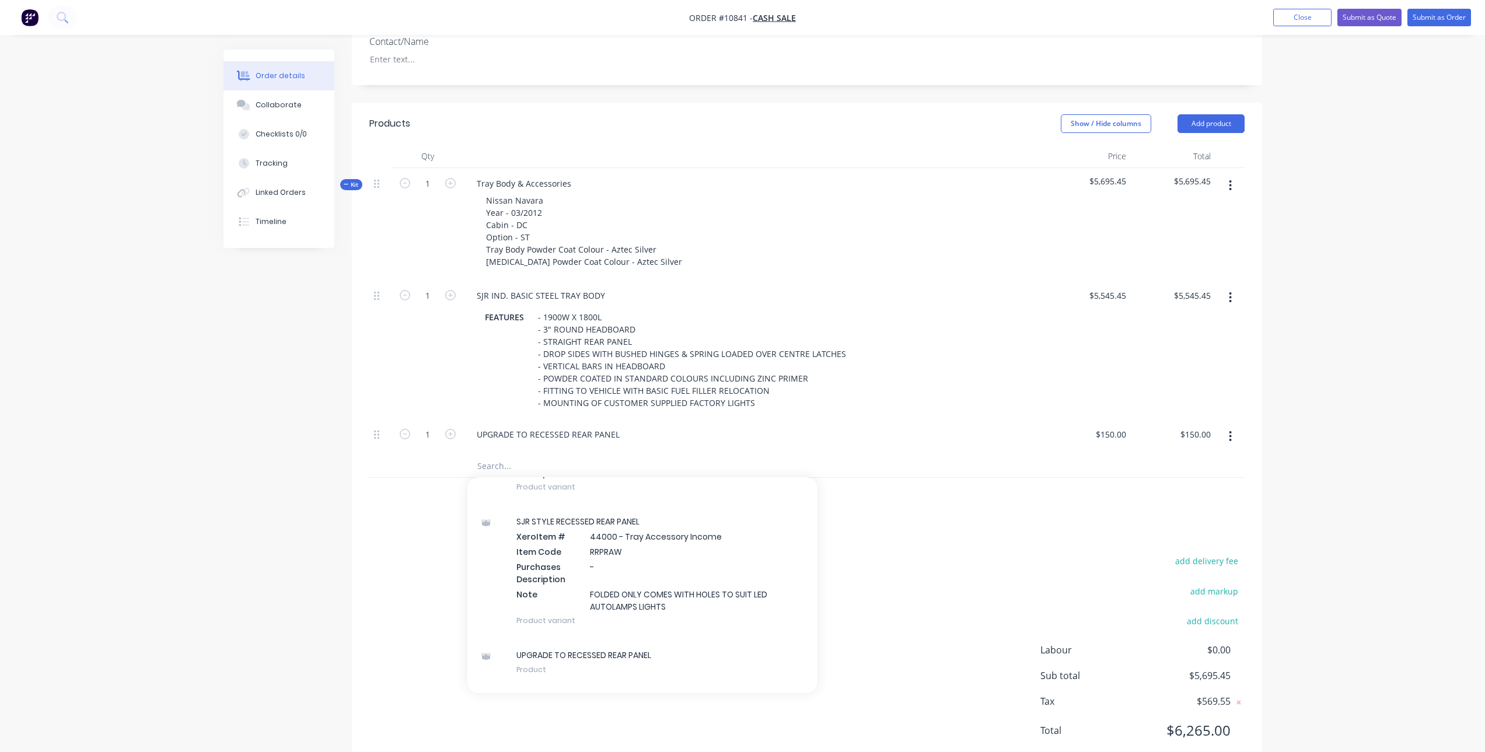
scroll to position [345, 0]
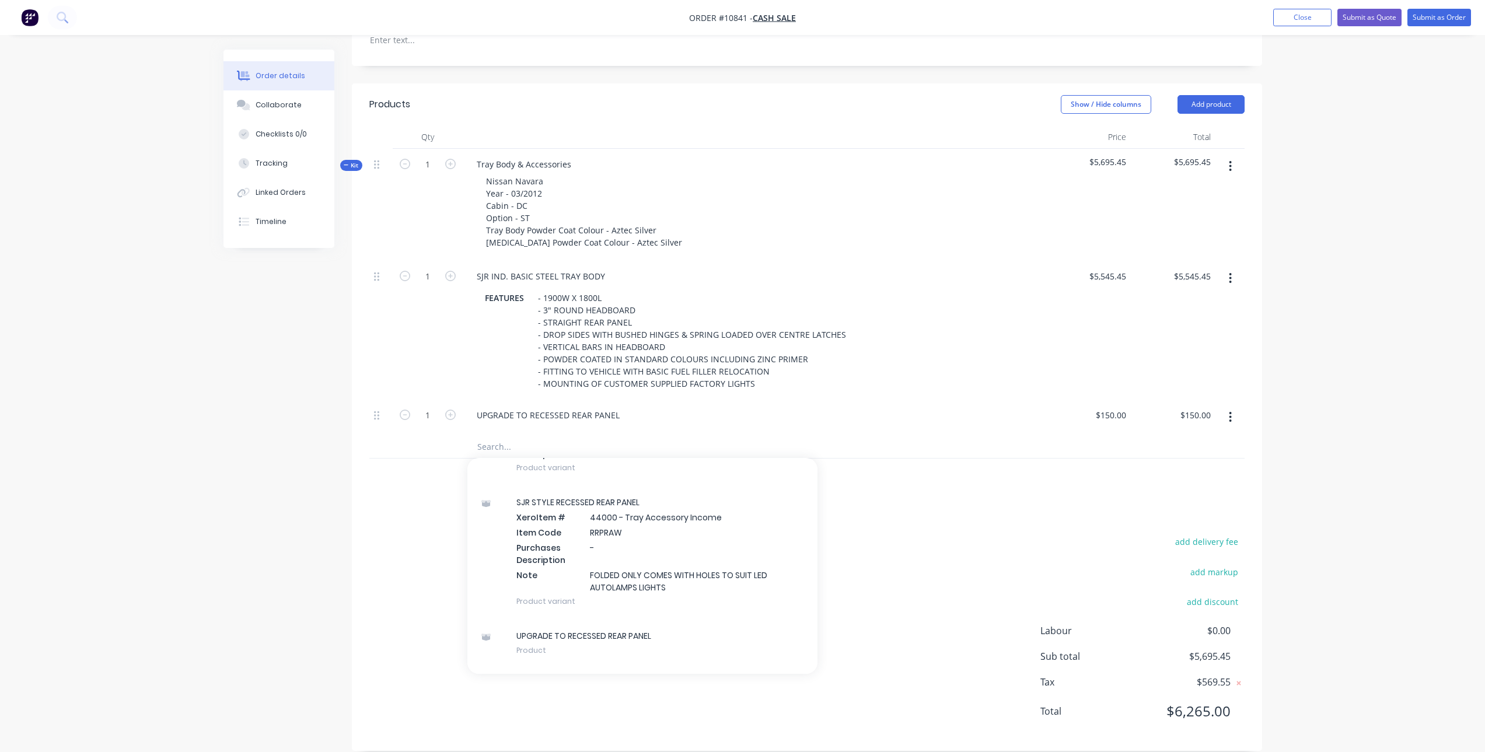
click at [504, 435] on input "text" at bounding box center [593, 446] width 233 height 23
type input "n"
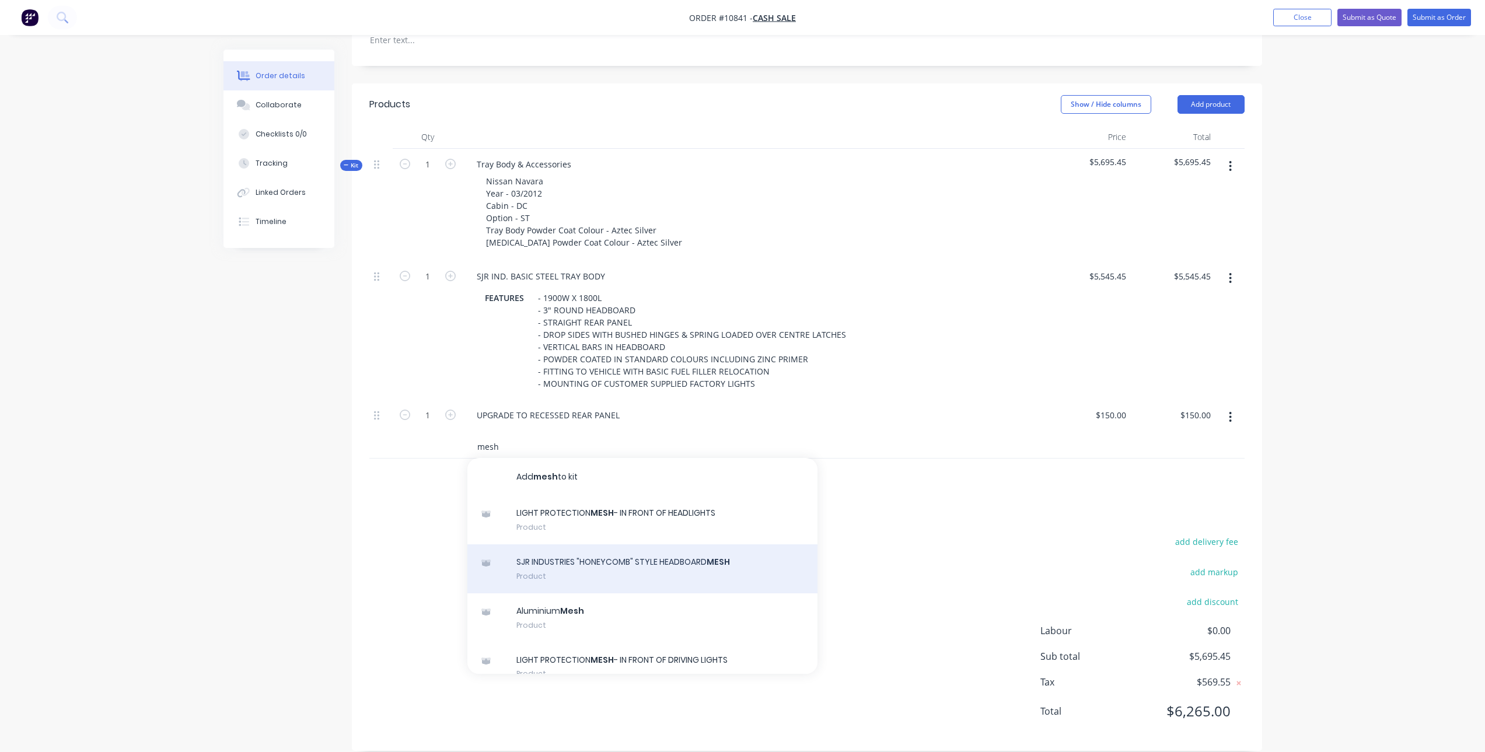
type input "mesh"
click at [598, 549] on div "SJR INDUSTRIES "HONEYCOMB" STYLE HEADBOARD MESH Product" at bounding box center [642, 568] width 350 height 49
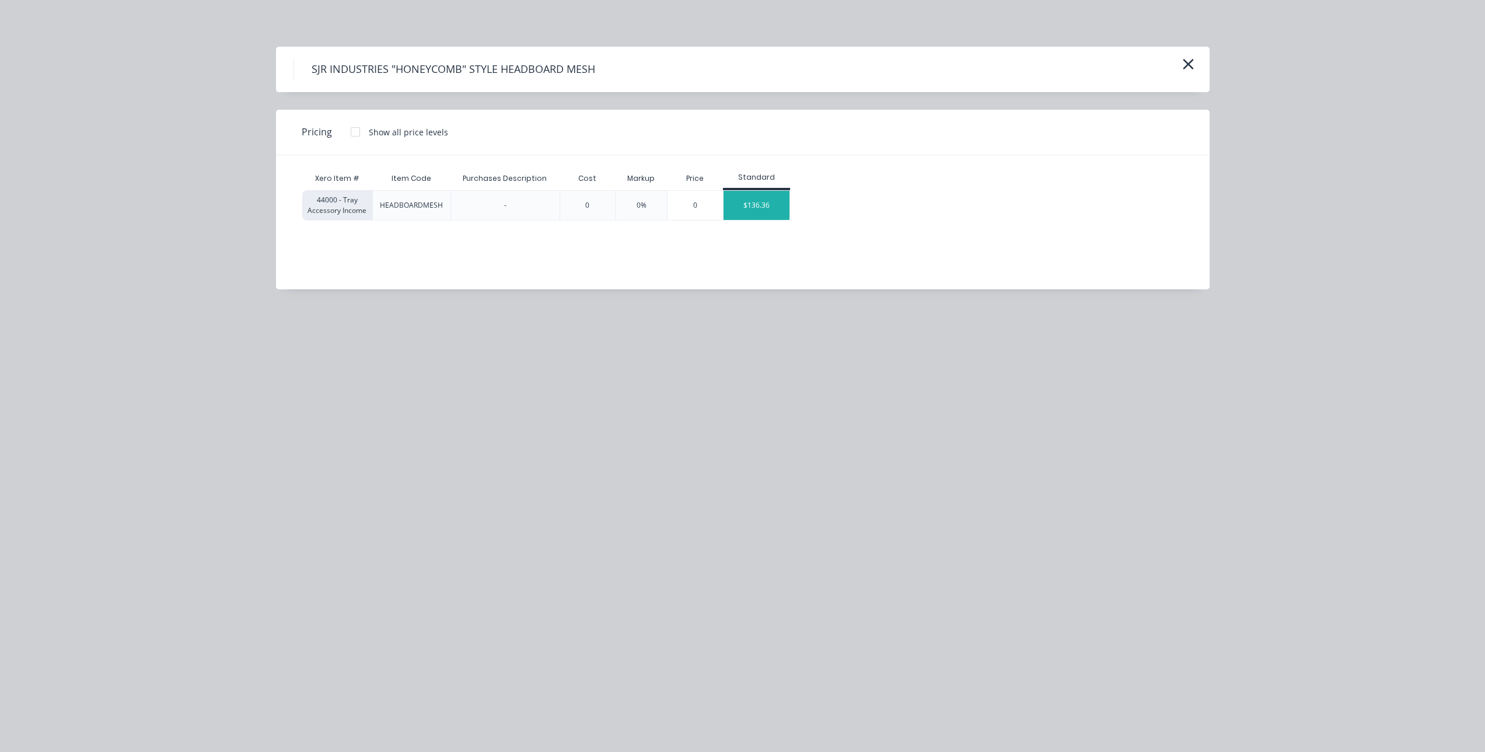
click at [766, 210] on div "$136.36" at bounding box center [757, 205] width 66 height 29
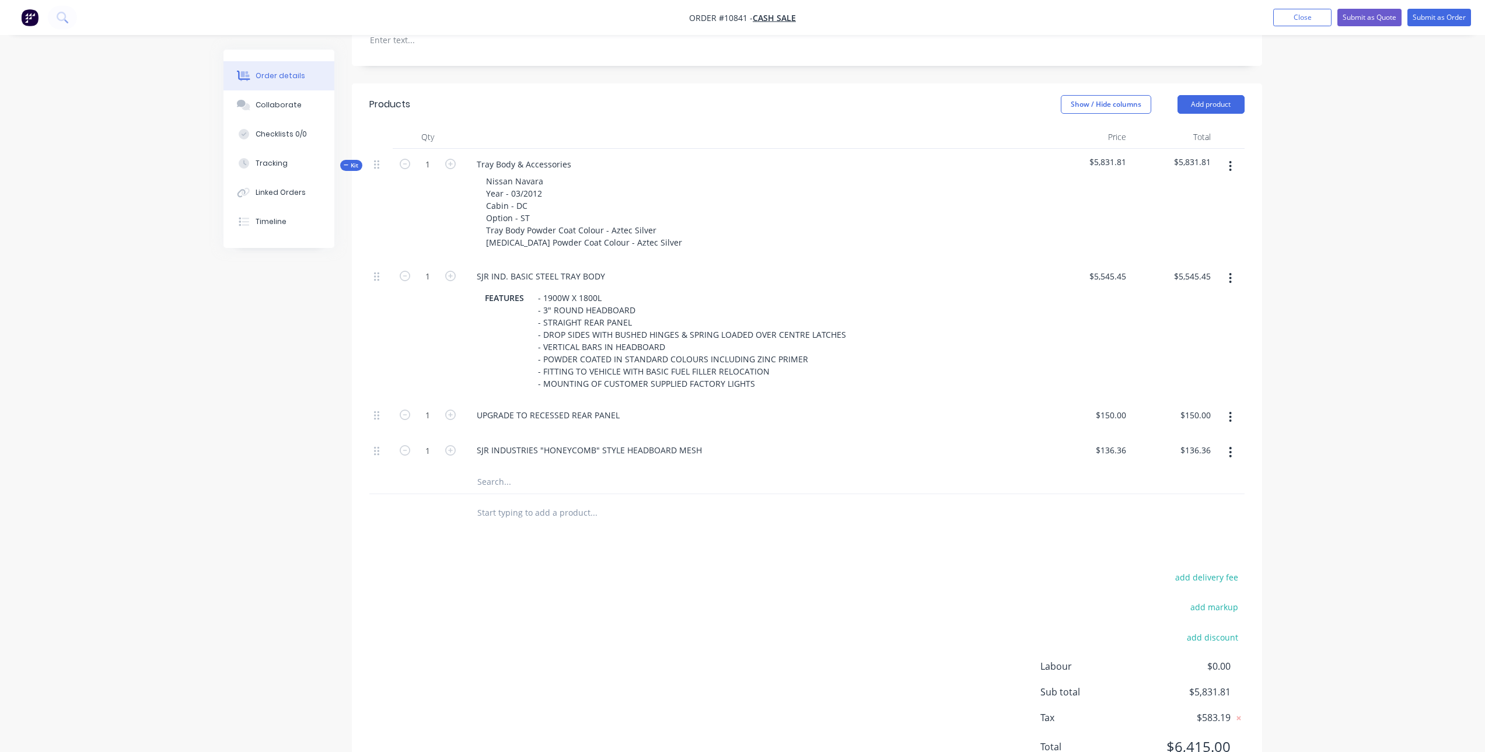
click at [499, 470] on input "text" at bounding box center [593, 481] width 233 height 23
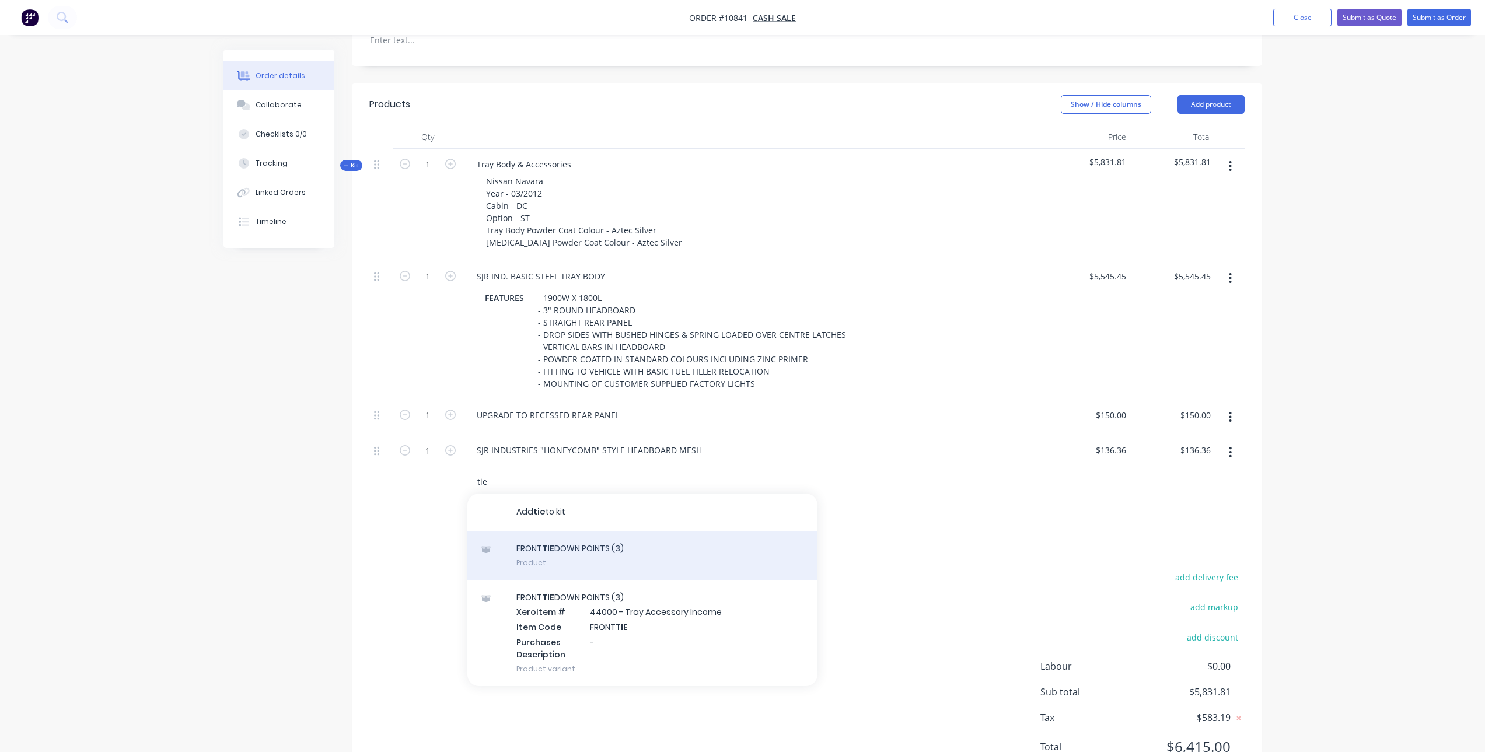
type input "tie"
click at [555, 539] on div "FRONT TIE DOWN POINTS (3) Product" at bounding box center [642, 555] width 350 height 49
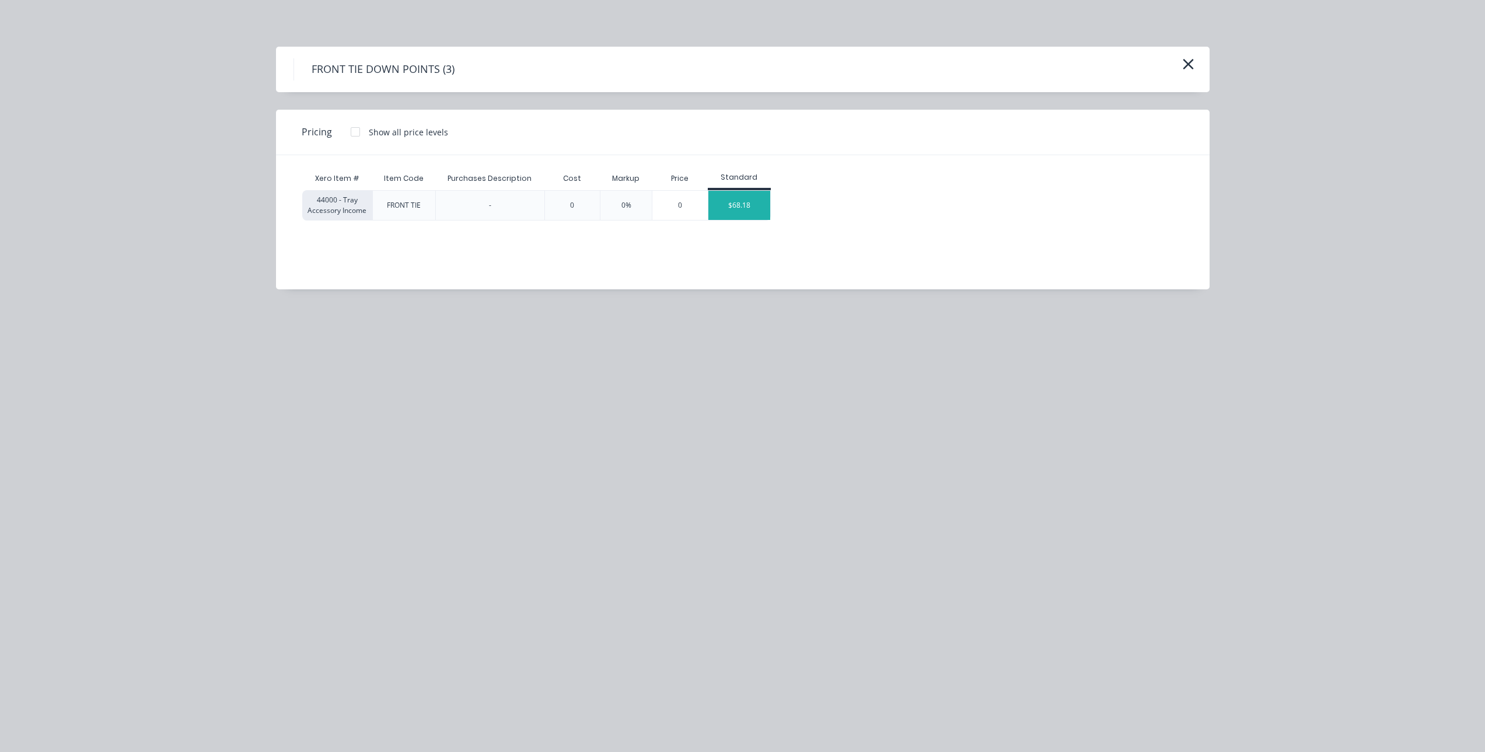
click at [740, 202] on div "$68.18" at bounding box center [739, 205] width 62 height 29
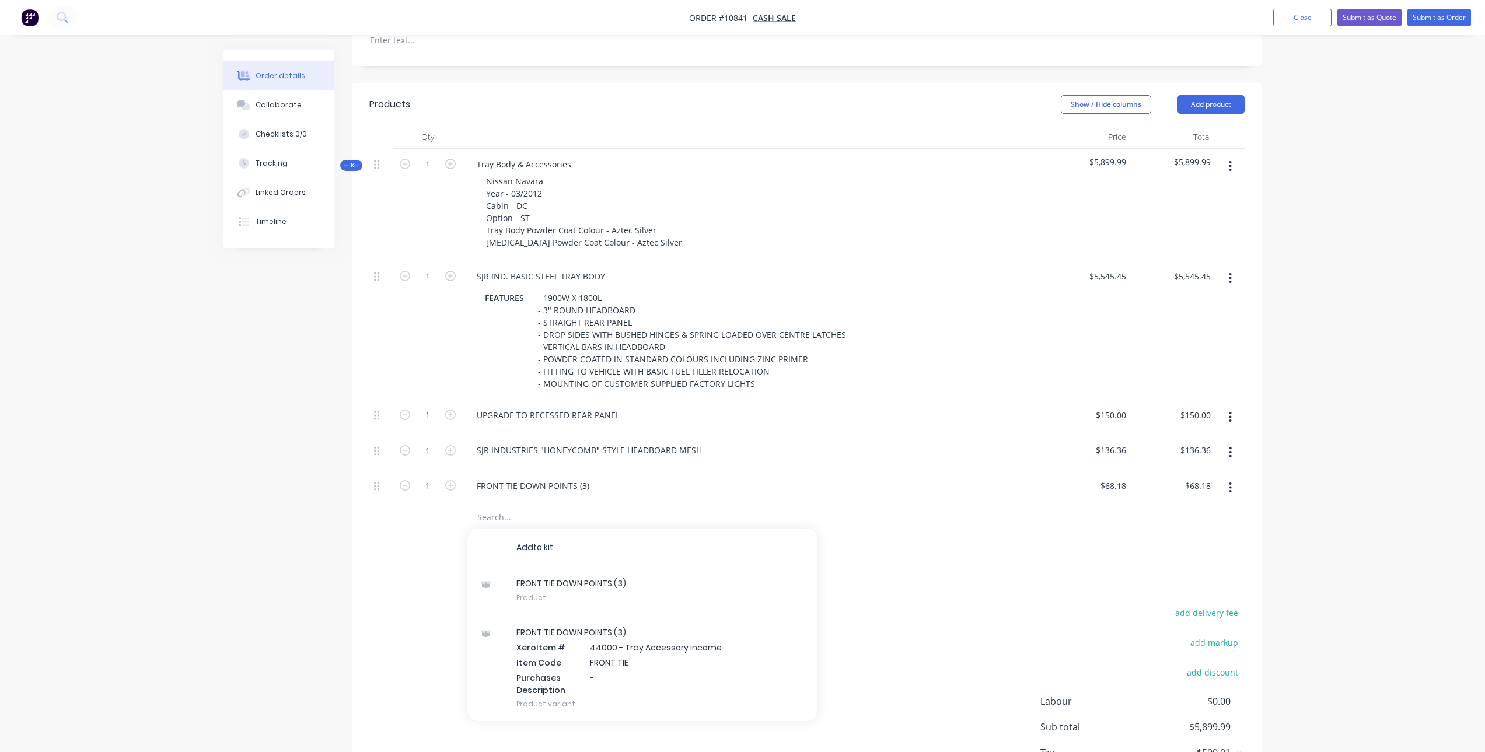
click at [501, 505] on input "text" at bounding box center [593, 516] width 233 height 23
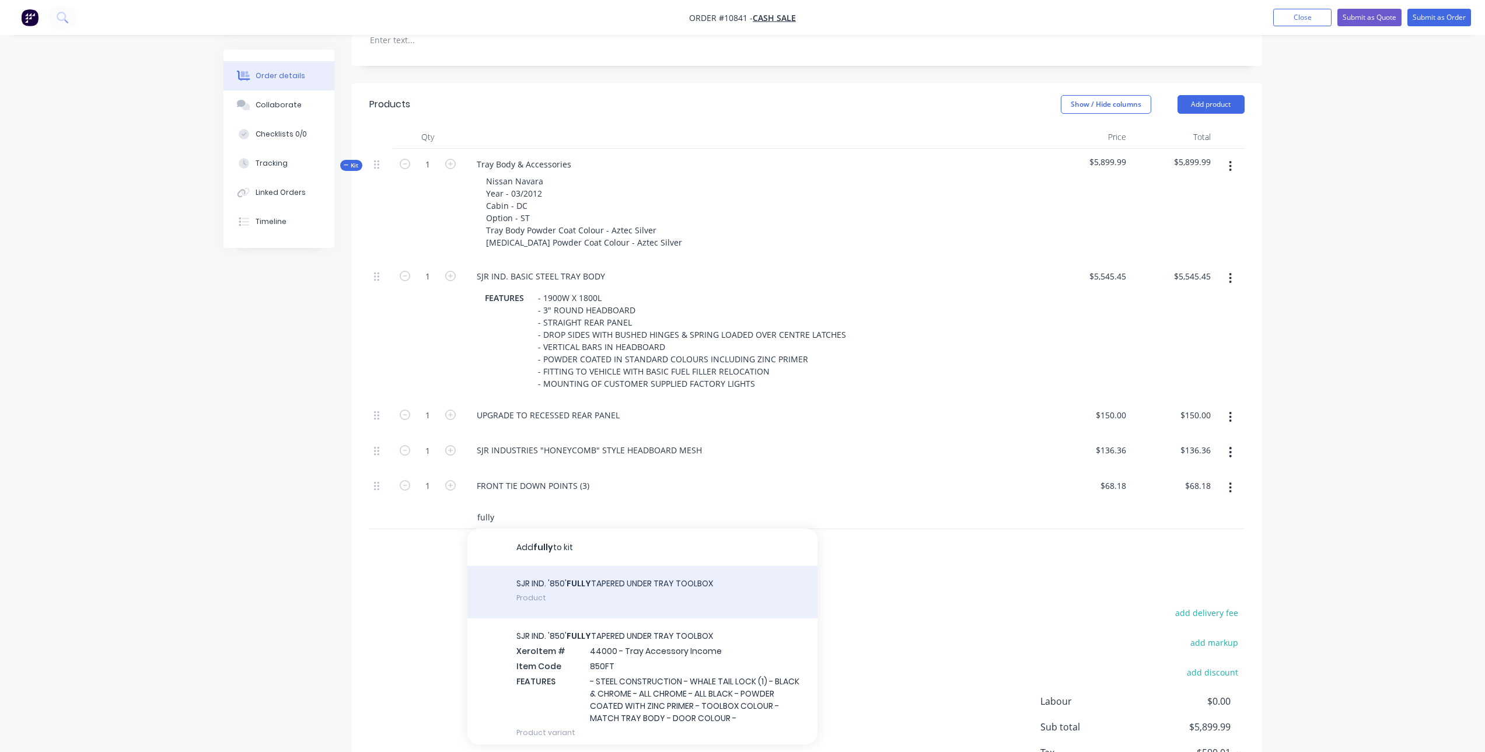
type input "fully"
click at [501, 586] on div "SJR IND. '850' FULLY TAPERED UNDER TRAY TOOLBOX Product" at bounding box center [642, 592] width 350 height 53
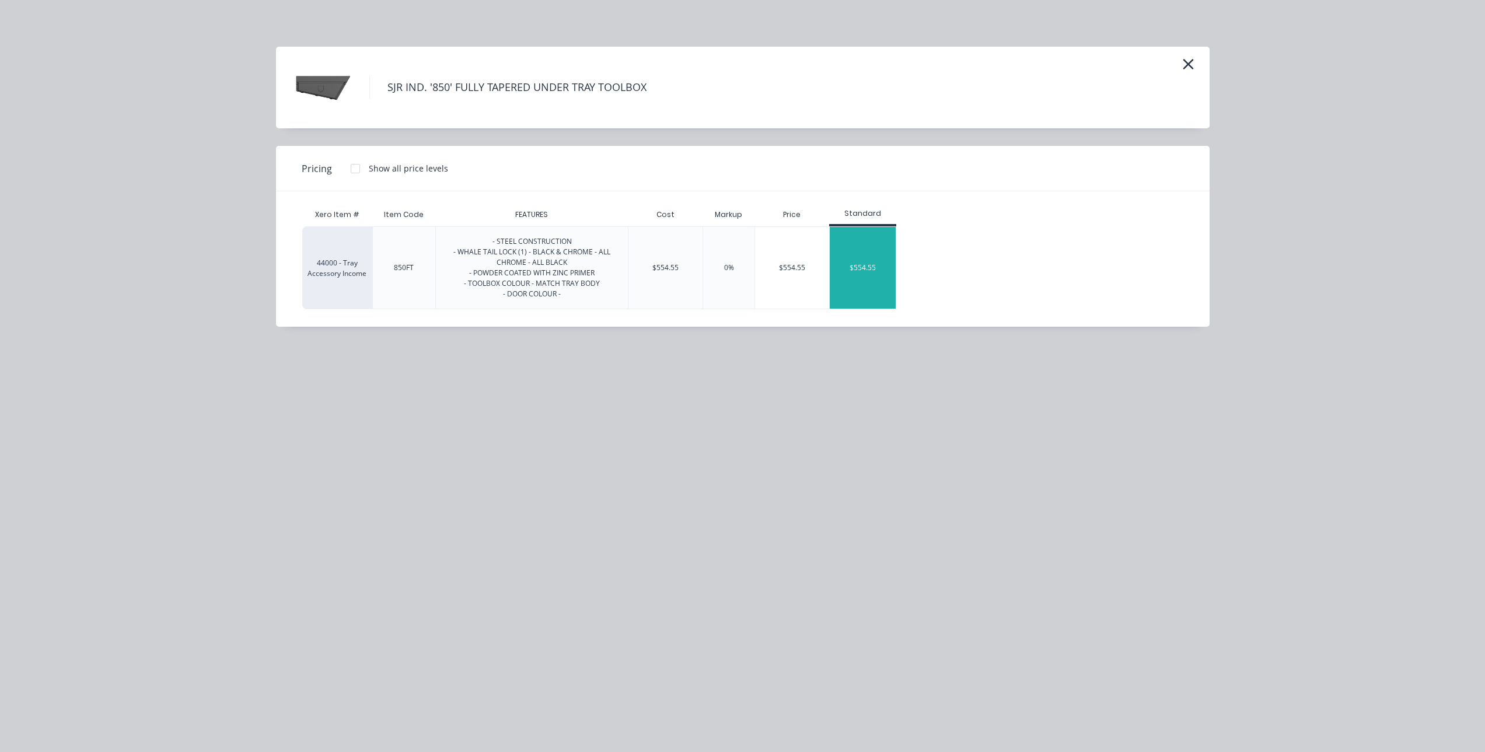
click at [844, 275] on div "$554.55" at bounding box center [863, 268] width 66 height 82
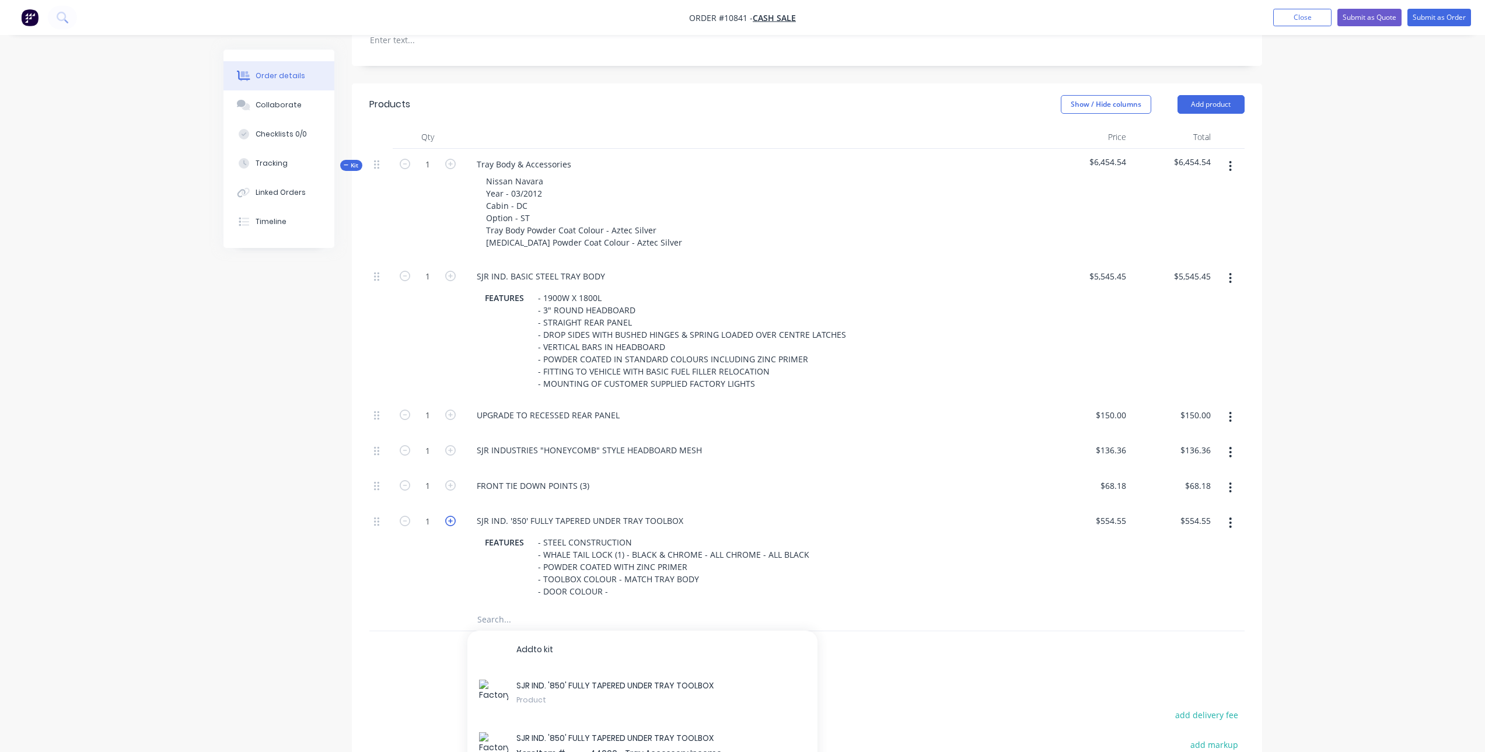
click at [454, 516] on icon "button" at bounding box center [450, 521] width 11 height 11
type input "2"
type input "$1,109.10"
click at [525, 609] on input "text" at bounding box center [593, 618] width 233 height 23
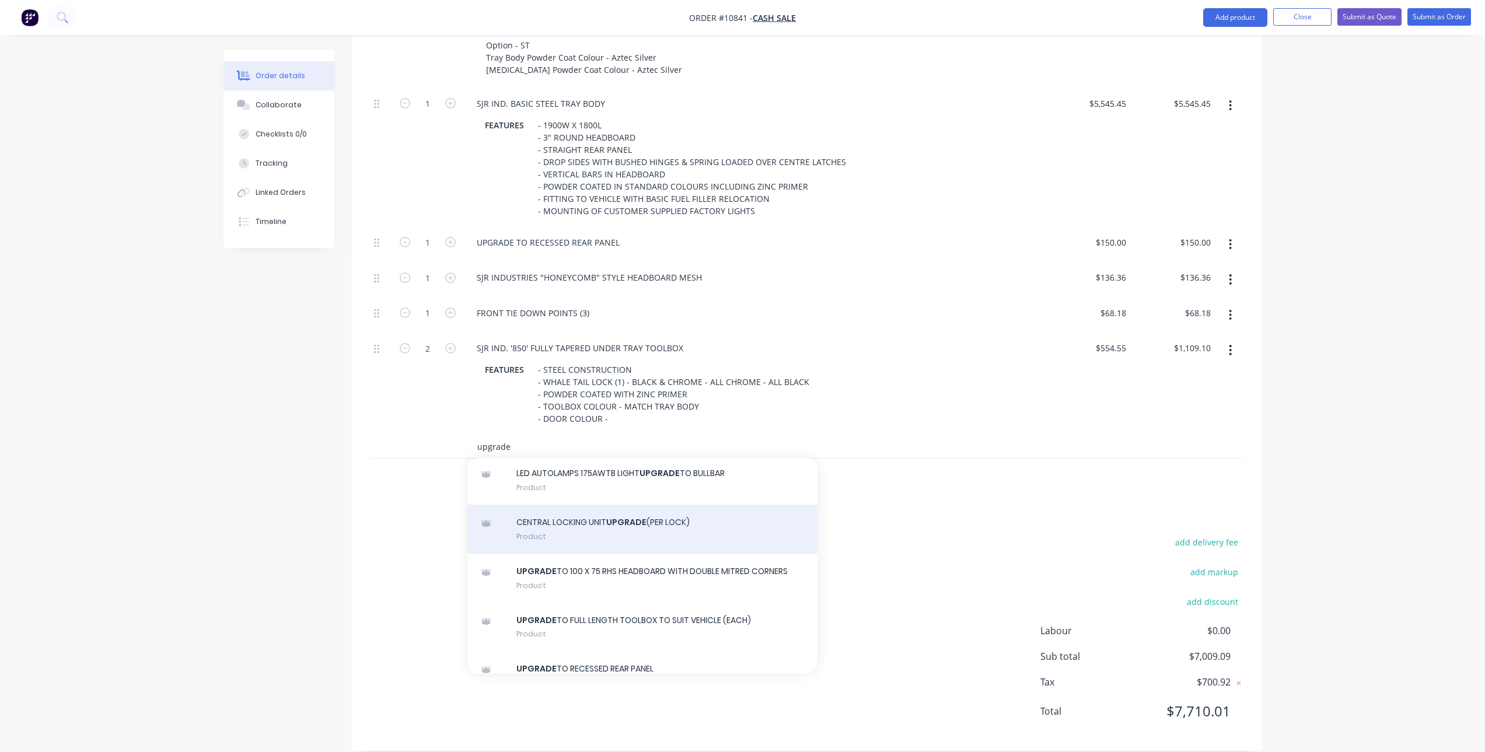
scroll to position [117, 0]
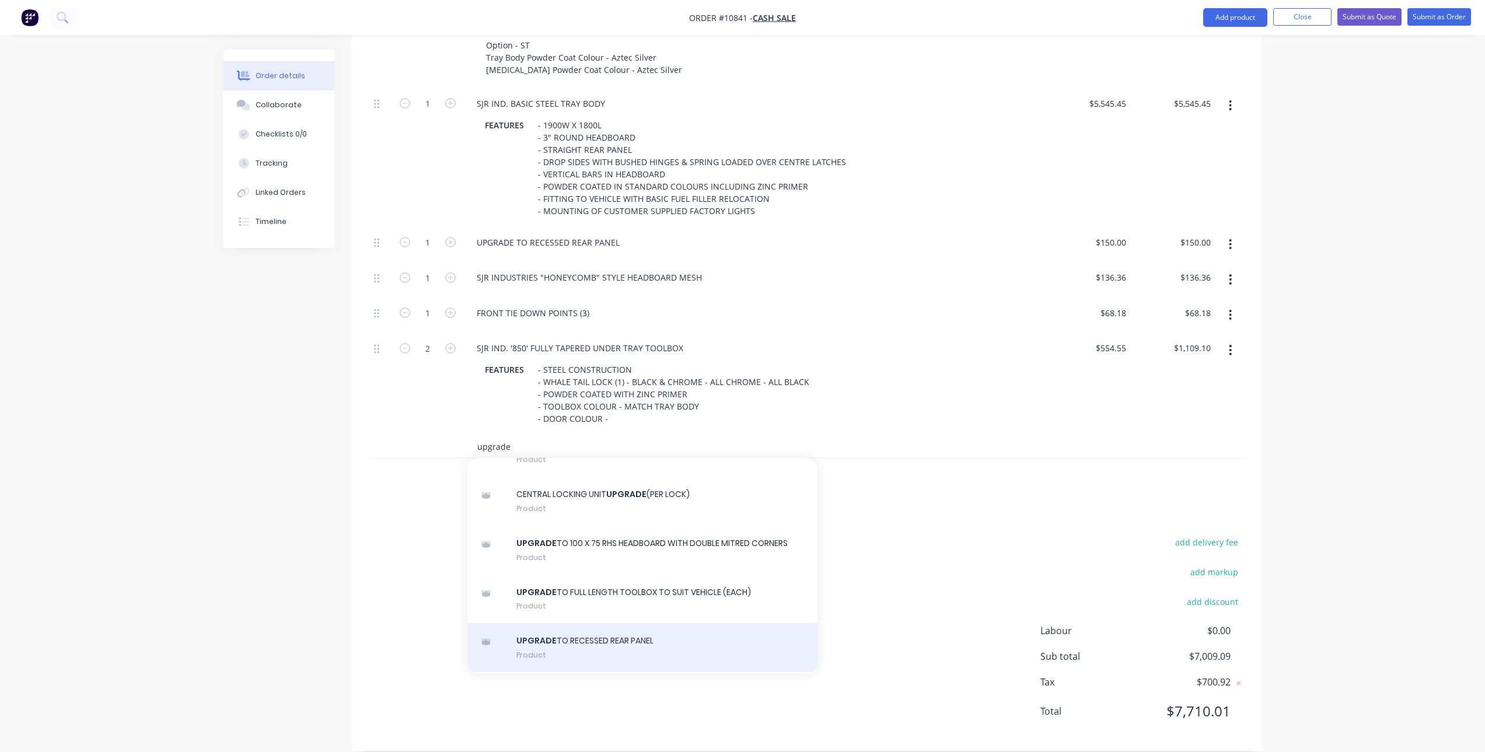
type input "upgrade"
click at [571, 623] on div "UPGRADE TO RECESSED REAR PANEL Product" at bounding box center [642, 647] width 350 height 49
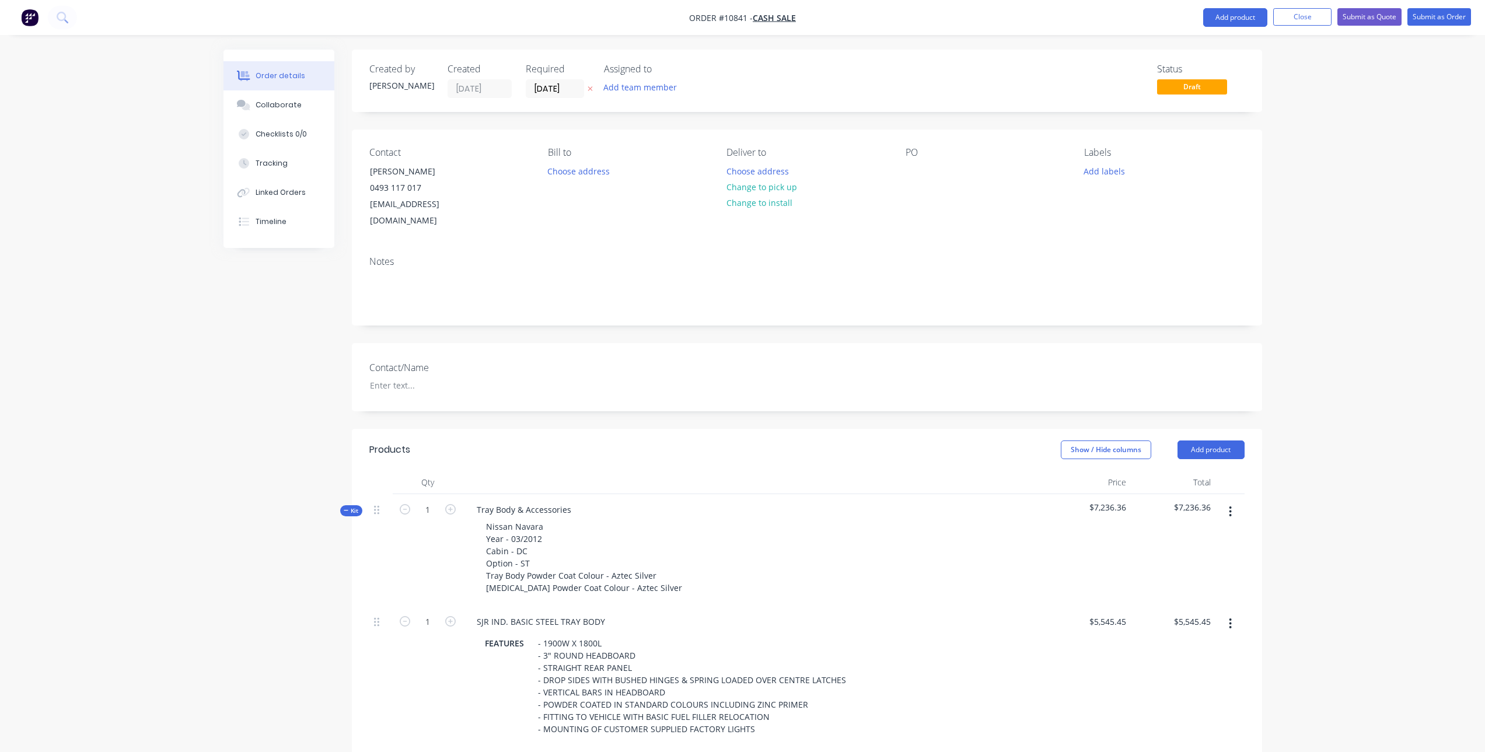
scroll to position [518, 0]
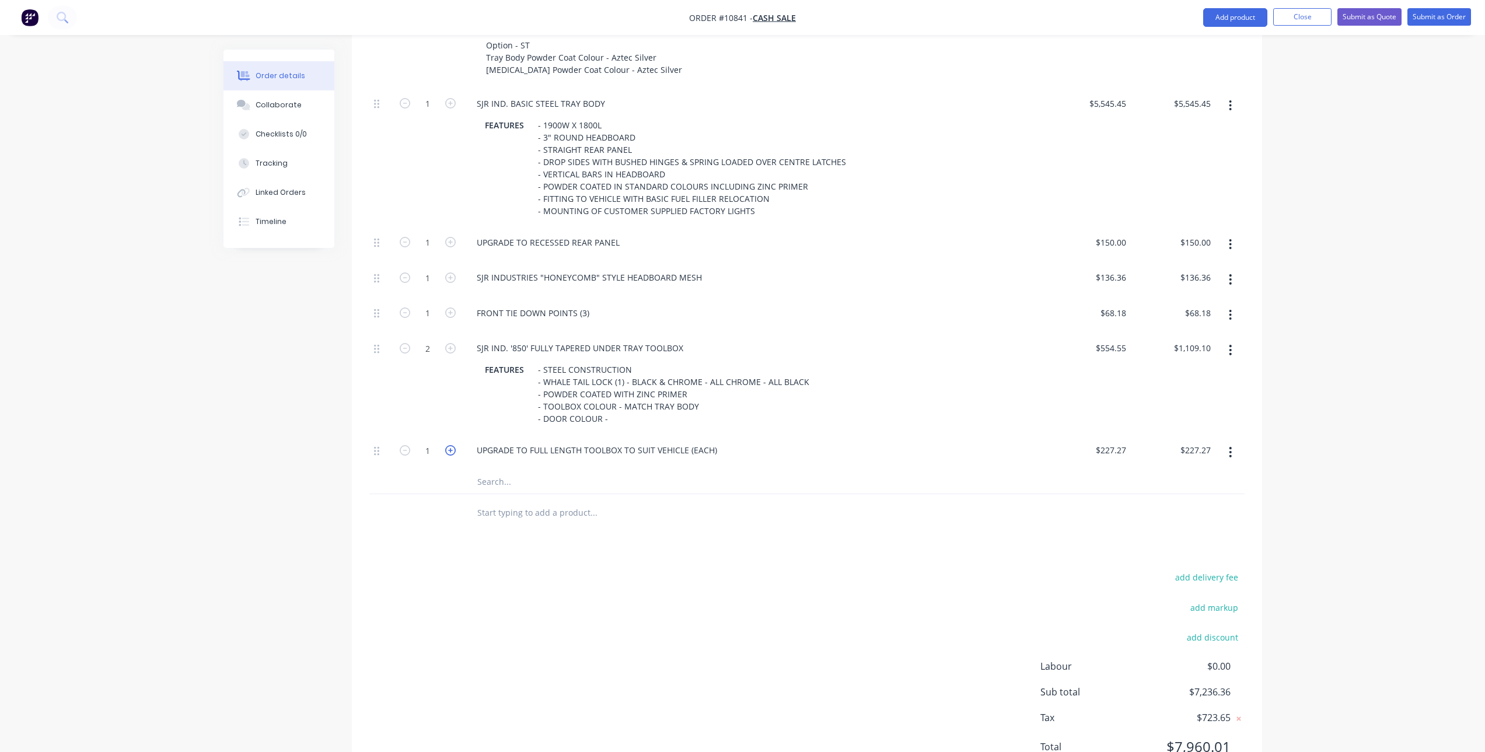
click at [452, 445] on icon "button" at bounding box center [450, 450] width 11 height 11
type input "2"
type input "$454.54"
click at [491, 470] on input "text" at bounding box center [593, 481] width 233 height 23
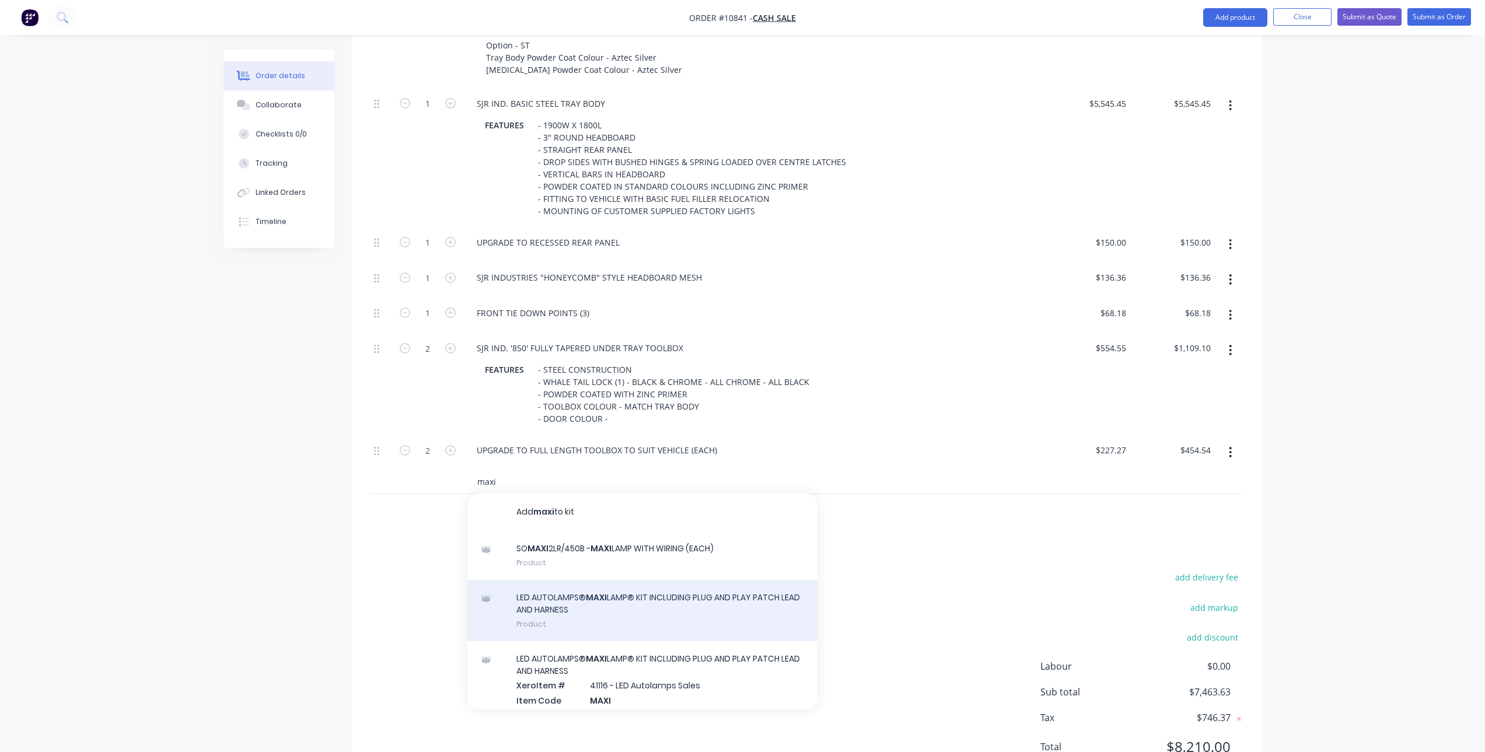
type input "maxi"
click at [599, 595] on div "LED AUTOLAMPS® MAXI LAMP® KIT INCLUDING PLUG AND PLAY PATCH LEAD AND HARNESS Pr…" at bounding box center [642, 610] width 350 height 61
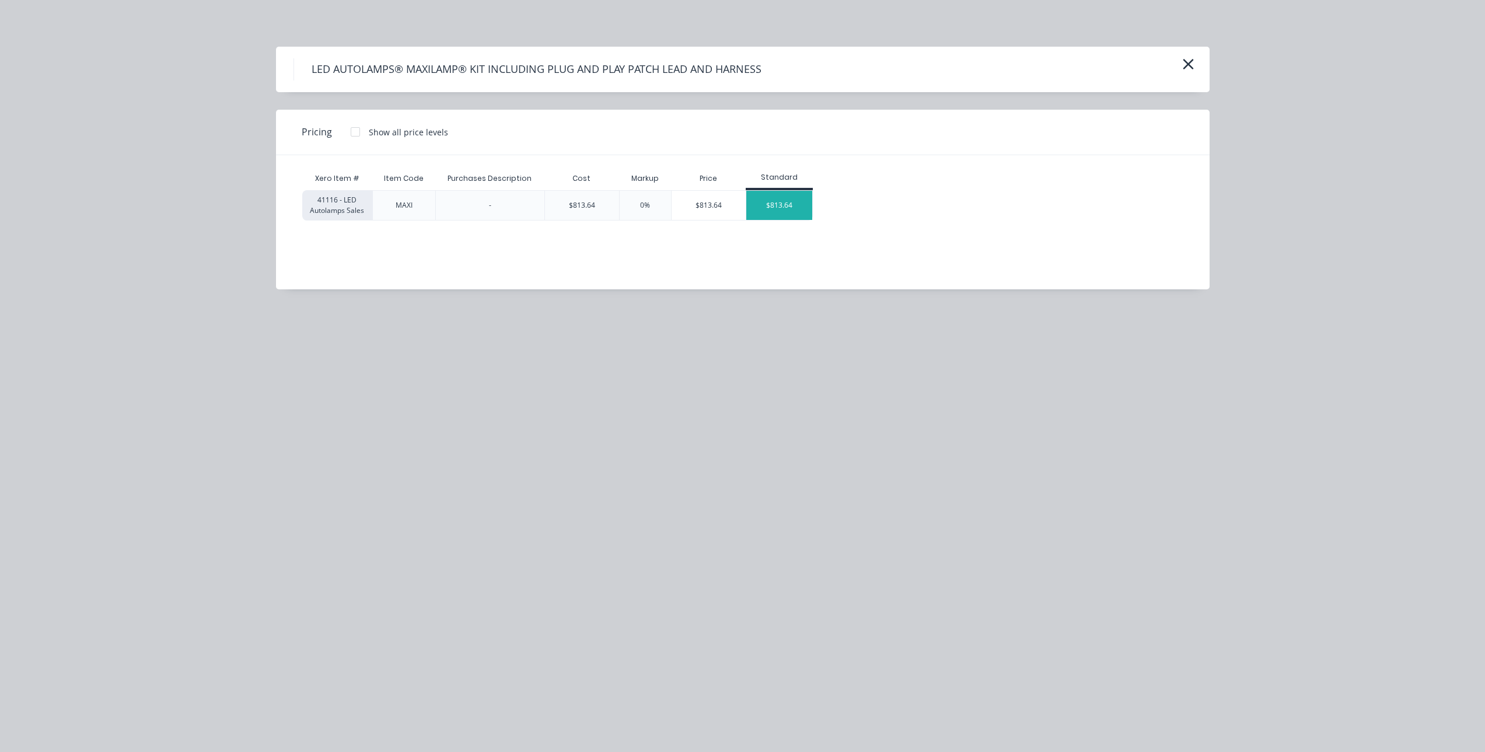
click at [805, 194] on div "$813.64" at bounding box center [779, 205] width 66 height 29
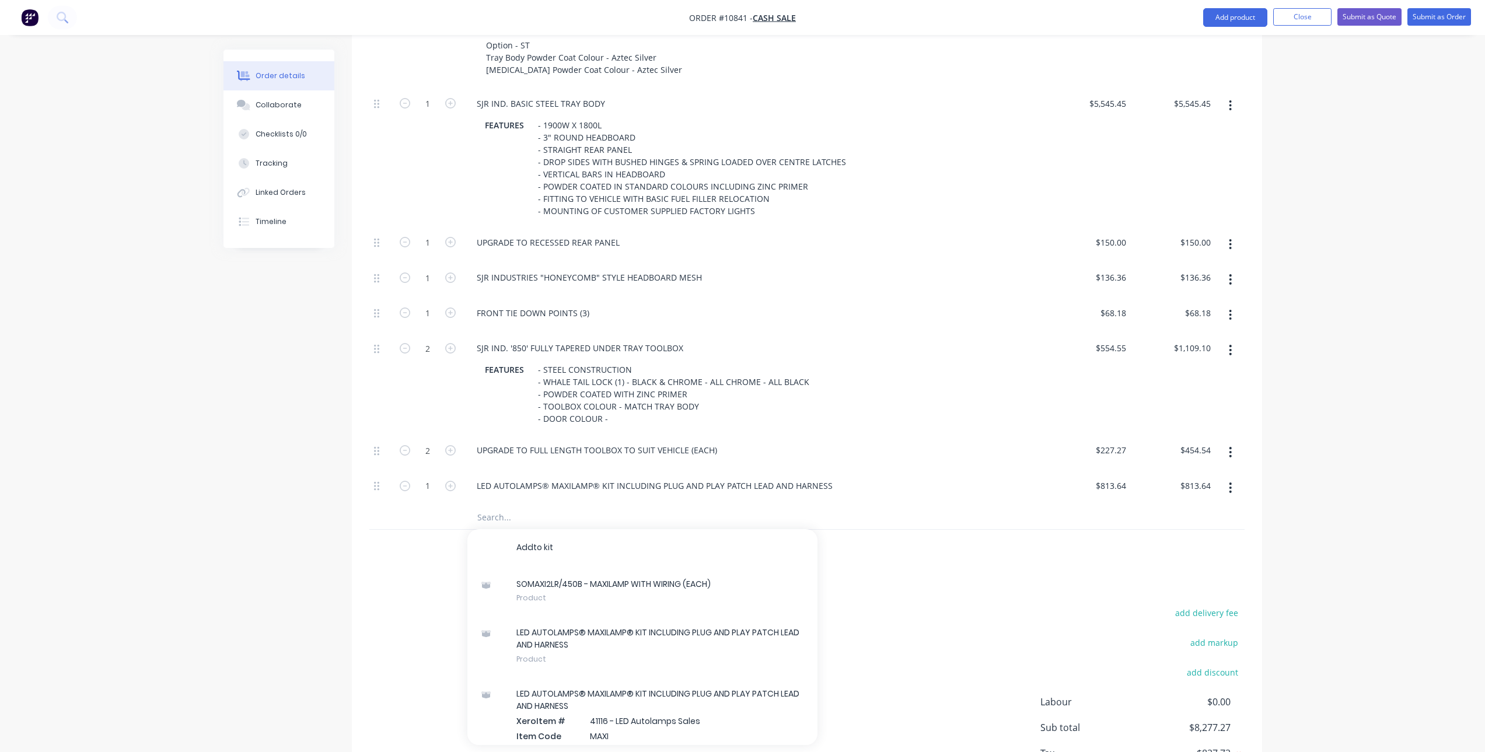
click at [540, 506] on input "text" at bounding box center [593, 517] width 233 height 23
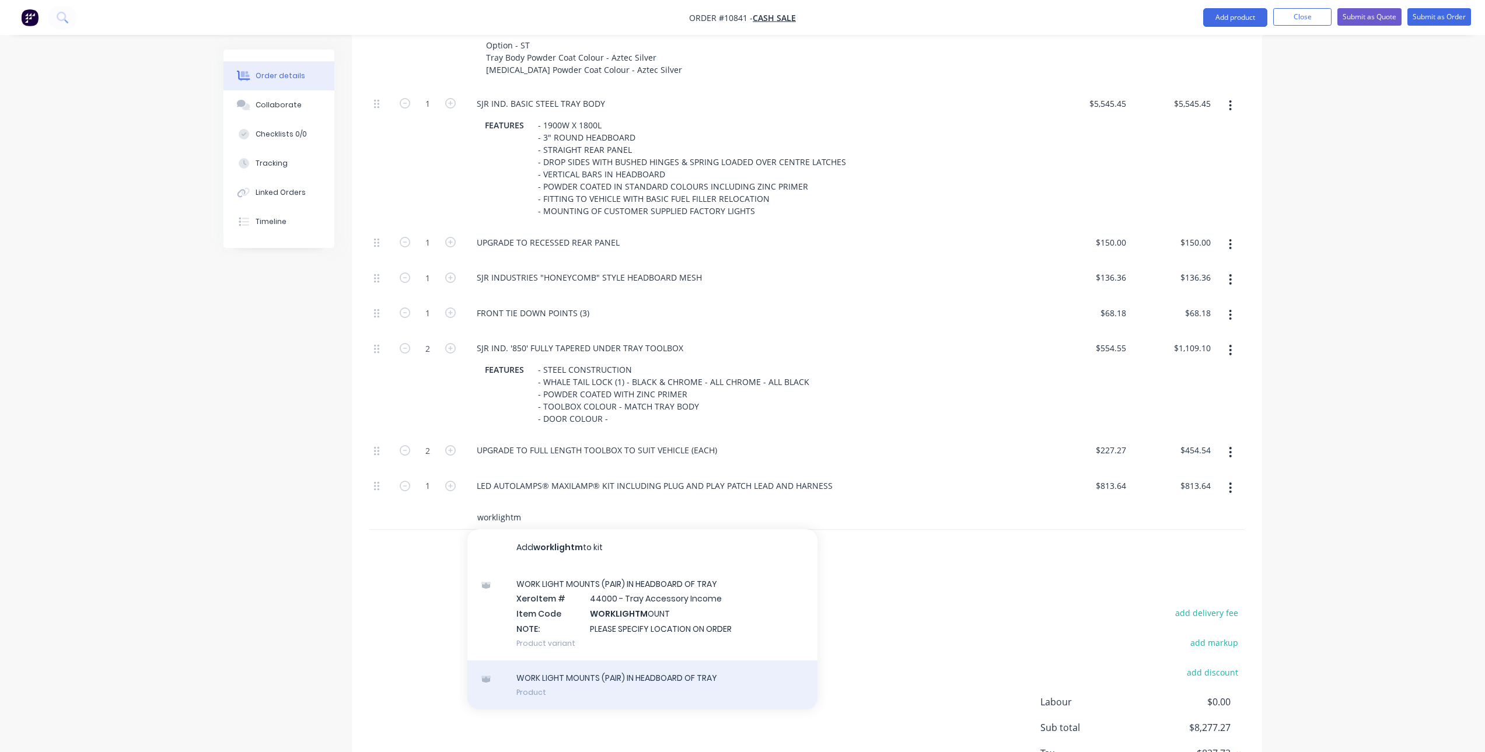
type input "worklightm"
click at [573, 661] on div "WORK LIGHT MOUNTS (PAIR) IN HEADBOARD OF TRAY Product" at bounding box center [642, 685] width 350 height 49
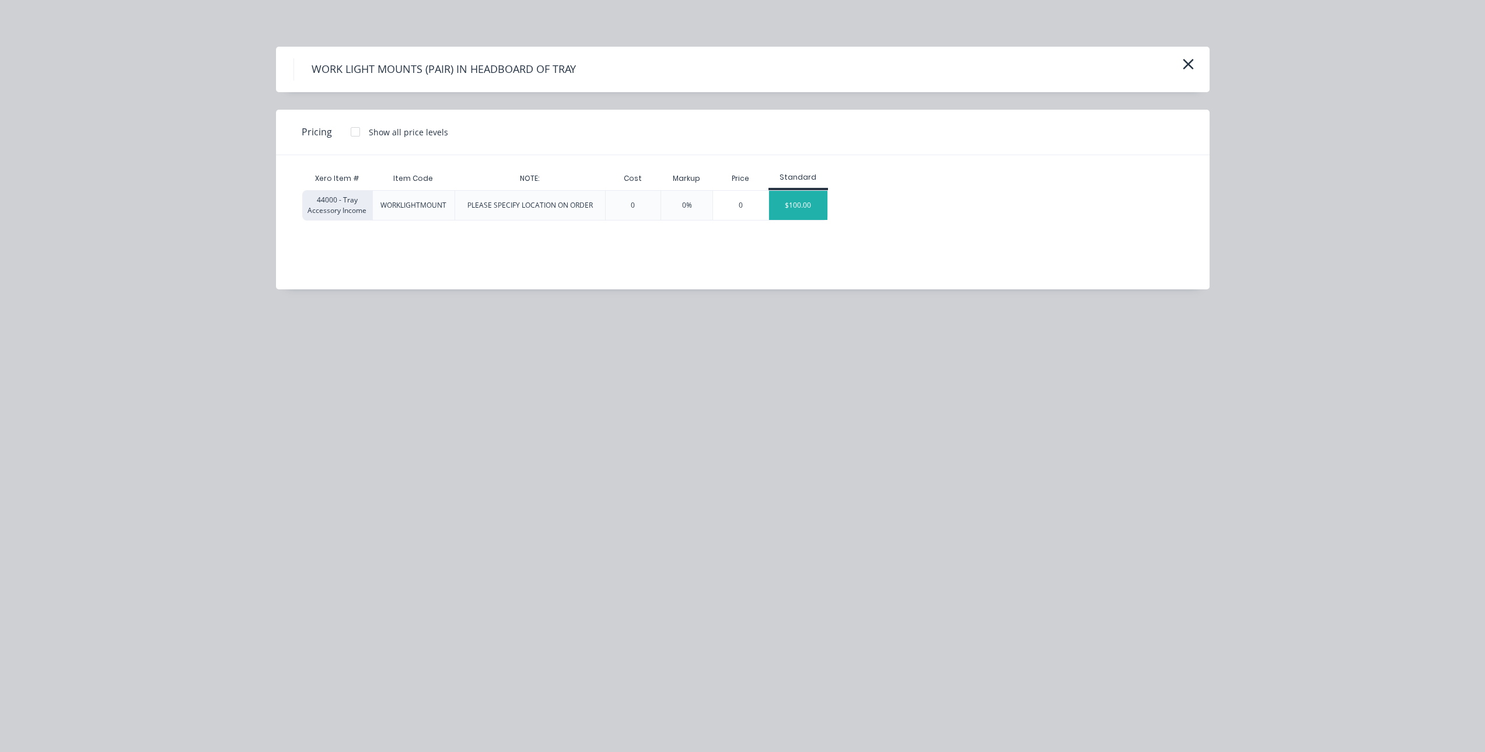
click at [809, 205] on div "$100.00" at bounding box center [798, 205] width 58 height 29
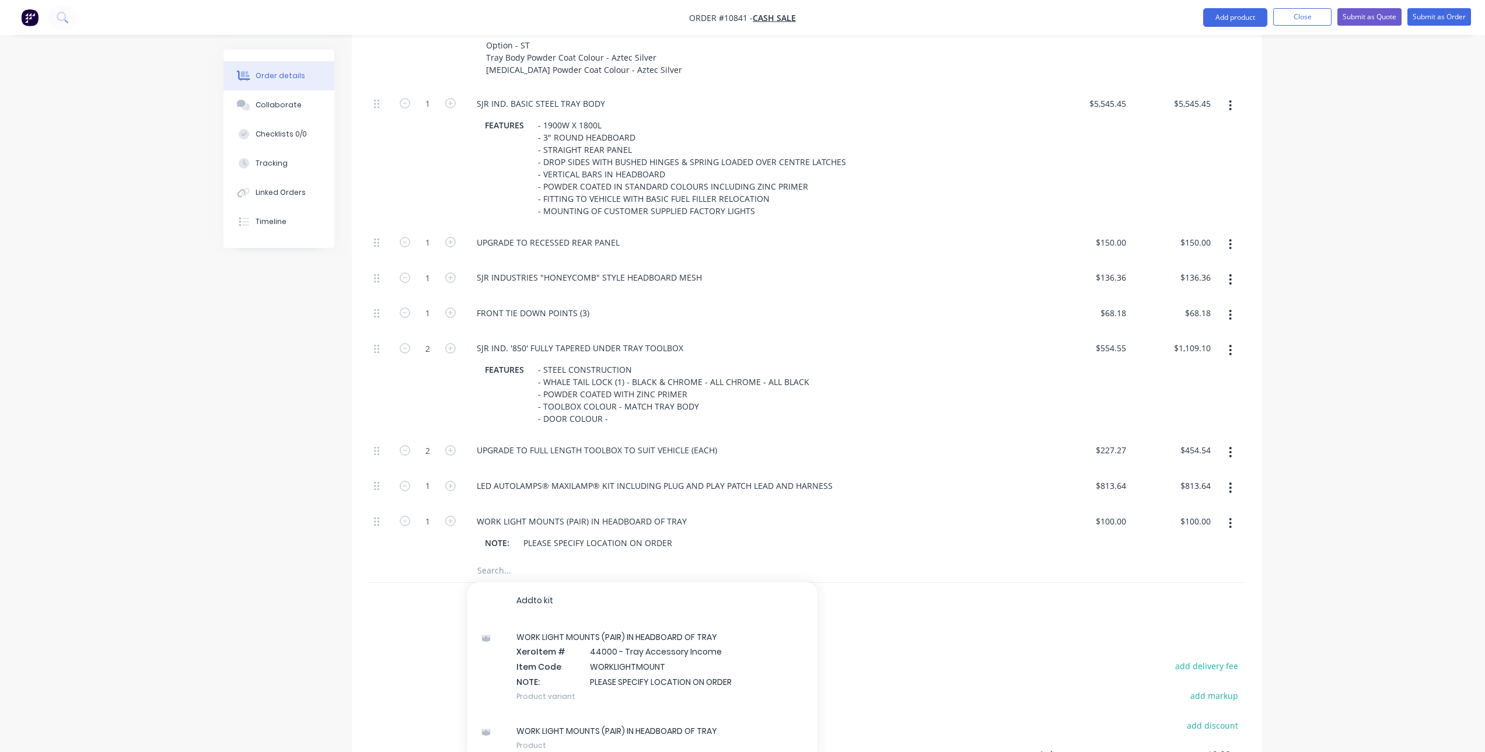
click at [503, 559] on input "text" at bounding box center [593, 570] width 233 height 23
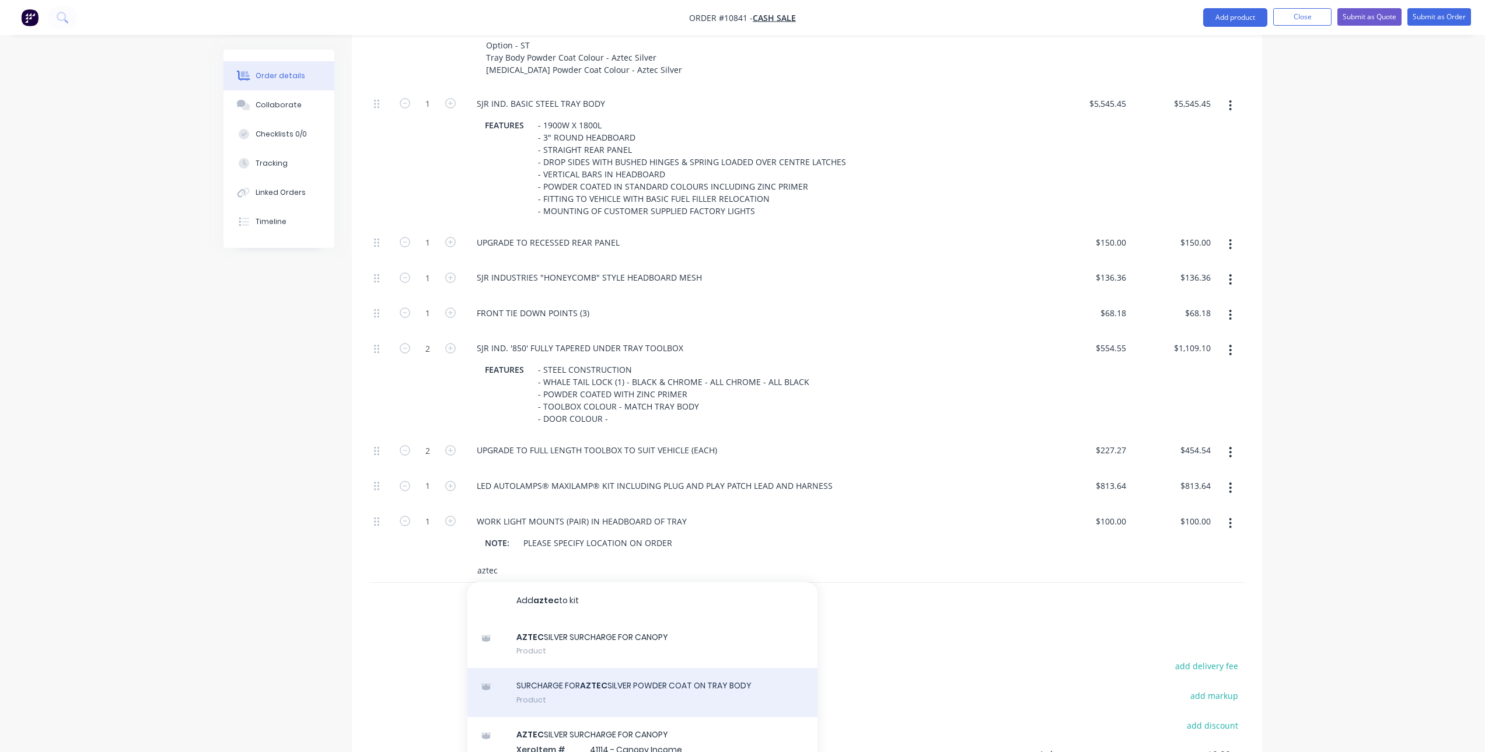
type input "aztec"
click at [625, 669] on div "SURCHARGE FOR AZTEC SILVER POWDER COAT ON TRAY BODY Product" at bounding box center [642, 692] width 350 height 49
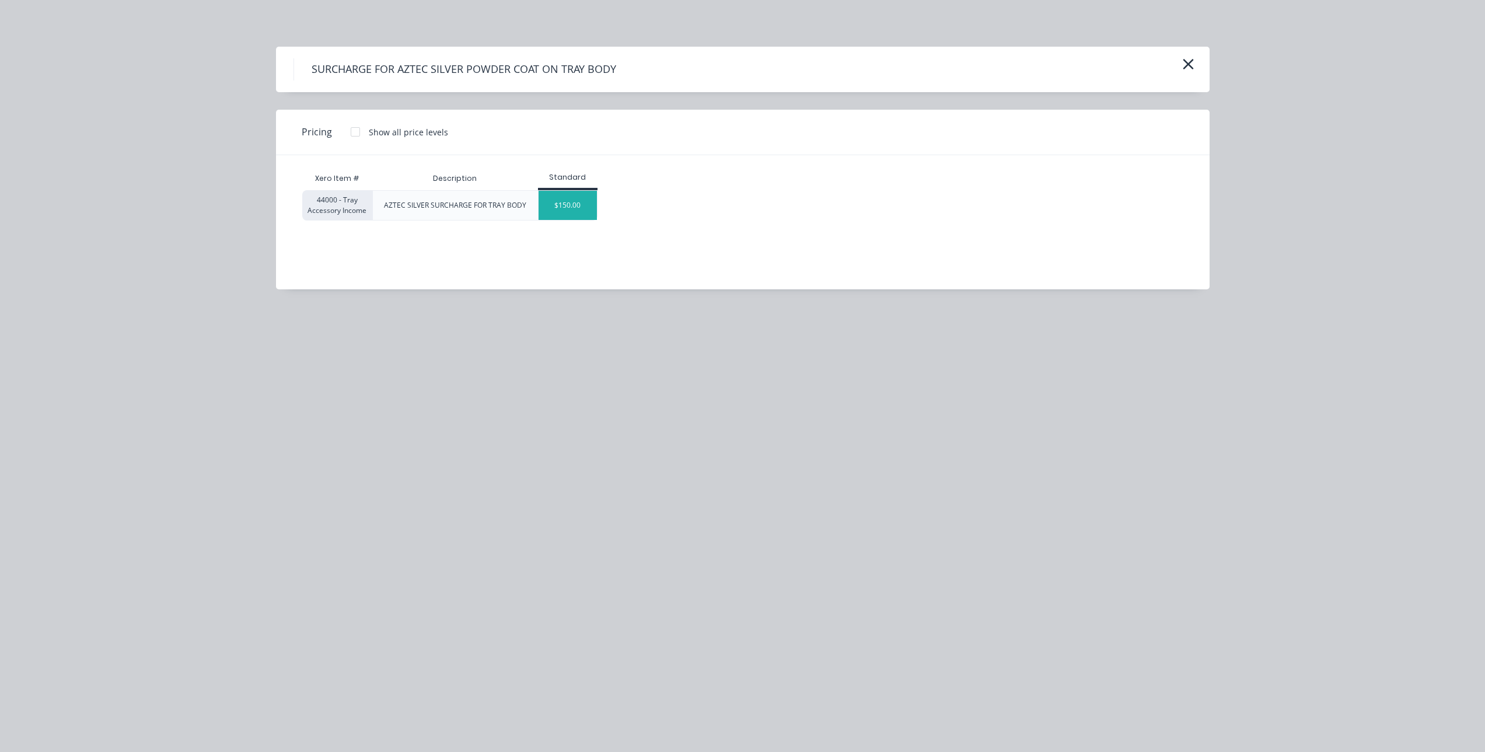
click at [577, 201] on div "$150.00" at bounding box center [568, 205] width 58 height 29
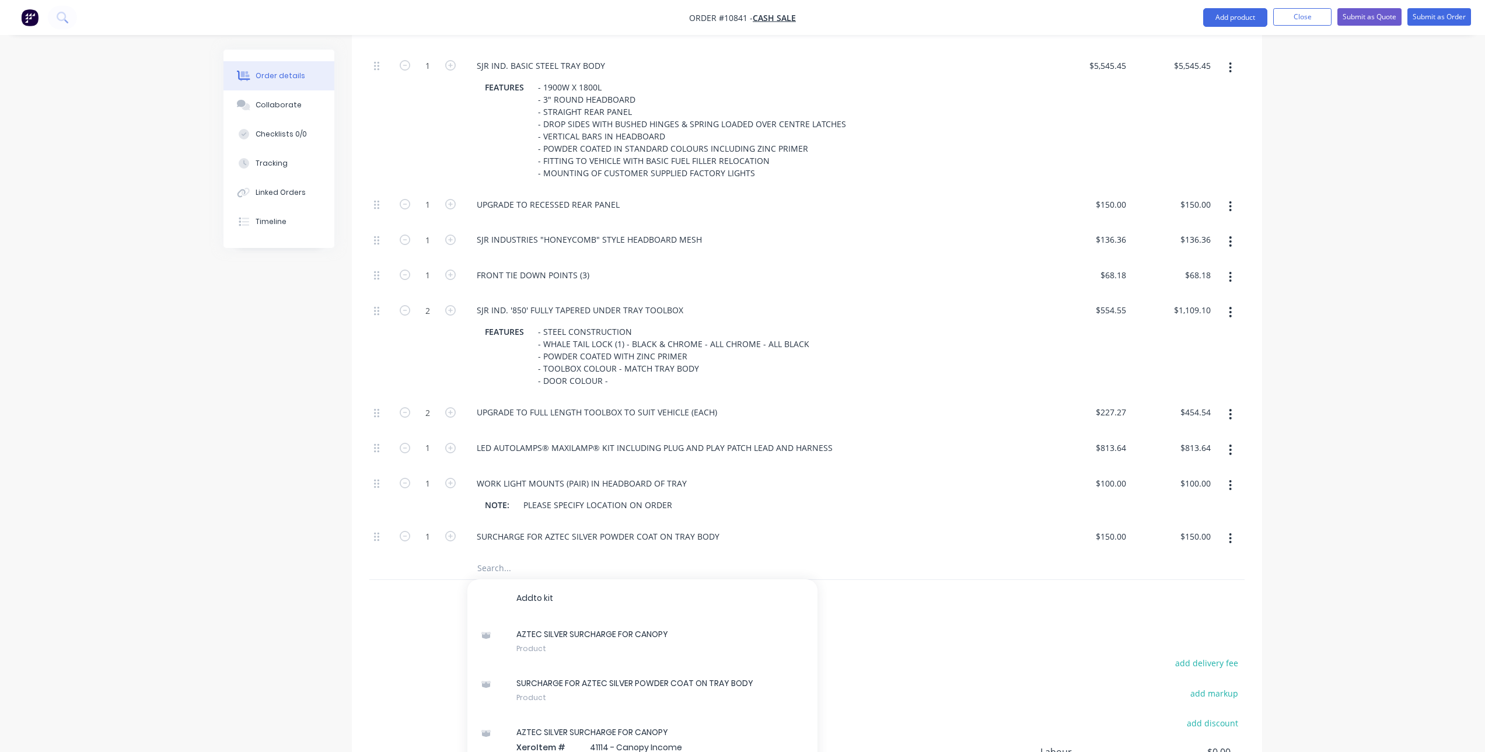
scroll to position [576, 0]
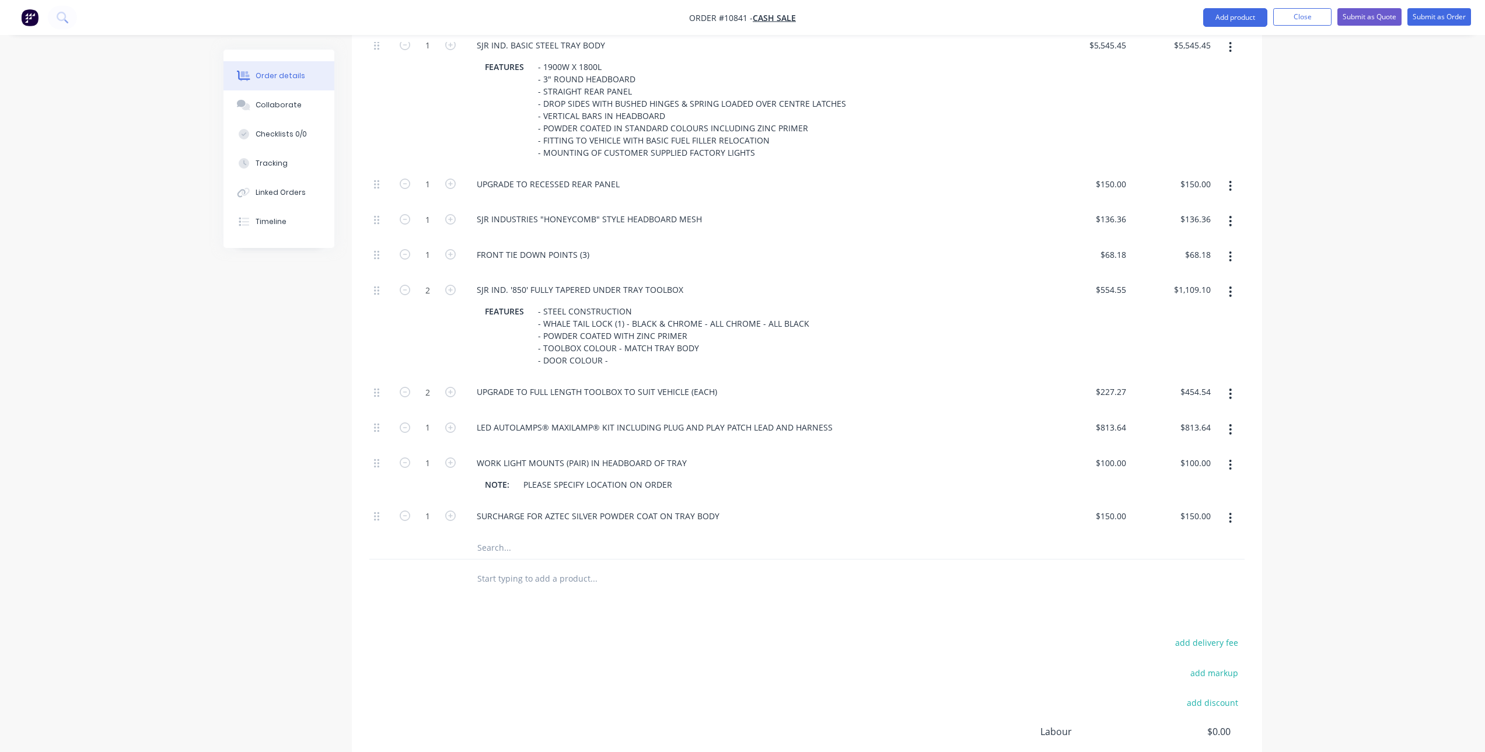
click at [504, 536] on input "text" at bounding box center [593, 547] width 233 height 23
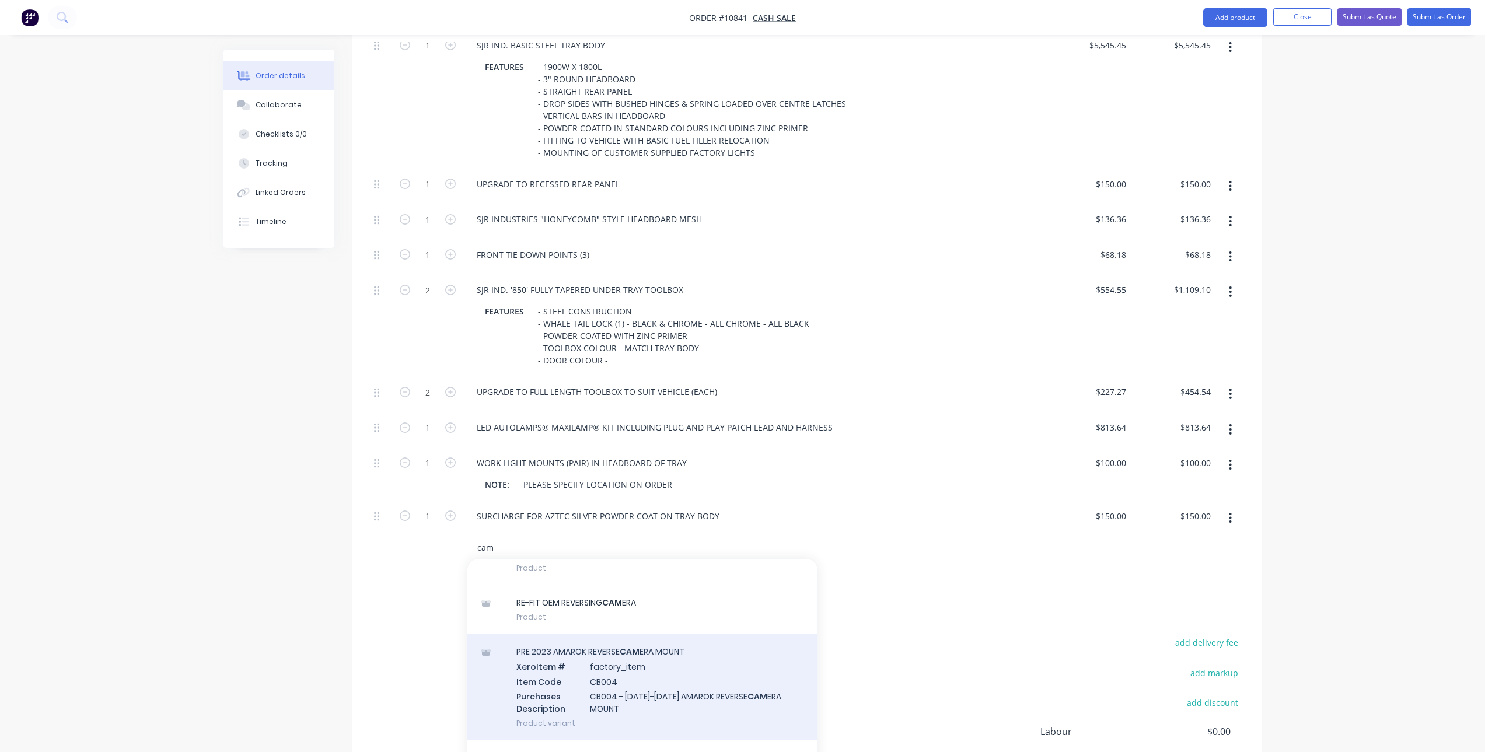
scroll to position [467, 0]
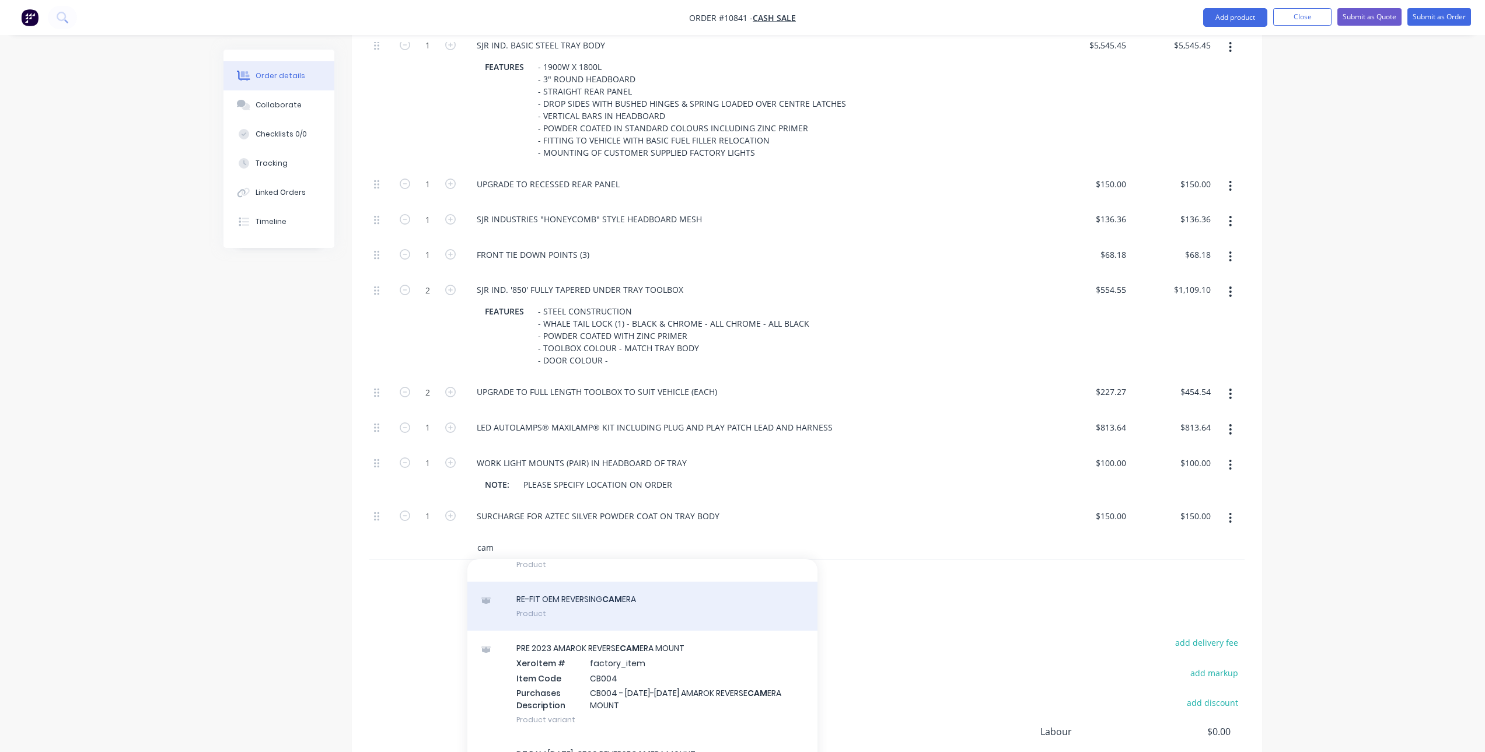
type input "cam"
click at [599, 600] on div "RE-FIT OEM REVERSING CAM ERA Product" at bounding box center [642, 606] width 350 height 49
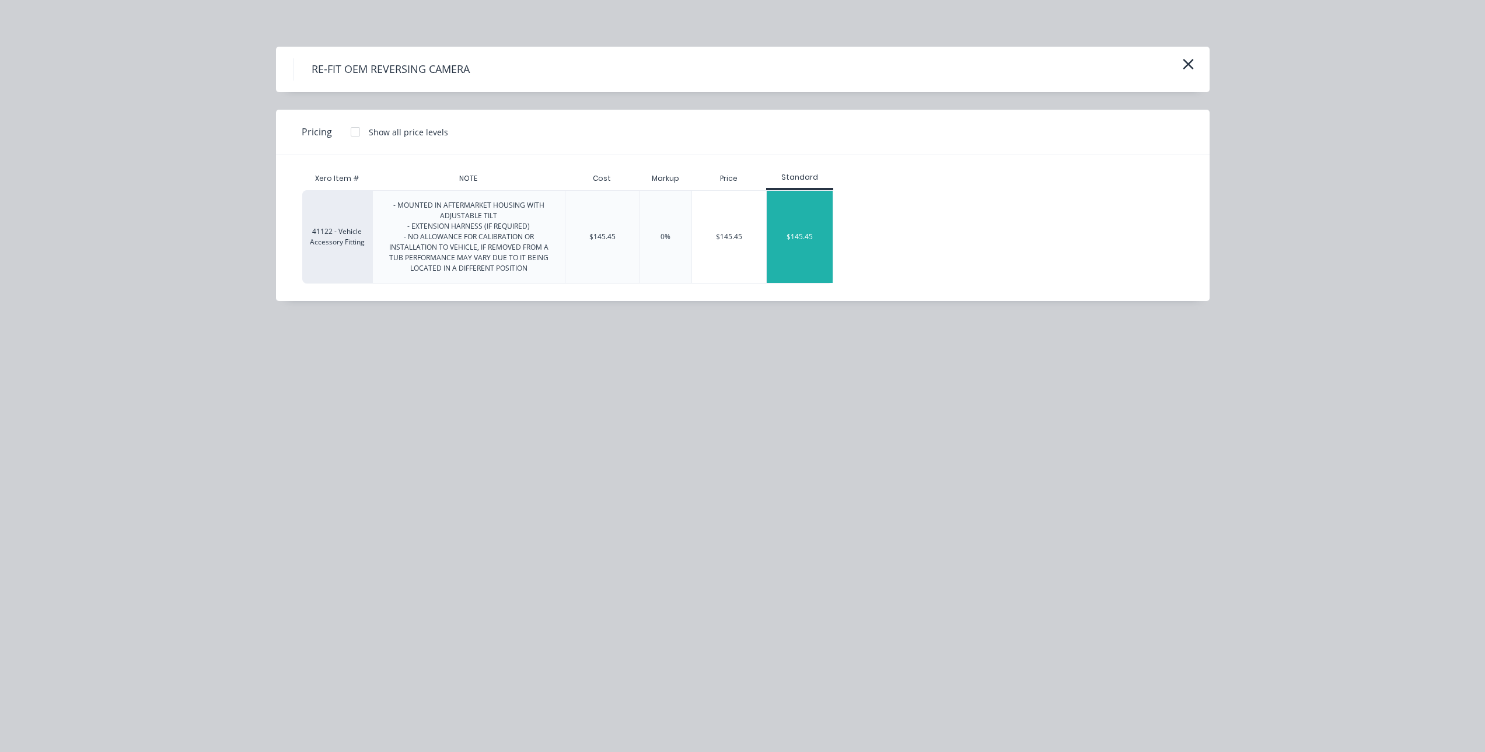
click at [780, 225] on div "$145.45" at bounding box center [800, 237] width 66 height 92
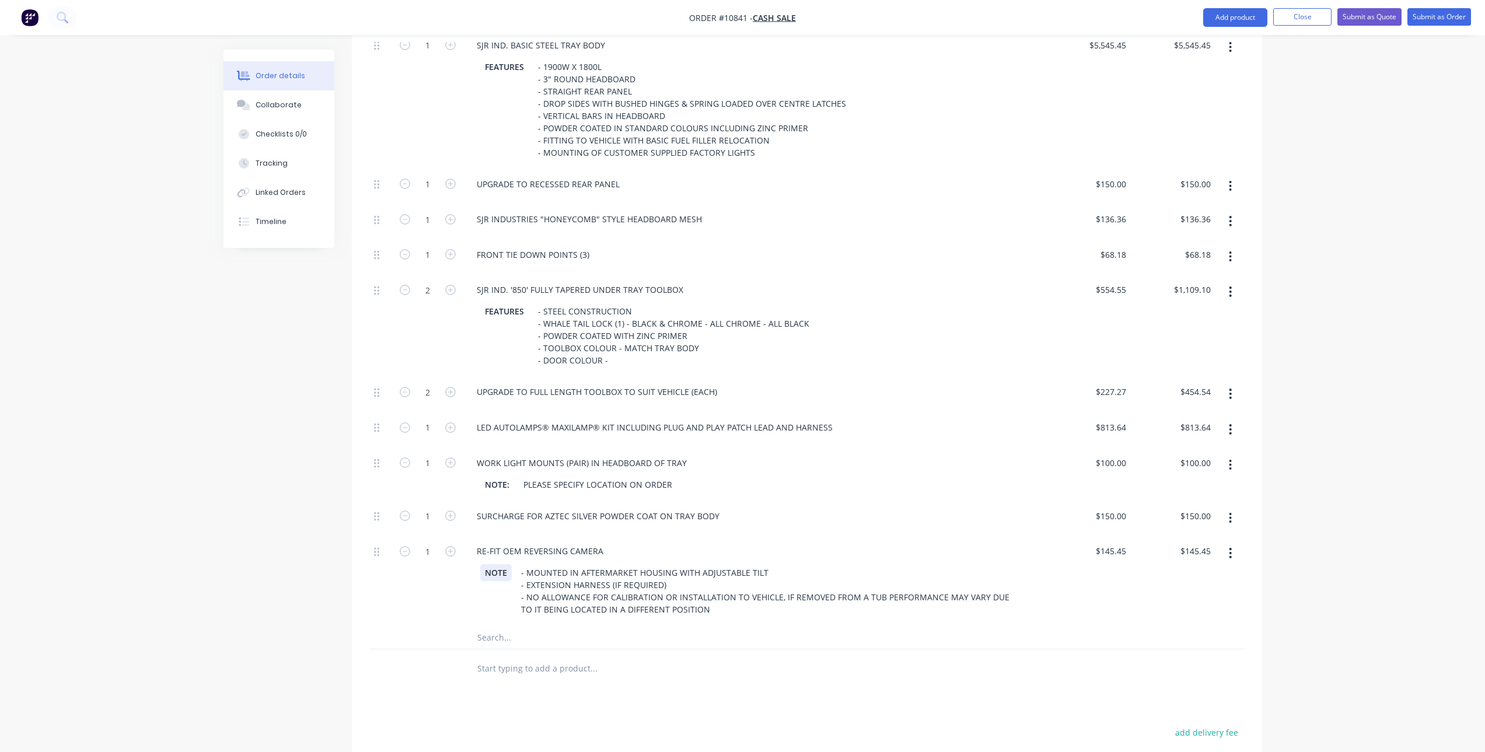
click at [492, 564] on div "NOTE" at bounding box center [496, 572] width 32 height 17
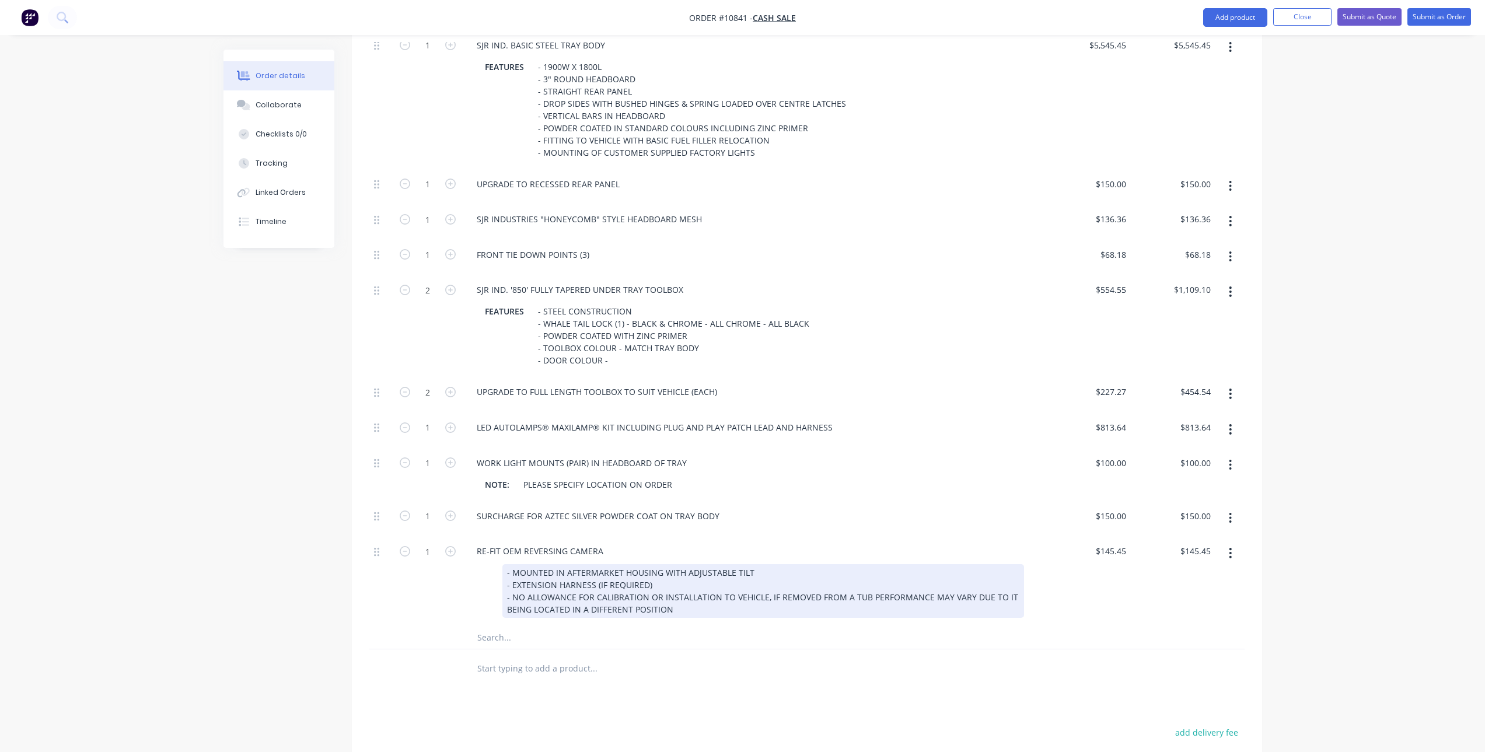
click at [536, 572] on div "- MOUNTED IN AFTERMARKET HOUSING WITH ADJUSTABLE TILT - EXTENSION HARNESS (IF R…" at bounding box center [763, 591] width 522 height 54
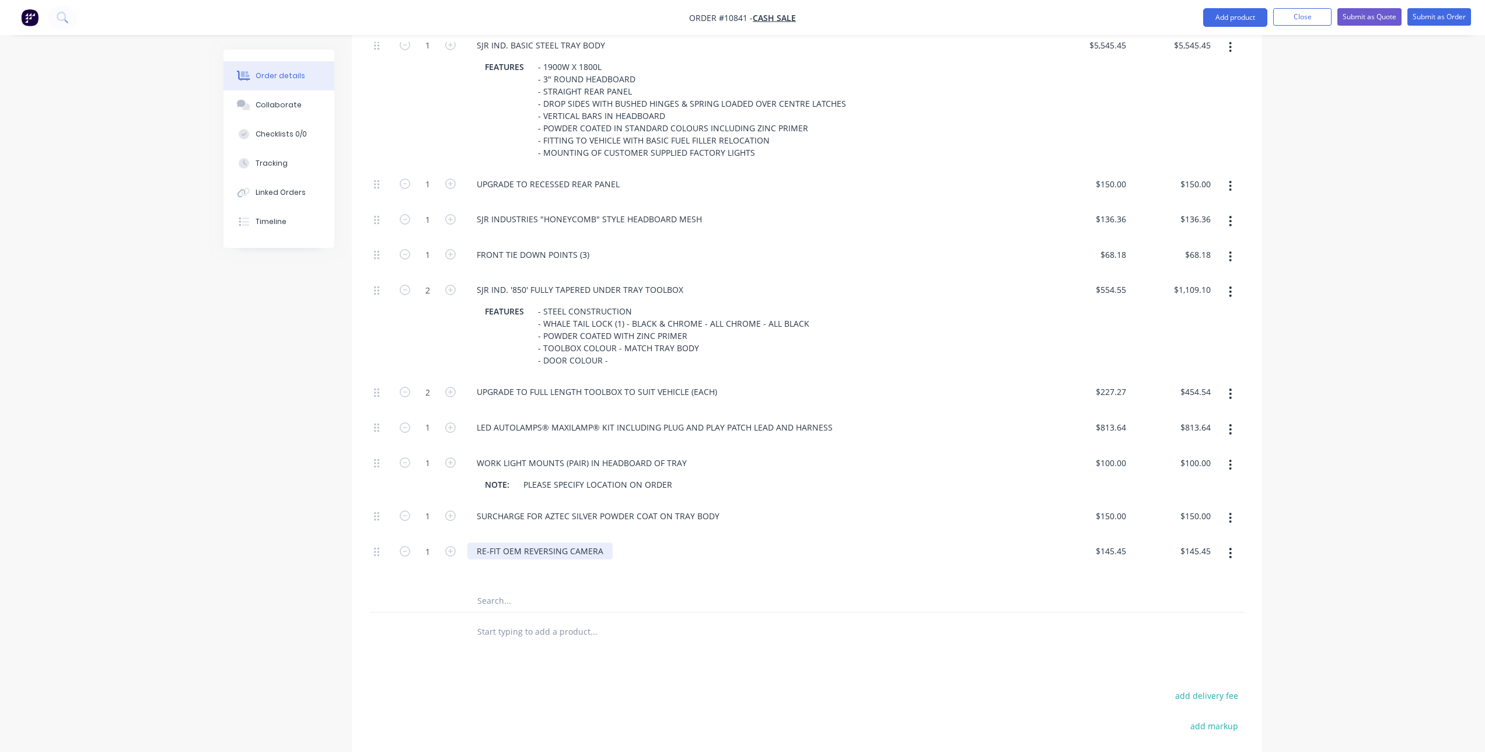
click at [518, 543] on div "RE-FIT OEM REVERSING CAMERA" at bounding box center [539, 551] width 145 height 17
click at [513, 589] on input "text" at bounding box center [593, 600] width 233 height 23
click at [508, 620] on input "text" at bounding box center [593, 631] width 233 height 23
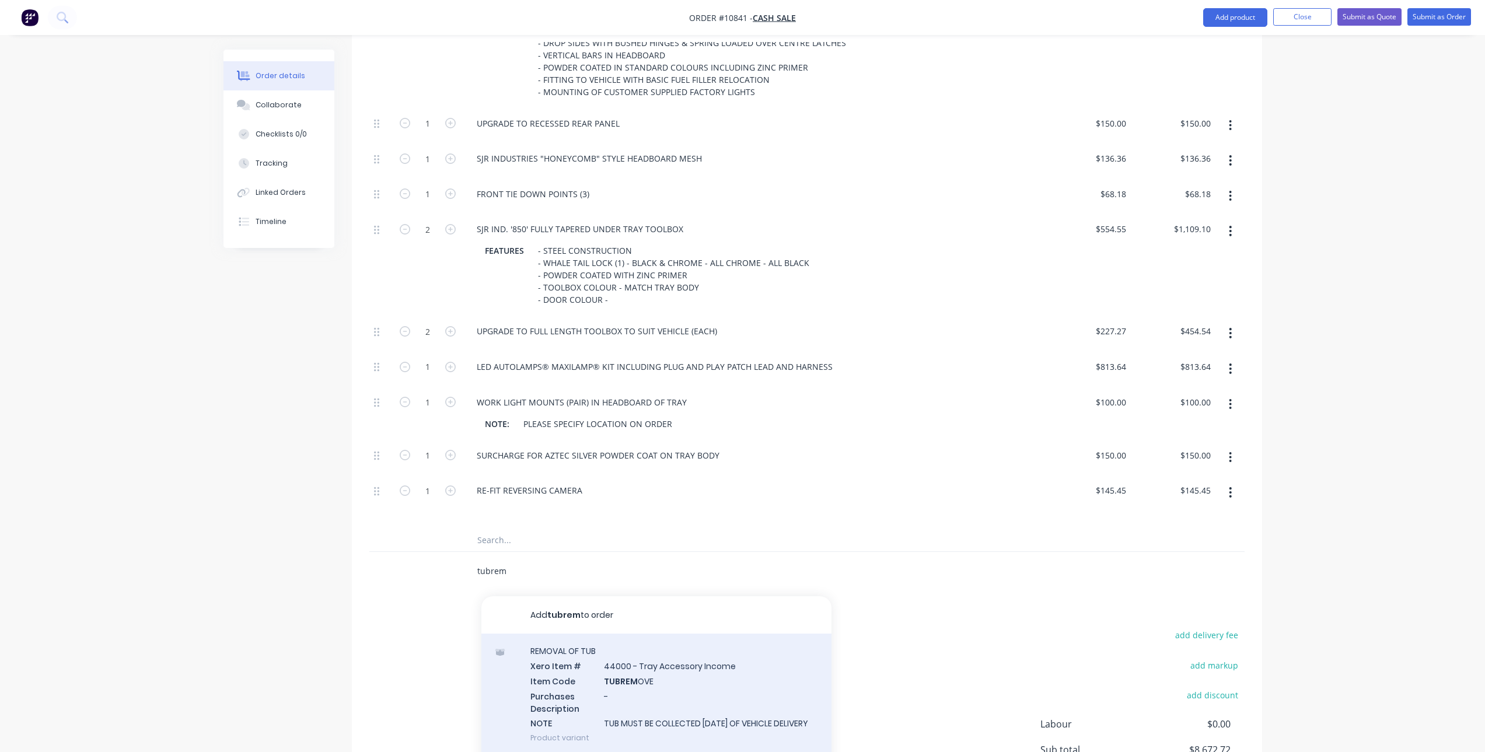
scroll to position [693, 0]
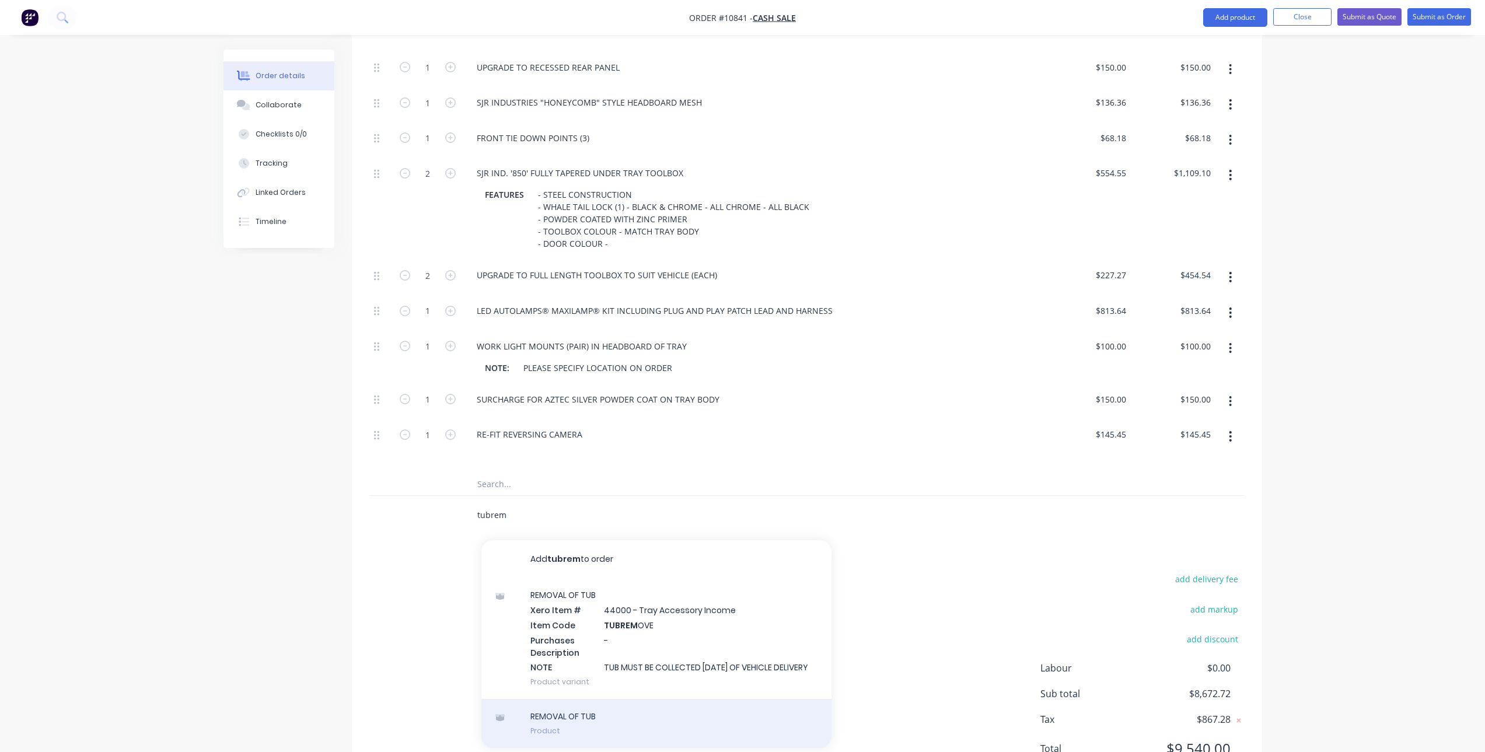
type input "tubrem"
click at [624, 703] on div "REMOVAL OF TUB Product" at bounding box center [656, 723] width 350 height 49
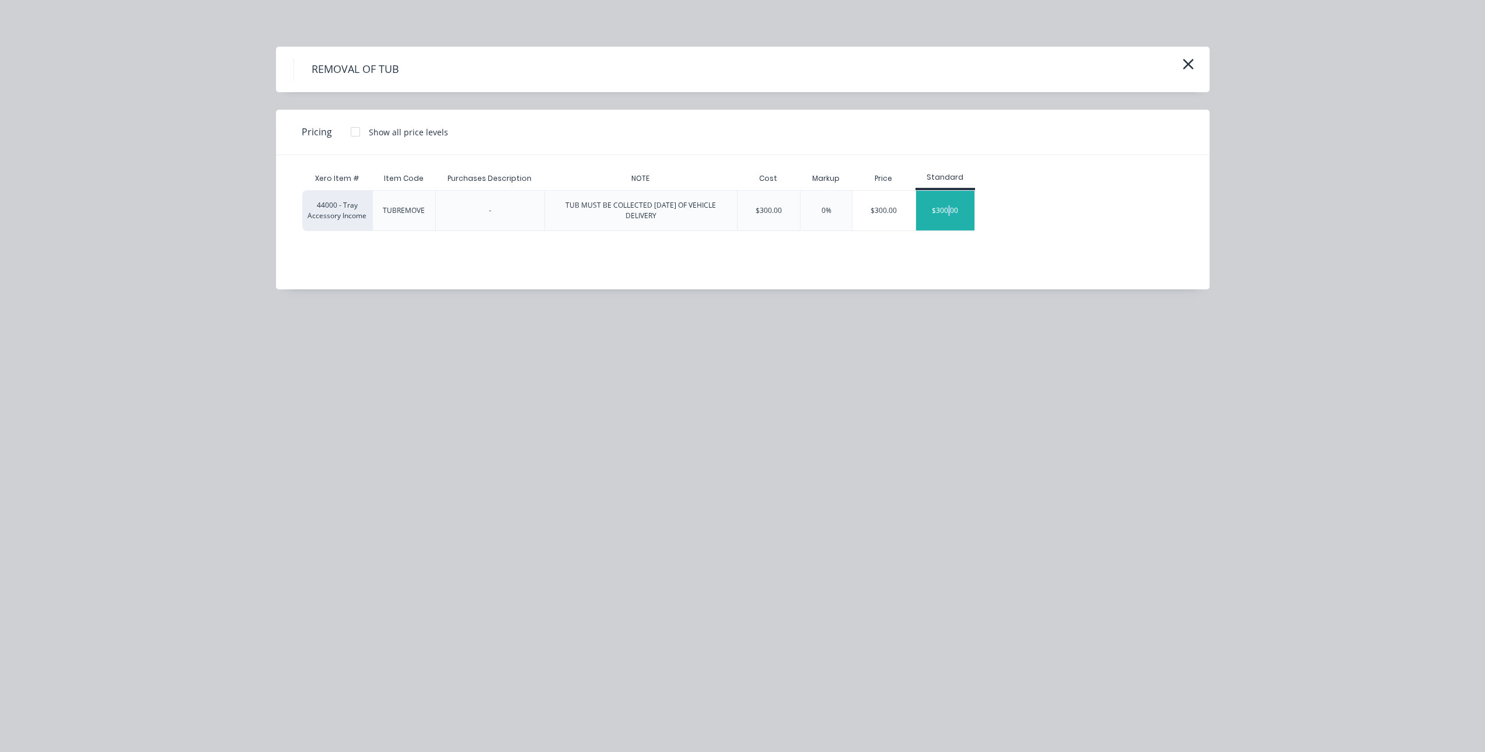
click at [948, 203] on div "$300.00" at bounding box center [945, 211] width 58 height 40
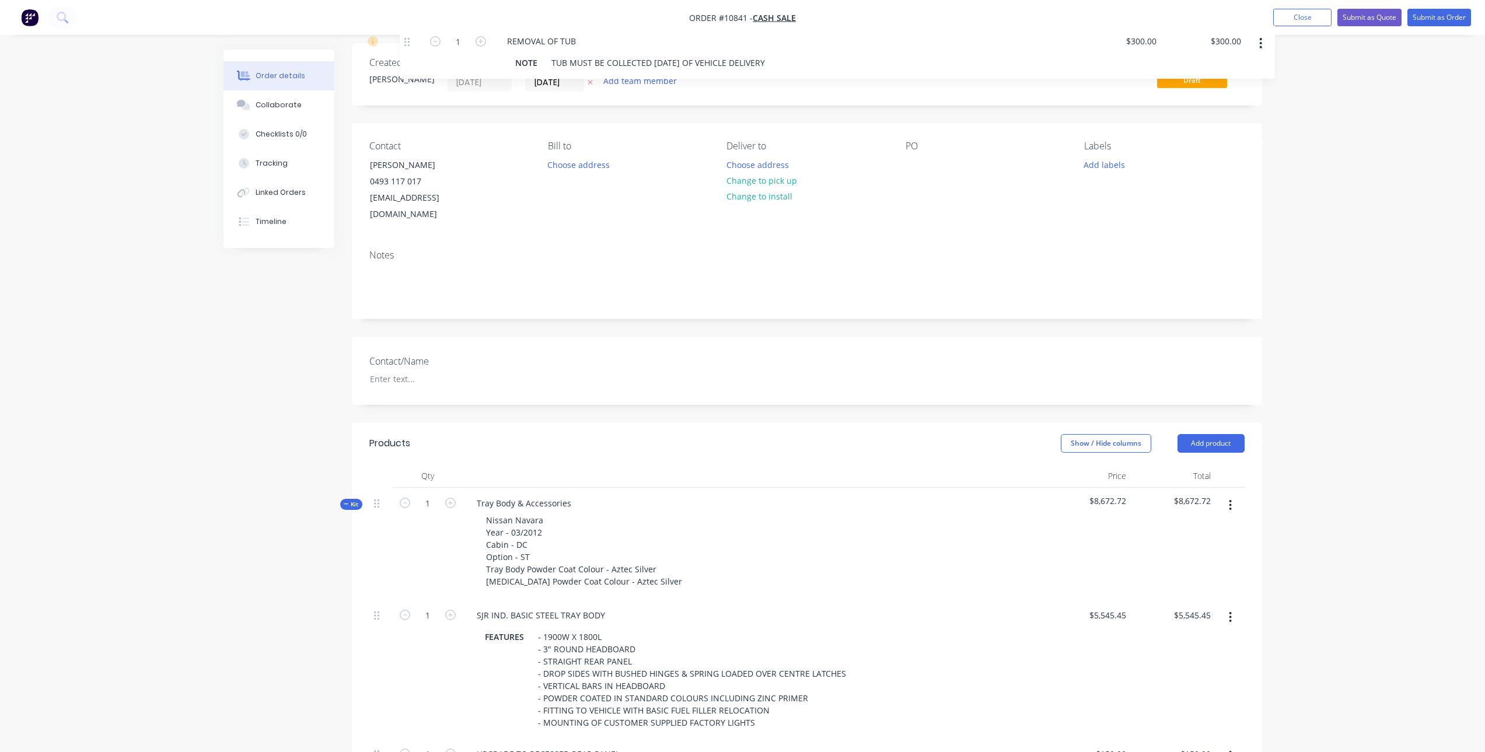
scroll to position [0, 0]
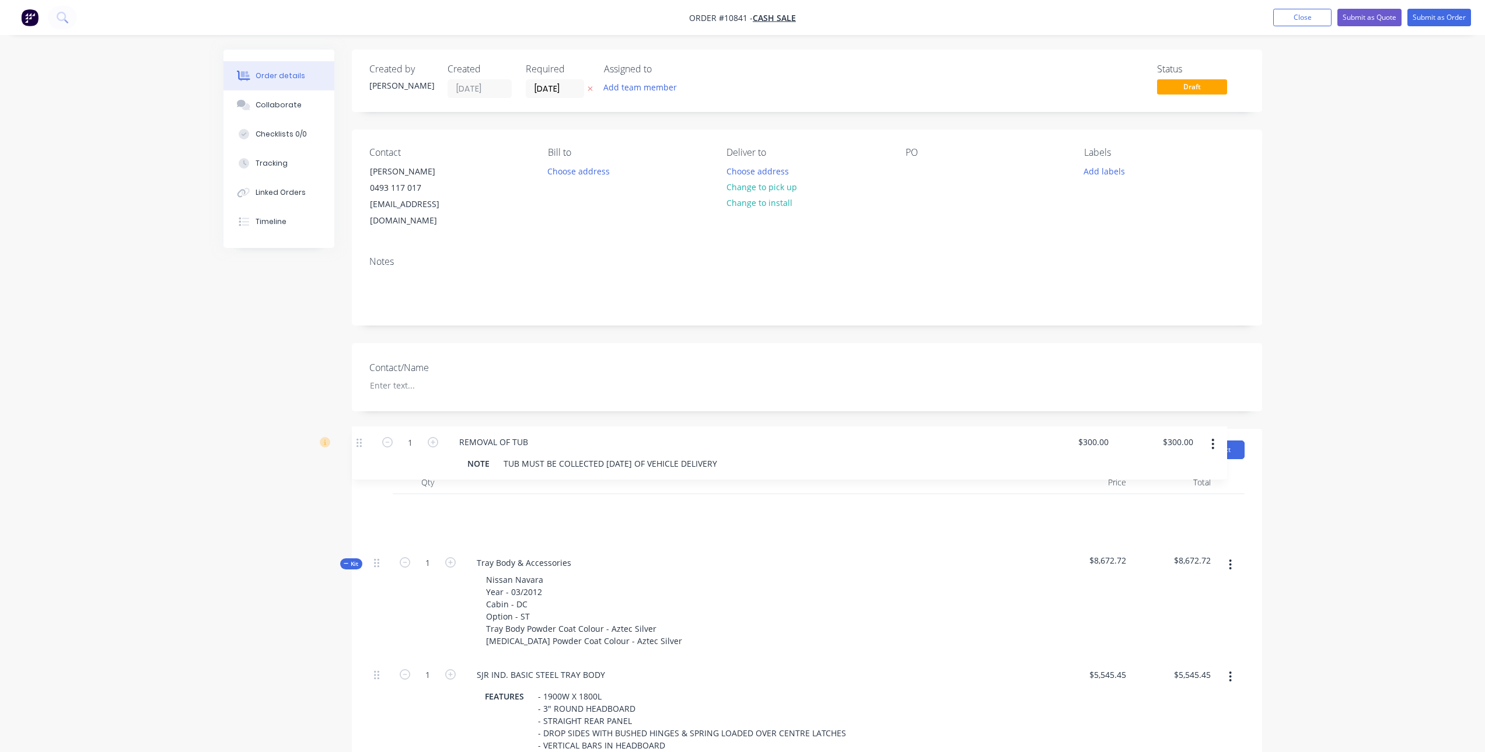
drag, startPoint x: 376, startPoint y: 443, endPoint x: 358, endPoint y: 443, distance: 18.7
click at [1239, 501] on button "button" at bounding box center [1230, 511] width 27 height 21
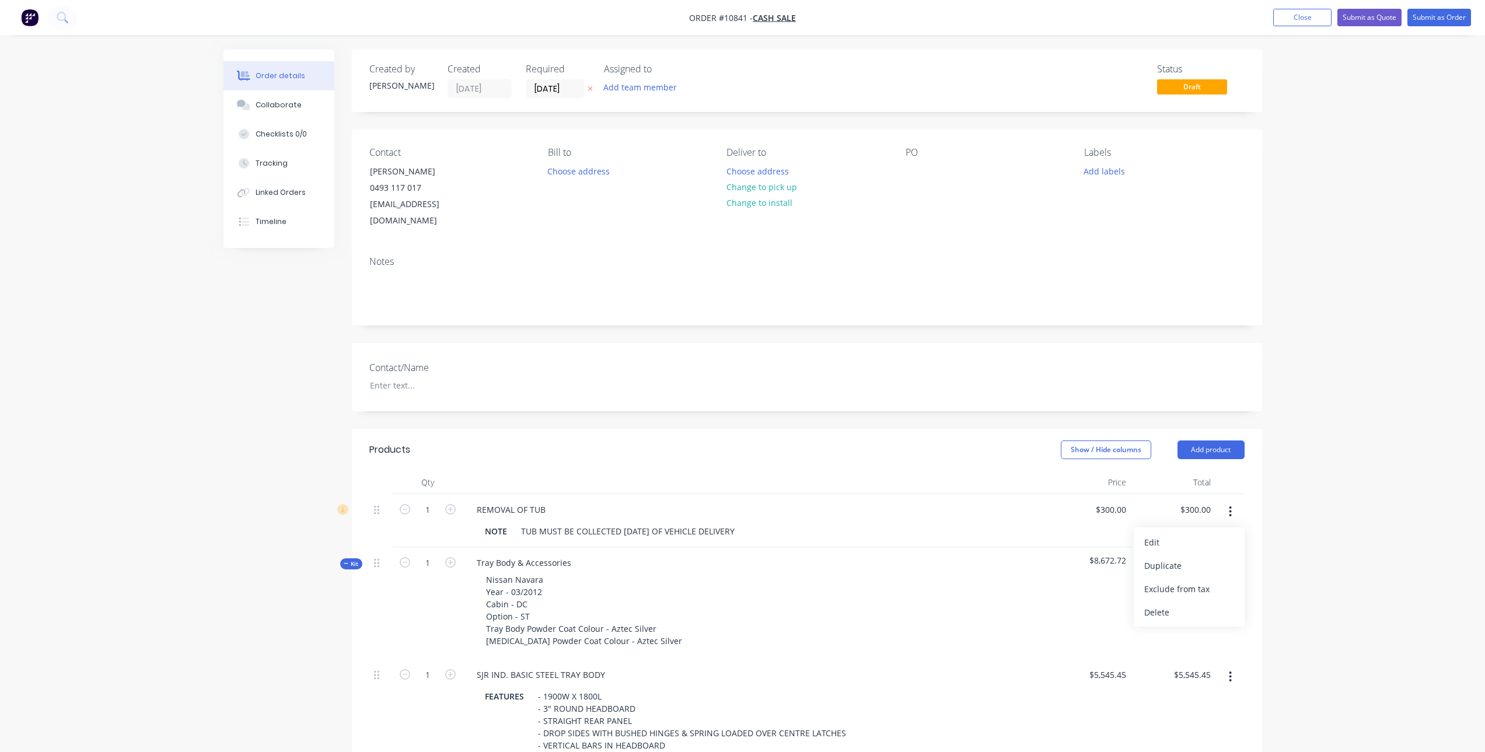
drag, startPoint x: 1165, startPoint y: 596, endPoint x: 1154, endPoint y: 587, distance: 14.5
click at [1164, 604] on div "Delete" at bounding box center [1189, 612] width 90 height 17
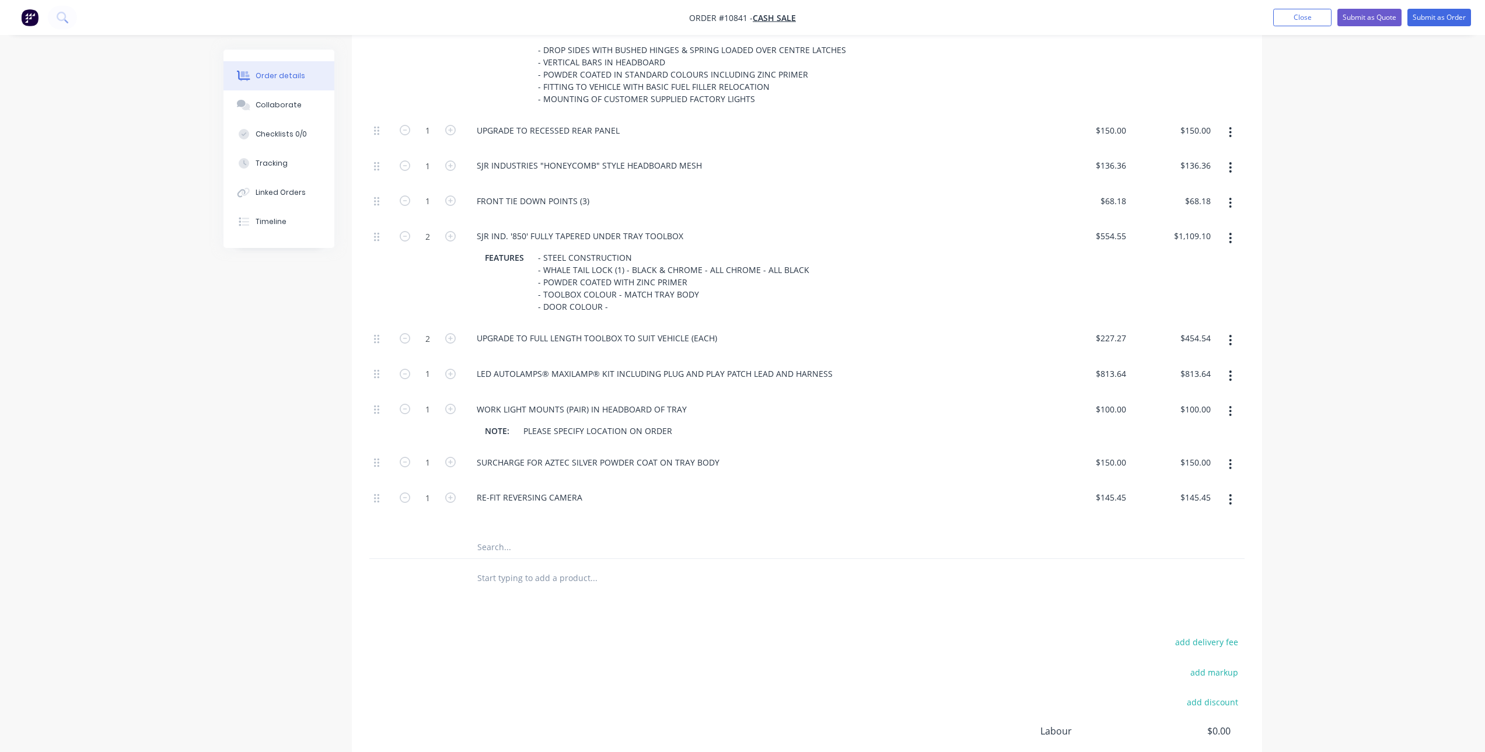
scroll to position [700, 0]
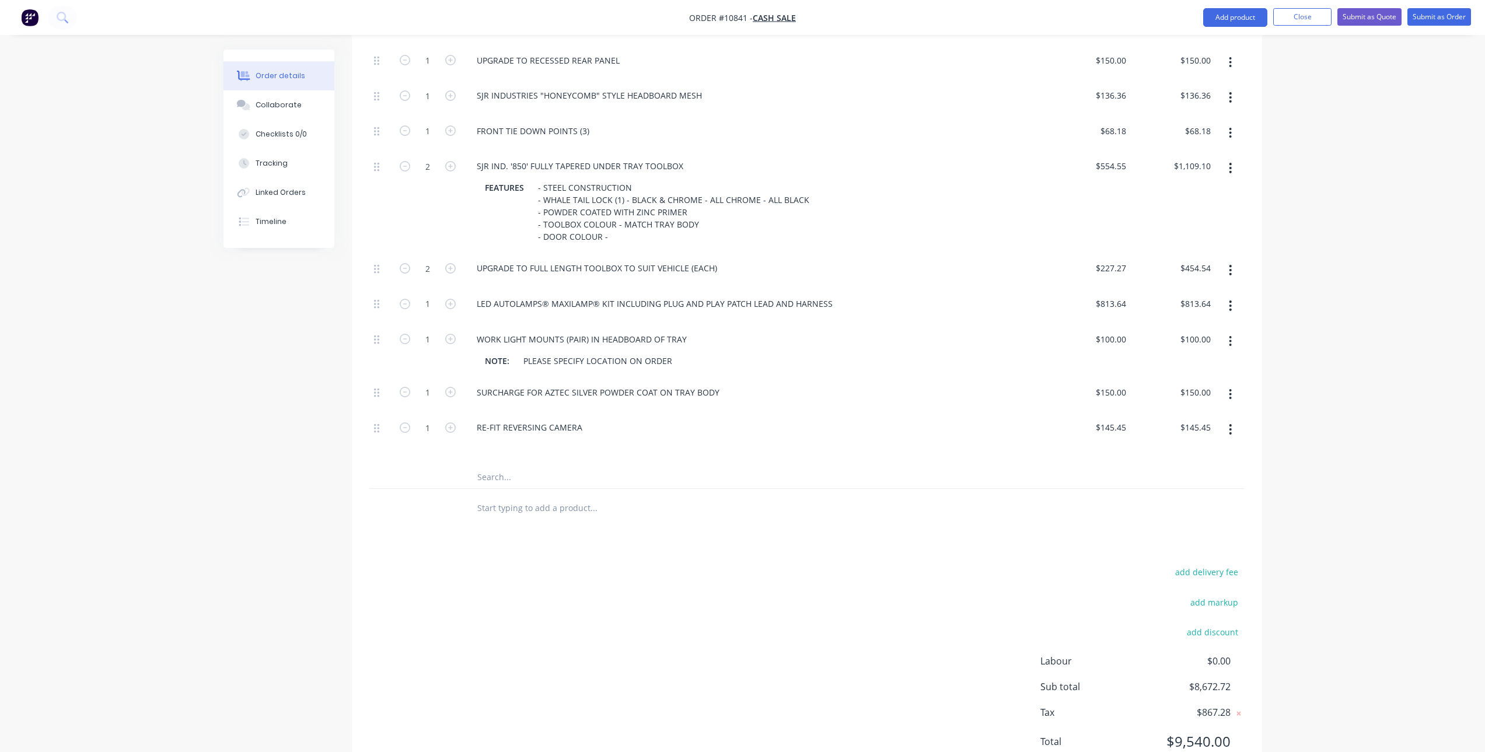
click at [484, 501] on input "text" at bounding box center [593, 507] width 233 height 23
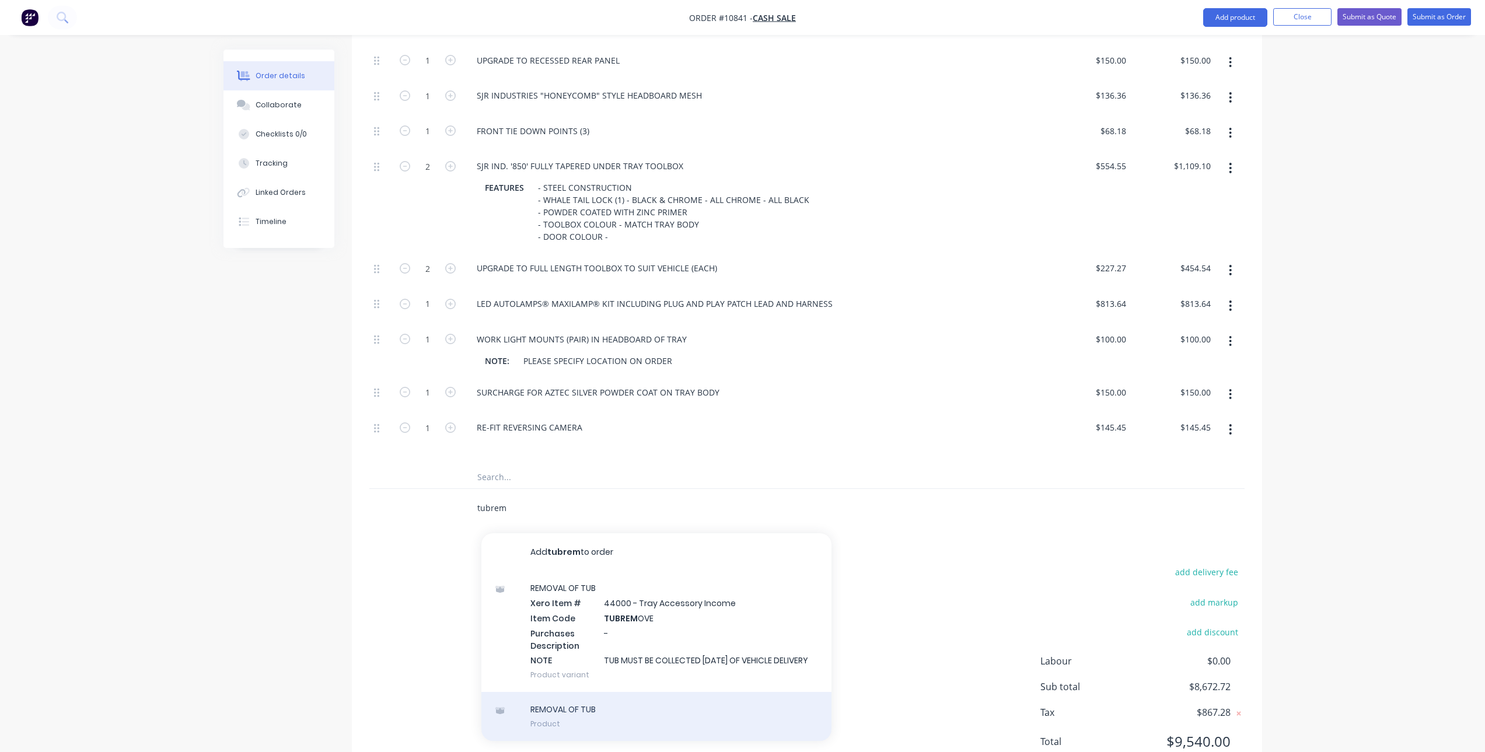
type input "tubrem"
click at [546, 704] on div "REMOVAL OF TUB Product" at bounding box center [656, 716] width 350 height 49
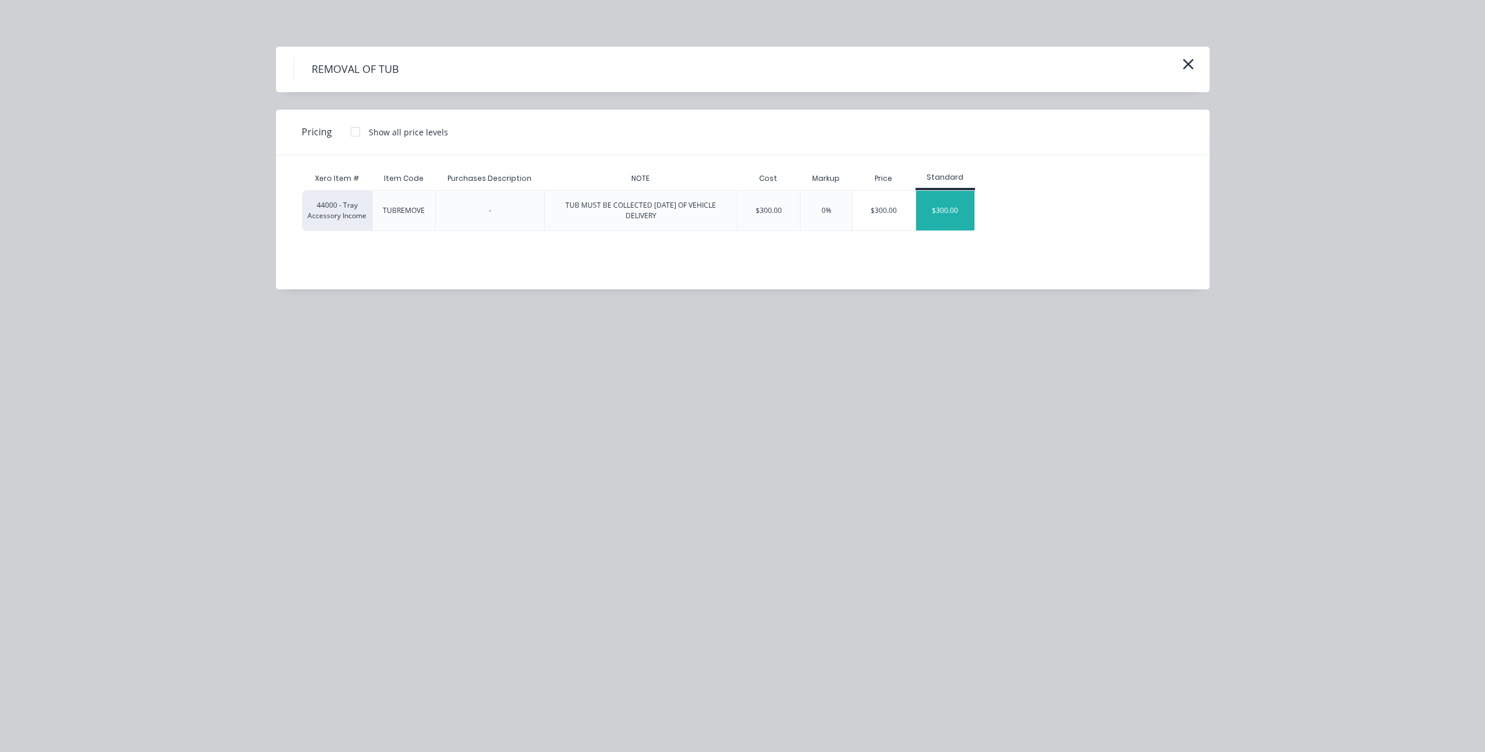
click at [958, 219] on div "$300.00" at bounding box center [945, 211] width 58 height 40
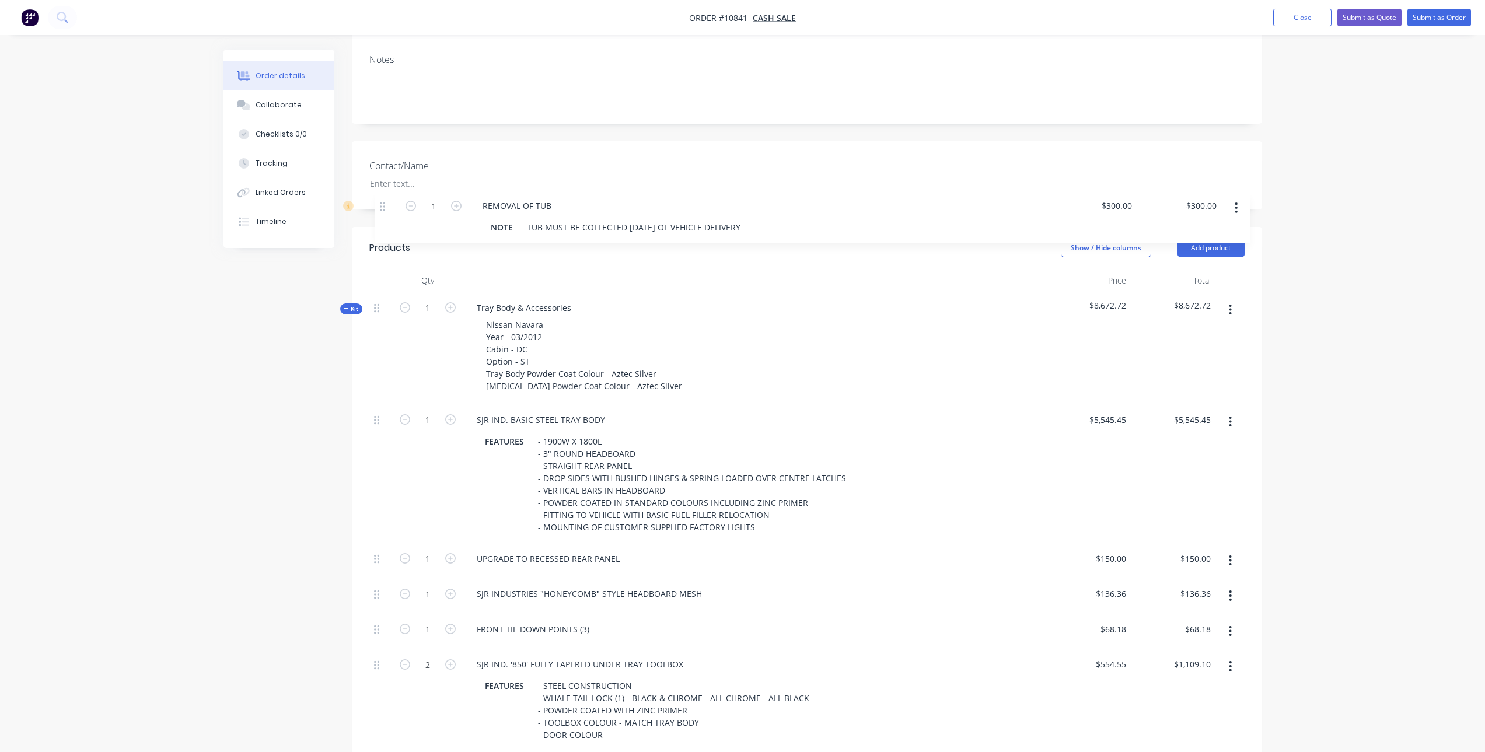
scroll to position [201, 0]
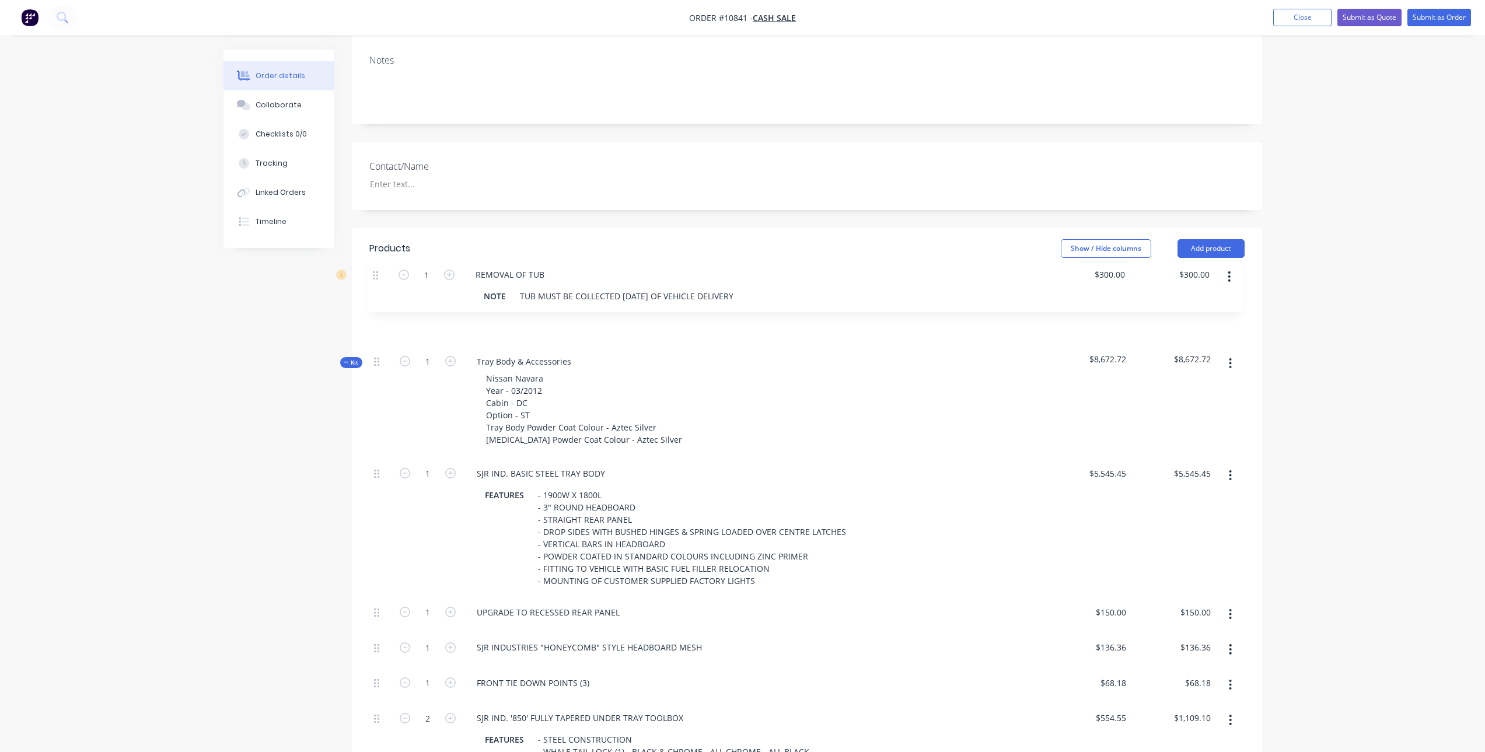
drag, startPoint x: 376, startPoint y: 490, endPoint x: 375, endPoint y: 273, distance: 217.1
click at [375, 273] on div "Qty Price Total Kit 1 Tray Body & Accessories Nissan Navara Year - 03/2012 Cabi…" at bounding box center [806, 656] width 875 height 772
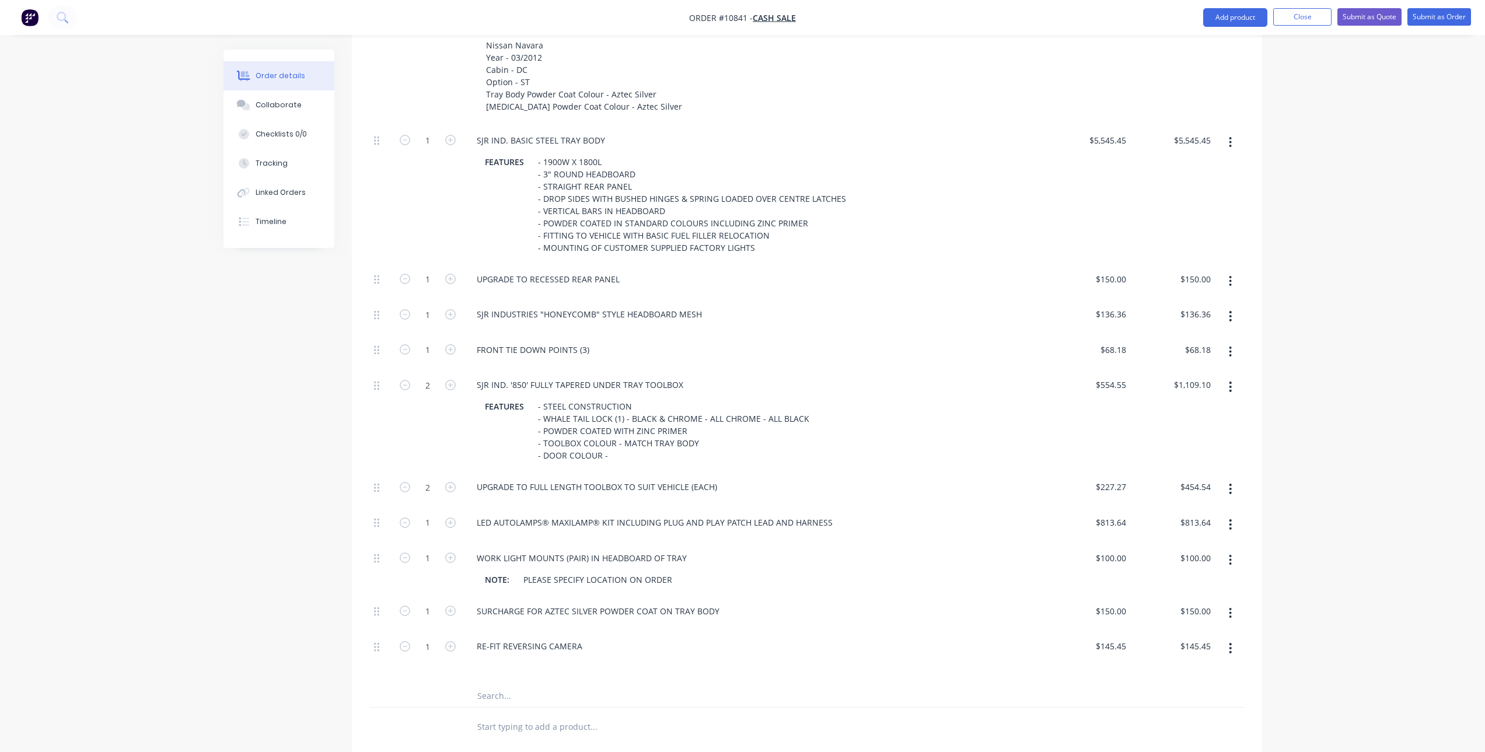
scroll to position [318, 0]
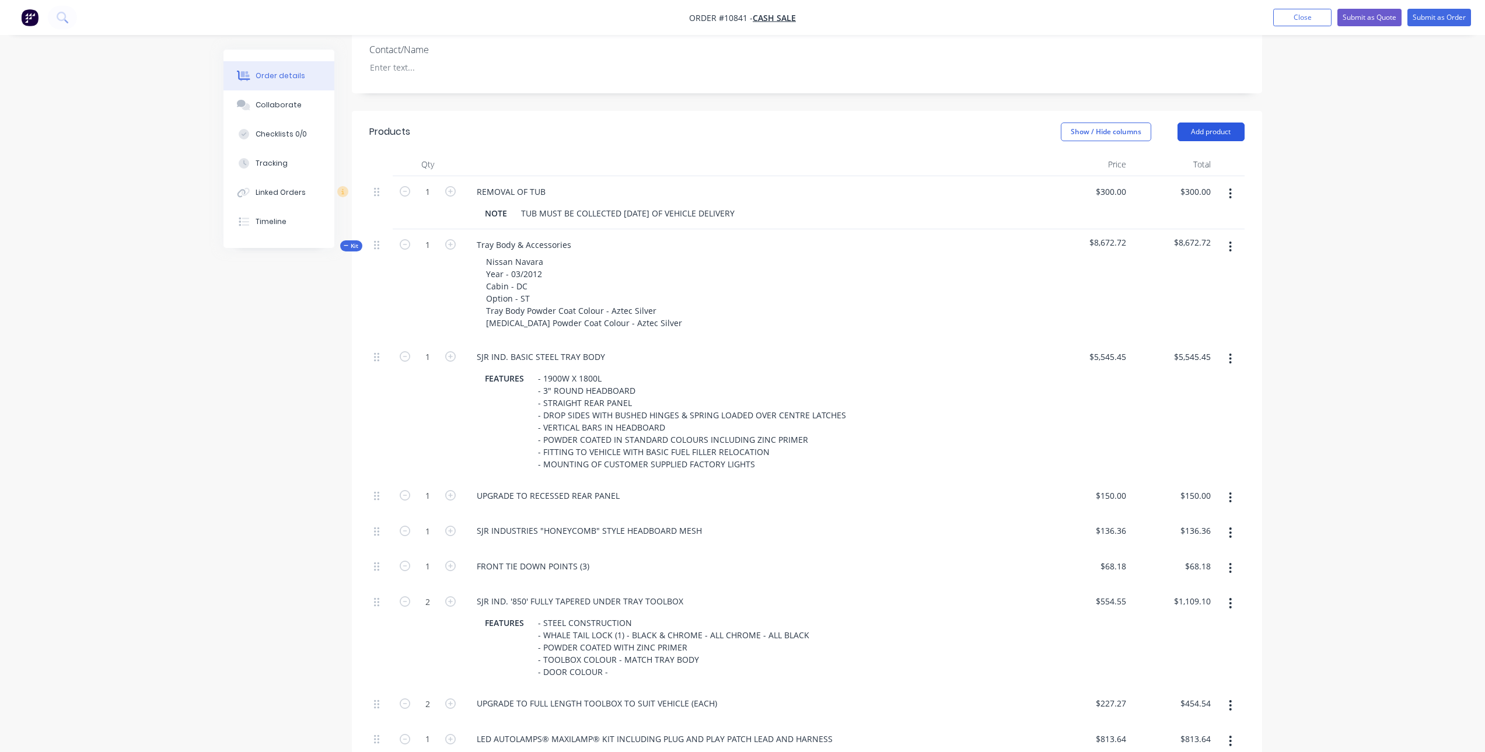
click at [1202, 123] on button "Add product" at bounding box center [1210, 132] width 67 height 19
click at [1183, 316] on div "Notes (External)" at bounding box center [1189, 324] width 90 height 17
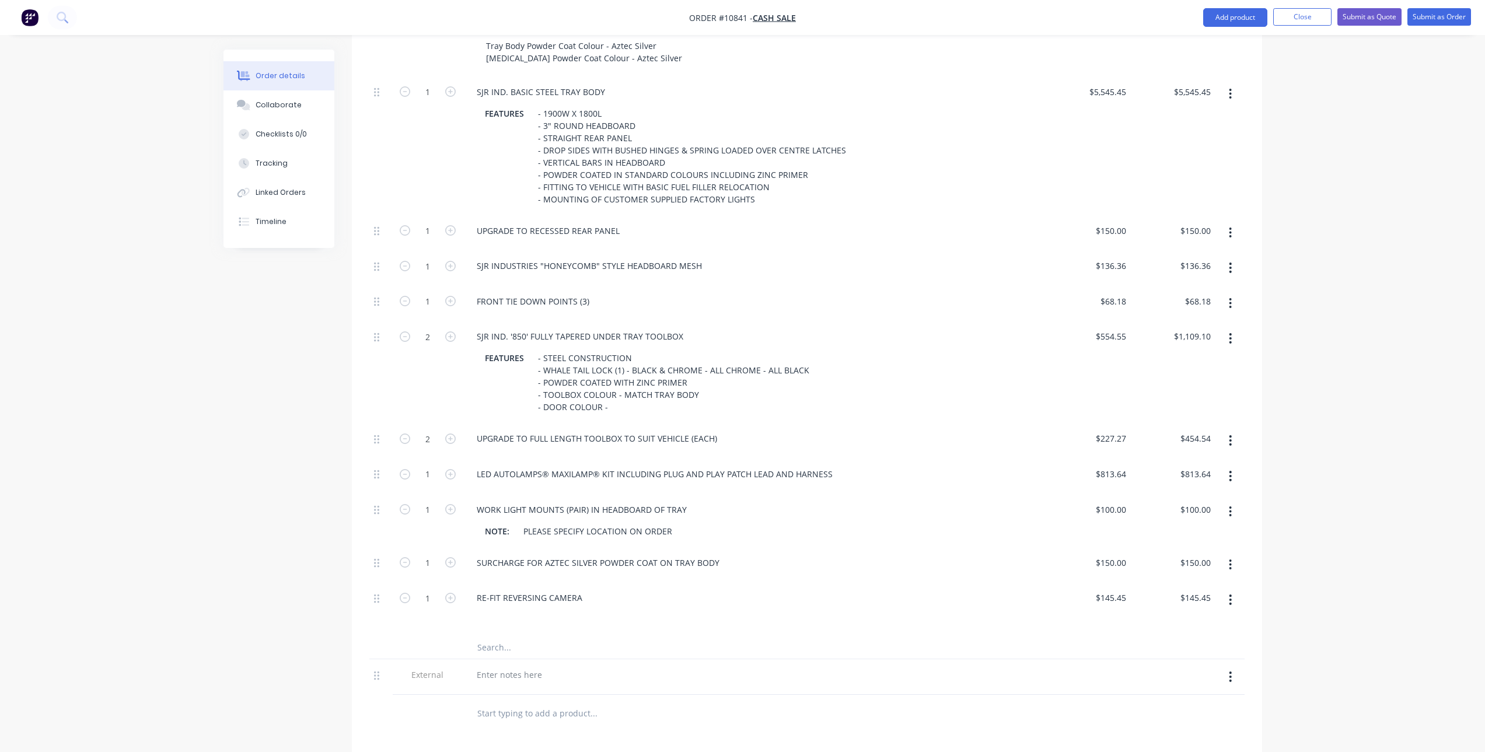
scroll to position [785, 0]
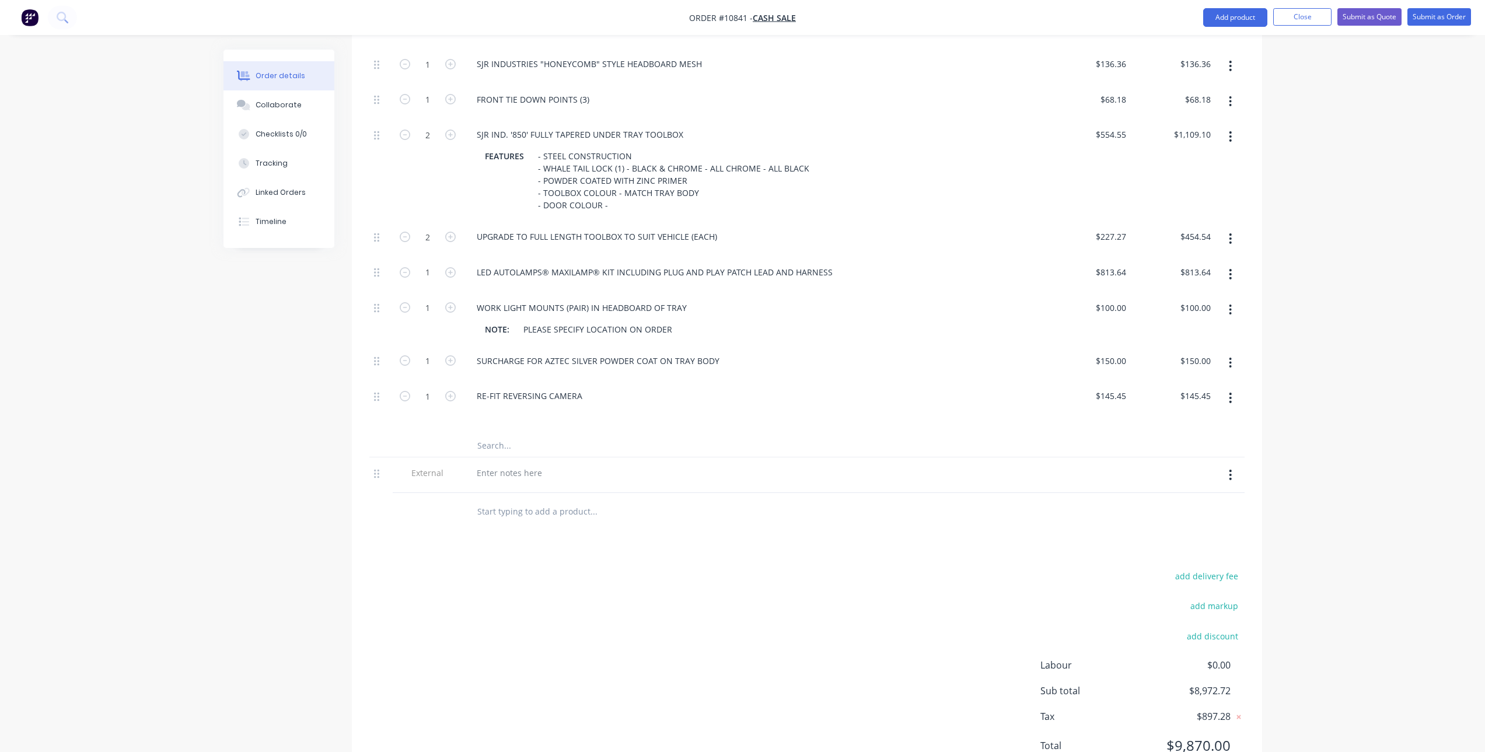
click at [533, 467] on div at bounding box center [754, 475] width 583 height 36
click at [515, 464] on div at bounding box center [509, 472] width 84 height 17
click at [631, 568] on div "add delivery fee add markup add discount Labour $0.00 Sub total $8,972.72 Tax $…" at bounding box center [806, 668] width 875 height 200
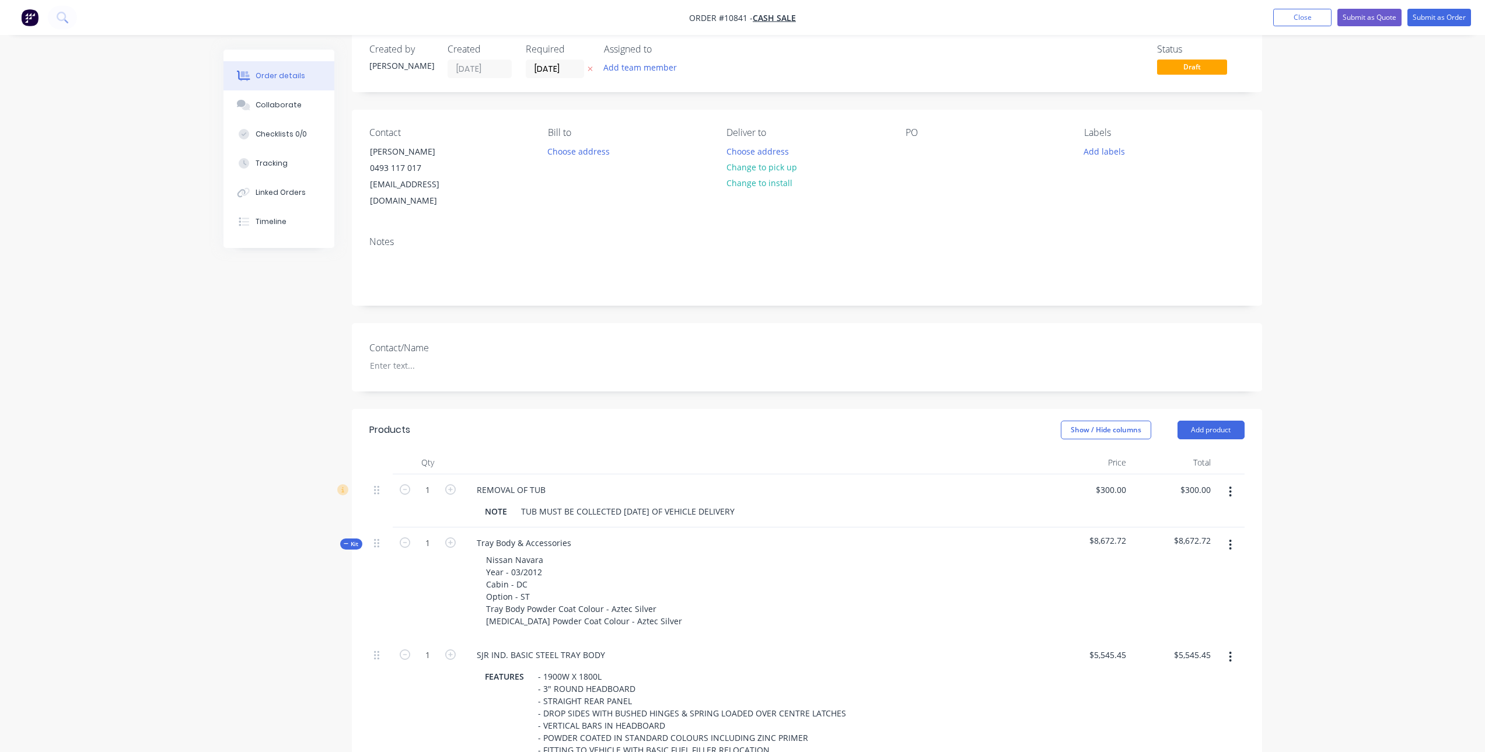
scroll to position [0, 0]
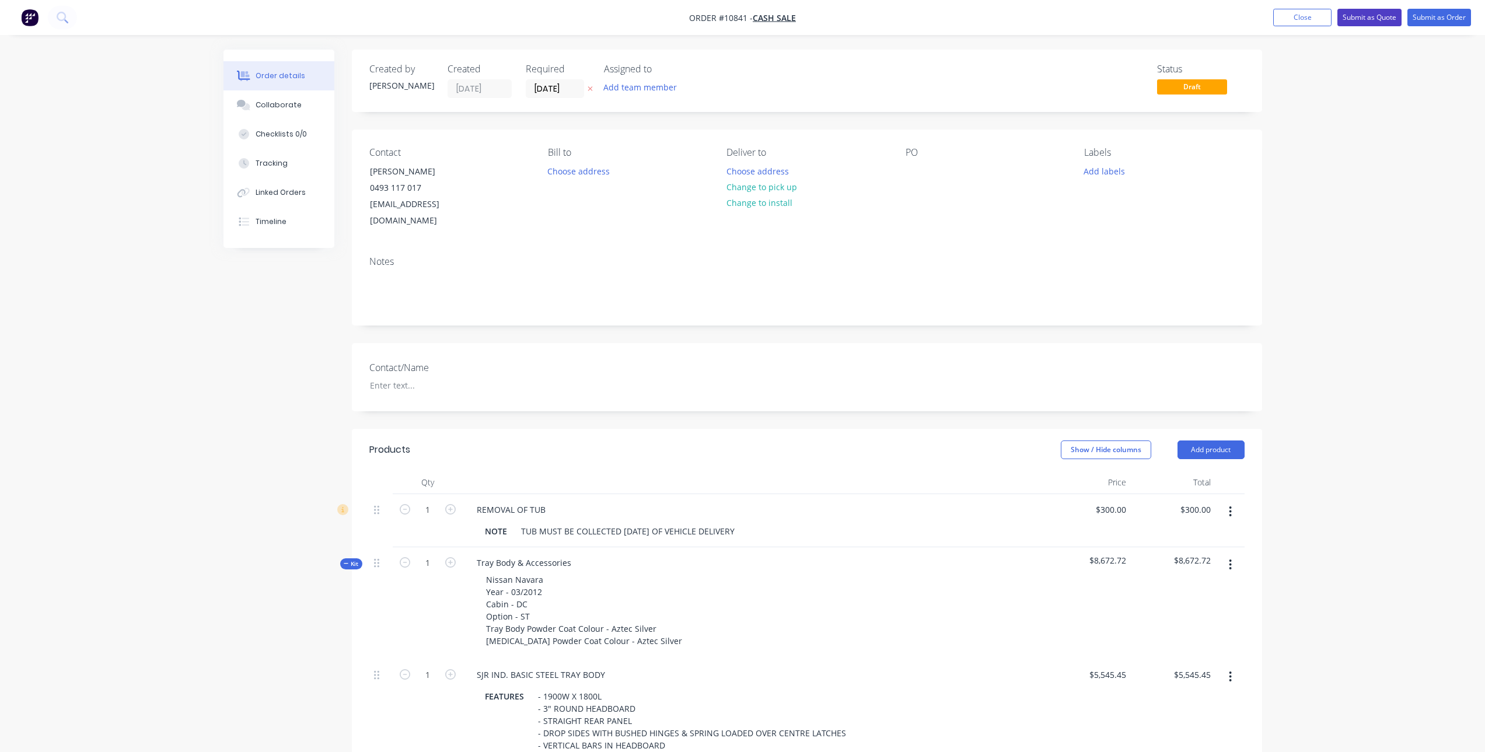
click at [1359, 16] on button "Submit as Quote" at bounding box center [1369, 18] width 64 height 18
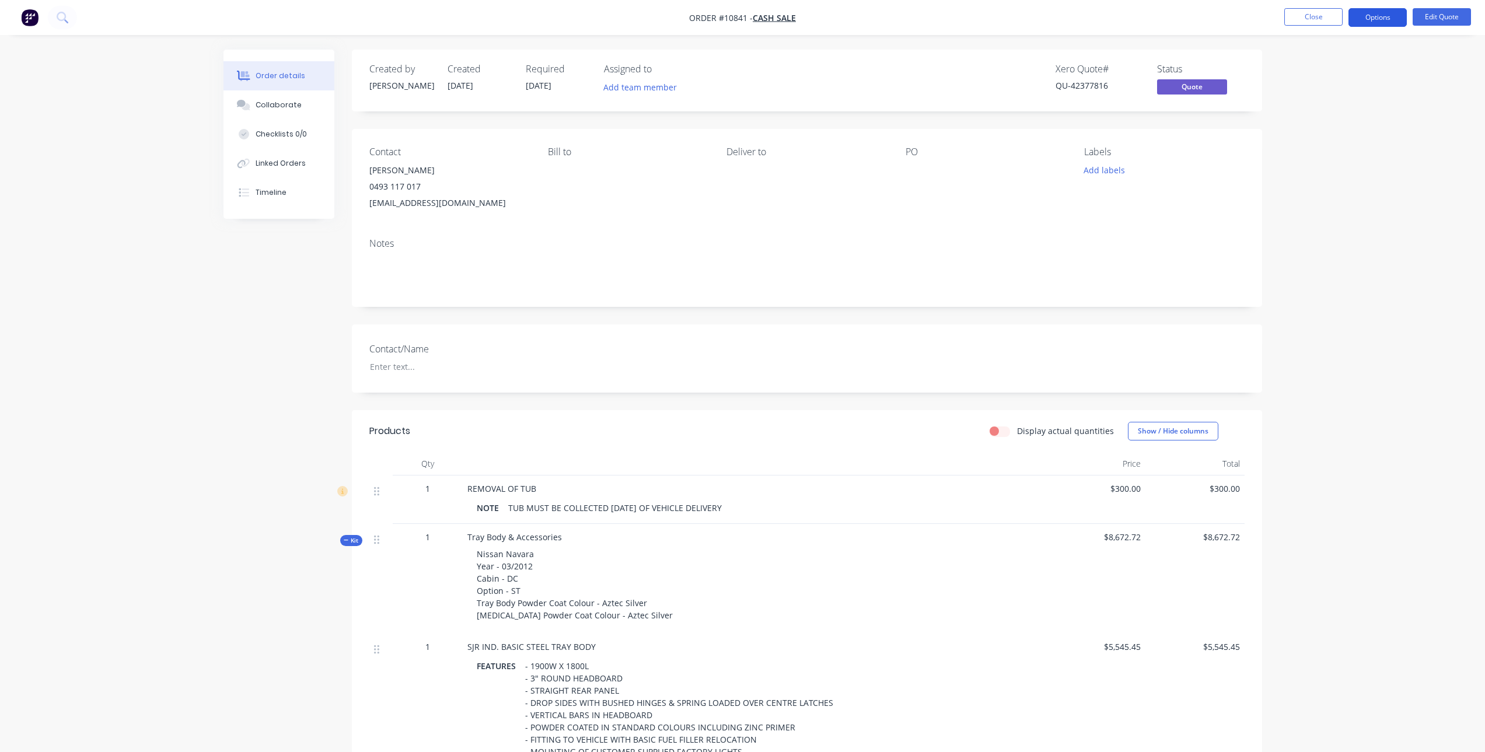
click at [1364, 16] on button "Options" at bounding box center [1377, 17] width 58 height 19
click at [1304, 79] on button "Quote" at bounding box center [1342, 70] width 128 height 23
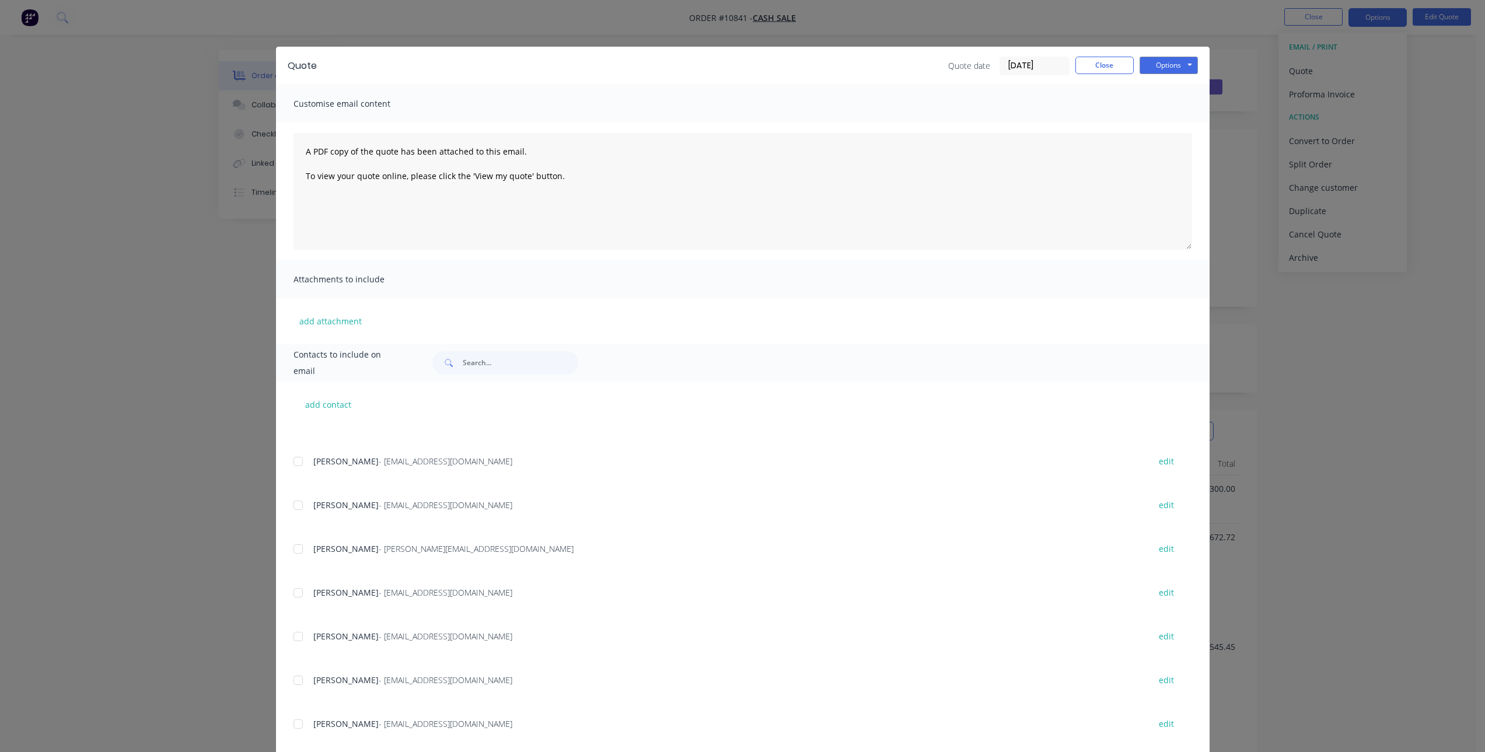
scroll to position [68, 0]
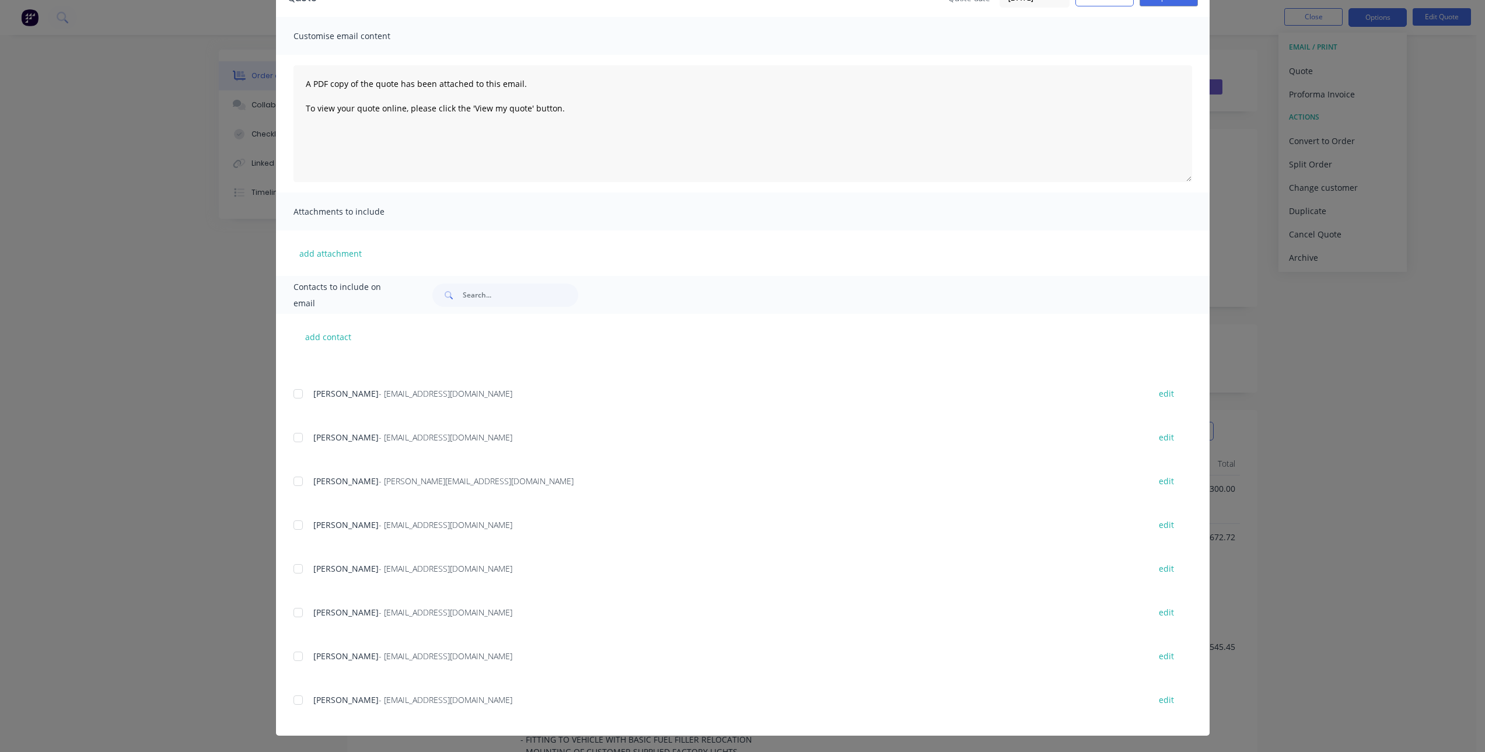
click at [298, 700] on div at bounding box center [297, 700] width 23 height 23
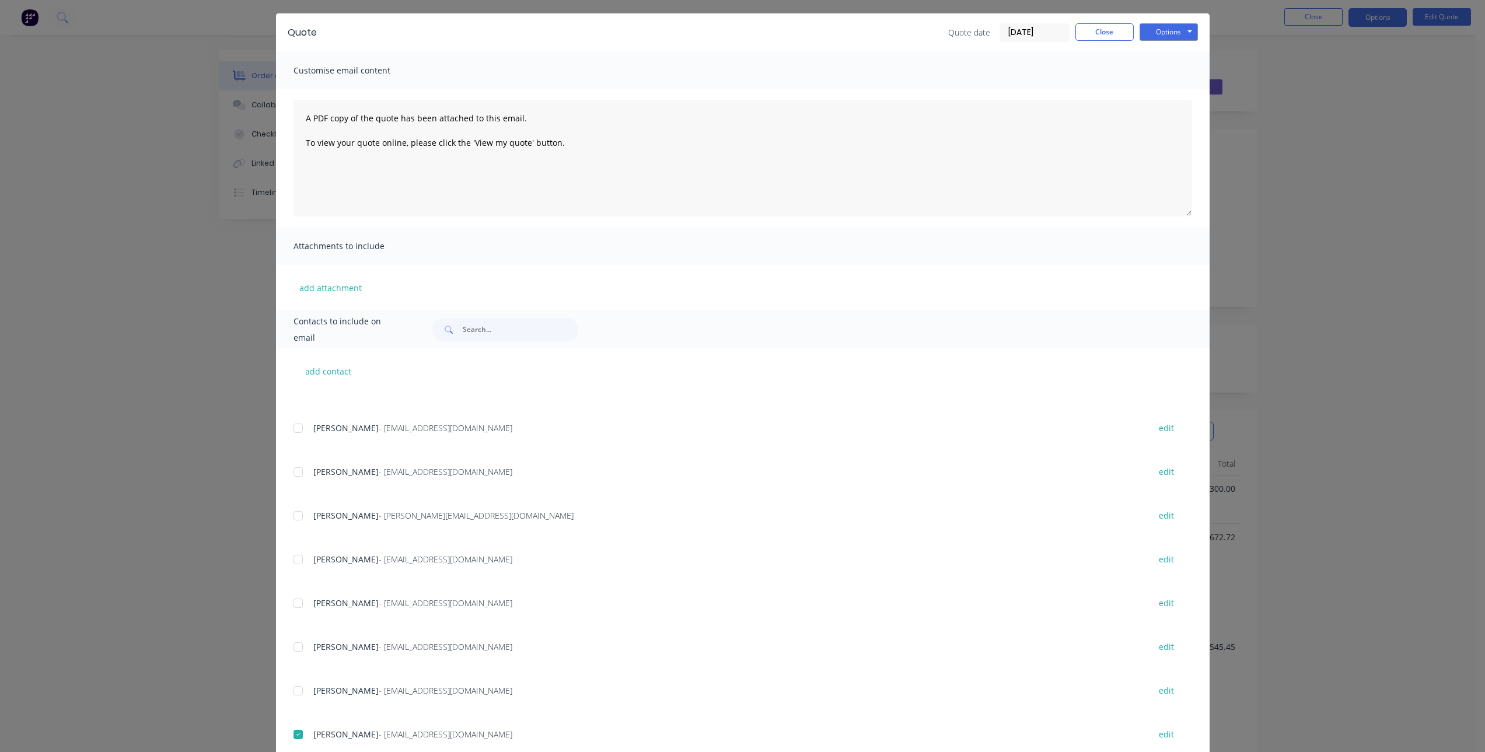
scroll to position [0, 0]
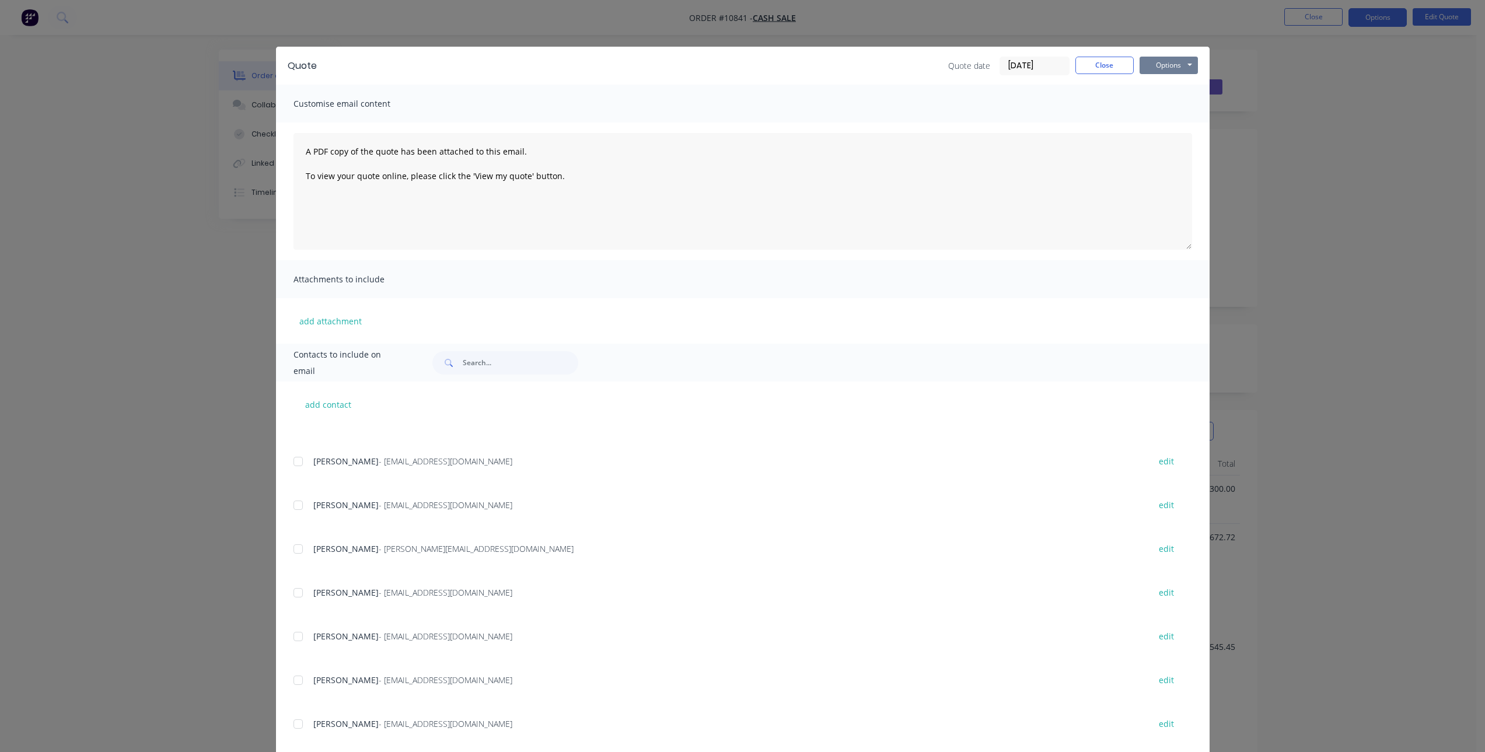
click at [1165, 60] on button "Options" at bounding box center [1169, 66] width 58 height 18
click at [1183, 124] on button "Email" at bounding box center [1177, 124] width 75 height 19
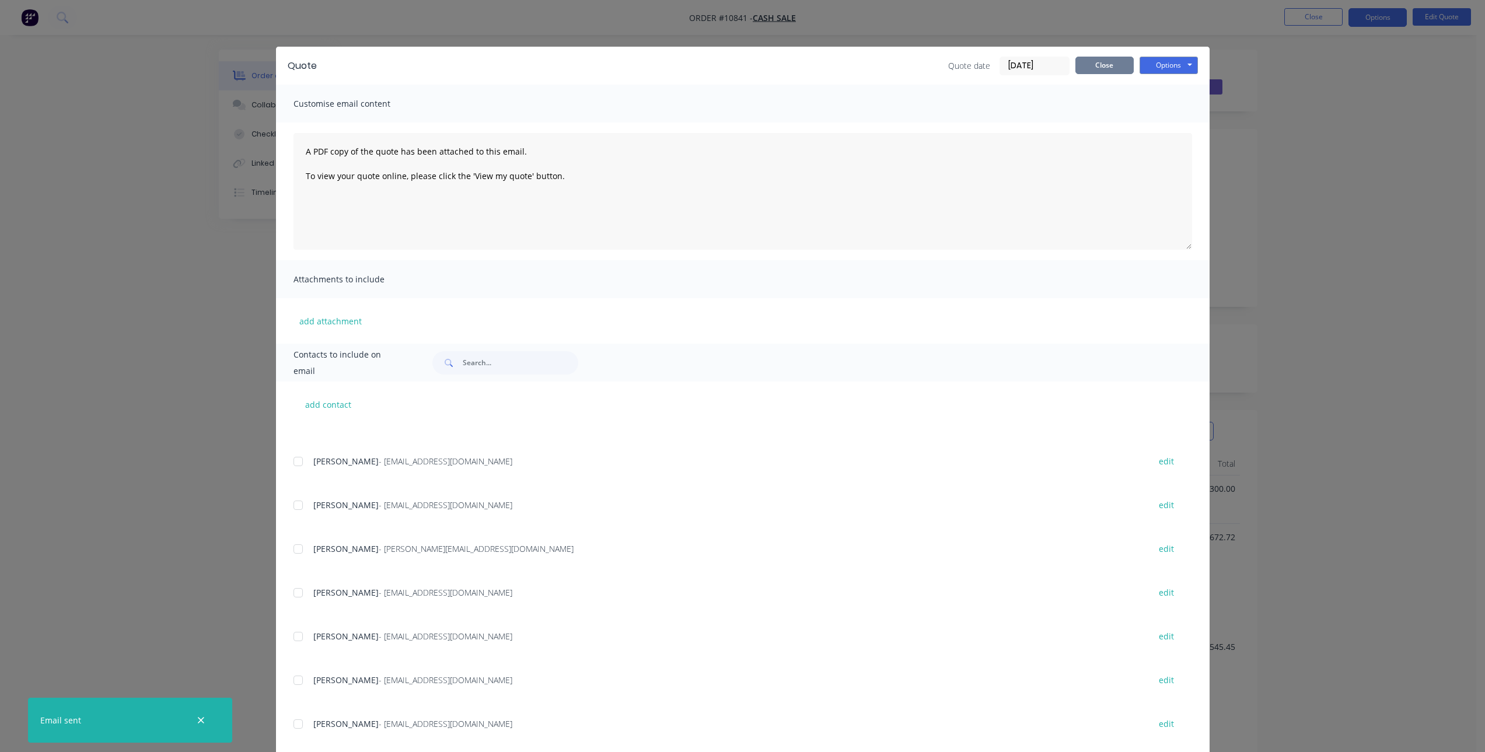
click at [1101, 66] on button "Close" at bounding box center [1104, 66] width 58 height 18
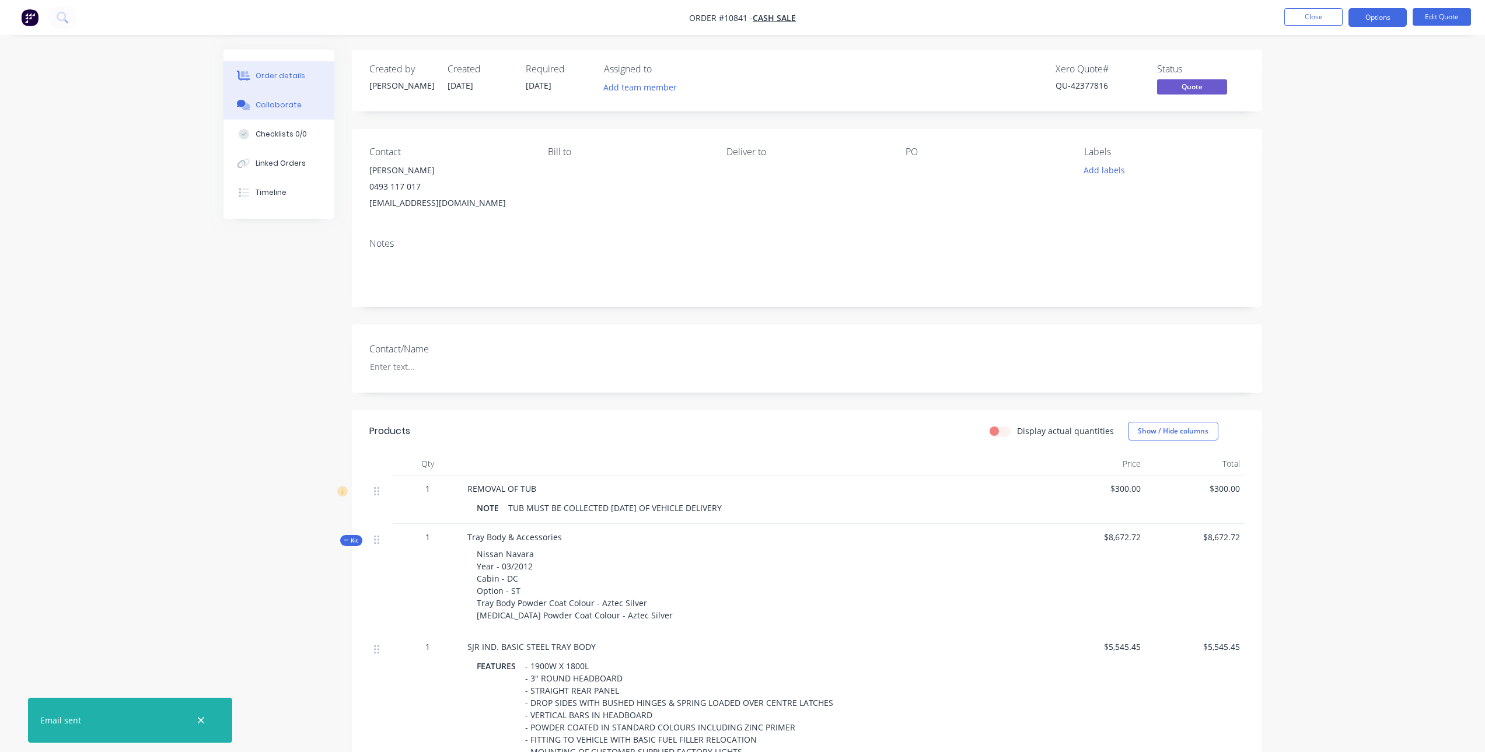
click at [278, 110] on div "Collaborate" at bounding box center [279, 105] width 46 height 11
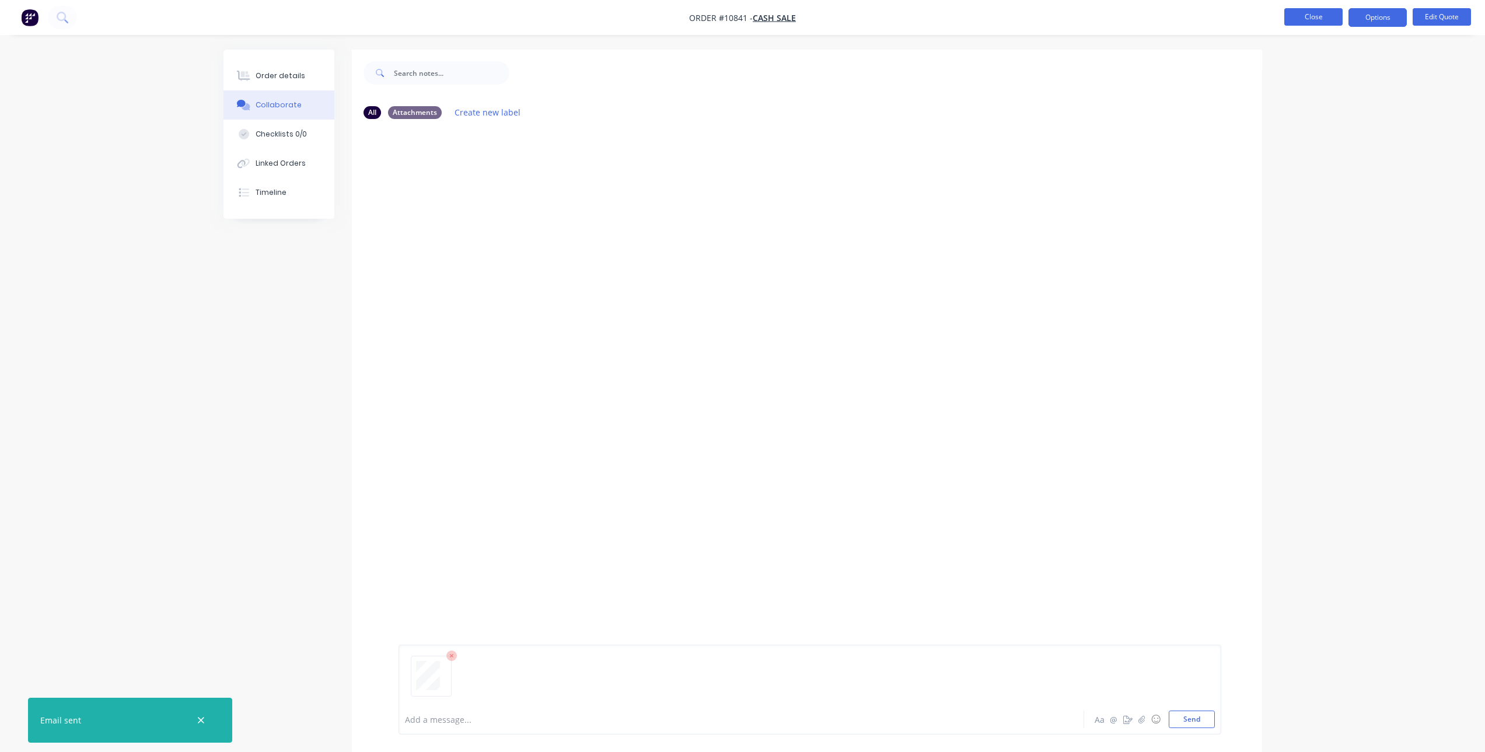
click at [1306, 25] on button "Close" at bounding box center [1313, 17] width 58 height 18
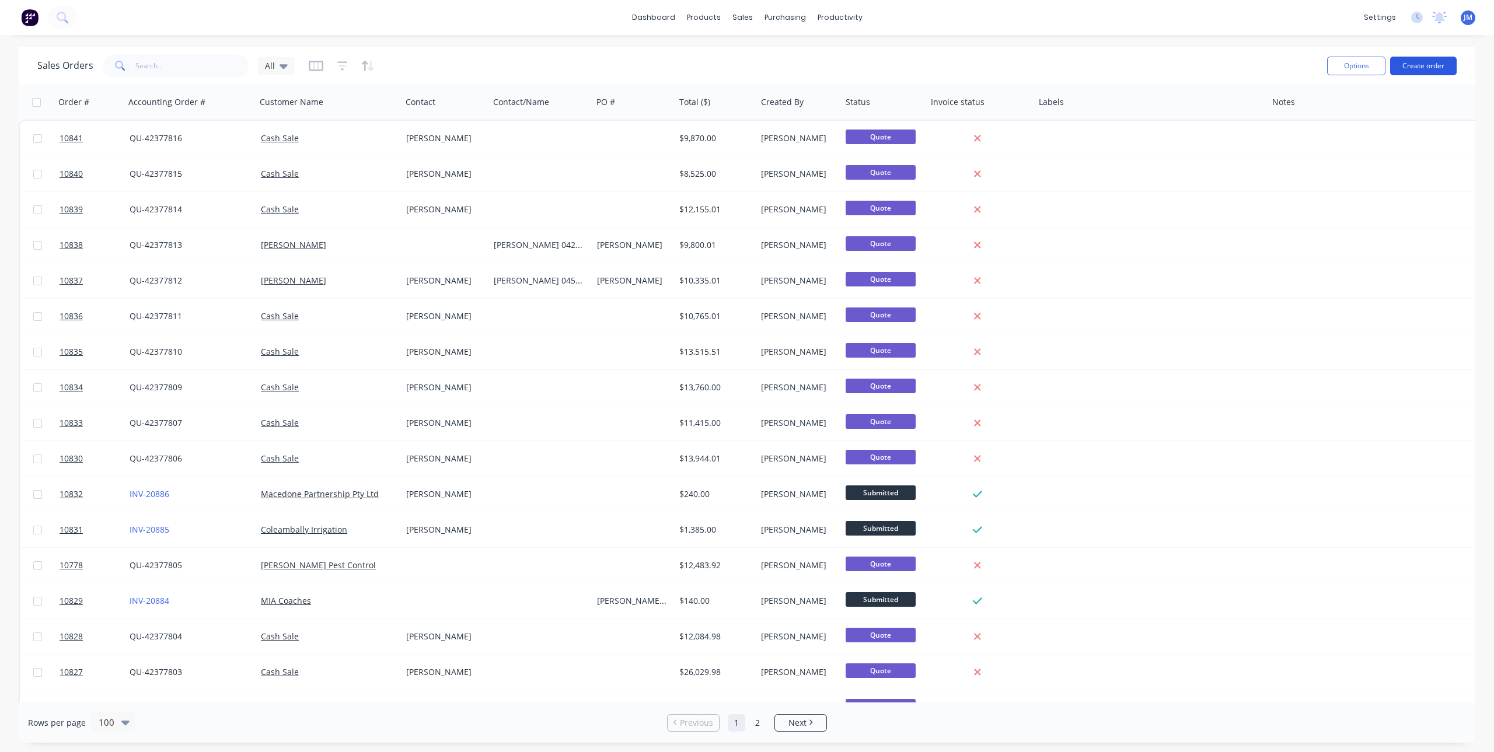
click at [1402, 64] on button "Create order" at bounding box center [1423, 66] width 67 height 19
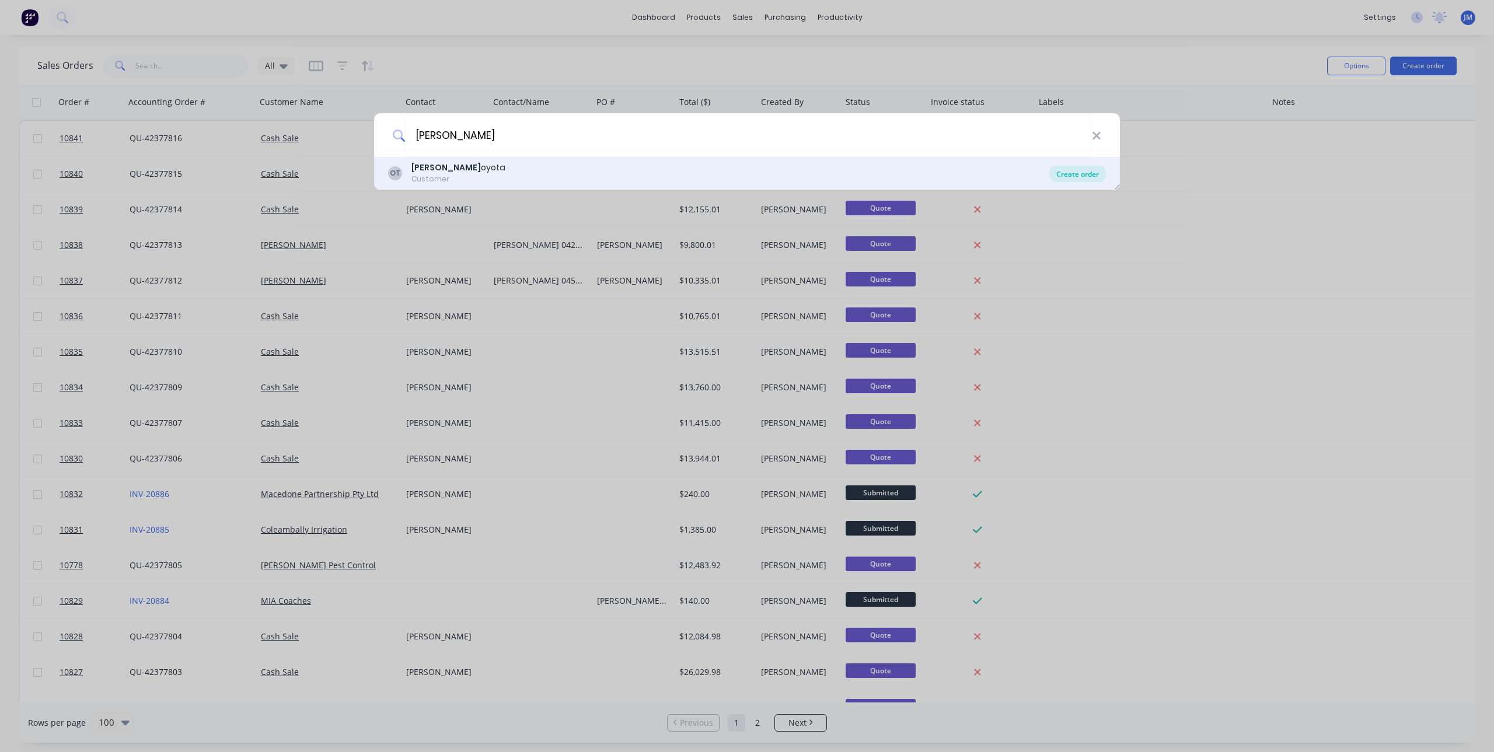
type input "OWEN T"
click at [1080, 179] on div "Create order" at bounding box center [1077, 174] width 57 height 16
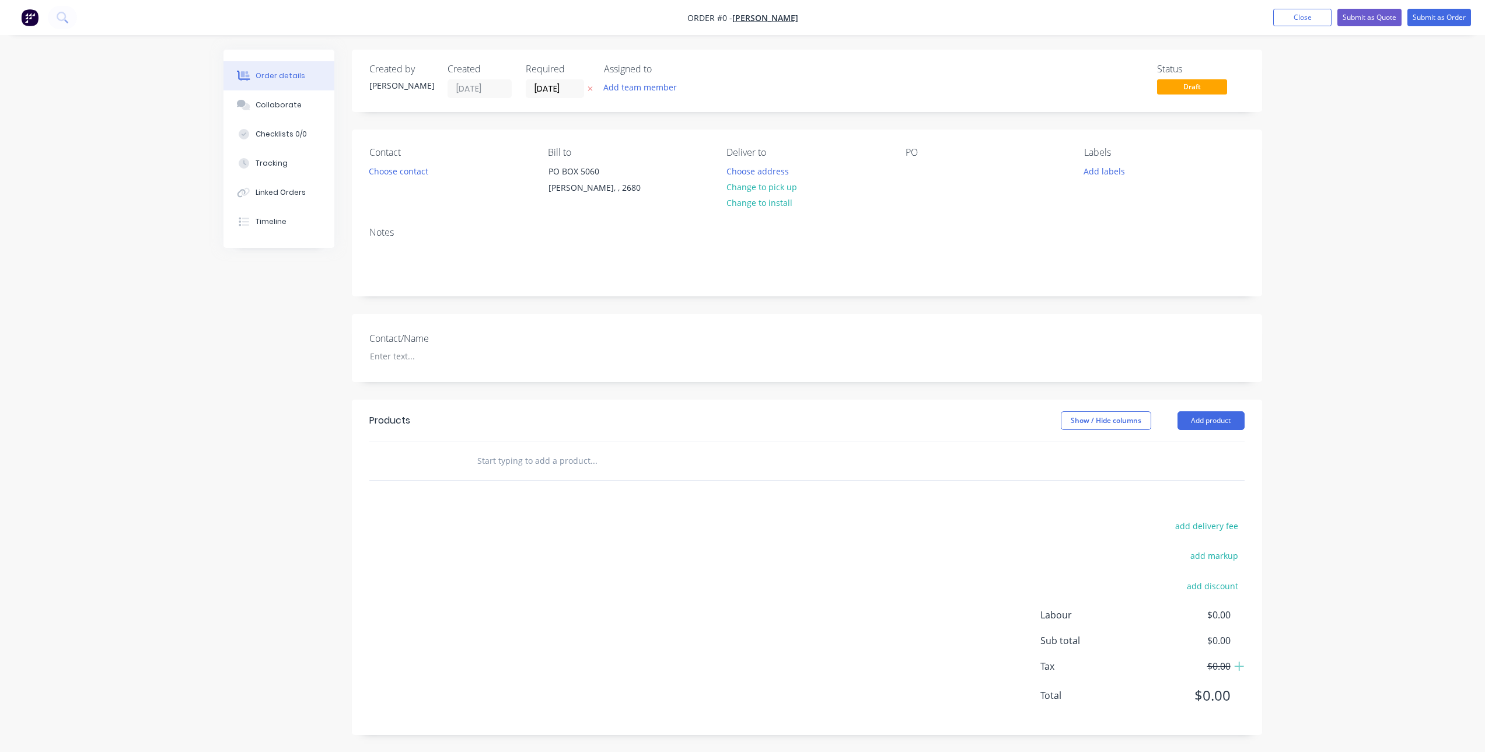
click at [532, 470] on input "text" at bounding box center [593, 460] width 233 height 23
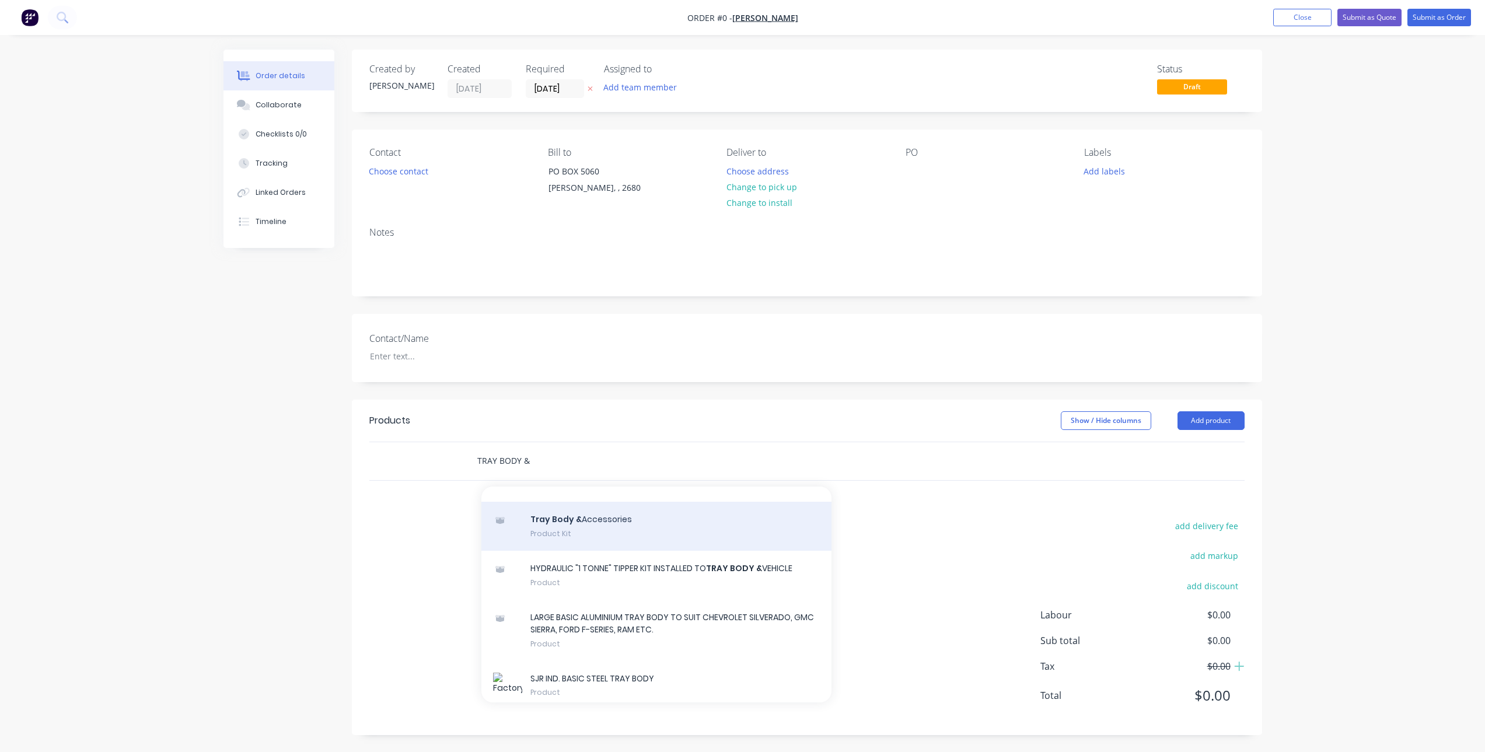
type input "TRAY BODY &"
click at [570, 551] on div "Tray Body & Accessories Product Kit" at bounding box center [656, 526] width 350 height 49
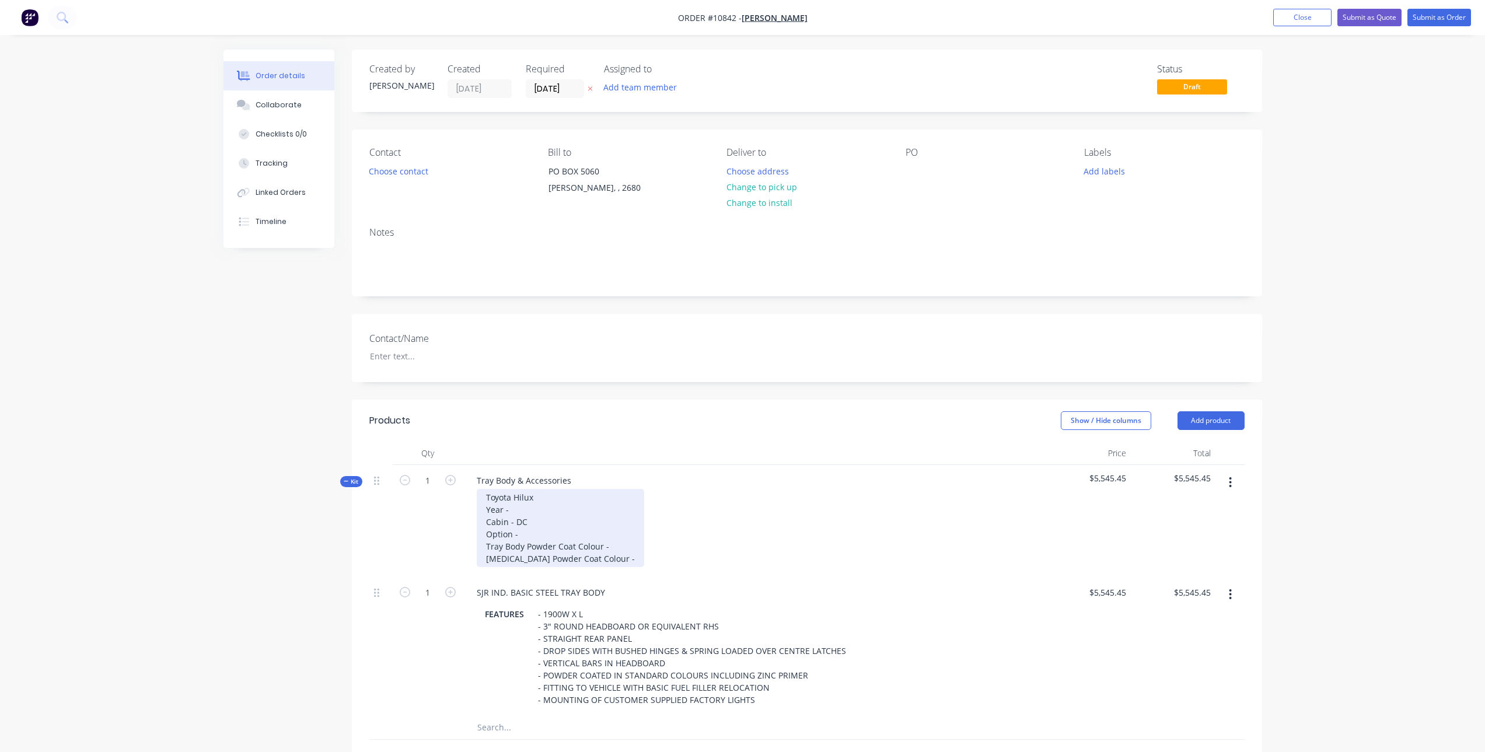
click at [534, 509] on div "Toyota Hilux Year - Cabin - DC Option - Tray Body Powder Coat Colour - Sideboar…" at bounding box center [560, 528] width 167 height 78
click at [517, 518] on div "Toyota Hilux Year - 2025 Cabin - DC Option - Tray Body Powder Coat Colour - Sid…" at bounding box center [560, 528] width 167 height 78
click at [518, 518] on div "Toyota Hilux Year - 2025 Cabin - DC Option - Tray Body Powder Coat Colour - Sid…" at bounding box center [560, 528] width 167 height 78
click at [526, 538] on div "Toyota Hilux Year - 2025 Cabin - SCC Option - Tray Body Powder Coat Colour - Si…" at bounding box center [551, 528] width 148 height 78
click at [613, 546] on div "Toyota Hilux Year - 2025 Cabin - SCC Option - SR Tray Body Powder Coat Colour -…" at bounding box center [551, 528] width 148 height 78
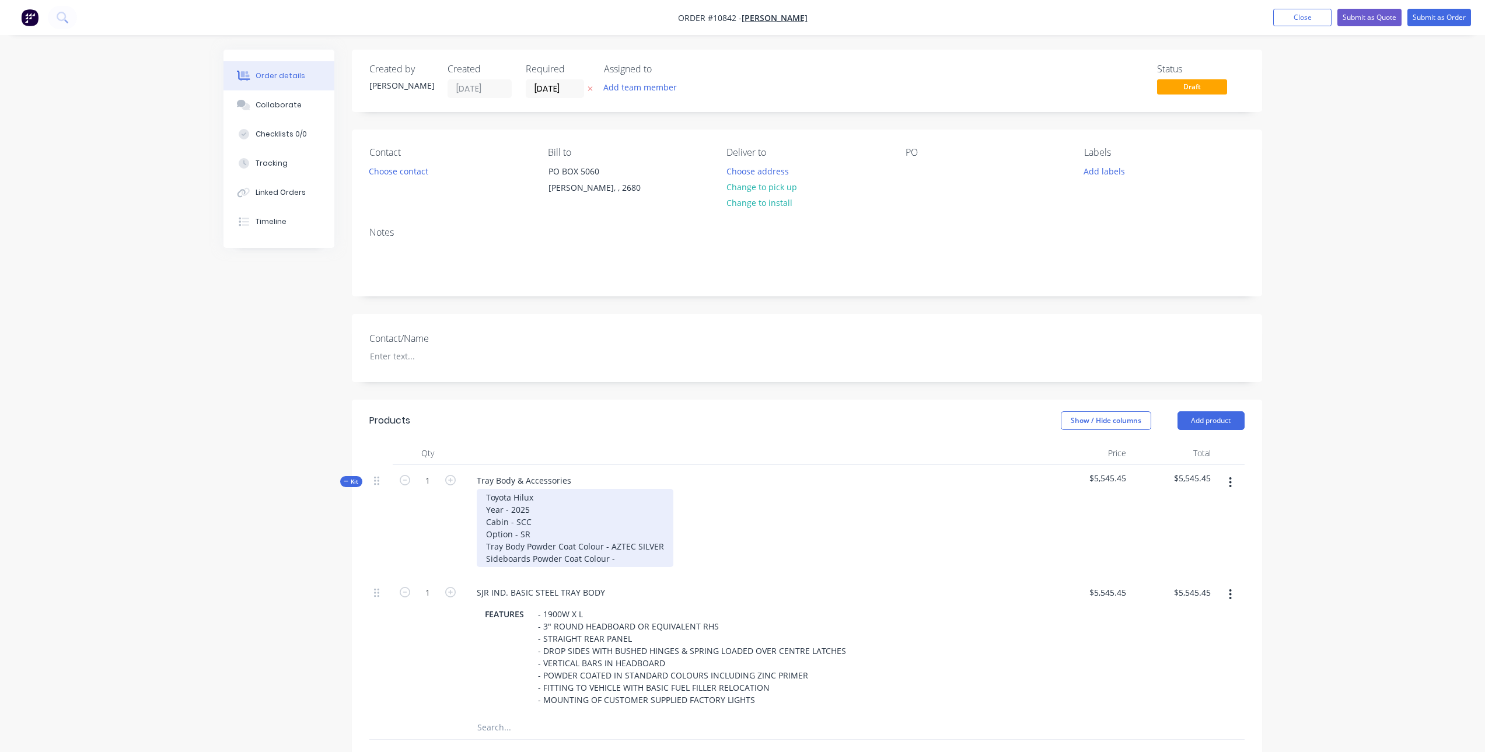
click at [637, 558] on div "Toyota Hilux Year - 2025 Cabin - SCC Option - SR Tray Body Powder Coat Colour -…" at bounding box center [575, 528] width 197 height 78
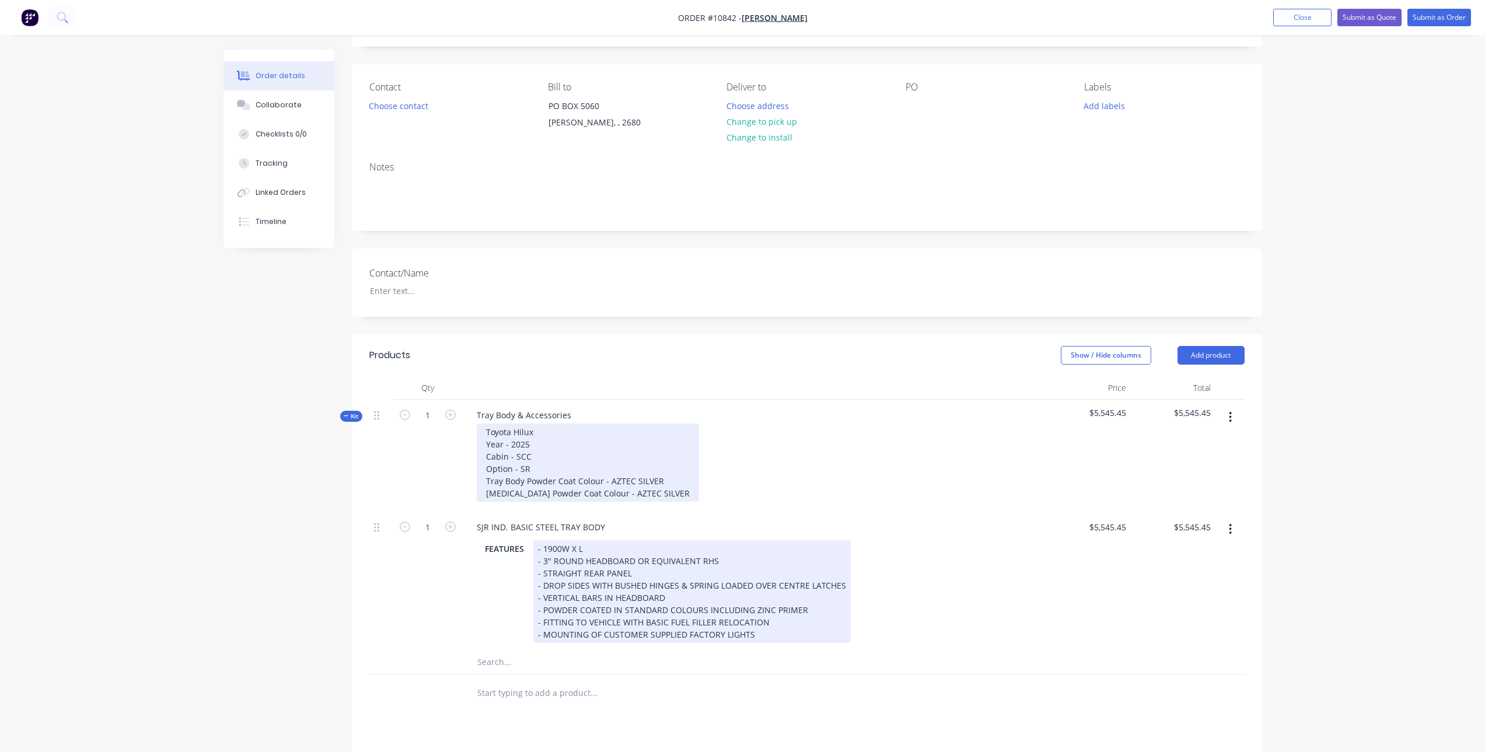
scroll to position [175, 0]
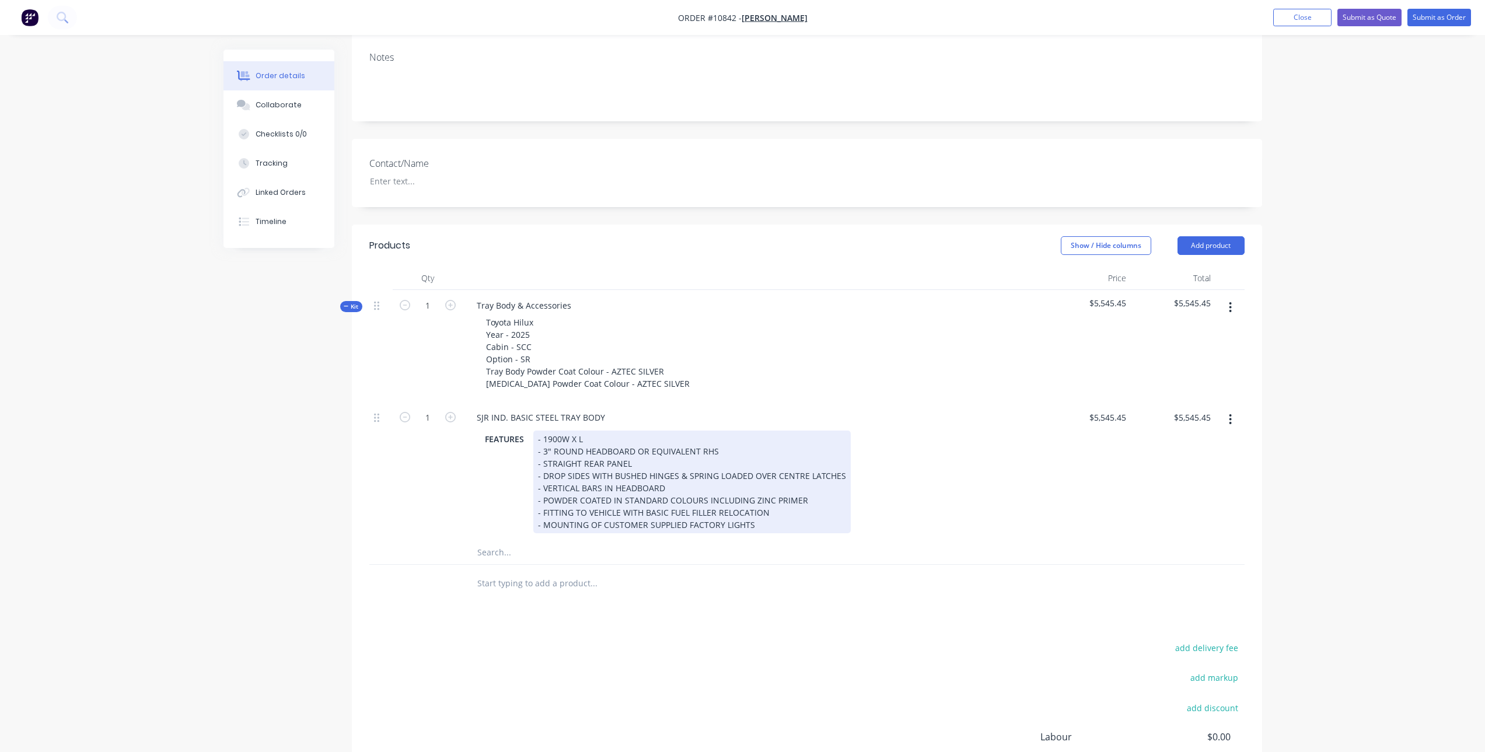
click at [575, 442] on div "- 1900W X L - 3" ROUND HEADBOARD OR EQUIVALENT RHS - STRAIGHT REAR PANEL - DROP…" at bounding box center [691, 482] width 317 height 103
click at [578, 441] on div "- 1900W X L - 3" ROUND HEADBOARD OR EQUIVALENT RHS - STRAIGHT REAR PANEL - DROP…" at bounding box center [691, 482] width 317 height 103
click at [704, 474] on div "- 1900W X 2450L - 3" ROUND HEADBOARD OR EQUIVALENT RHS - STRAIGHT REAR PANEL - …" at bounding box center [691, 482] width 317 height 103
drag, startPoint x: 633, startPoint y: 449, endPoint x: 908, endPoint y: 481, distance: 277.3
click at [908, 481] on div "FEATURES - 1900W X 2450L - 3" ROUND HEADBOARD OR EQUIVALENT RHS - STRAIGHT REAR…" at bounding box center [752, 482] width 544 height 103
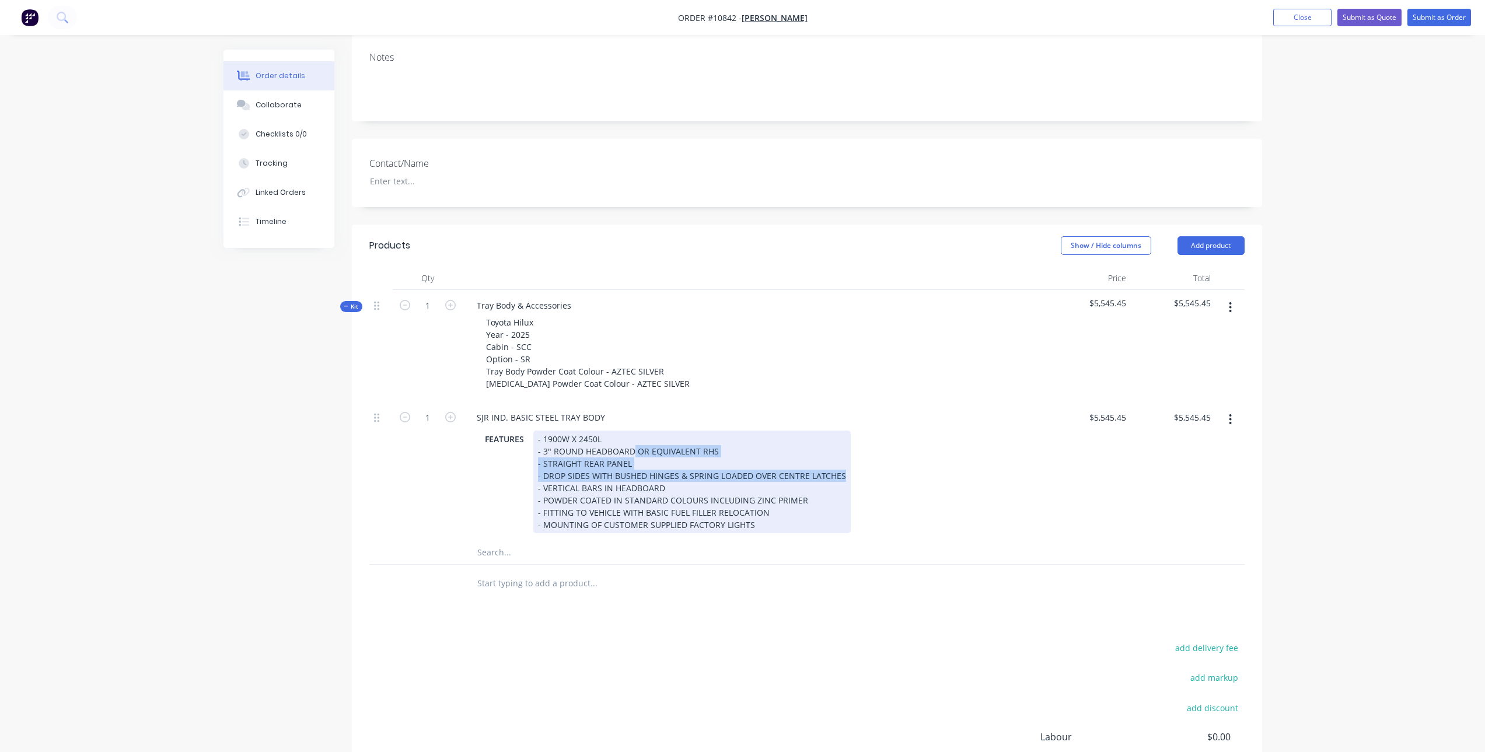
click at [689, 449] on div "- 1900W X 2450L - 3" ROUND HEADBOARD OR EQUIVALENT RHS - STRAIGHT REAR PANEL - …" at bounding box center [691, 482] width 317 height 103
drag, startPoint x: 631, startPoint y: 451, endPoint x: 760, endPoint y: 447, distance: 129.6
click at [760, 447] on div "- 1900W X 2450L - 3" ROUND HEADBOARD OR EQUIVALENT RHS - STRAIGHT REAR PANEL - …" at bounding box center [691, 482] width 317 height 103
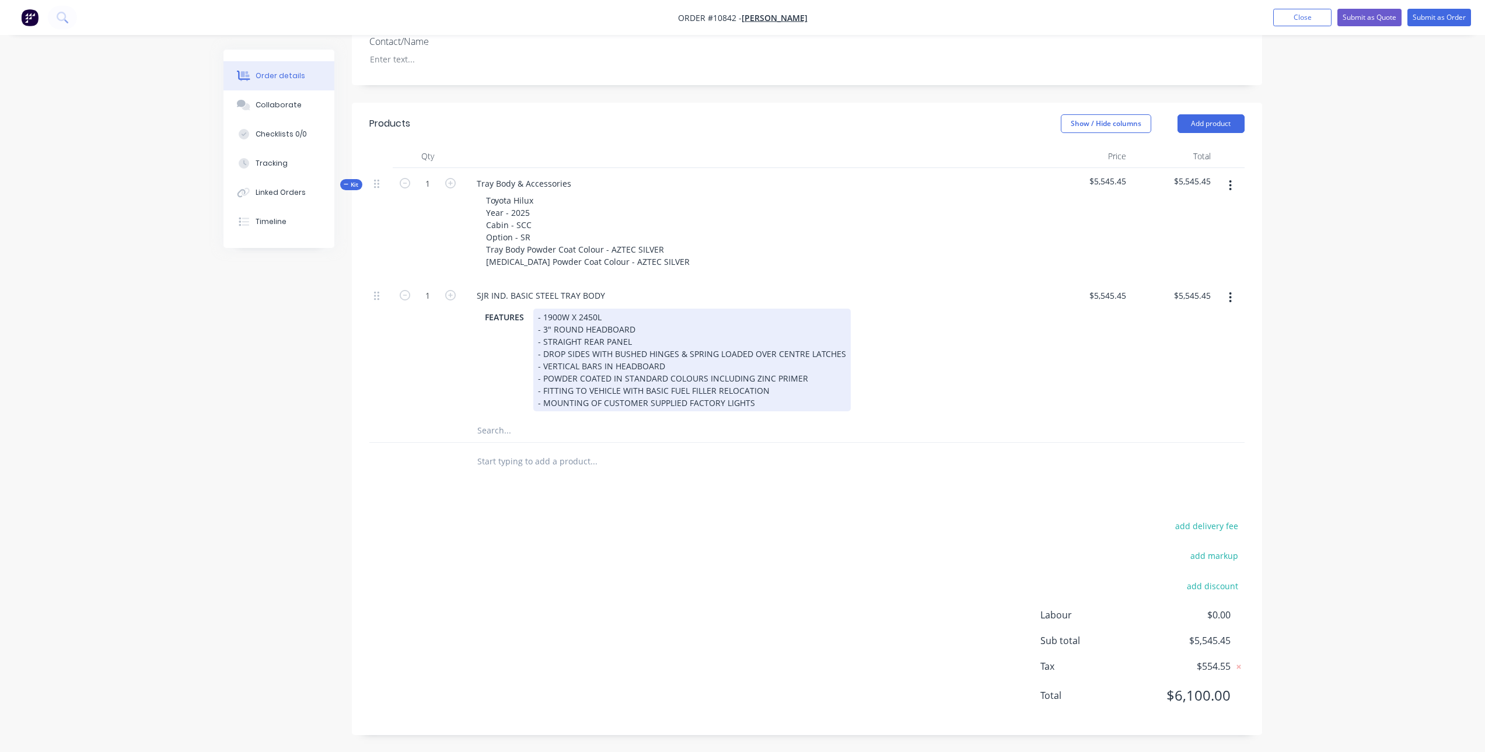
scroll to position [298, 0]
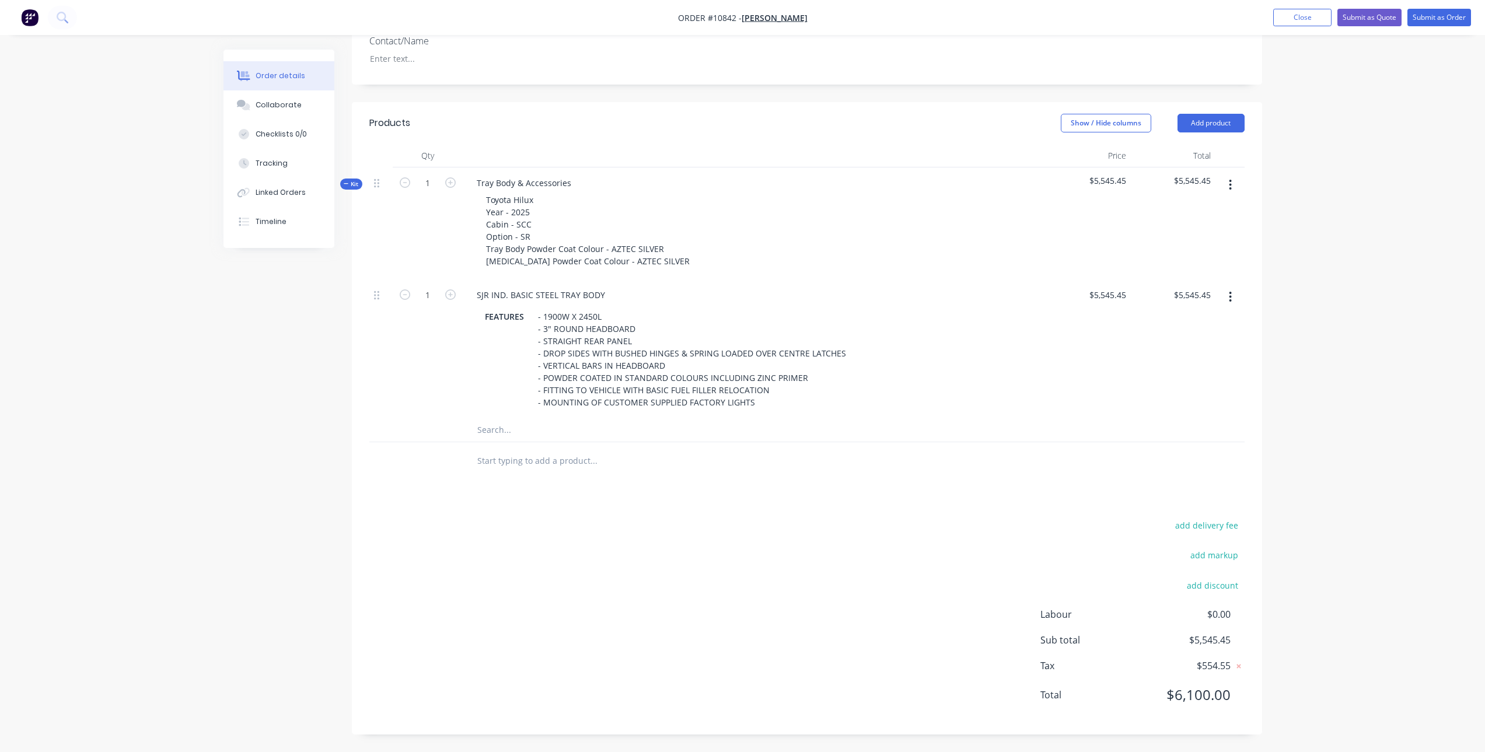
click at [537, 433] on input "text" at bounding box center [593, 429] width 233 height 23
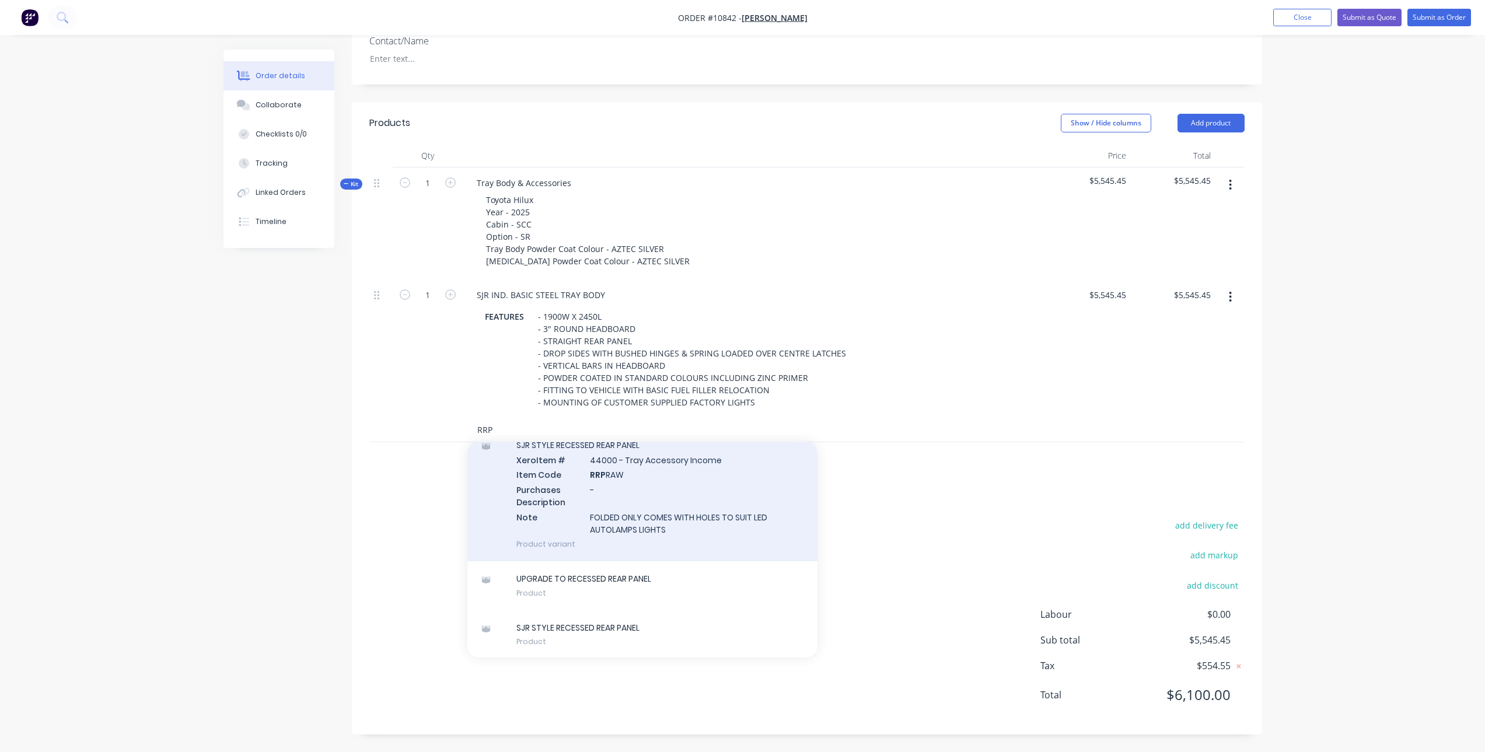
scroll to position [159, 0]
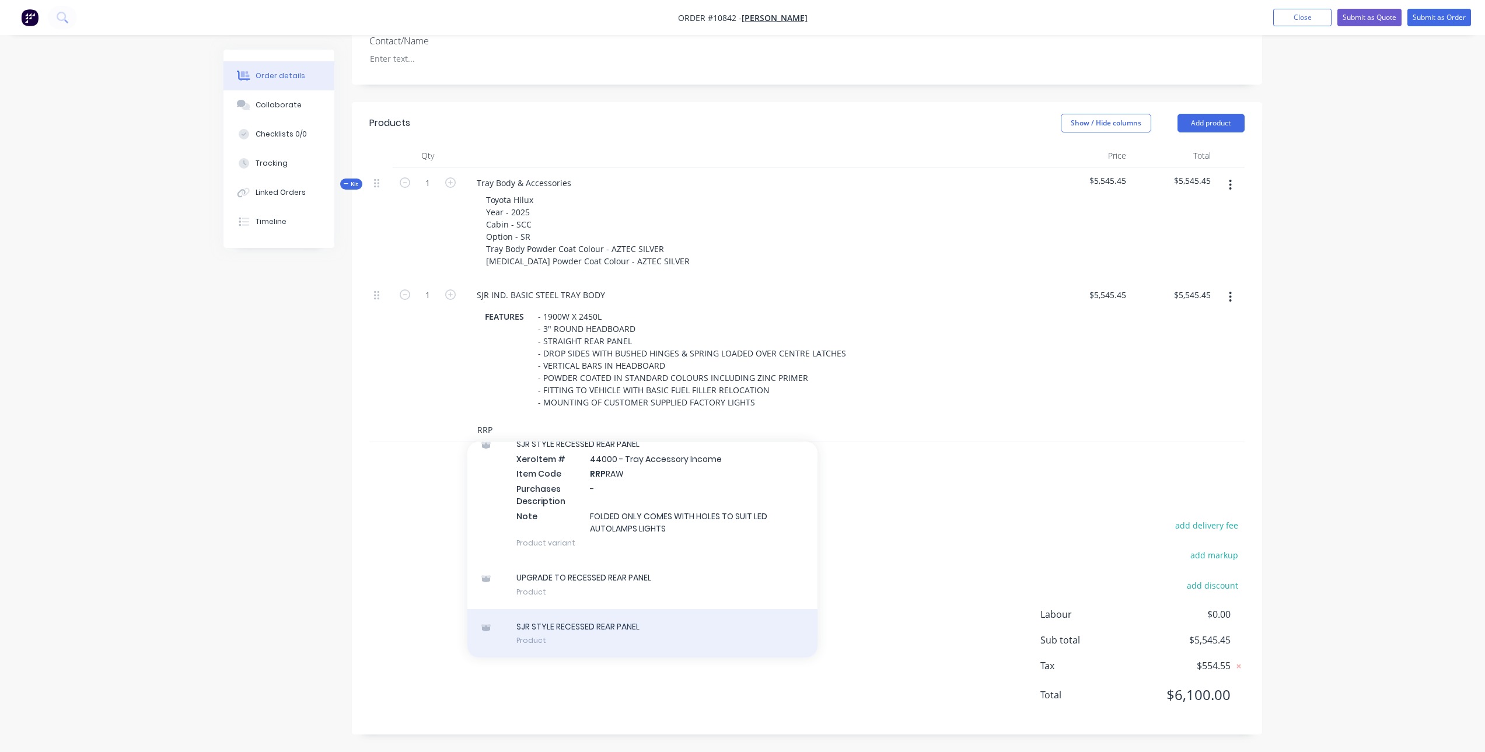
type input "RRP"
click at [603, 621] on div "SJR STYLE RECESSED REAR PANEL Product" at bounding box center [642, 633] width 350 height 49
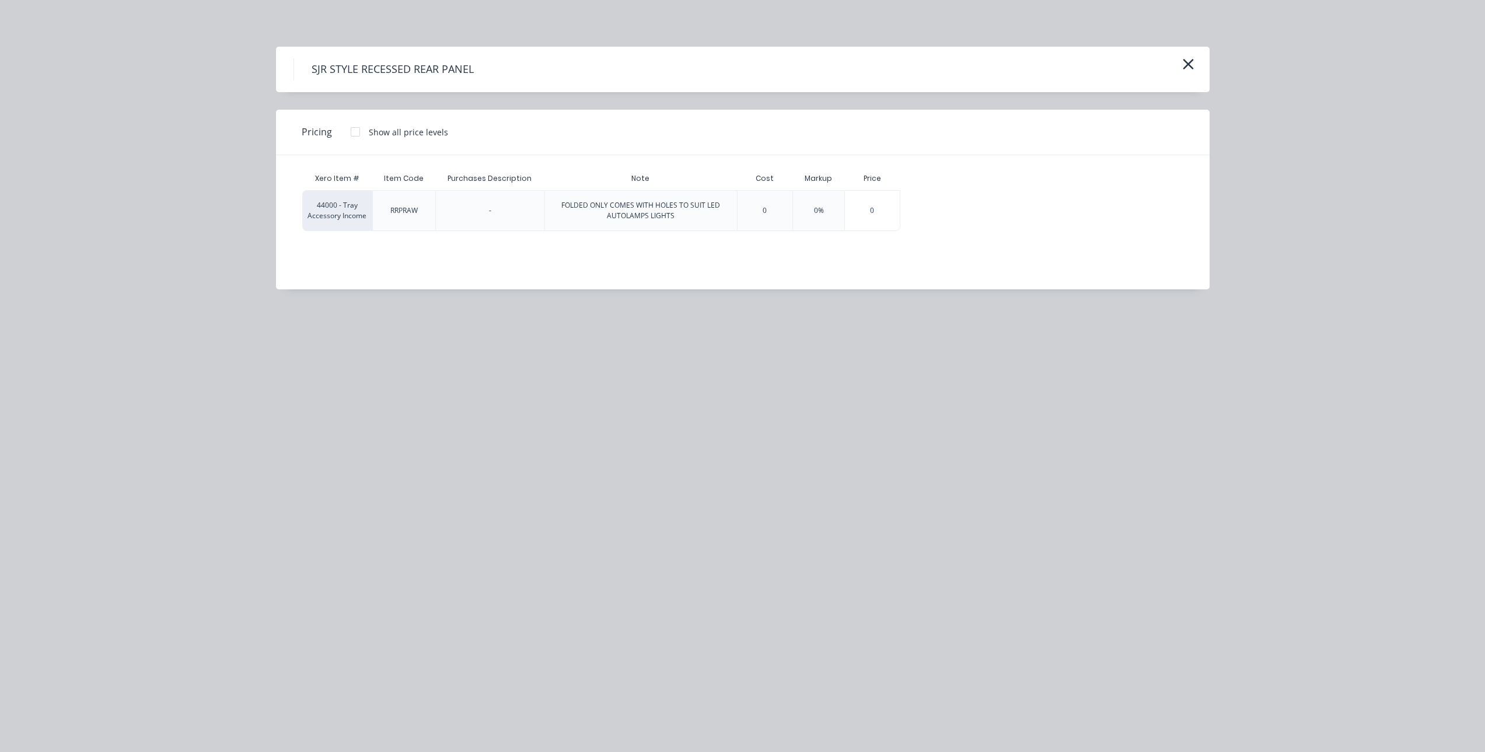
click at [359, 131] on div at bounding box center [355, 131] width 23 height 23
click at [935, 204] on div "$177.27" at bounding box center [934, 211] width 66 height 40
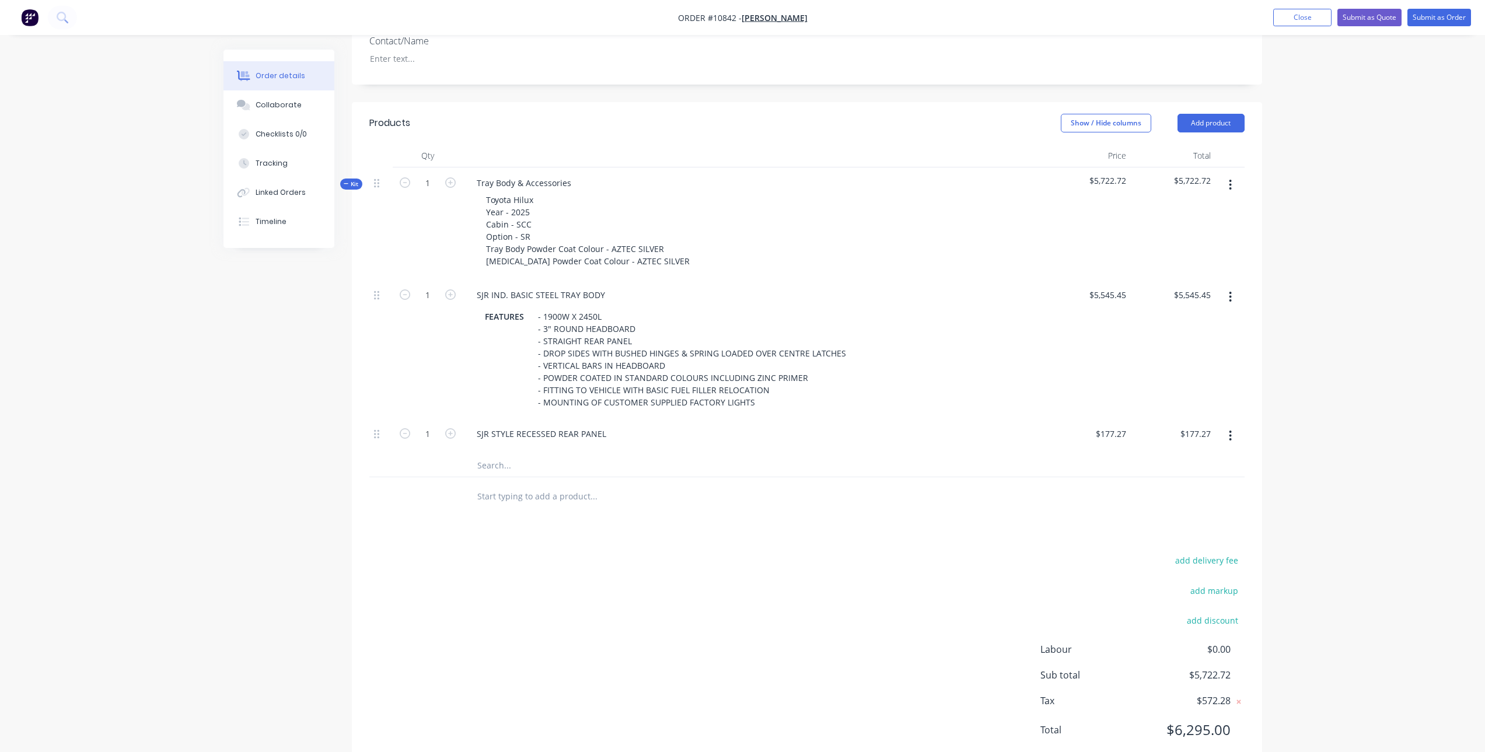
click at [520, 465] on input "text" at bounding box center [593, 464] width 233 height 23
click at [1234, 435] on button "button" at bounding box center [1230, 435] width 27 height 21
click at [1169, 512] on div "Delete" at bounding box center [1189, 513] width 90 height 17
click at [497, 431] on input "text" at bounding box center [593, 429] width 233 height 23
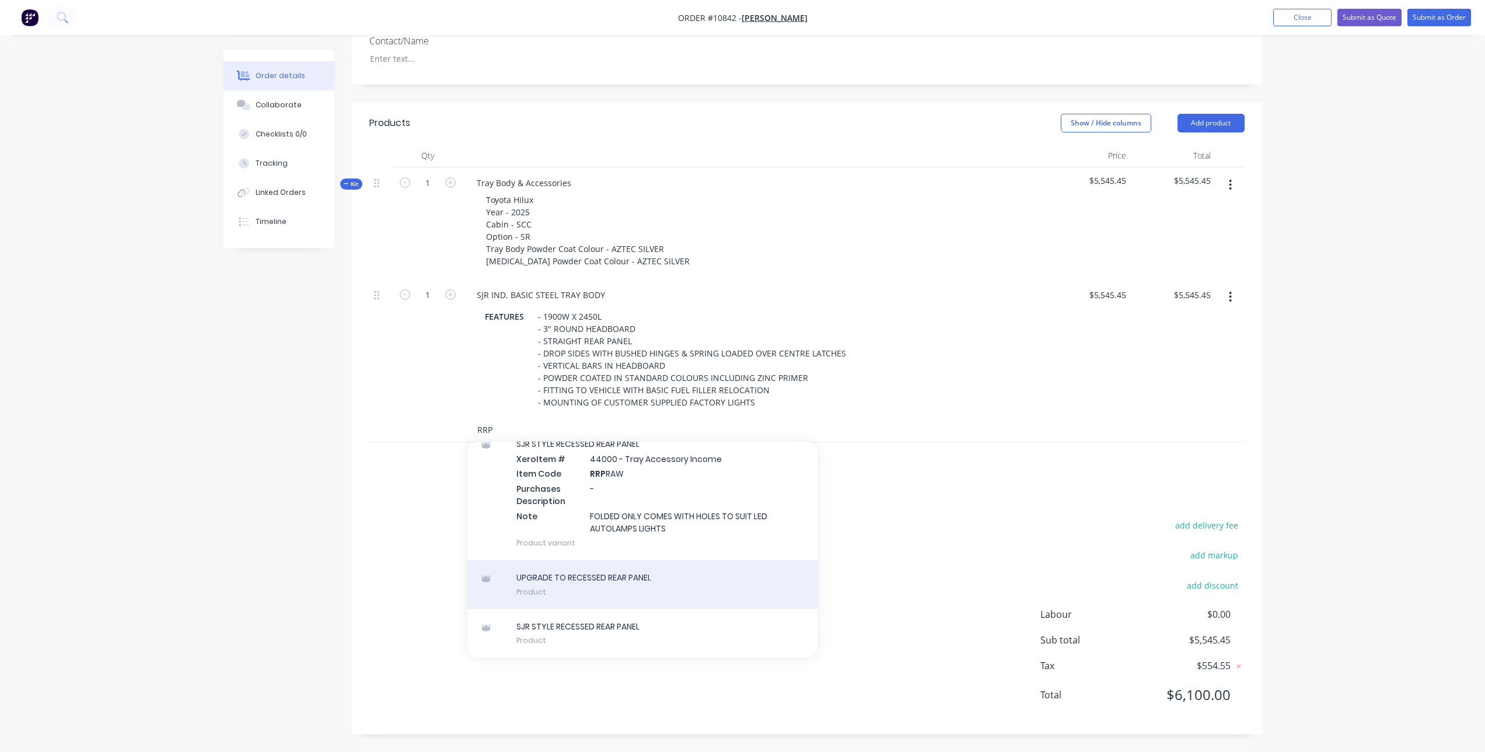
type input "RRP"
click at [614, 588] on div "UPGRADE TO RECESSED REAR PANEL Product" at bounding box center [642, 584] width 350 height 49
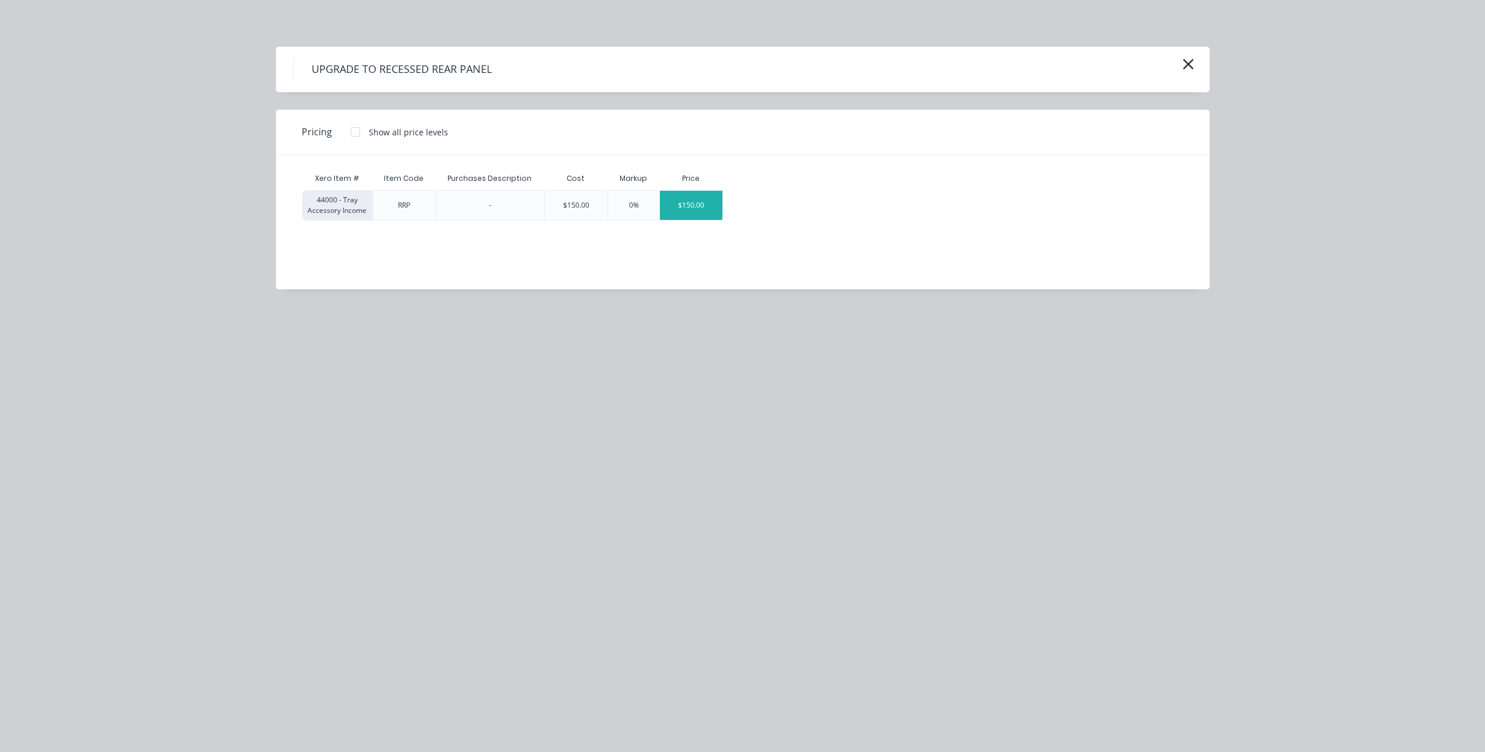
click at [719, 201] on div "$150.00" at bounding box center [691, 205] width 62 height 29
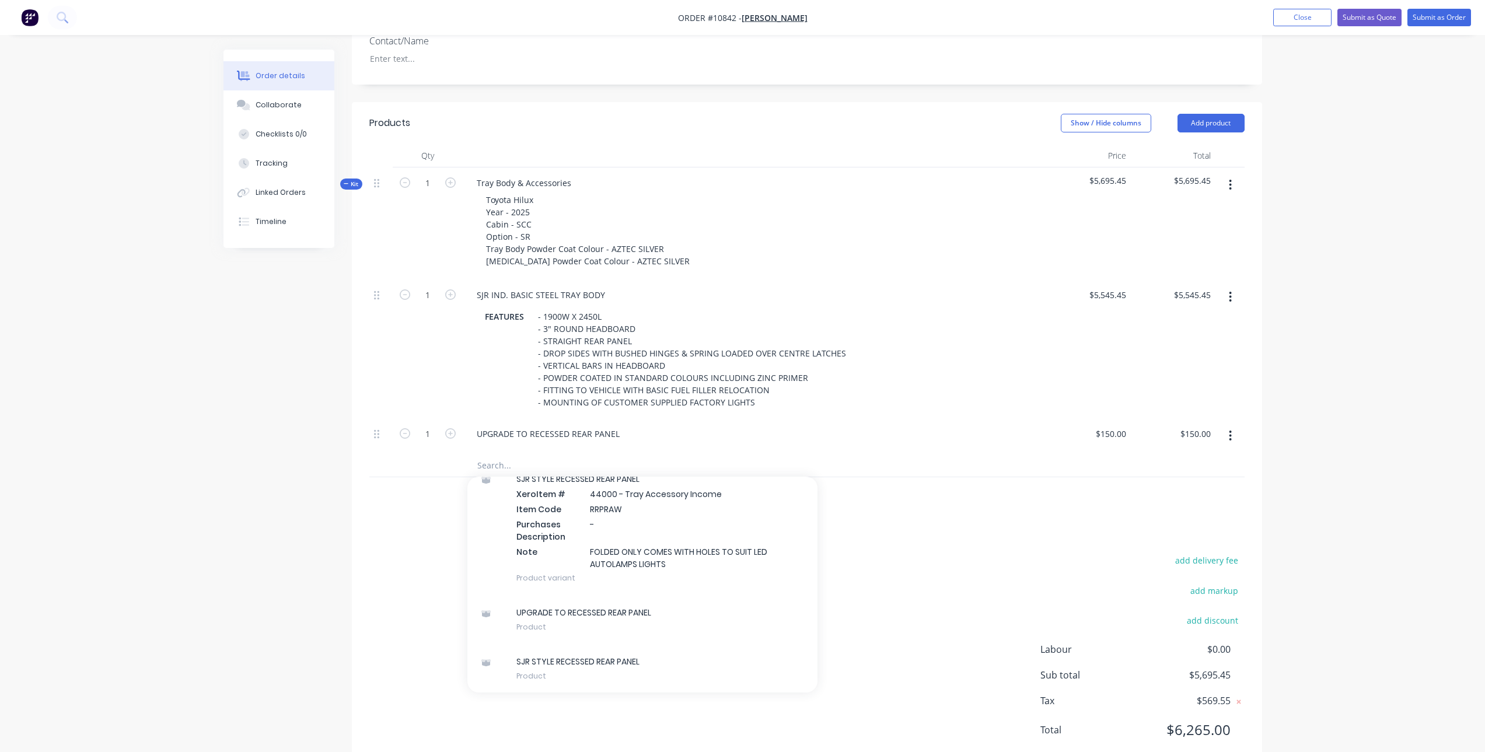
click at [508, 461] on input "text" at bounding box center [593, 464] width 233 height 23
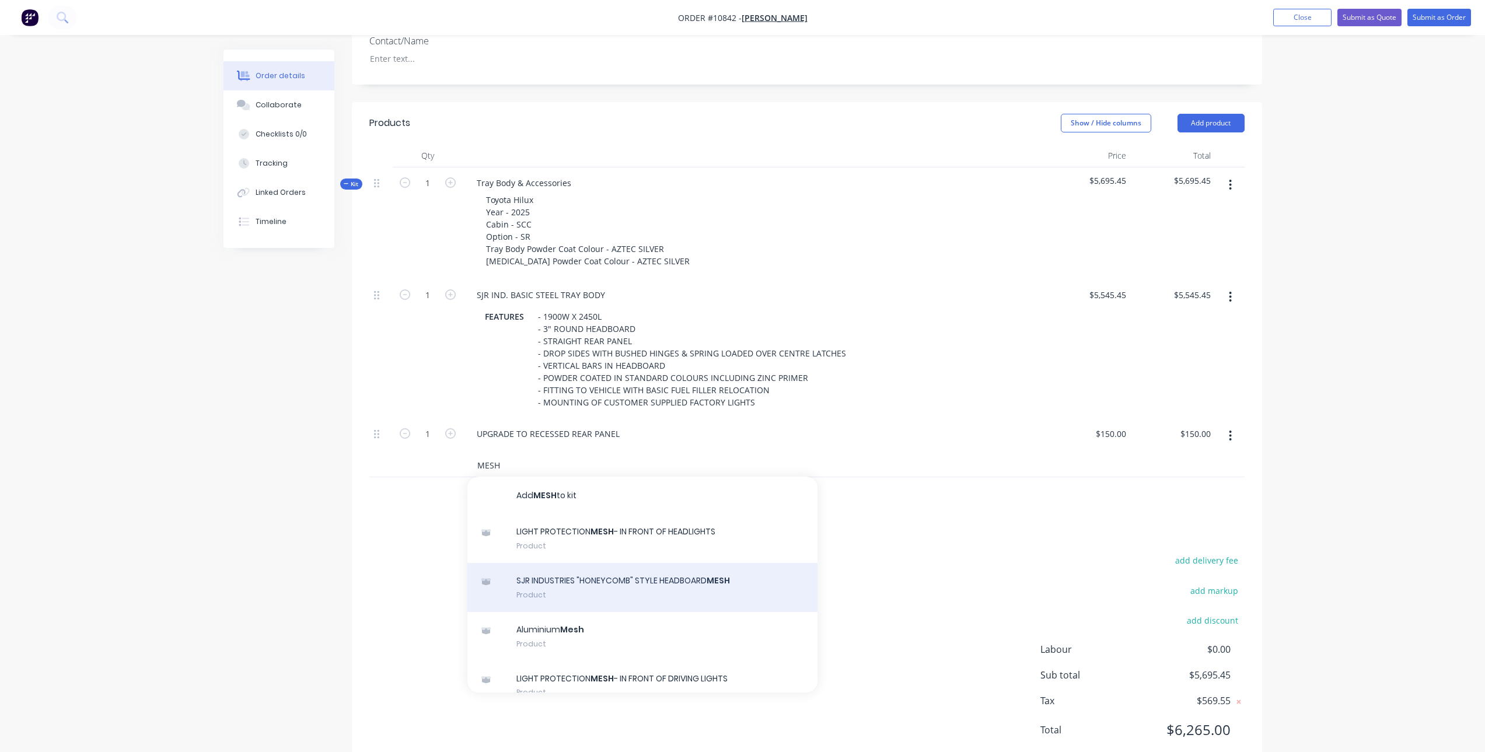
type input "MESH"
click at [609, 593] on div "SJR INDUSTRIES "HONEYCOMB" STYLE HEADBOARD MESH Product" at bounding box center [642, 587] width 350 height 49
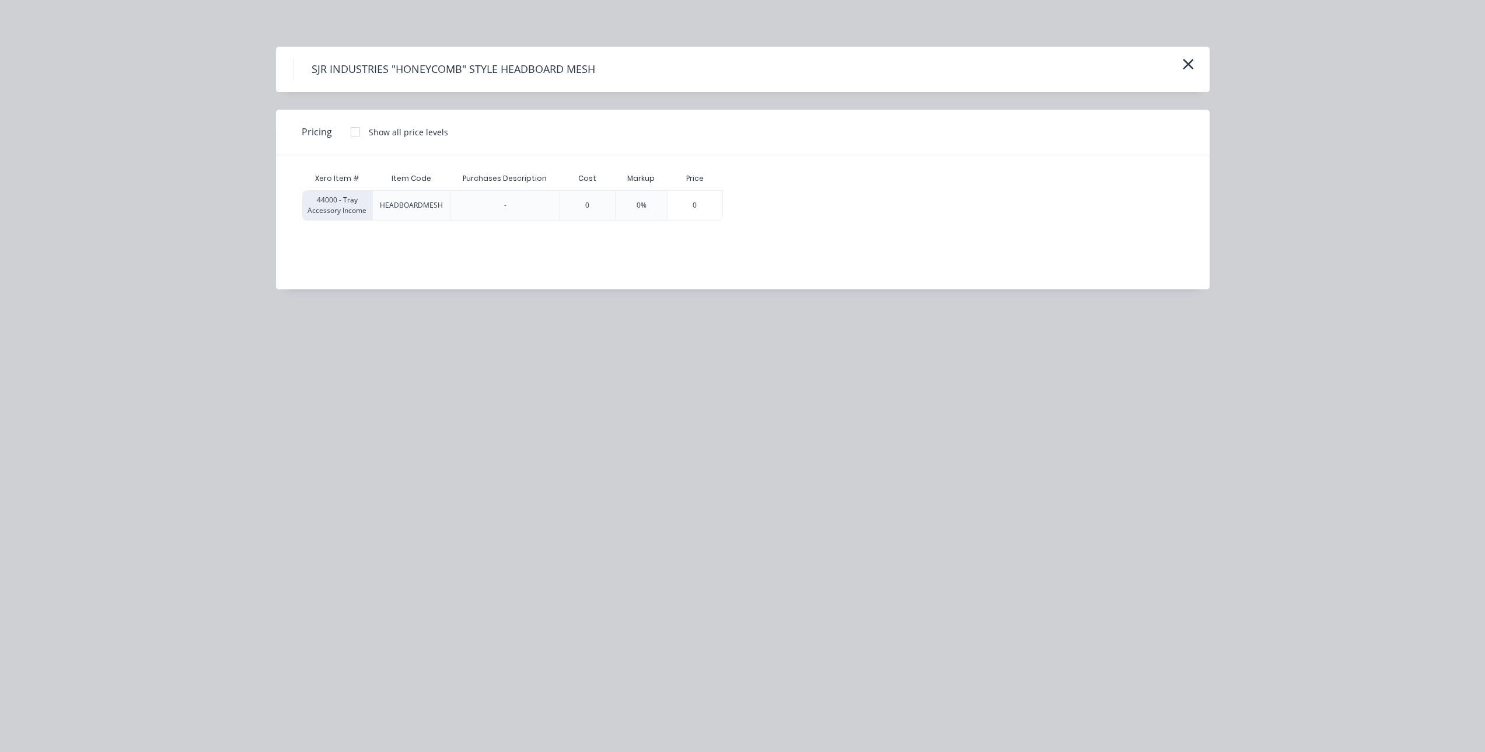
click at [352, 131] on div at bounding box center [355, 131] width 23 height 23
click at [757, 195] on div "$136.36" at bounding box center [757, 205] width 66 height 29
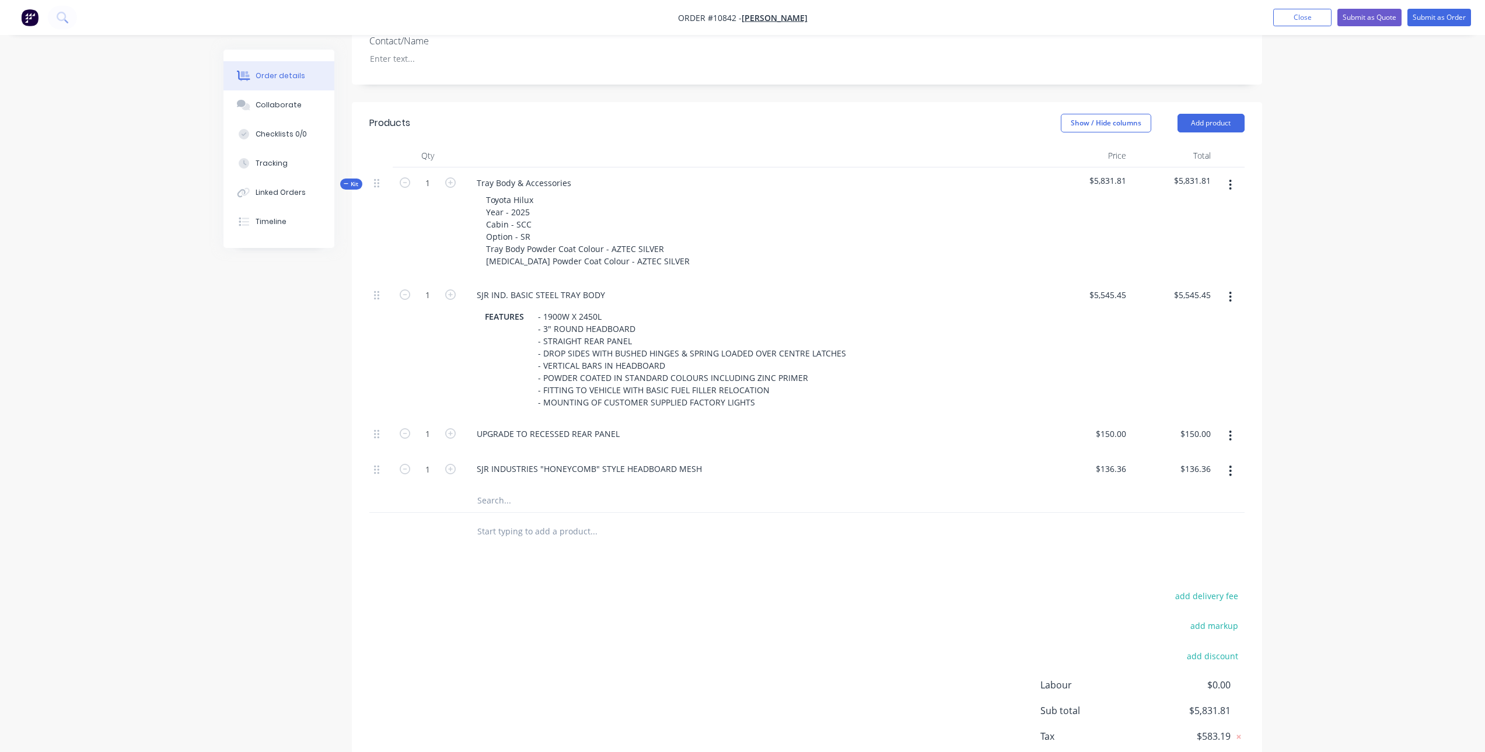
click at [501, 495] on input "text" at bounding box center [593, 500] width 233 height 23
click at [544, 494] on input "text" at bounding box center [593, 500] width 233 height 23
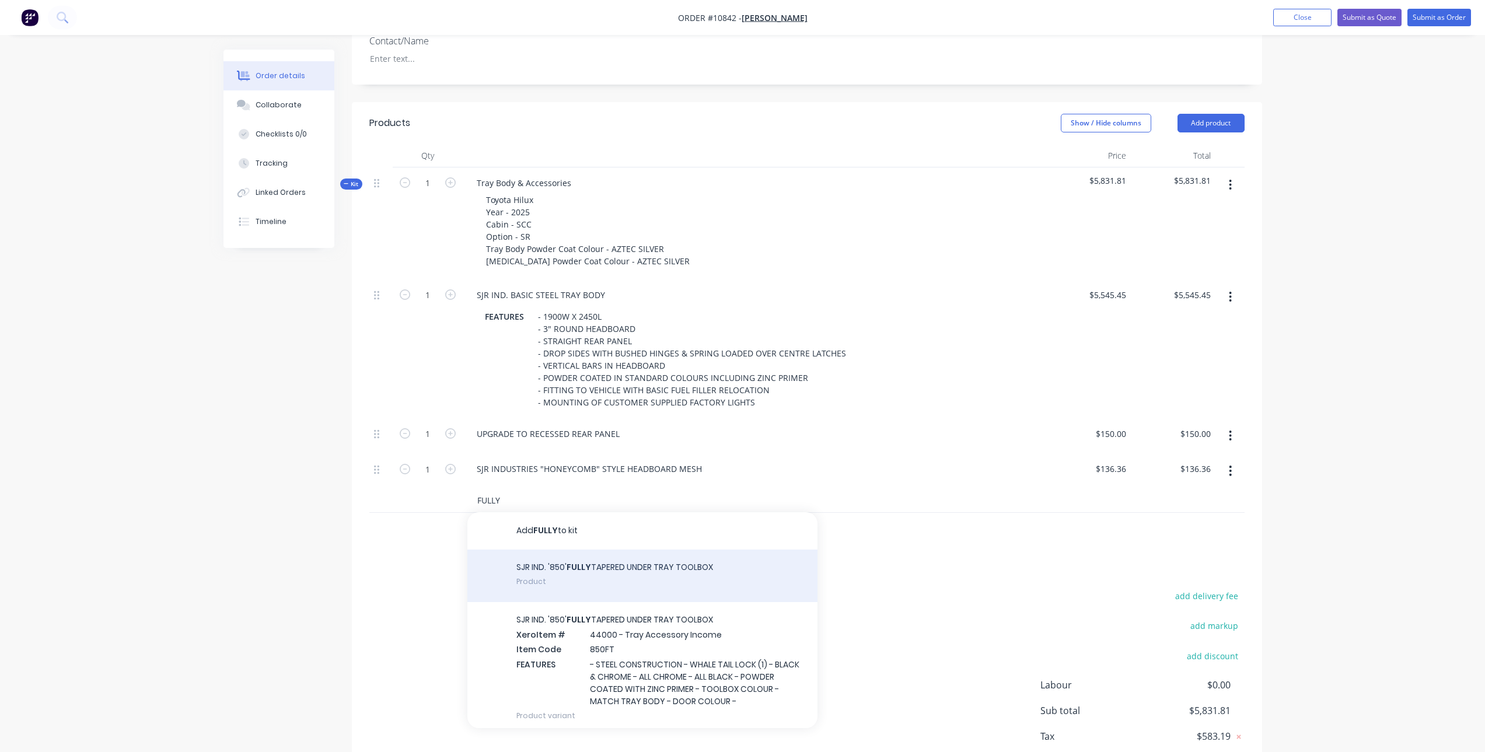
type input "FULLY"
click at [585, 574] on div "SJR IND. '850' FULLY TAPERED UNDER TRAY TOOLBOX Product" at bounding box center [642, 576] width 350 height 53
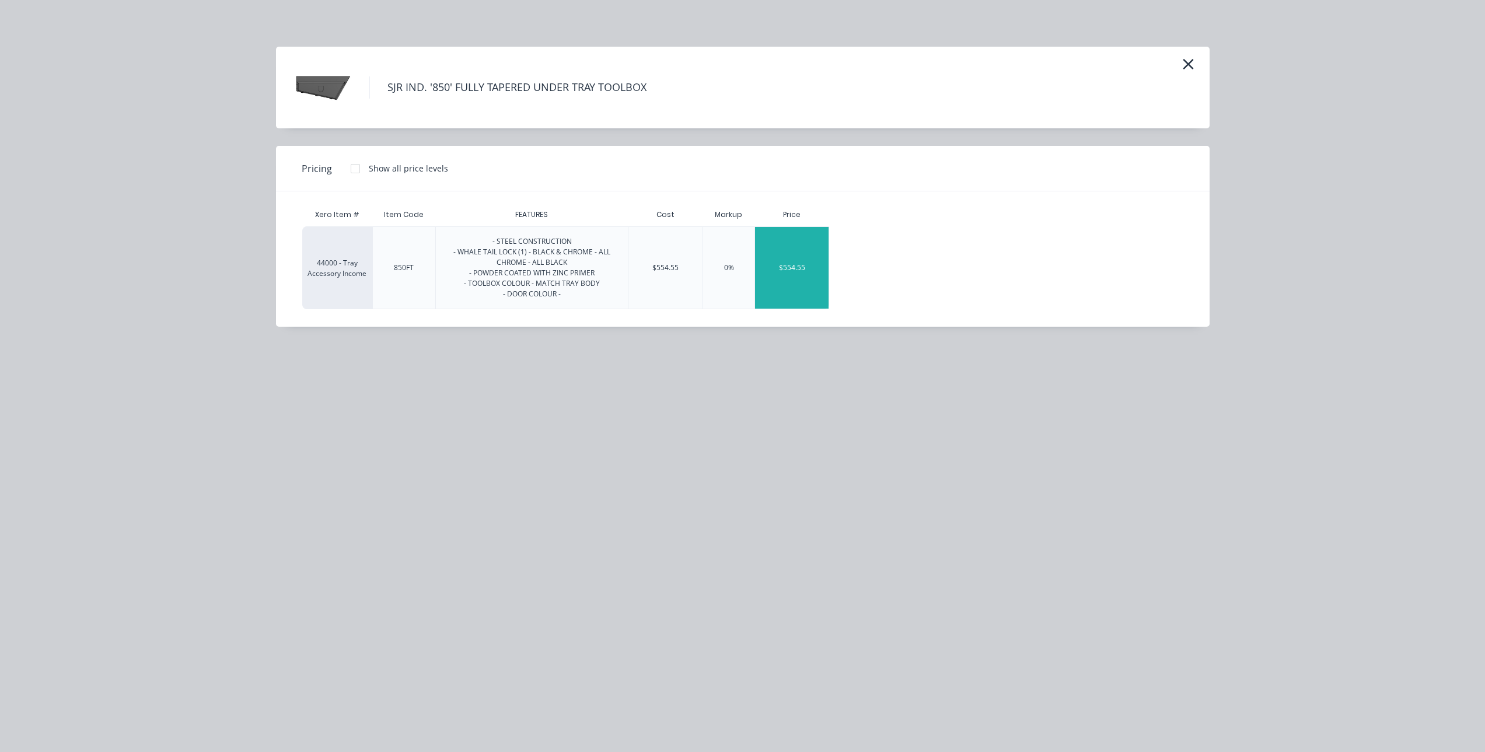
click at [802, 270] on div "$554.55" at bounding box center [792, 268] width 74 height 82
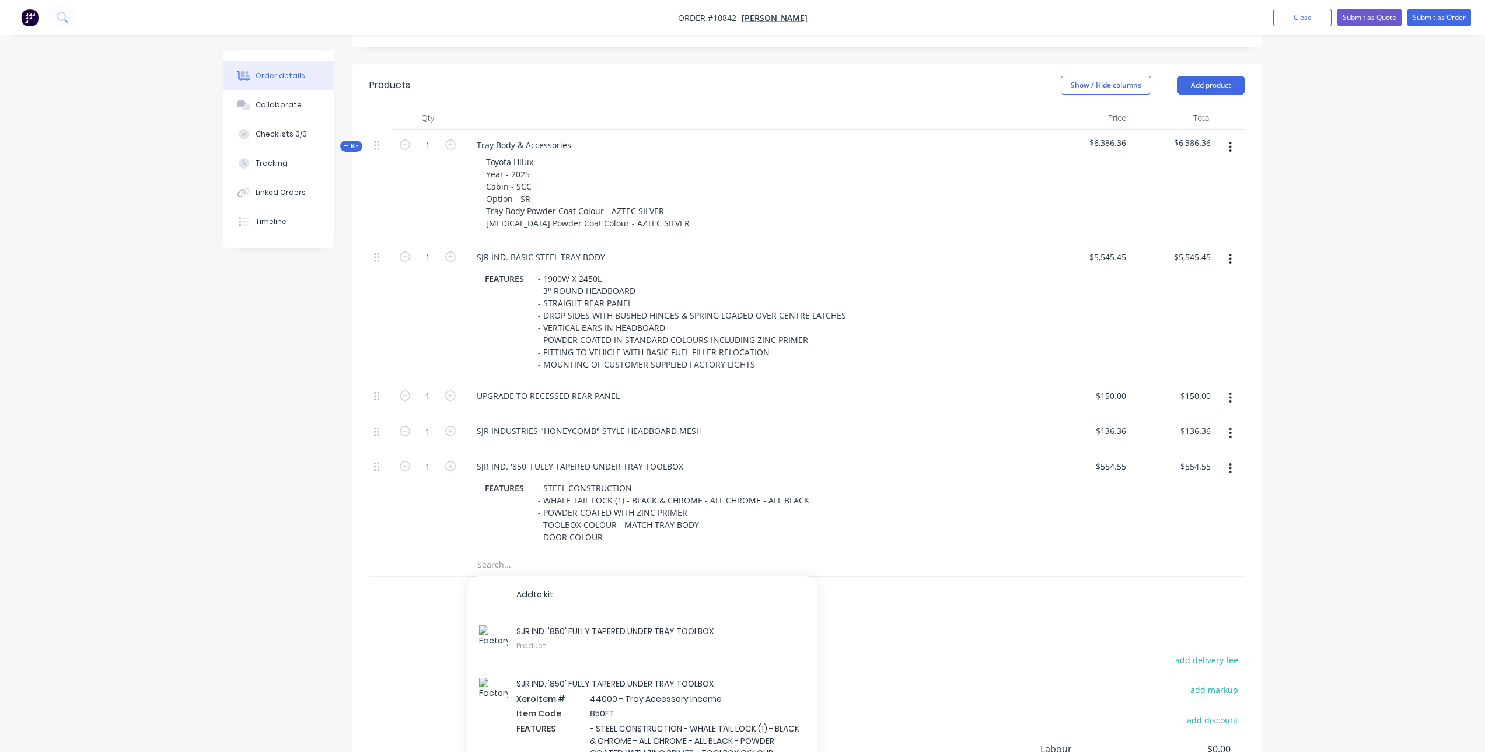
scroll to position [356, 0]
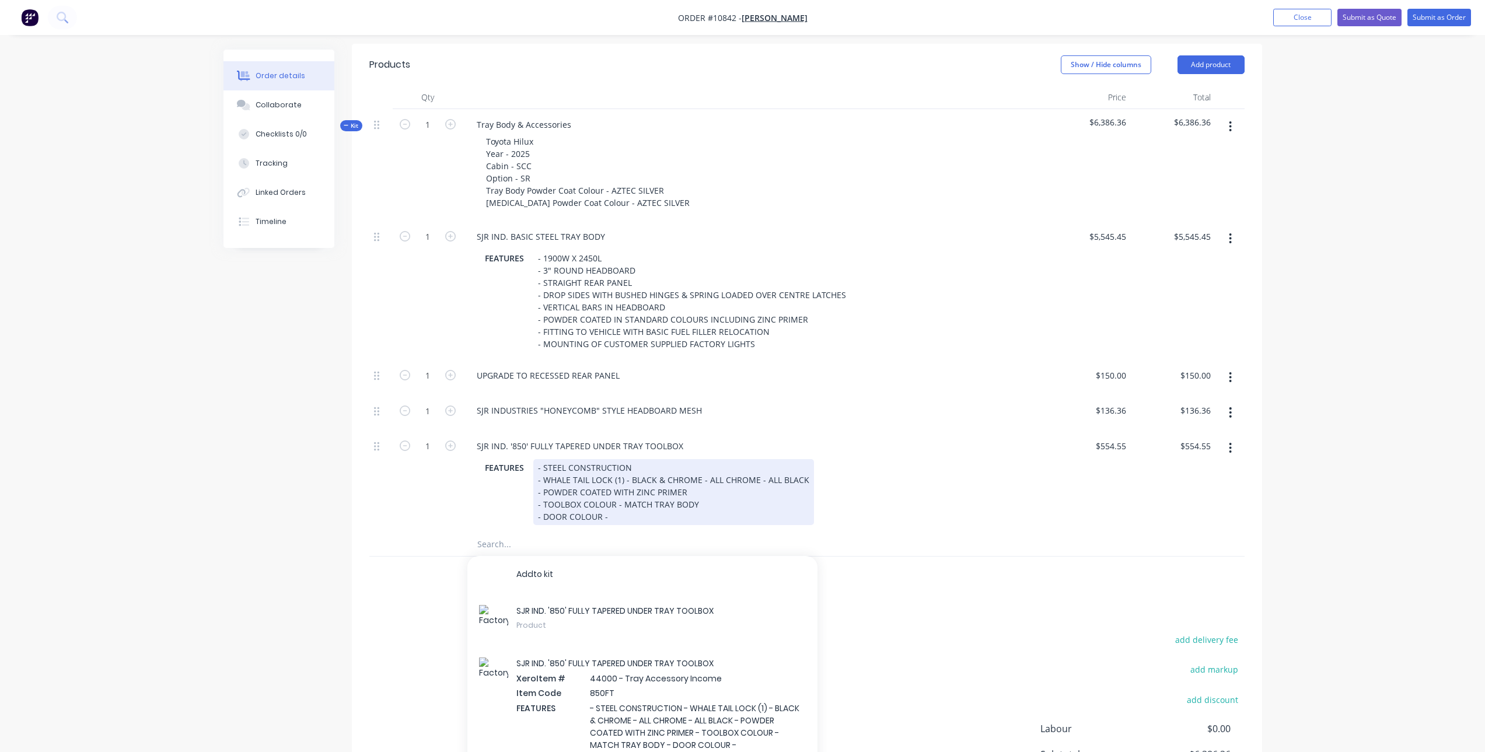
click at [651, 519] on div "- STEEL CONSTRUCTION - WHALE TAIL LOCK (1) - BLACK & CHROME - ALL CHROME - ALL …" at bounding box center [673, 492] width 281 height 66
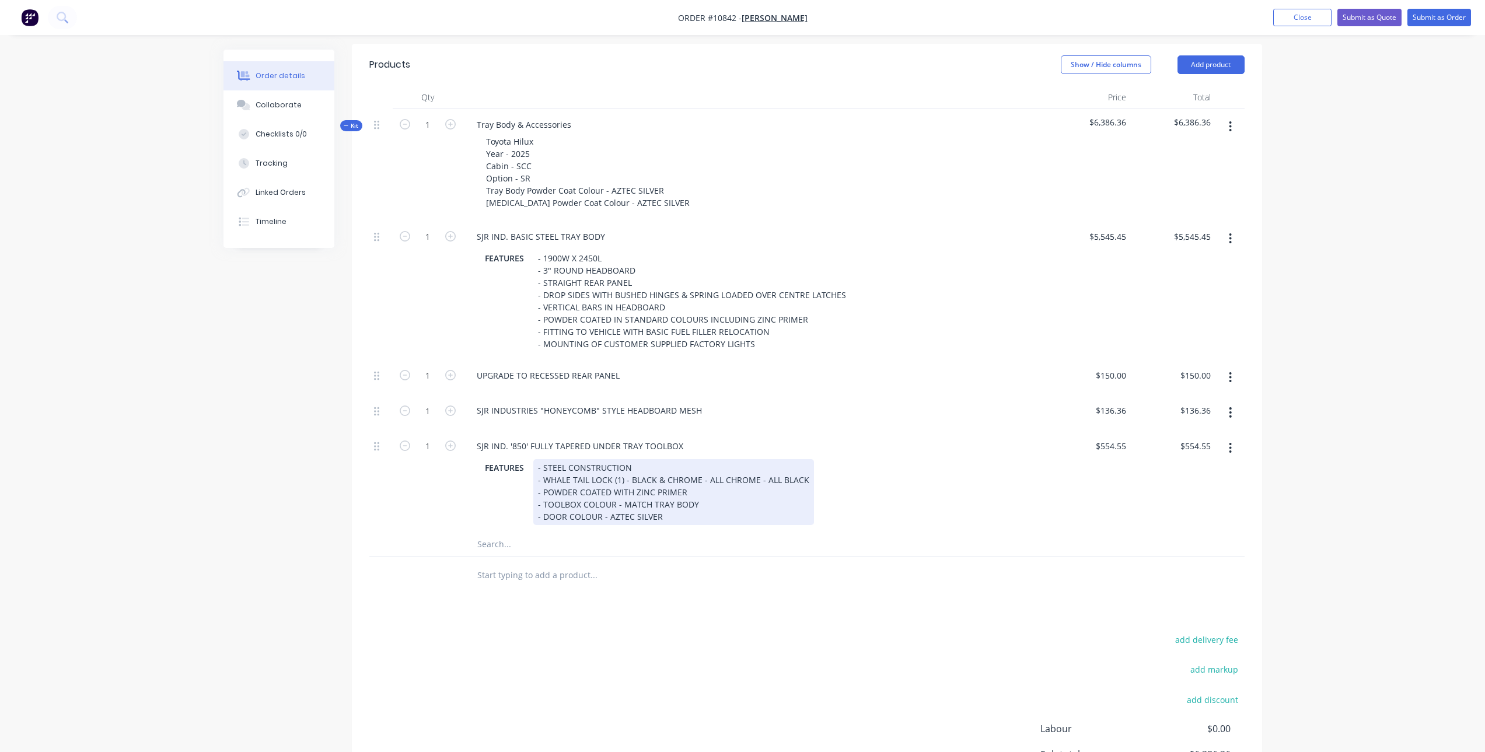
click at [738, 493] on div "- STEEL CONSTRUCTION - WHALE TAIL LOCK (1) - BLACK & CHROME - ALL CHROME - ALL …" at bounding box center [673, 492] width 281 height 66
drag, startPoint x: 697, startPoint y: 480, endPoint x: 823, endPoint y: 487, distance: 126.3
click at [823, 487] on div "FEATURES - STEEL CONSTRUCTION - WHALE TAIL LOCK (1) - BLACK & CHROME - ALL CHRO…" at bounding box center [752, 492] width 544 height 66
click at [666, 490] on div "- STEEL CONSTRUCTION - WHALE TAIL LOCK (1) - BLACK & CHROME - ALL CHROME - ALL …" at bounding box center [673, 492] width 281 height 66
drag, startPoint x: 696, startPoint y: 477, endPoint x: 813, endPoint y: 477, distance: 116.7
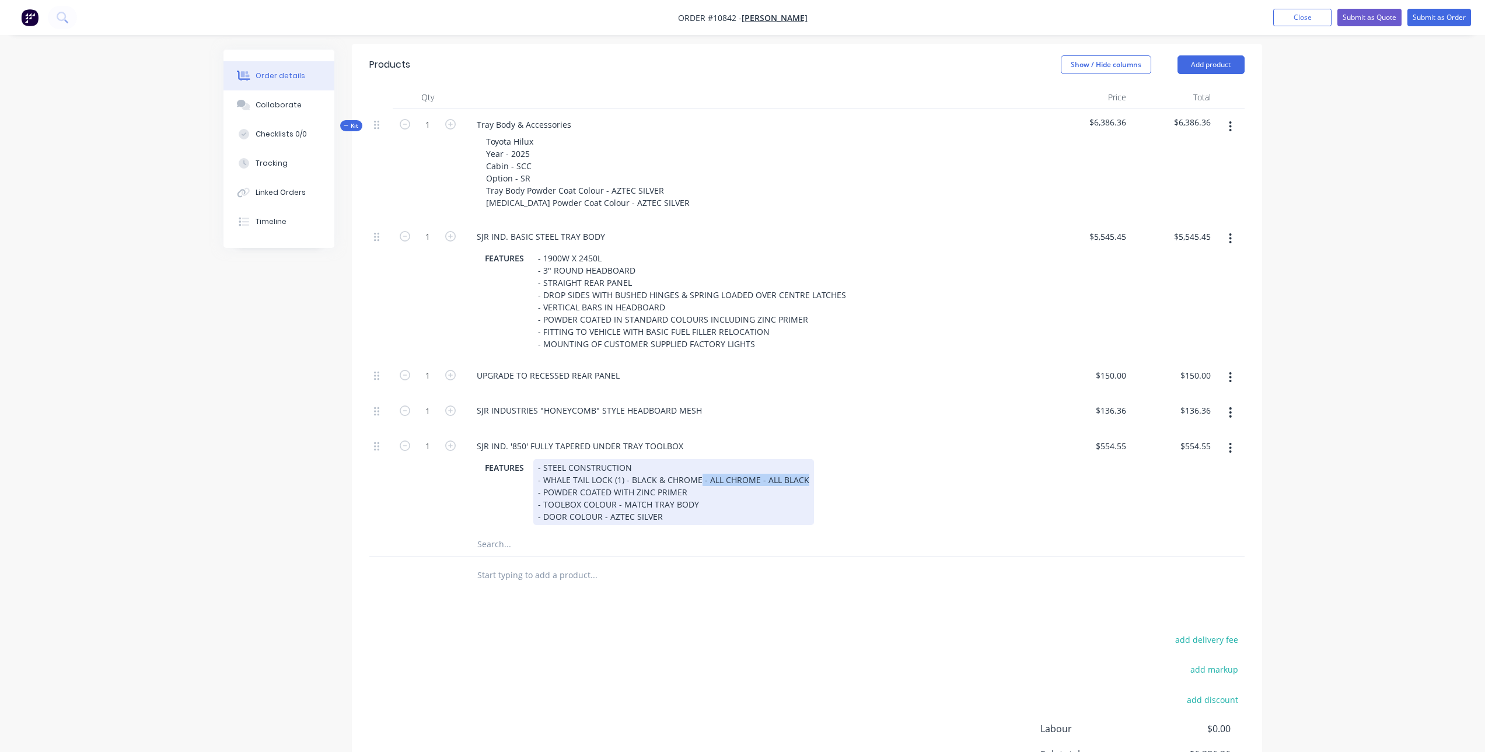
click at [813, 477] on div "FEATURES - STEEL CONSTRUCTION - WHALE TAIL LOCK (1) - BLACK & CHROME - ALL CHRO…" at bounding box center [752, 492] width 544 height 66
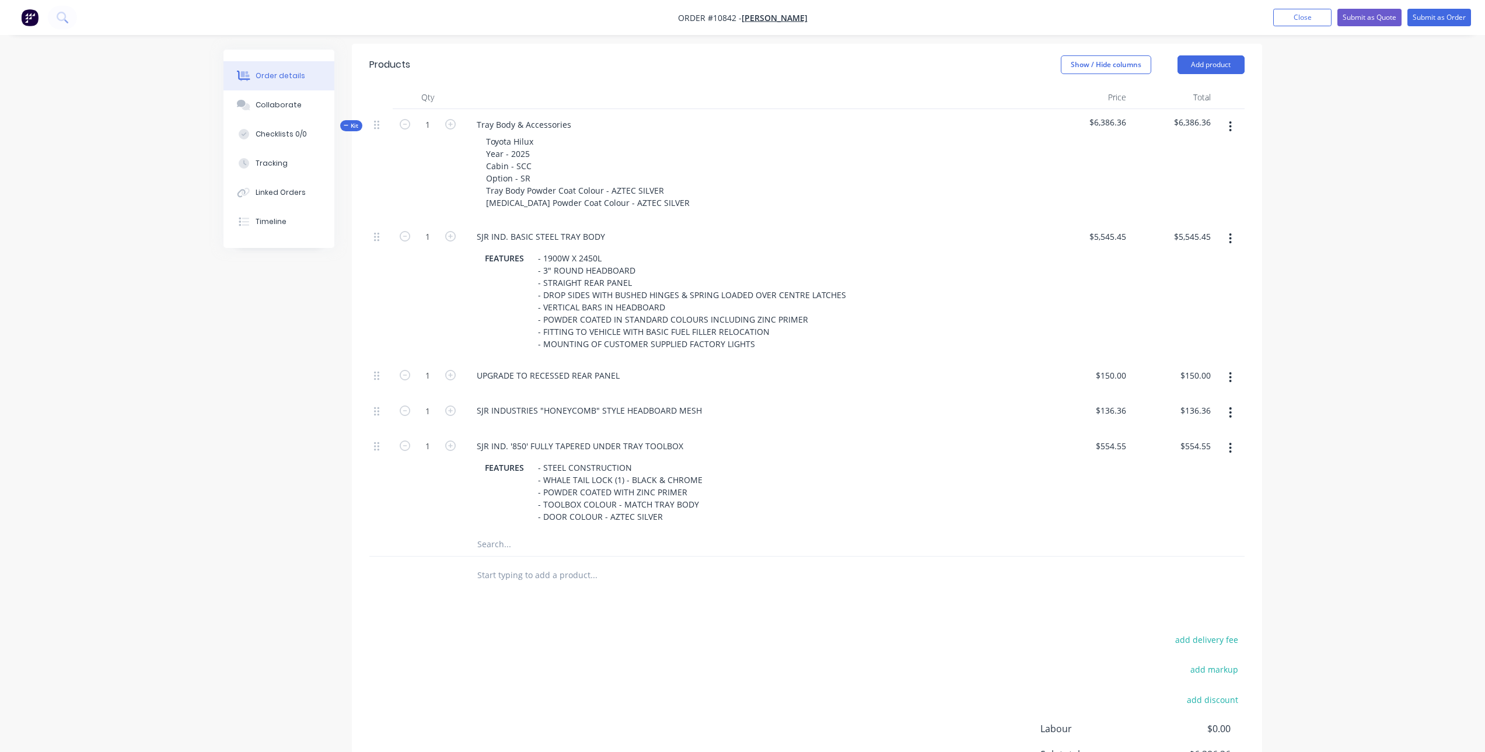
click at [560, 630] on div "Products Show / Hide columns Add product Qty Price Total Kit 1 Tray Body & Acce…" at bounding box center [807, 446] width 910 height 805
click at [509, 544] on input "text" at bounding box center [593, 544] width 233 height 23
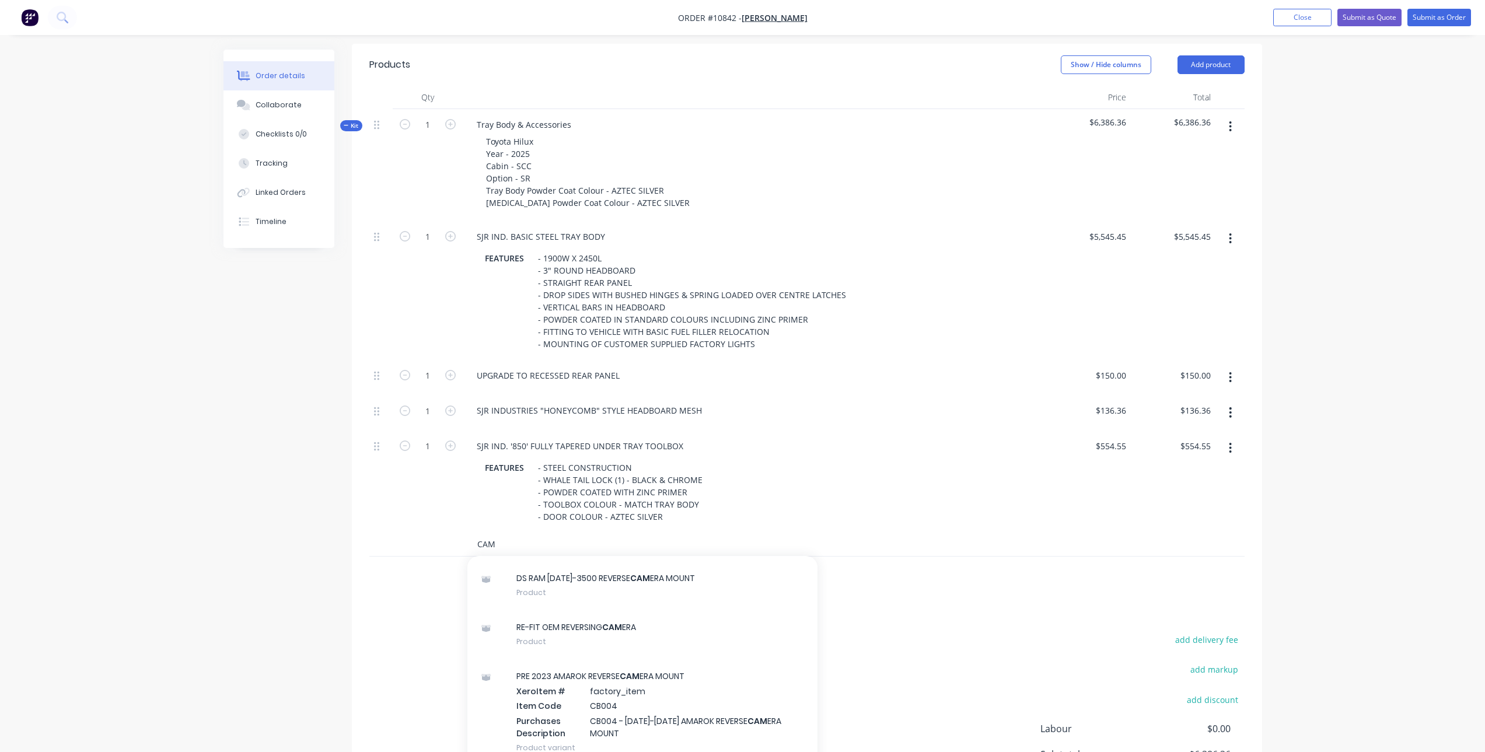
scroll to position [467, 0]
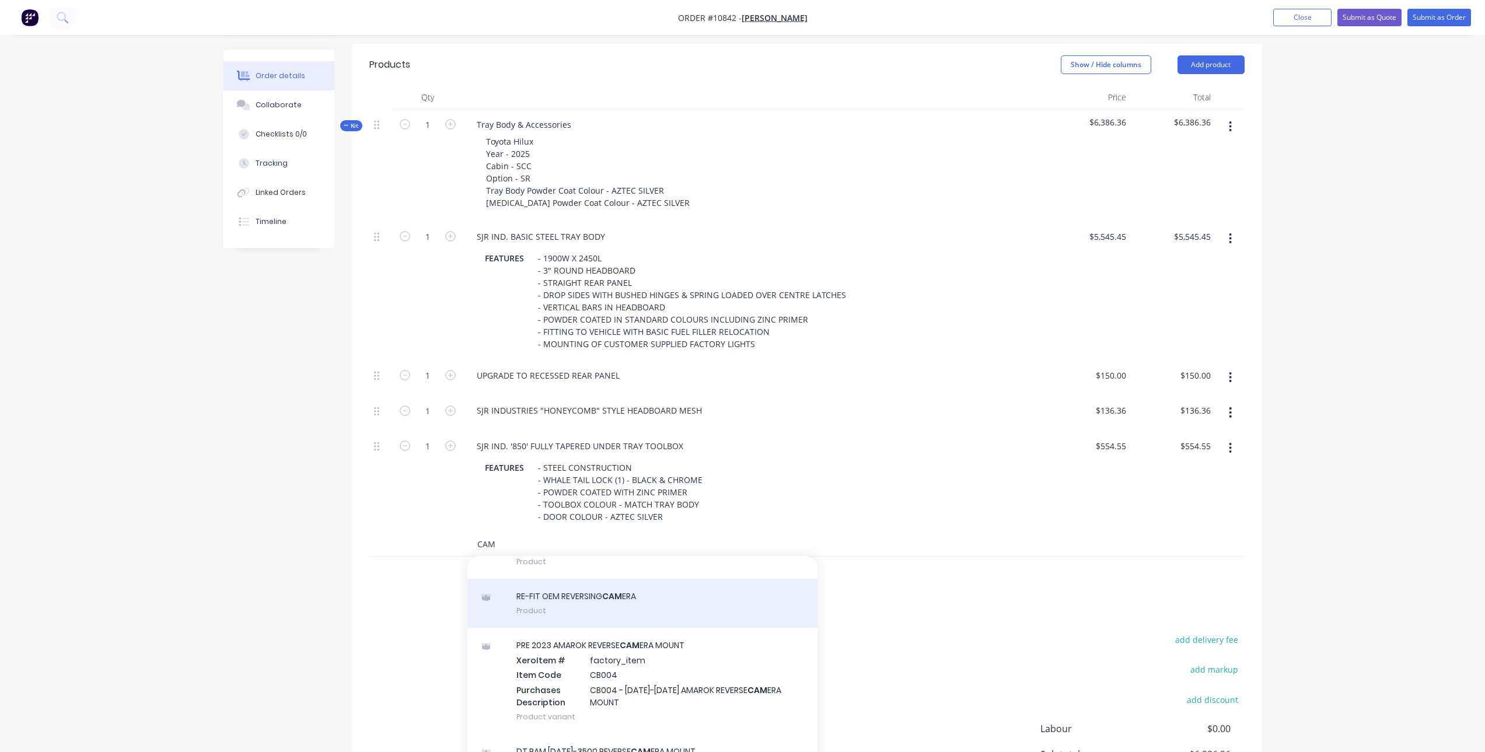
type input "CAM"
click at [599, 600] on div "RE-FIT OEM REVERSING CAM ERA Product" at bounding box center [642, 603] width 350 height 49
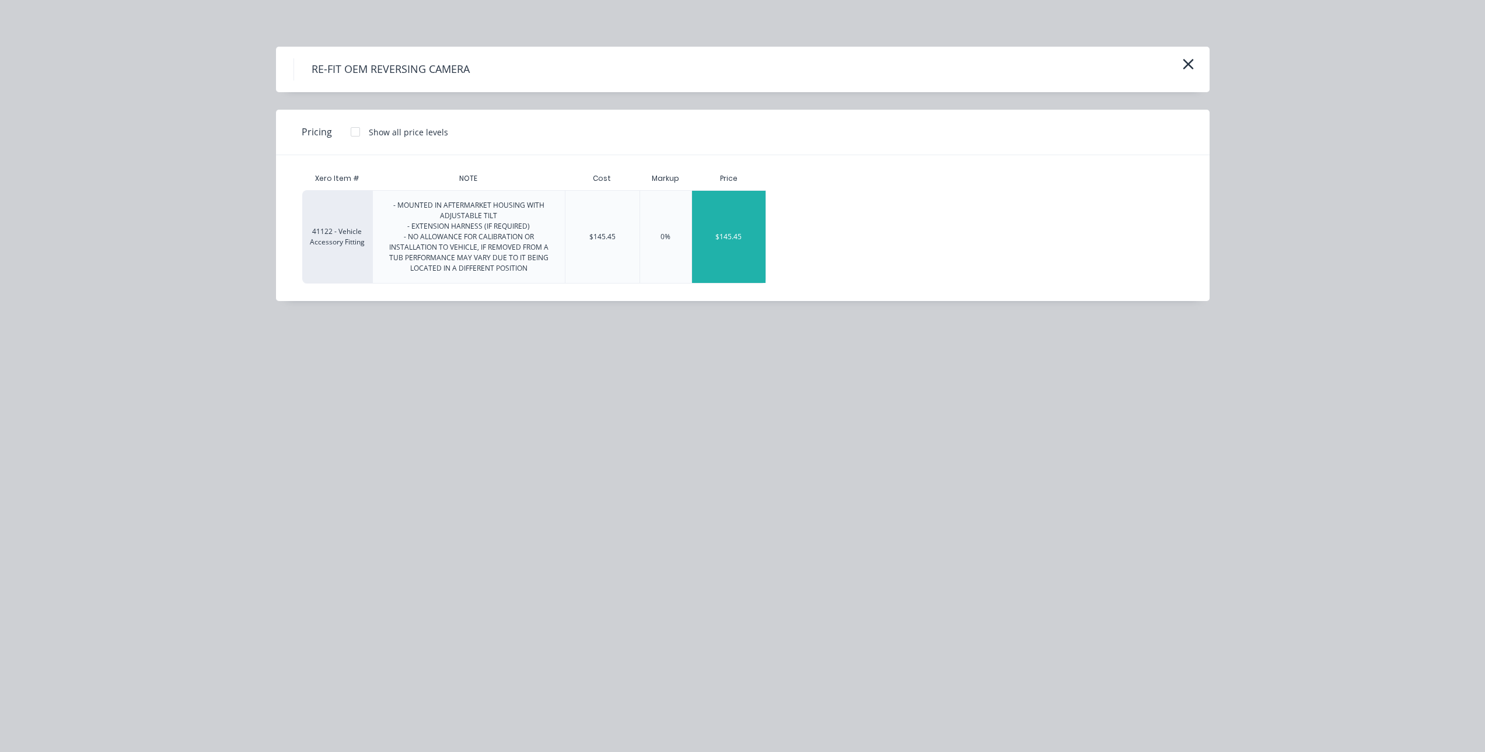
click at [700, 211] on div "$145.45" at bounding box center [729, 237] width 74 height 92
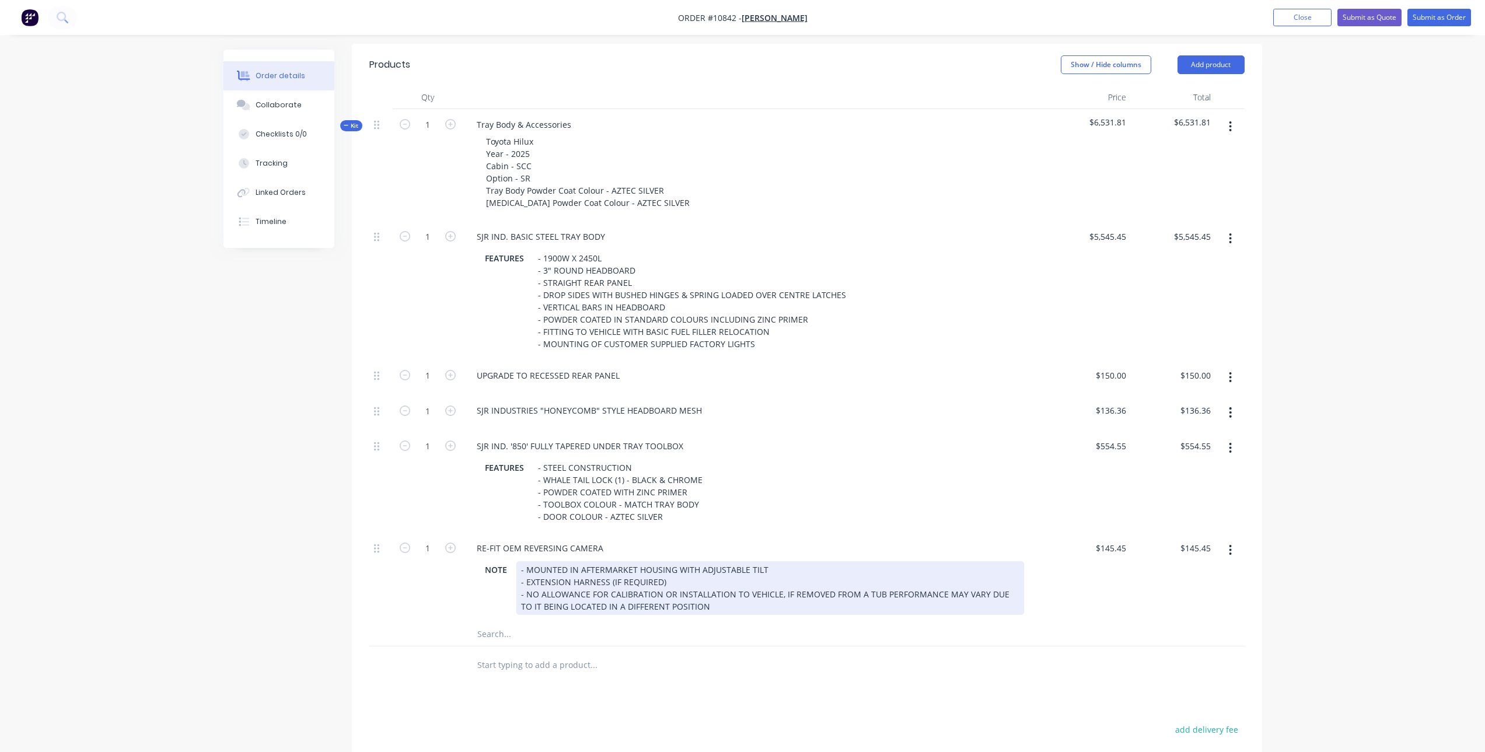
click at [585, 572] on div "- MOUNTED IN AFTERMARKET HOUSING WITH ADJUSTABLE TILT - EXTENSION HARNESS (IF R…" at bounding box center [770, 588] width 508 height 54
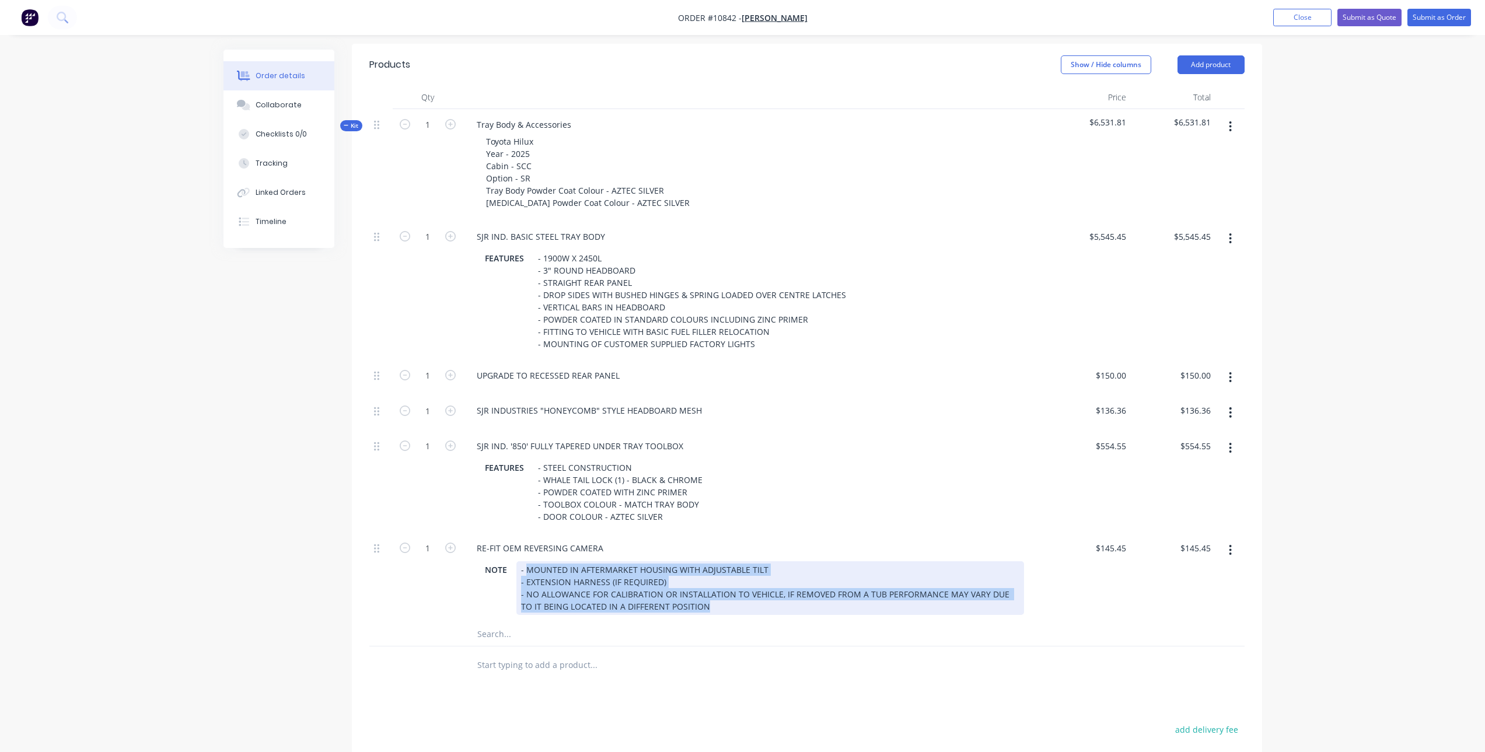
drag, startPoint x: 525, startPoint y: 570, endPoint x: 817, endPoint y: 657, distance: 305.5
click at [817, 657] on div "Qty Price Total Kit 1 Tray Body & Accessories Toyota Hilux Year - 2025 Cabin - …" at bounding box center [807, 385] width 910 height 599
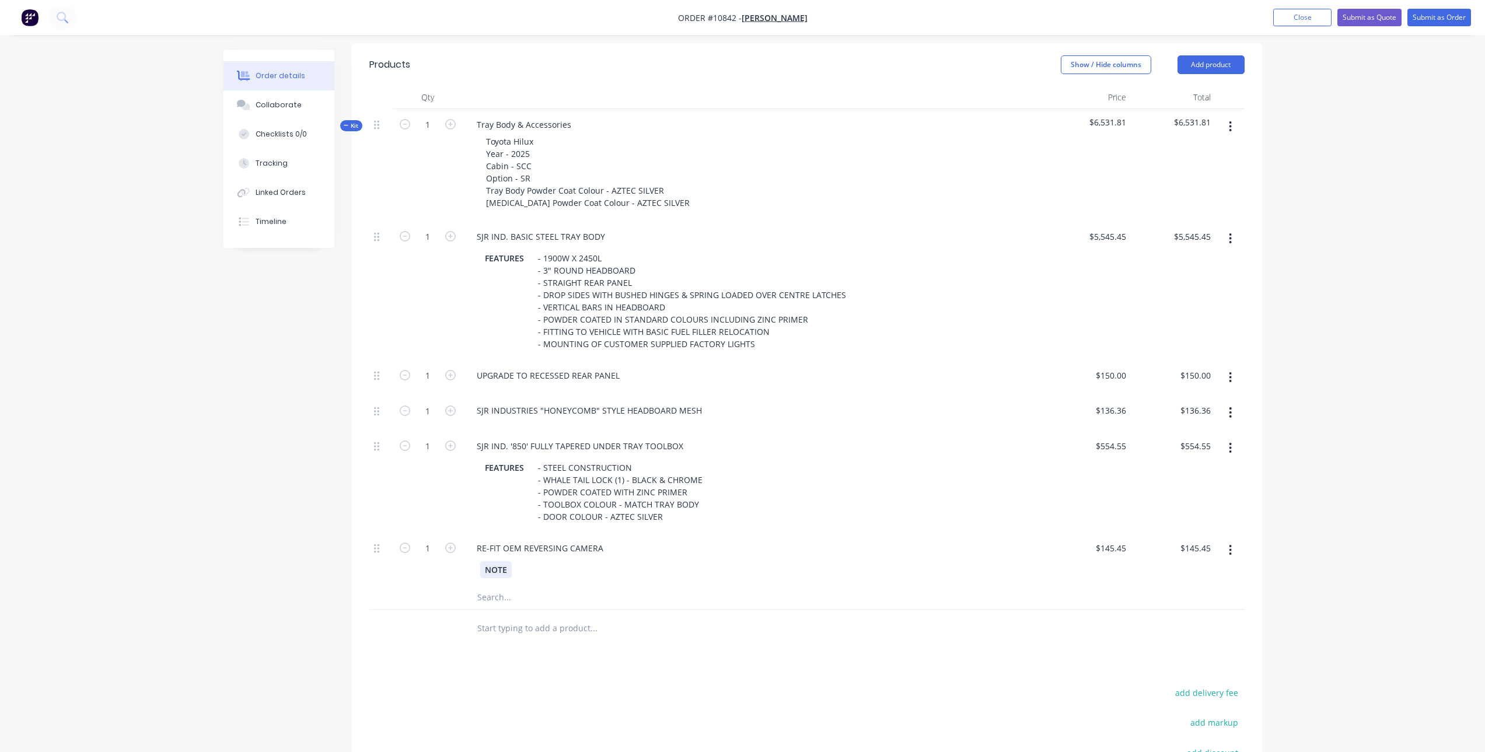
click at [505, 571] on div "NOTE" at bounding box center [496, 569] width 32 height 17
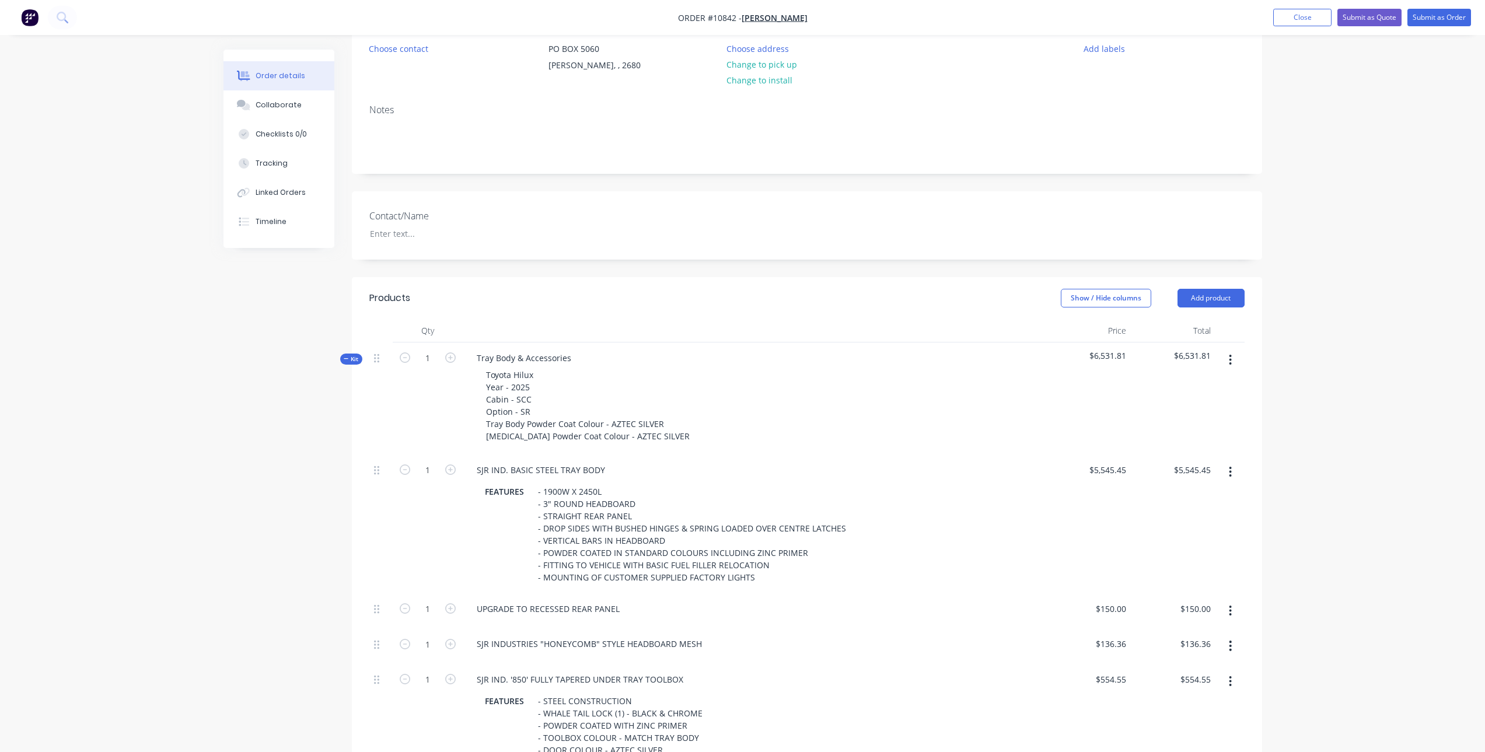
scroll to position [6, 0]
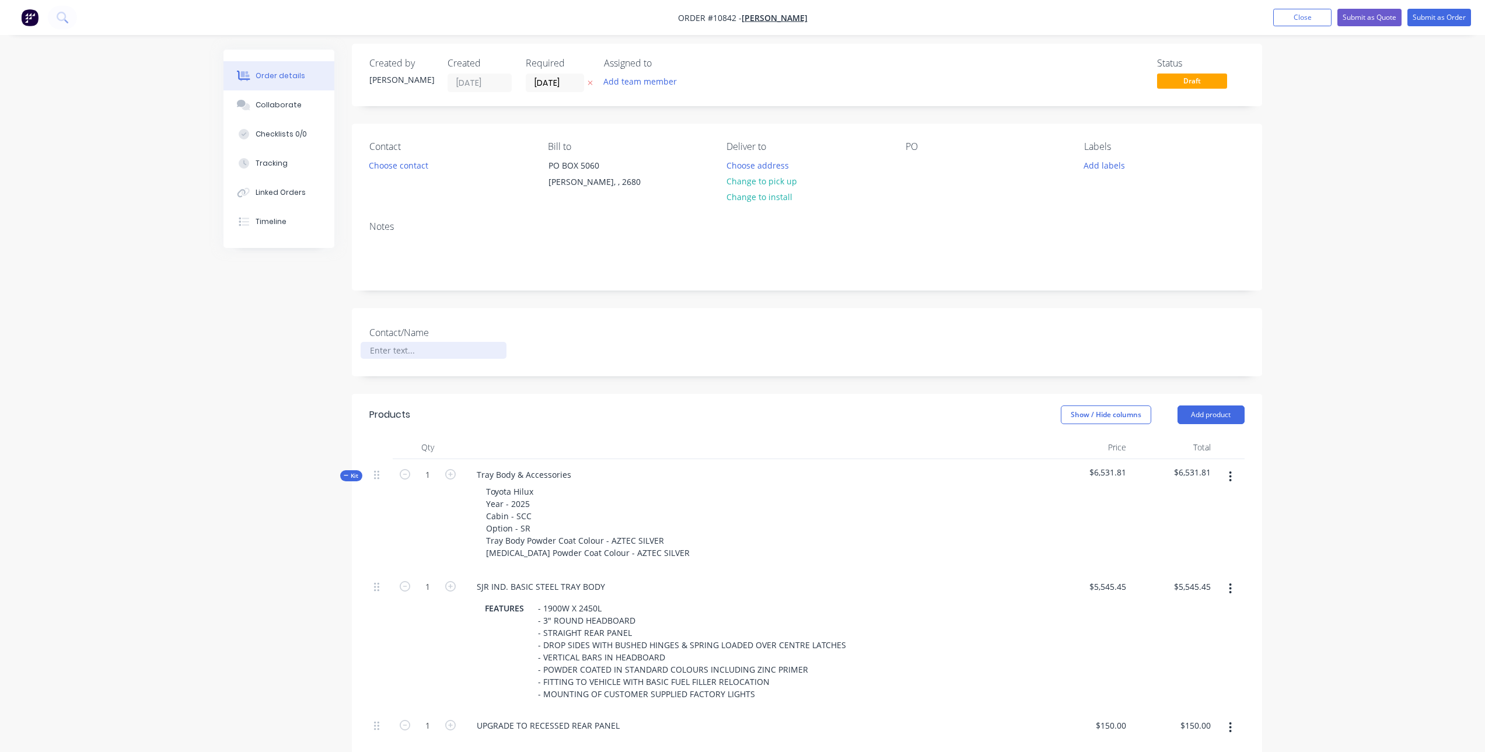
click at [401, 352] on div at bounding box center [434, 350] width 146 height 17
paste div
click at [929, 167] on div "PO" at bounding box center [986, 167] width 160 height 53
click at [932, 156] on div "PO" at bounding box center [986, 167] width 160 height 53
click at [914, 165] on div at bounding box center [915, 165] width 19 height 17
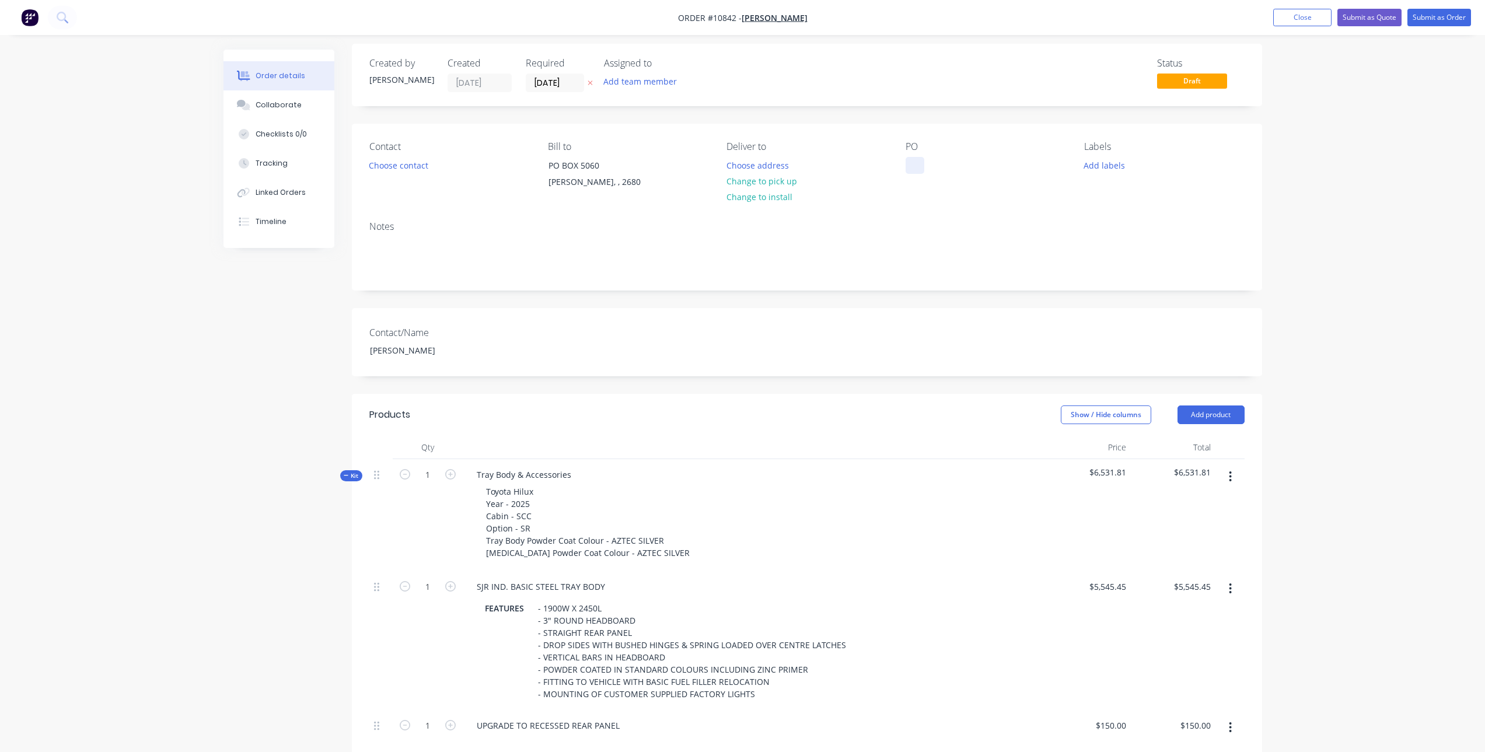
paste div
click at [428, 355] on div "[PERSON_NAME]" at bounding box center [434, 350] width 146 height 17
click at [429, 350] on div "[PERSON_NAME]" at bounding box center [434, 350] width 146 height 17
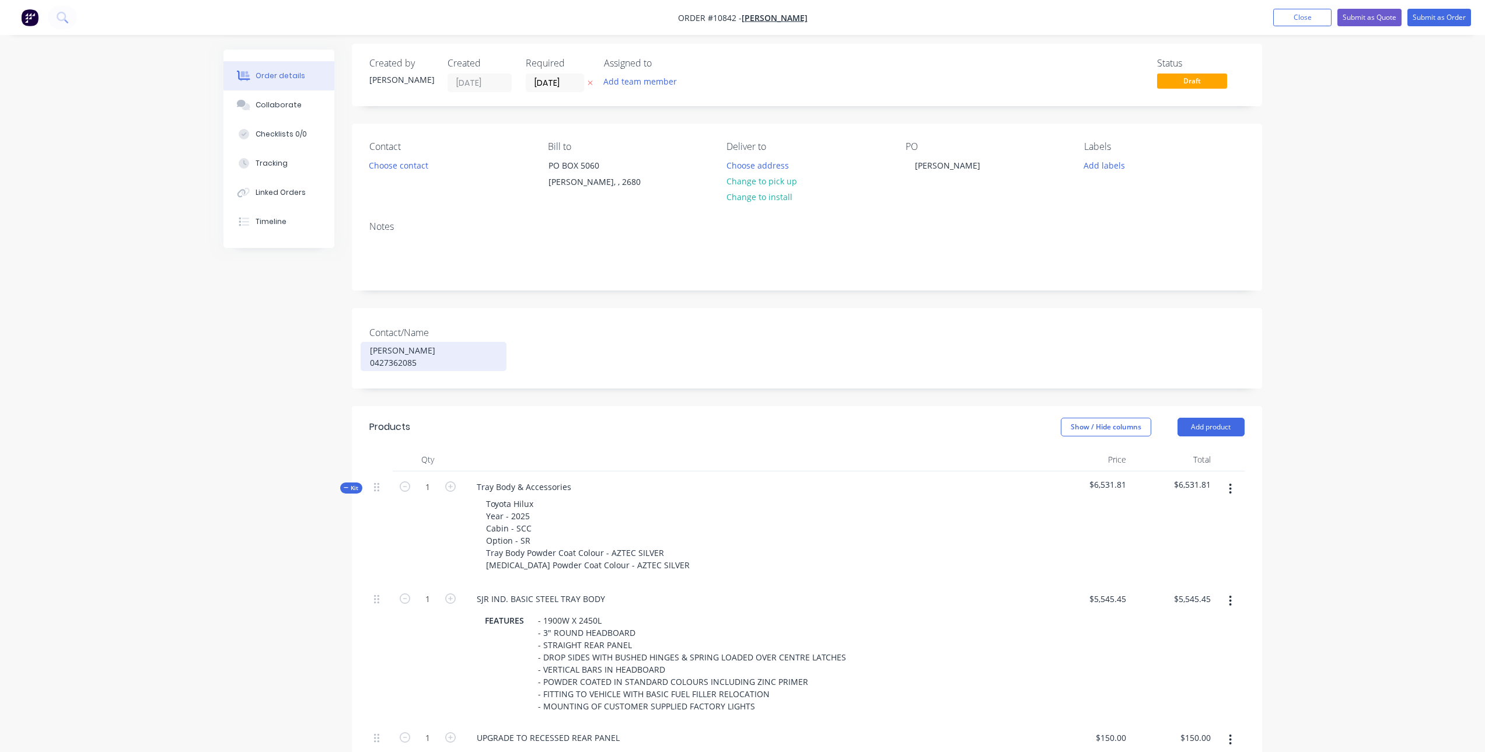
click at [422, 365] on div "Chris Yerbury 0427362085" at bounding box center [434, 356] width 146 height 29
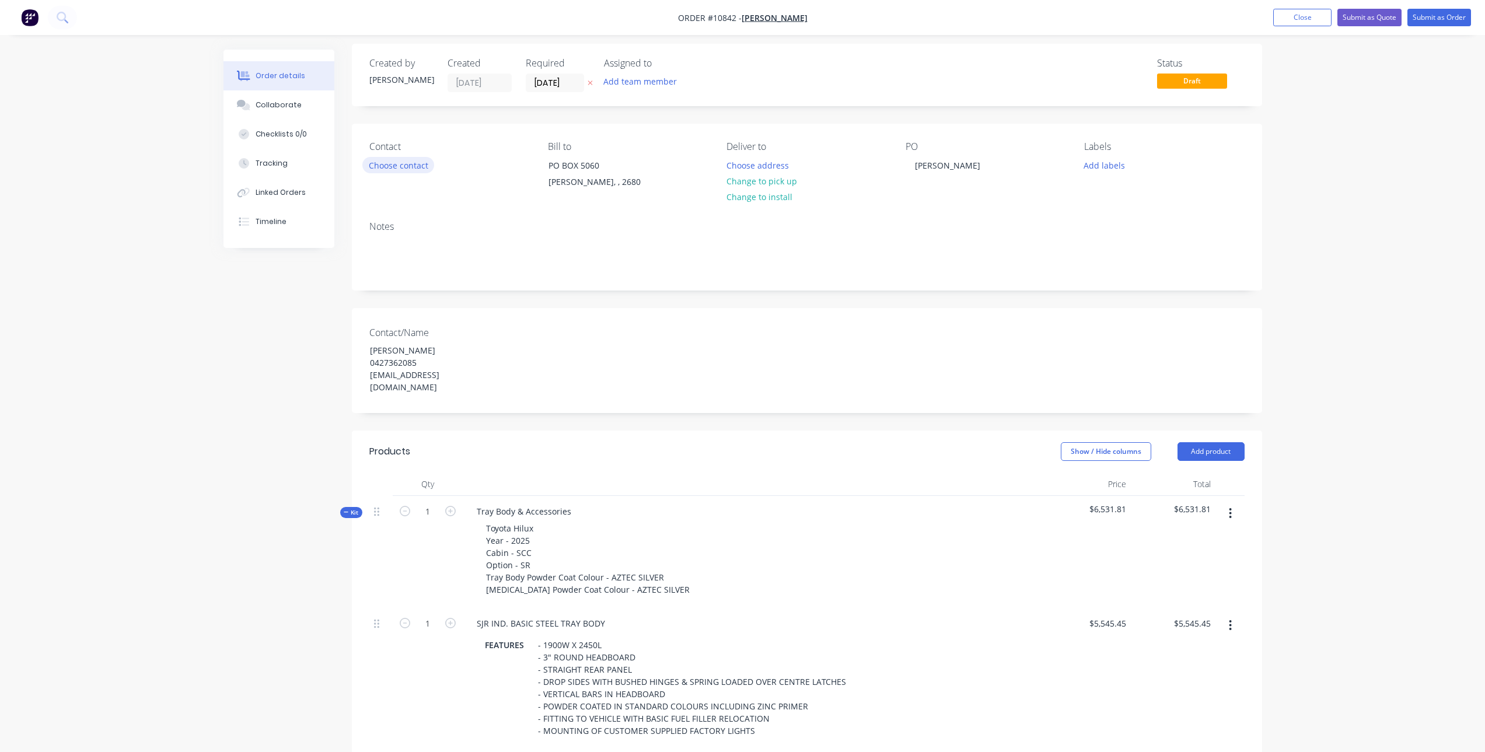
click at [385, 163] on button "Choose contact" at bounding box center [398, 165] width 72 height 16
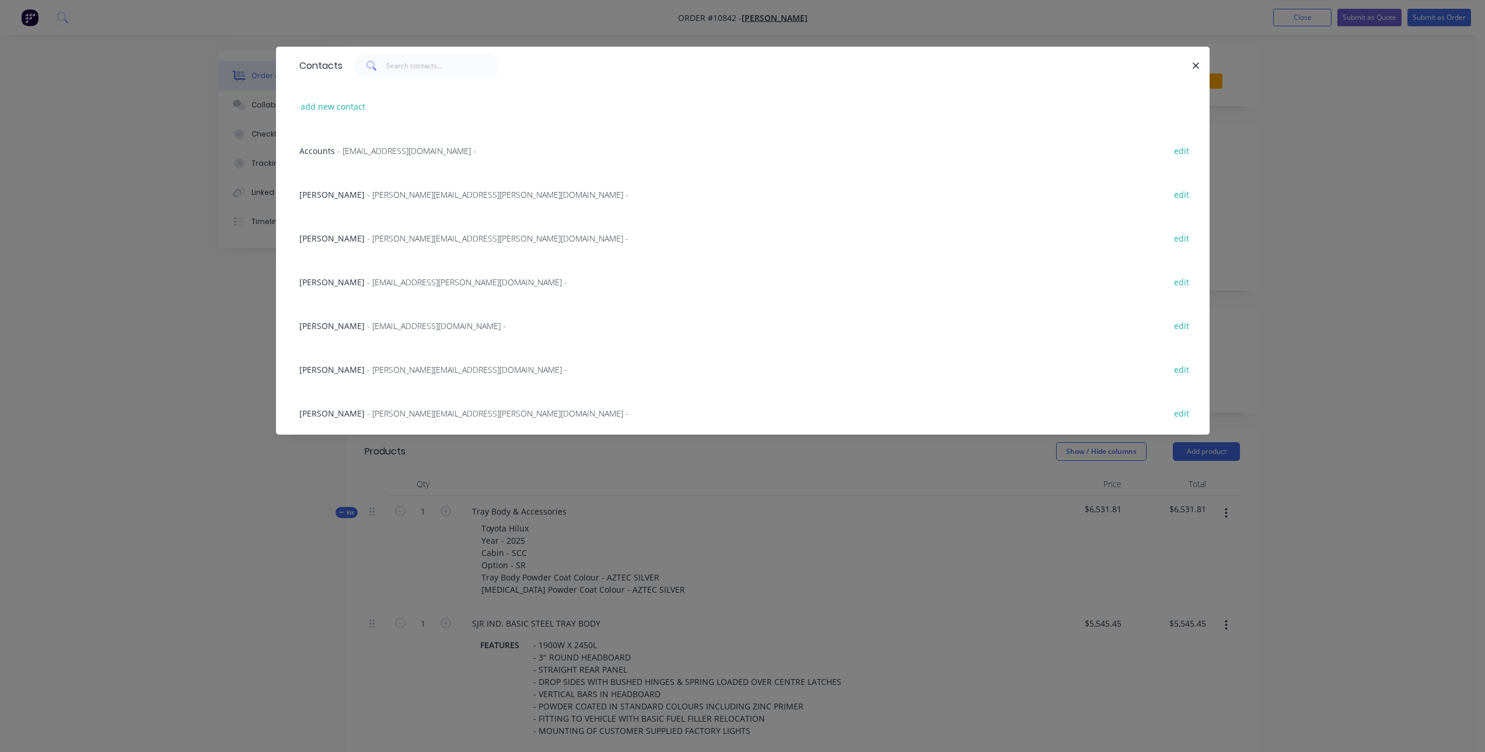
click at [415, 327] on span "- [EMAIL_ADDRESS][DOMAIN_NAME] -" at bounding box center [436, 325] width 139 height 11
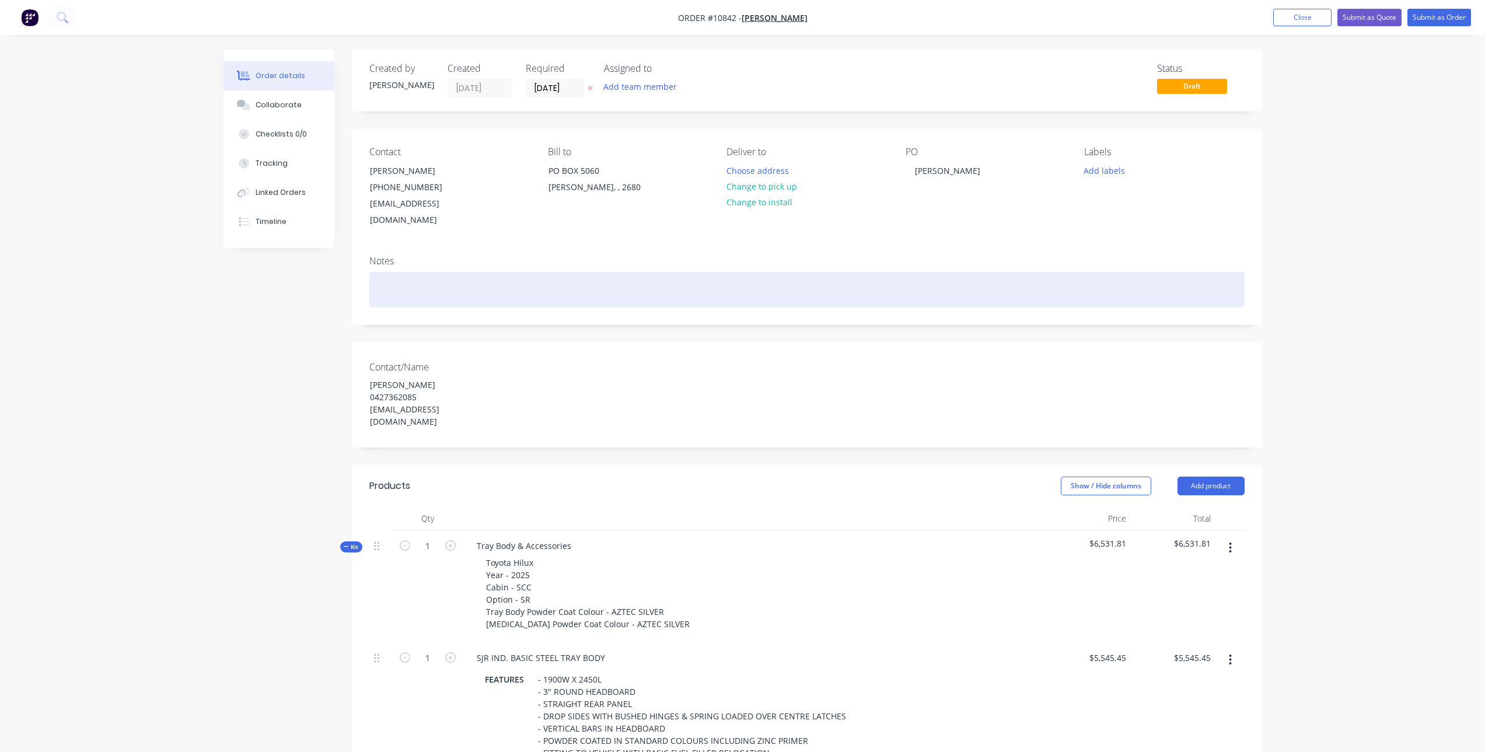
scroll to position [0, 0]
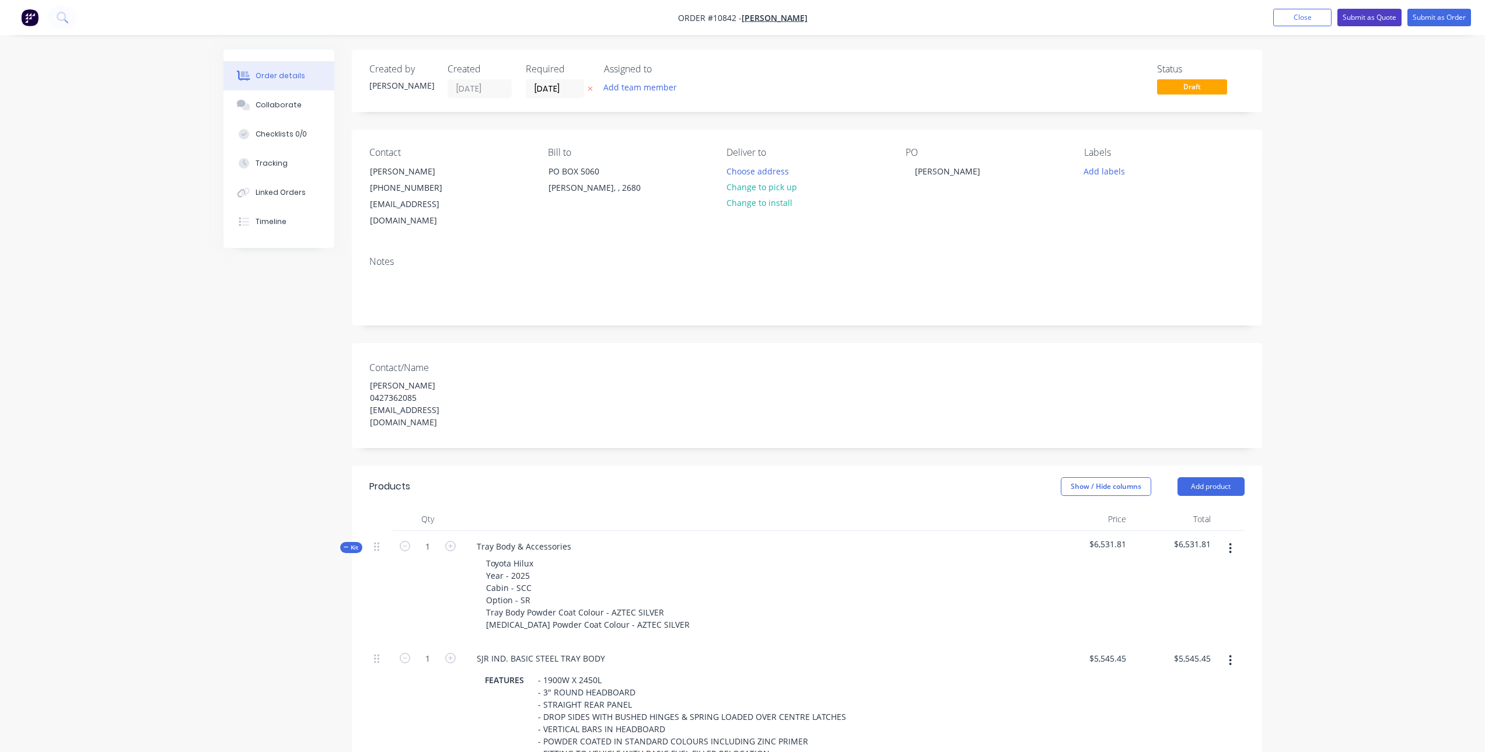
click at [1376, 22] on button "Submit as Quote" at bounding box center [1369, 18] width 64 height 18
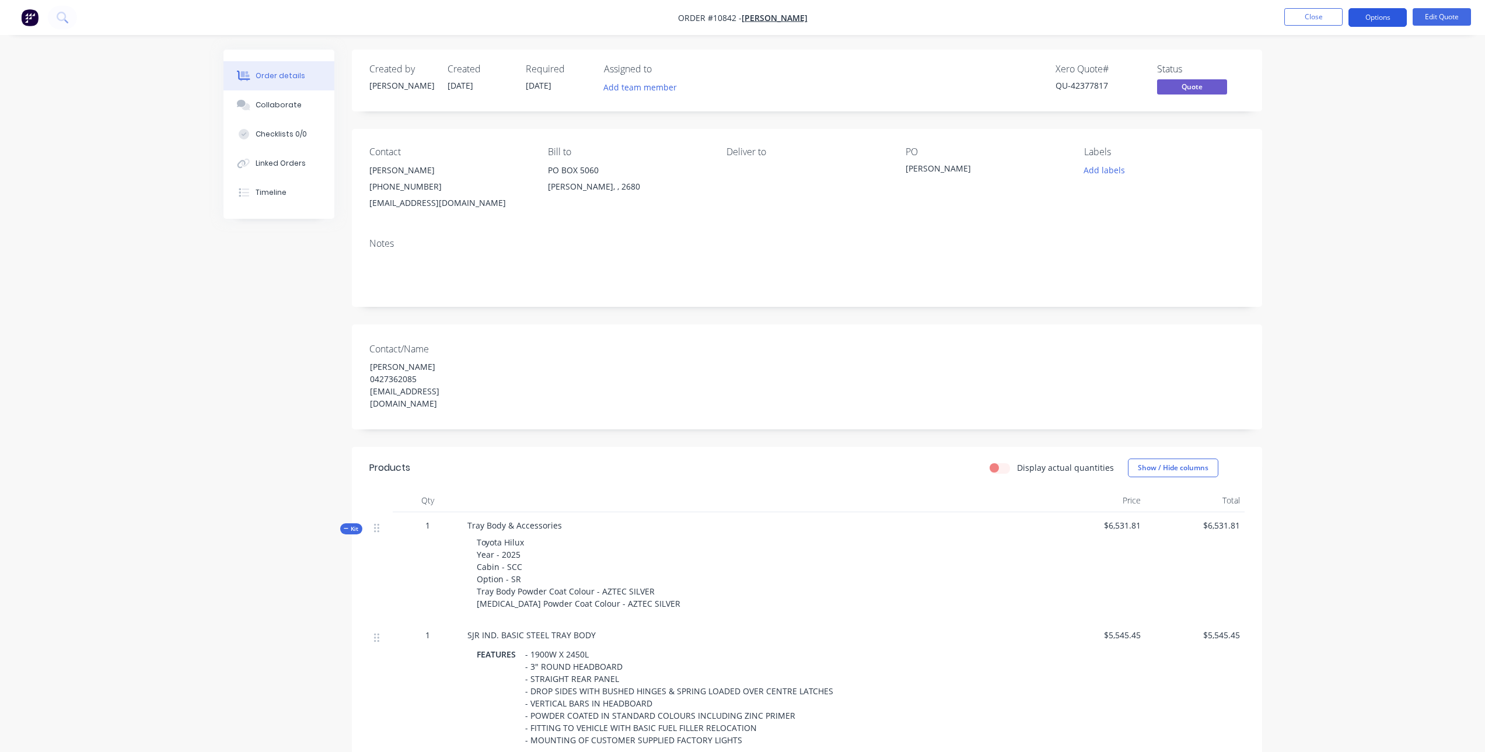
click at [1355, 15] on button "Options" at bounding box center [1377, 17] width 58 height 19
click at [1315, 69] on div "Quote" at bounding box center [1342, 70] width 107 height 17
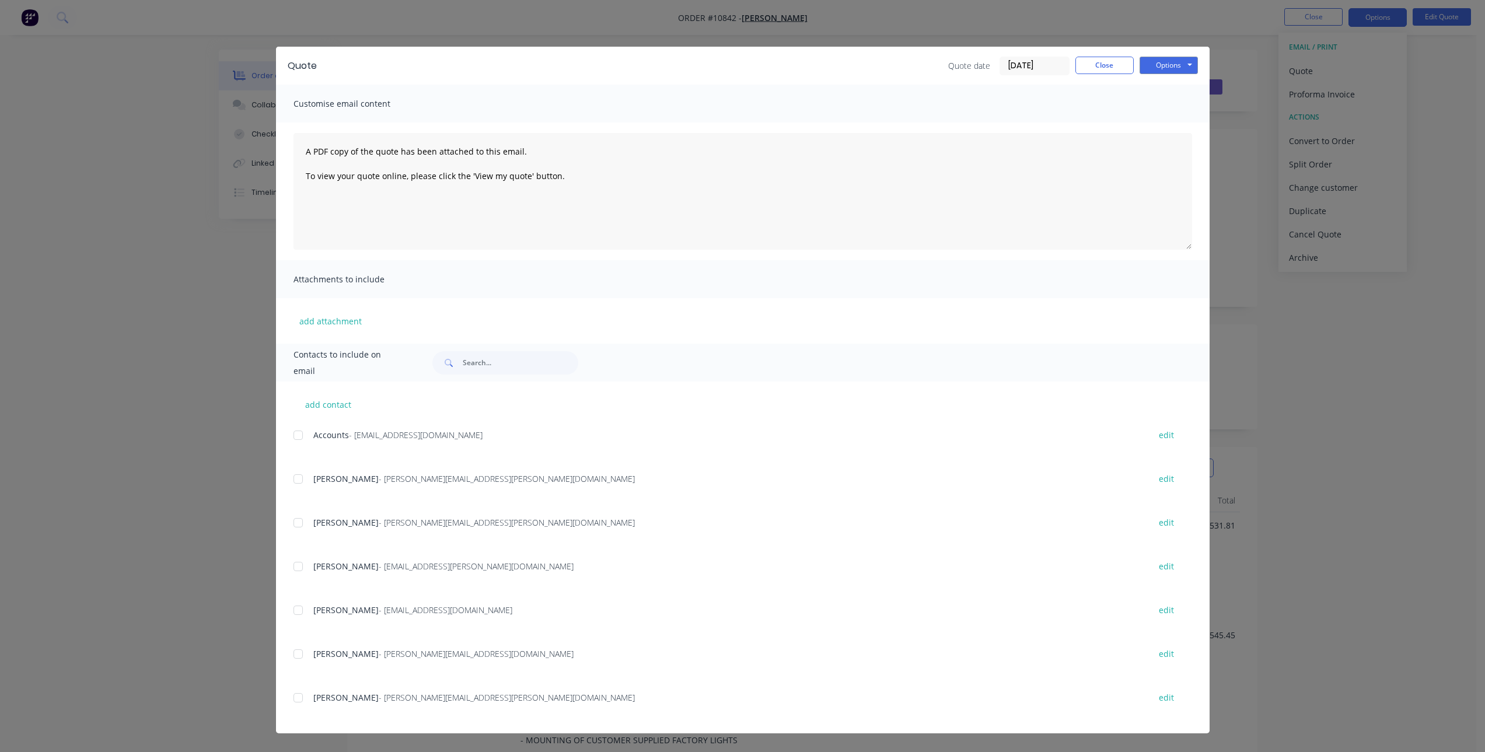
click at [300, 611] on div at bounding box center [297, 610] width 23 height 23
click at [327, 403] on button "add contact" at bounding box center [328, 405] width 70 height 18
select select "AU"
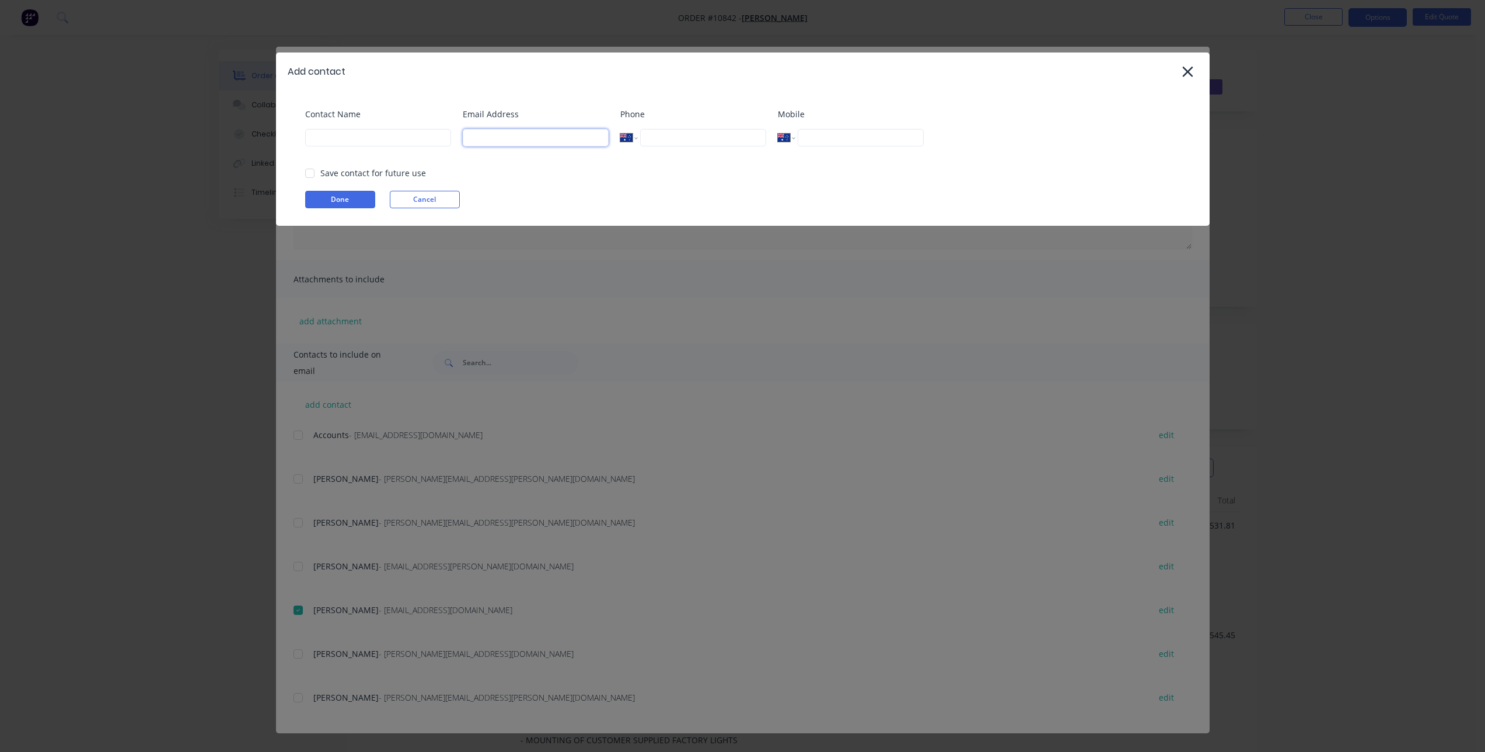
click at [475, 146] on input at bounding box center [536, 138] width 146 height 18
paste input "cyerbury@lugositt.com.au"
type input "cyerbury@lugositt.com.au"
click at [312, 135] on input at bounding box center [378, 138] width 146 height 18
paste input "[PERSON_NAME]"
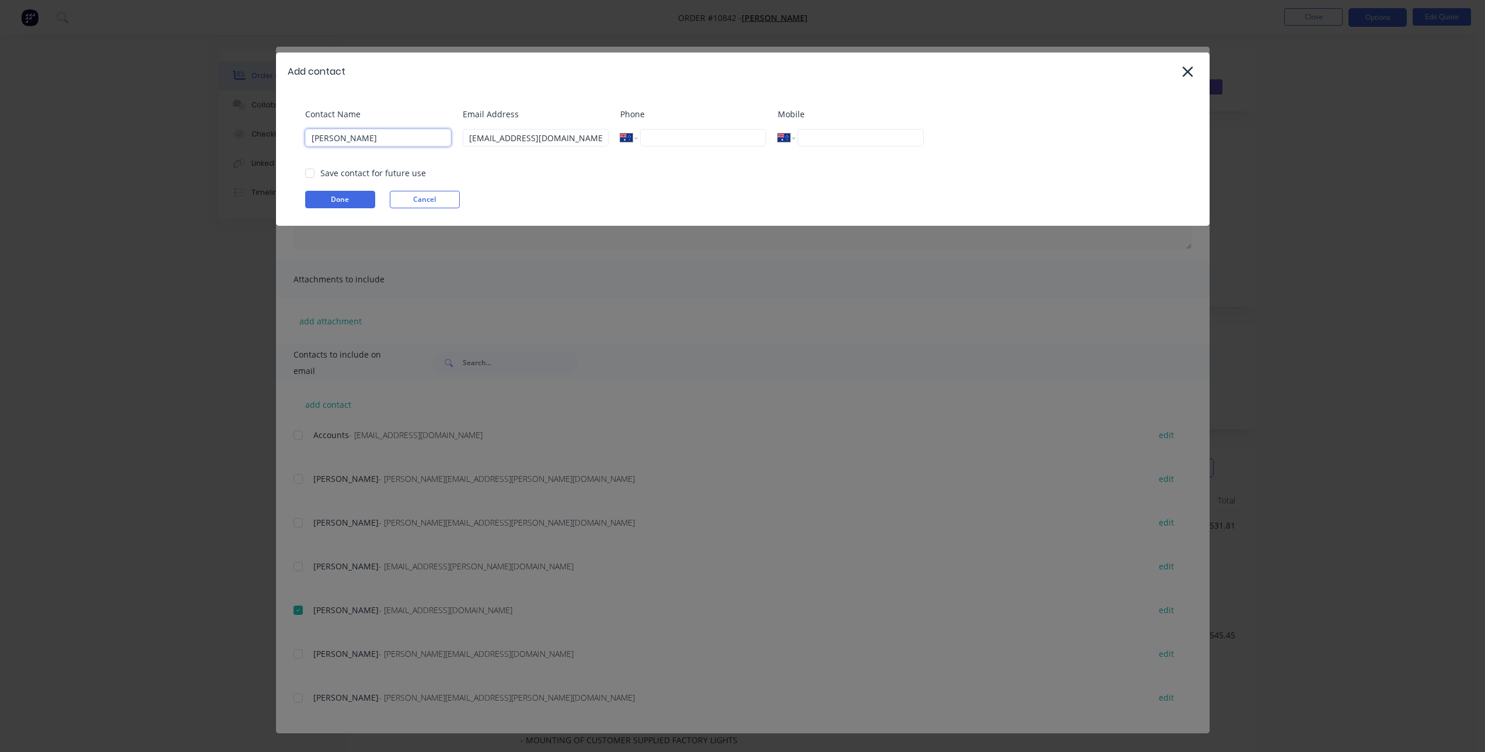
type input "[PERSON_NAME]"
click at [843, 142] on input "tel" at bounding box center [860, 138] width 125 height 18
paste input "0427 362 085"
type input "0427 362 085"
click at [341, 197] on button "Done" at bounding box center [340, 200] width 70 height 18
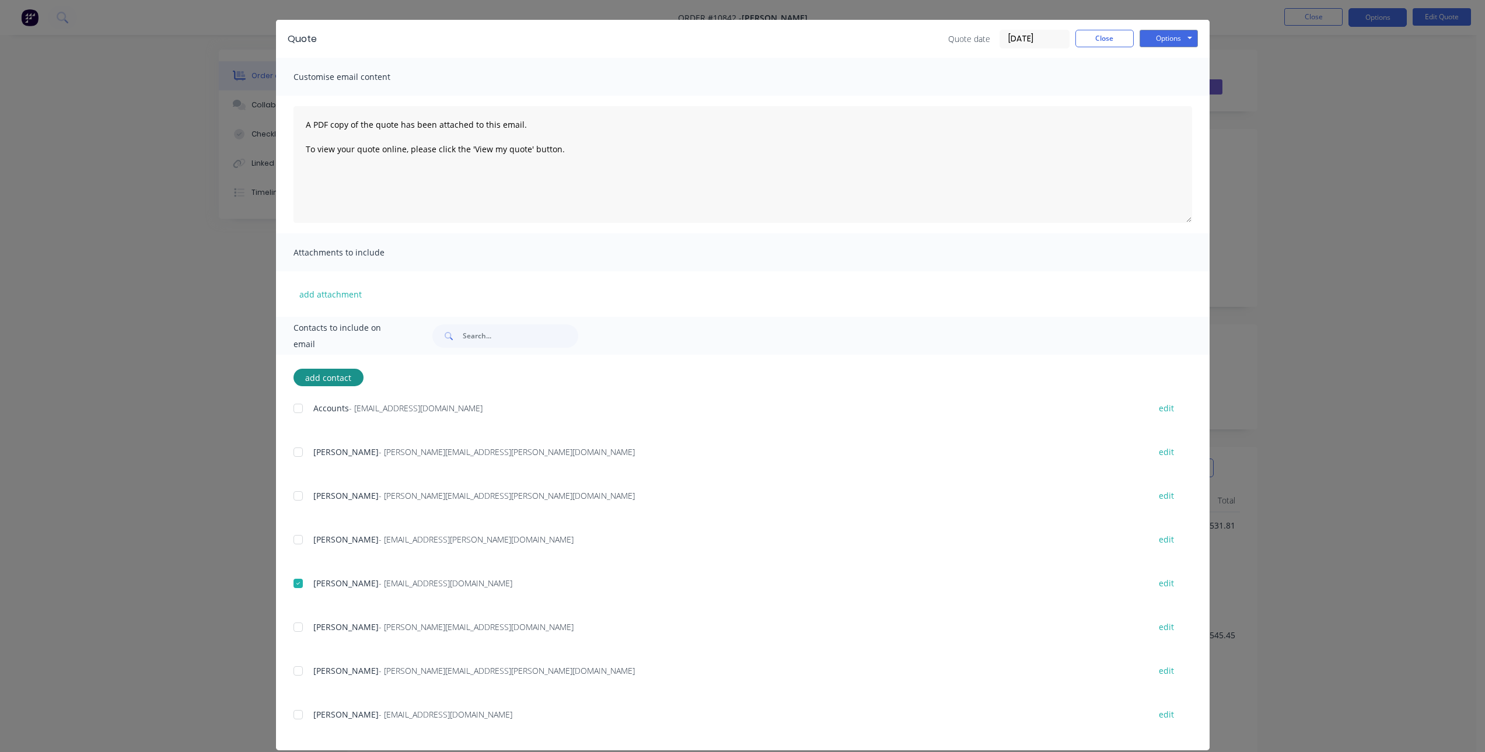
scroll to position [41, 0]
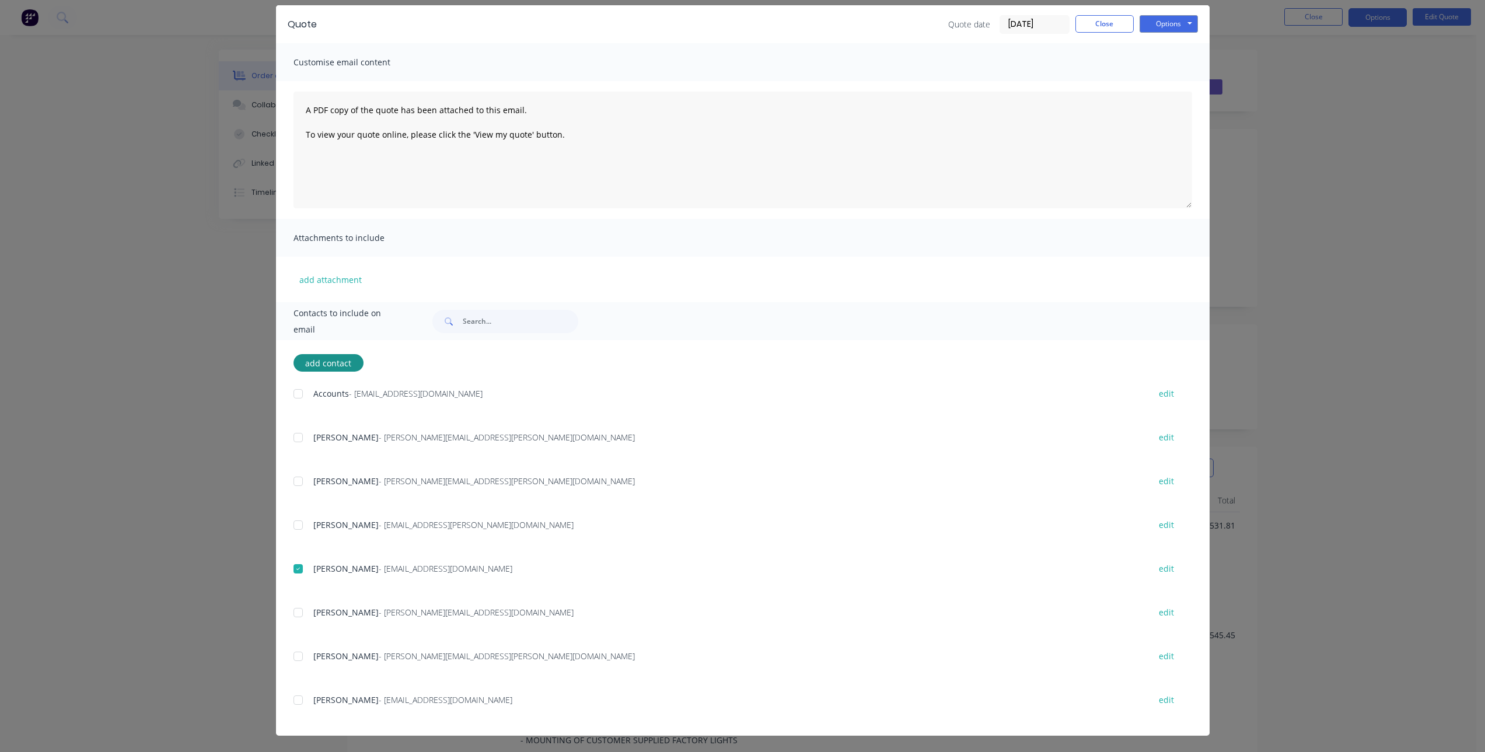
drag, startPoint x: 295, startPoint y: 701, endPoint x: 333, endPoint y: 686, distance: 40.6
click at [295, 700] on div at bounding box center [297, 700] width 23 height 23
click at [1173, 21] on button "Options" at bounding box center [1169, 24] width 58 height 18
click at [1165, 85] on button "Email" at bounding box center [1177, 83] width 75 height 19
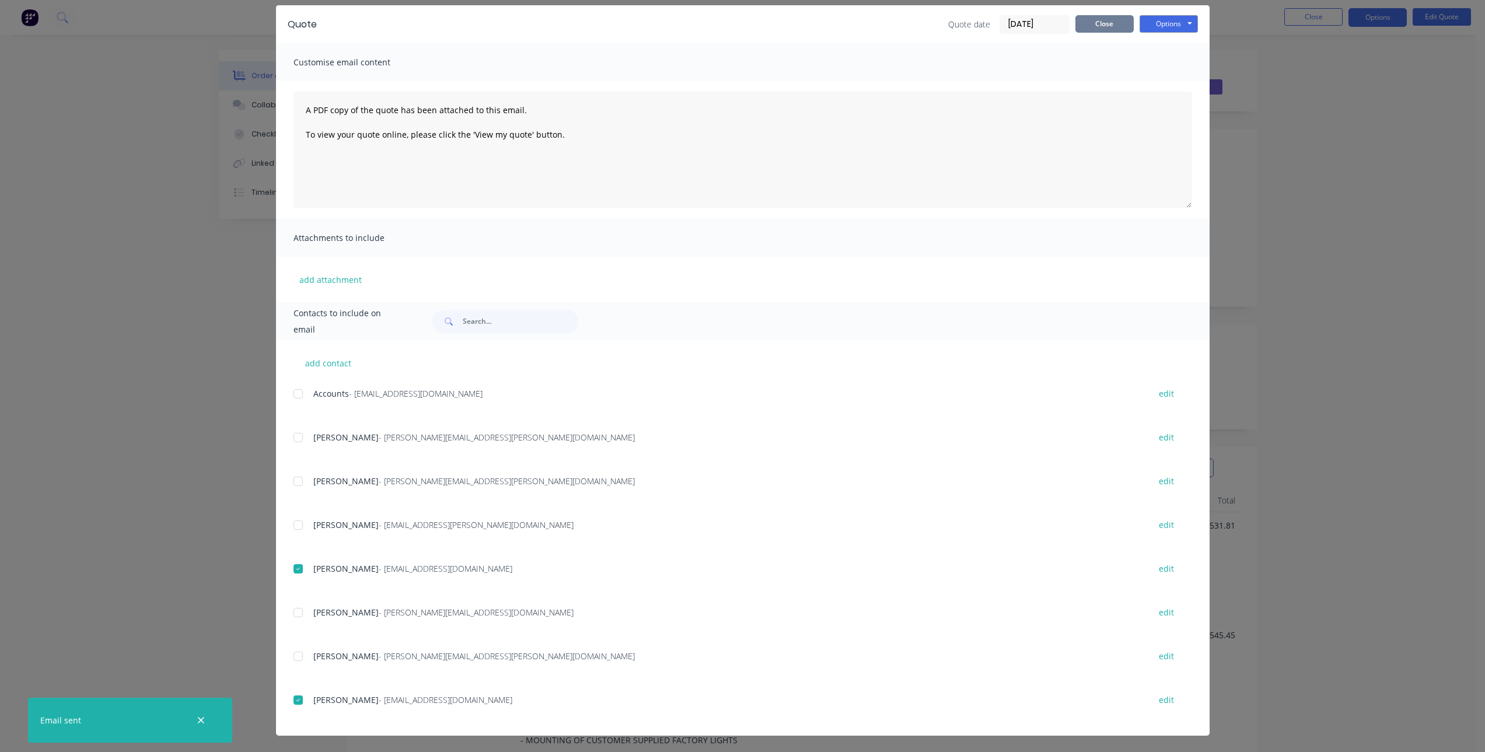
click at [1092, 22] on button "Close" at bounding box center [1104, 24] width 58 height 18
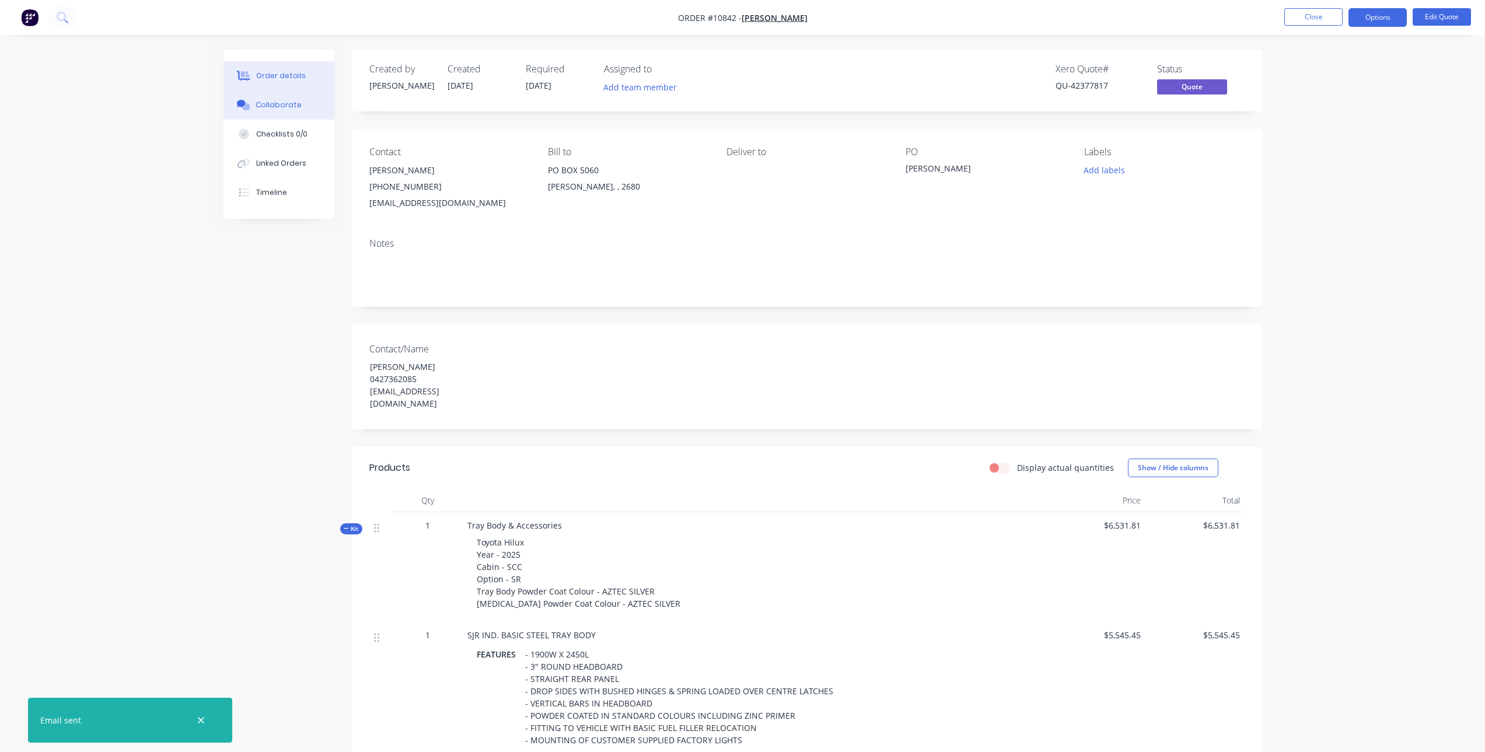
click at [252, 105] on div at bounding box center [244, 105] width 18 height 11
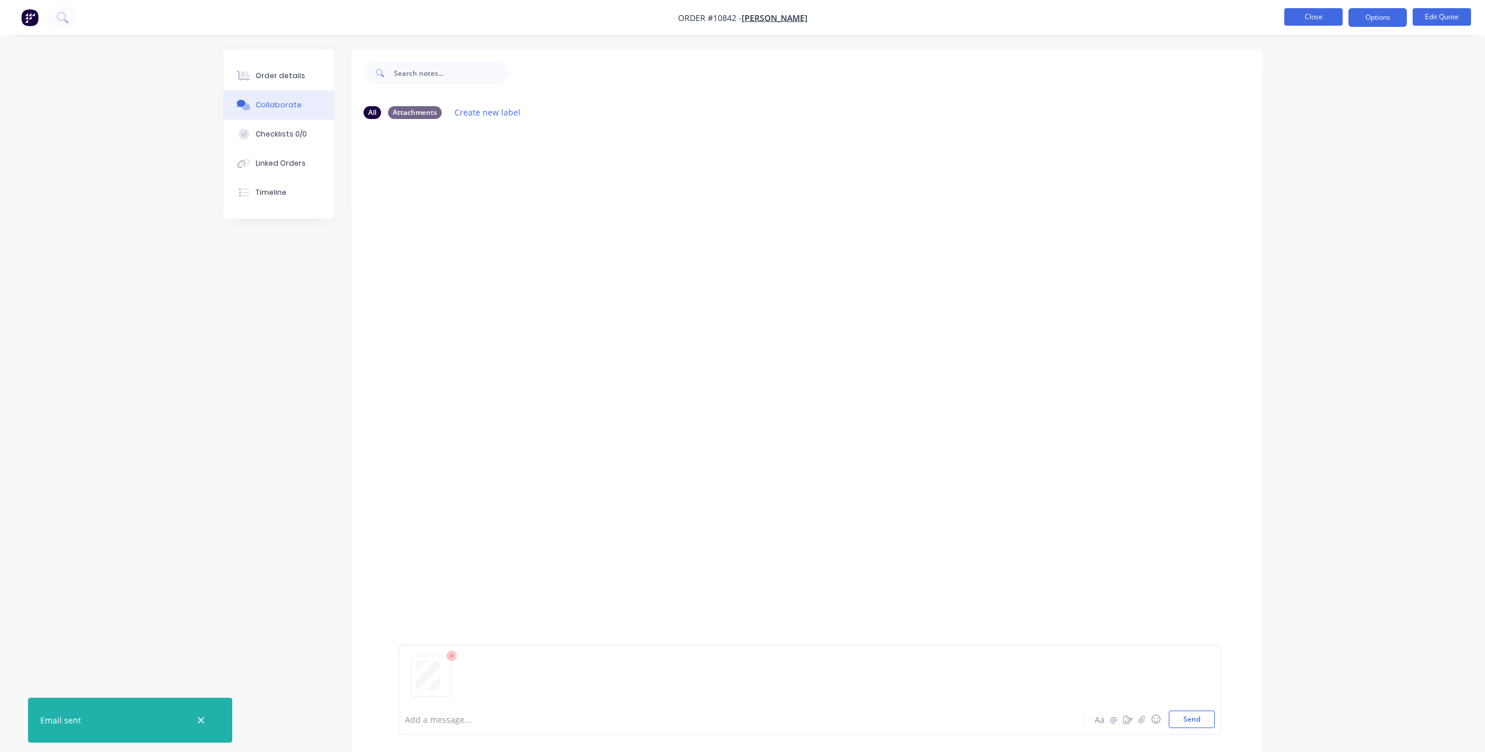
click at [1318, 20] on button "Close" at bounding box center [1313, 17] width 58 height 18
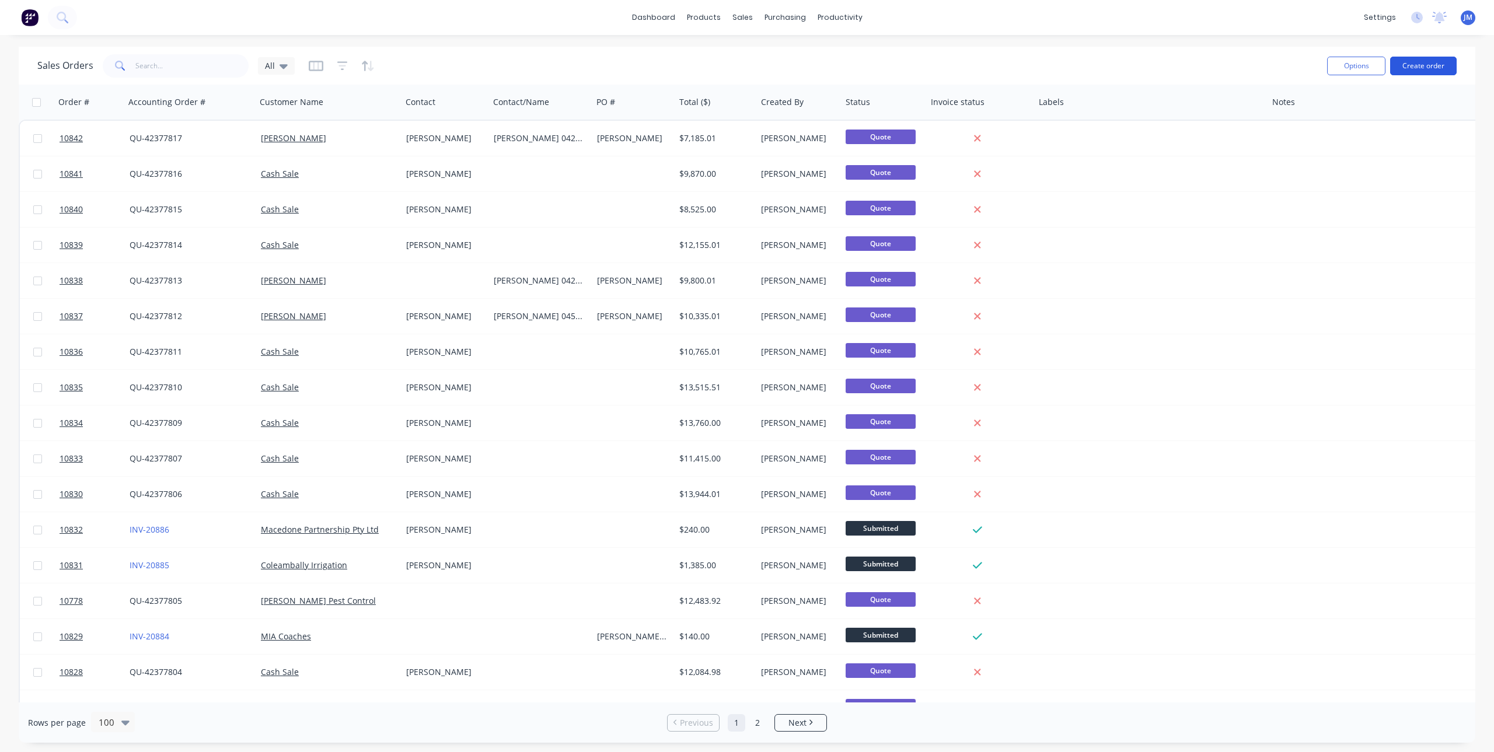
click at [1411, 60] on button "Create order" at bounding box center [1423, 66] width 67 height 19
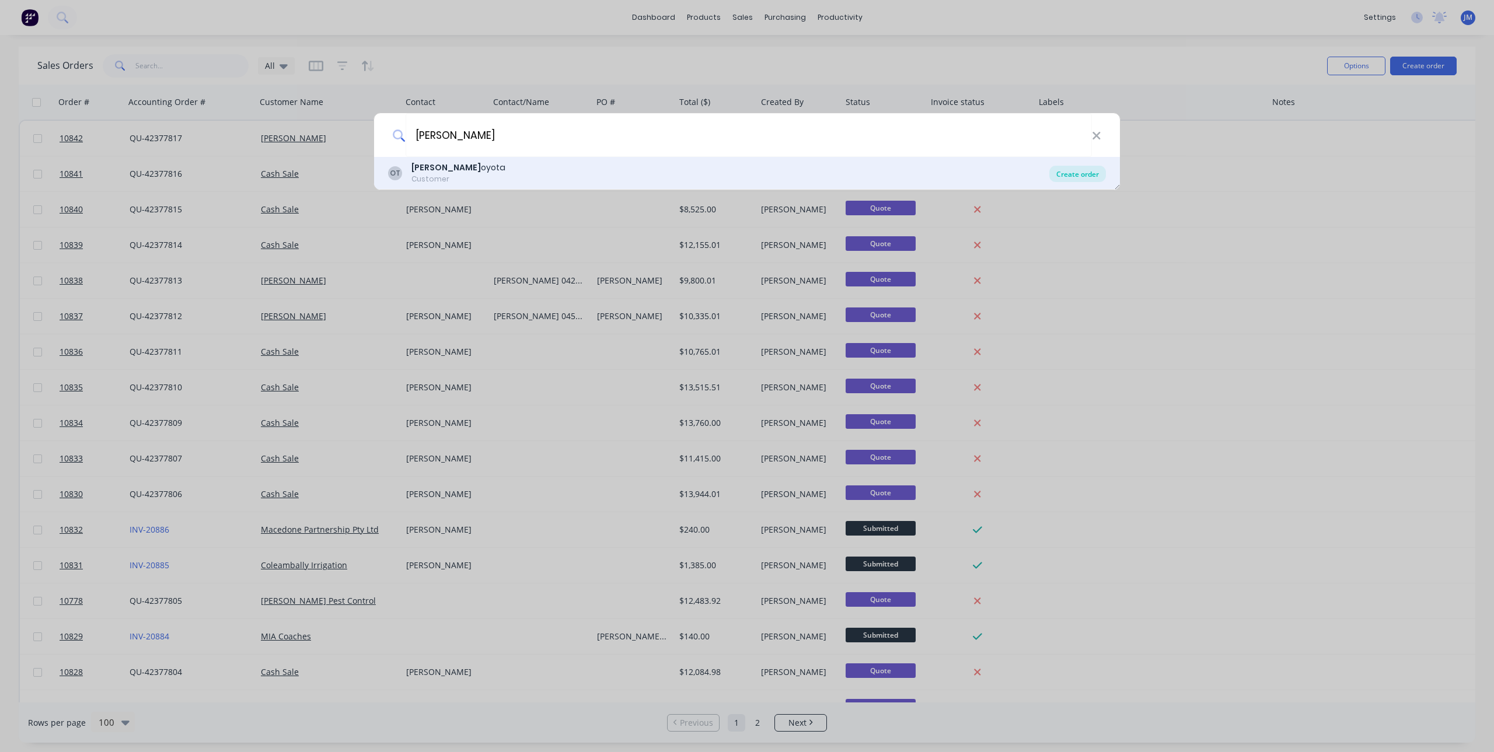
type input "OWEN T"
click at [1075, 173] on div "Create order" at bounding box center [1077, 174] width 57 height 16
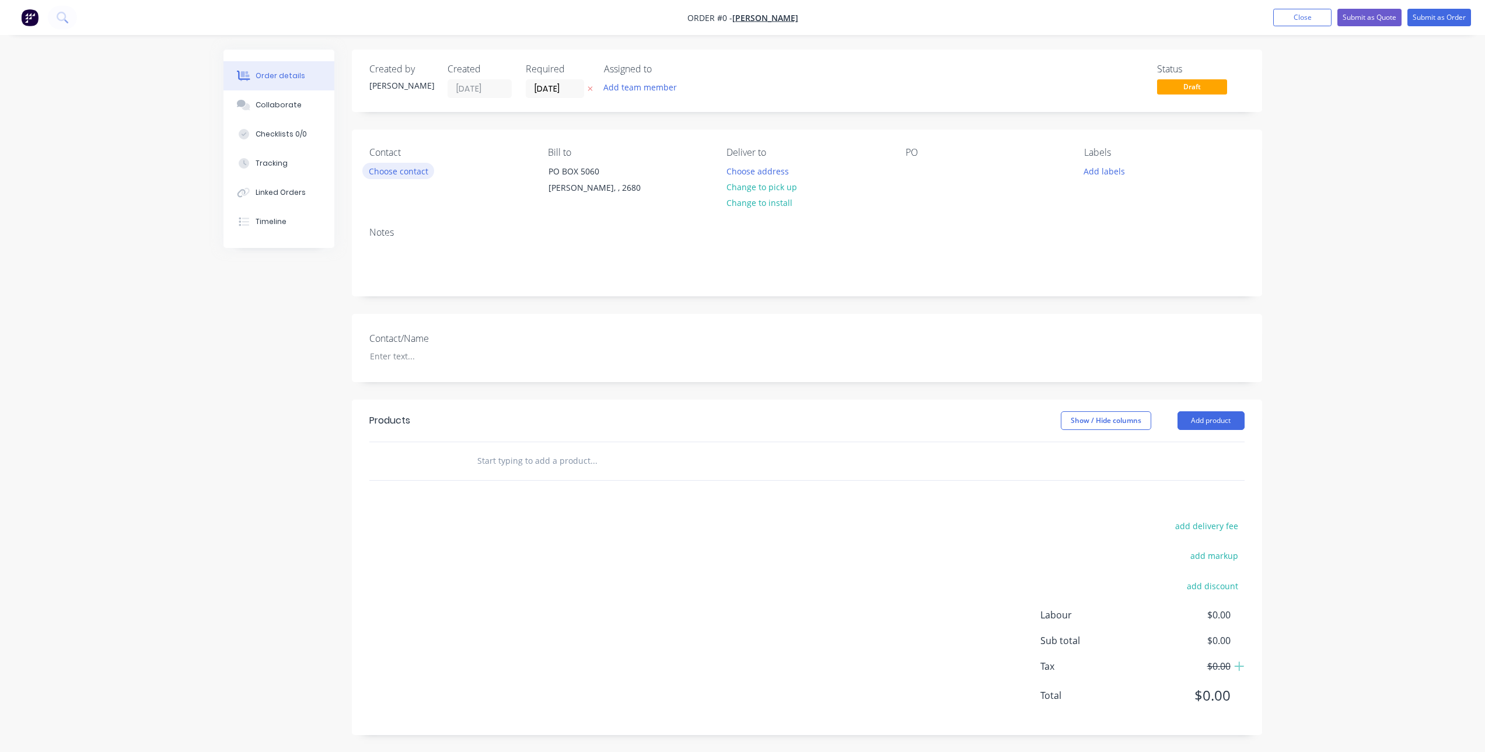
click at [397, 168] on button "Choose contact" at bounding box center [398, 171] width 72 height 16
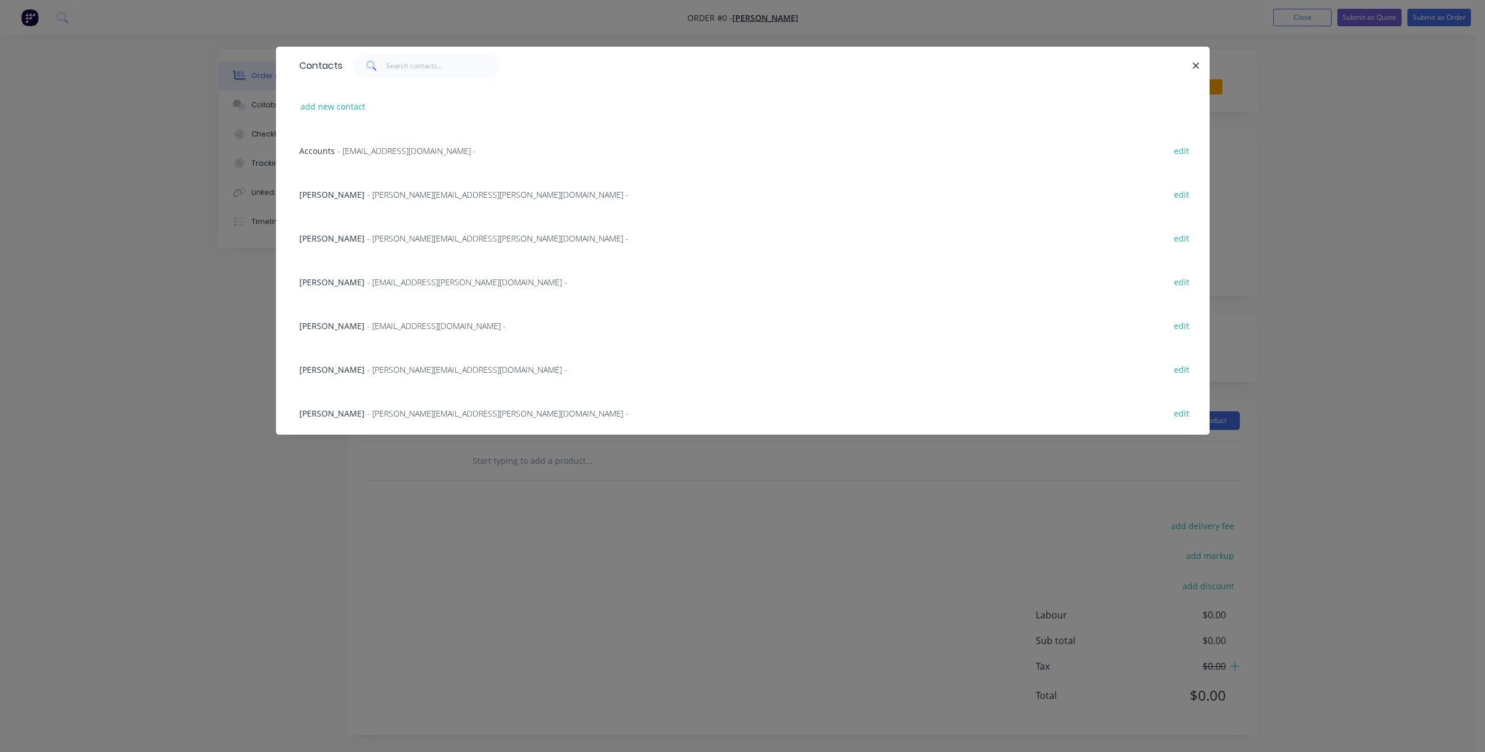
click at [319, 410] on span "[PERSON_NAME]" at bounding box center [331, 413] width 65 height 11
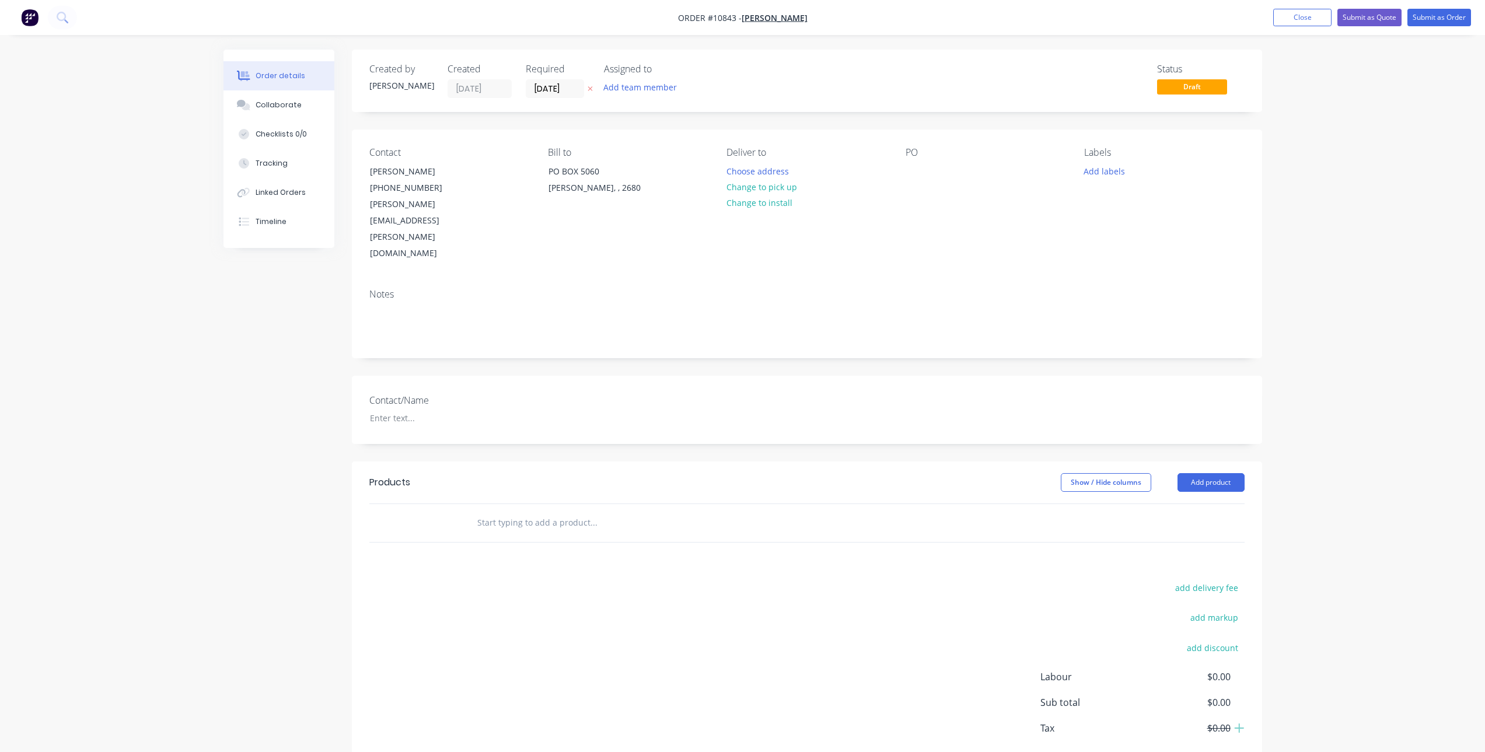
click at [583, 511] on input "text" at bounding box center [593, 522] width 233 height 23
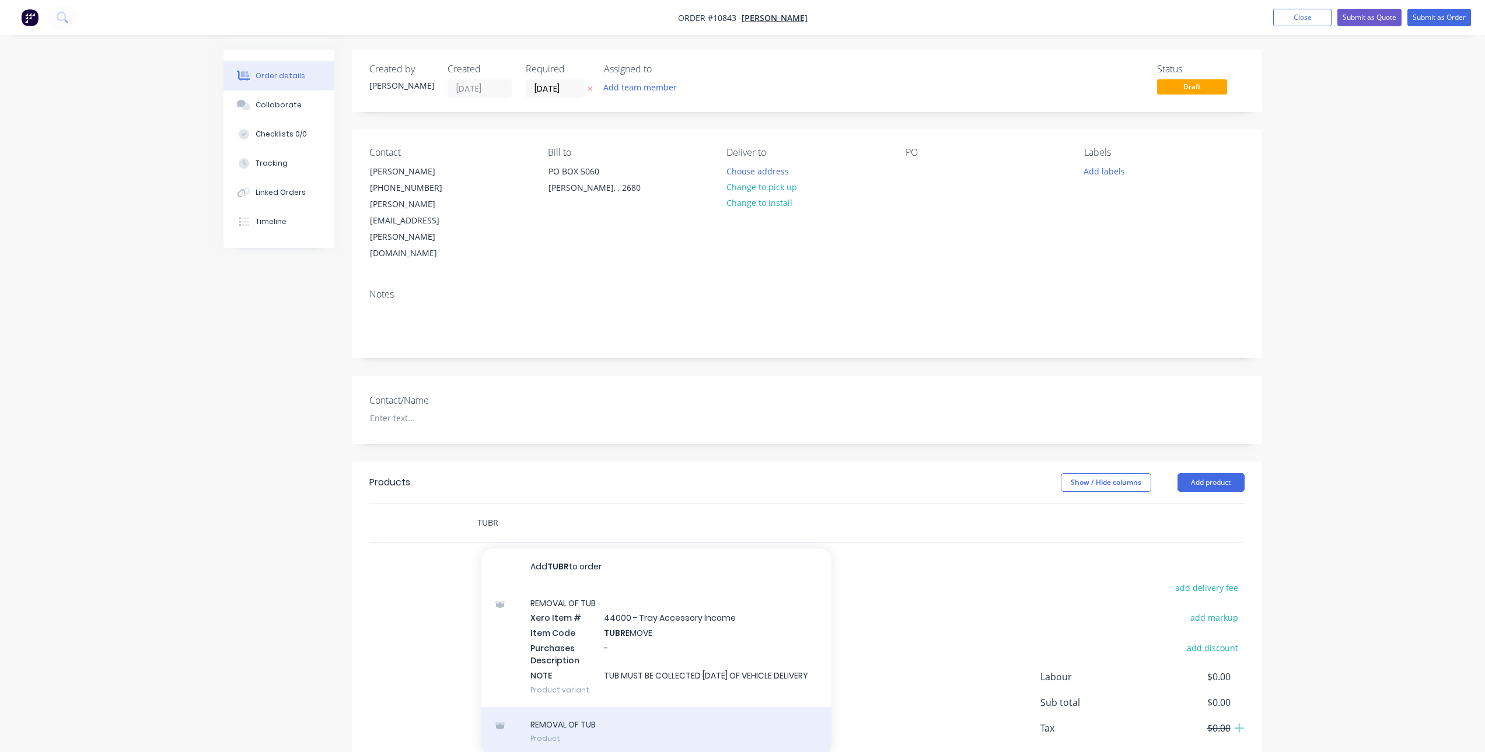
type input "TUBR"
click at [582, 707] on div "REMOVAL OF TUB Product" at bounding box center [656, 731] width 350 height 49
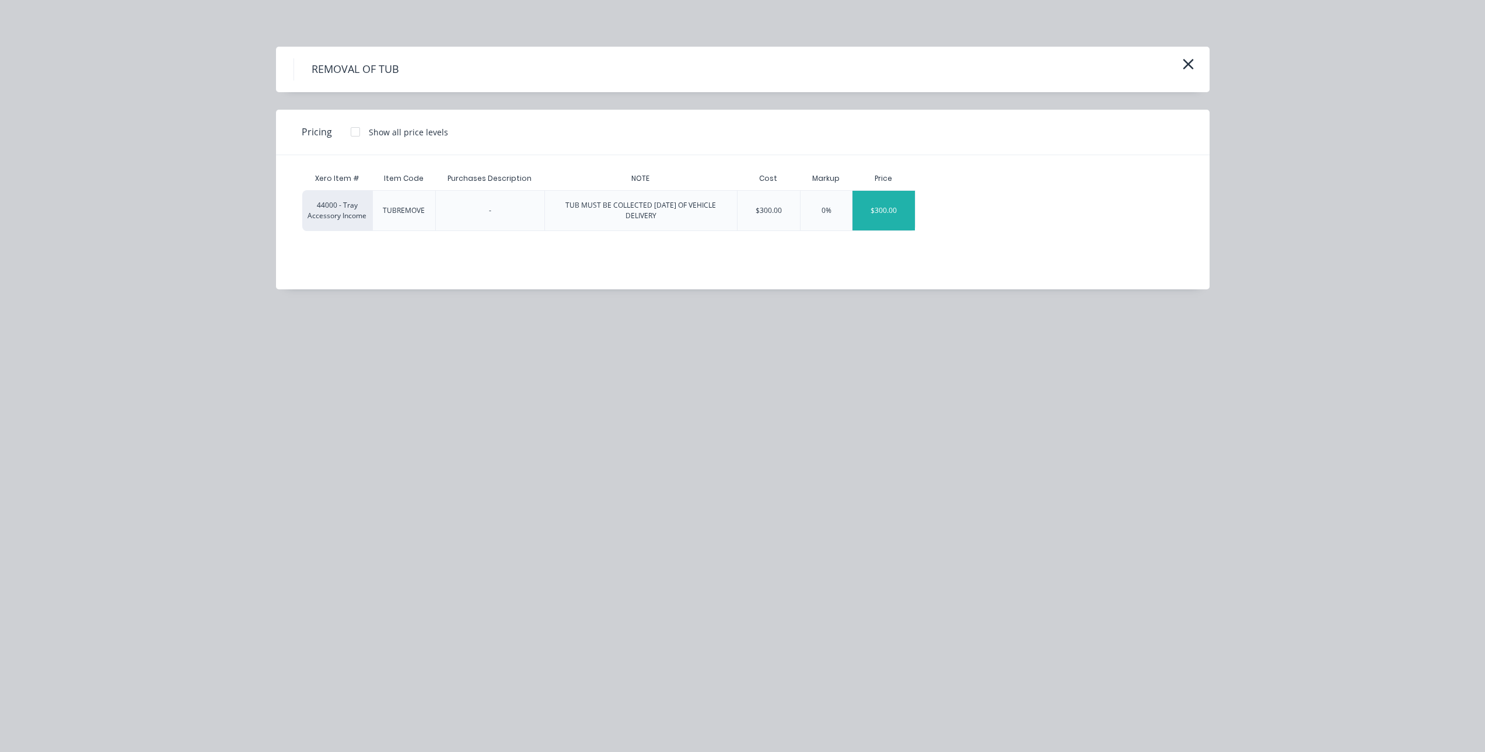
click at [900, 204] on div "$300.00" at bounding box center [883, 211] width 62 height 40
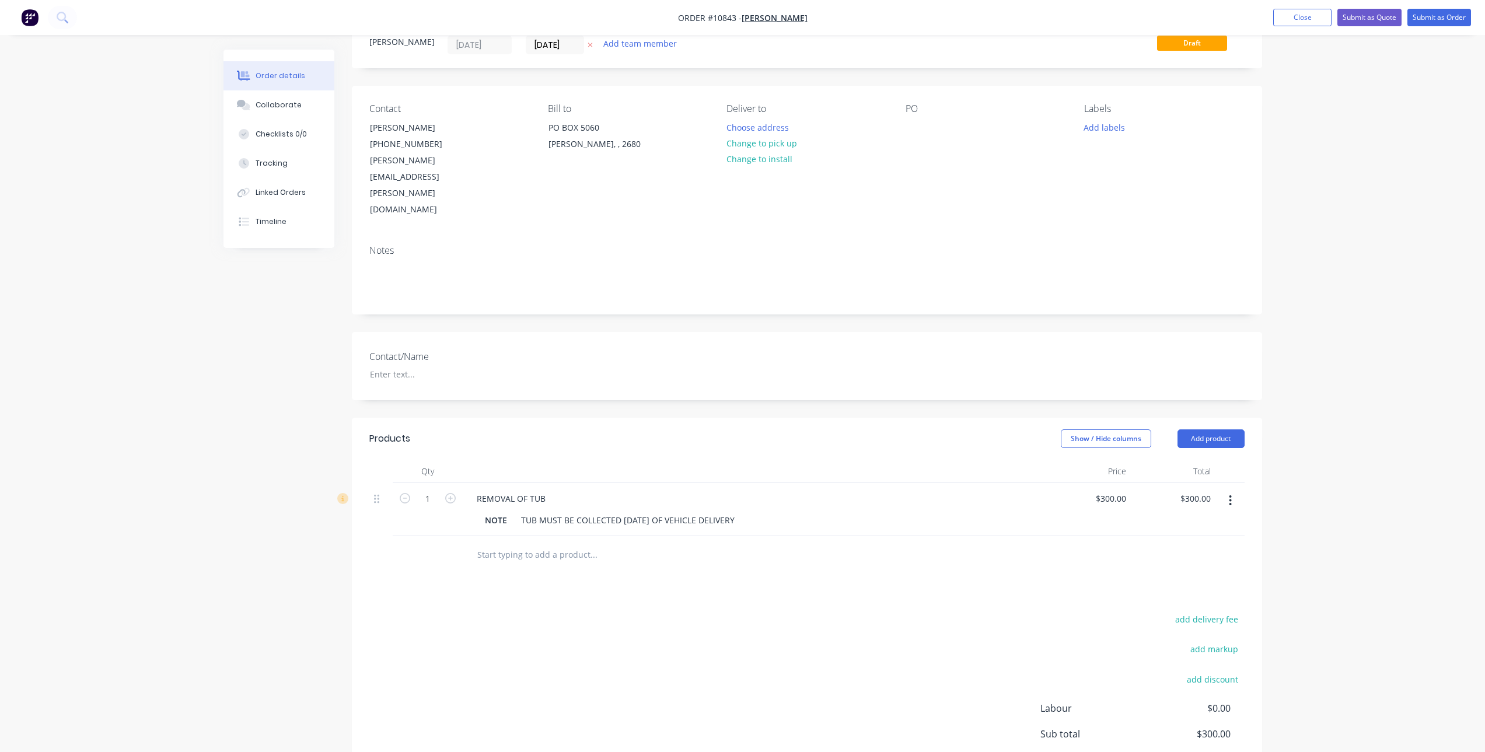
scroll to position [89, 0]
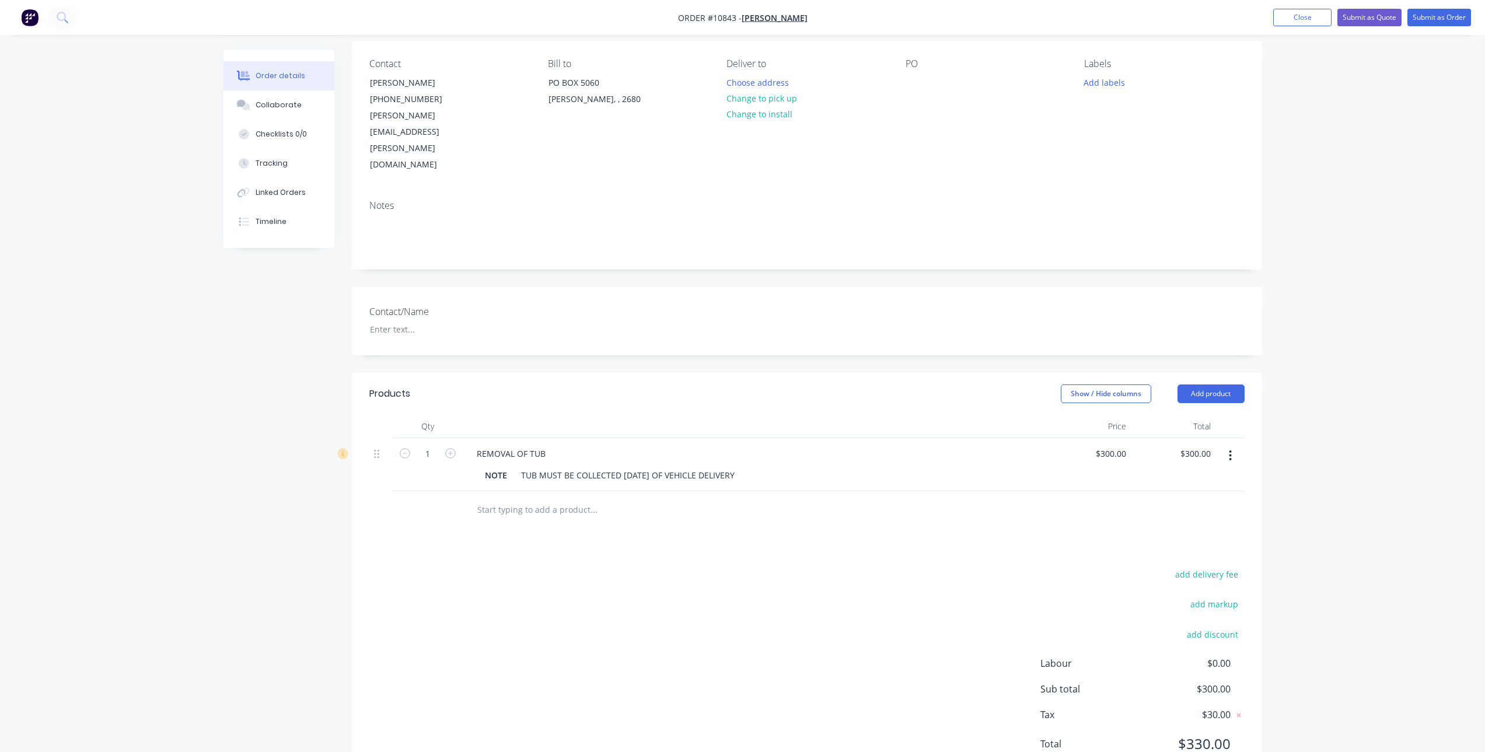
click at [536, 498] on input "text" at bounding box center [593, 509] width 233 height 23
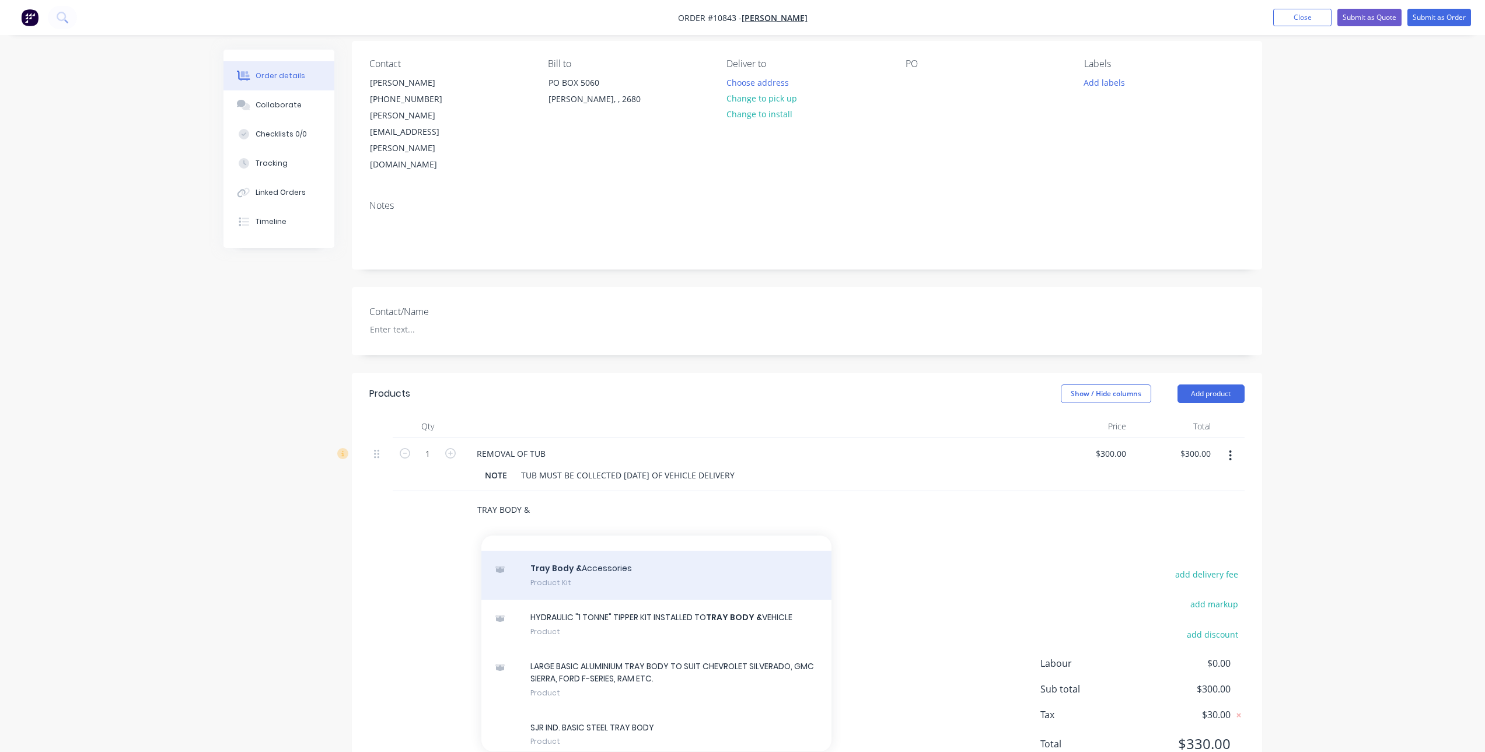
type input "TRAY BODY &"
click at [613, 592] on div "Tray Body & Accessories Product Kit" at bounding box center [656, 575] width 350 height 49
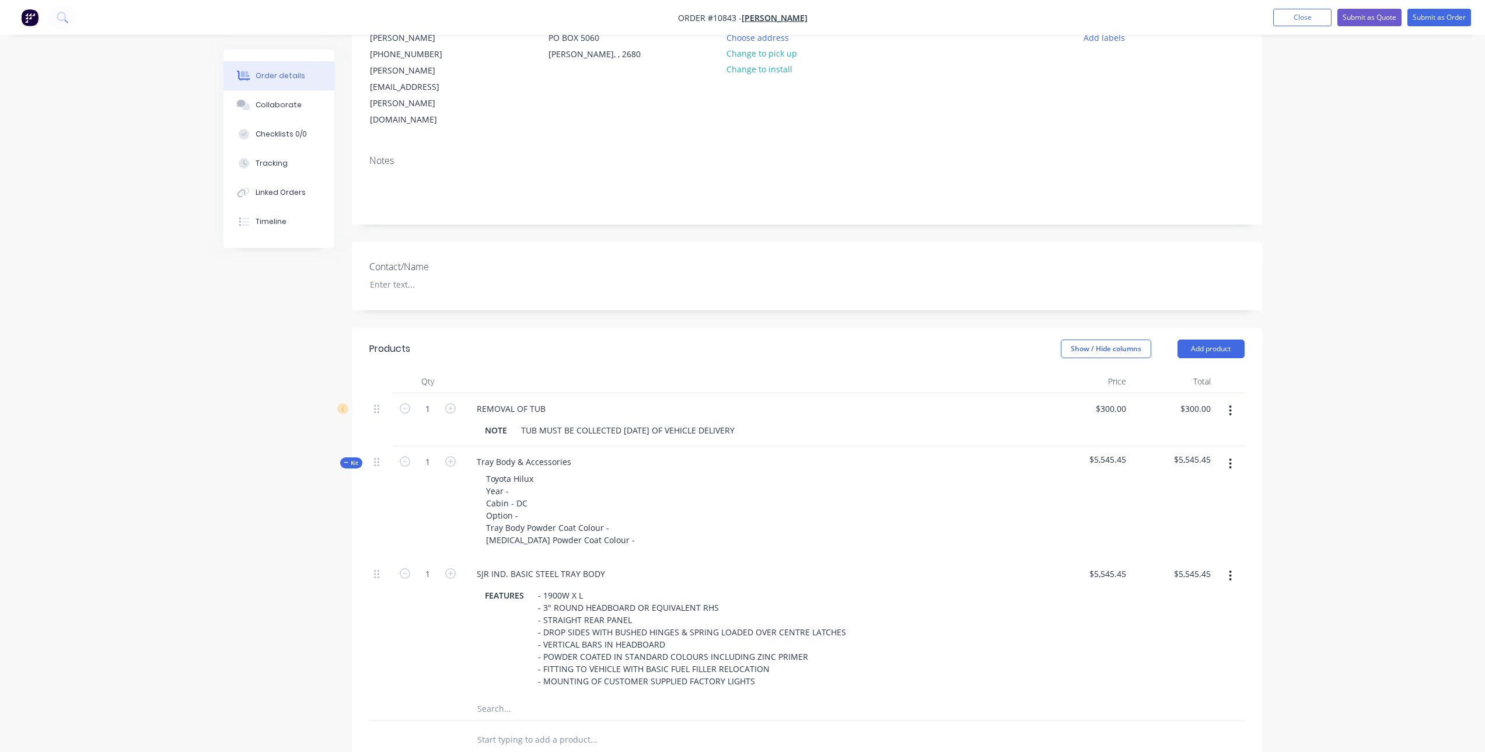
scroll to position [264, 0]
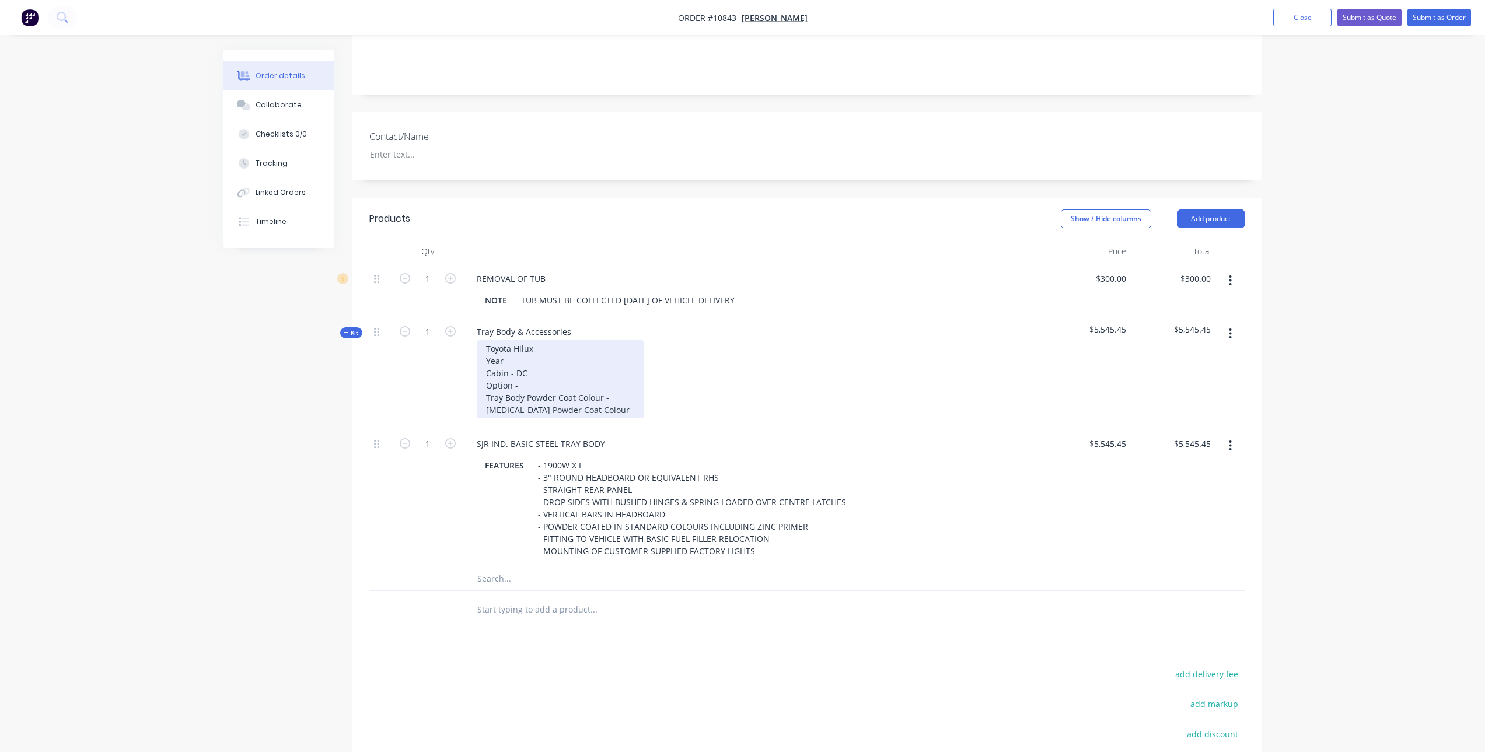
click at [517, 340] on div "Toyota Hilux Year - Cabin - DC Option - Tray Body Powder Coat Colour - Sideboar…" at bounding box center [560, 379] width 167 height 78
click at [534, 340] on div "Toyota Hilux Year - 2025 Cabin - DC Option - Tray Body Powder Coat Colour - Sid…" at bounding box center [560, 379] width 167 height 78
click at [539, 340] on div "Toyota Hilux Year - 2025 Cabin - DC Option - Tray Body Powder Coat Colour - Sid…" at bounding box center [560, 379] width 167 height 78
click at [616, 348] on div "Toyota Hilux Year - 2025 Cabin - DC Option - SR5 Tray Body Powder Coat Colour -…" at bounding box center [560, 379] width 167 height 78
click at [640, 362] on div "Toyota Hilux Year - 2025 Cabin - DC Option - SR5 Tray Body Powder Coat Colour -…" at bounding box center [575, 379] width 197 height 78
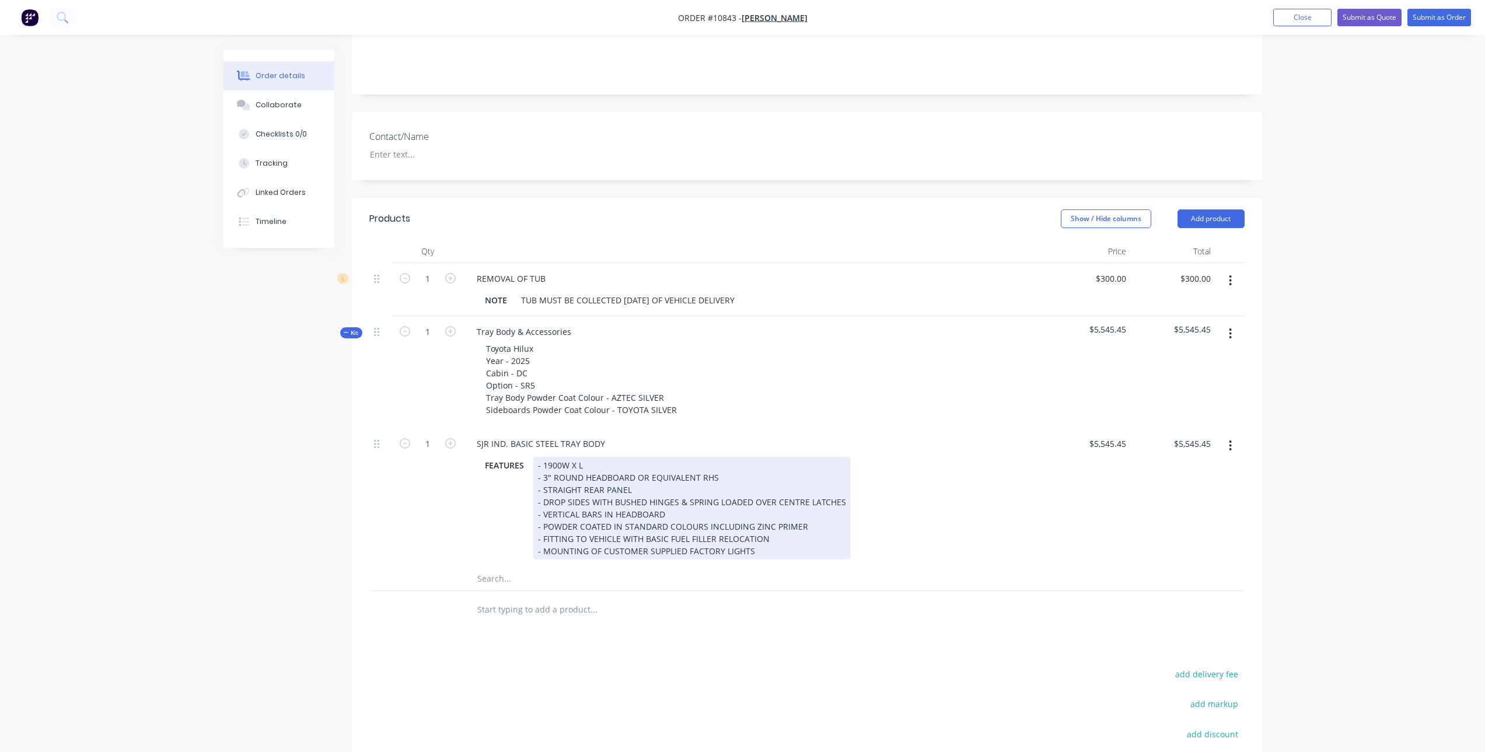
click at [578, 457] on div "- 1900W X L - 3" ROUND HEADBOARD OR EQUIVALENT RHS - STRAIGHT REAR PANEL - DROP…" at bounding box center [691, 508] width 317 height 103
click at [582, 457] on div "- 1900W X 100L - 3" ROUND HEADBOARD OR EQUIVALENT RHS - STRAIGHT REAR PANEL - D…" at bounding box center [691, 508] width 317 height 103
click at [619, 457] on div "- 1900W X 1800L - 3" ROUND HEADBOARD OR EQUIVALENT RHS - STRAIGHT REAR PANEL - …" at bounding box center [691, 508] width 317 height 103
click at [680, 457] on div "- 1900W X 1800L - 3" ROUND HEADBOARD OR EQUIVALENT RHS - STRAIGHT REAR PANEL - …" at bounding box center [691, 508] width 317 height 103
drag, startPoint x: 633, startPoint y: 428, endPoint x: 754, endPoint y: 433, distance: 120.9
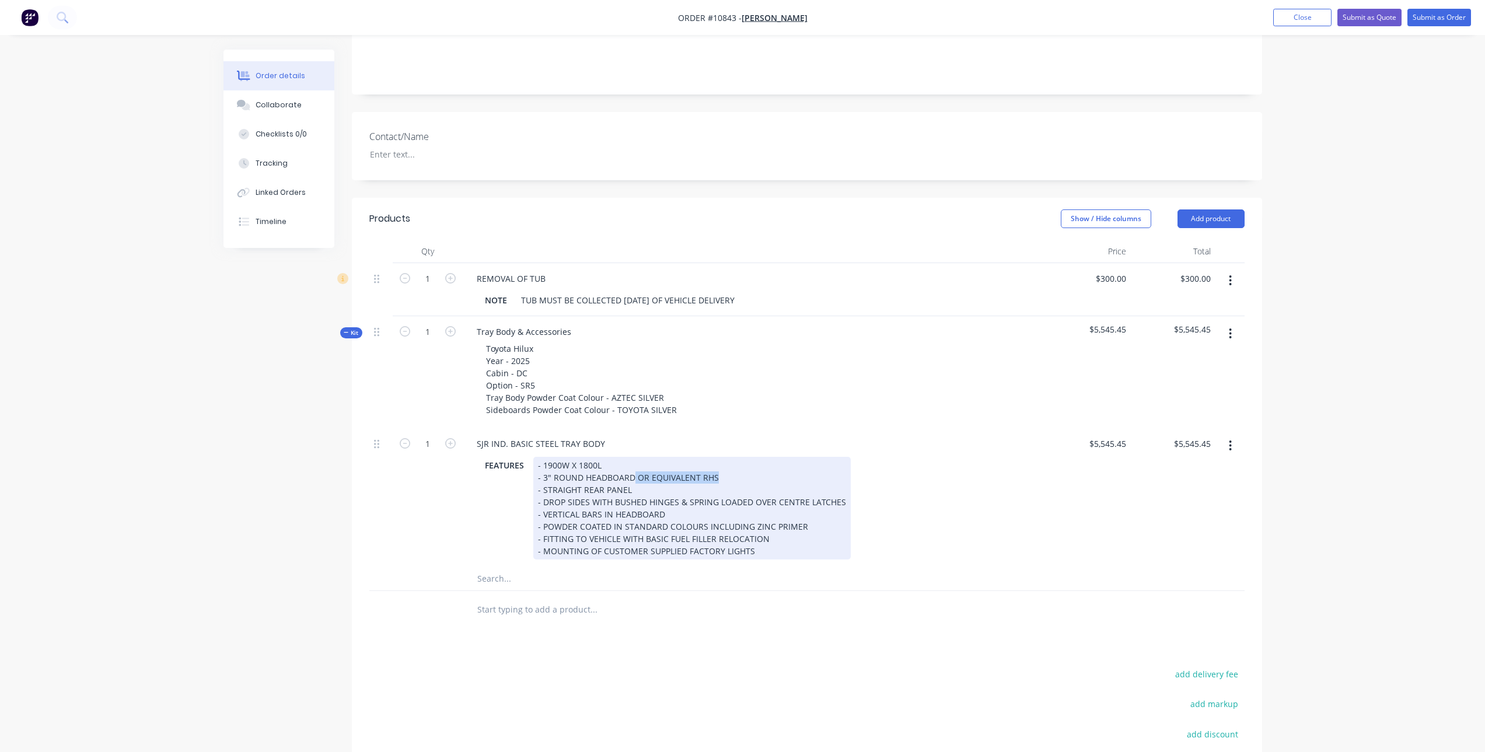
click at [754, 457] on div "- 1900W X 1800L - 3" ROUND HEADBOARD OR EQUIVALENT RHS - STRAIGHT REAR PANEL - …" at bounding box center [691, 508] width 317 height 103
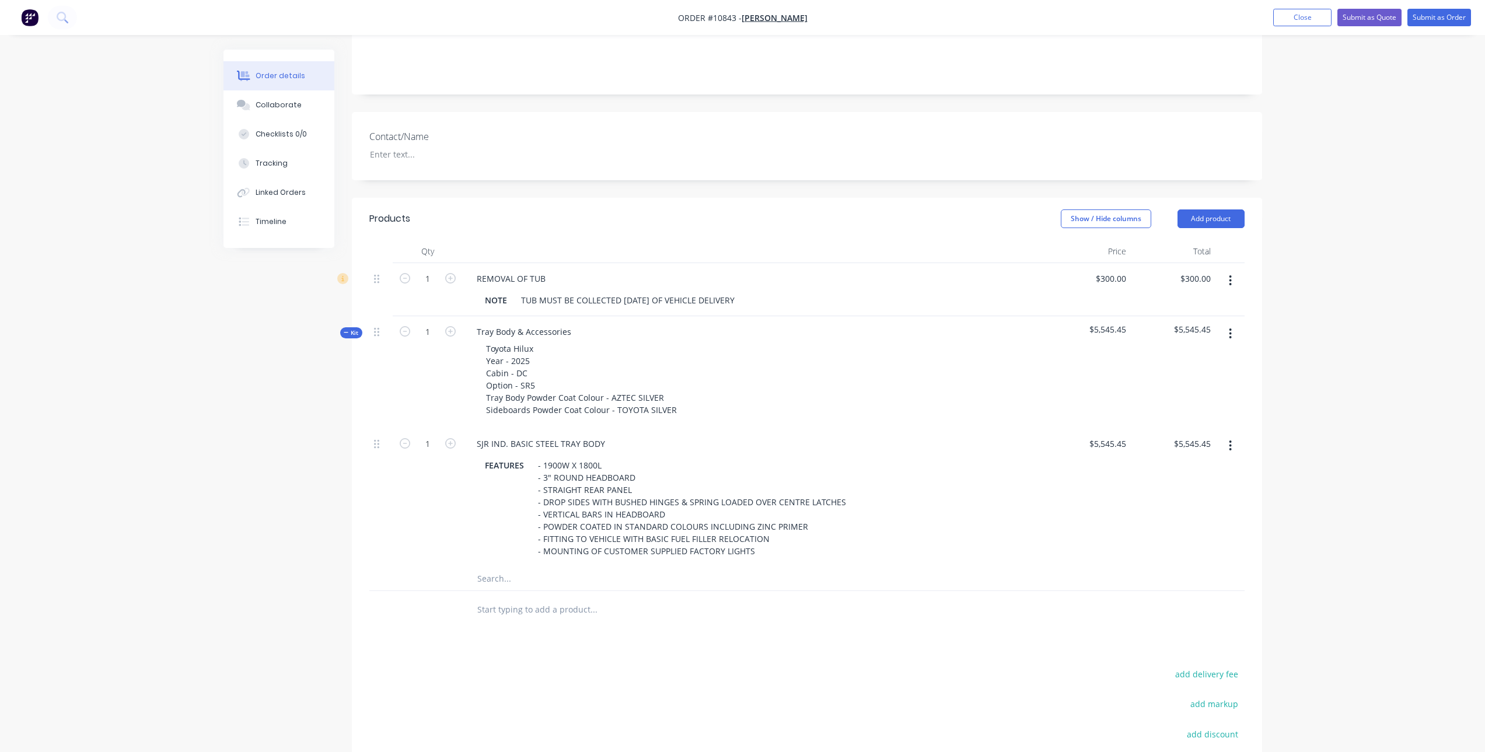
click at [552, 567] on input "text" at bounding box center [593, 578] width 233 height 23
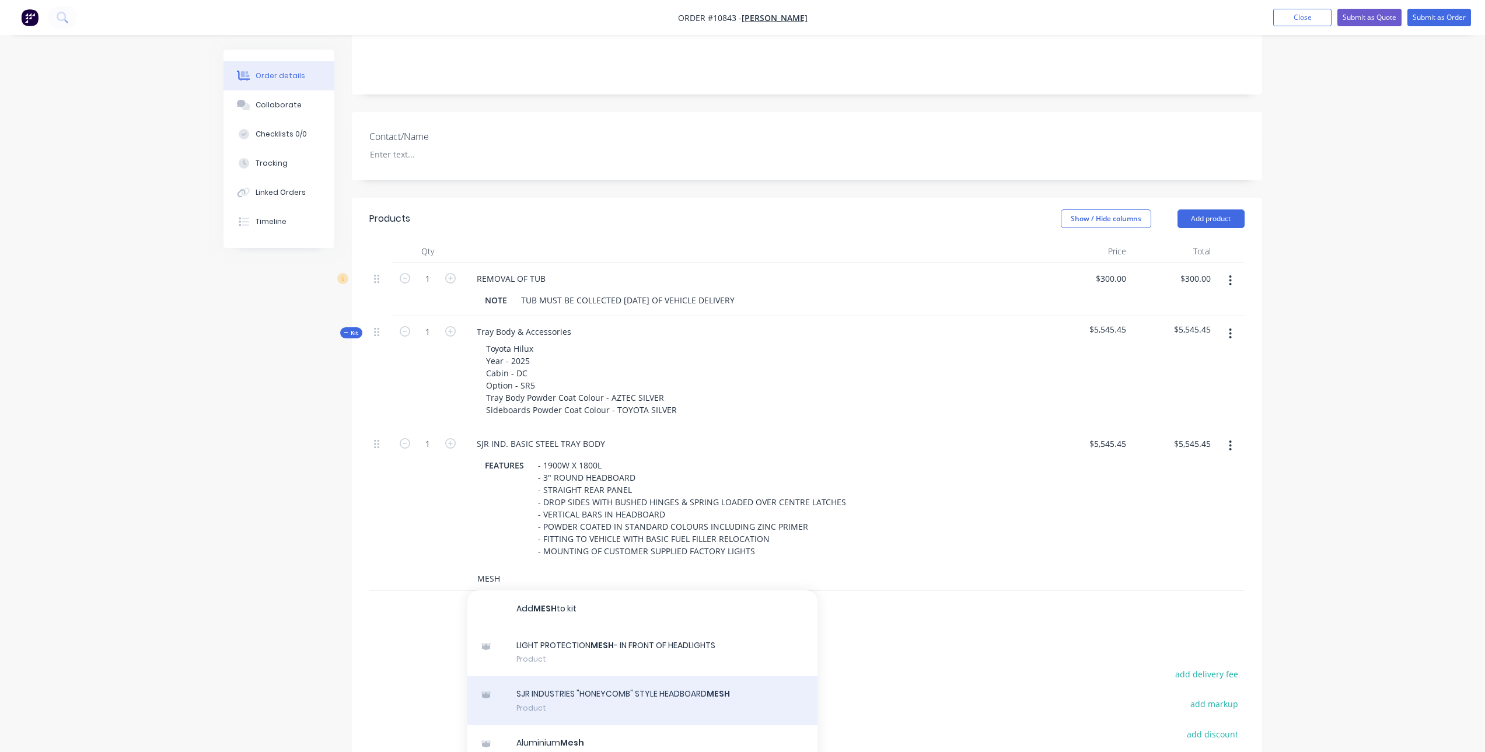
type input "MESH"
click at [630, 676] on div "SJR INDUSTRIES "HONEYCOMB" STYLE HEADBOARD MESH Product" at bounding box center [642, 700] width 350 height 49
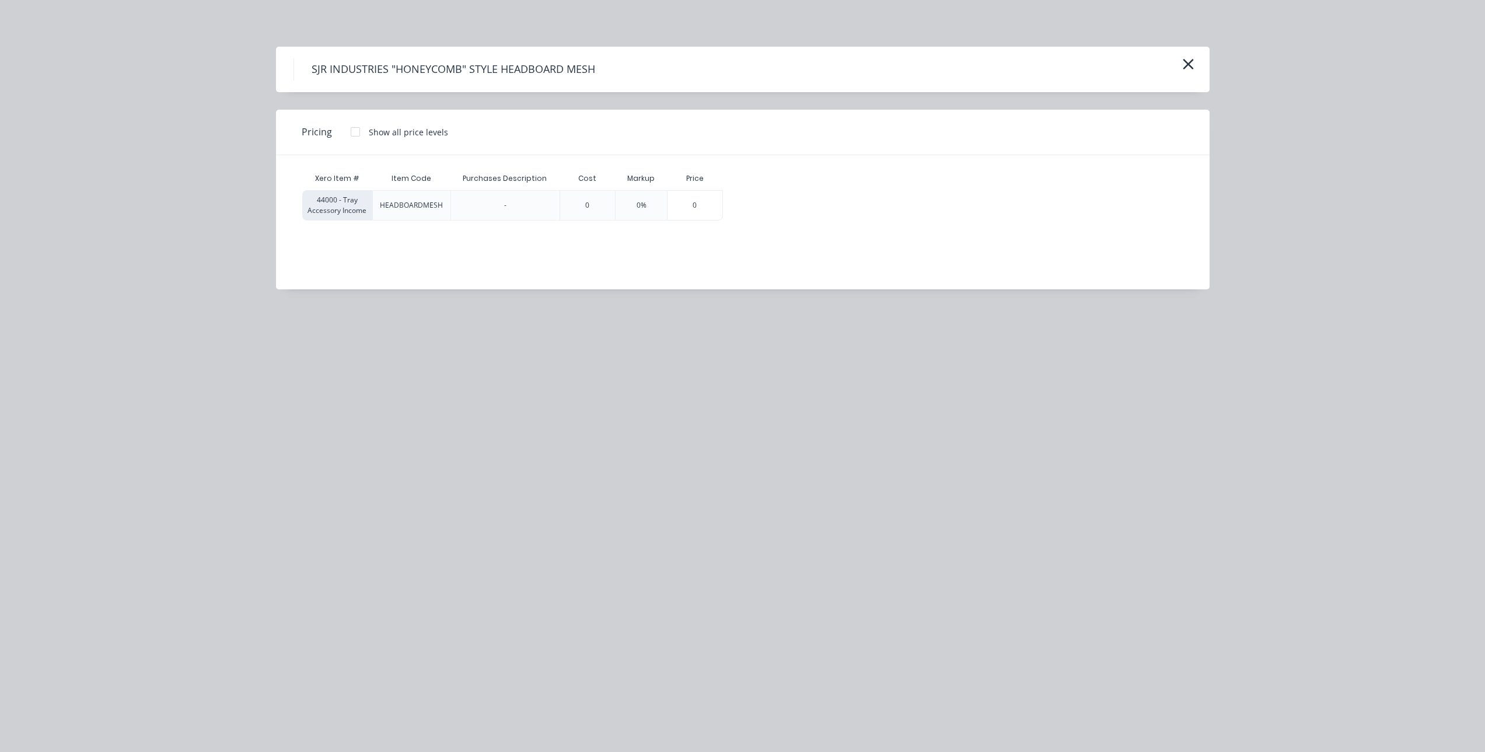
click at [375, 130] on div "Show all price levels" at bounding box center [408, 132] width 79 height 12
click at [357, 132] on div at bounding box center [355, 131] width 23 height 23
click at [753, 195] on div "$136.36" at bounding box center [757, 205] width 66 height 29
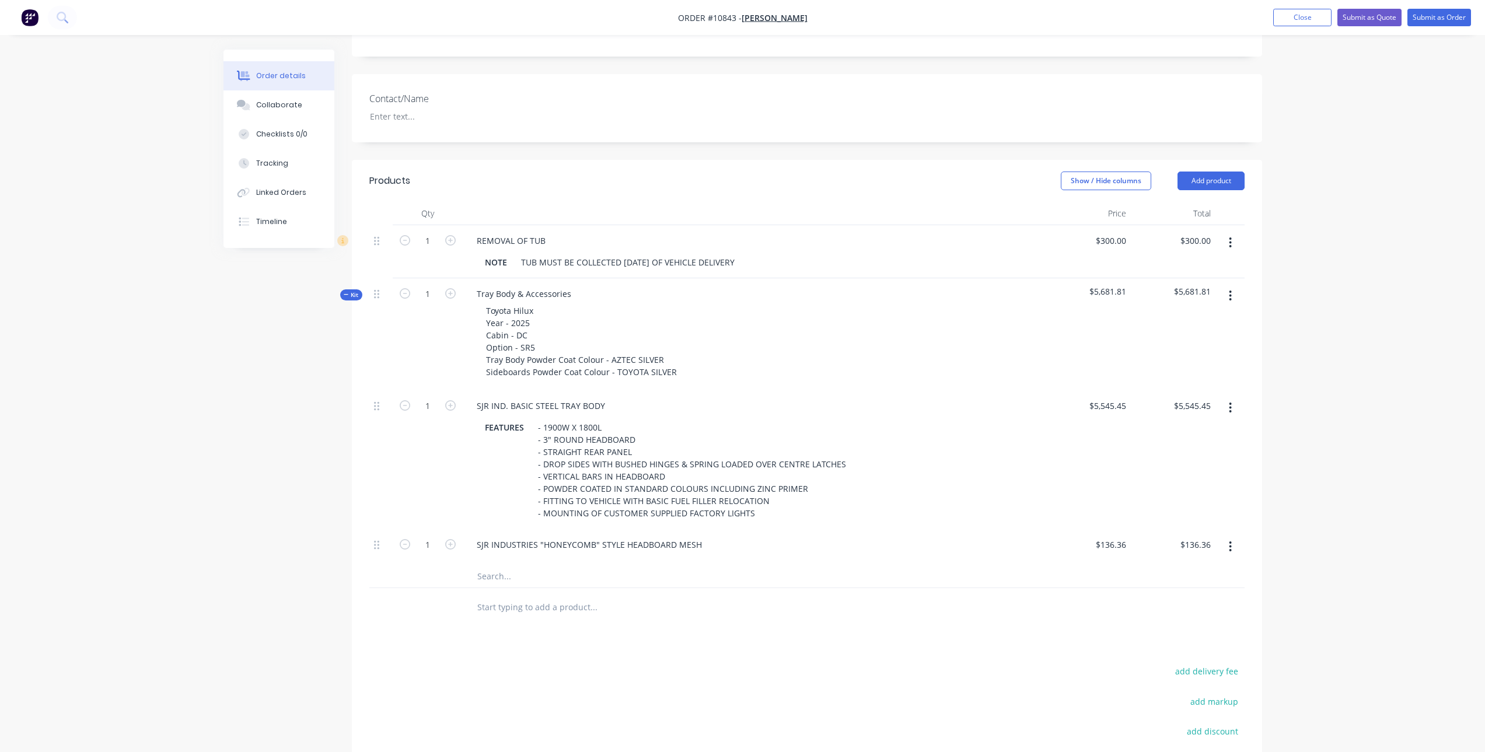
scroll to position [322, 0]
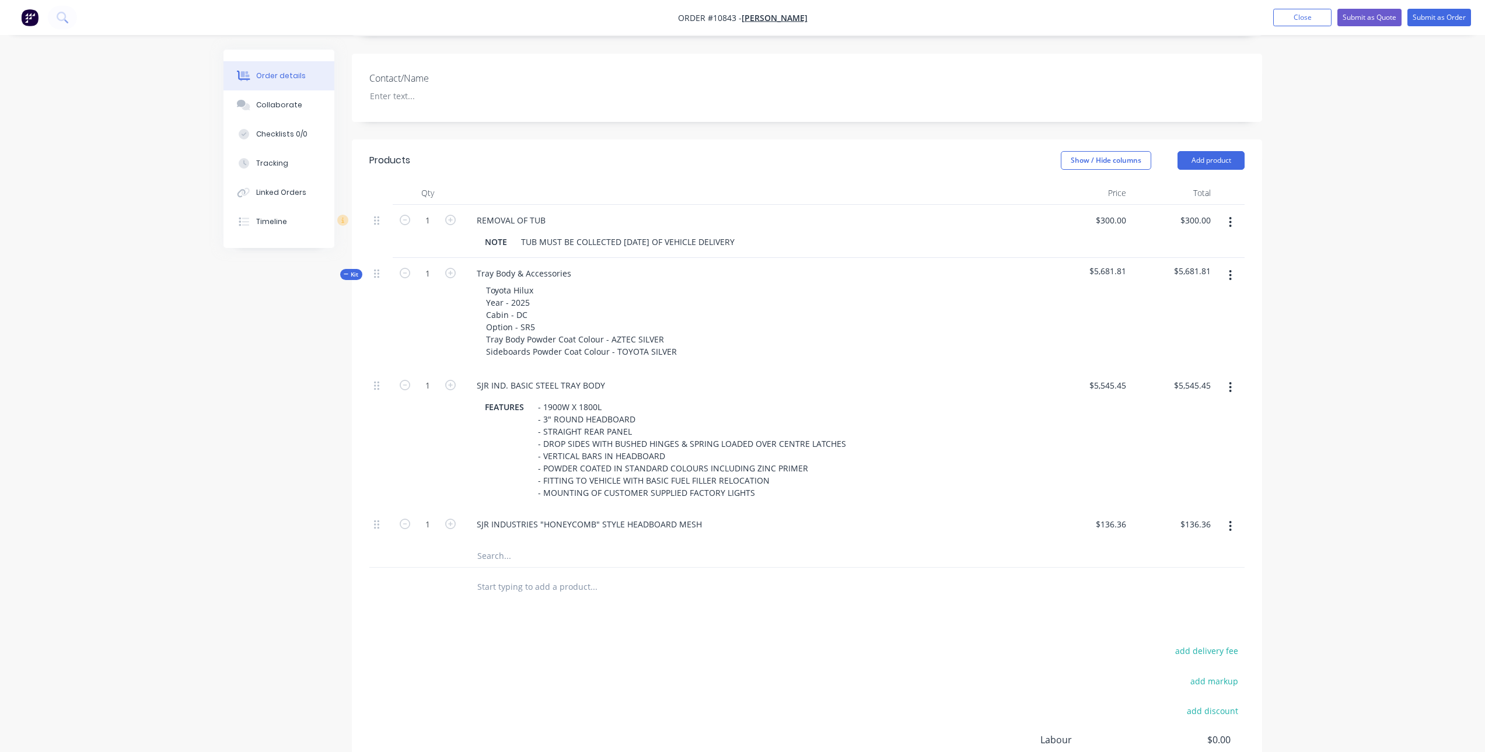
click at [515, 544] on input "text" at bounding box center [593, 555] width 233 height 23
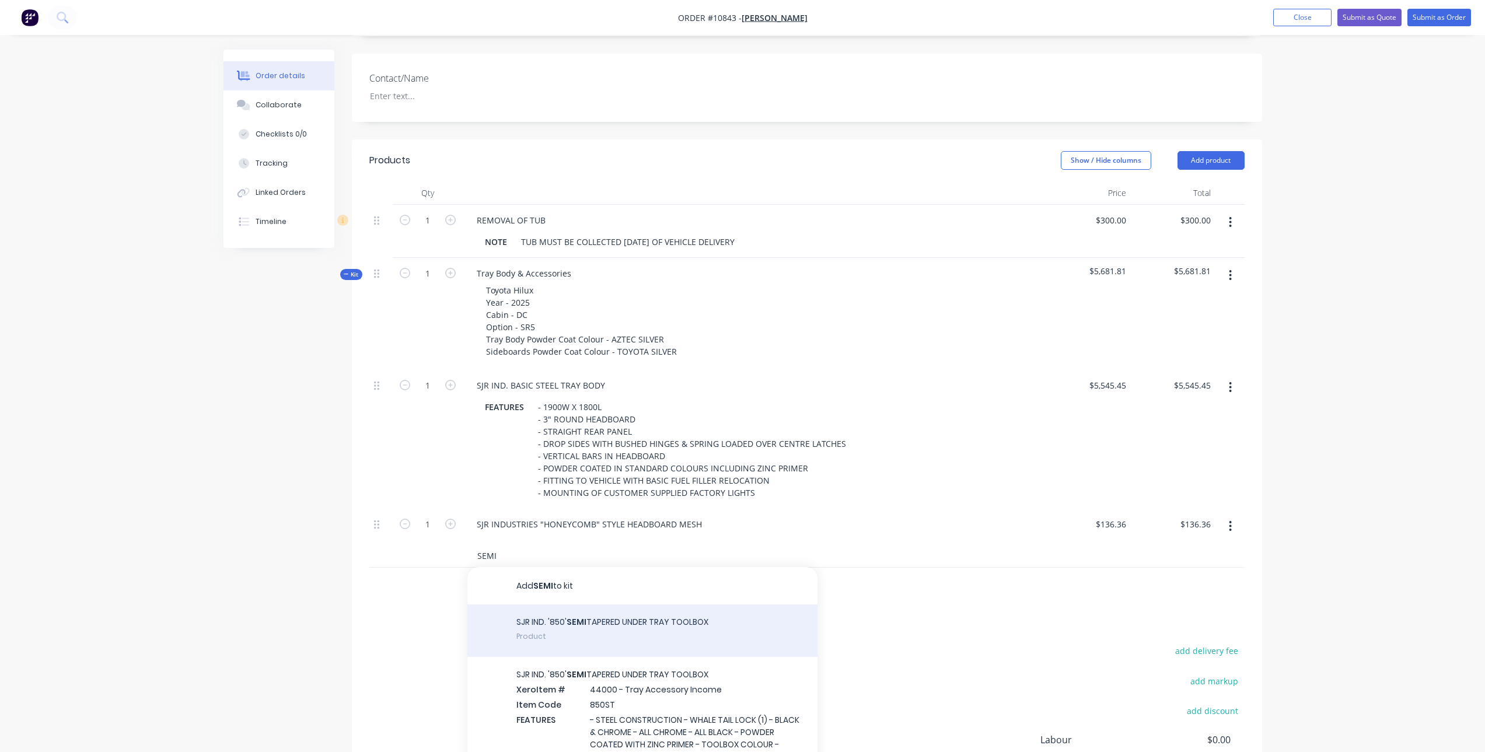
type input "SEMI"
click at [551, 604] on div "SJR IND. '850' SEMI TAPERED UNDER TRAY TOOLBOX Product" at bounding box center [642, 630] width 350 height 53
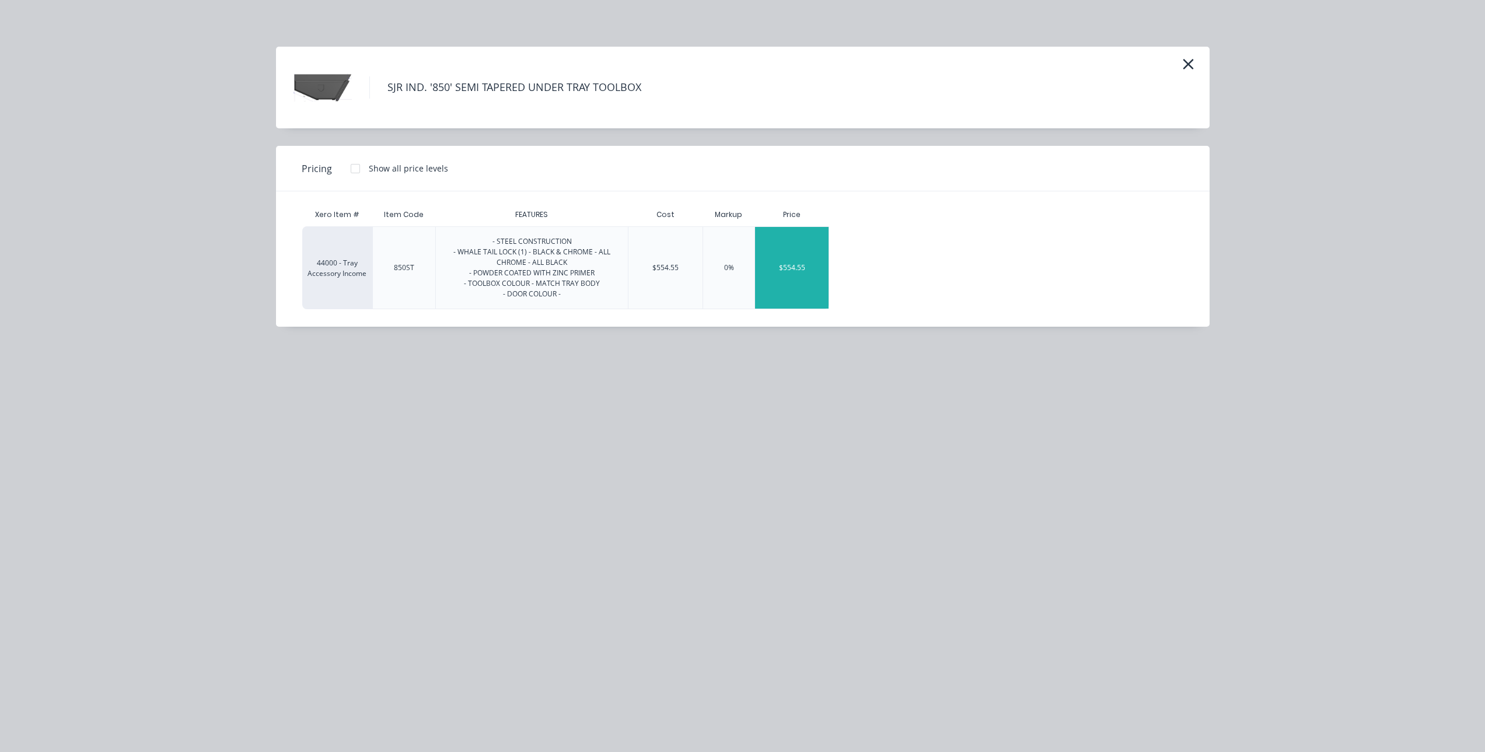
click at [794, 257] on div "$554.55" at bounding box center [792, 268] width 74 height 82
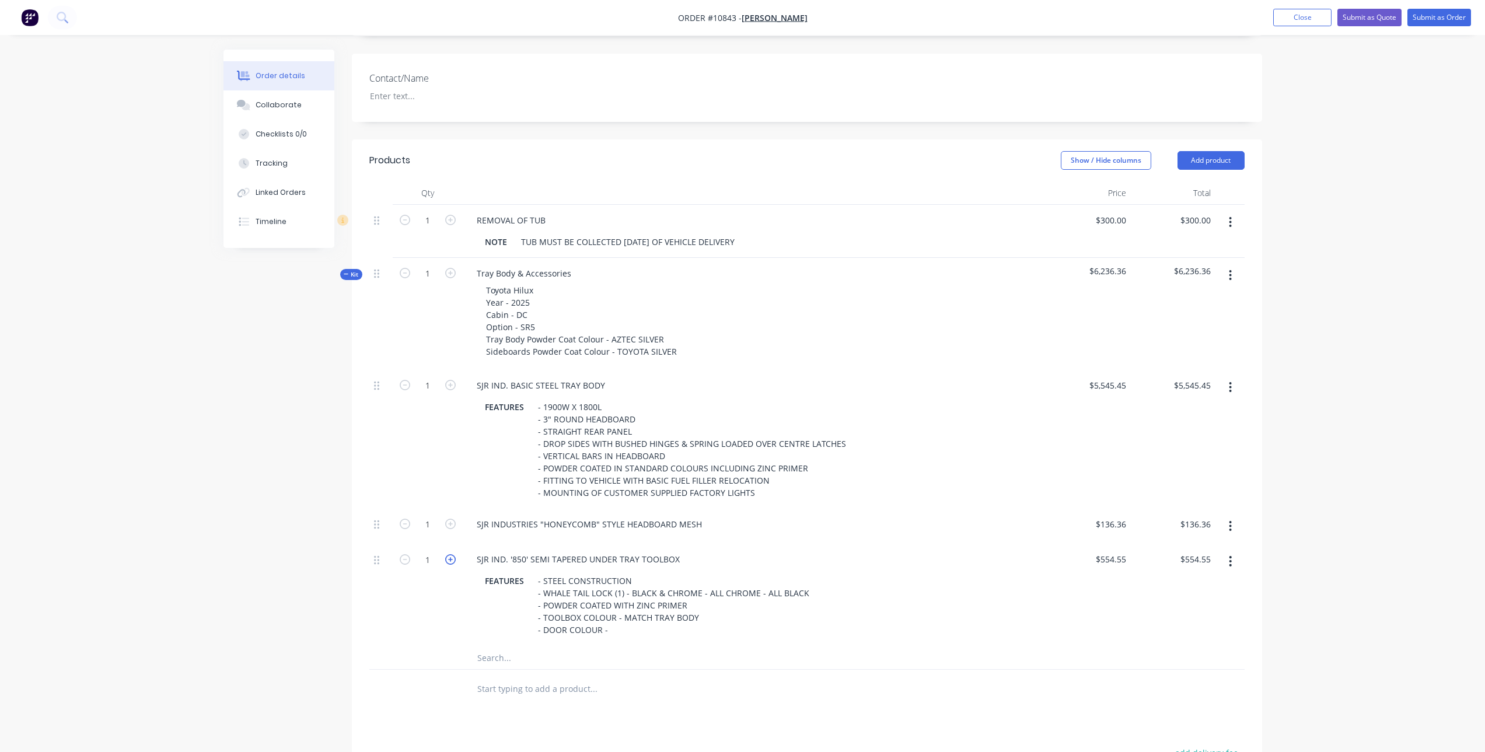
click at [452, 554] on icon "button" at bounding box center [450, 559] width 11 height 11
type input "2"
type input "$1,109.10"
click at [502, 646] on input "text" at bounding box center [593, 657] width 233 height 23
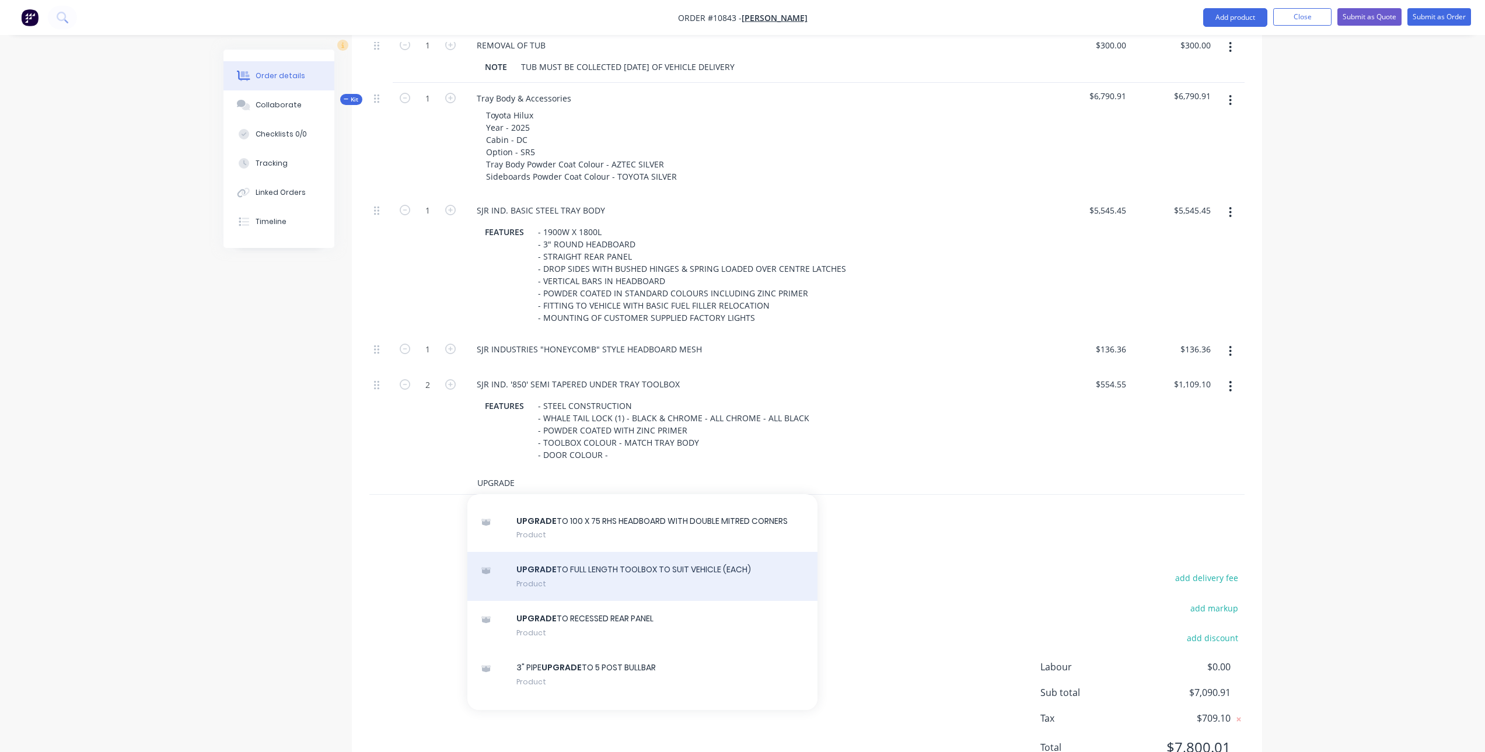
scroll to position [233, 0]
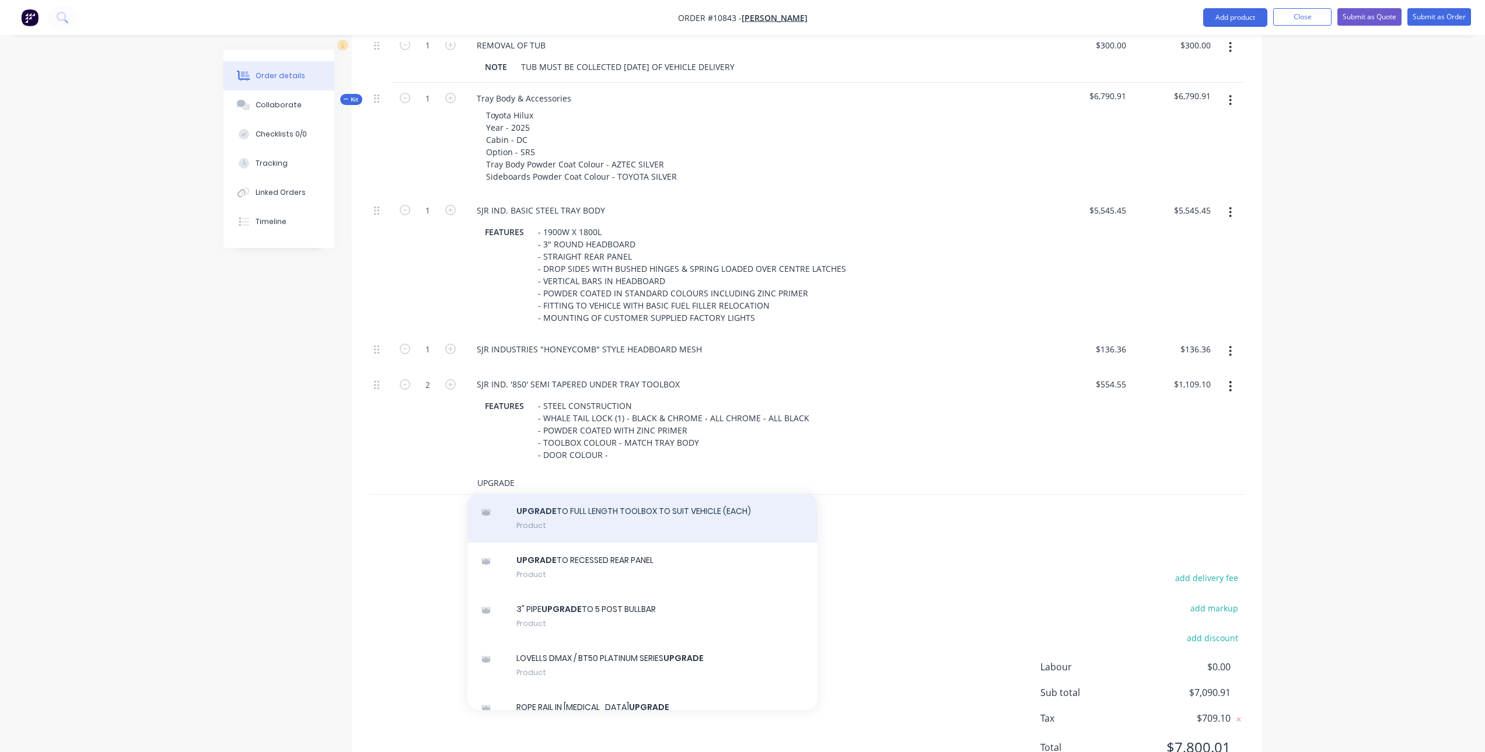
type input "UPGRADE"
click at [647, 494] on div "UPGRADE TO FULL LENGTH TOOLBOX TO SUIT VEHICLE (EACH) Product" at bounding box center [642, 518] width 350 height 49
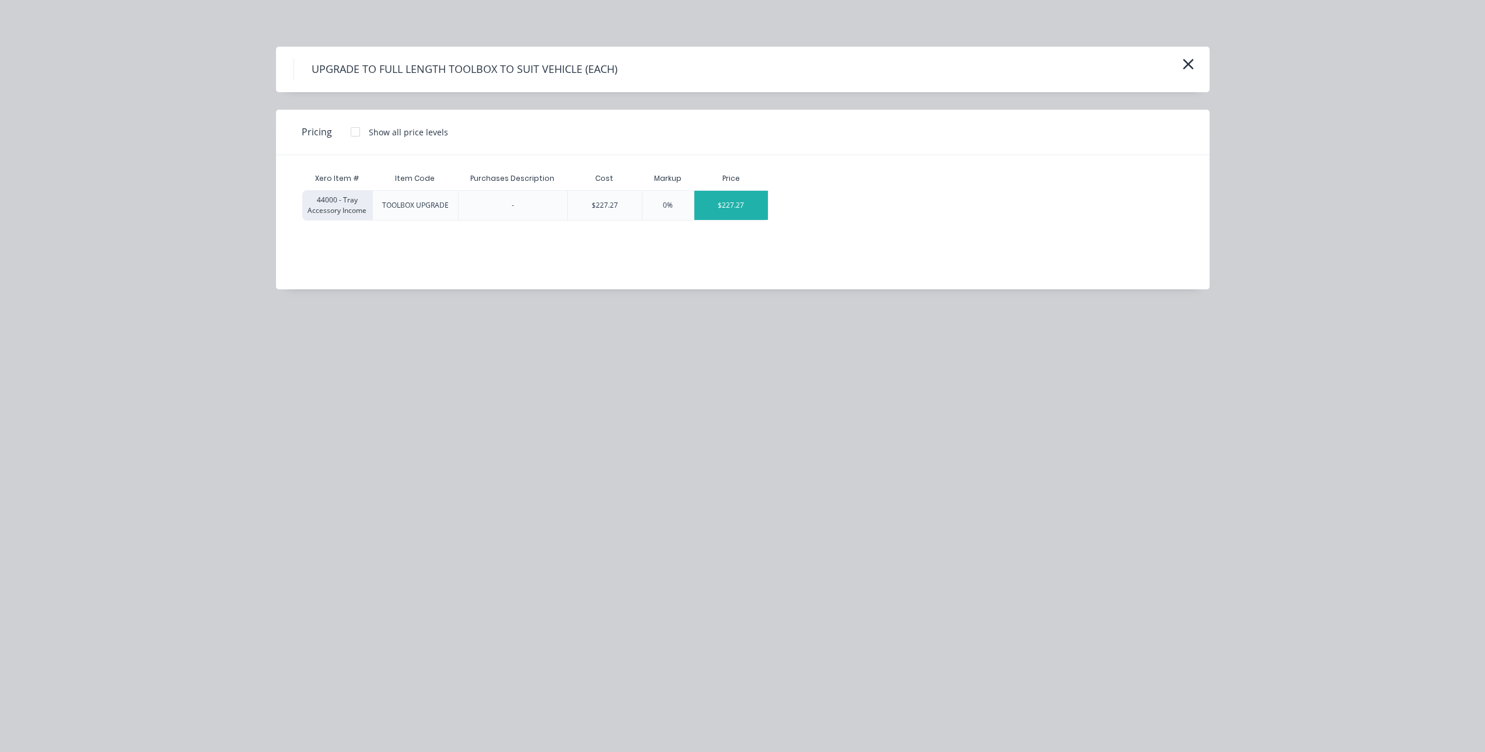
click at [726, 204] on div "$227.27" at bounding box center [731, 205] width 74 height 29
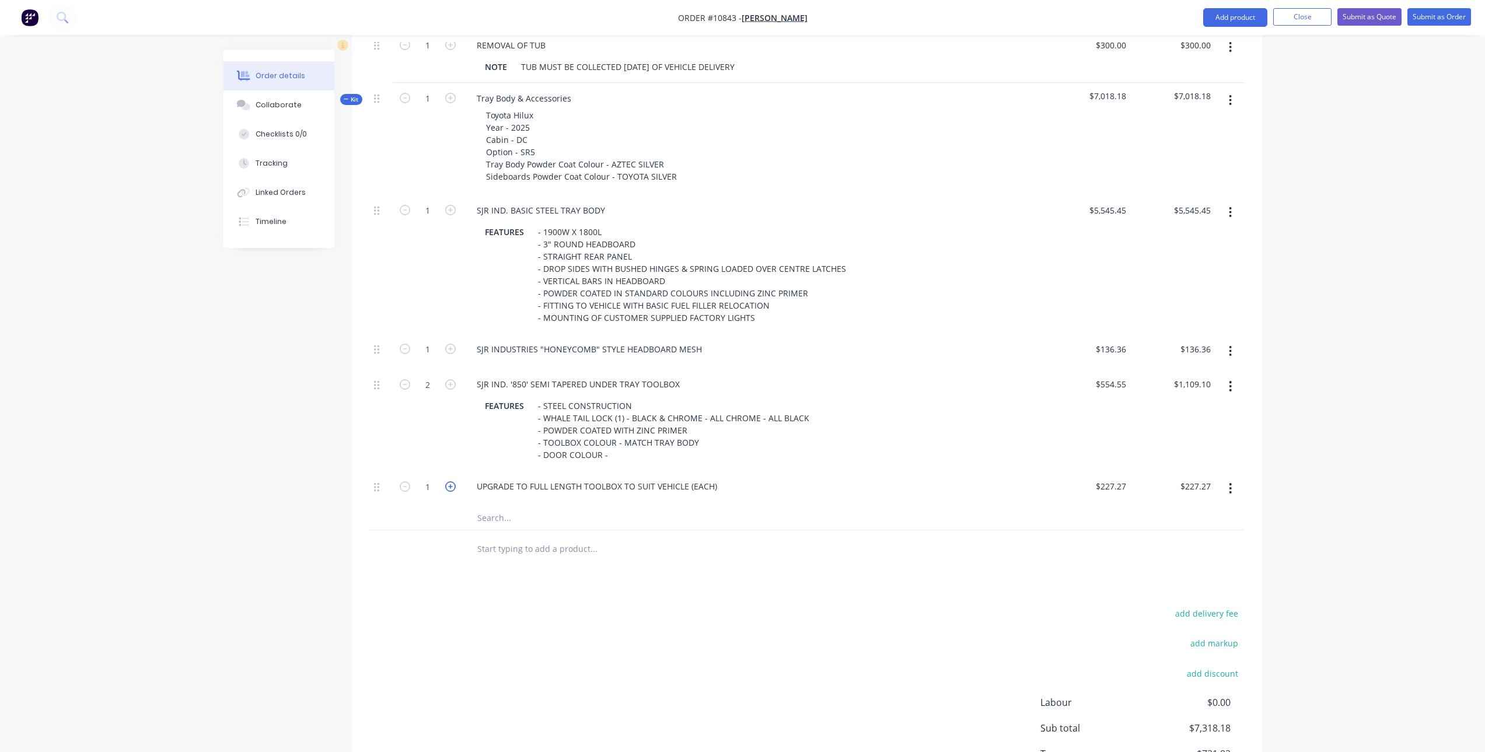
click at [454, 481] on icon "button" at bounding box center [450, 486] width 11 height 11
type input "2"
type input "$454.54"
click at [509, 506] on input "text" at bounding box center [593, 517] width 233 height 23
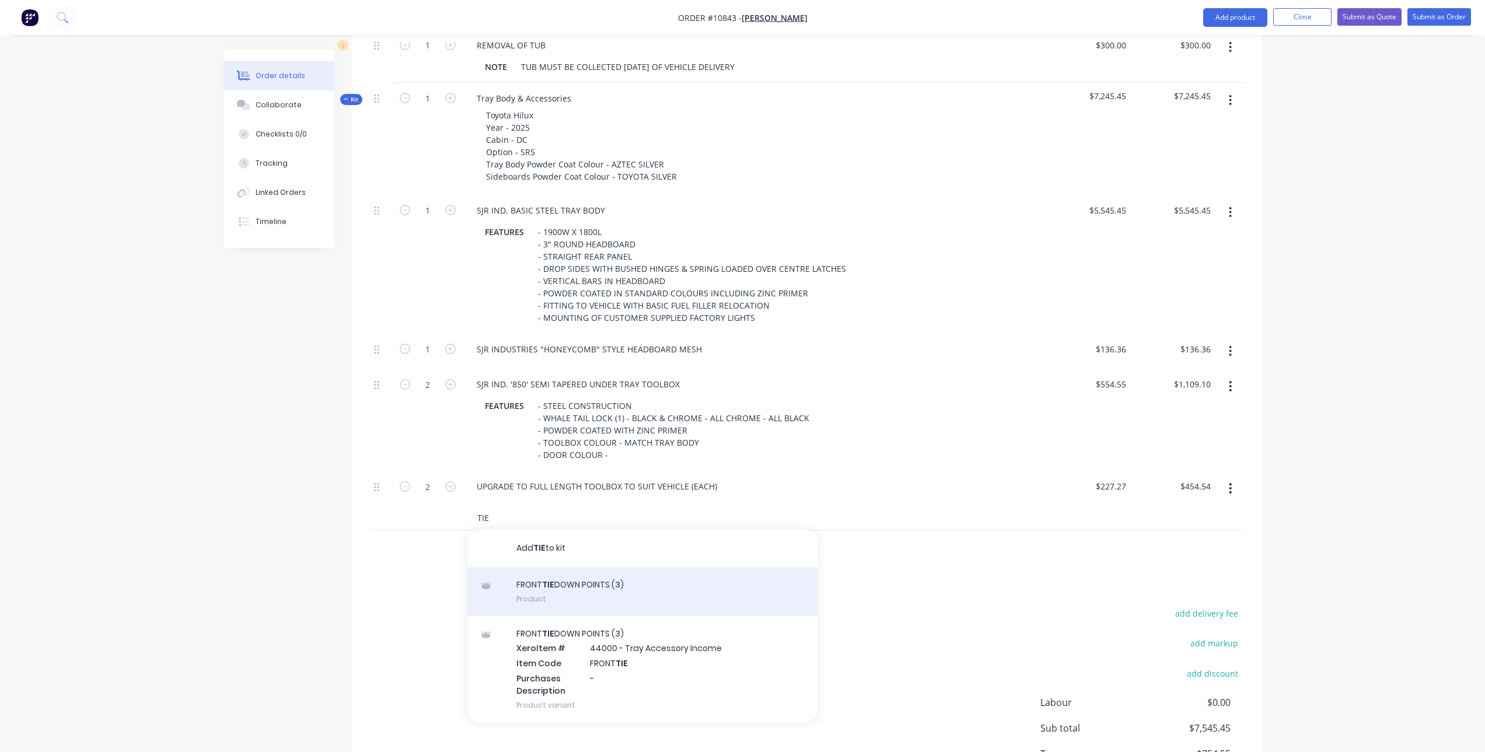
type input "TIE"
click at [570, 567] on div "FRONT TIE DOWN POINTS (3) Product" at bounding box center [642, 591] width 350 height 49
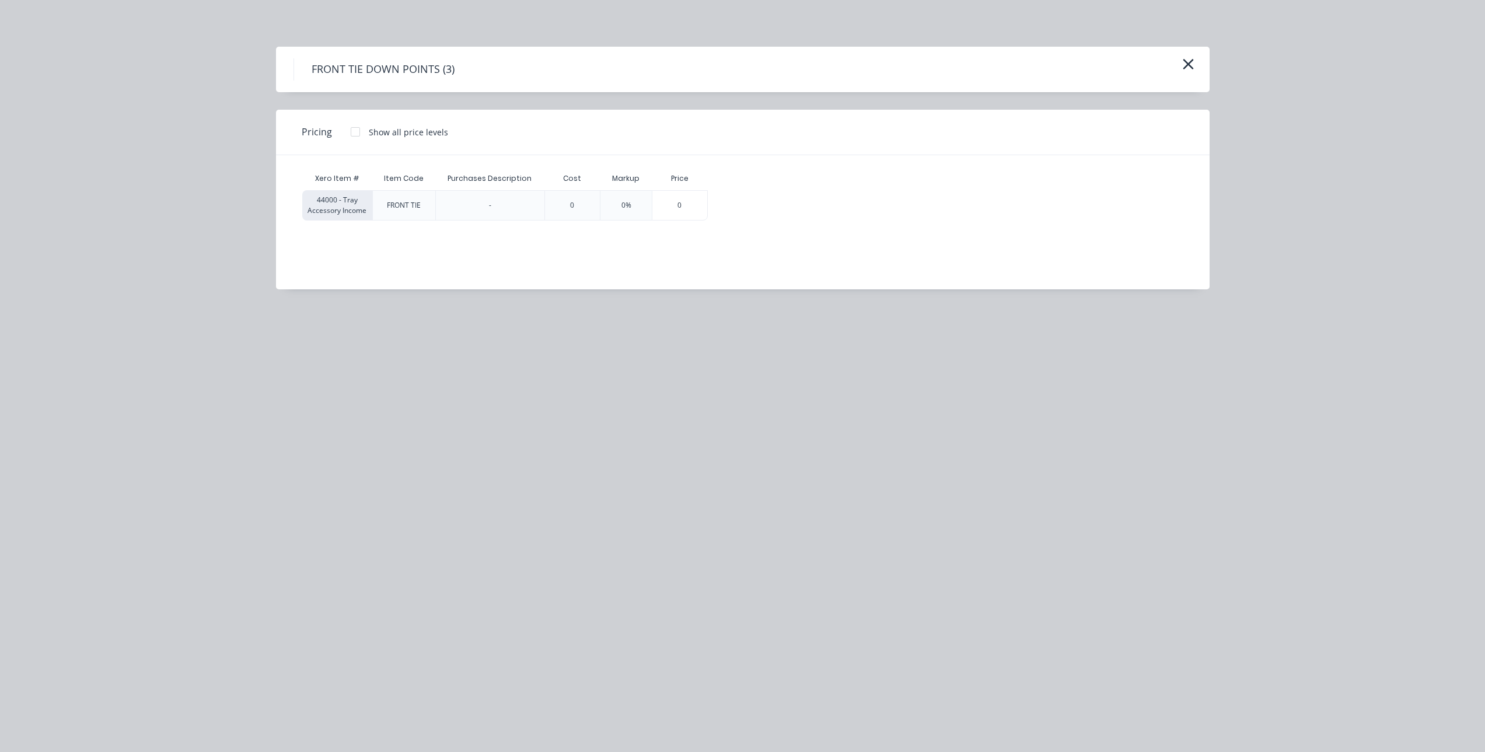
click at [364, 127] on div at bounding box center [355, 131] width 23 height 23
click at [732, 205] on div "$68.18" at bounding box center [739, 205] width 62 height 29
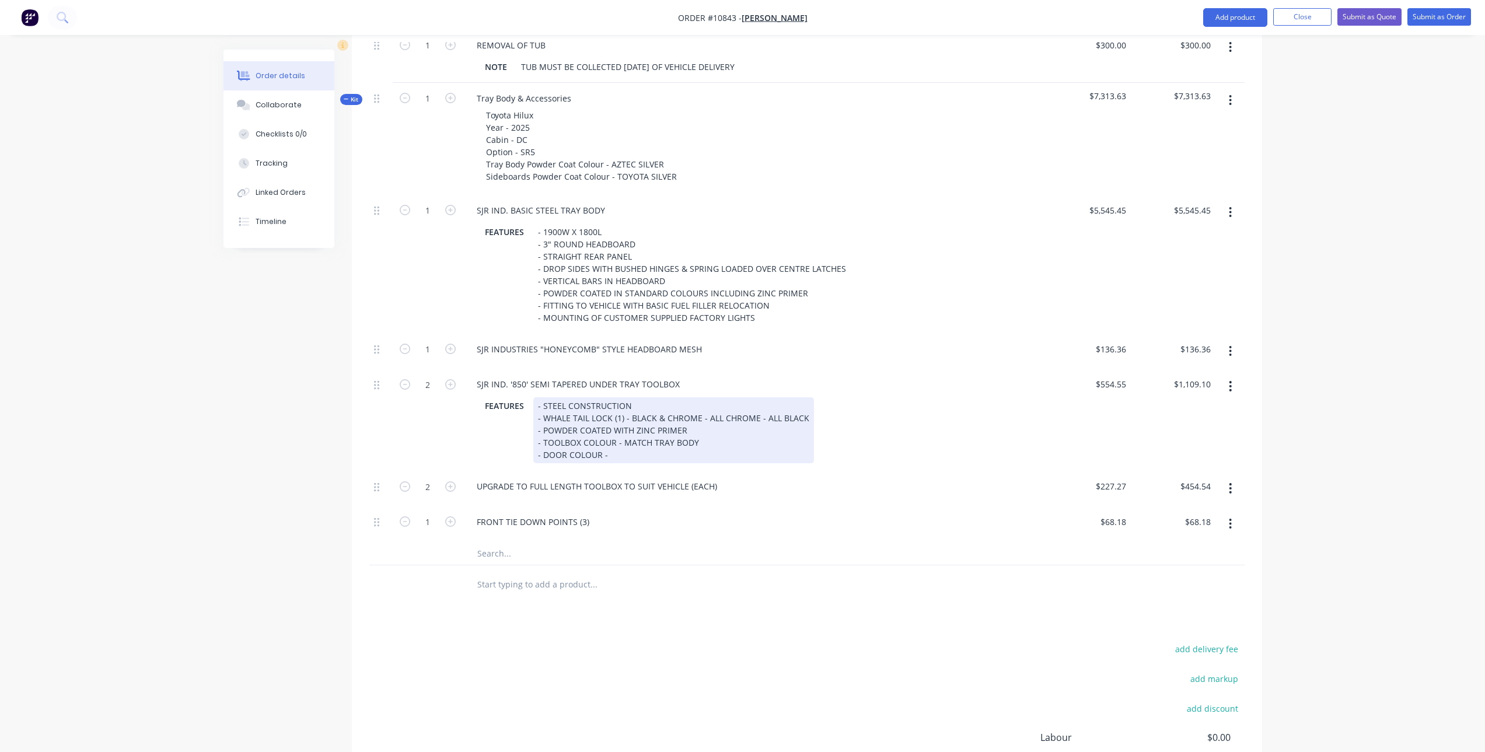
drag, startPoint x: 691, startPoint y: 359, endPoint x: 699, endPoint y: 361, distance: 7.9
click at [692, 397] on div "- STEEL CONSTRUCTION - WHALE TAIL LOCK (1) - BLACK & CHROME - ALL CHROME - ALL …" at bounding box center [673, 430] width 281 height 66
click at [698, 397] on div "- STEEL CONSTRUCTION - WHALE TAIL LOCK (1) - BLACK & CHROME - ALL CHROME - ALL …" at bounding box center [673, 430] width 281 height 66
drag, startPoint x: 698, startPoint y: 371, endPoint x: 804, endPoint y: 366, distance: 105.7
click at [804, 397] on div "- STEEL CONSTRUCTION - WHALE TAIL LOCK (1) - BLACK & CHROME - ALL CHROME - ALL …" at bounding box center [673, 430] width 281 height 66
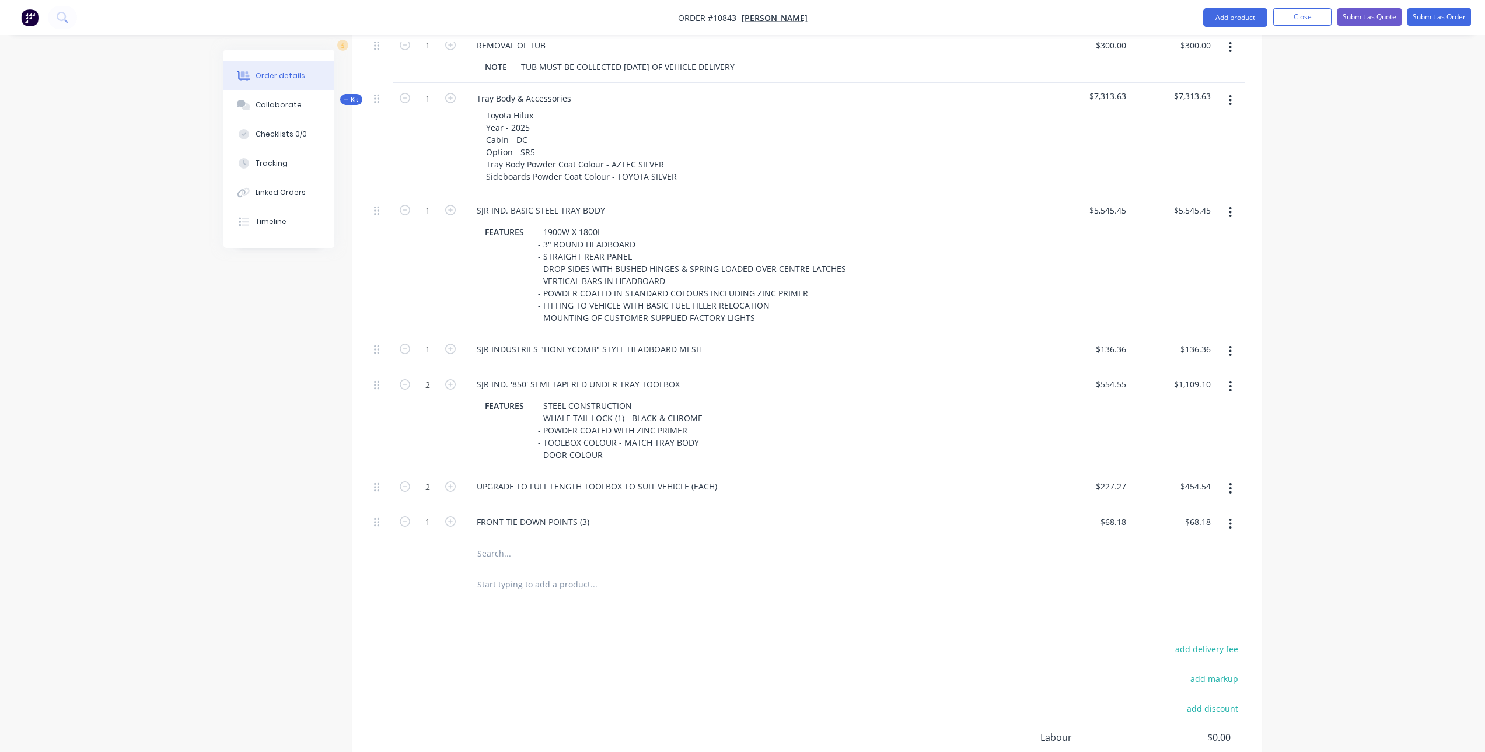
click at [529, 541] on input "text" at bounding box center [593, 552] width 233 height 23
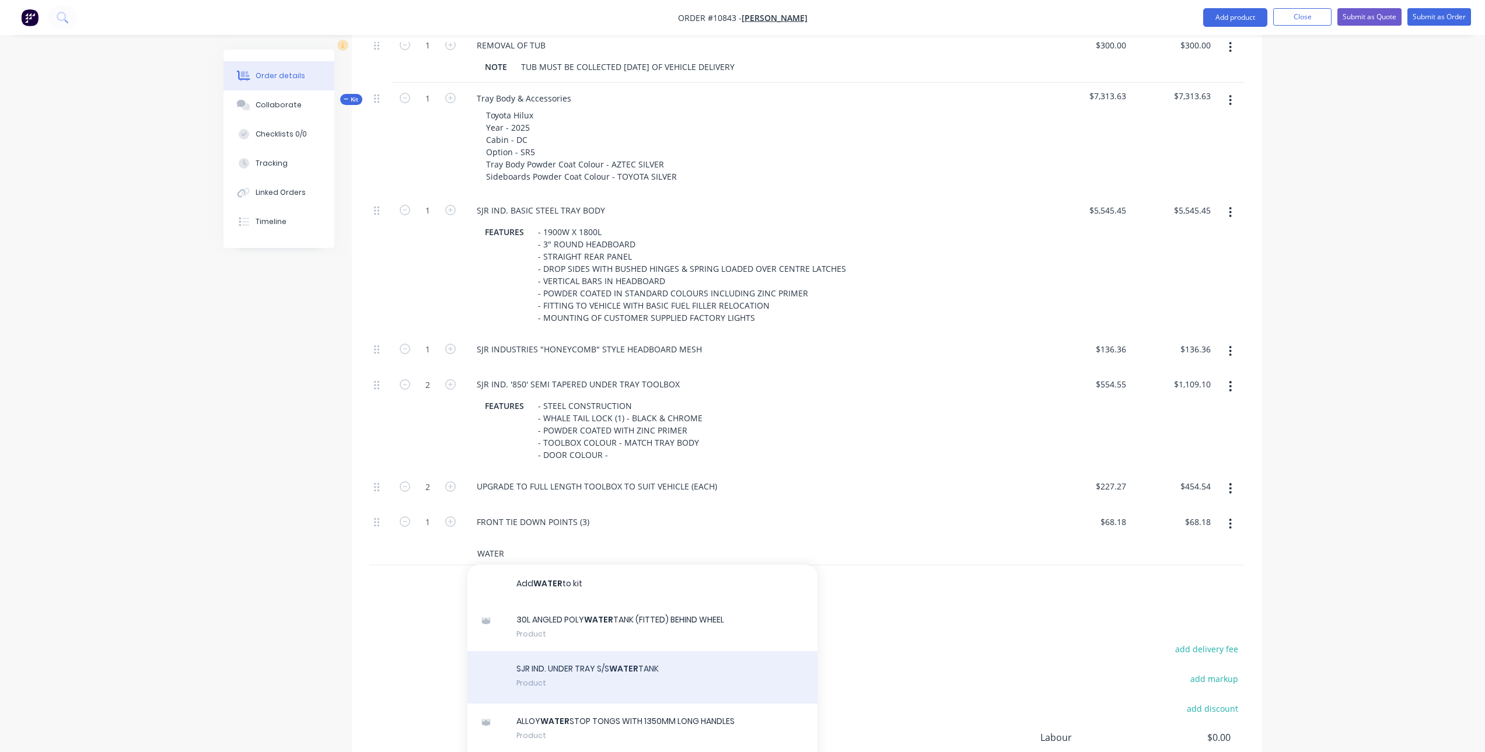
type input "WATER"
click at [548, 651] on div "SJR IND. UNDER TRAY S/S WATER TANK Product" at bounding box center [642, 677] width 350 height 53
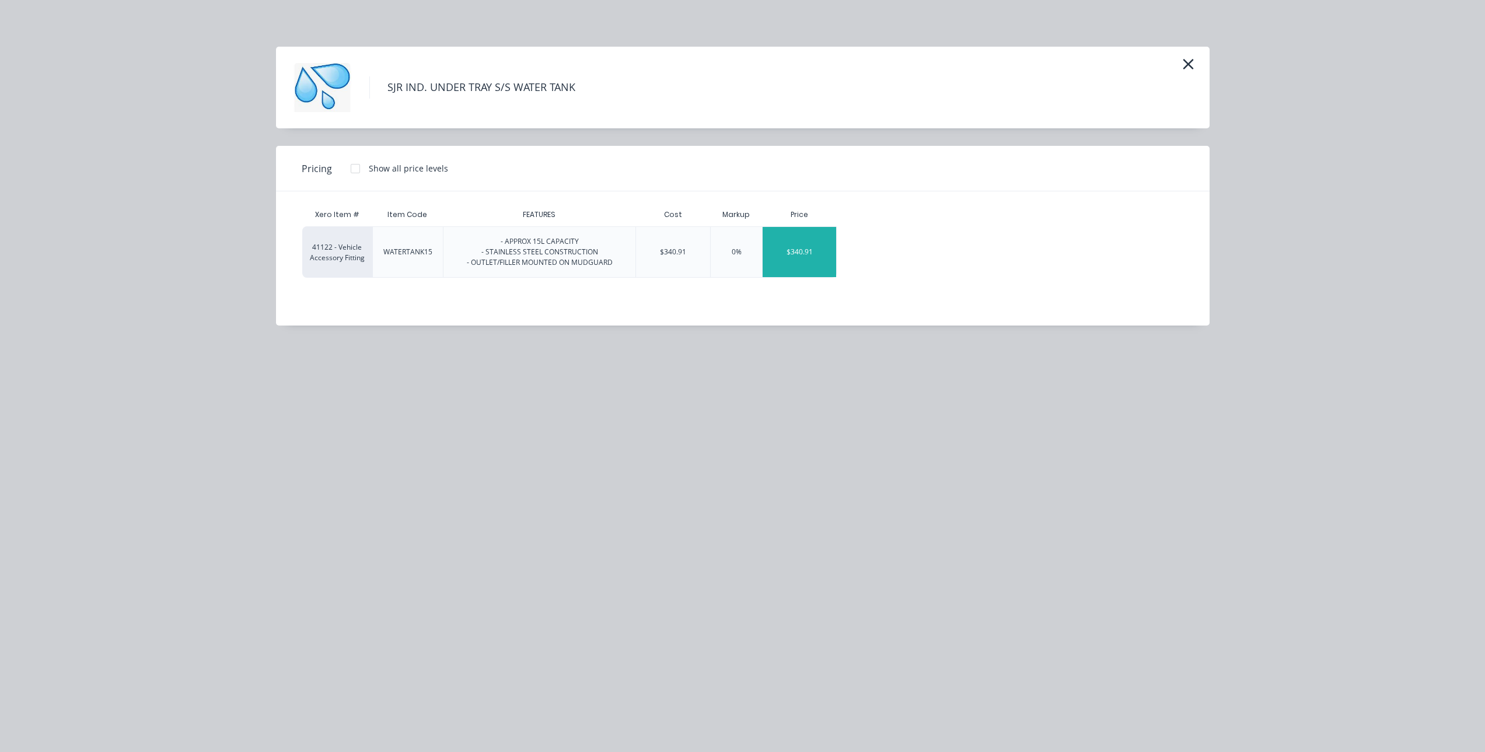
click at [799, 258] on div "$340.91" at bounding box center [800, 252] width 74 height 50
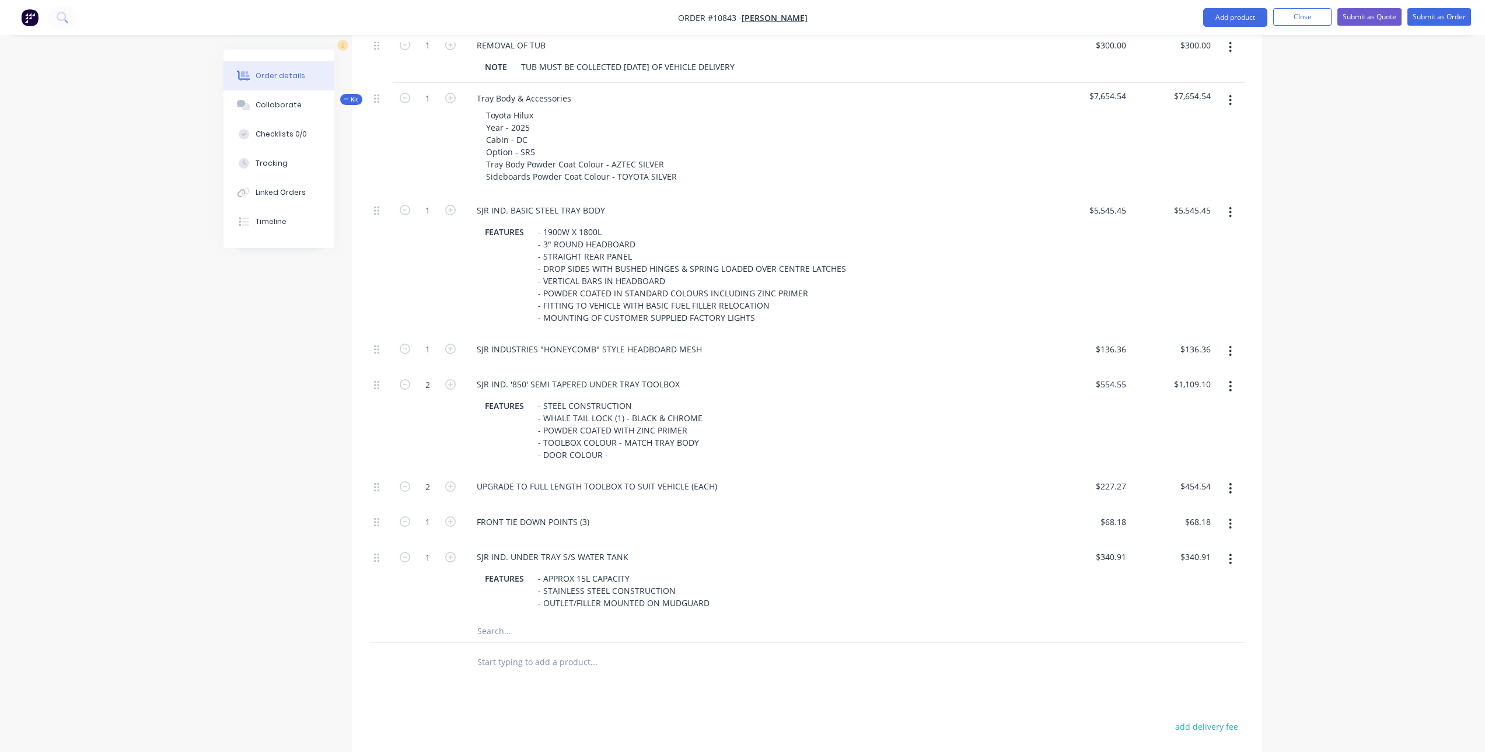
click at [523, 619] on input "text" at bounding box center [593, 630] width 233 height 23
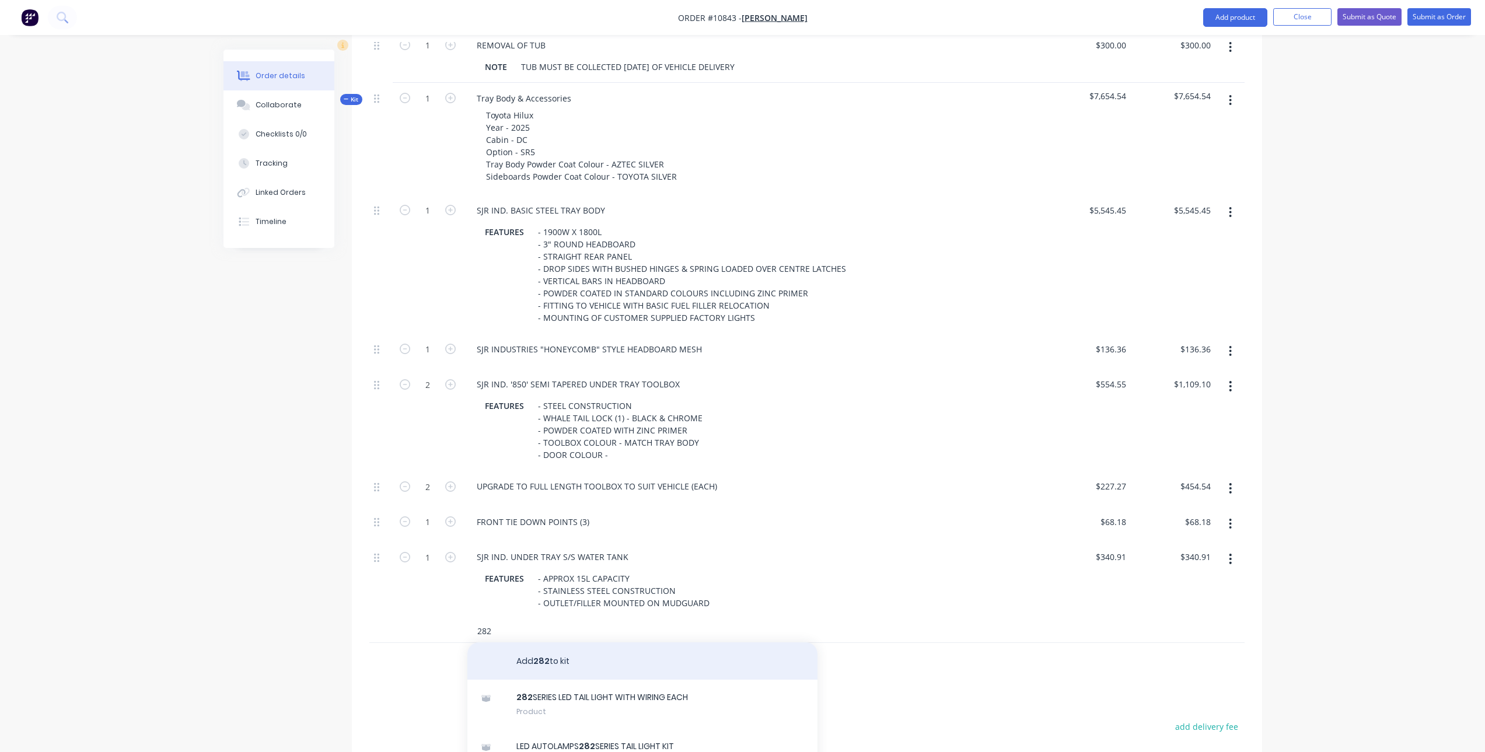
scroll to position [58, 0]
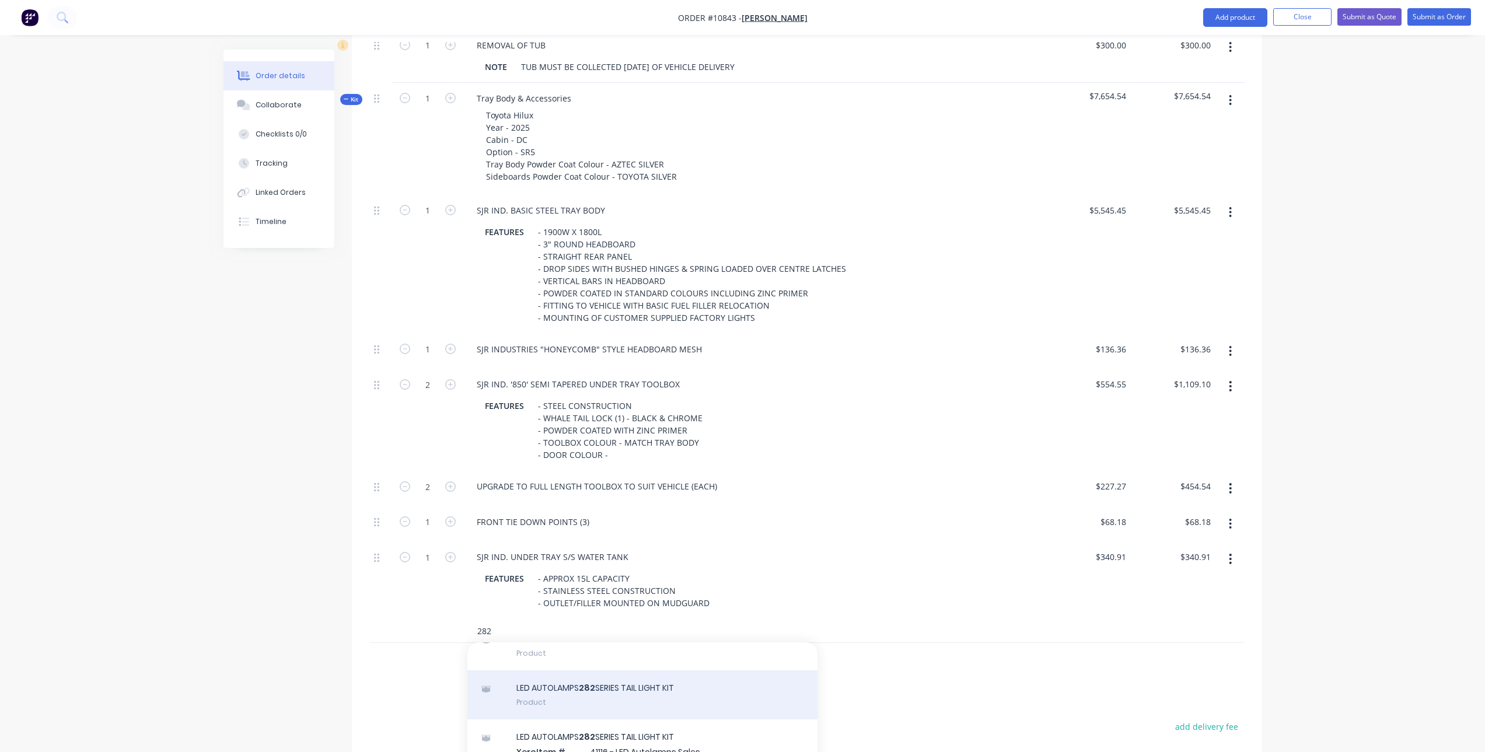
type input "282"
click at [660, 670] on div "LED AUTOLAMPS 282 SERIES TAIL LIGHT KIT Product" at bounding box center [642, 694] width 350 height 49
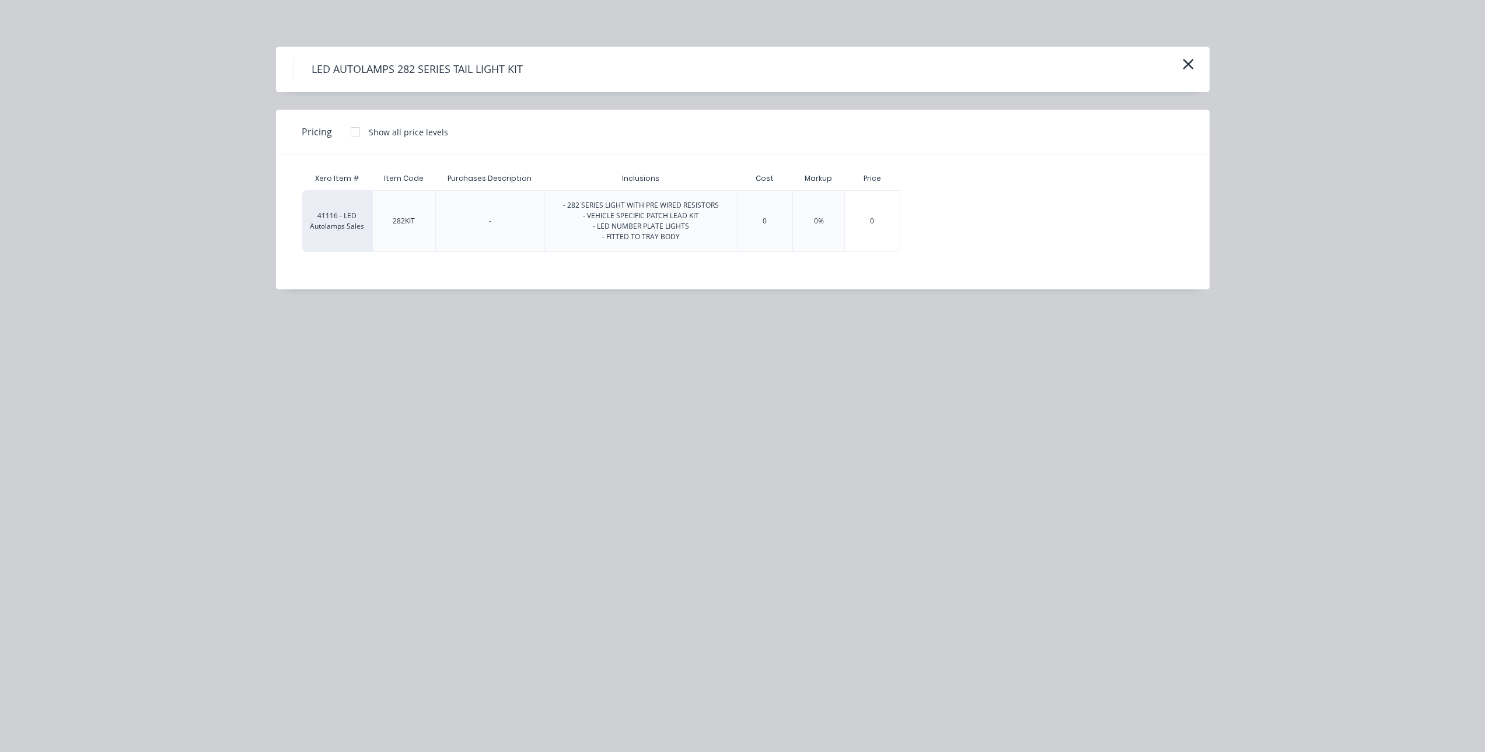
click at [350, 130] on div at bounding box center [355, 131] width 23 height 23
click at [940, 225] on div "$463.64" at bounding box center [934, 221] width 66 height 61
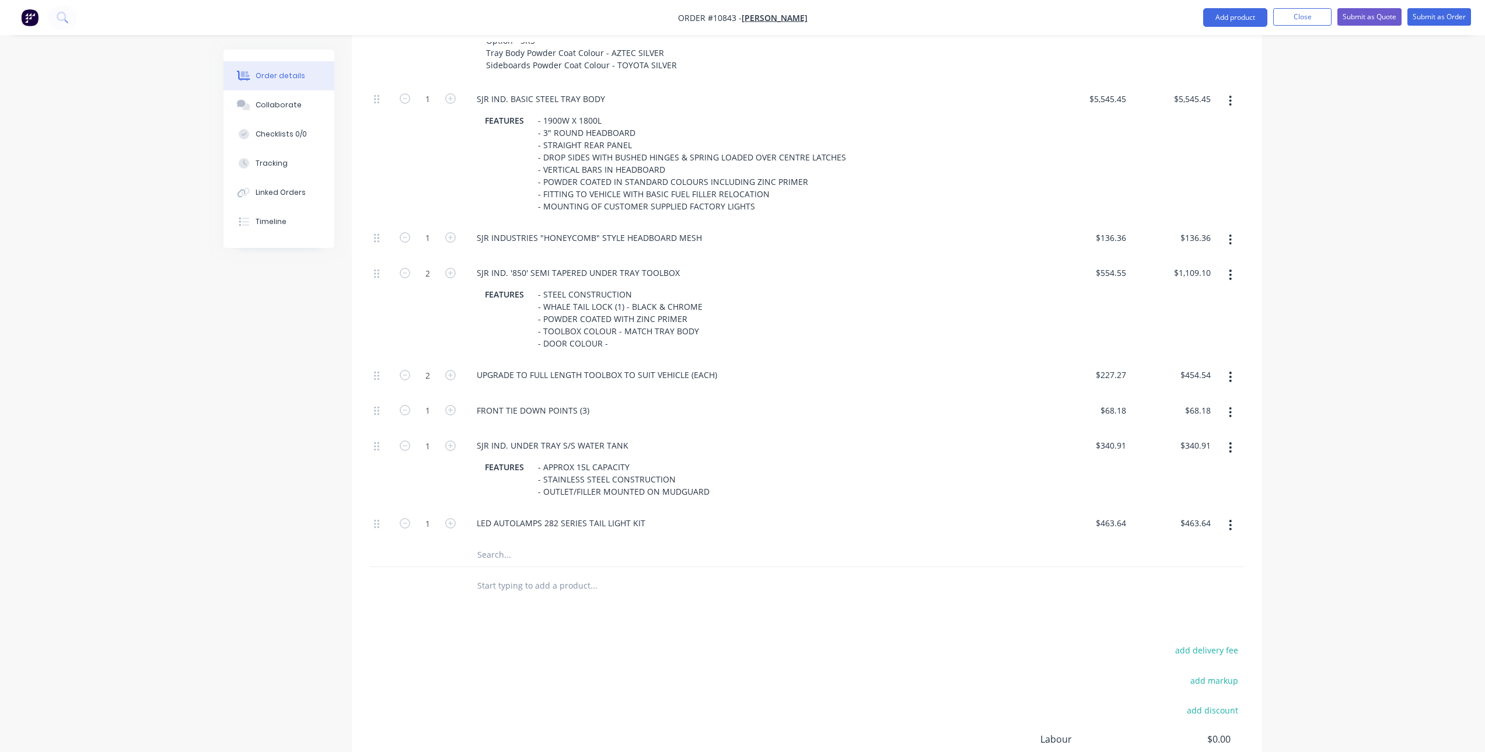
scroll to position [614, 0]
click at [508, 538] on input "text" at bounding box center [593, 549] width 233 height 23
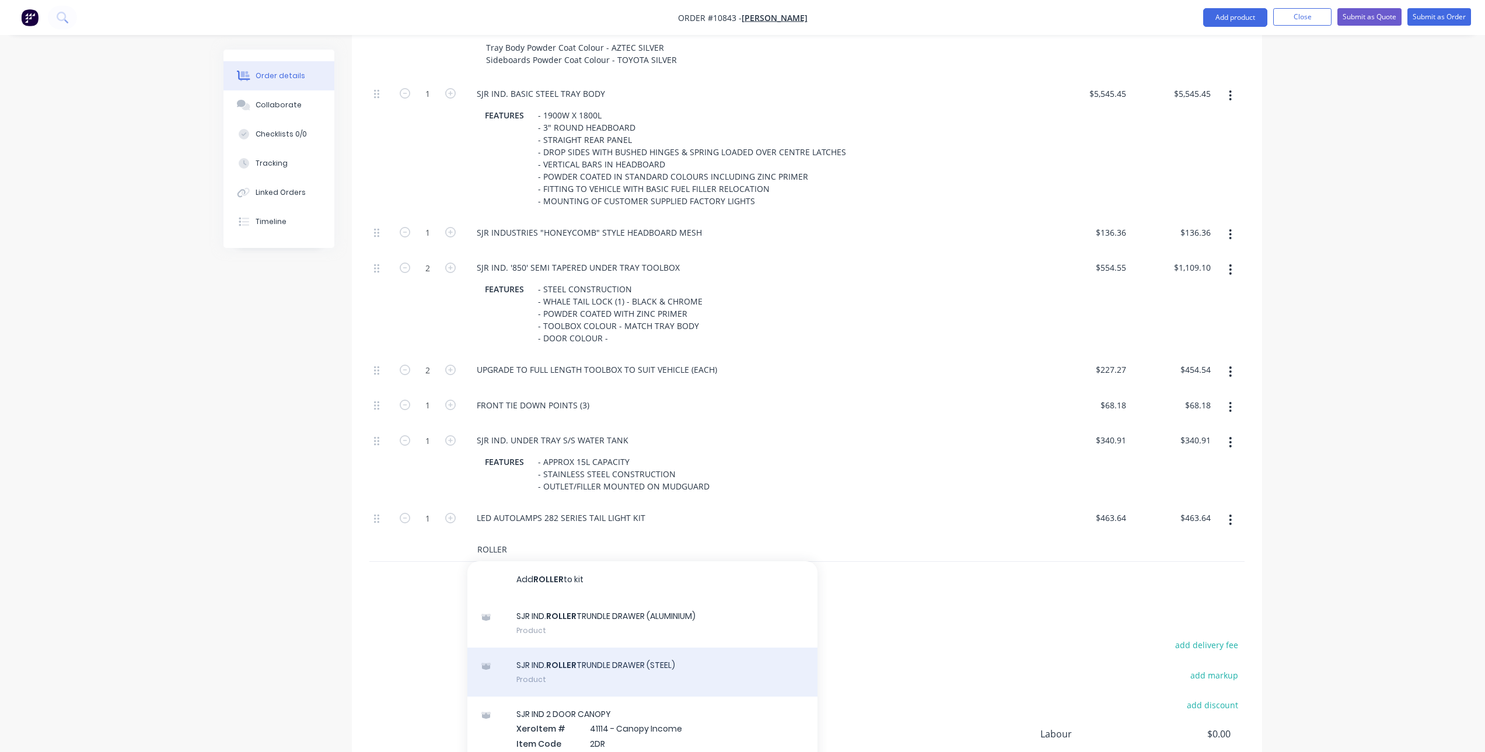
type input "ROLLER"
click at [641, 648] on div "SJR IND. ROLLER TRUNDLE DRAWER (STEEL) Product" at bounding box center [642, 672] width 350 height 49
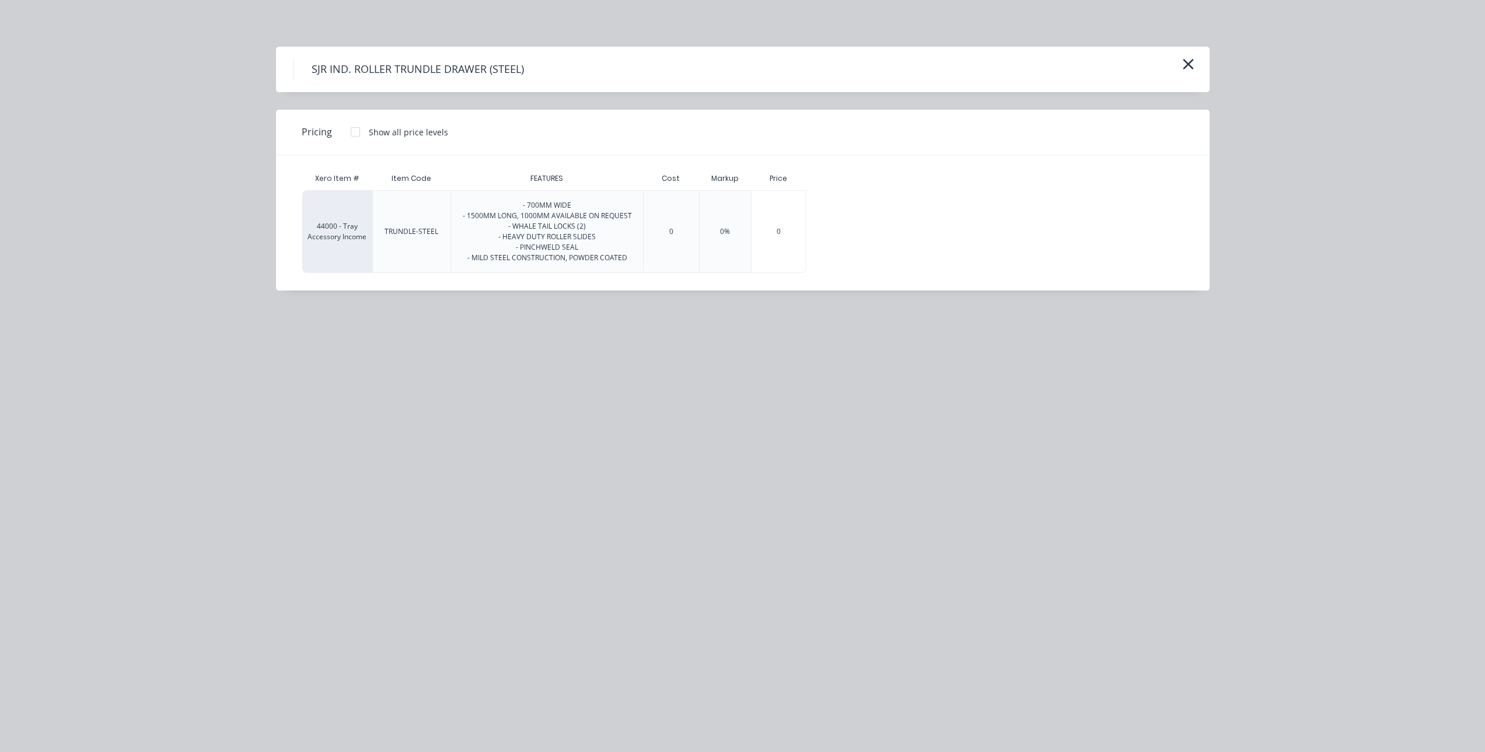
click at [355, 131] on div at bounding box center [355, 131] width 23 height 23
click at [829, 236] on div "$1,968.18" at bounding box center [842, 232] width 70 height 82
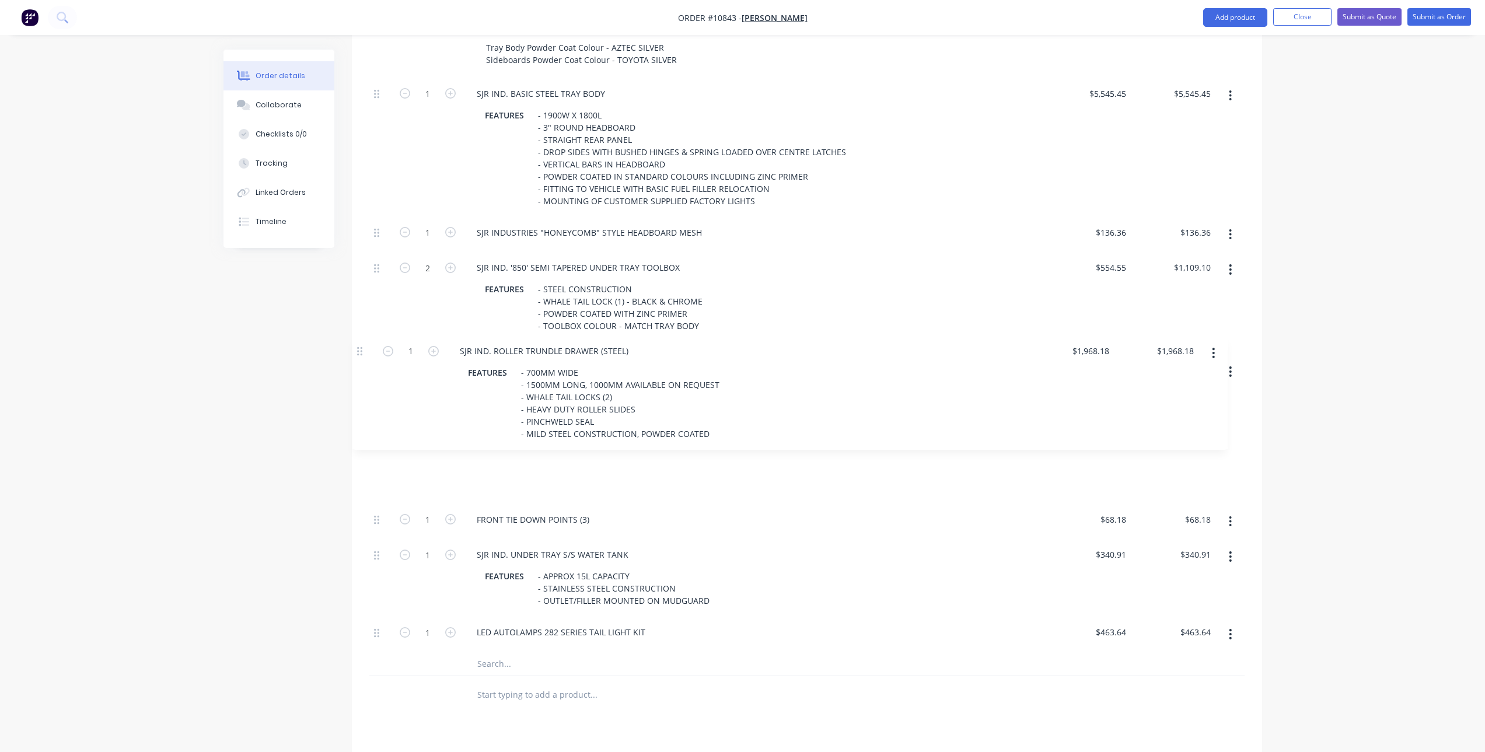
drag, startPoint x: 377, startPoint y: 508, endPoint x: 360, endPoint y: 350, distance: 159.6
click at [360, 350] on div "Qty Price Total 1 REMOVAL OF TUB NOTE TUB MUST BE COLLECTED WITHIN 14 DAYS OF V…" at bounding box center [807, 302] width 910 height 824
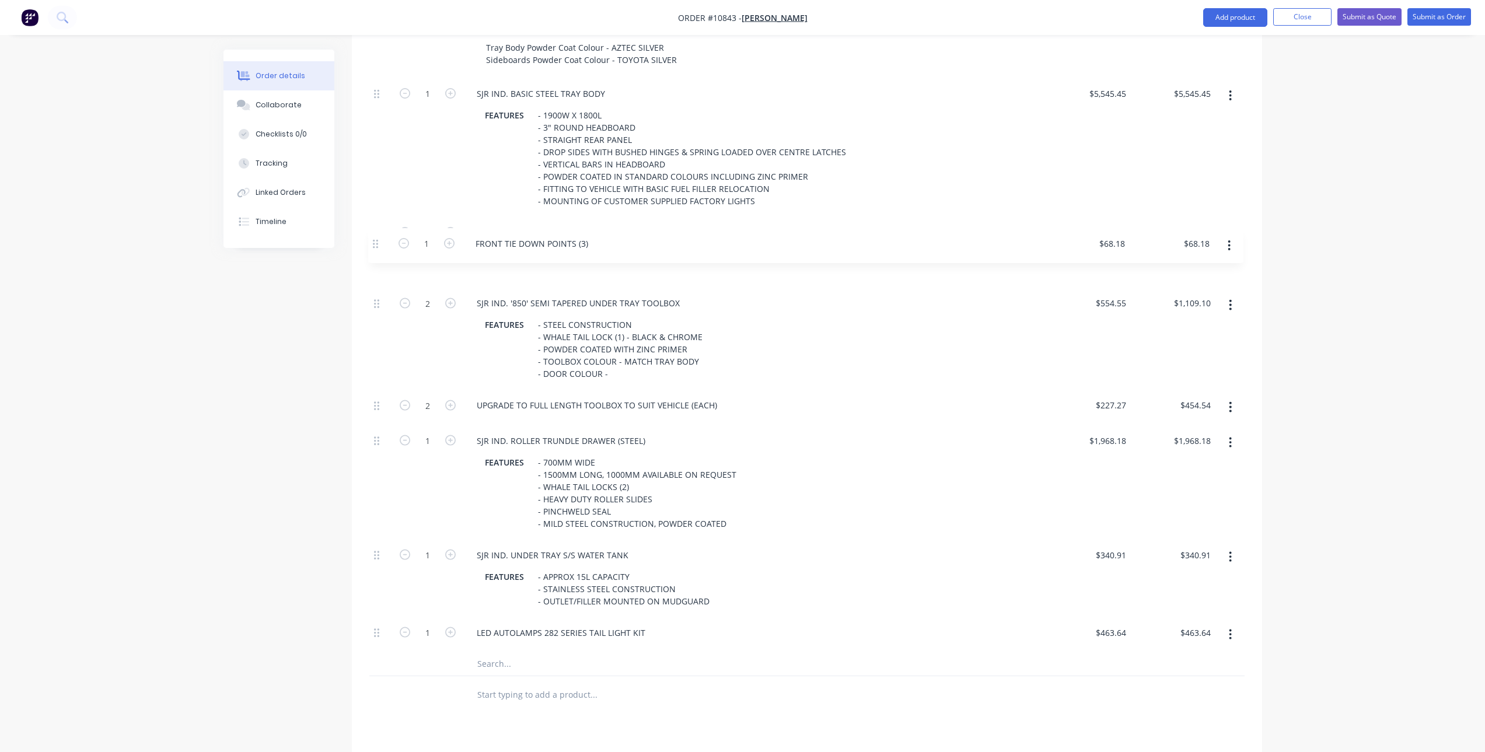
drag, startPoint x: 377, startPoint y: 470, endPoint x: 386, endPoint y: 235, distance: 235.9
click at [378, 236] on div "1 SJR IND. BASIC STEEL TRAY BODY FEATURES - 1900W X 1800L - 3" ROUND HEADBOARD …" at bounding box center [806, 365] width 875 height 574
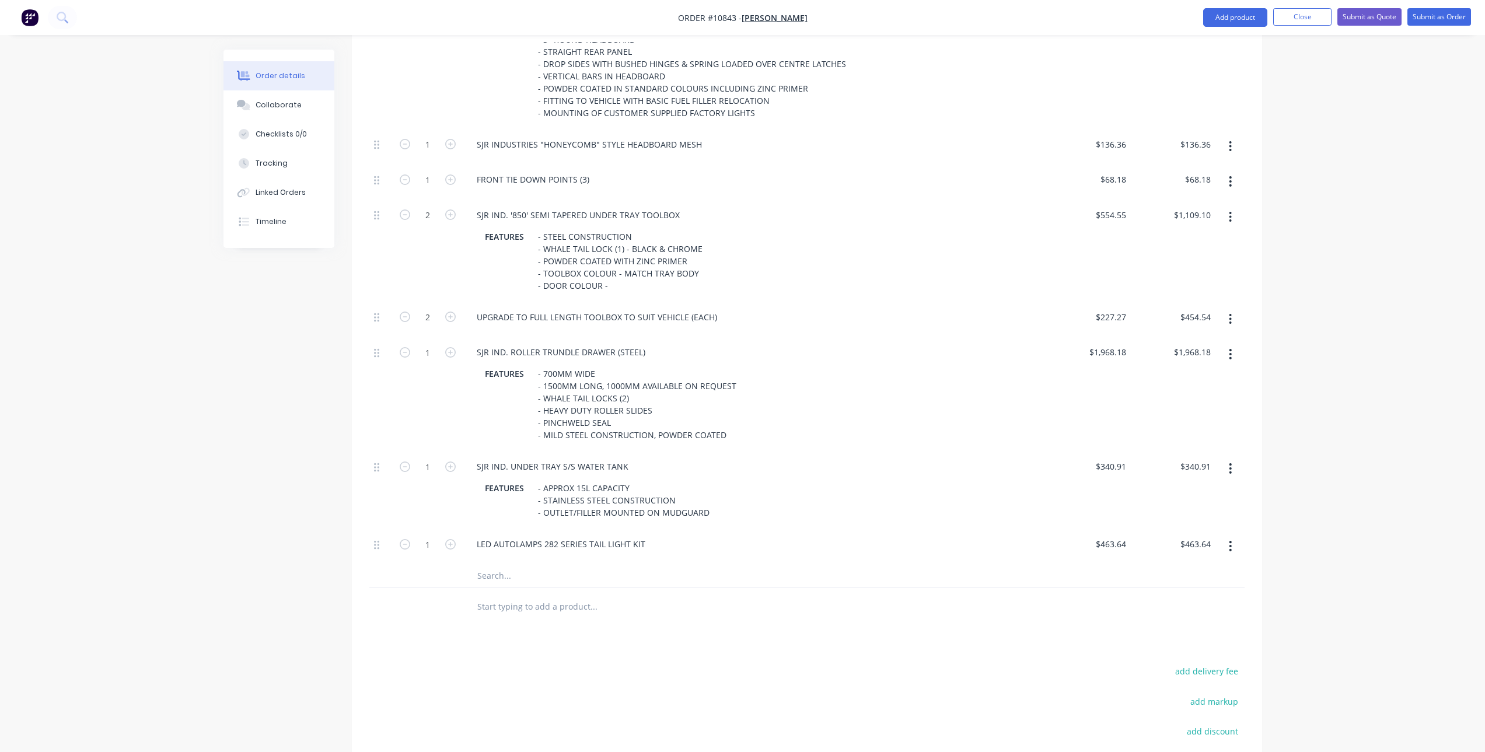
scroll to position [731, 0]
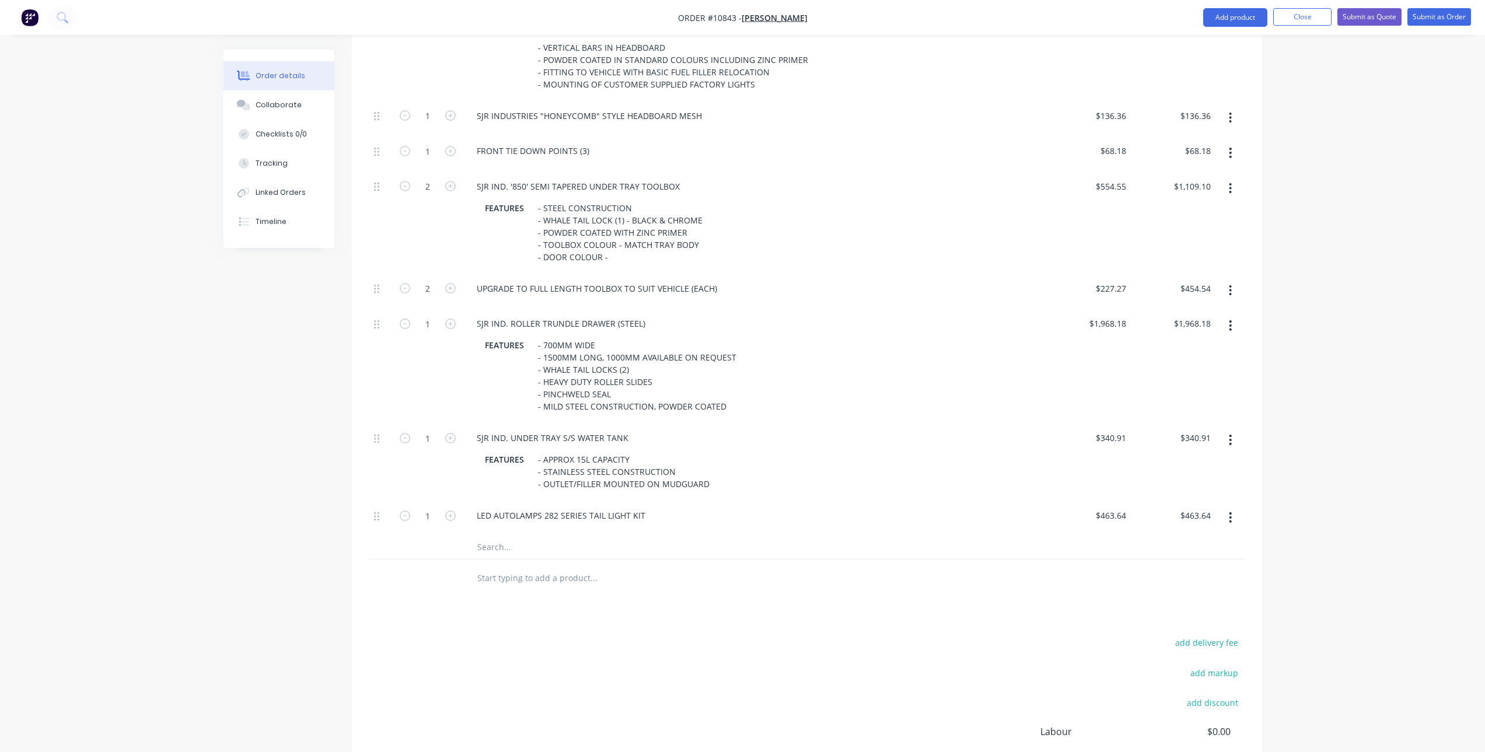
click at [516, 536] on input "text" at bounding box center [593, 547] width 233 height 23
type input "A"
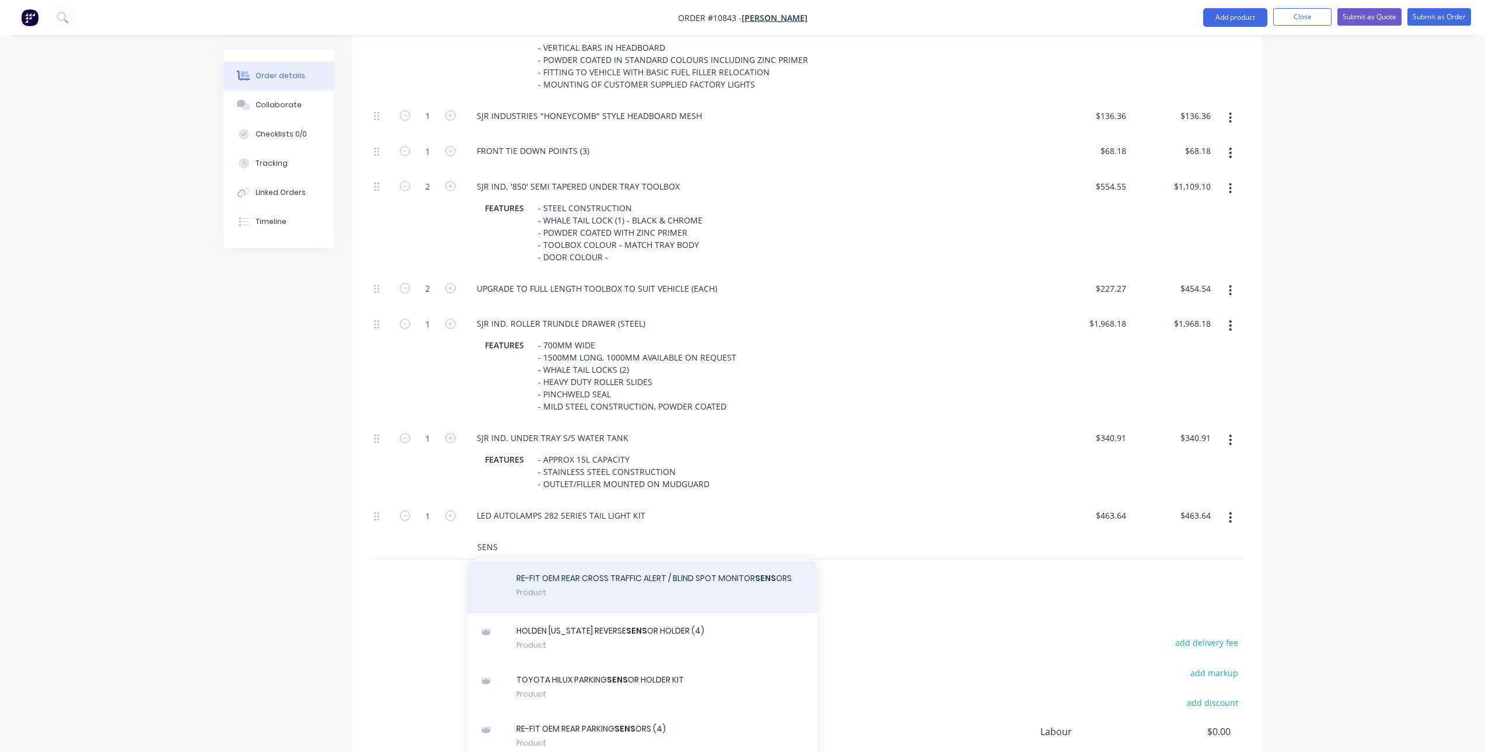
scroll to position [233, 0]
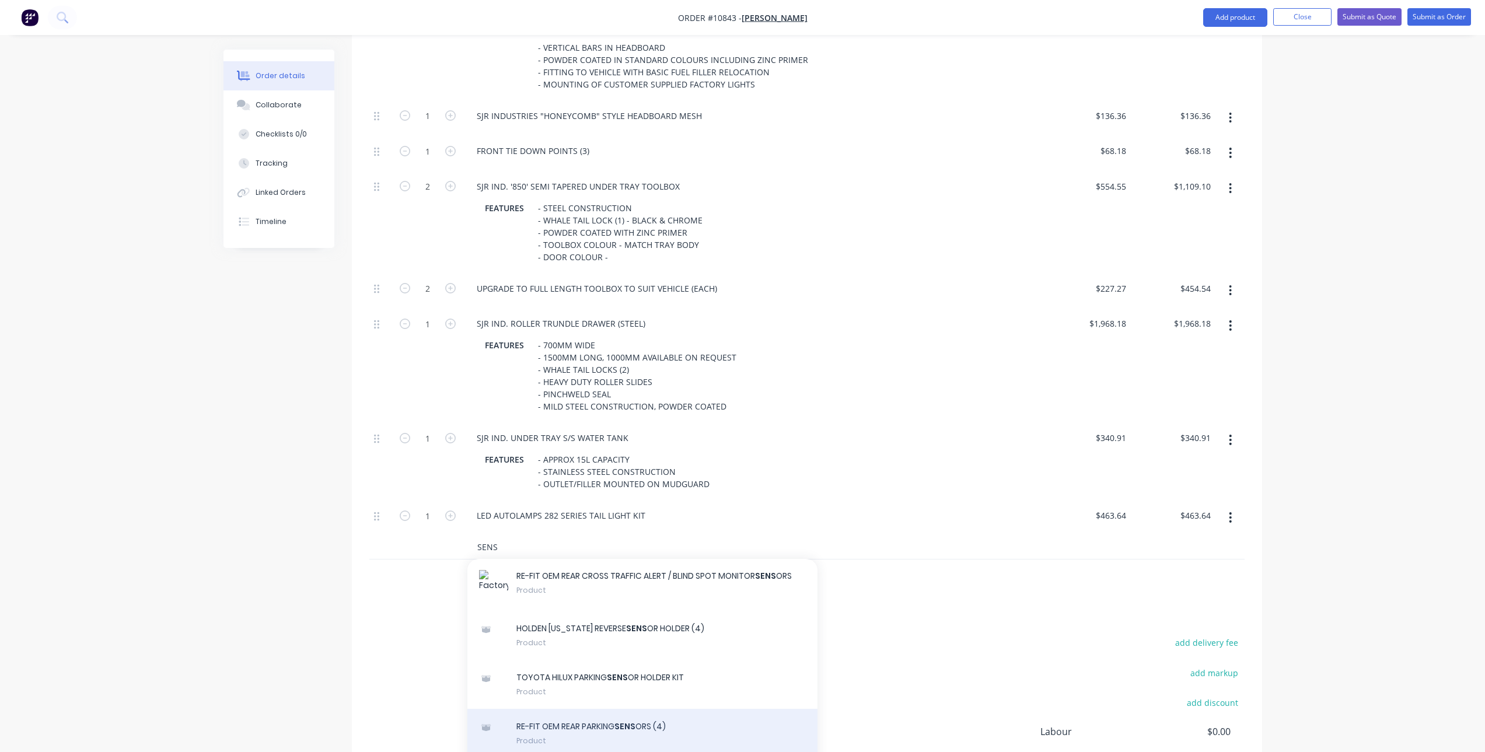
type input "SENS"
click at [595, 709] on div "RE-FIT OEM REAR PARKING SENS ORS (4) Product" at bounding box center [642, 733] width 350 height 49
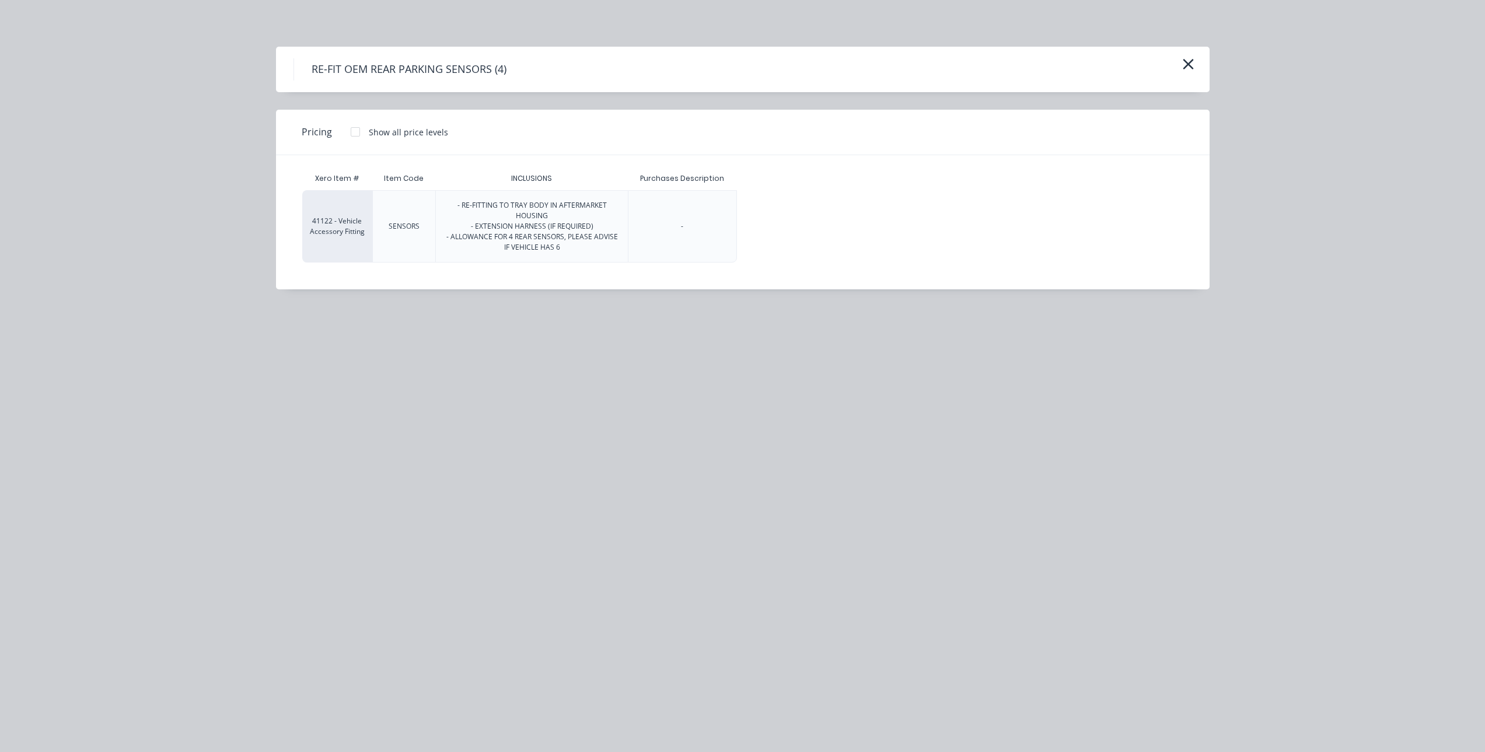
click at [351, 132] on div at bounding box center [355, 131] width 23 height 23
drag, startPoint x: 787, startPoint y: 214, endPoint x: 803, endPoint y: 266, distance: 54.4
click at [787, 214] on div "$381.8181" at bounding box center [775, 226] width 74 height 71
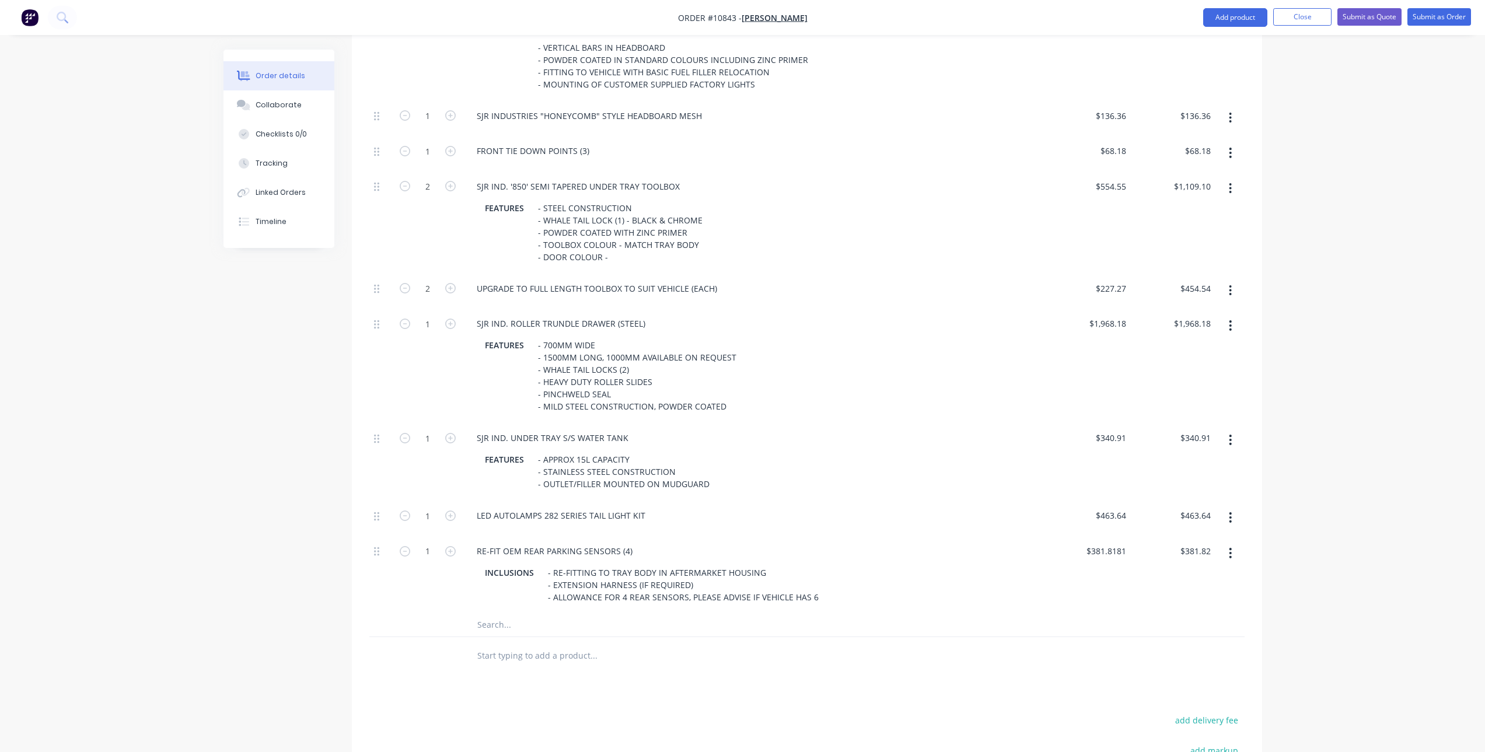
click at [511, 613] on input "text" at bounding box center [593, 624] width 233 height 23
type input "S"
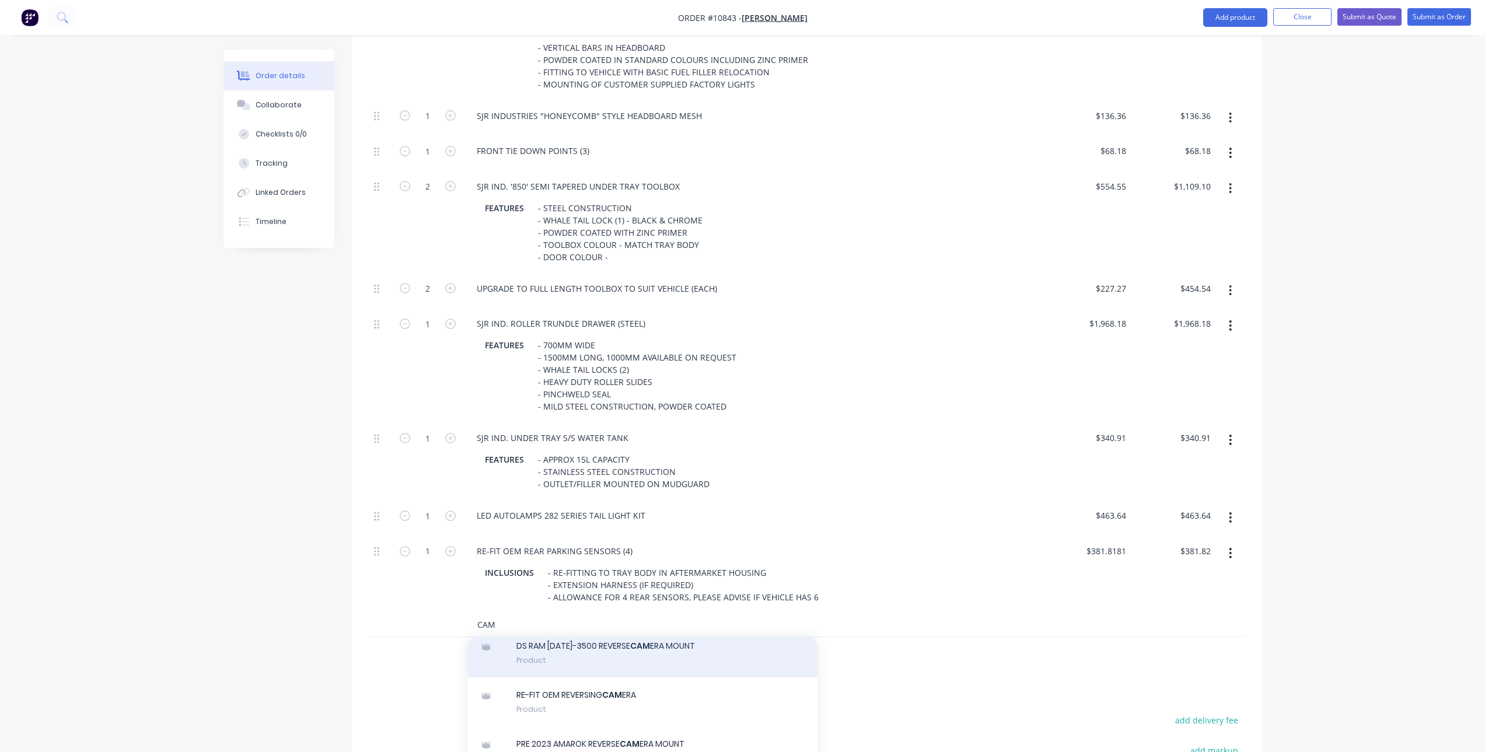
scroll to position [467, 0]
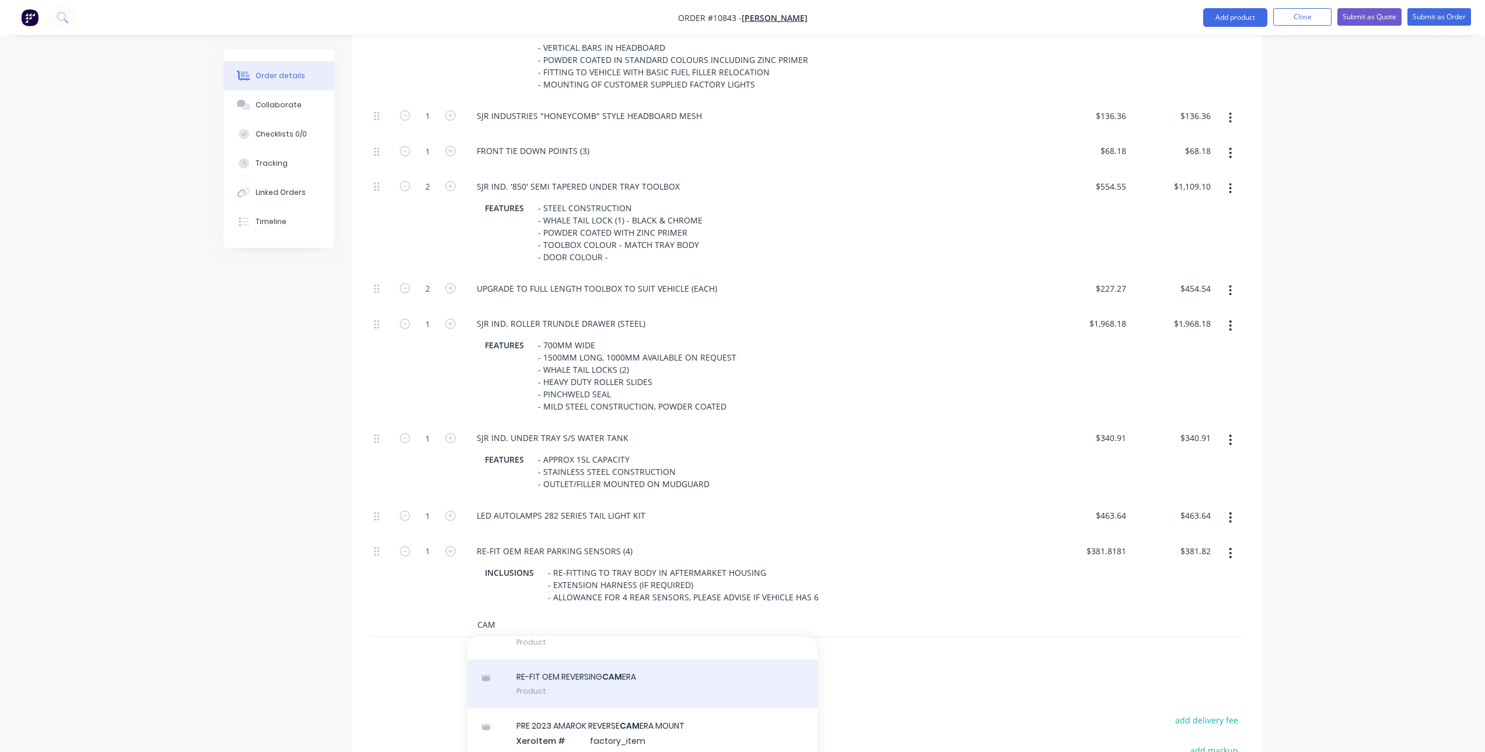
type input "CAM"
click at [617, 659] on div "RE-FIT OEM REVERSING CAM ERA Product" at bounding box center [642, 683] width 350 height 49
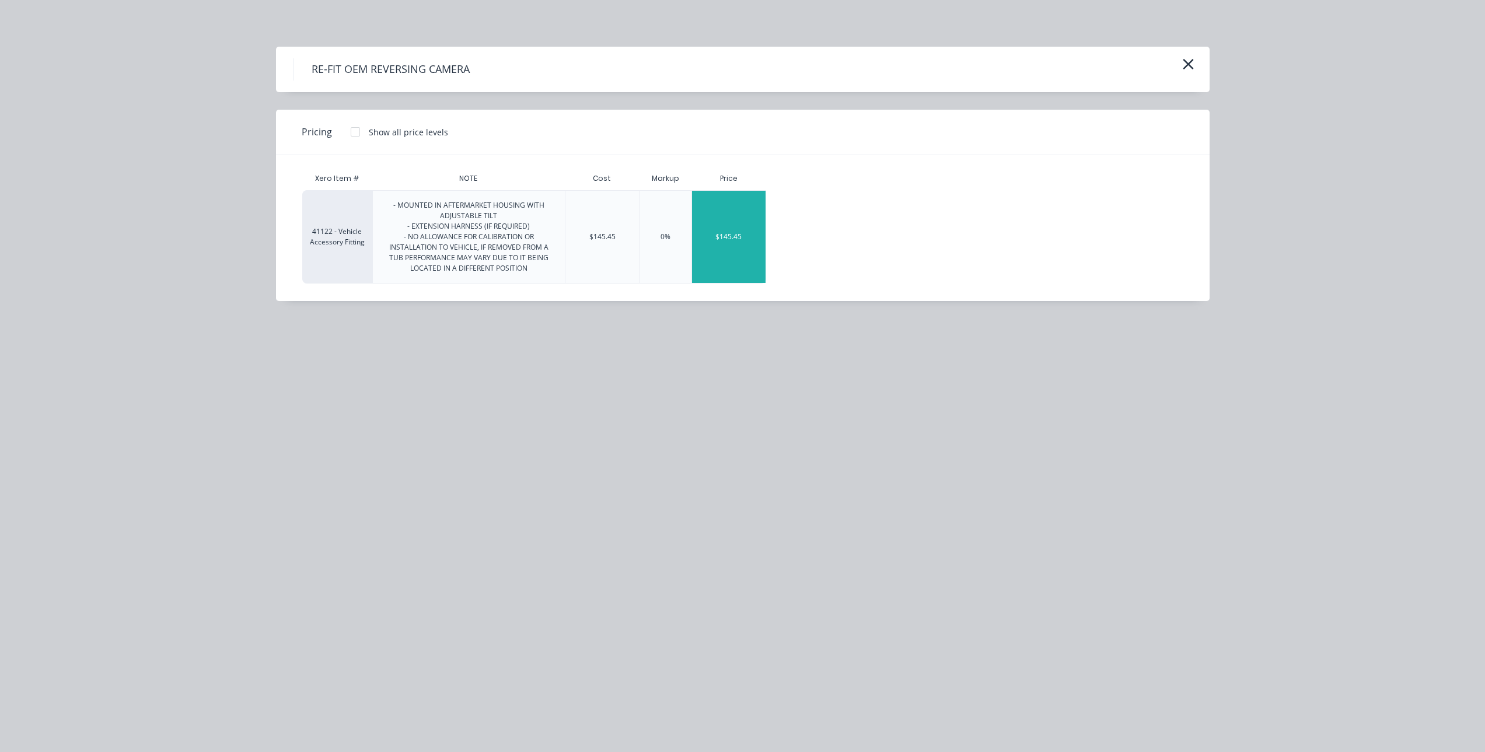
click at [725, 221] on div "$145.45" at bounding box center [729, 237] width 74 height 92
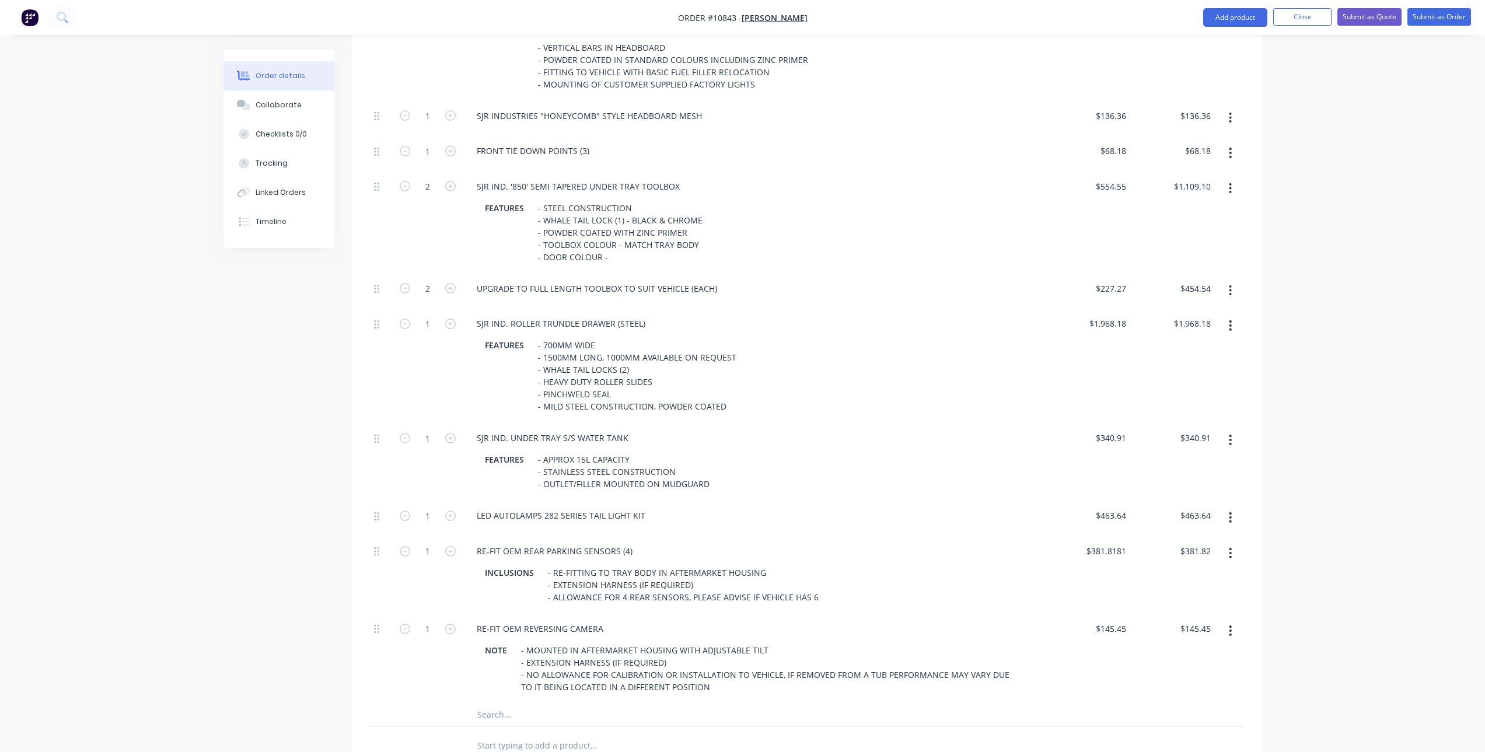
click at [516, 703] on input "text" at bounding box center [593, 714] width 233 height 23
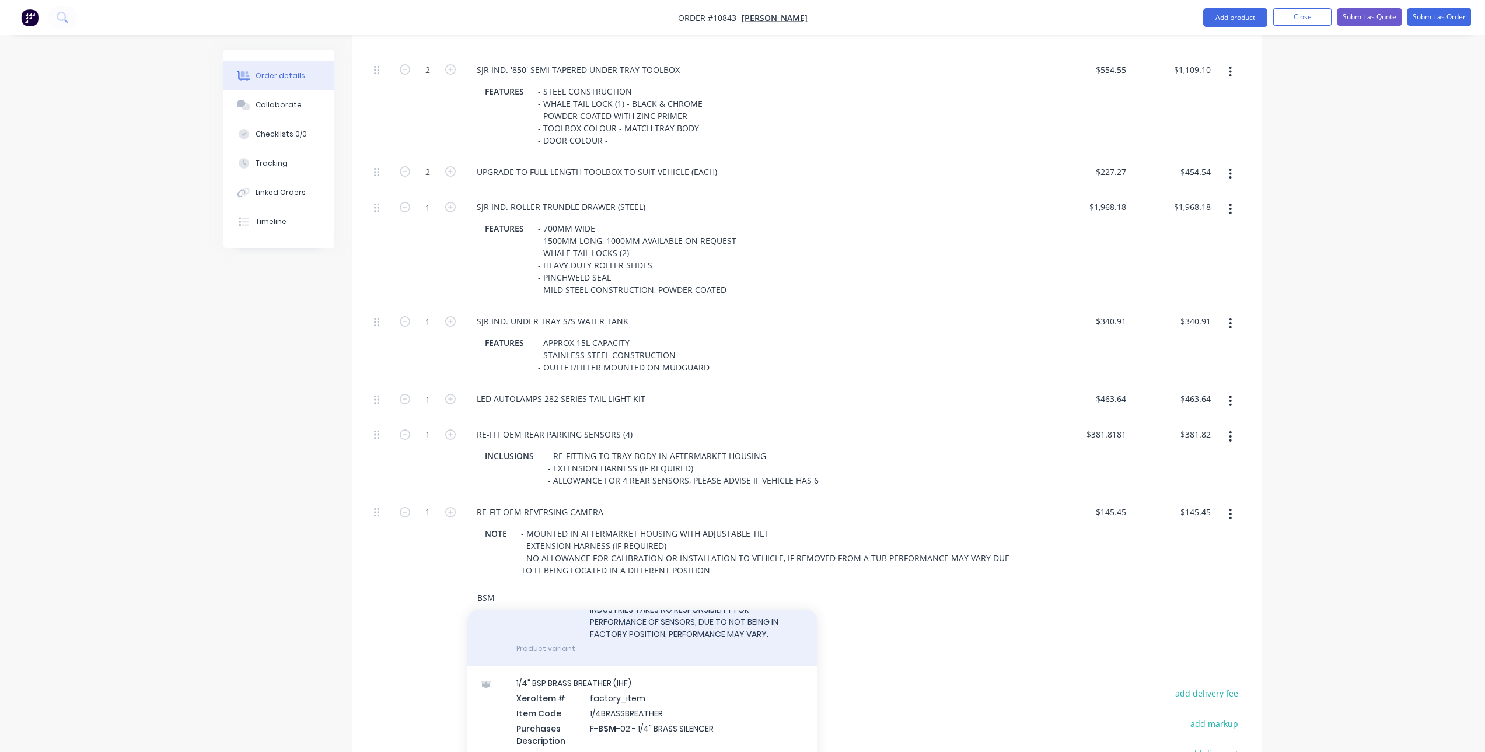
scroll to position [340, 0]
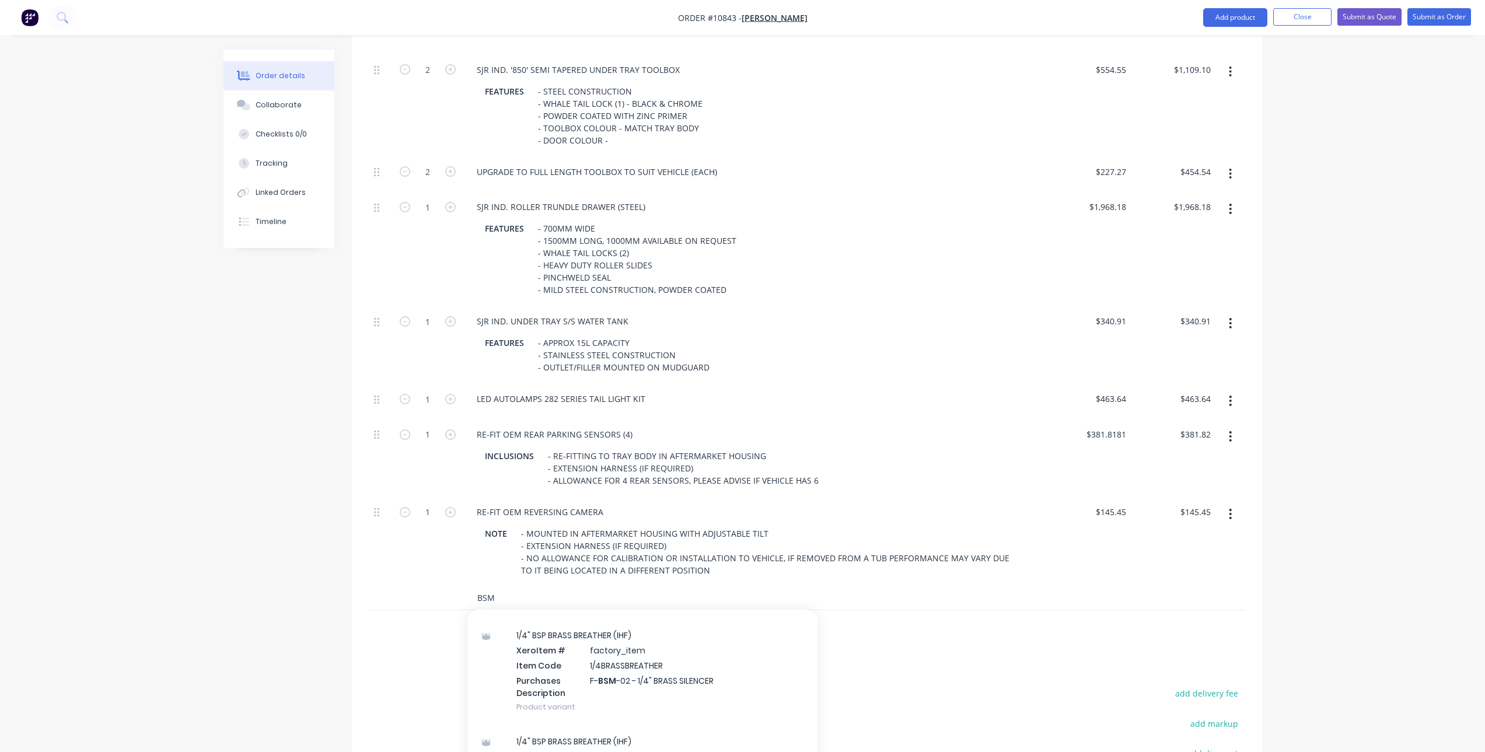
type input "BSM"
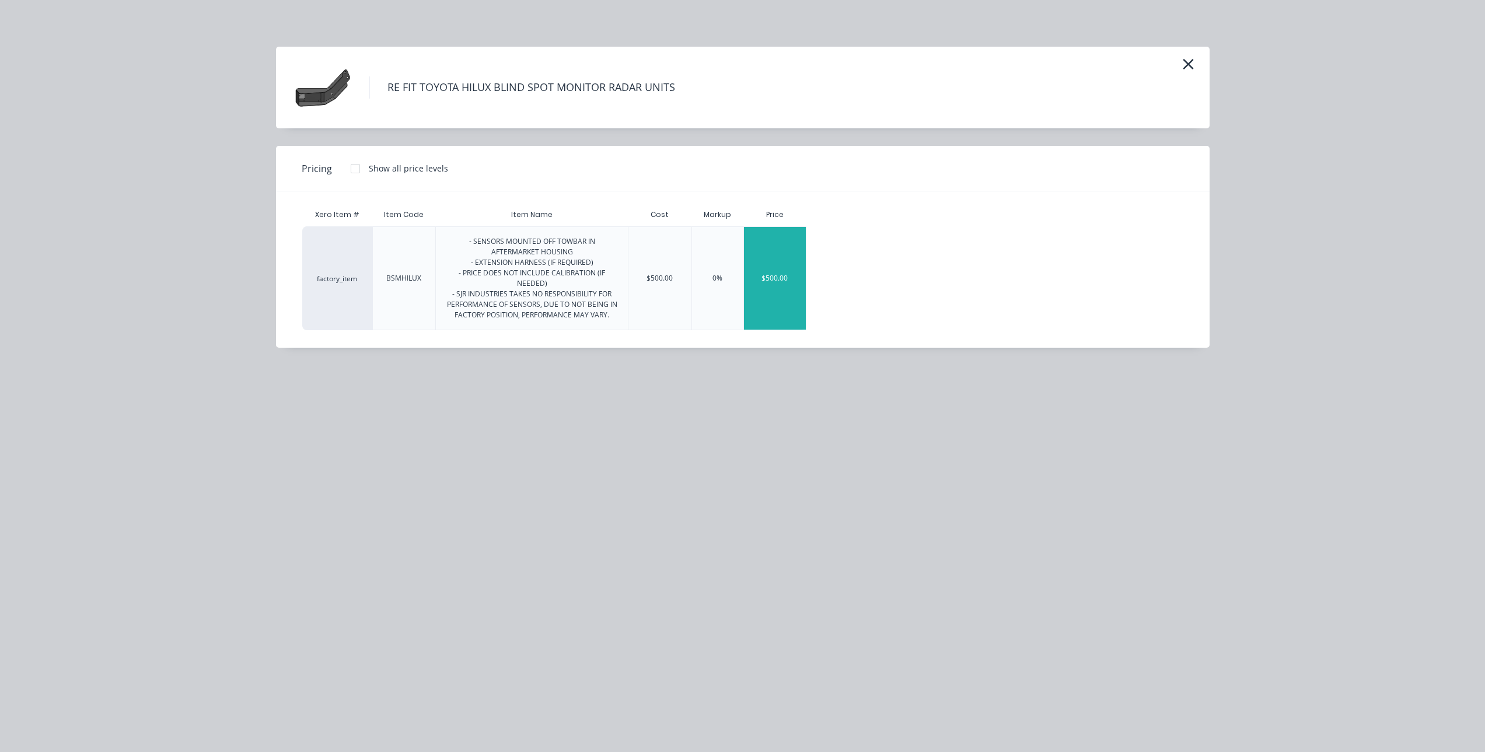
click at [781, 270] on div "$500.00" at bounding box center [775, 278] width 62 height 103
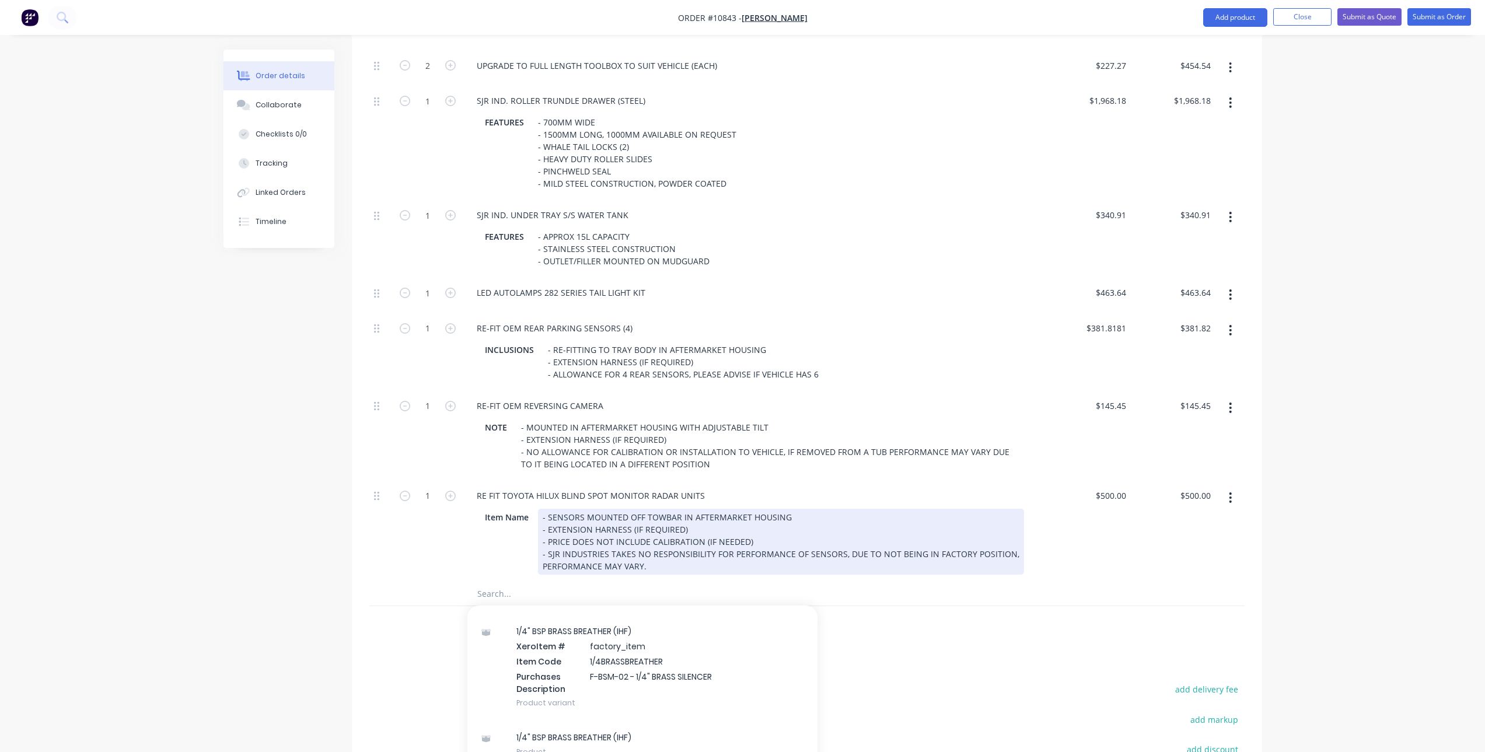
scroll to position [1022, 0]
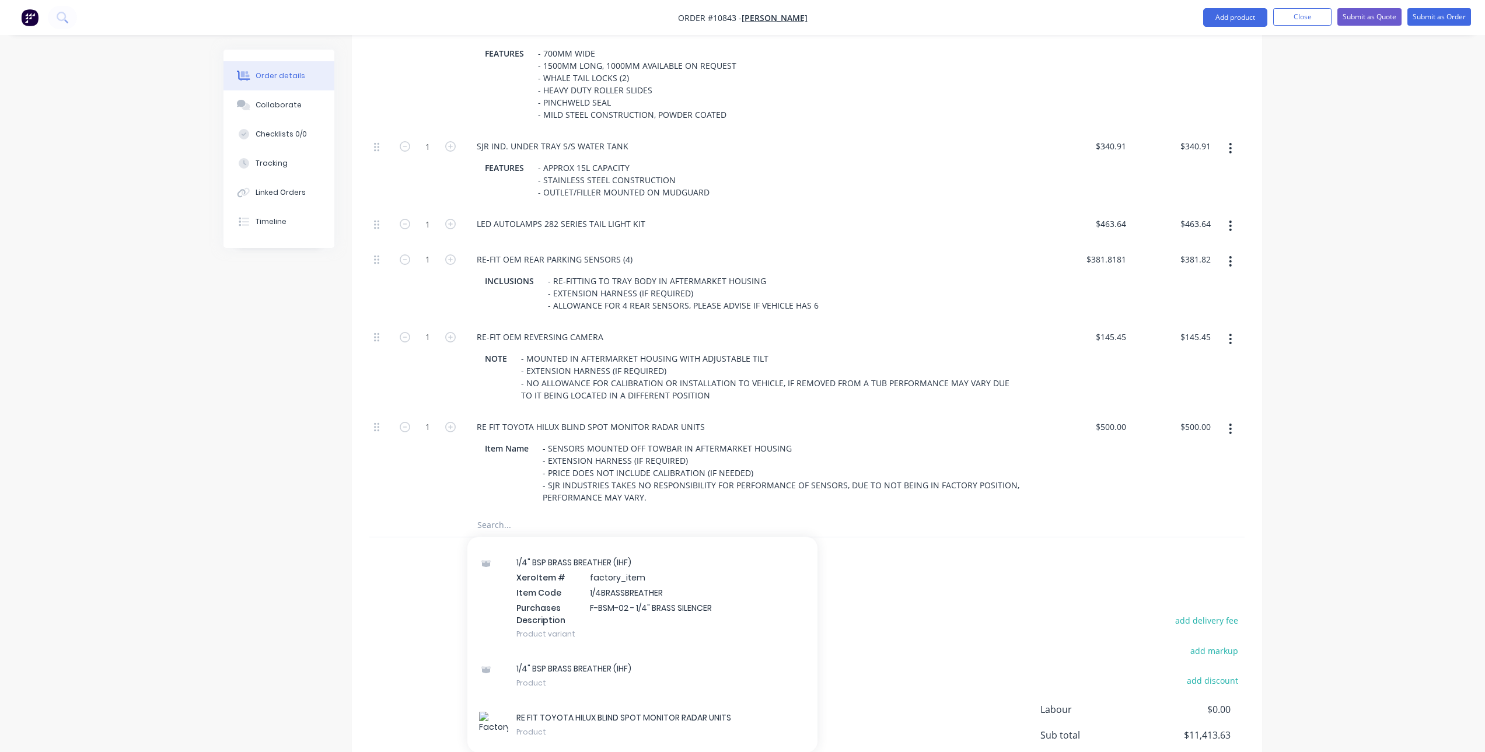
click at [878, 541] on div "Products Show / Hide columns Add product Qty Price Total 1 REMOVAL OF TUB NOTE …" at bounding box center [807, 134] width 910 height 1391
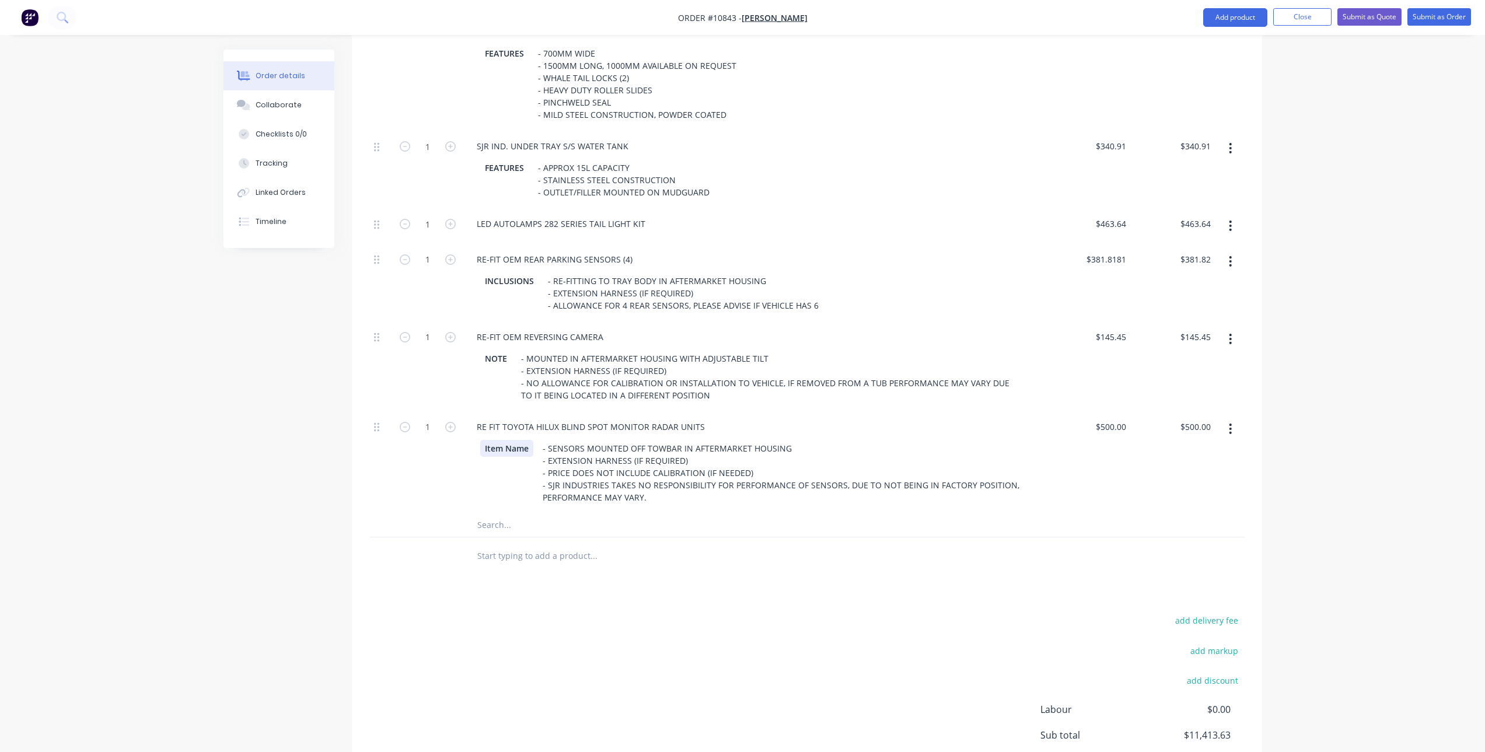
click at [525, 440] on div "Item Name" at bounding box center [506, 448] width 53 height 17
drag, startPoint x: 529, startPoint y: 401, endPoint x: 469, endPoint y: 401, distance: 60.7
click at [469, 438] on div "Item Name - SENSORS MOUNTED OFF TOWBAR IN AFTERMARKET HOUSING - EXTENSION HARNE…" at bounding box center [754, 472] width 574 height 68
click at [629, 531] on div "Products Show / Hide columns Add product Qty Price Total 1 REMOVAL OF TUB NOTE …" at bounding box center [807, 134] width 910 height 1391
click at [508, 513] on input "text" at bounding box center [593, 524] width 233 height 23
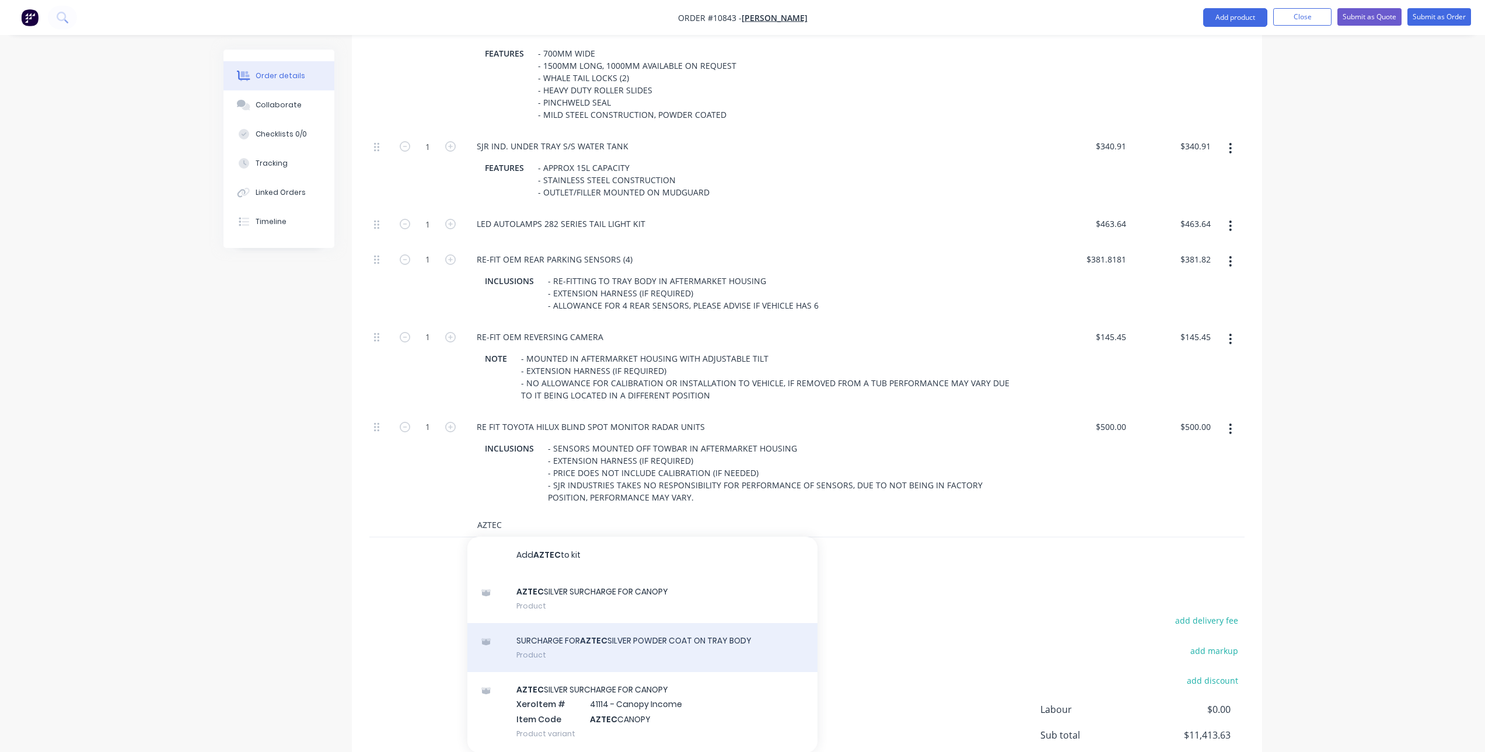
type input "AZTEC"
click at [602, 623] on div "SURCHARGE FOR AZTEC SILVER POWDER COAT ON TRAY BODY Product" at bounding box center [642, 647] width 350 height 49
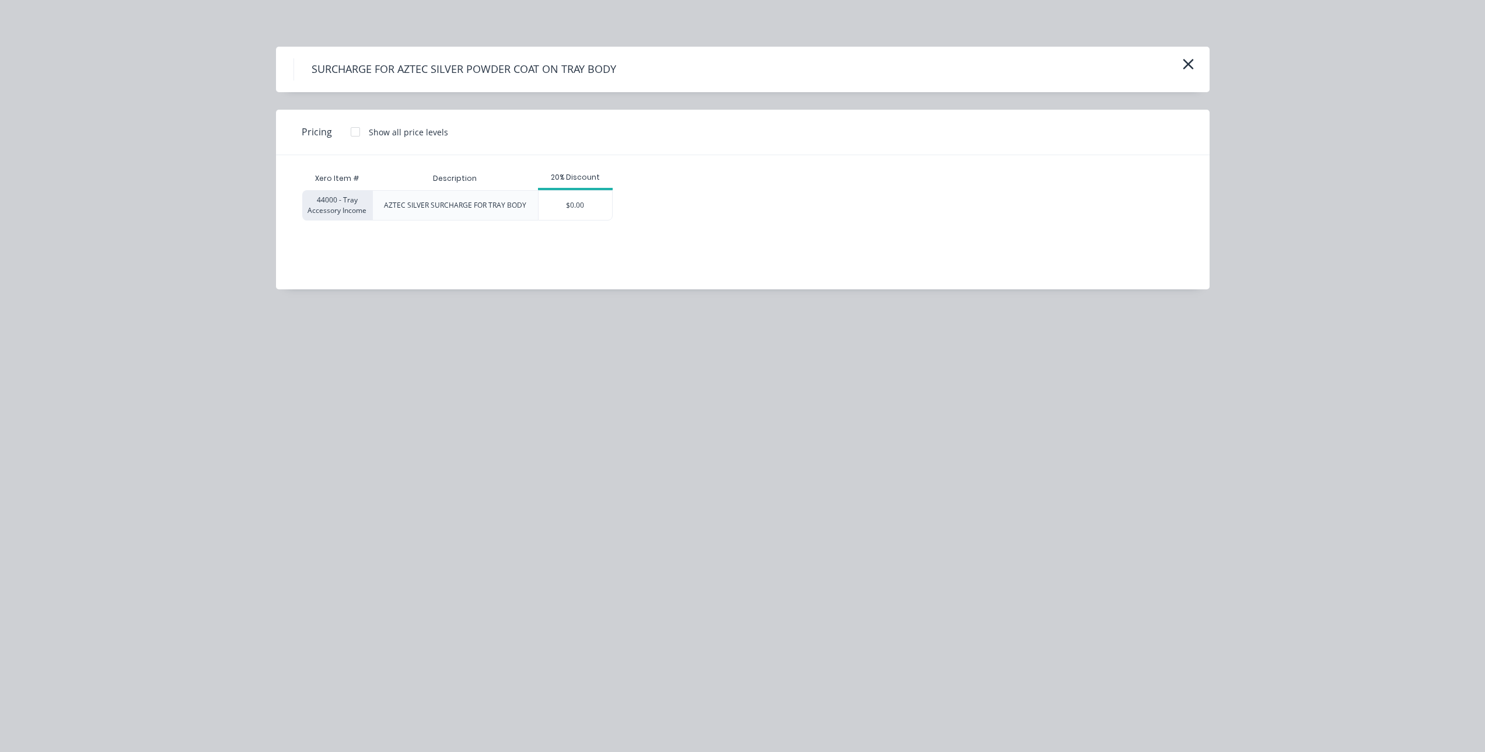
click at [354, 130] on div at bounding box center [355, 131] width 23 height 23
click at [567, 199] on div "$150.00" at bounding box center [568, 205] width 59 height 29
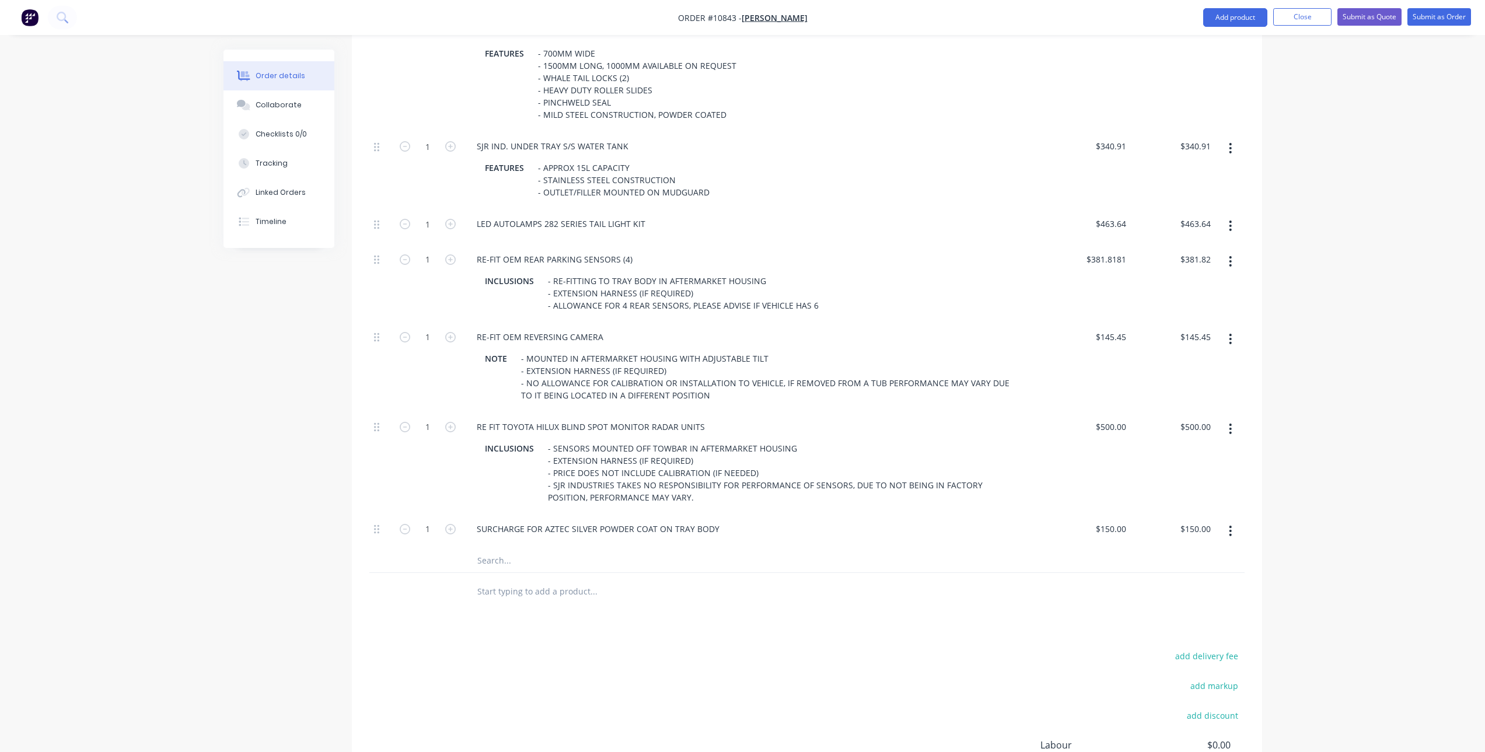
click at [526, 549] on input "text" at bounding box center [593, 560] width 233 height 23
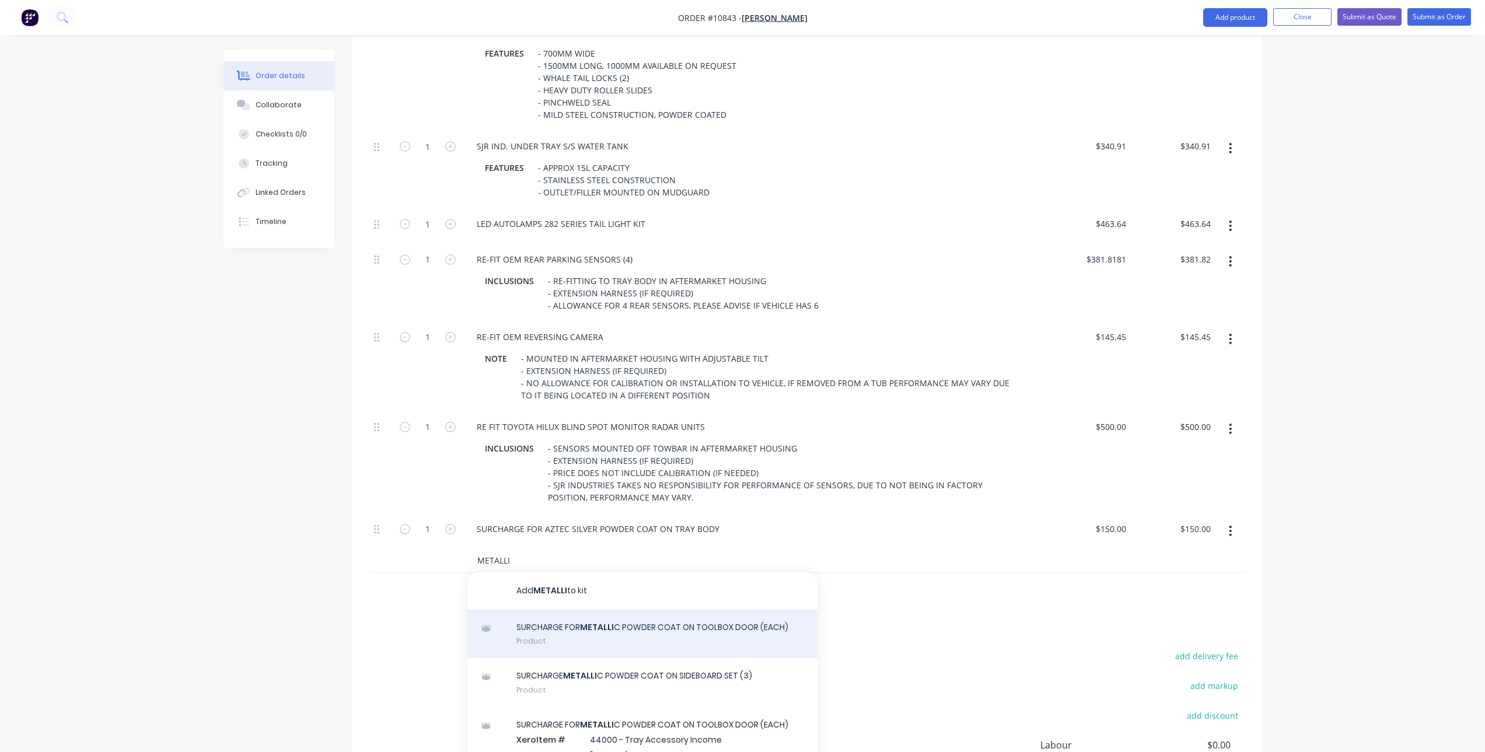
type input "METALLI"
click at [578, 610] on div "SURCHARGE FOR METALLI C POWDER COAT ON TOOLBOX DOOR (EACH) Product" at bounding box center [642, 634] width 350 height 49
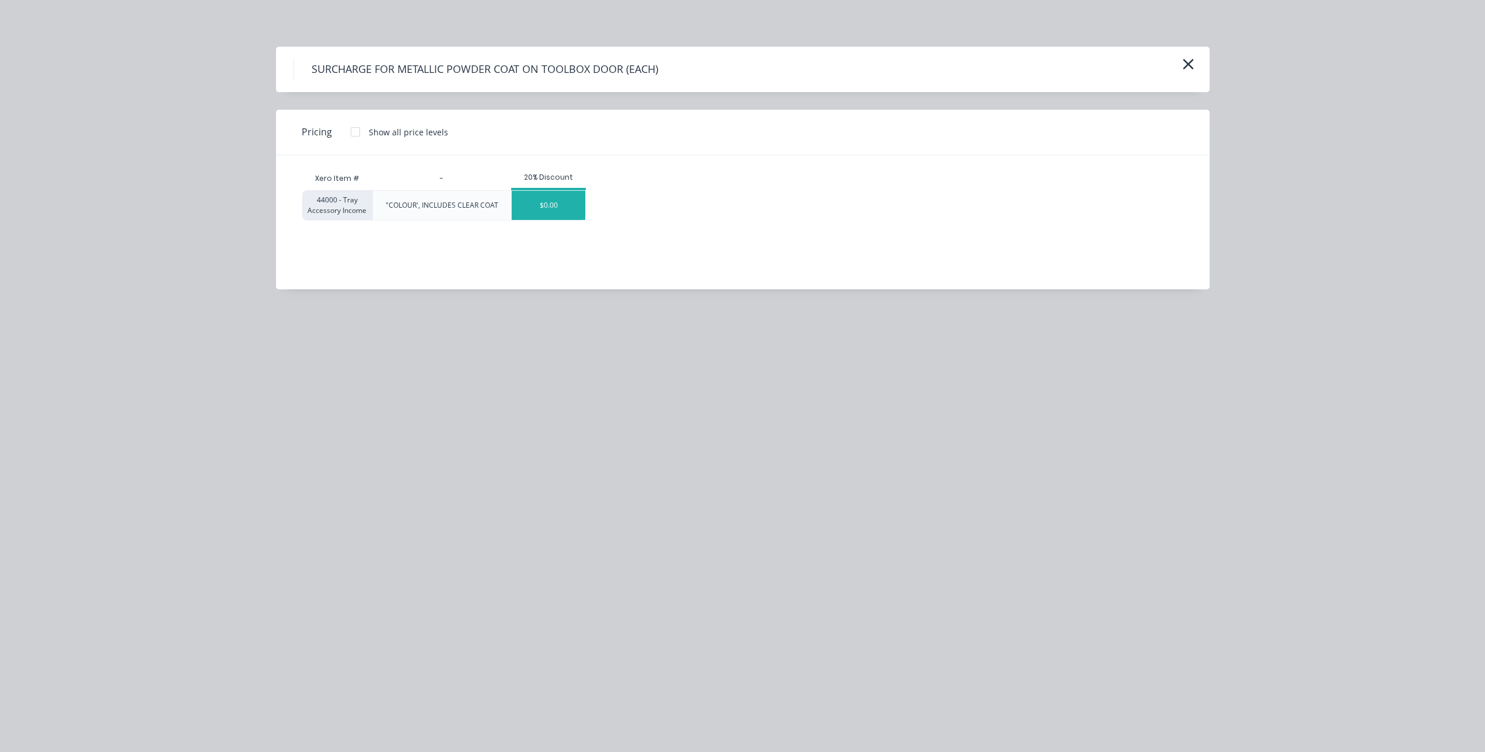
click at [561, 205] on div "$0.00" at bounding box center [549, 205] width 74 height 29
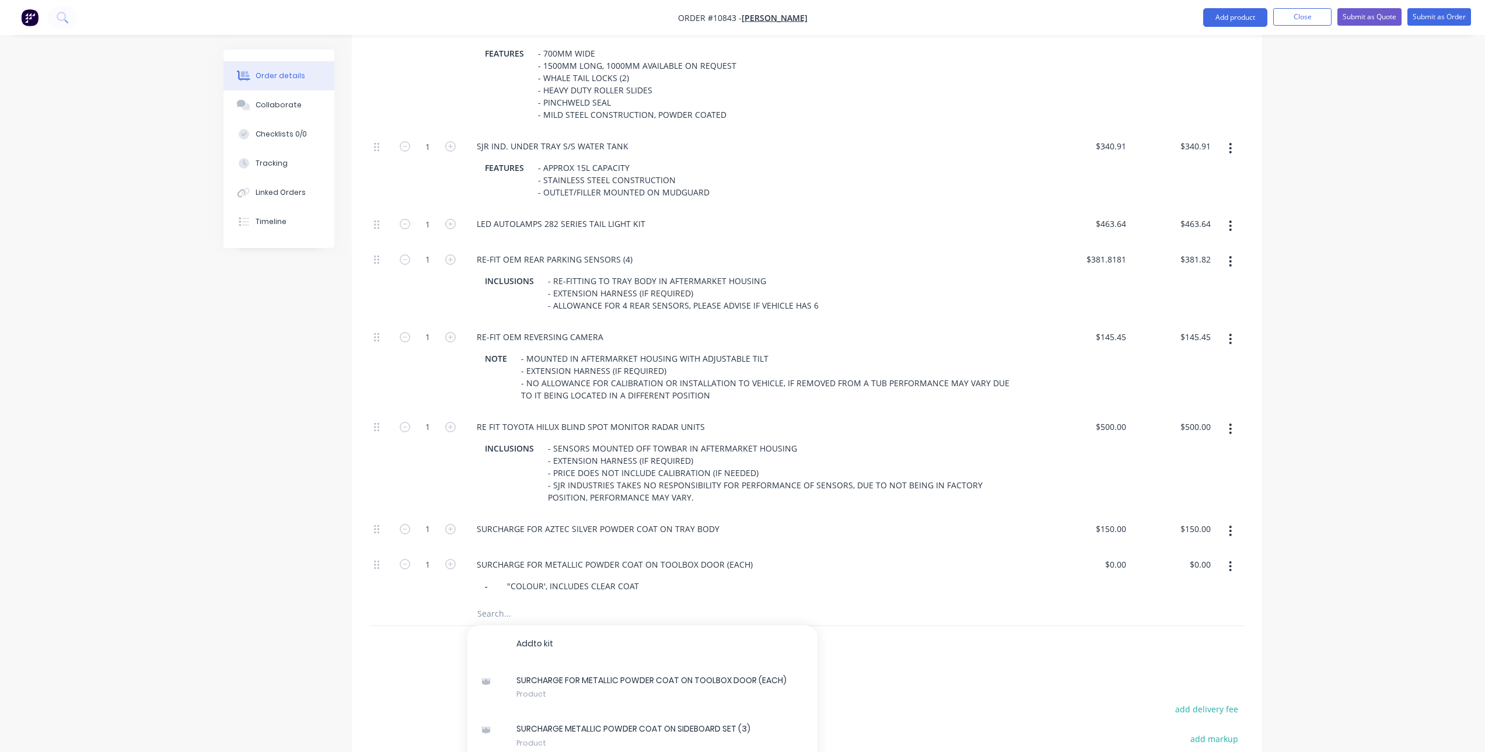
click at [1230, 561] on icon "button" at bounding box center [1230, 566] width 2 height 11
click at [1193, 635] on div "Delete" at bounding box center [1189, 643] width 90 height 17
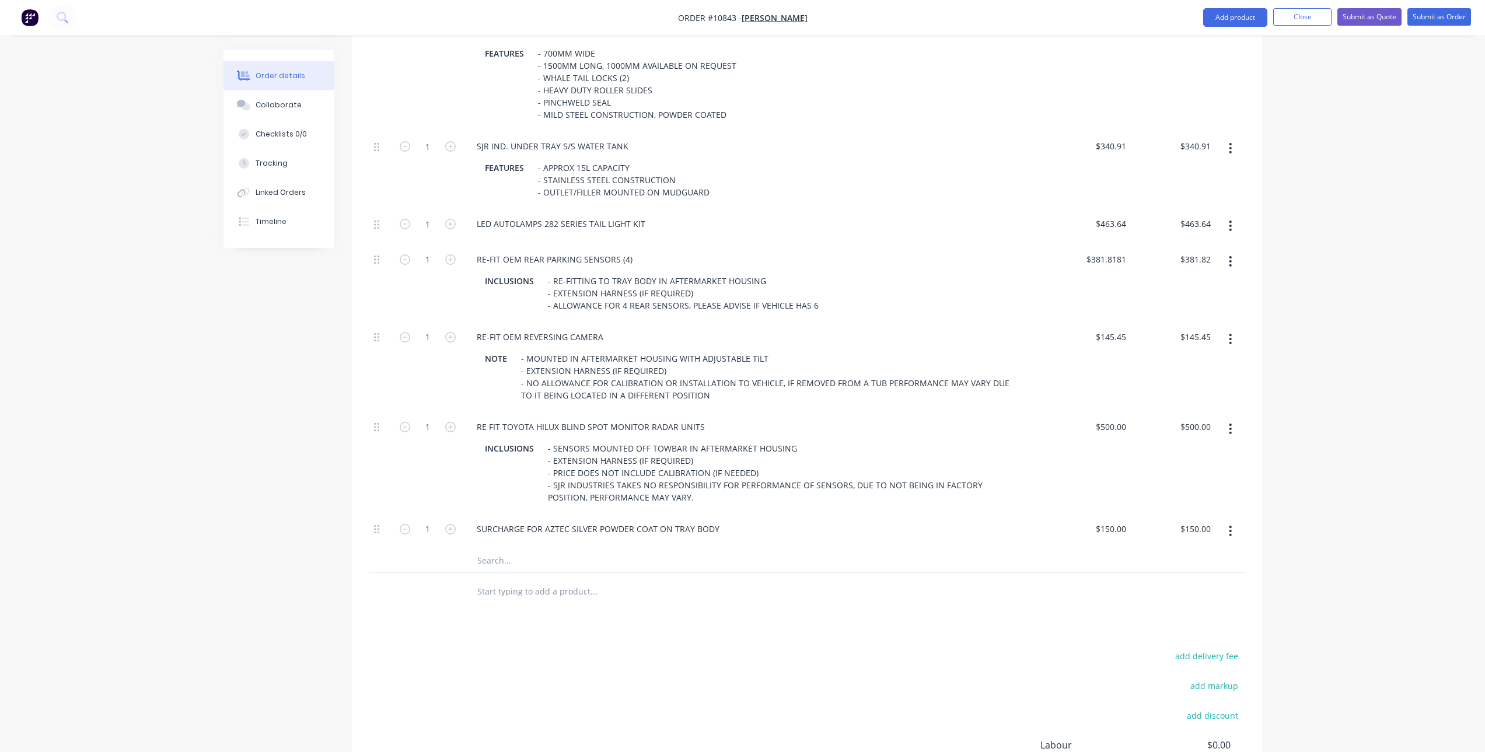
click at [498, 549] on input "text" at bounding box center [593, 560] width 233 height 23
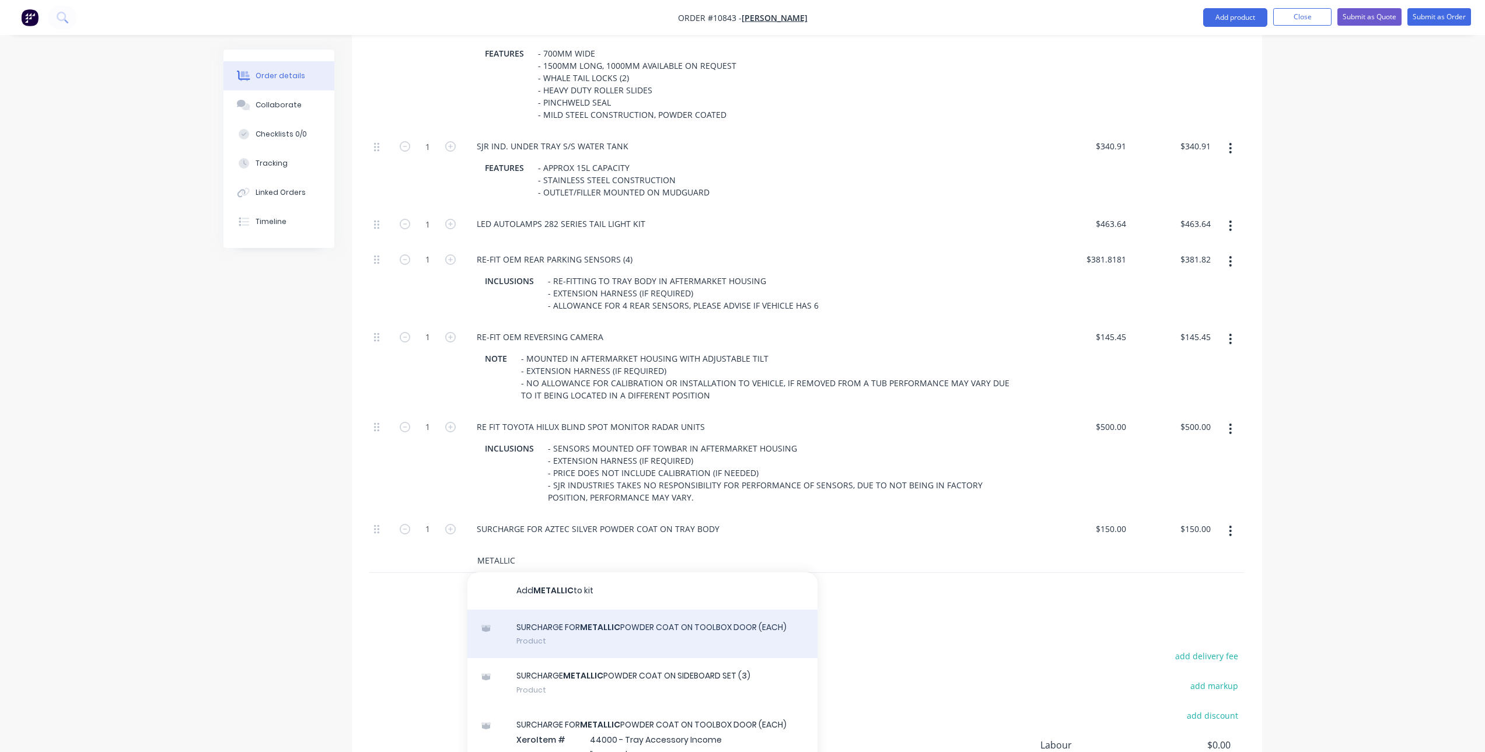
type input "METALLIC"
click at [632, 610] on div "SURCHARGE FOR METALLIC POWDER COAT ON TOOLBOX DOOR (EACH) Product" at bounding box center [642, 634] width 350 height 49
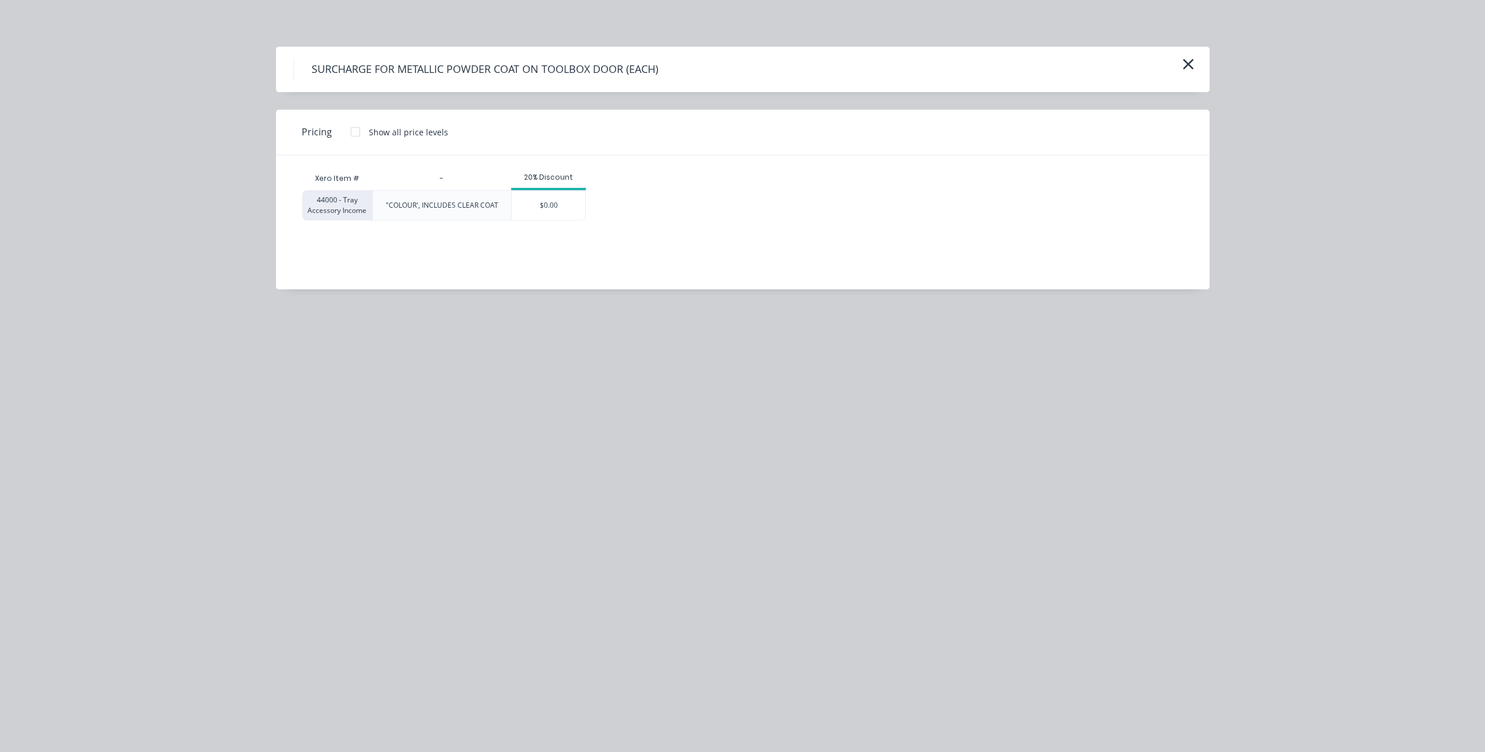
click at [359, 128] on div at bounding box center [355, 131] width 23 height 23
click at [553, 204] on div "$54.55" at bounding box center [543, 205] width 63 height 29
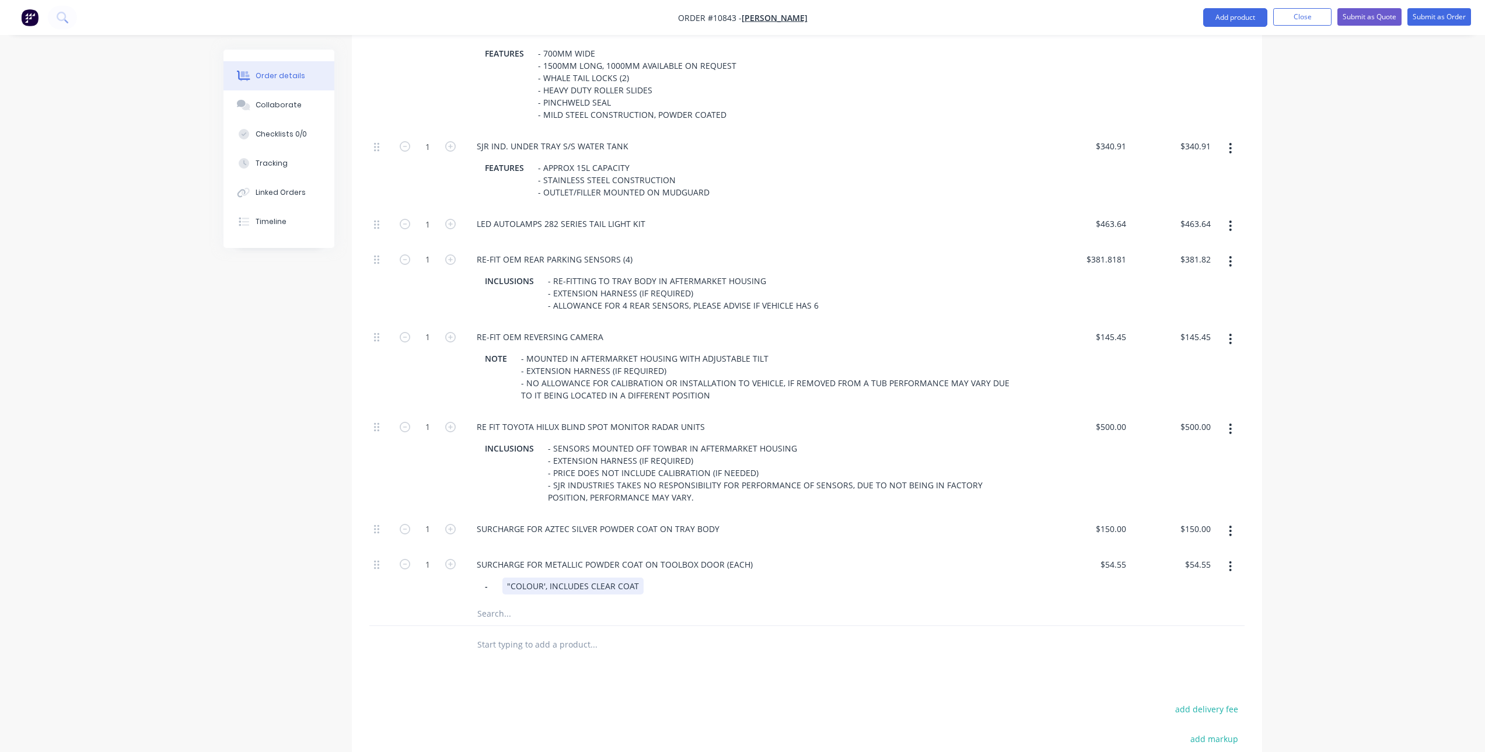
click at [537, 578] on div ""COLOUR', INCLUDES CLEAR COAT" at bounding box center [572, 586] width 141 height 17
drag, startPoint x: 542, startPoint y: 540, endPoint x: 511, endPoint y: 542, distance: 31.0
click at [511, 578] on div ""COLOUR', INCLUDES CLEAR COAT" at bounding box center [572, 586] width 141 height 17
click at [573, 578] on div ""TOYOTA SILVER', INCLUDES CLEAR COAT" at bounding box center [585, 586] width 167 height 17
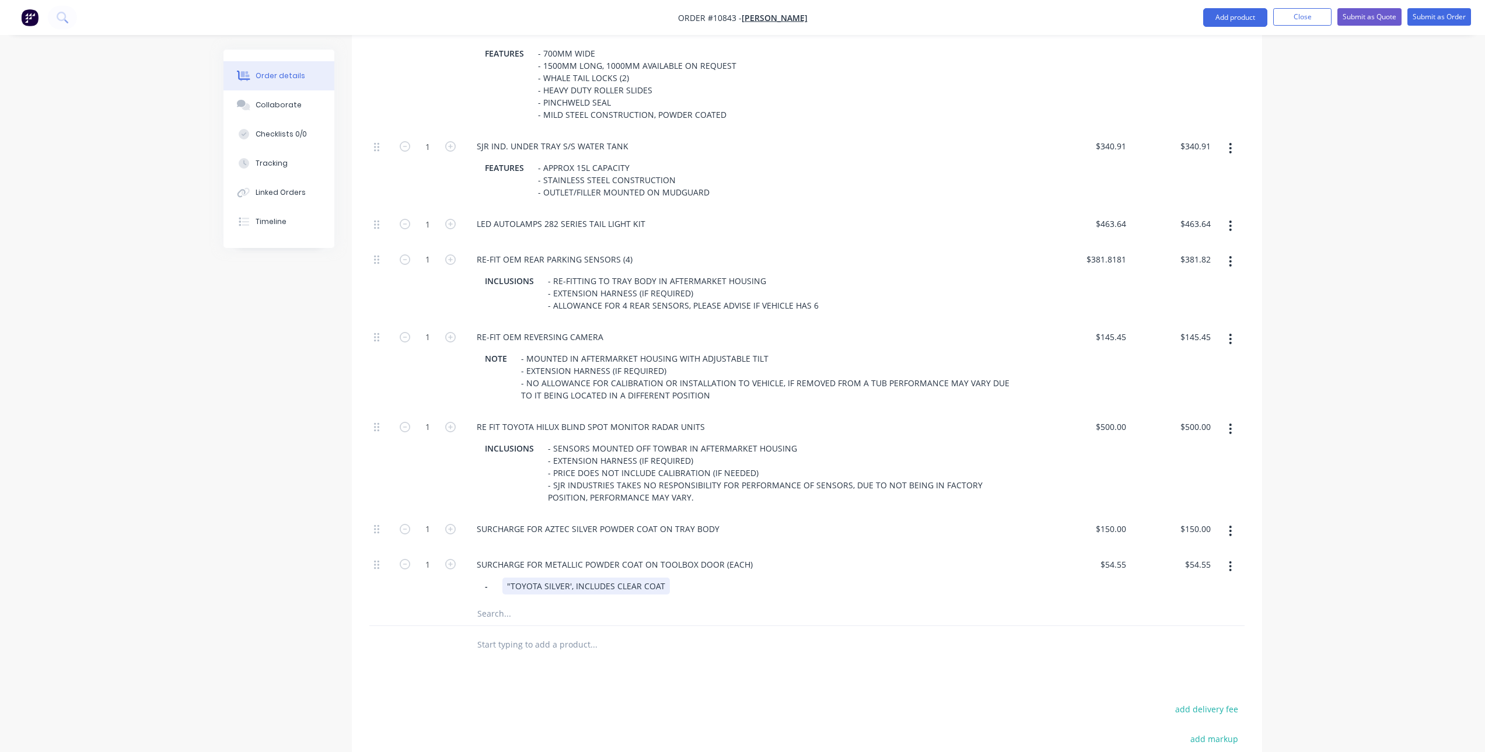
click at [527, 549] on div "SURCHARGE FOR METALLIC POWDER COAT ON TOOLBOX DOOR (EACH) - "TOYOTA SILVER', IN…" at bounding box center [754, 575] width 583 height 53
click at [568, 578] on div ""TOYOTA SILVER', INCLUDES CLEAR COAT" at bounding box center [585, 586] width 167 height 17
click at [585, 633] on input "text" at bounding box center [593, 644] width 233 height 23
click at [452, 559] on icon "button" at bounding box center [450, 564] width 11 height 11
type input "2"
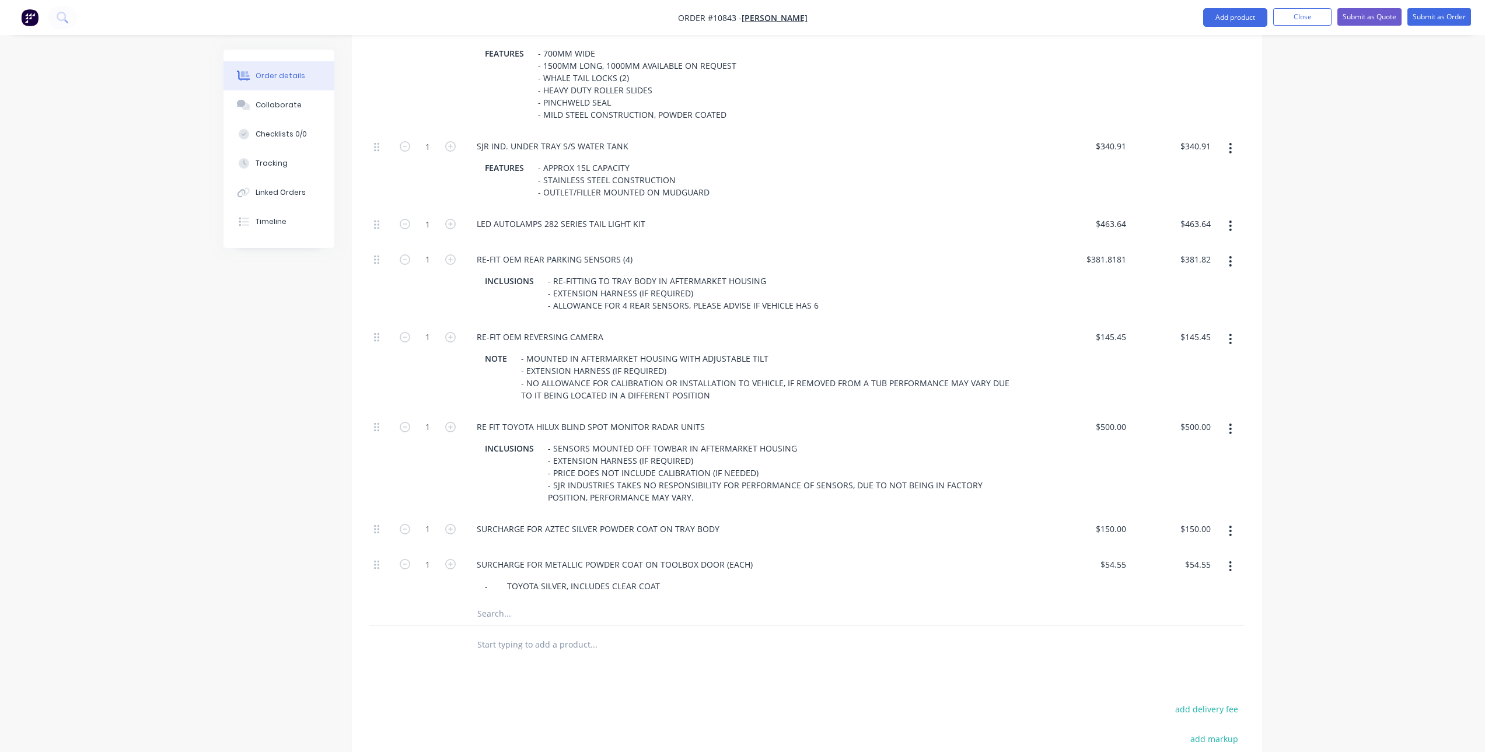
type input "$109.10"
click at [489, 602] on input "text" at bounding box center [593, 613] width 233 height 23
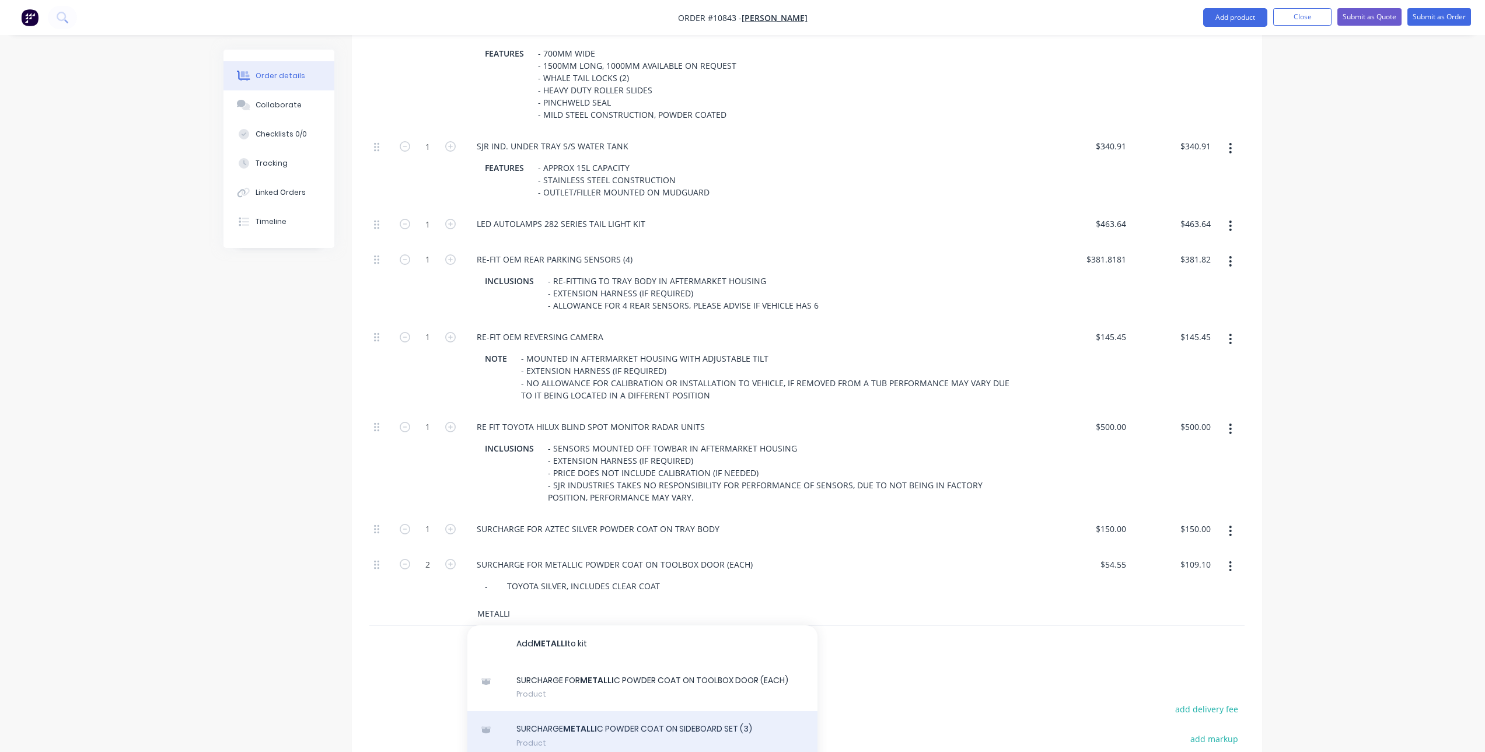
type input "METALLI"
click at [645, 711] on div "SURCHARGE METALLI C POWDER COAT ON SIDEBOARD SET (3) Product" at bounding box center [642, 735] width 350 height 49
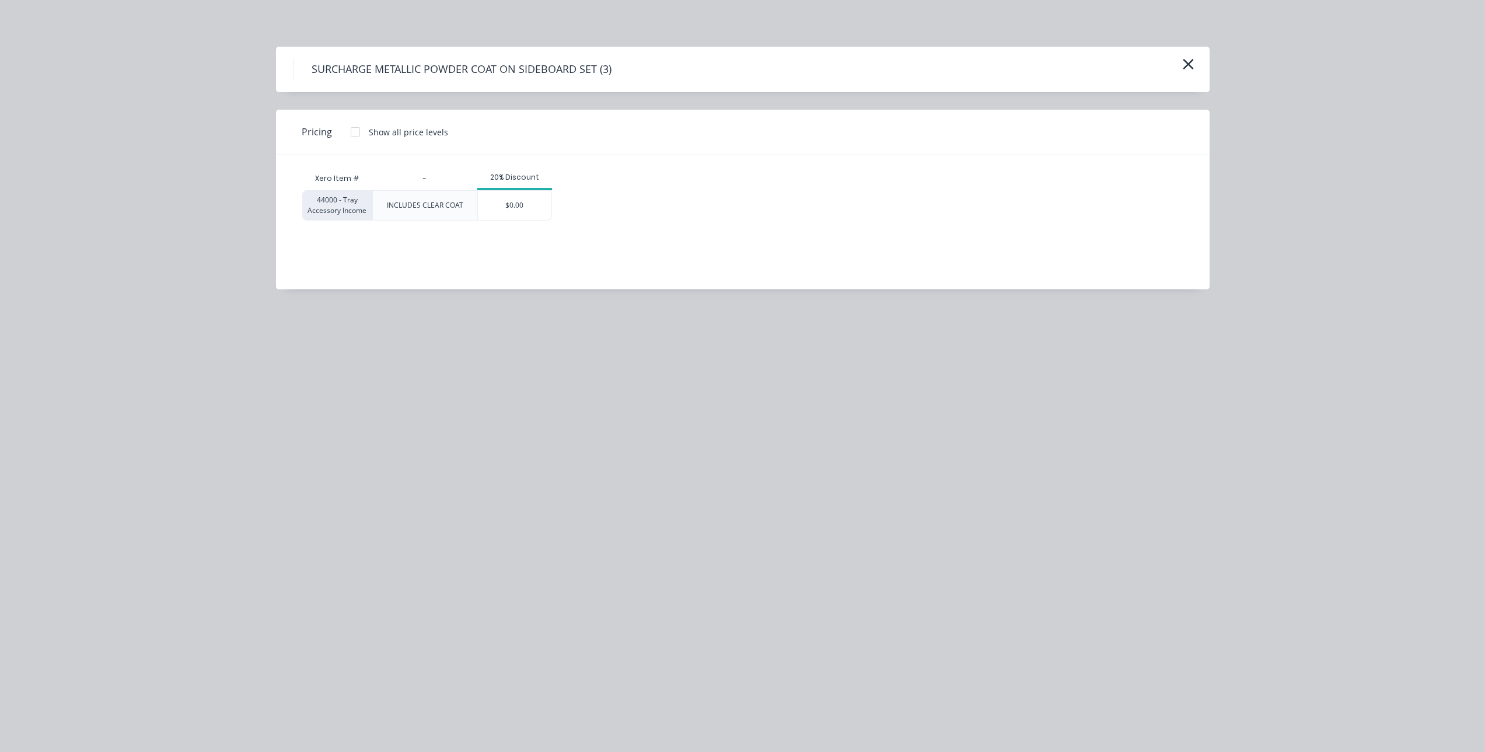
click at [359, 134] on div at bounding box center [355, 131] width 23 height 23
click at [590, 204] on div "$0.00" at bounding box center [574, 205] width 74 height 29
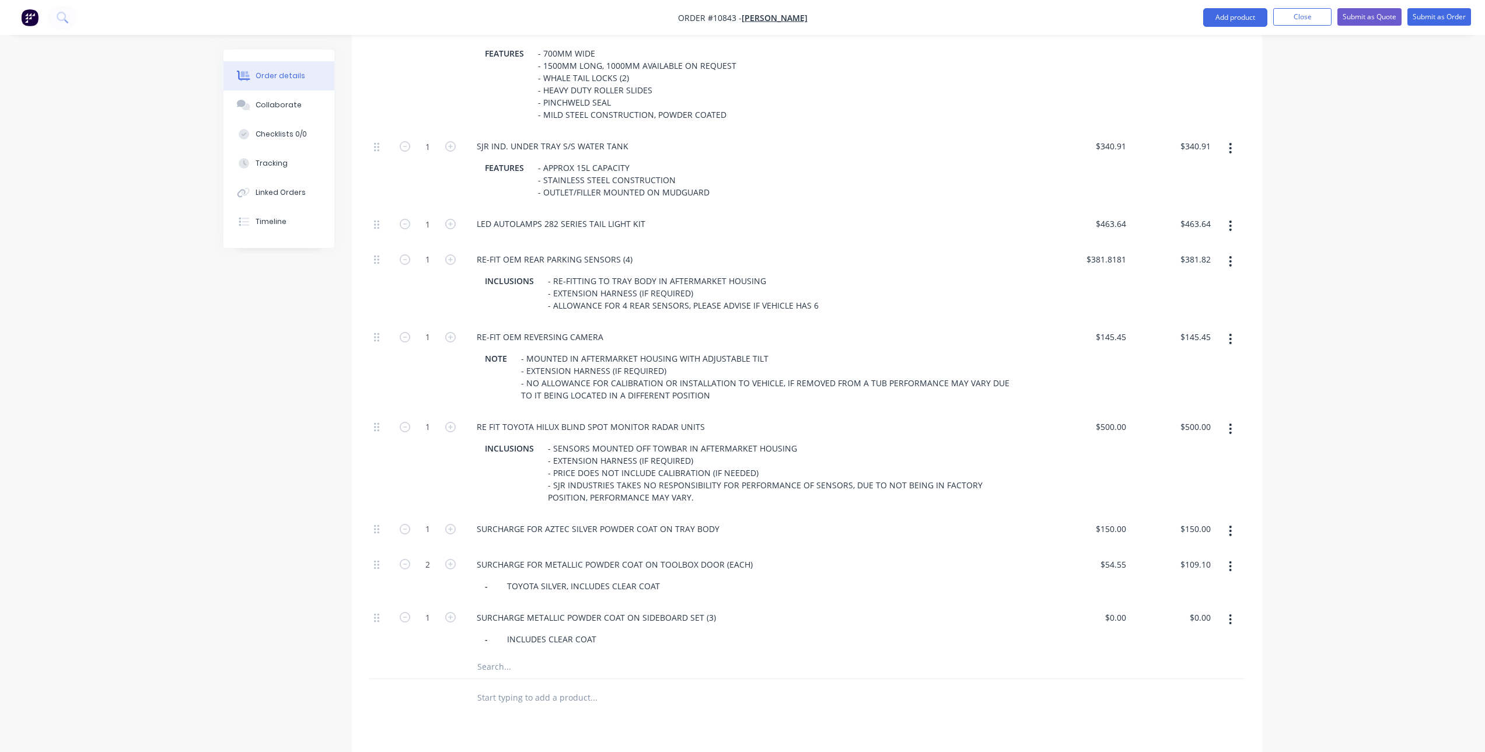
click at [1231, 613] on icon "button" at bounding box center [1230, 619] width 3 height 13
click at [1176, 689] on div "Delete" at bounding box center [1189, 697] width 90 height 17
click at [498, 602] on input "text" at bounding box center [593, 613] width 233 height 23
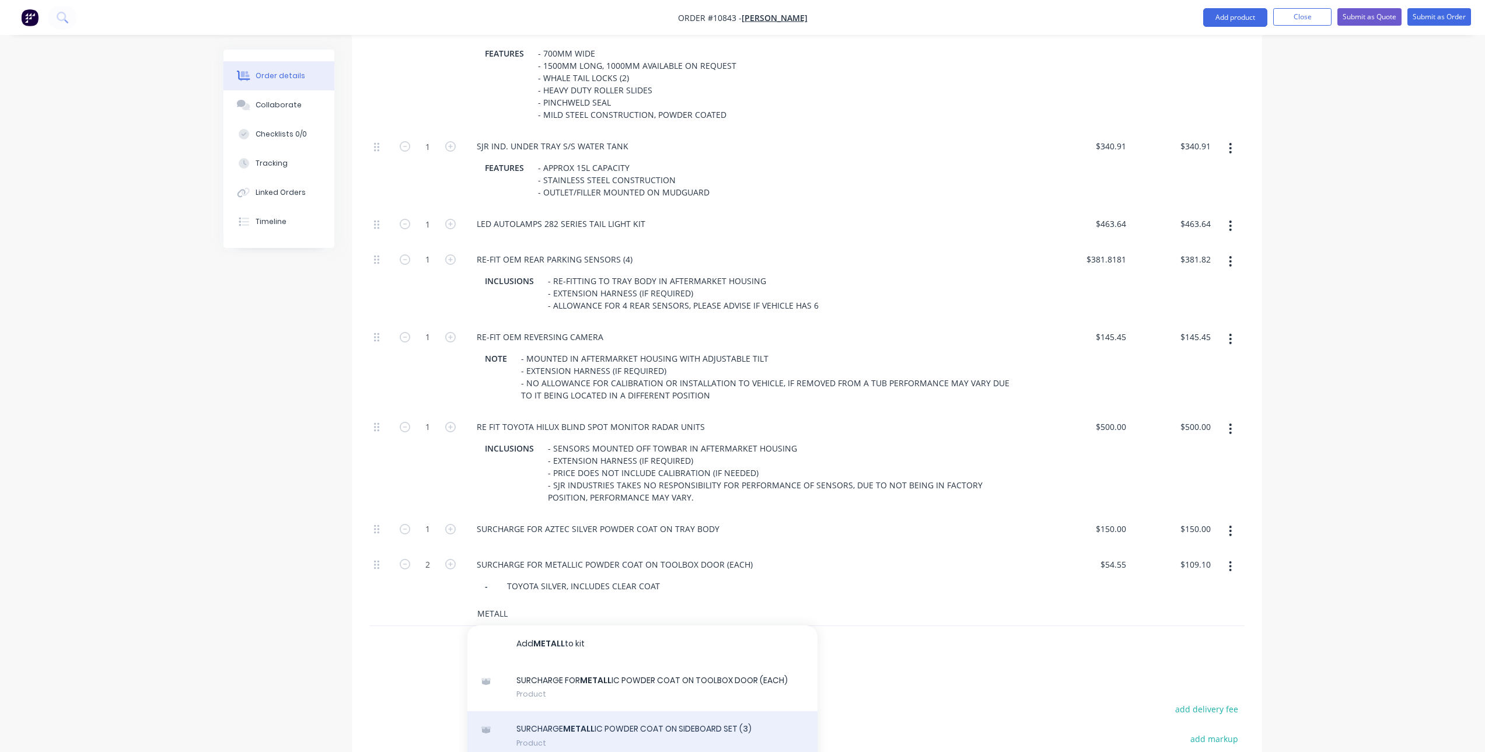
type input "METALL"
click at [638, 711] on div "SURCHARGE METALL IC POWDER COAT ON SIDEBOARD SET (3) Product" at bounding box center [642, 735] width 350 height 49
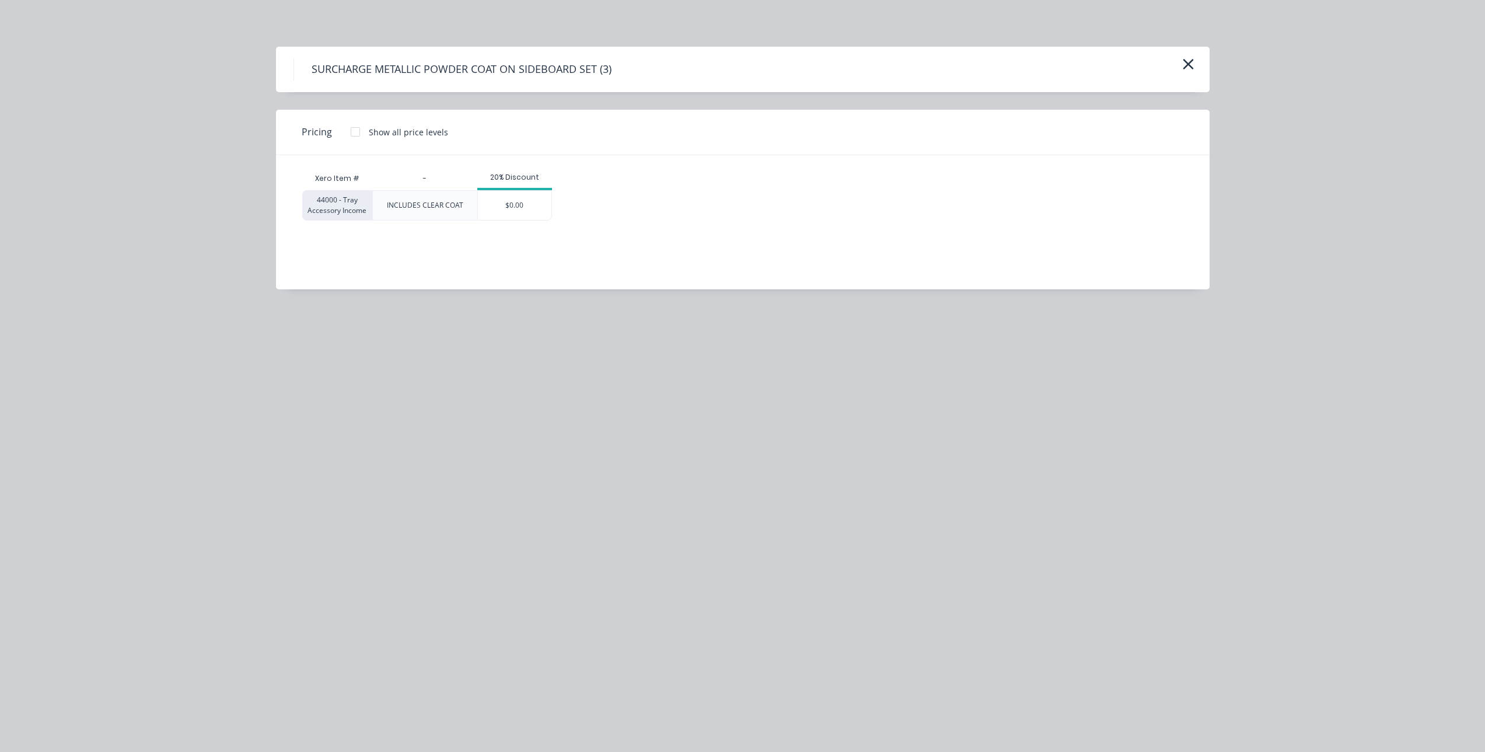
click at [352, 131] on div at bounding box center [355, 131] width 23 height 23
click at [508, 209] on div "$300.00" at bounding box center [507, 205] width 59 height 29
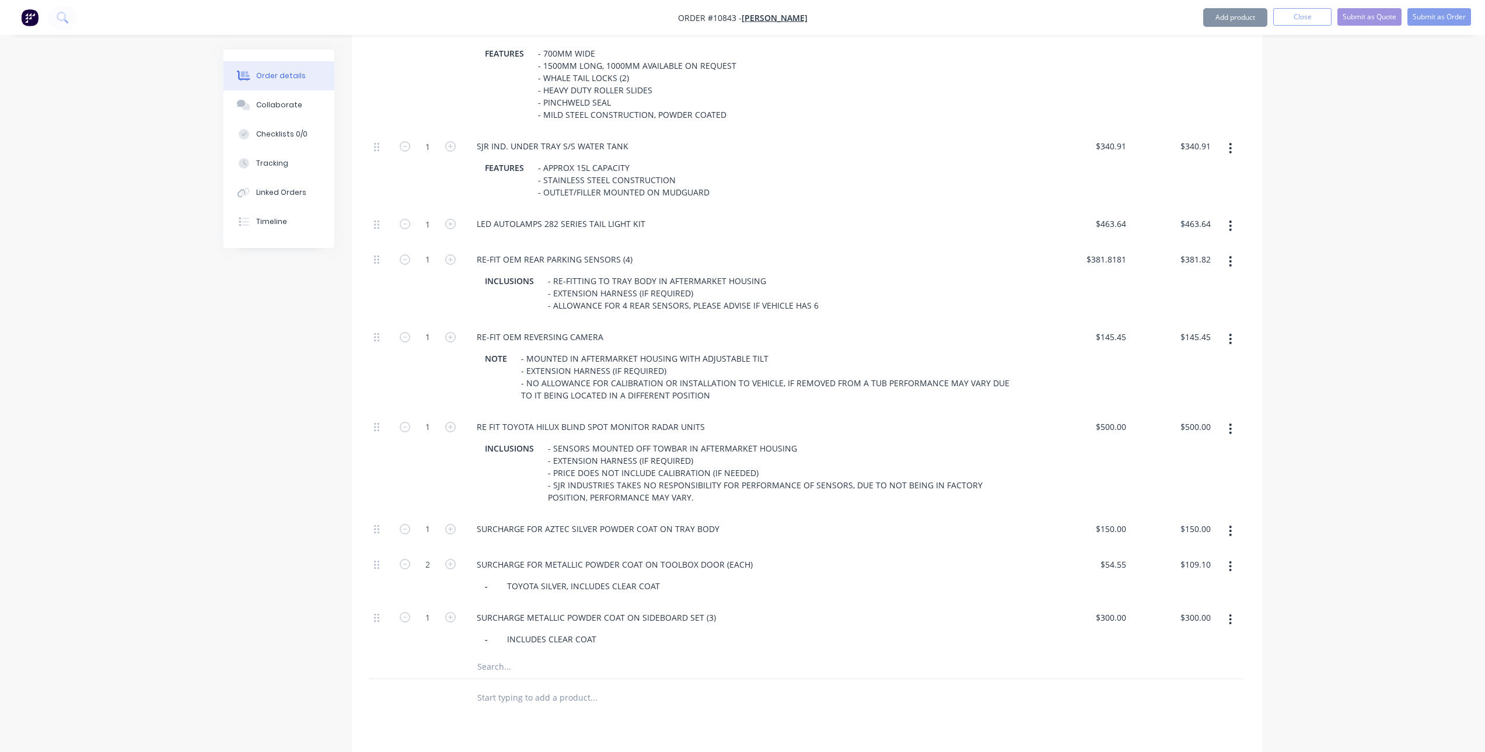
scroll to position [1139, 0]
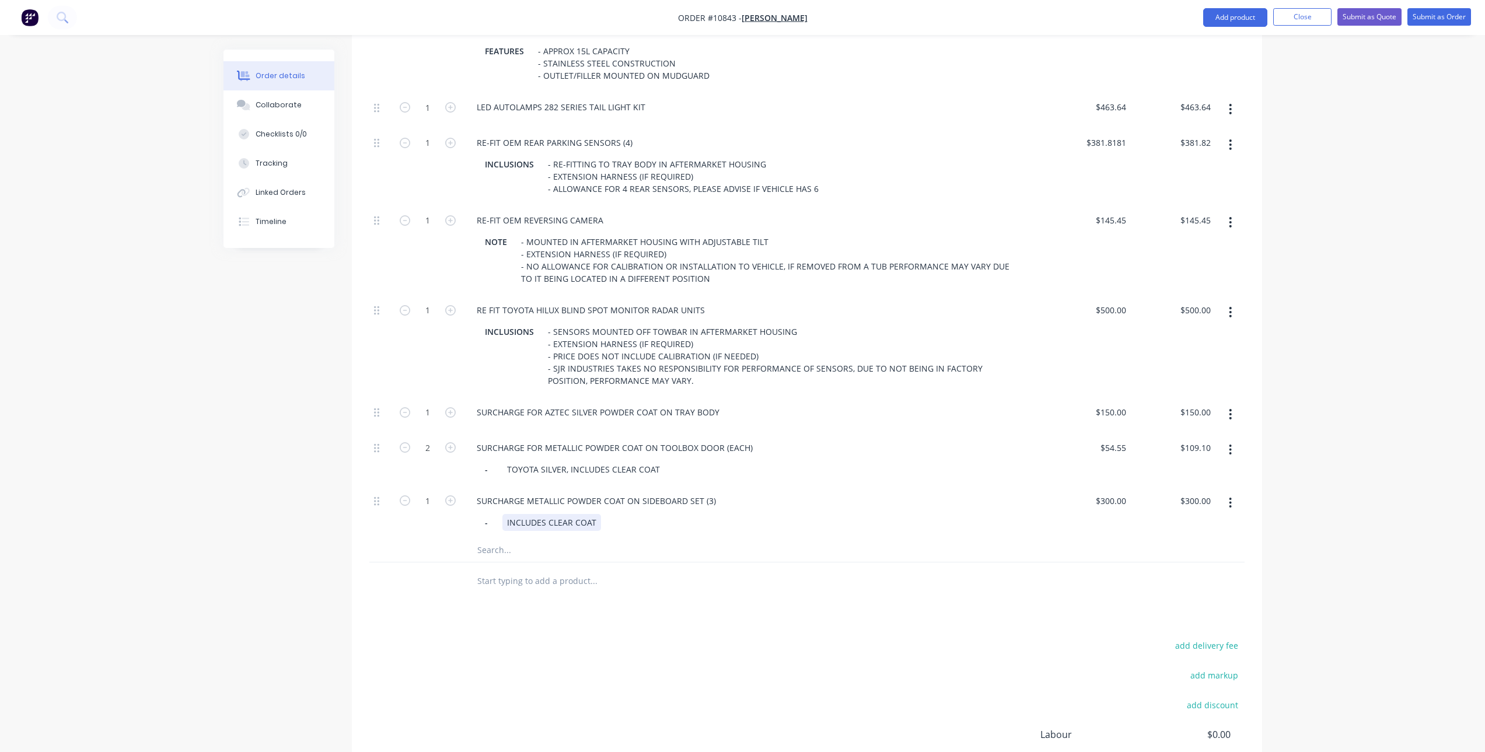
click at [514, 514] on div "INCLUDES CLEAR COAT" at bounding box center [551, 522] width 99 height 17
click at [569, 461] on div "TOYOTA SILVER, INCLUDES CLEAR COAT" at bounding box center [583, 469] width 162 height 17
copy div "TOYOTA SILVER, INCLUDES CLEAR COAT"
click at [550, 514] on div "INCLUDES CLEAR COAT" at bounding box center [551, 522] width 99 height 17
drag, startPoint x: 594, startPoint y: 486, endPoint x: 492, endPoint y: 484, distance: 101.6
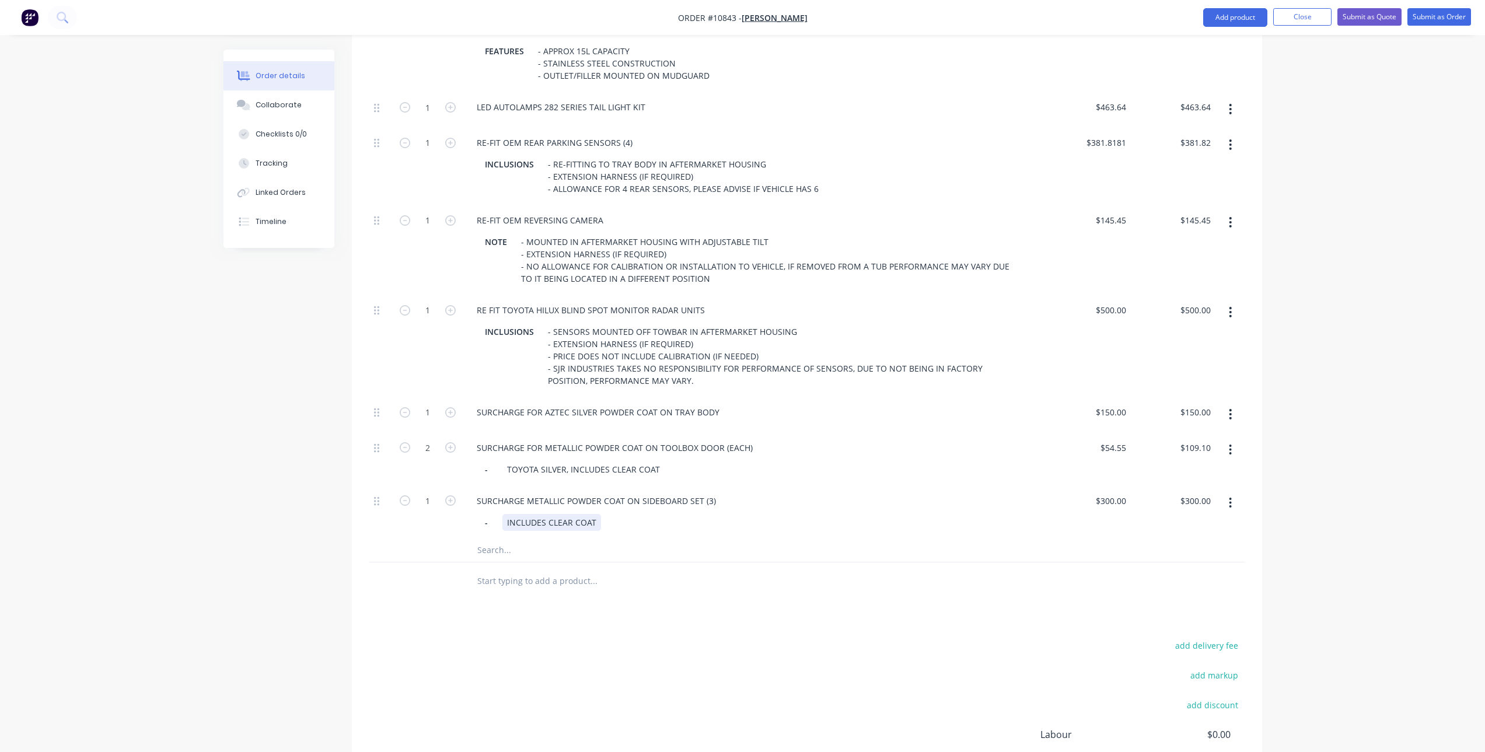
click at [492, 514] on div "- INCLUDES CLEAR COAT" at bounding box center [752, 522] width 544 height 17
click at [555, 638] on div "add delivery fee add markup add discount Labour $0.00 Sub total $11,972.73 Tax …" at bounding box center [806, 738] width 875 height 200
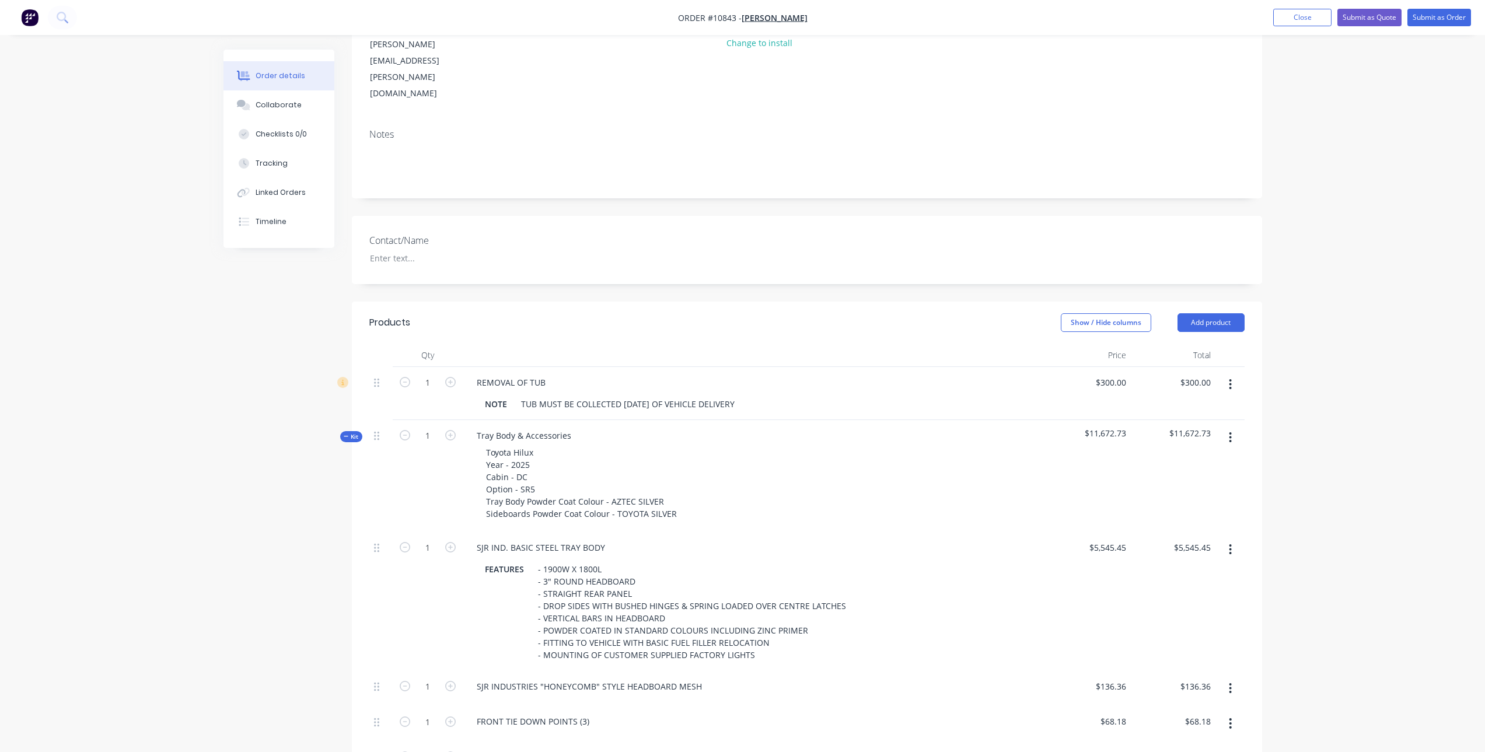
scroll to position [0, 0]
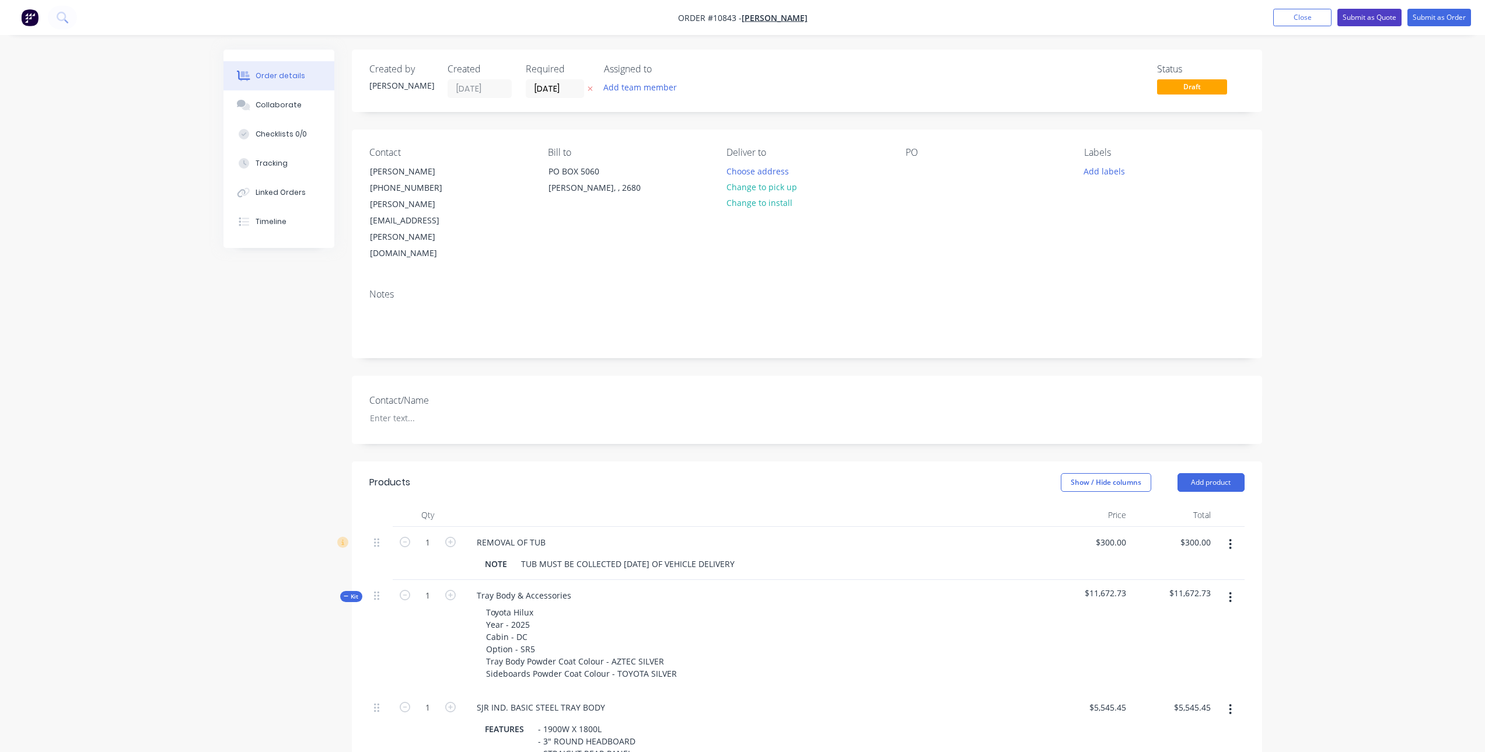
click at [1379, 18] on button "Submit as Quote" at bounding box center [1369, 18] width 64 height 18
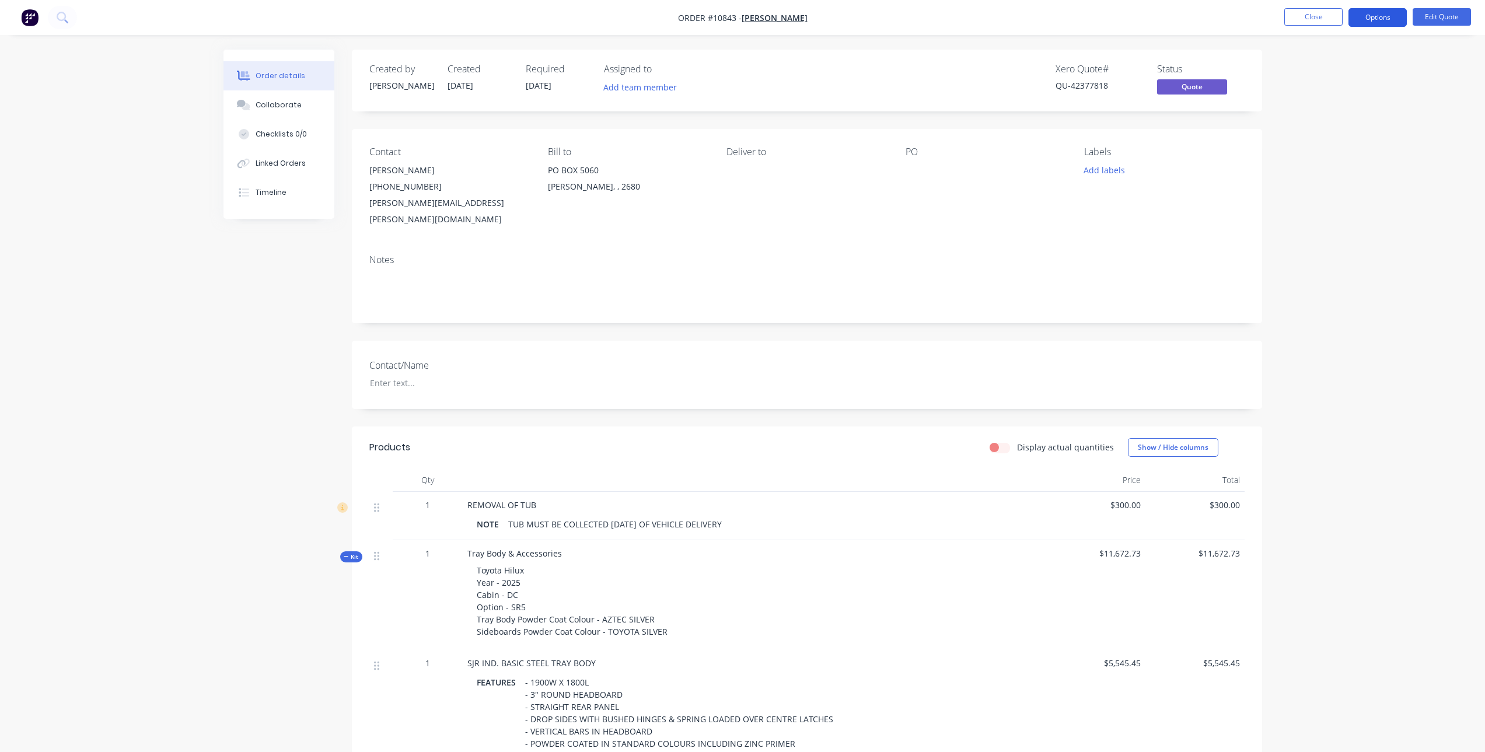
click at [1366, 17] on button "Options" at bounding box center [1377, 17] width 58 height 19
click at [1333, 73] on div "Quote" at bounding box center [1342, 70] width 107 height 17
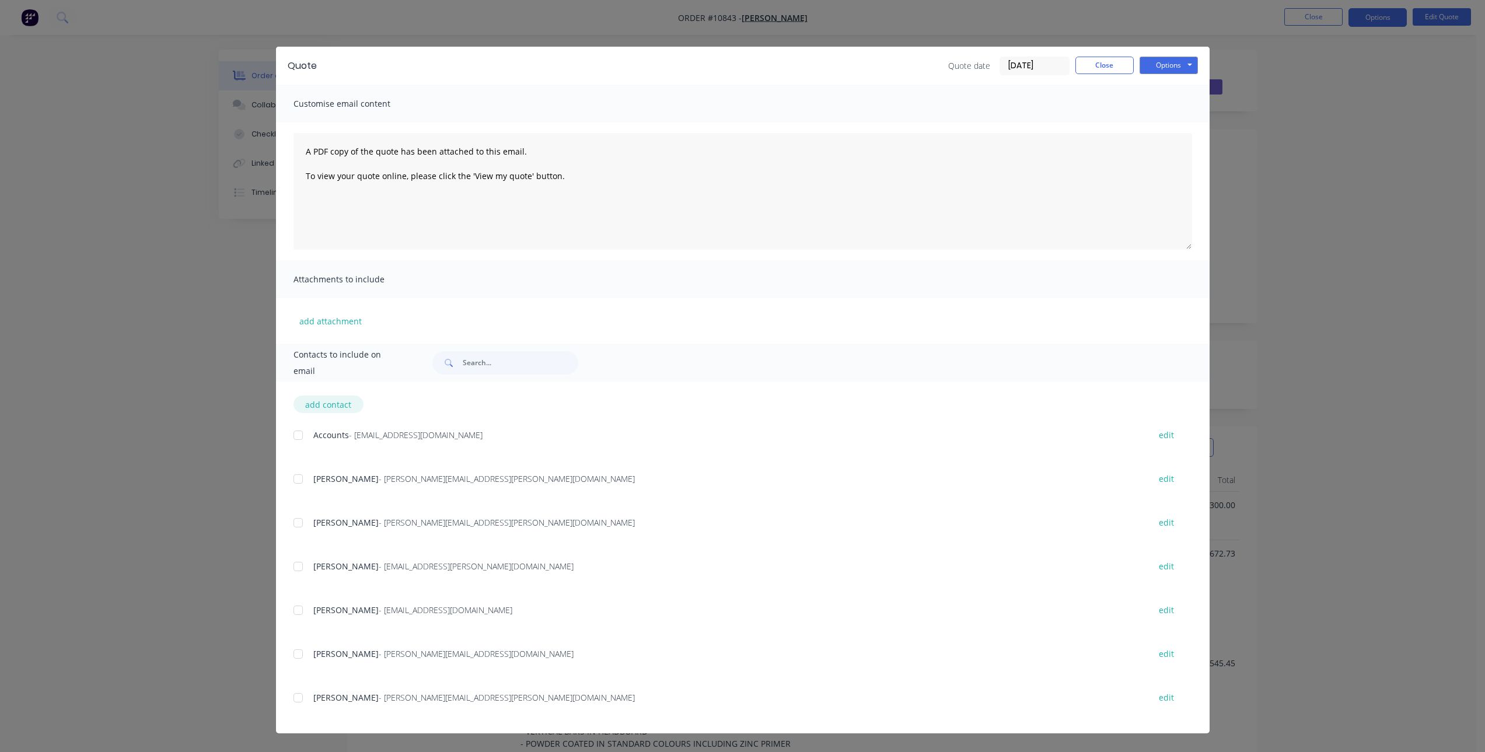
click at [327, 405] on button "add contact" at bounding box center [328, 405] width 70 height 18
select select "AU"
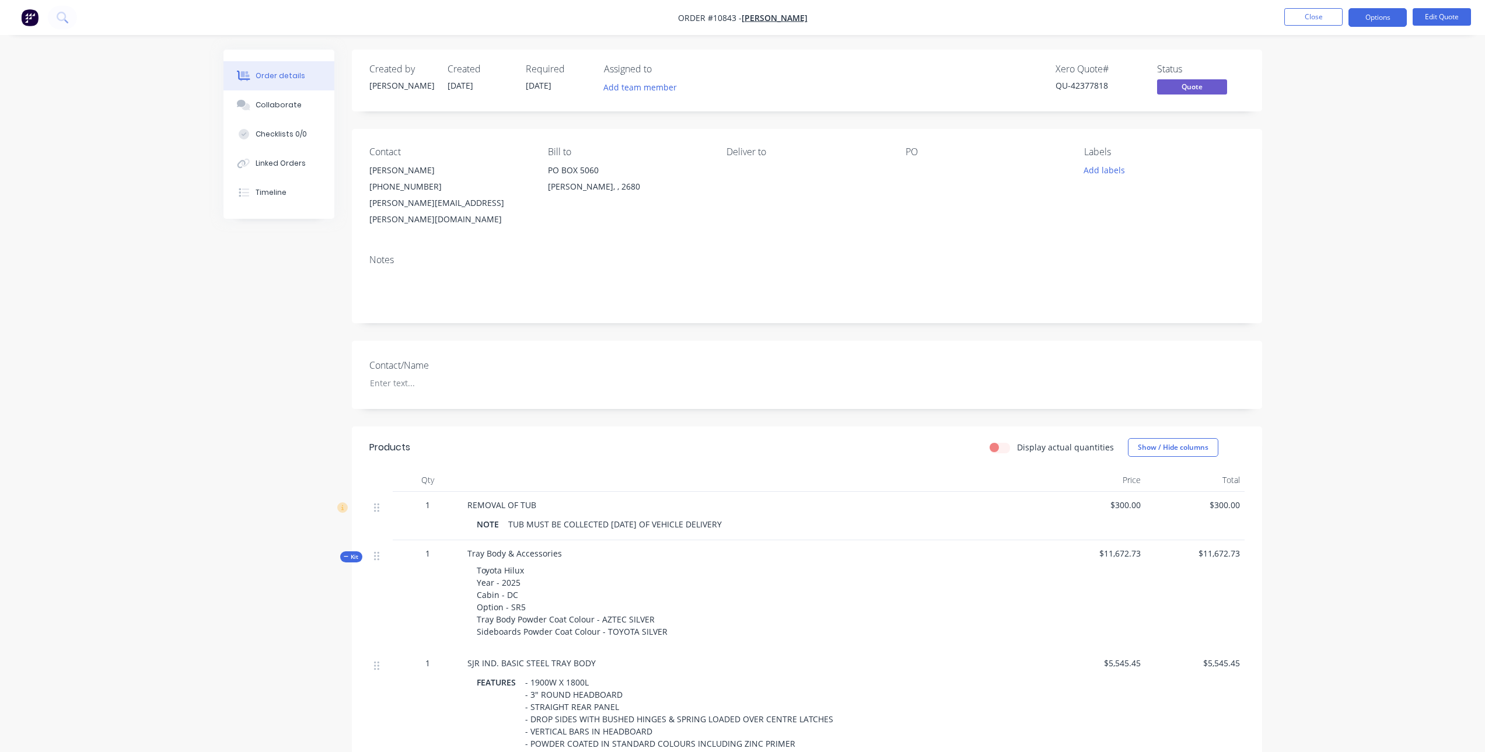
click at [913, 173] on div at bounding box center [979, 170] width 146 height 16
click at [910, 157] on div "PO" at bounding box center [986, 151] width 160 height 11
click at [922, 153] on div "PO" at bounding box center [986, 151] width 160 height 11
click at [908, 161] on div "PO" at bounding box center [986, 186] width 160 height 81
click at [909, 171] on div at bounding box center [979, 170] width 146 height 16
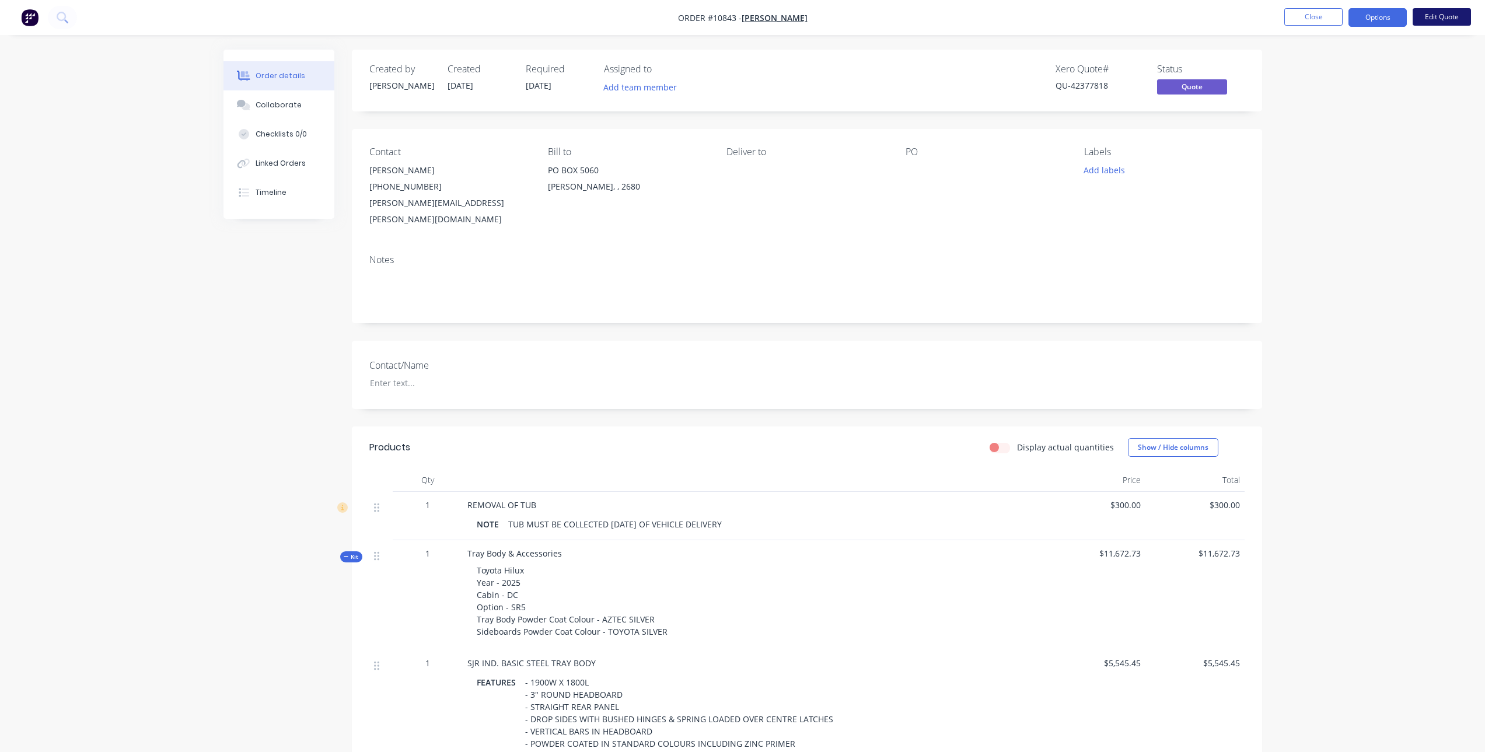
click at [1433, 16] on button "Edit Quote" at bounding box center [1442, 17] width 58 height 18
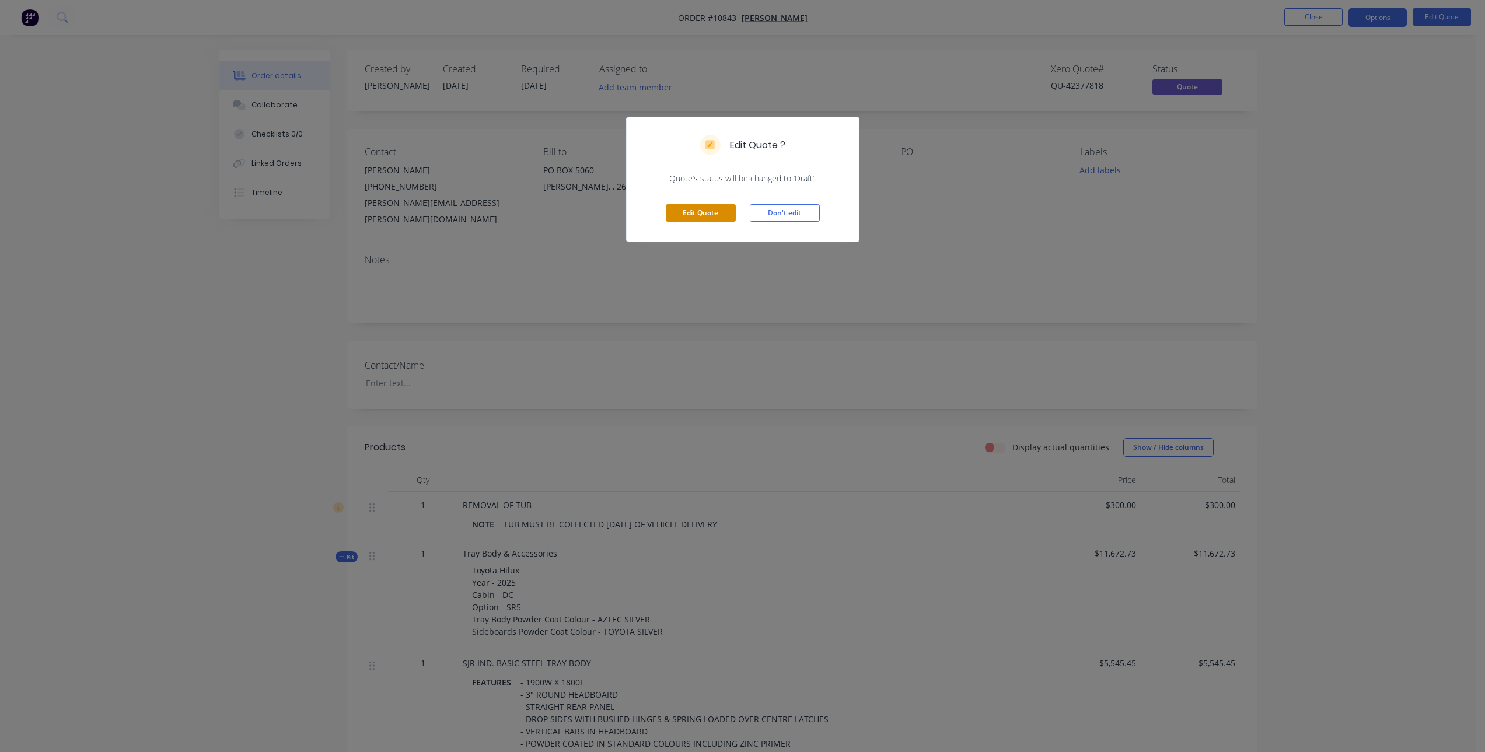
click at [717, 215] on button "Edit Quote" at bounding box center [701, 213] width 70 height 18
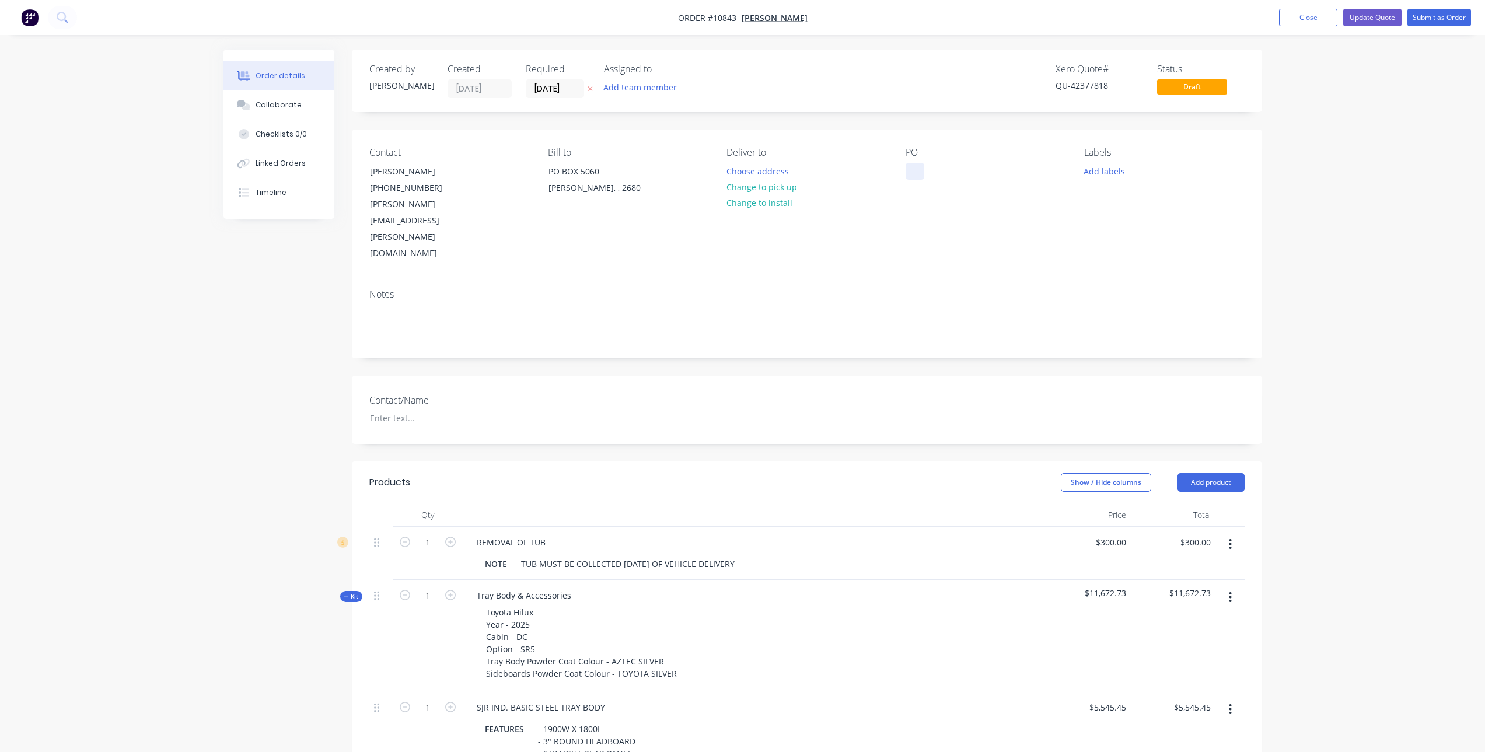
click at [922, 167] on div at bounding box center [915, 171] width 19 height 17
paste div
click at [378, 410] on div at bounding box center [434, 418] width 146 height 17
paste div
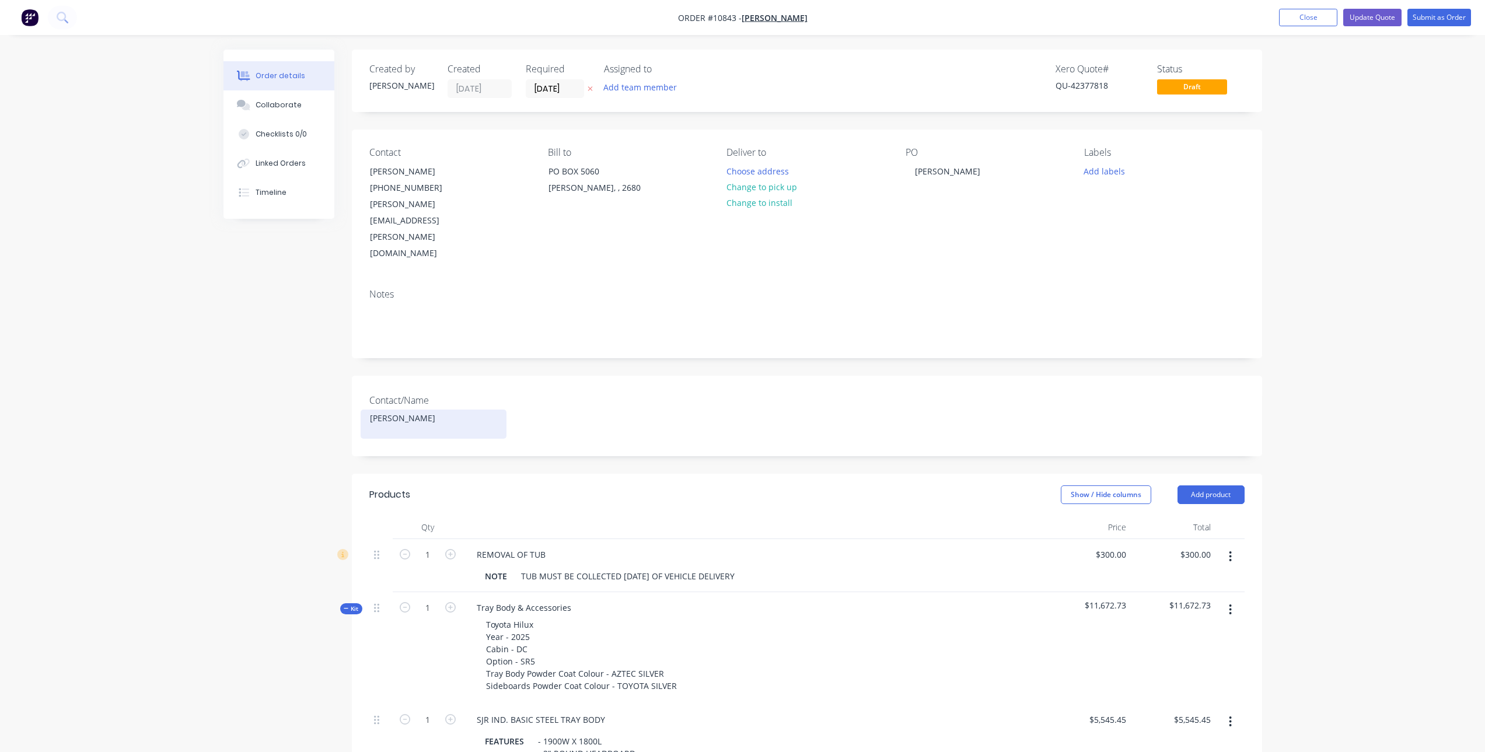
click at [399, 410] on div "[PERSON_NAME]" at bounding box center [434, 424] width 146 height 29
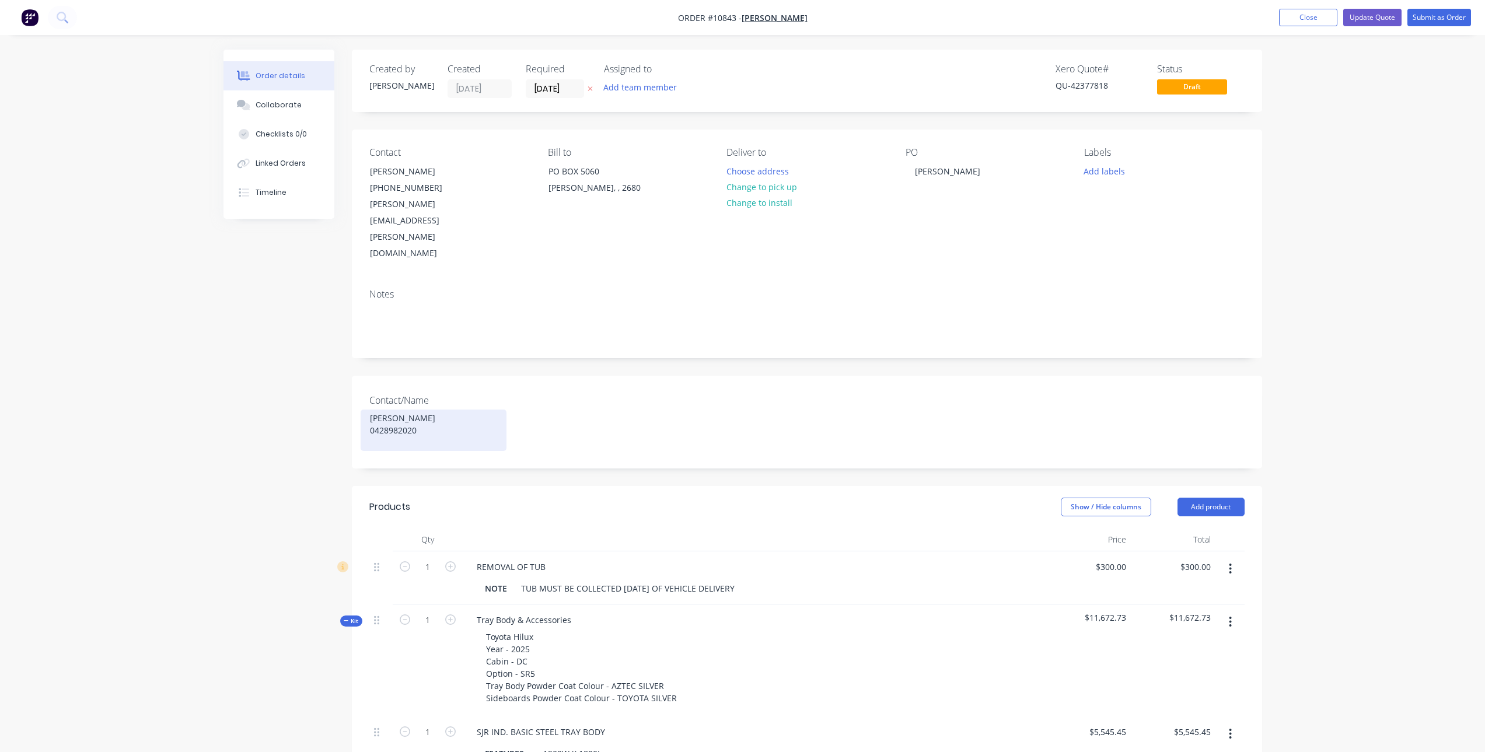
click at [408, 410] on div "Scott Golding 0428982020" at bounding box center [434, 430] width 146 height 41
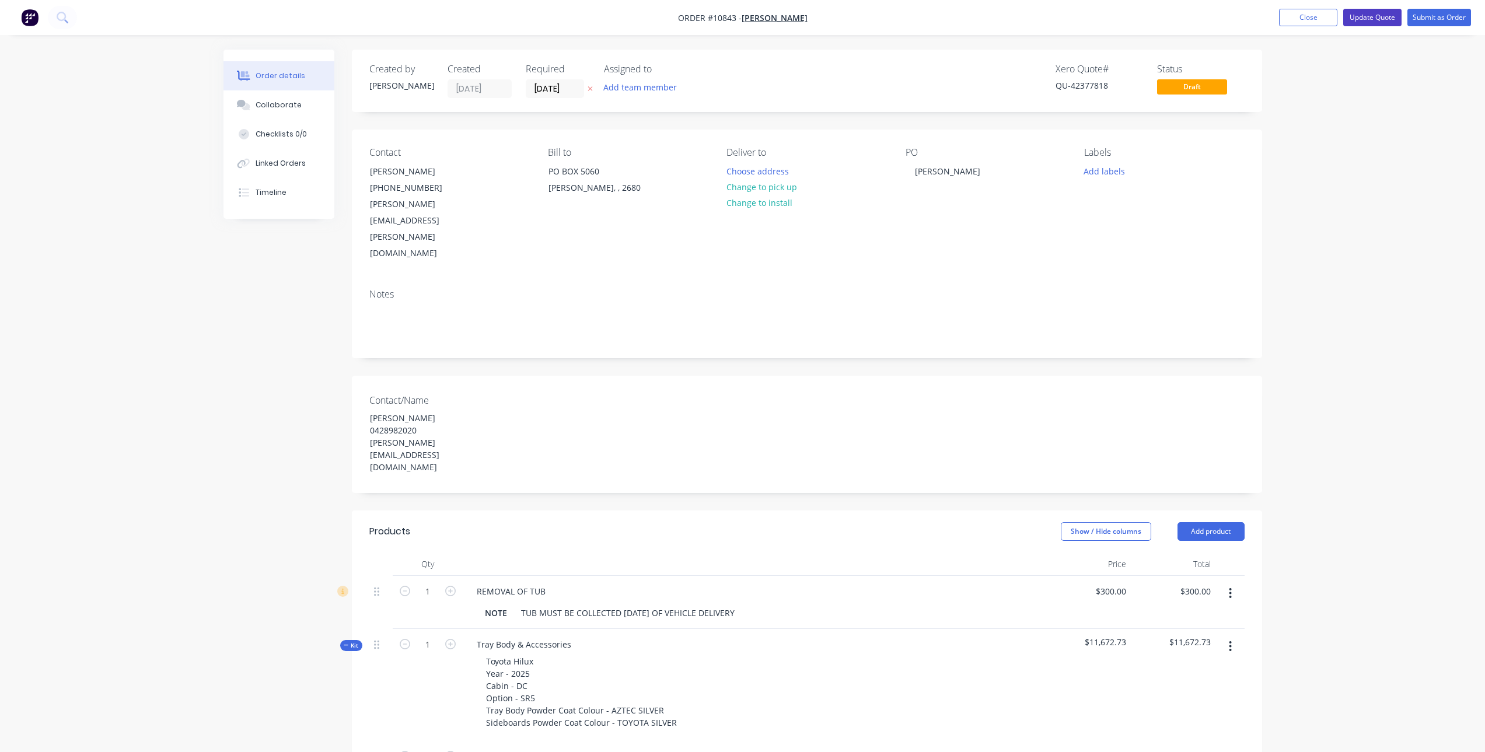
click at [1350, 15] on button "Update Quote" at bounding box center [1372, 18] width 58 height 18
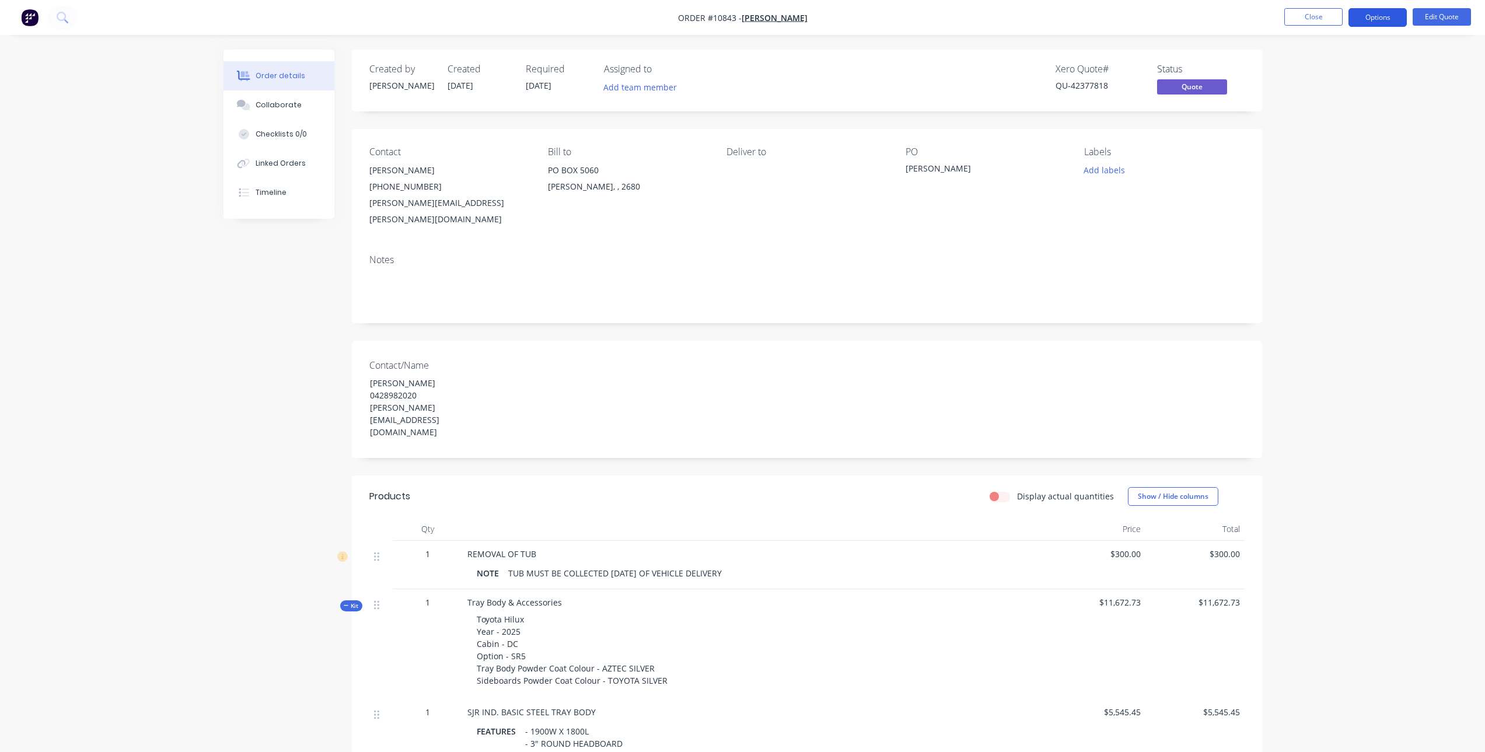
click at [1373, 16] on button "Options" at bounding box center [1377, 17] width 58 height 19
click at [1331, 69] on div "Quote" at bounding box center [1342, 70] width 107 height 17
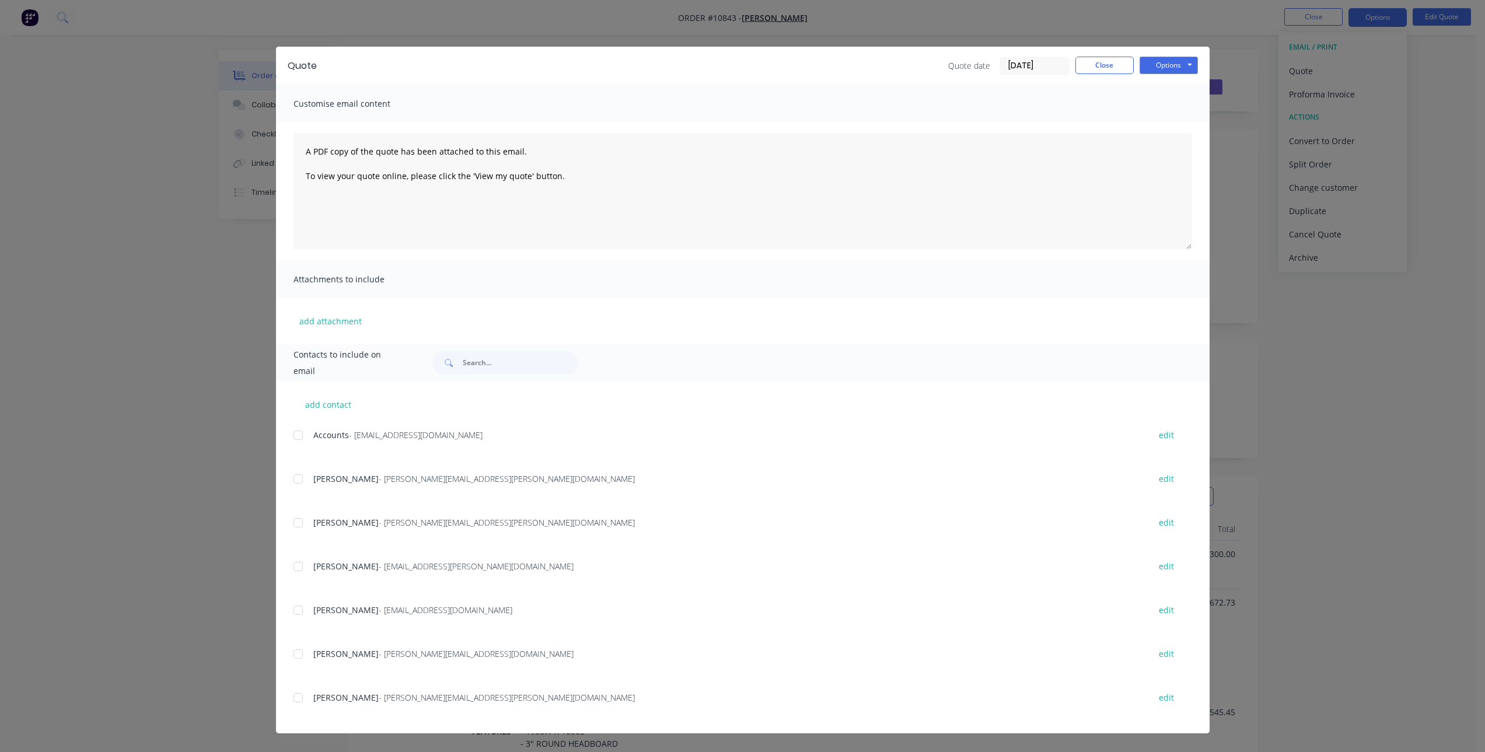
click at [297, 700] on div at bounding box center [297, 697] width 23 height 23
click at [327, 411] on button "add contact" at bounding box center [328, 405] width 70 height 18
select select "AU"
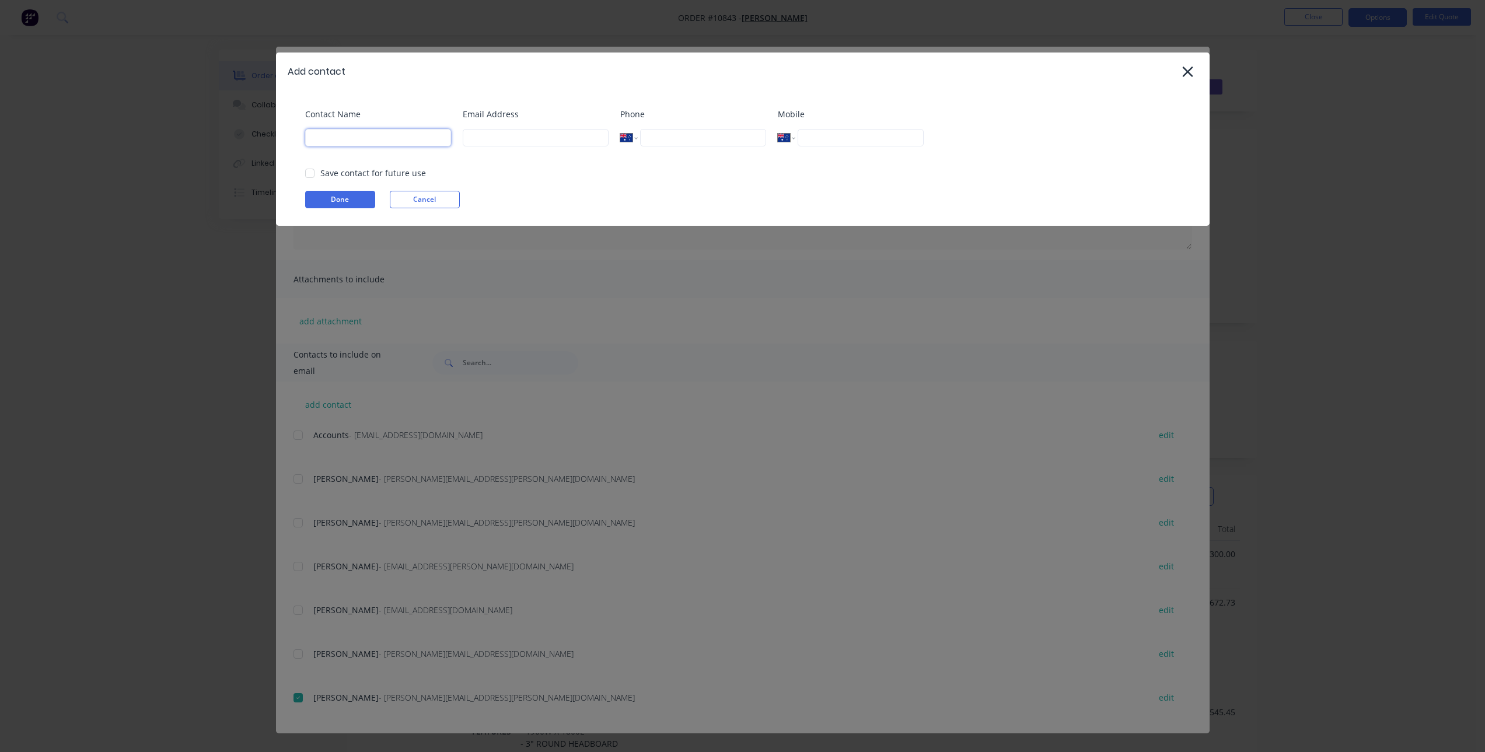
click at [396, 141] on input at bounding box center [378, 138] width 146 height 18
paste input "[PERSON_NAME]"
type input "[PERSON_NAME]"
click at [826, 138] on input "tel" at bounding box center [860, 138] width 125 height 18
paste input "0428 982 020"
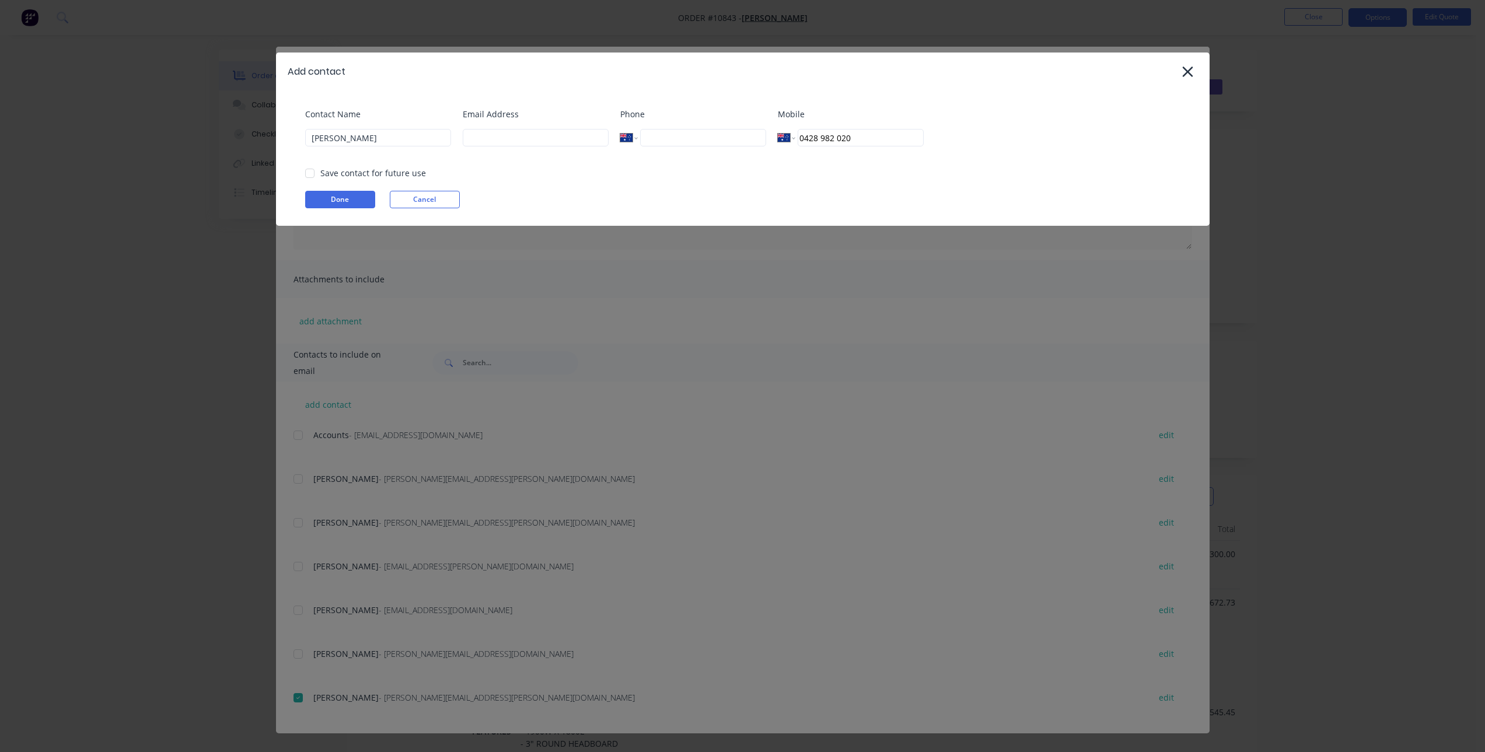
type input "0428 982 020"
click at [592, 141] on input at bounding box center [536, 138] width 146 height 18
paste input "scott@lakecreek.com.au"
type input "scott@lakecreek.com.au"
click at [327, 192] on button "Done" at bounding box center [340, 200] width 70 height 18
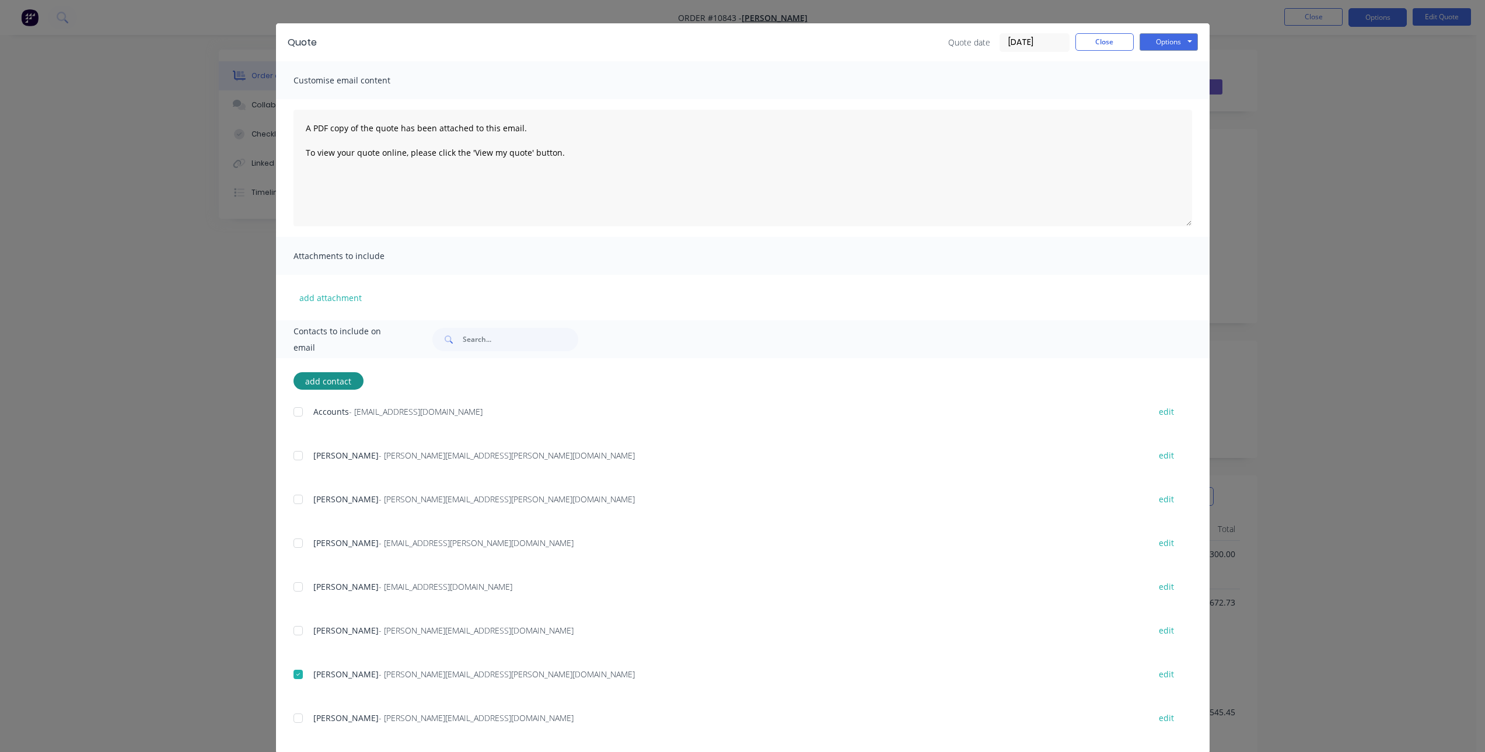
scroll to position [41, 0]
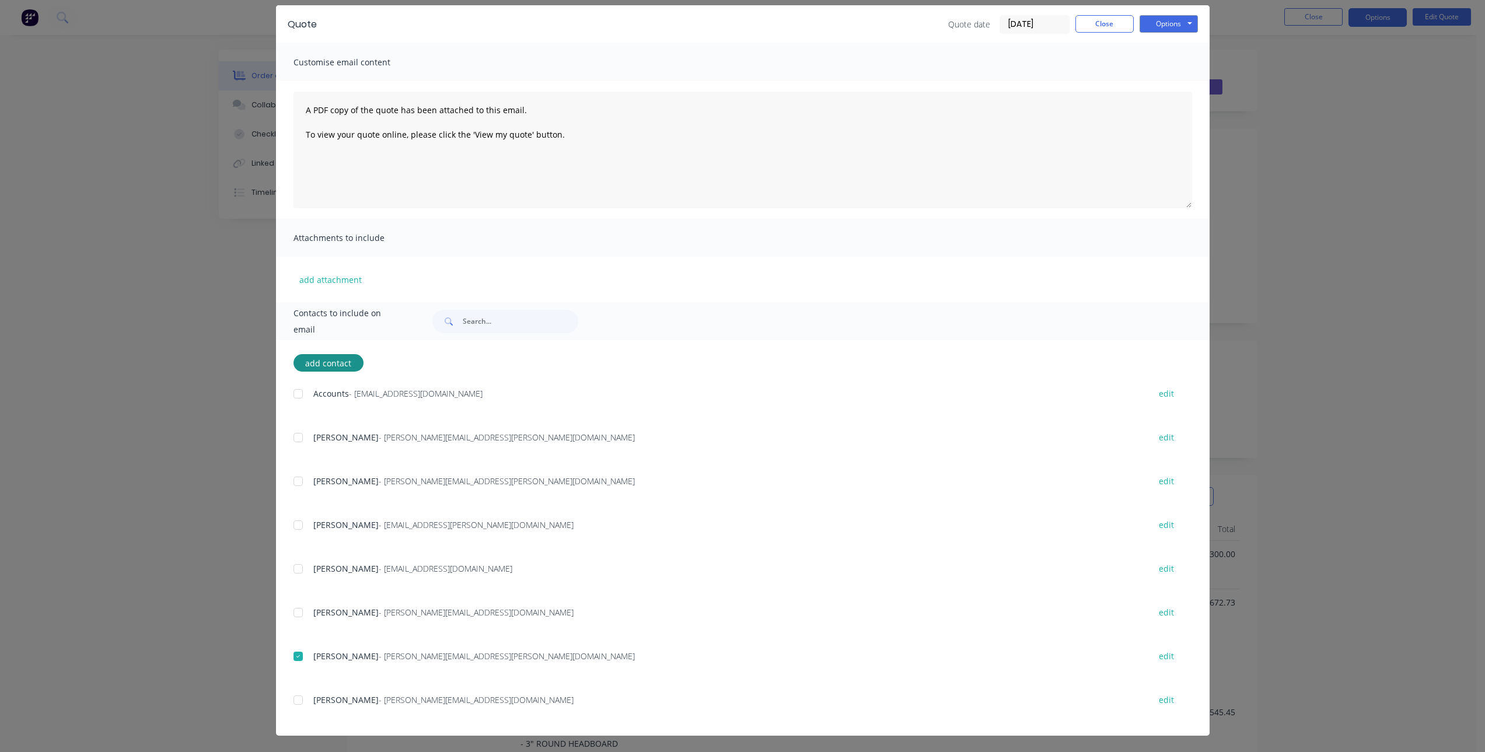
click at [292, 702] on div at bounding box center [297, 700] width 23 height 23
click at [1171, 20] on button "Options" at bounding box center [1169, 24] width 58 height 18
click at [1182, 81] on button "Email" at bounding box center [1177, 83] width 75 height 19
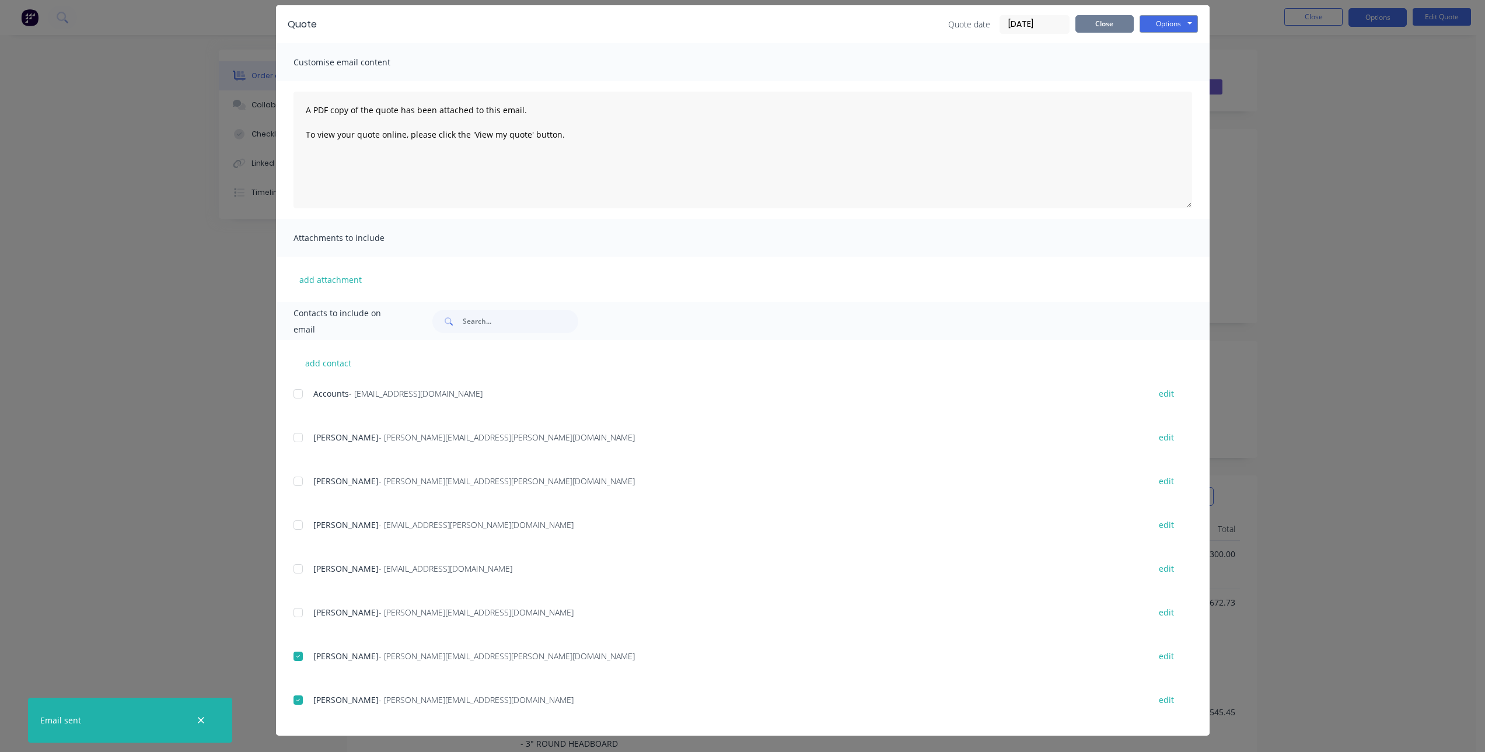
click at [1110, 25] on button "Close" at bounding box center [1104, 24] width 58 height 18
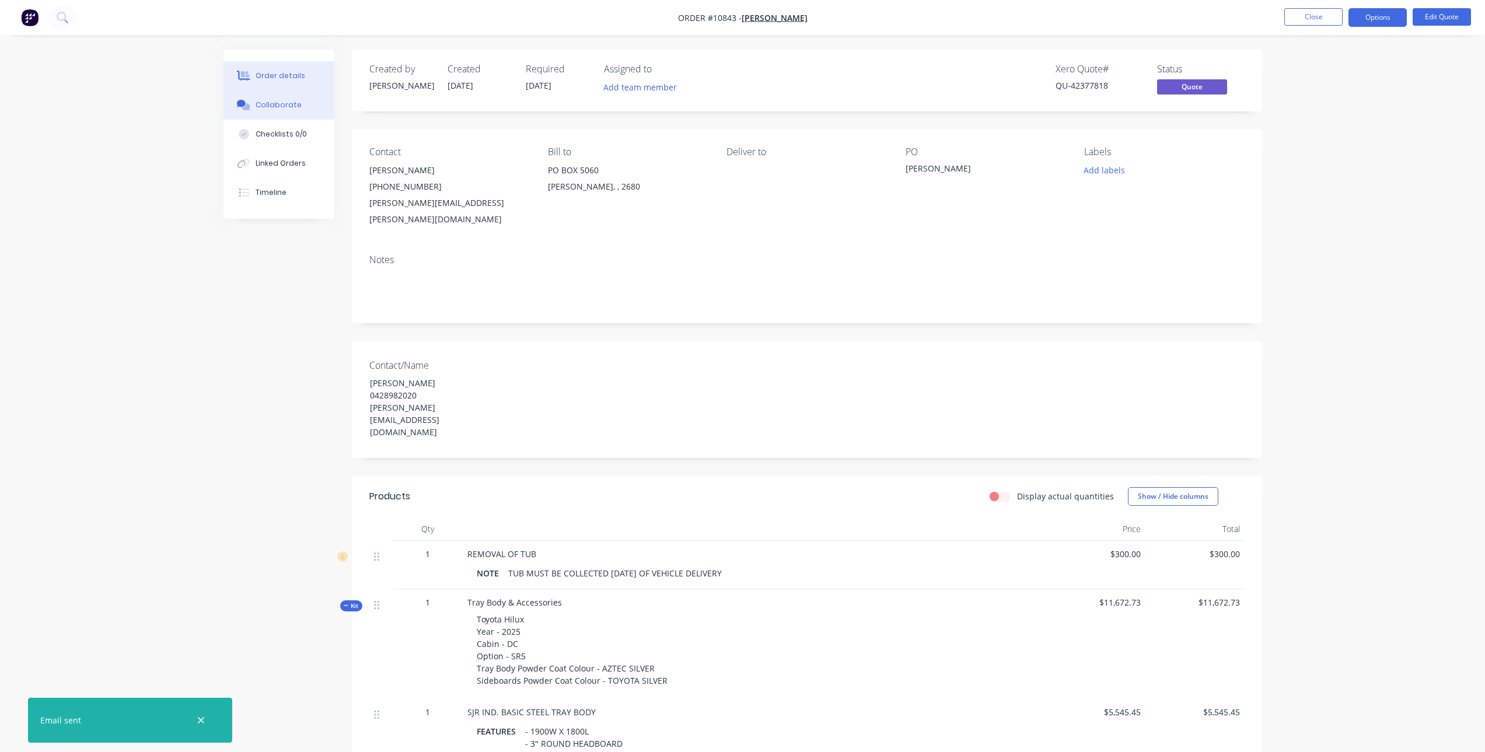
click at [269, 107] on div "Collaborate" at bounding box center [279, 105] width 46 height 11
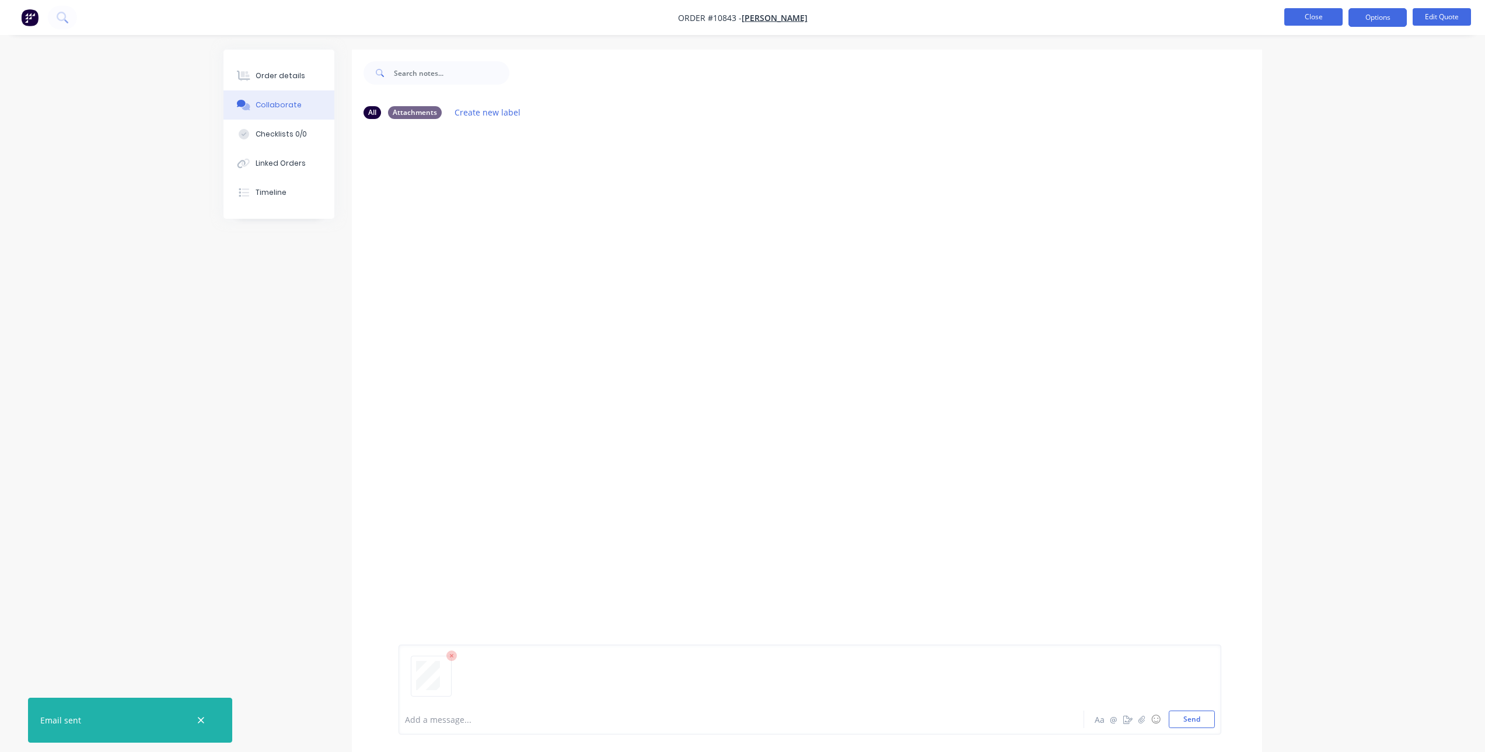
click at [1313, 11] on button "Close" at bounding box center [1313, 17] width 58 height 18
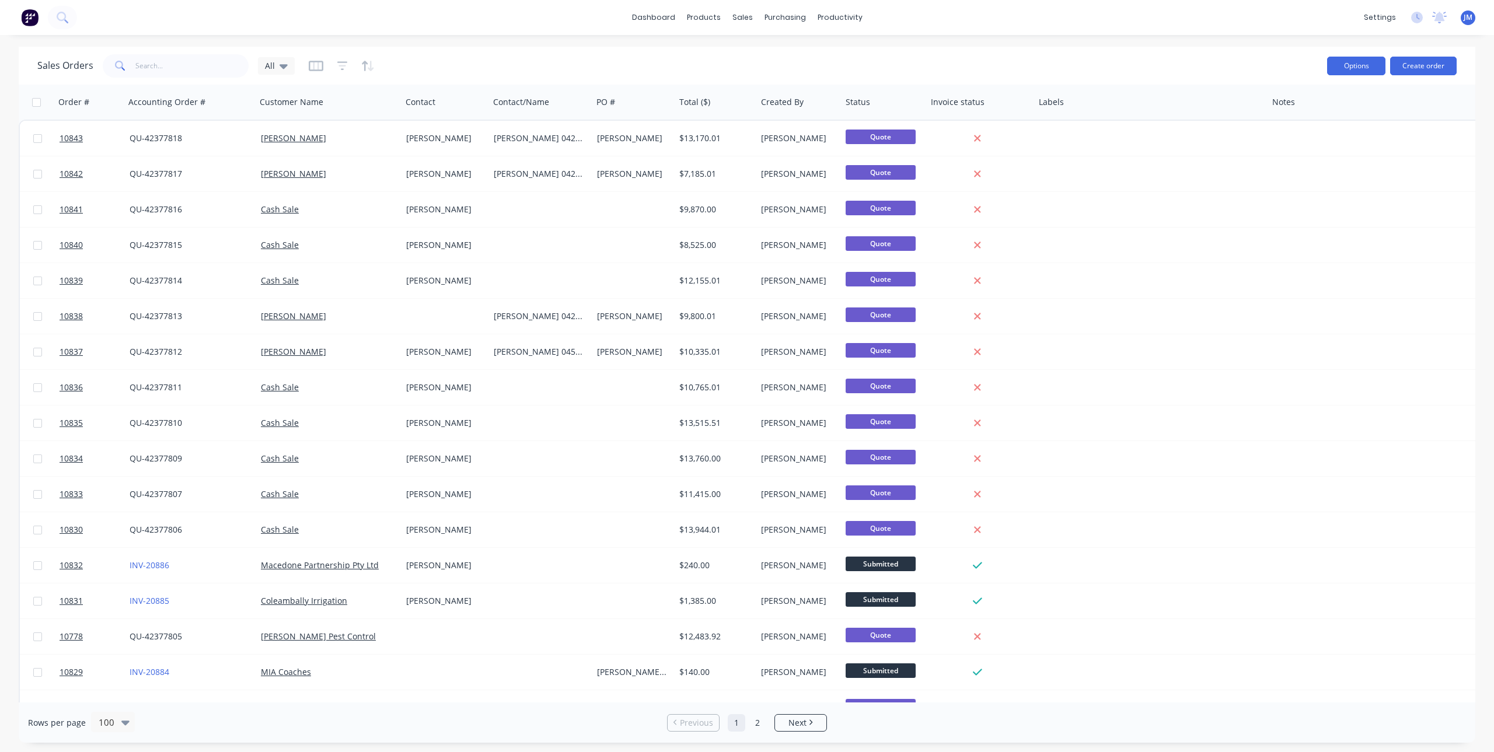
click at [1357, 65] on button "Options" at bounding box center [1356, 66] width 58 height 19
click at [1404, 57] on button "Create order" at bounding box center [1423, 66] width 67 height 19
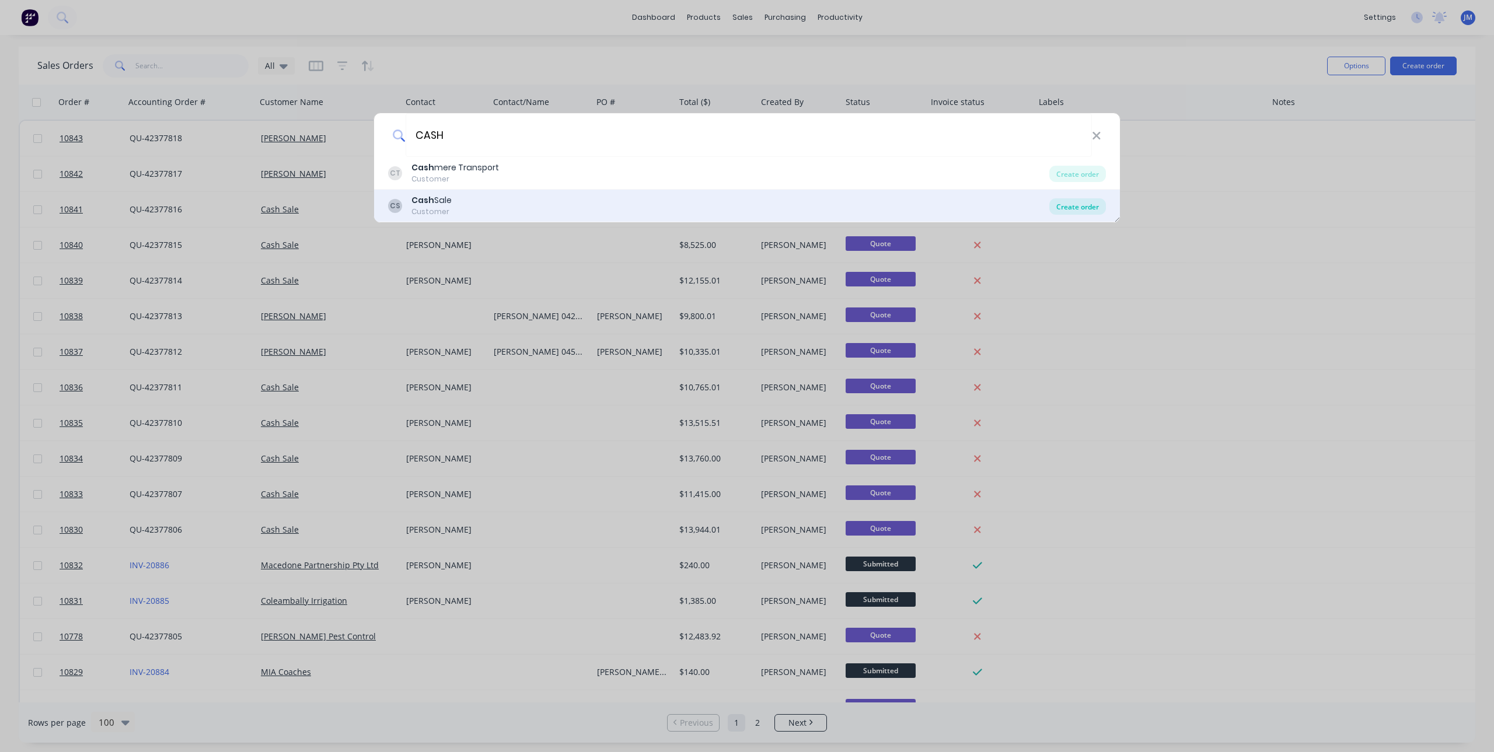
type input "CASH"
click at [1085, 212] on div "Create order" at bounding box center [1077, 206] width 57 height 16
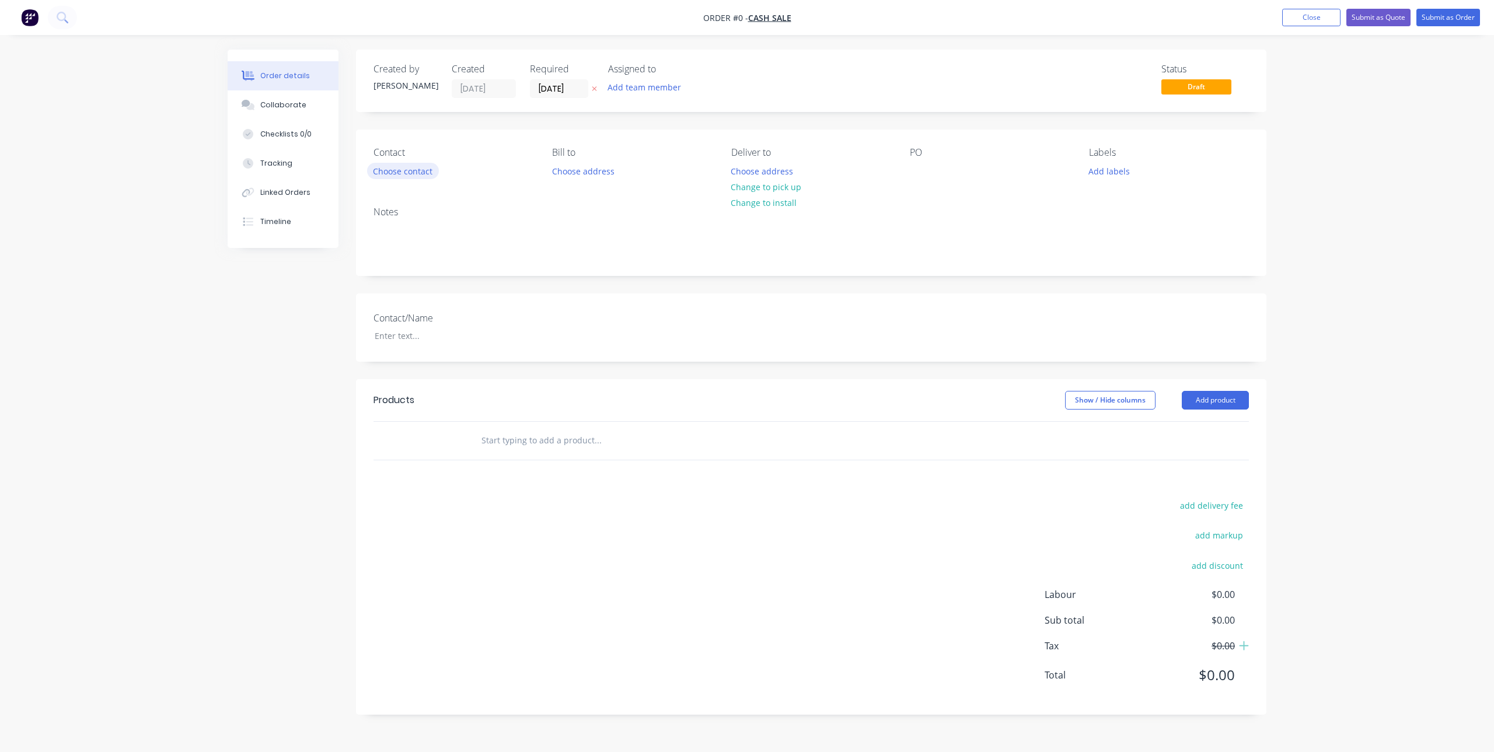
click at [410, 168] on button "Choose contact" at bounding box center [403, 171] width 72 height 16
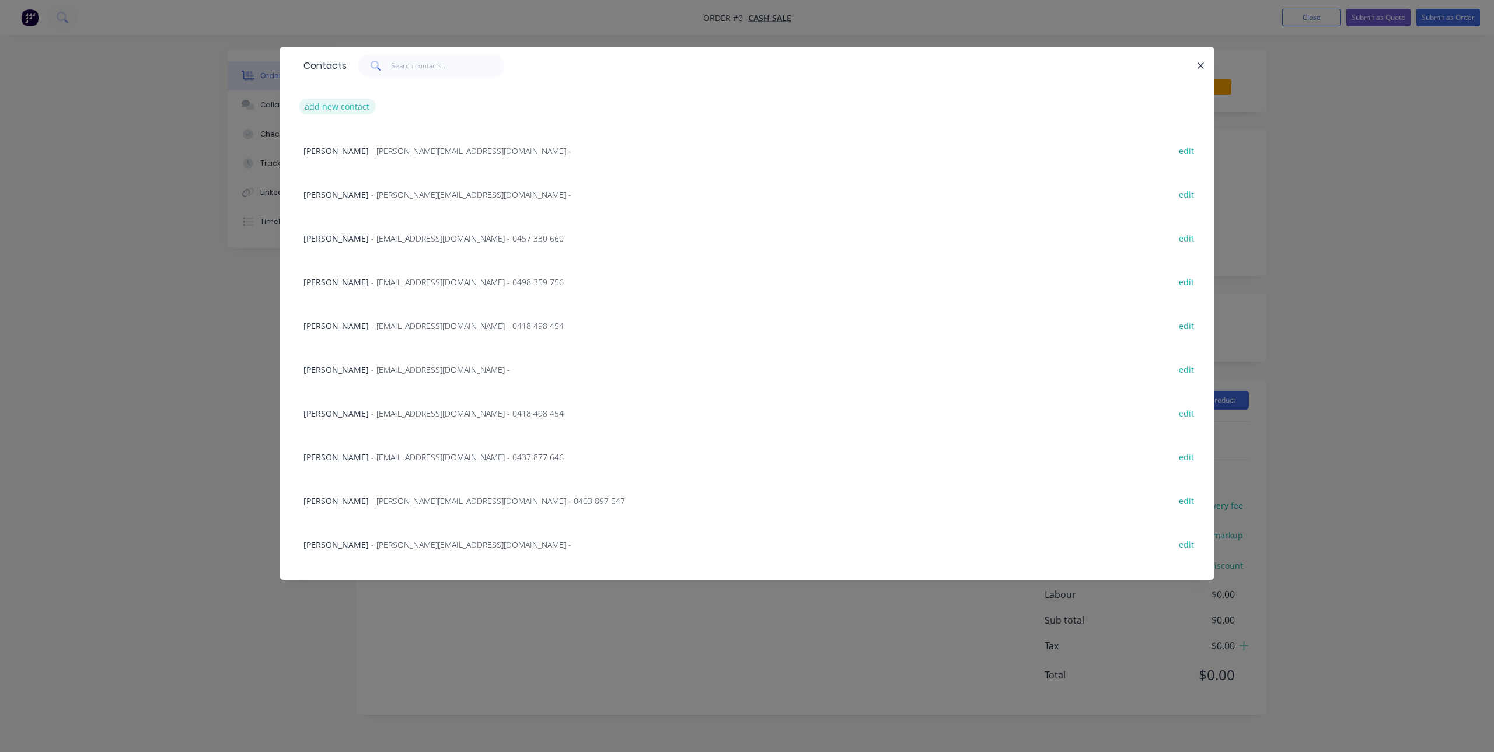
click at [312, 109] on button "add new contact" at bounding box center [337, 107] width 77 height 16
select select "AU"
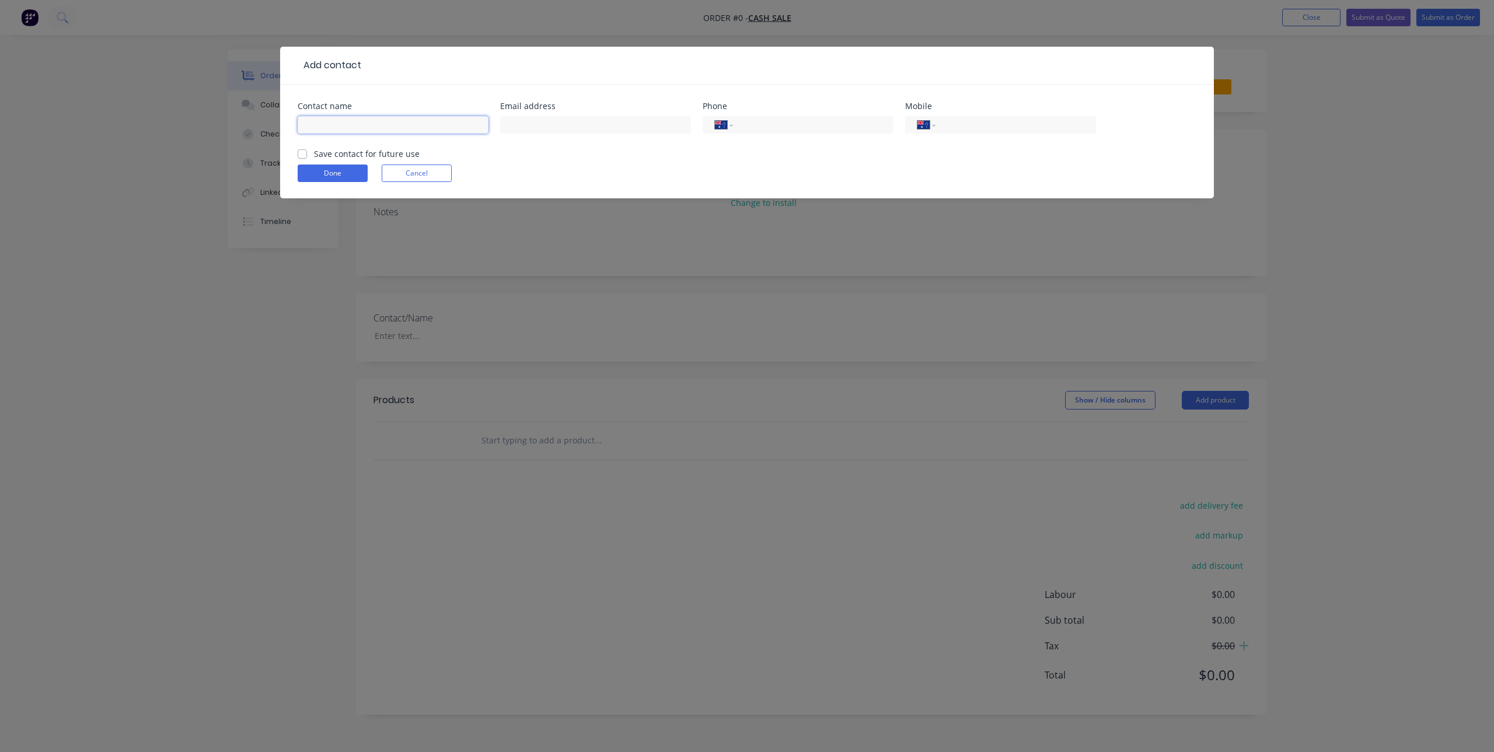
click at [383, 128] on input "text" at bounding box center [393, 125] width 191 height 18
paste input "james hasell"
click at [308, 123] on input "james hasell" at bounding box center [393, 125] width 191 height 18
click at [334, 122] on input "James hasell" at bounding box center [393, 125] width 191 height 18
type input "[PERSON_NAME]"
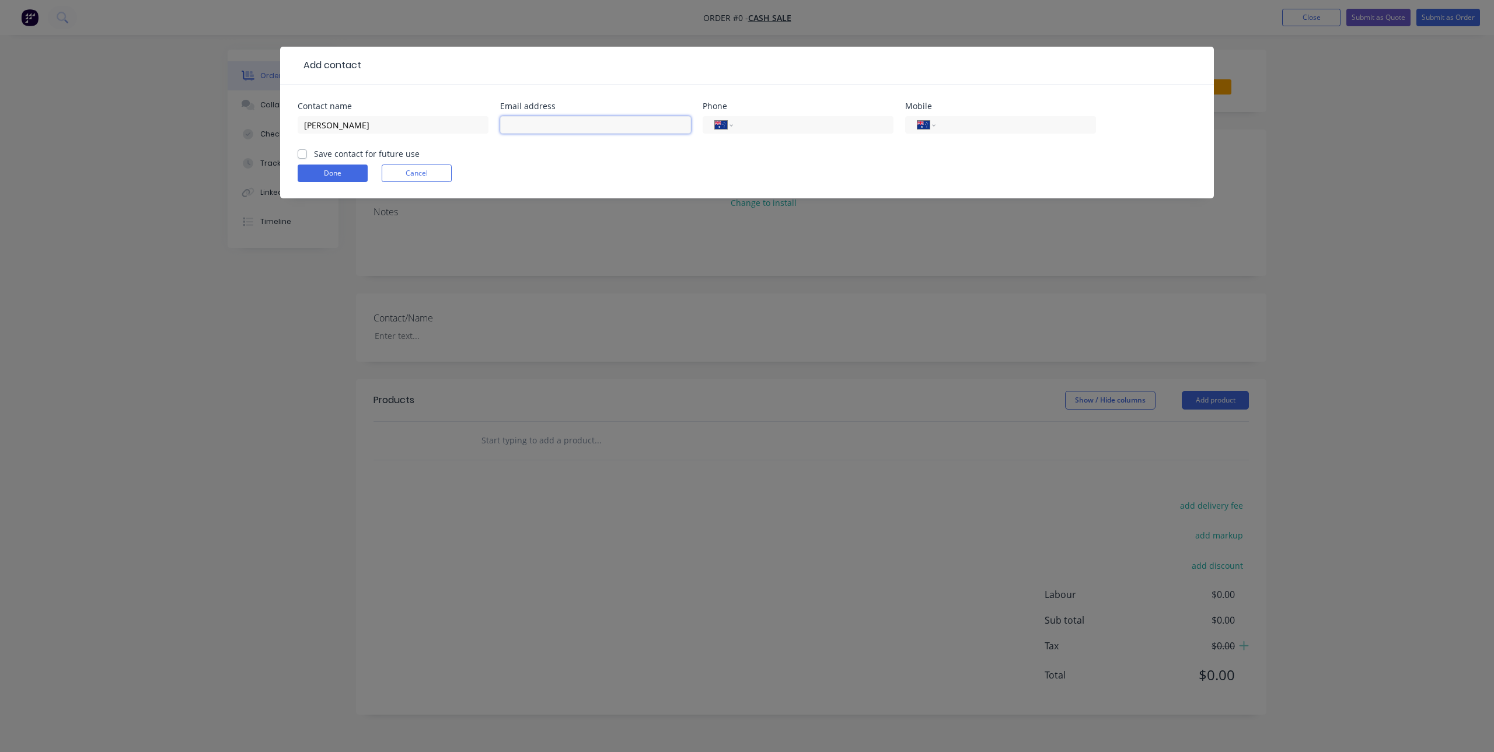
click at [540, 123] on input "text" at bounding box center [595, 125] width 191 height 18
paste input "[PERSON_NAME][EMAIL_ADDRESS][PERSON_NAME][DOMAIN_NAME]"
type input "[PERSON_NAME][EMAIL_ADDRESS][PERSON_NAME][DOMAIN_NAME]"
click at [972, 118] on input "tel" at bounding box center [1014, 124] width 140 height 13
paste input "0455 948 265"
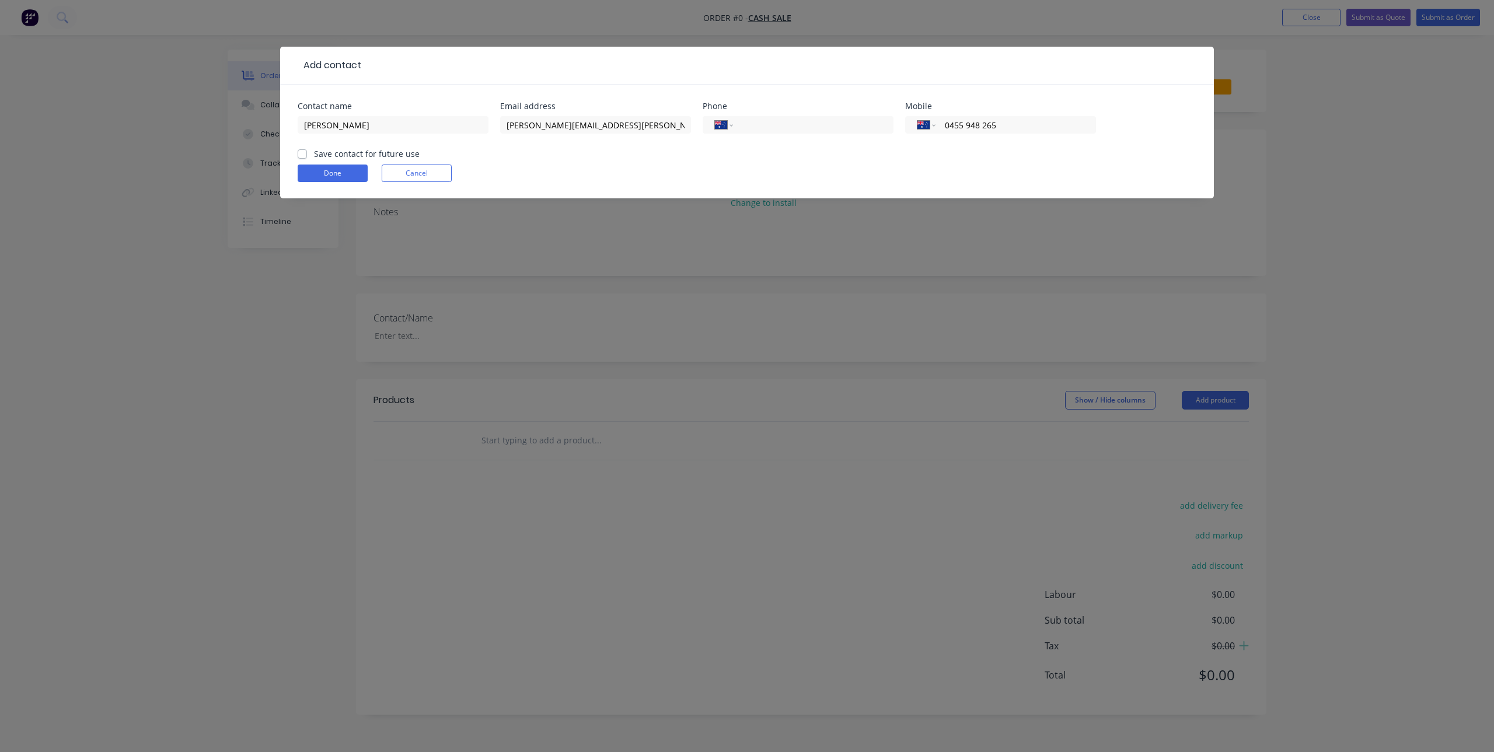
type input "0455 948 265"
click at [314, 155] on label "Save contact for future use" at bounding box center [367, 154] width 106 height 12
click at [305, 155] on input "Save contact for future use" at bounding box center [302, 153] width 9 height 11
checkbox input "true"
click at [356, 180] on button "Done" at bounding box center [333, 174] width 70 height 18
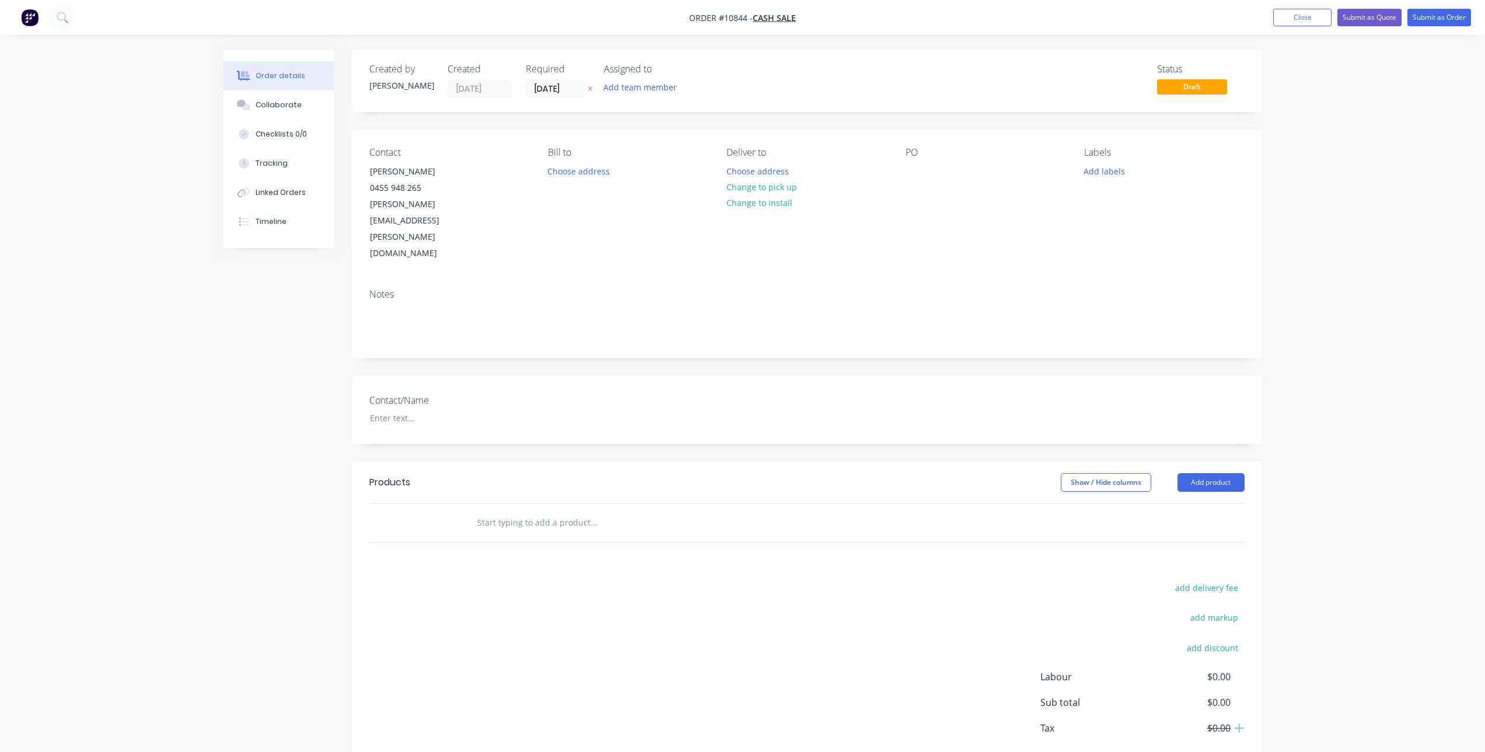
click at [497, 511] on input "text" at bounding box center [593, 522] width 233 height 23
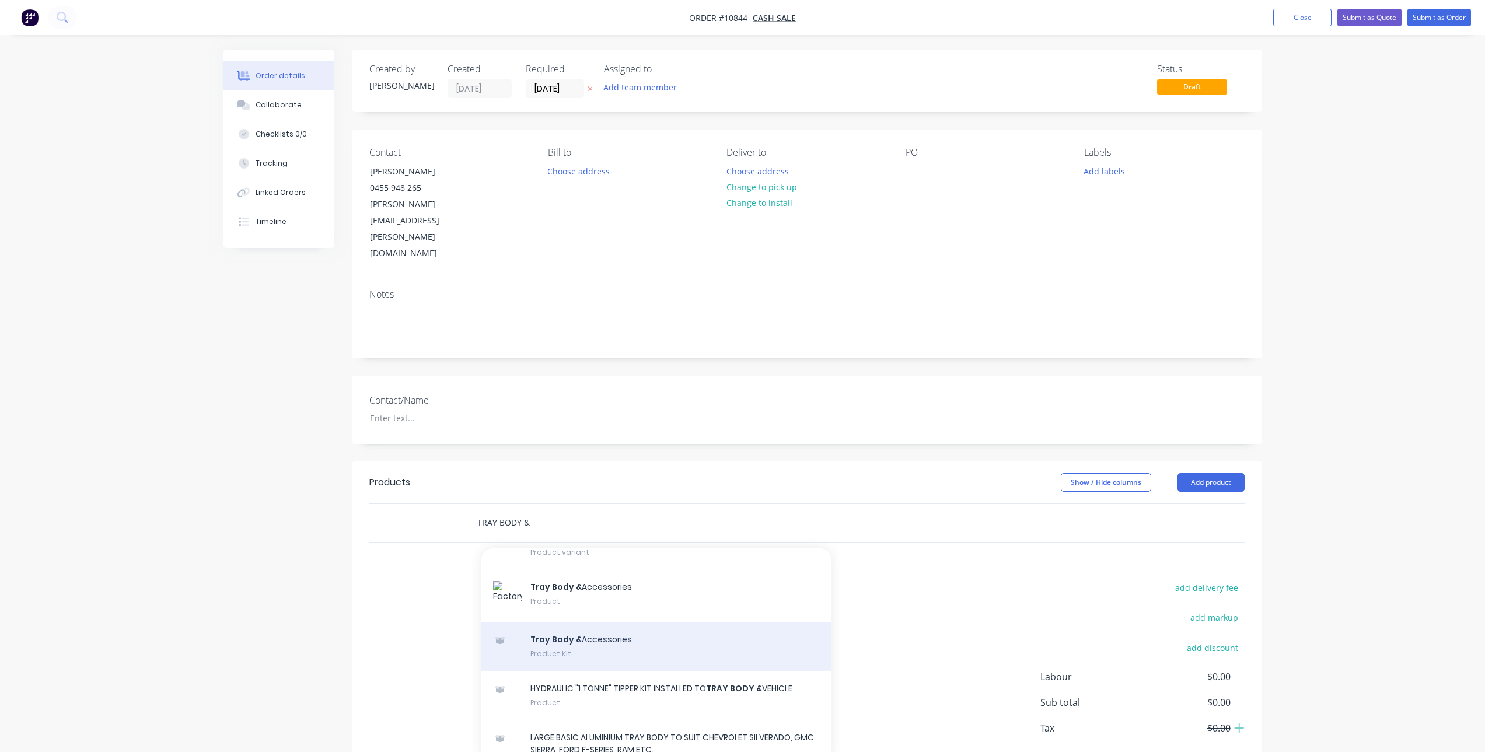
type input "TRAY BODY &"
click at [569, 664] on div "Tray Body & Accessories Product Kit" at bounding box center [656, 646] width 350 height 49
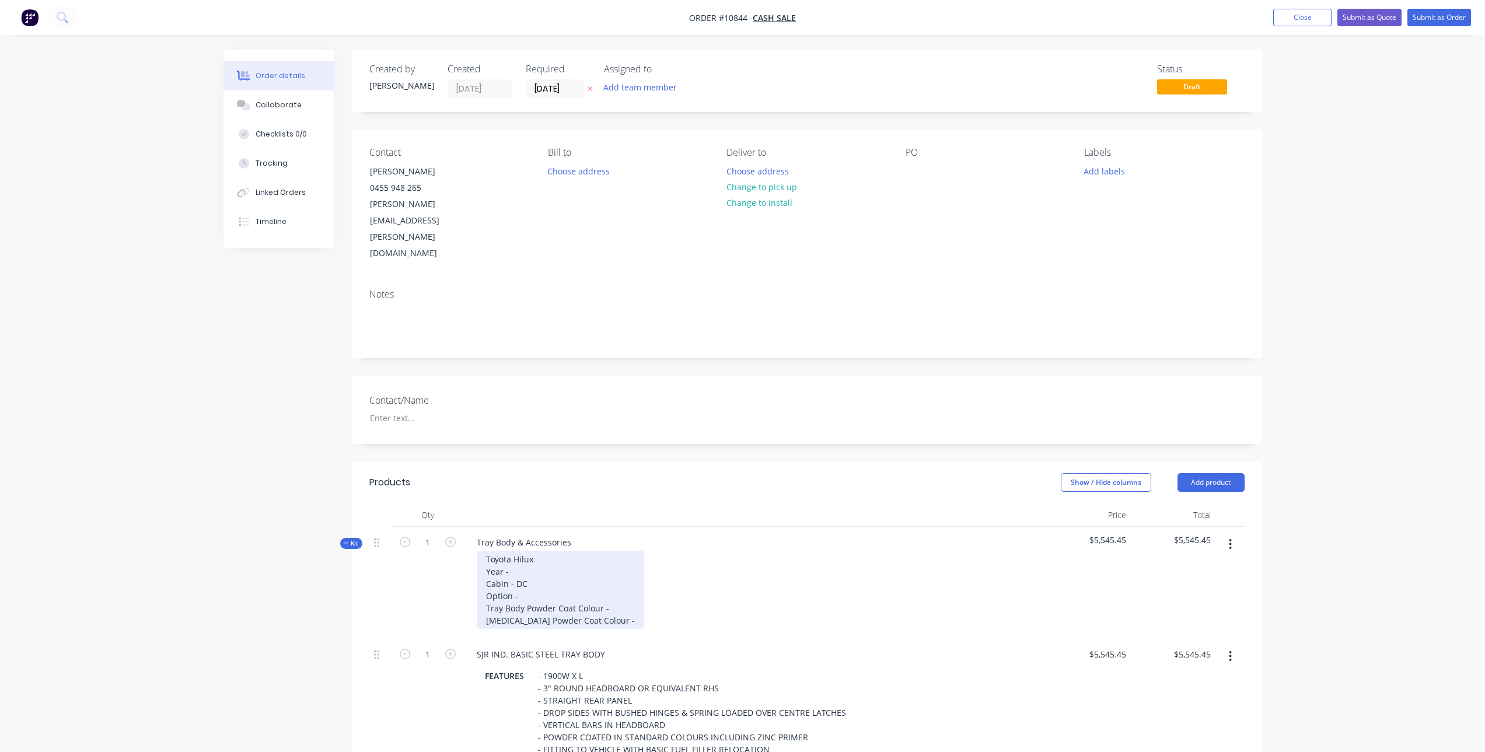
click at [526, 551] on div "Toyota Hilux Year - Cabin - DC Option - Tray Body Powder Coat Colour - Sideboar…" at bounding box center [560, 590] width 167 height 78
click at [522, 551] on div "Toyota Hilux Year - 2024 Cabin - DC Option - Tray Body Powder Coat Colour - Sid…" at bounding box center [560, 590] width 167 height 78
click at [528, 551] on div "Toyota Hilux Year - 2024 Cabin - EC Option - Tray Body Powder Coat Colour - Sid…" at bounding box center [560, 590] width 167 height 78
click at [616, 555] on div "Toyota Hilux Year - 2024 Cabin - EC Option - SR Tray Body Powder Coat Colour - …" at bounding box center [560, 590] width 167 height 78
click at [666, 553] on div "Toyota Hilux Year - 2024 Cabin - EC Option - SR Tray Body Powder Coat Colour - …" at bounding box center [575, 590] width 197 height 78
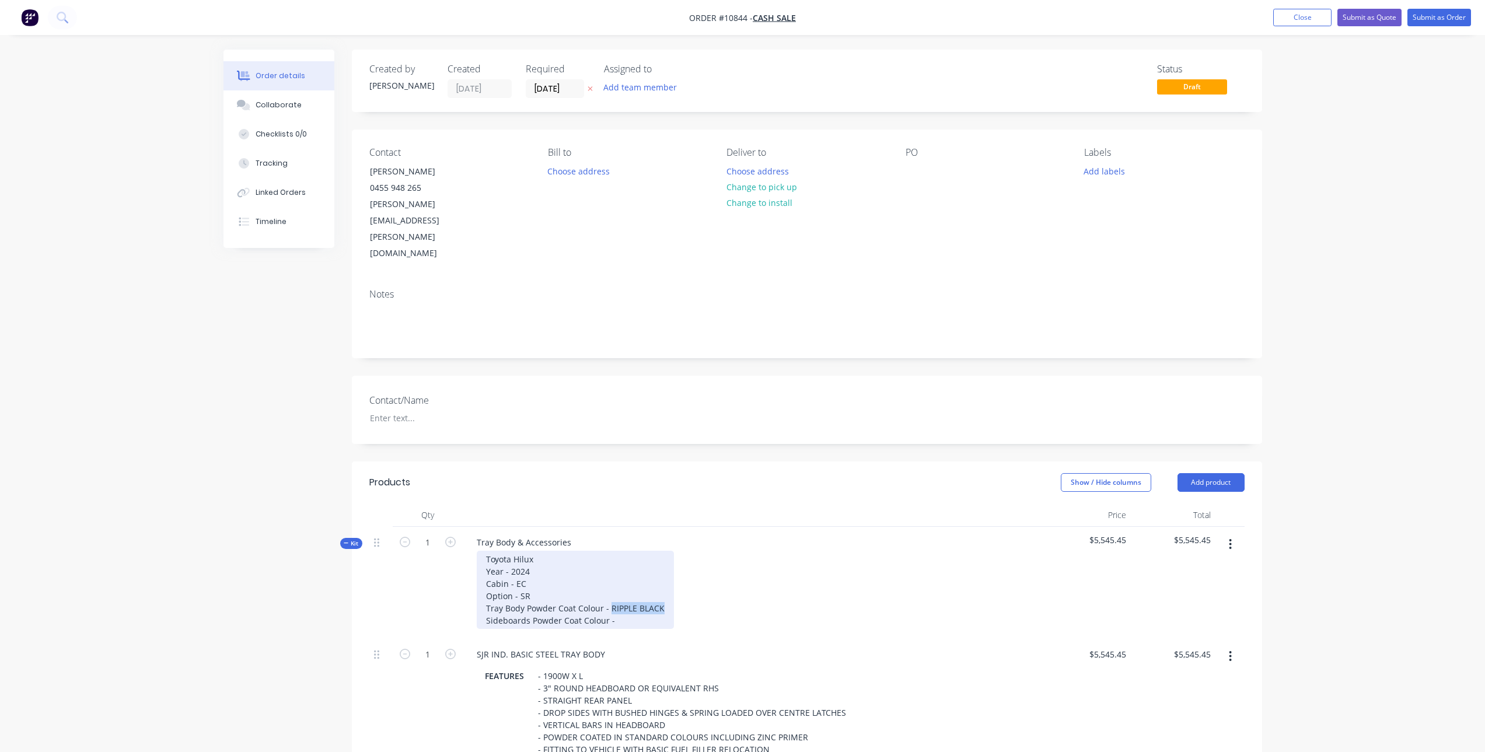
drag, startPoint x: 662, startPoint y: 558, endPoint x: 608, endPoint y: 561, distance: 54.3
click at [608, 561] on div "Toyota Hilux Year - 2024 Cabin - EC Option - SR Tray Body Powder Coat Colour - …" at bounding box center [575, 590] width 197 height 78
copy div "RIPPLE BLACK"
click at [649, 575] on div "Toyota Hilux Year - 2024 Cabin - EC Option - SR Tray Body Powder Coat Colour - …" at bounding box center [575, 590] width 197 height 78
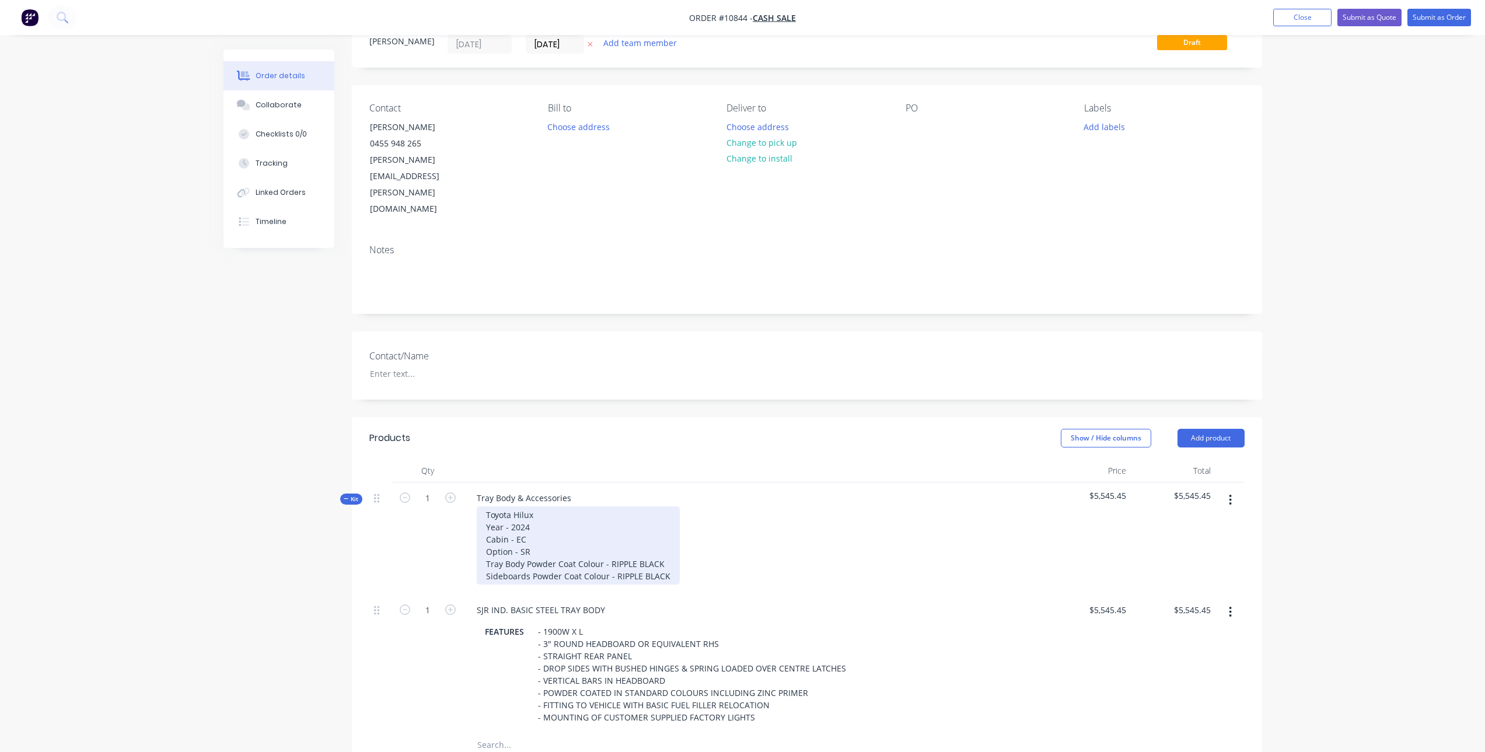
scroll to position [117, 0]
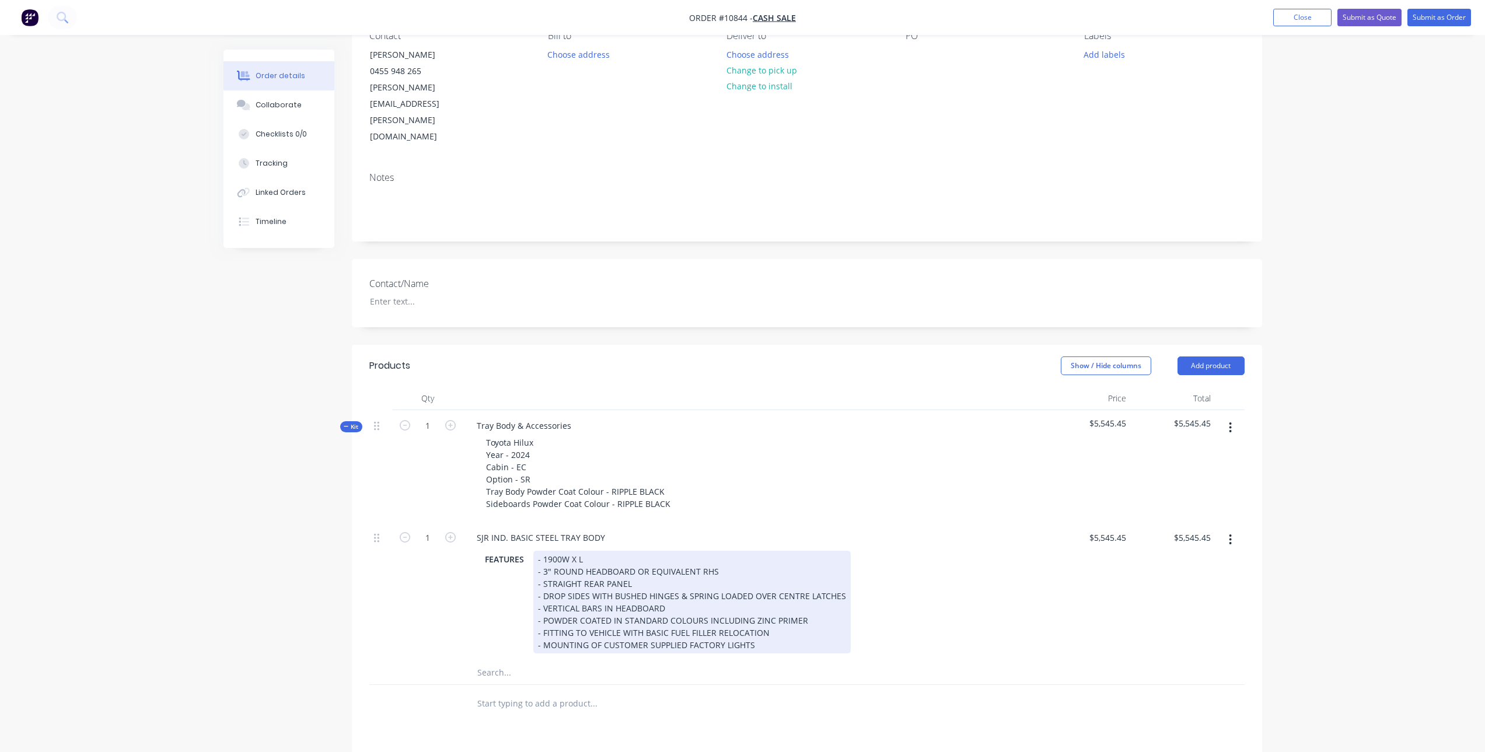
click at [577, 551] on div "- 1900W X L - 3" ROUND HEADBOARD OR EQUIVALENT RHS - STRAIGHT REAR PANEL - DROP…" at bounding box center [691, 602] width 317 height 103
click at [661, 560] on div "- 1900W X 2150L - 3" ROUND HEADBOARD OR EQUIVALENT RHS - STRAIGHT REAR PANEL - …" at bounding box center [691, 602] width 317 height 103
click at [601, 551] on div "- 1900W X 2150L - 3" ROUND HEADBOARD OR EQUIVALENT RHS - STRAIGHT REAR PANEL - …" at bounding box center [691, 602] width 317 height 103
drag, startPoint x: 633, startPoint y: 519, endPoint x: 760, endPoint y: 520, distance: 127.8
click at [760, 551] on div "- 1900W X 2150L - 3" ROUND HEADBOARD OR EQUIVALENT RHS - STRAIGHT REAR PANEL - …" at bounding box center [691, 602] width 317 height 103
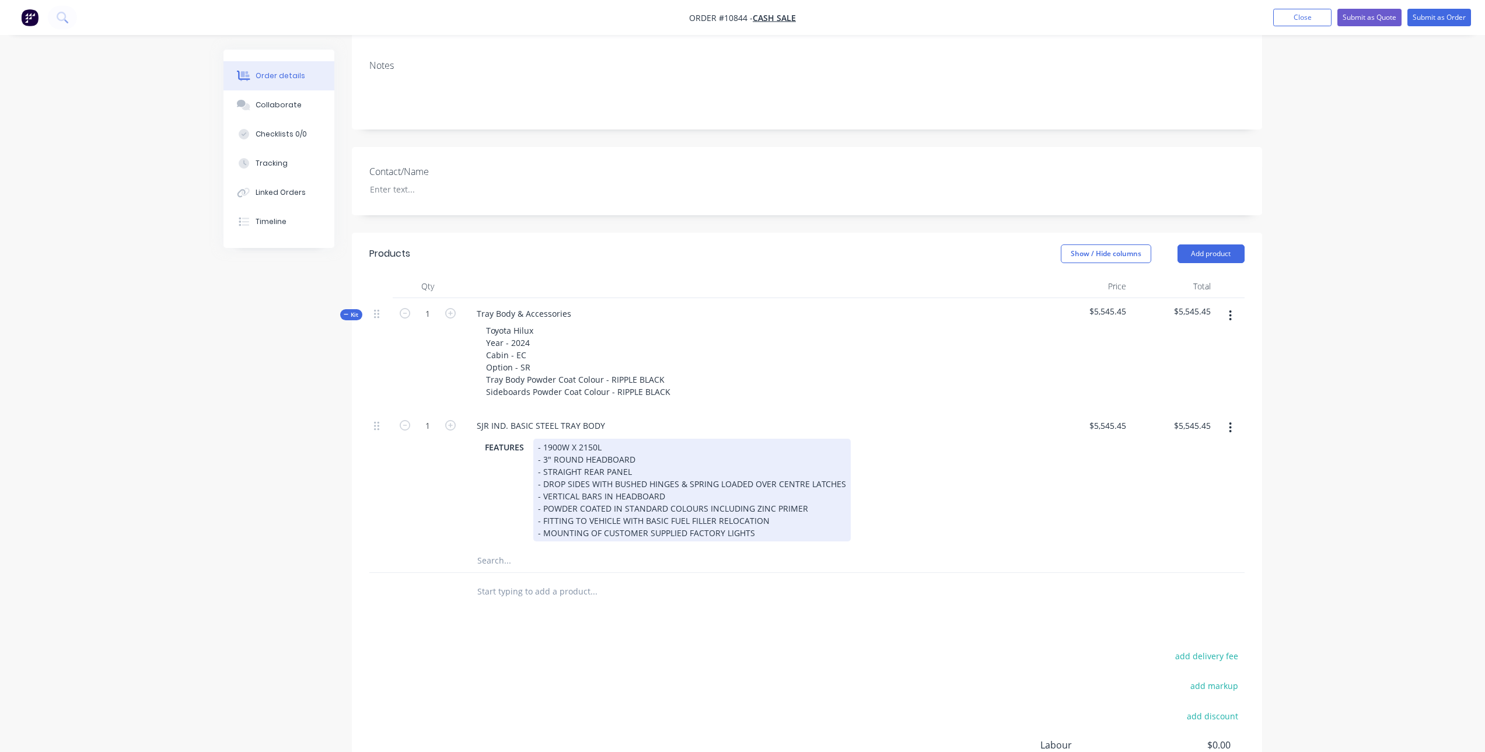
scroll to position [233, 0]
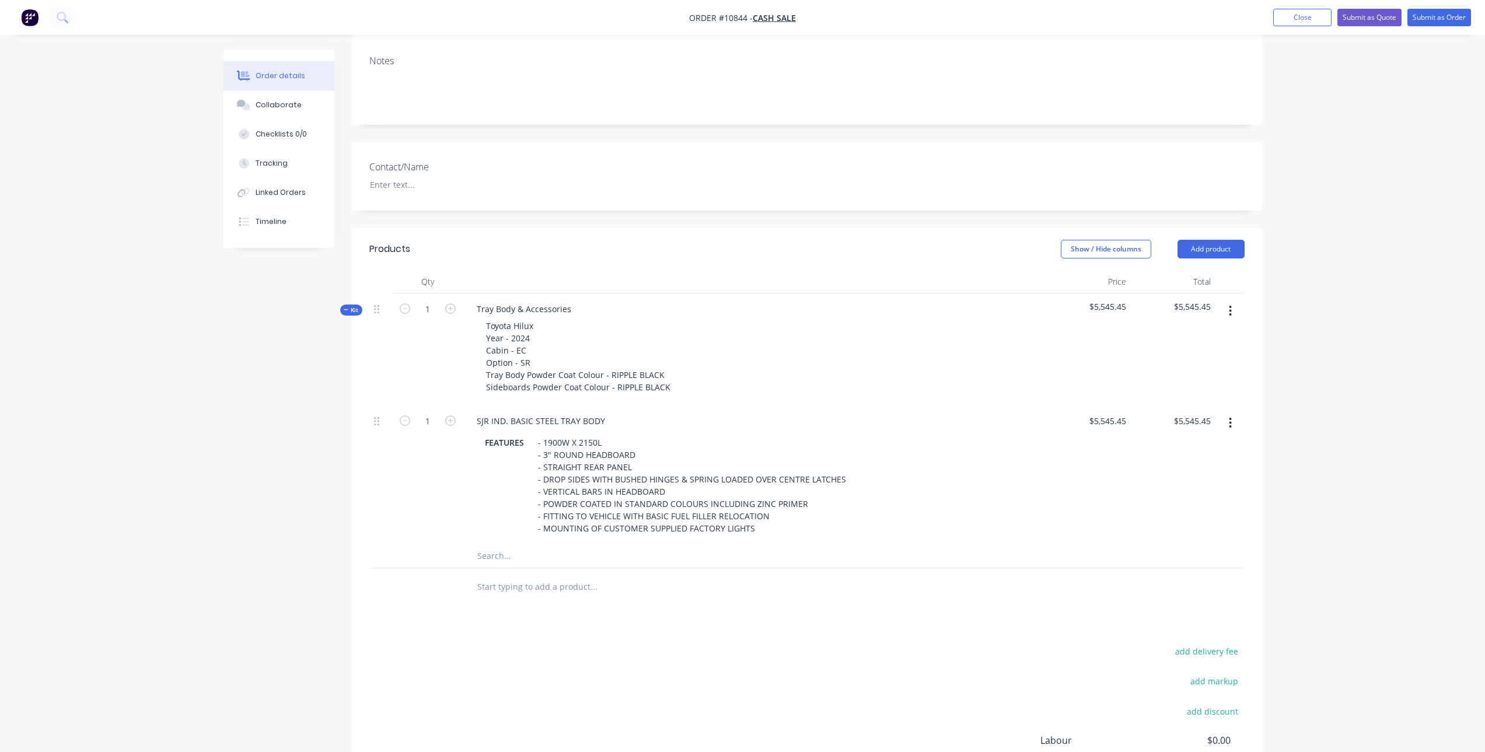
click at [537, 544] on input "text" at bounding box center [593, 555] width 233 height 23
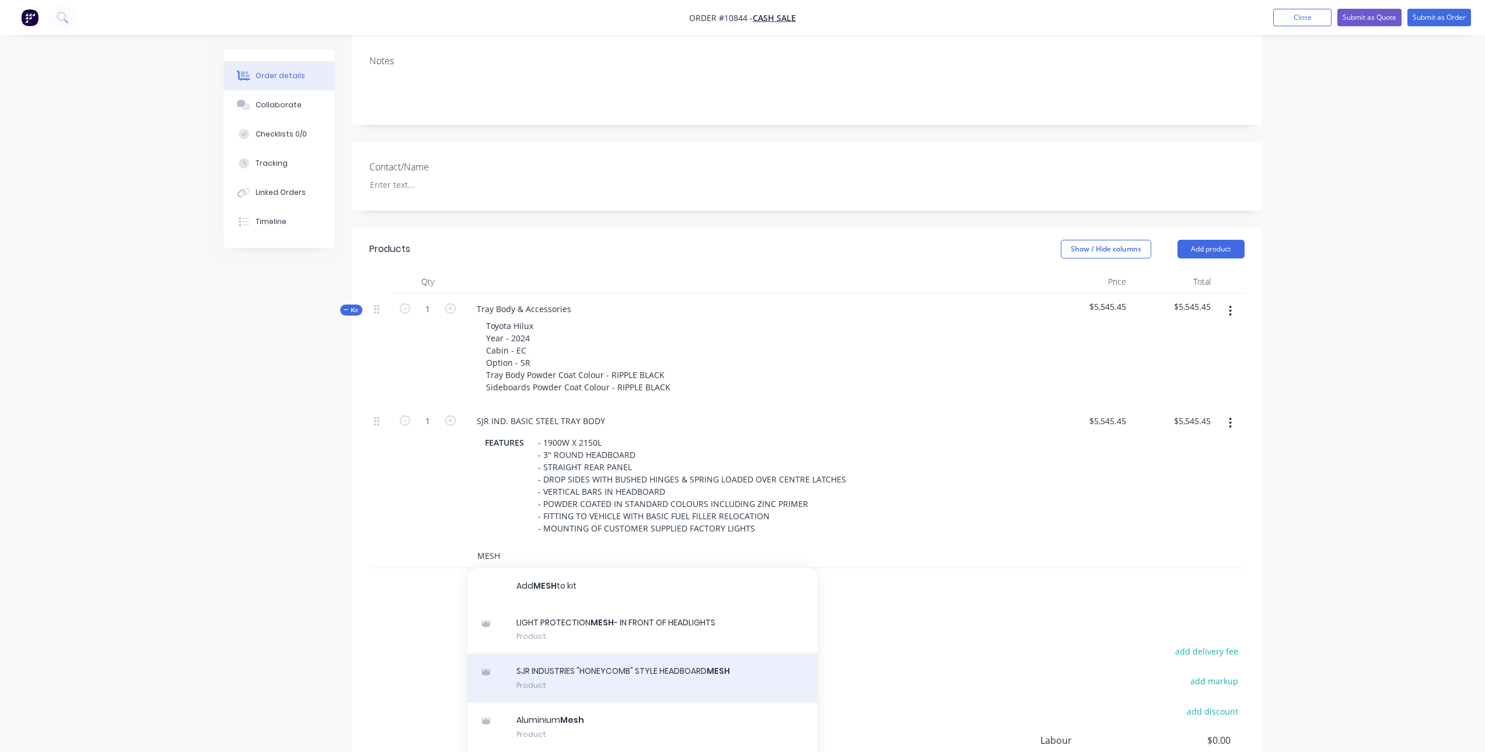
type input "MESH"
click at [636, 654] on div "SJR INDUSTRIES "HONEYCOMB" STYLE HEADBOARD MESH Product" at bounding box center [642, 678] width 350 height 49
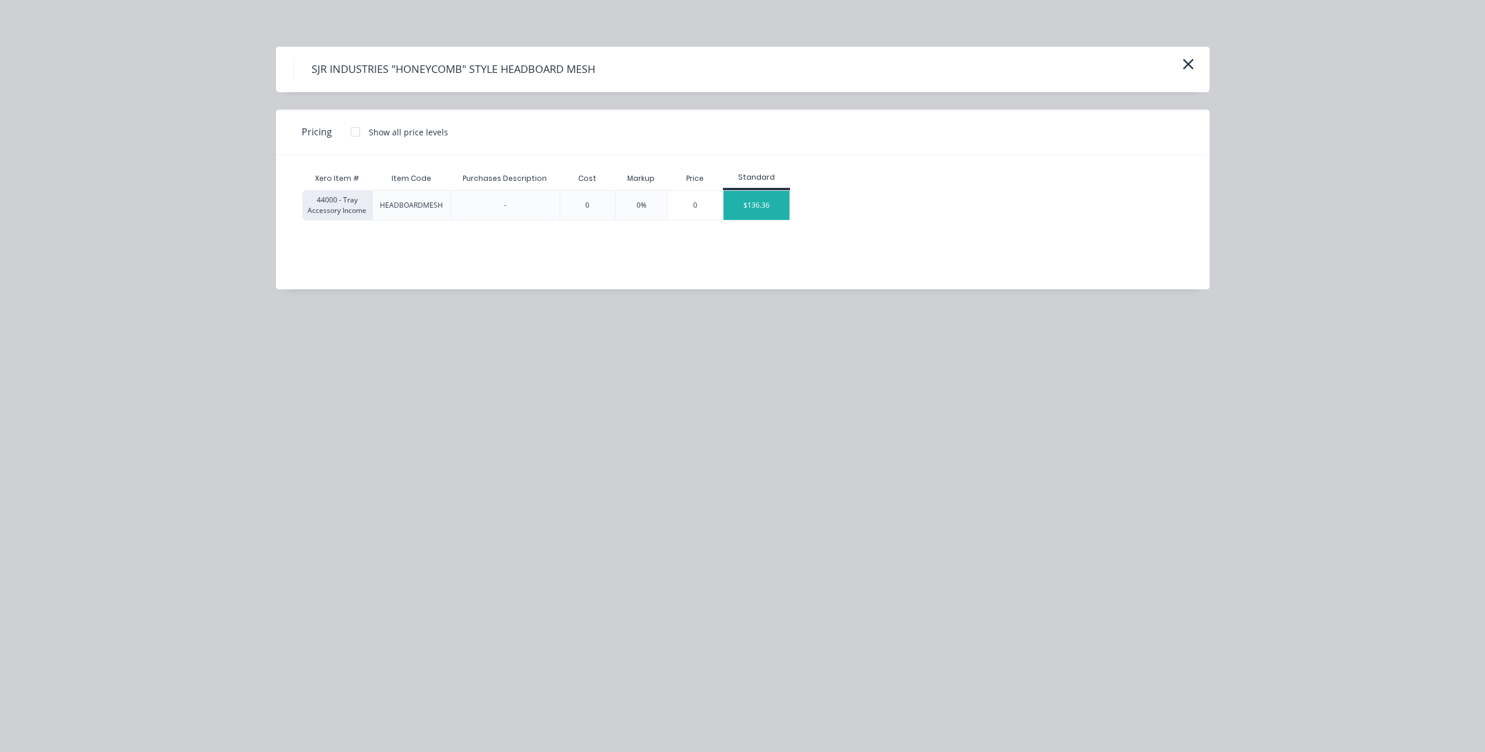
click at [761, 191] on div "$136.36" at bounding box center [757, 205] width 66 height 29
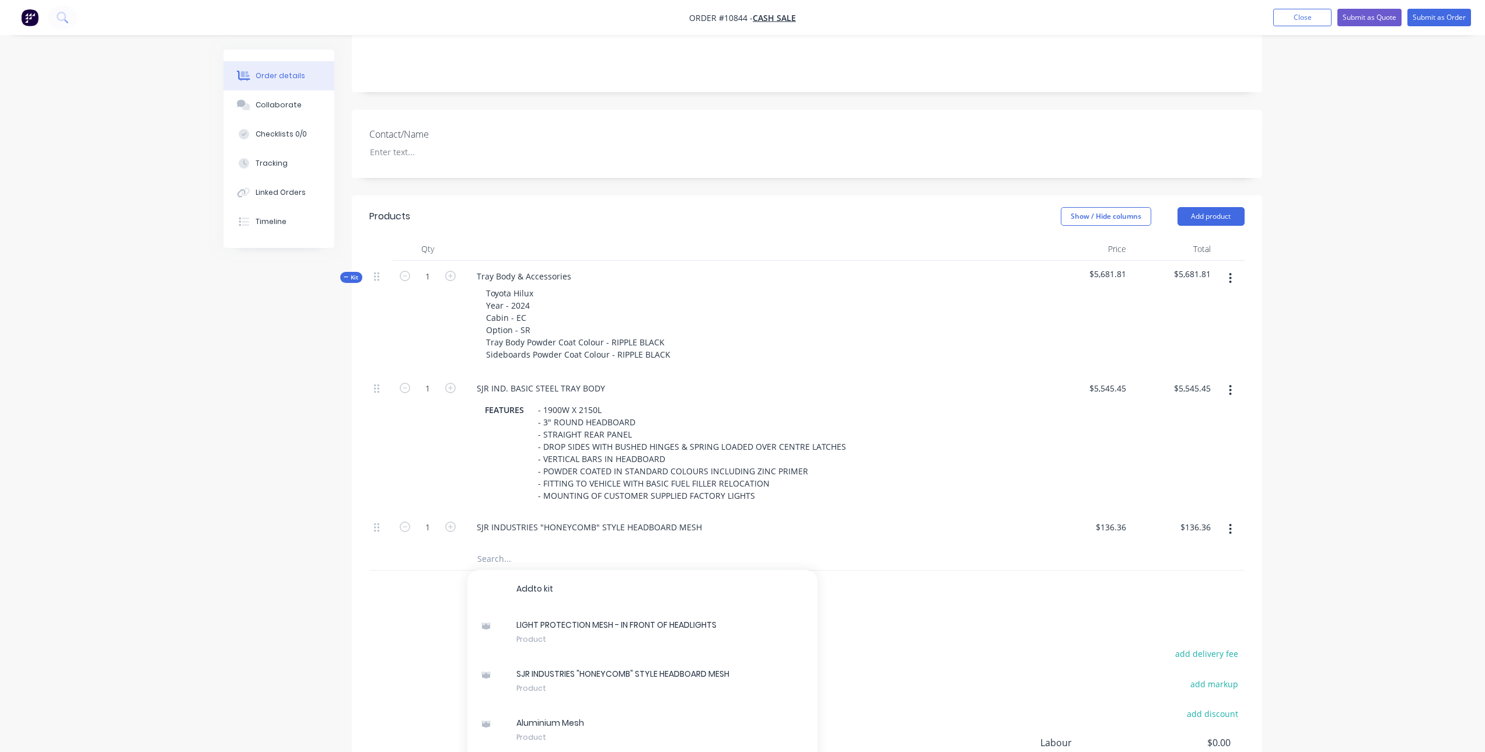
scroll to position [292, 0]
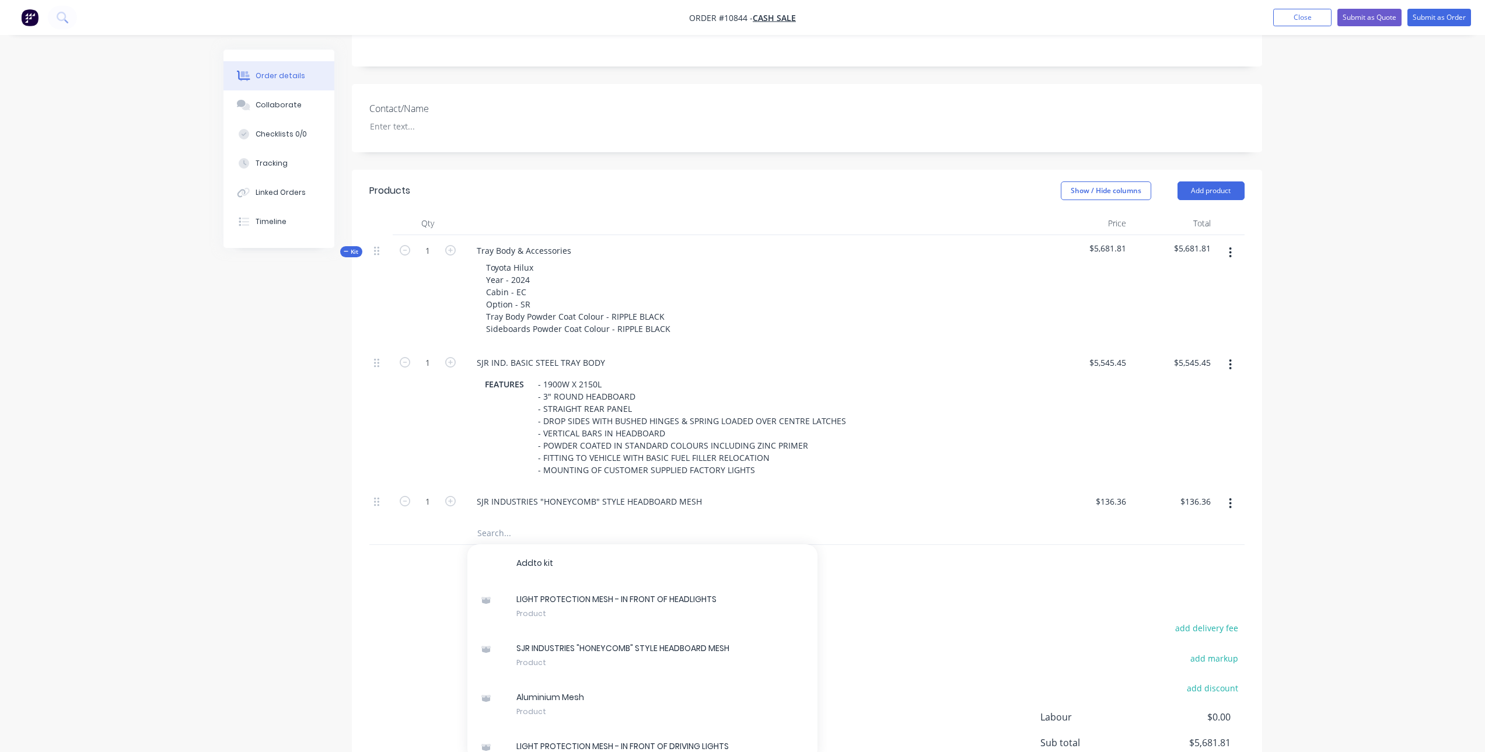
click at [497, 521] on input "text" at bounding box center [593, 532] width 233 height 23
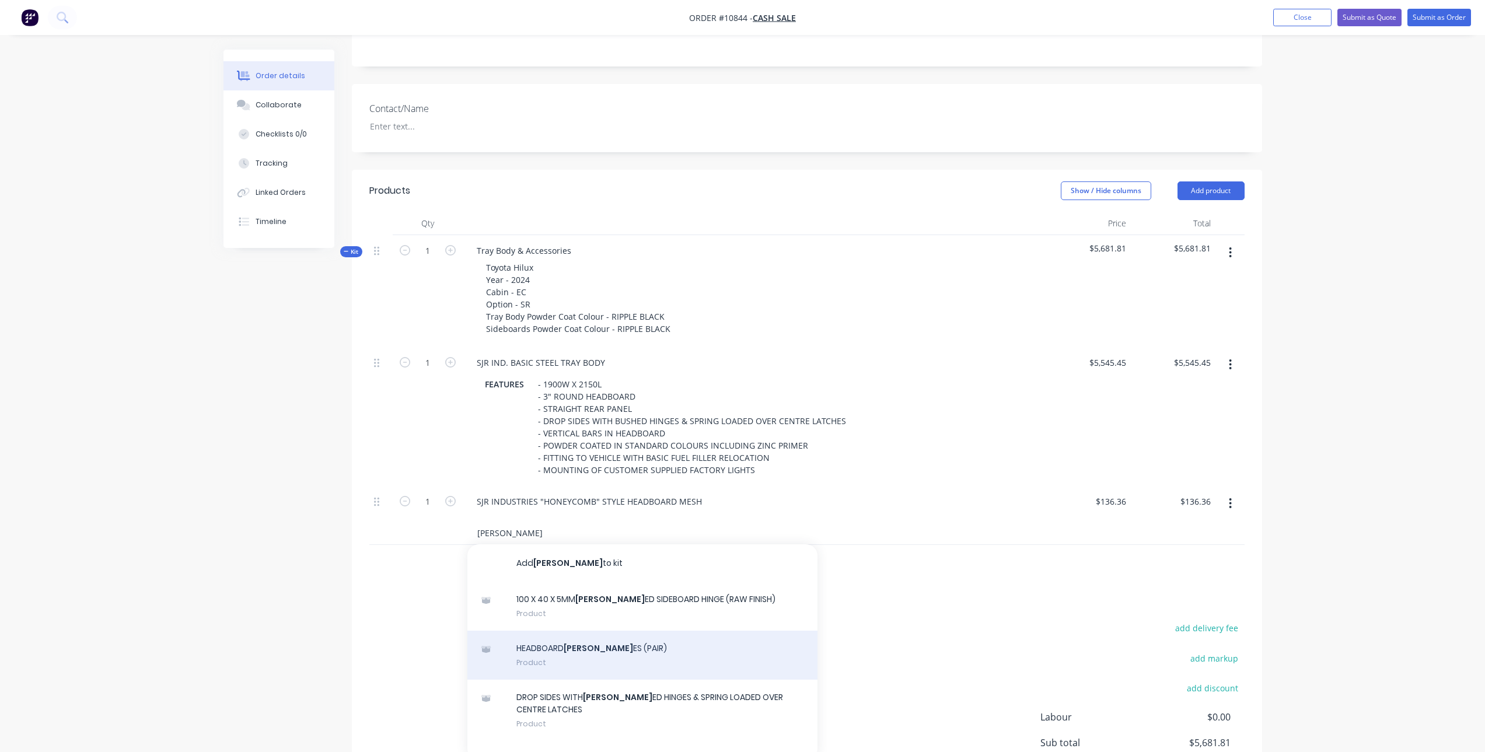
type input "BUSH"
click at [620, 631] on div "HEADBOARD BUSH ES (PAIR) Product" at bounding box center [642, 655] width 350 height 49
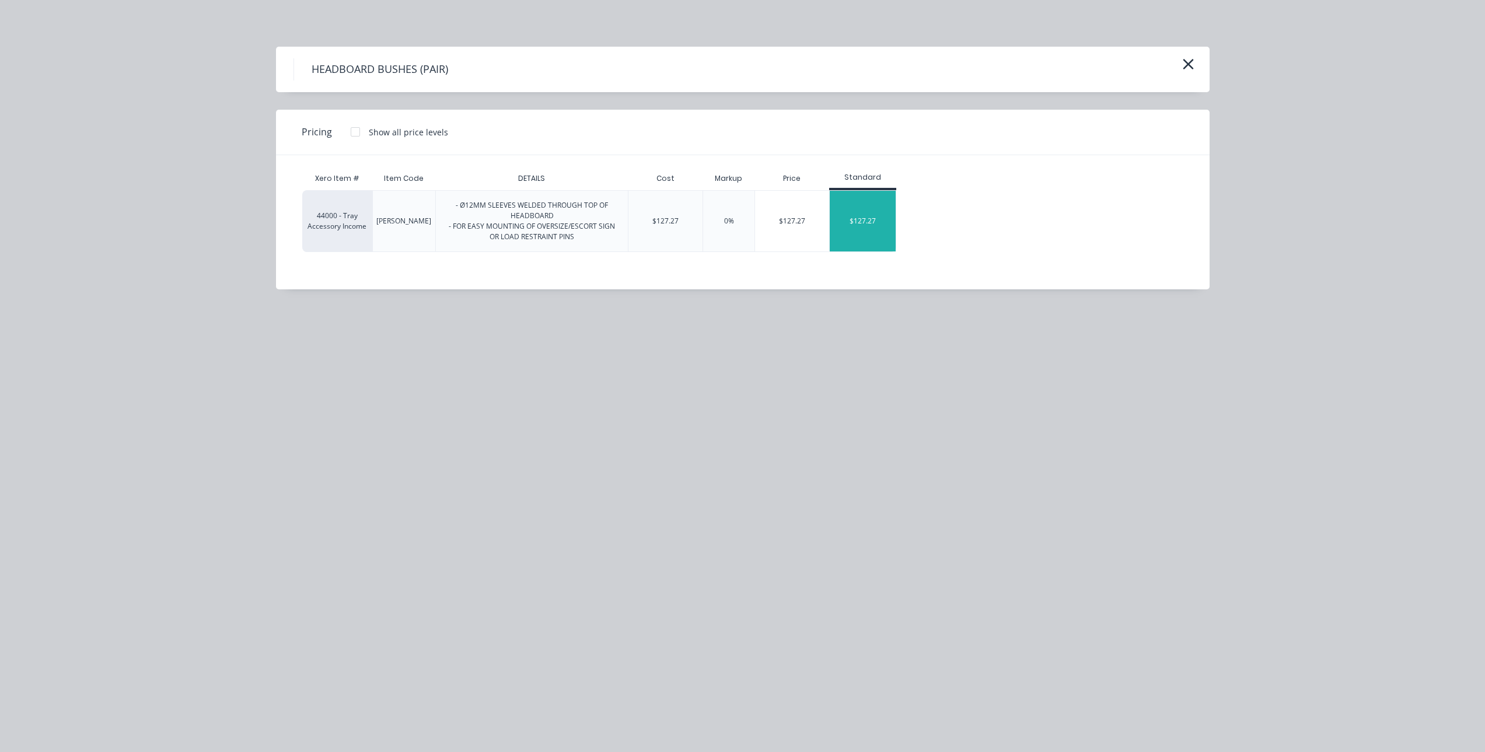
click at [887, 205] on div "$127.27" at bounding box center [863, 221] width 66 height 61
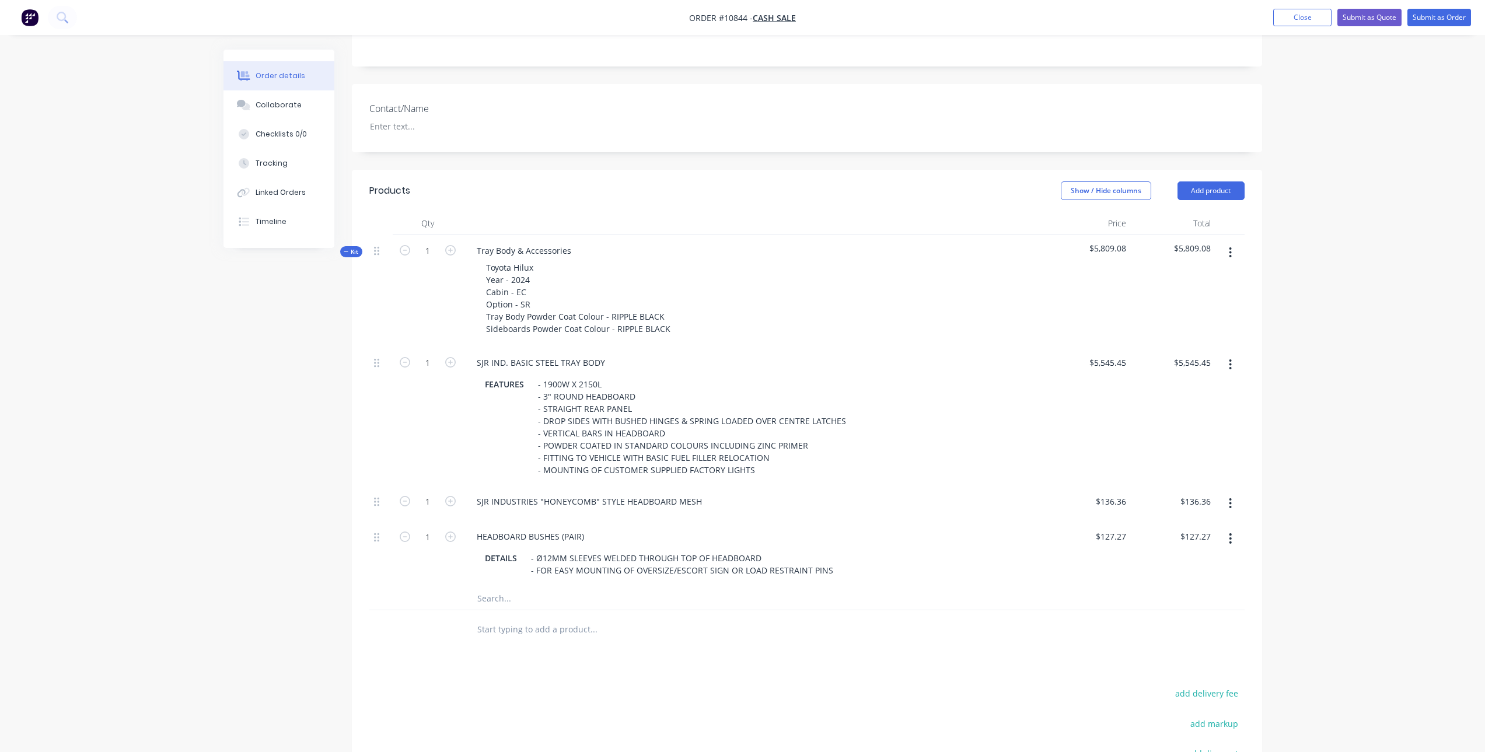
click at [515, 586] on input "text" at bounding box center [593, 597] width 233 height 23
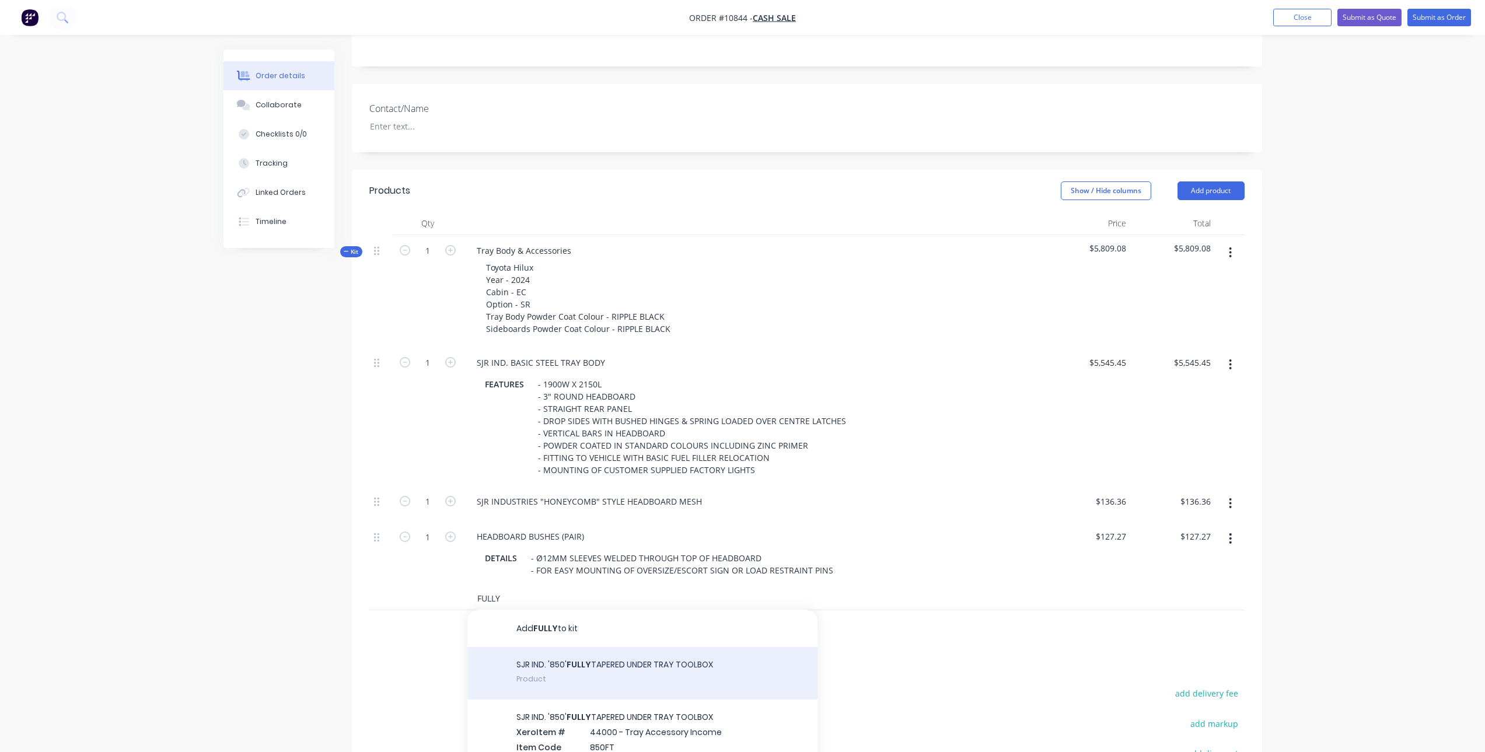
type input "FULLY"
click at [637, 647] on div "SJR IND. '850' FULLY TAPERED UNDER TRAY TOOLBOX Product" at bounding box center [642, 673] width 350 height 53
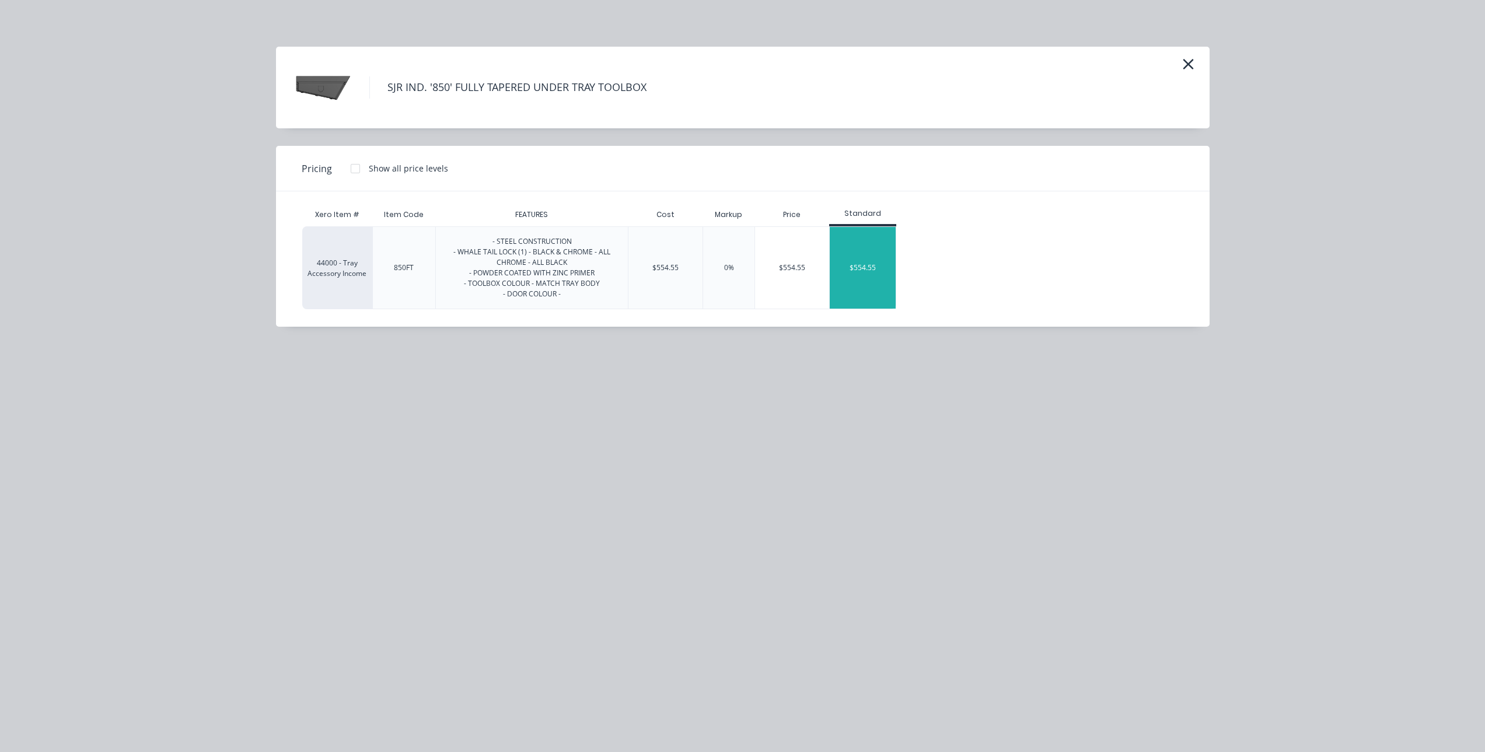
click at [887, 249] on div "$554.55" at bounding box center [863, 268] width 66 height 82
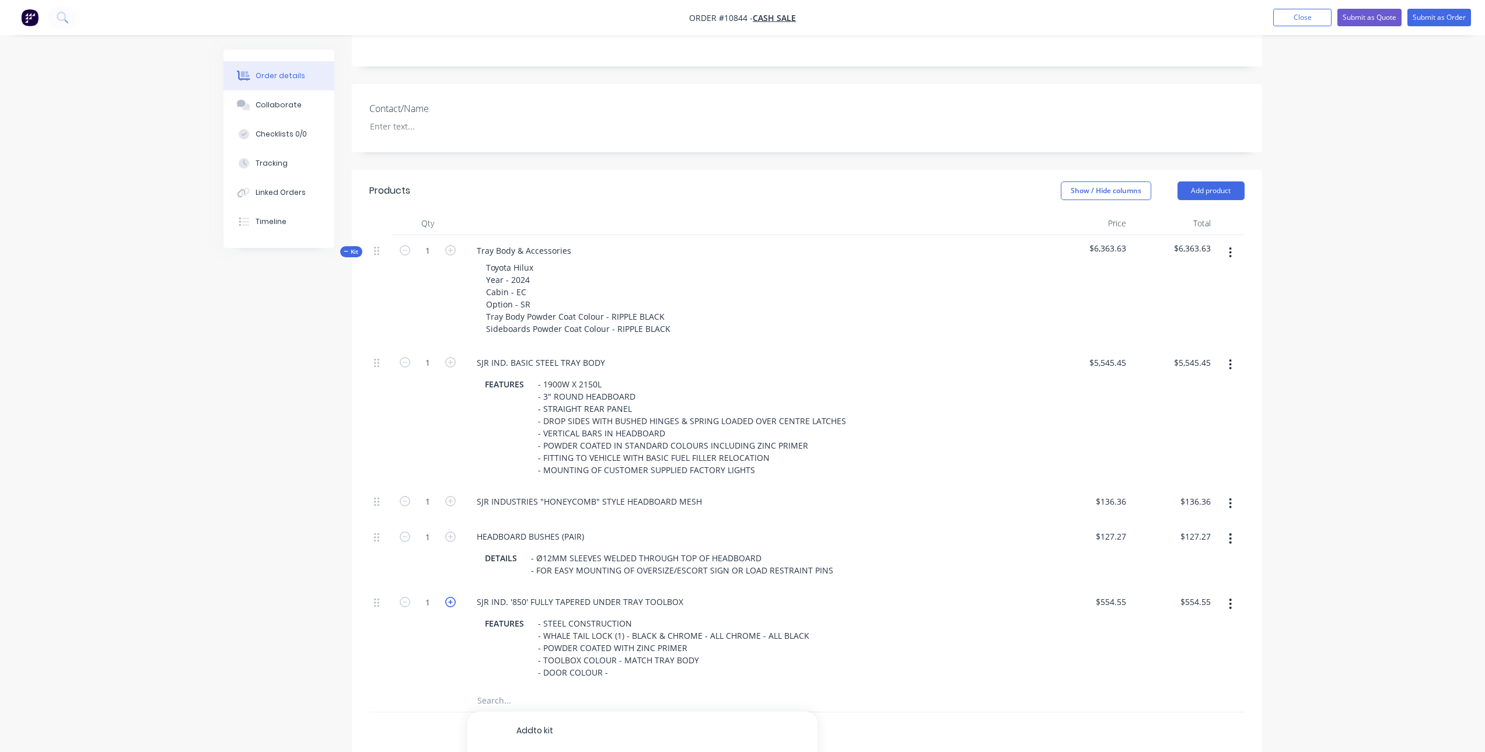
click at [451, 597] on icon "button" at bounding box center [450, 602] width 11 height 11
type input "2"
type input "$1,109.10"
click at [506, 689] on input "text" at bounding box center [593, 700] width 233 height 23
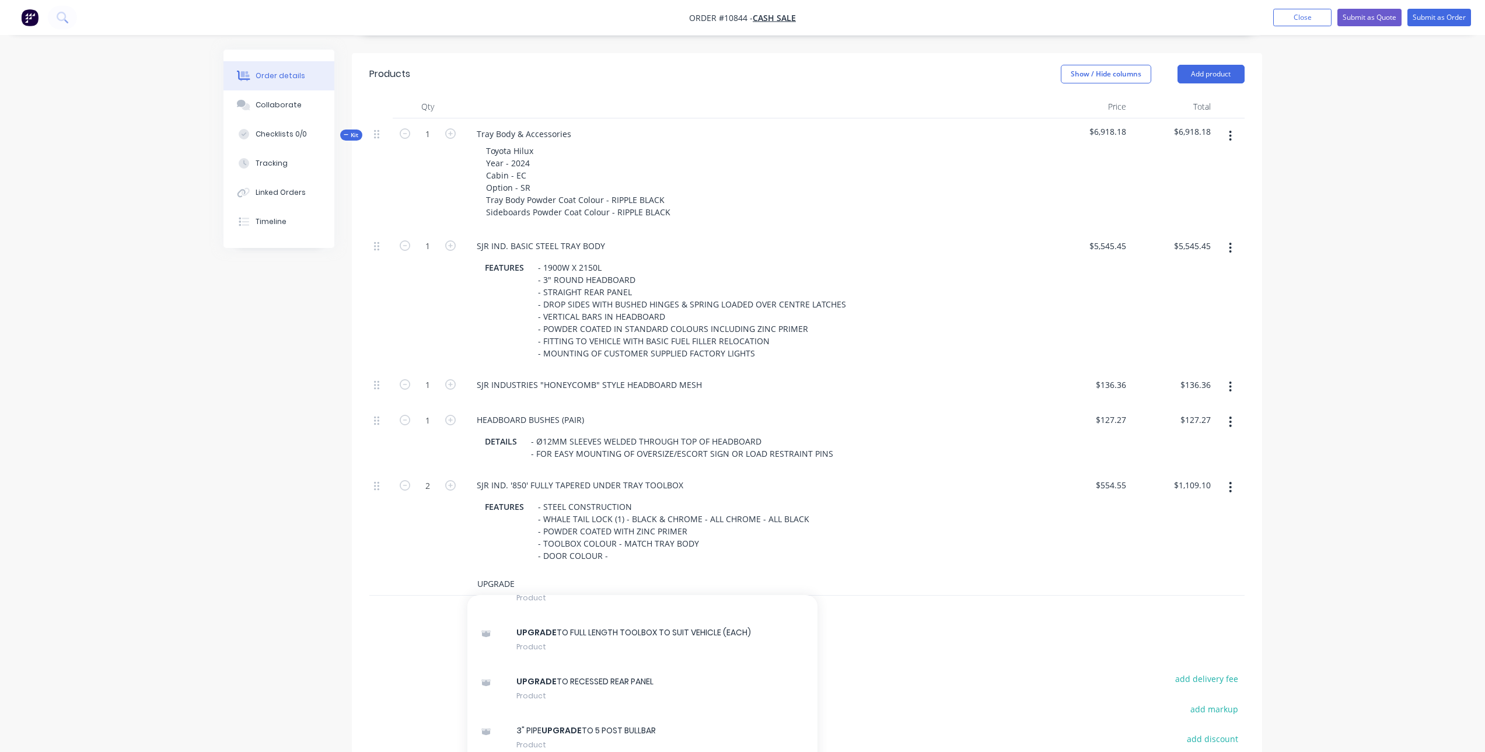
scroll to position [233, 0]
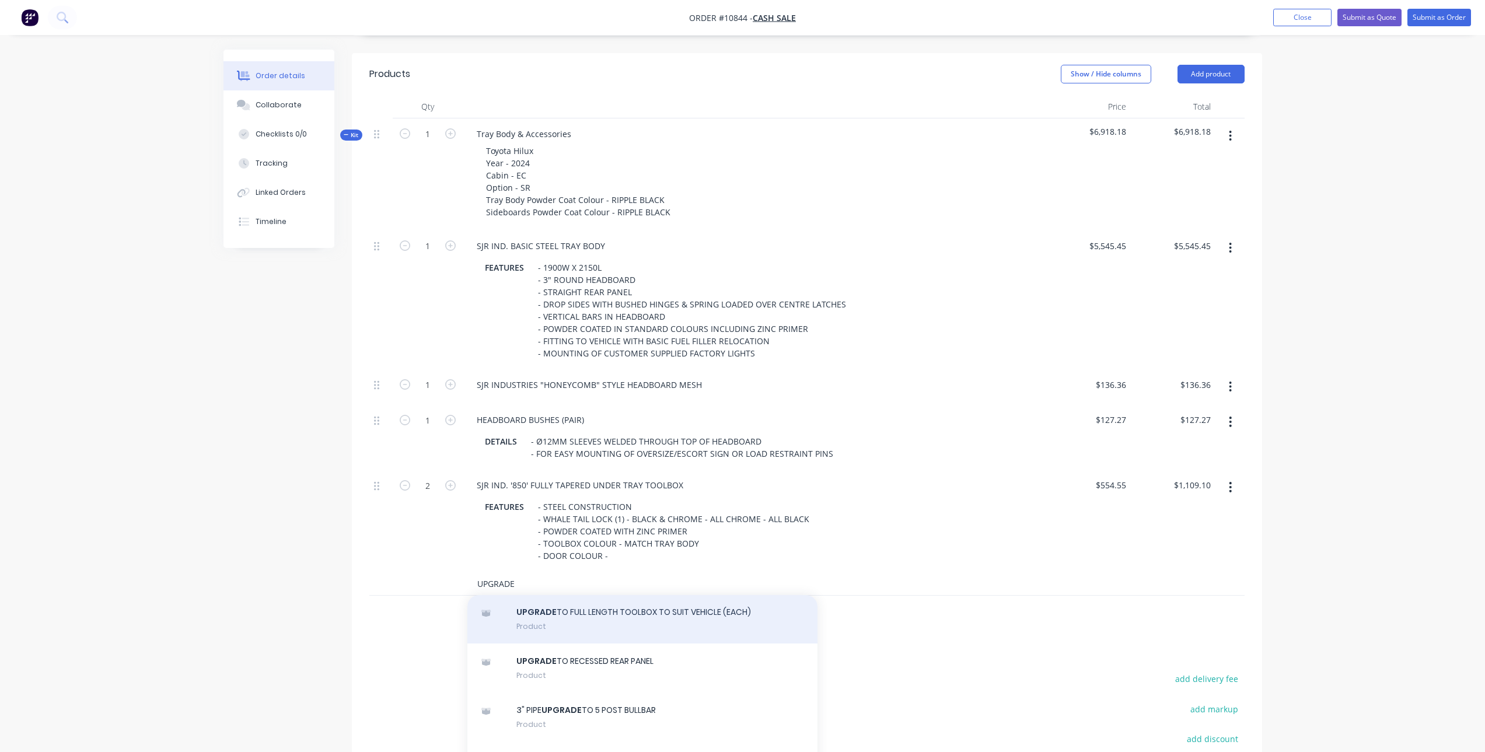
type input "UPGRADE"
click at [680, 595] on div "UPGRADE TO FULL LENGTH TOOLBOX TO SUIT VEHICLE (EACH) Product" at bounding box center [642, 619] width 350 height 49
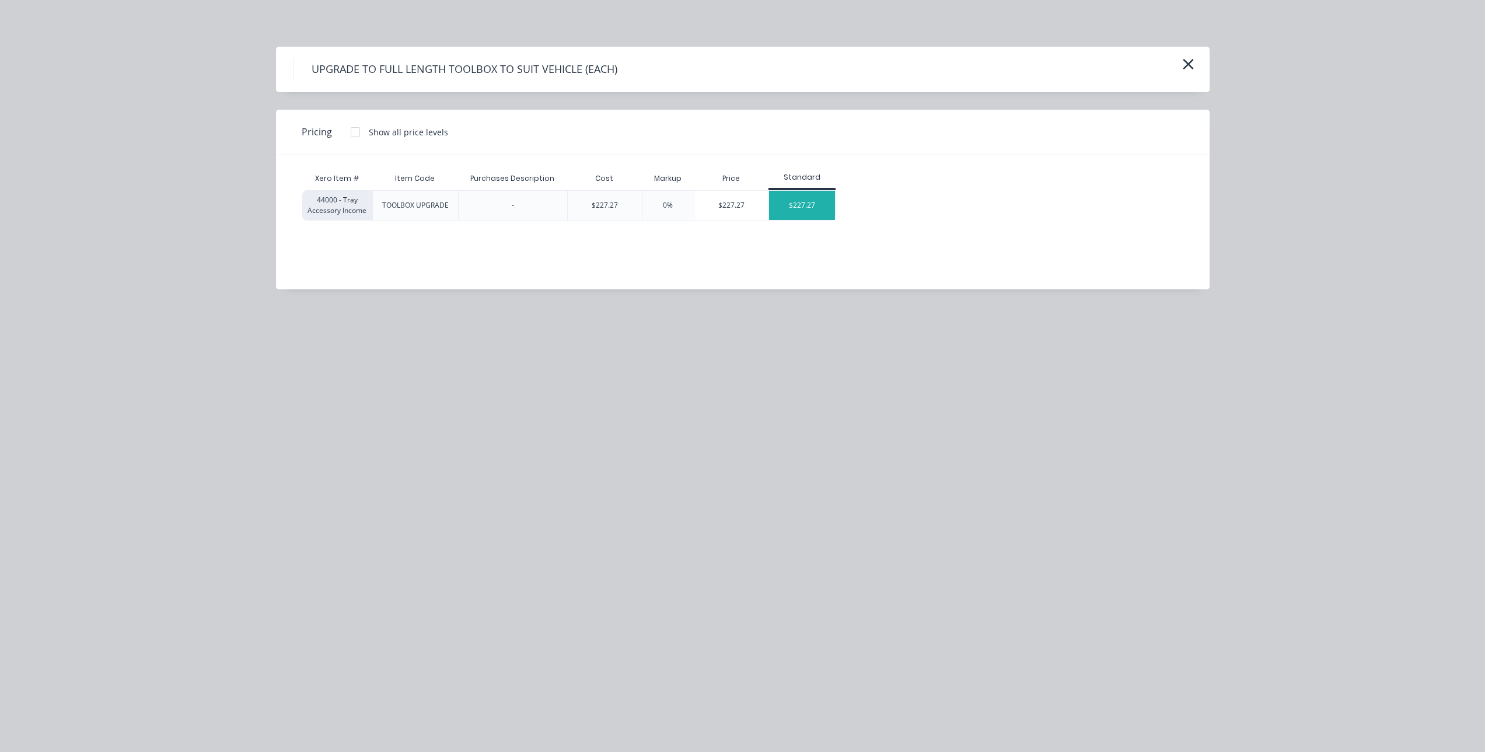
click at [803, 197] on div "$227.27" at bounding box center [802, 205] width 66 height 29
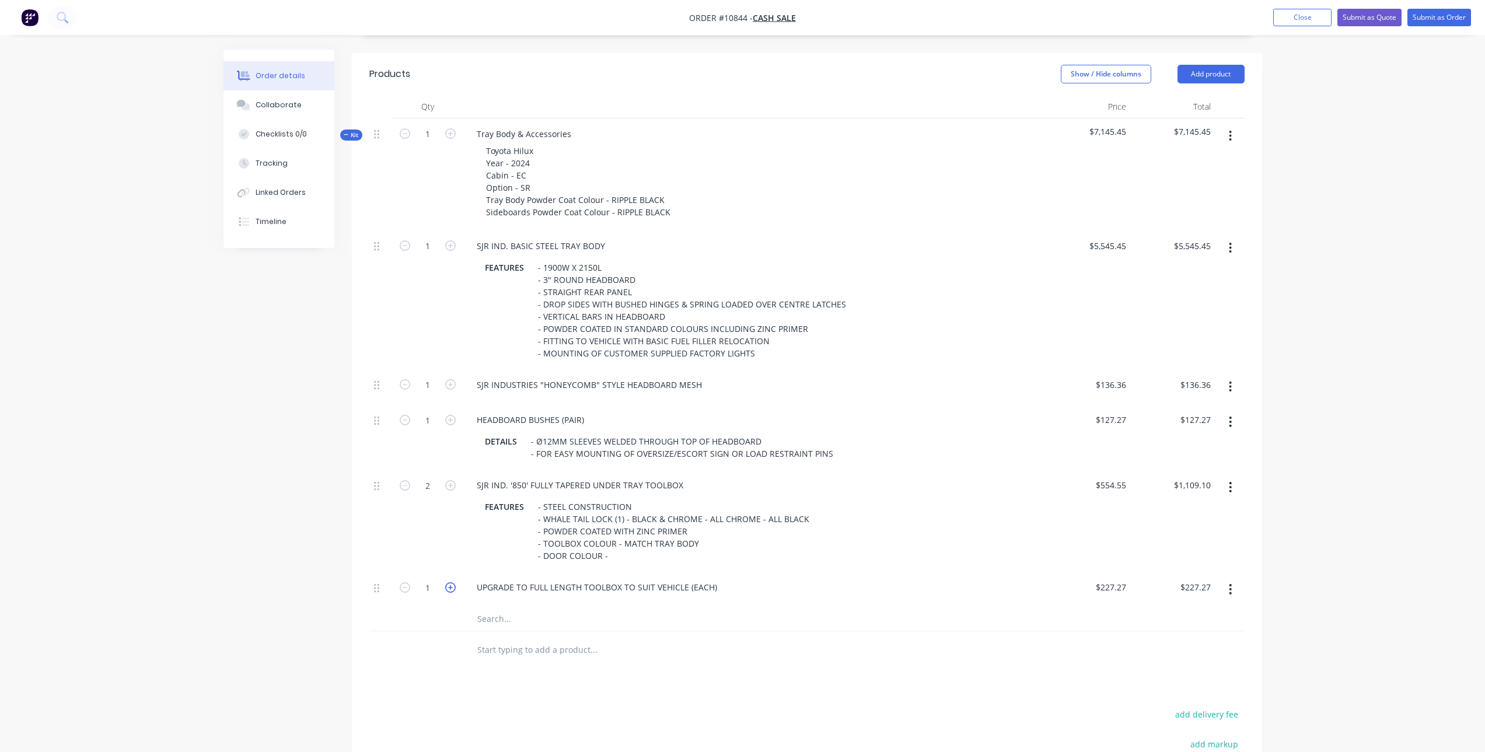
click at [447, 582] on icon "button" at bounding box center [450, 587] width 11 height 11
type input "2"
type input "$454.54"
click at [500, 607] on input "text" at bounding box center [593, 618] width 233 height 23
type input "ROLLER"
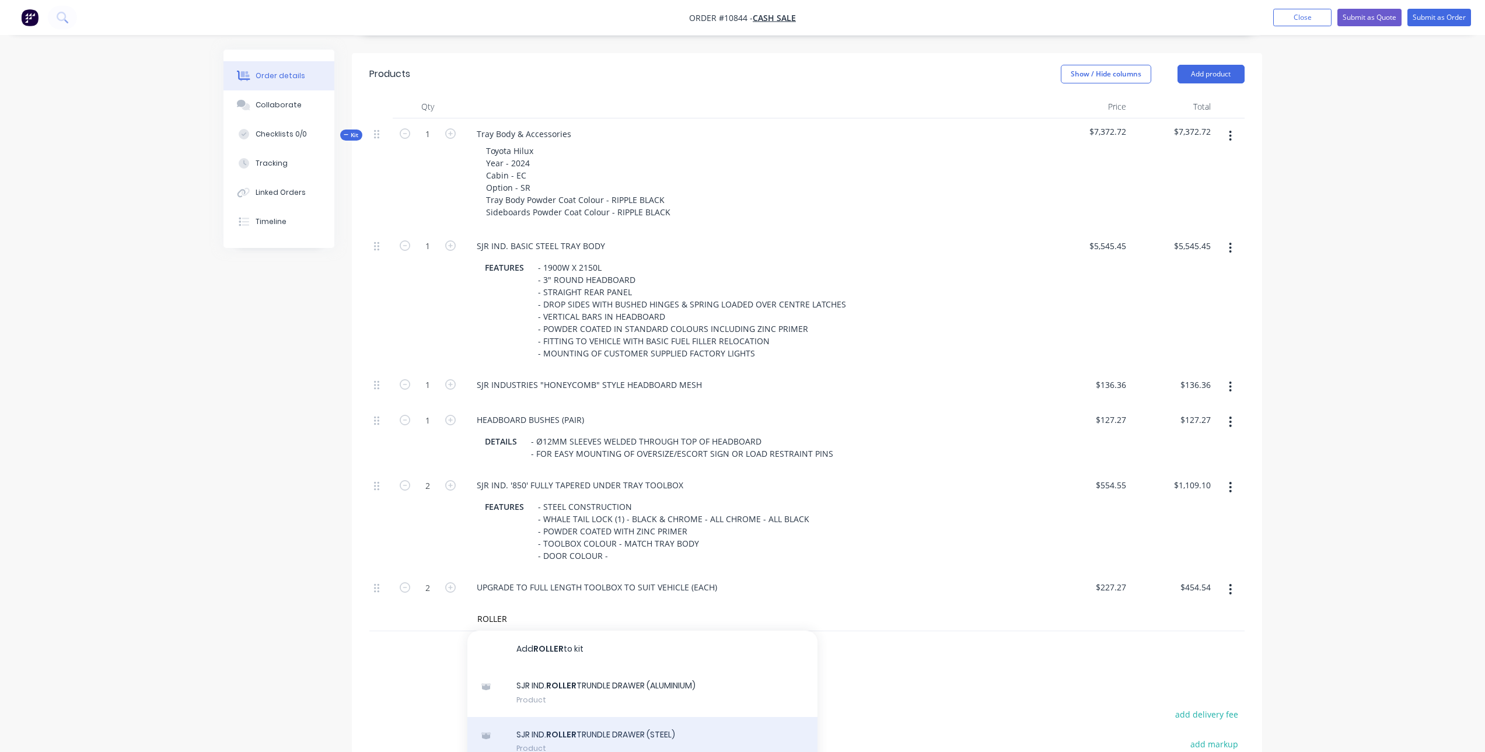
click at [580, 717] on div "SJR IND. ROLLER TRUNDLE DRAWER (STEEL) Product" at bounding box center [642, 741] width 350 height 49
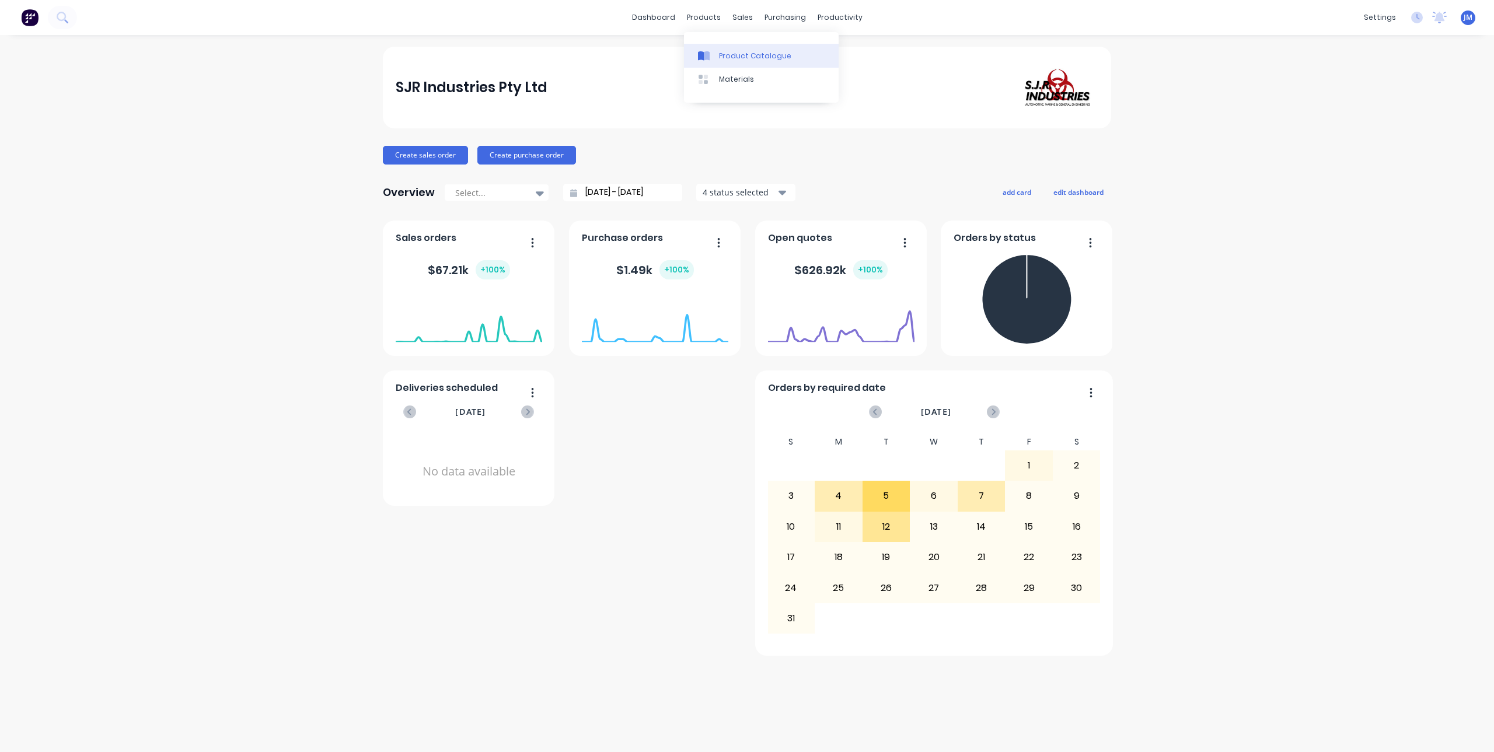
drag, startPoint x: 0, startPoint y: 0, endPoint x: 708, endPoint y: 63, distance: 710.6
click at [708, 63] on link "Product Catalogue" at bounding box center [761, 55] width 155 height 23
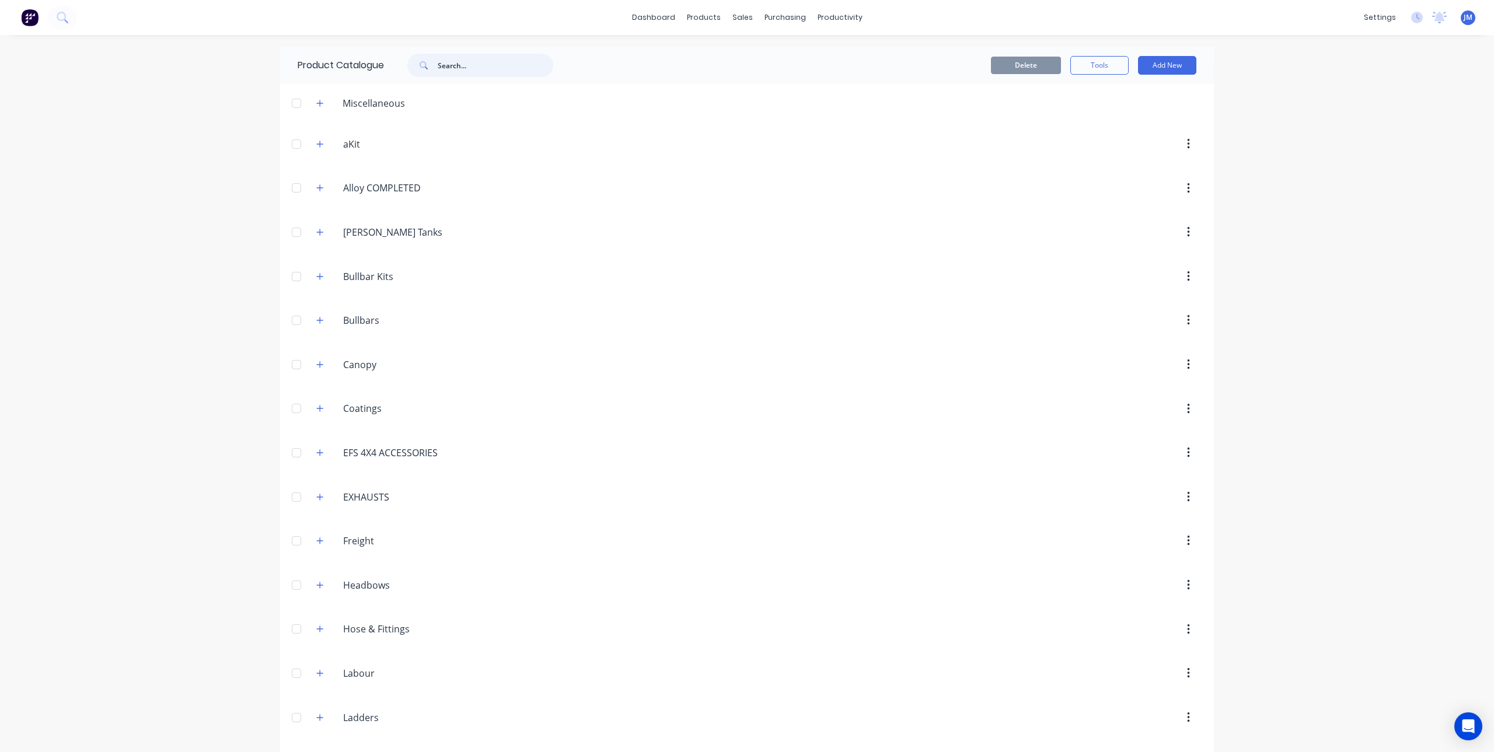
click at [456, 68] on input "text" at bounding box center [496, 65] width 116 height 23
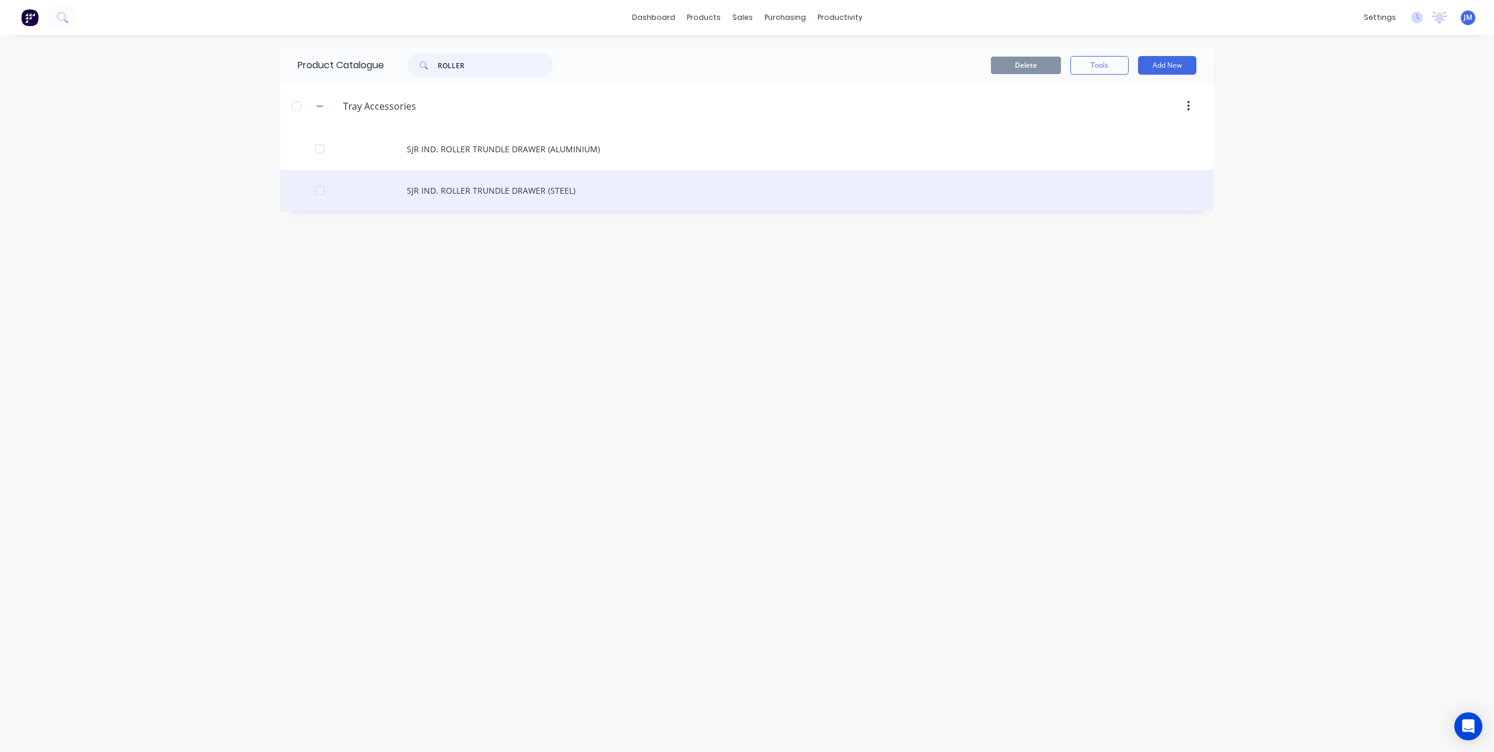
type input "ROLLER"
click at [523, 187] on div "SJR IND. ROLLER TRUNDLE DRAWER (STEEL)" at bounding box center [747, 190] width 934 height 41
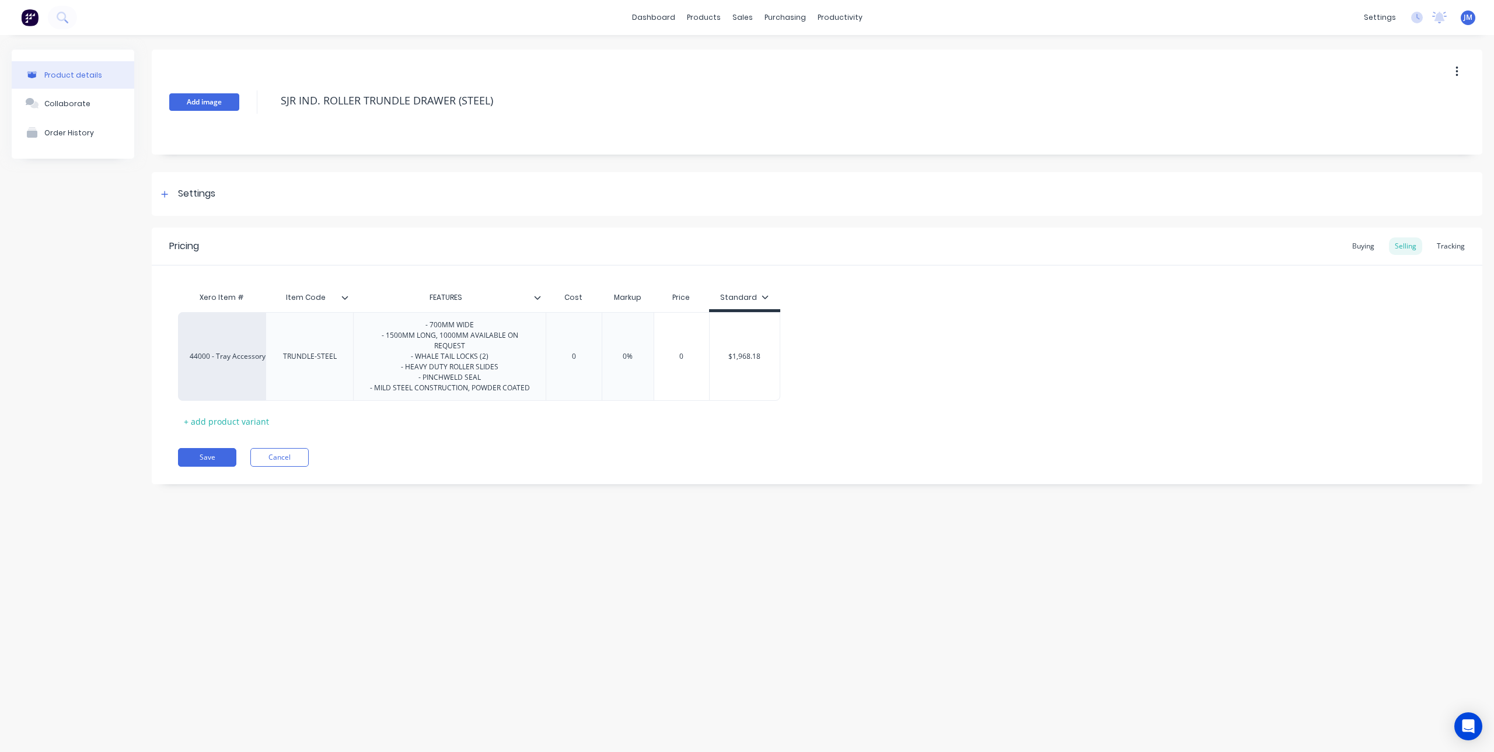
click at [214, 103] on button "Add image" at bounding box center [204, 102] width 70 height 18
click at [219, 459] on button "Save" at bounding box center [207, 457] width 58 height 19
type textarea "x"
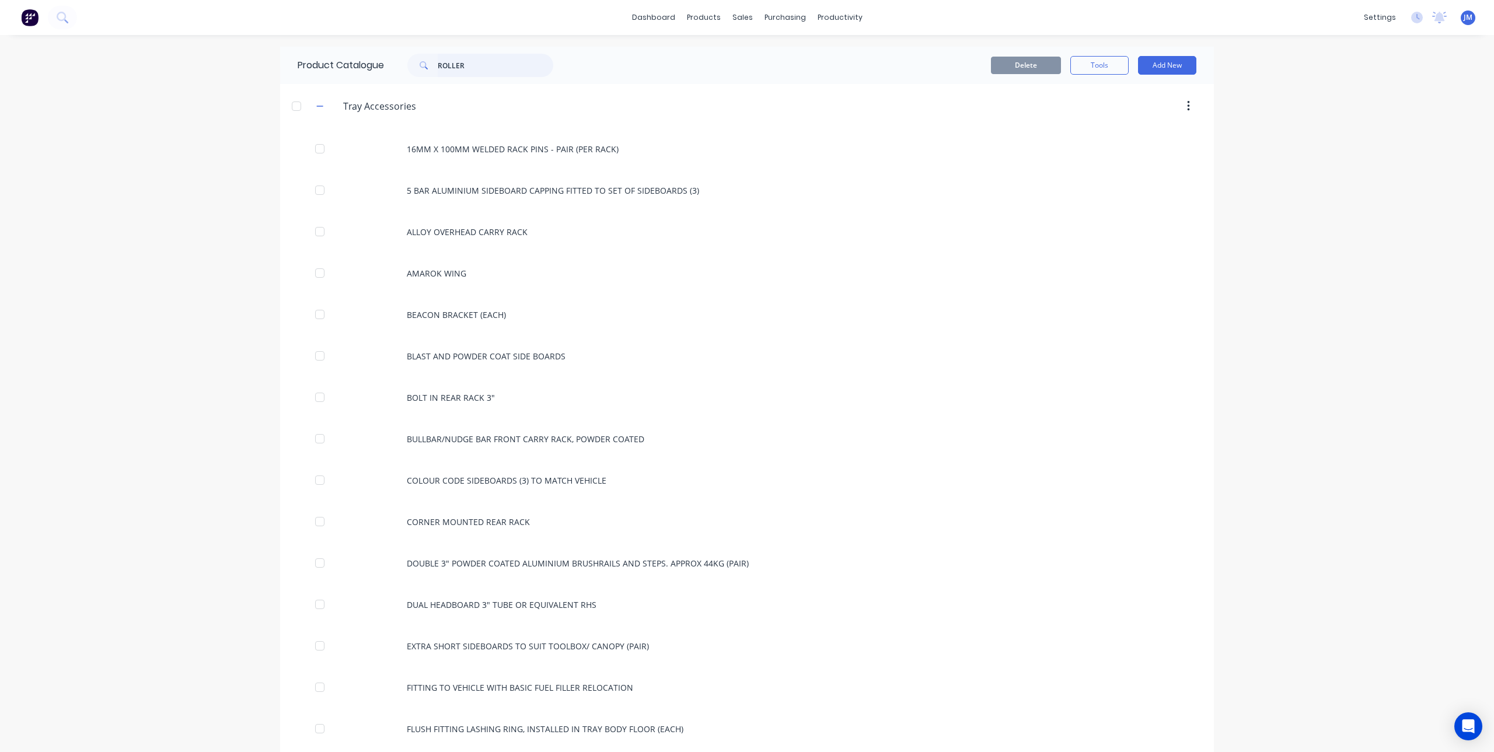
click at [494, 74] on input "ROLLER" at bounding box center [496, 65] width 116 height 23
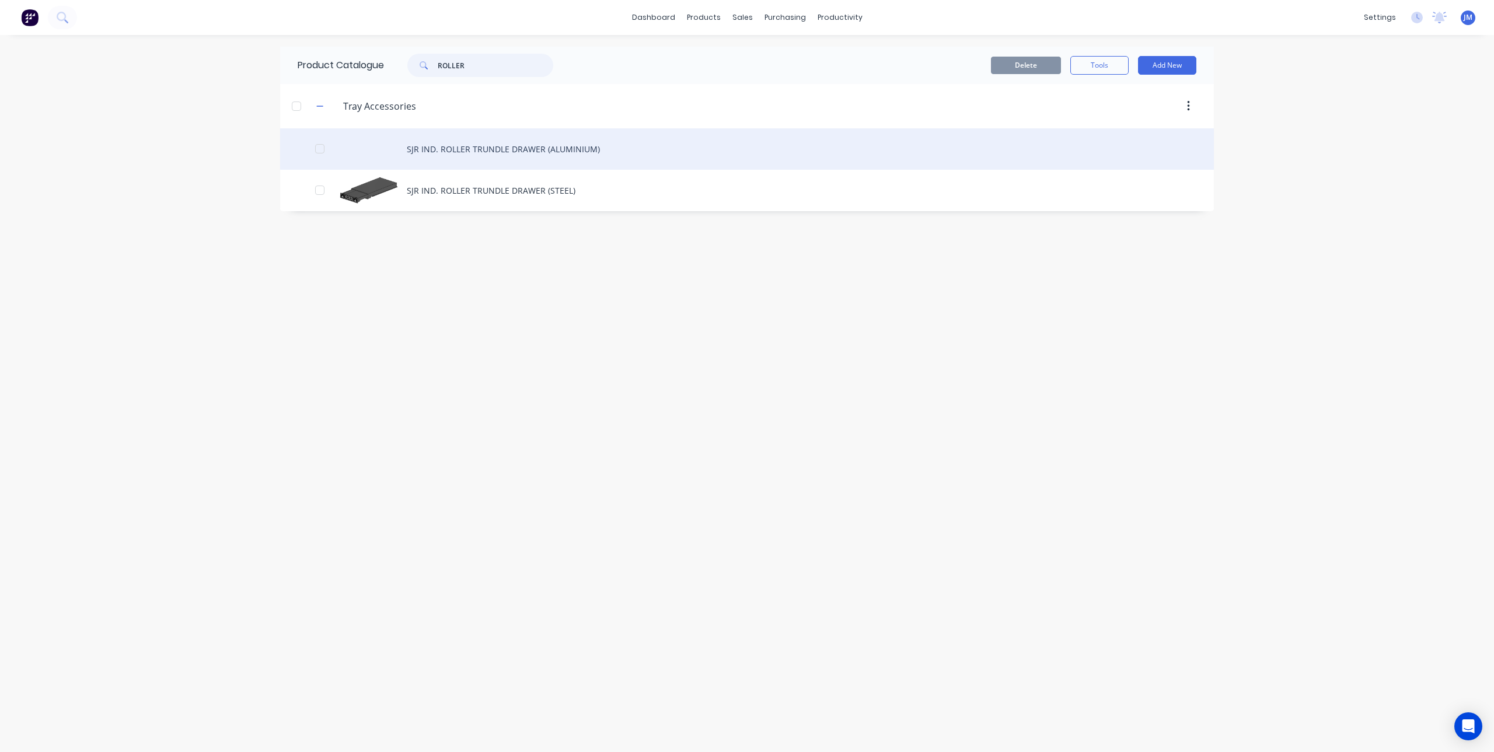
type input "ROLLER"
click at [480, 147] on div "SJR IND. ROLLER TRUNDLE DRAWER (ALUMINIUM)" at bounding box center [747, 148] width 934 height 41
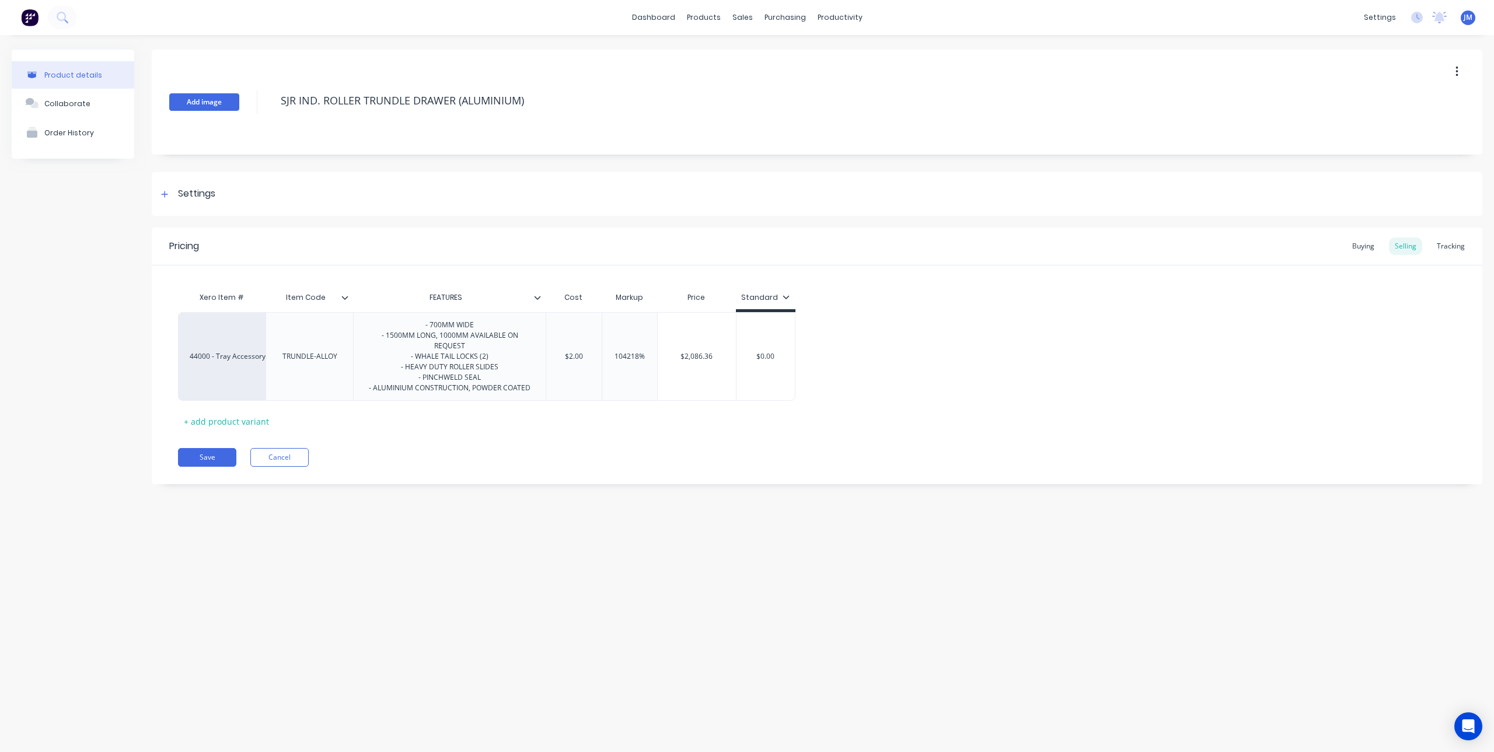
click at [209, 103] on button "Add image" at bounding box center [204, 102] width 70 height 18
click at [216, 456] on button "Save" at bounding box center [207, 457] width 58 height 19
type textarea "x"
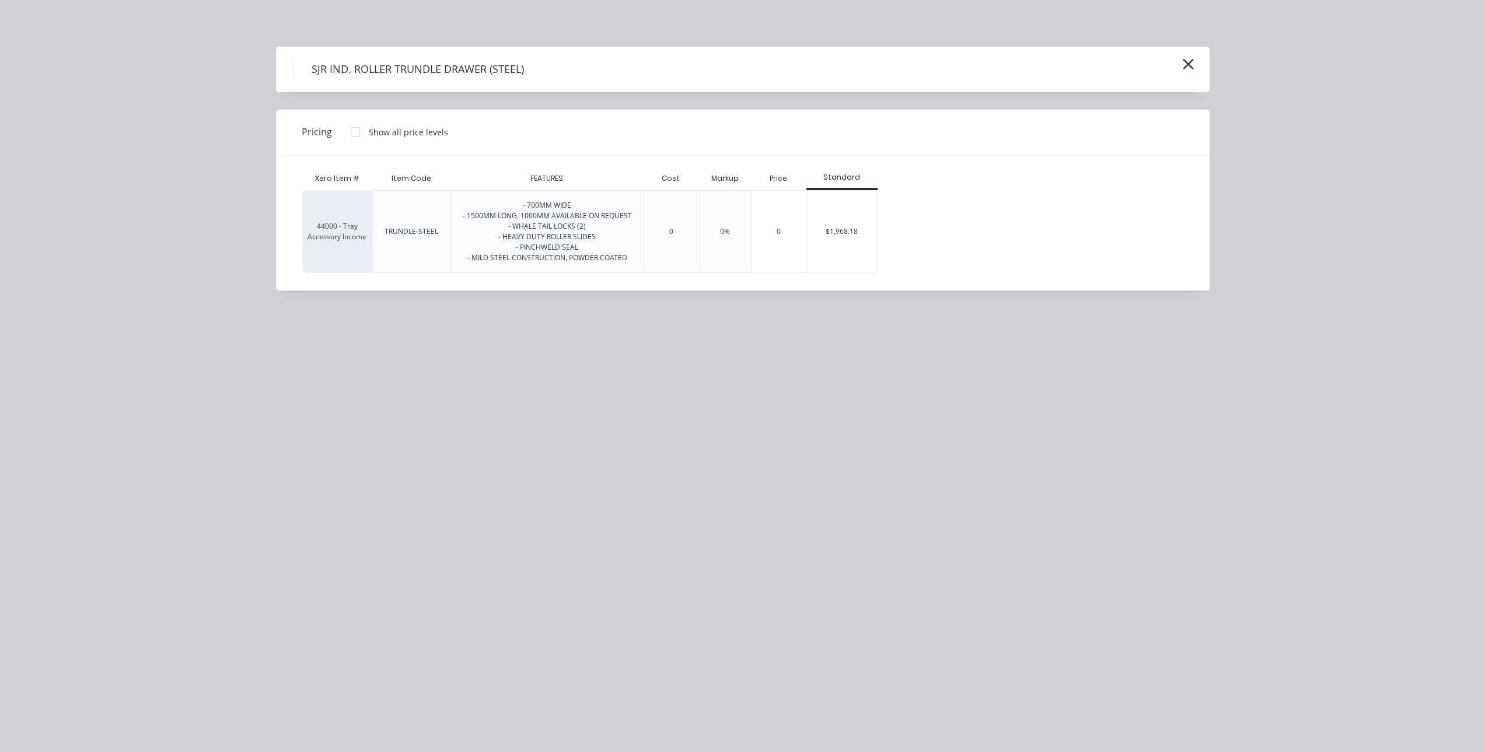
scroll to position [408, 0]
click at [611, 421] on div "SJR IND. ROLLER TRUNDLE DRAWER (STEEL) Pricing Show all price levels Xero Item …" at bounding box center [742, 376] width 1485 height 752
drag, startPoint x: 611, startPoint y: 421, endPoint x: 695, endPoint y: 427, distance: 83.6
click at [695, 427] on div "SJR IND. ROLLER TRUNDLE DRAWER (STEEL) Pricing Show all price levels Xero Item …" at bounding box center [742, 376] width 1485 height 752
click at [845, 237] on div "$1,968.18" at bounding box center [842, 232] width 70 height 82
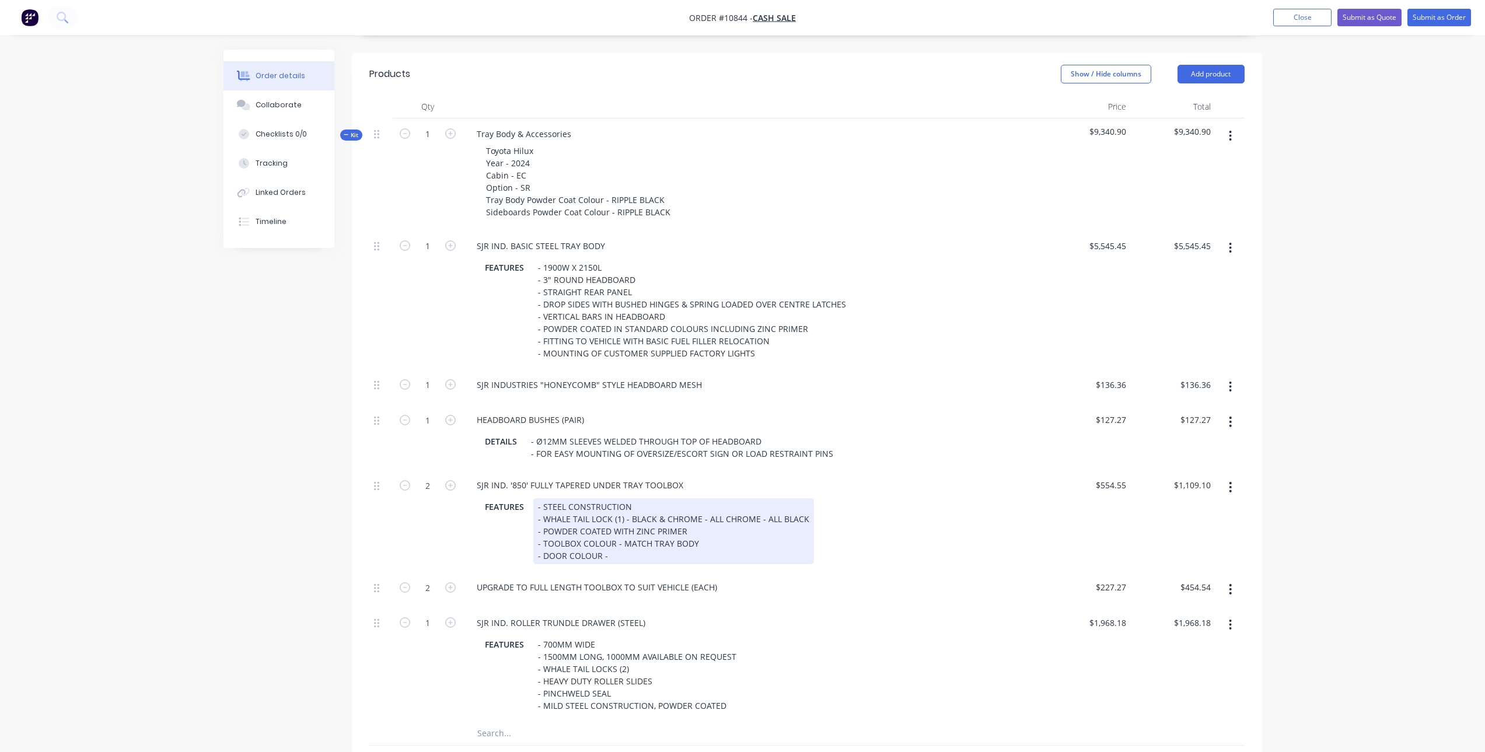
click at [617, 511] on div "- STEEL CONSTRUCTION - WHALE TAIL LOCK (1) - BLACK & CHROME - ALL CHROME - ALL …" at bounding box center [673, 531] width 281 height 66
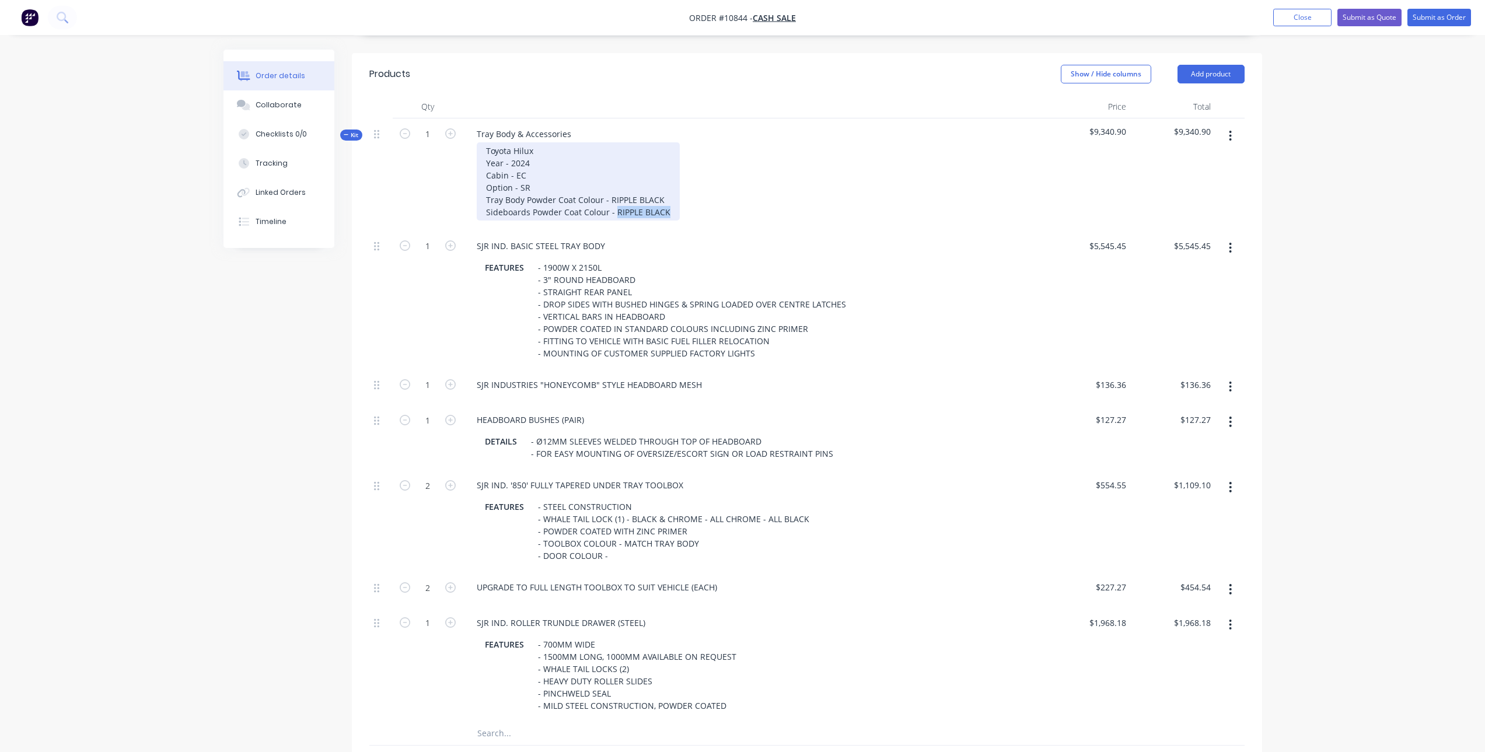
drag, startPoint x: 667, startPoint y: 163, endPoint x: 614, endPoint y: 163, distance: 52.5
click at [614, 163] on div "Toyota Hilux Year - 2024 Cabin - EC Option - SR Tray Body Powder Coat Colour - …" at bounding box center [578, 181] width 203 height 78
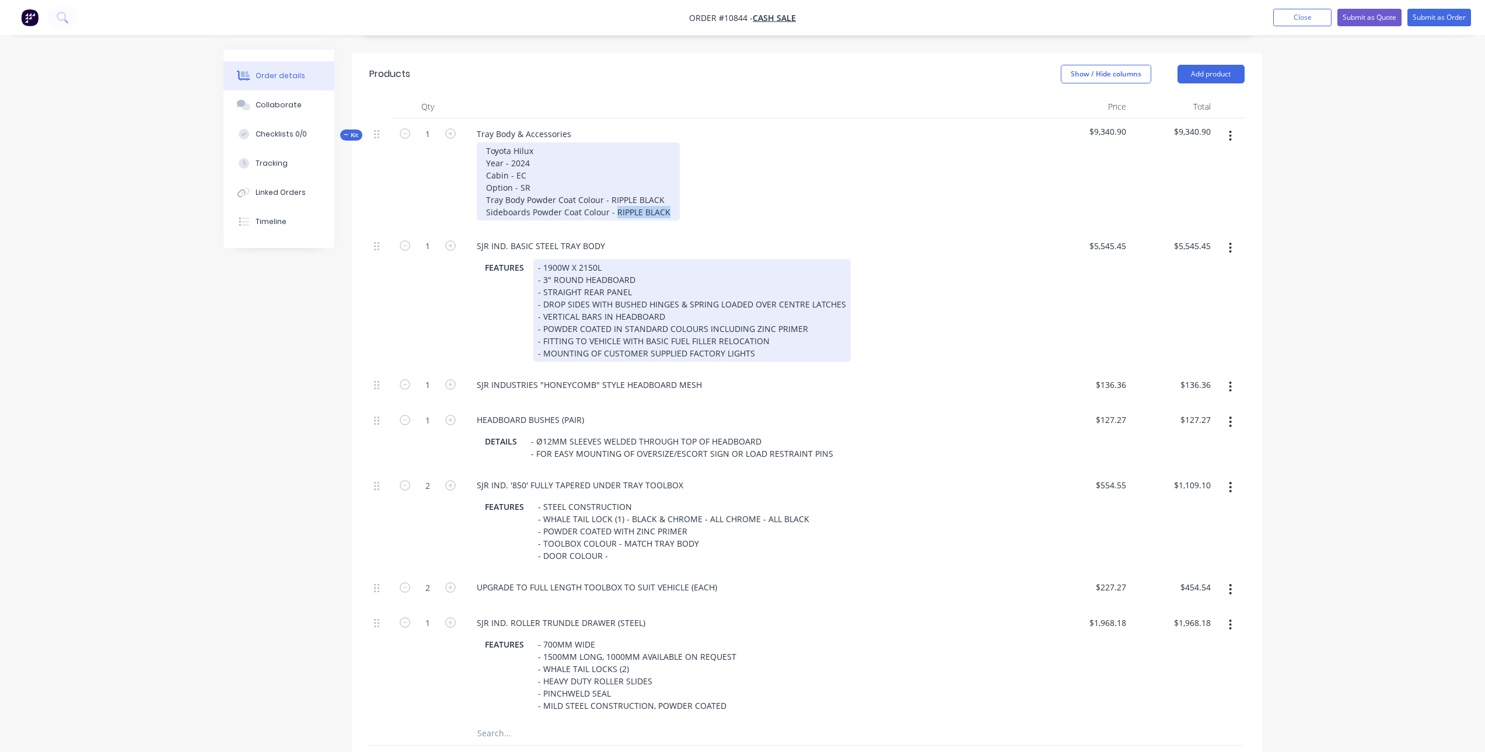
copy div "RIPPLE BLACK"
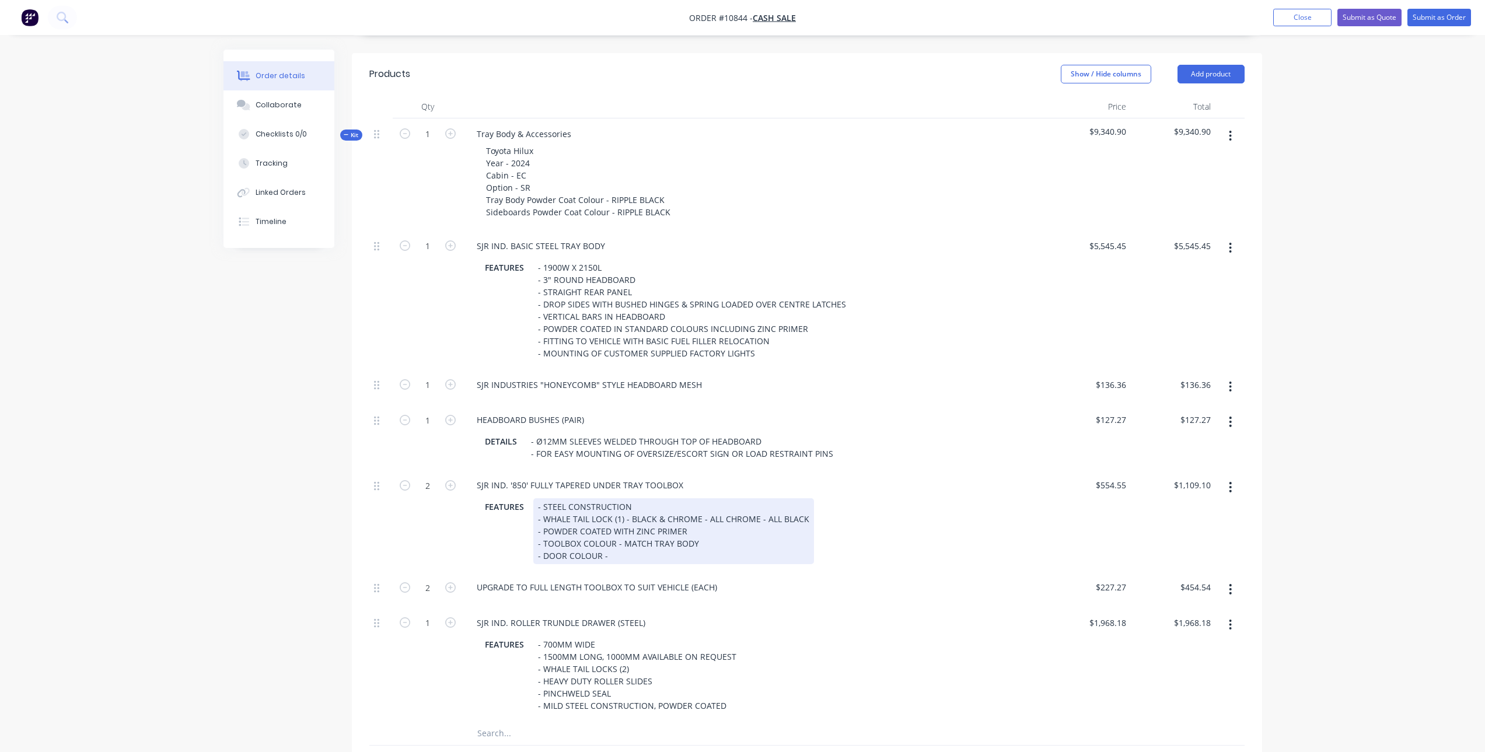
click at [635, 507] on div "- STEEL CONSTRUCTION - WHALE TAIL LOCK (1) - BLACK & CHROME - ALL CHROME - ALL …" at bounding box center [673, 531] width 281 height 66
paste div
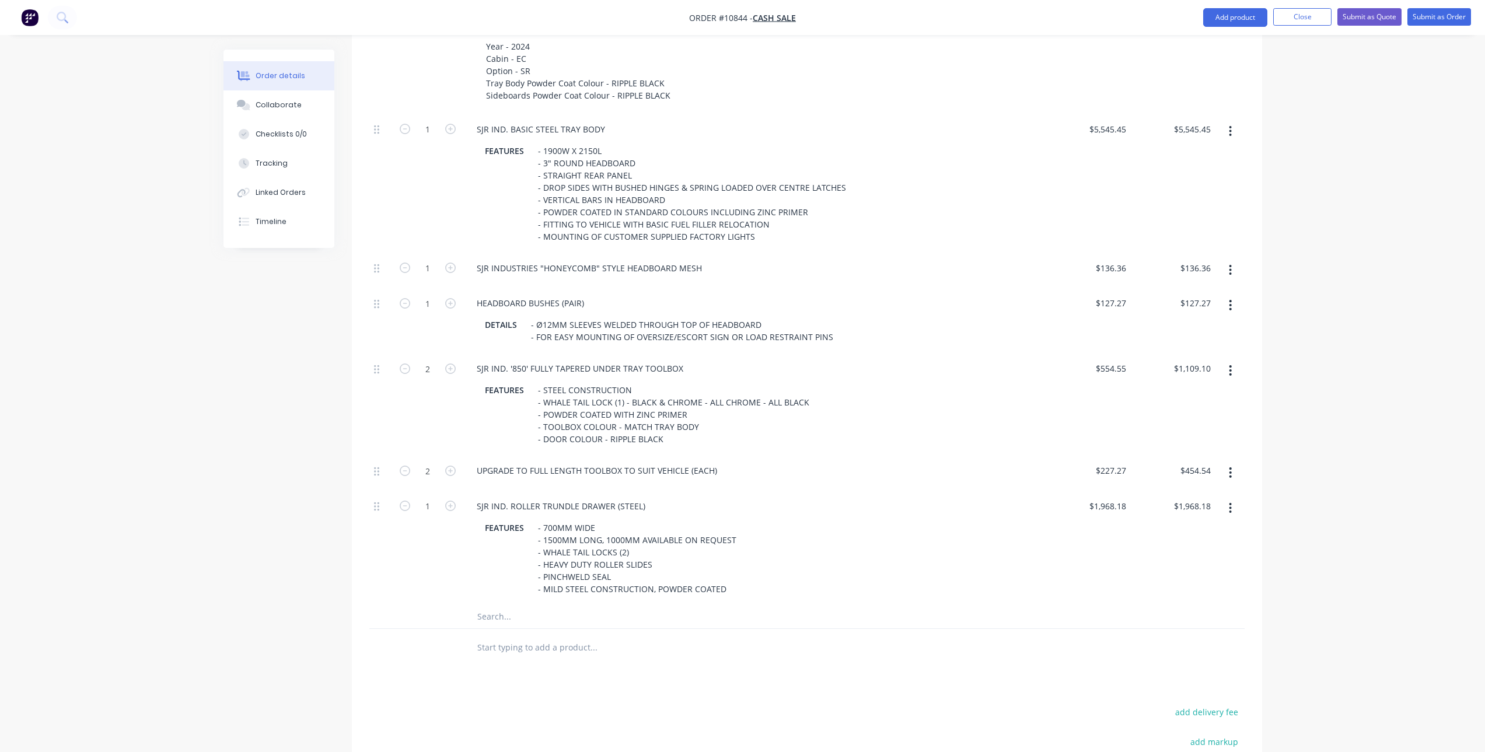
click at [497, 605] on input "text" at bounding box center [593, 616] width 233 height 23
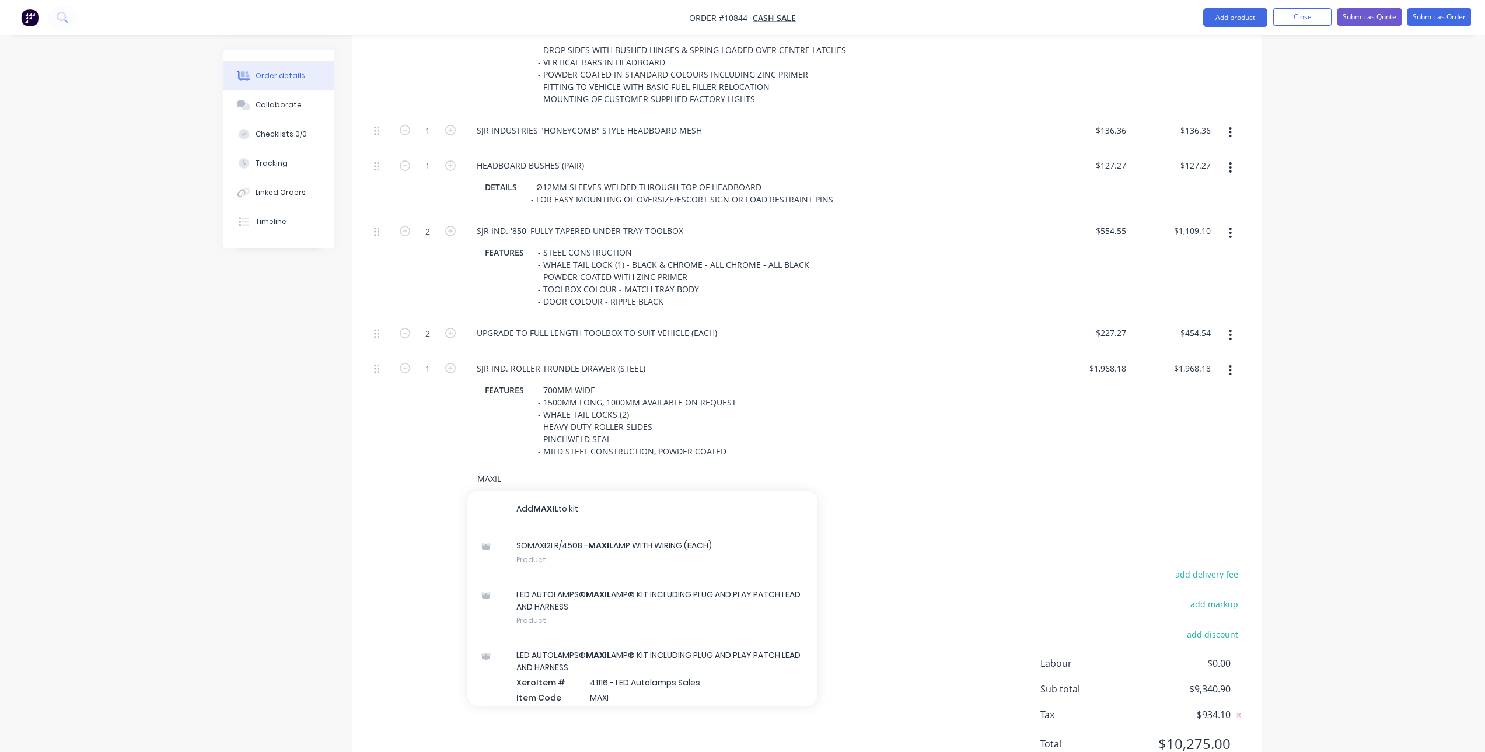
scroll to position [604, 0]
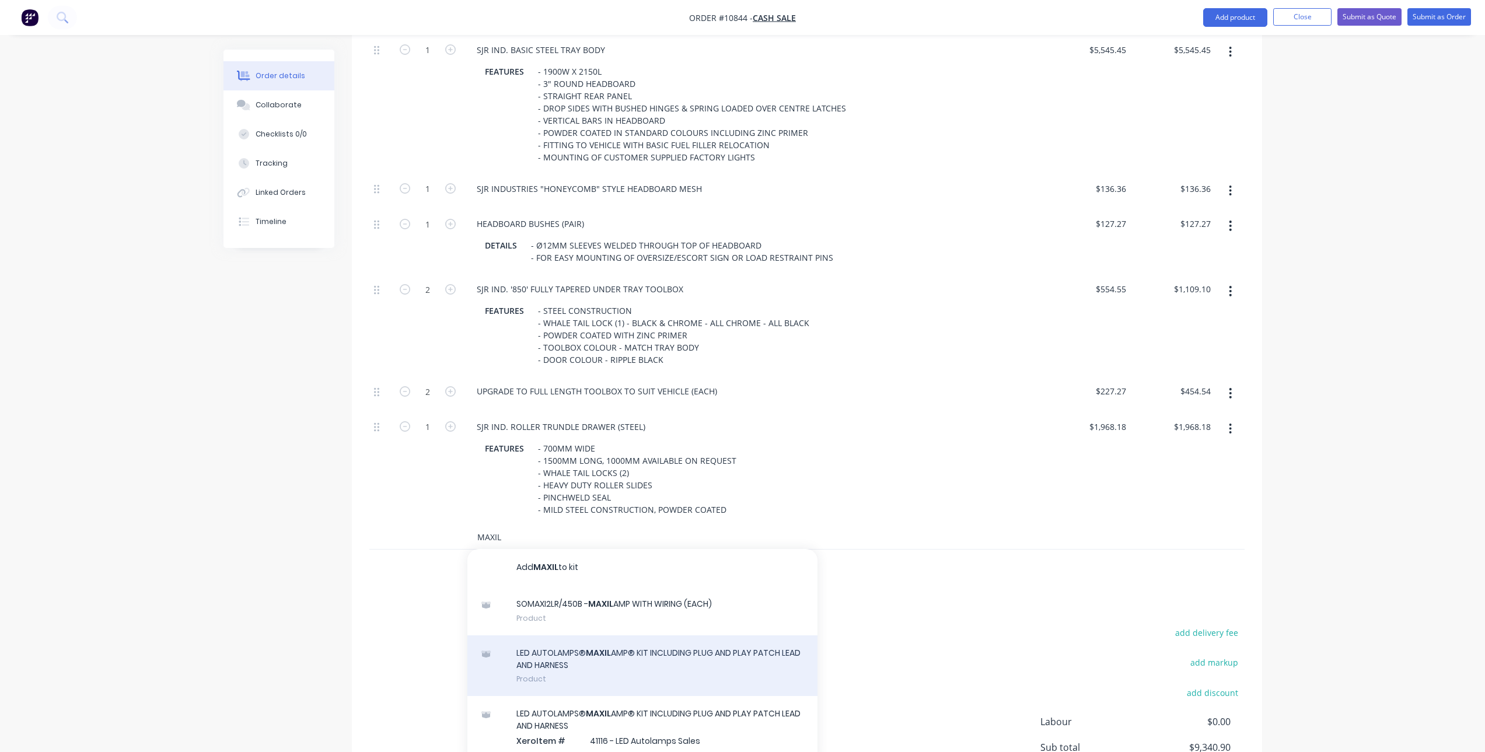
type input "MAXIL"
click at [654, 635] on div "LED AUTOLAMPS® MAXIL AMP® KIT INCLUDING PLUG AND PLAY PATCH LEAD AND HARNESS Pr…" at bounding box center [642, 665] width 350 height 61
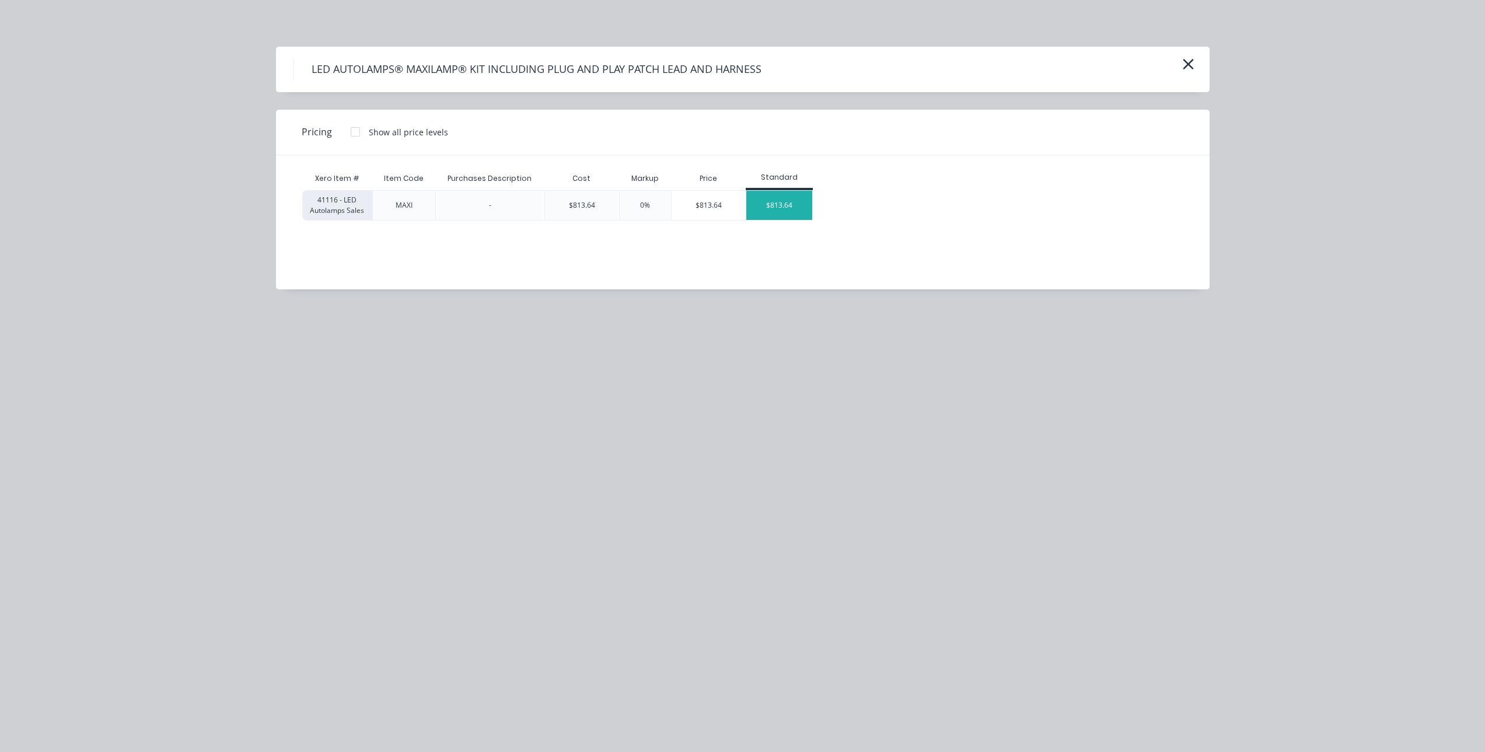
click at [778, 207] on div "$813.64" at bounding box center [779, 205] width 66 height 29
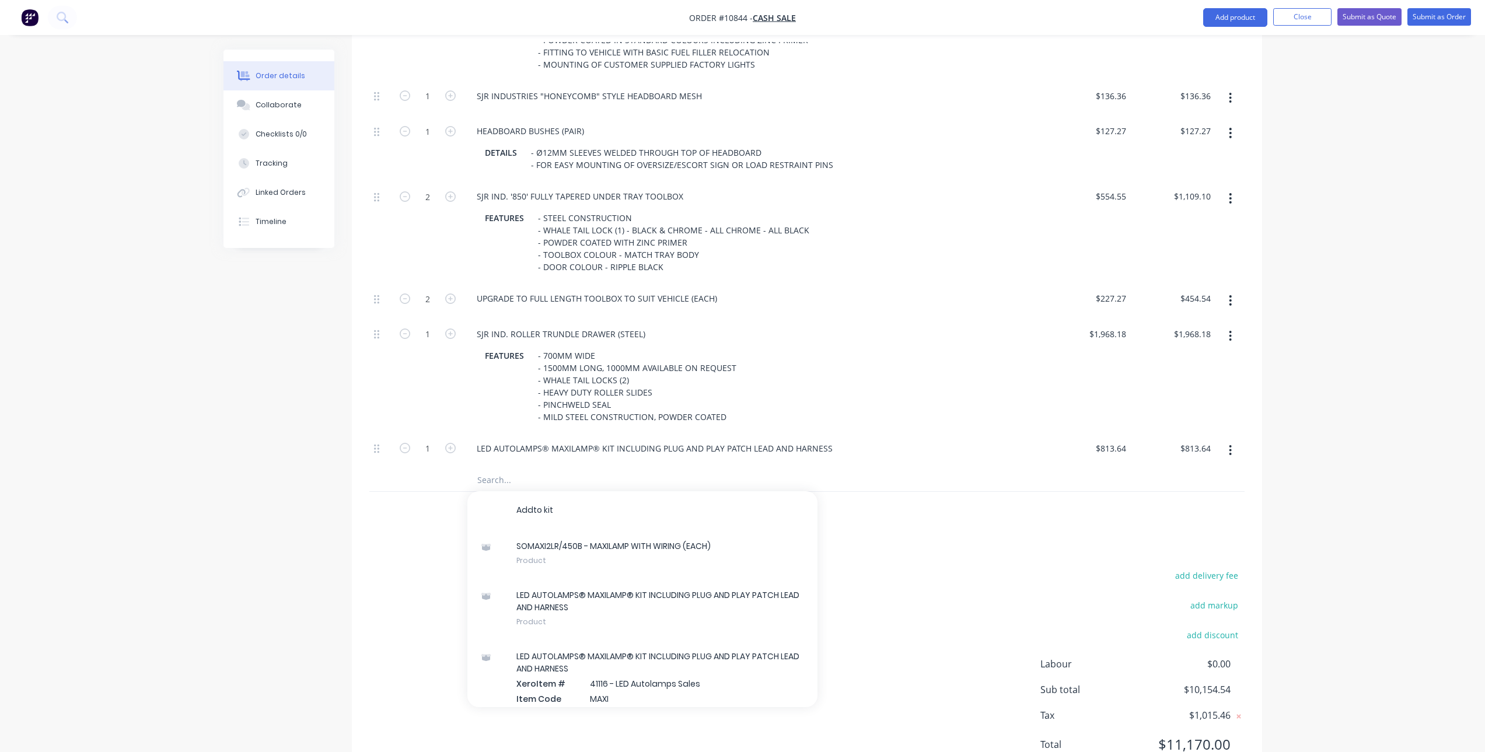
scroll to position [698, 0]
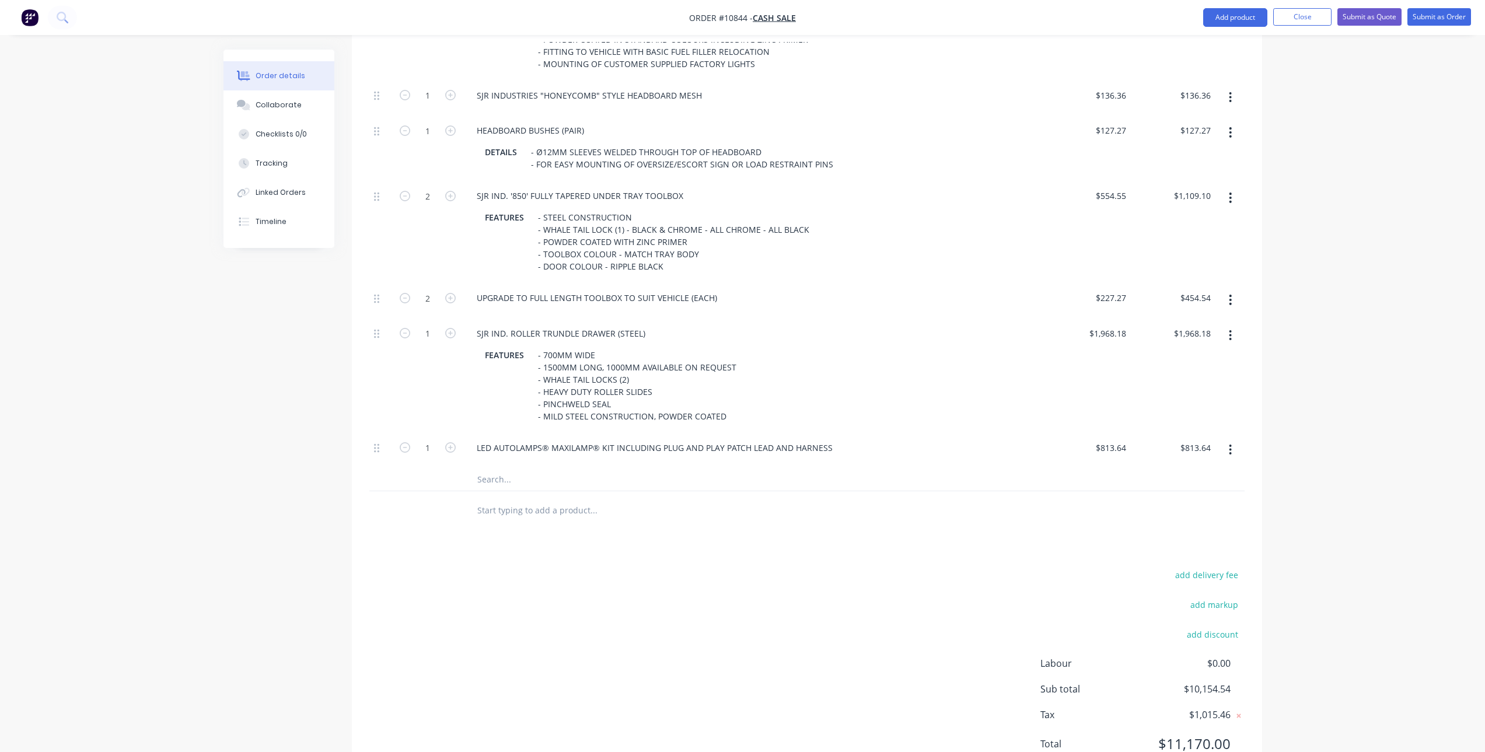
click at [927, 484] on div "Products Show / Hide columns Add product Qty Price Total Kit 1 Tray Body & Acce…" at bounding box center [807, 274] width 910 height 1021
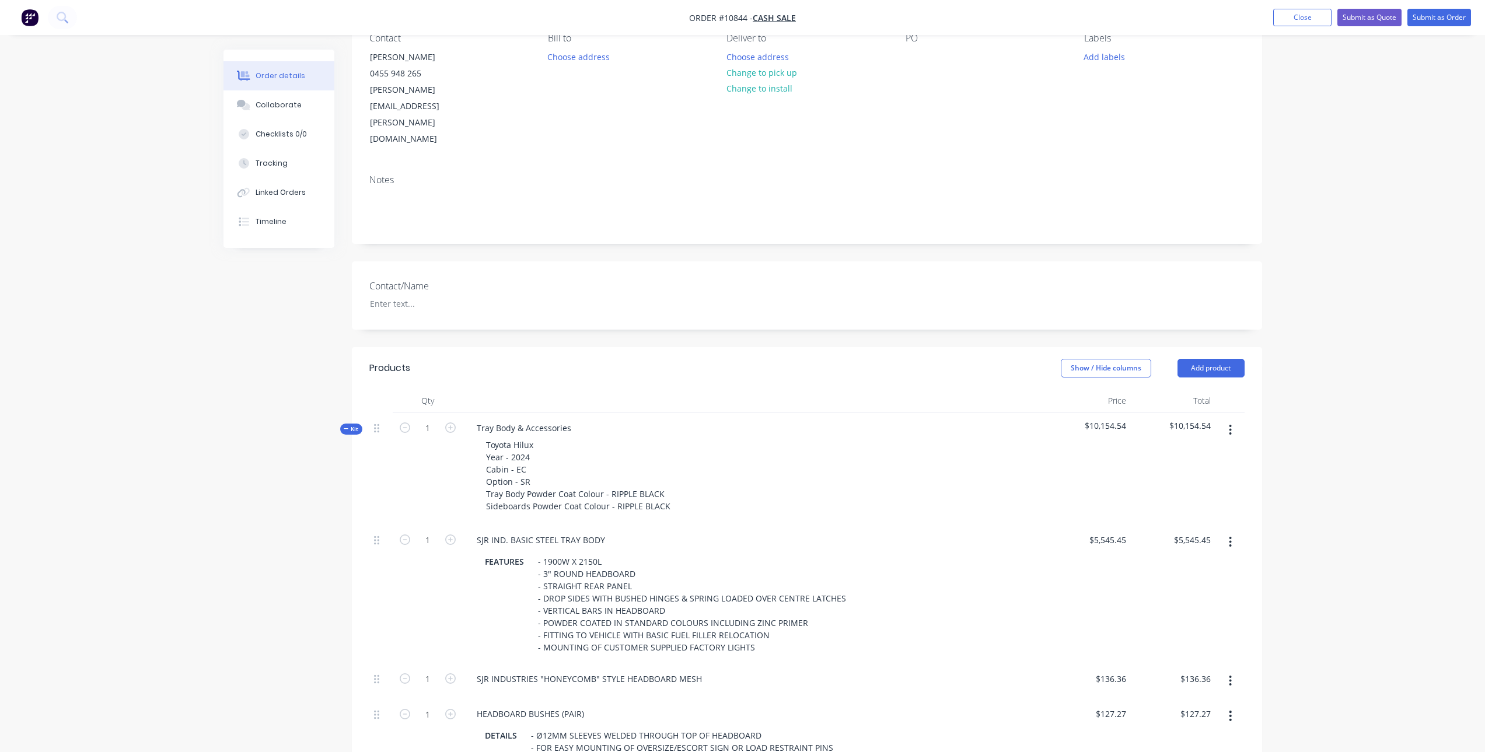
scroll to position [0, 0]
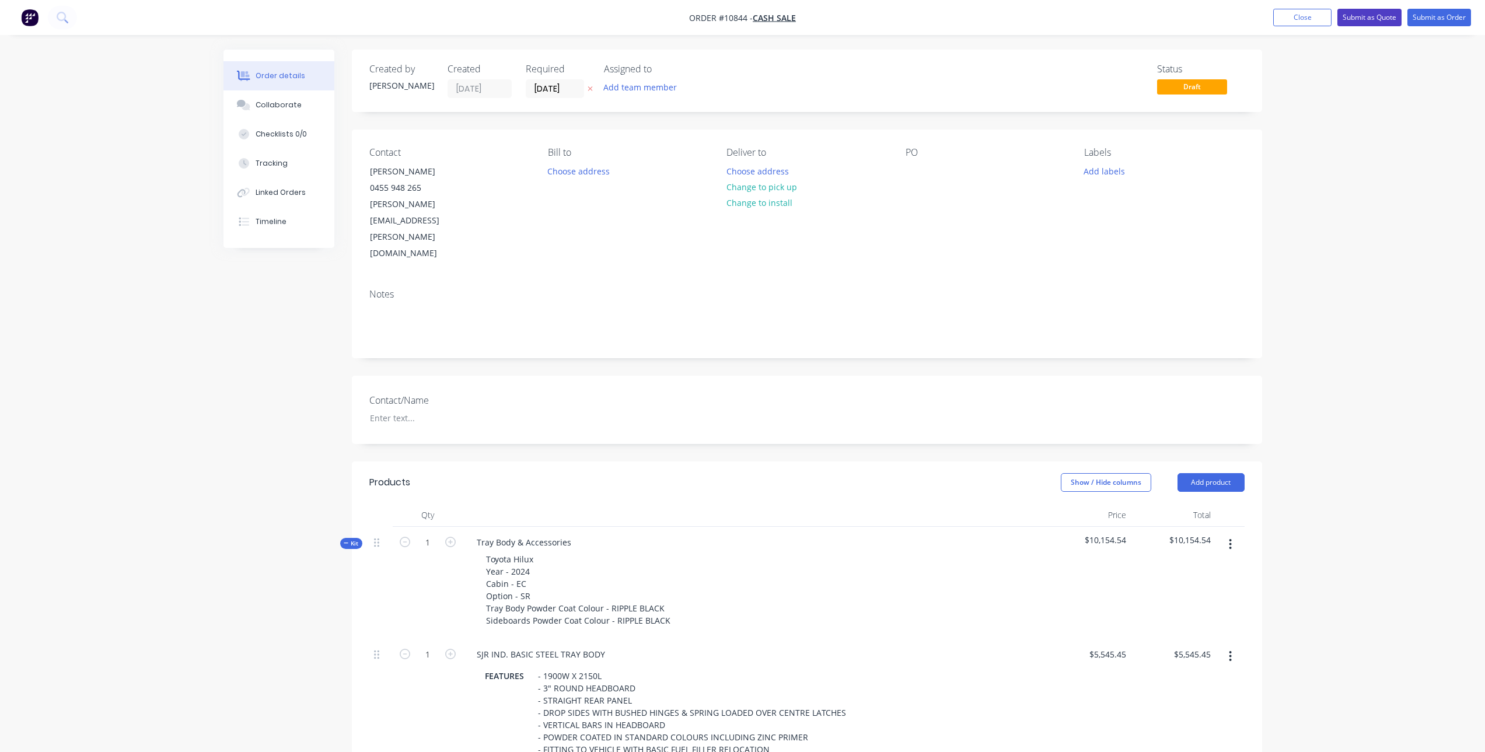
click at [1357, 16] on button "Submit as Quote" at bounding box center [1369, 18] width 64 height 18
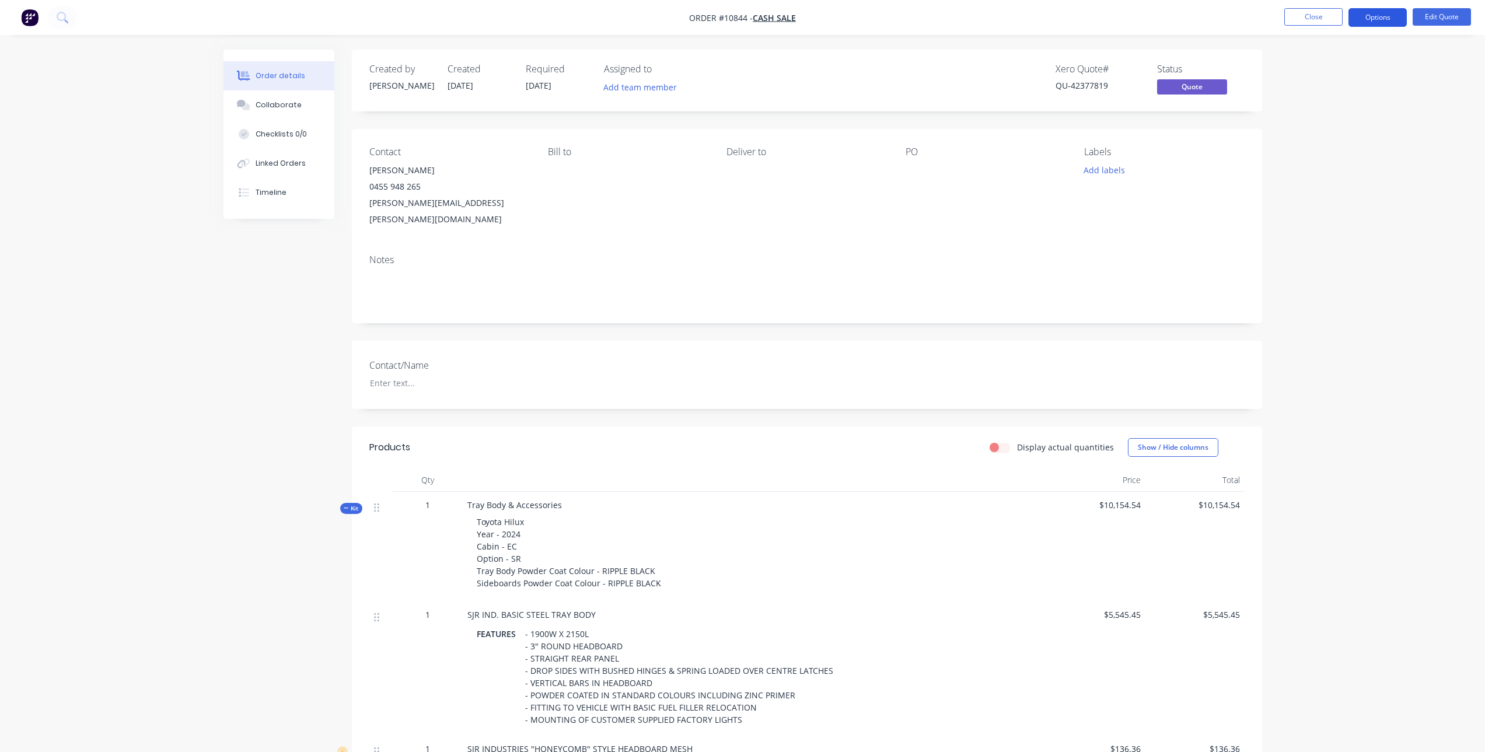
click at [1372, 16] on button "Options" at bounding box center [1377, 17] width 58 height 19
click at [1330, 71] on div "Quote" at bounding box center [1342, 70] width 107 height 17
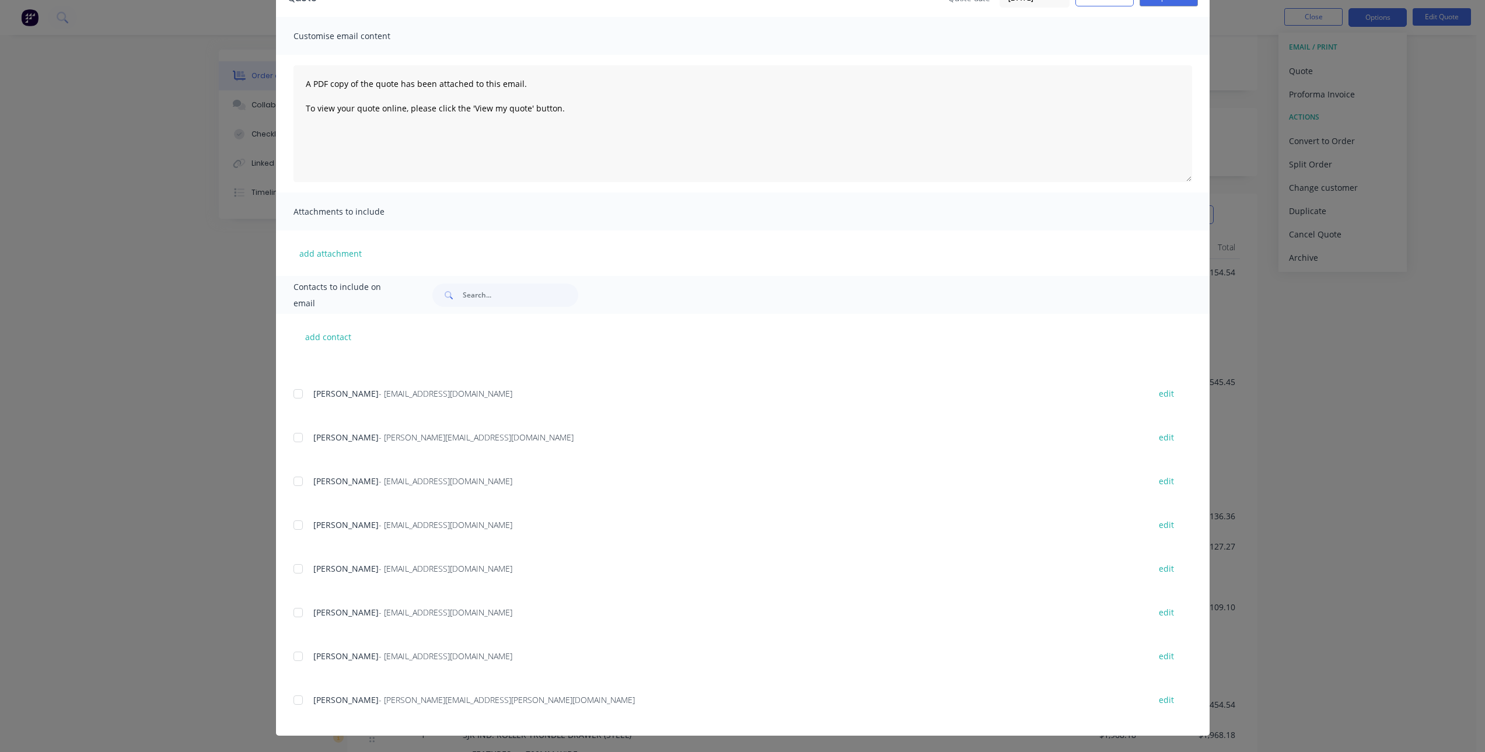
scroll to position [233, 0]
click at [292, 698] on div at bounding box center [297, 700] width 23 height 23
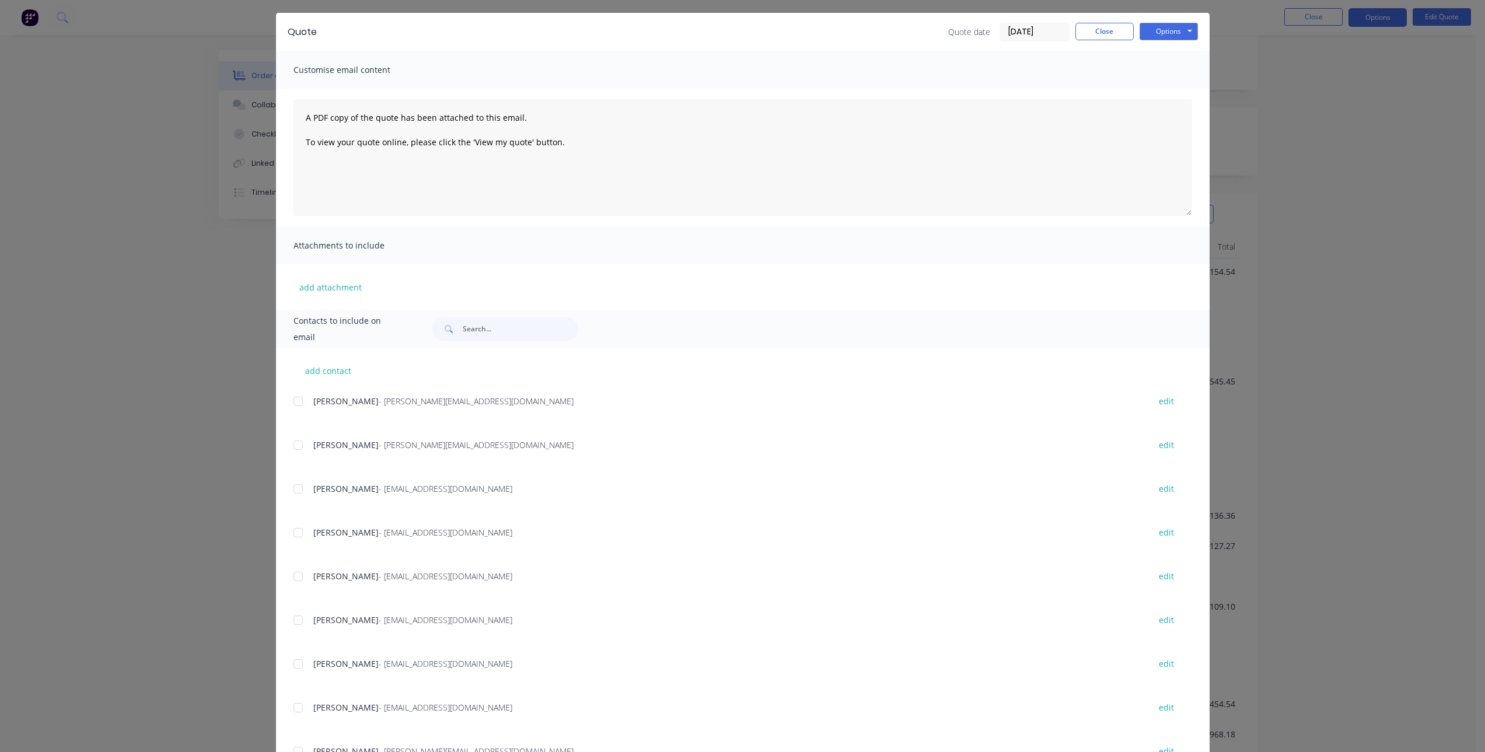
scroll to position [0, 0]
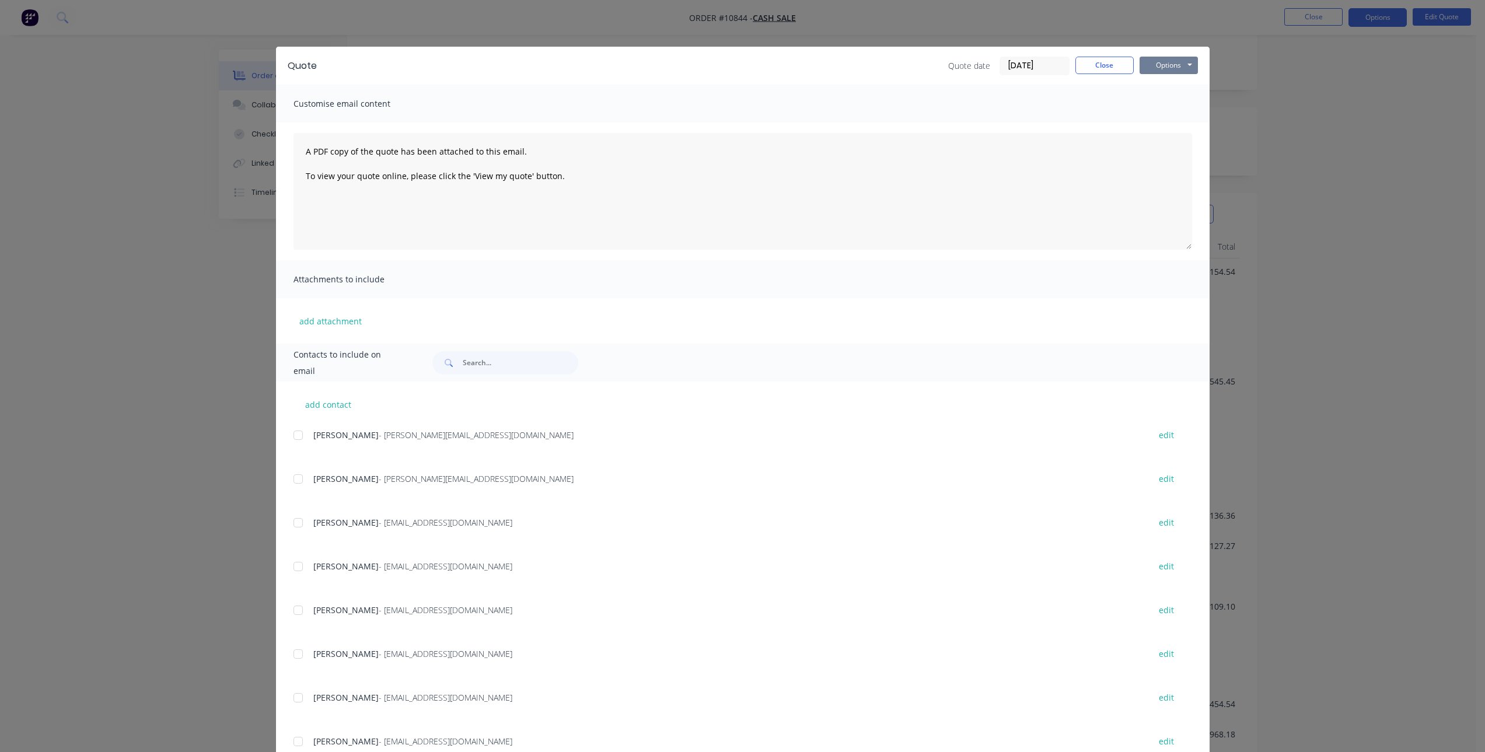
click at [1183, 67] on button "Options" at bounding box center [1169, 66] width 58 height 18
click at [1167, 125] on button "Email" at bounding box center [1177, 124] width 75 height 19
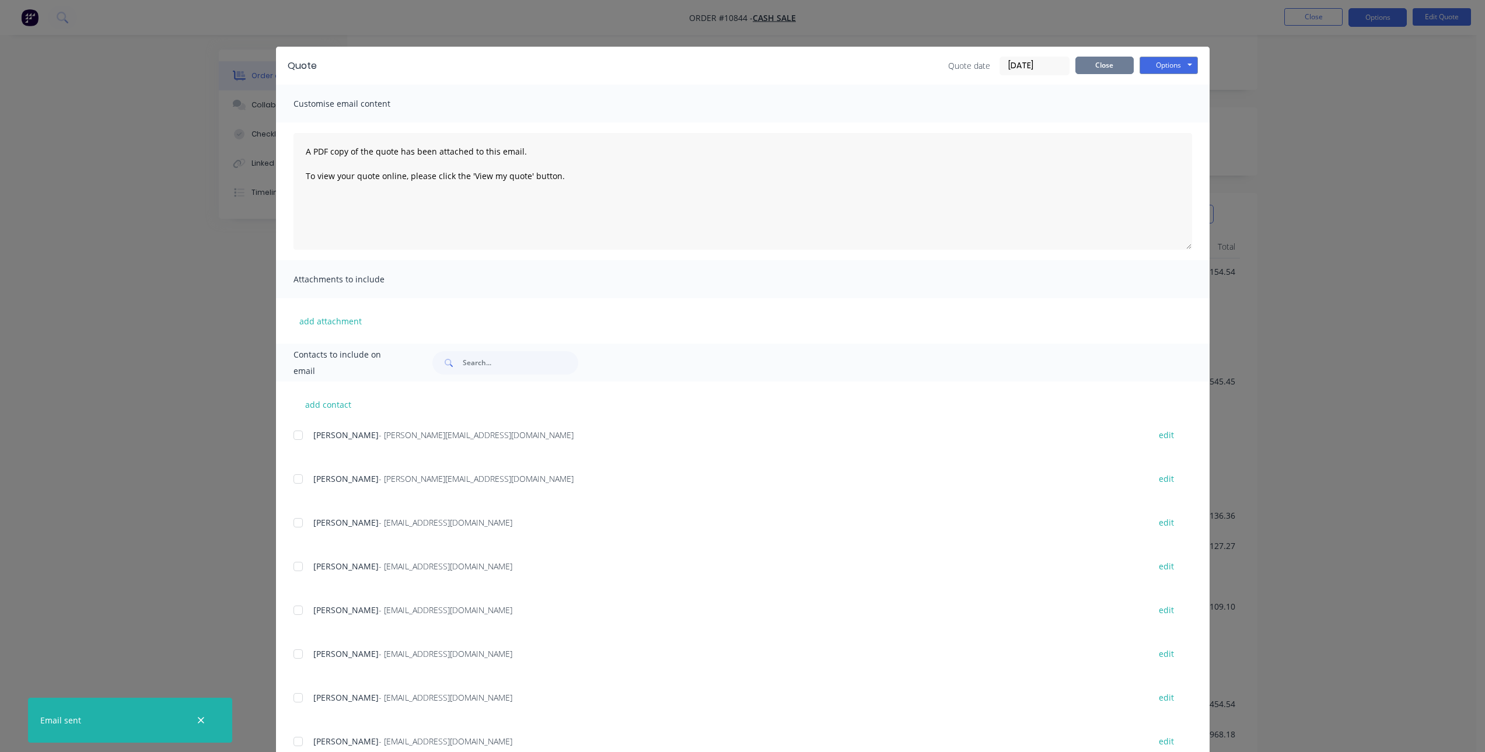
click at [1094, 63] on button "Close" at bounding box center [1104, 66] width 58 height 18
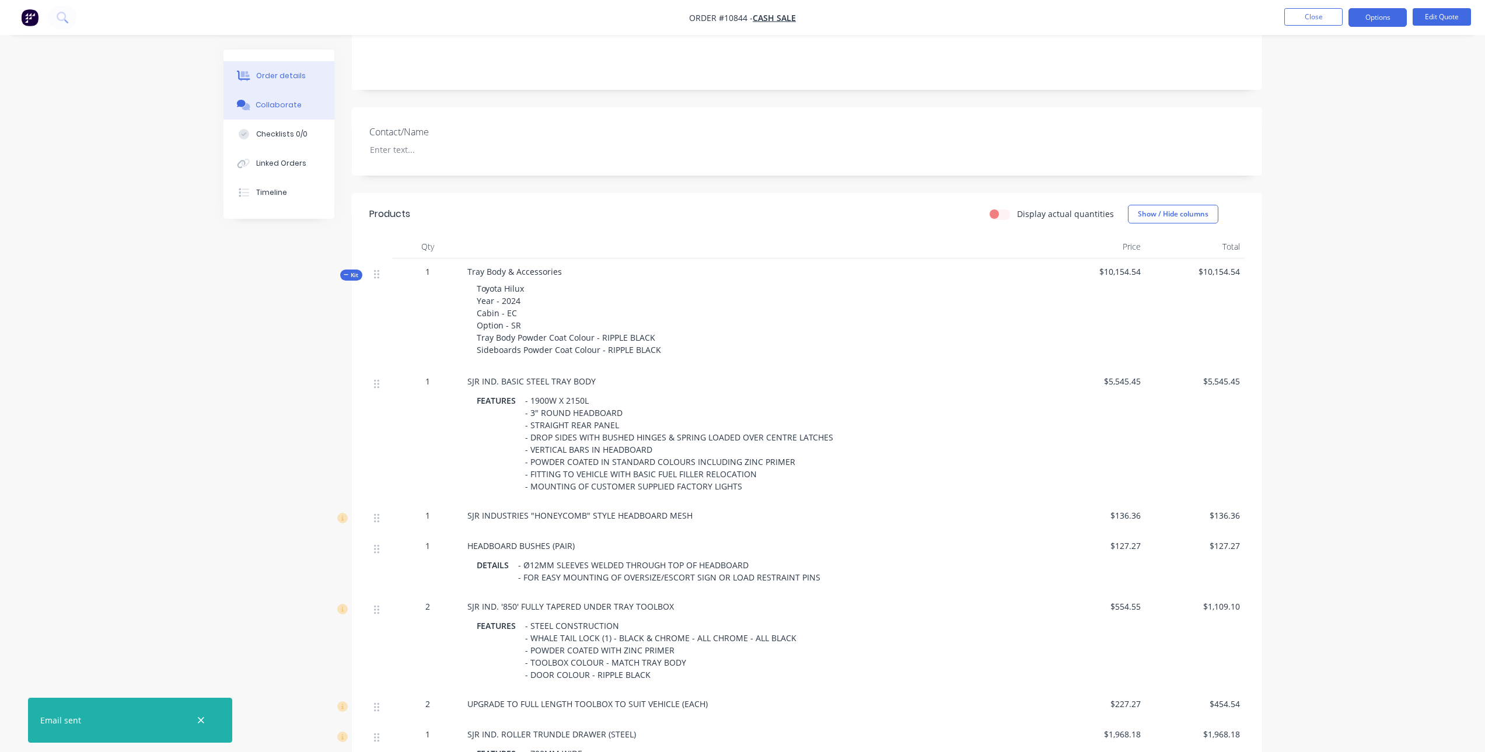
click at [286, 107] on div "Collaborate" at bounding box center [279, 105] width 46 height 11
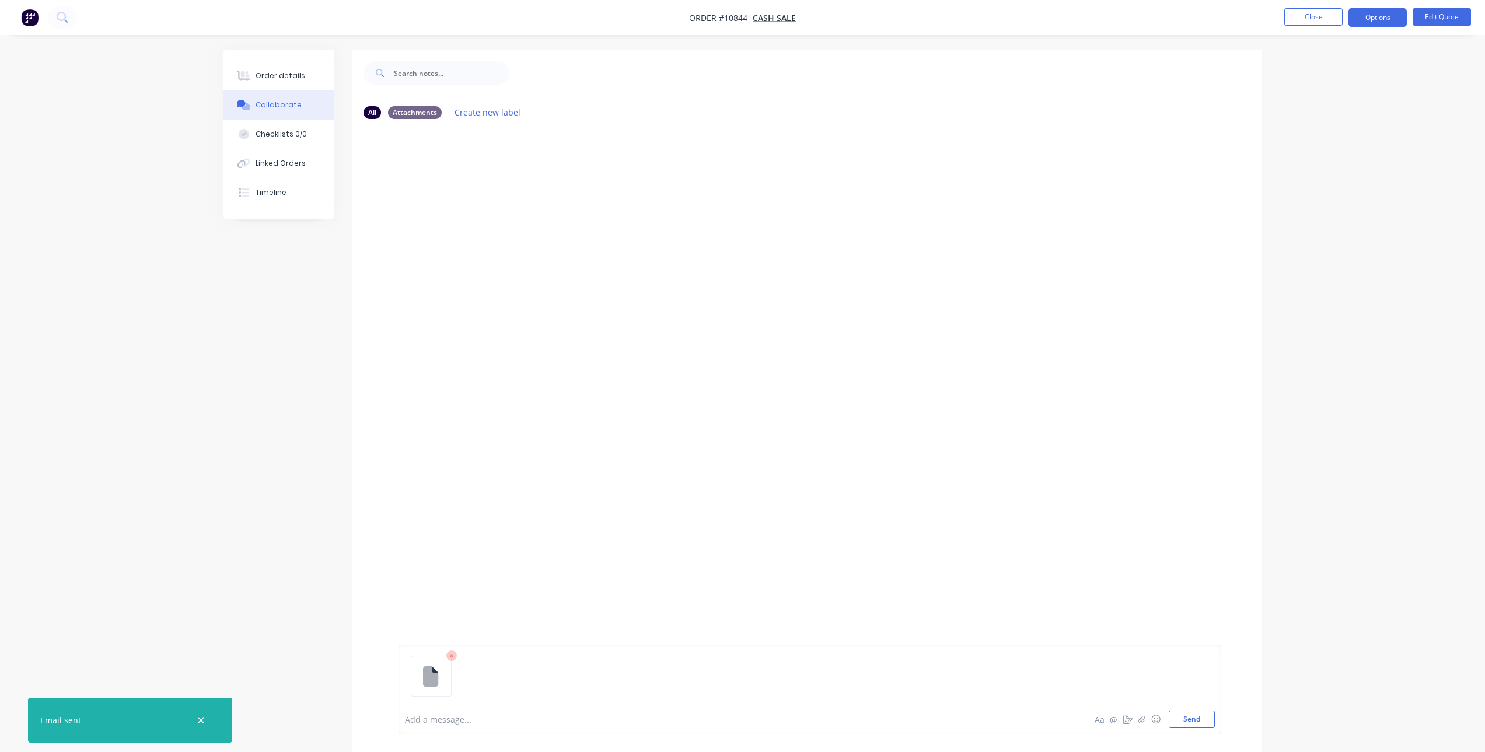
click at [449, 654] on icon at bounding box center [451, 656] width 11 height 11
click at [1306, 16] on button "Close" at bounding box center [1313, 17] width 58 height 18
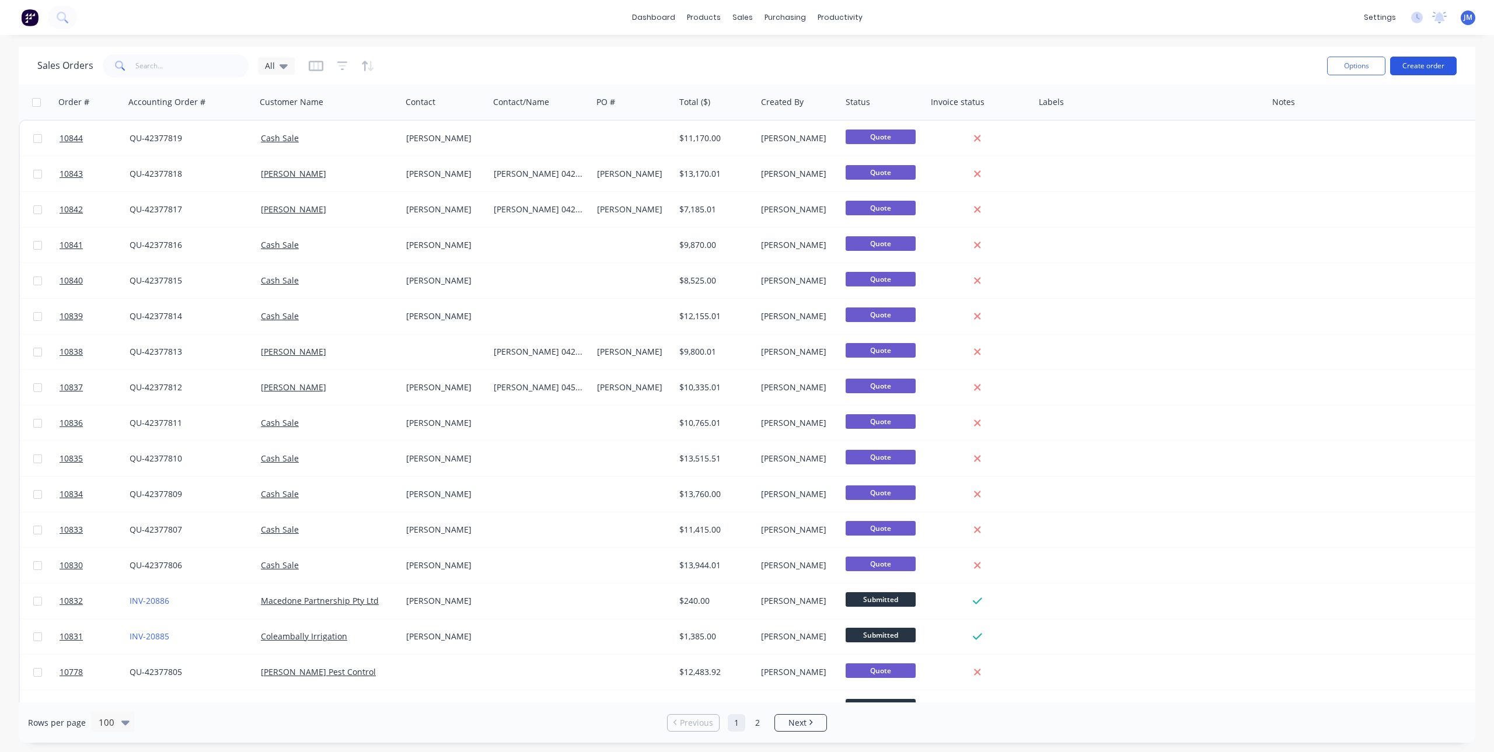
click at [1424, 65] on button "Create order" at bounding box center [1423, 66] width 67 height 19
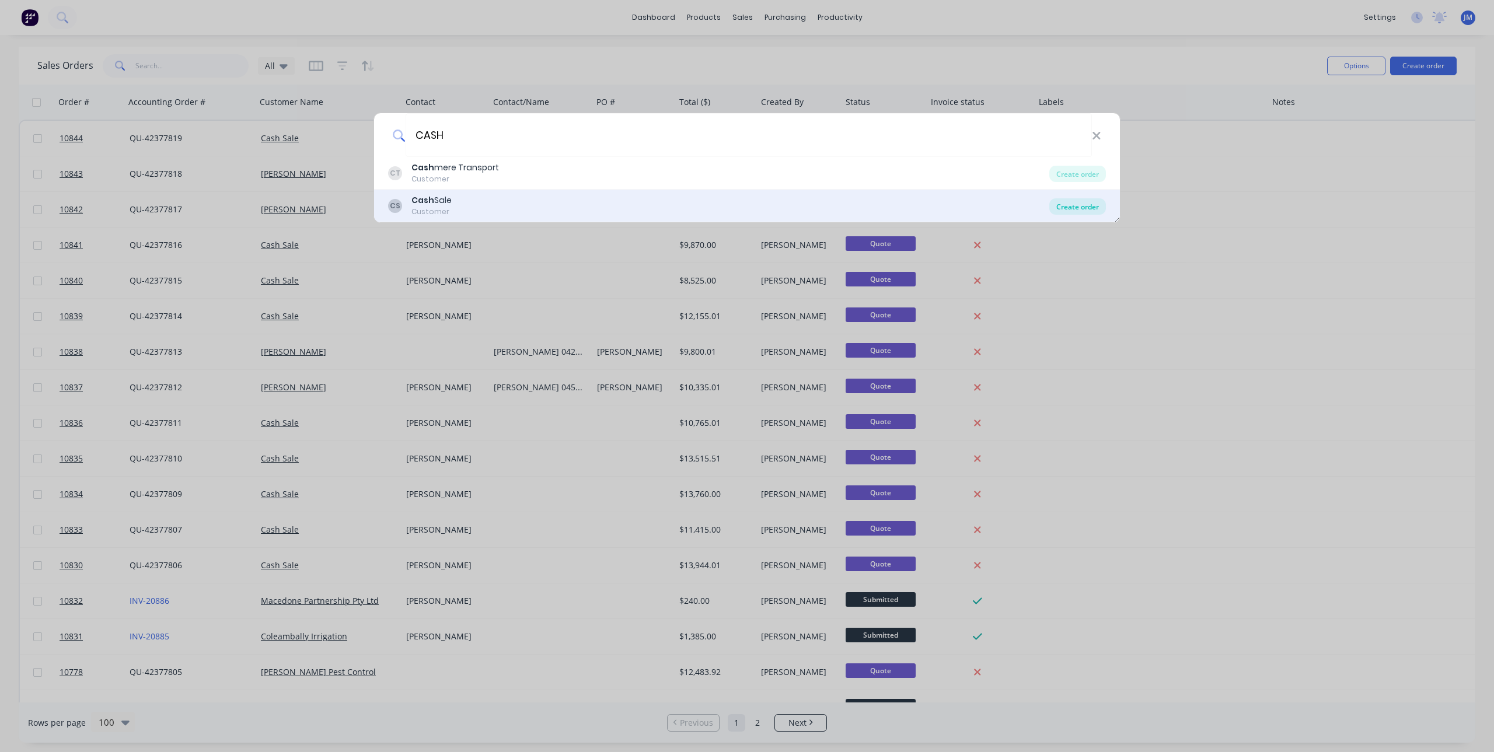
type input "CASH"
click at [1089, 206] on div "Create order" at bounding box center [1077, 206] width 57 height 16
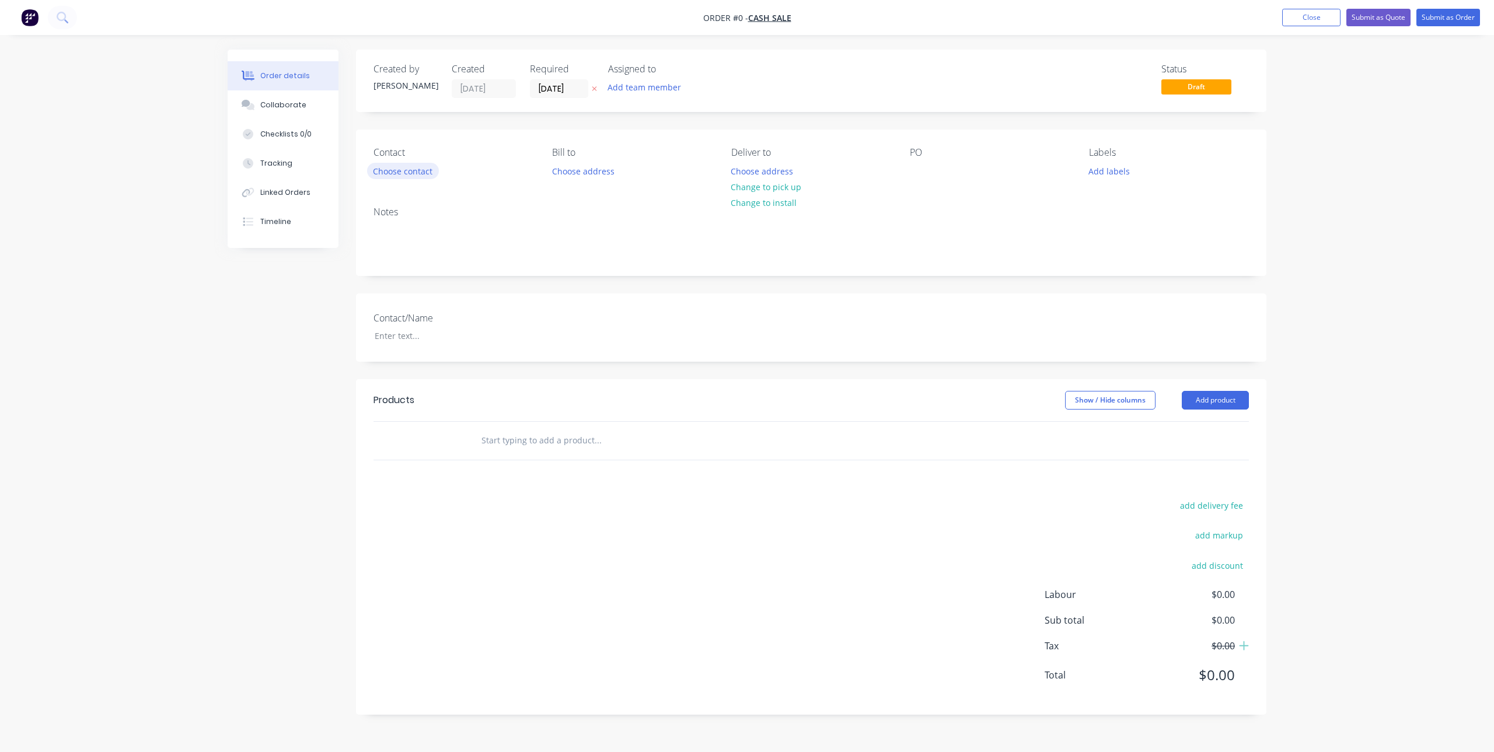
click at [408, 166] on button "Choose contact" at bounding box center [403, 171] width 72 height 16
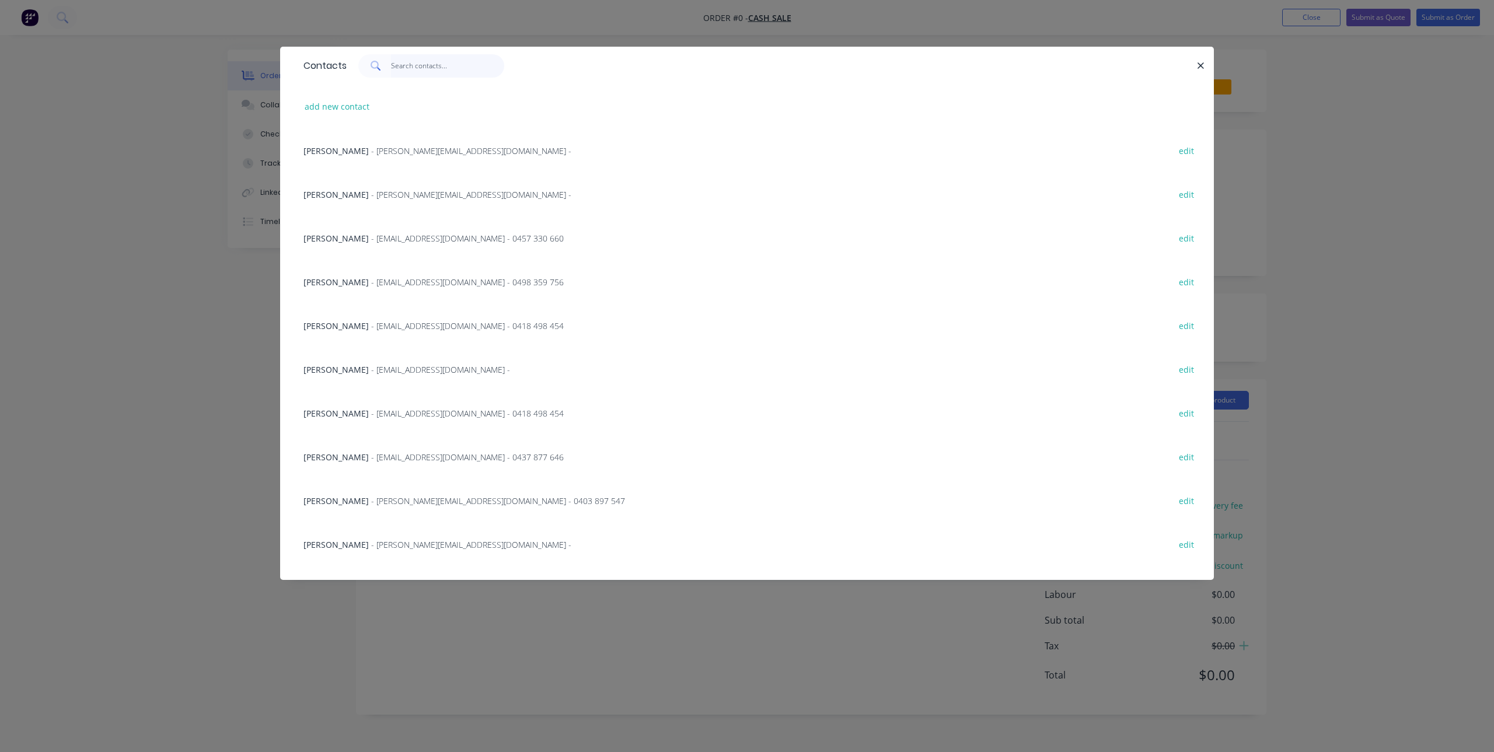
click at [418, 65] on input "text" at bounding box center [448, 65] width 114 height 23
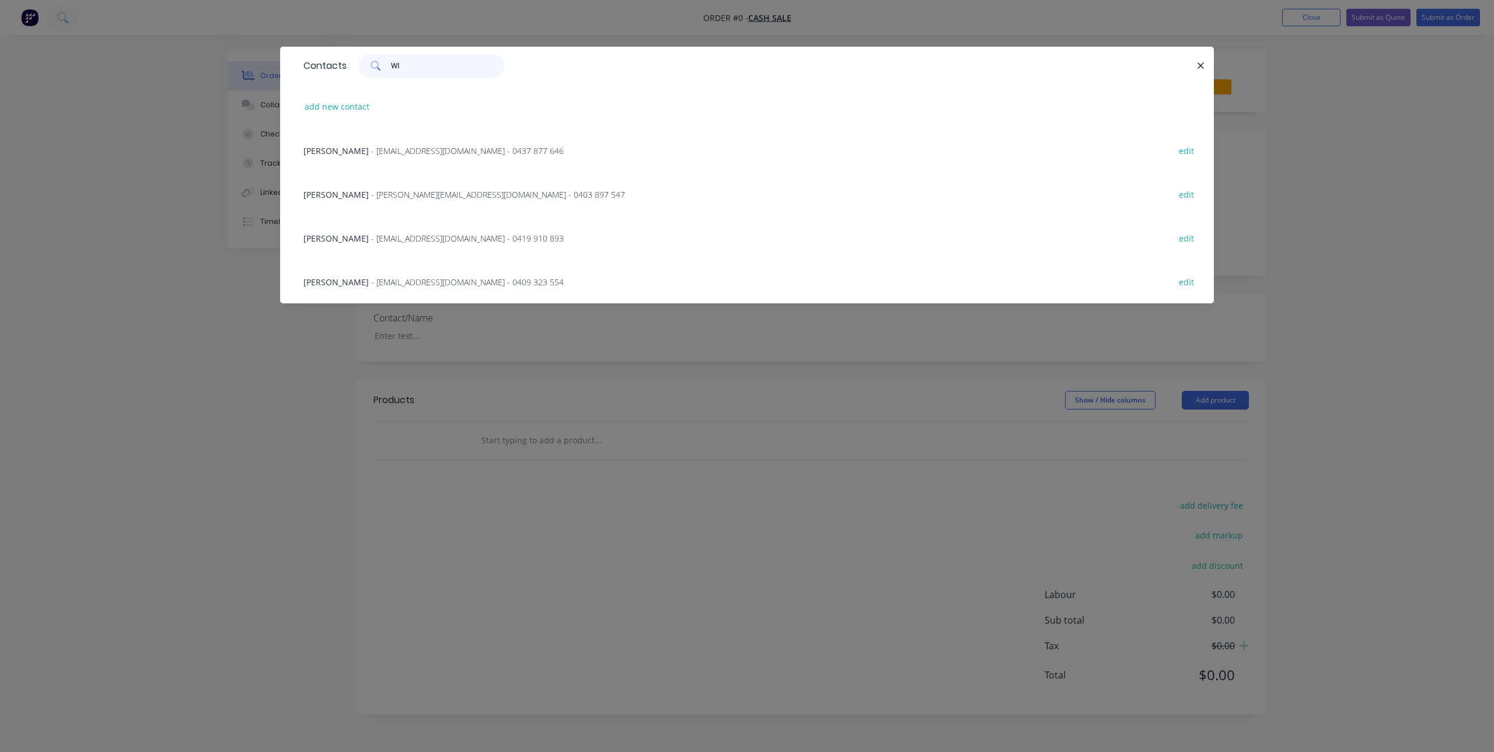
type input "W"
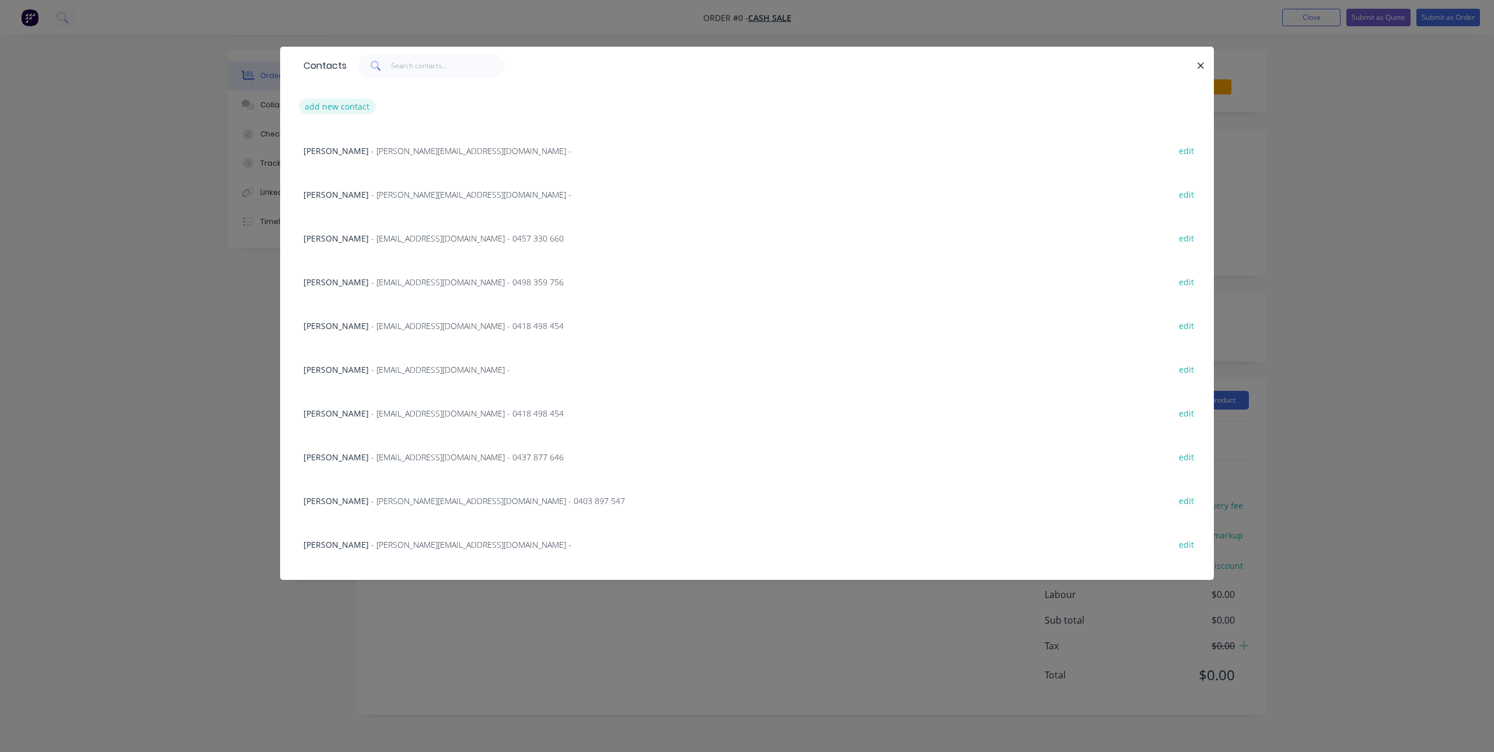
click at [326, 103] on button "add new contact" at bounding box center [337, 107] width 77 height 16
select select "AU"
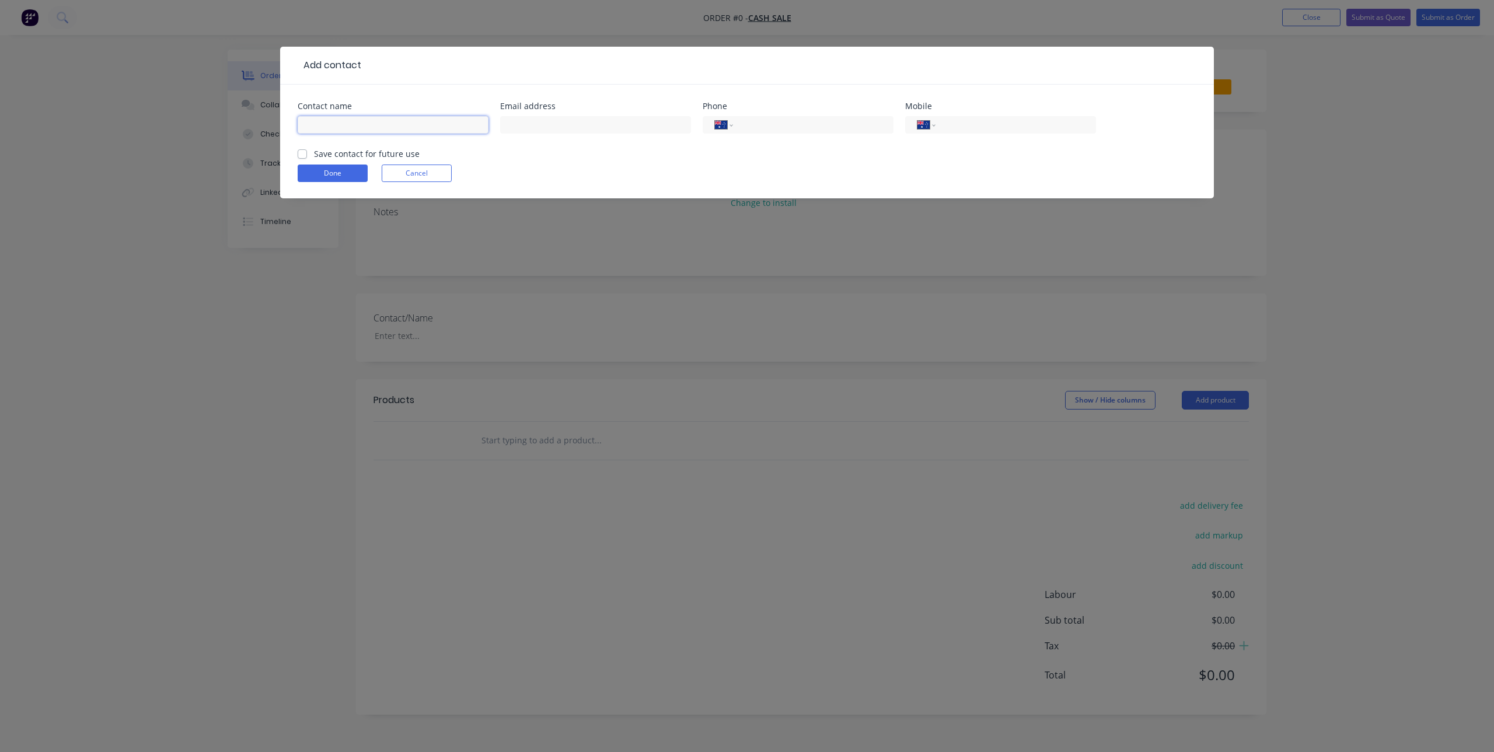
click at [320, 125] on input "text" at bounding box center [393, 125] width 191 height 18
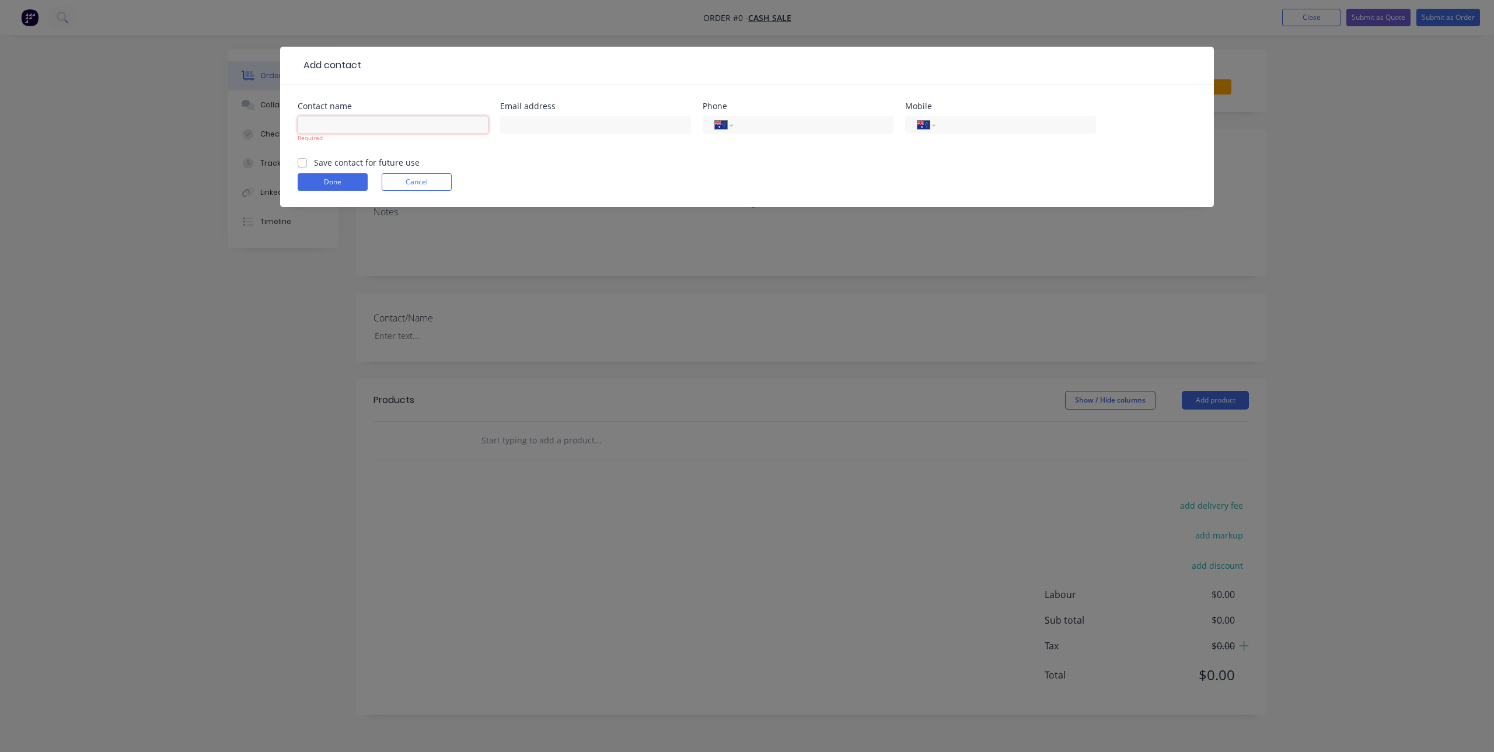
click at [389, 130] on input "text" at bounding box center [393, 125] width 191 height 18
paste input "[PERSON_NAME]"
type input "[PERSON_NAME]"
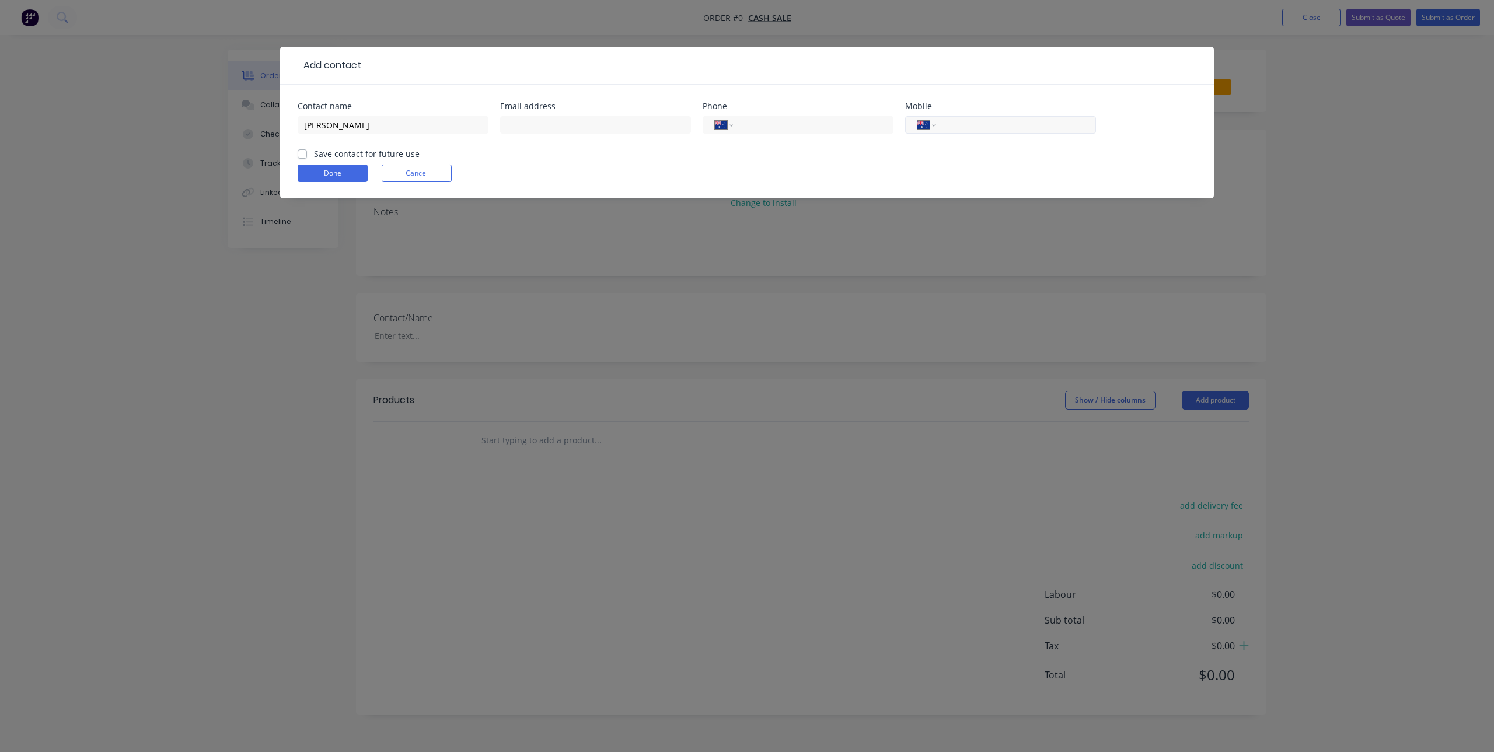
click at [1012, 128] on input "tel" at bounding box center [1014, 124] width 140 height 13
paste input "05"
type input "05"
click at [554, 123] on input "text" at bounding box center [595, 125] width 191 height 18
paste input "[EMAIL_ADDRESS][DOMAIN_NAME]"
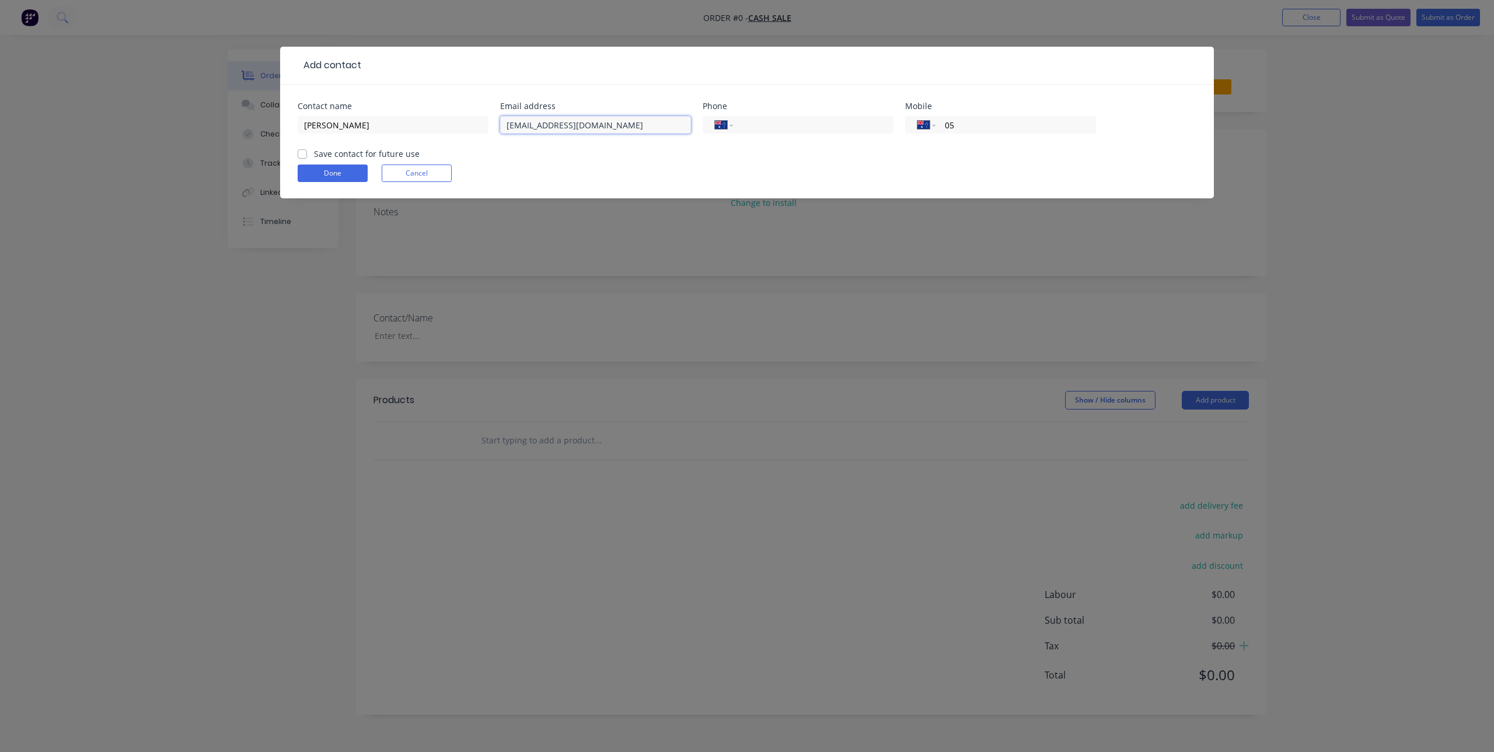
type input "[EMAIL_ADDRESS][DOMAIN_NAME]"
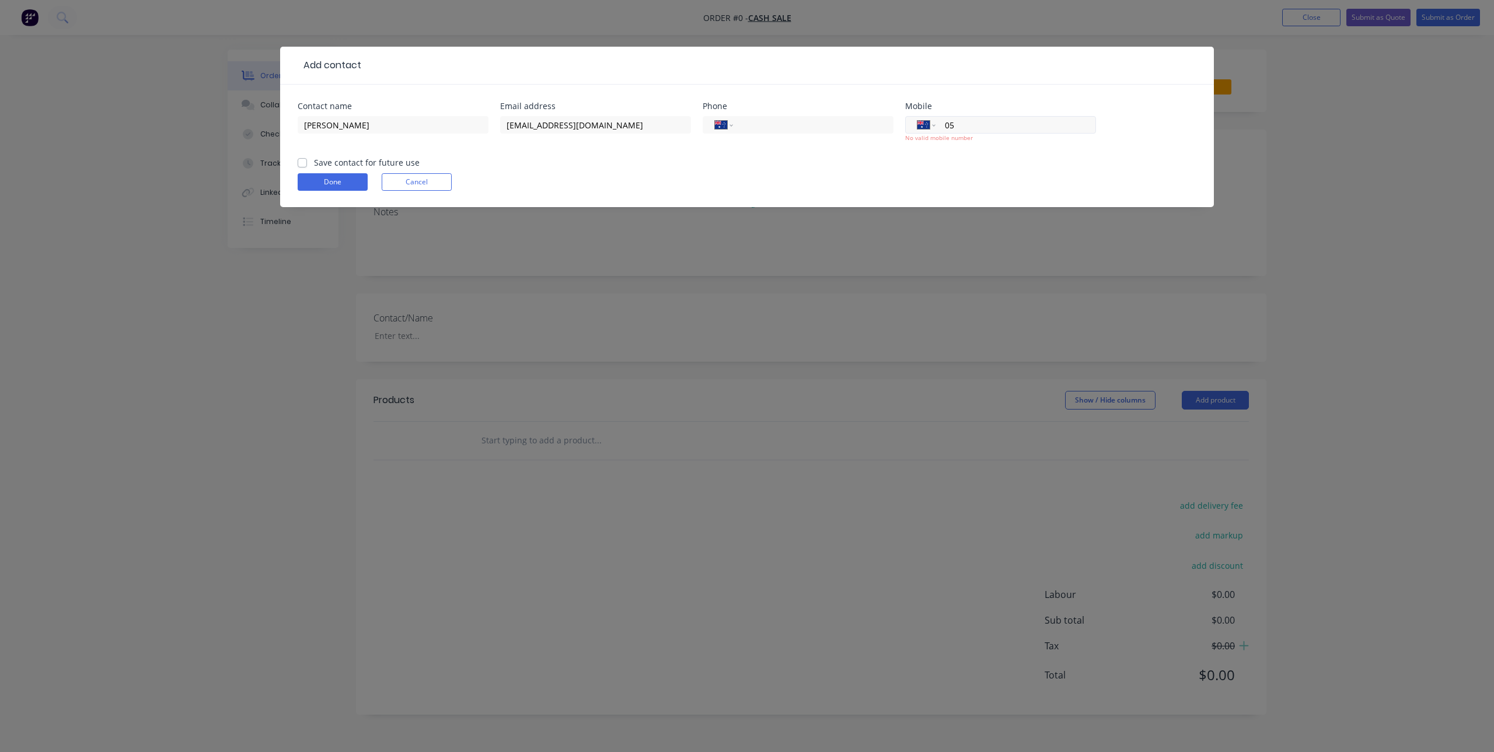
drag, startPoint x: 977, startPoint y: 124, endPoint x: 932, endPoint y: 124, distance: 45.5
click at [932, 124] on div "International [GEOGRAPHIC_DATA] [GEOGRAPHIC_DATA] [GEOGRAPHIC_DATA] [GEOGRAPHIC…" at bounding box center [1000, 125] width 191 height 18
paste input "490 844 102"
type input "0490 844 102"
click at [314, 161] on label "Save contact for future use" at bounding box center [367, 162] width 106 height 12
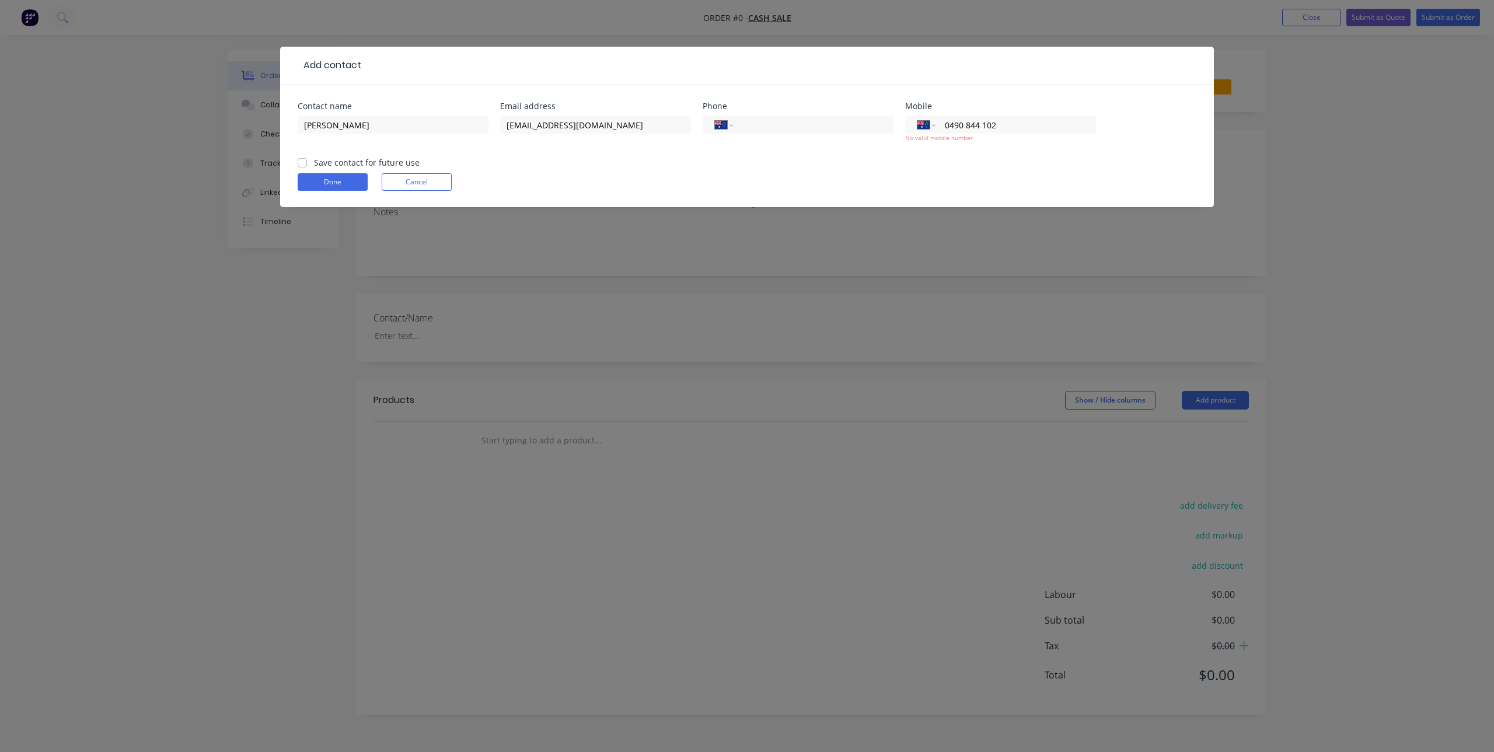
click at [302, 161] on input "Save contact for future use" at bounding box center [302, 161] width 9 height 11
checkbox input "true"
click at [320, 178] on button "Done" at bounding box center [333, 182] width 70 height 18
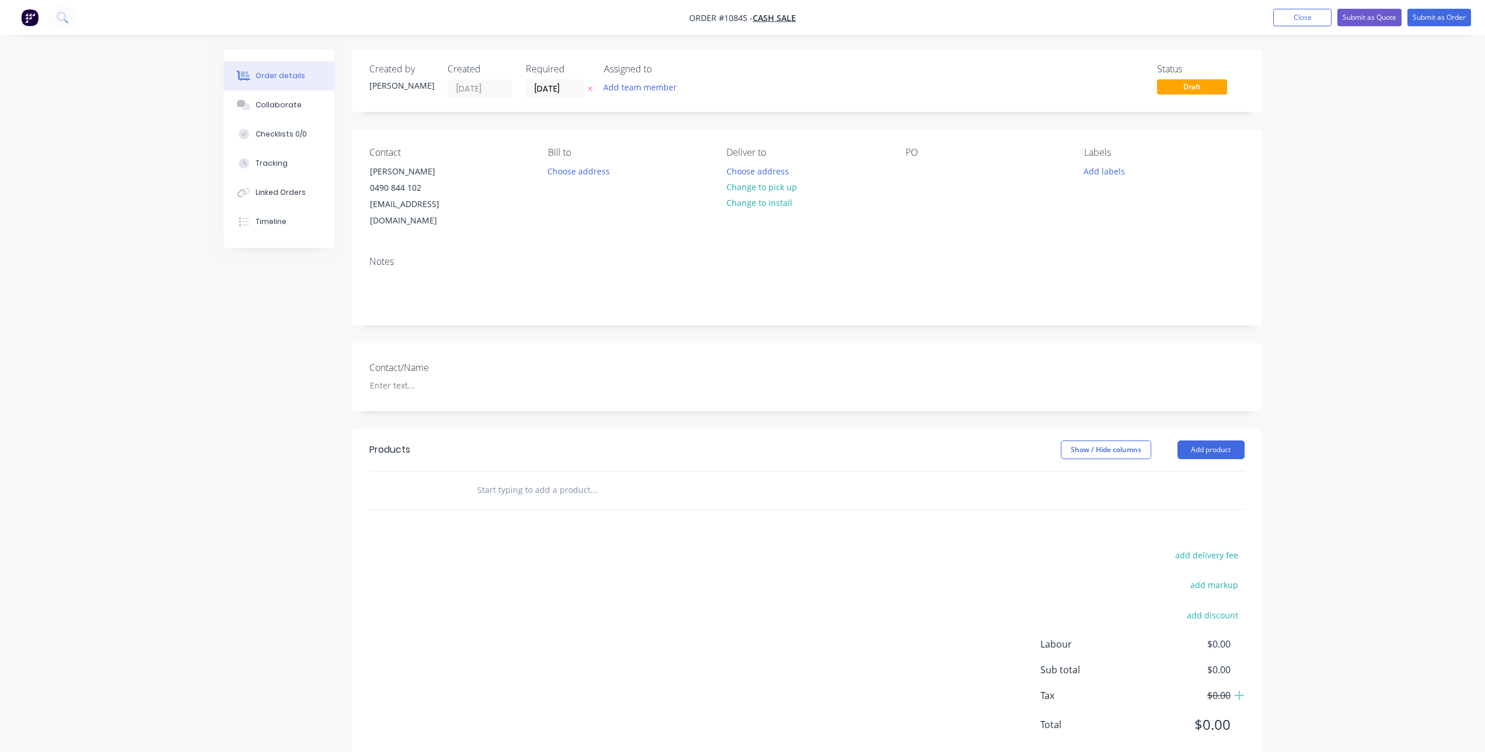
click at [571, 478] on input "text" at bounding box center [593, 489] width 233 height 23
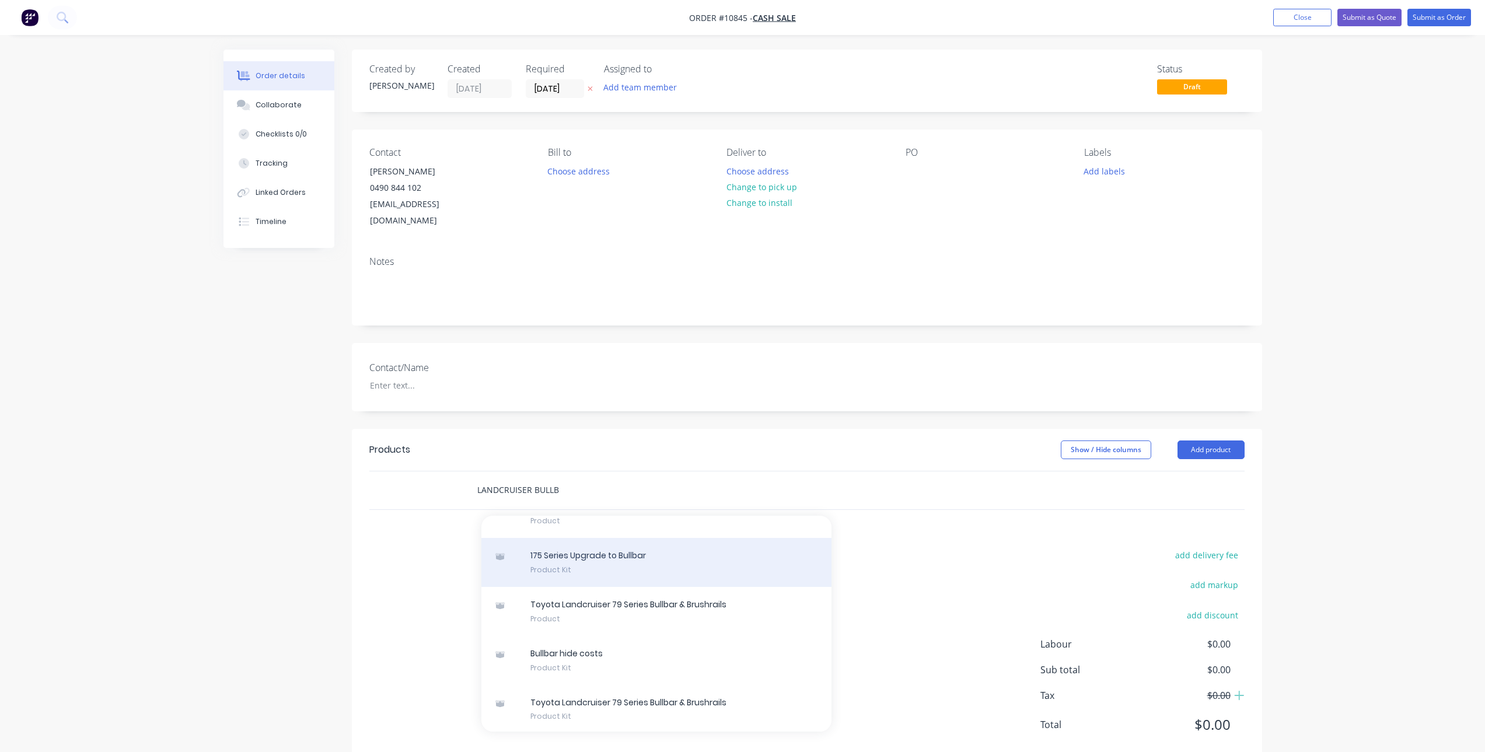
scroll to position [369, 0]
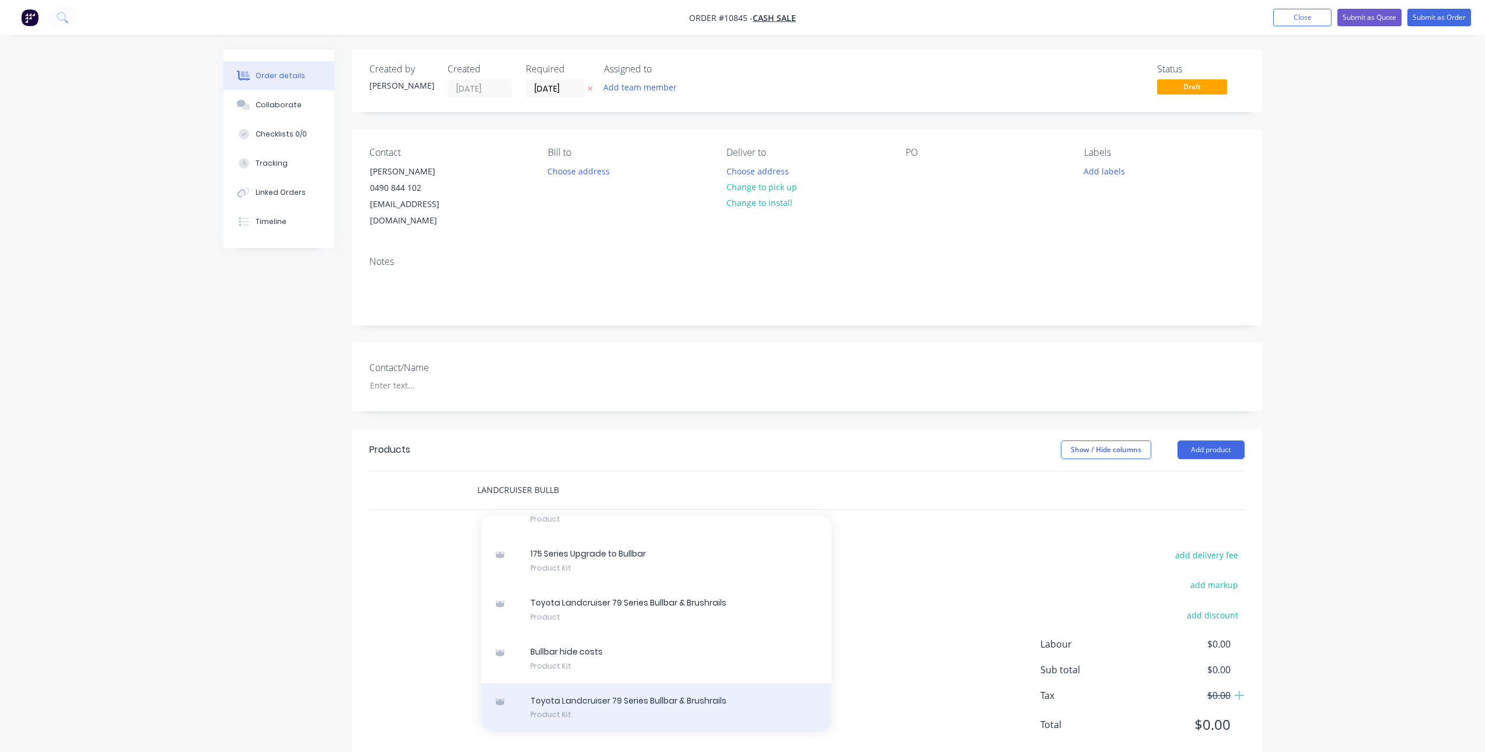
type input "LANDCRUISER BULLB"
click at [669, 689] on div "Toyota Landcruiser 79 Series Bullbar & Brushrails Product Kit" at bounding box center [656, 707] width 350 height 49
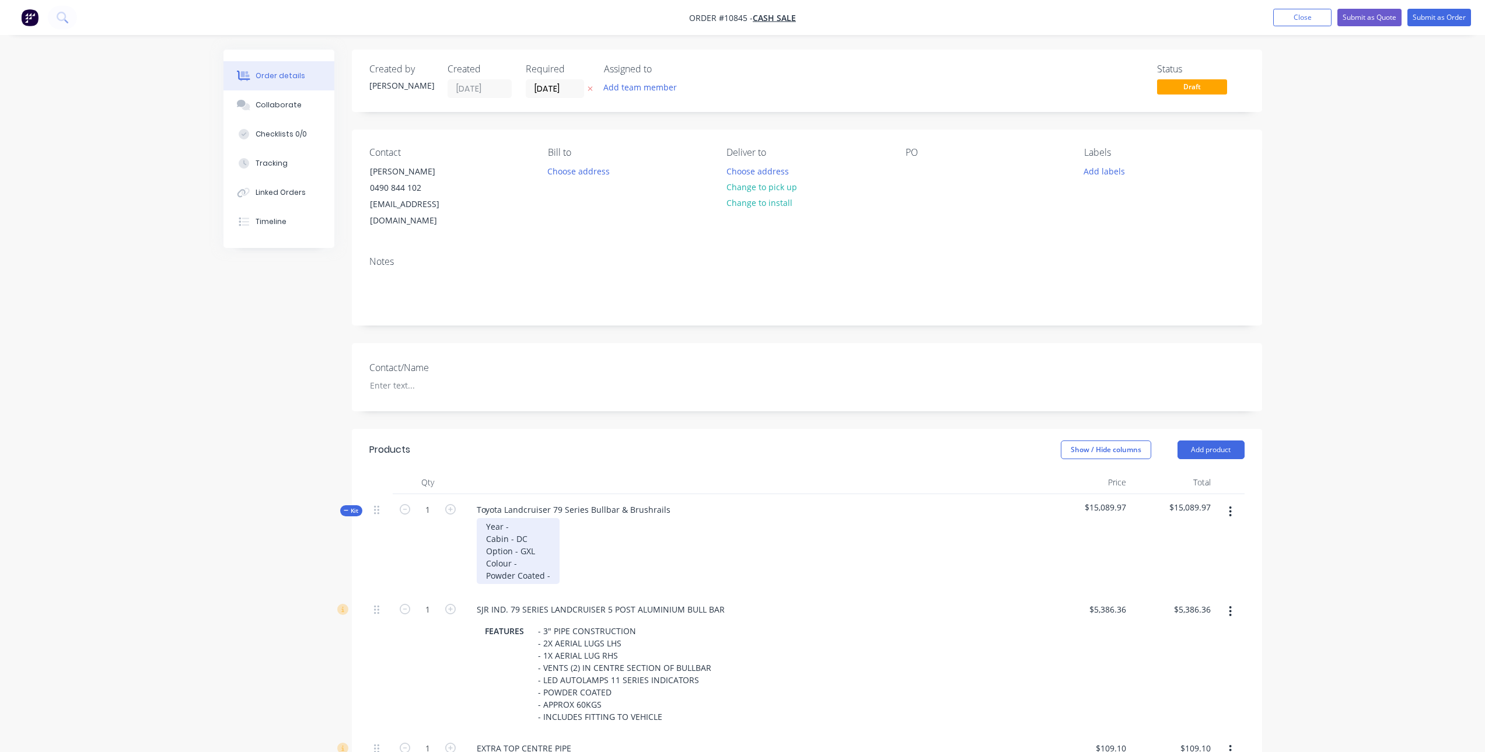
click at [539, 518] on div "Year - Cabin - DC Option - GXL Colour - Powder Coated -" at bounding box center [518, 551] width 83 height 66
click at [523, 525] on div "Year - 2025 Cabin - DC Option - GXL Colour - Powder Coated -" at bounding box center [518, 551] width 83 height 66
click at [539, 549] on div "Year - 2025 Cabin - SC Option - GXL Colour - Powder Coated -" at bounding box center [518, 551] width 83 height 66
click at [572, 564] on div "Year - 2025 Cabin - SC Option - GXL Colour - Silver Pearl 1F7 Powder Coated -" at bounding box center [532, 551] width 111 height 66
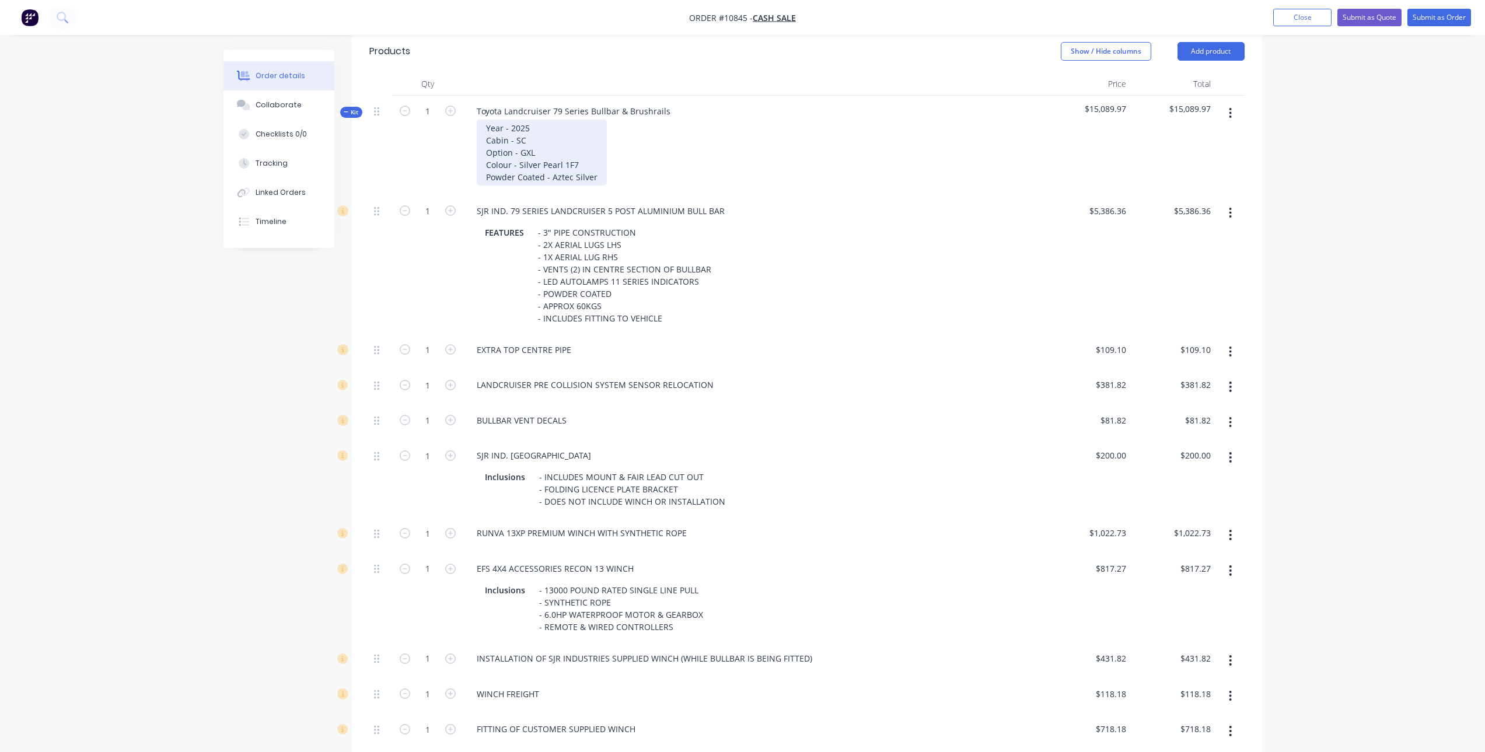
scroll to position [408, 0]
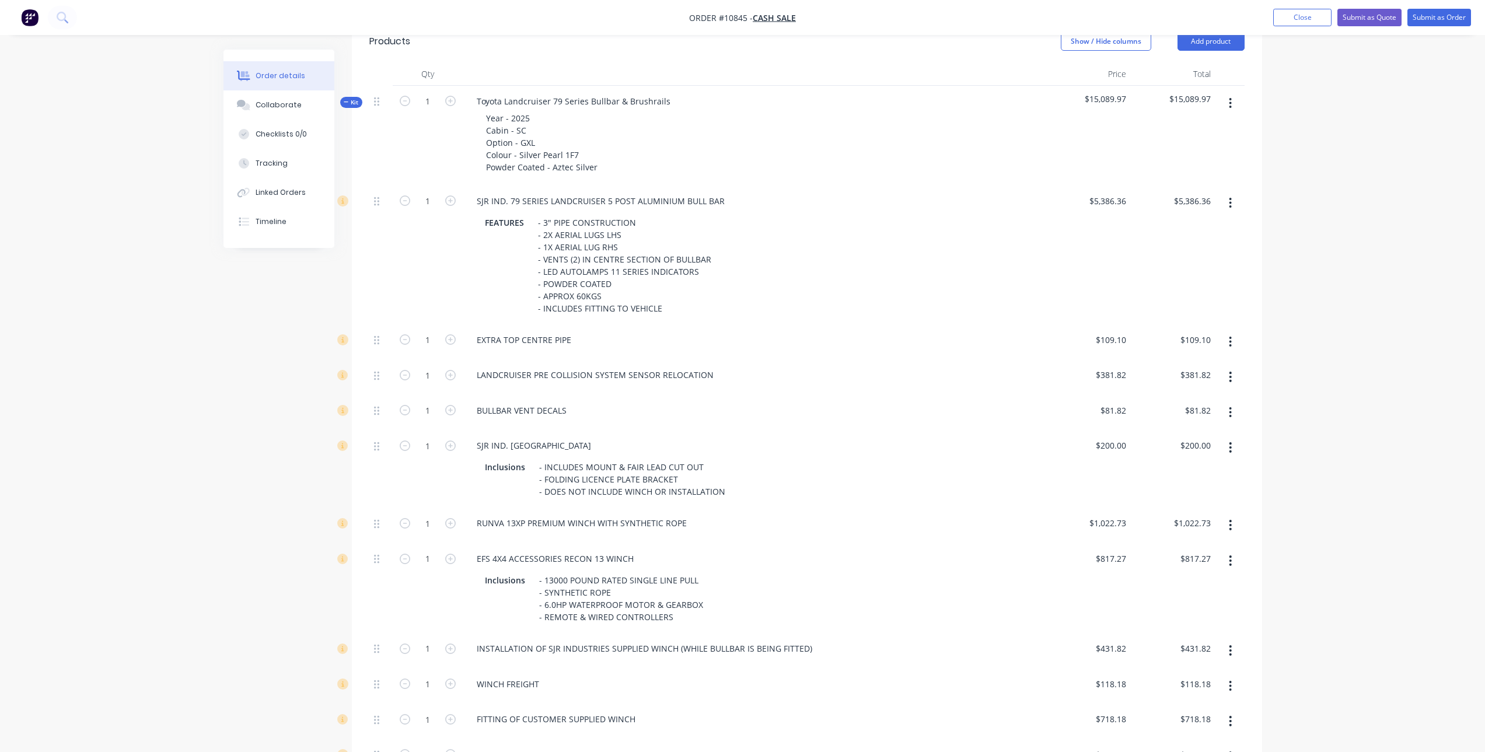
click at [1231, 407] on icon "button" at bounding box center [1230, 412] width 2 height 11
click at [1187, 481] on div "Delete" at bounding box center [1189, 489] width 90 height 17
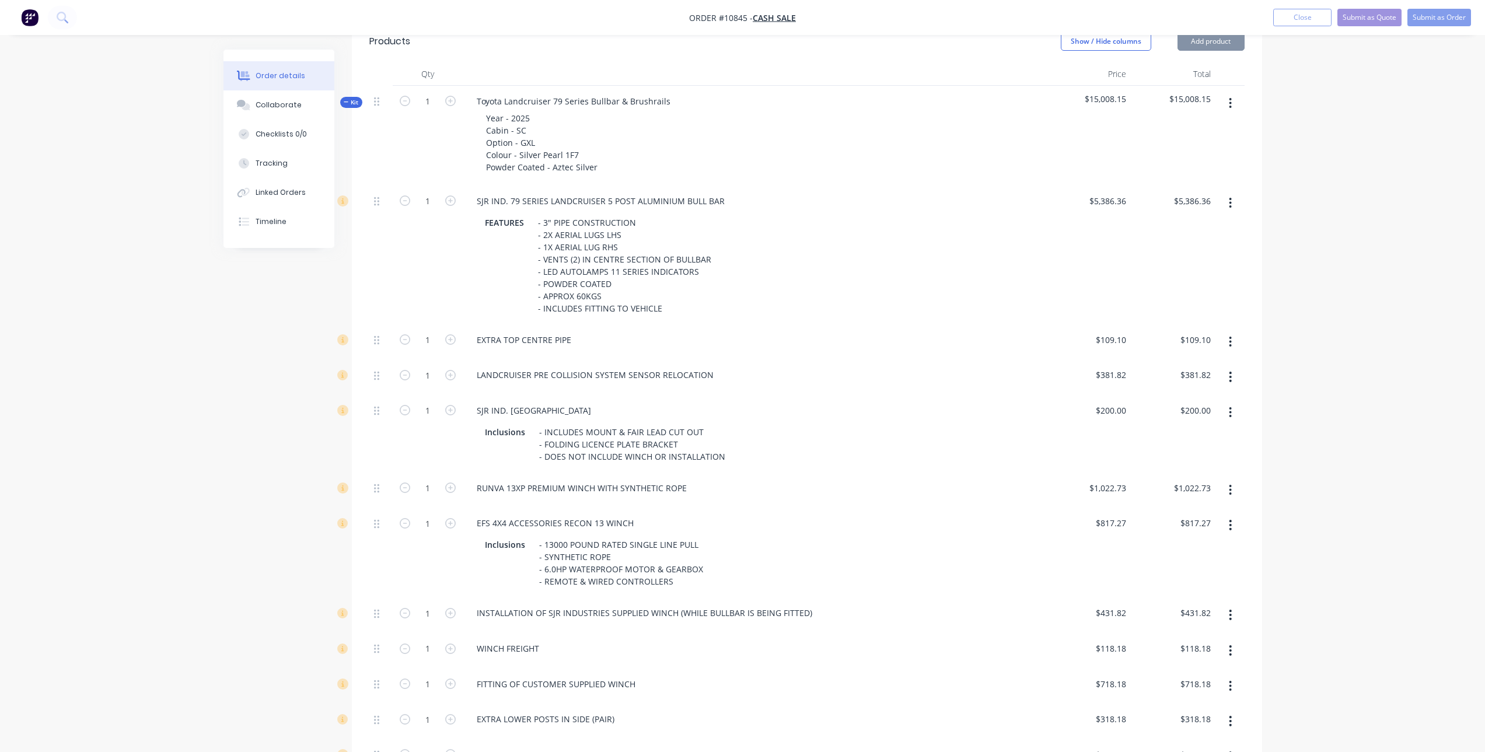
click at [1230, 407] on icon "button" at bounding box center [1230, 412] width 2 height 11
click at [1205, 481] on div "Delete" at bounding box center [1189, 489] width 90 height 17
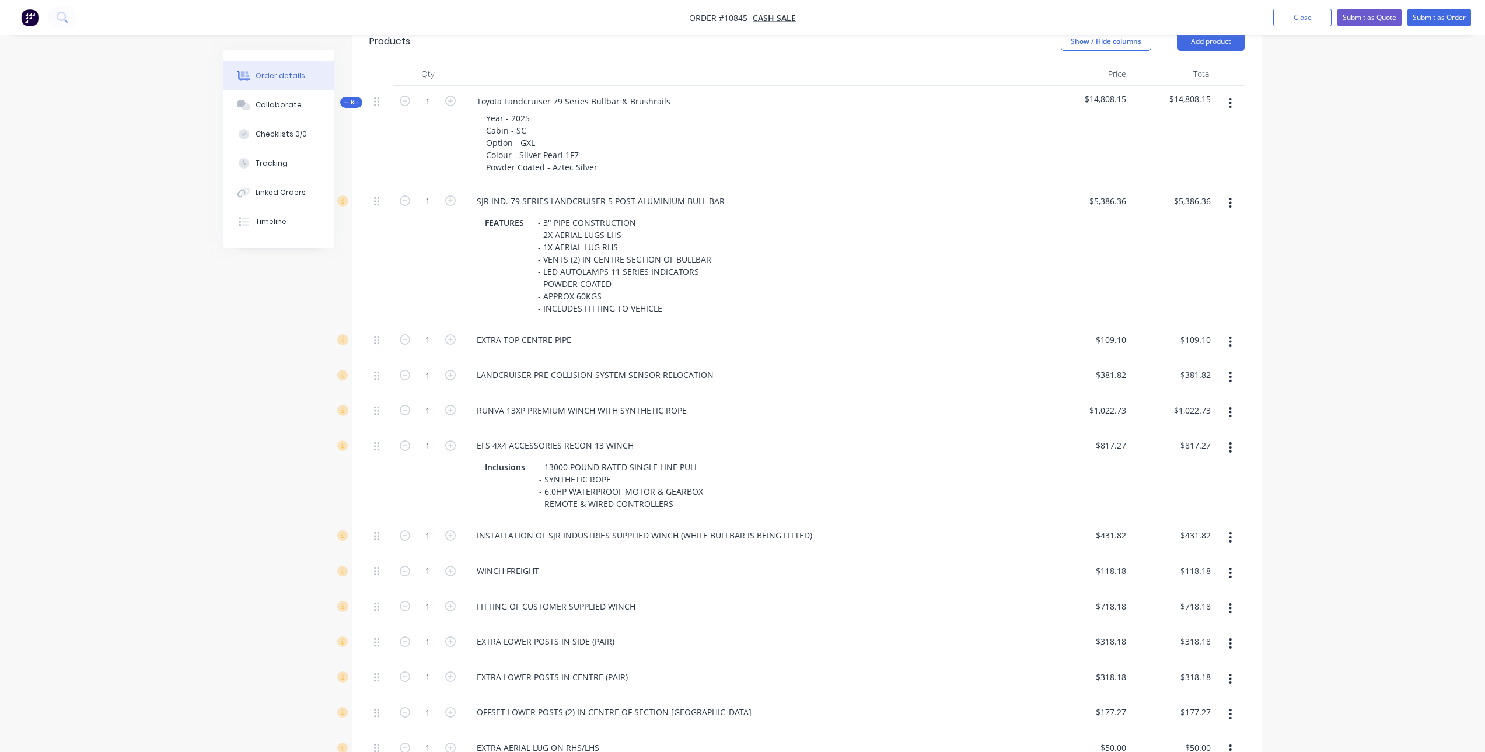
click at [1232, 406] on icon "button" at bounding box center [1230, 412] width 3 height 13
click at [1201, 481] on div "Delete" at bounding box center [1189, 489] width 90 height 17
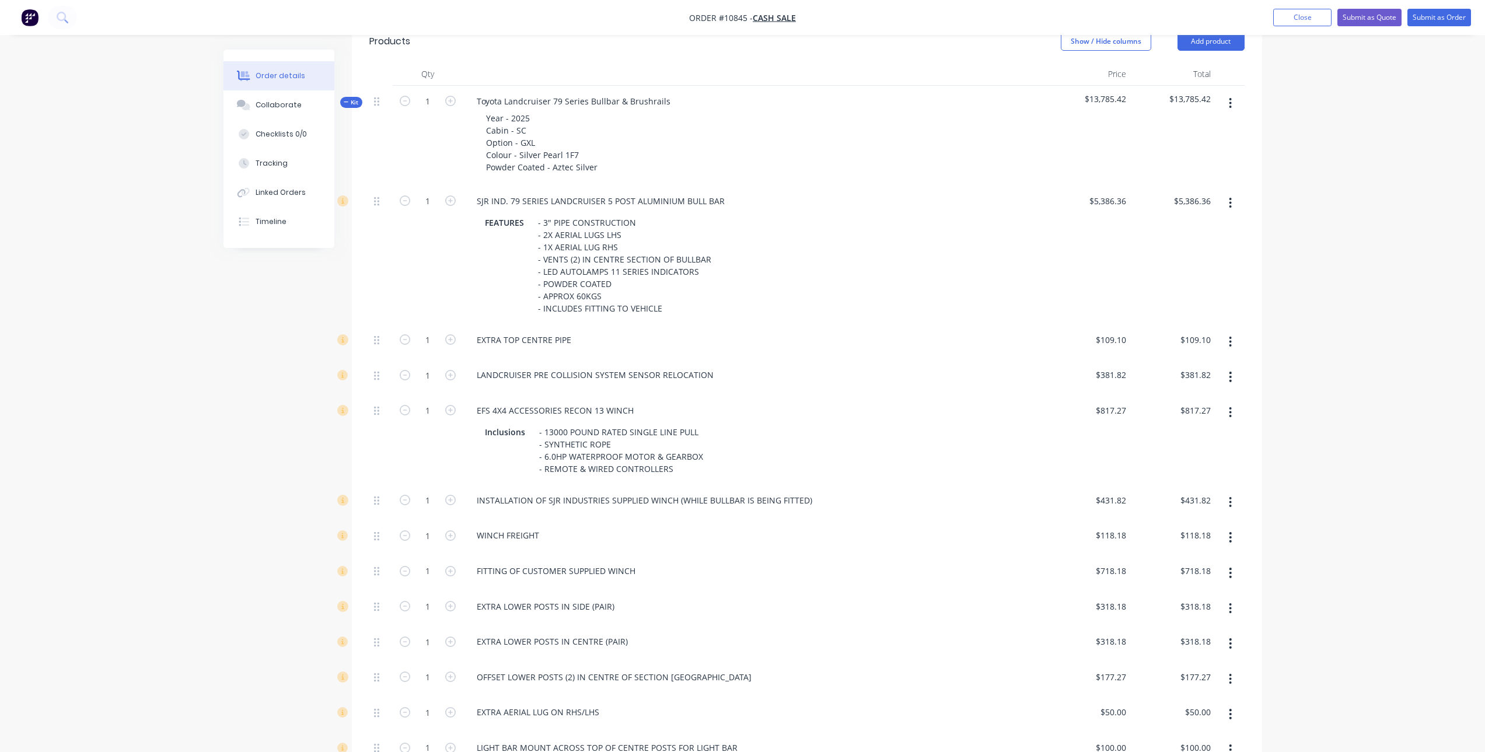
click at [1227, 402] on button "button" at bounding box center [1230, 412] width 27 height 21
click at [1163, 481] on div "Delete" at bounding box center [1189, 489] width 90 height 17
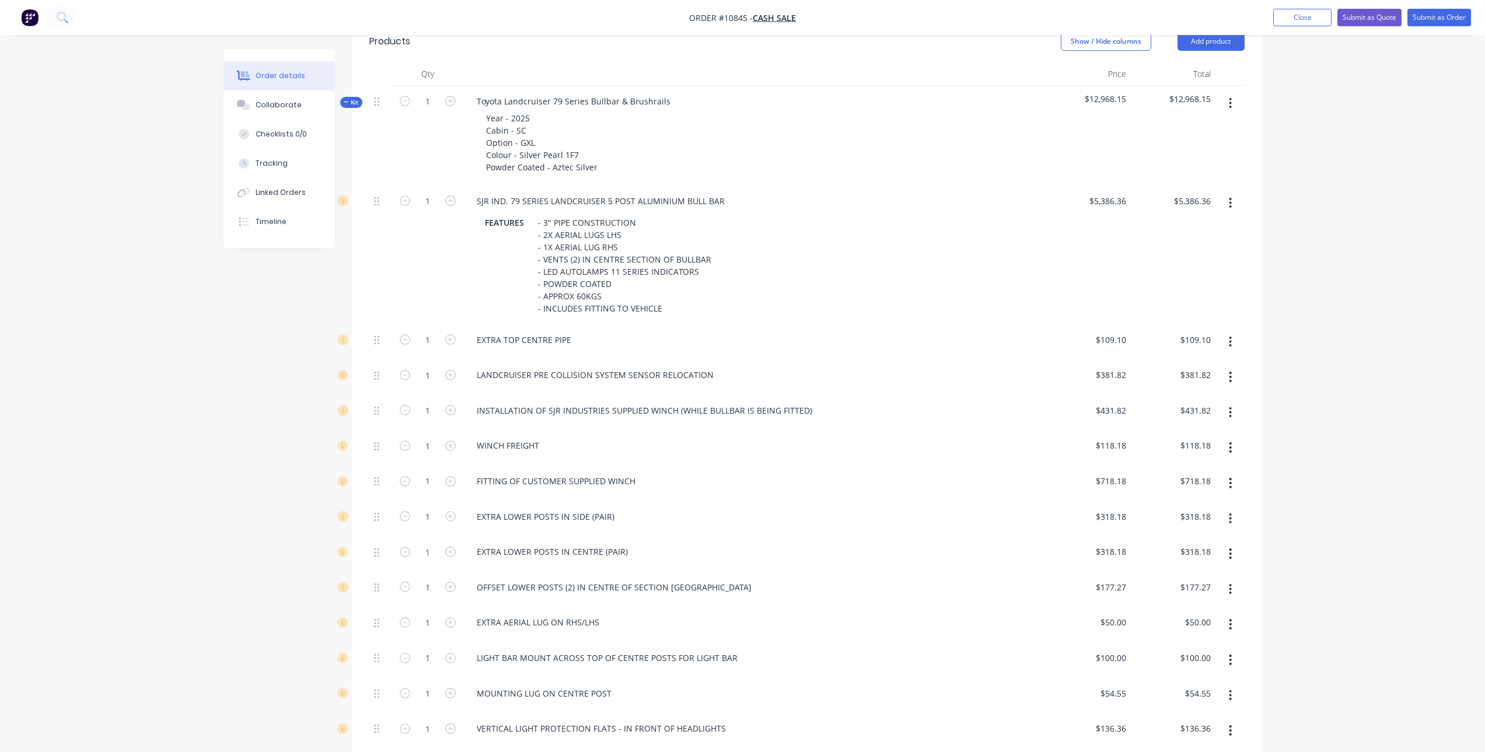
click at [1229, 407] on icon "button" at bounding box center [1230, 412] width 2 height 11
click at [1183, 481] on div "Delete" at bounding box center [1189, 489] width 90 height 17
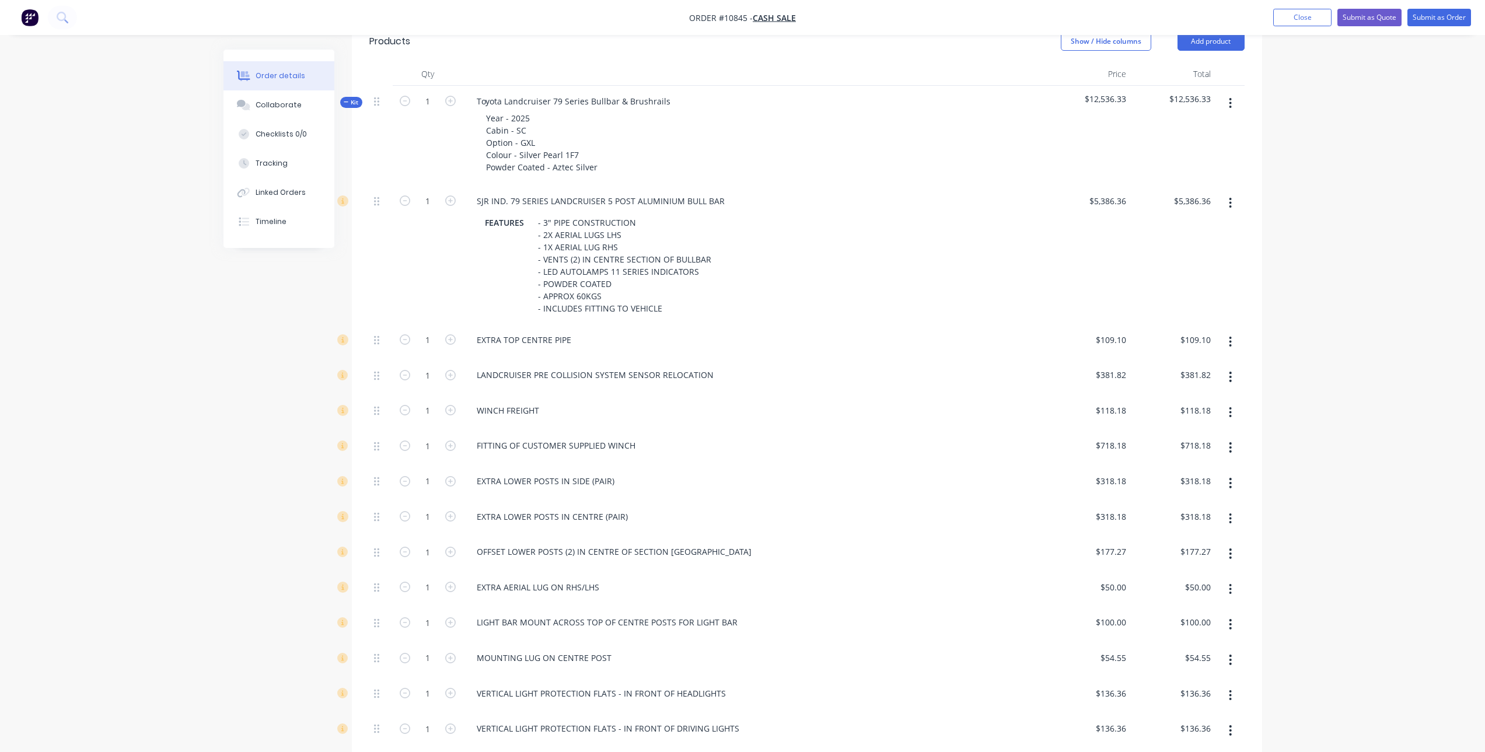
click at [1228, 402] on button "button" at bounding box center [1230, 412] width 27 height 21
drag, startPoint x: 1203, startPoint y: 471, endPoint x: 1231, endPoint y: 419, distance: 59.0
click at [1204, 481] on div "Delete" at bounding box center [1189, 489] width 90 height 17
click at [1233, 402] on button "button" at bounding box center [1230, 412] width 27 height 21
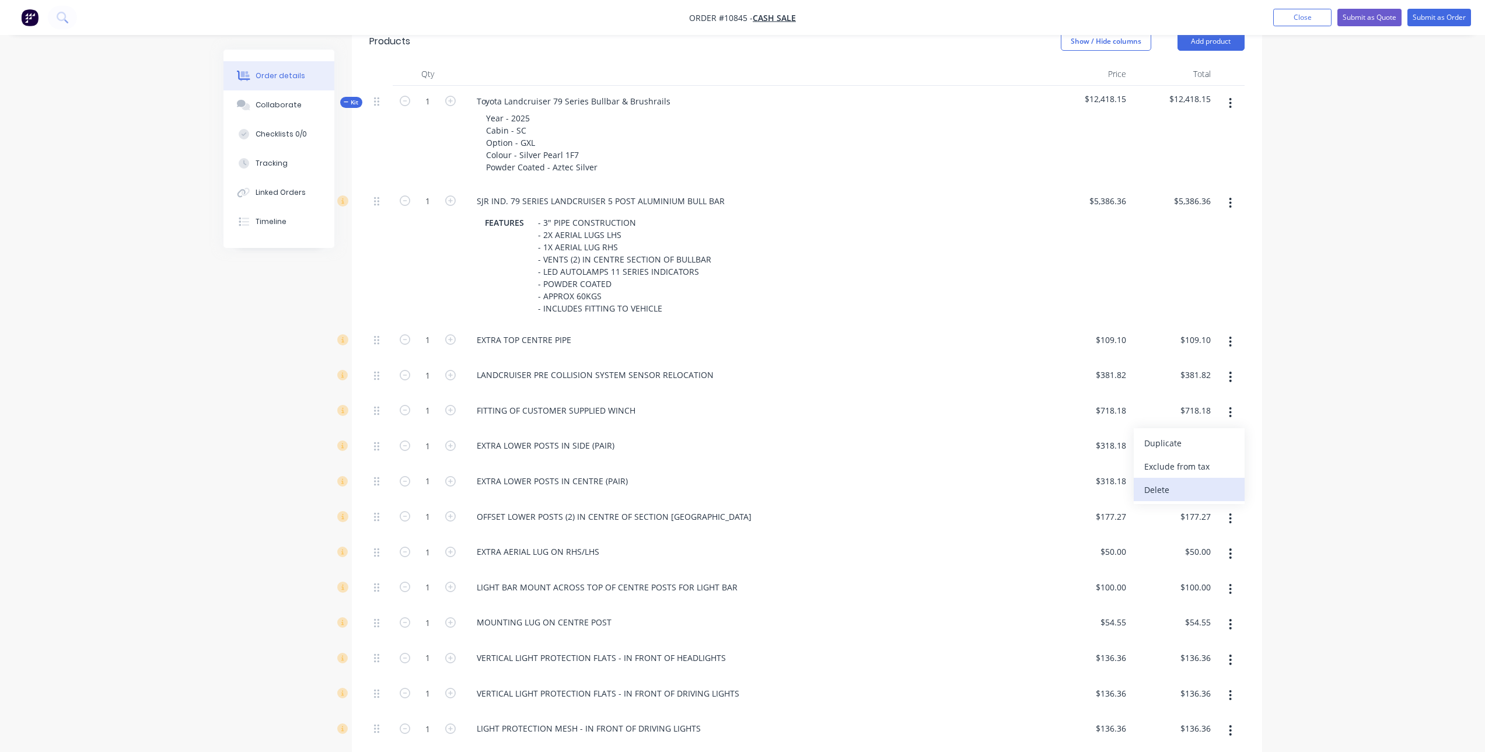
click at [1202, 481] on div "Delete" at bounding box center [1189, 489] width 90 height 17
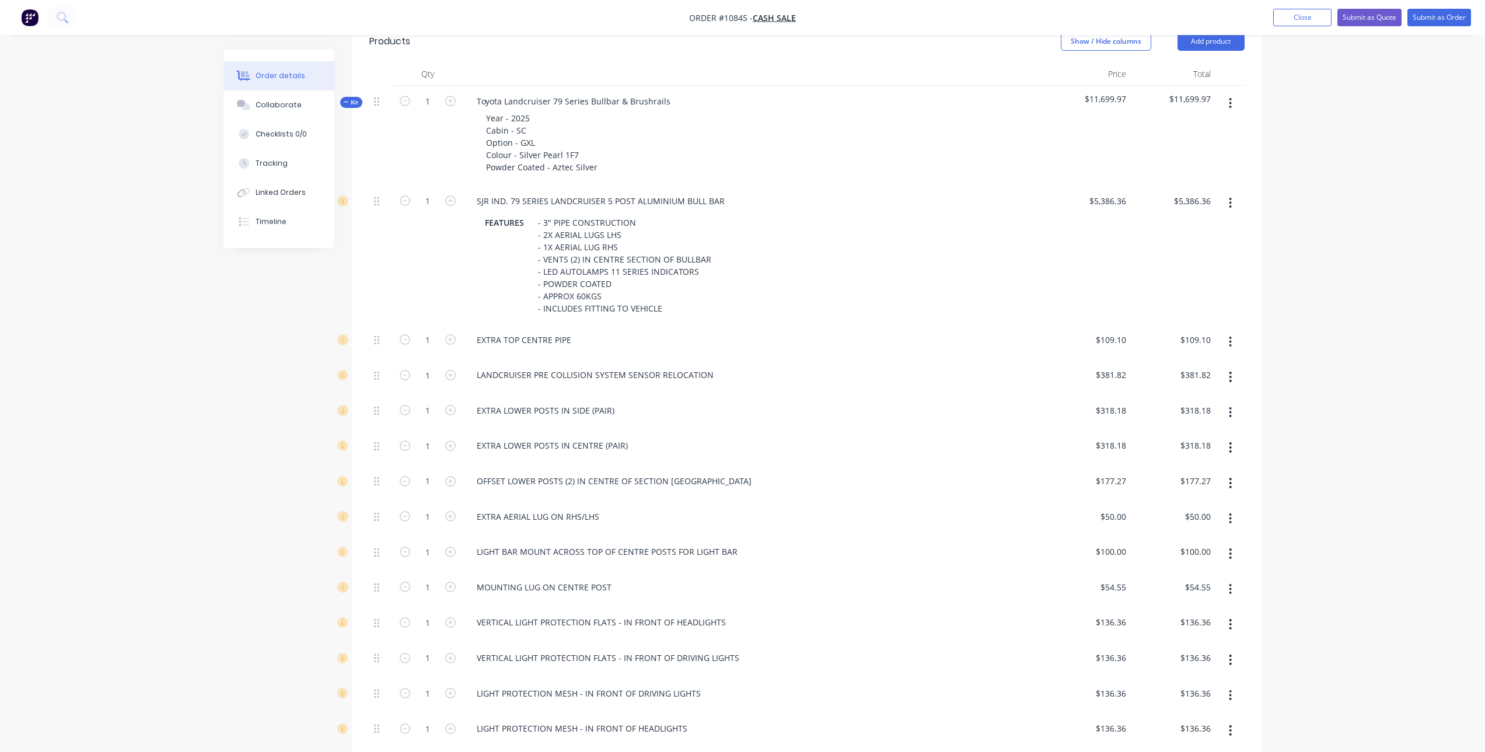
click at [1227, 437] on button "button" at bounding box center [1230, 447] width 27 height 21
click at [1184, 516] on div "Delete" at bounding box center [1189, 524] width 90 height 17
click at [1229, 441] on icon "button" at bounding box center [1230, 447] width 3 height 13
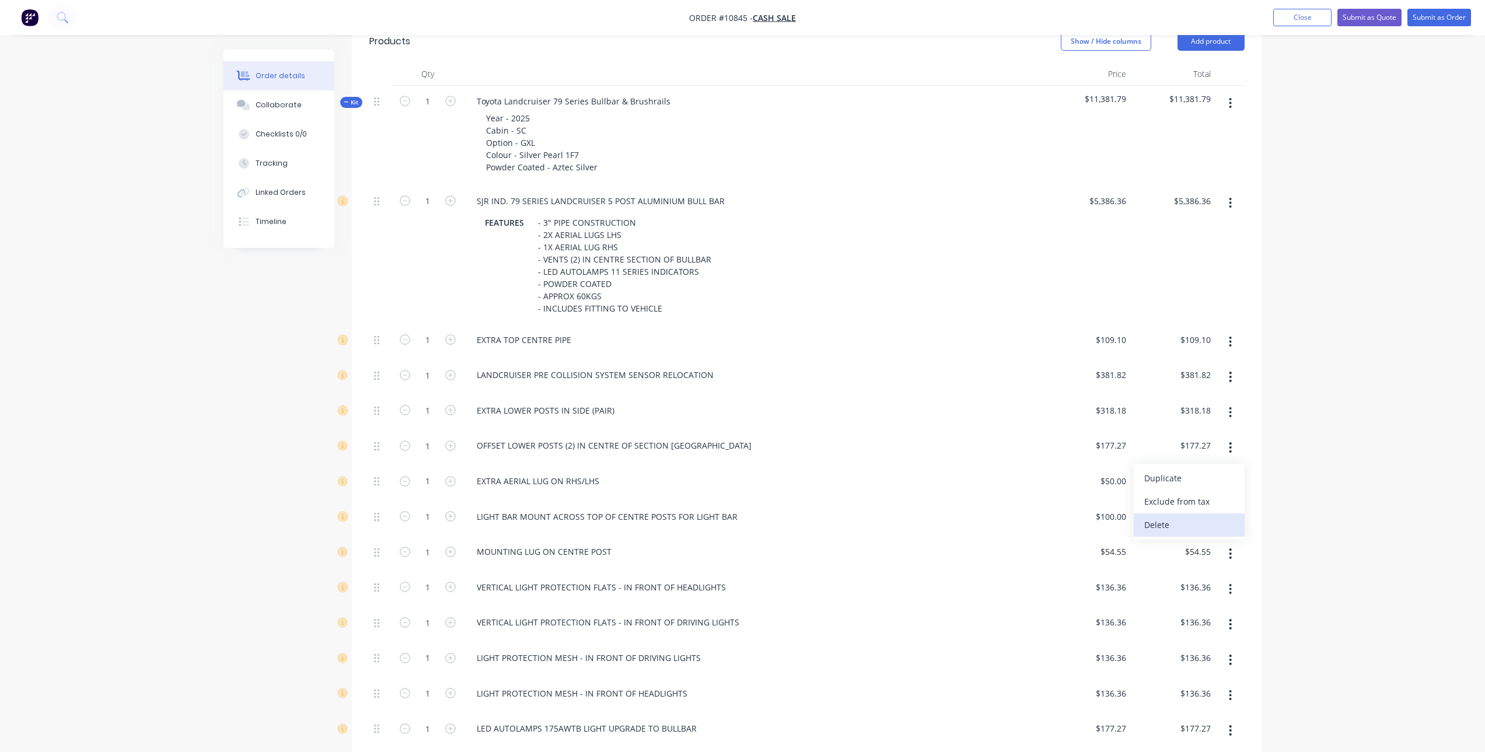
click at [1200, 516] on div "Delete" at bounding box center [1189, 524] width 90 height 17
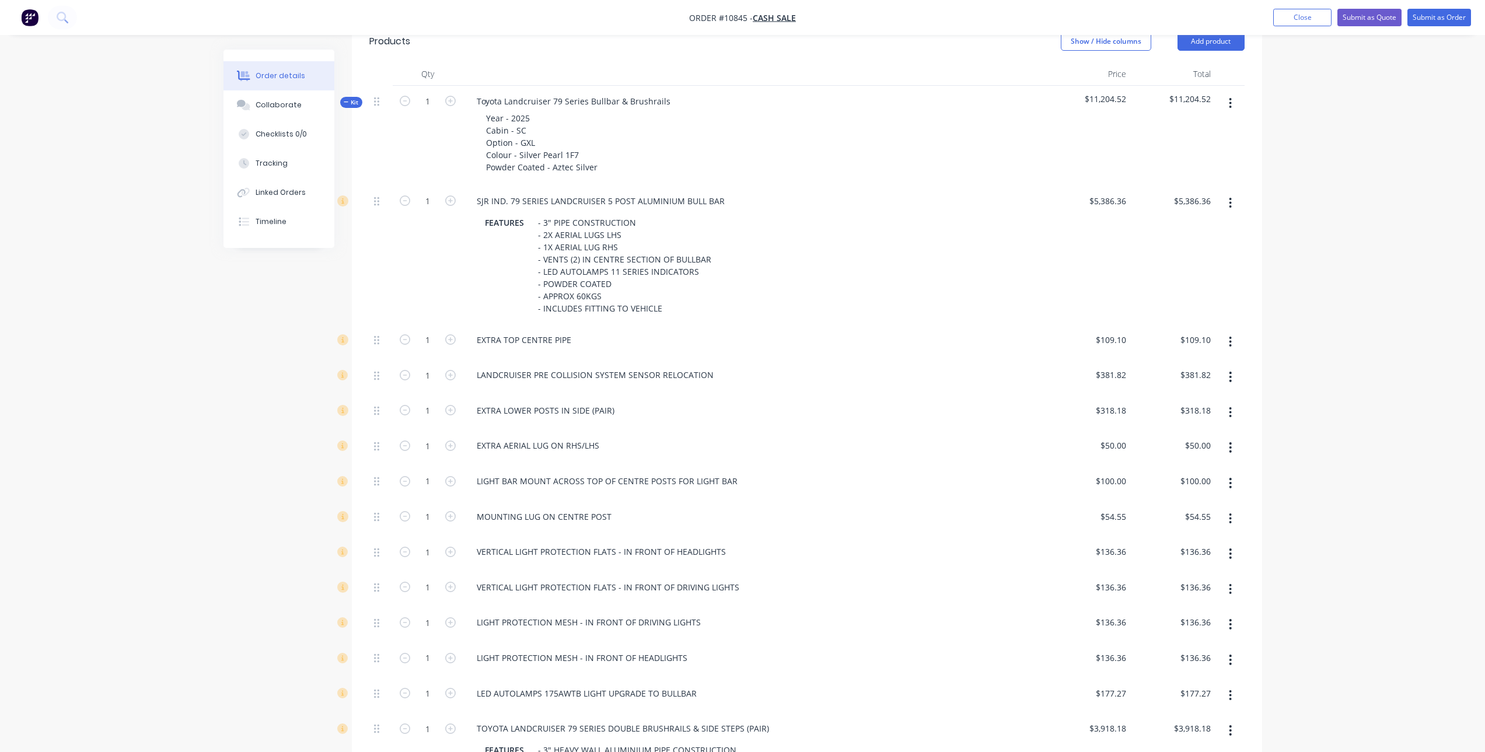
click at [1229, 441] on icon "button" at bounding box center [1230, 447] width 3 height 13
click at [1197, 517] on div "Delete" at bounding box center [1189, 524] width 90 height 17
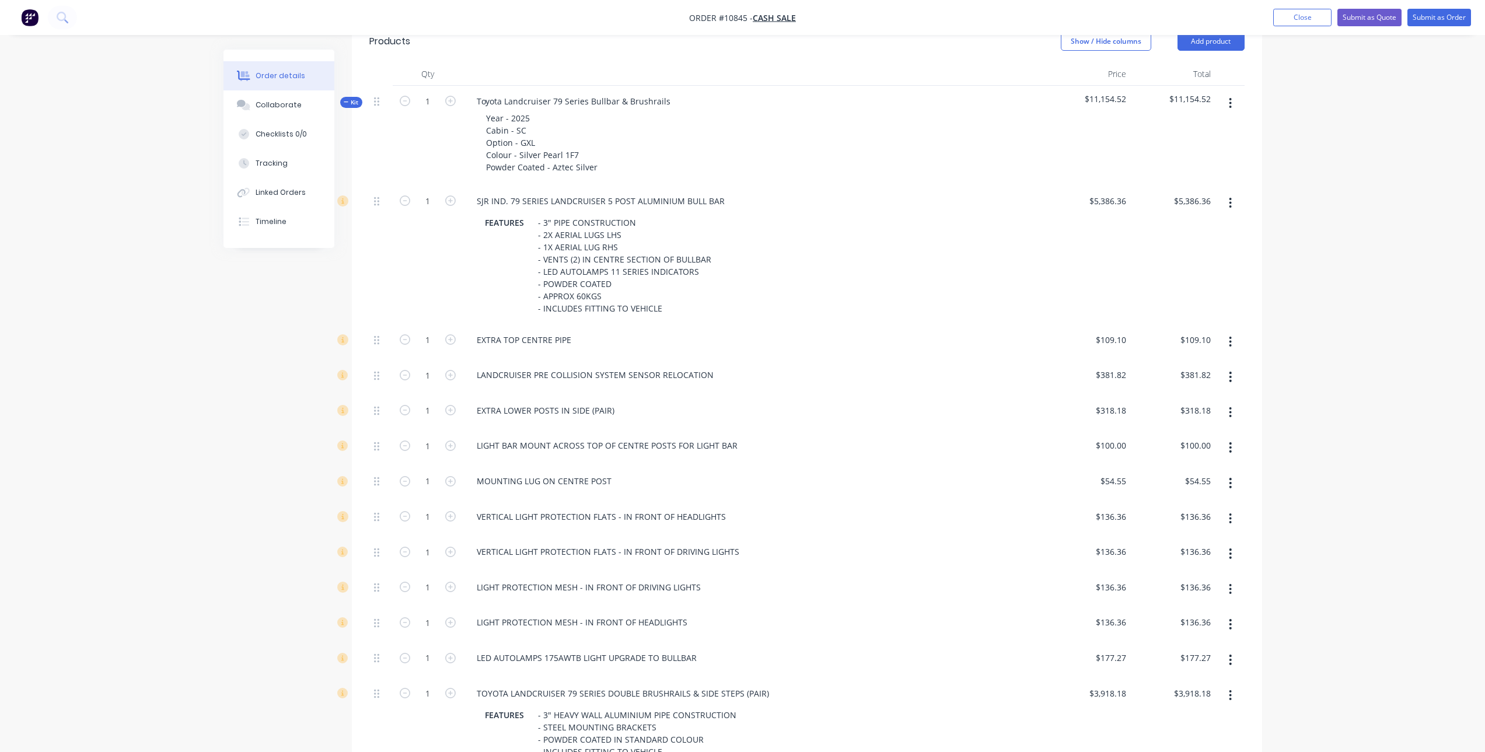
click at [1231, 441] on icon "button" at bounding box center [1230, 447] width 3 height 13
click at [1212, 513] on button "Delete" at bounding box center [1189, 524] width 111 height 23
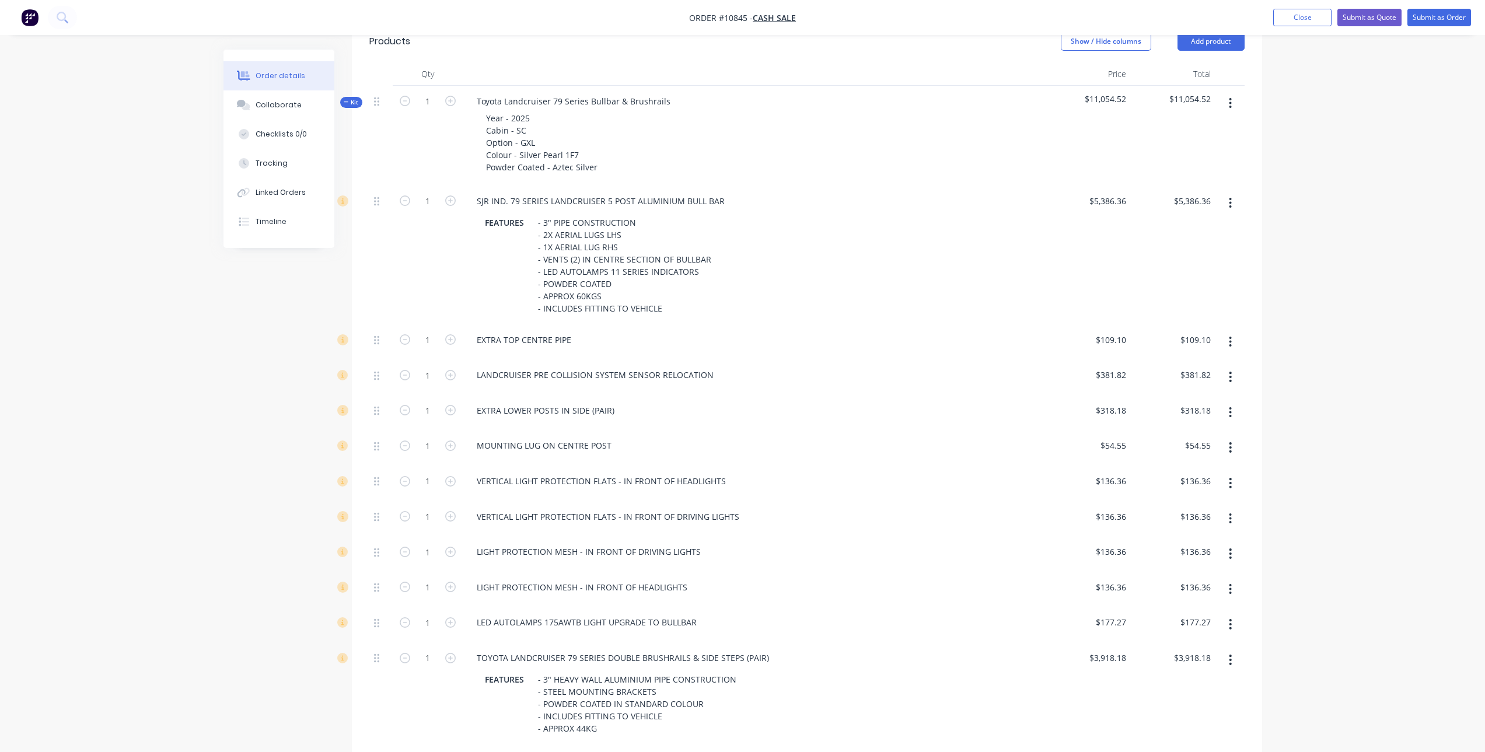
click at [1228, 473] on button "button" at bounding box center [1230, 483] width 27 height 21
click at [1203, 552] on div "Delete" at bounding box center [1189, 560] width 90 height 17
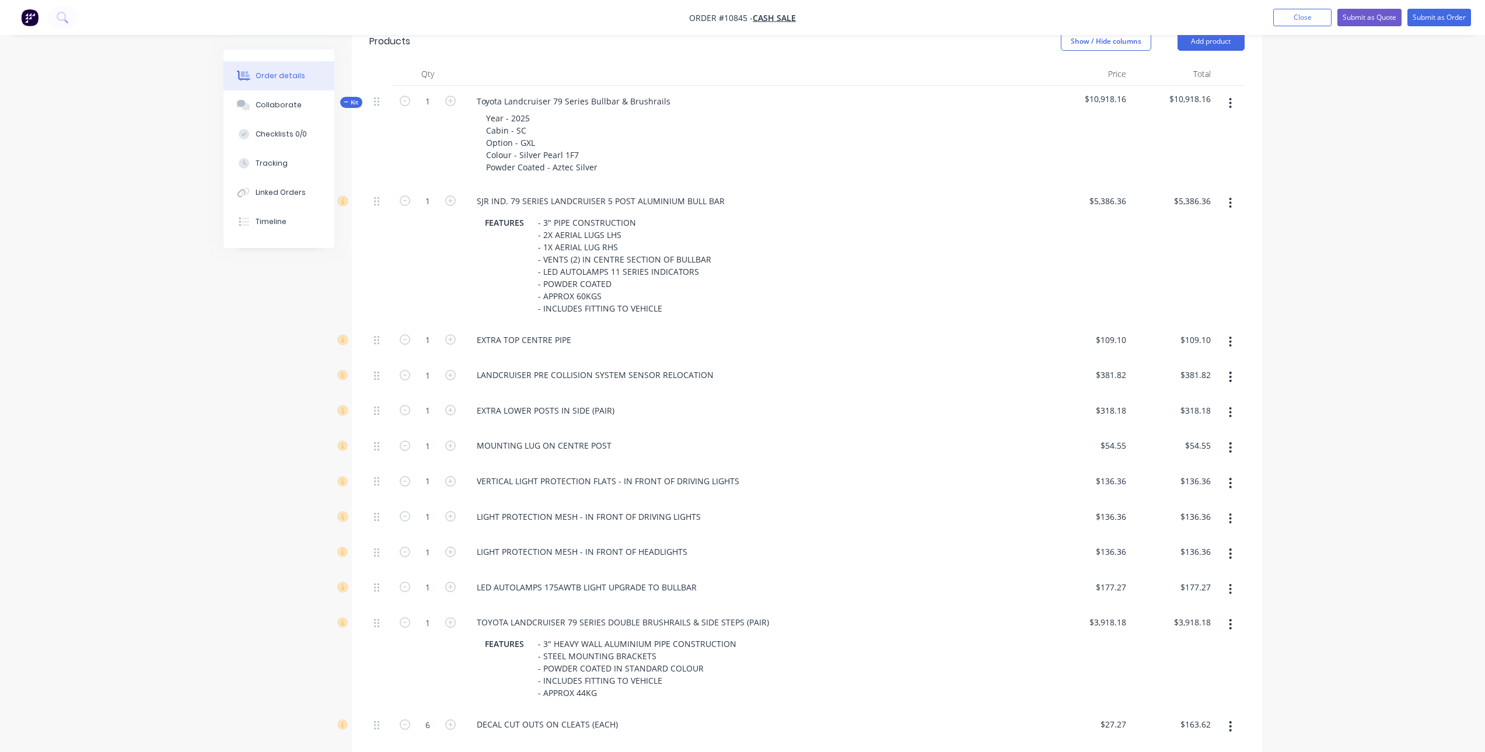
click at [1224, 543] on button "button" at bounding box center [1230, 553] width 27 height 21
click at [1208, 623] on div "Delete" at bounding box center [1189, 631] width 90 height 17
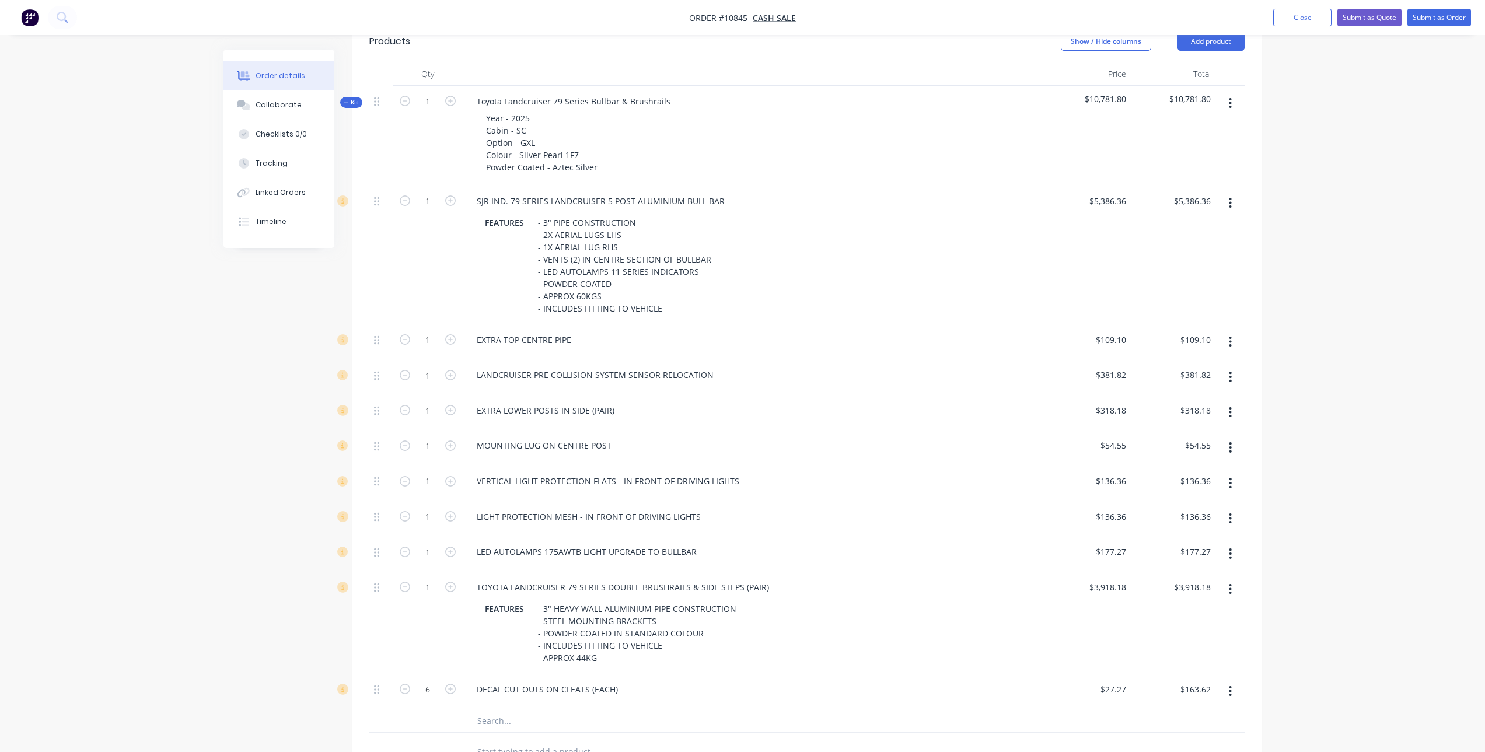
click at [1231, 442] on icon "button" at bounding box center [1230, 447] width 2 height 11
click at [1203, 516] on div "Delete" at bounding box center [1189, 524] width 90 height 17
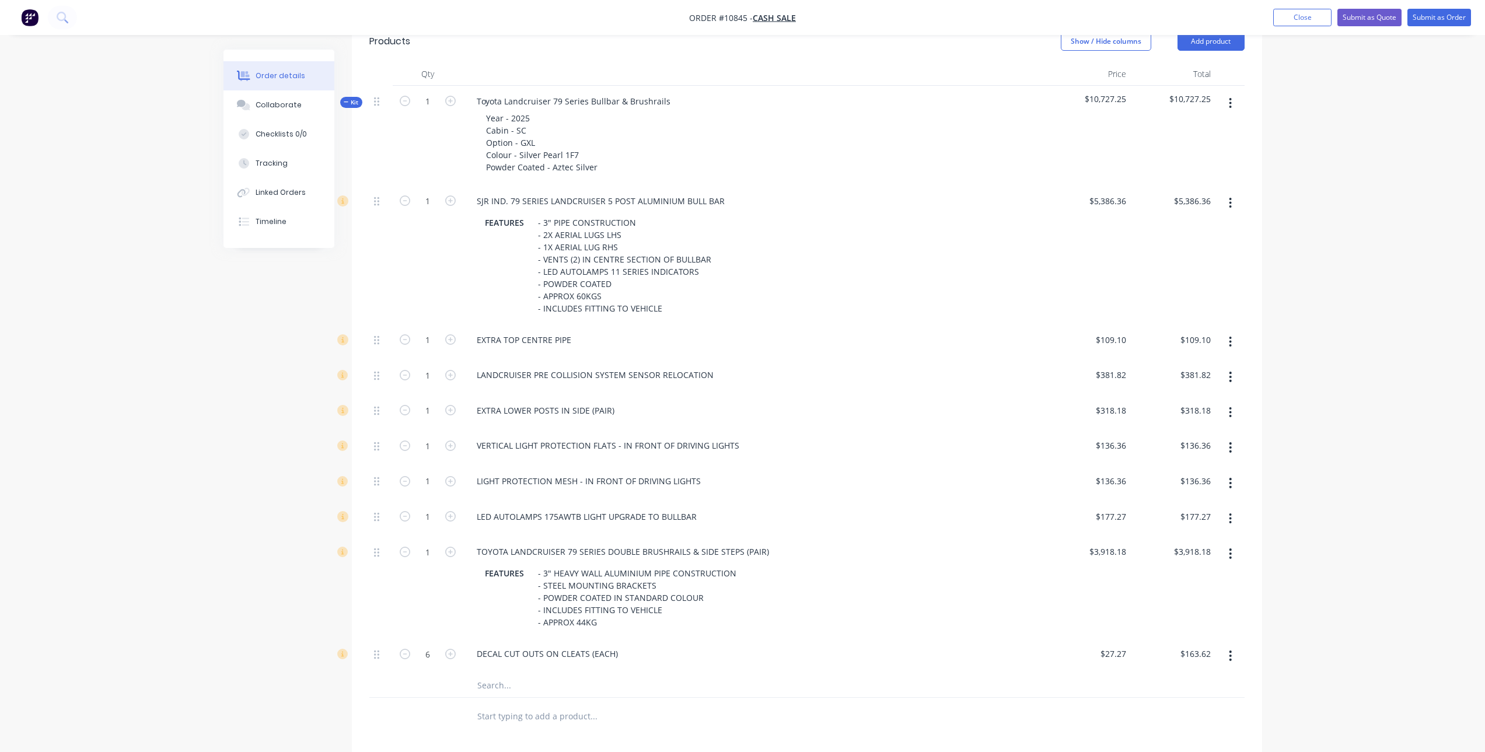
click at [1228, 508] on button "button" at bounding box center [1230, 518] width 27 height 21
click at [1193, 588] on div "Delete" at bounding box center [1189, 596] width 90 height 17
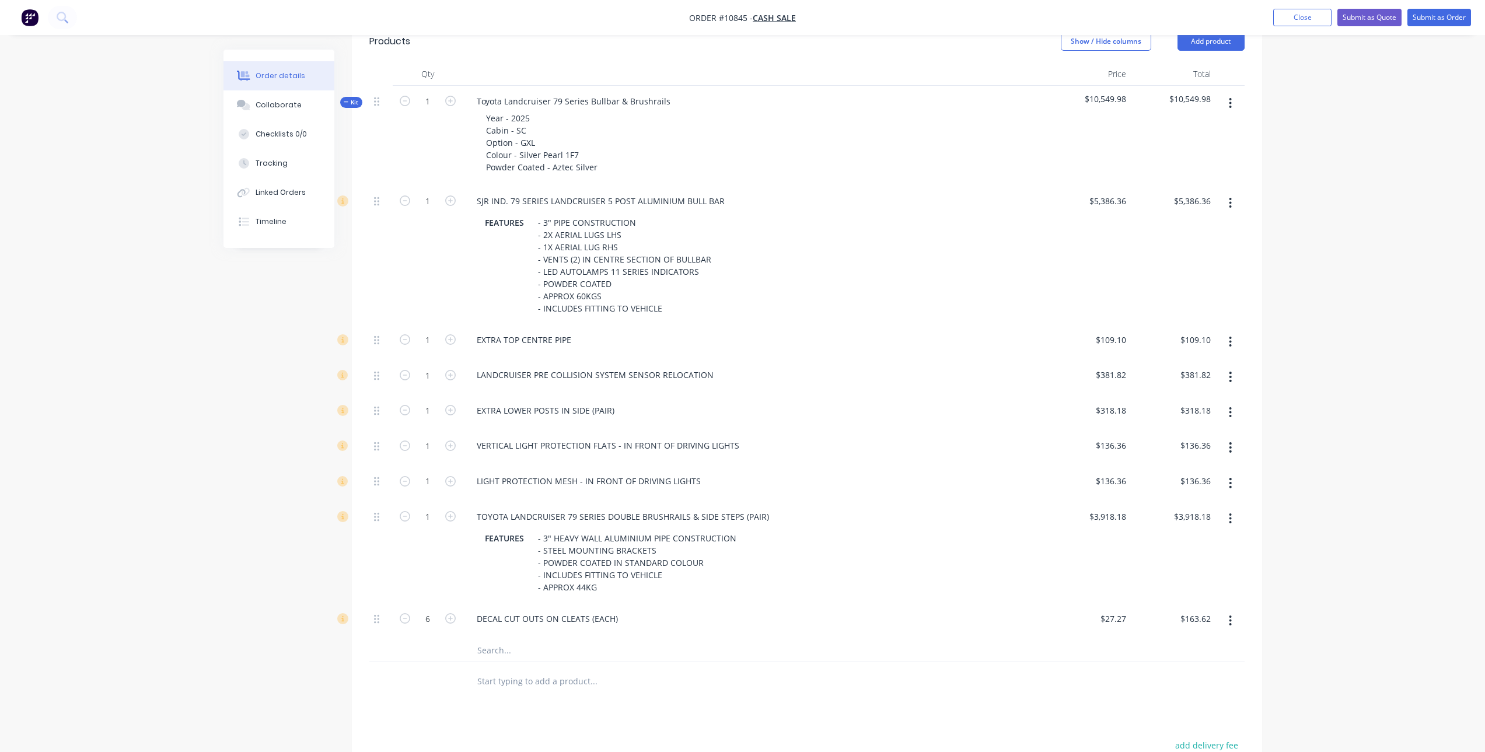
click at [1233, 610] on button "button" at bounding box center [1230, 620] width 27 height 21
click at [1156, 690] on div "Delete" at bounding box center [1189, 698] width 90 height 17
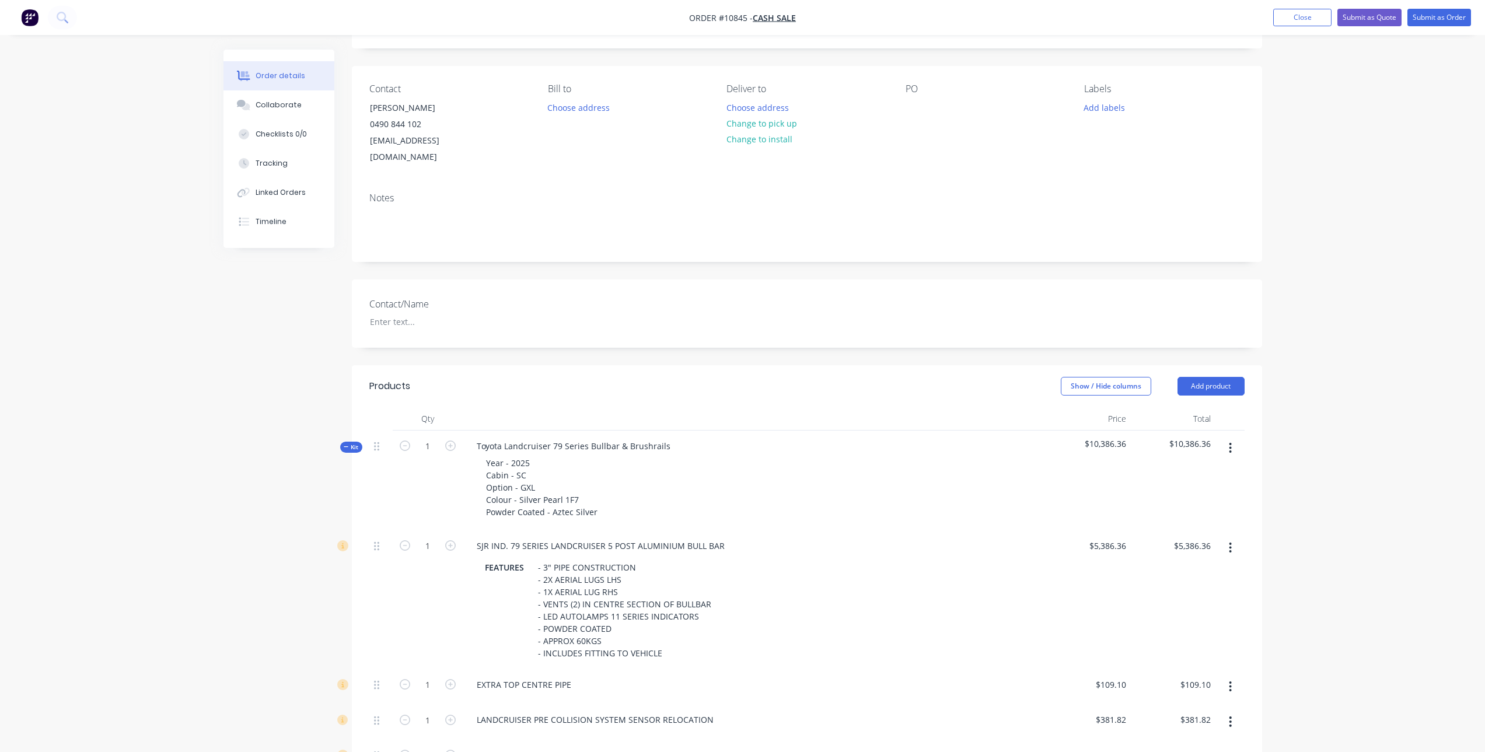
scroll to position [0, 0]
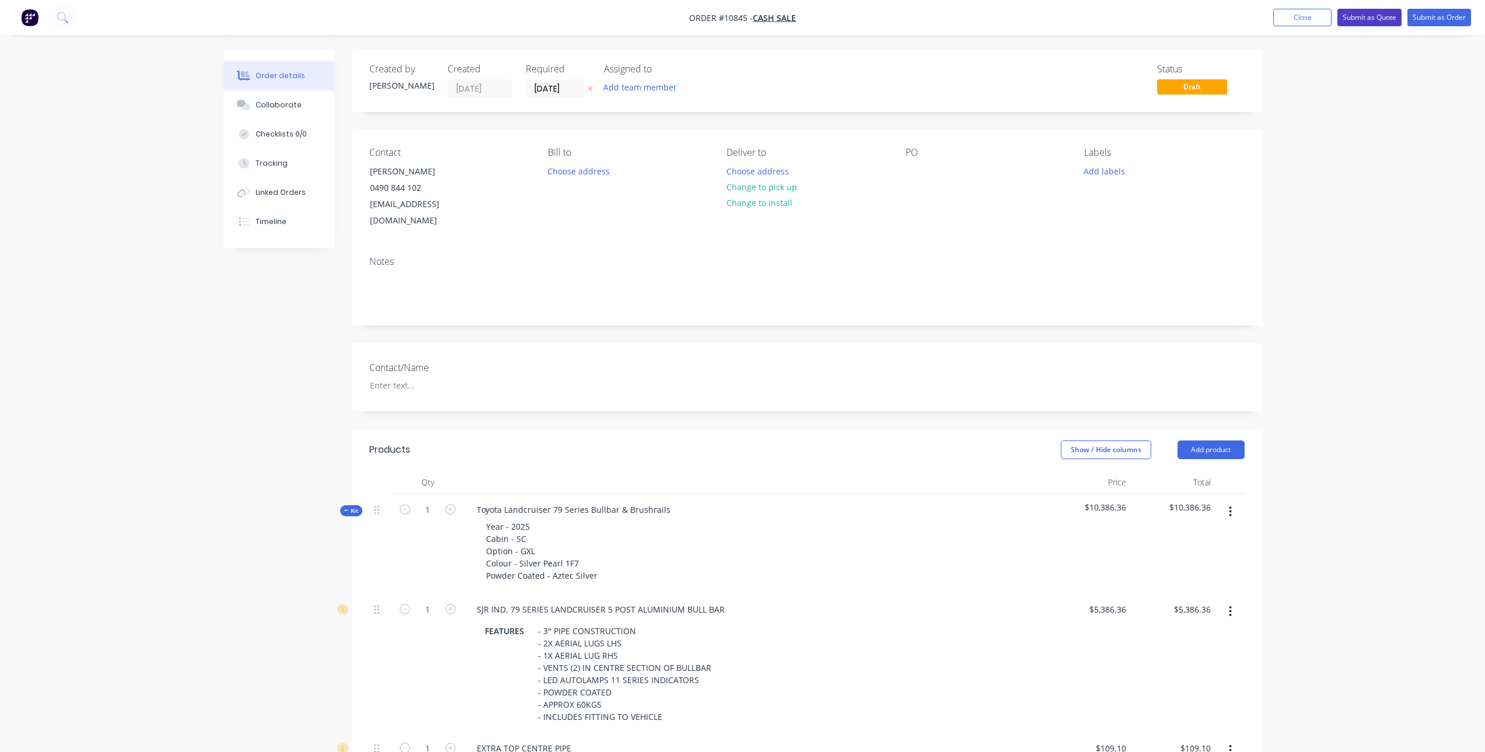
click at [1359, 19] on button "Submit as Quote" at bounding box center [1369, 18] width 64 height 18
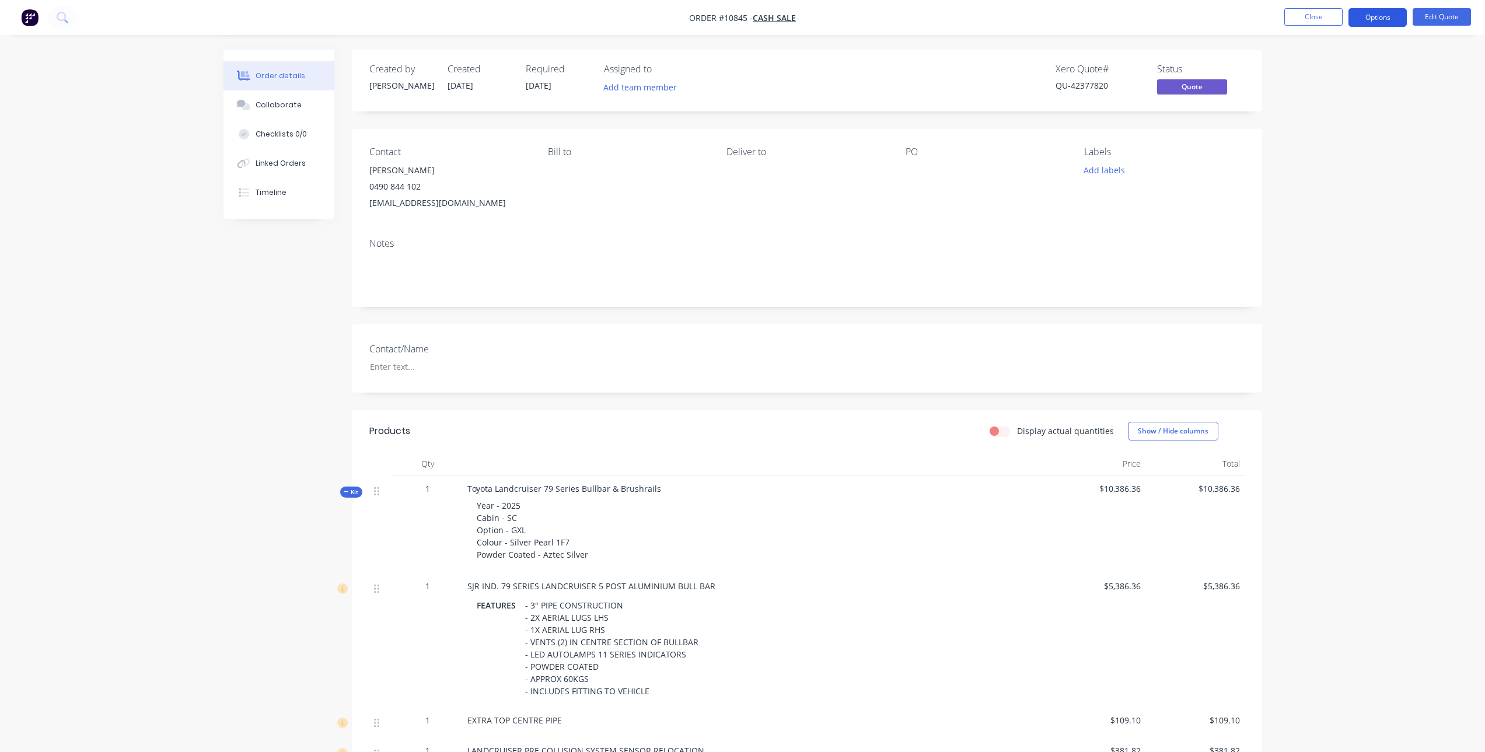
click at [1372, 16] on button "Options" at bounding box center [1377, 17] width 58 height 19
click at [1329, 76] on div "Quote" at bounding box center [1342, 70] width 107 height 17
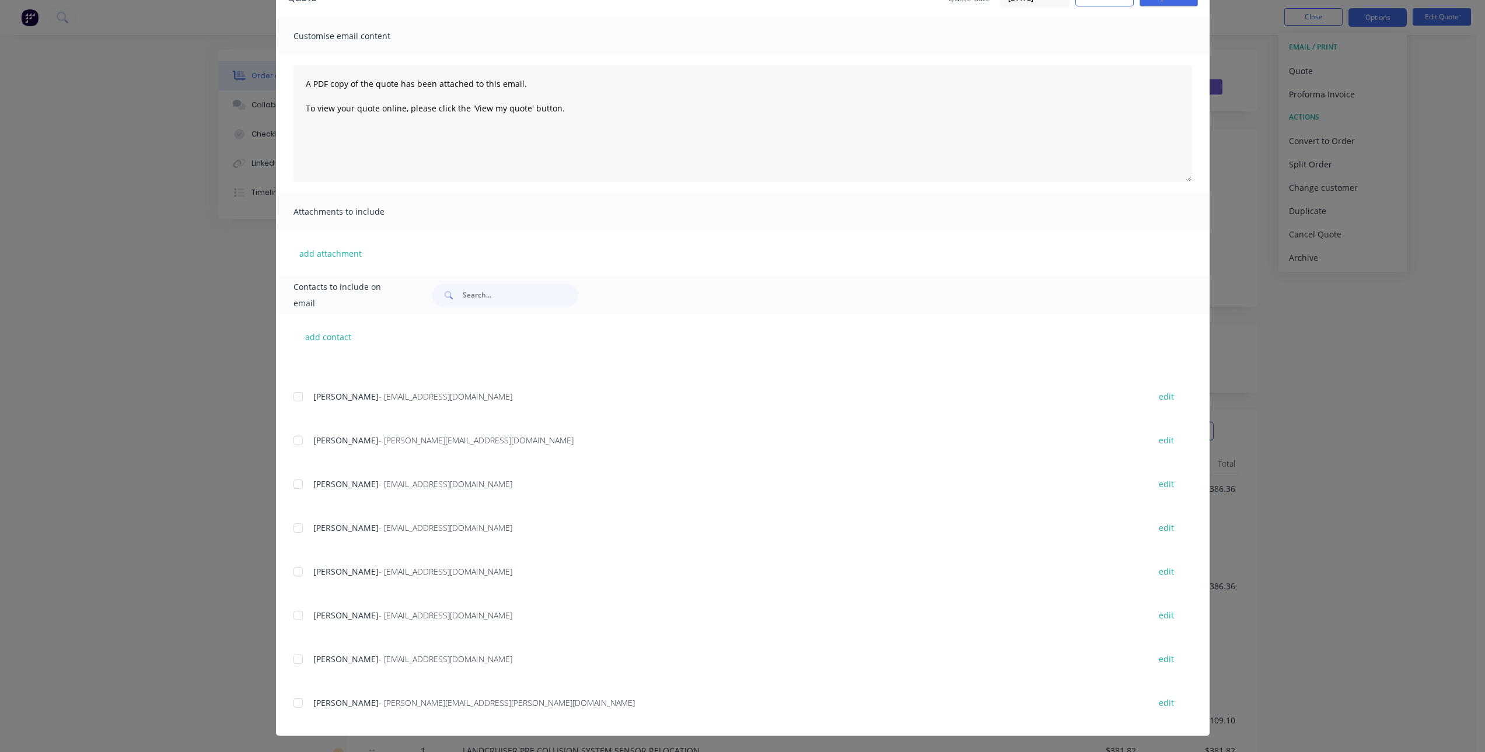
scroll to position [1680, 0]
click at [292, 707] on div at bounding box center [297, 700] width 23 height 23
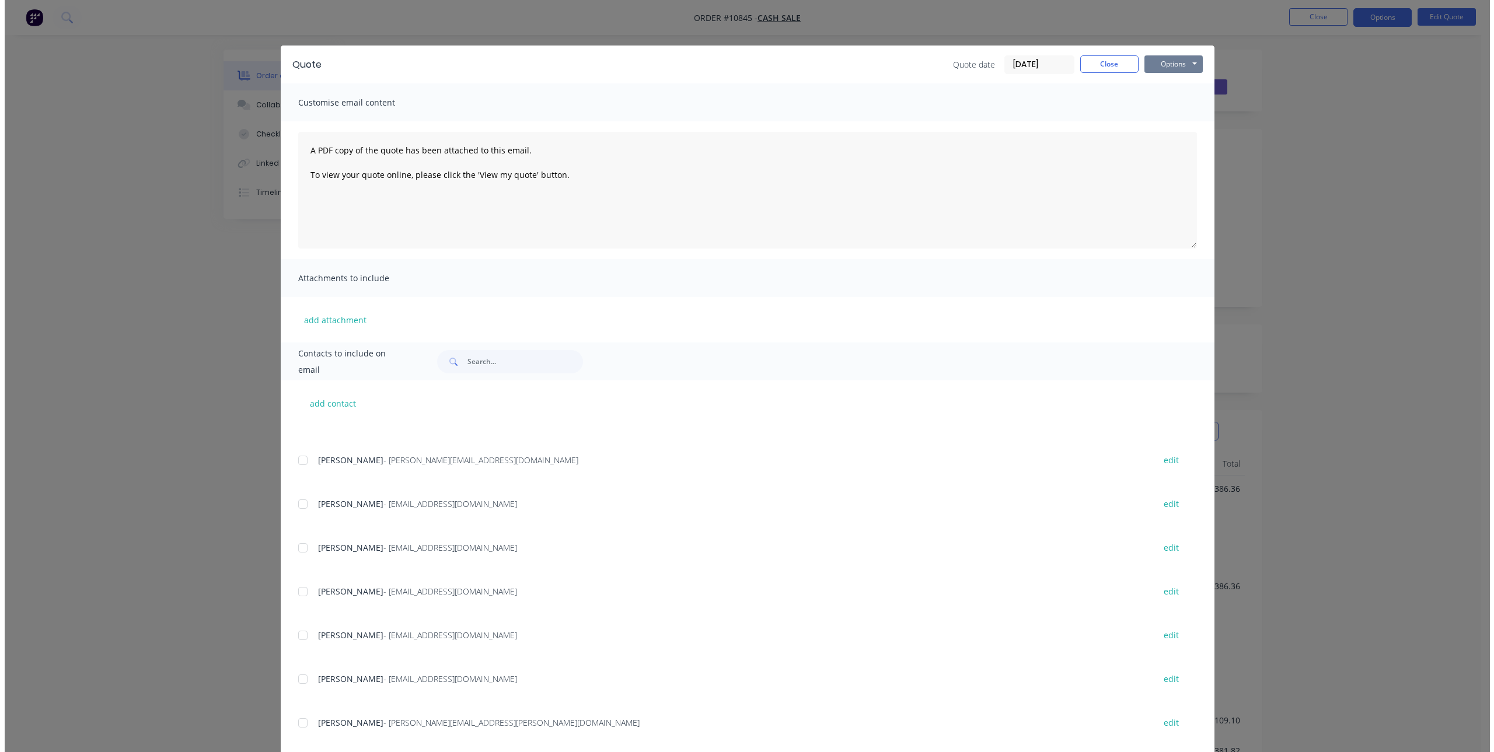
scroll to position [0, 0]
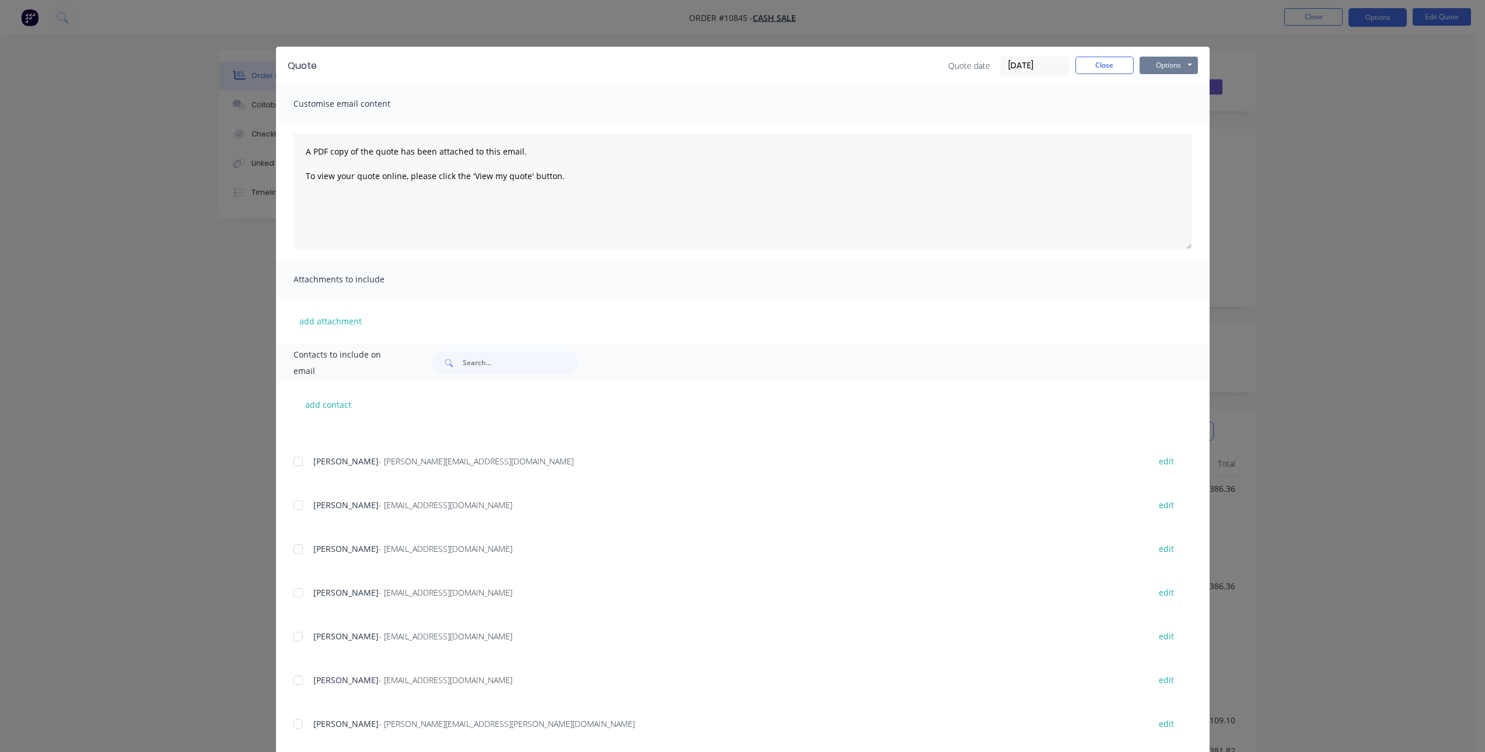
click at [1178, 71] on button "Options" at bounding box center [1169, 66] width 58 height 18
click at [1177, 126] on button "Email" at bounding box center [1177, 124] width 75 height 19
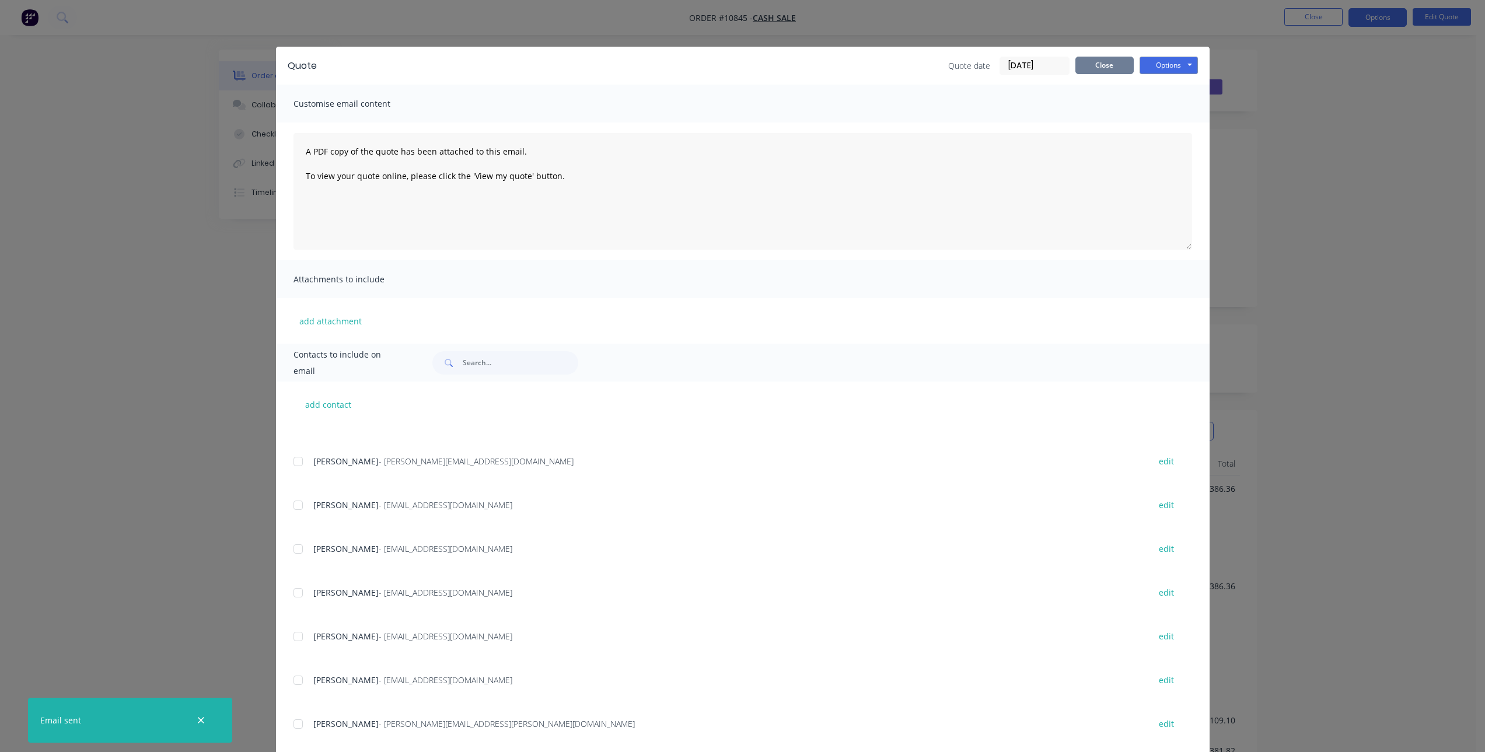
click at [1099, 64] on button "Close" at bounding box center [1104, 66] width 58 height 18
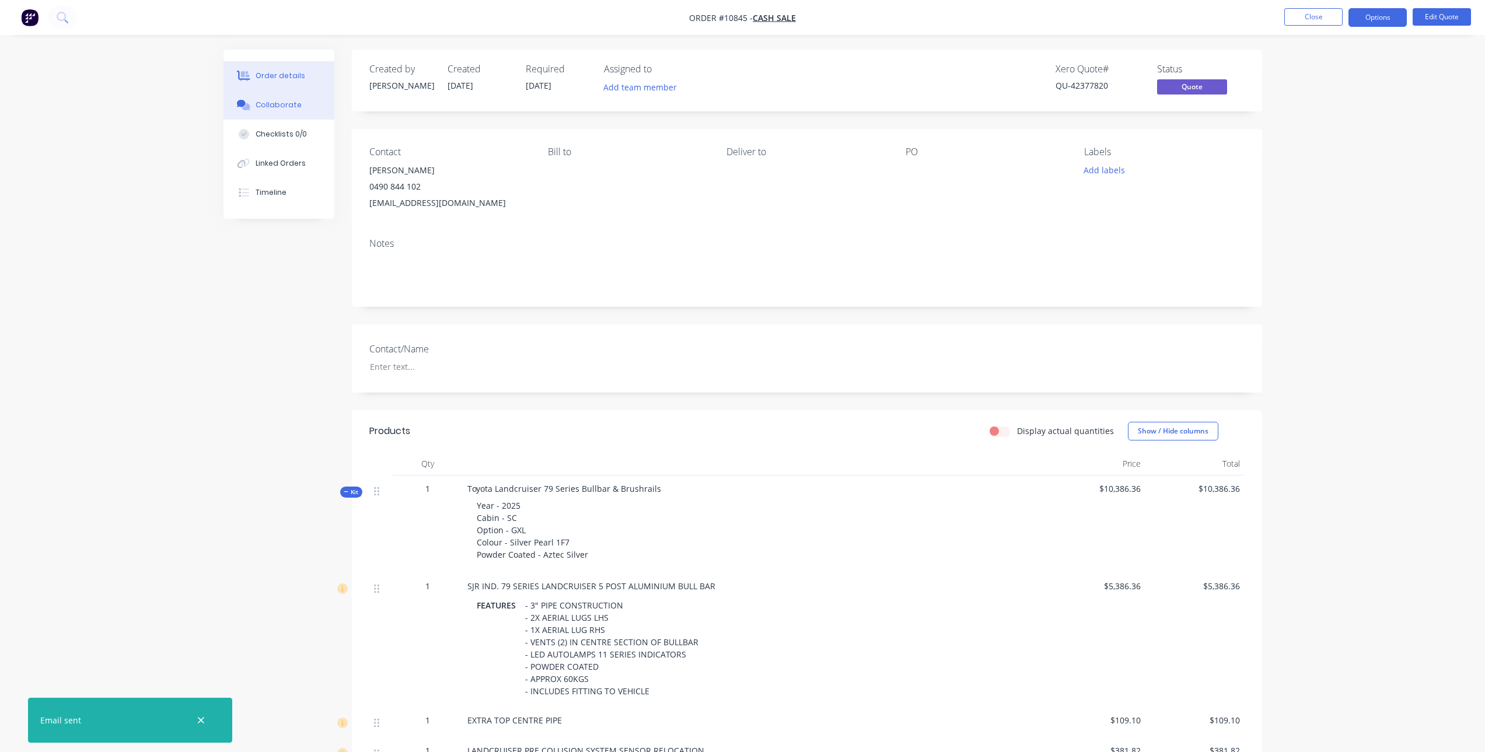
click at [288, 106] on div "Collaborate" at bounding box center [279, 105] width 46 height 11
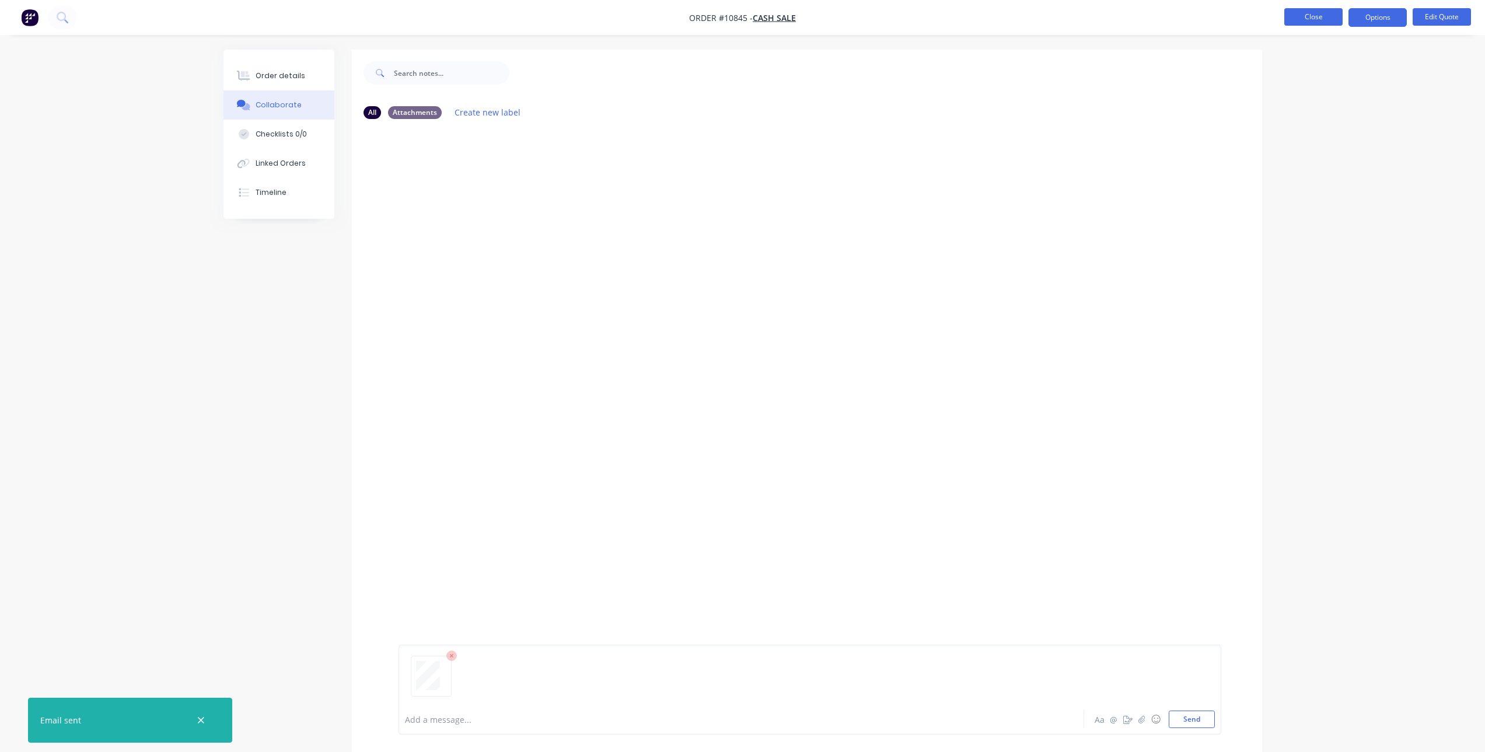
click at [1299, 12] on button "Close" at bounding box center [1313, 17] width 58 height 18
